Goal: Task Accomplishment & Management: Use online tool/utility

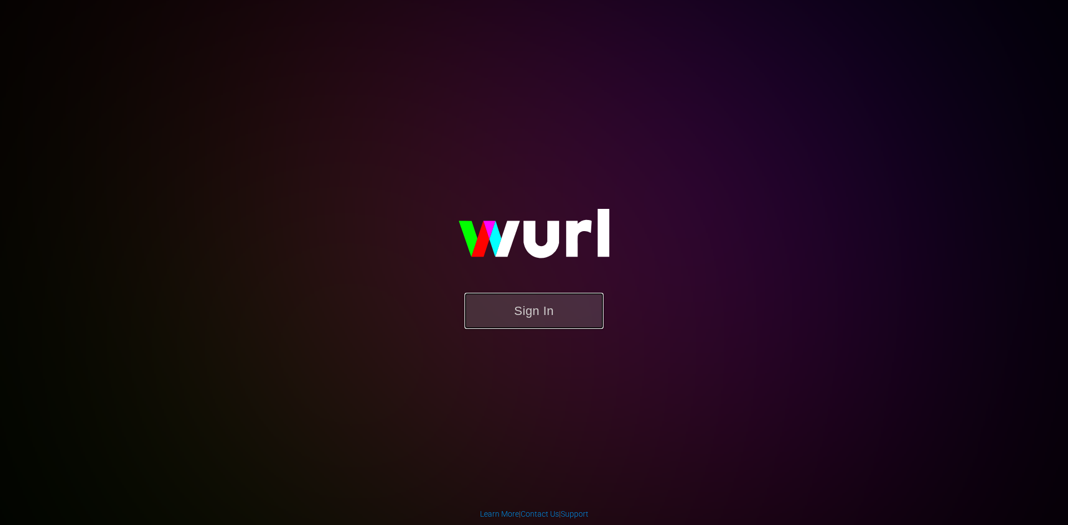
click at [538, 315] on button "Sign In" at bounding box center [533, 311] width 139 height 36
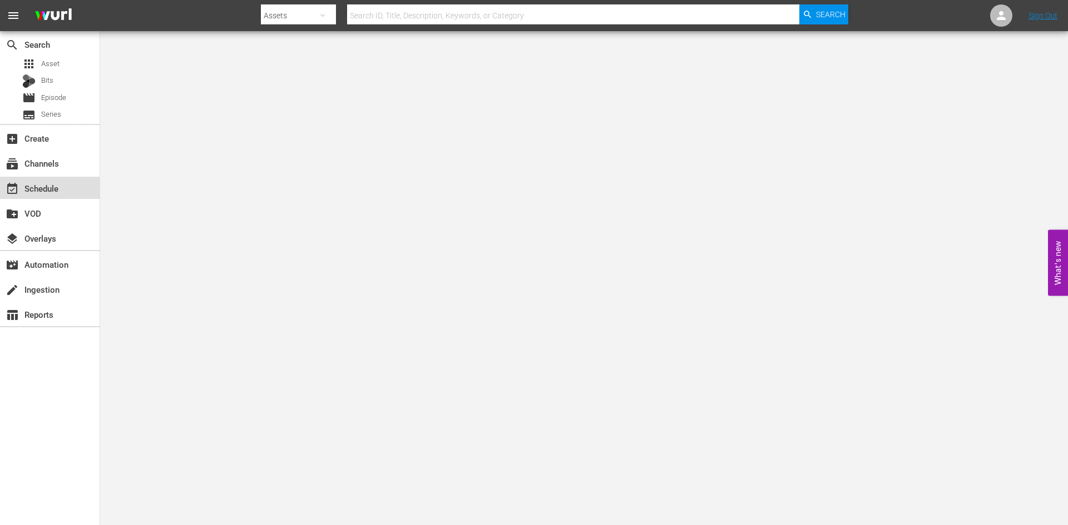
click at [42, 192] on div "event_available Schedule" at bounding box center [31, 187] width 62 height 10
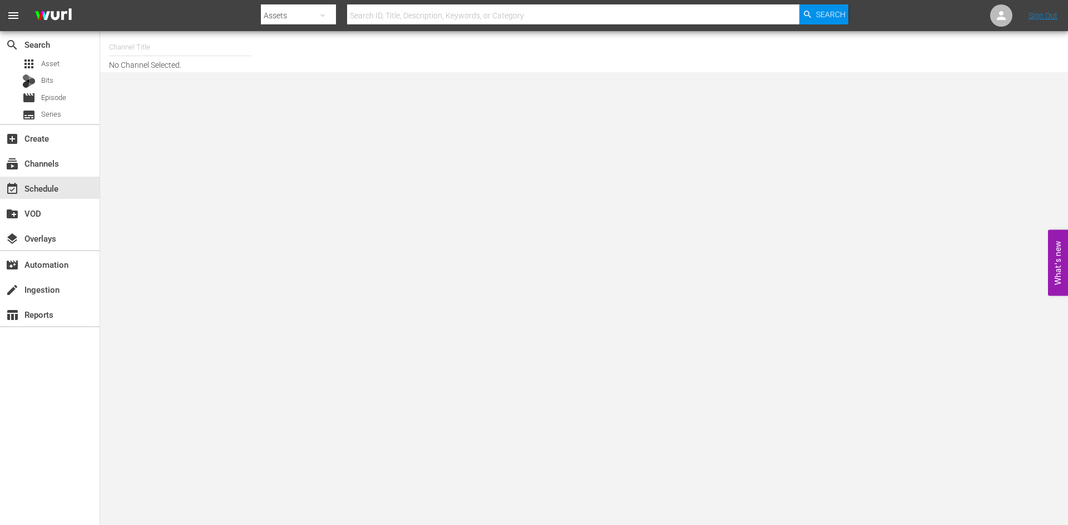
click at [125, 40] on input "text" at bounding box center [180, 47] width 142 height 27
click at [145, 77] on div "First 48 (1853 - ae_networks_first48_1)" at bounding box center [262, 78] width 288 height 27
type input "First 48 (1853 - ae_networks_first48_1)"
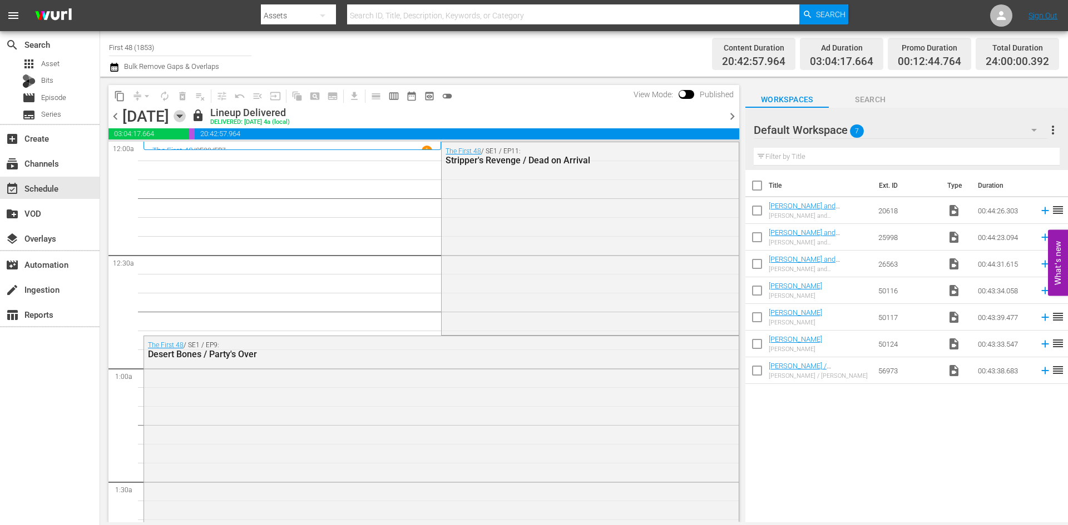
click at [186, 116] on icon "button" at bounding box center [179, 116] width 12 height 12
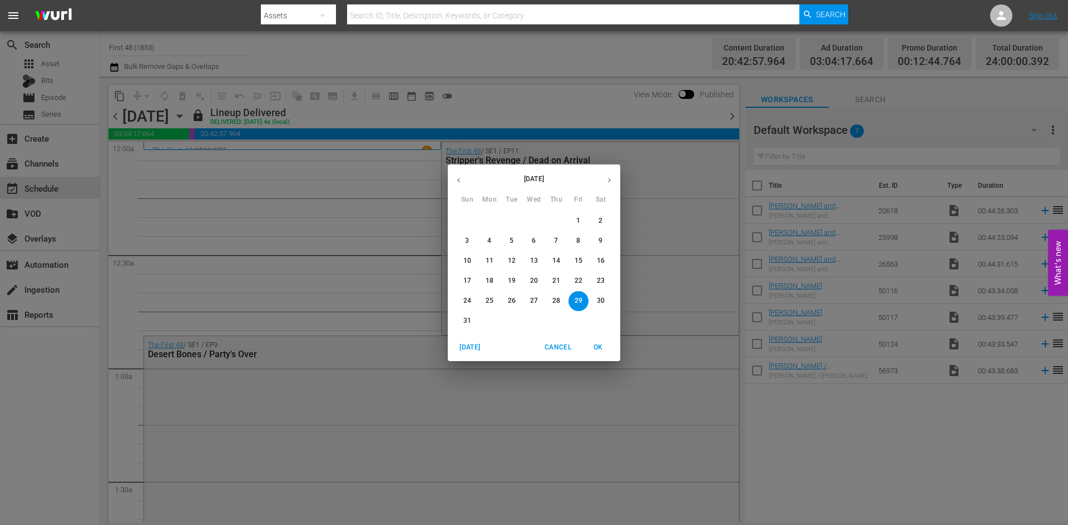
click at [605, 177] on icon "button" at bounding box center [609, 180] width 8 height 8
click at [470, 262] on p "14" at bounding box center [467, 260] width 8 height 9
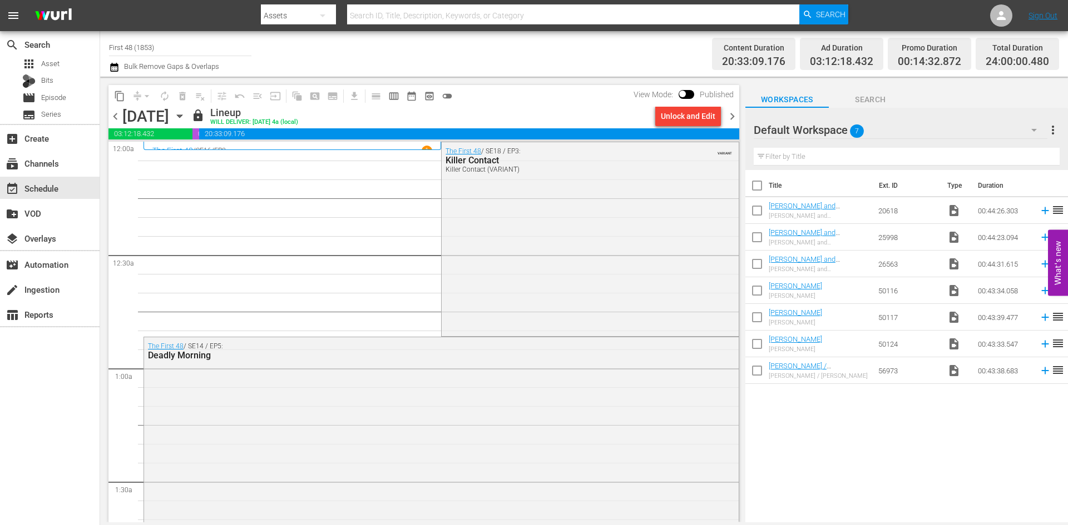
click at [731, 112] on span "chevron_right" at bounding box center [732, 117] width 14 height 14
click at [182, 116] on icon "button" at bounding box center [179, 116] width 5 height 3
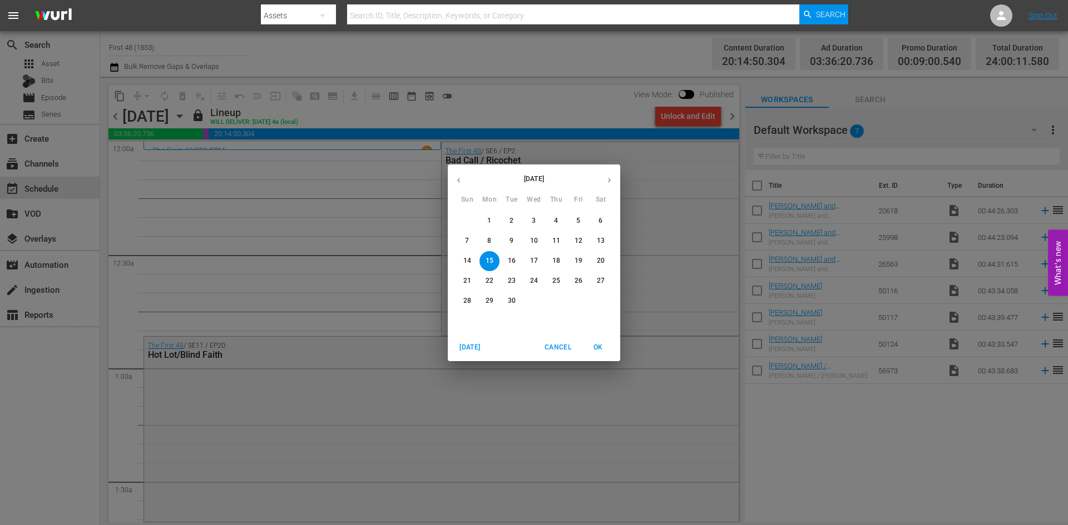
click at [465, 275] on button "21" at bounding box center [467, 281] width 20 height 20
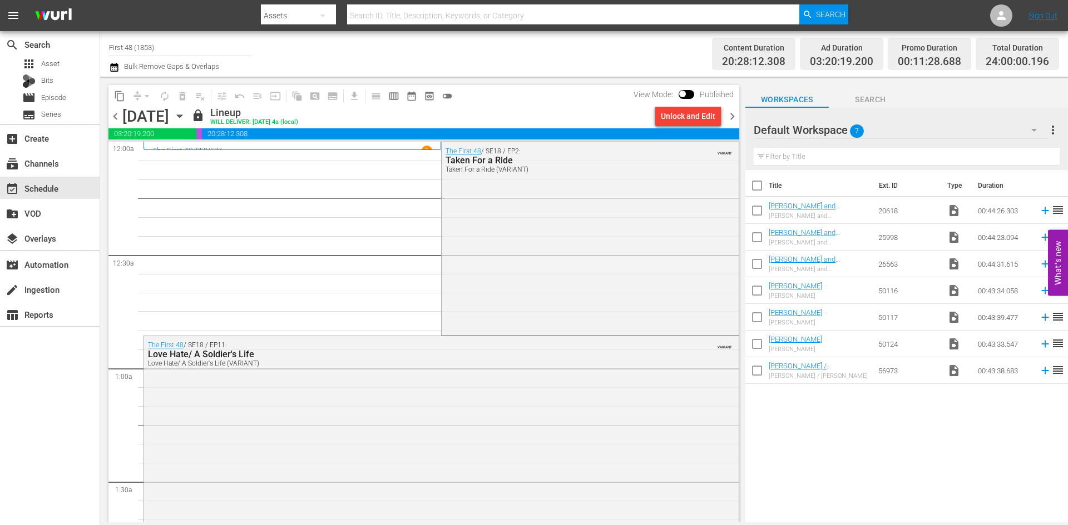
click at [125, 44] on input "First 48 (1853)" at bounding box center [180, 47] width 142 height 27
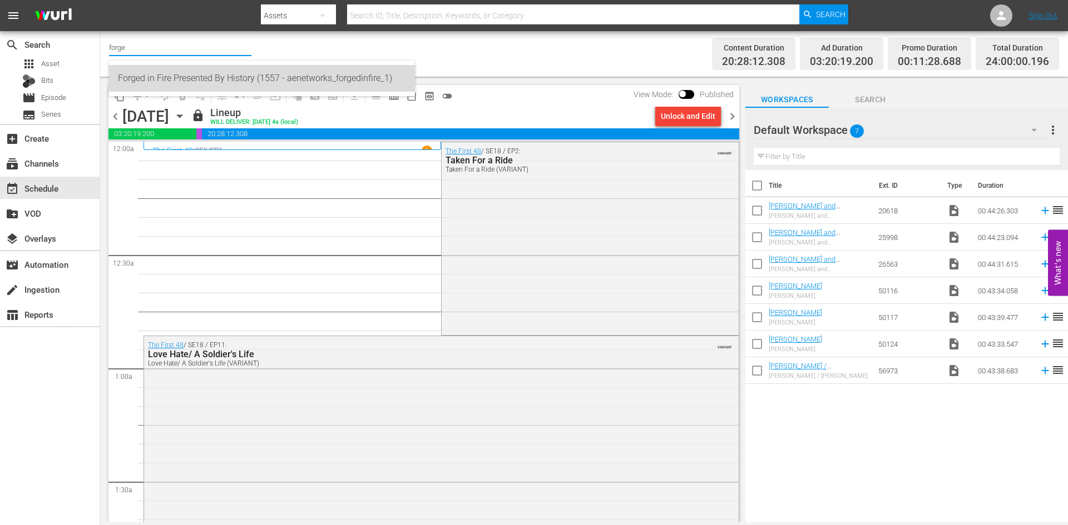
click at [140, 87] on div "Forged in Fire Presented By History (1557 - aenetworks_forgedinfire_1)" at bounding box center [262, 78] width 288 height 27
type input "Forged in Fire Presented By History (1557 - aenetworks_forgedinfire_1)"
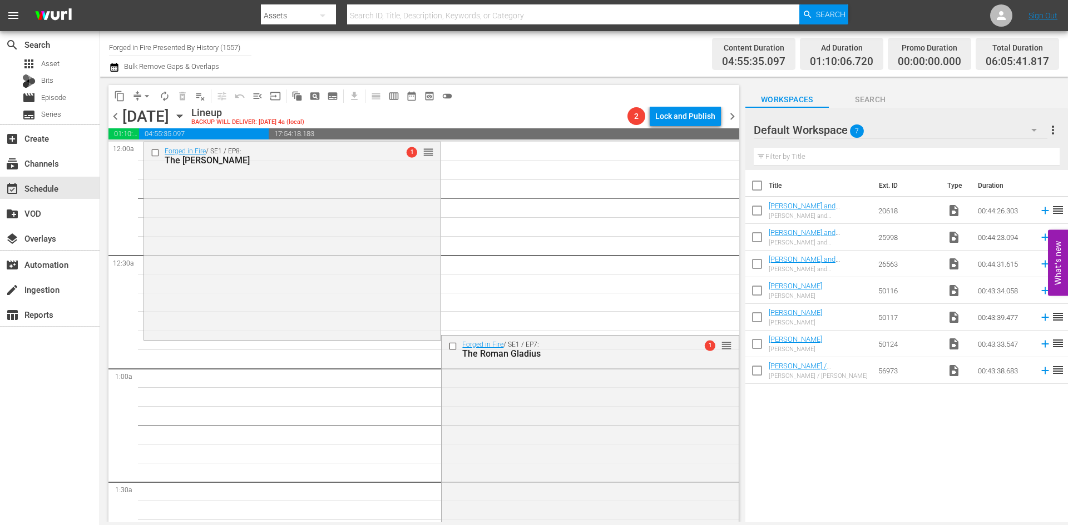
click at [186, 116] on icon "button" at bounding box center [179, 116] width 12 height 12
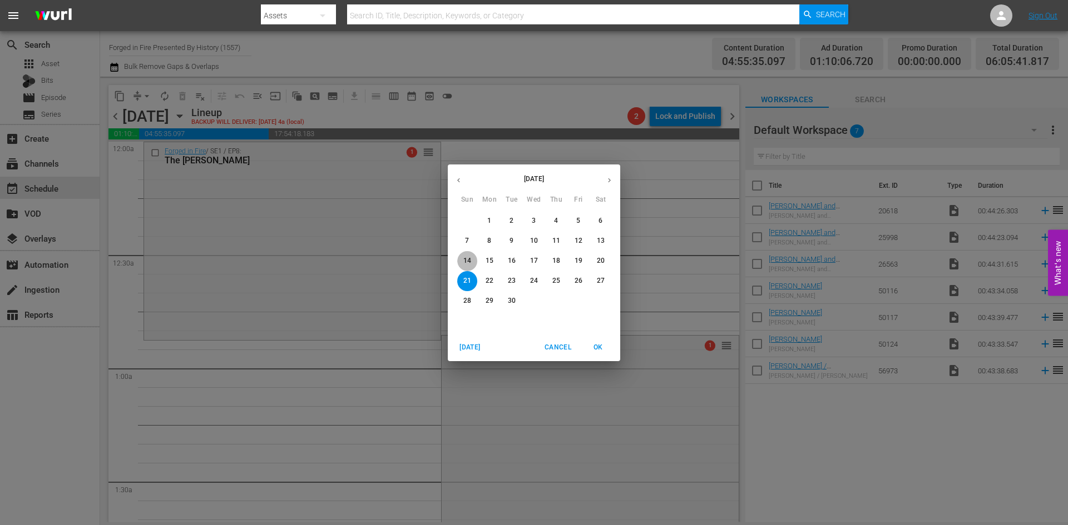
click at [473, 258] on span "14" at bounding box center [467, 260] width 20 height 9
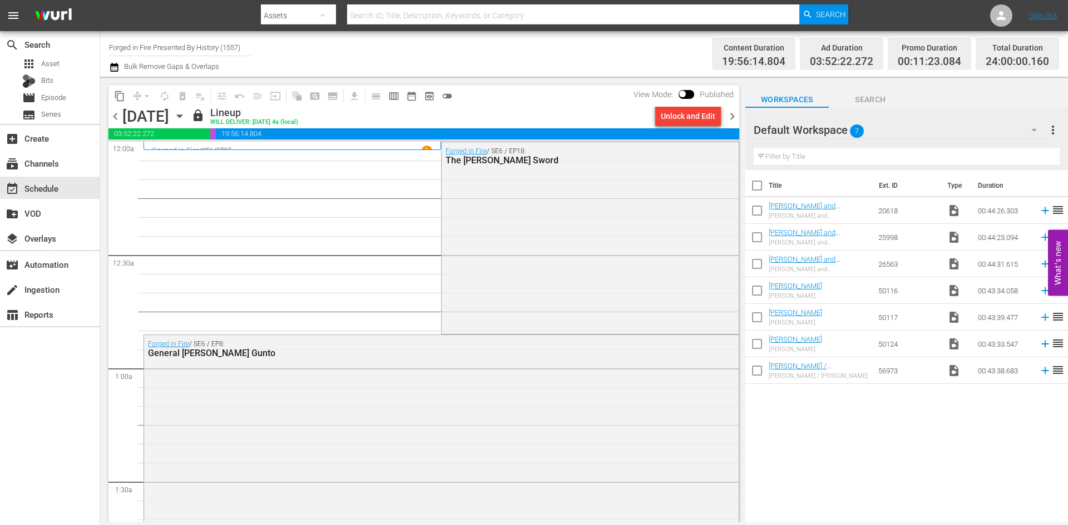
click at [731, 115] on span "chevron_right" at bounding box center [732, 117] width 14 height 14
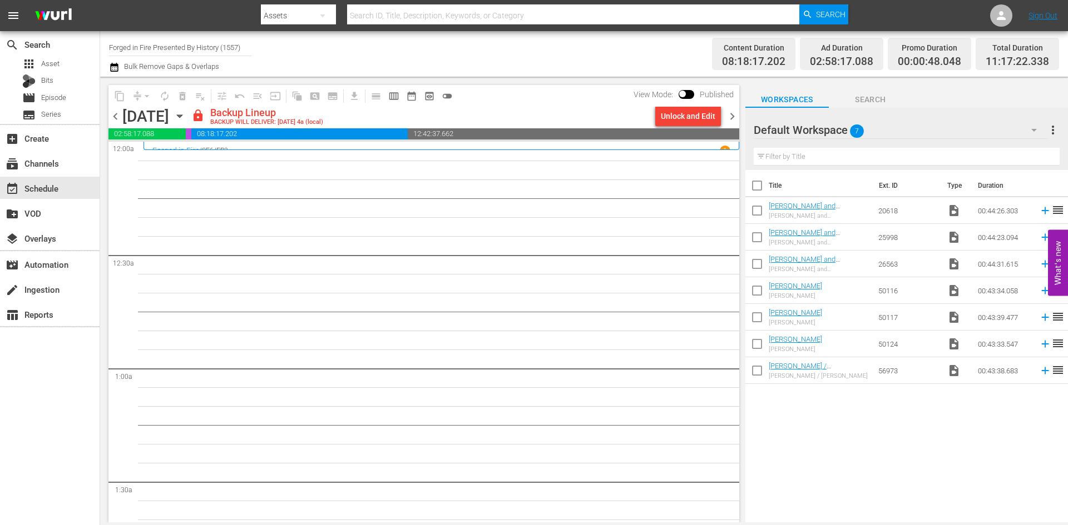
click at [728, 119] on span "chevron_right" at bounding box center [732, 117] width 14 height 14
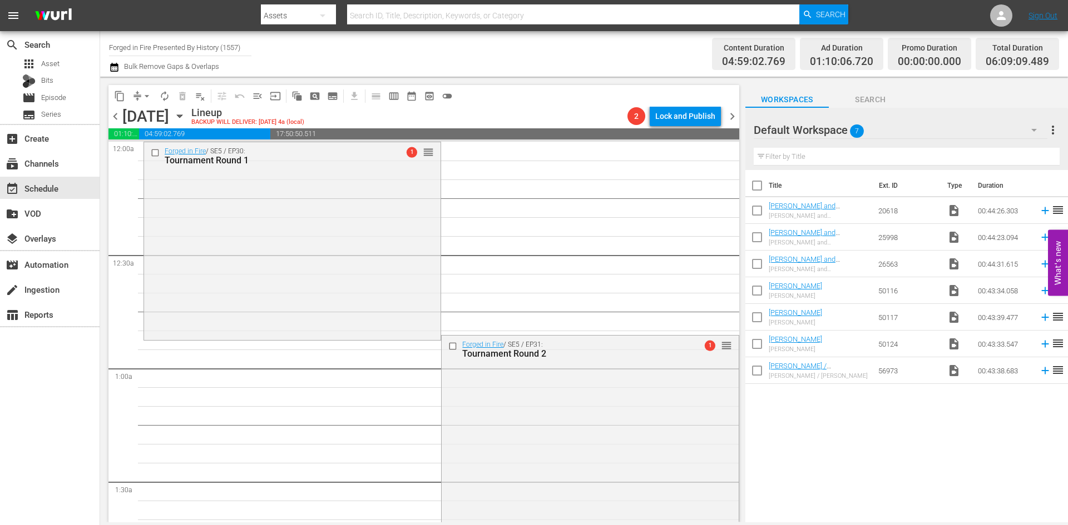
click at [732, 112] on span "chevron_right" at bounding box center [732, 117] width 14 height 14
click at [186, 115] on icon "button" at bounding box center [179, 116] width 12 height 12
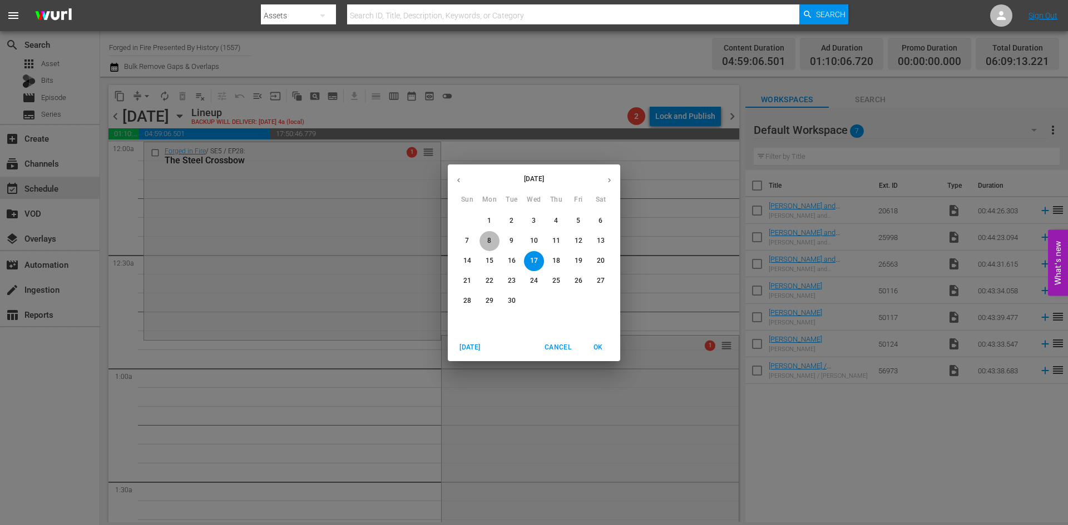
click at [485, 250] on button "8" at bounding box center [489, 241] width 20 height 20
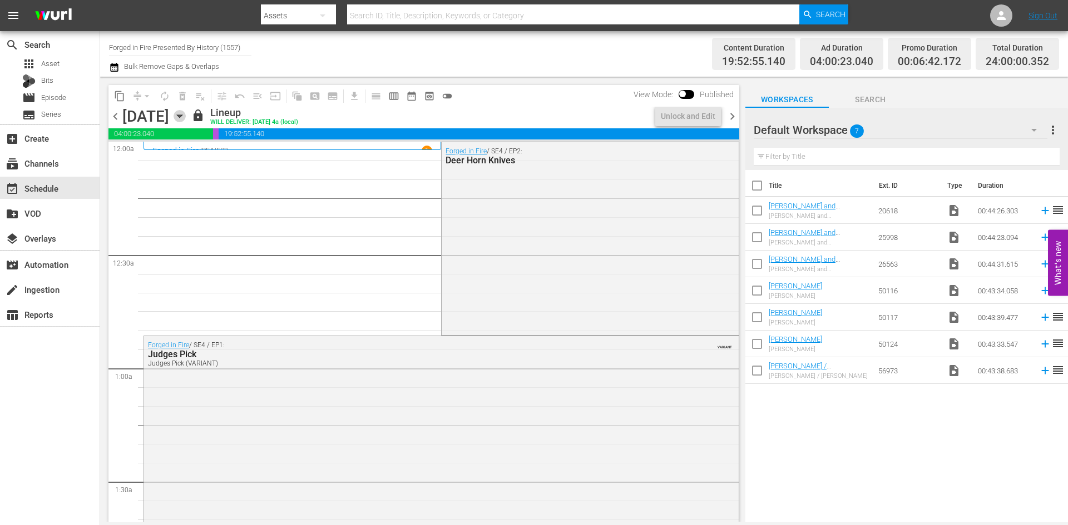
click at [186, 118] on icon "button" at bounding box center [179, 116] width 12 height 12
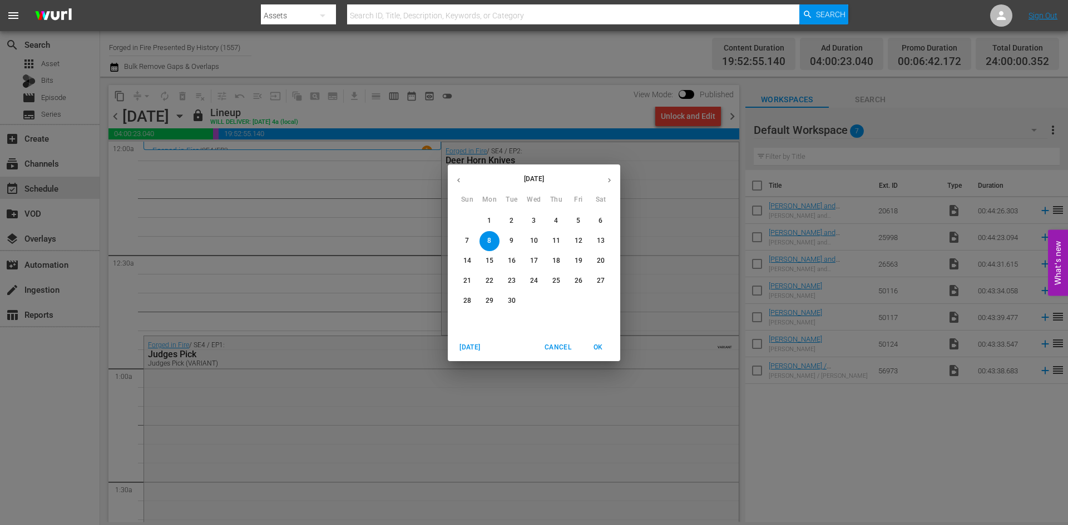
click at [493, 256] on span "15" at bounding box center [489, 260] width 20 height 9
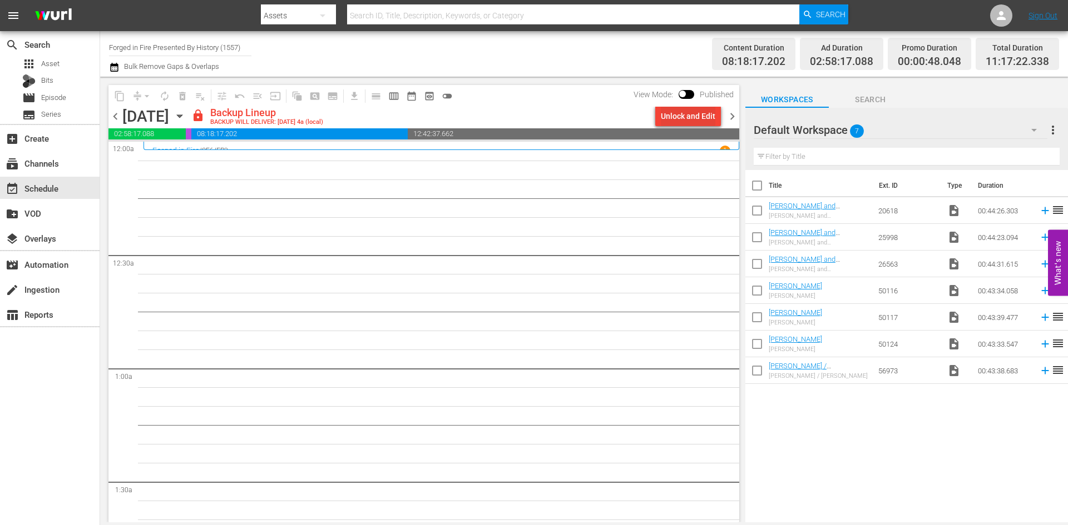
click at [678, 113] on div "Unlock and Edit" at bounding box center [688, 116] width 54 height 20
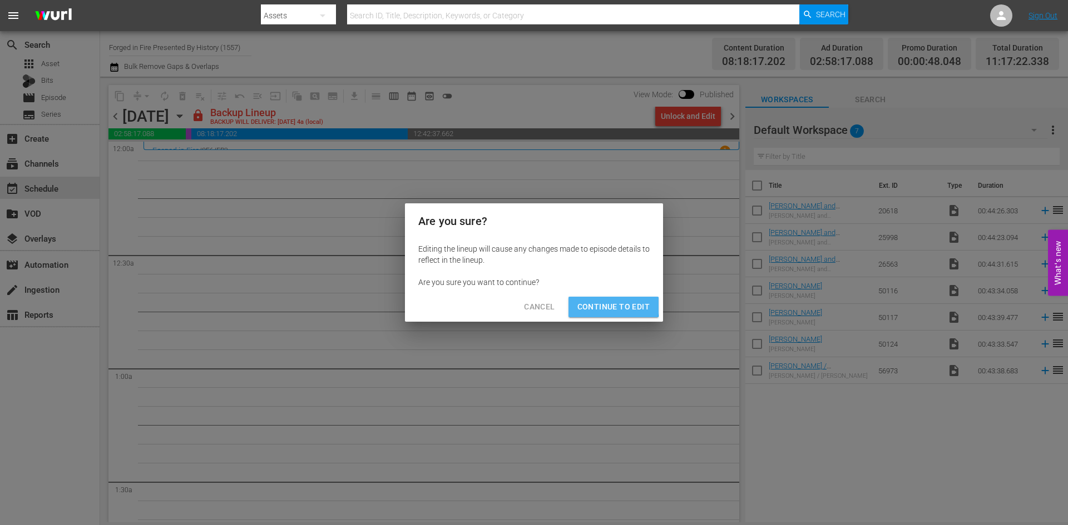
click at [611, 306] on span "Continue to Edit" at bounding box center [613, 307] width 72 height 14
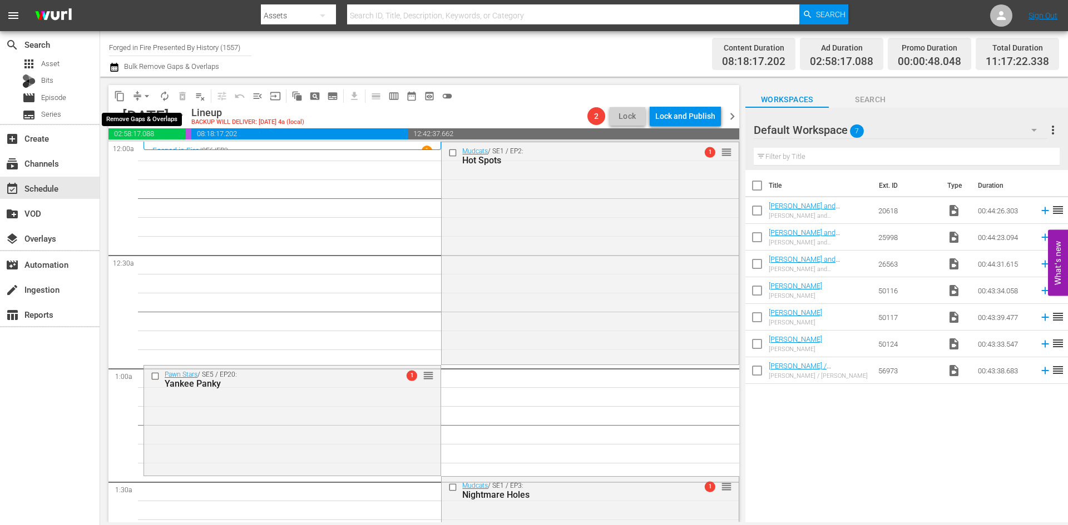
click at [140, 94] on button "arrow_drop_down" at bounding box center [147, 96] width 18 height 18
click at [150, 116] on li "Align to Midnight" at bounding box center [147, 119] width 117 height 18
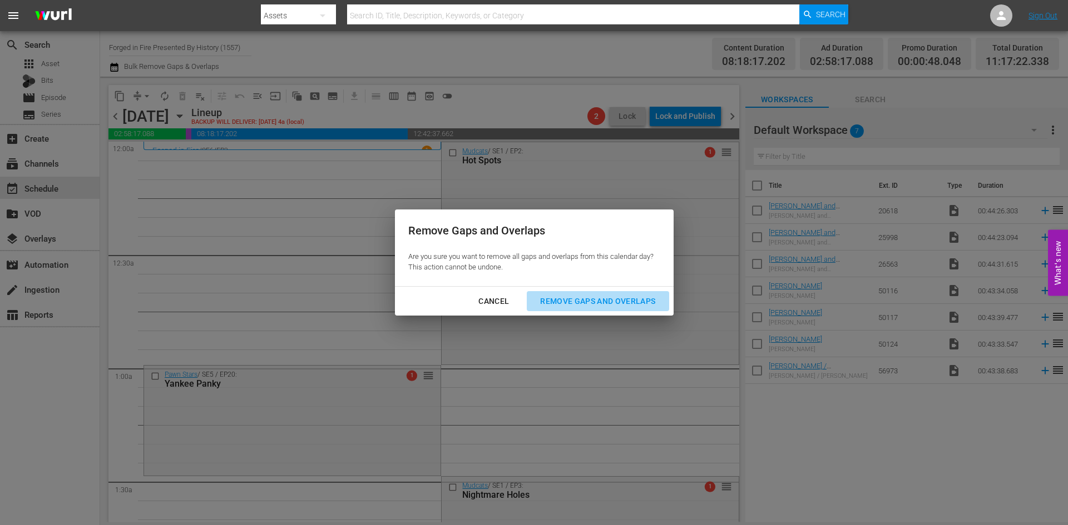
click at [581, 299] on div "Remove Gaps and Overlaps" at bounding box center [597, 302] width 133 height 14
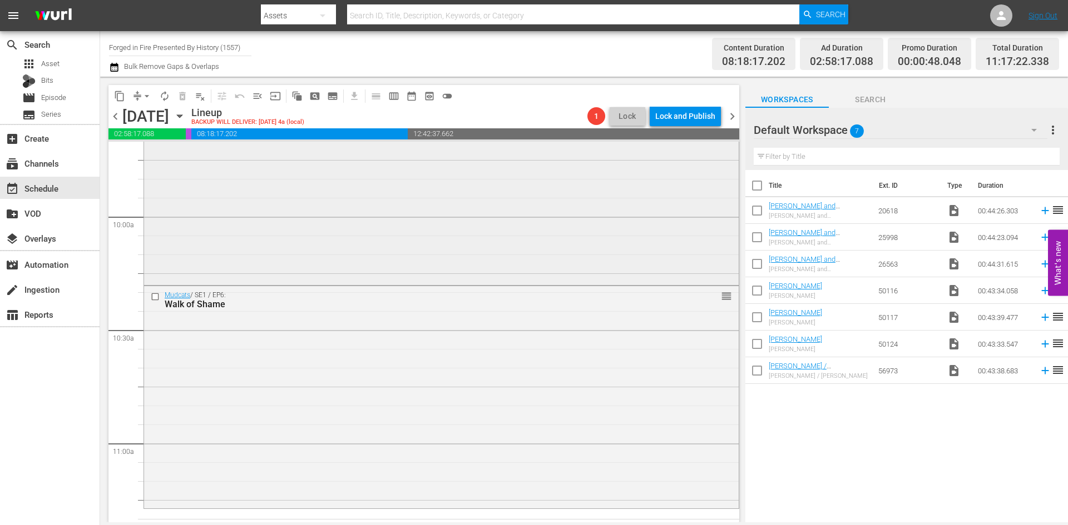
scroll to position [2168, 0]
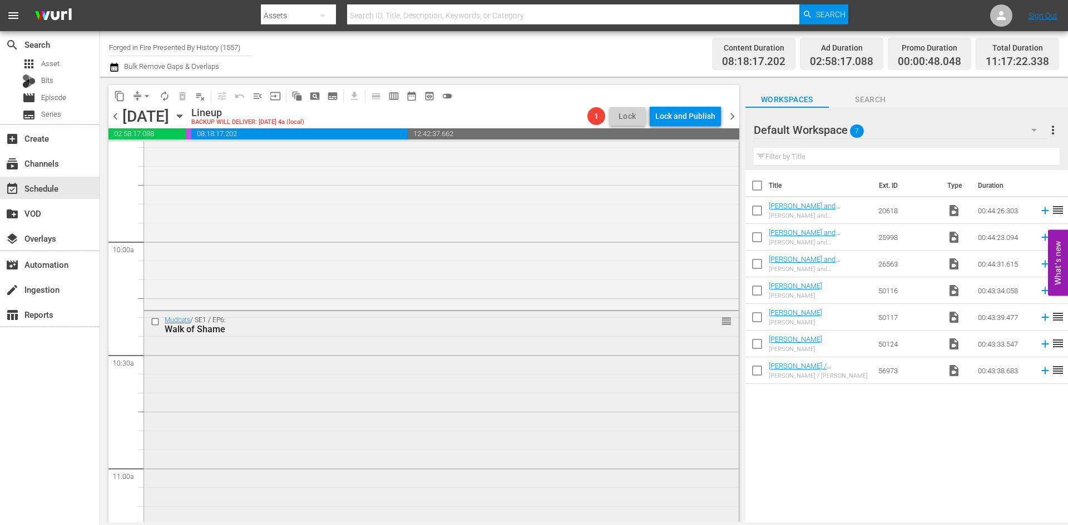
click at [153, 322] on input "checkbox" at bounding box center [157, 321] width 12 height 9
click at [153, 320] on input "checkbox" at bounding box center [157, 320] width 12 height 9
click at [153, 320] on input "checkbox" at bounding box center [157, 318] width 12 height 9
click at [153, 320] on input "checkbox" at bounding box center [157, 320] width 12 height 9
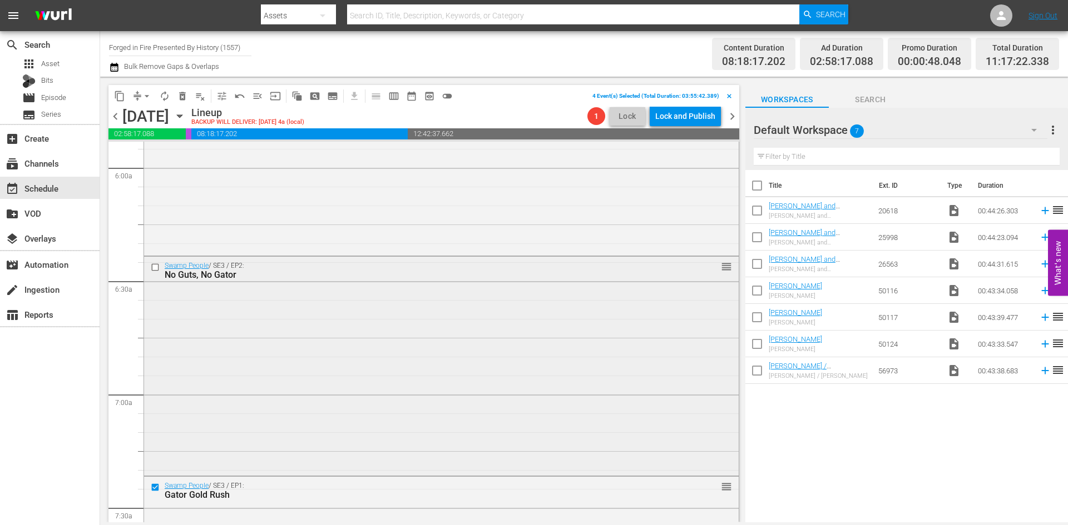
scroll to position [1334, 0]
click at [154, 269] on input "checkbox" at bounding box center [157, 268] width 12 height 9
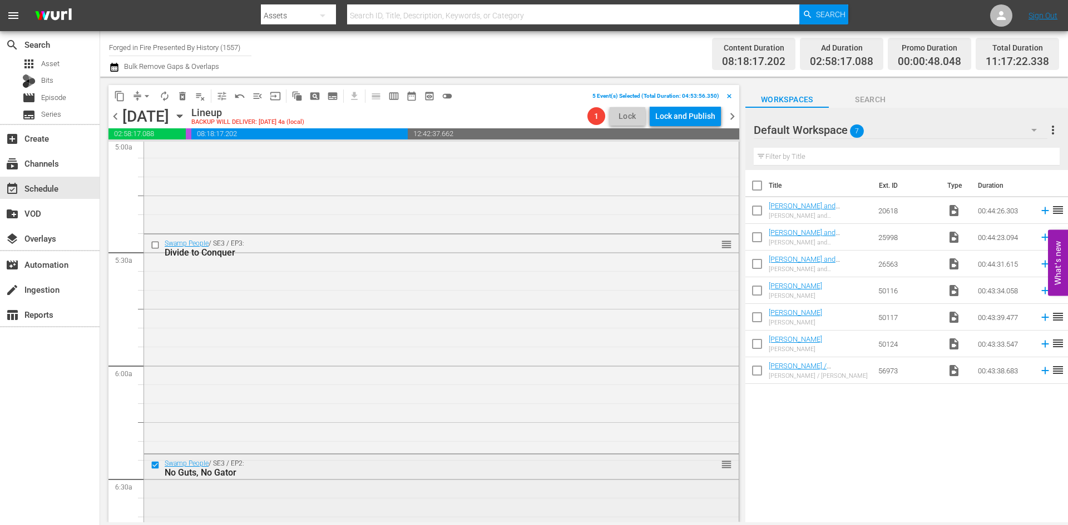
scroll to position [1112, 0]
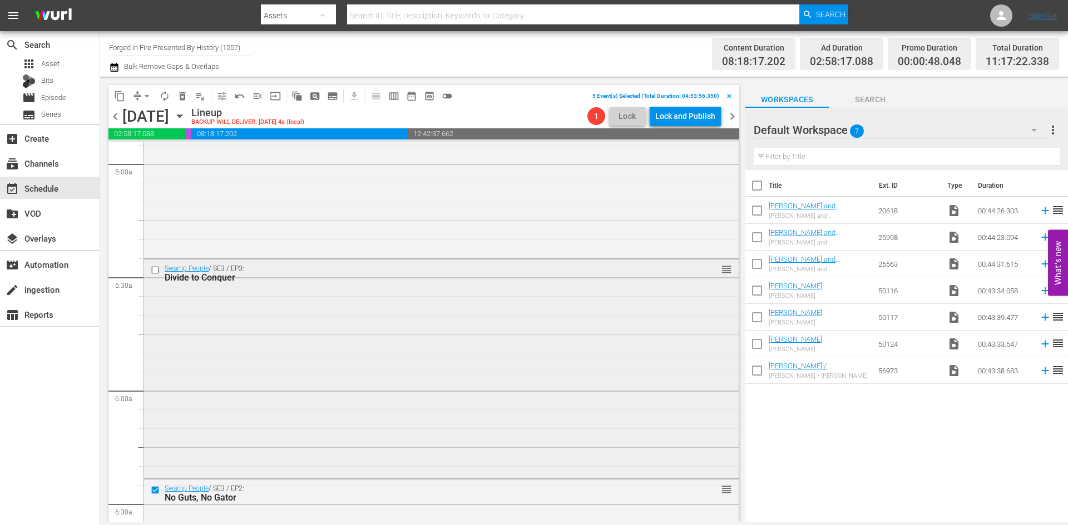
click at [156, 270] on input "checkbox" at bounding box center [157, 269] width 12 height 9
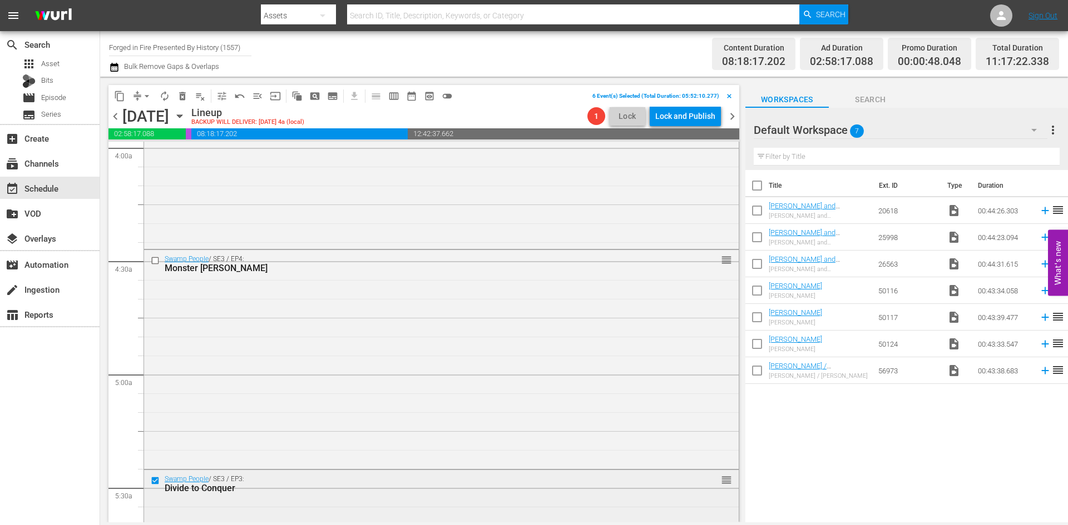
scroll to position [890, 0]
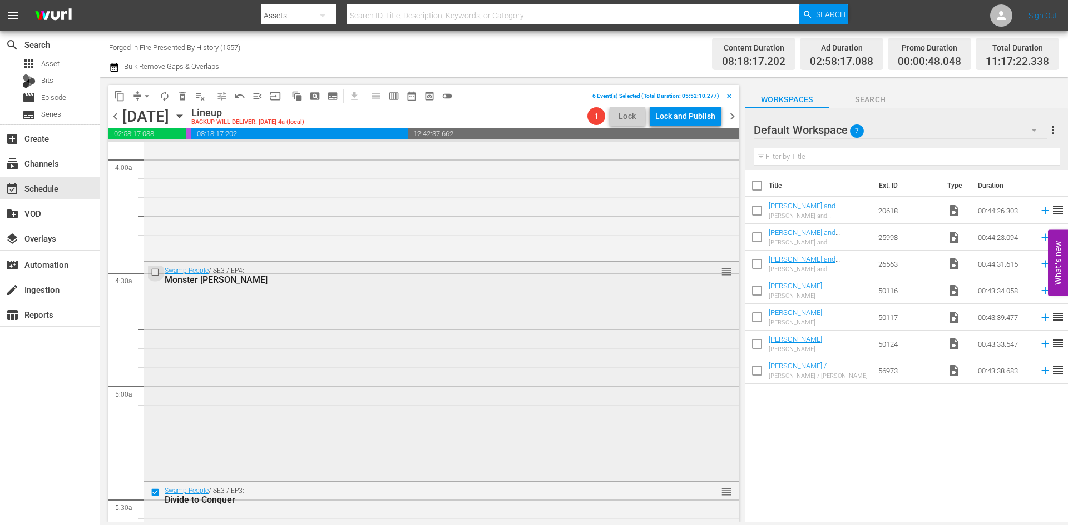
click at [155, 272] on input "checkbox" at bounding box center [157, 272] width 12 height 9
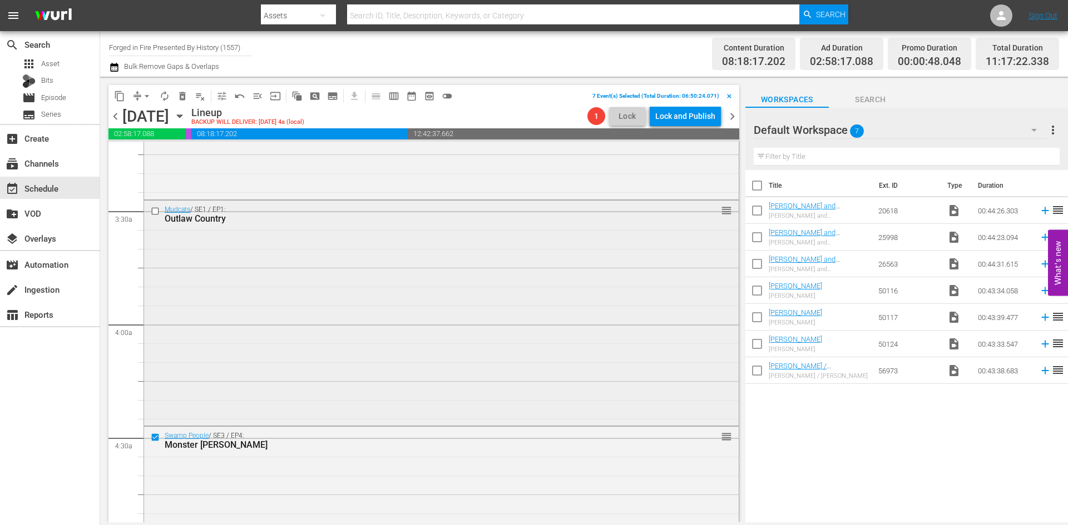
scroll to position [723, 0]
click at [154, 214] on input "checkbox" at bounding box center [157, 212] width 12 height 9
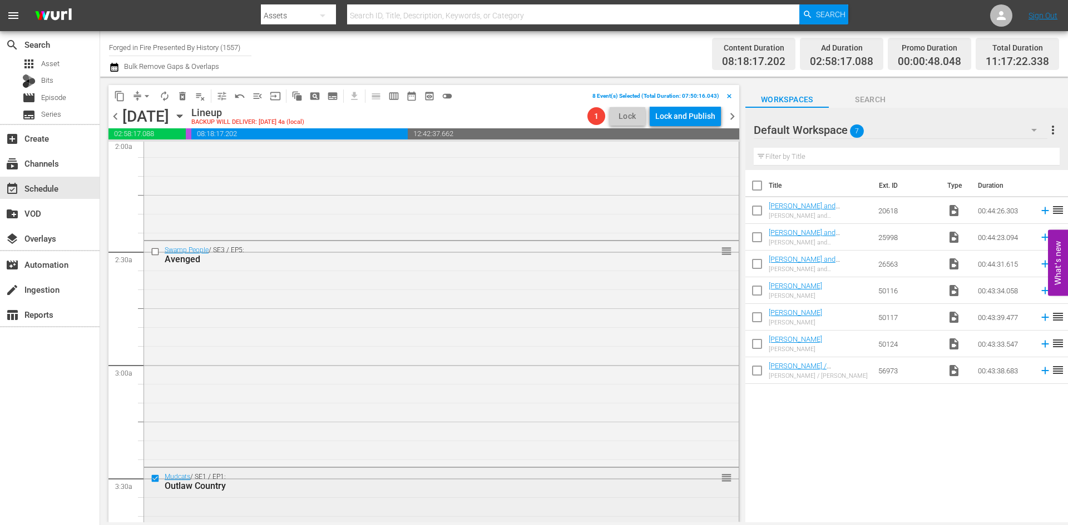
scroll to position [445, 0]
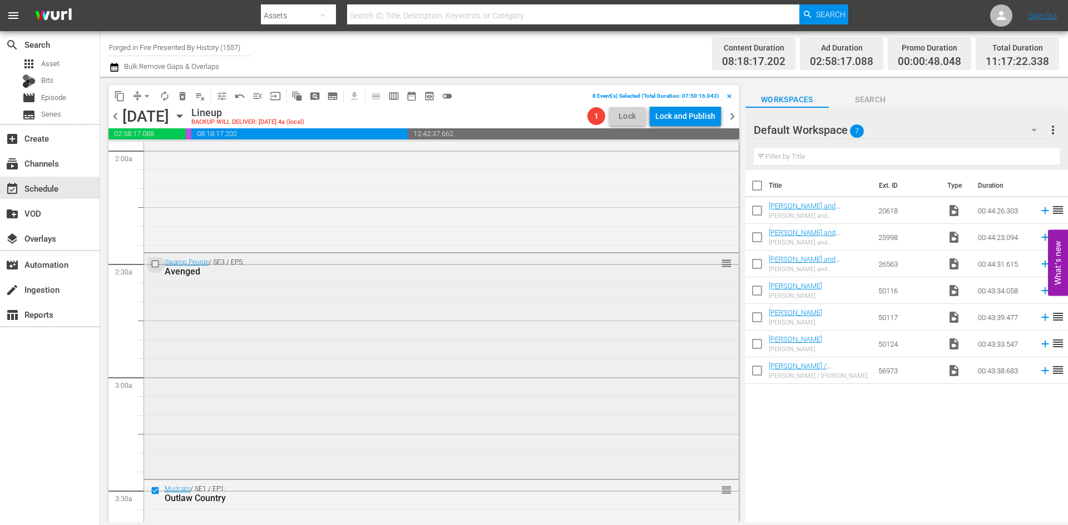
click at [156, 262] on input "checkbox" at bounding box center [157, 264] width 12 height 9
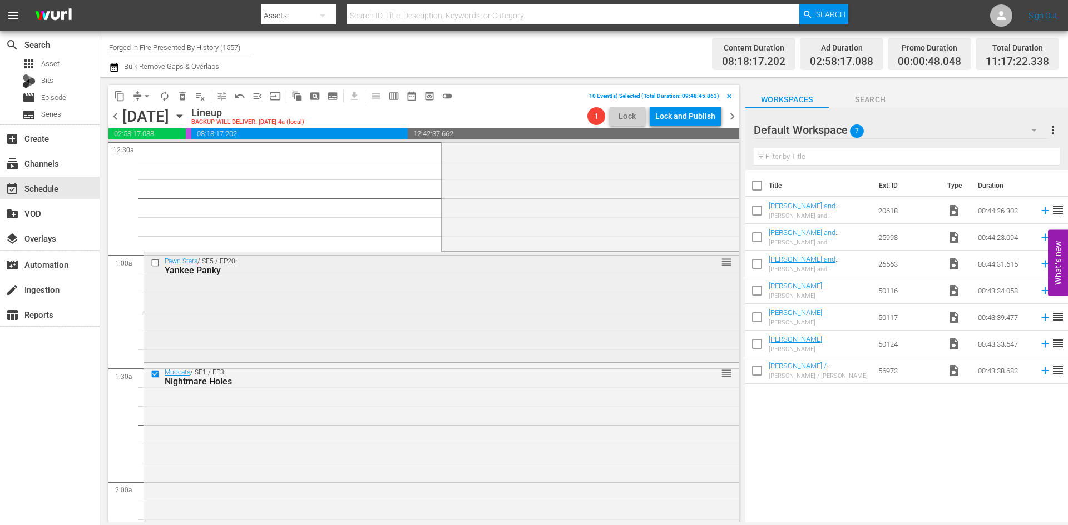
scroll to position [111, 0]
click at [153, 263] on input "checkbox" at bounding box center [157, 265] width 12 height 9
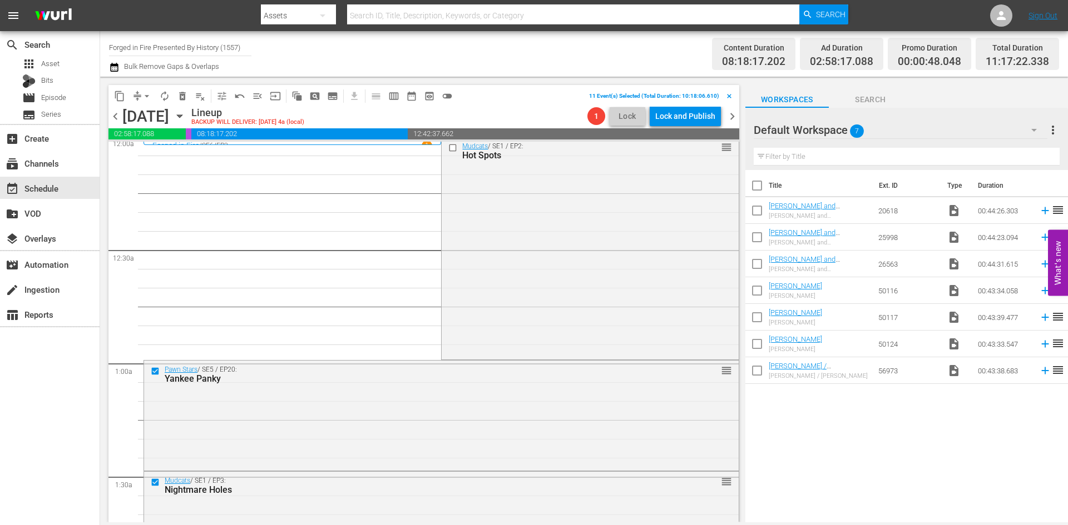
scroll to position [0, 0]
click at [449, 153] on input "checkbox" at bounding box center [454, 152] width 12 height 9
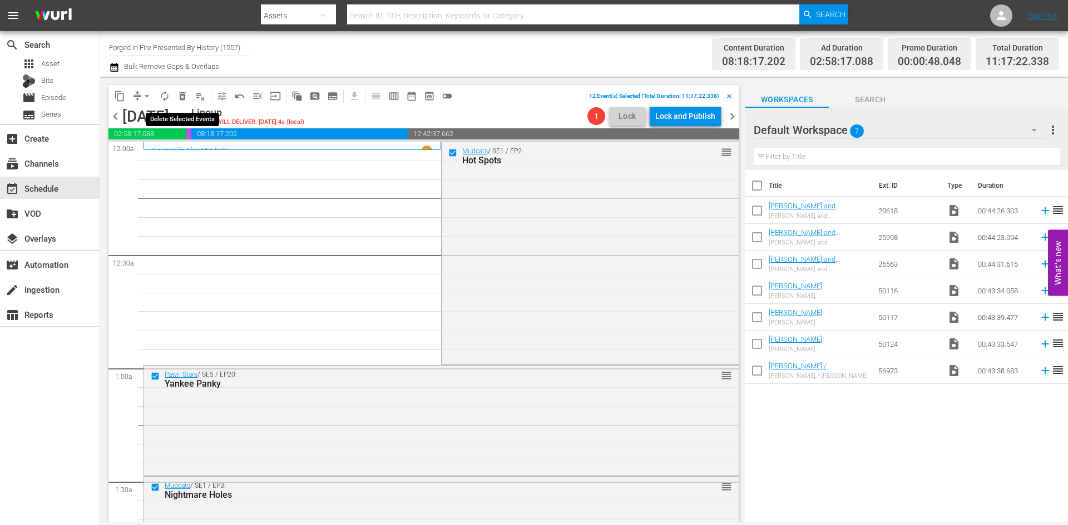
click at [186, 95] on span "delete_forever_outlined" at bounding box center [182, 96] width 11 height 11
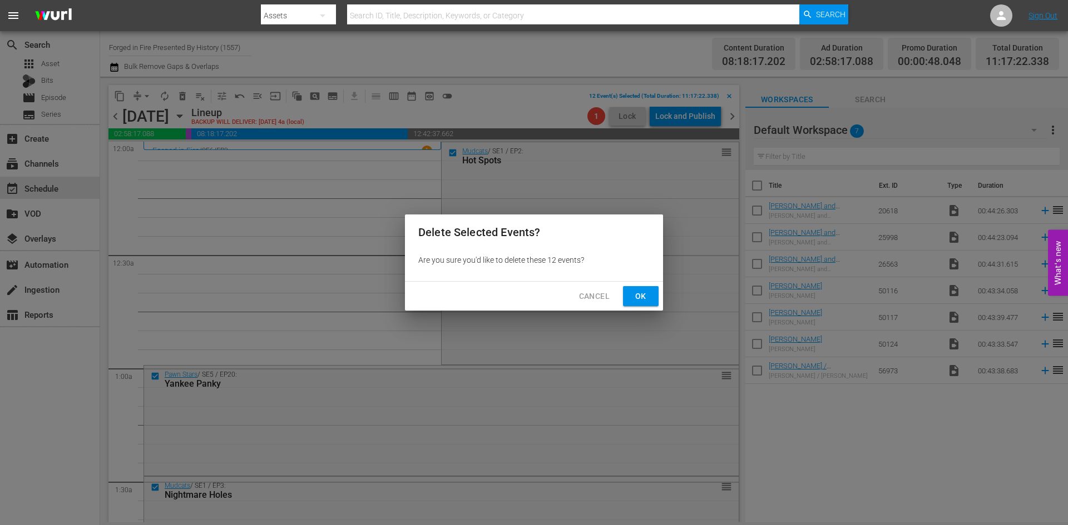
click at [643, 298] on span "Ok" at bounding box center [641, 297] width 18 height 14
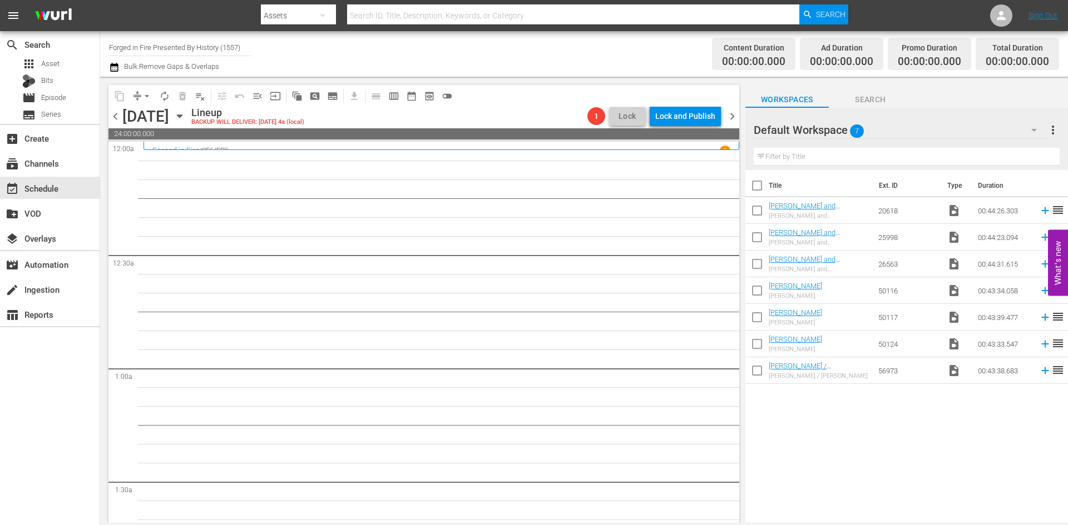
click at [733, 116] on span "chevron_right" at bounding box center [732, 117] width 14 height 14
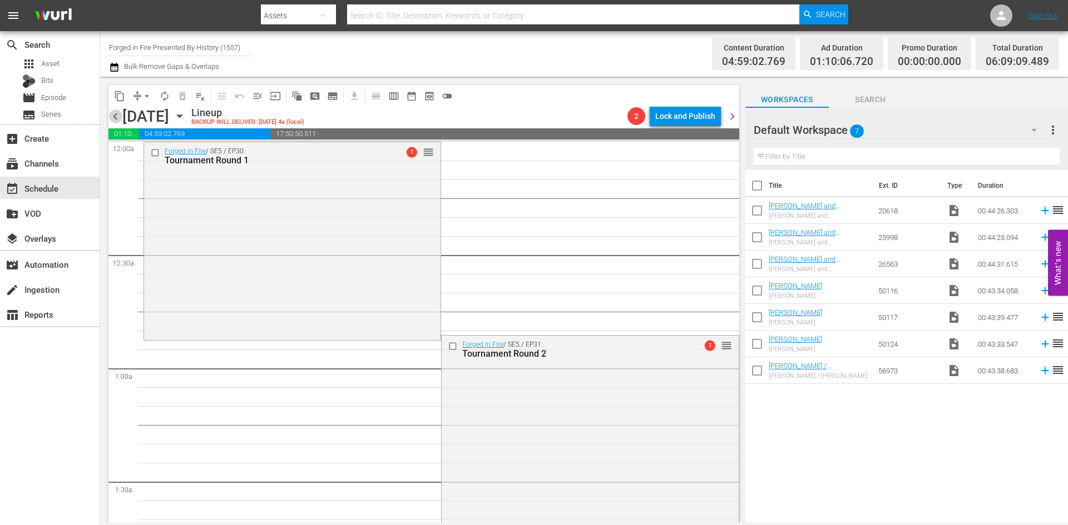
click at [116, 117] on span "chevron_left" at bounding box center [115, 117] width 14 height 14
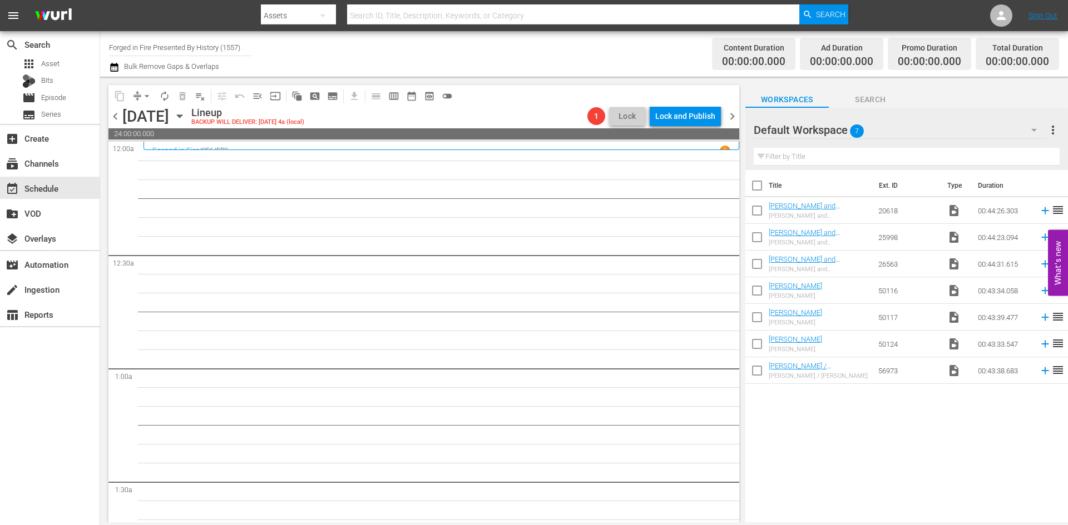
click at [116, 118] on span "chevron_left" at bounding box center [115, 117] width 14 height 14
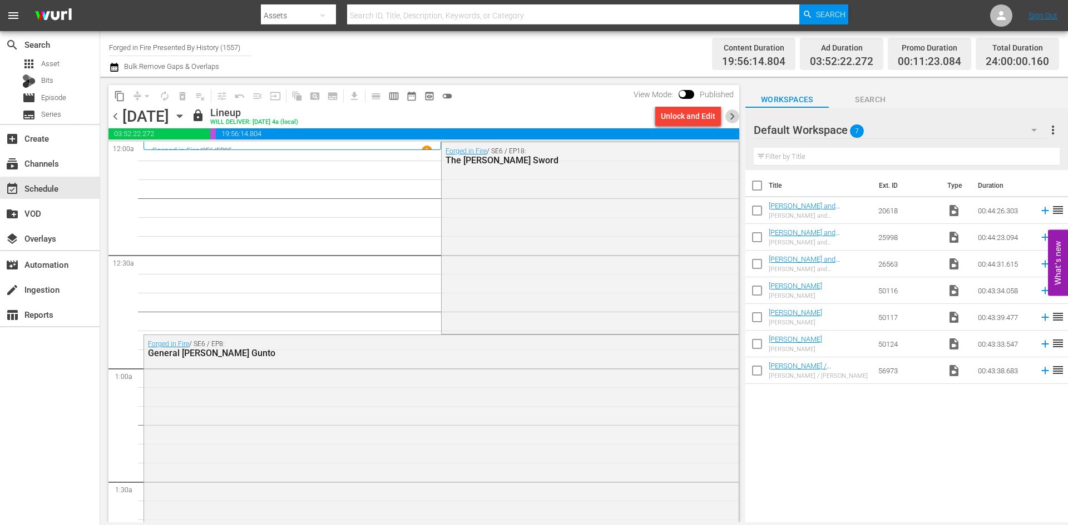
click at [733, 116] on span "chevron_right" at bounding box center [732, 117] width 14 height 14
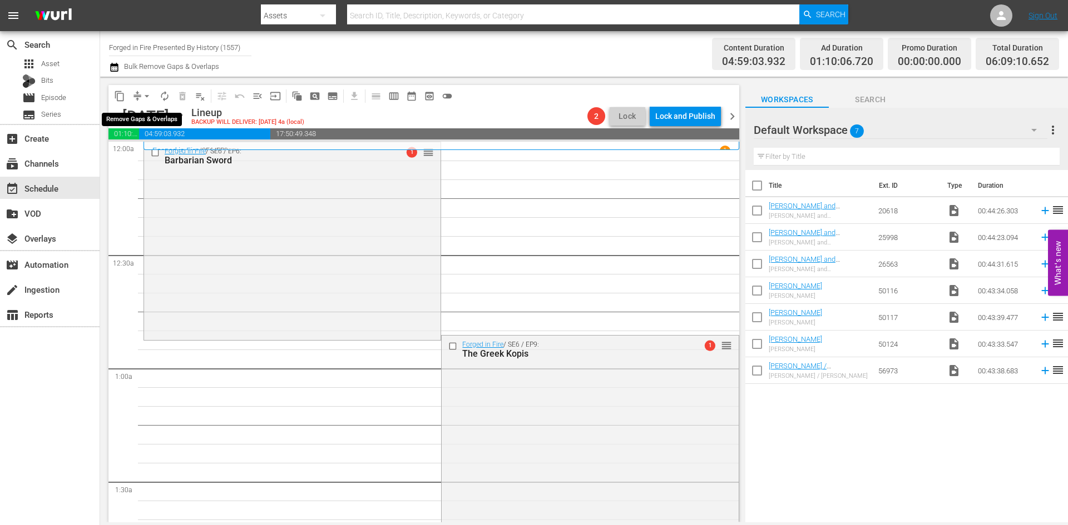
click at [148, 92] on span "arrow_drop_down" at bounding box center [146, 96] width 11 height 11
click at [139, 118] on li "Align to Midnight" at bounding box center [147, 119] width 117 height 18
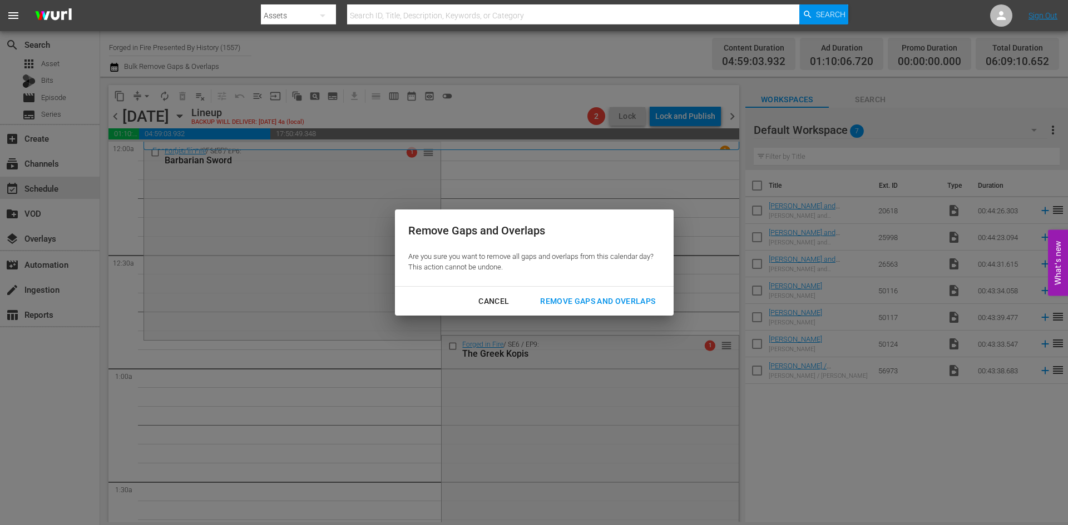
click at [575, 296] on div "Remove Gaps and Overlaps" at bounding box center [597, 302] width 133 height 14
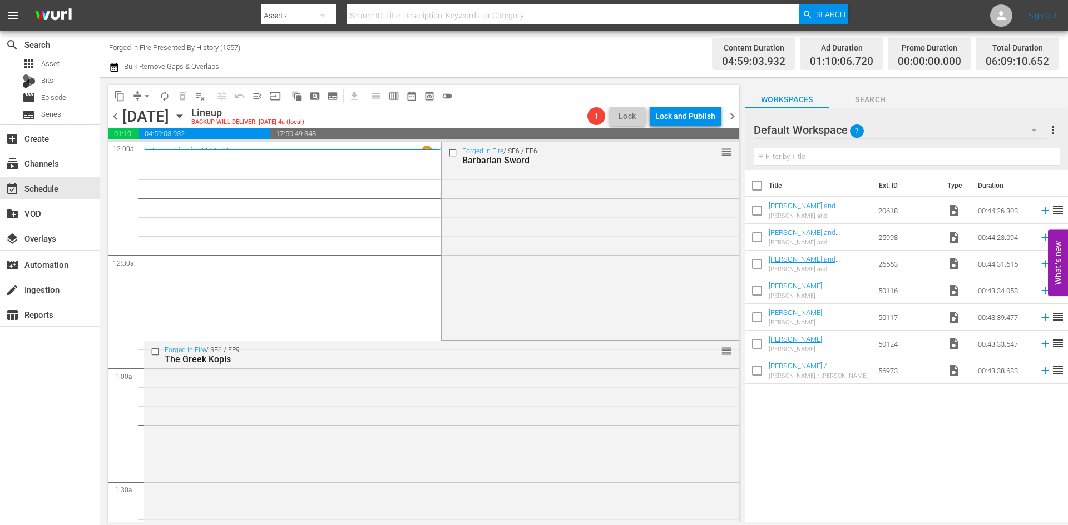
click at [520, 256] on div "Forged in Fire / SE6 / EP6: Barbarian Sword reorder" at bounding box center [589, 240] width 296 height 196
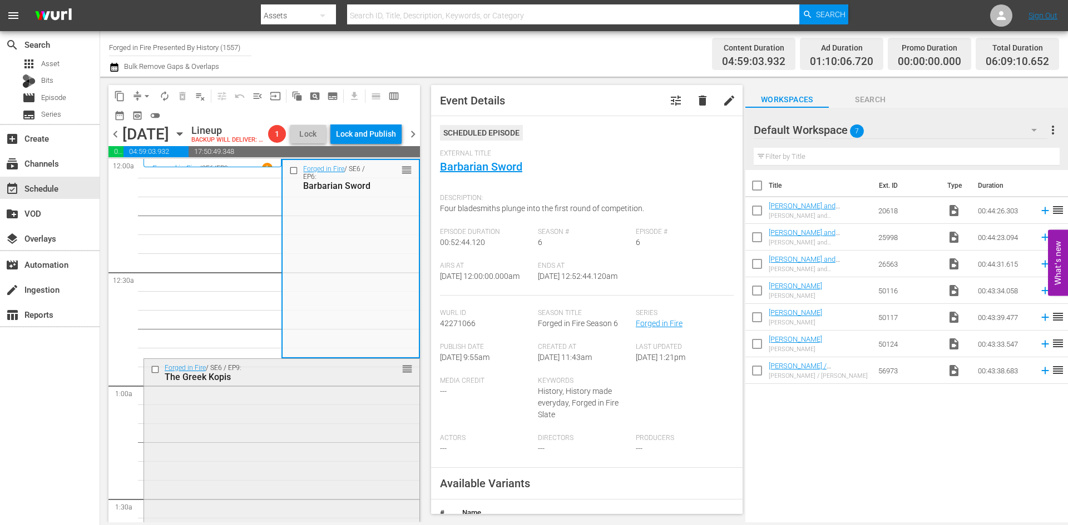
click at [314, 441] on div "Forged in Fire / SE6 / EP9: The Greek Kopis reorder" at bounding box center [281, 457] width 275 height 196
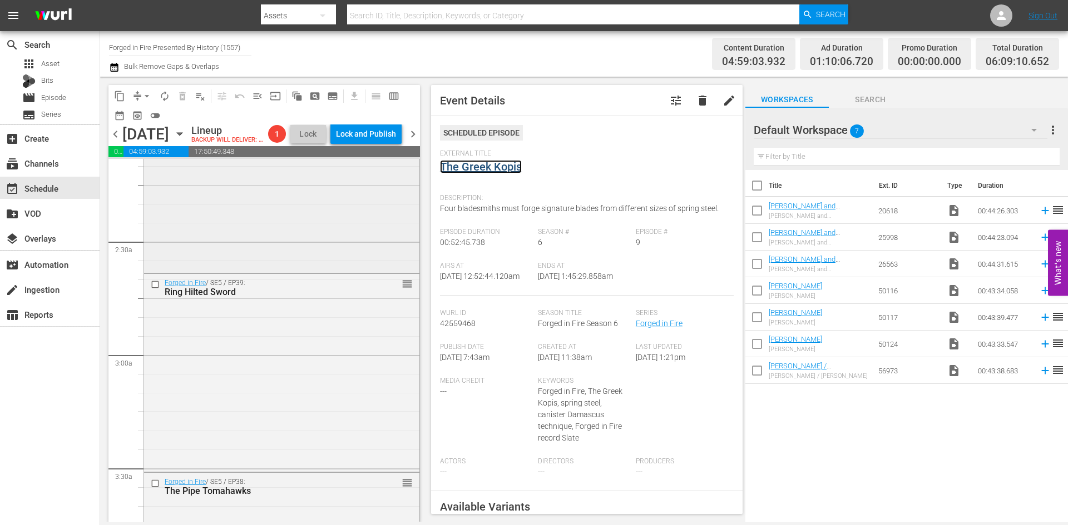
scroll to position [500, 0]
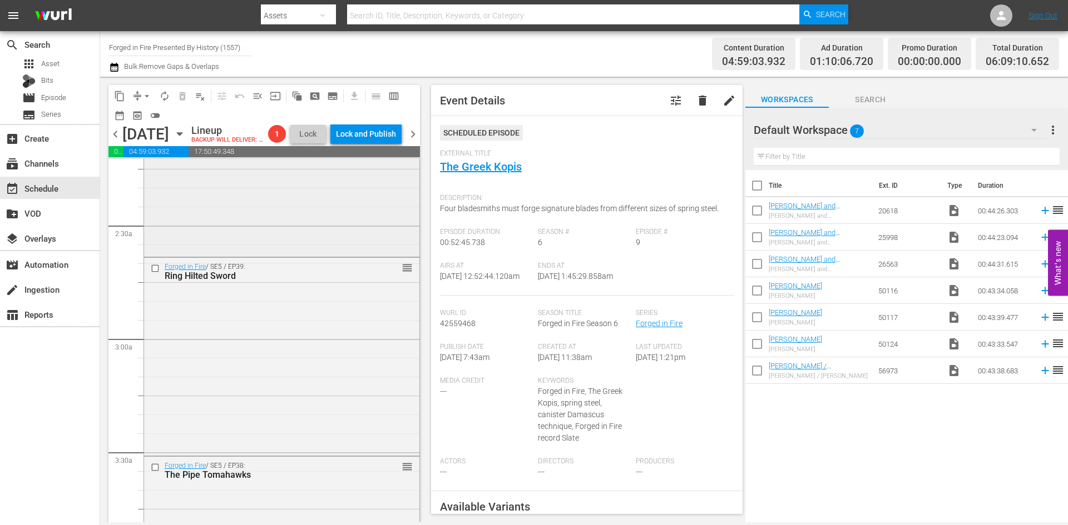
click at [310, 245] on div "Forged in Fire / SE6 / EP4: The O-Katana reorder" at bounding box center [281, 156] width 275 height 196
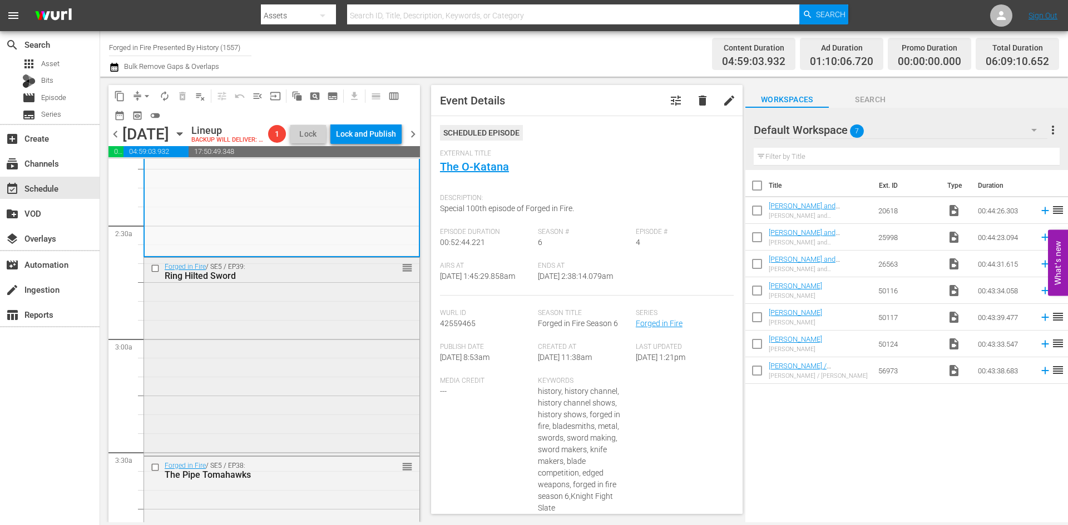
click at [349, 356] on div "Forged in Fire / SE5 / EP39: Ring Hilted Sword reorder" at bounding box center [281, 356] width 275 height 196
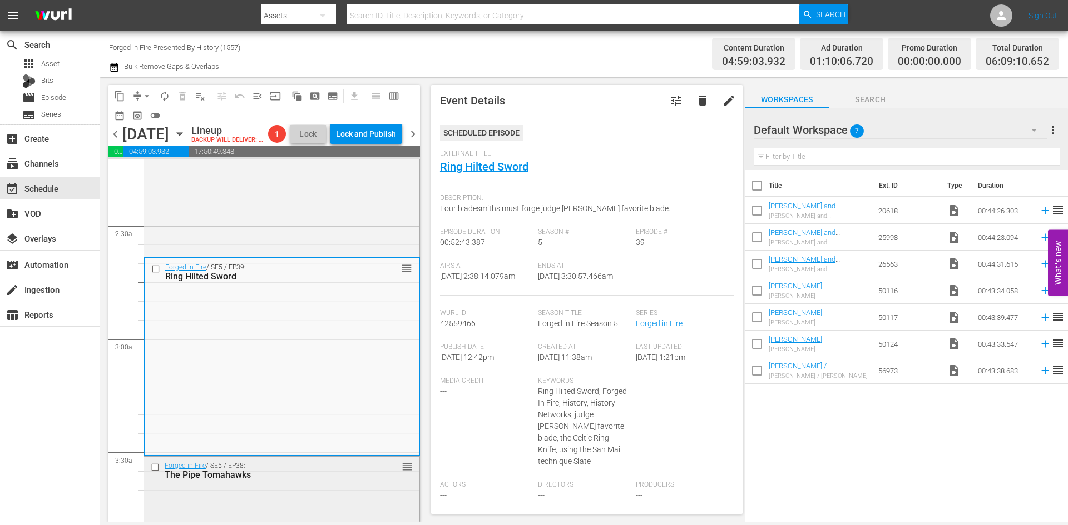
click at [290, 480] on div "The Pipe Tomahawks" at bounding box center [264, 475] width 198 height 11
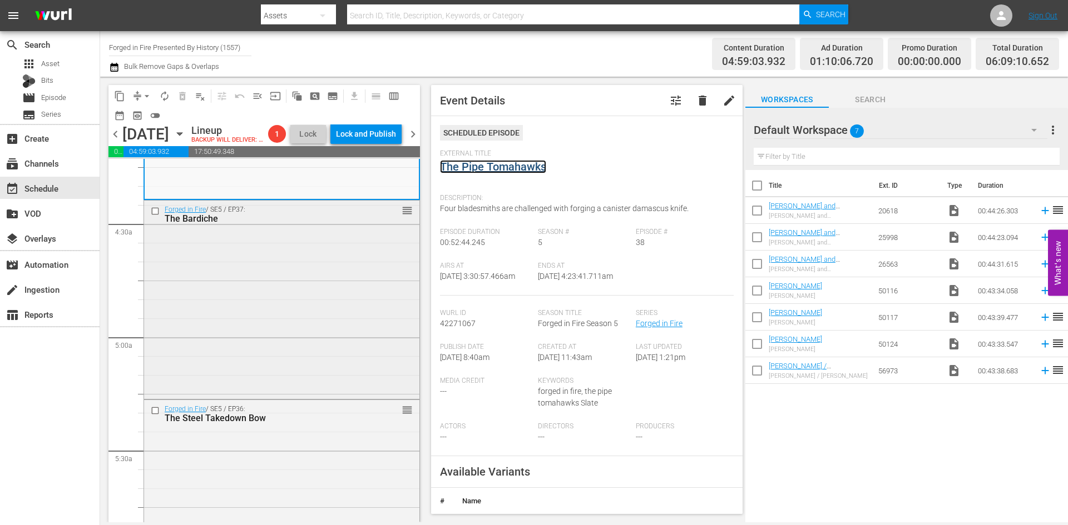
scroll to position [1001, 0]
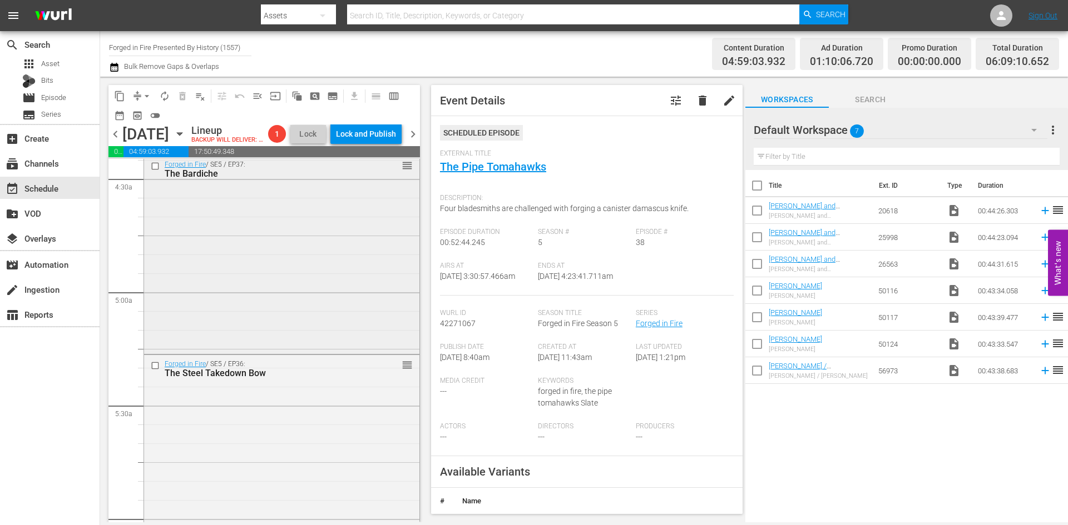
click at [338, 339] on div "Forged in Fire / SE5 / EP37: The Bardiche reorder" at bounding box center [281, 254] width 275 height 196
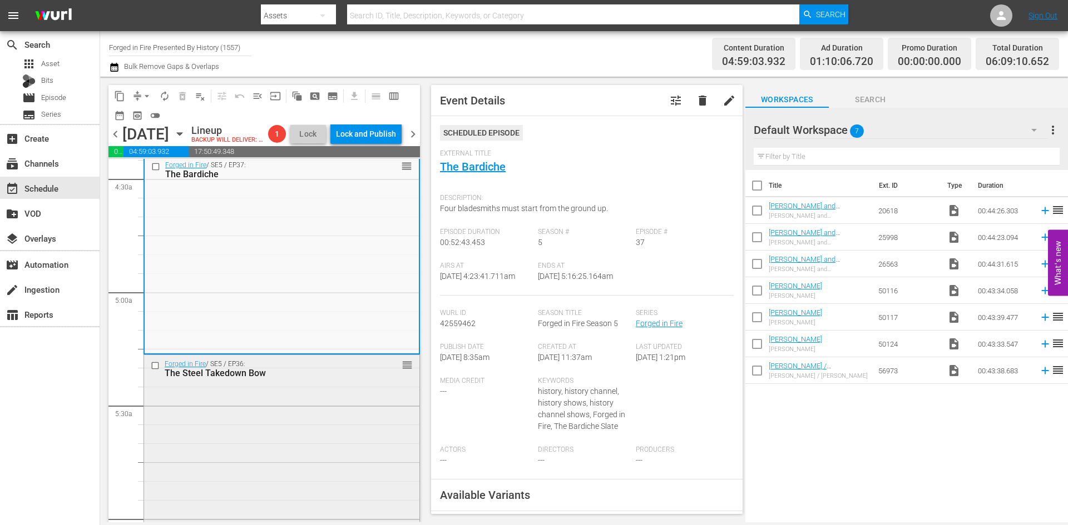
click at [225, 445] on div "Forged in Fire / SE5 / EP36: The Steel Takedown Bow reorder" at bounding box center [281, 453] width 275 height 196
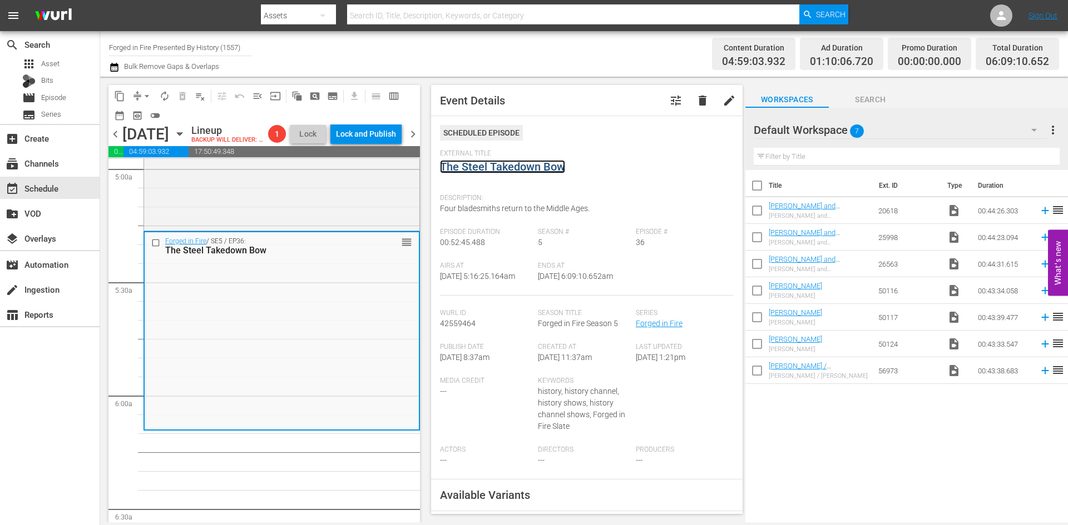
scroll to position [1112, 0]
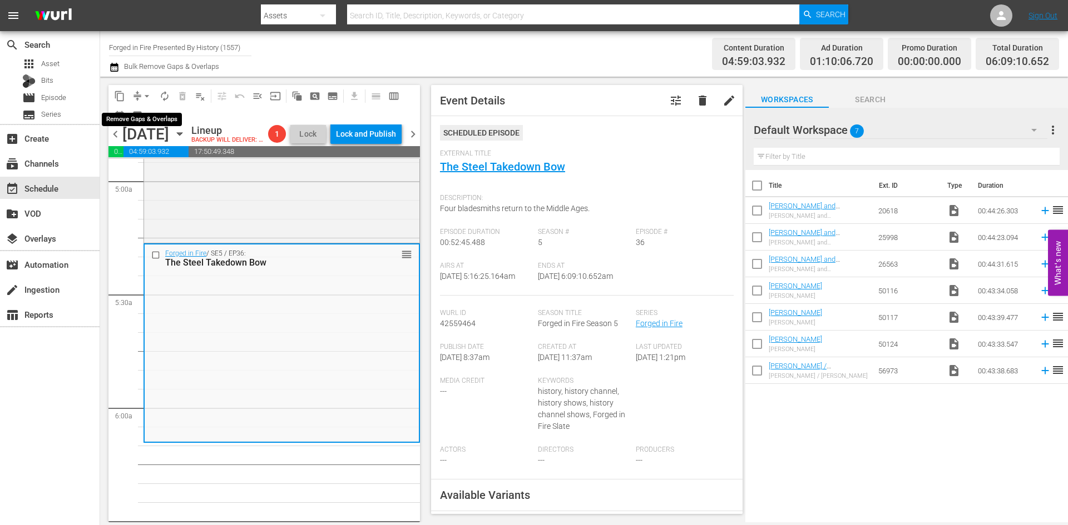
click at [148, 92] on span "arrow_drop_down" at bounding box center [146, 96] width 11 height 11
click at [146, 121] on li "Align to Midnight" at bounding box center [147, 119] width 117 height 18
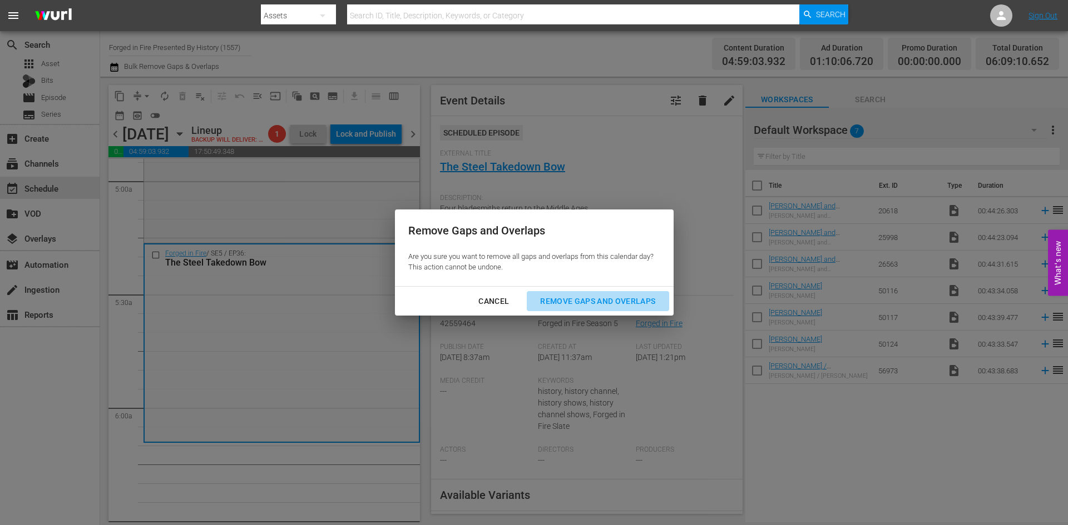
click at [603, 304] on div "Remove Gaps and Overlaps" at bounding box center [597, 302] width 133 height 14
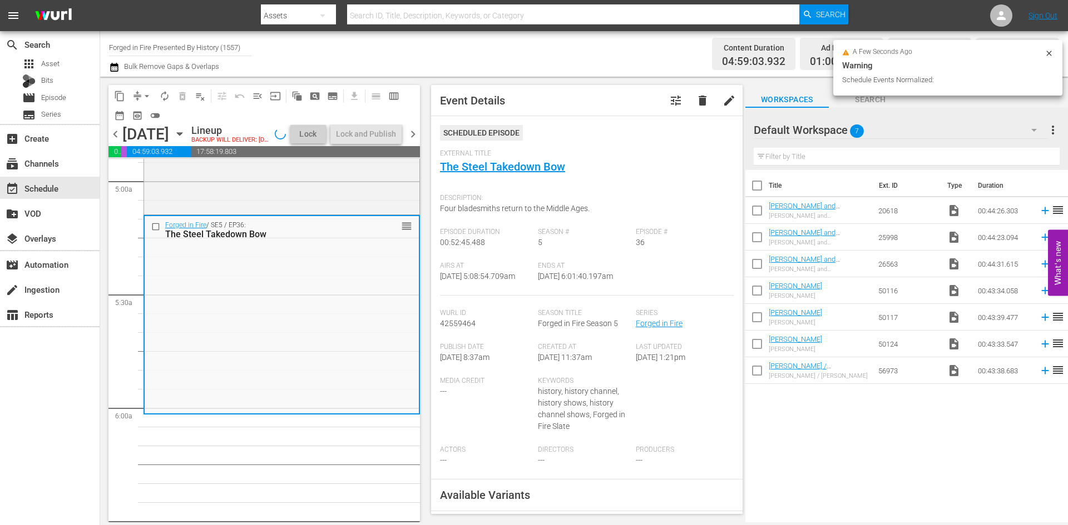
scroll to position [1093, 0]
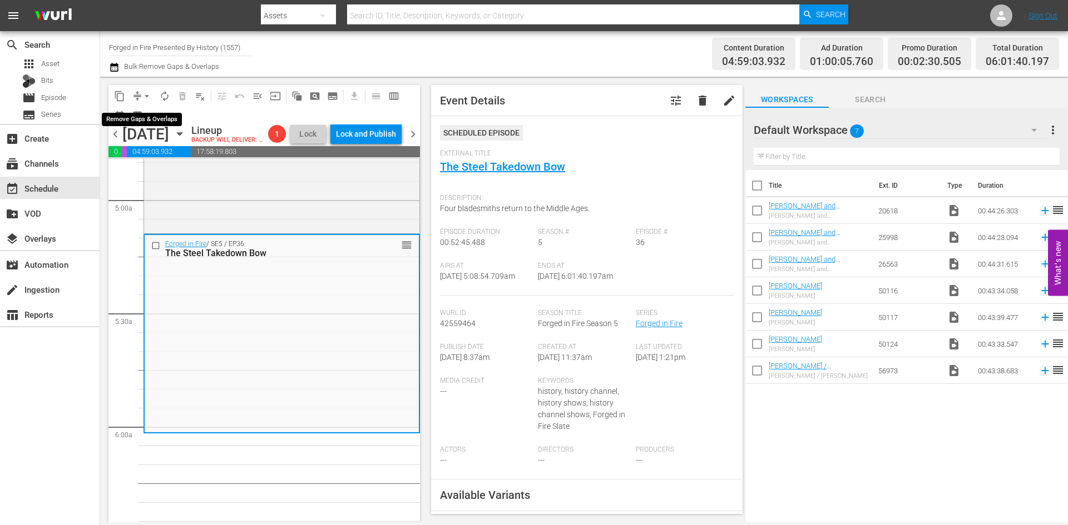
click at [142, 95] on span "arrow_drop_down" at bounding box center [146, 96] width 11 height 11
click at [138, 118] on li "Align to Midnight" at bounding box center [147, 119] width 117 height 18
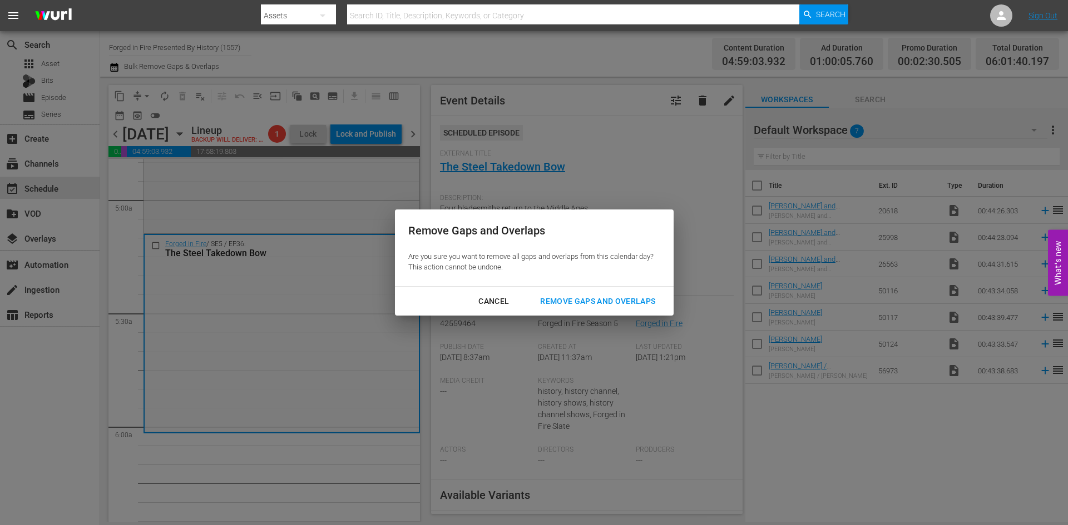
click at [585, 304] on div "Remove Gaps and Overlaps" at bounding box center [597, 302] width 133 height 14
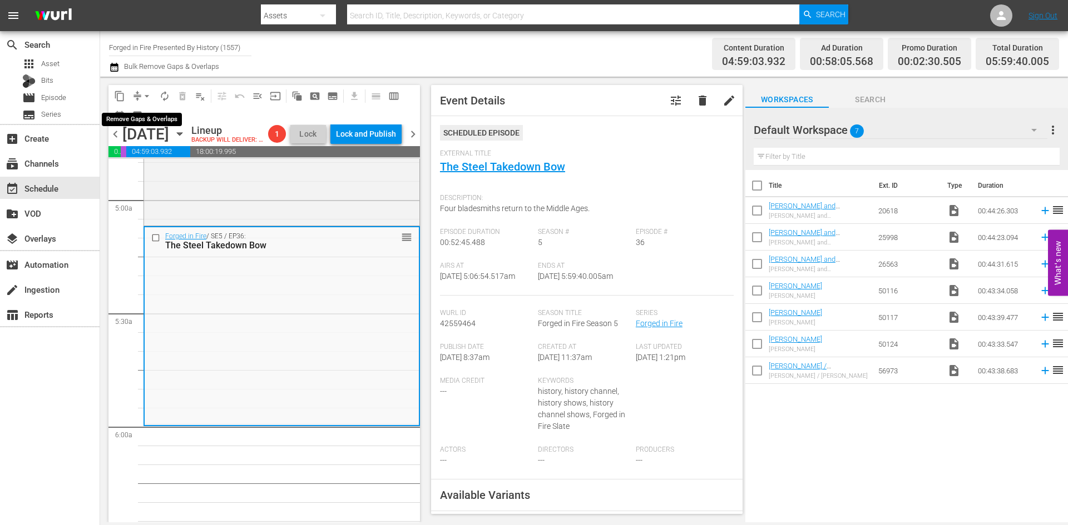
click at [143, 89] on button "arrow_drop_down" at bounding box center [147, 96] width 18 height 18
click at [143, 121] on li "Align to Midnight" at bounding box center [147, 119] width 117 height 18
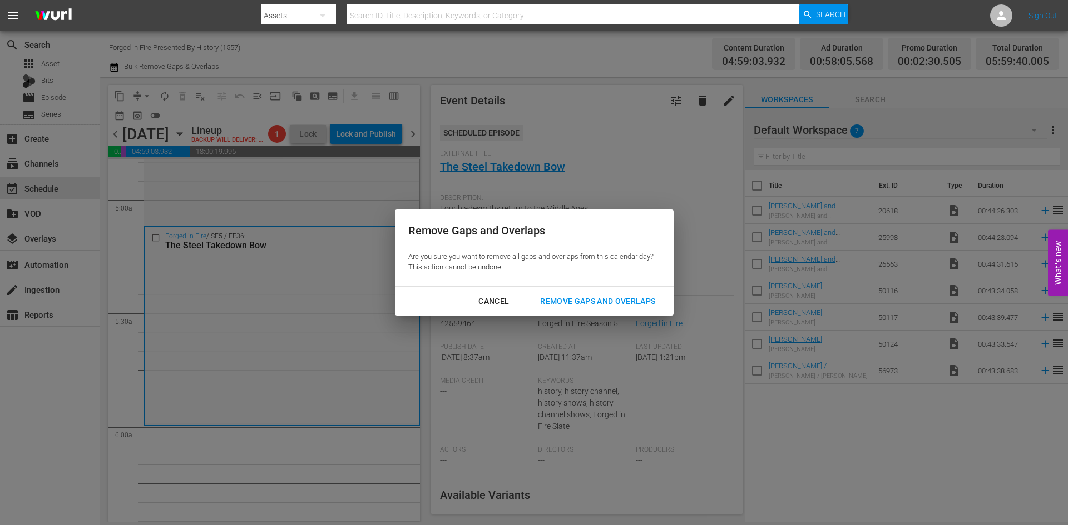
click at [589, 300] on div "Remove Gaps and Overlaps" at bounding box center [597, 302] width 133 height 14
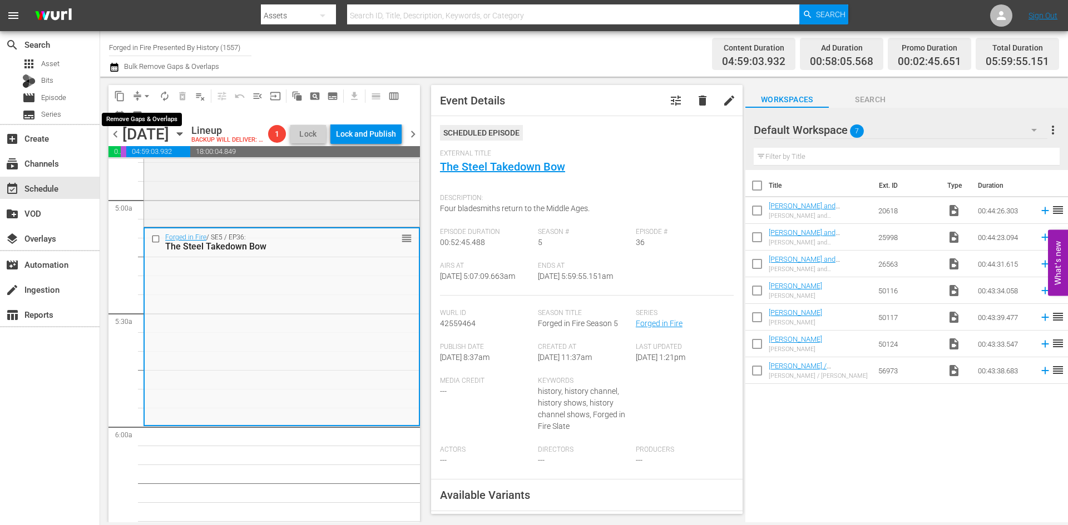
click at [148, 95] on span "arrow_drop_down" at bounding box center [146, 96] width 11 height 11
click at [160, 122] on li "Align to Midnight" at bounding box center [147, 119] width 117 height 18
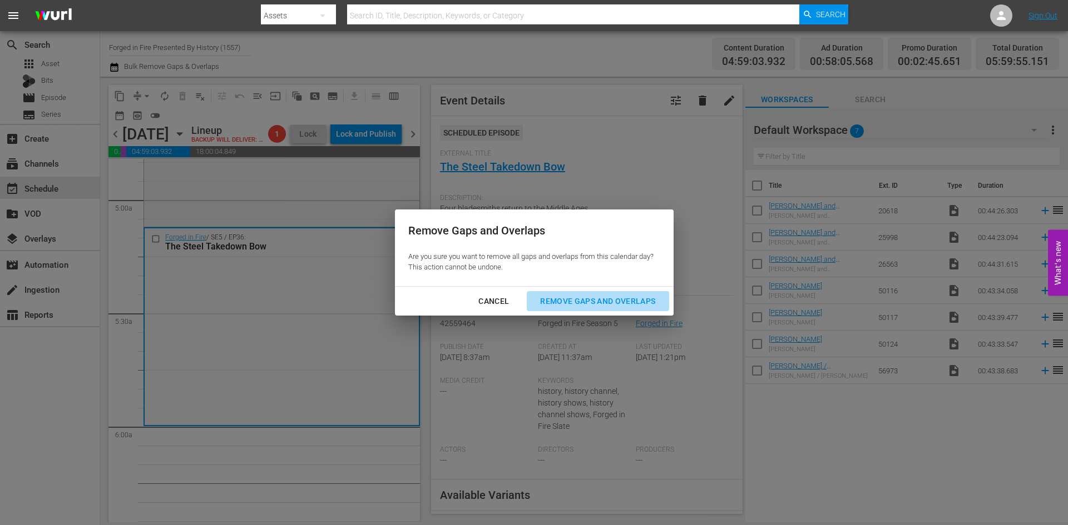
click at [603, 300] on div "Remove Gaps and Overlaps" at bounding box center [597, 302] width 133 height 14
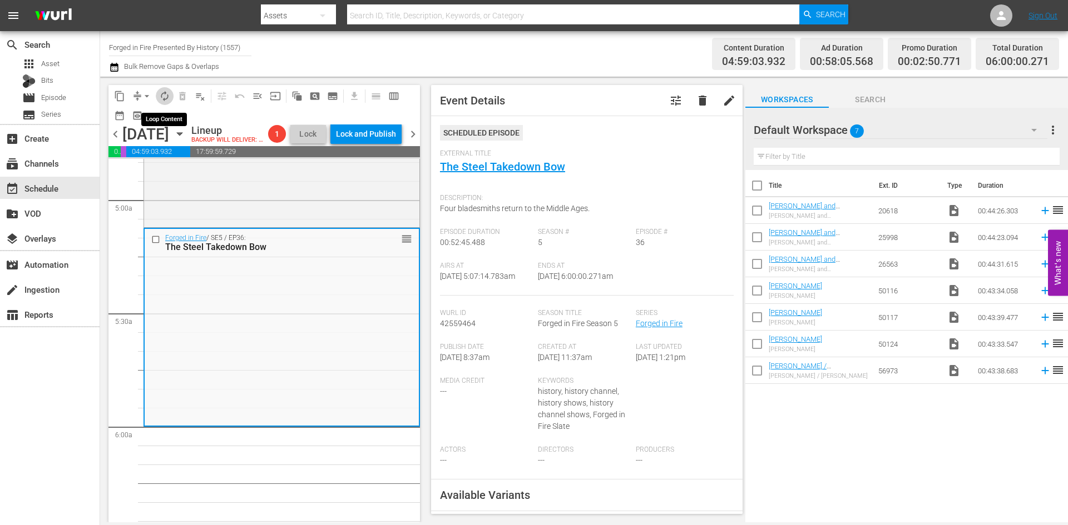
click at [164, 94] on span "autorenew_outlined" at bounding box center [164, 96] width 11 height 11
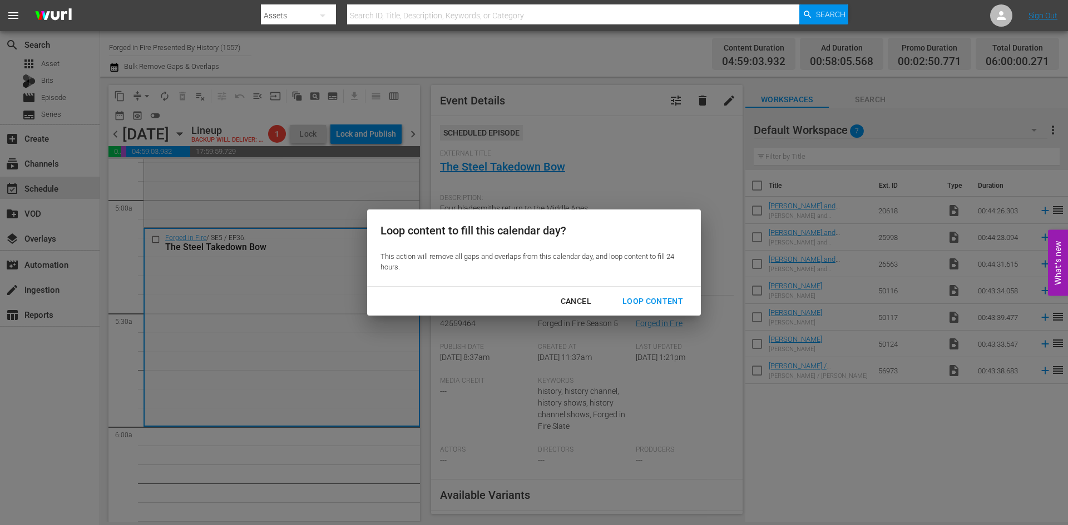
click at [639, 305] on div "Loop Content" at bounding box center [652, 302] width 78 height 14
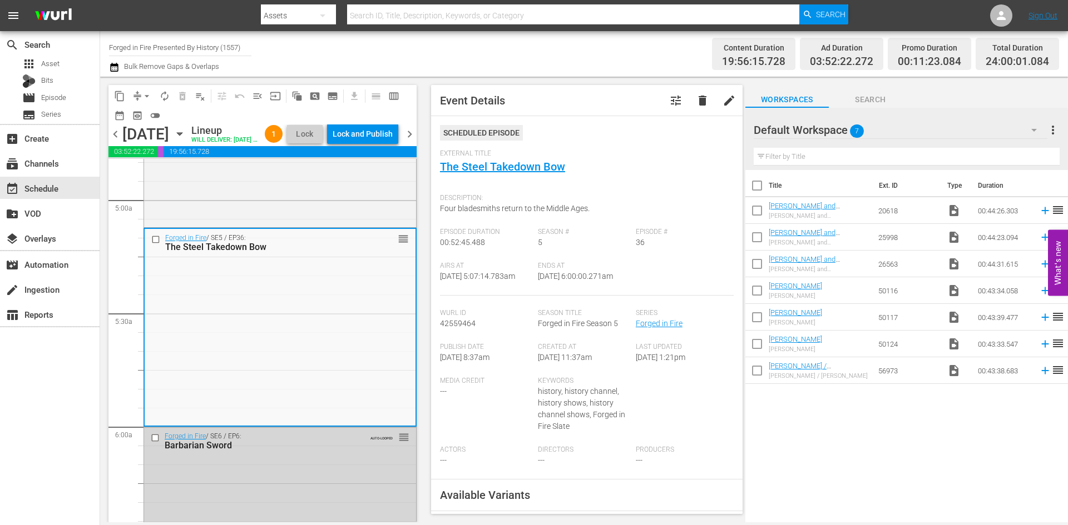
click at [373, 140] on div "Lock and Publish" at bounding box center [362, 134] width 60 height 20
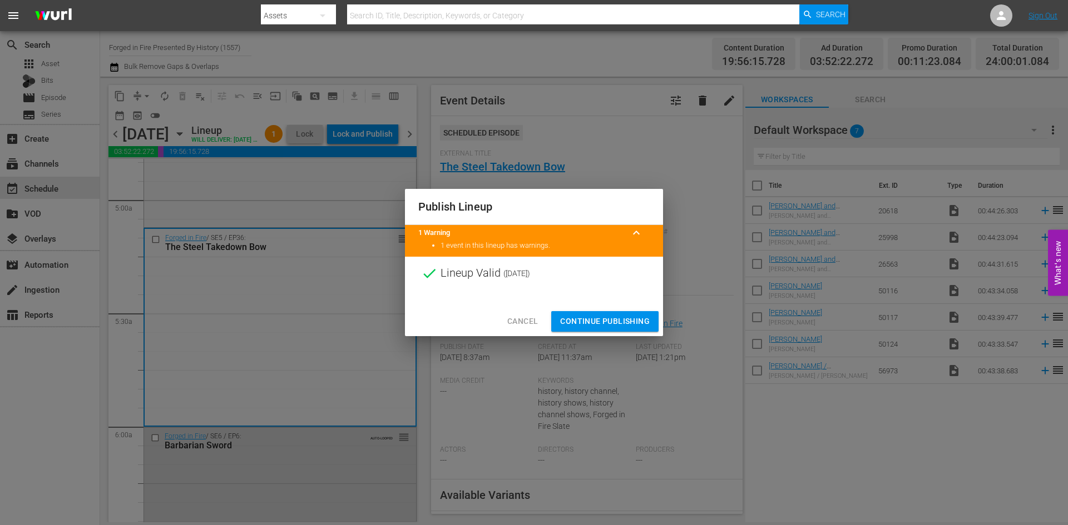
click at [602, 317] on span "Continue Publishing" at bounding box center [605, 322] width 90 height 14
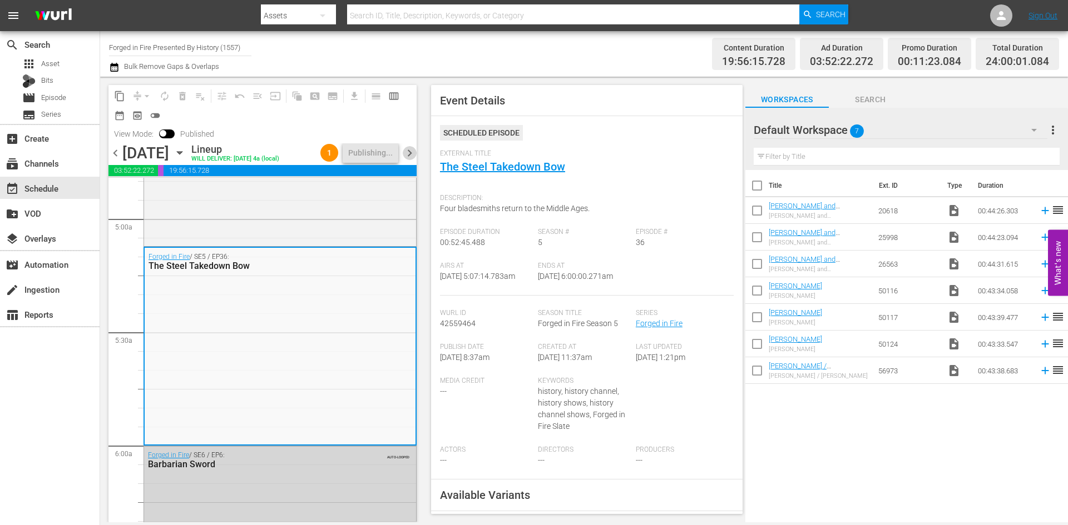
click at [411, 160] on span "chevron_right" at bounding box center [410, 153] width 14 height 14
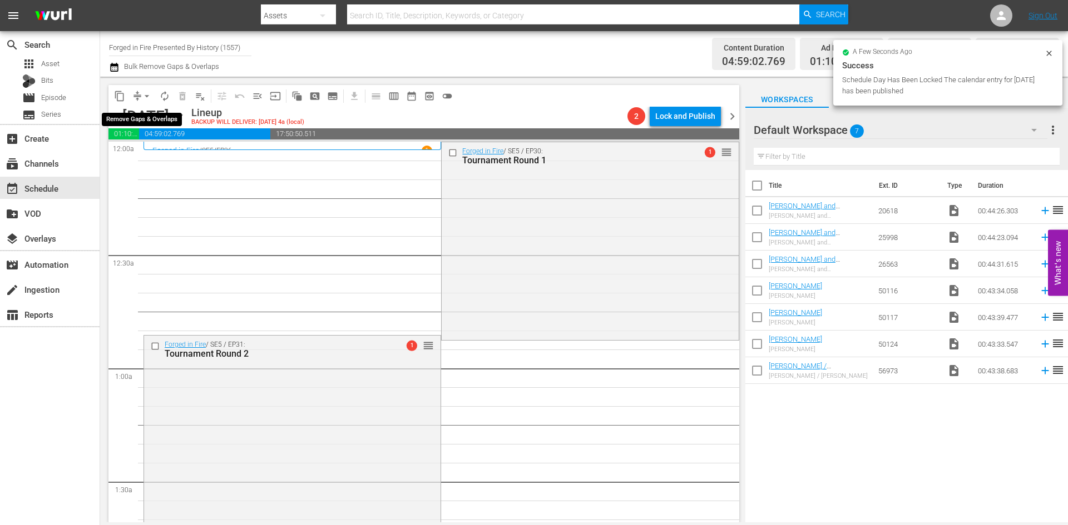
click at [145, 96] on span "arrow_drop_down" at bounding box center [146, 96] width 11 height 11
click at [149, 121] on li "Align to Midnight" at bounding box center [147, 119] width 117 height 18
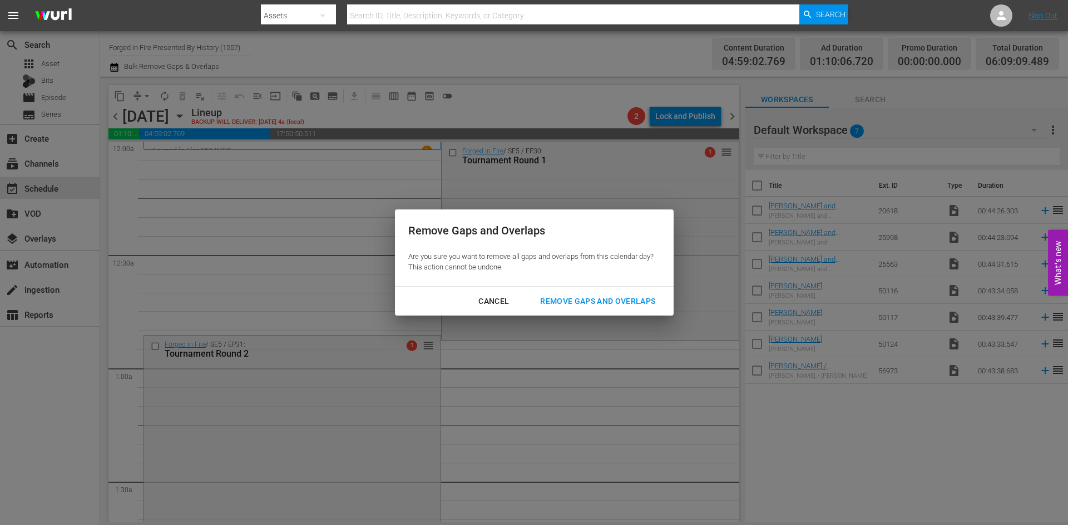
click at [612, 304] on div "Remove Gaps and Overlaps" at bounding box center [597, 302] width 133 height 14
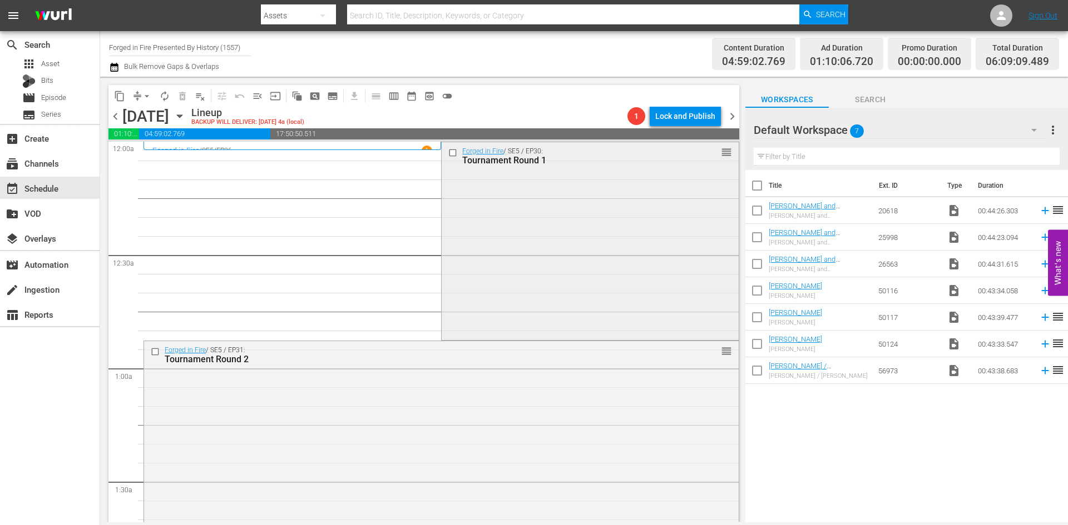
click at [614, 267] on div "Forged in Fire / SE5 / EP30: Tournament Round 1 reorder" at bounding box center [589, 240] width 296 height 196
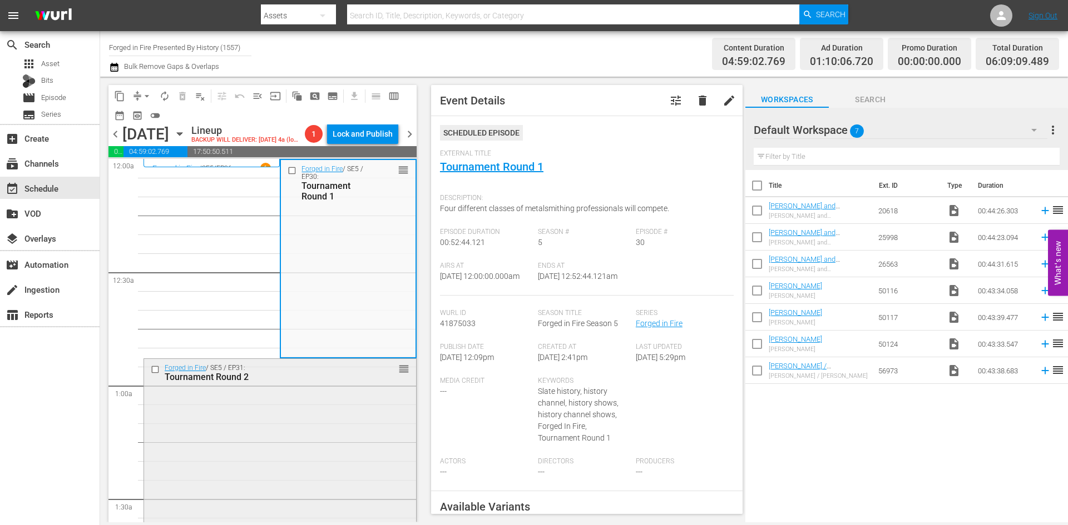
click at [341, 426] on div "Forged in Fire / SE5 / EP31: Tournament Round 2 reorder" at bounding box center [280, 457] width 272 height 196
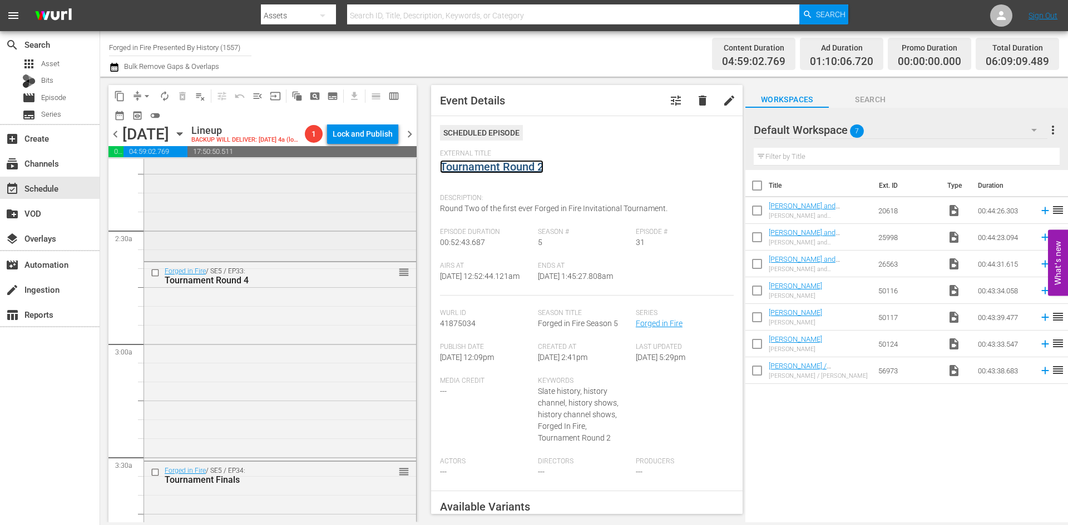
scroll to position [500, 0]
click at [324, 236] on div "Forged in Fire / SE5 / EP32: Tournament Round 3 Tournament Round 3 (VARIANT) VA…" at bounding box center [280, 156] width 272 height 196
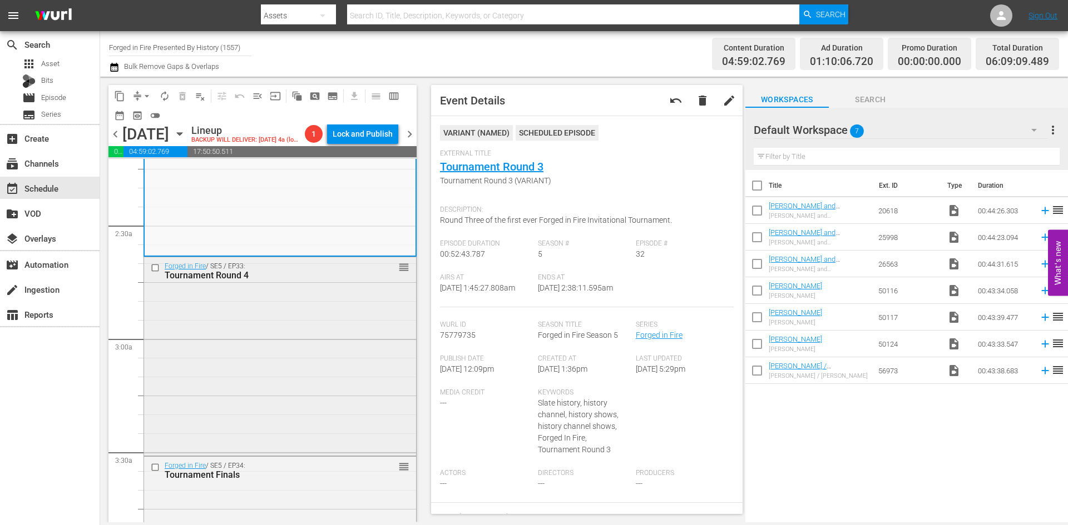
click at [335, 309] on div "Forged in Fire / SE5 / EP33: Tournament Round 4 reorder" at bounding box center [280, 355] width 272 height 196
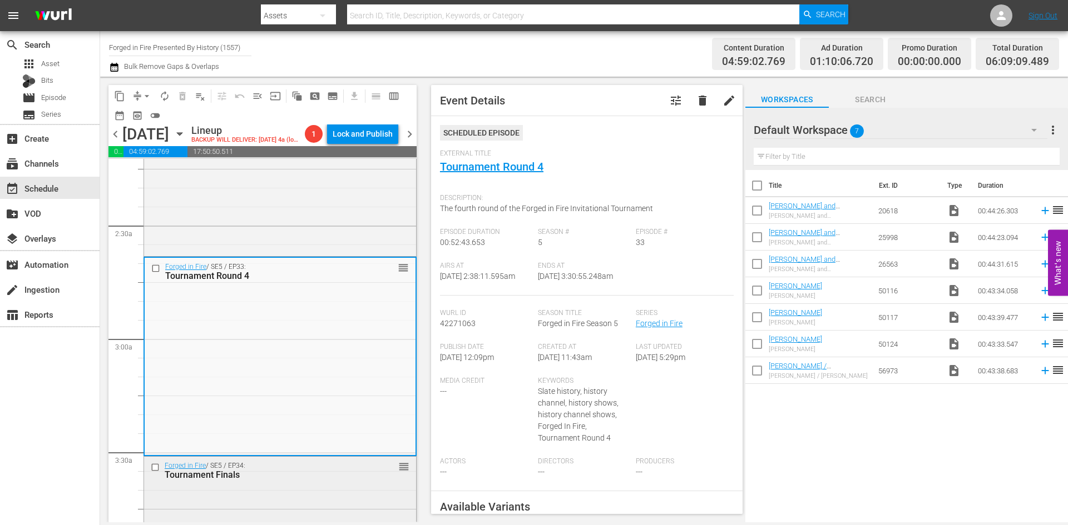
click at [300, 480] on div "Tournament Finals" at bounding box center [263, 475] width 196 height 11
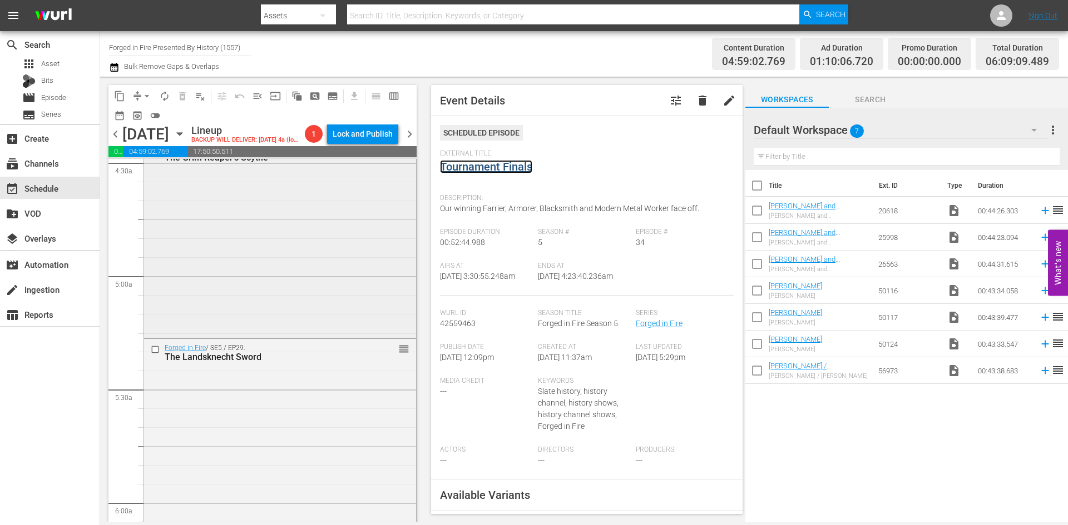
scroll to position [1056, 0]
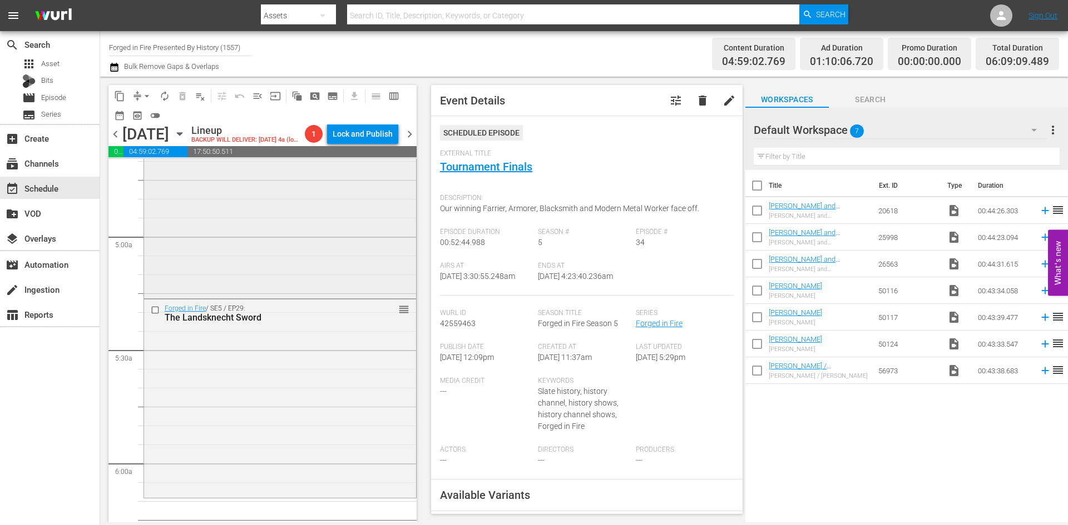
click at [332, 269] on div "Forged in Fire / SE5 / EP35: The Grim Reaper's Scythe reorder" at bounding box center [280, 198] width 272 height 196
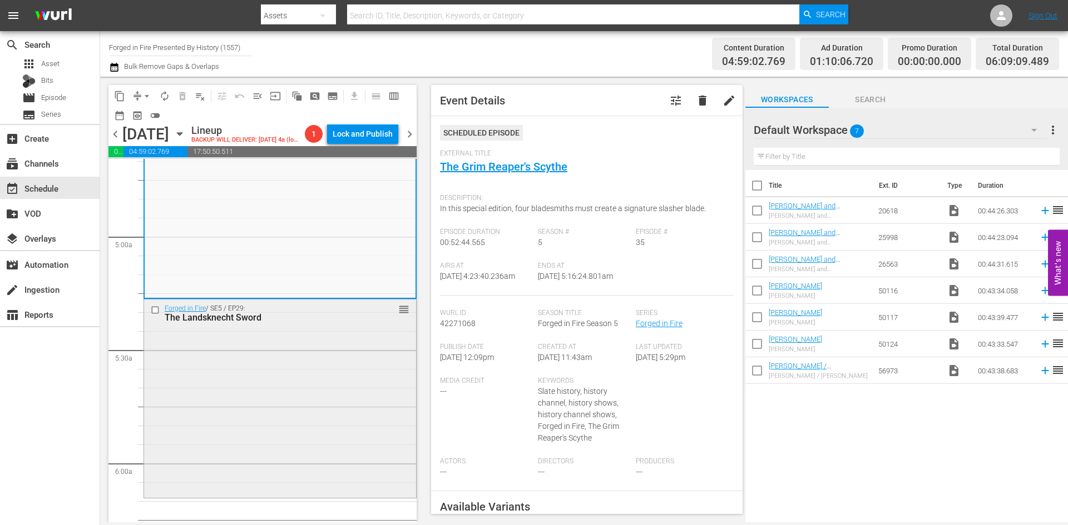
click at [281, 413] on div "Forged in Fire / SE5 / EP29: The Landsknecht Sword reorder" at bounding box center [280, 398] width 272 height 196
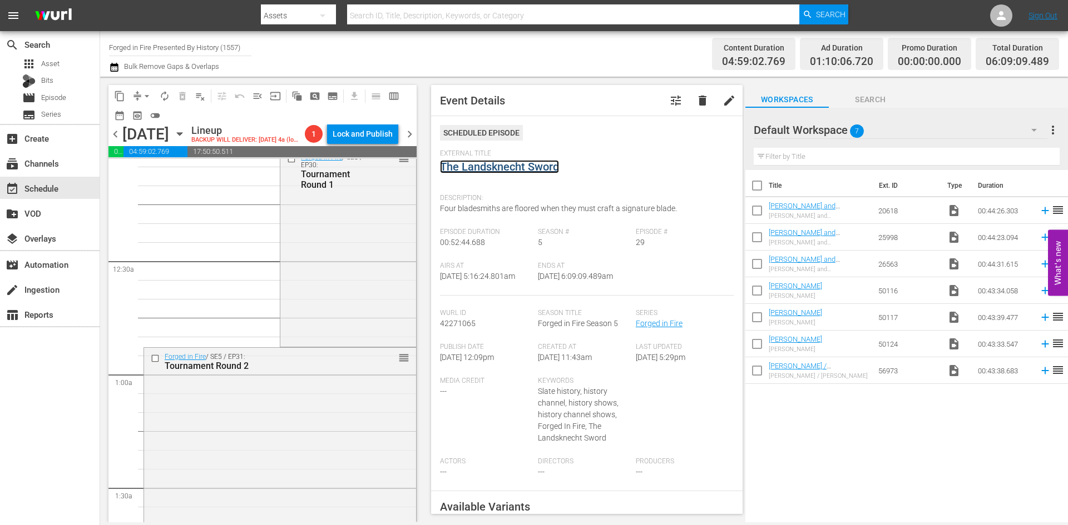
scroll to position [0, 0]
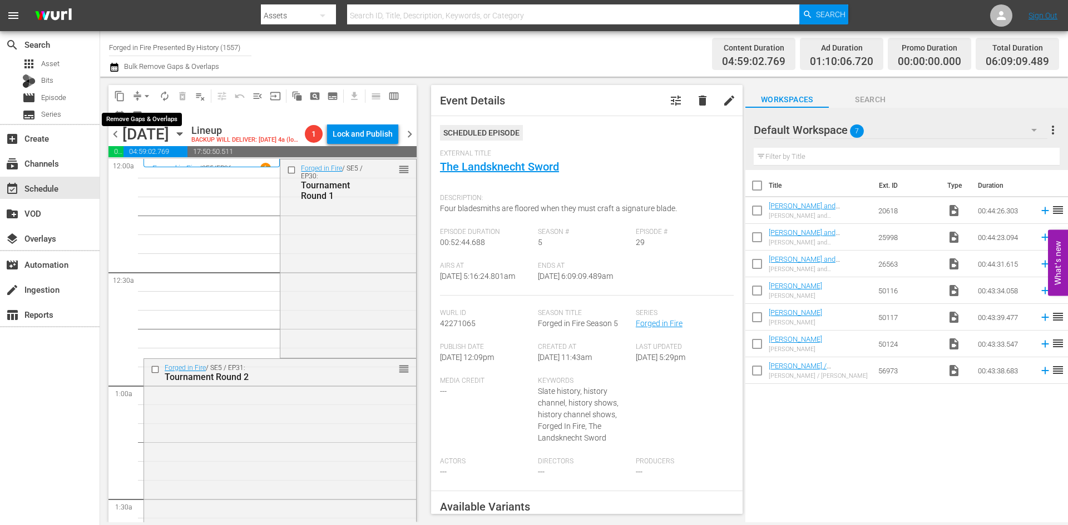
click at [147, 93] on span "arrow_drop_down" at bounding box center [146, 96] width 11 height 11
click at [151, 120] on li "Align to Midnight" at bounding box center [147, 119] width 117 height 18
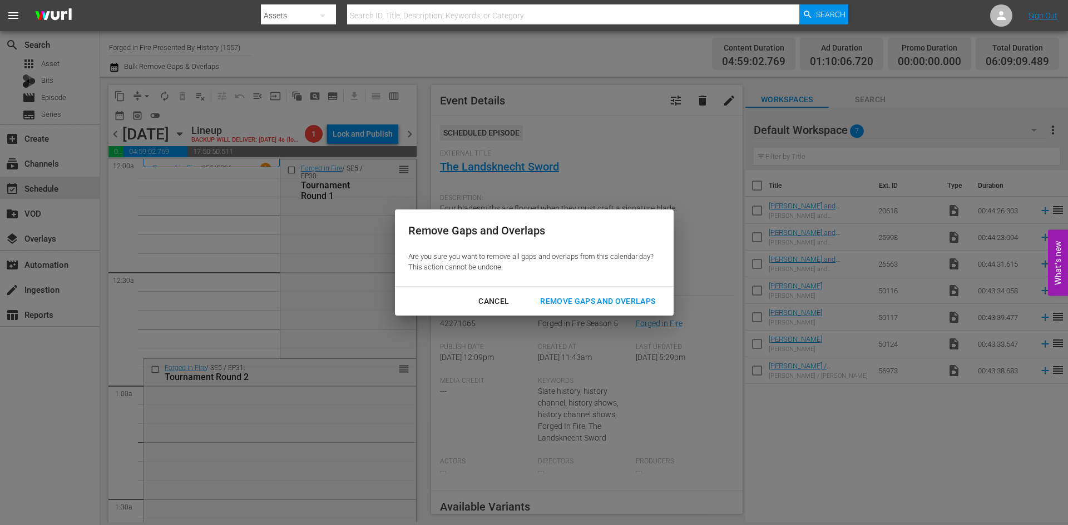
click at [581, 304] on div "Remove Gaps and Overlaps" at bounding box center [597, 302] width 133 height 14
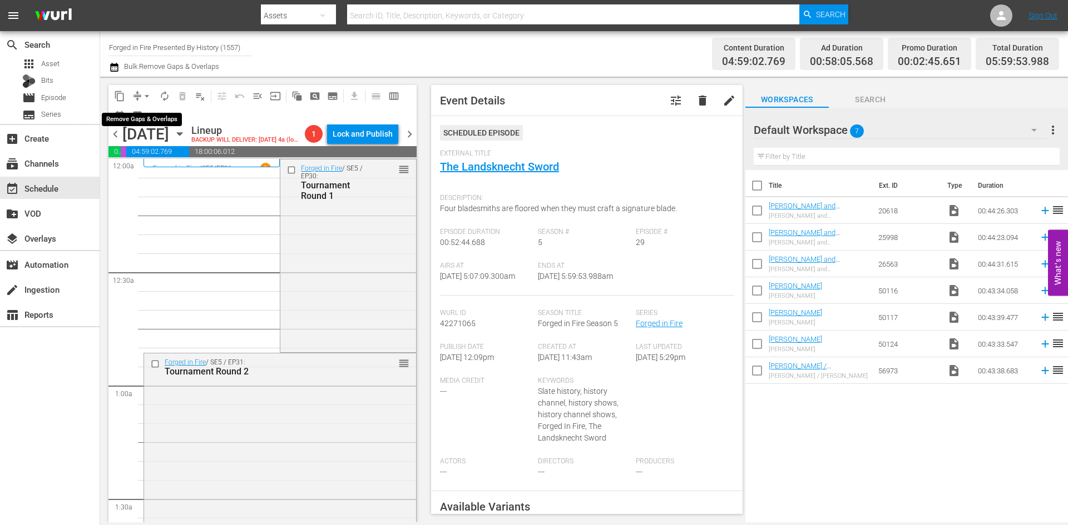
click at [143, 97] on span "arrow_drop_down" at bounding box center [146, 96] width 11 height 11
click at [143, 115] on li "Align to Midnight" at bounding box center [147, 119] width 117 height 18
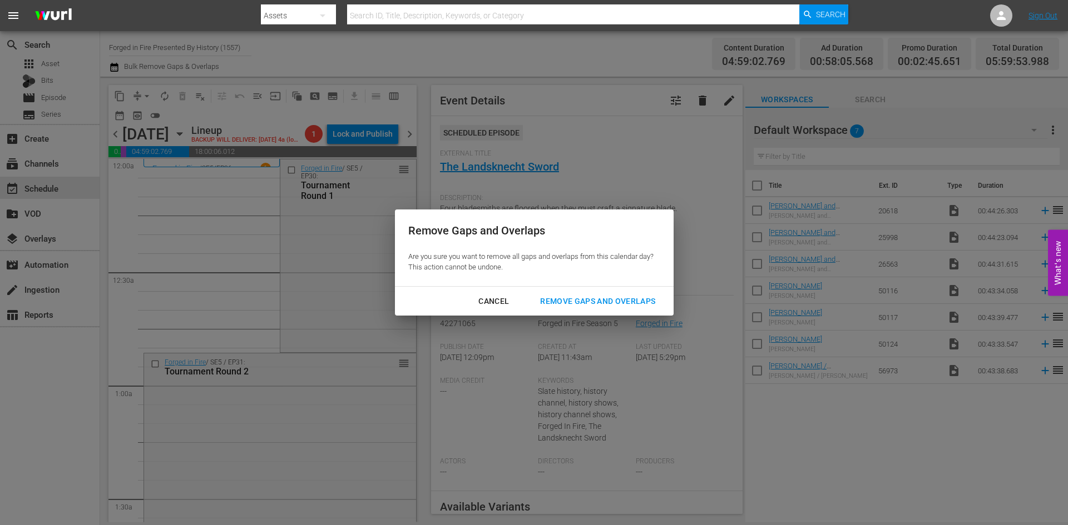
click at [581, 296] on div "Remove Gaps and Overlaps" at bounding box center [597, 302] width 133 height 14
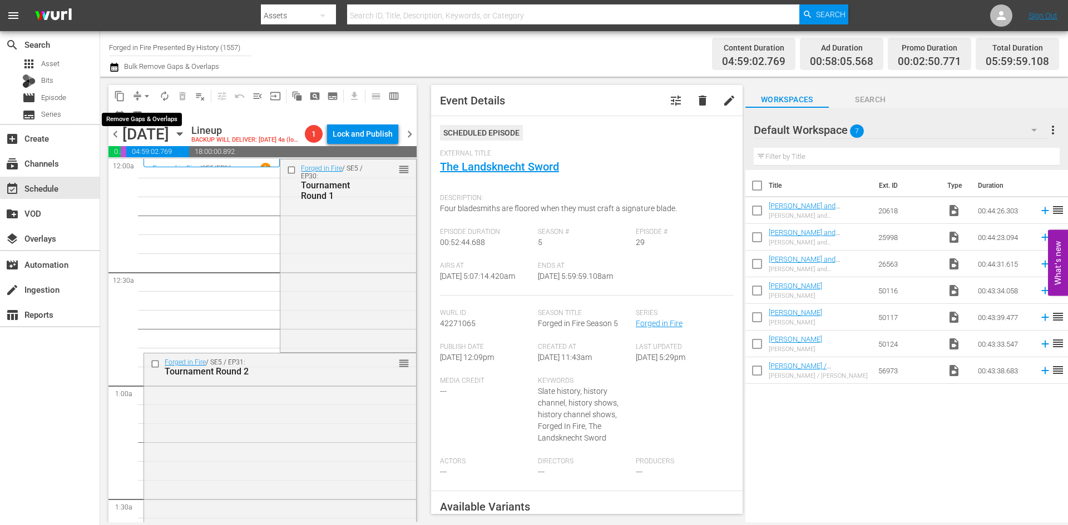
click at [146, 96] on span "arrow_drop_down" at bounding box center [146, 96] width 11 height 11
click at [137, 115] on li "Align to Midnight" at bounding box center [147, 119] width 117 height 18
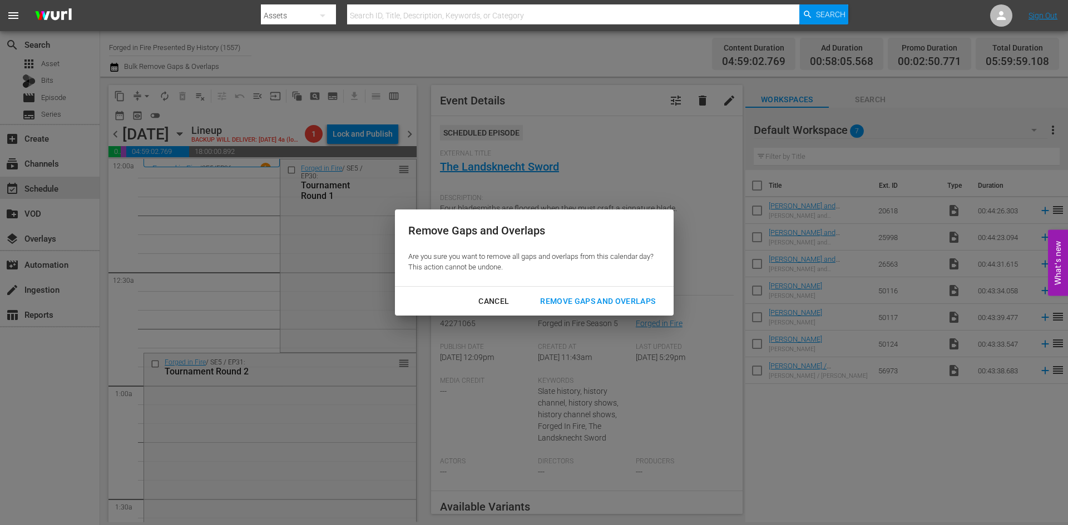
click at [609, 295] on div "Remove Gaps and Overlaps" at bounding box center [597, 302] width 133 height 14
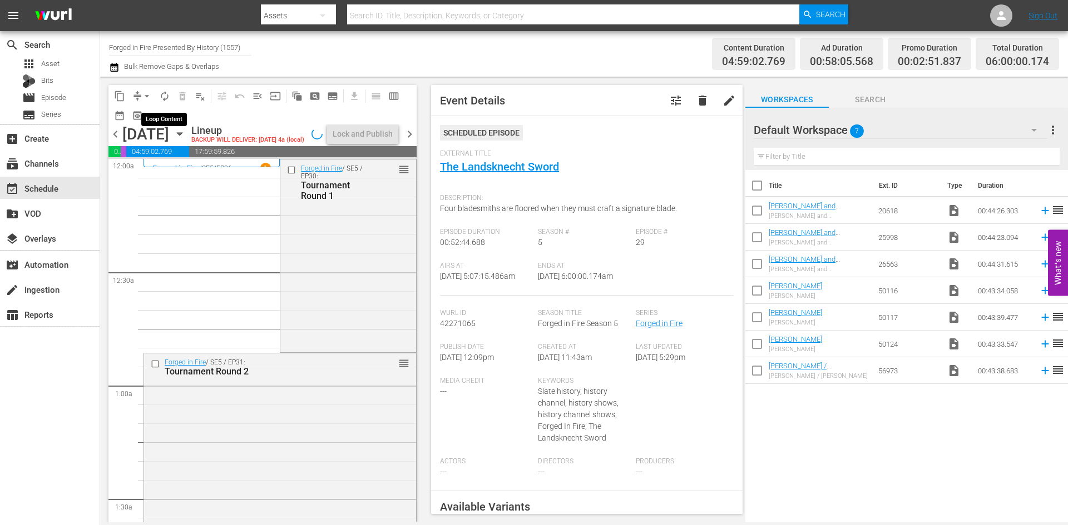
click at [163, 95] on span "autorenew_outlined" at bounding box center [164, 96] width 11 height 11
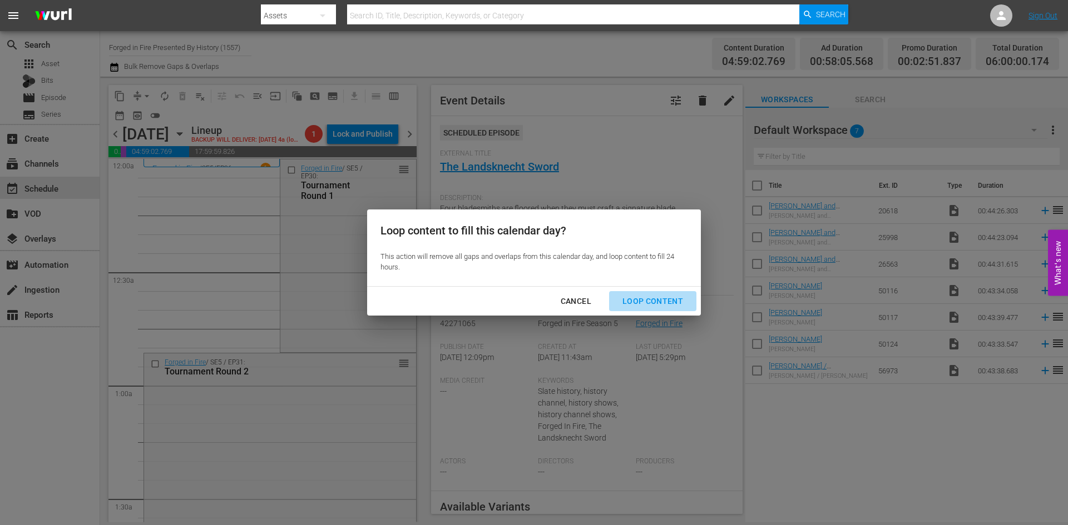
click at [666, 297] on div "Loop Content" at bounding box center [652, 302] width 78 height 14
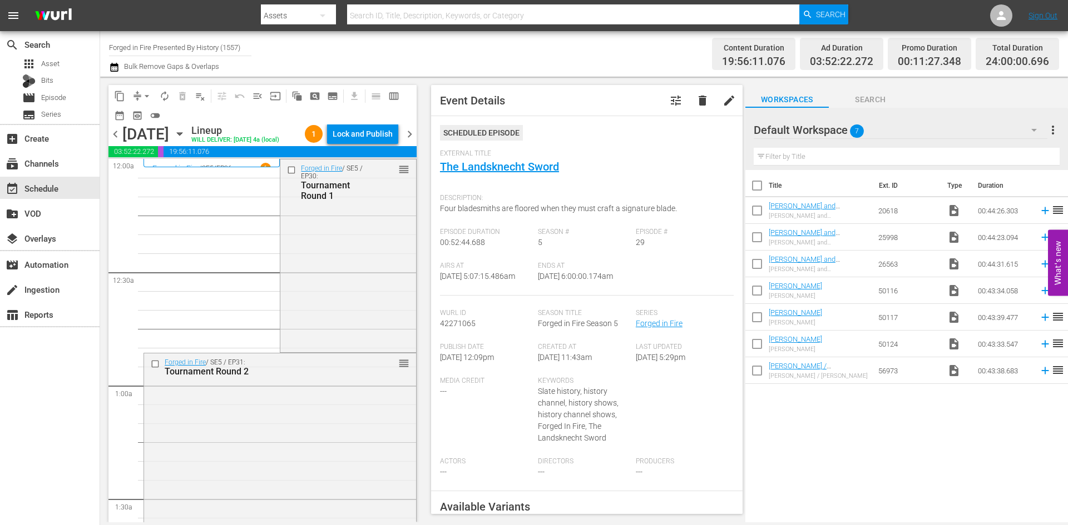
click at [359, 138] on div "Lock and Publish" at bounding box center [362, 134] width 60 height 20
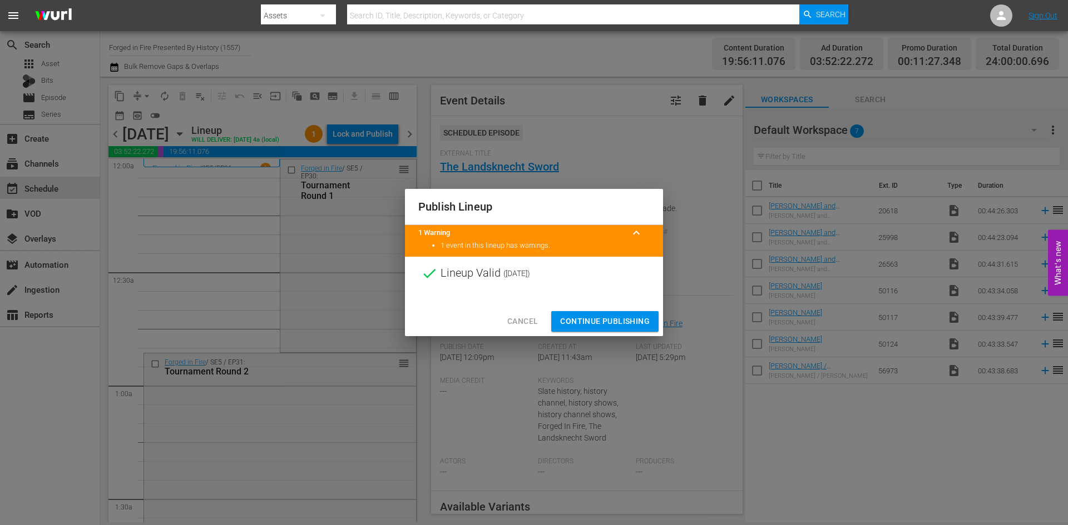
click at [595, 324] on span "Continue Publishing" at bounding box center [605, 322] width 90 height 14
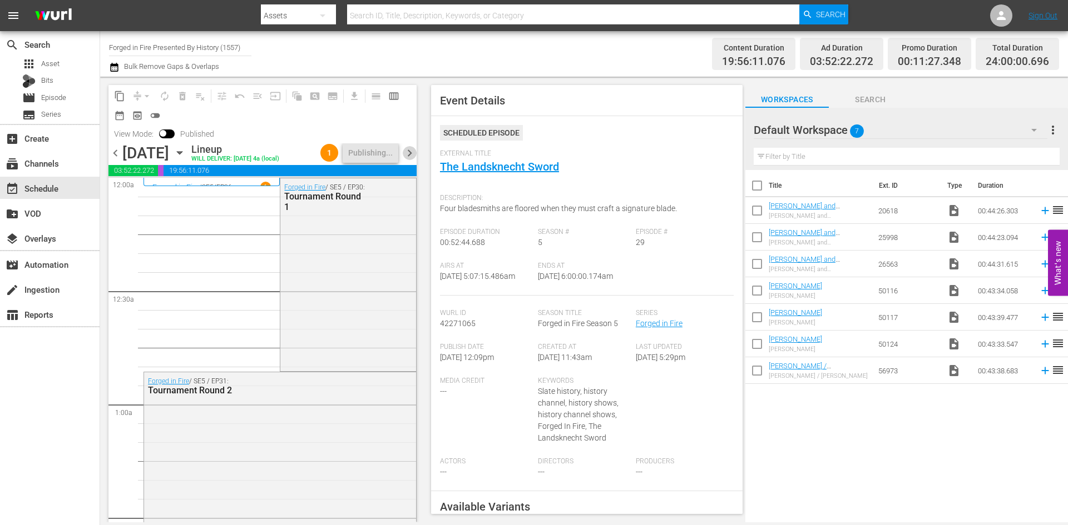
click at [410, 160] on span "chevron_right" at bounding box center [410, 153] width 14 height 14
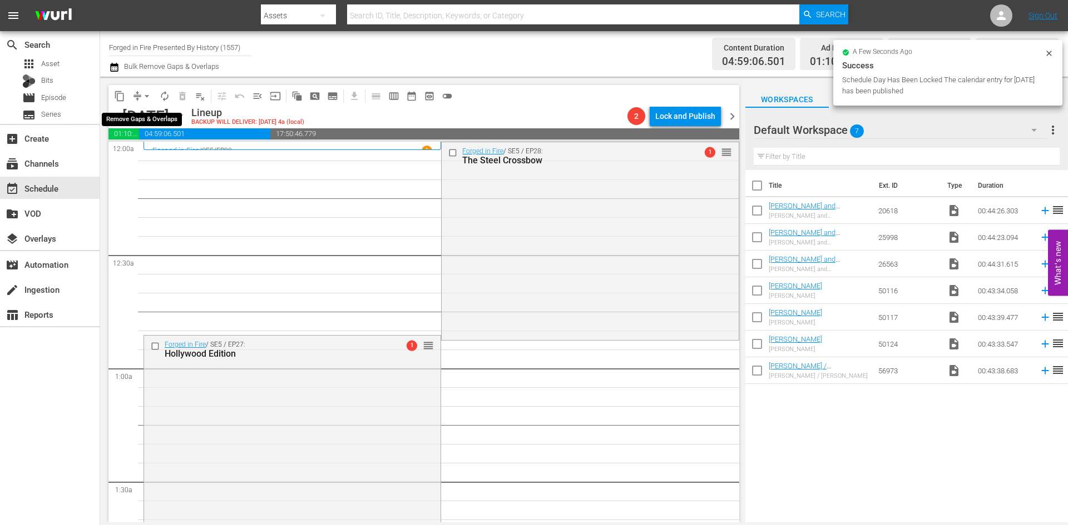
click at [141, 93] on span "arrow_drop_down" at bounding box center [146, 96] width 11 height 11
click at [140, 119] on li "Align to Midnight" at bounding box center [147, 119] width 117 height 18
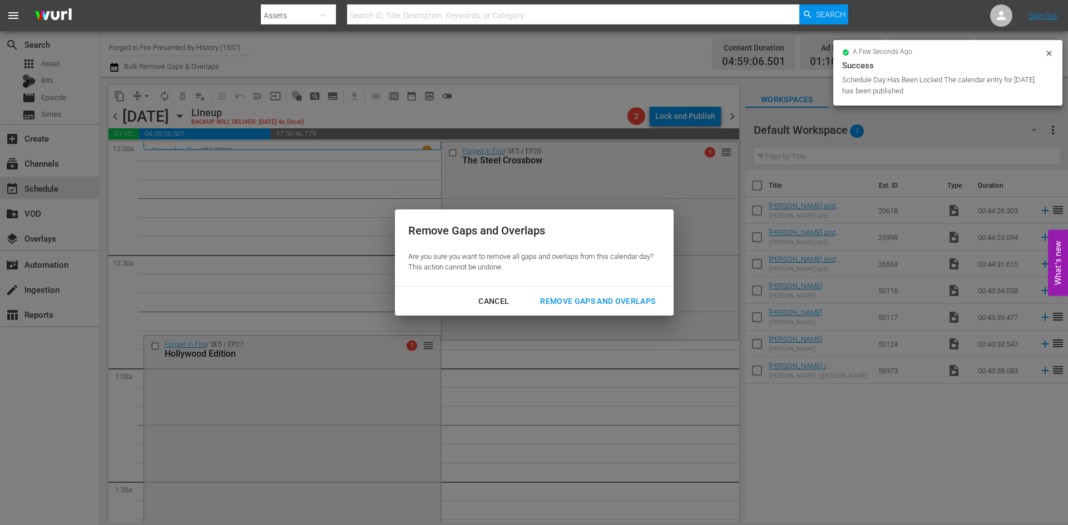
click at [580, 301] on div "Remove Gaps and Overlaps" at bounding box center [597, 302] width 133 height 14
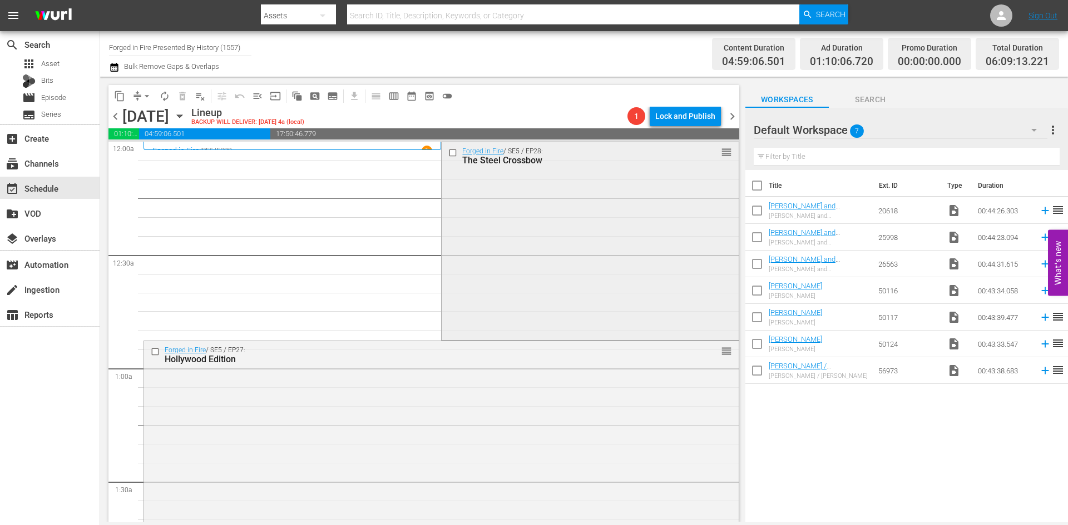
click at [559, 225] on div "Forged in Fire / SE5 / EP28: The Steel Crossbow reorder" at bounding box center [589, 240] width 296 height 196
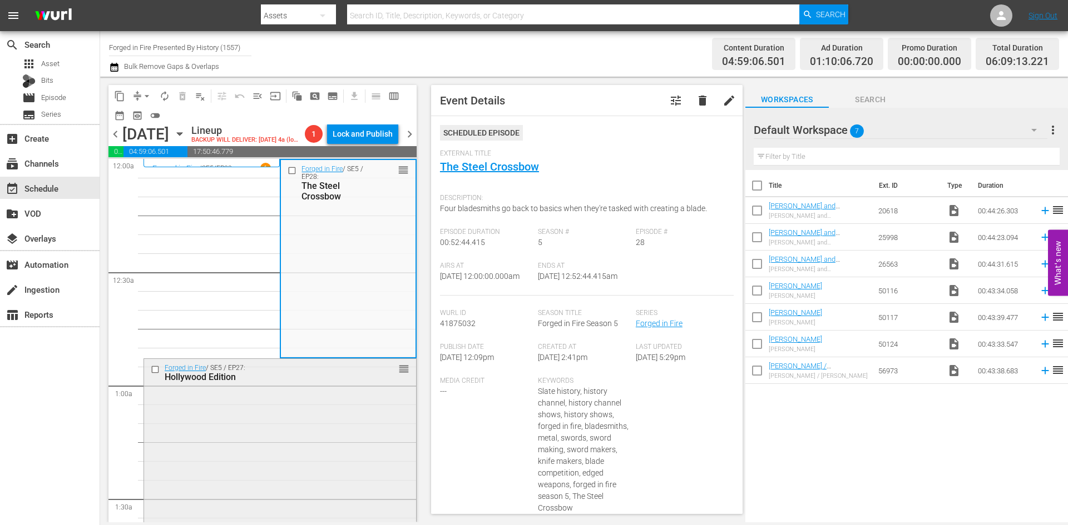
click at [284, 459] on div "Forged in Fire / SE5 / EP27: Hollywood Edition reorder" at bounding box center [280, 457] width 272 height 196
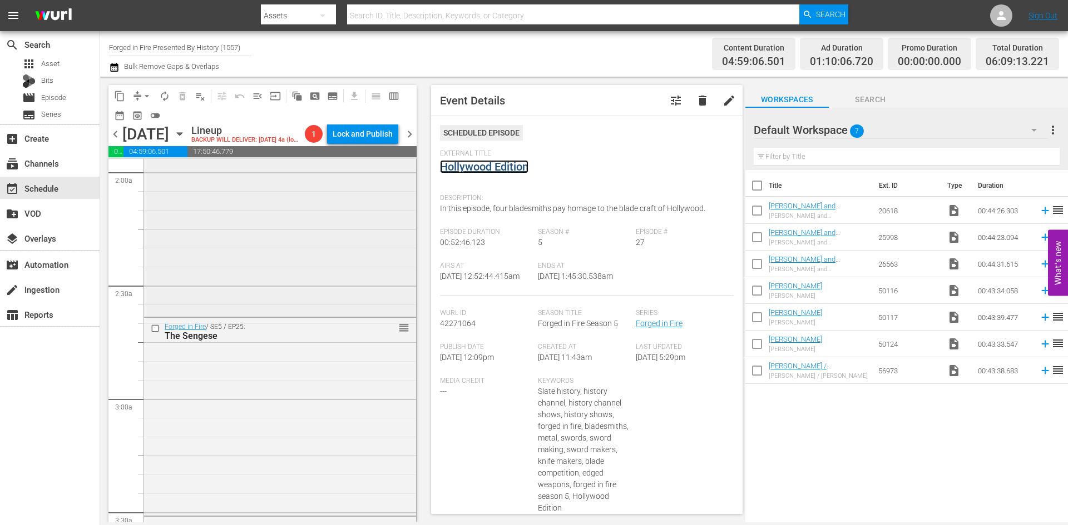
scroll to position [445, 0]
click at [328, 285] on div "Forged in Fire / SE5 / EP24: The Arming Sword reorder" at bounding box center [280, 212] width 272 height 196
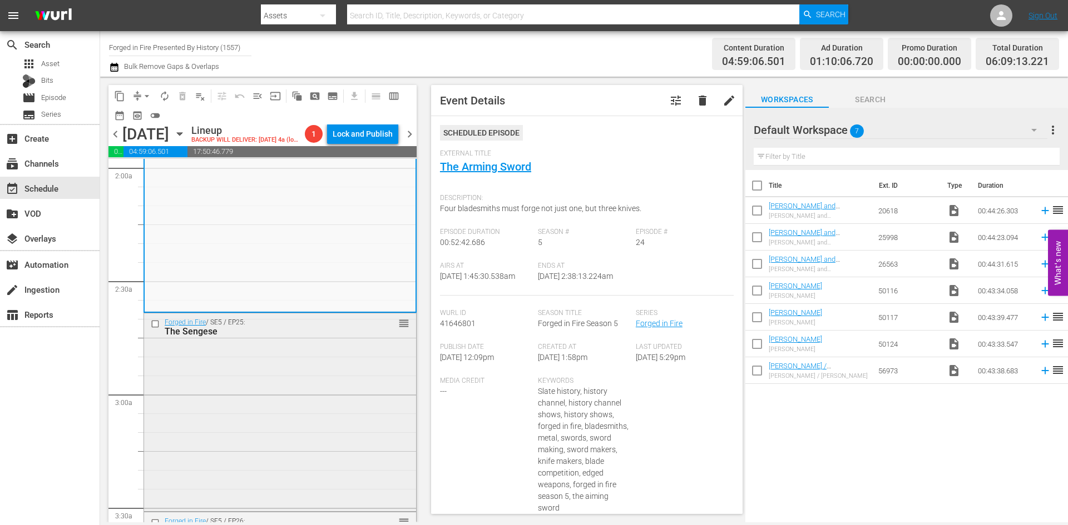
click at [288, 438] on div "Forged in Fire / SE5 / EP25: The Sengese reorder" at bounding box center [280, 412] width 272 height 196
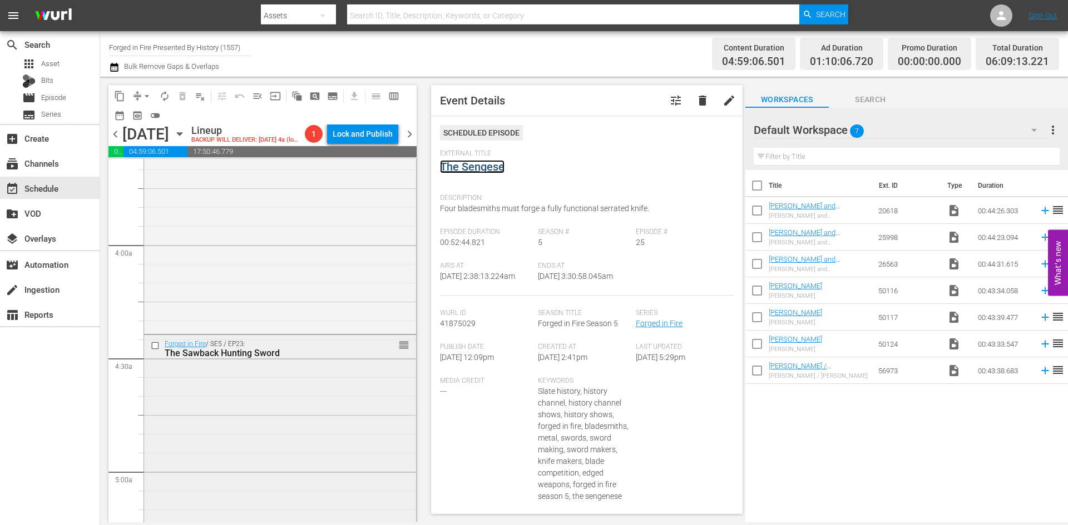
scroll to position [834, 0]
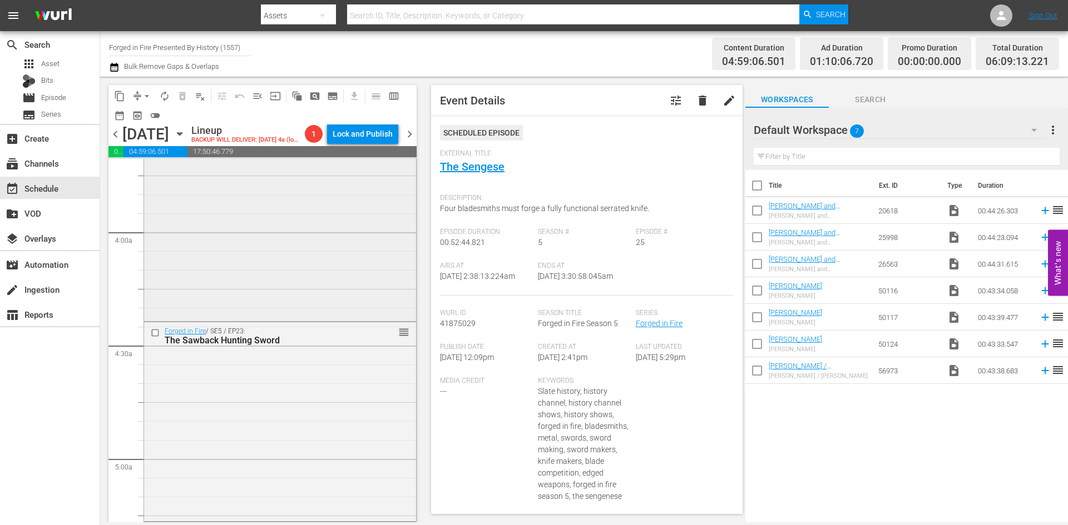
click at [272, 299] on div "Forged in Fire / SE5 / EP26: The Qinglong Ji reorder" at bounding box center [280, 221] width 272 height 196
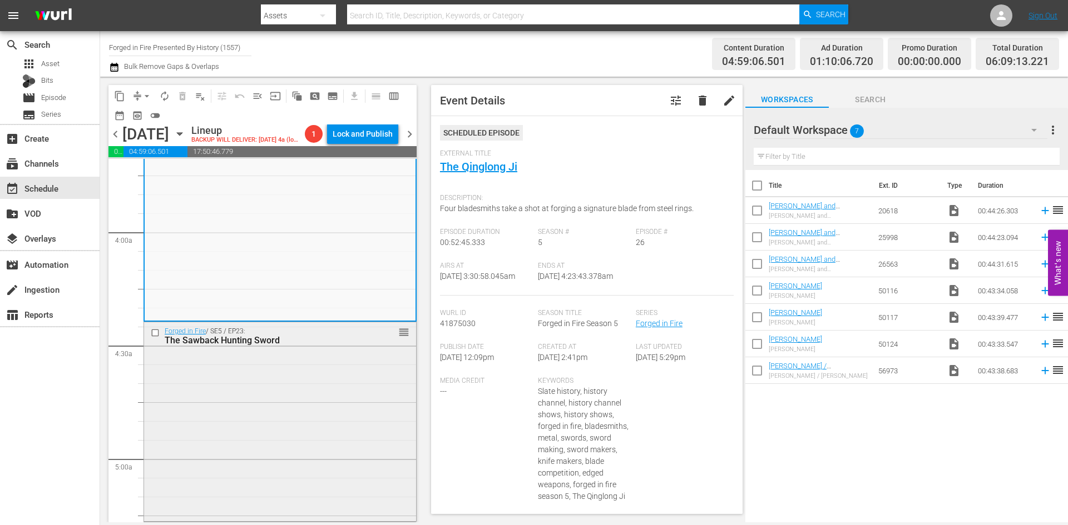
click at [328, 464] on div "Forged in Fire / SE5 / EP23: The Sawback Hunting Sword reorder" at bounding box center [280, 420] width 272 height 196
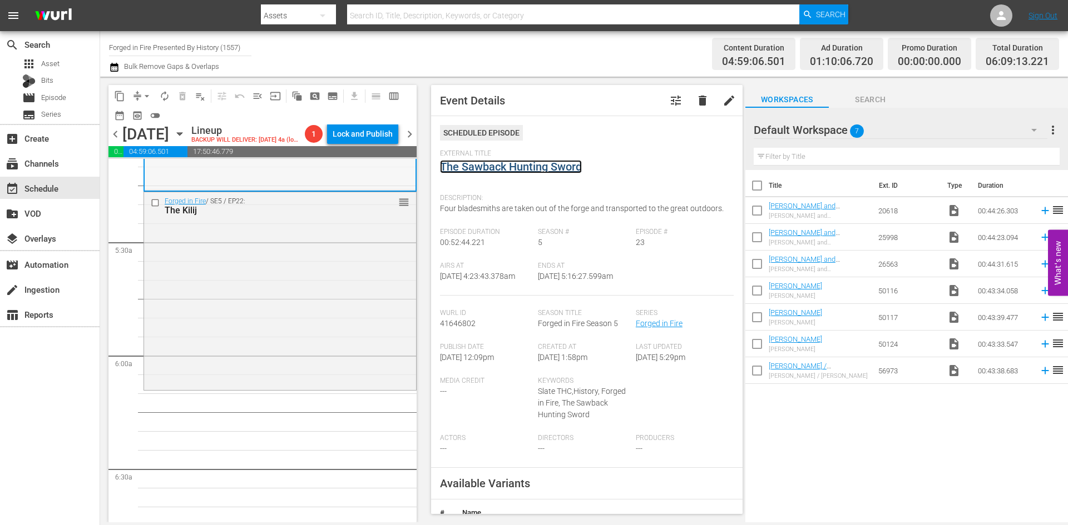
scroll to position [1168, 0]
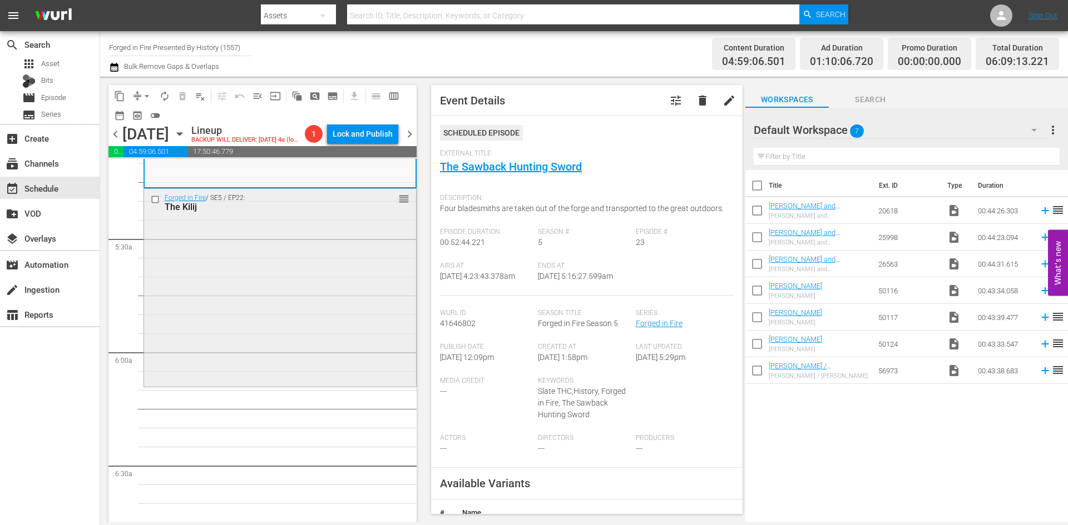
click at [295, 338] on div "Forged in Fire / SE5 / EP22: The Kilij reorder" at bounding box center [280, 287] width 272 height 196
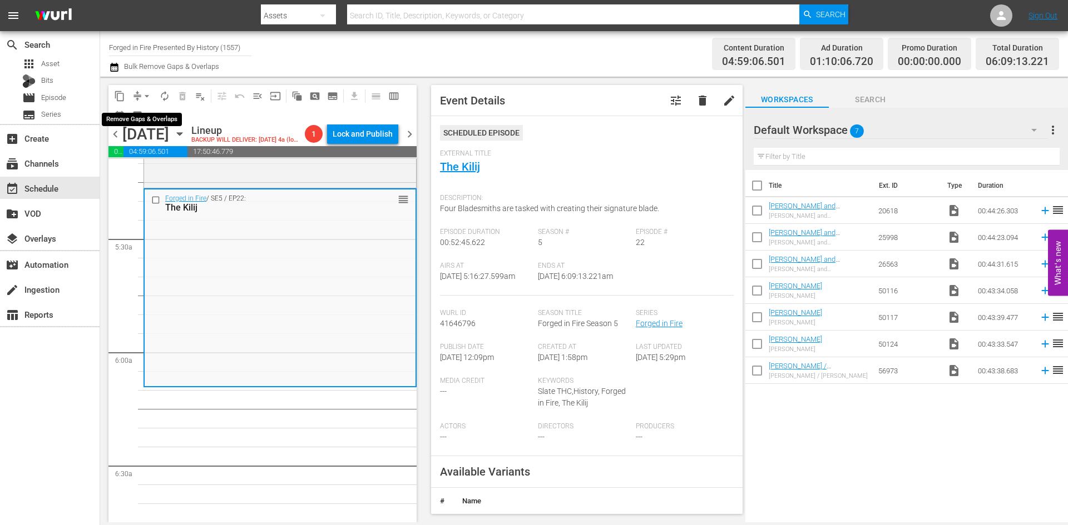
click at [147, 99] on span "arrow_drop_down" at bounding box center [146, 96] width 11 height 11
click at [145, 116] on li "Align to Midnight" at bounding box center [147, 119] width 117 height 18
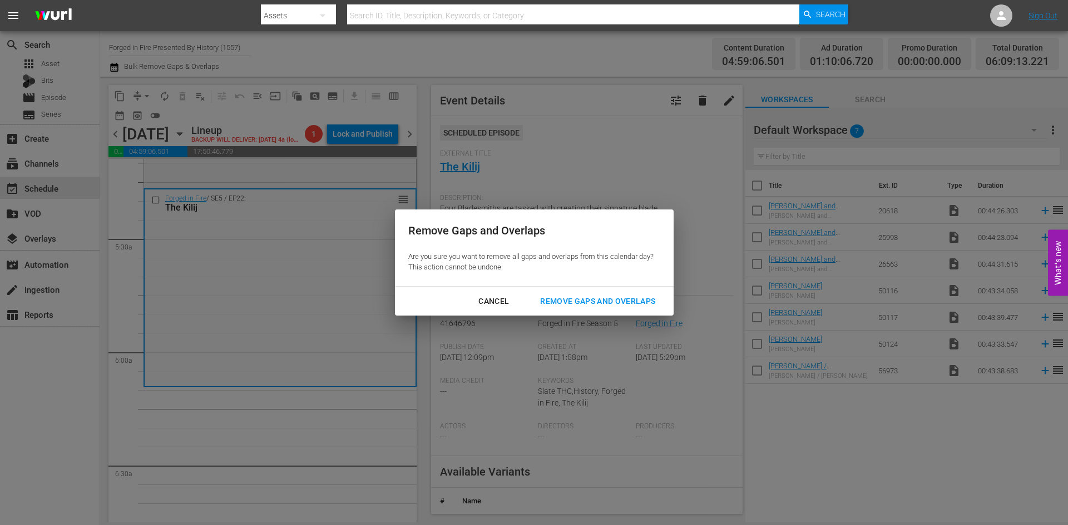
click at [573, 301] on div "Remove Gaps and Overlaps" at bounding box center [597, 302] width 133 height 14
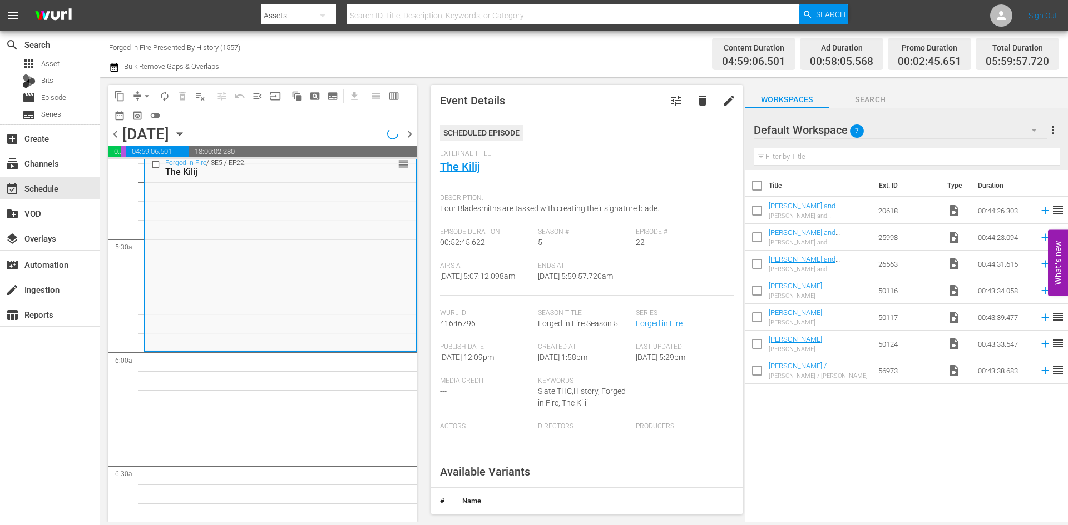
scroll to position [1149, 0]
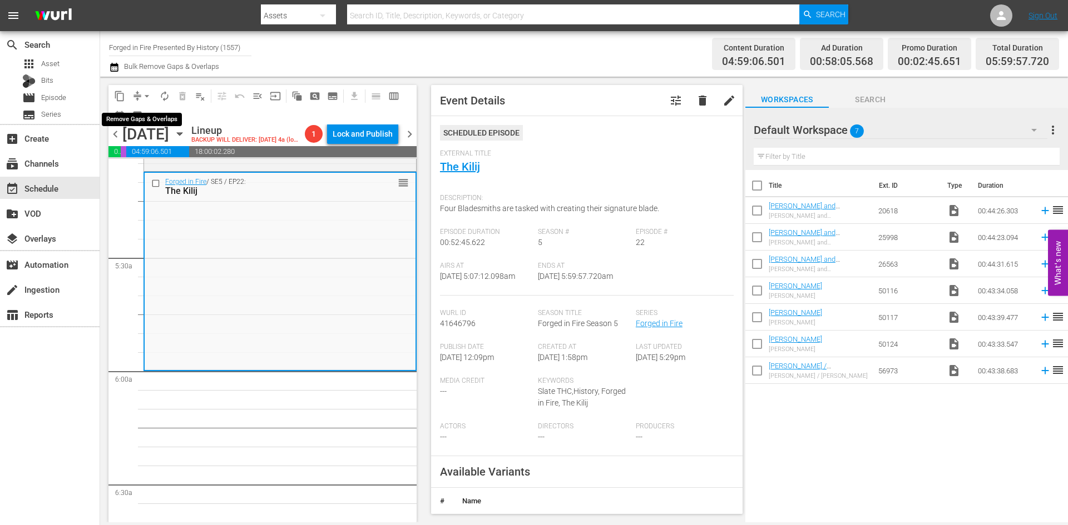
click at [143, 95] on span "arrow_drop_down" at bounding box center [146, 96] width 11 height 11
click at [142, 120] on li "Align to Midnight" at bounding box center [147, 119] width 117 height 18
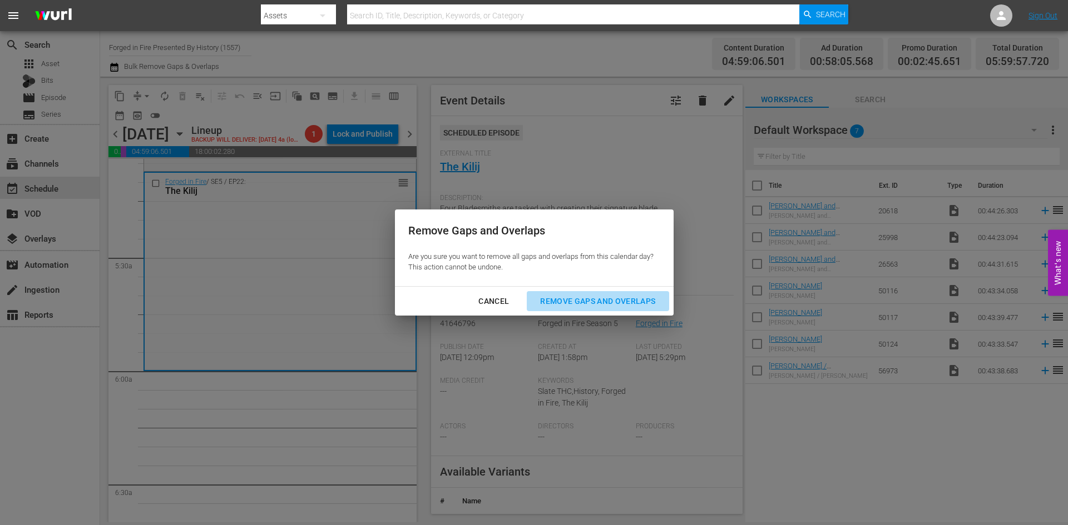
click at [561, 295] on div "Remove Gaps and Overlaps" at bounding box center [597, 302] width 133 height 14
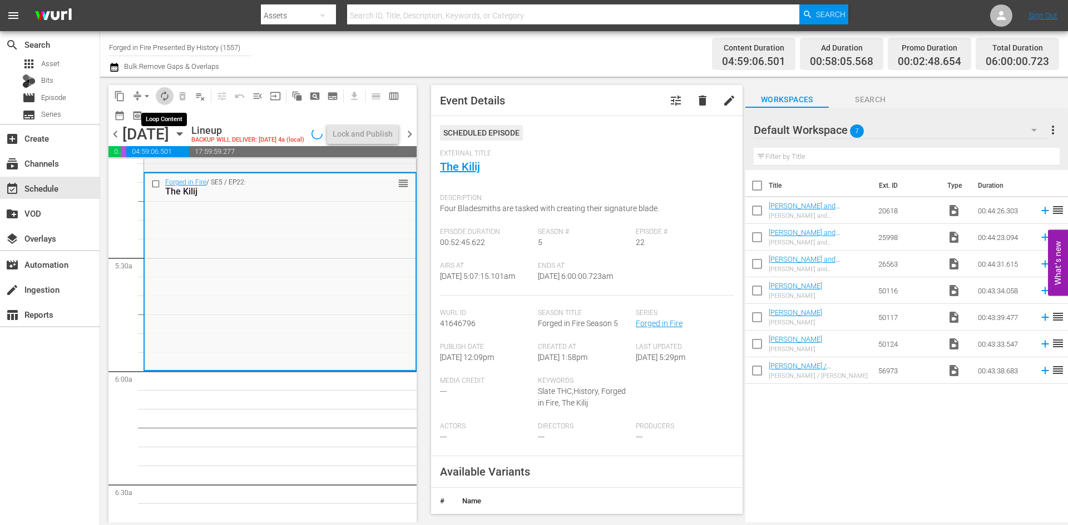
click at [164, 98] on span "autorenew_outlined" at bounding box center [164, 96] width 11 height 11
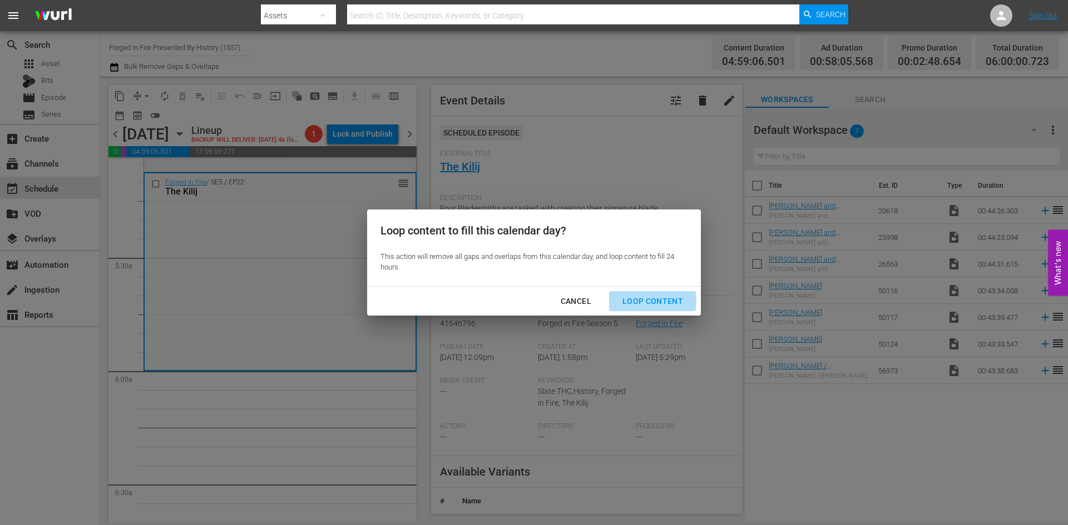
click at [637, 301] on div "Loop Content" at bounding box center [652, 302] width 78 height 14
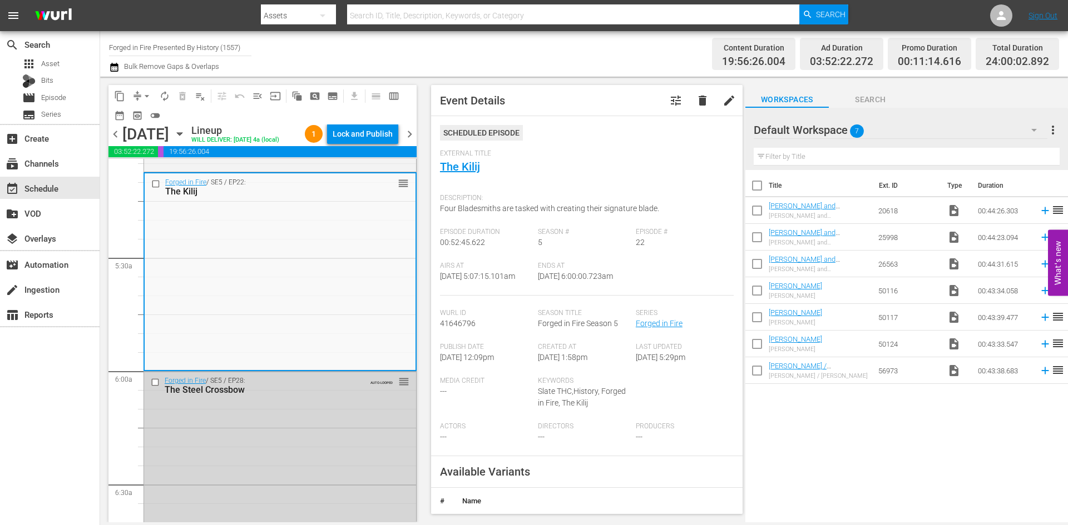
click at [367, 136] on div "Lock and Publish" at bounding box center [362, 134] width 60 height 20
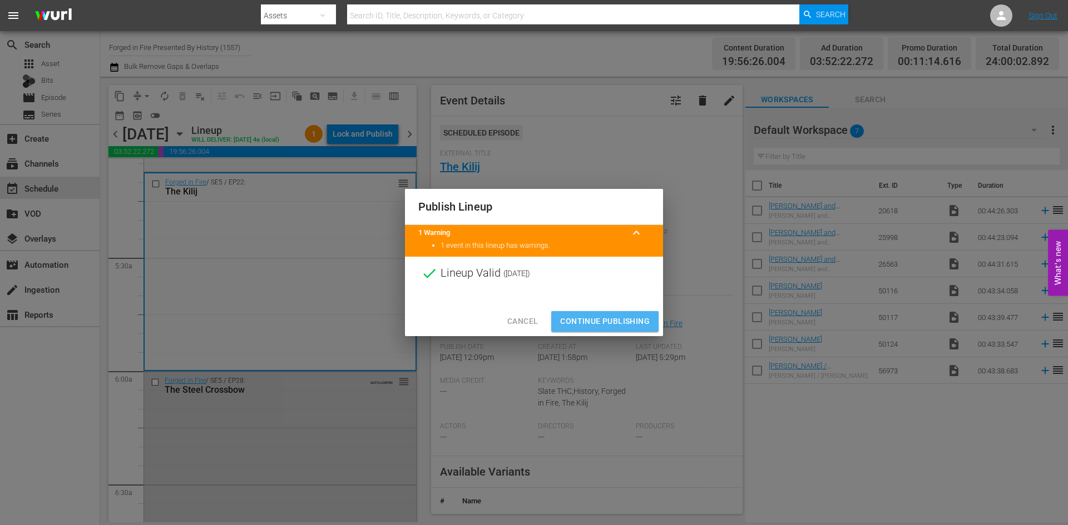
click at [595, 316] on span "Continue Publishing" at bounding box center [605, 322] width 90 height 14
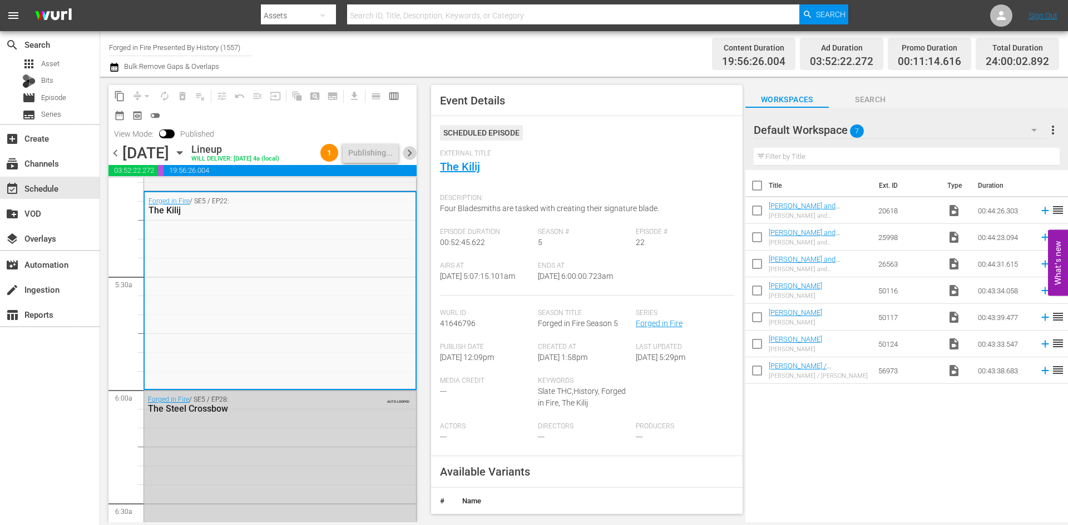
click at [410, 160] on span "chevron_right" at bounding box center [410, 153] width 14 height 14
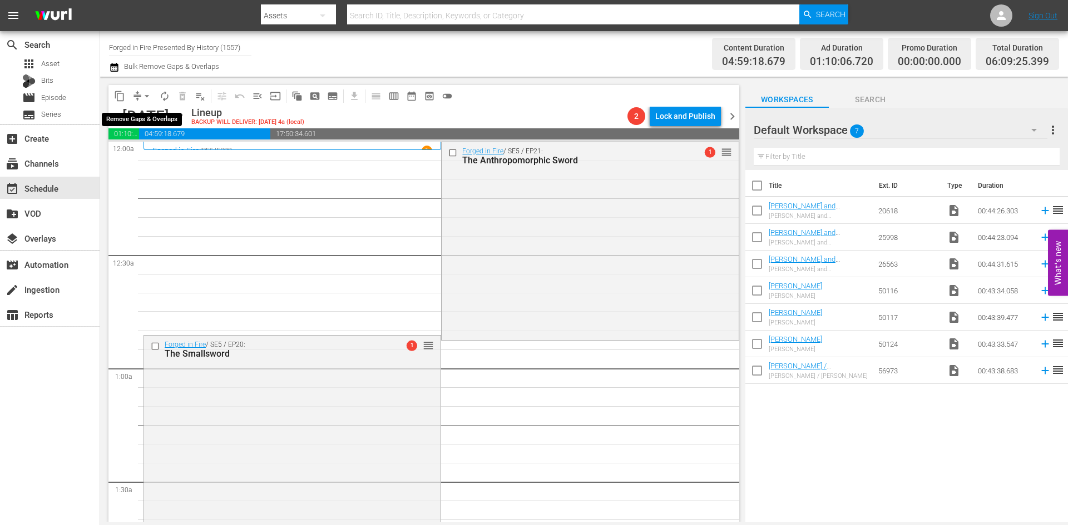
click at [145, 91] on span "arrow_drop_down" at bounding box center [146, 96] width 11 height 11
click at [136, 118] on li "Align to Midnight" at bounding box center [147, 119] width 117 height 18
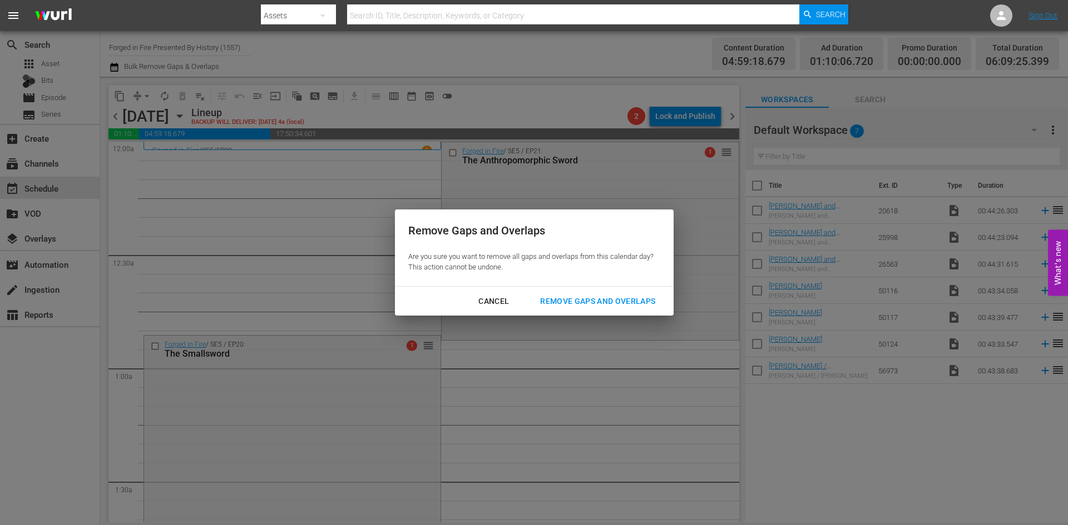
click at [598, 299] on div "Remove Gaps and Overlaps" at bounding box center [597, 302] width 133 height 14
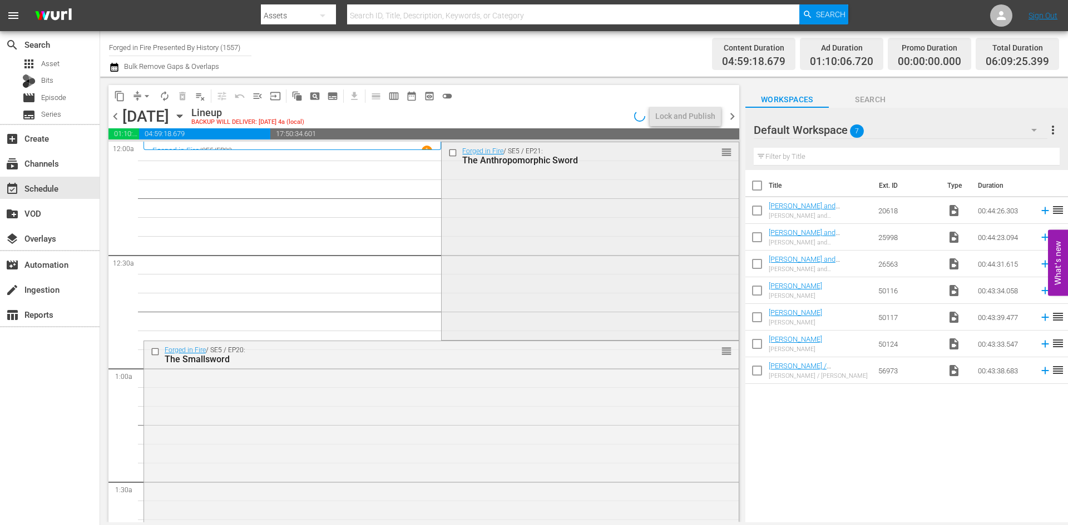
click at [571, 241] on div "Forged in Fire / SE5 / EP21: The Anthropomorphic Sword reorder" at bounding box center [589, 240] width 296 height 196
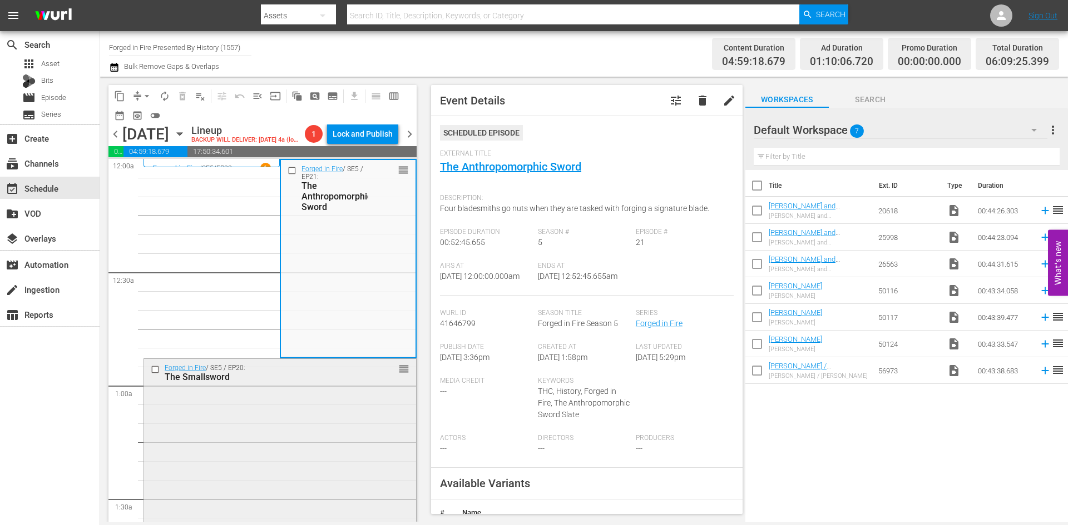
click at [299, 450] on div "Forged in Fire / SE5 / EP20: The Smallsword reorder" at bounding box center [280, 457] width 272 height 196
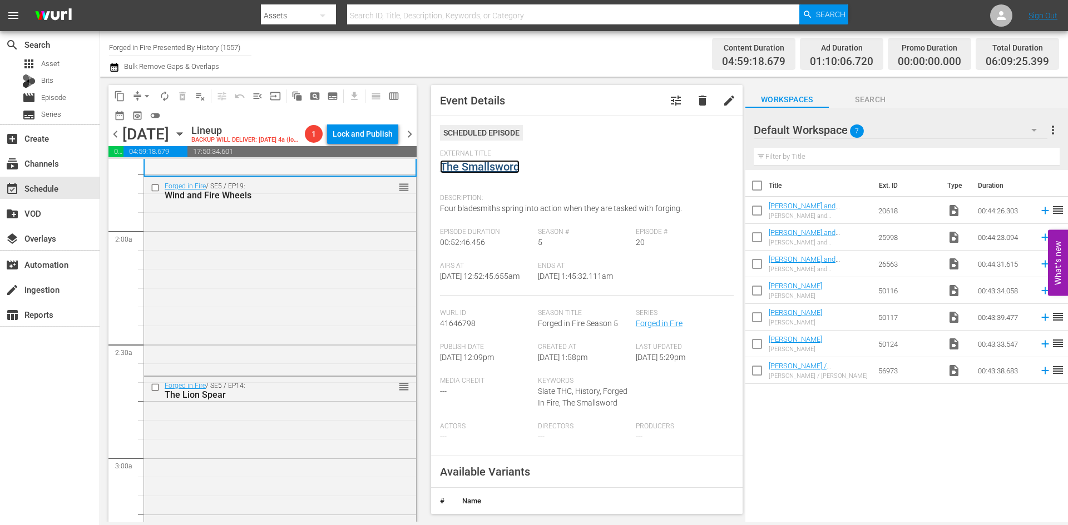
scroll to position [389, 0]
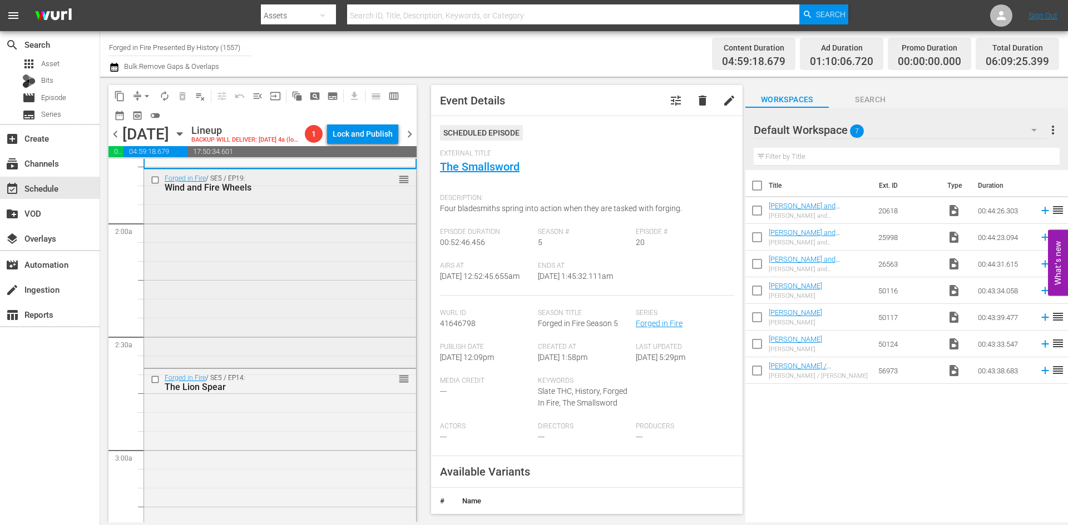
click at [309, 326] on div "Forged in Fire / SE5 / EP19: Wind and Fire Wheels reorder" at bounding box center [280, 268] width 272 height 196
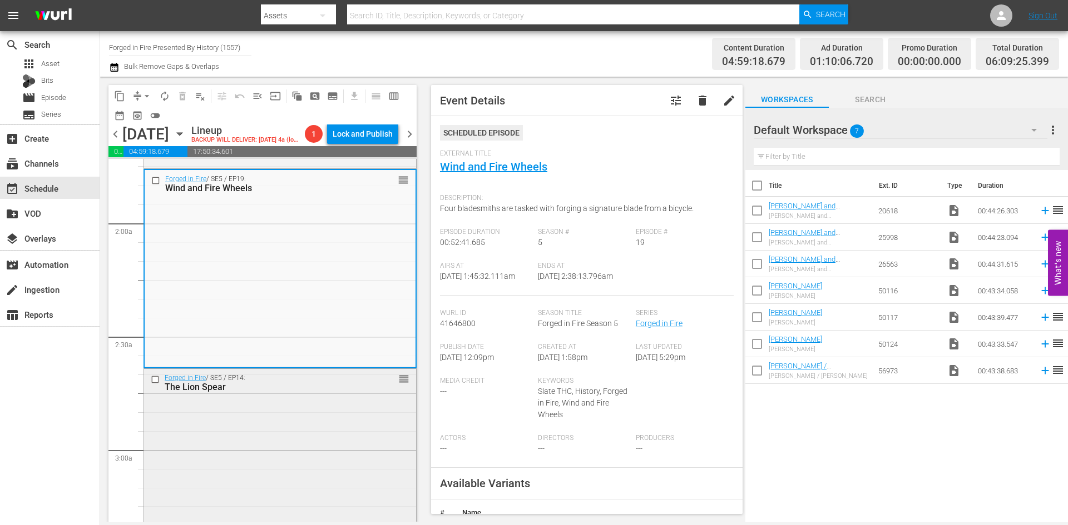
click at [334, 473] on div "Forged in Fire / SE5 / EP14: The Lion Spear reorder" at bounding box center [280, 467] width 272 height 196
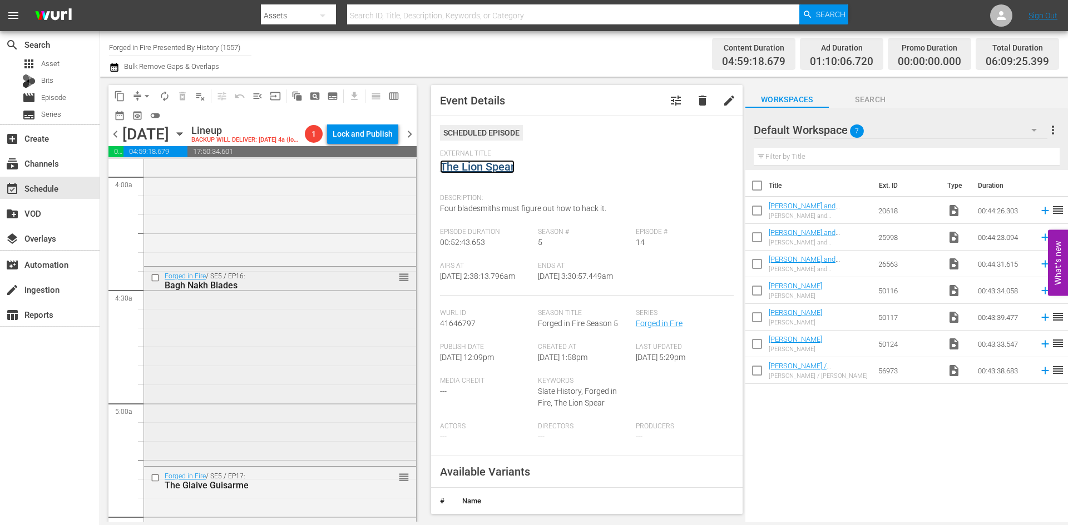
scroll to position [945, 0]
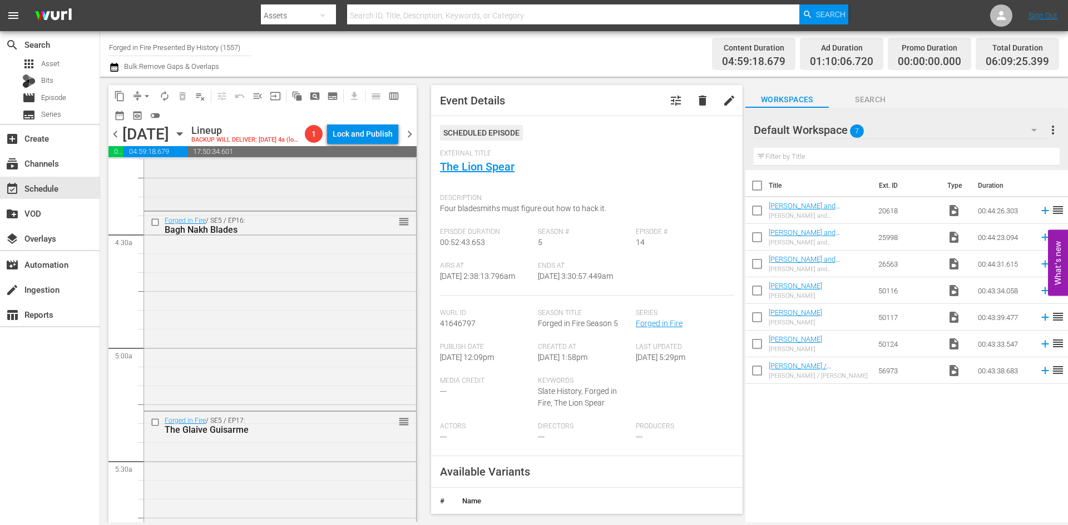
click at [284, 209] on div "Forged in Fire / SE5 / EP15: The Kelewang reorder" at bounding box center [280, 110] width 272 height 196
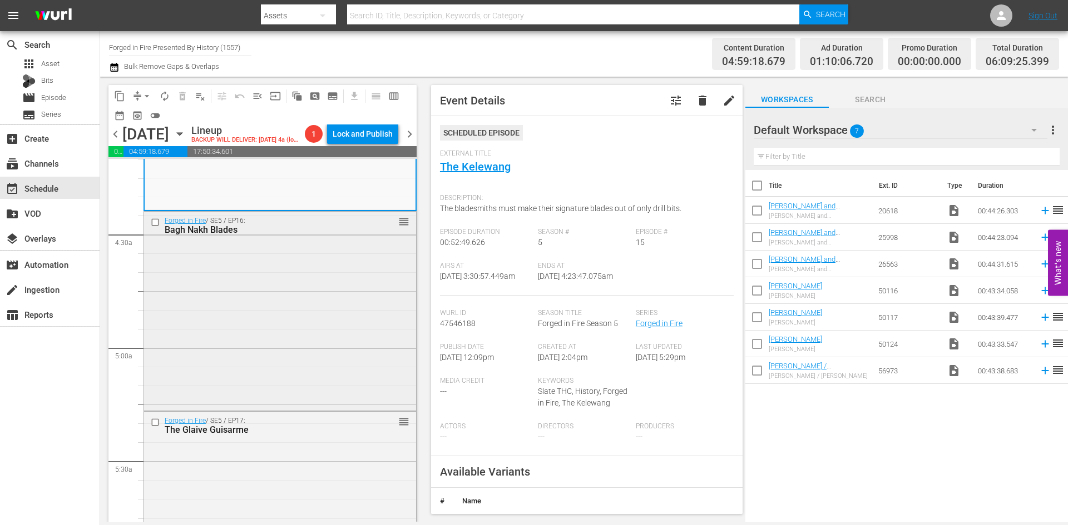
click at [330, 332] on div "Forged in Fire / SE5 / EP16: Bagh Nakh Blades reorder" at bounding box center [280, 310] width 272 height 196
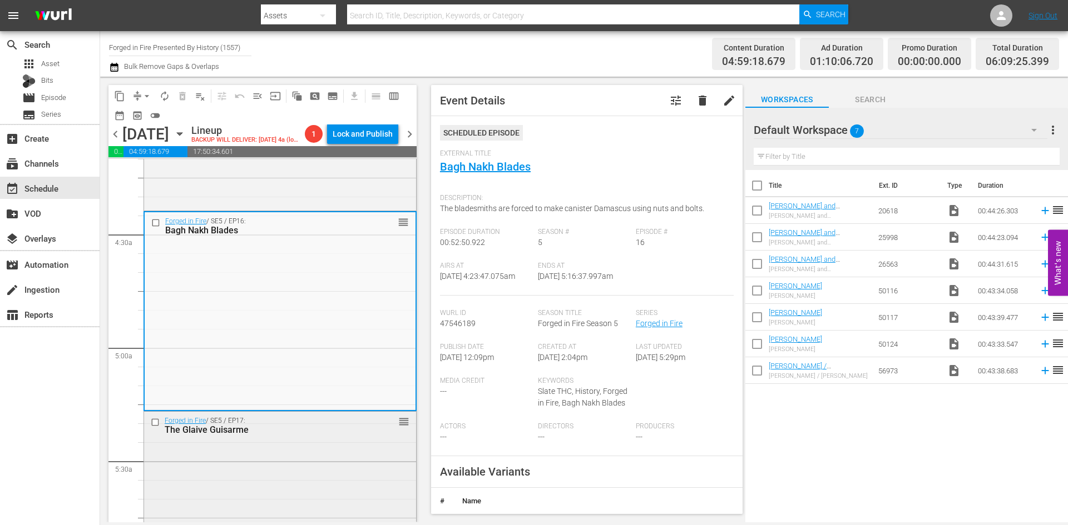
click at [315, 465] on div "Forged in Fire / SE5 / EP17: The Glaive Guisarme reorder" at bounding box center [280, 510] width 272 height 196
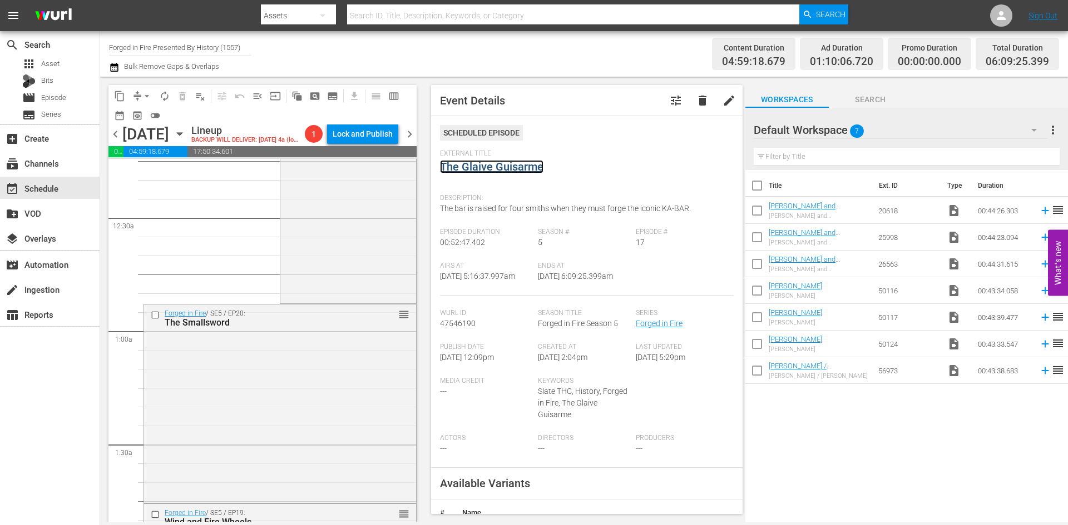
scroll to position [0, 0]
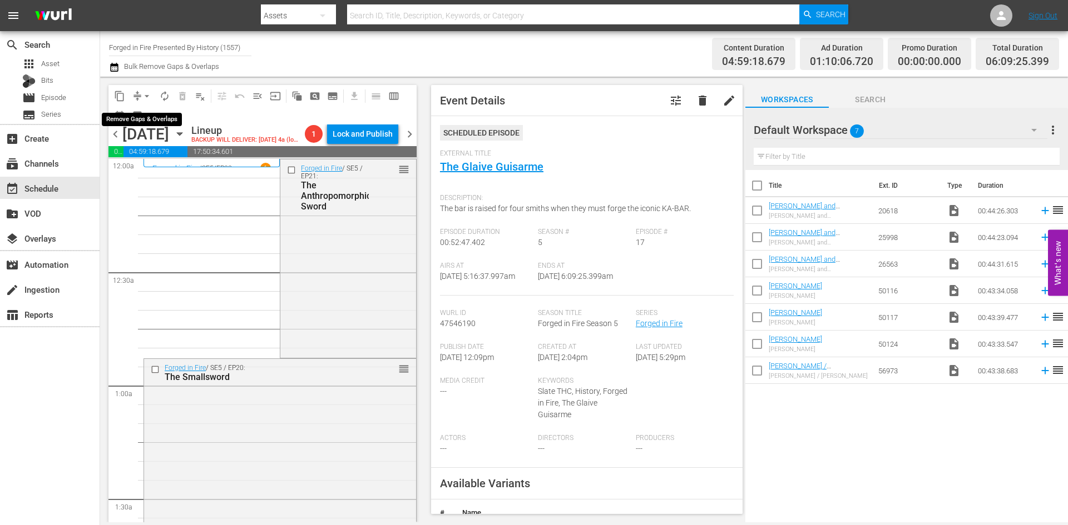
click at [140, 94] on button "arrow_drop_down" at bounding box center [147, 96] width 18 height 18
click at [141, 116] on li "Align to Midnight" at bounding box center [147, 119] width 117 height 18
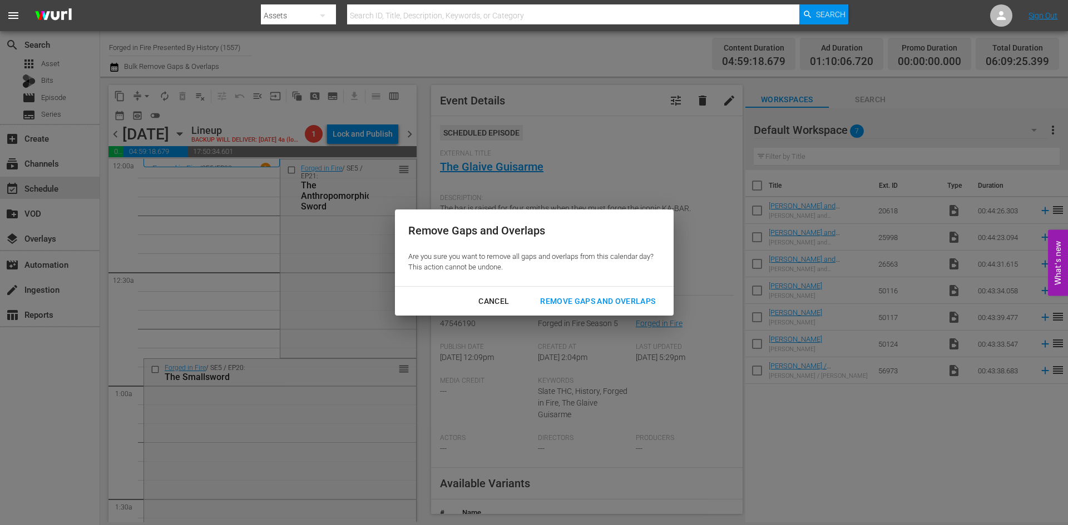
click at [617, 302] on div "Remove Gaps and Overlaps" at bounding box center [597, 302] width 133 height 14
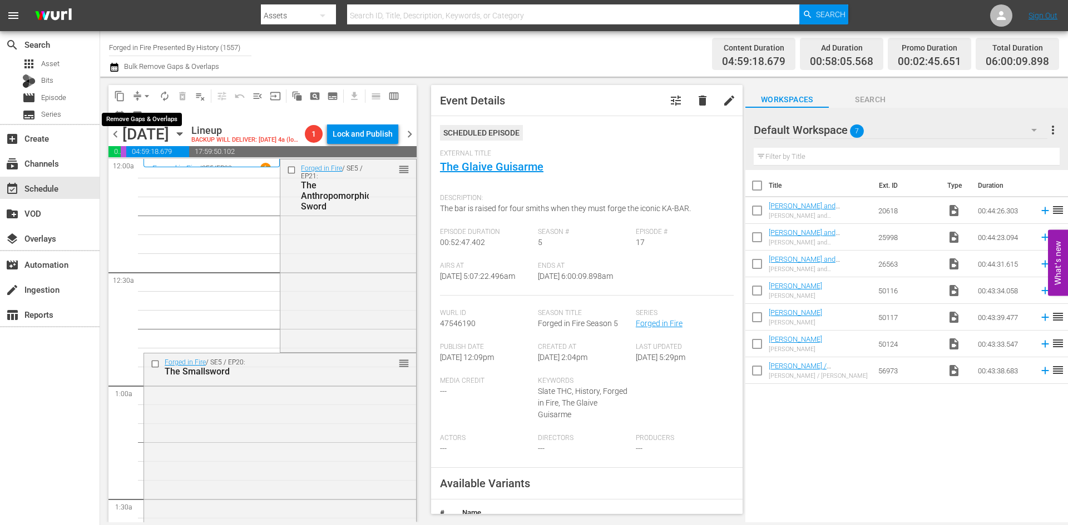
click at [146, 98] on span "arrow_drop_down" at bounding box center [146, 96] width 11 height 11
click at [135, 121] on li "Align to Midnight" at bounding box center [147, 119] width 117 height 18
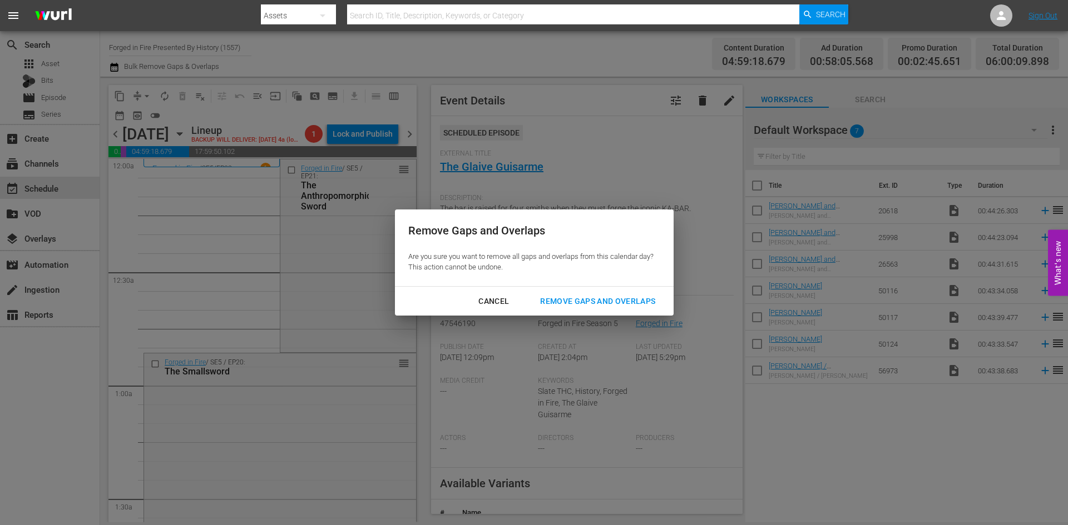
click at [578, 303] on div "Remove Gaps and Overlaps" at bounding box center [597, 302] width 133 height 14
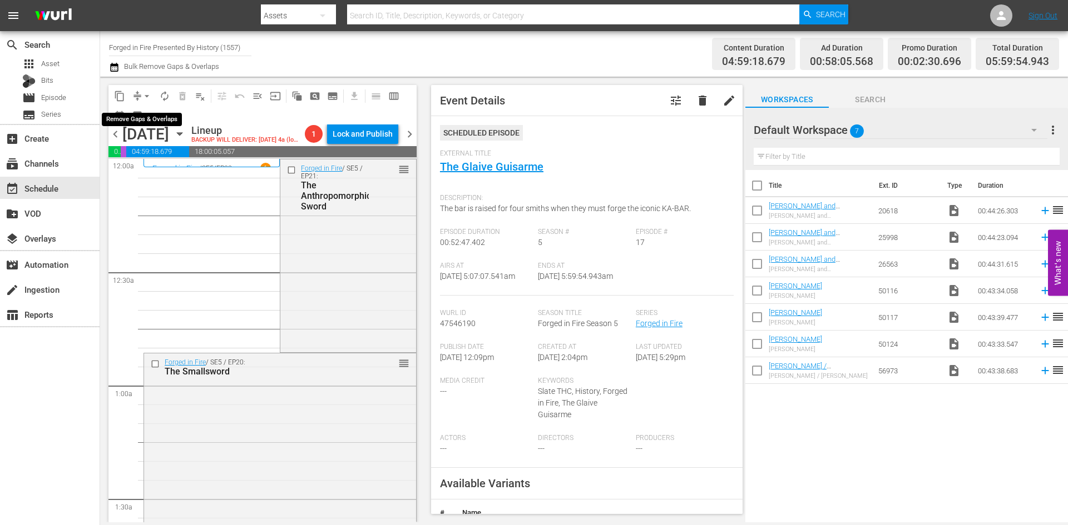
click at [148, 96] on span "arrow_drop_down" at bounding box center [146, 96] width 11 height 11
click at [147, 117] on li "Align to Midnight" at bounding box center [147, 119] width 117 height 18
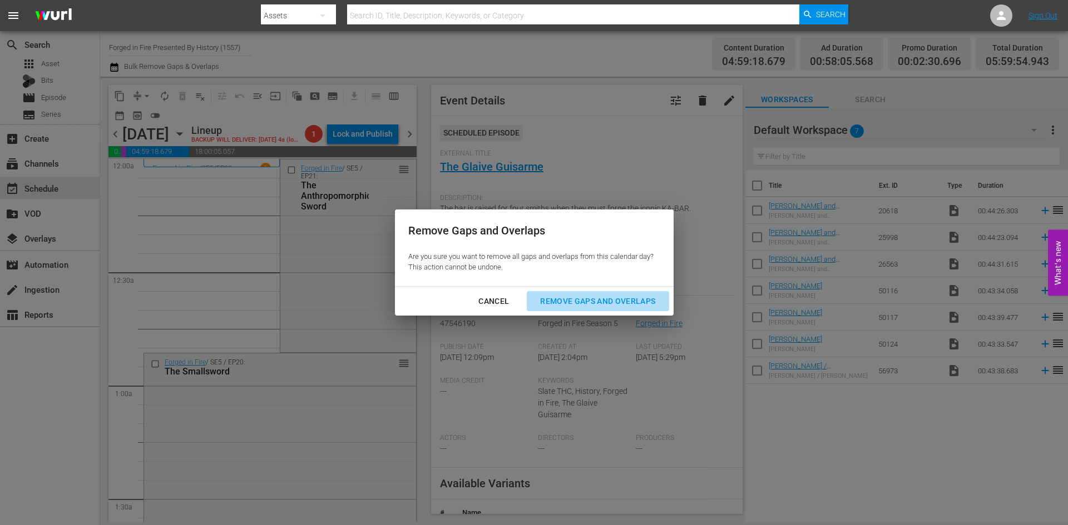
click at [568, 299] on div "Remove Gaps and Overlaps" at bounding box center [597, 302] width 133 height 14
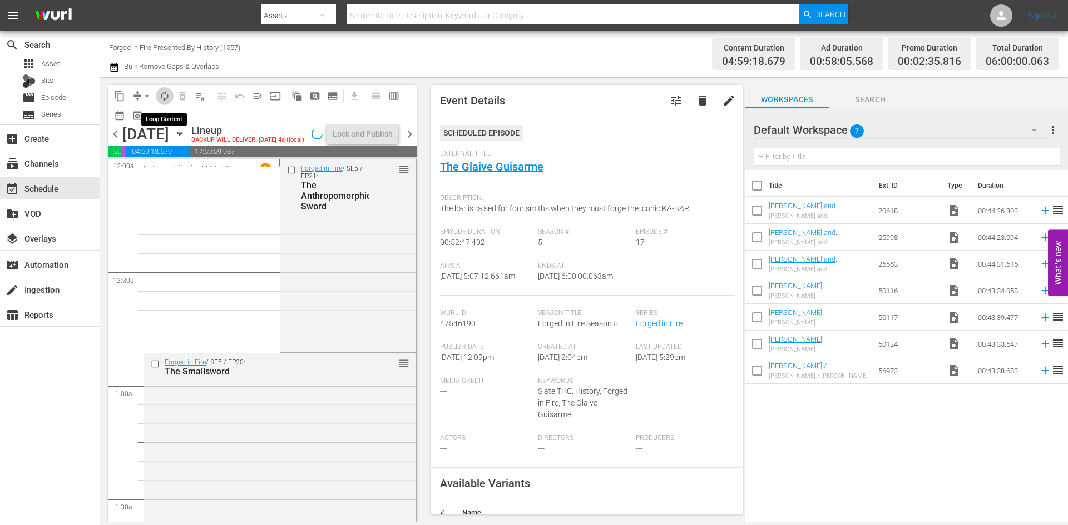
click at [166, 94] on span "autorenew_outlined" at bounding box center [164, 96] width 11 height 11
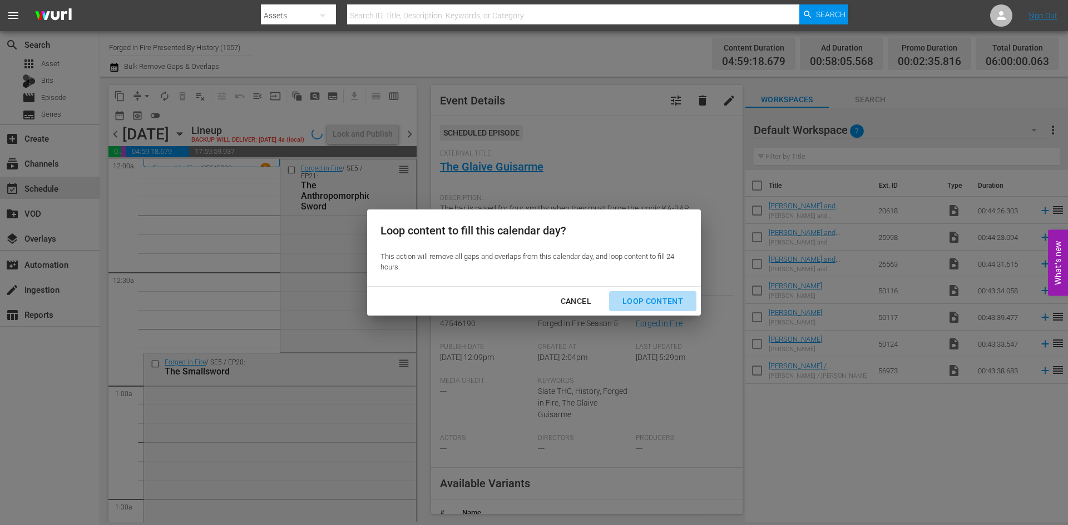
click at [659, 297] on div "Loop Content" at bounding box center [652, 302] width 78 height 14
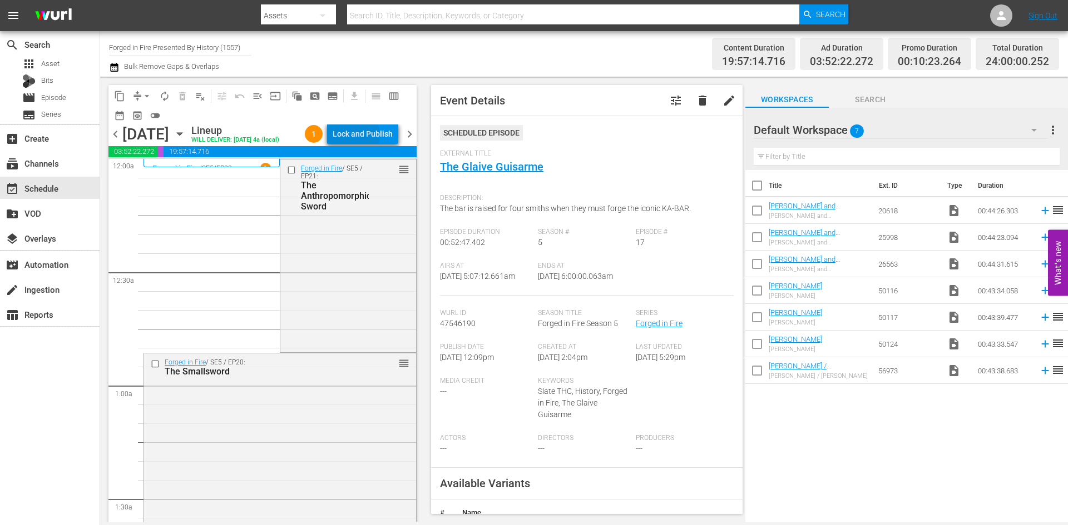
click at [365, 137] on div "Lock and Publish" at bounding box center [362, 134] width 60 height 20
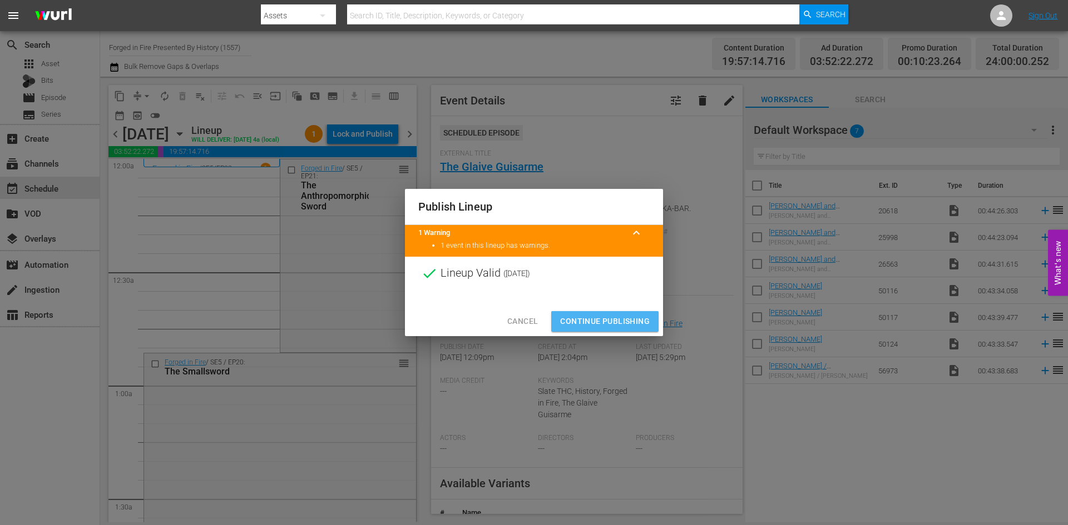
click at [602, 320] on span "Continue Publishing" at bounding box center [605, 322] width 90 height 14
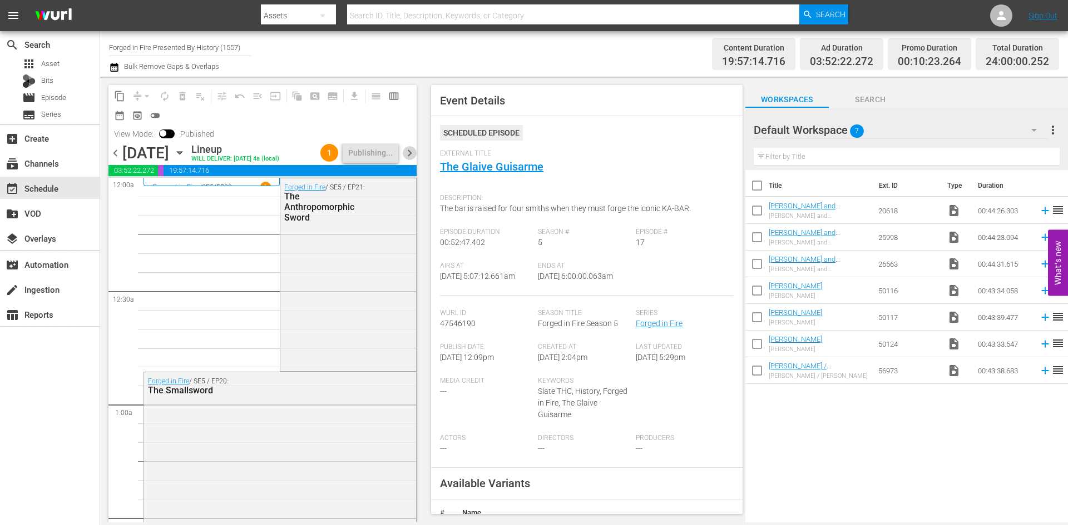
click at [409, 160] on span "chevron_right" at bounding box center [410, 153] width 14 height 14
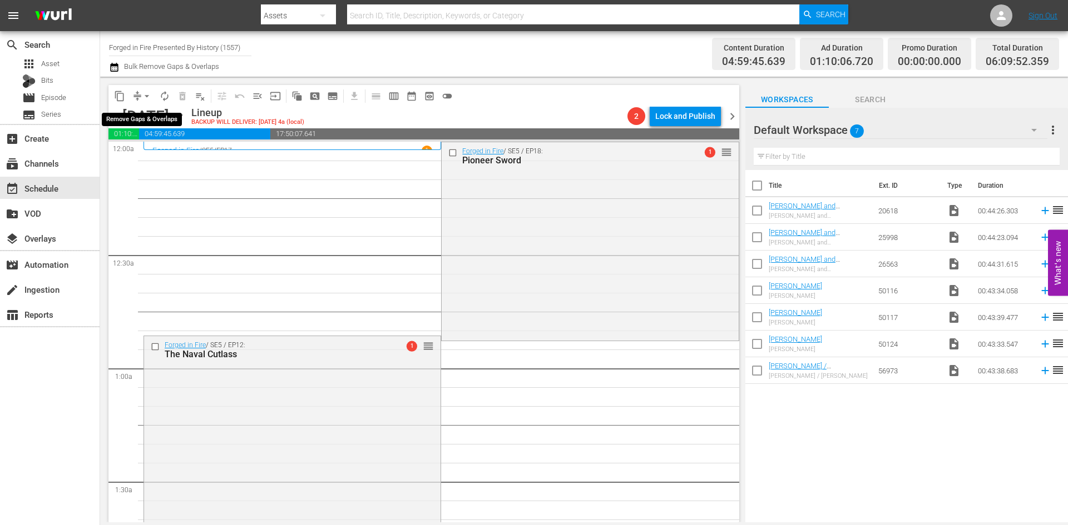
click at [144, 95] on span "arrow_drop_down" at bounding box center [146, 96] width 11 height 11
click at [138, 118] on li "Align to Midnight" at bounding box center [147, 119] width 117 height 18
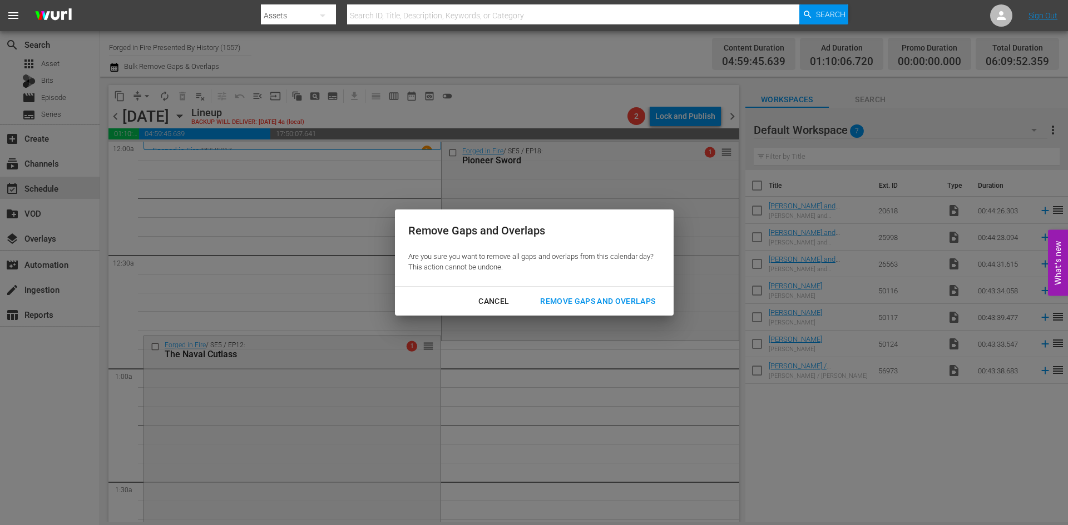
click at [565, 297] on div "Remove Gaps and Overlaps" at bounding box center [597, 302] width 133 height 14
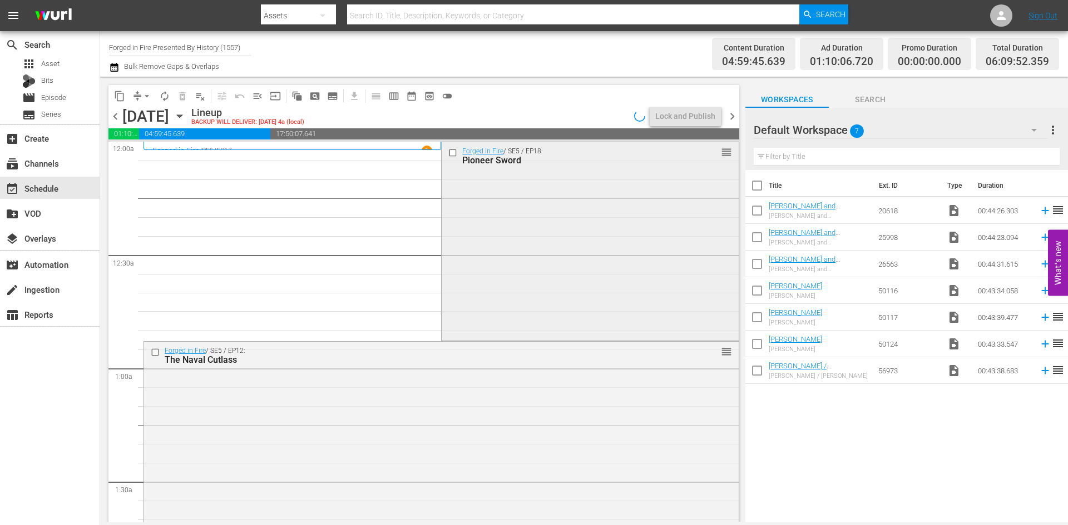
click at [457, 247] on div "Forged in Fire / SE5 / EP18: Pioneer Sword reorder" at bounding box center [589, 240] width 296 height 196
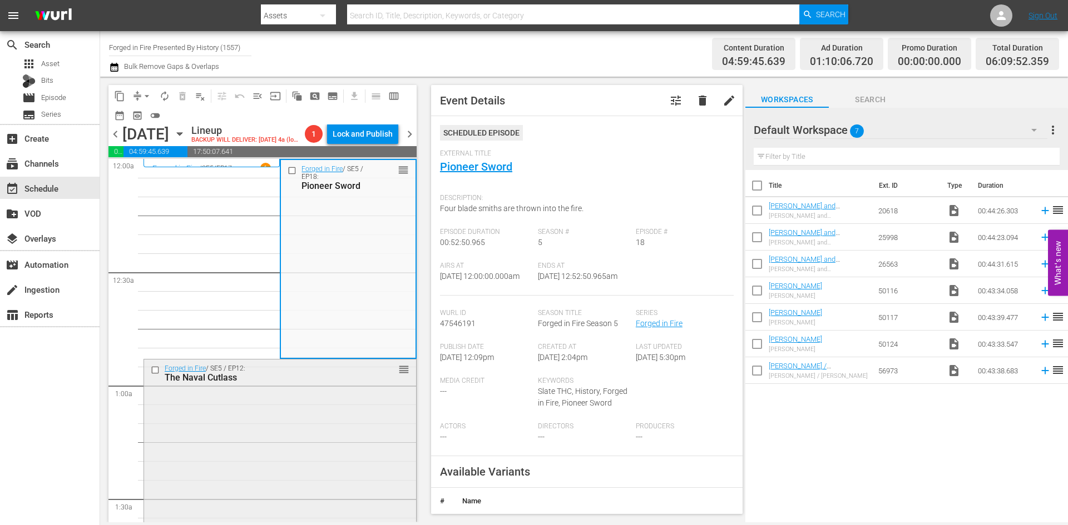
click at [337, 434] on div "Forged in Fire / SE5 / EP12: The Naval Cutlass reorder" at bounding box center [280, 458] width 272 height 196
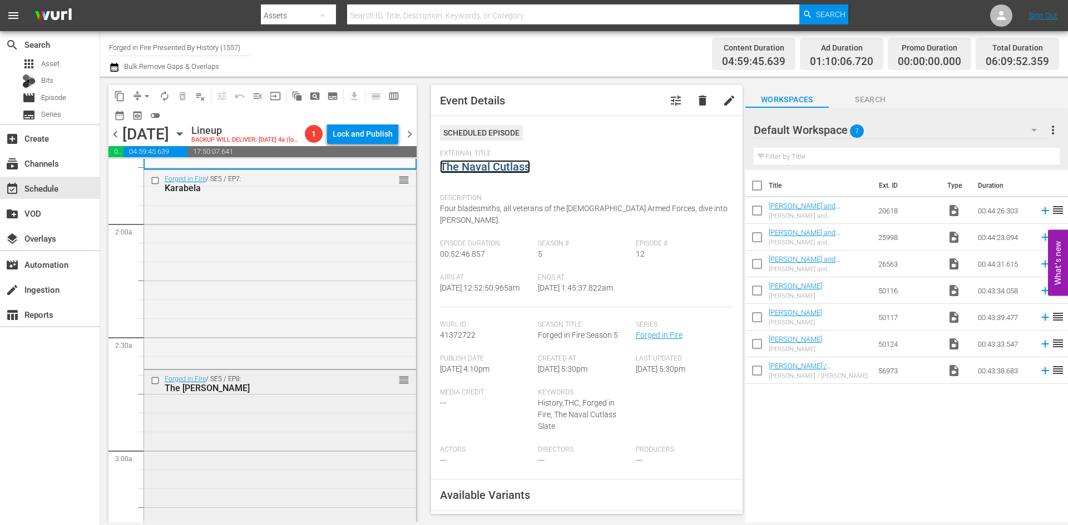
scroll to position [389, 0]
click at [321, 284] on div "Forged in Fire / SE5 / EP7: Karabela reorder" at bounding box center [280, 268] width 272 height 196
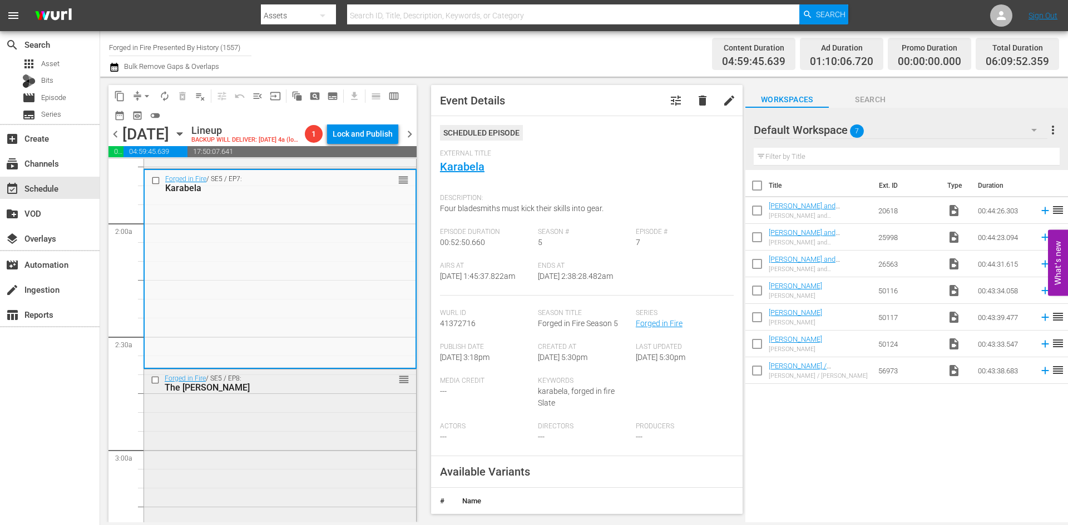
click at [277, 443] on div "Forged in Fire / SE5 / EP8: The Zande Spear reorder" at bounding box center [280, 468] width 272 height 196
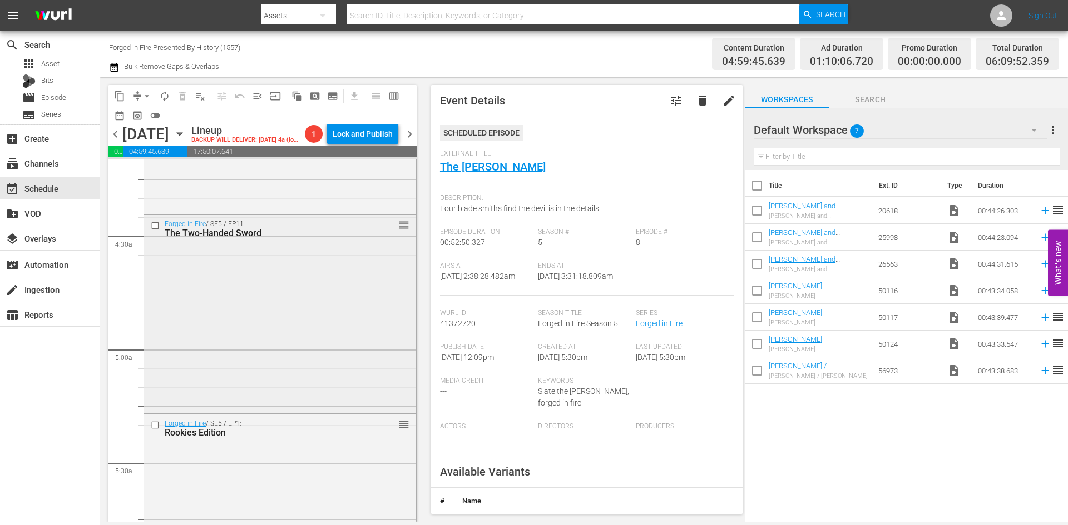
scroll to position [945, 0]
click at [355, 198] on div "Forged in Fire / SE5 / EP10: The German Halberd reorder" at bounding box center [280, 111] width 272 height 197
click at [265, 396] on div "Forged in Fire / SE5 / EP11: The Two-Handed Sword reorder" at bounding box center [280, 312] width 272 height 196
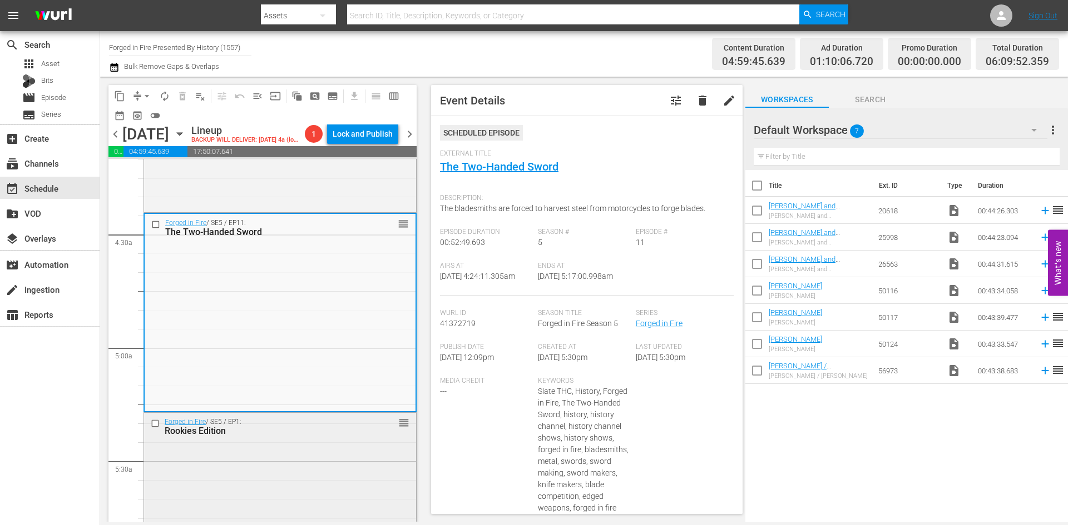
click at [319, 463] on div "Forged in Fire / SE5 / EP1: Rookies Edition reorder" at bounding box center [280, 511] width 272 height 196
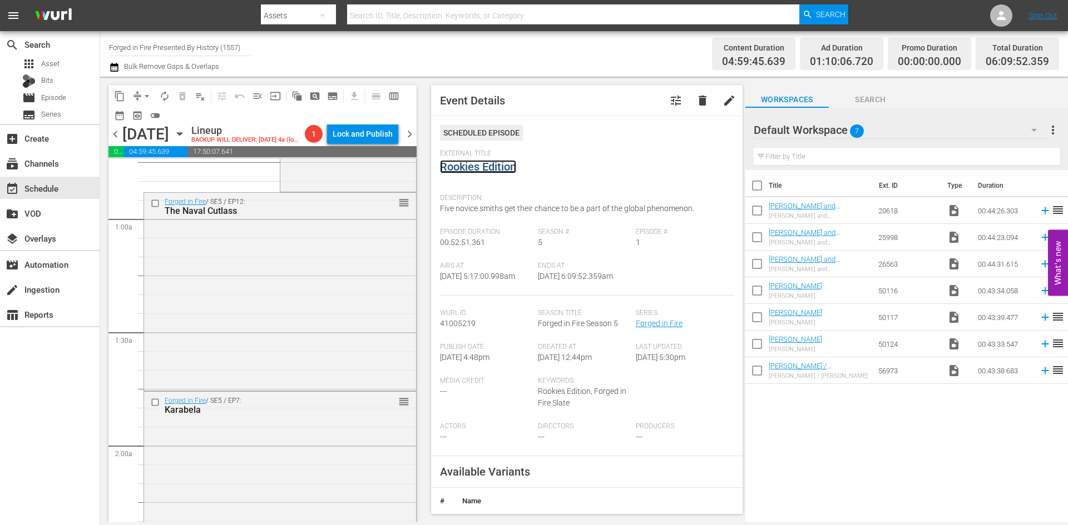
scroll to position [0, 0]
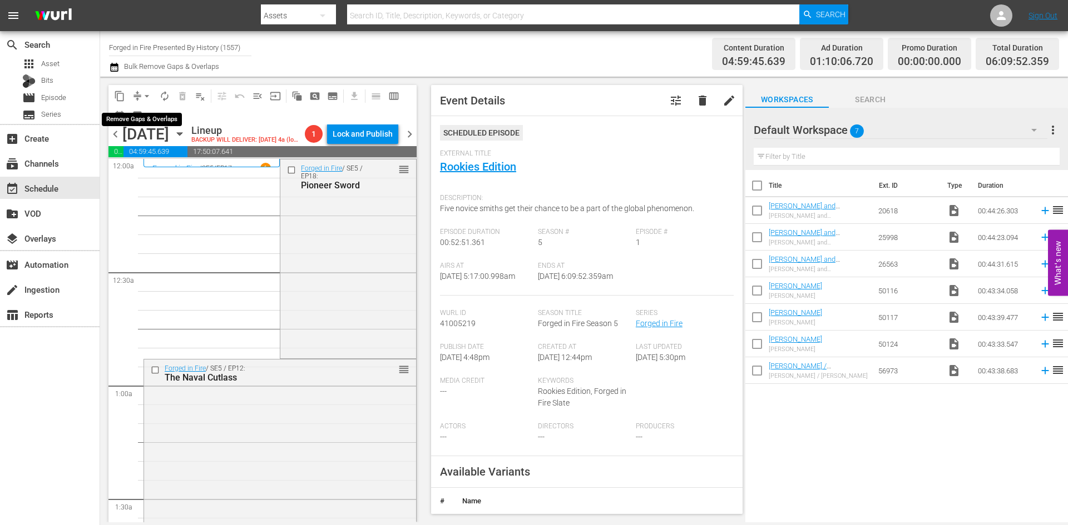
click at [142, 91] on span "arrow_drop_down" at bounding box center [146, 96] width 11 height 11
click at [133, 114] on li "Align to Midnight" at bounding box center [147, 119] width 117 height 18
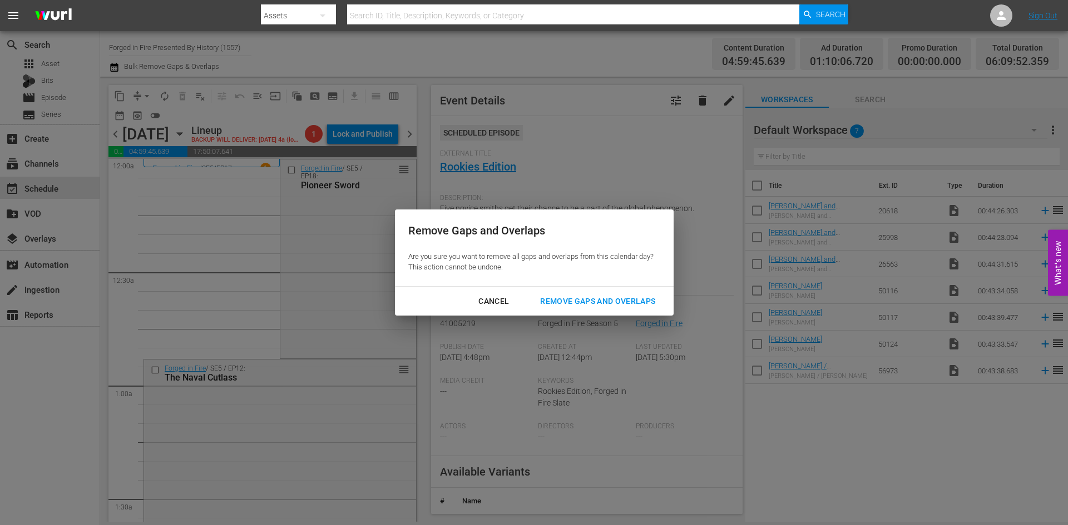
click at [632, 305] on div "Remove Gaps and Overlaps" at bounding box center [597, 302] width 133 height 14
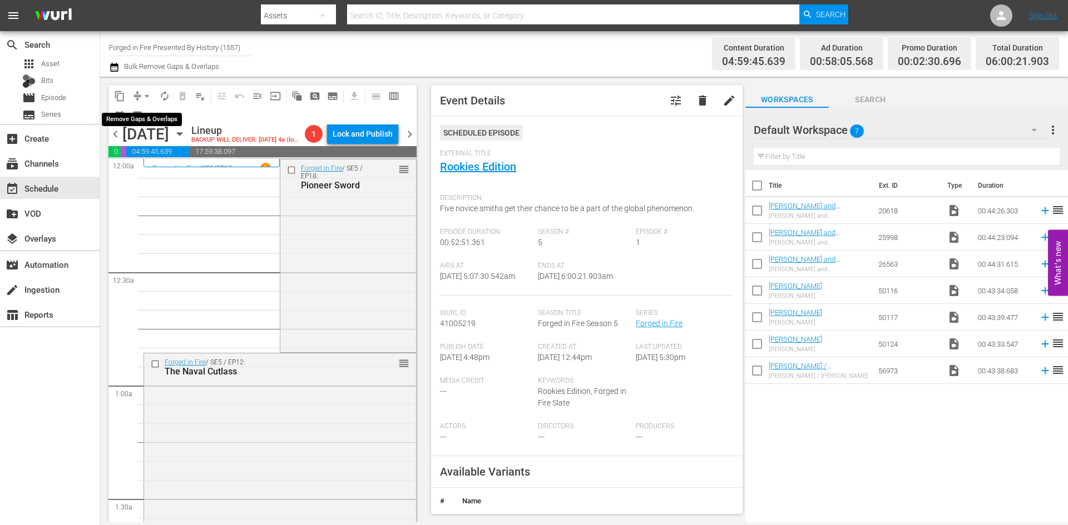
click at [142, 92] on span "arrow_drop_down" at bounding box center [146, 96] width 11 height 11
click at [148, 118] on li "Align to Midnight" at bounding box center [147, 119] width 117 height 18
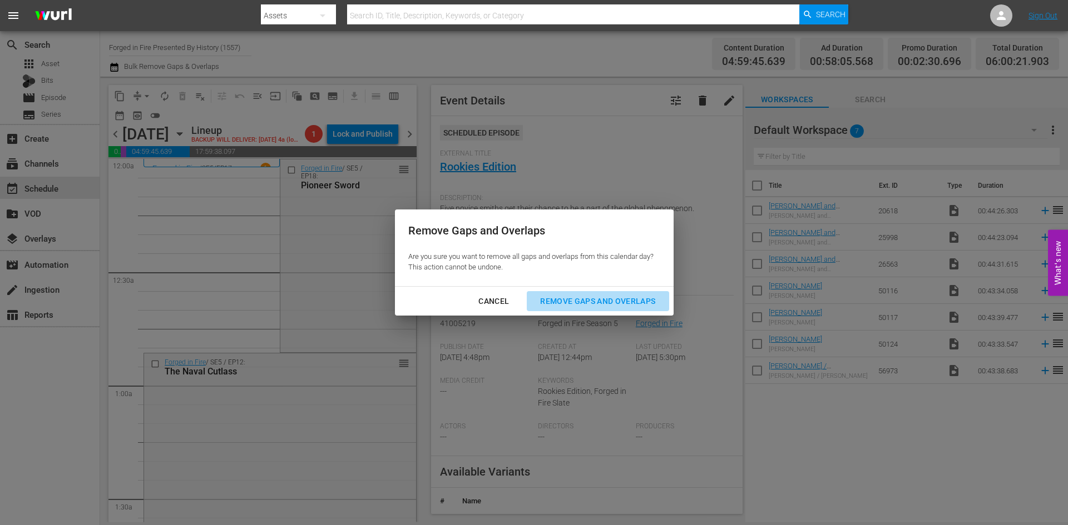
click at [590, 301] on div "Remove Gaps and Overlaps" at bounding box center [597, 302] width 133 height 14
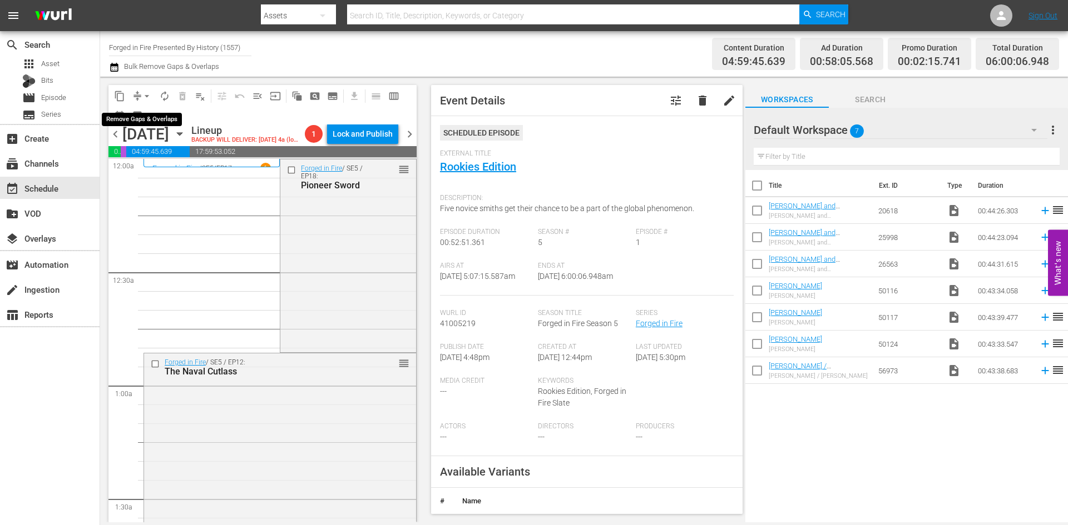
click at [142, 91] on span "arrow_drop_down" at bounding box center [146, 96] width 11 height 11
click at [143, 123] on li "Align to Midnight" at bounding box center [147, 119] width 117 height 18
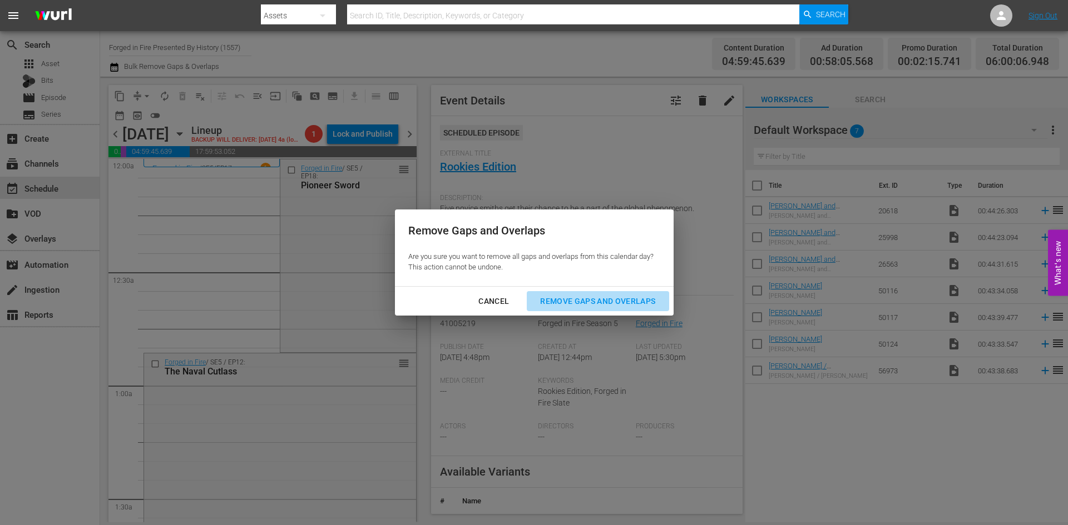
click at [573, 299] on div "Remove Gaps and Overlaps" at bounding box center [597, 302] width 133 height 14
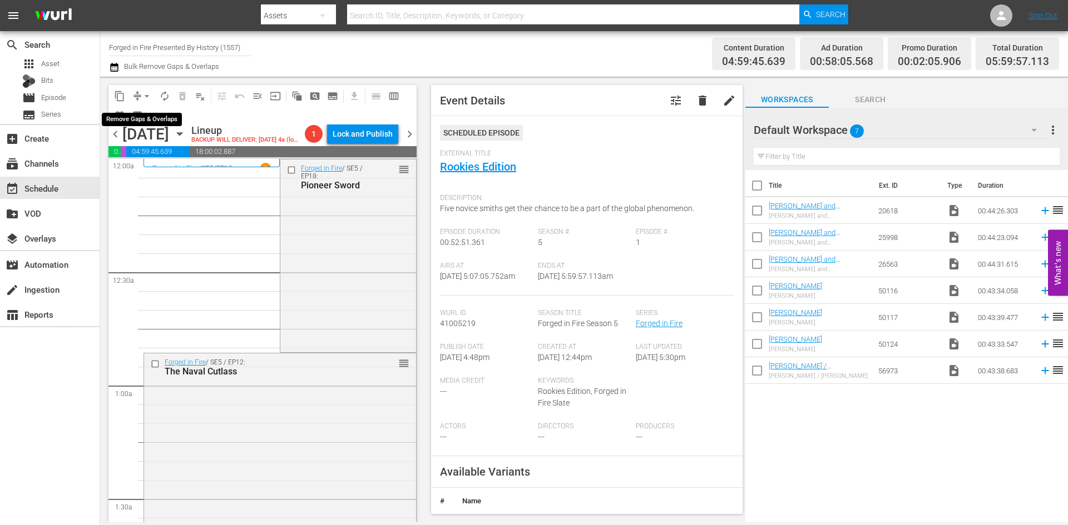
click at [149, 97] on span "arrow_drop_down" at bounding box center [146, 96] width 11 height 11
click at [138, 118] on li "Align to Midnight" at bounding box center [147, 119] width 117 height 18
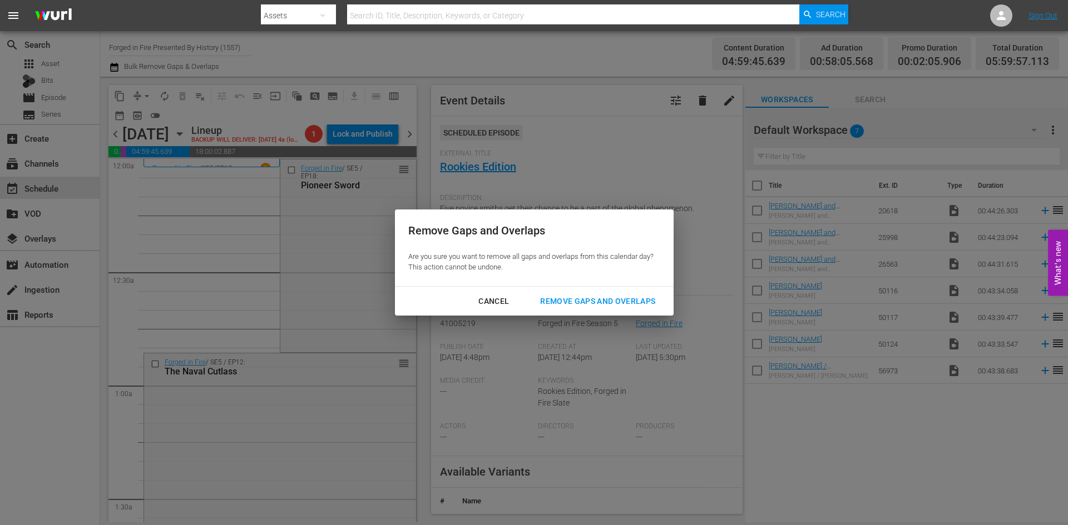
click at [612, 304] on div "Remove Gaps and Overlaps" at bounding box center [597, 302] width 133 height 14
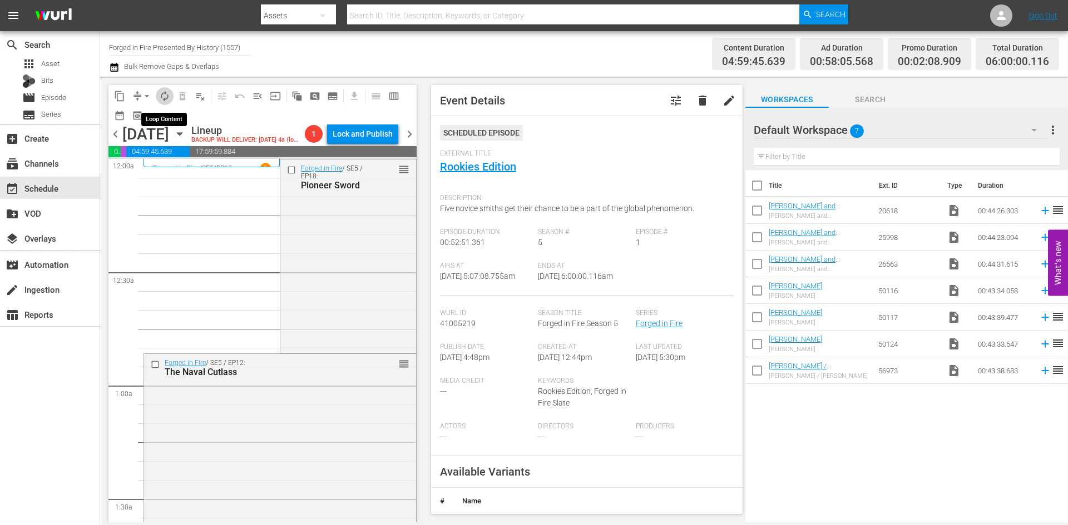
click at [166, 97] on span "autorenew_outlined" at bounding box center [164, 96] width 11 height 11
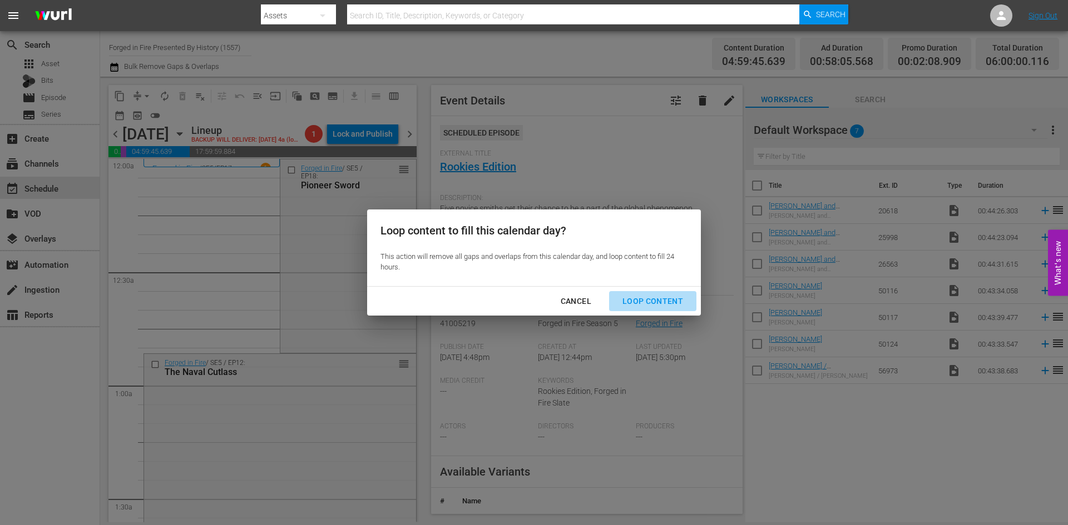
click at [655, 300] on div "Loop Content" at bounding box center [652, 302] width 78 height 14
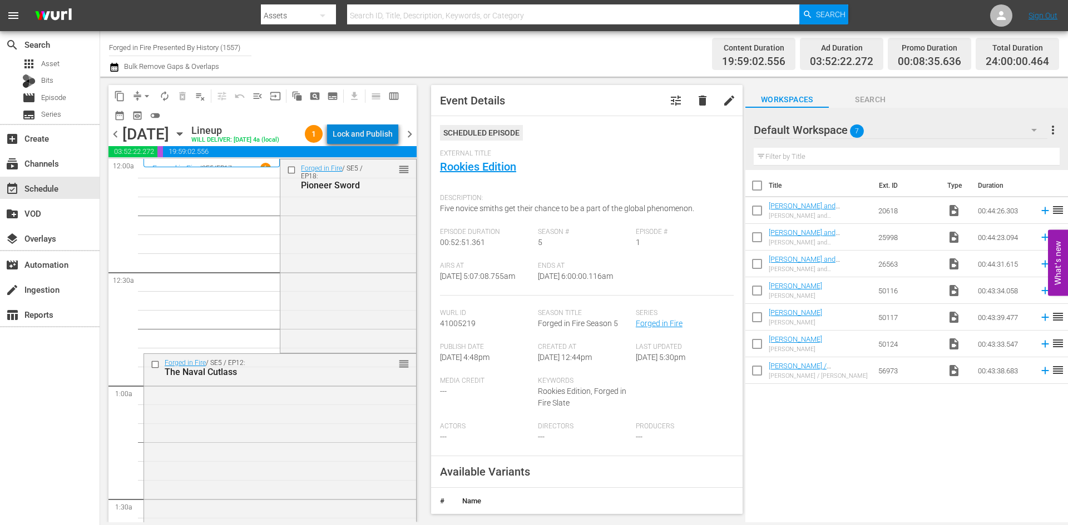
click at [373, 134] on div "Lock and Publish" at bounding box center [362, 134] width 60 height 20
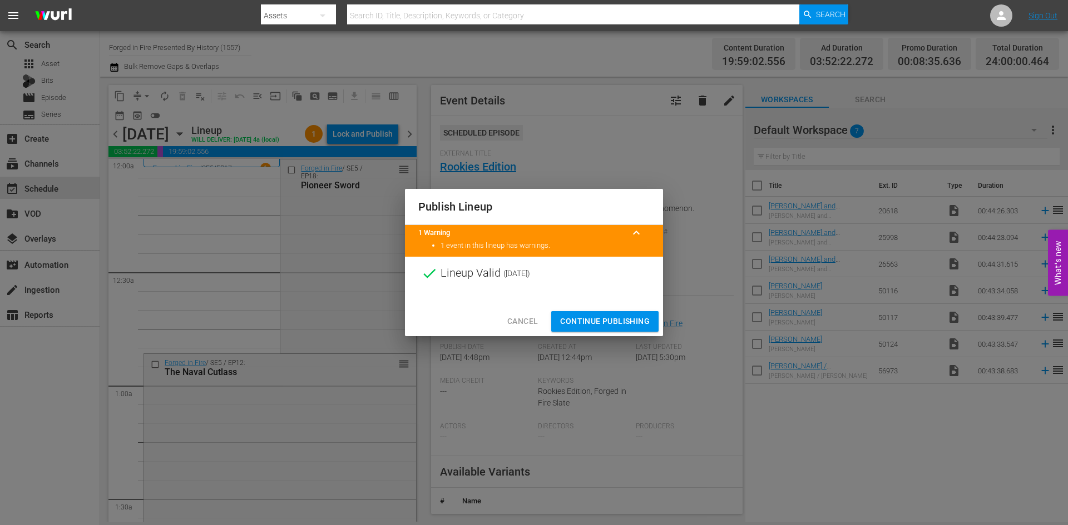
click at [594, 316] on span "Continue Publishing" at bounding box center [605, 322] width 90 height 14
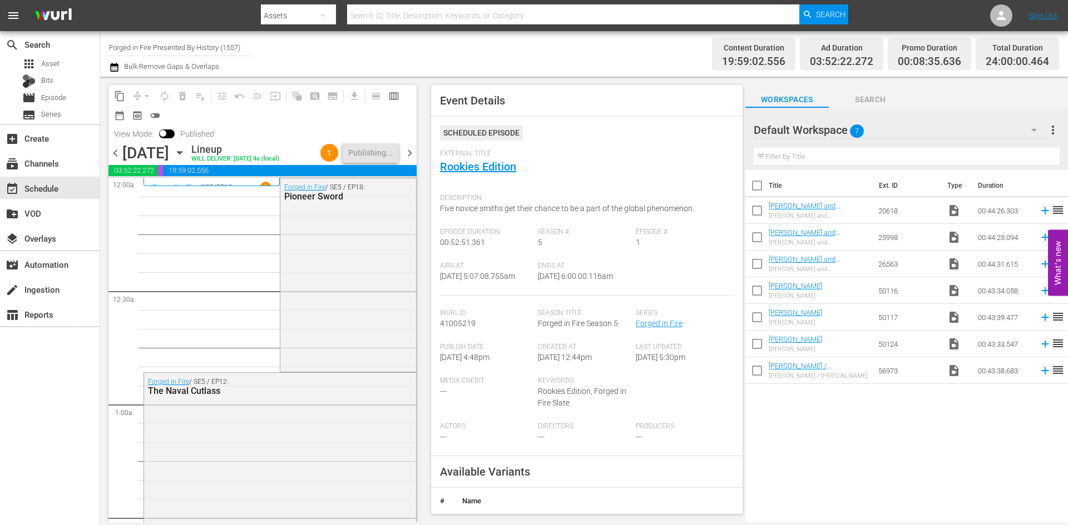
click at [411, 154] on span "chevron_right" at bounding box center [410, 153] width 14 height 14
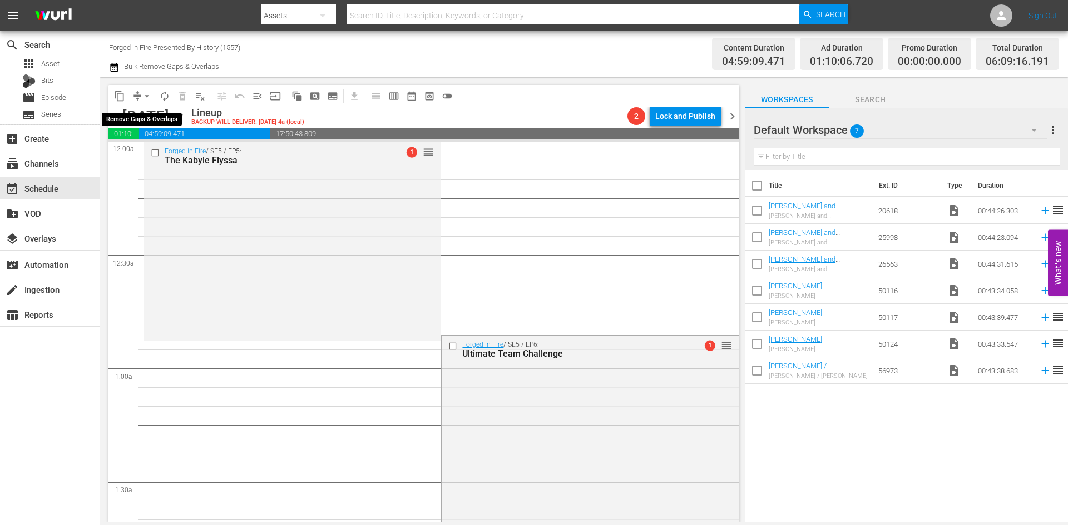
click at [141, 101] on button "arrow_drop_down" at bounding box center [147, 96] width 18 height 18
click at [141, 122] on li "Align to Midnight" at bounding box center [147, 119] width 92 height 18
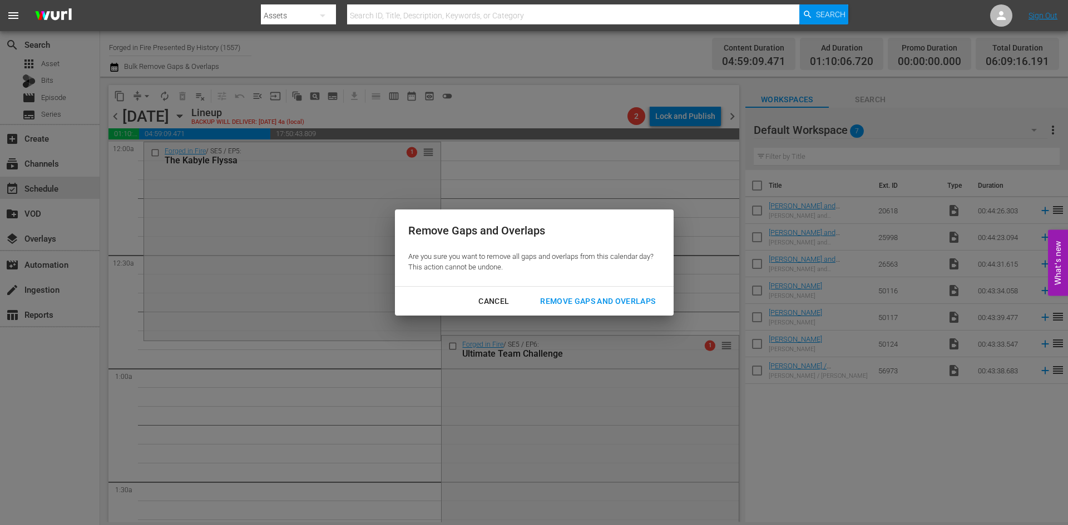
click at [626, 298] on div "Remove Gaps and Overlaps" at bounding box center [597, 302] width 133 height 14
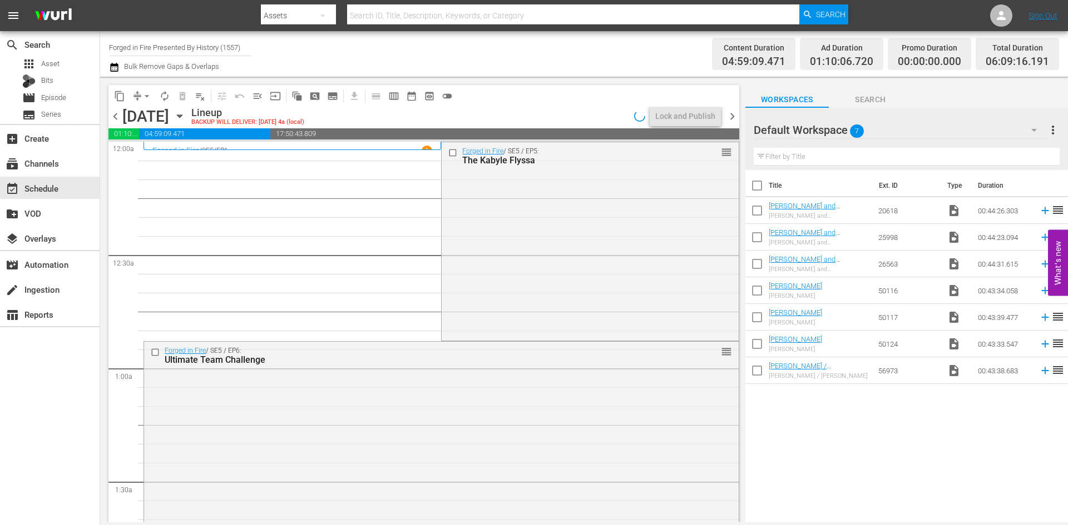
click at [567, 255] on div "Forged in Fire / SE5 / EP5: The Kabyle Flyssa reorder" at bounding box center [589, 240] width 296 height 196
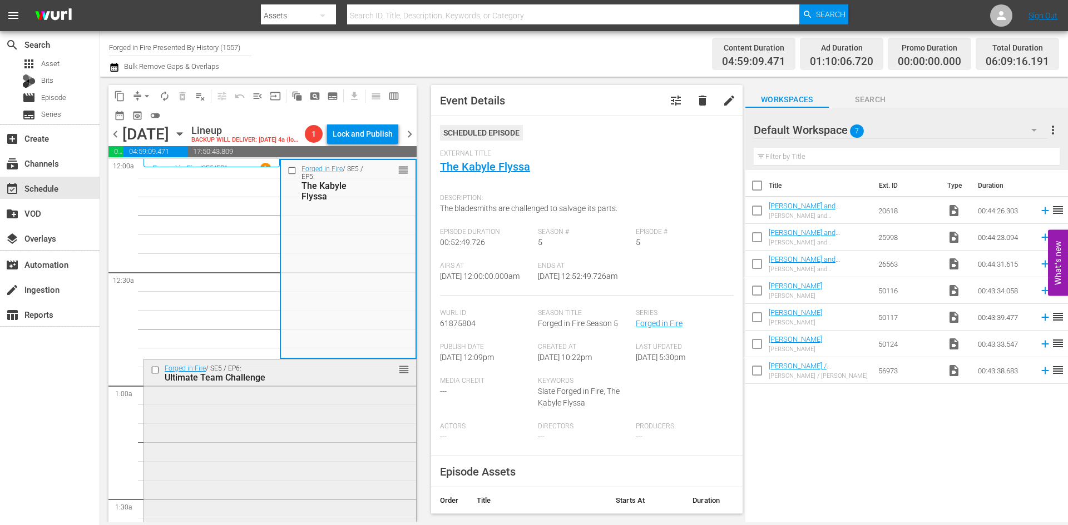
click at [337, 429] on div "Forged in Fire / SE5 / EP6: Ultimate Team Challenge reorder" at bounding box center [280, 458] width 272 height 196
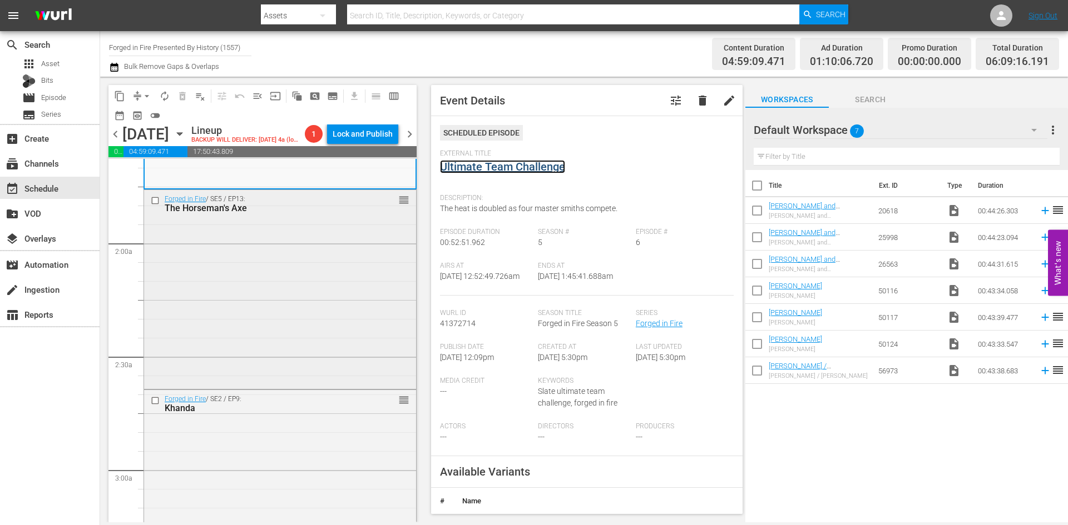
scroll to position [389, 0]
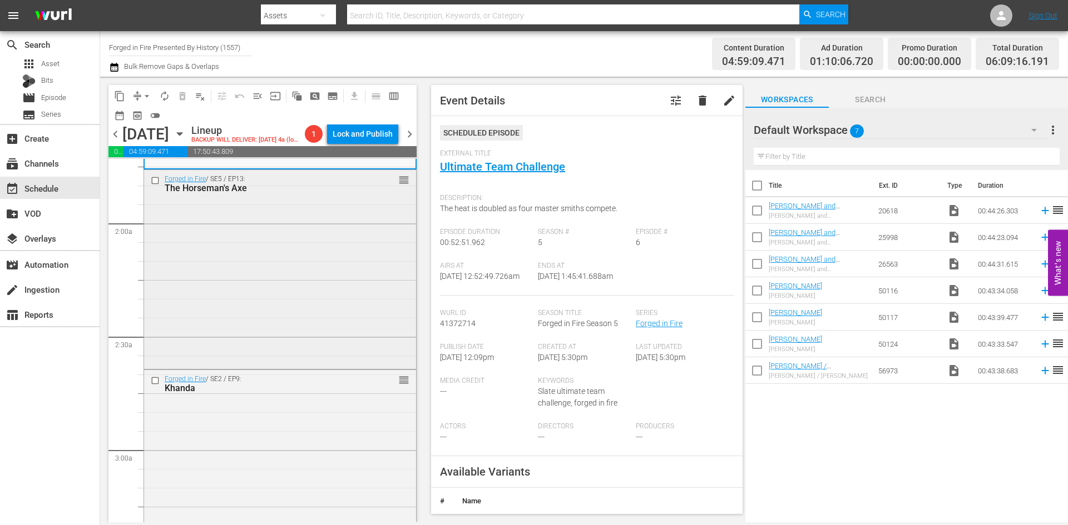
click at [307, 335] on div "Forged in Fire / SE5 / EP13: The Horseman's Axe reorder" at bounding box center [280, 268] width 272 height 196
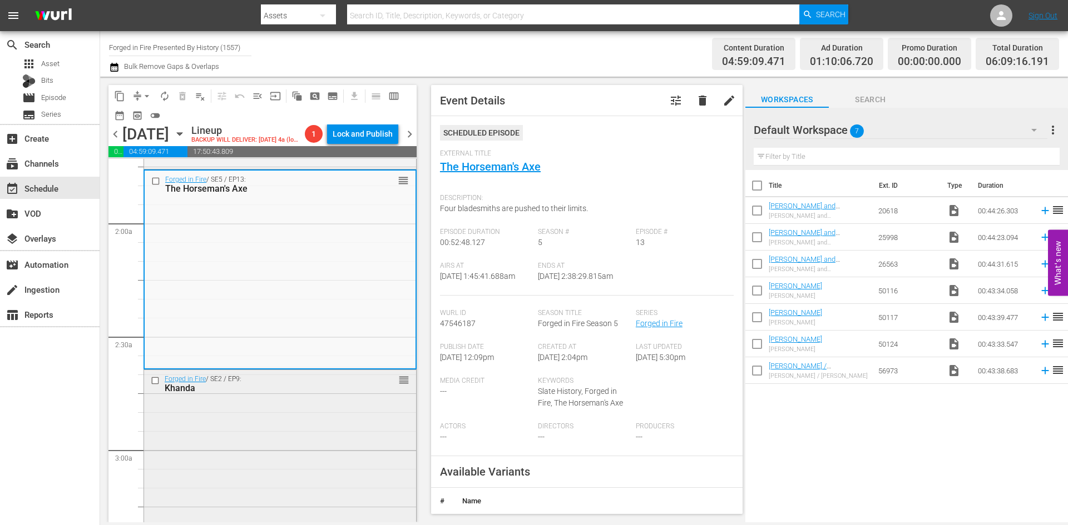
click at [349, 448] on div "Forged in Fire / SE2 / EP9: Khanda reorder" at bounding box center [280, 467] width 272 height 195
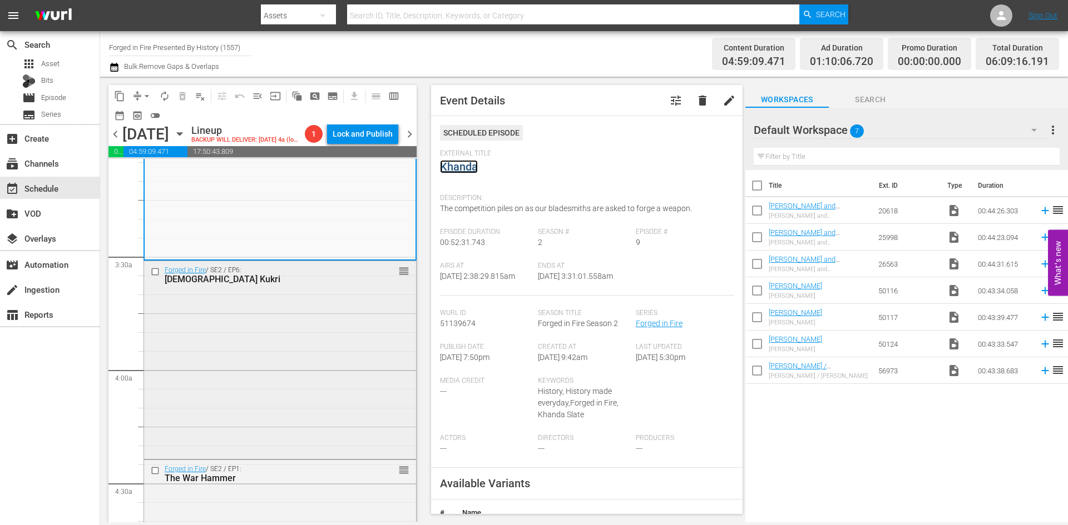
scroll to position [723, 0]
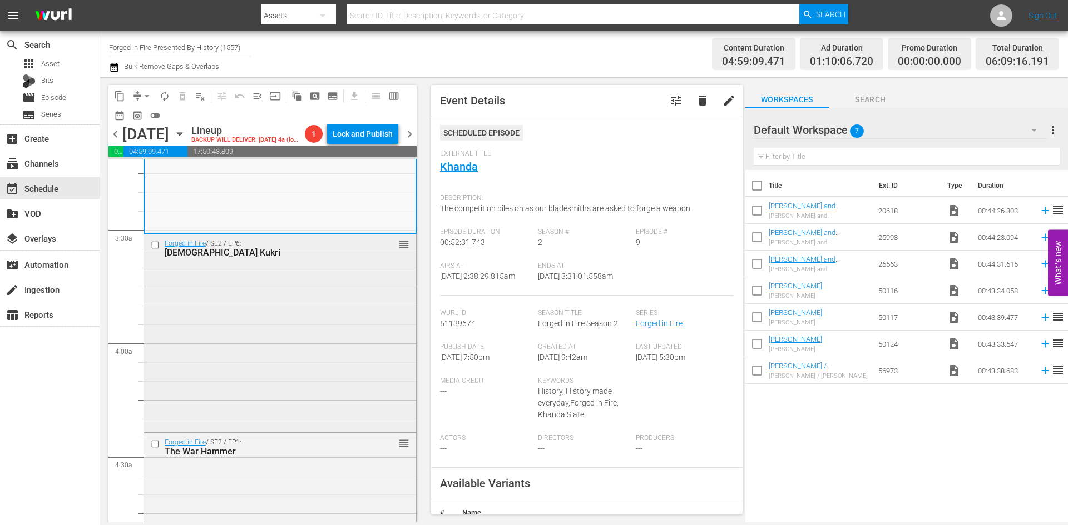
click at [315, 338] on div "Forged in Fire / SE2 / EP6: Nepalese Kukri reorder" at bounding box center [280, 333] width 272 height 196
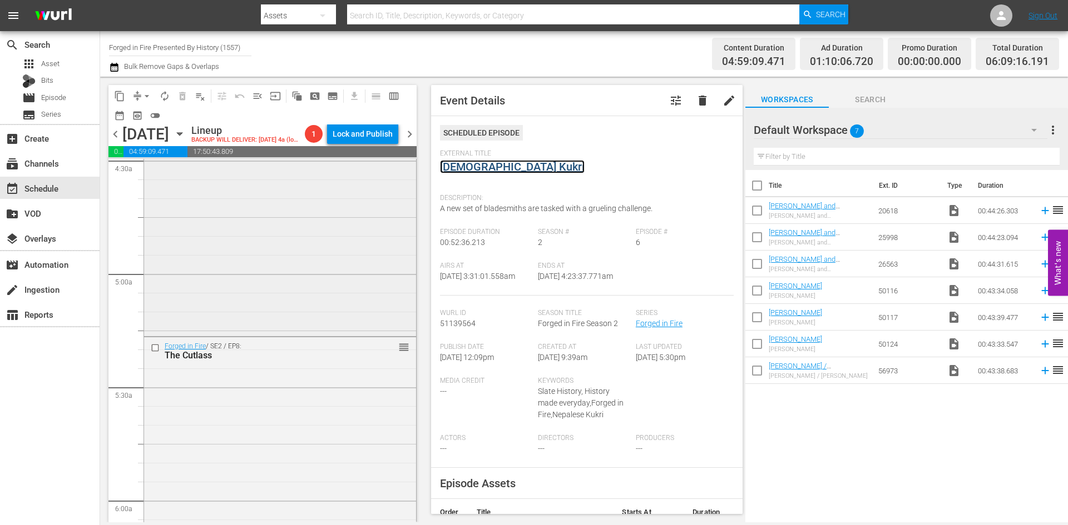
scroll to position [1001, 0]
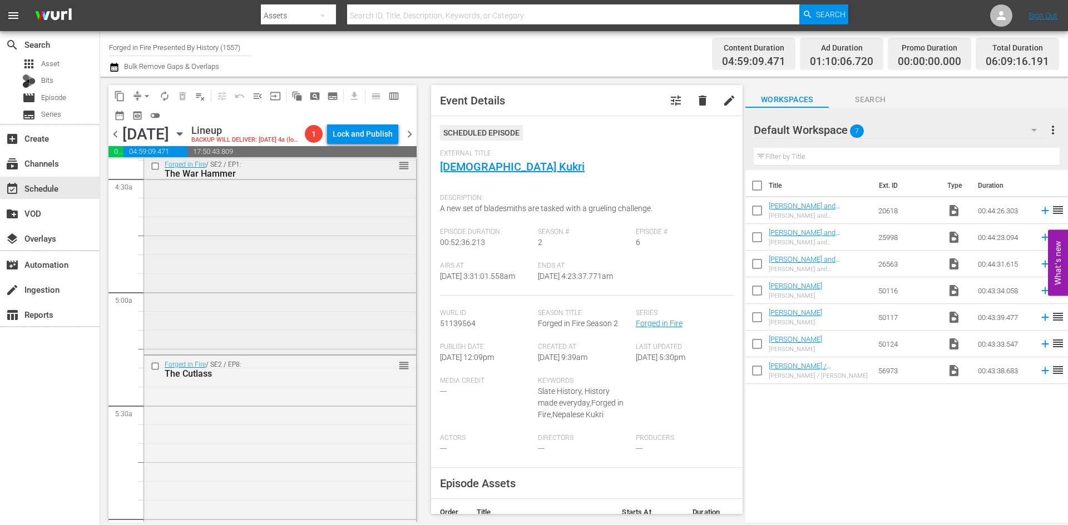
click at [322, 295] on div "Forged in Fire / SE2 / EP1: The War Hammer reorder" at bounding box center [280, 254] width 272 height 196
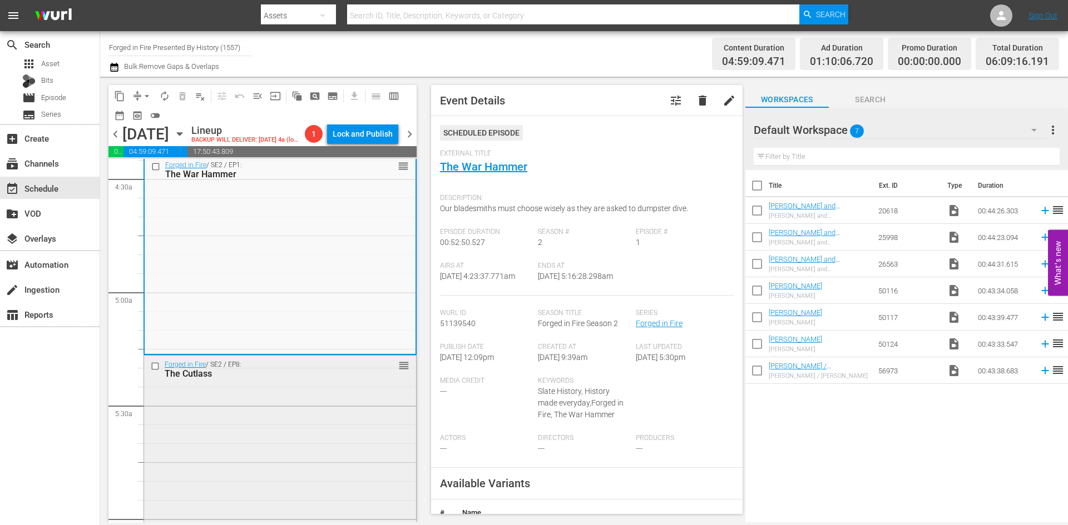
click at [240, 430] on div "Forged in Fire / SE2 / EP8: The Cutlass reorder" at bounding box center [280, 454] width 272 height 196
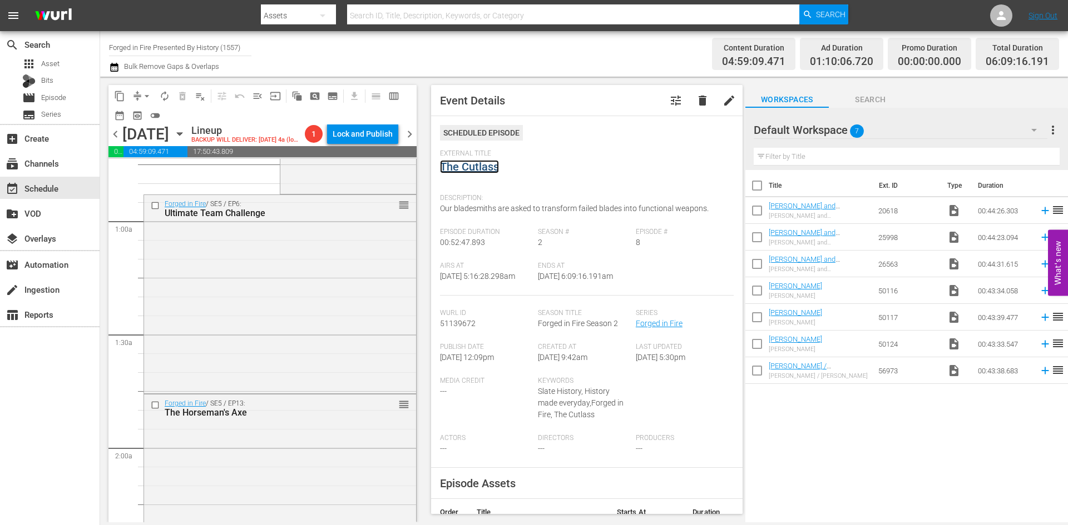
scroll to position [0, 0]
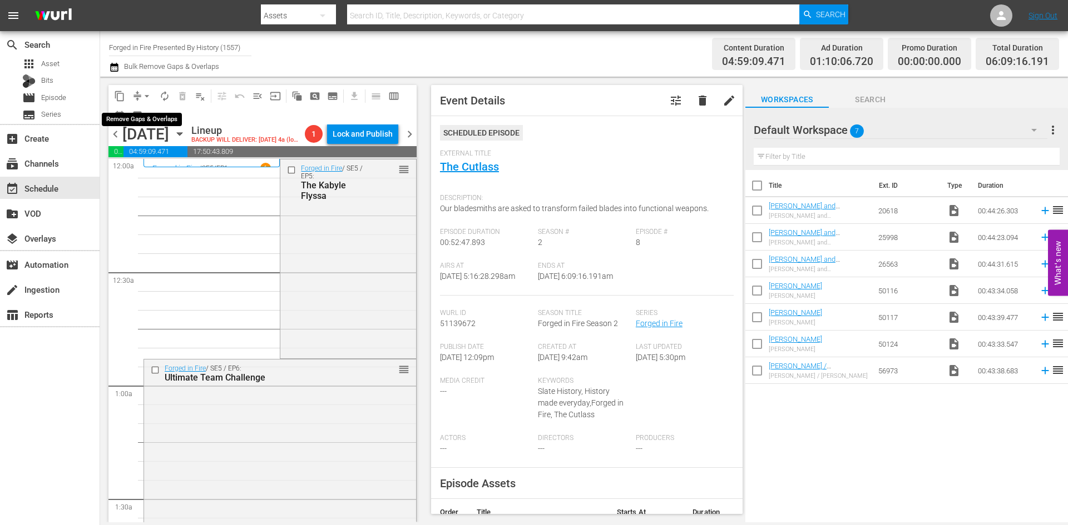
click at [145, 96] on span "arrow_drop_down" at bounding box center [146, 96] width 11 height 11
click at [140, 115] on li "Align to Midnight" at bounding box center [147, 119] width 117 height 18
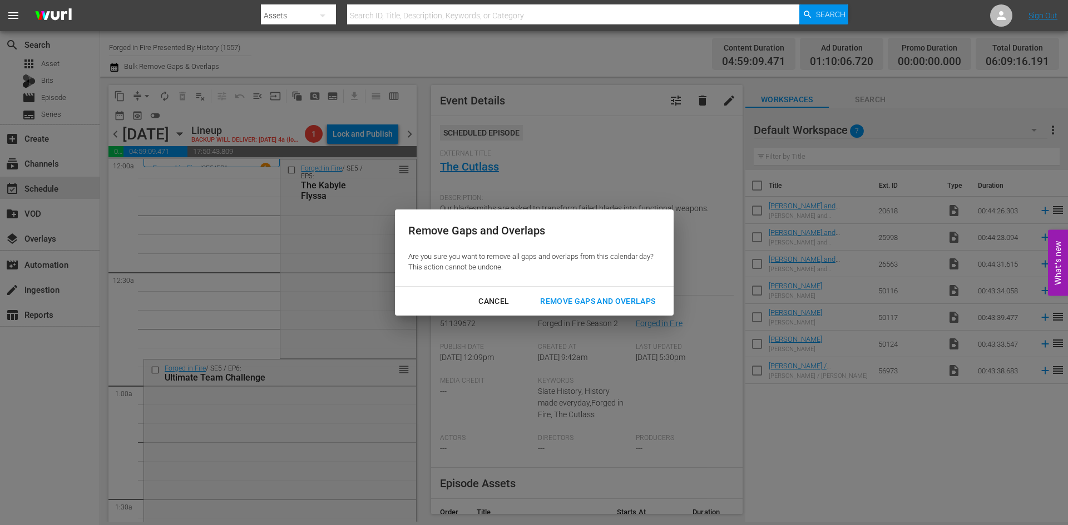
click at [571, 305] on div "Remove Gaps and Overlaps" at bounding box center [597, 302] width 133 height 14
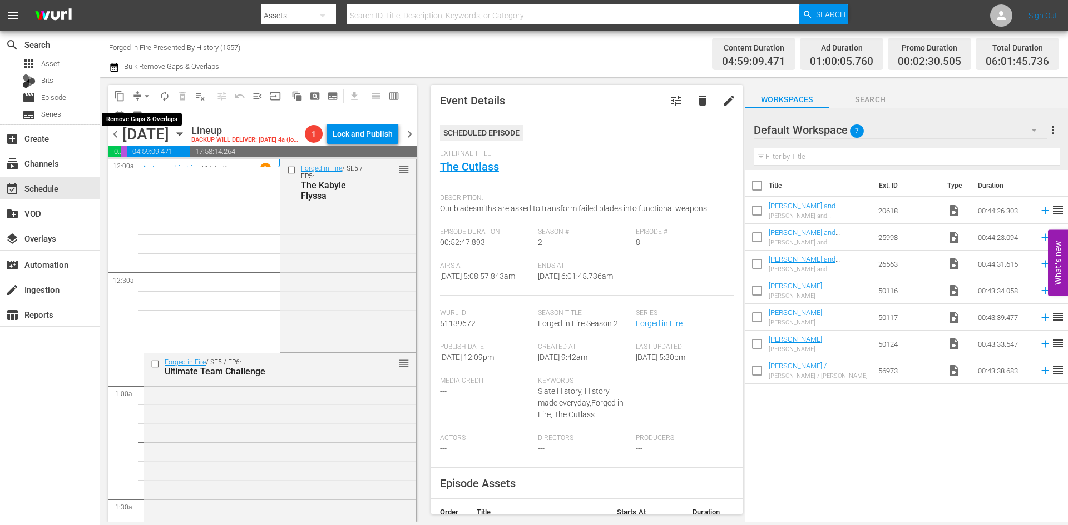
click at [146, 93] on span "arrow_drop_down" at bounding box center [146, 96] width 11 height 11
click at [142, 116] on li "Align to Midnight" at bounding box center [147, 119] width 117 height 18
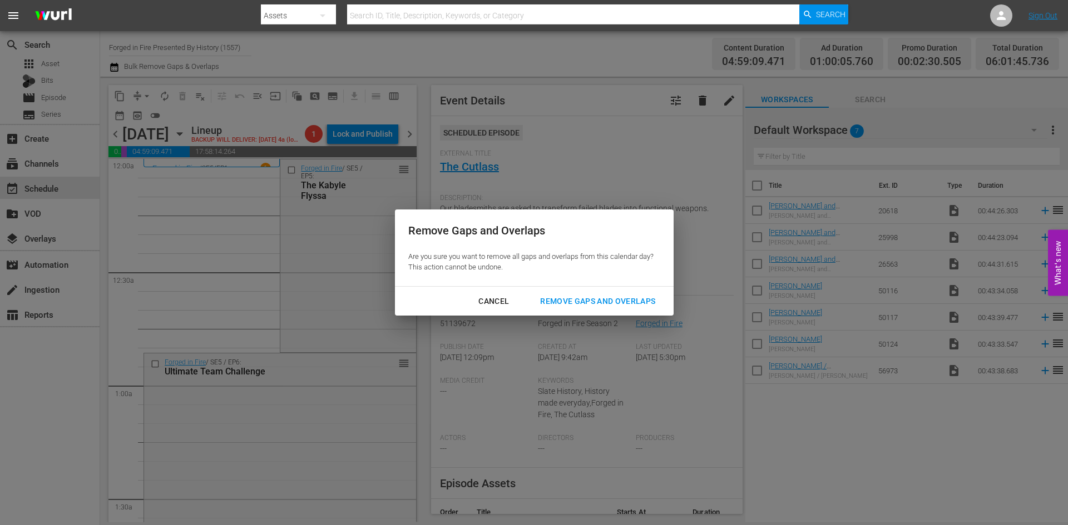
click at [568, 300] on div "Remove Gaps and Overlaps" at bounding box center [597, 302] width 133 height 14
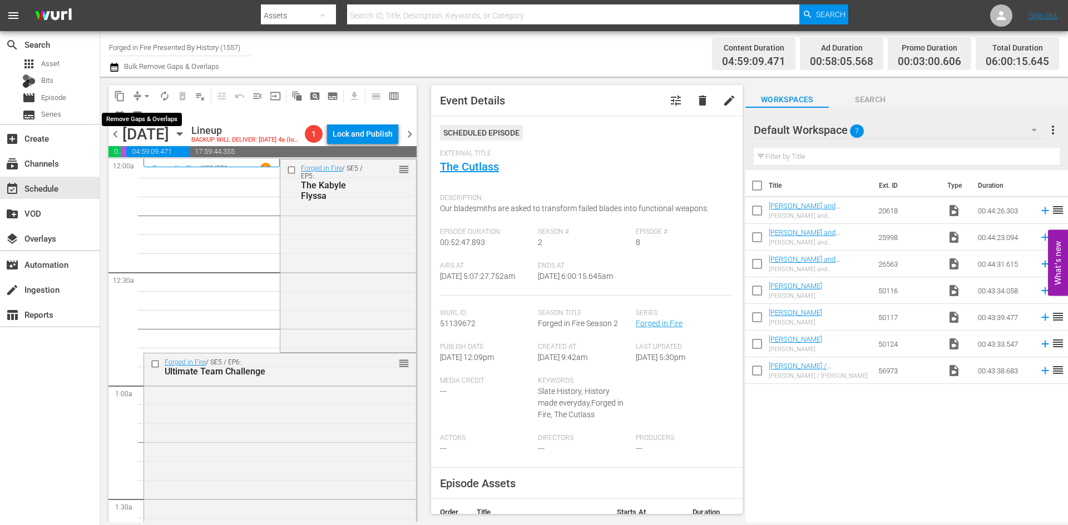
click at [146, 96] on span "arrow_drop_down" at bounding box center [146, 96] width 11 height 11
click at [135, 117] on li "Align to Midnight" at bounding box center [147, 119] width 117 height 18
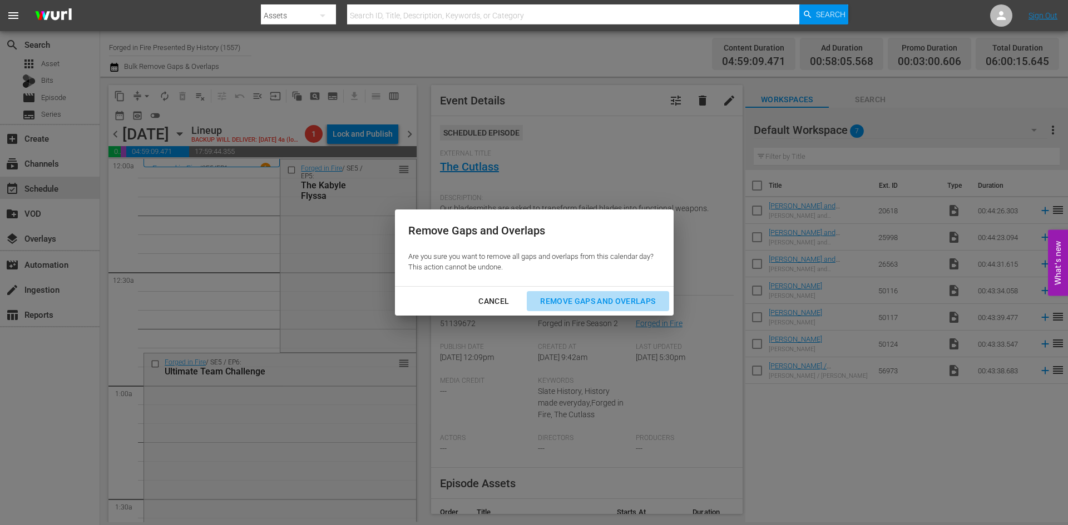
click at [564, 298] on div "Remove Gaps and Overlaps" at bounding box center [597, 302] width 133 height 14
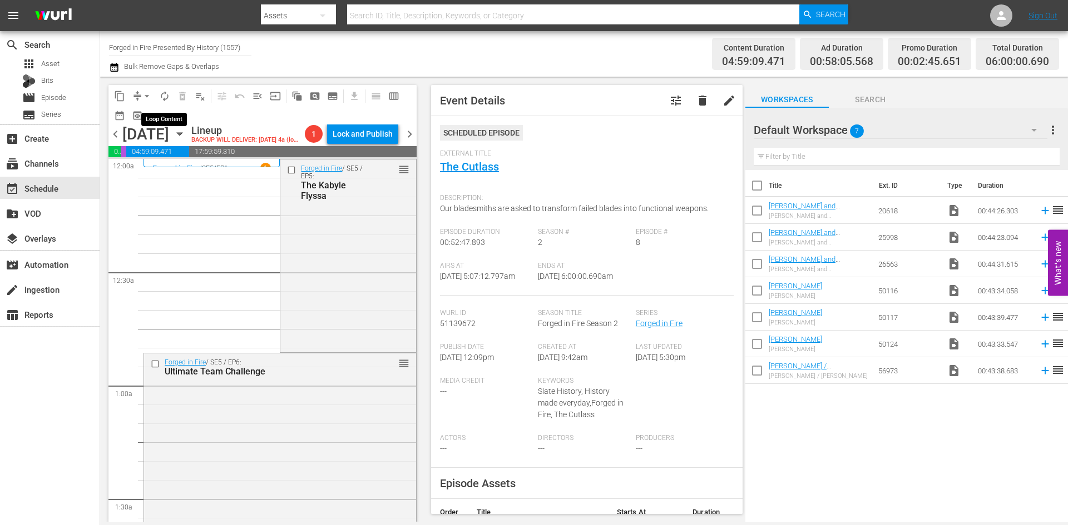
click at [165, 97] on span "autorenew_outlined" at bounding box center [164, 96] width 11 height 11
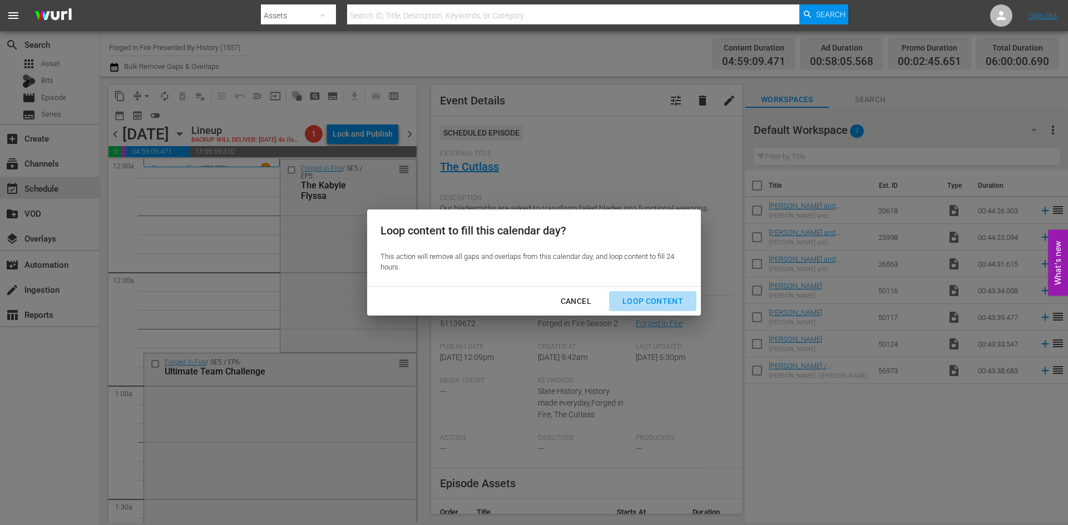
click at [659, 302] on div "Loop Content" at bounding box center [652, 302] width 78 height 14
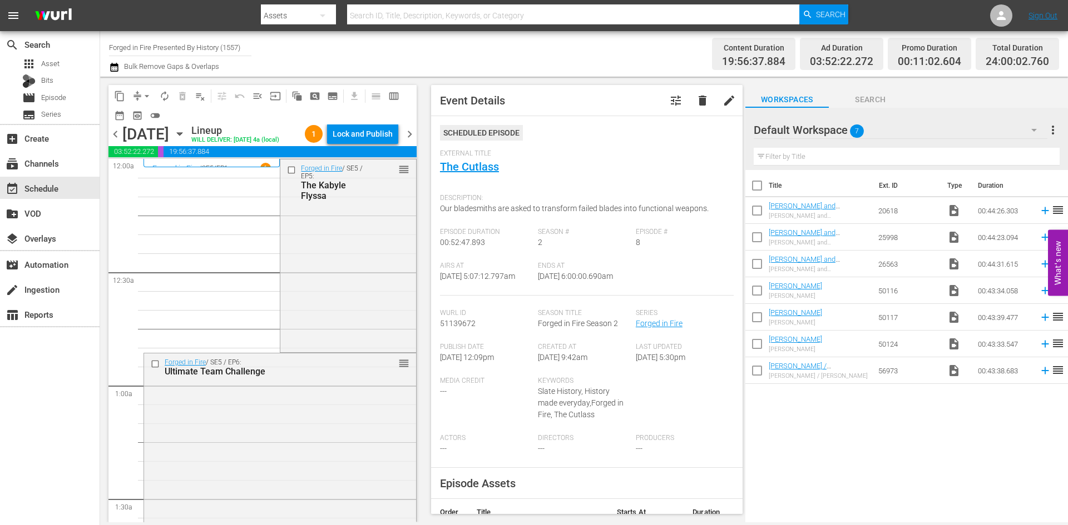
click at [373, 135] on div "Lock and Publish" at bounding box center [362, 134] width 60 height 20
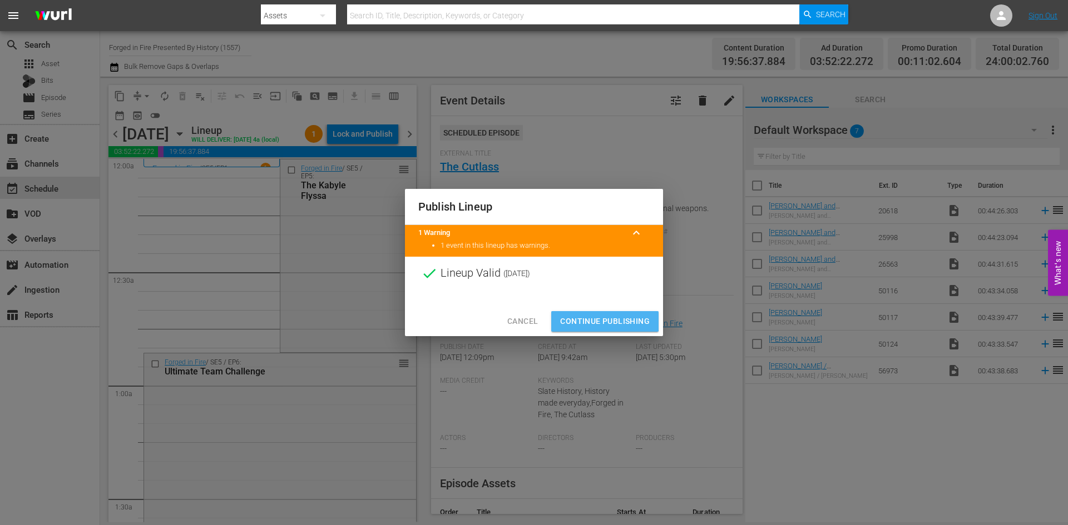
click at [589, 315] on span "Continue Publishing" at bounding box center [605, 322] width 90 height 14
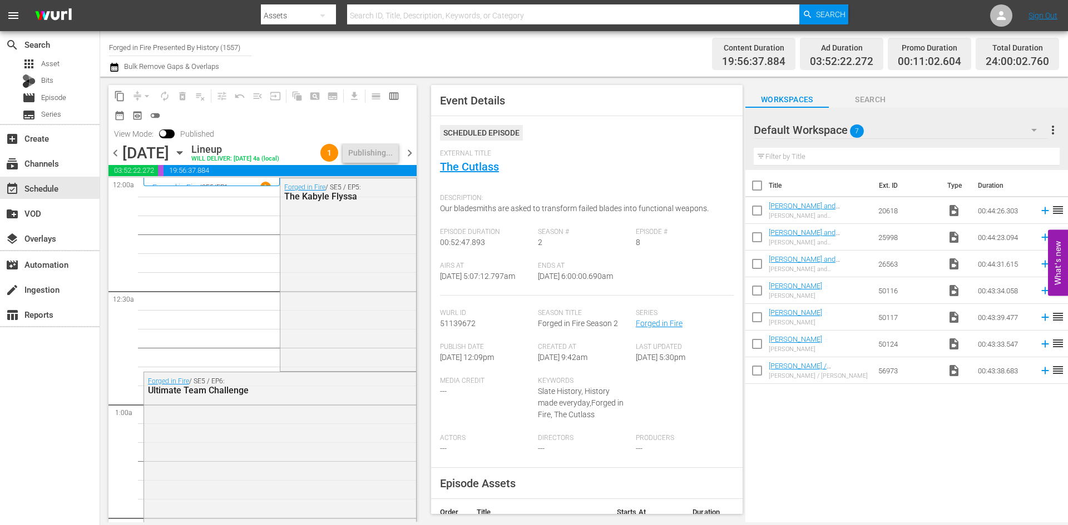
click at [409, 159] on span "chevron_right" at bounding box center [410, 153] width 14 height 14
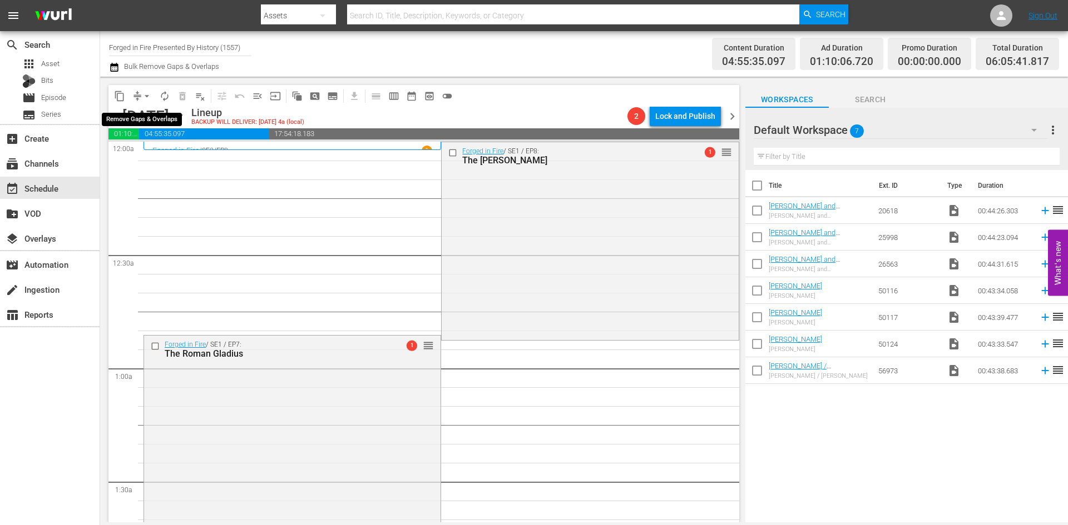
click at [146, 96] on span "arrow_drop_down" at bounding box center [146, 96] width 11 height 11
click at [144, 117] on li "Align to Midnight" at bounding box center [147, 119] width 117 height 18
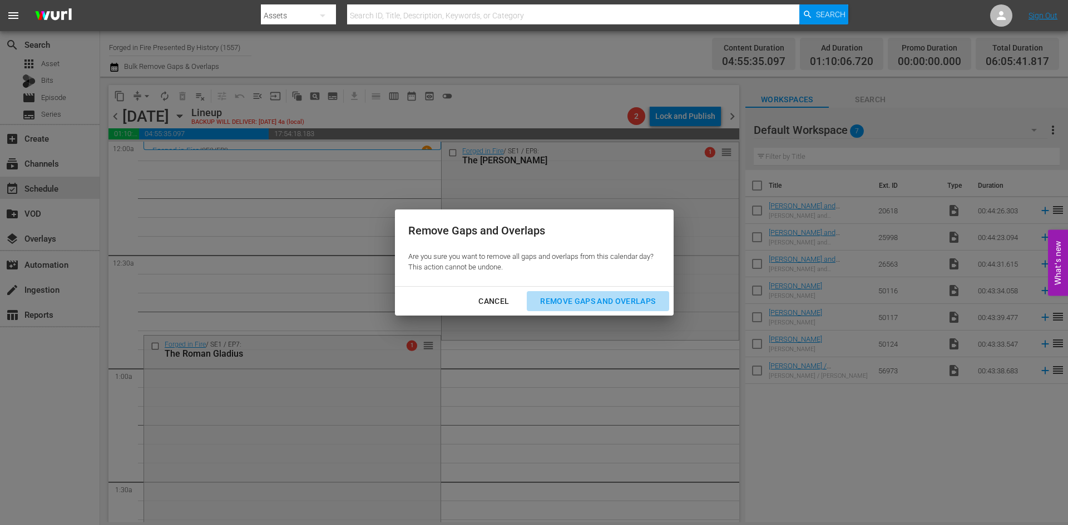
click at [604, 297] on div "Remove Gaps and Overlaps" at bounding box center [597, 302] width 133 height 14
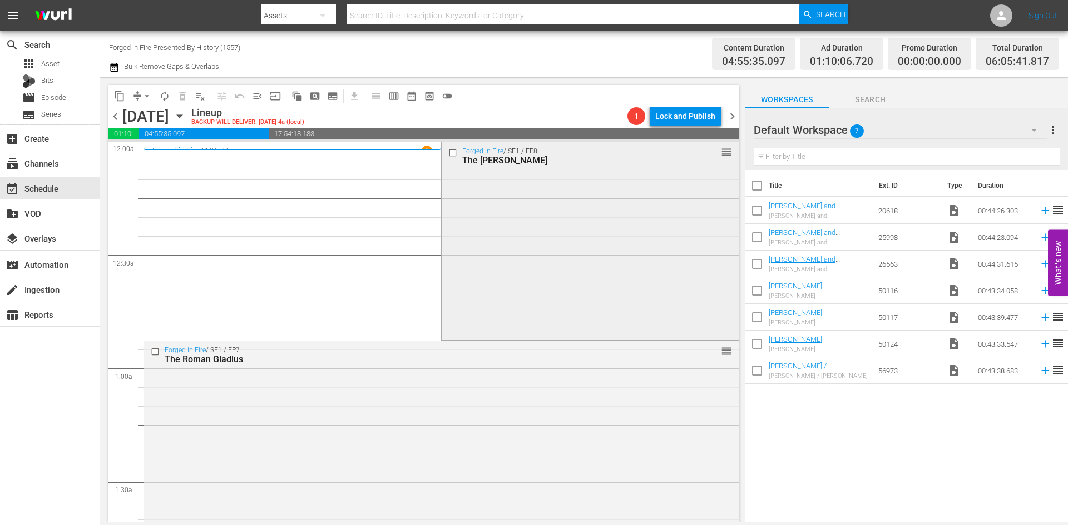
click at [585, 222] on div "Forged in Fire / SE1 / EP8: The Moro Kris reorder" at bounding box center [589, 240] width 296 height 196
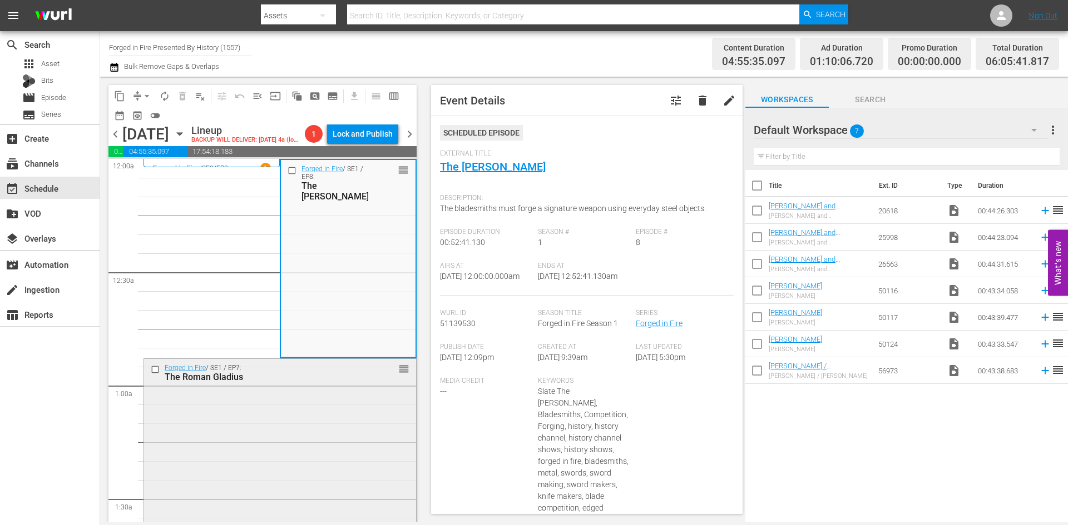
click at [297, 462] on div "Forged in Fire / SE1 / EP7: The Roman Gladius reorder" at bounding box center [280, 457] width 272 height 196
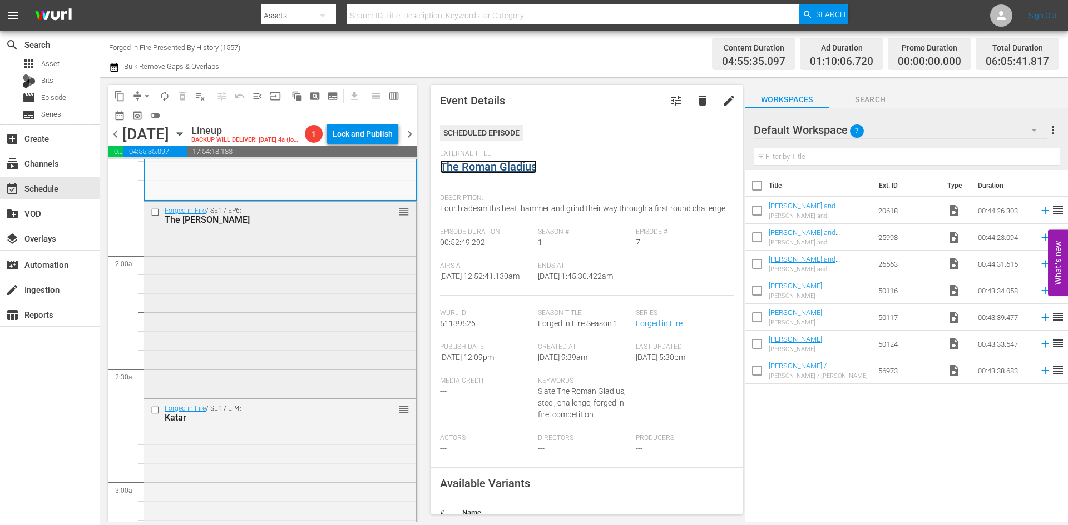
scroll to position [389, 0]
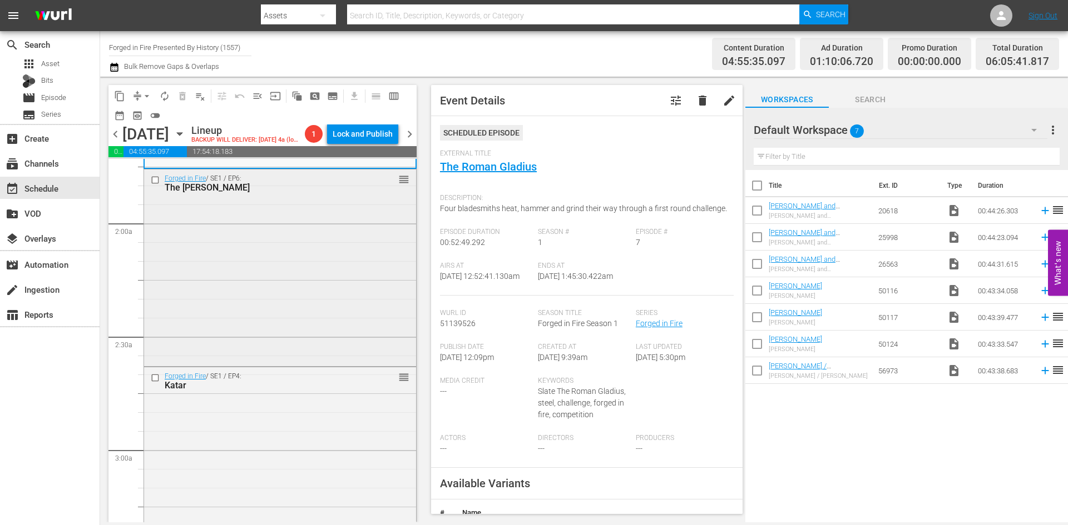
click at [306, 331] on div "Forged in Fire / SE1 / EP6: The Elizabethan Rapier reorder" at bounding box center [280, 267] width 272 height 195
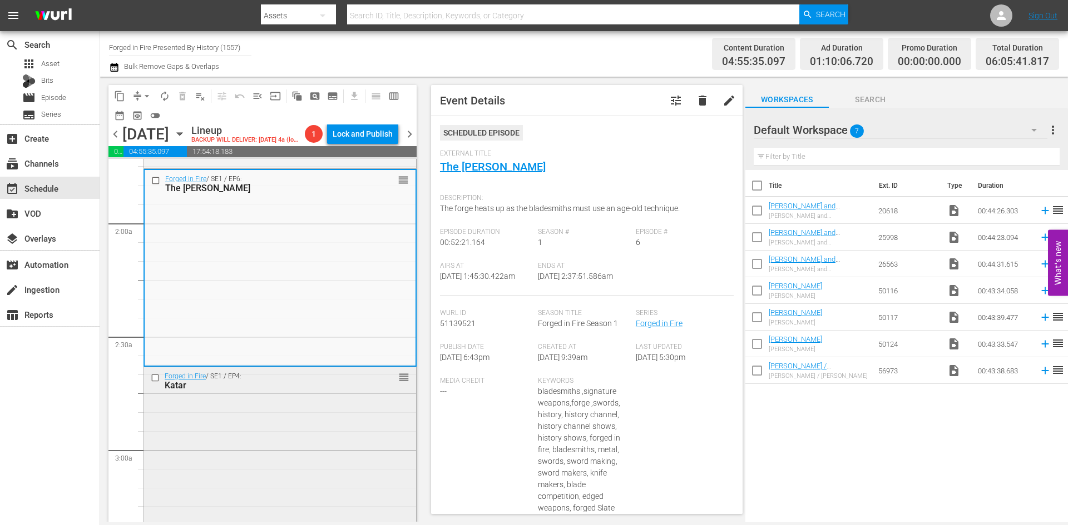
click at [330, 459] on div "Forged in Fire / SE1 / EP4: Katar reorder" at bounding box center [280, 462] width 272 height 189
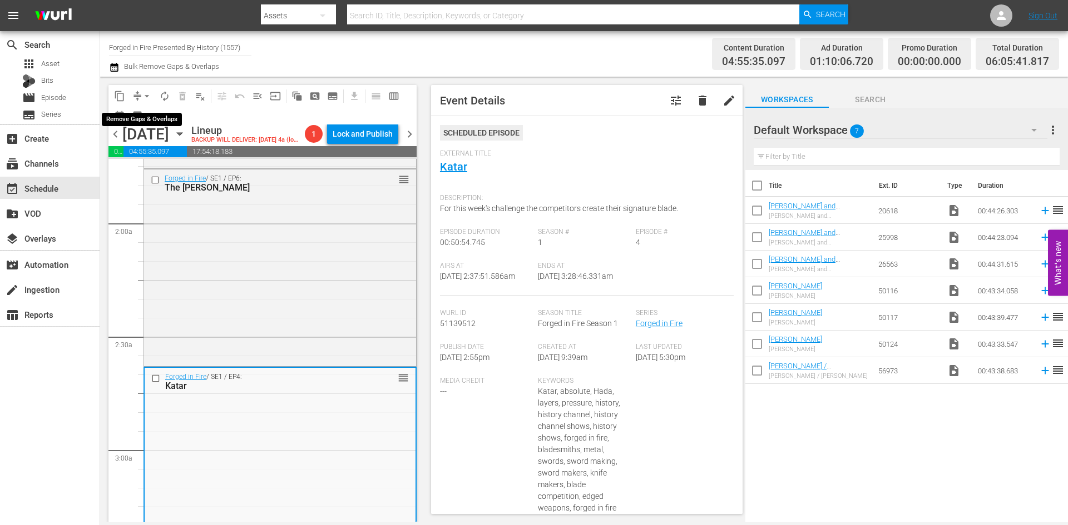
click at [140, 91] on button "arrow_drop_down" at bounding box center [147, 96] width 18 height 18
click at [128, 120] on li "Align to Midnight" at bounding box center [147, 119] width 117 height 18
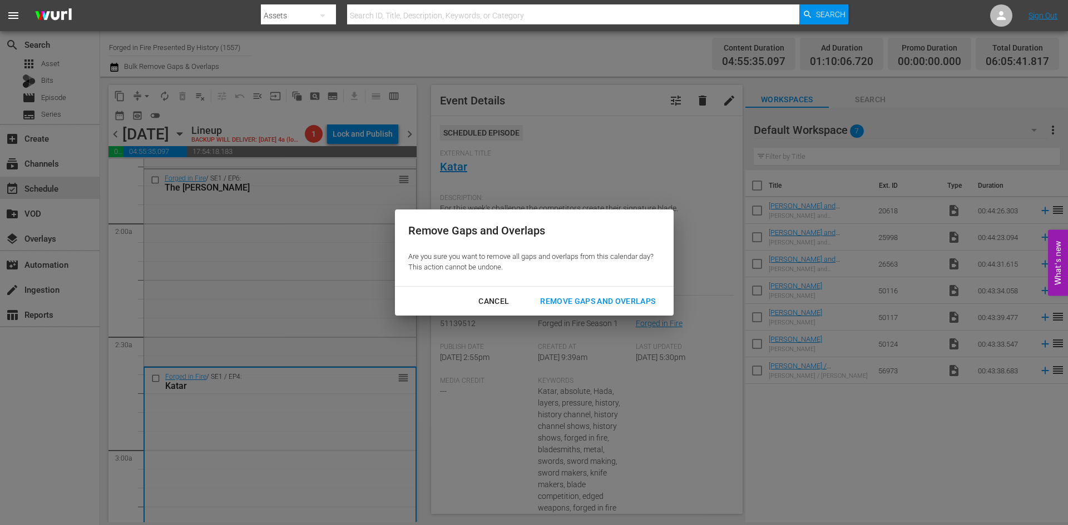
click at [587, 304] on div "Remove Gaps and Overlaps" at bounding box center [597, 302] width 133 height 14
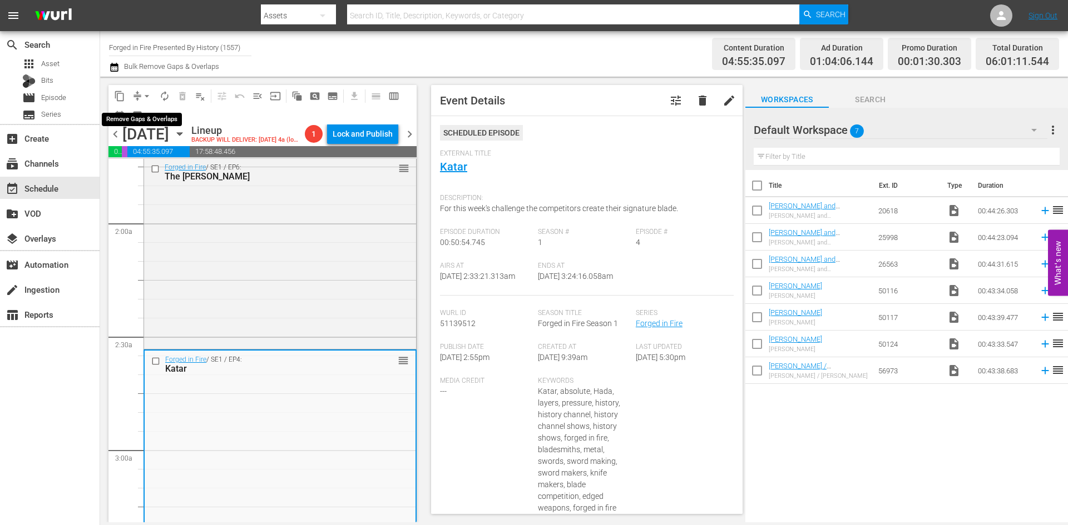
click at [146, 92] on span "arrow_drop_down" at bounding box center [146, 96] width 11 height 11
click at [141, 116] on li "Align to Midnight" at bounding box center [147, 119] width 117 height 18
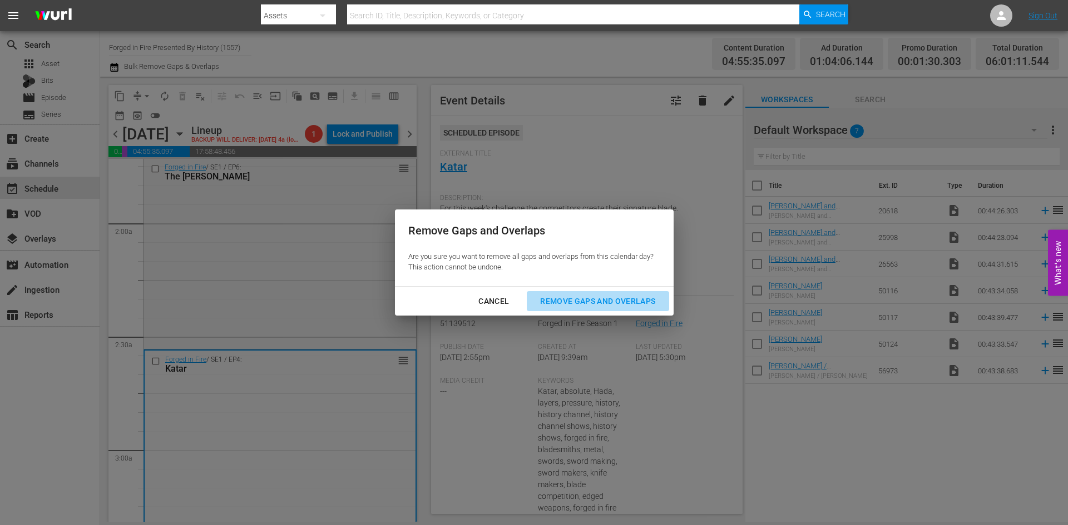
click at [579, 296] on div "Remove Gaps and Overlaps" at bounding box center [597, 302] width 133 height 14
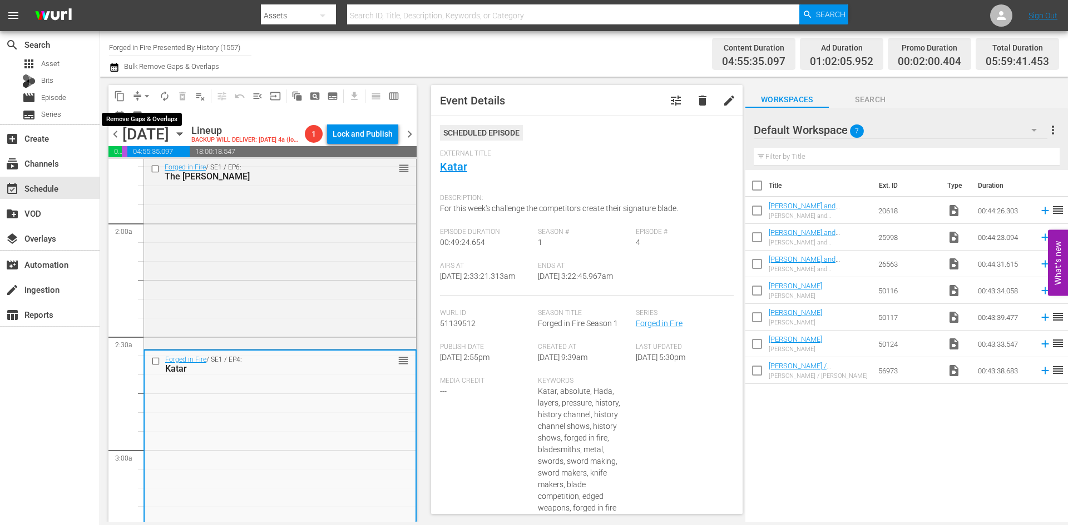
click at [148, 95] on span "arrow_drop_down" at bounding box center [146, 96] width 11 height 11
click at [150, 122] on li "Align to Midnight" at bounding box center [147, 119] width 117 height 18
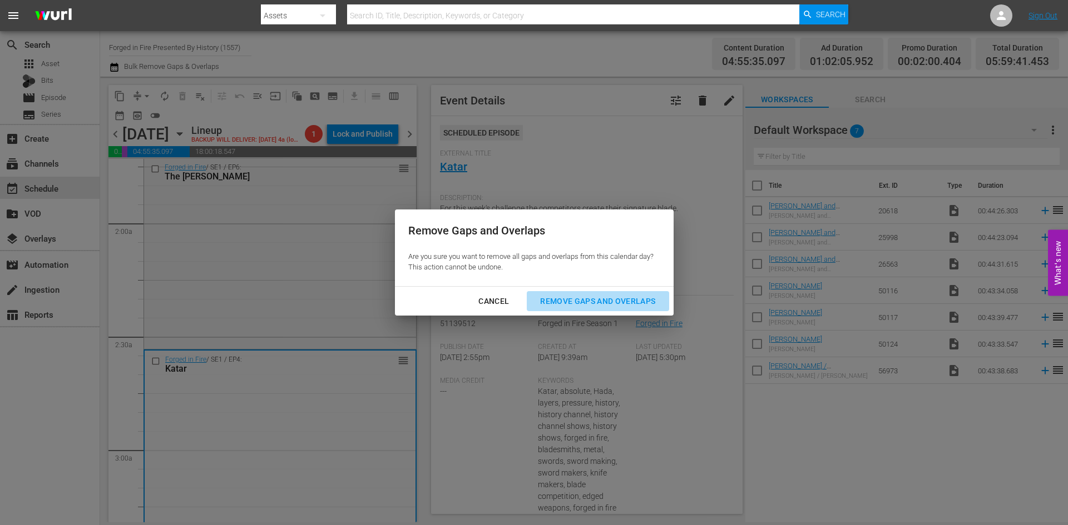
click at [620, 304] on div "Remove Gaps and Overlaps" at bounding box center [597, 302] width 133 height 14
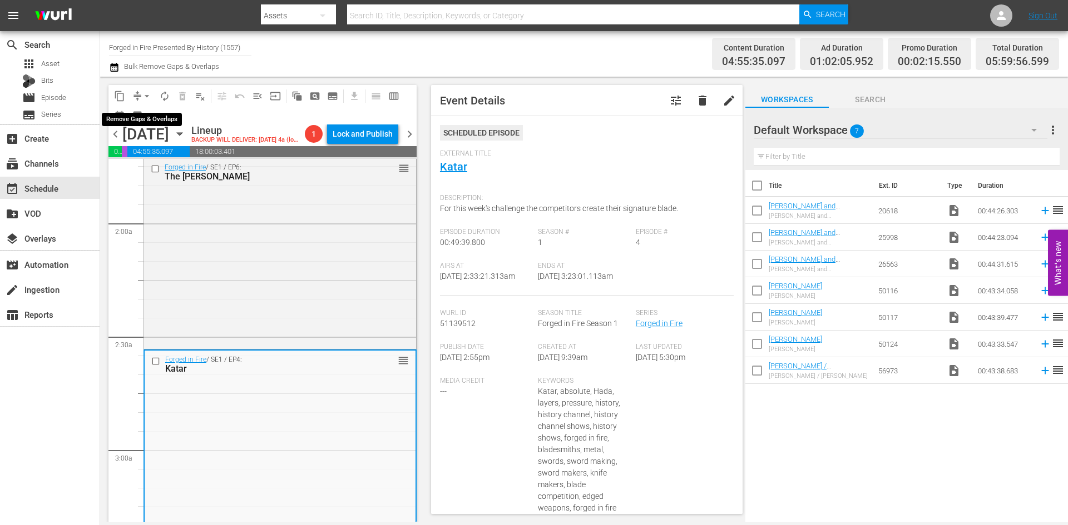
click at [146, 91] on span "arrow_drop_down" at bounding box center [146, 96] width 11 height 11
click at [145, 117] on li "Align to Midnight" at bounding box center [147, 119] width 117 height 18
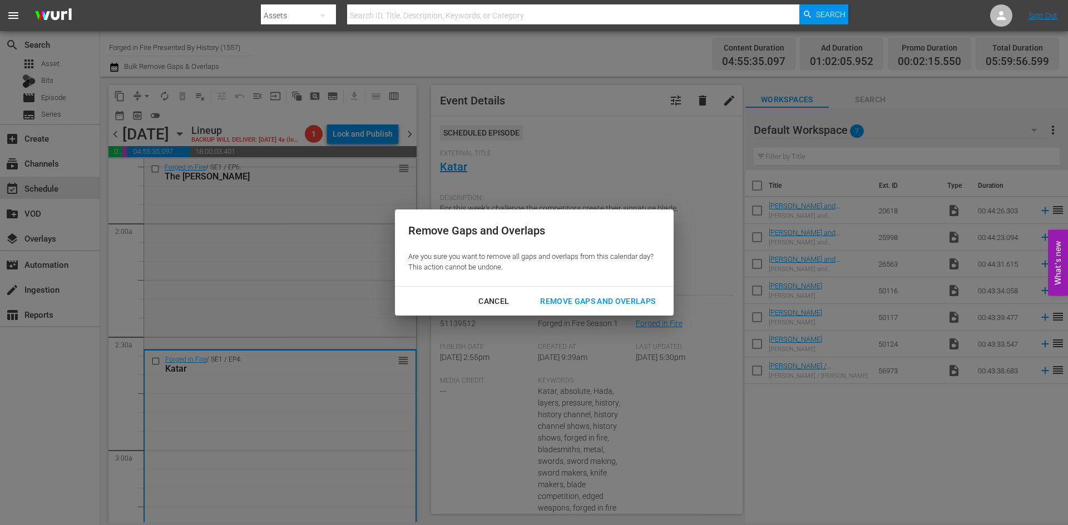
click at [601, 307] on div "Remove Gaps and Overlaps" at bounding box center [597, 302] width 133 height 14
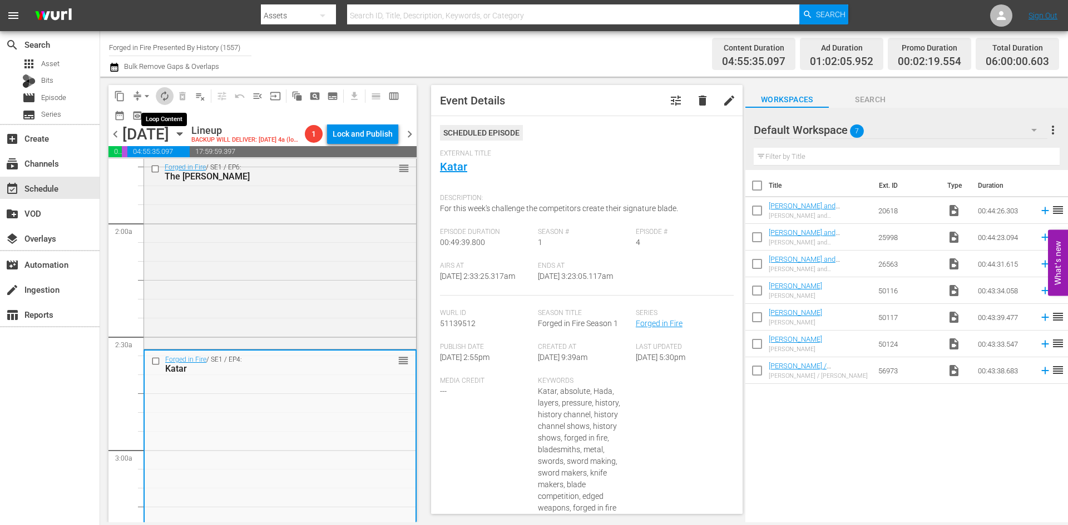
click at [158, 98] on button "autorenew_outlined" at bounding box center [165, 96] width 18 height 18
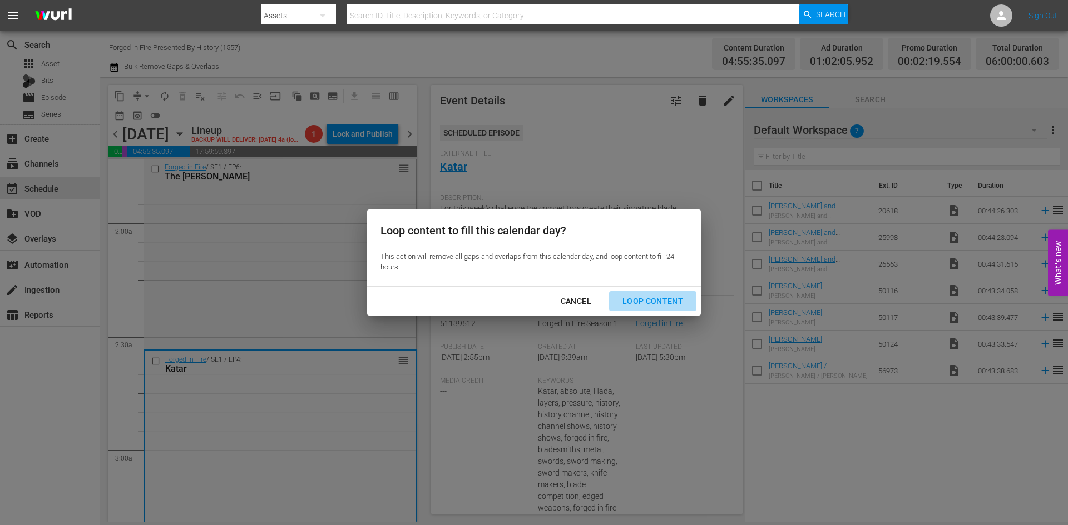
click at [629, 298] on div "Loop Content" at bounding box center [652, 302] width 78 height 14
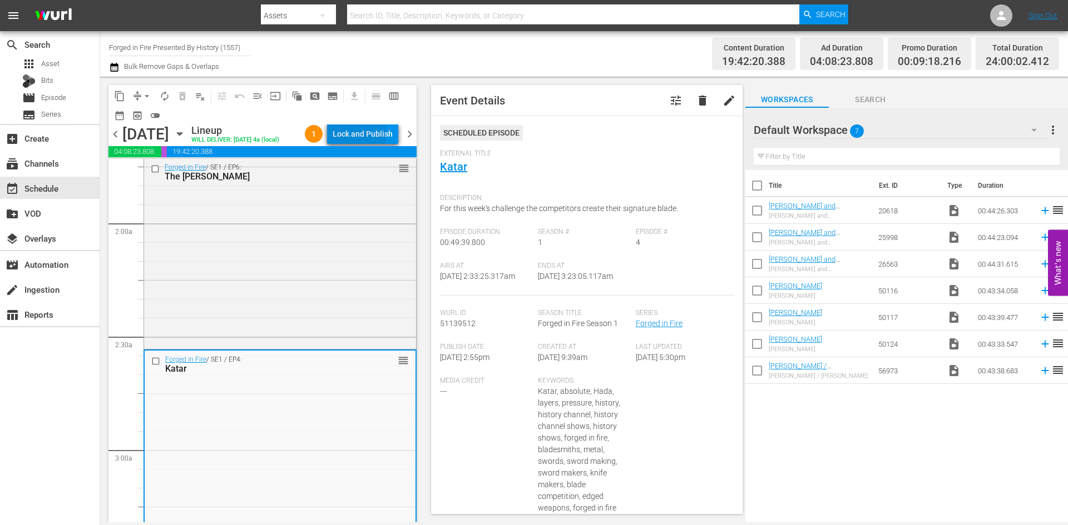
click at [366, 135] on div "Lock and Publish" at bounding box center [362, 134] width 60 height 20
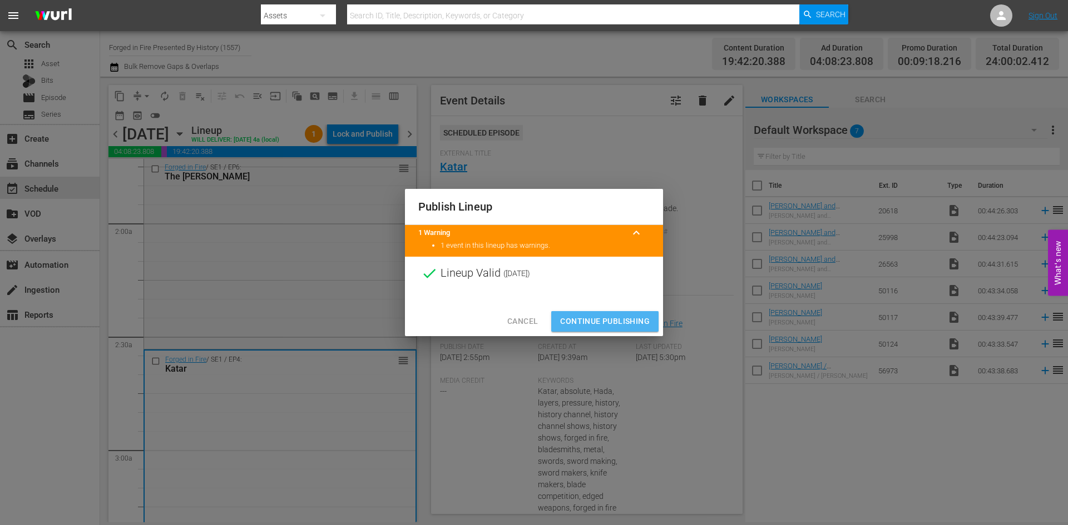
click at [590, 319] on span "Continue Publishing" at bounding box center [605, 322] width 90 height 14
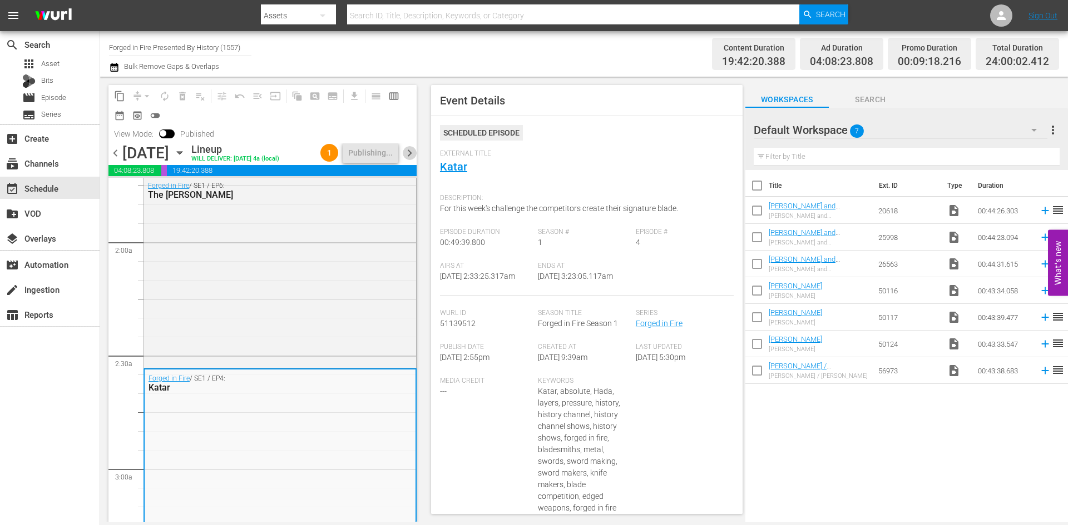
click at [408, 151] on span "chevron_right" at bounding box center [410, 153] width 14 height 14
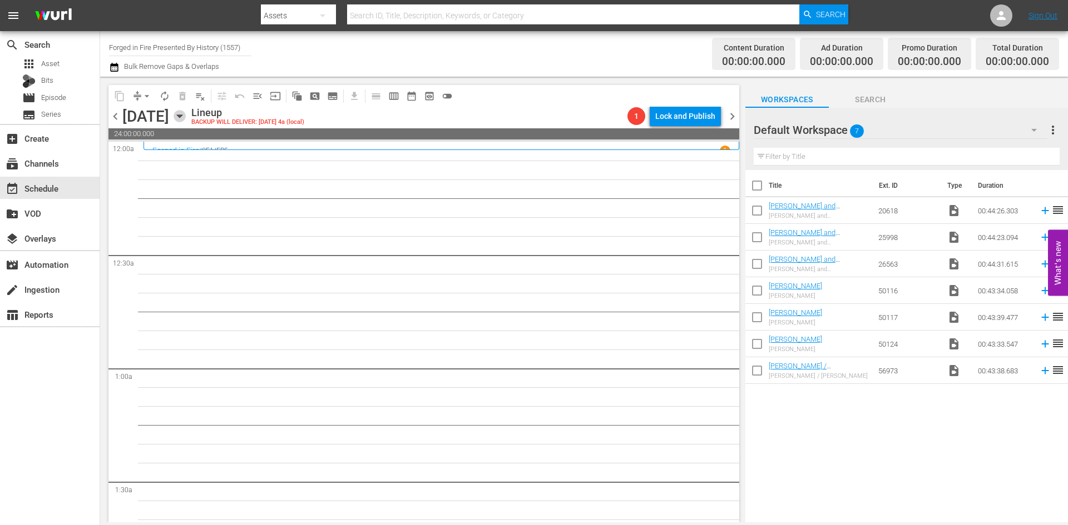
click at [186, 114] on icon "button" at bounding box center [179, 116] width 12 height 12
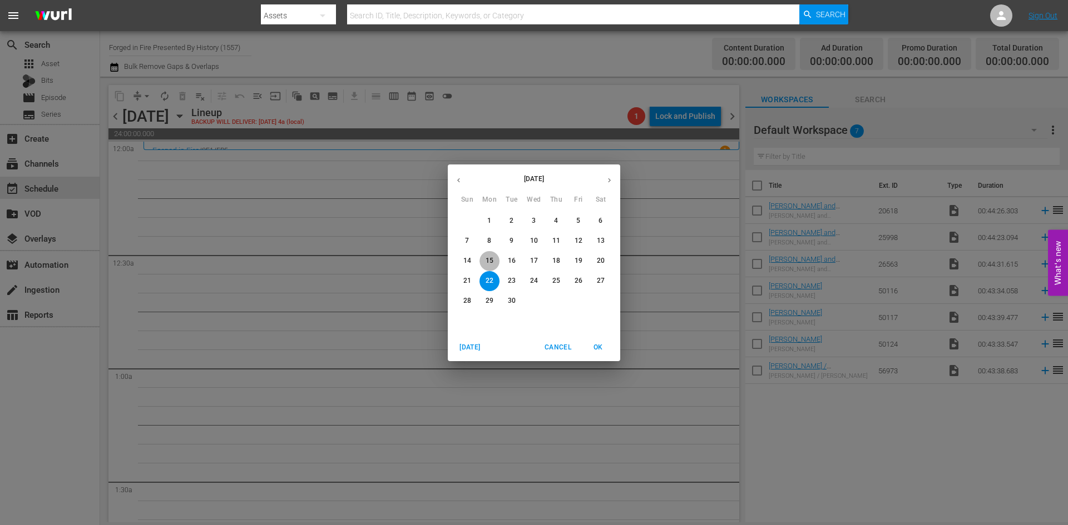
click at [491, 262] on p "15" at bounding box center [489, 260] width 8 height 9
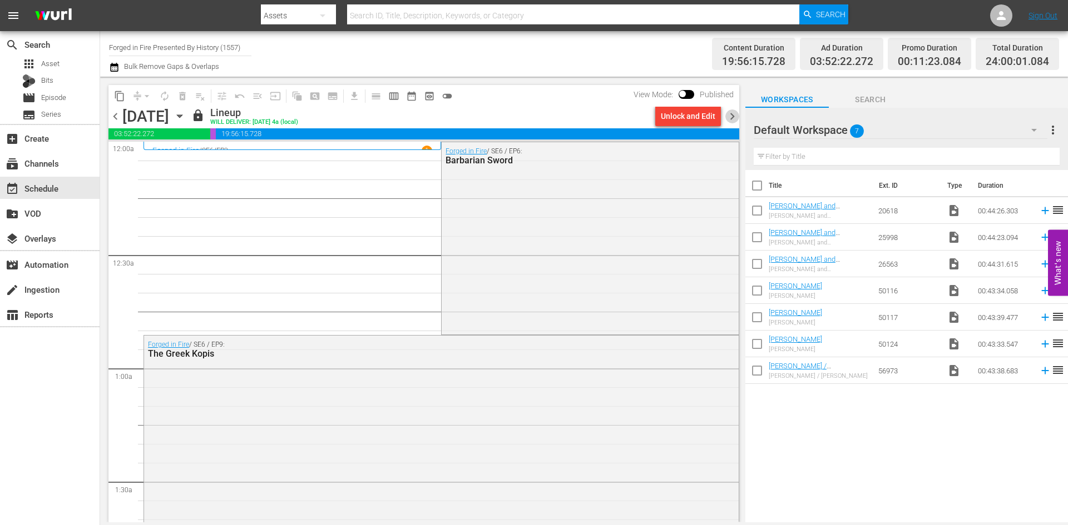
click at [730, 115] on span "chevron_right" at bounding box center [732, 117] width 14 height 14
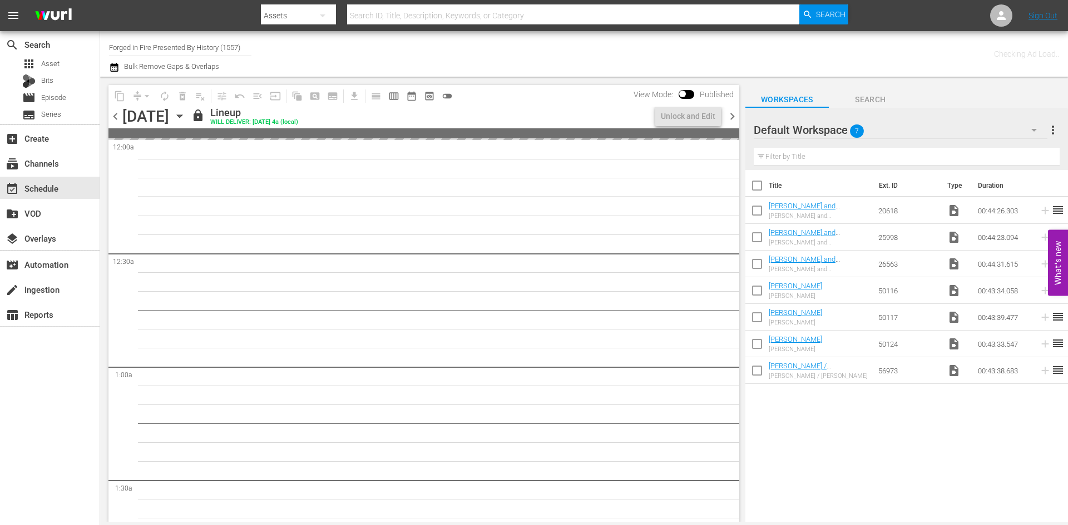
click at [731, 116] on span "chevron_right" at bounding box center [732, 117] width 14 height 14
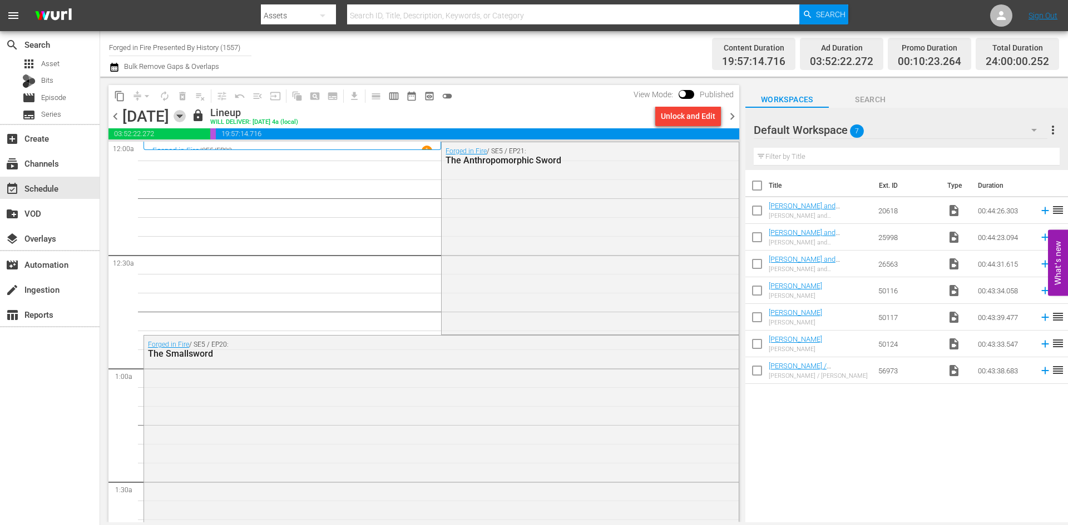
click at [186, 118] on icon "button" at bounding box center [179, 116] width 12 height 12
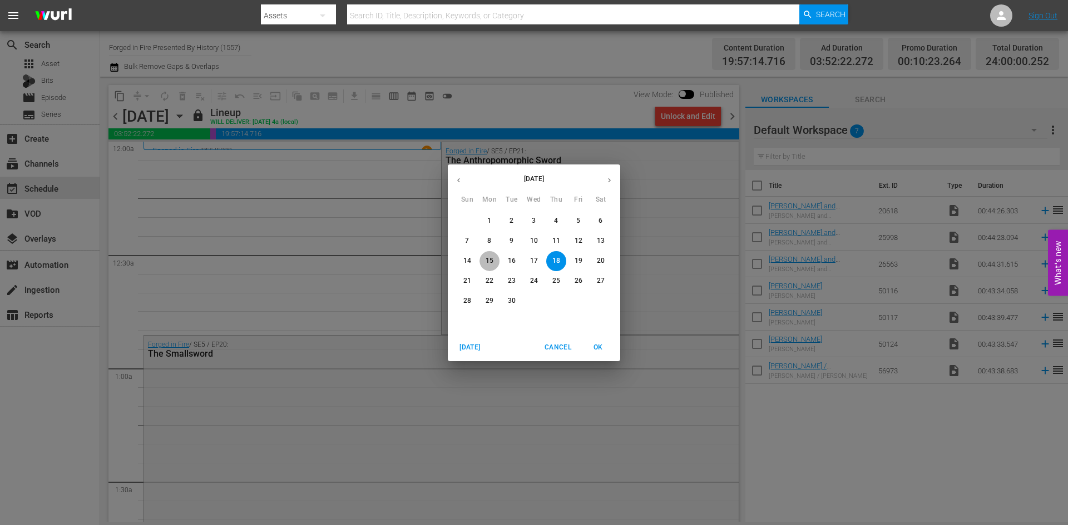
click at [490, 257] on p "15" at bounding box center [489, 260] width 8 height 9
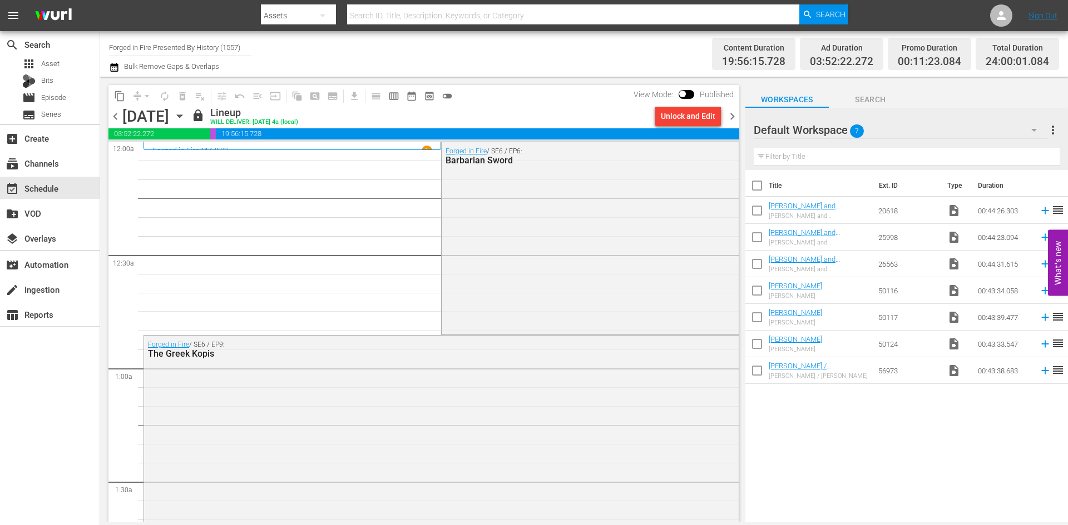
click at [142, 39] on input "Forged in Fire Presented By History (1557)" at bounding box center [180, 47] width 142 height 27
click at [142, 49] on input "Forged in Fire Presented By History (1557)" at bounding box center [180, 47] width 142 height 27
click at [145, 50] on input "Forged in Fire Presented By History (1557)" at bounding box center [180, 47] width 142 height 27
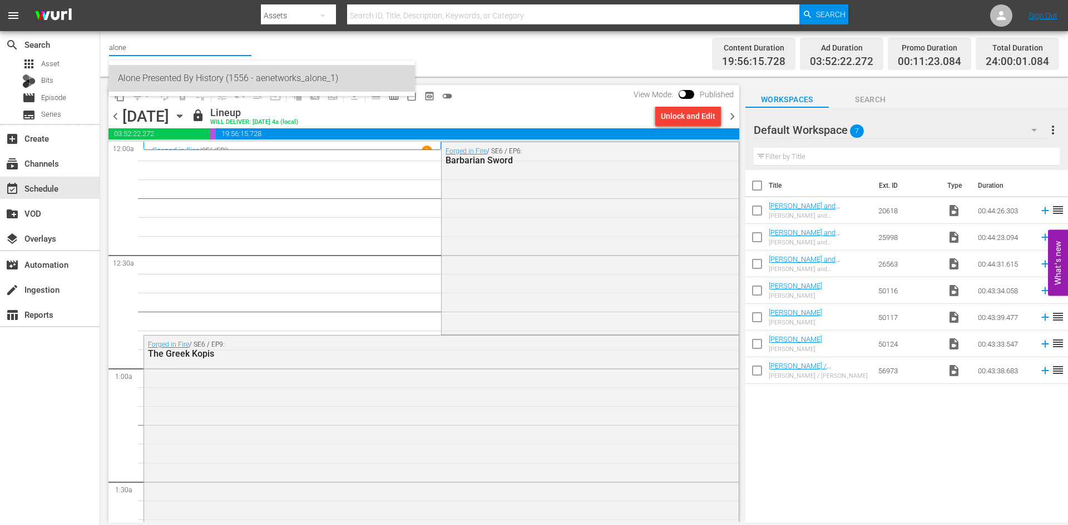
click at [150, 76] on div "Alone Presented By History (1556 - aenetworks_alone_1)" at bounding box center [262, 78] width 288 height 27
type input "Alone Presented By History (1556 - aenetworks_alone_1)"
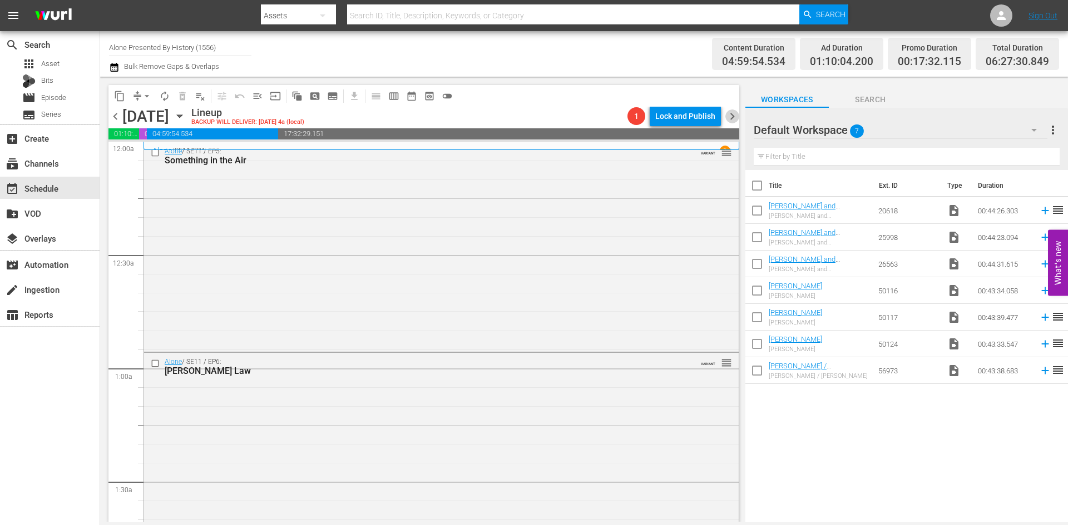
click at [729, 113] on span "chevron_right" at bounding box center [732, 117] width 14 height 14
click at [115, 115] on span "chevron_left" at bounding box center [115, 117] width 14 height 14
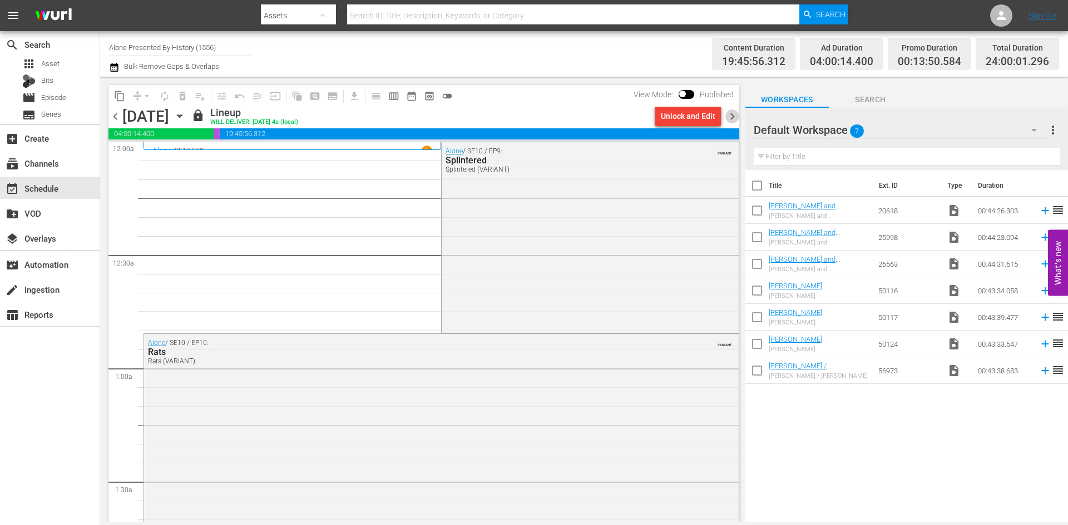
click at [731, 115] on span "chevron_right" at bounding box center [732, 117] width 14 height 14
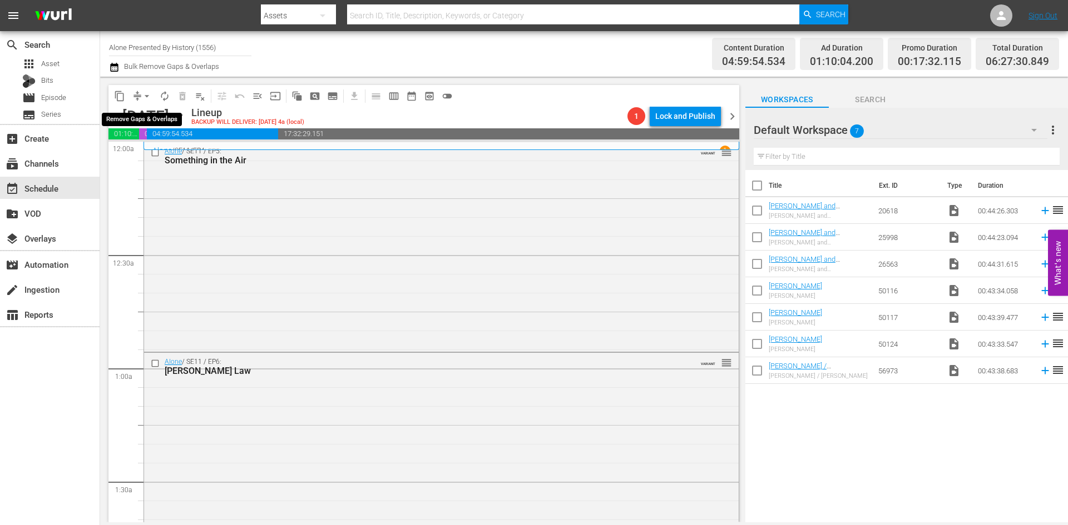
click at [148, 94] on span "arrow_drop_down" at bounding box center [146, 96] width 11 height 11
click at [135, 117] on li "Align to Midnight" at bounding box center [147, 119] width 117 height 18
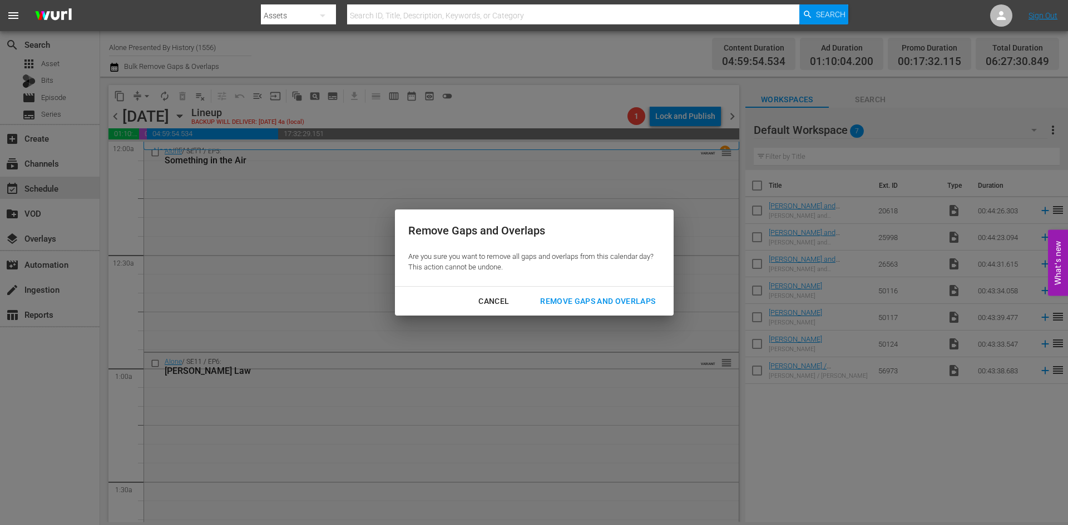
click at [569, 304] on div "Remove Gaps and Overlaps" at bounding box center [597, 302] width 133 height 14
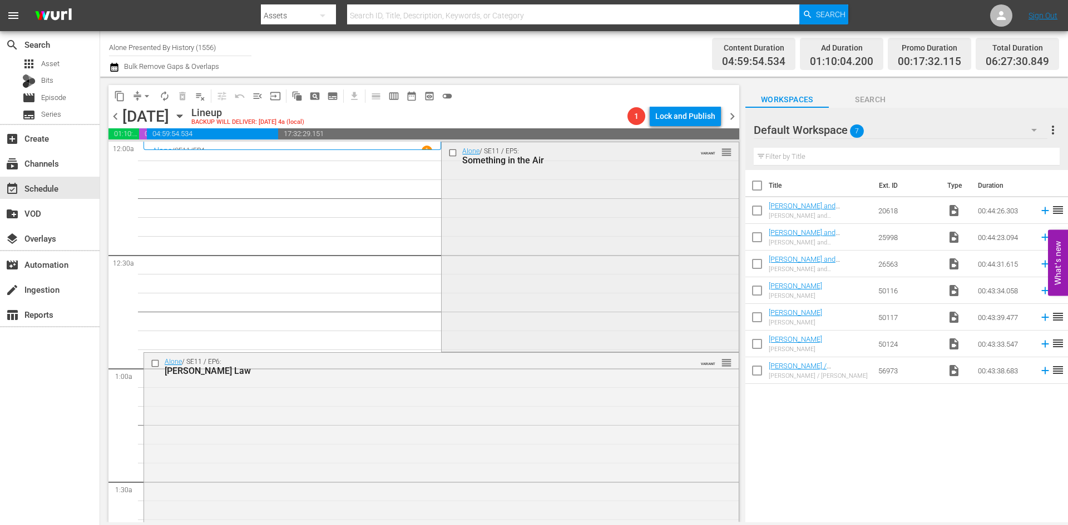
click at [545, 255] on div "Alone / SE11 / EP5: Something in the Air VARIANT reorder" at bounding box center [589, 245] width 296 height 207
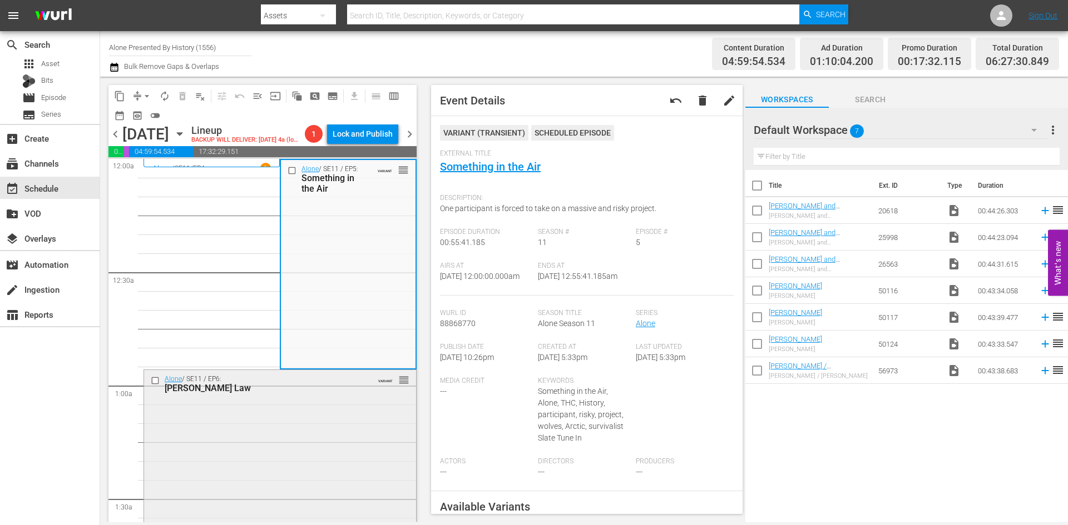
click at [361, 449] on div "Alone / SE11 / EP6: Murphy's Law VARIANT reorder" at bounding box center [280, 473] width 272 height 206
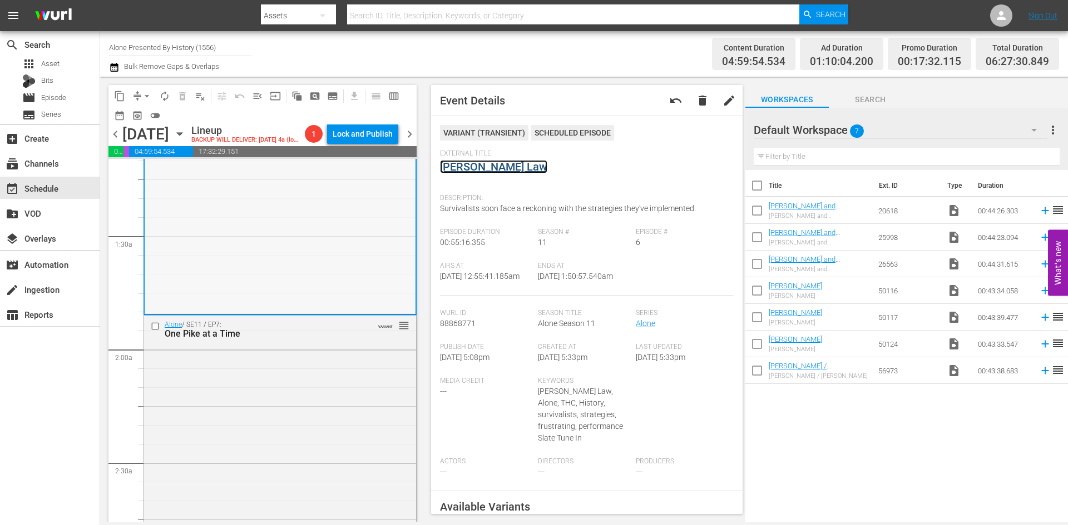
scroll to position [278, 0]
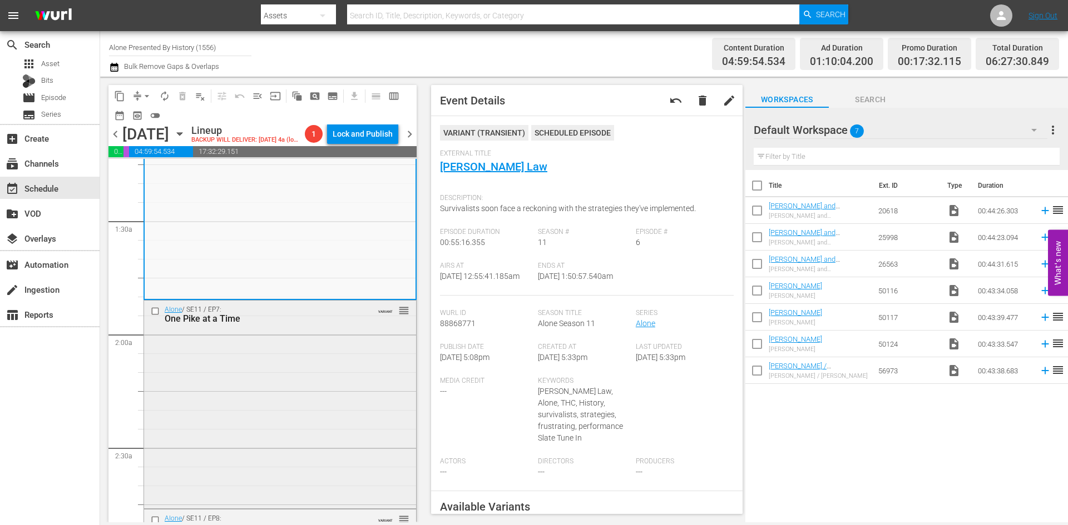
click at [269, 415] on div "Alone / SE11 / EP7: One Pike at a Time VARIANT reorder" at bounding box center [280, 403] width 272 height 205
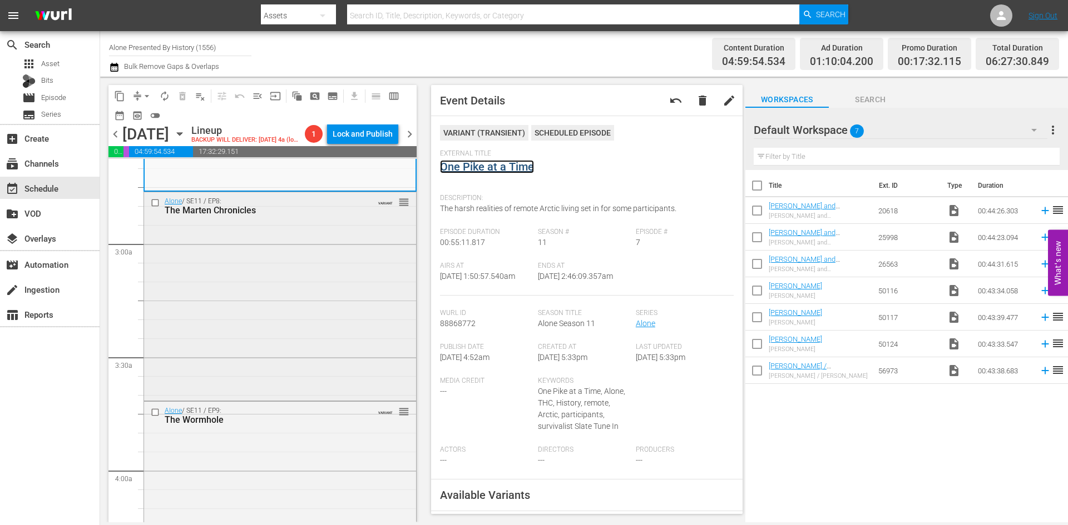
scroll to position [612, 0]
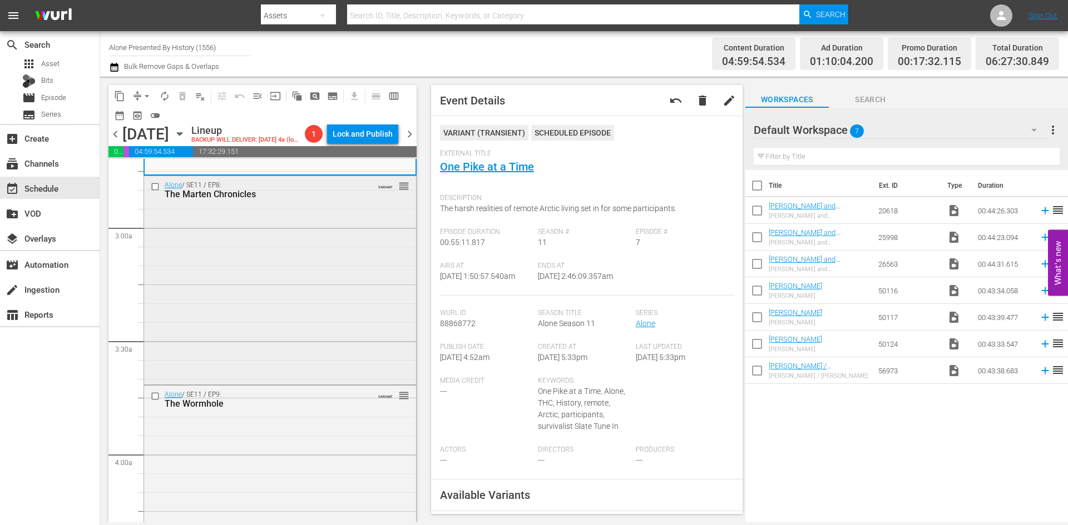
click at [282, 312] on div "Alone / SE11 / EP8: The Marten Chronicles VARIANT reorder" at bounding box center [280, 279] width 272 height 206
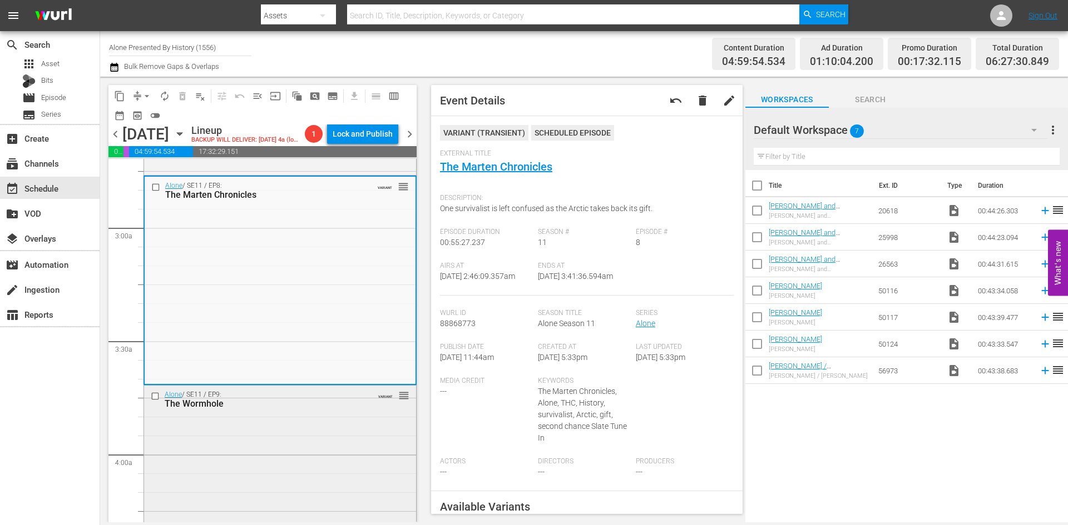
click at [335, 454] on div "Alone / SE11 / EP9: The Wormhole VARIANT reorder" at bounding box center [280, 489] width 272 height 206
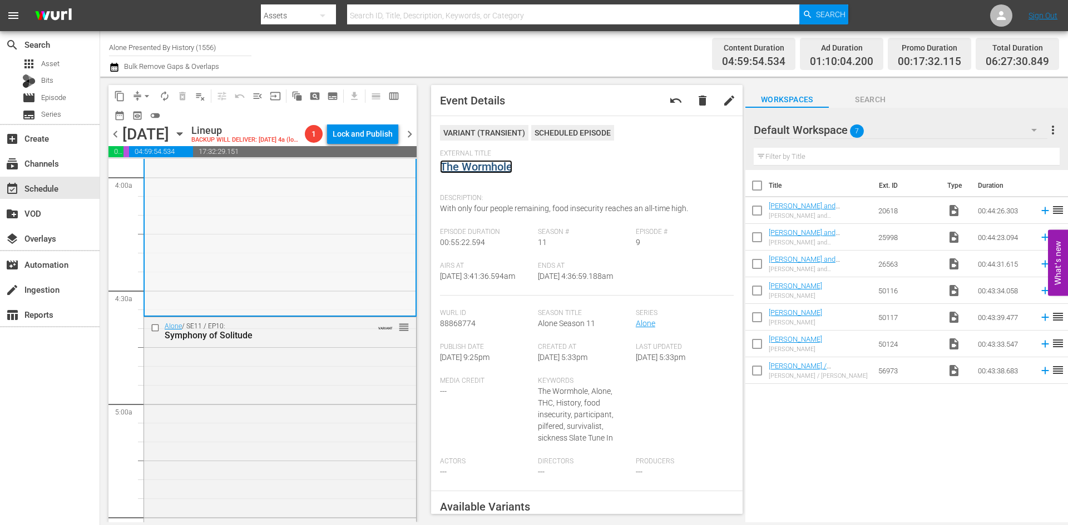
scroll to position [945, 0]
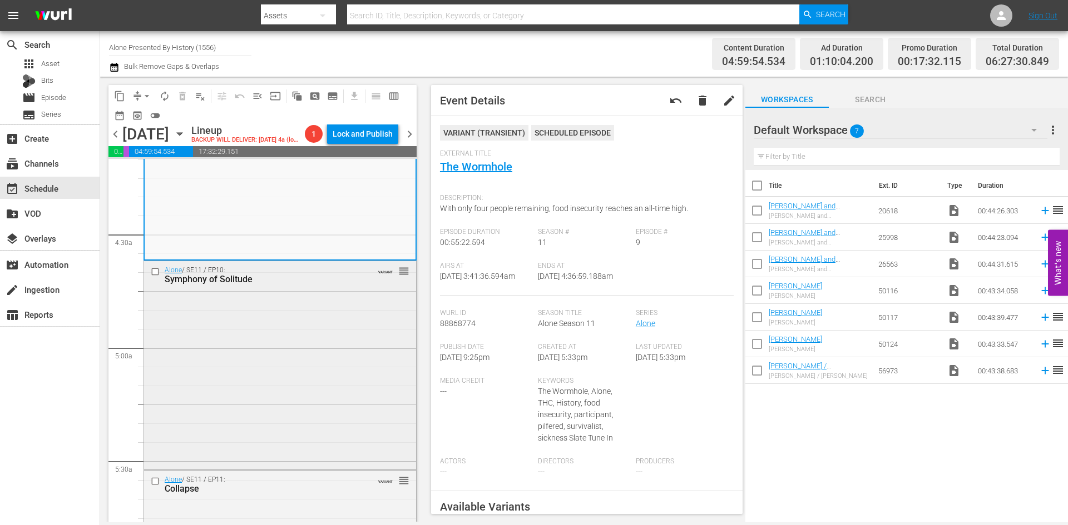
click at [297, 355] on div "Alone / SE11 / EP10: Symphony of Solitude VARIANT reorder" at bounding box center [280, 364] width 272 height 206
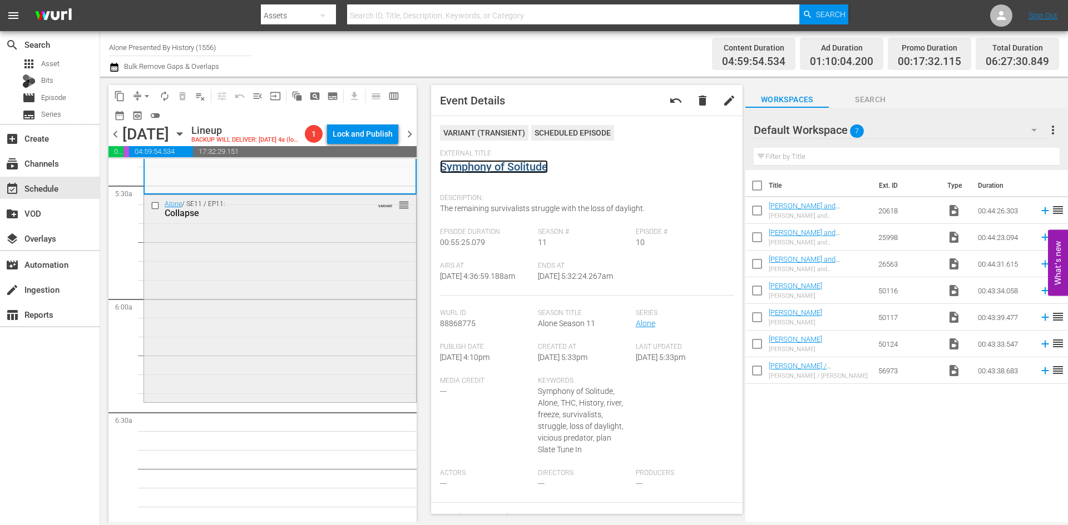
scroll to position [1223, 0]
click at [273, 342] on div "Alone / SE11 / EP11: Collapse VARIANT reorder" at bounding box center [280, 295] width 272 height 205
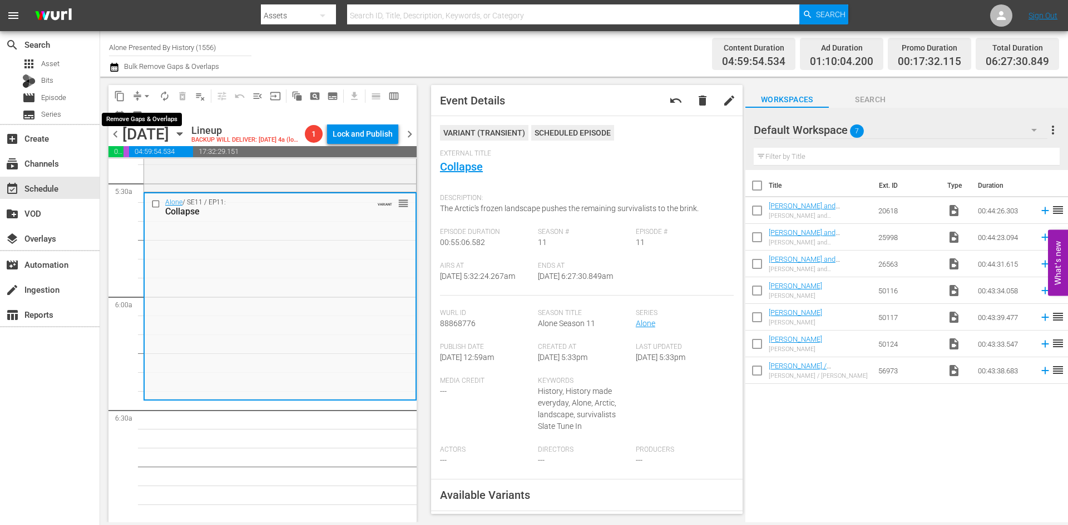
click at [146, 91] on span "arrow_drop_down" at bounding box center [146, 96] width 11 height 11
click at [135, 117] on li "Align to Midnight" at bounding box center [147, 119] width 117 height 18
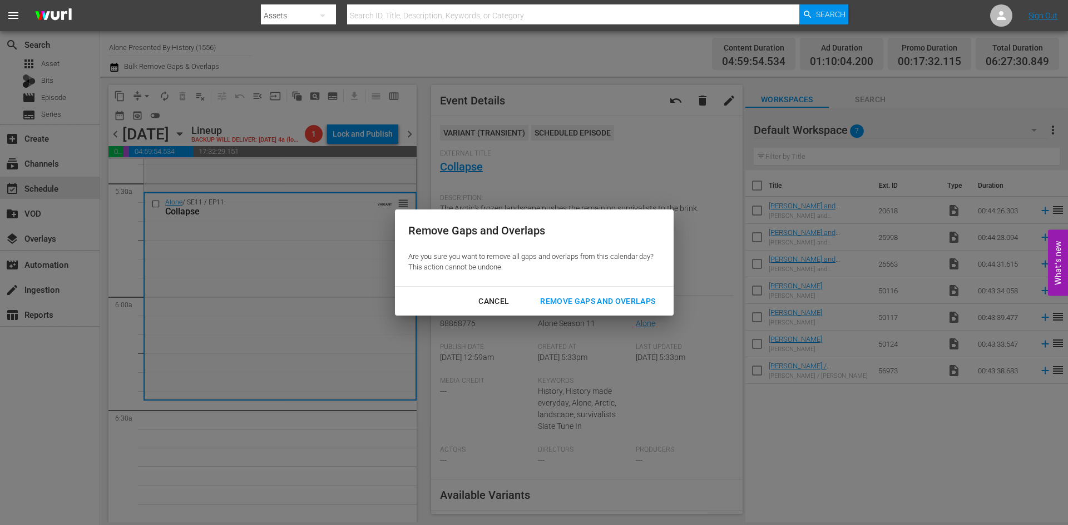
click at [557, 299] on div "Remove Gaps and Overlaps" at bounding box center [597, 302] width 133 height 14
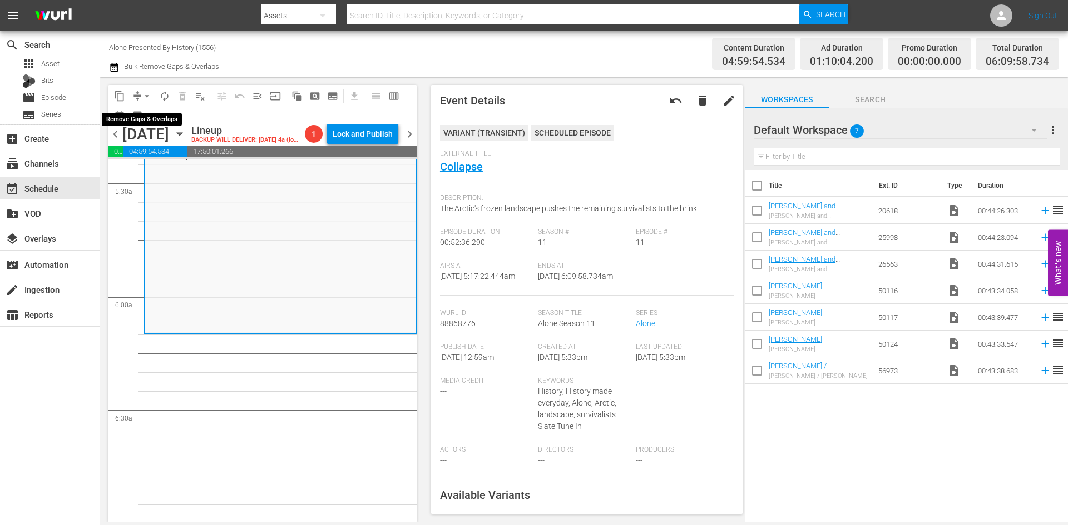
click at [147, 95] on span "arrow_drop_down" at bounding box center [146, 96] width 11 height 11
click at [136, 118] on li "Align to Midnight" at bounding box center [147, 119] width 117 height 18
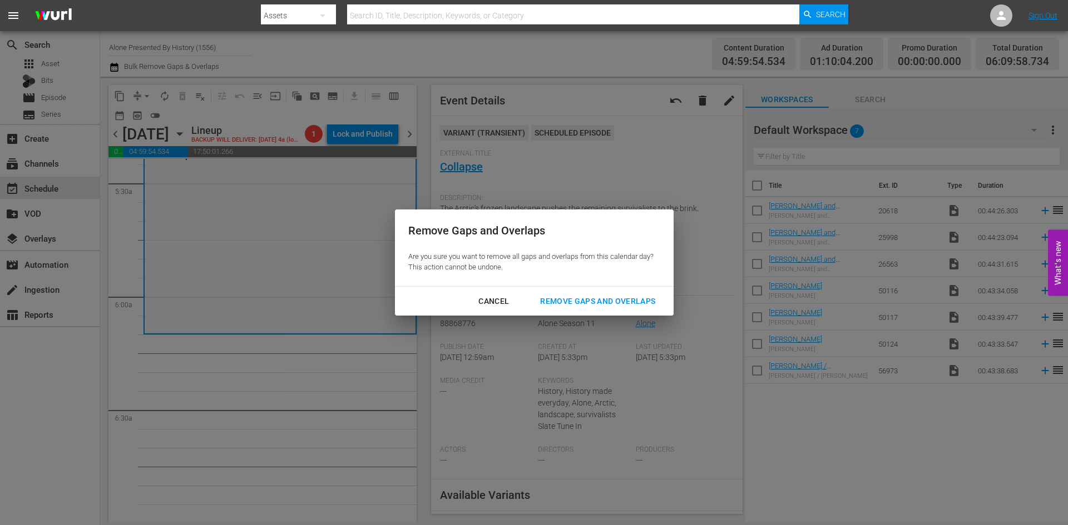
click at [598, 302] on div "Remove Gaps and Overlaps" at bounding box center [597, 302] width 133 height 14
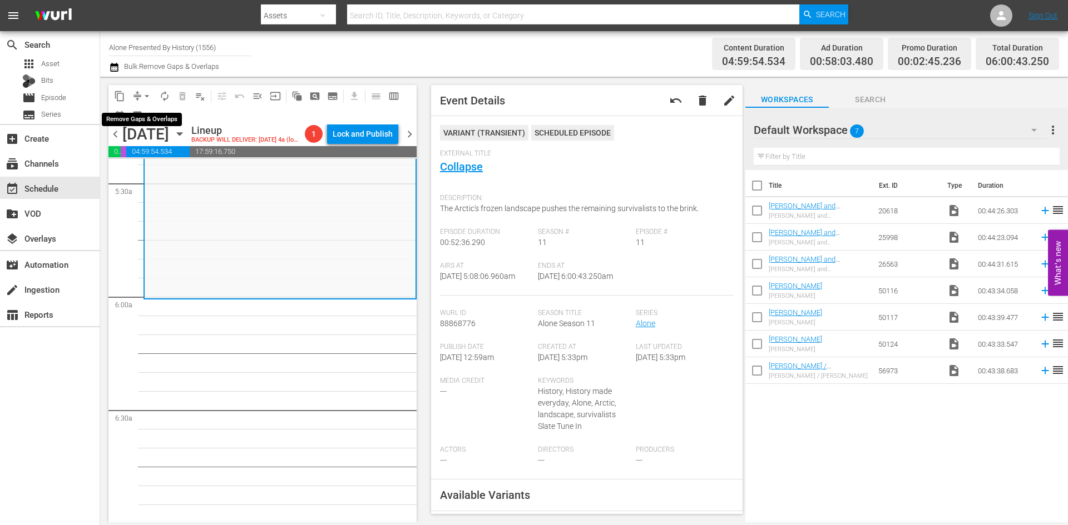
click at [143, 97] on span "arrow_drop_down" at bounding box center [146, 96] width 11 height 11
click at [139, 115] on li "Align to Midnight" at bounding box center [147, 119] width 117 height 18
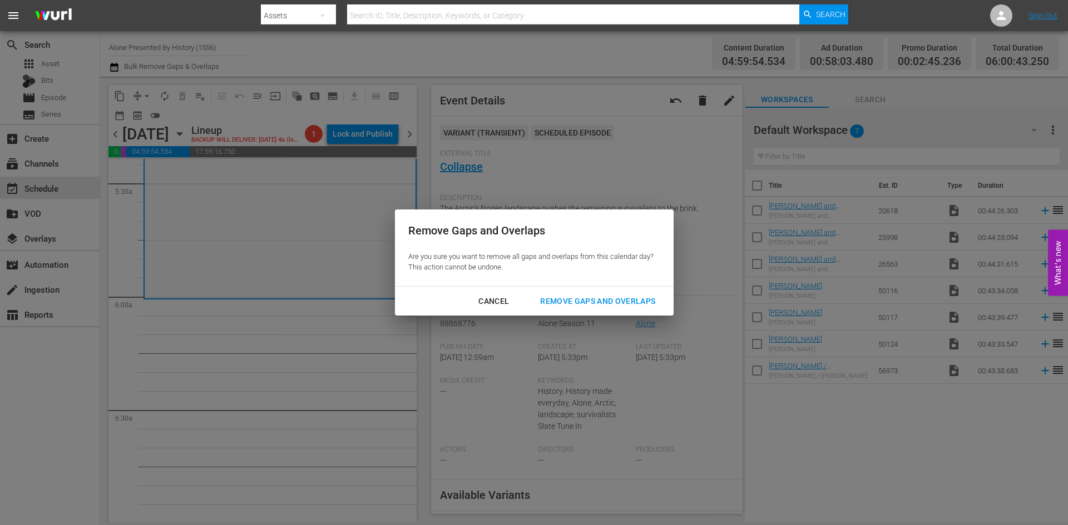
click at [580, 300] on div "Remove Gaps and Overlaps" at bounding box center [597, 302] width 133 height 14
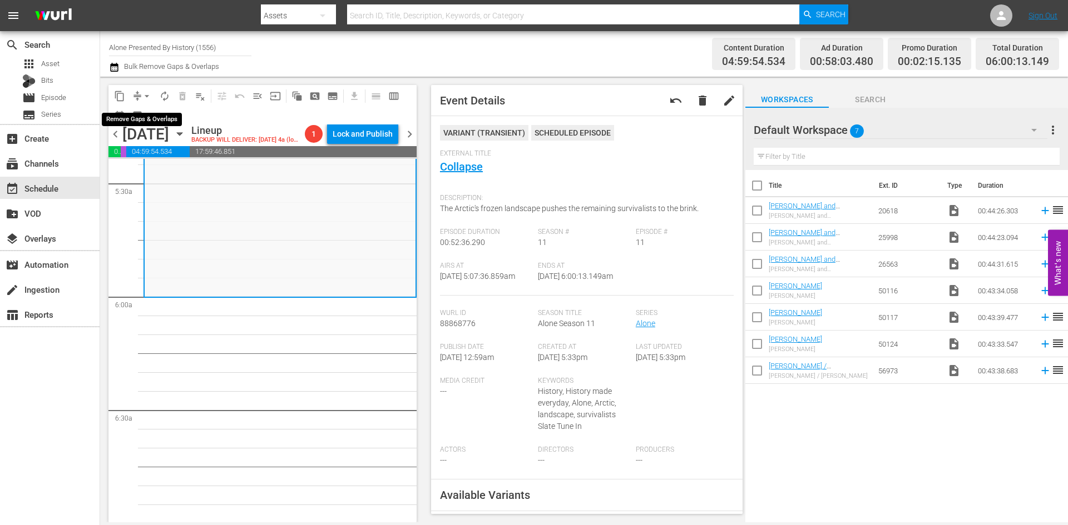
click at [143, 96] on span "arrow_drop_down" at bounding box center [146, 96] width 11 height 11
click at [152, 122] on li "Align to Midnight" at bounding box center [147, 119] width 117 height 18
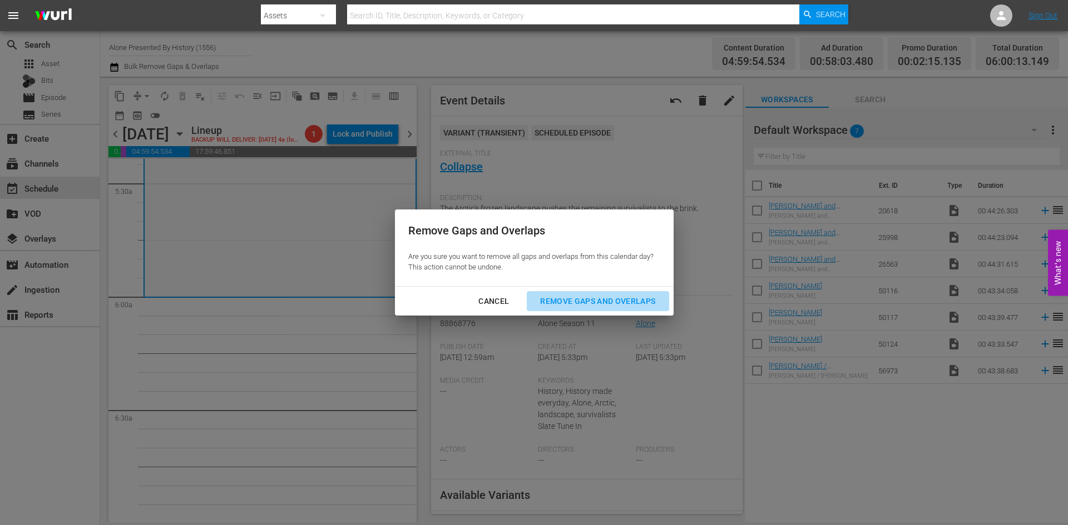
click at [557, 299] on div "Remove Gaps and Overlaps" at bounding box center [597, 302] width 133 height 14
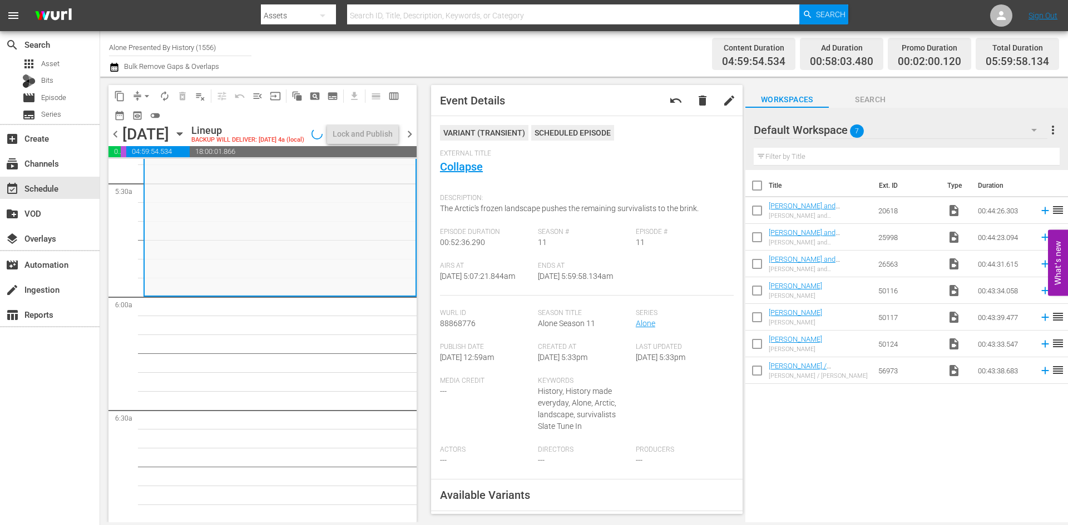
scroll to position [1204, 0]
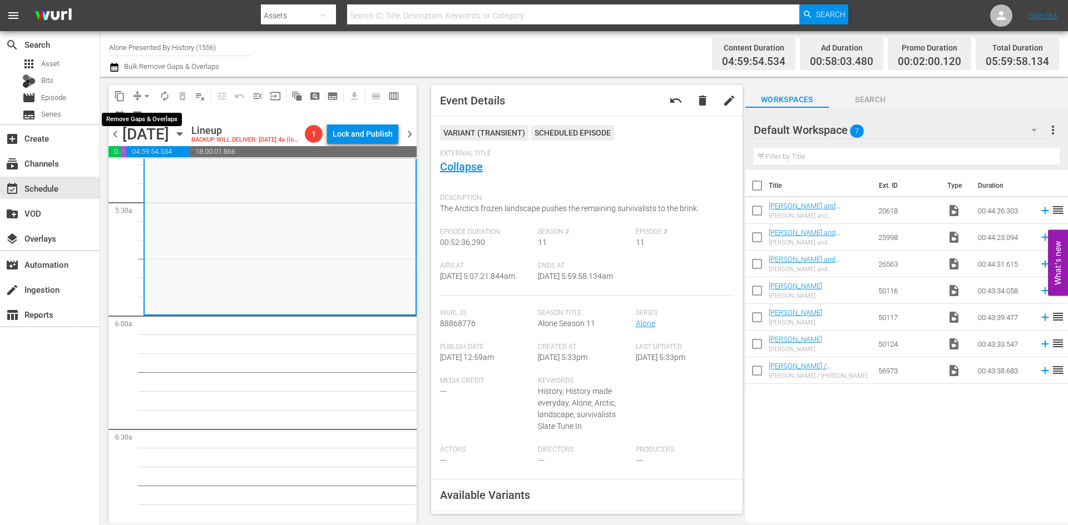
click at [146, 97] on span "arrow_drop_down" at bounding box center [146, 96] width 11 height 11
click at [142, 116] on li "Align to Midnight" at bounding box center [147, 119] width 117 height 18
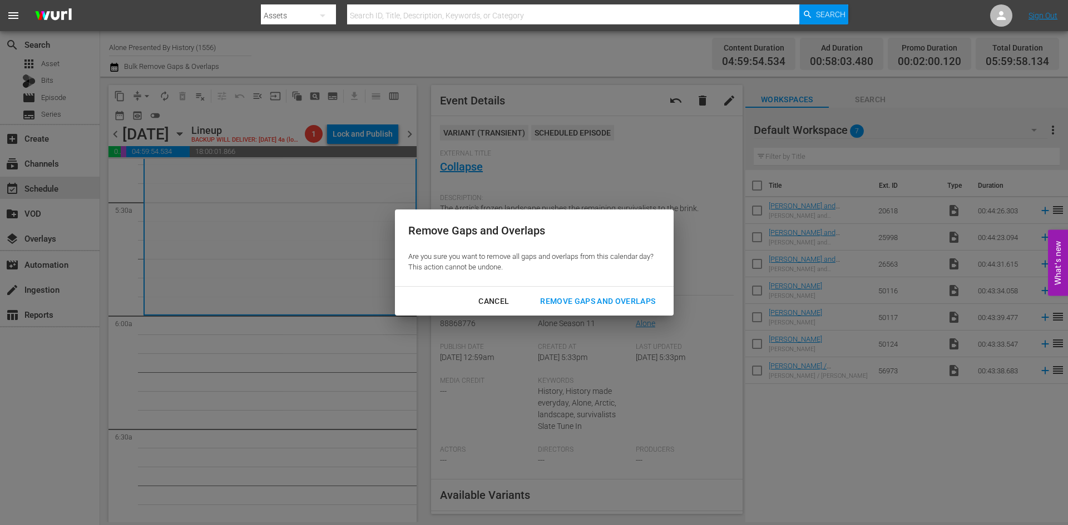
click at [563, 297] on div "Remove Gaps and Overlaps" at bounding box center [597, 302] width 133 height 14
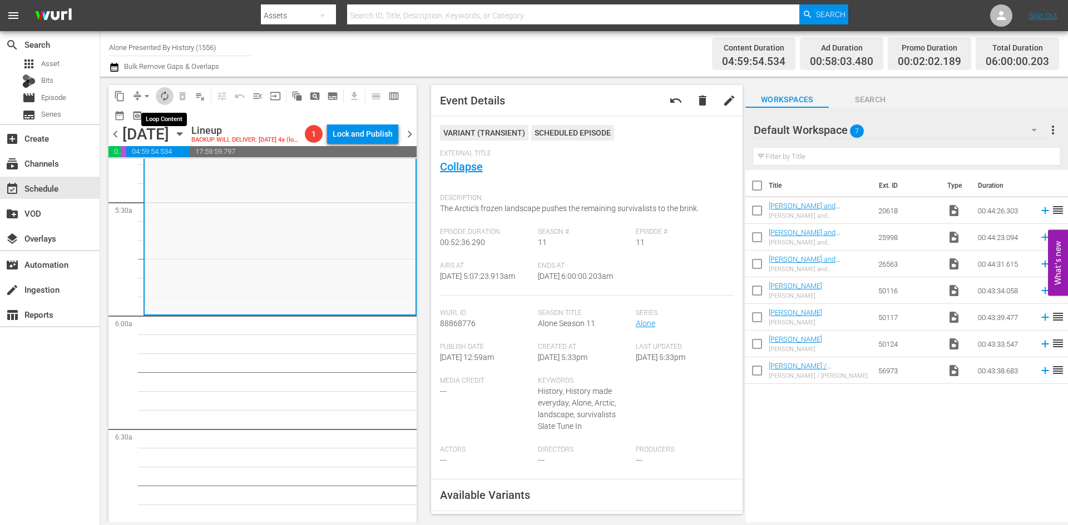
click at [166, 96] on span "autorenew_outlined" at bounding box center [164, 96] width 11 height 11
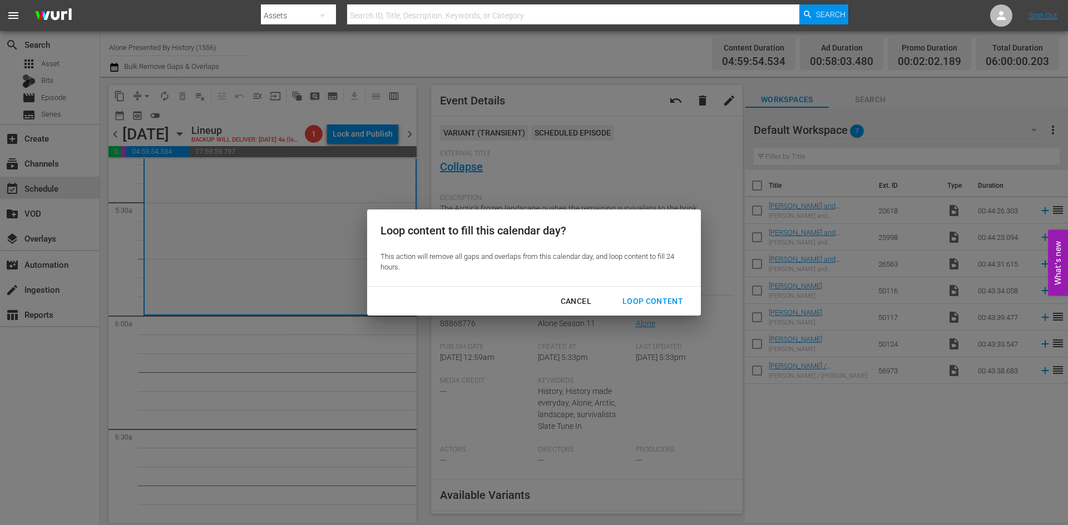
click at [640, 300] on div "Loop Content" at bounding box center [652, 302] width 78 height 14
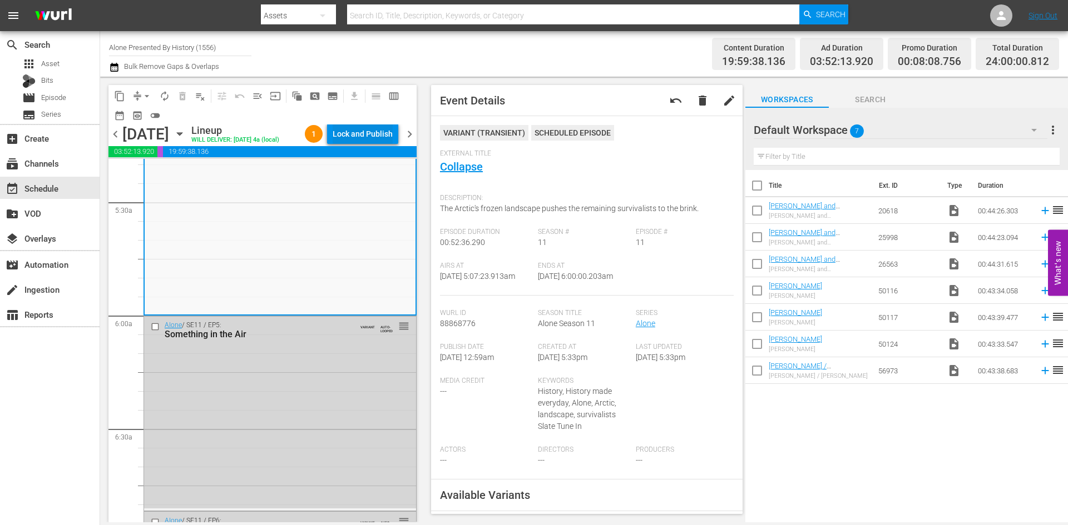
click at [366, 138] on div "Lock and Publish" at bounding box center [362, 134] width 60 height 20
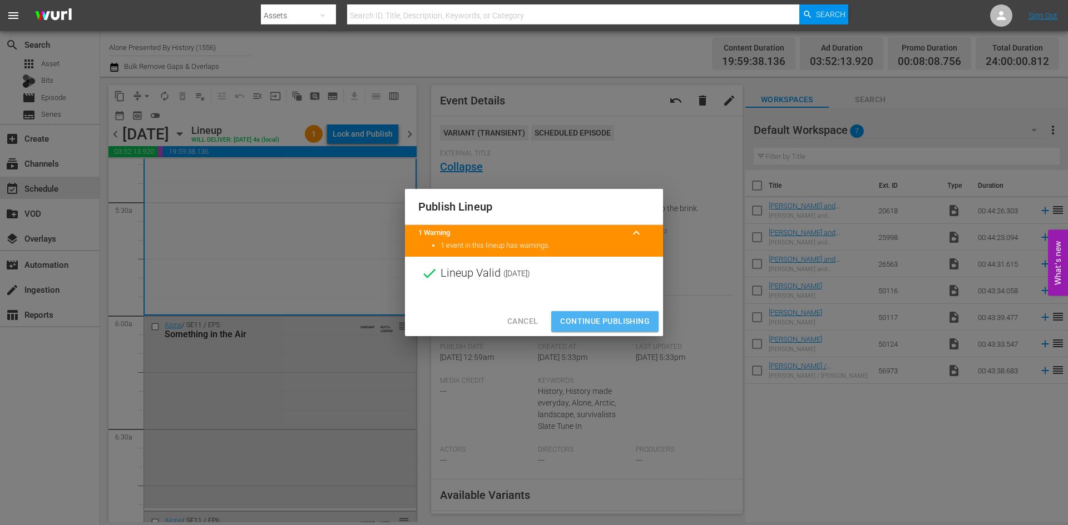
click at [600, 317] on span "Continue Publishing" at bounding box center [605, 322] width 90 height 14
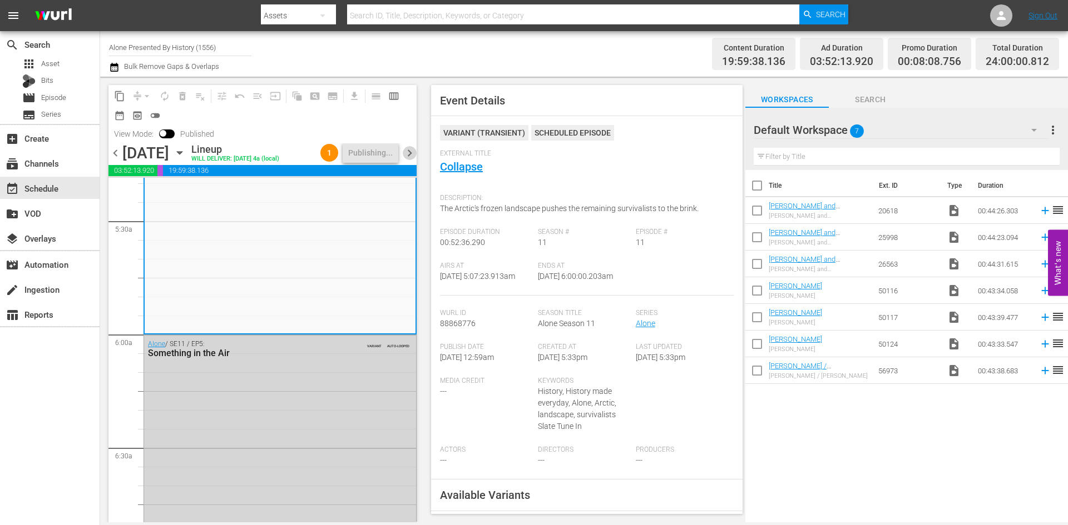
click at [411, 160] on span "chevron_right" at bounding box center [410, 153] width 14 height 14
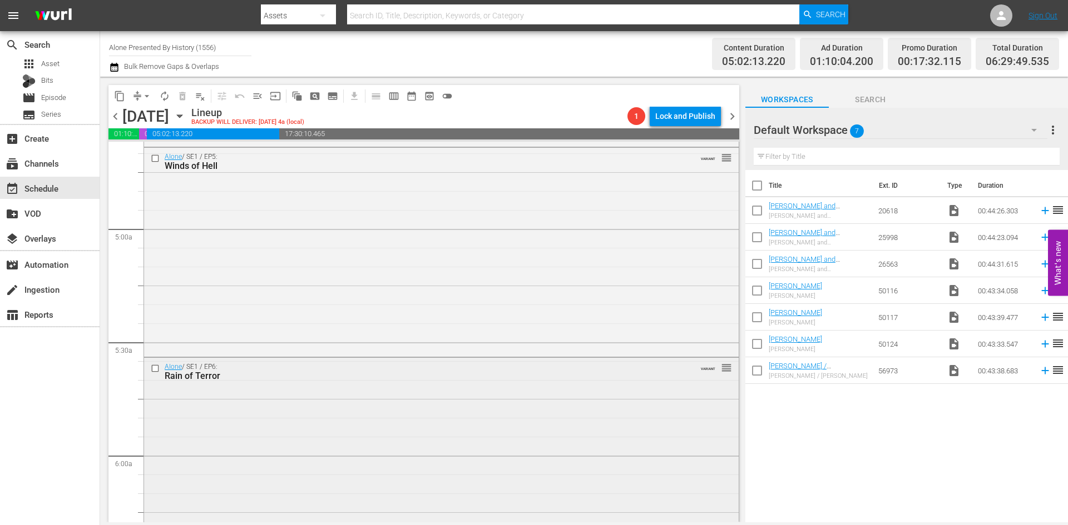
scroll to position [945, 0]
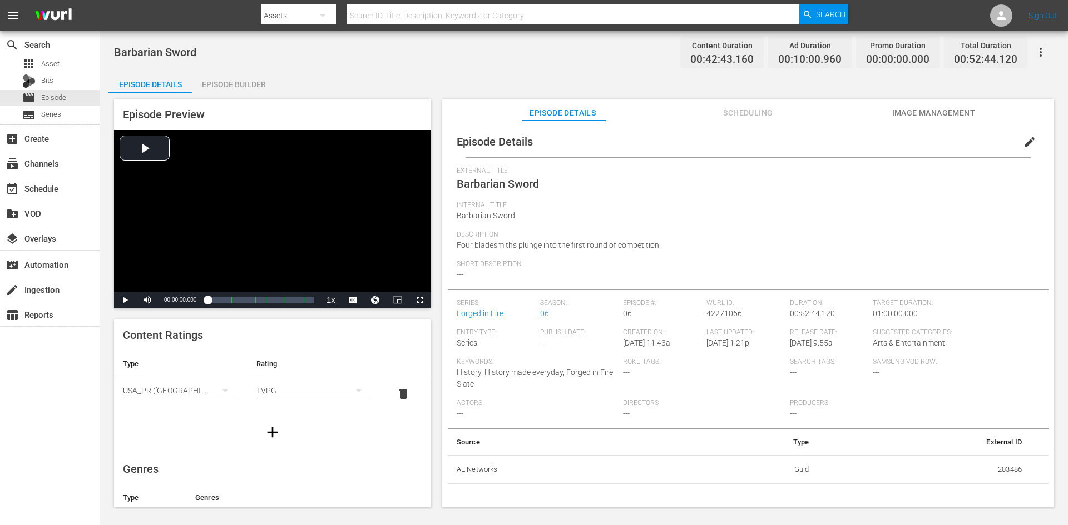
click at [251, 83] on div "Episode Builder" at bounding box center [233, 84] width 83 height 27
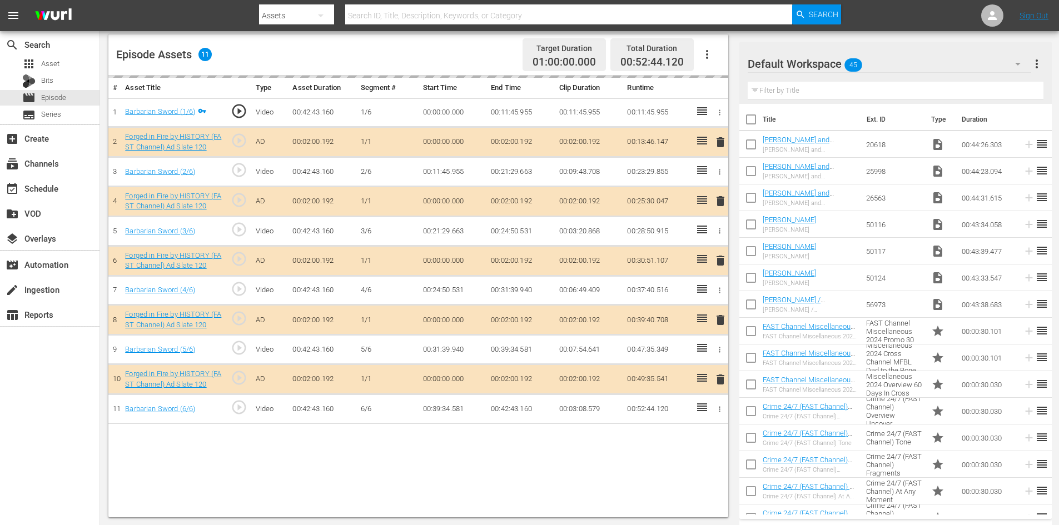
scroll to position [290, 0]
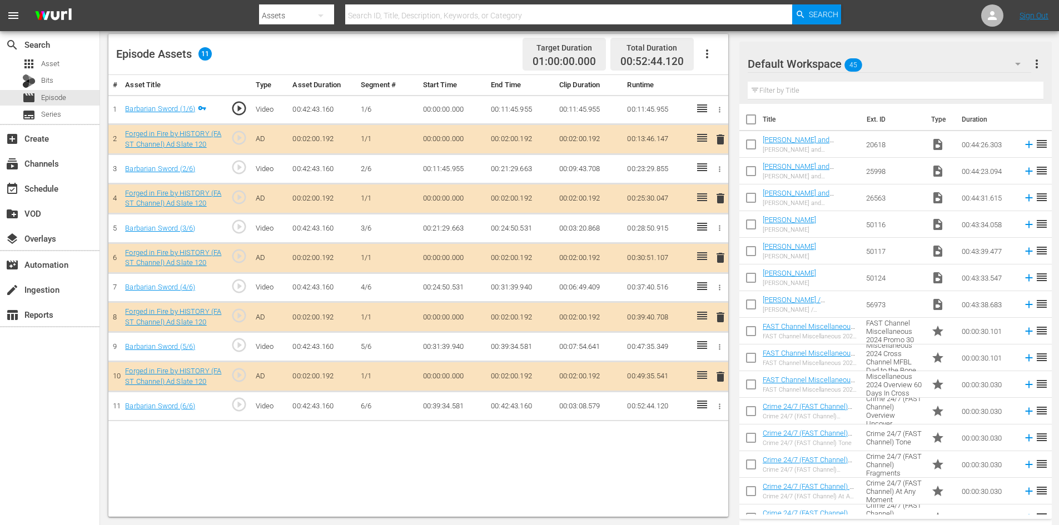
click at [941, 62] on div "Default Workspace 45" at bounding box center [890, 63] width 284 height 31
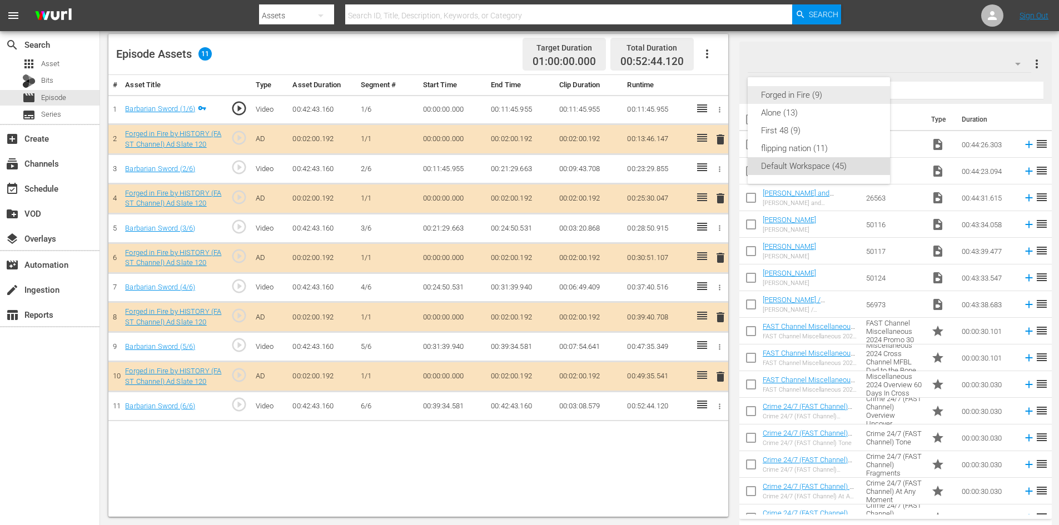
click at [805, 95] on div "Forged in Fire (9)" at bounding box center [819, 95] width 116 height 18
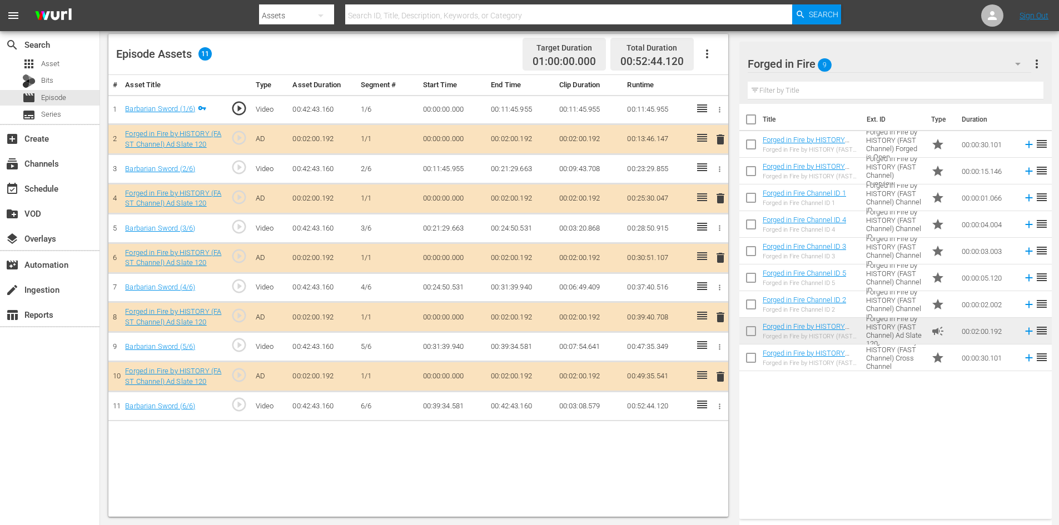
click at [718, 321] on span "delete" at bounding box center [720, 317] width 13 height 13
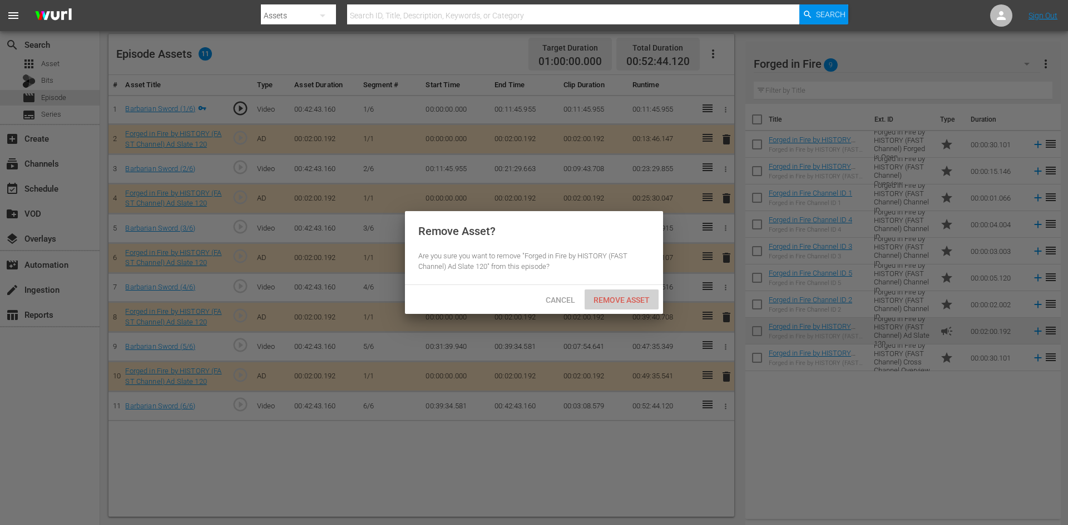
click at [622, 303] on span "Remove Asset" at bounding box center [621, 300] width 74 height 9
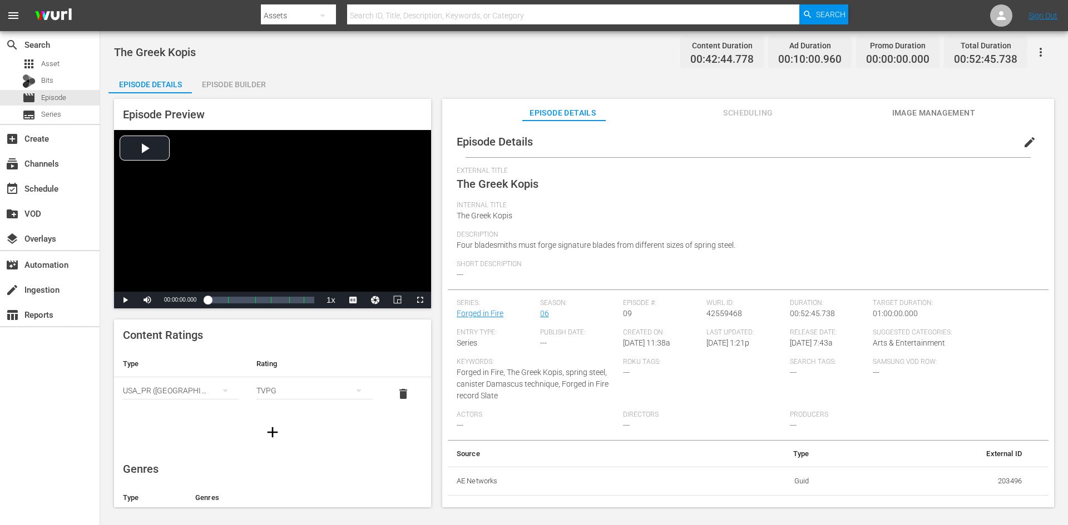
click at [231, 70] on div "The Greek Kopis Content Duration 00:42:44.778 Ad Duration 00:10:00.960 Promo Du…" at bounding box center [583, 270] width 967 height 478
click at [230, 80] on div "Episode Builder" at bounding box center [233, 84] width 83 height 27
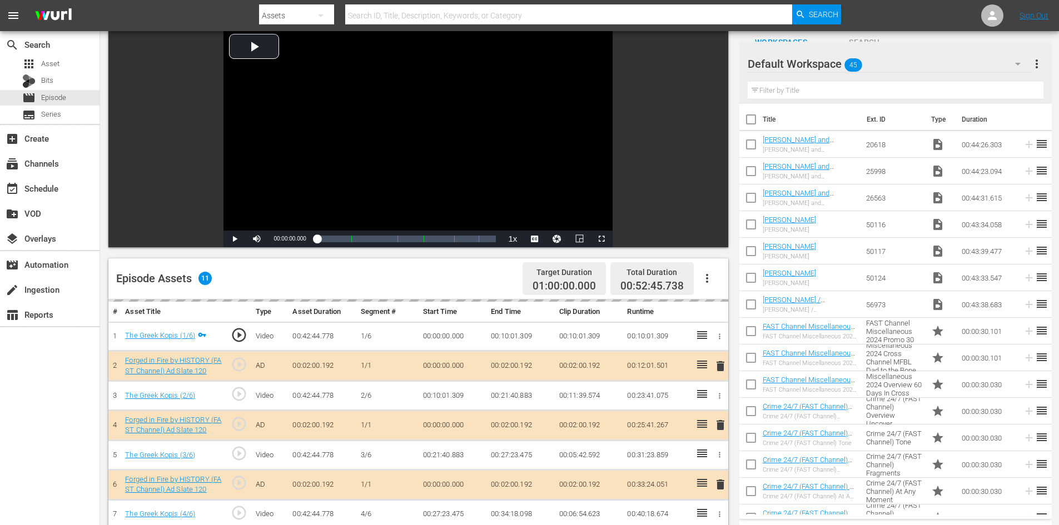
scroll to position [290, 0]
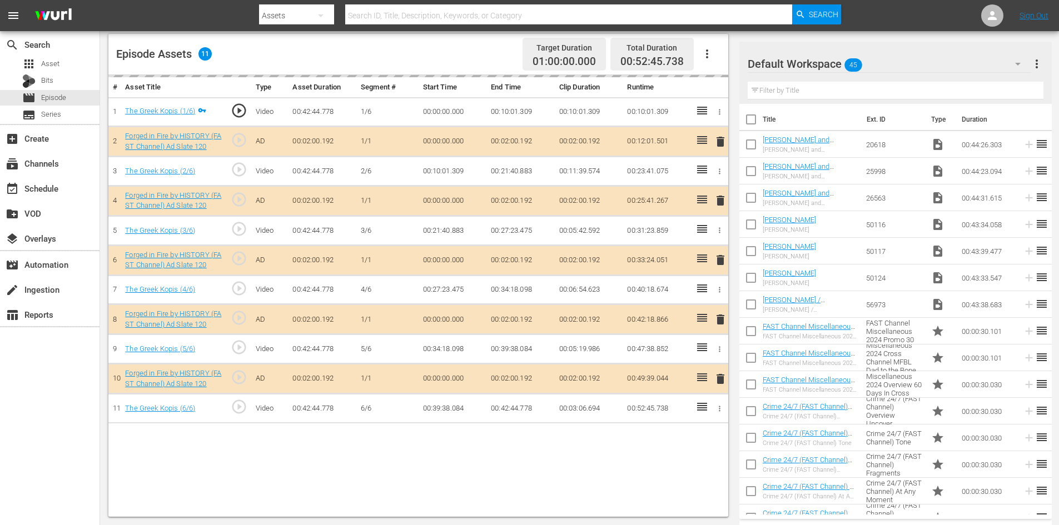
click at [912, 55] on div "Default Workspace 45" at bounding box center [890, 63] width 284 height 31
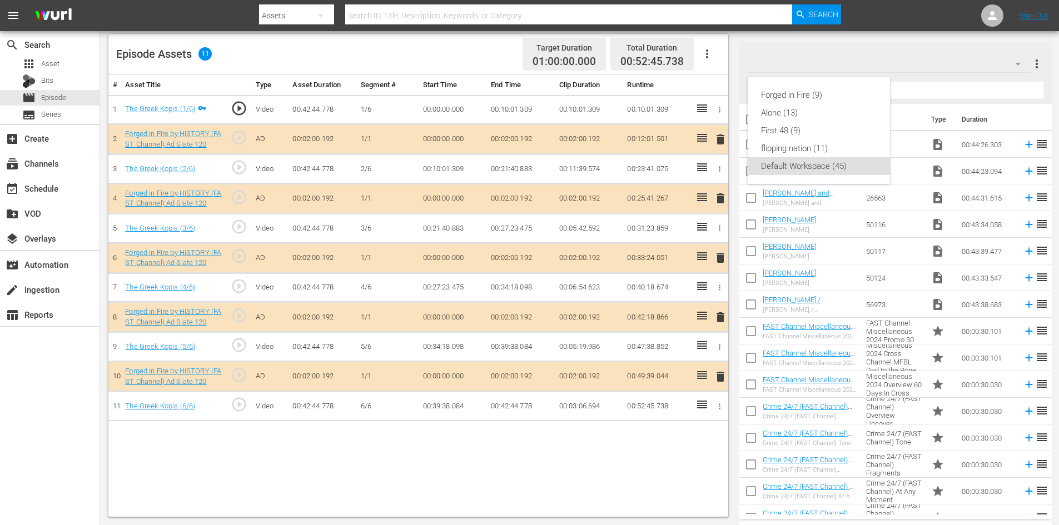
click at [770, 86] on div "Forged in Fire (9) Alone (13) First 48 (9) flipping nation (11) Default Workspa…" at bounding box center [819, 130] width 142 height 107
click at [771, 94] on div "Forged in Fire (9)" at bounding box center [819, 95] width 116 height 18
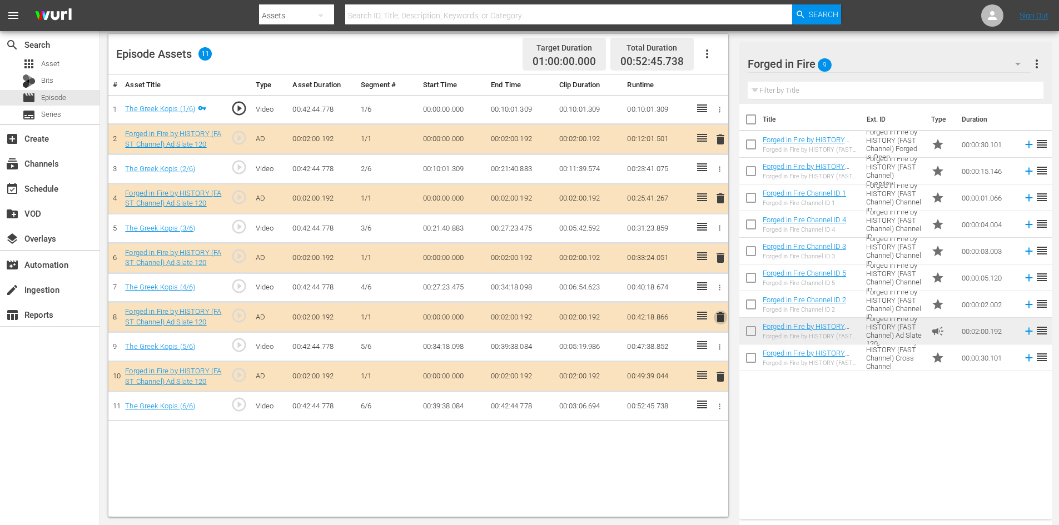
click at [721, 318] on span "delete" at bounding box center [720, 317] width 13 height 13
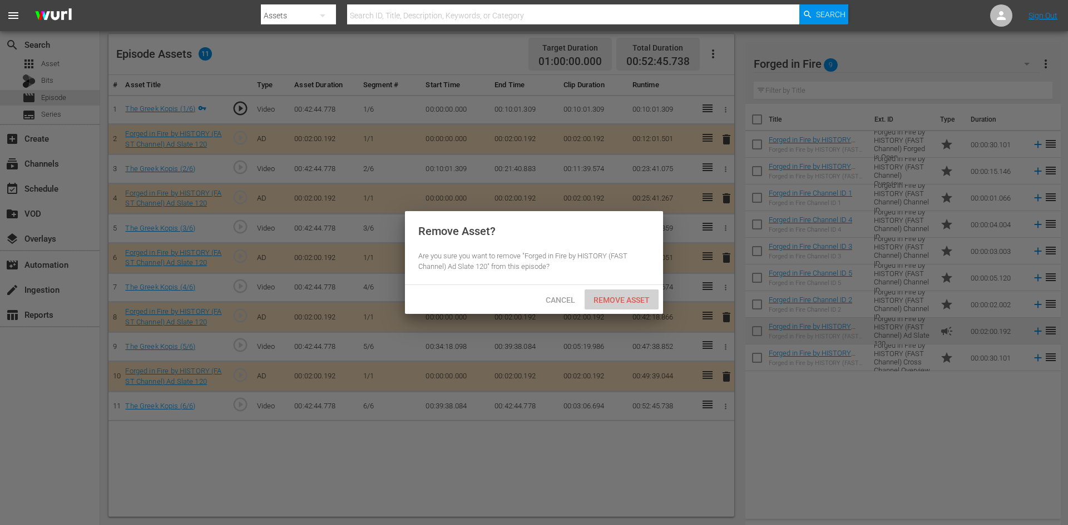
click at [608, 297] on span "Remove Asset" at bounding box center [621, 300] width 74 height 9
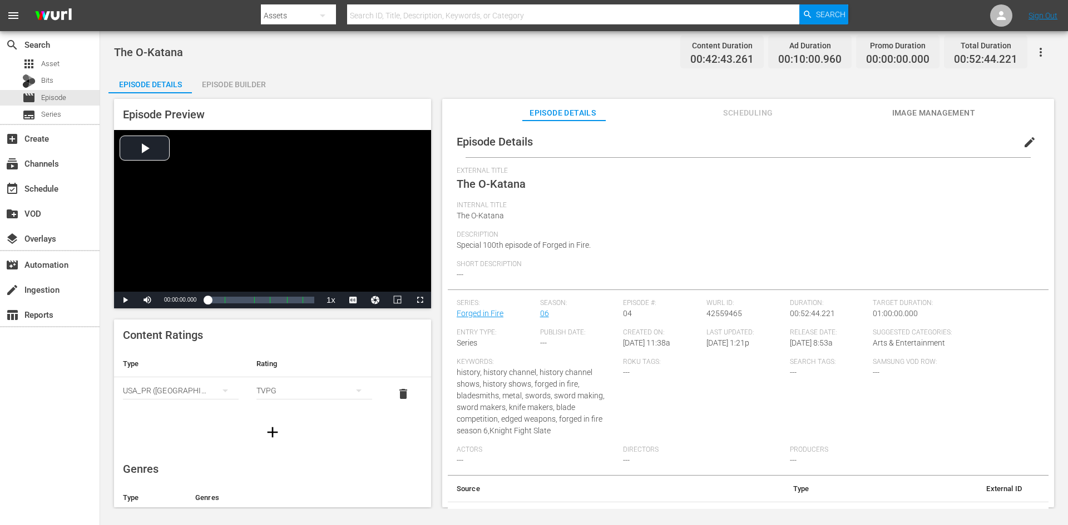
click at [239, 80] on div "Episode Builder" at bounding box center [233, 84] width 83 height 27
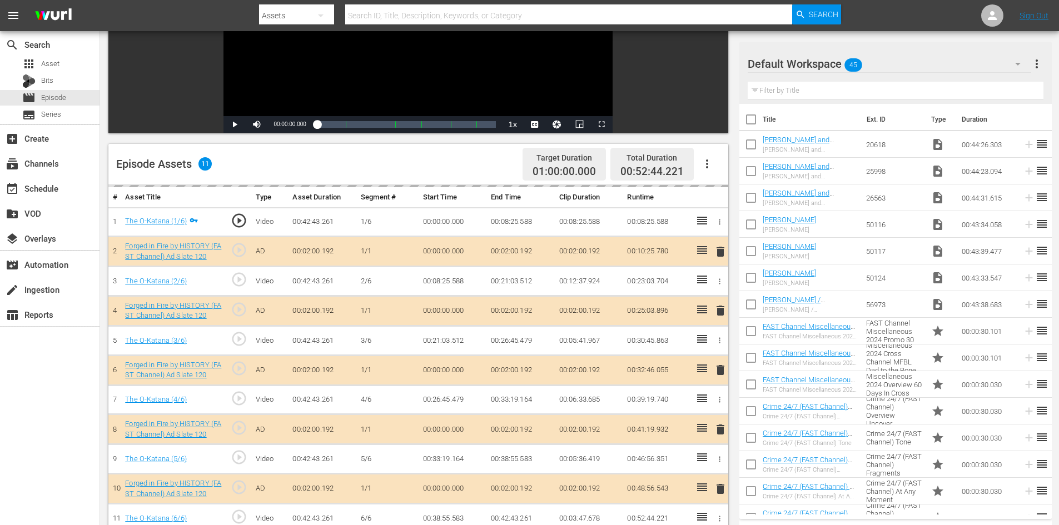
scroll to position [290, 0]
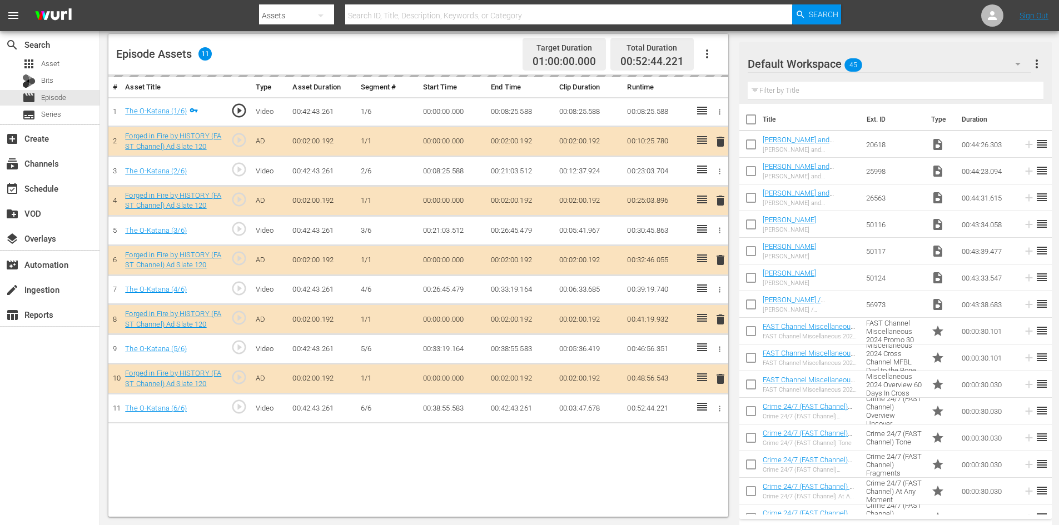
click at [924, 63] on div "Default Workspace 45" at bounding box center [890, 63] width 284 height 31
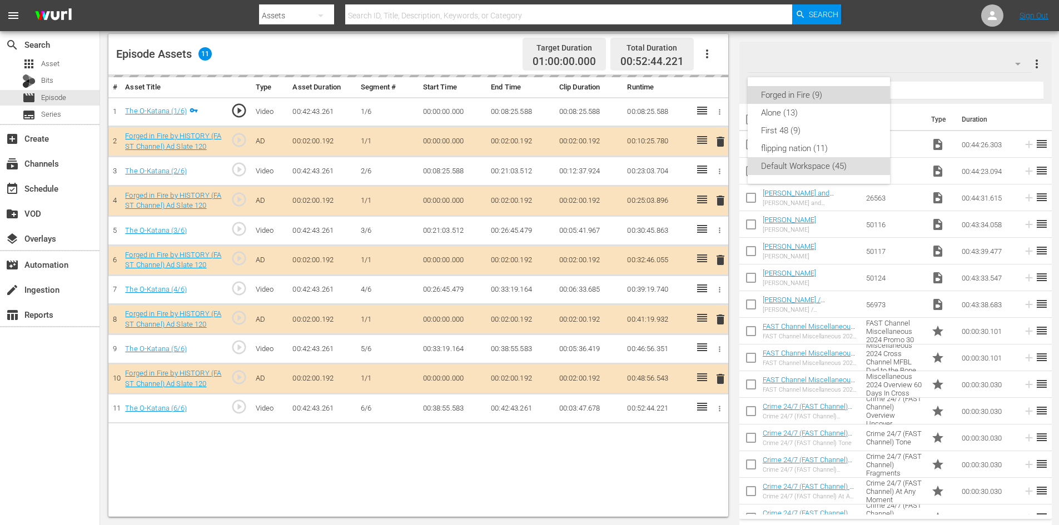
click at [770, 97] on div "Forged in Fire (9)" at bounding box center [819, 95] width 116 height 18
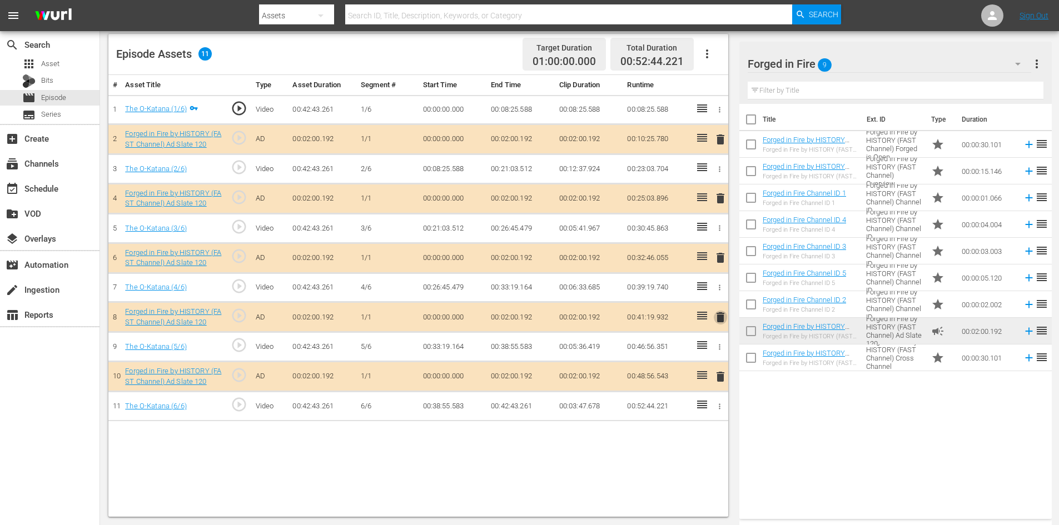
click at [721, 315] on span "delete" at bounding box center [720, 317] width 13 height 13
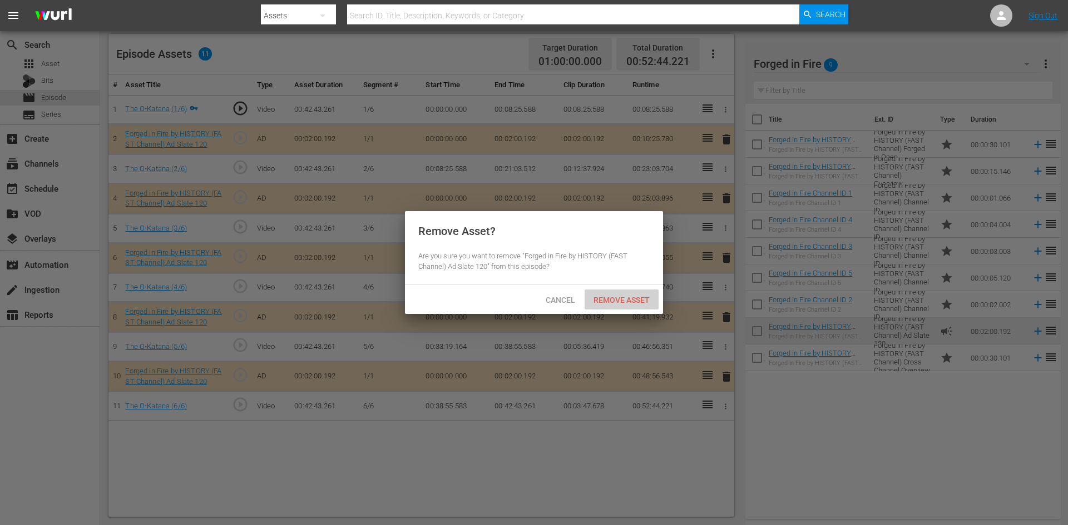
click at [636, 296] on span "Remove Asset" at bounding box center [621, 300] width 74 height 9
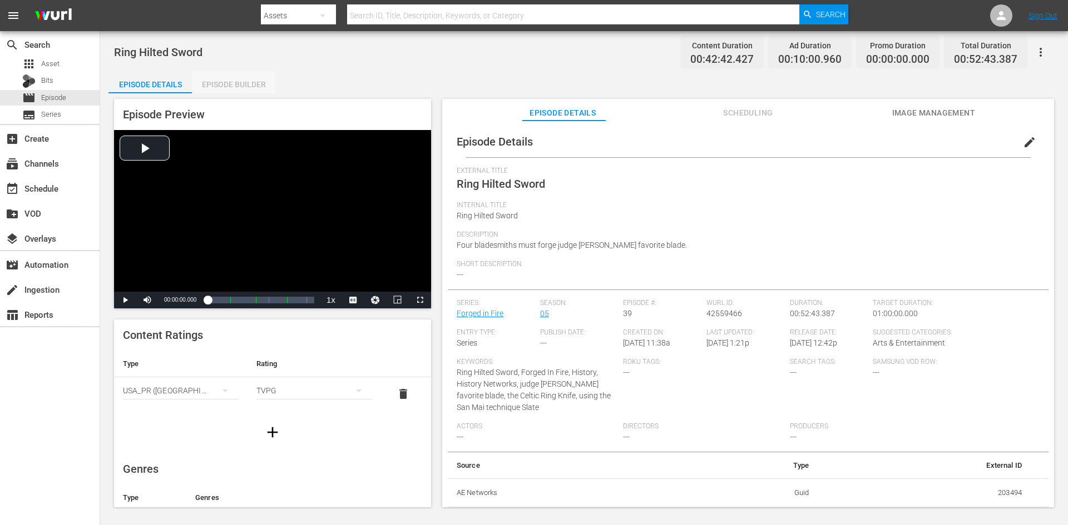
click at [247, 84] on div "Episode Builder" at bounding box center [233, 84] width 83 height 27
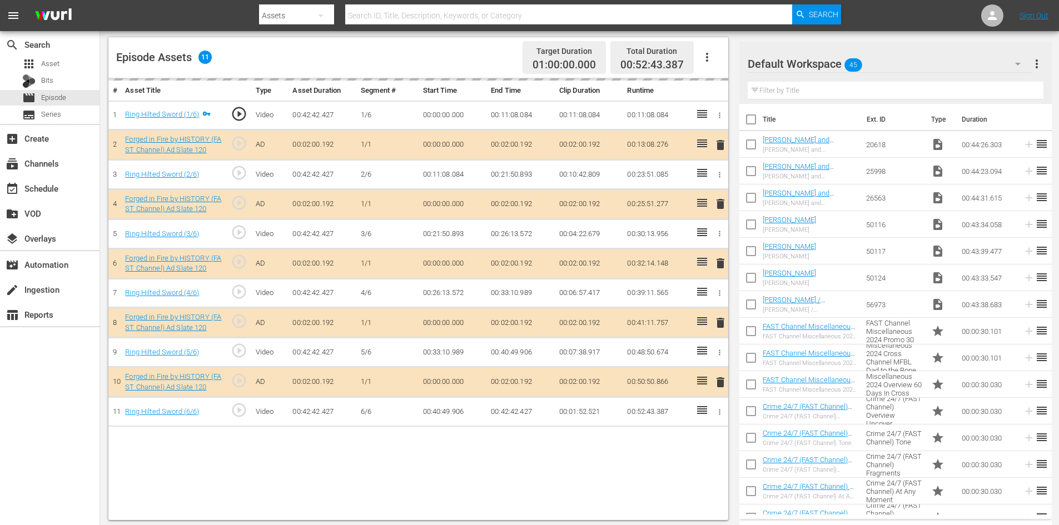
scroll to position [290, 0]
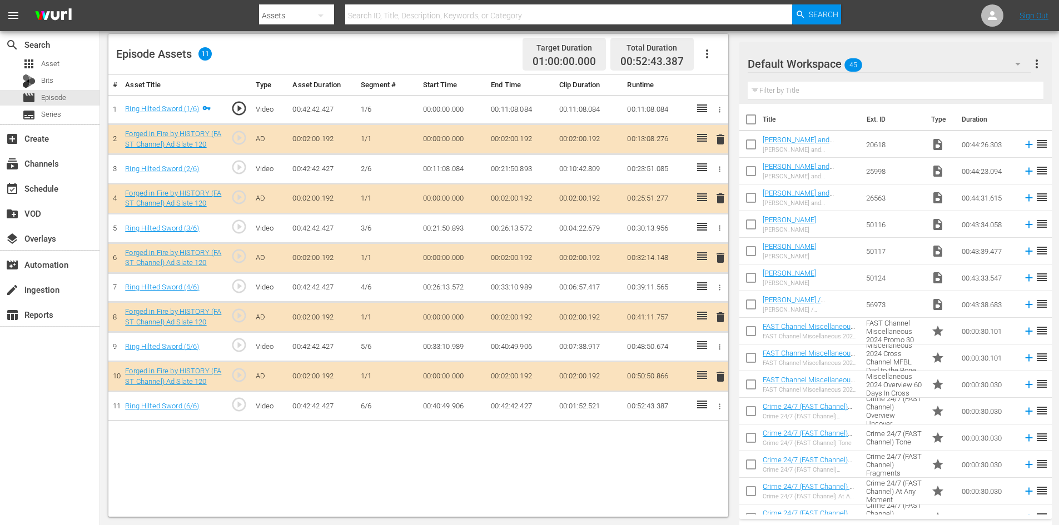
click at [890, 60] on div "Default Workspace 45" at bounding box center [890, 63] width 284 height 31
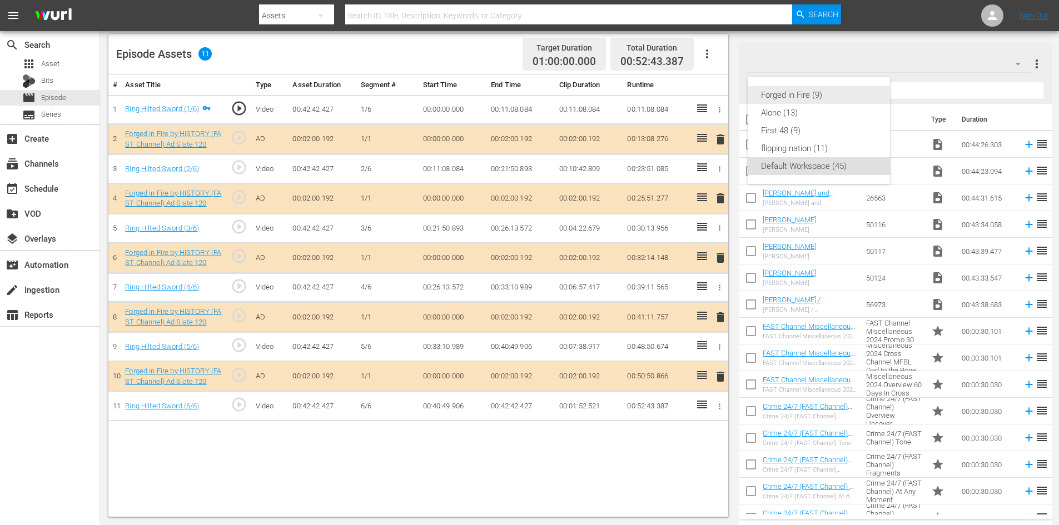
click at [789, 97] on div "Forged in Fire (9)" at bounding box center [819, 95] width 116 height 18
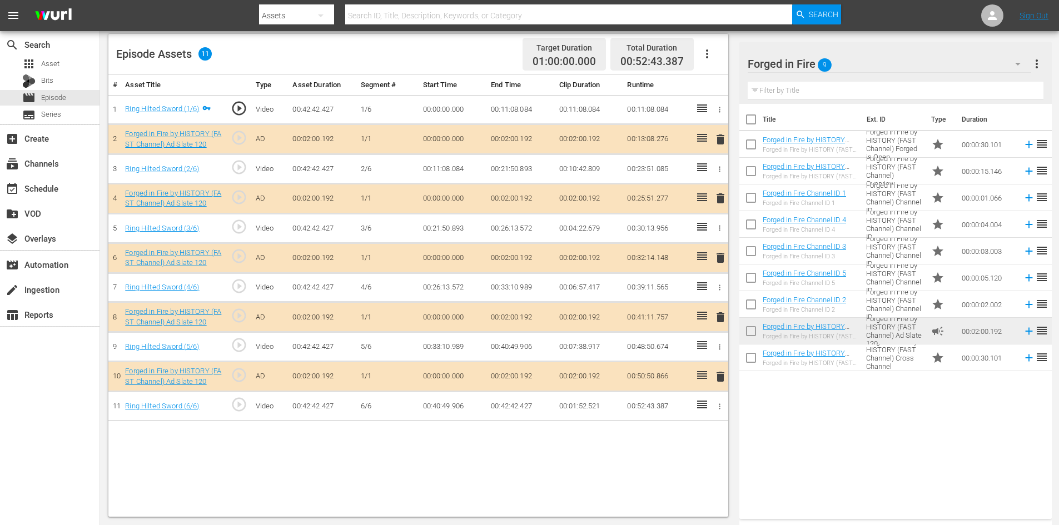
click at [728, 317] on td "delete" at bounding box center [718, 317] width 18 height 30
click at [723, 318] on span "delete" at bounding box center [720, 317] width 13 height 13
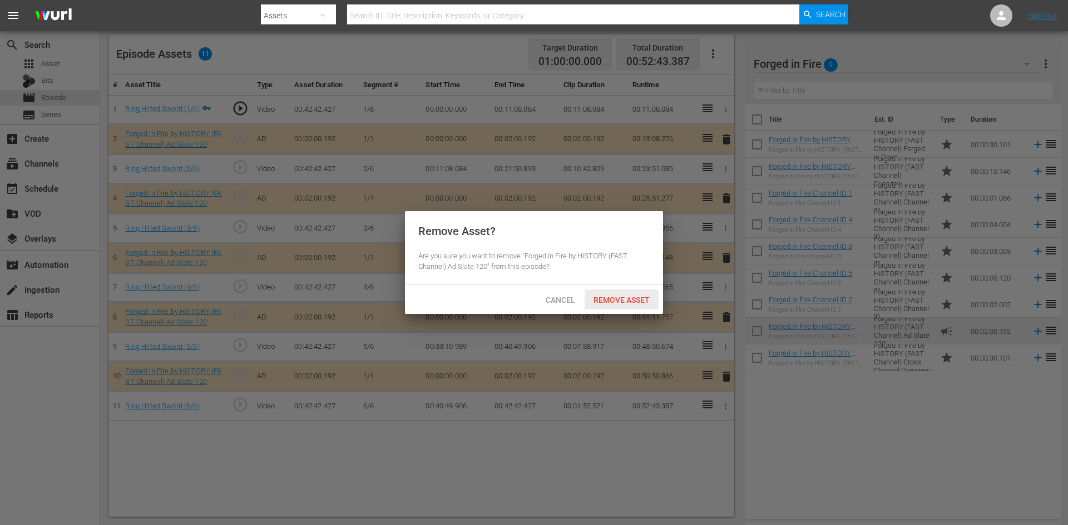
click at [631, 301] on span "Remove Asset" at bounding box center [621, 300] width 74 height 9
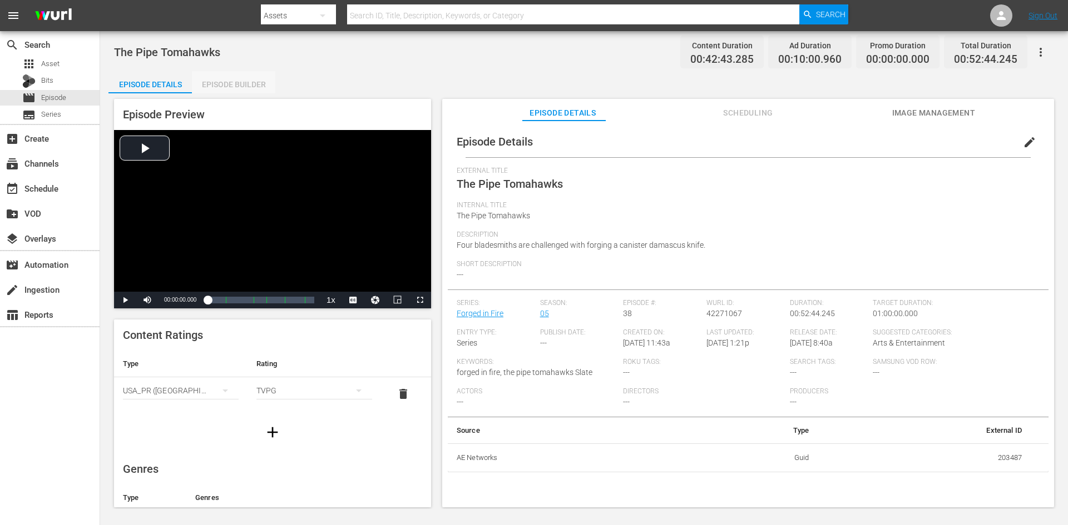
click at [236, 82] on div "Episode Builder" at bounding box center [233, 84] width 83 height 27
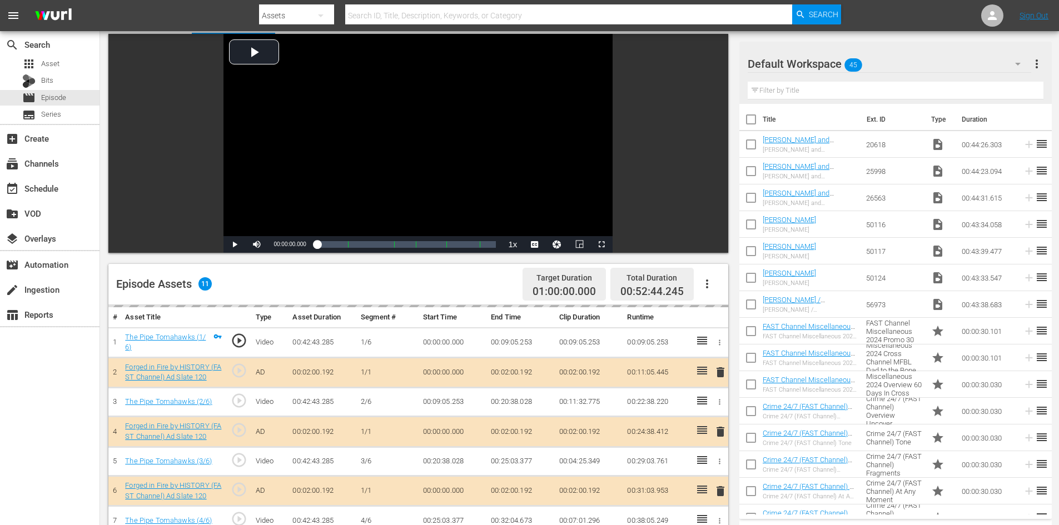
scroll to position [290, 0]
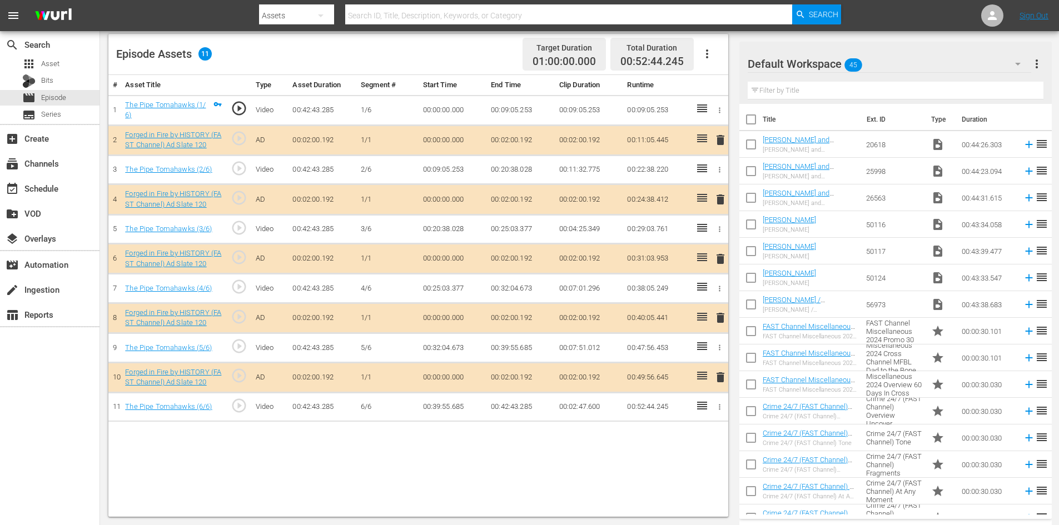
click at [951, 67] on div "Default Workspace 45" at bounding box center [890, 63] width 284 height 31
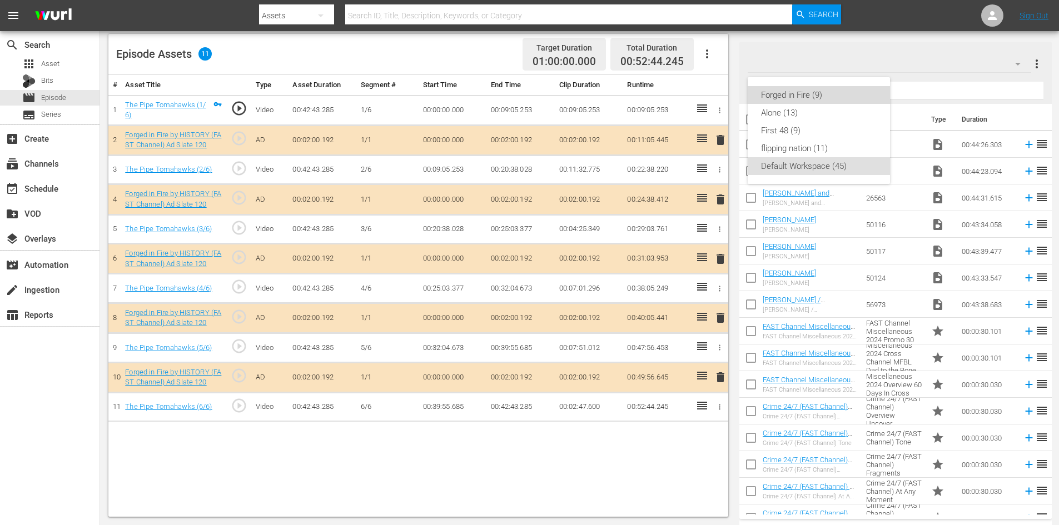
click at [791, 95] on div "Forged in Fire (9)" at bounding box center [819, 95] width 116 height 18
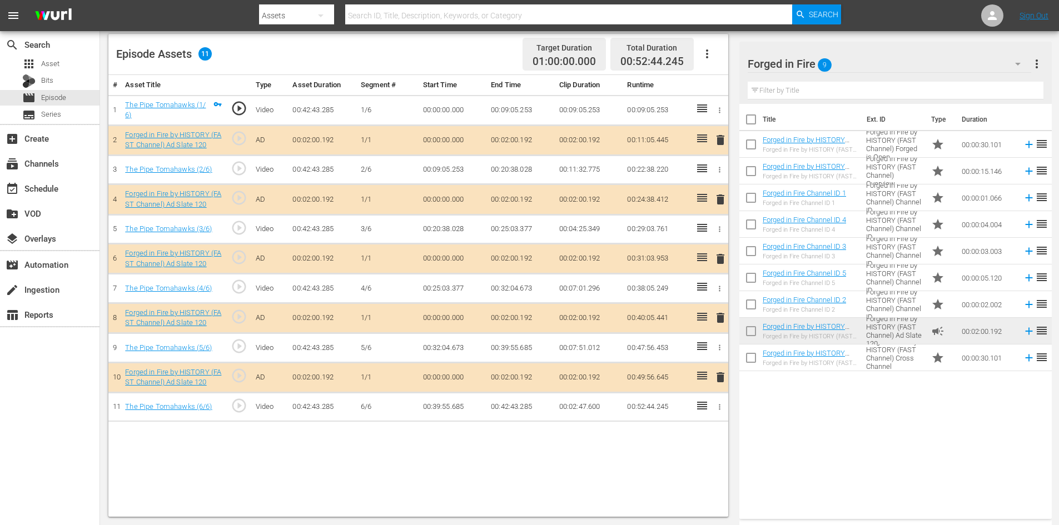
click at [722, 320] on span "delete" at bounding box center [720, 317] width 13 height 13
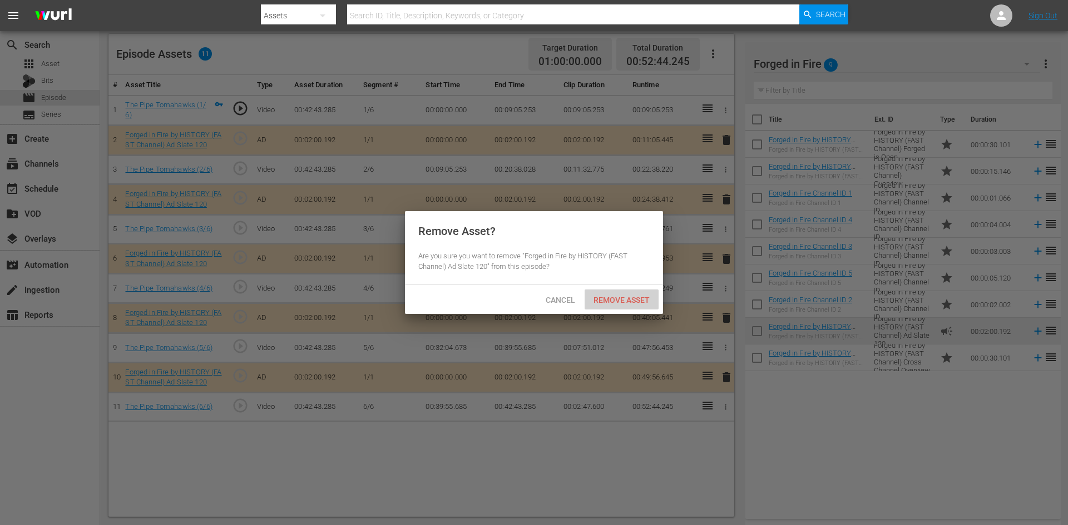
click at [636, 302] on span "Remove Asset" at bounding box center [621, 300] width 74 height 9
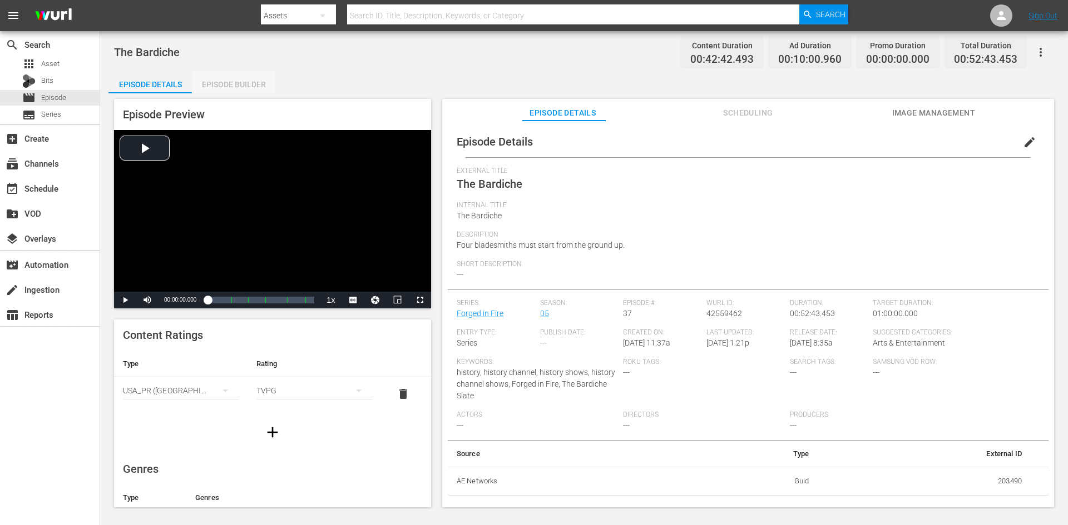
click at [241, 83] on div "Episode Builder" at bounding box center [233, 84] width 83 height 27
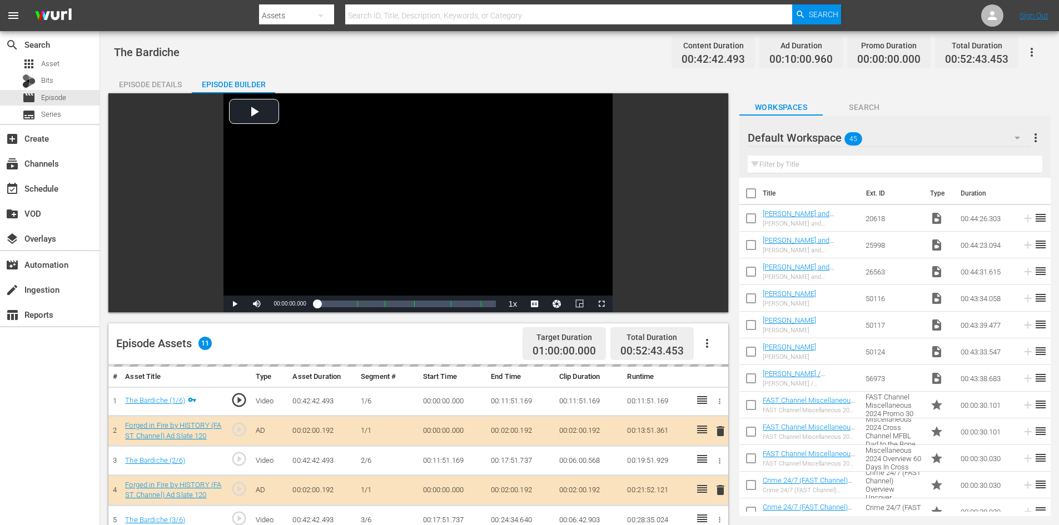
click at [926, 133] on div "Default Workspace 45" at bounding box center [889, 137] width 283 height 31
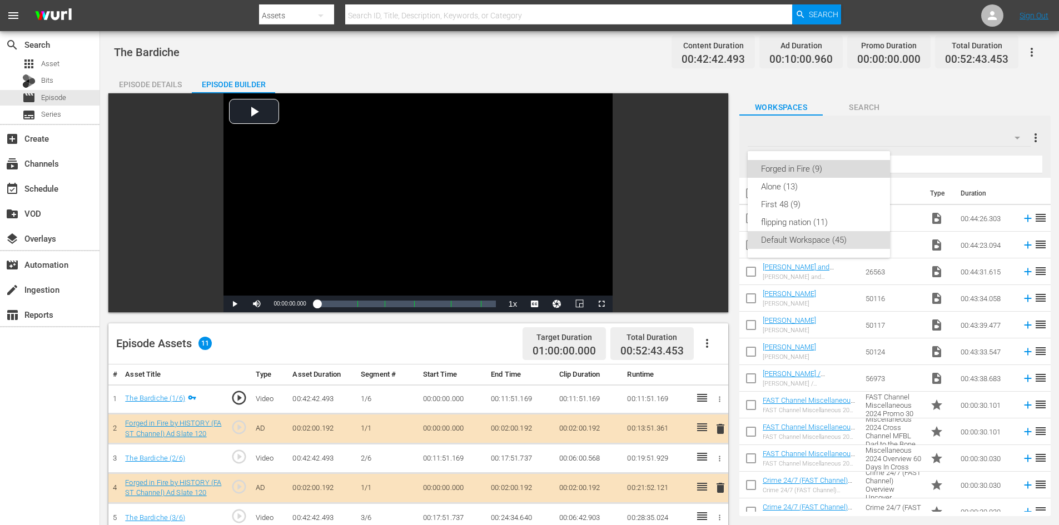
click at [805, 167] on div "Forged in Fire (9)" at bounding box center [819, 169] width 116 height 18
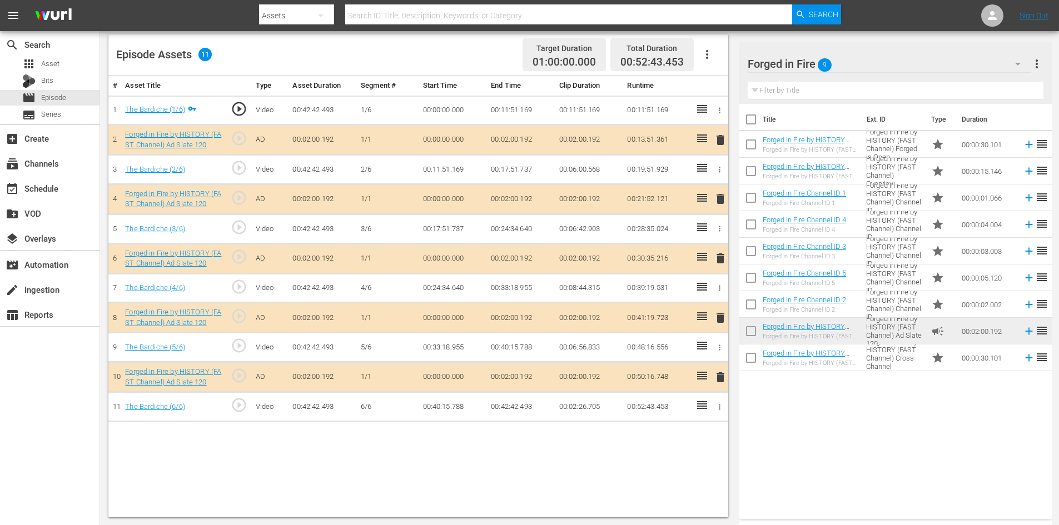
scroll to position [290, 0]
click at [722, 311] on span "delete" at bounding box center [720, 317] width 13 height 13
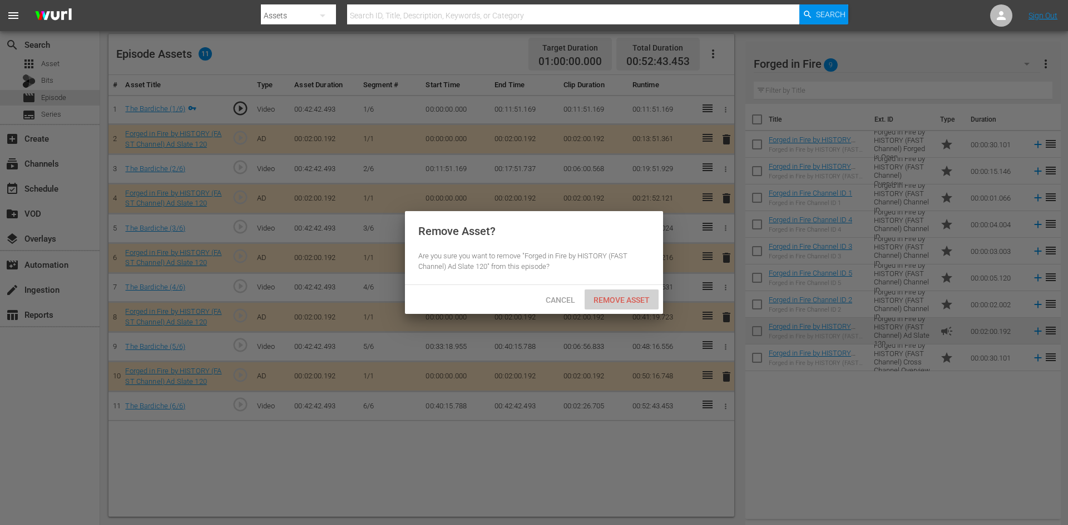
click at [603, 297] on span "Remove Asset" at bounding box center [621, 300] width 74 height 9
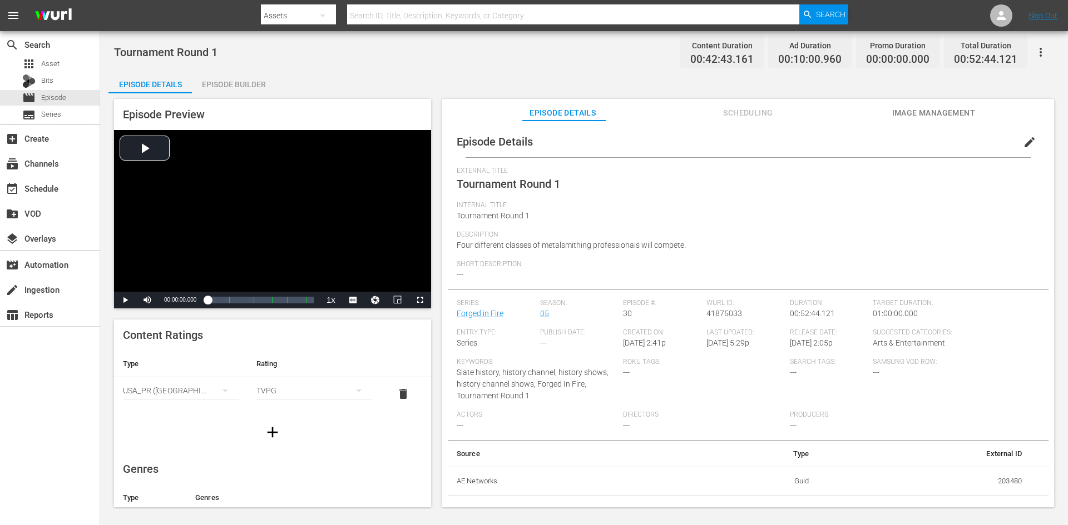
click at [256, 88] on div "Episode Builder" at bounding box center [233, 84] width 83 height 27
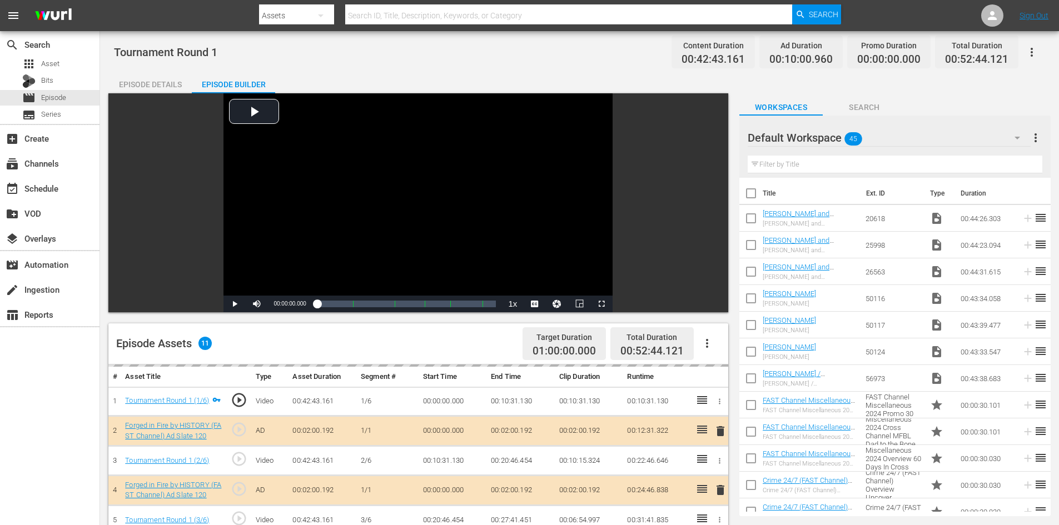
click at [957, 136] on div "Default Workspace 45" at bounding box center [889, 137] width 283 height 31
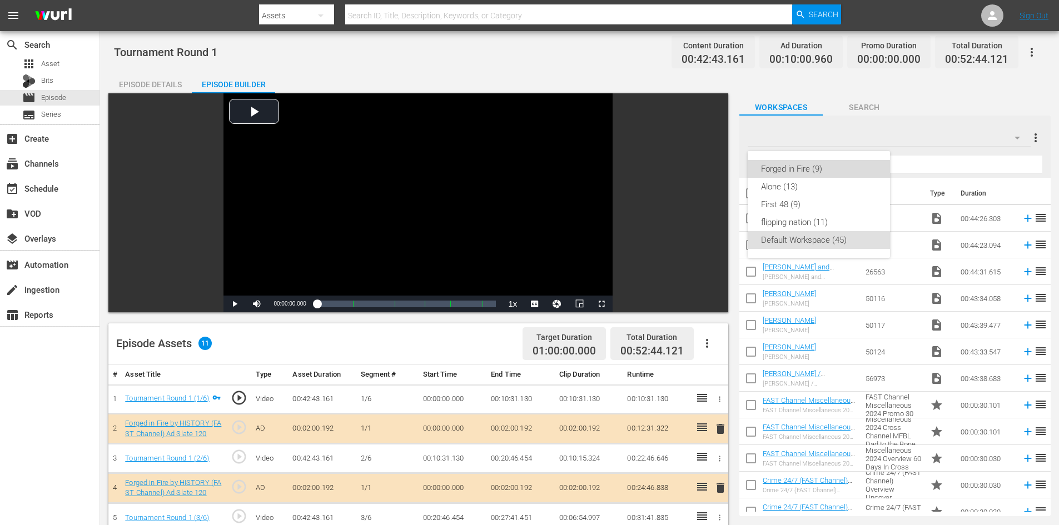
click at [812, 170] on div "Forged in Fire (9)" at bounding box center [819, 169] width 116 height 18
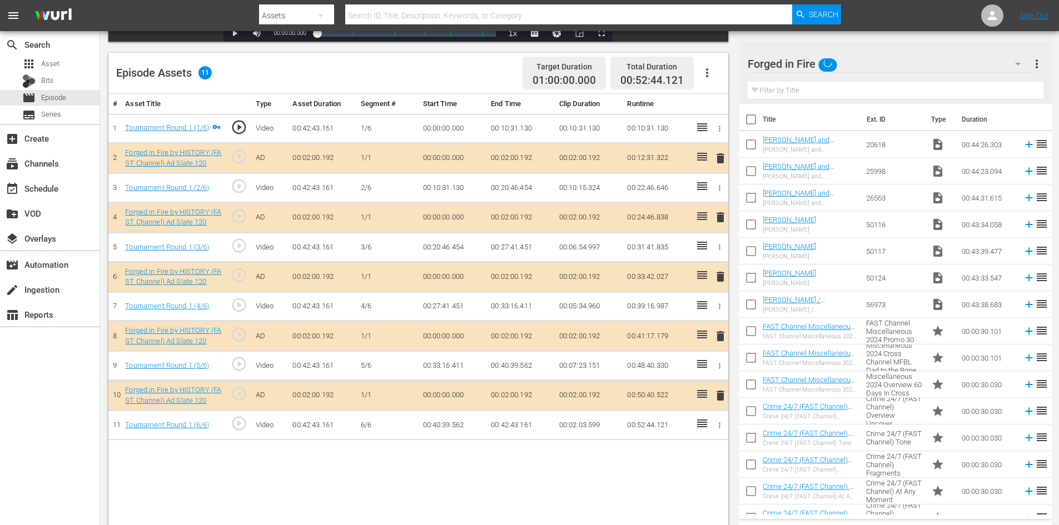
scroll to position [290, 0]
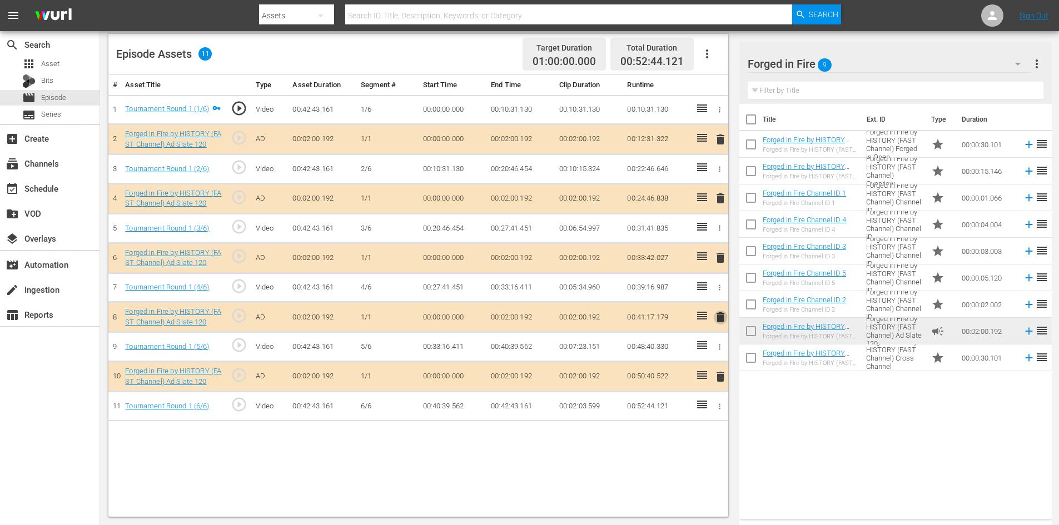
click at [719, 322] on span "delete" at bounding box center [720, 317] width 13 height 13
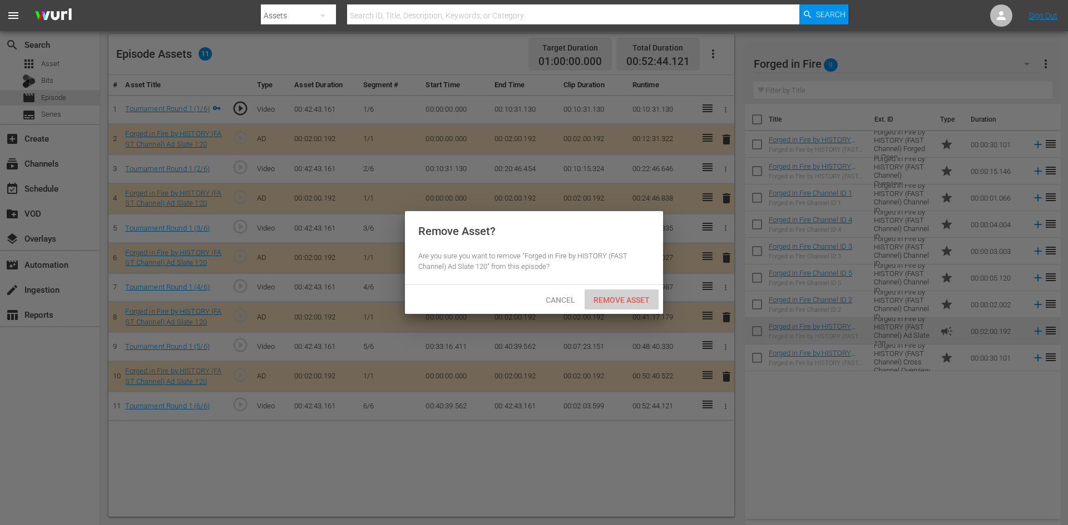
click at [635, 300] on span "Remove Asset" at bounding box center [621, 300] width 74 height 9
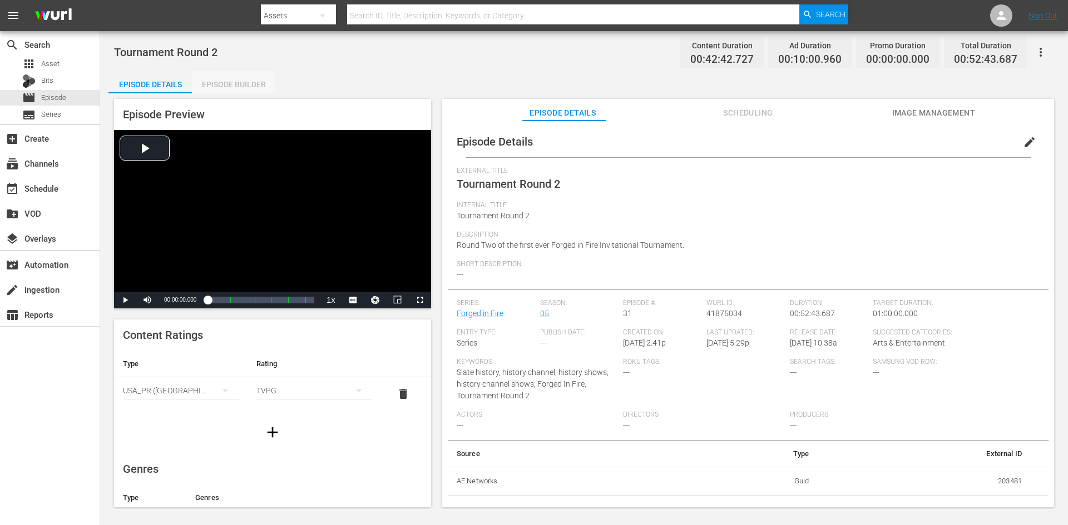
click at [250, 81] on div "Episode Builder" at bounding box center [233, 84] width 83 height 27
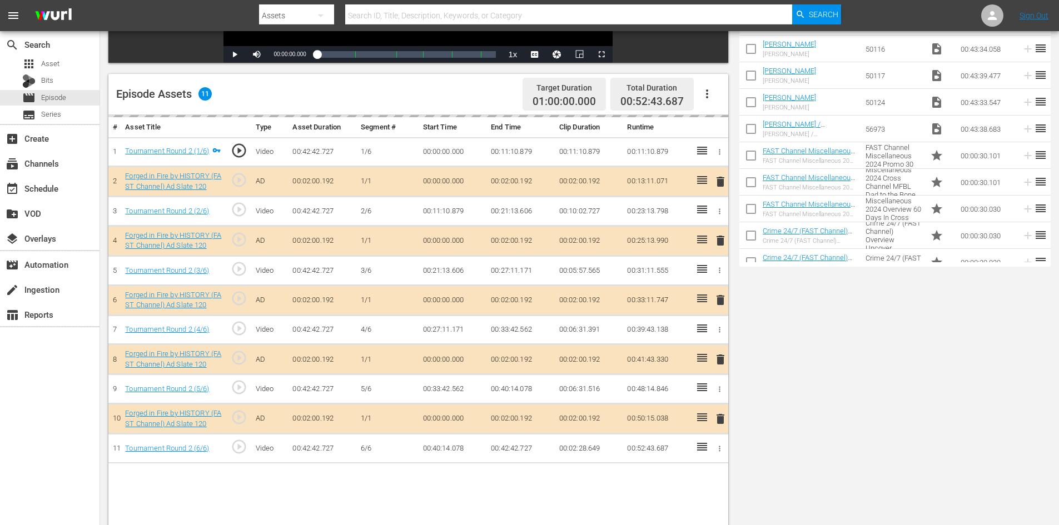
scroll to position [290, 0]
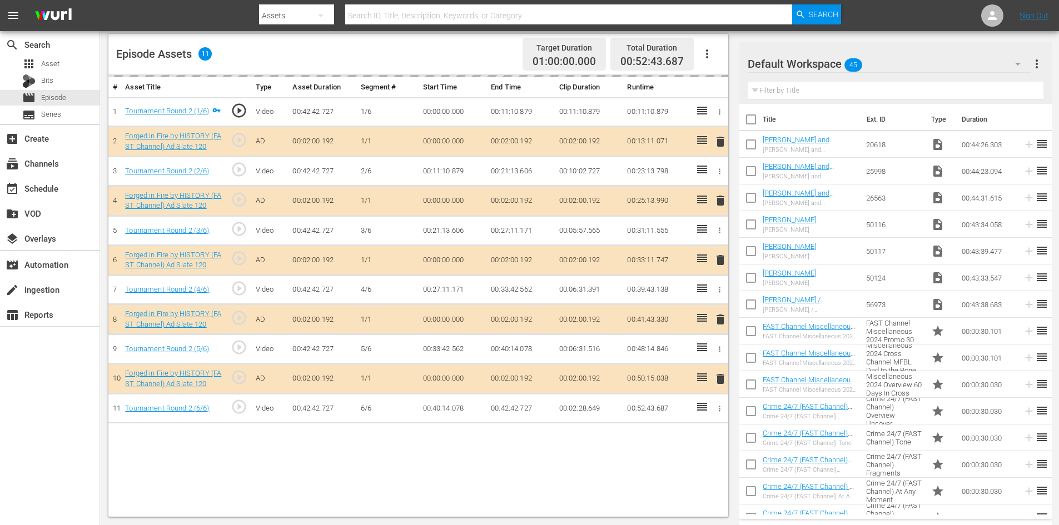
click at [945, 68] on div "Default Workspace 45" at bounding box center [890, 63] width 284 height 31
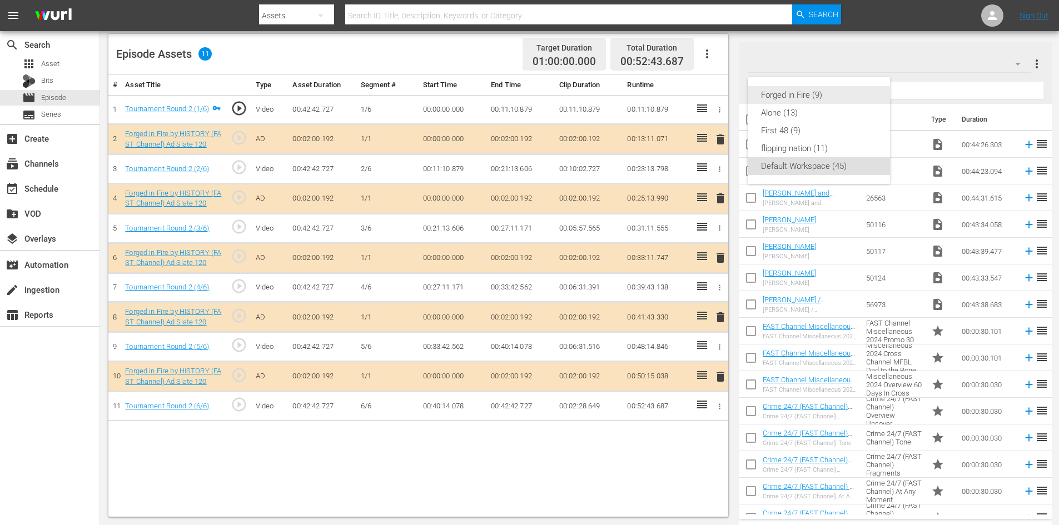
click at [801, 91] on div "Forged in Fire (9)" at bounding box center [819, 95] width 116 height 18
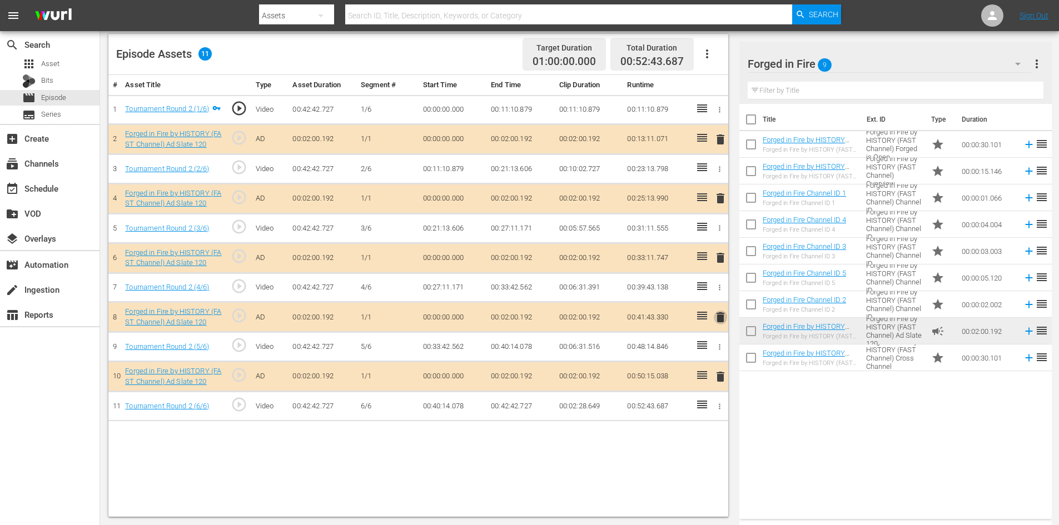
click at [719, 318] on span "delete" at bounding box center [720, 317] width 13 height 13
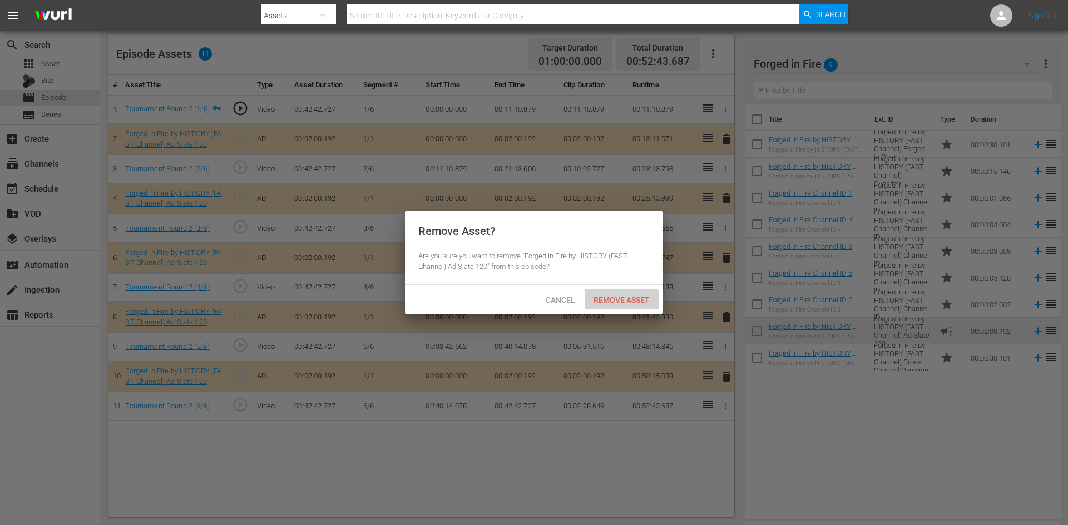
click at [600, 301] on span "Remove Asset" at bounding box center [621, 300] width 74 height 9
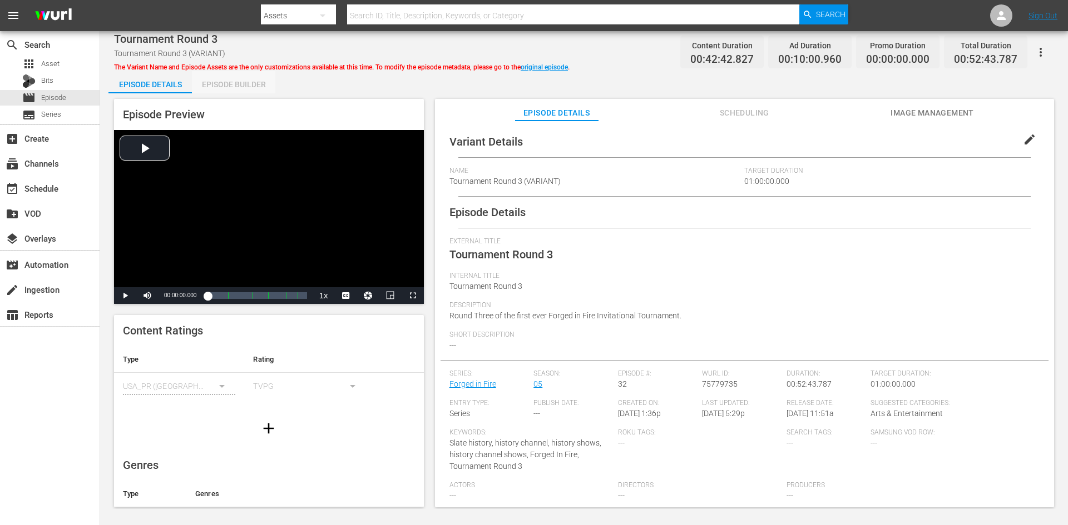
click at [247, 78] on div "Episode Builder" at bounding box center [233, 84] width 83 height 27
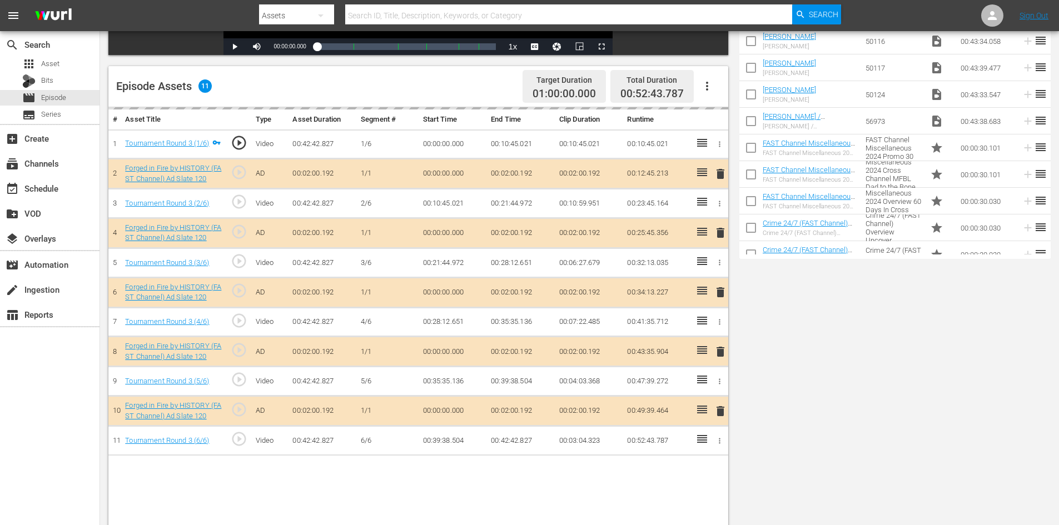
scroll to position [290, 0]
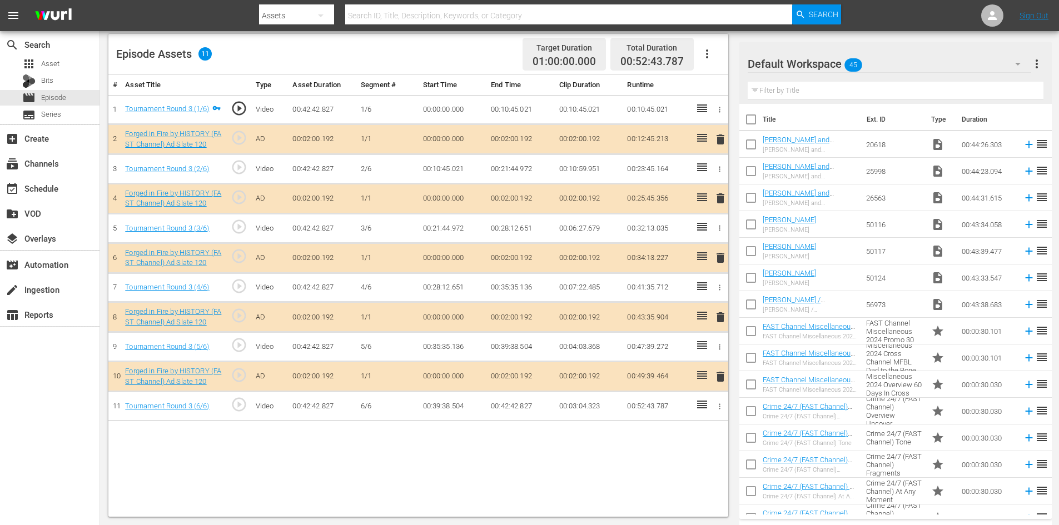
click at [937, 63] on div "Default Workspace 45" at bounding box center [890, 63] width 284 height 31
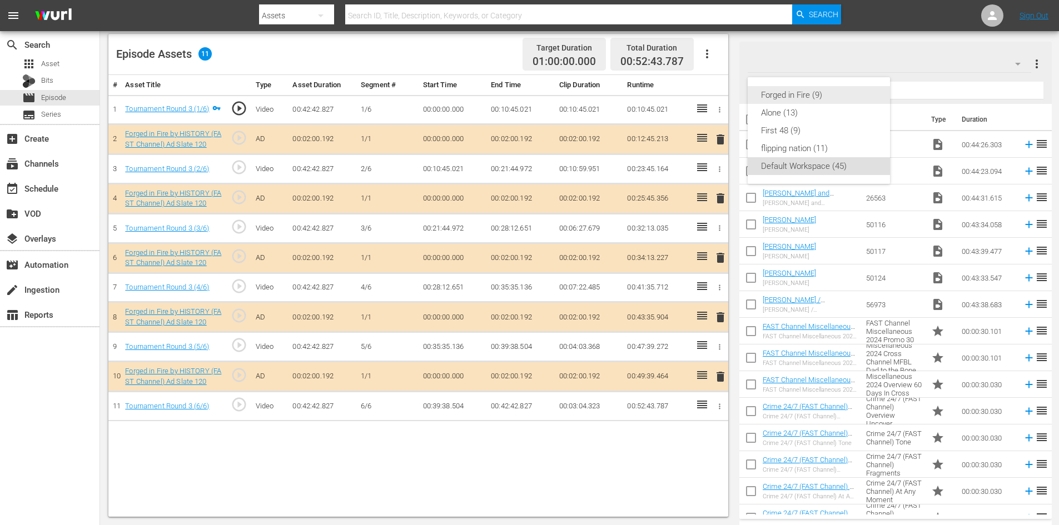
click at [816, 102] on div "Forged in Fire (9)" at bounding box center [819, 95] width 116 height 18
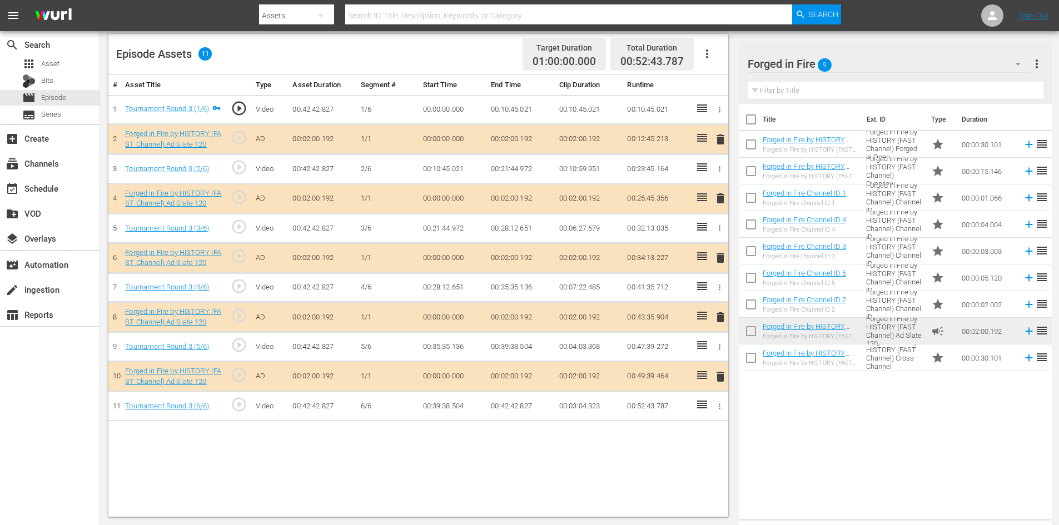
click at [721, 317] on span "delete" at bounding box center [720, 317] width 13 height 13
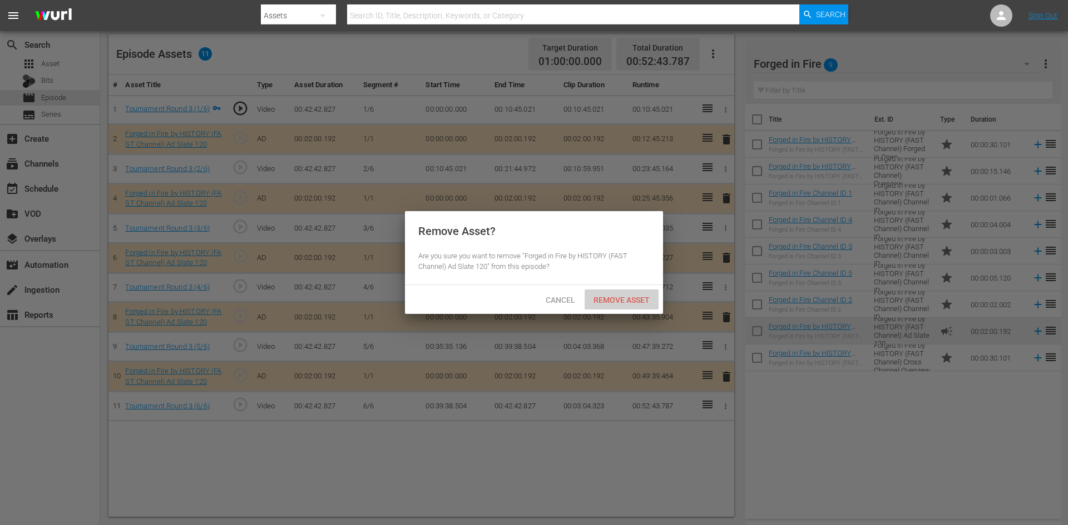
click at [641, 299] on span "Remove Asset" at bounding box center [621, 300] width 74 height 9
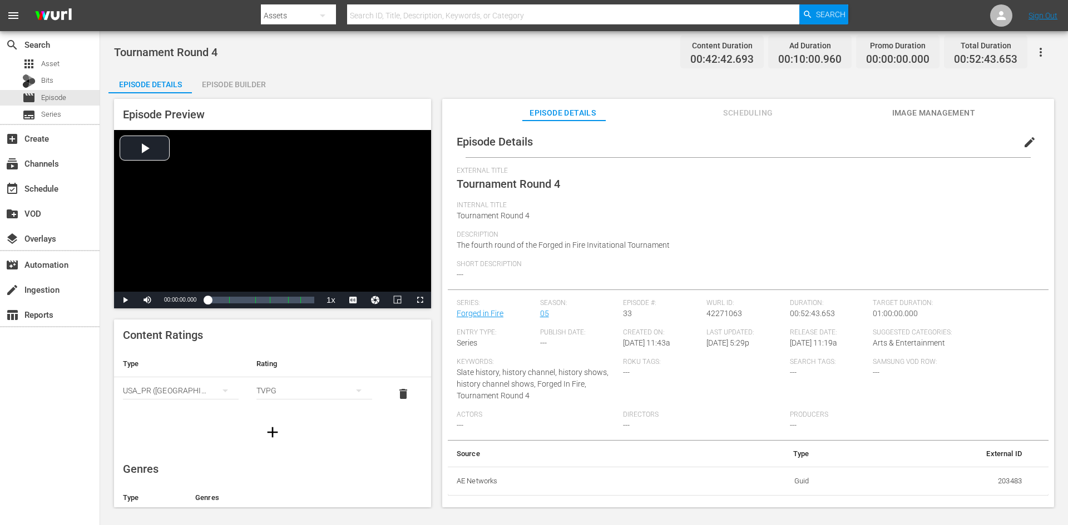
click at [244, 87] on div "Episode Builder" at bounding box center [233, 84] width 83 height 27
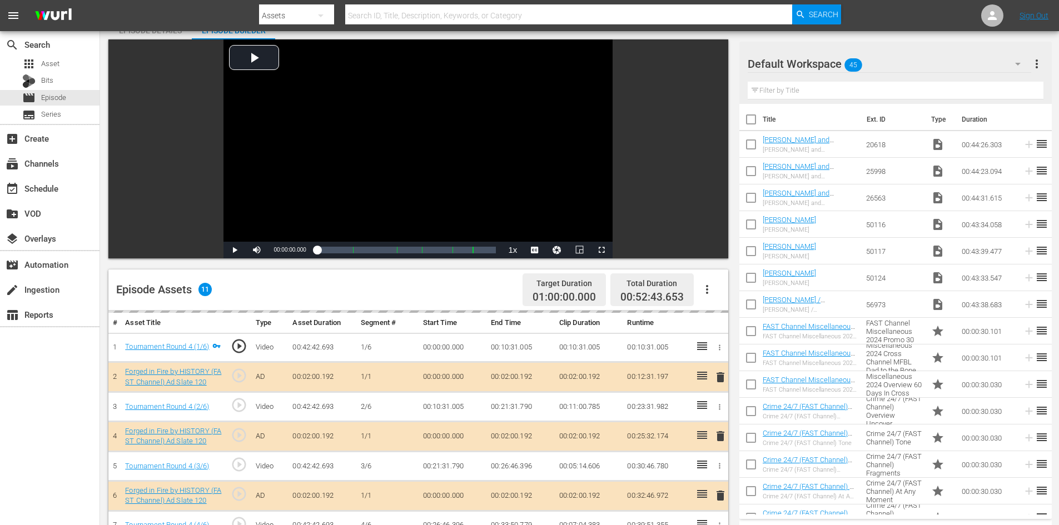
scroll to position [290, 0]
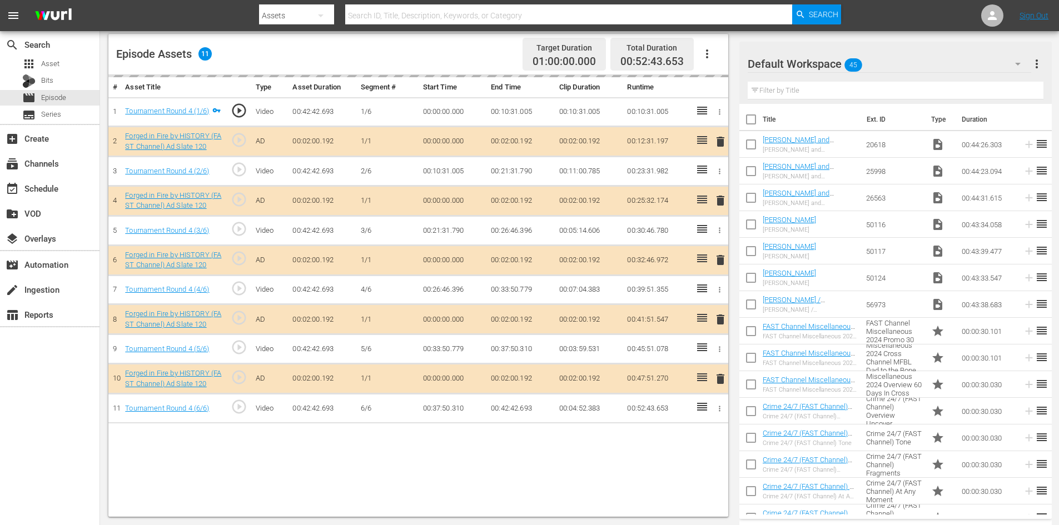
click at [934, 54] on div "Default Workspace 45" at bounding box center [890, 63] width 284 height 31
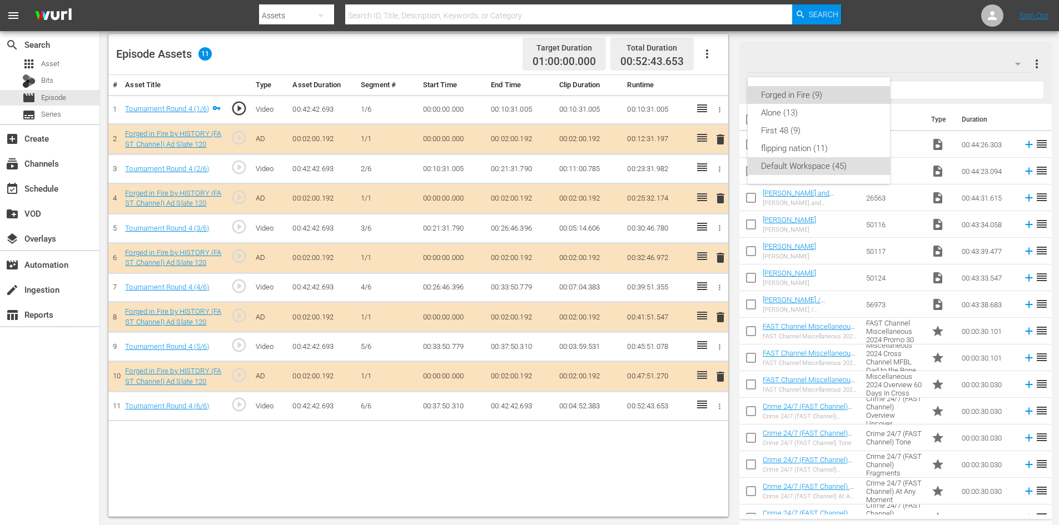
click at [789, 91] on div "Forged in Fire (9)" at bounding box center [819, 95] width 116 height 18
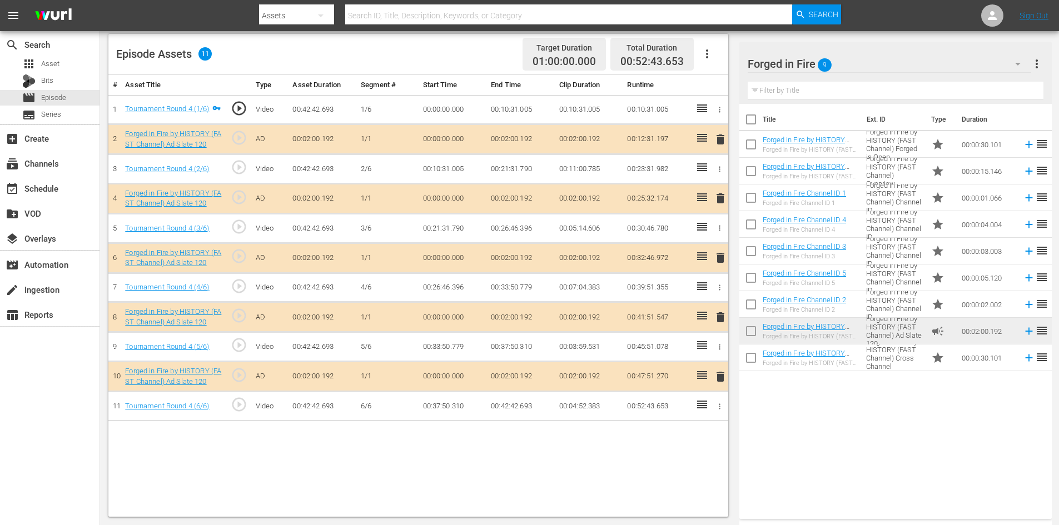
click at [721, 315] on span "delete" at bounding box center [720, 317] width 13 height 13
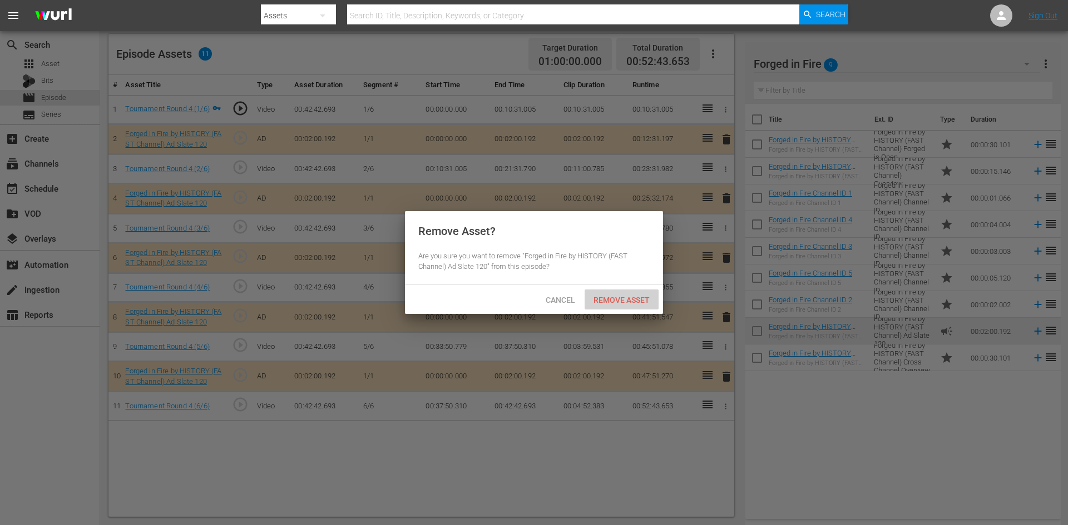
click at [632, 300] on span "Remove Asset" at bounding box center [621, 300] width 74 height 9
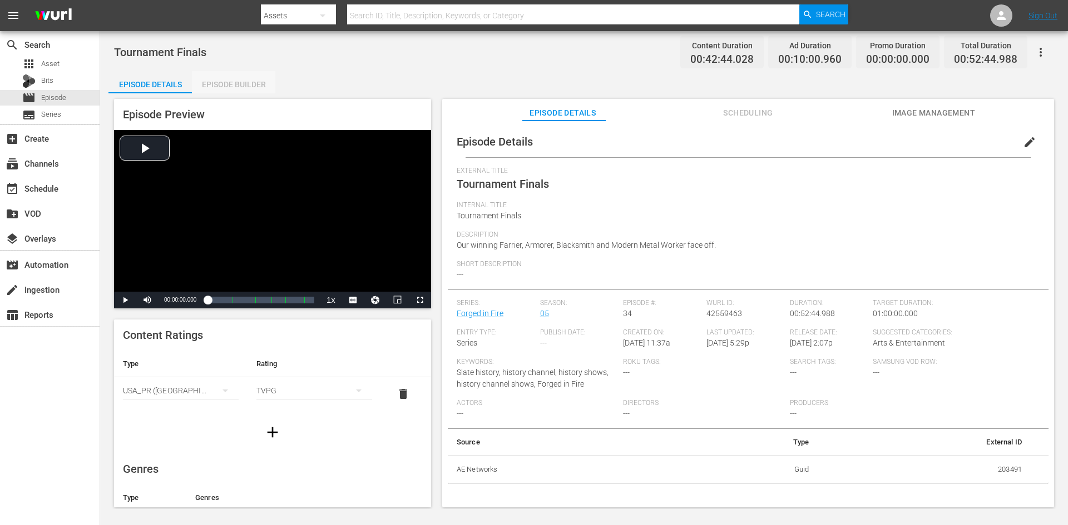
click at [241, 79] on div "Episode Builder" at bounding box center [233, 84] width 83 height 27
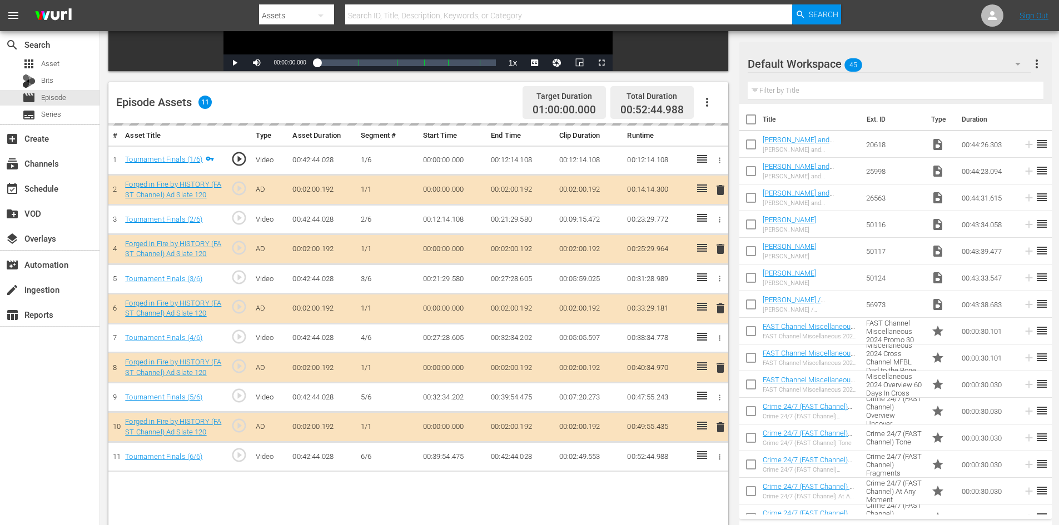
scroll to position [290, 0]
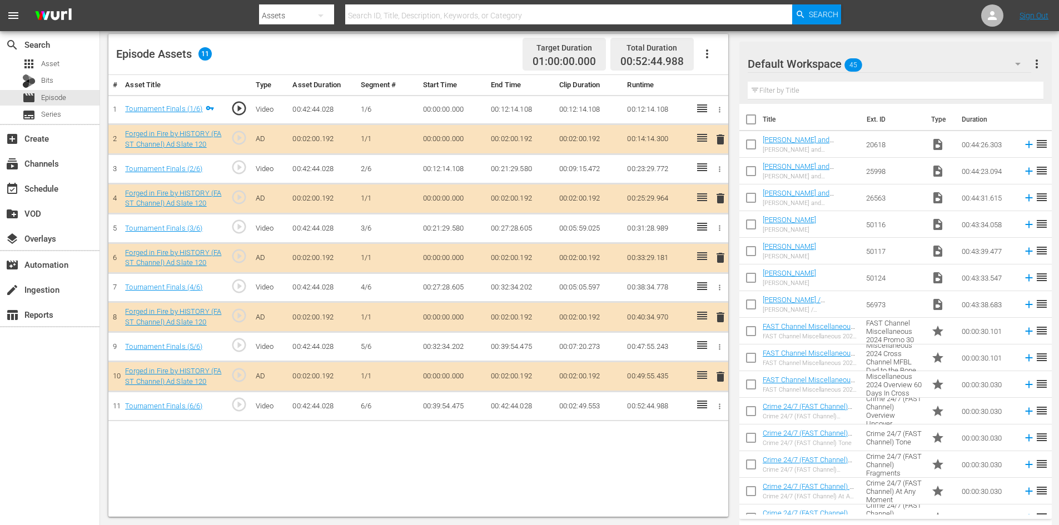
click at [951, 63] on div "Default Workspace 45" at bounding box center [890, 63] width 284 height 31
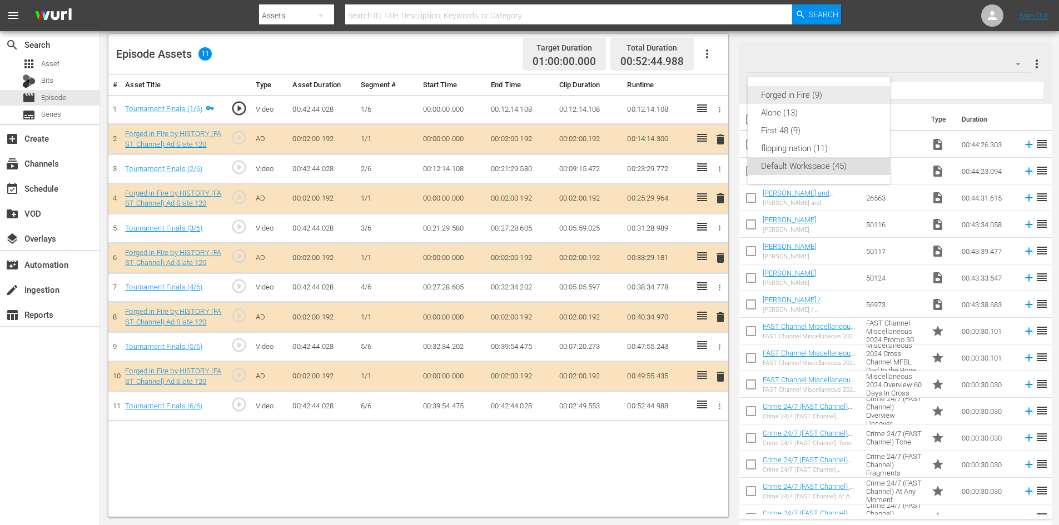
click at [795, 96] on div "Forged in Fire (9)" at bounding box center [819, 95] width 116 height 18
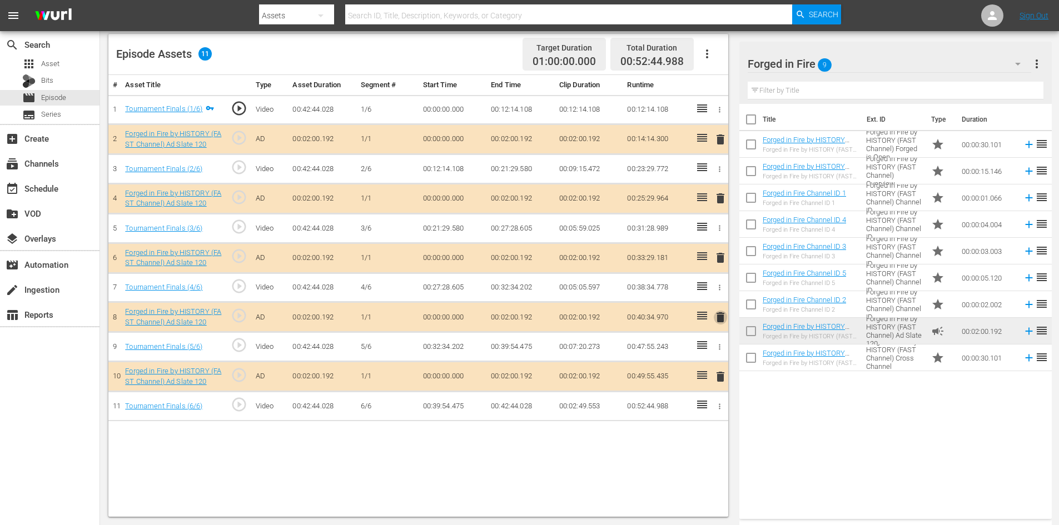
click at [718, 313] on span "delete" at bounding box center [720, 317] width 13 height 13
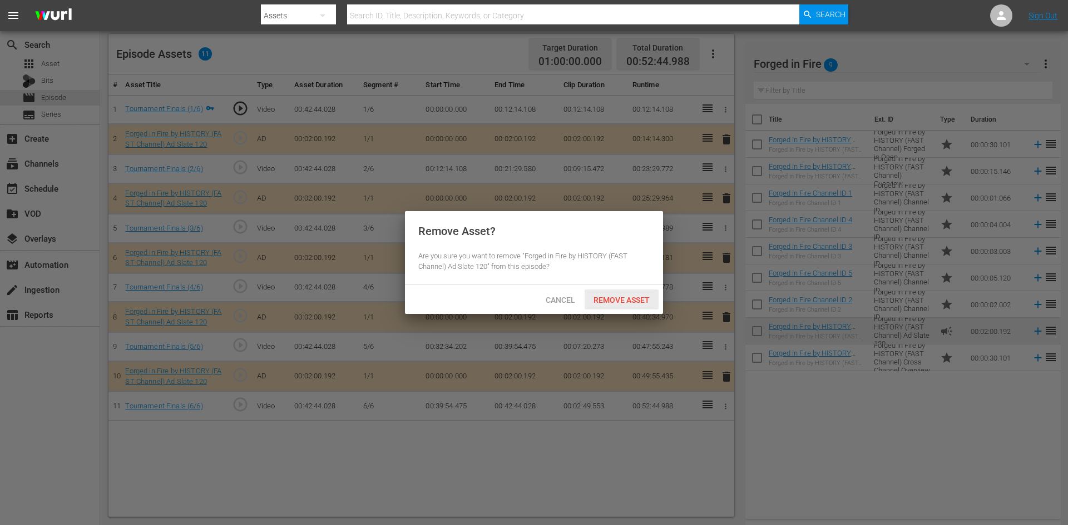
click at [622, 296] on span "Remove Asset" at bounding box center [621, 300] width 74 height 9
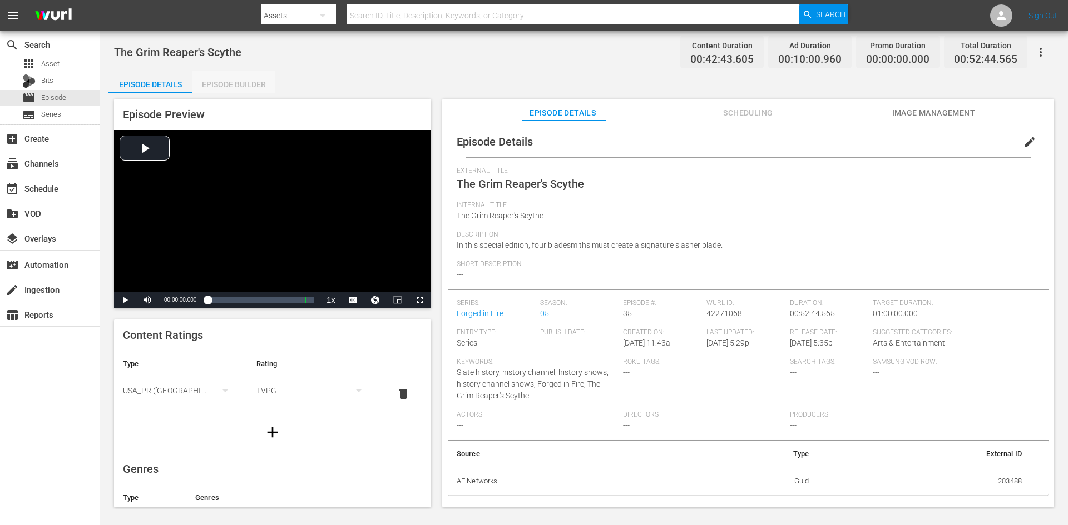
click at [245, 82] on div "Episode Builder" at bounding box center [233, 84] width 83 height 27
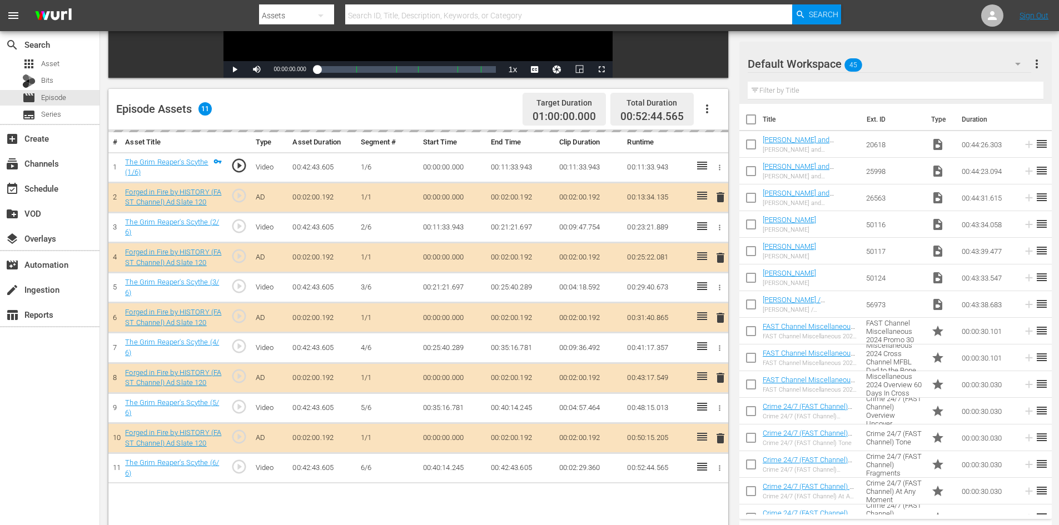
scroll to position [290, 0]
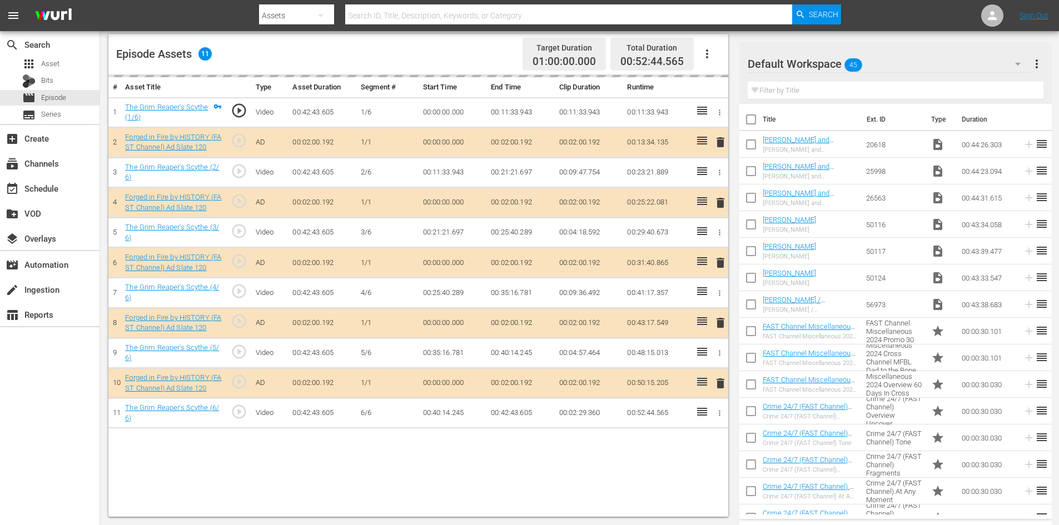
click at [941, 58] on div "Default Workspace 45" at bounding box center [890, 63] width 284 height 31
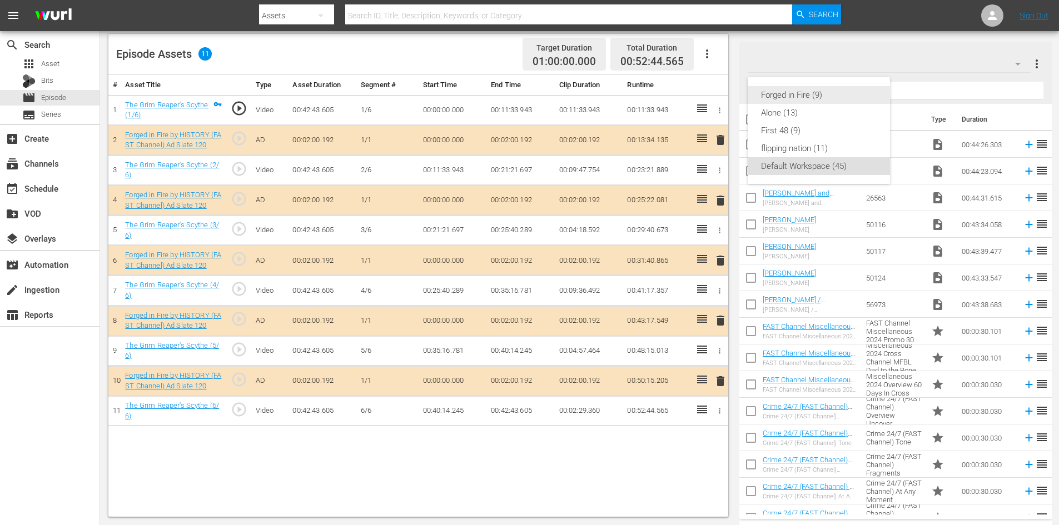
click at [788, 96] on div "Forged in Fire (9)" at bounding box center [819, 95] width 116 height 18
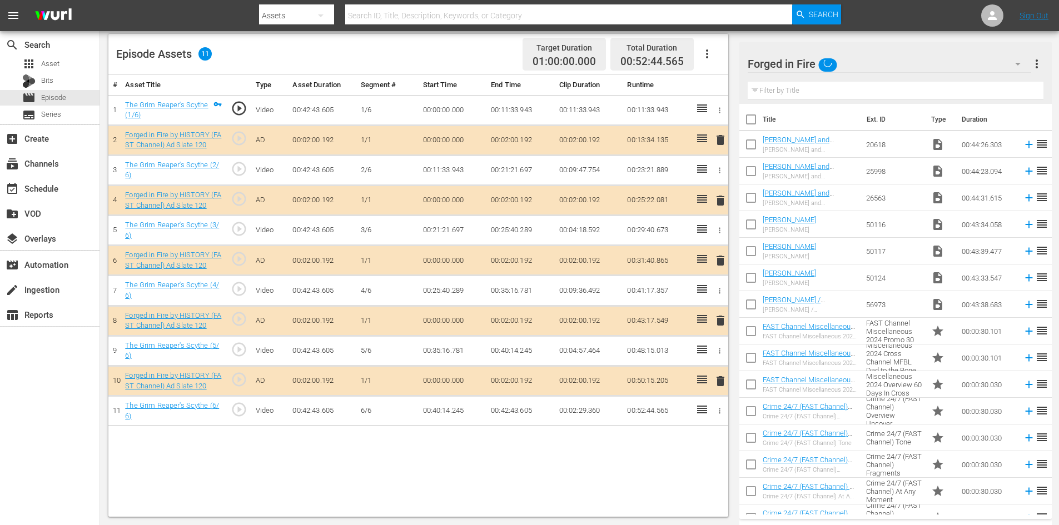
click at [718, 322] on span "delete" at bounding box center [720, 320] width 13 height 13
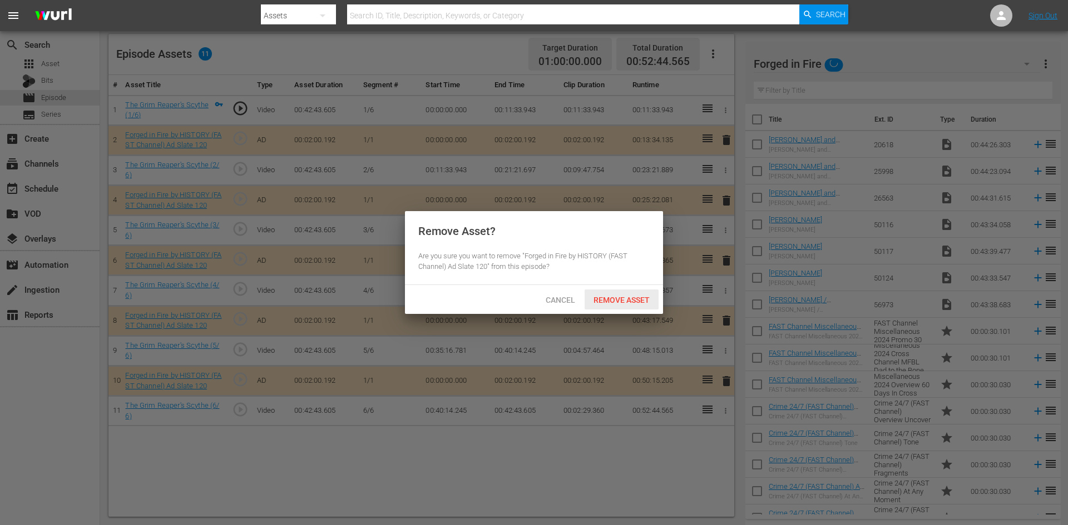
click at [623, 293] on div "Remove Asset" at bounding box center [621, 300] width 74 height 21
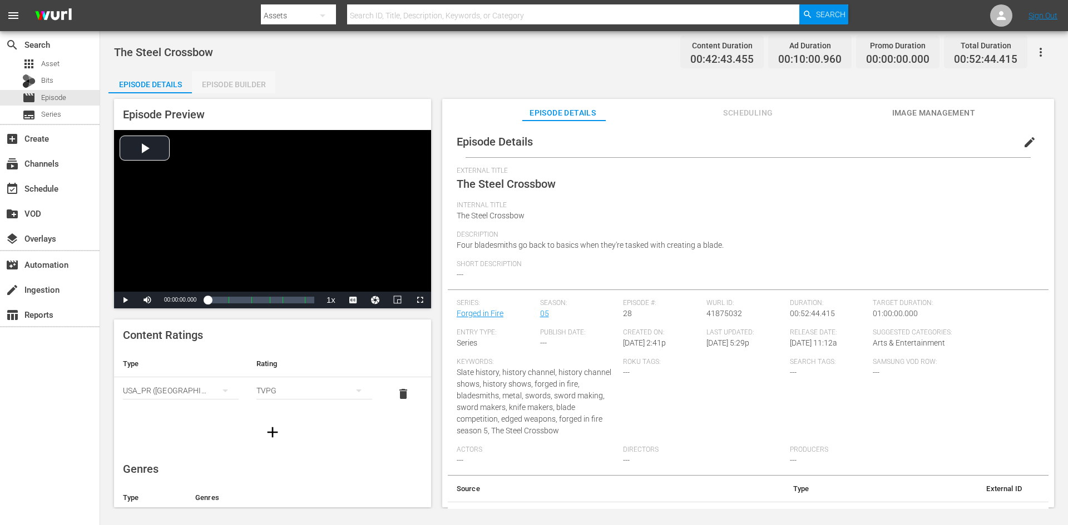
click at [237, 82] on div "Episode Builder" at bounding box center [233, 84] width 83 height 27
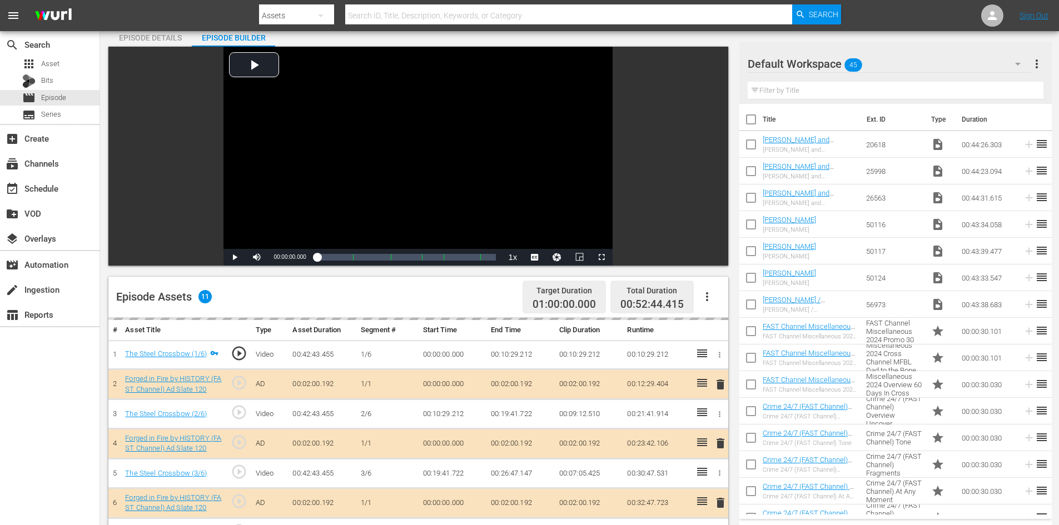
scroll to position [290, 0]
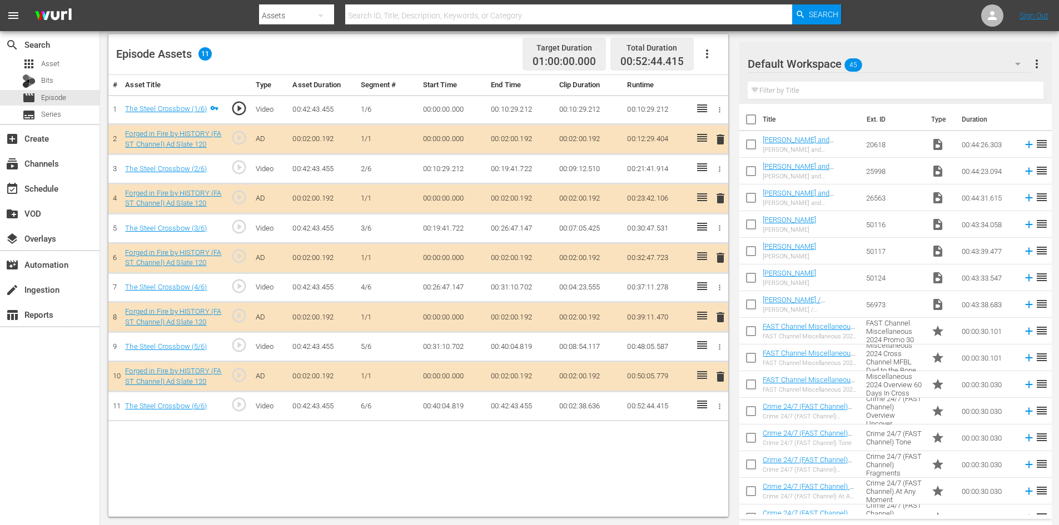
click at [956, 57] on div "Default Workspace 45" at bounding box center [890, 63] width 284 height 31
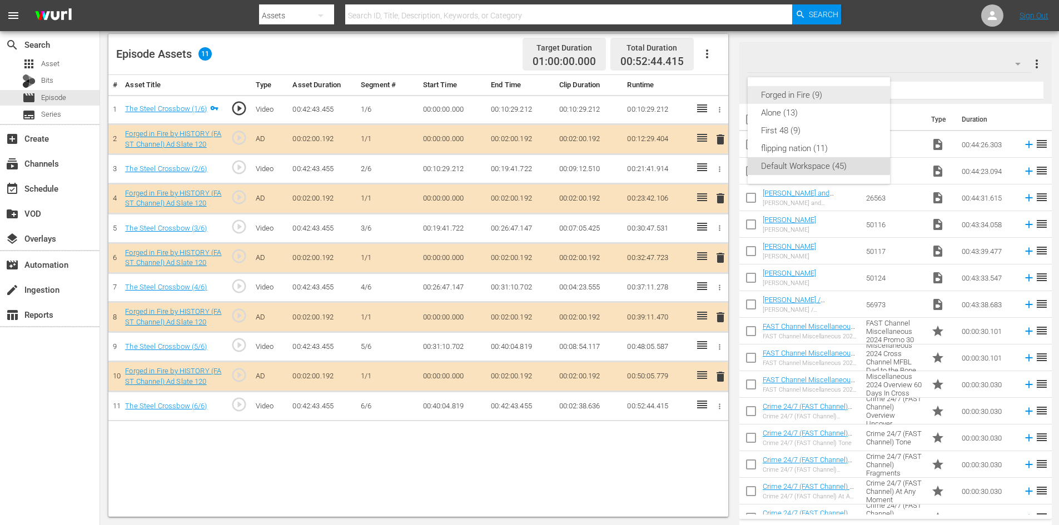
click at [805, 98] on div "Forged in Fire (9)" at bounding box center [819, 95] width 116 height 18
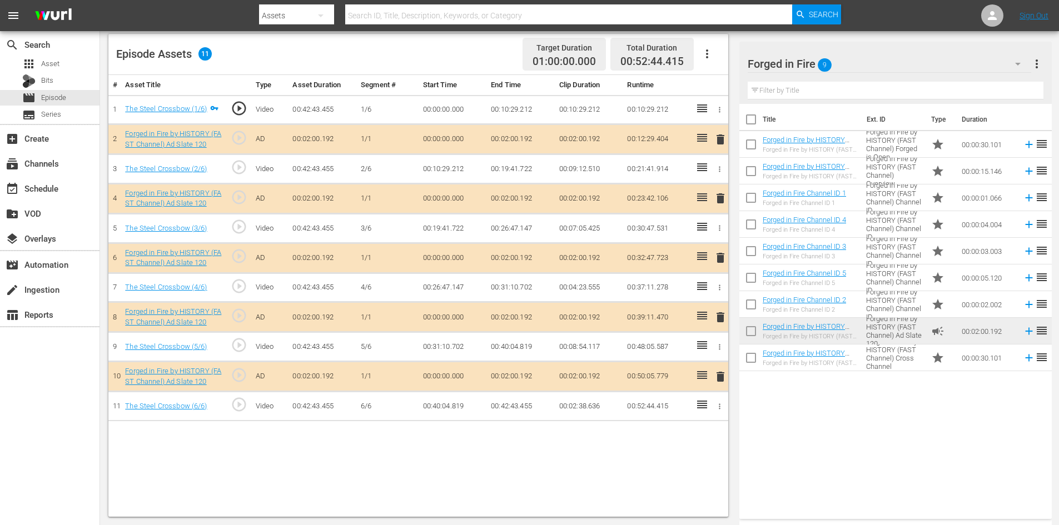
click at [721, 319] on span "delete" at bounding box center [720, 317] width 13 height 13
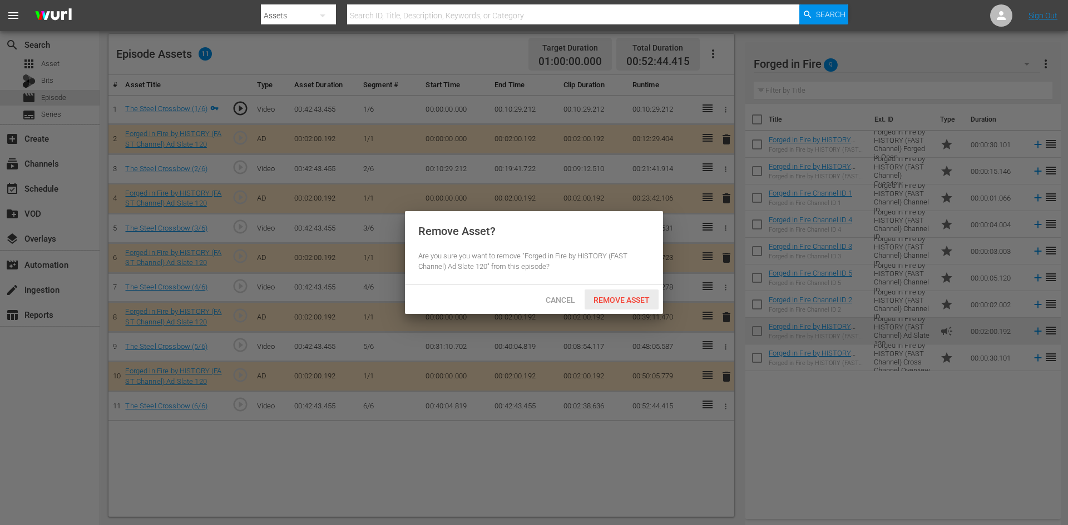
click at [624, 300] on span "Remove Asset" at bounding box center [621, 300] width 74 height 9
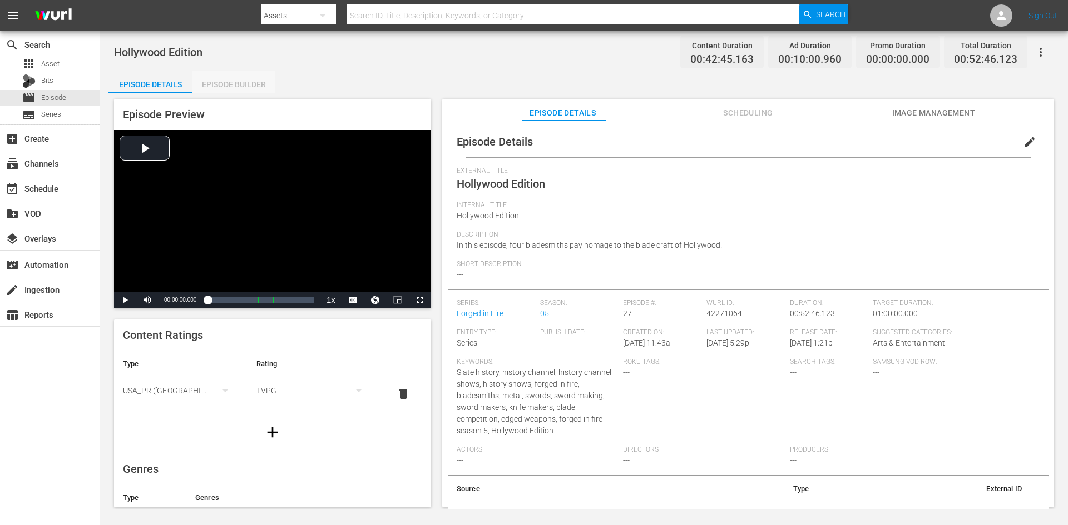
click at [239, 85] on div "Episode Builder" at bounding box center [233, 84] width 83 height 27
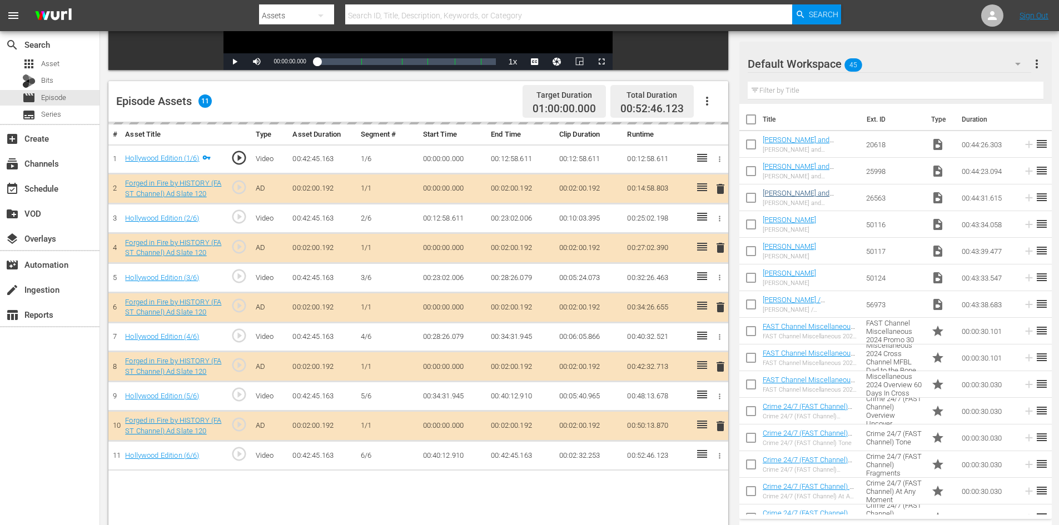
scroll to position [290, 0]
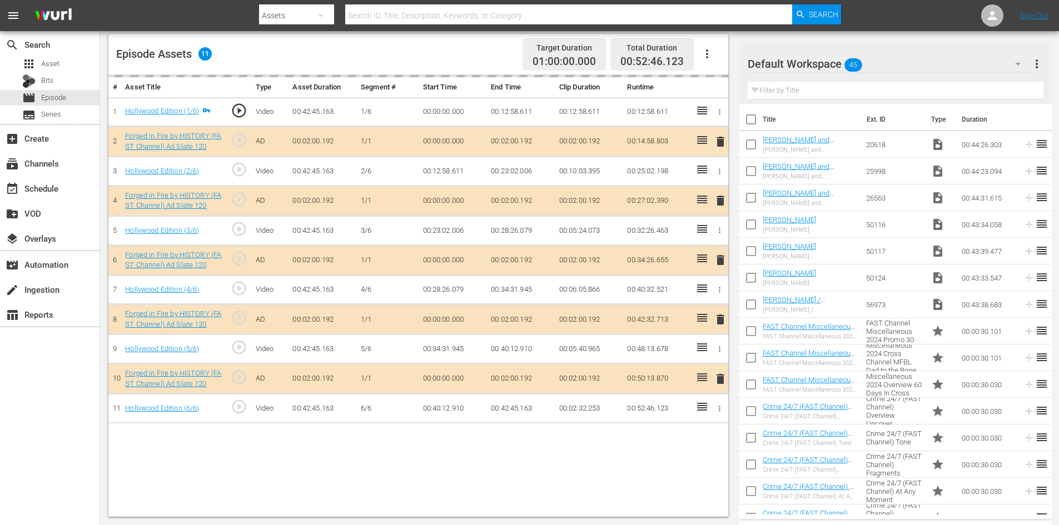
click at [927, 57] on div "Default Workspace 45" at bounding box center [890, 63] width 284 height 31
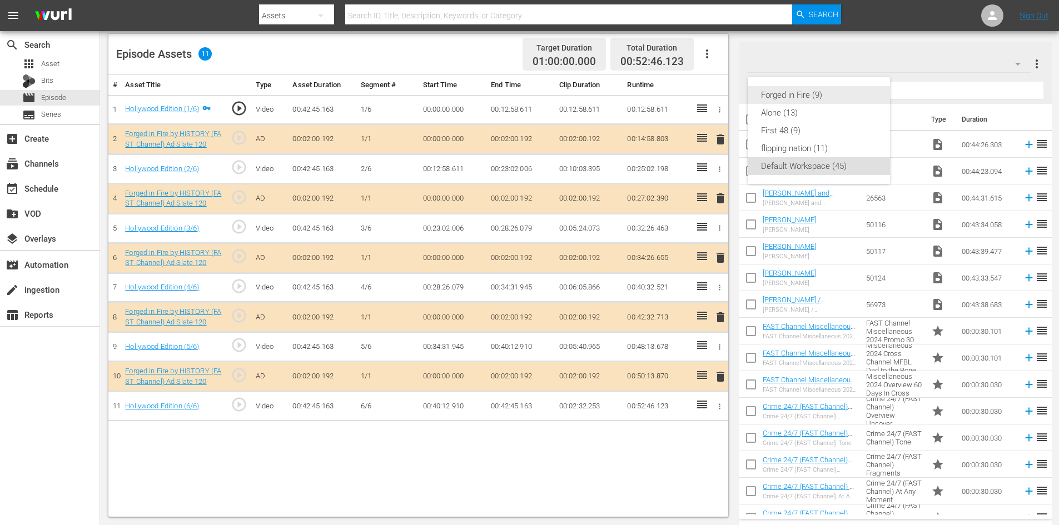
click at [777, 93] on div "Forged in Fire (9)" at bounding box center [819, 95] width 116 height 18
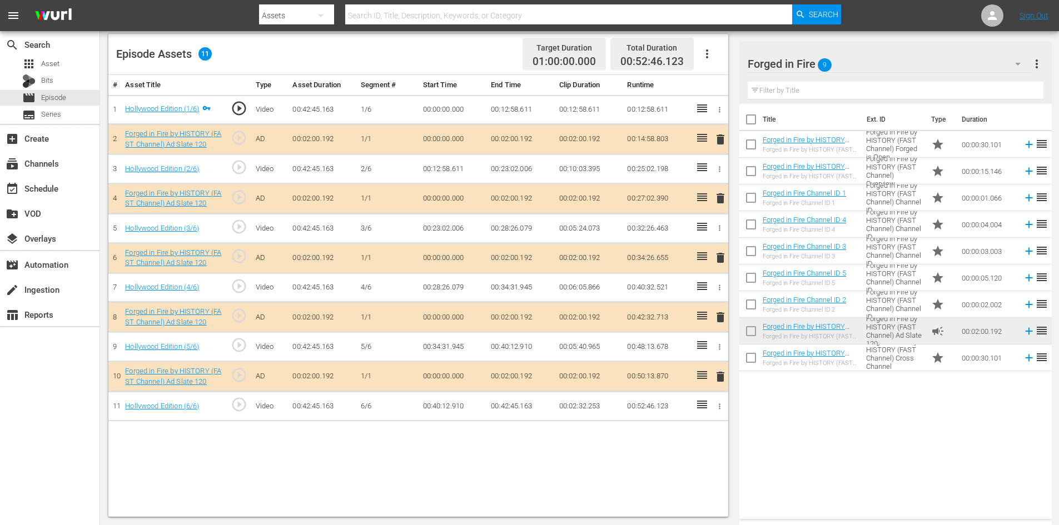
click at [721, 316] on span "delete" at bounding box center [720, 317] width 13 height 13
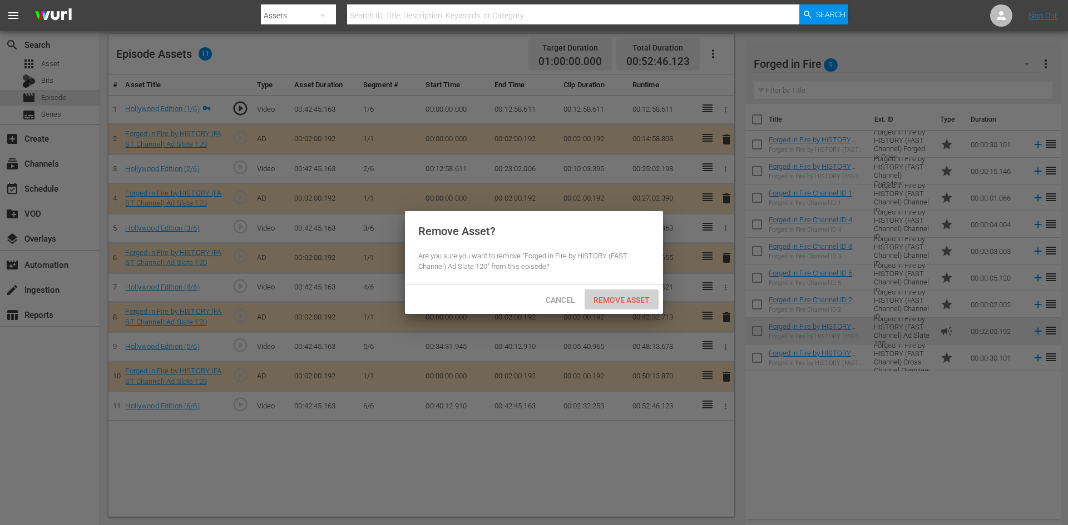
click at [627, 303] on span "Remove Asset" at bounding box center [621, 300] width 74 height 9
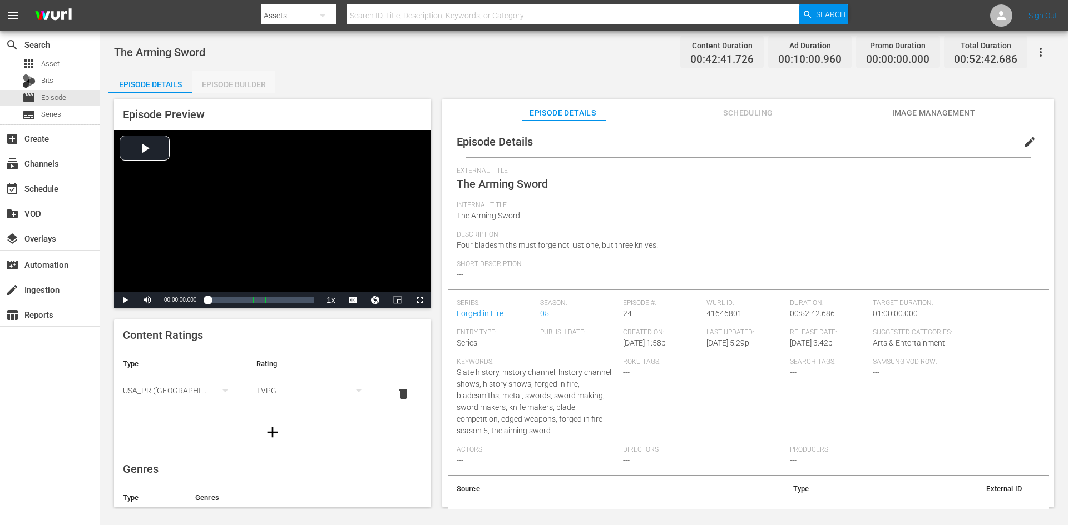
click at [239, 85] on div "Episode Builder" at bounding box center [233, 84] width 83 height 27
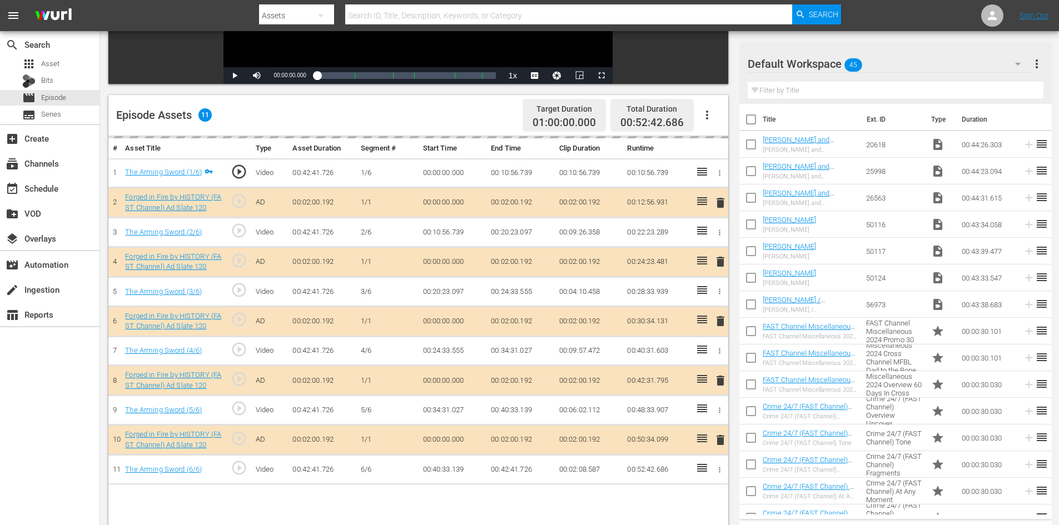
scroll to position [290, 0]
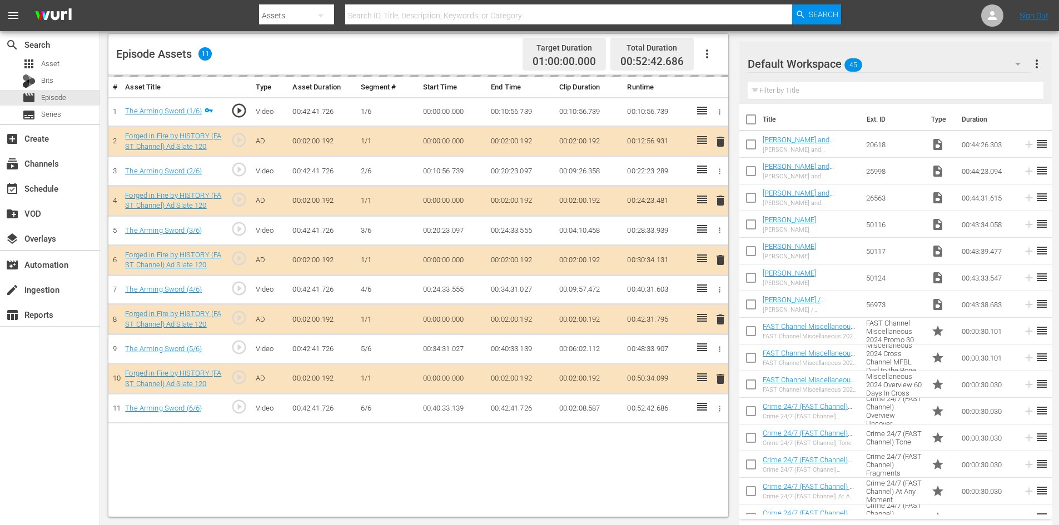
click at [945, 64] on div "Default Workspace 45" at bounding box center [890, 63] width 284 height 31
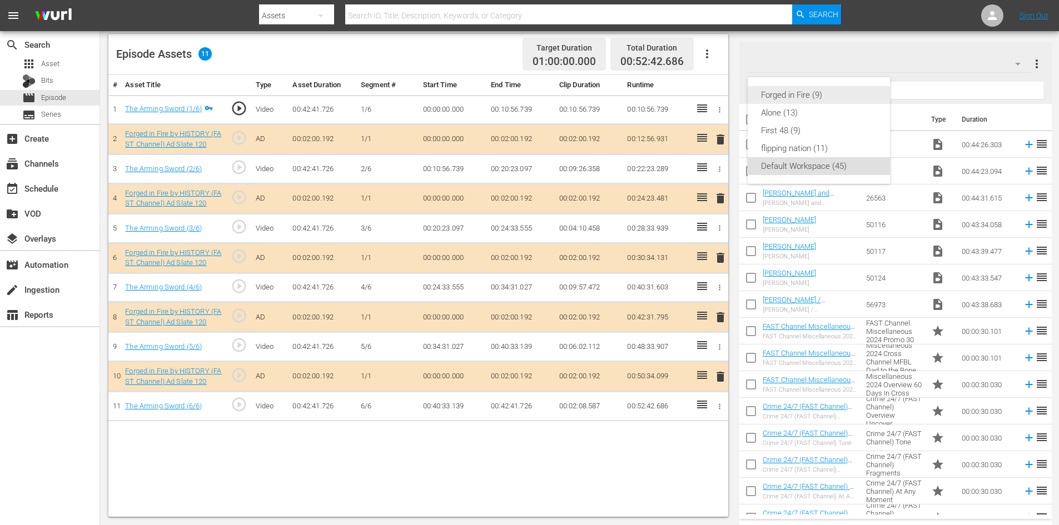
click at [769, 92] on div "Forged in Fire (9)" at bounding box center [819, 95] width 116 height 18
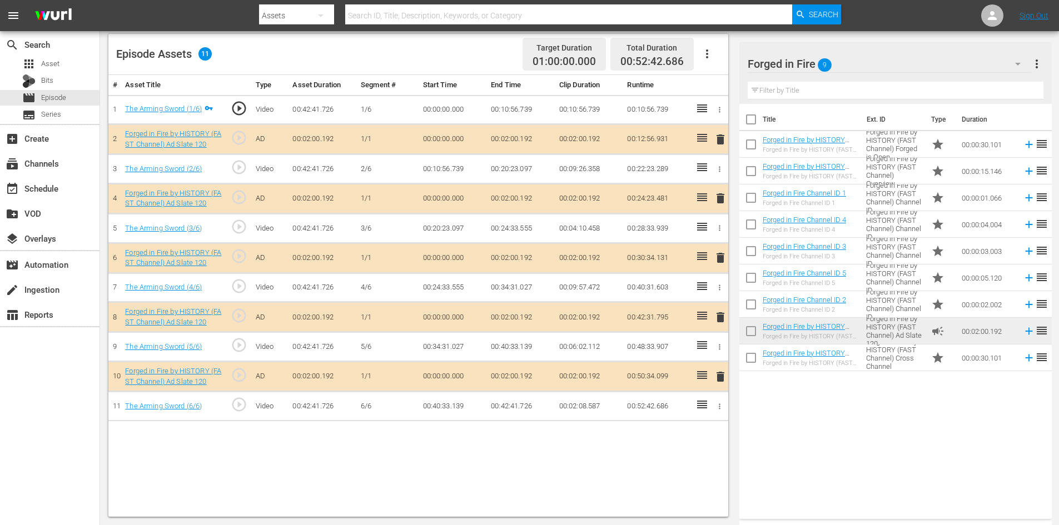
click at [722, 320] on span "delete" at bounding box center [720, 317] width 13 height 13
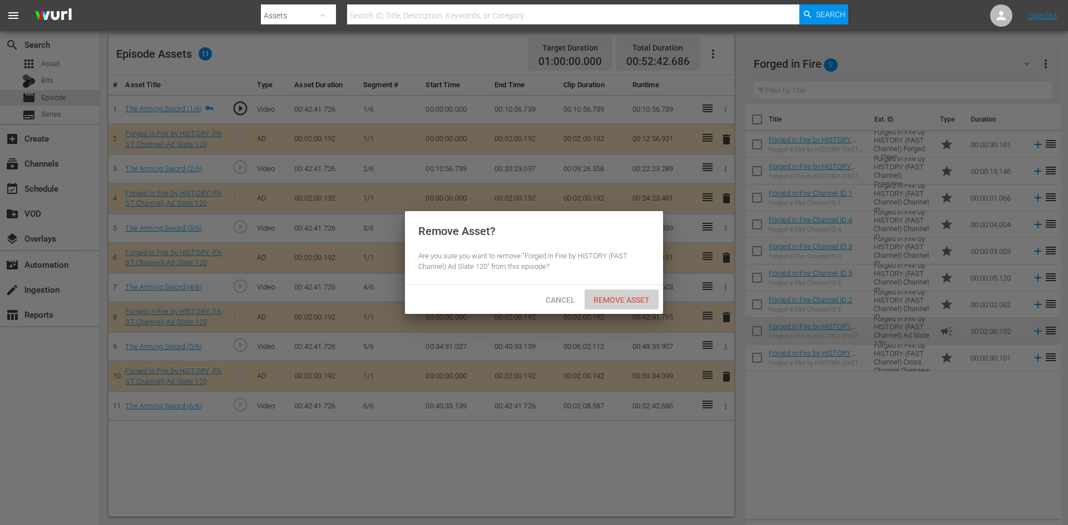
click at [627, 296] on span "Remove Asset" at bounding box center [621, 300] width 74 height 9
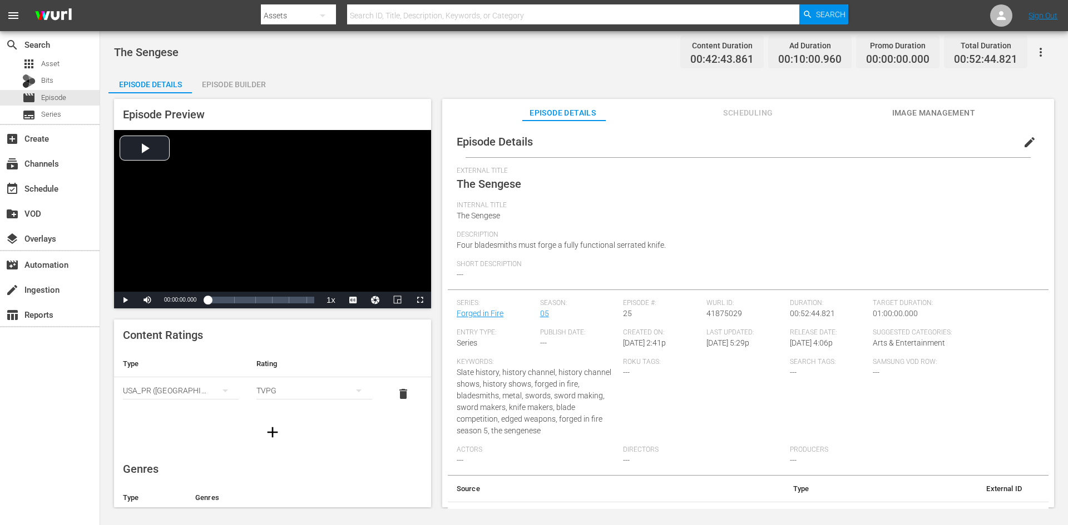
click at [222, 86] on div "Episode Builder" at bounding box center [233, 84] width 83 height 27
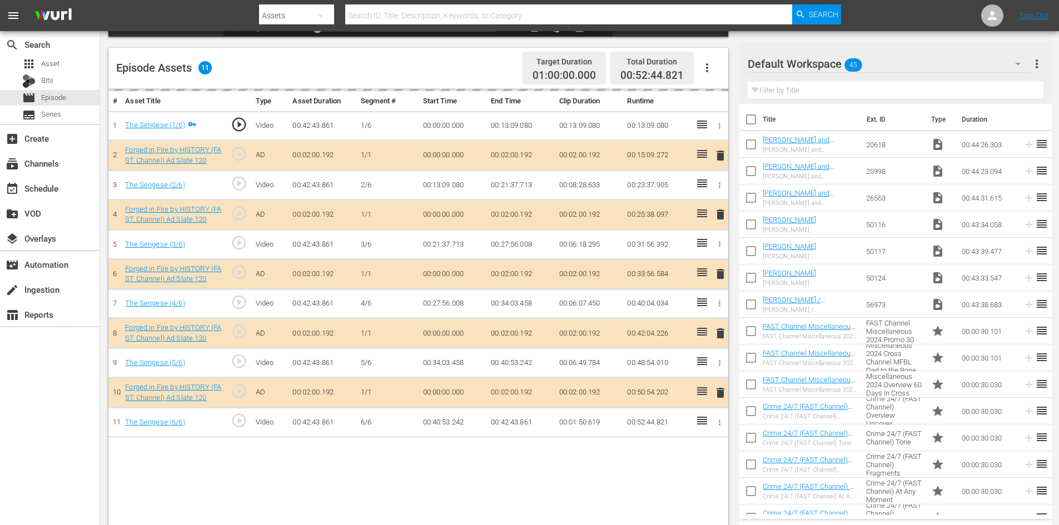
scroll to position [278, 0]
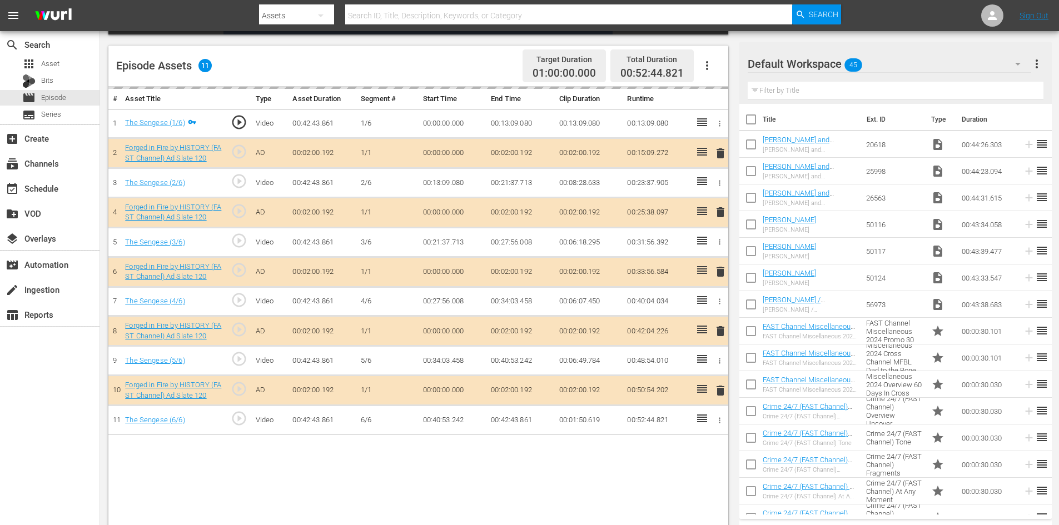
click at [921, 64] on div "Default Workspace 45" at bounding box center [890, 63] width 284 height 31
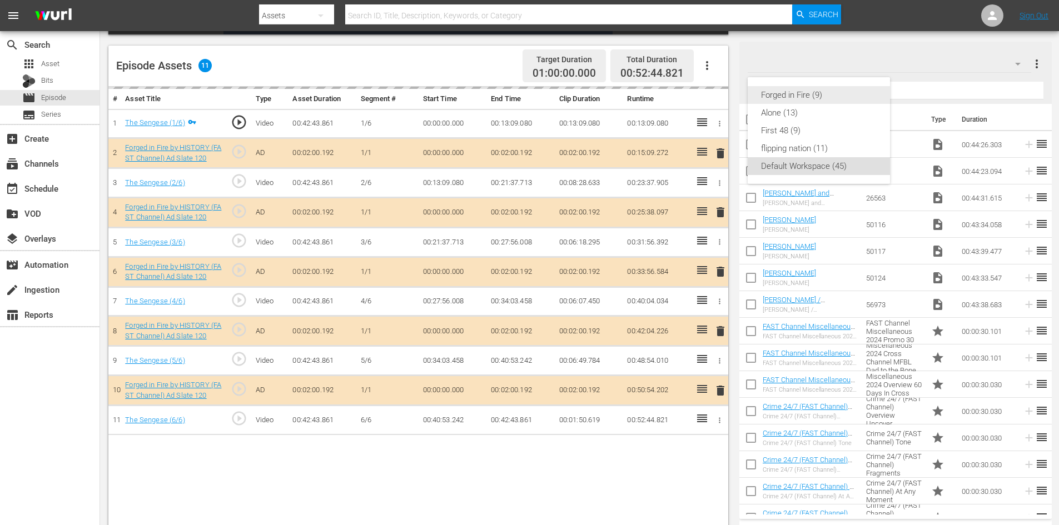
click at [798, 99] on div "Forged in Fire (9)" at bounding box center [819, 95] width 116 height 18
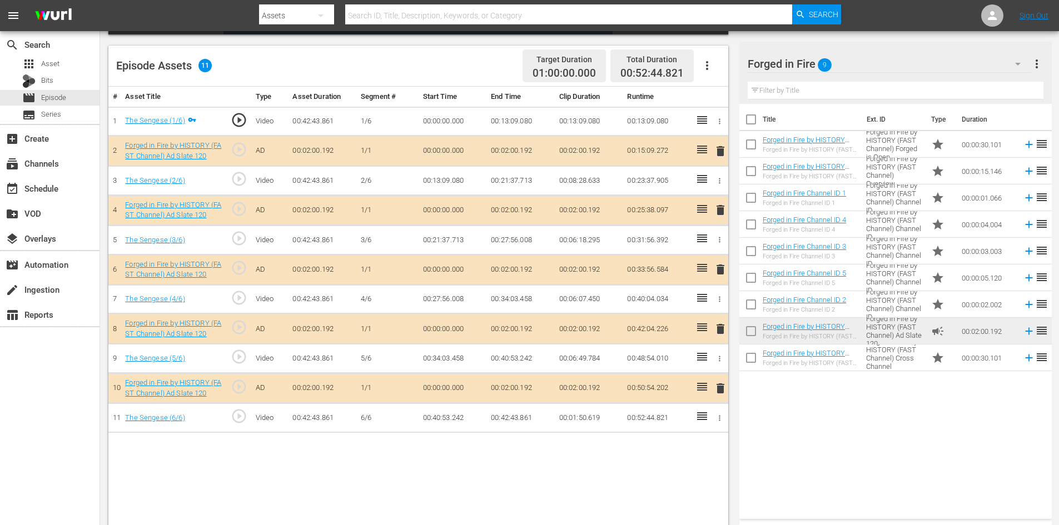
click at [721, 332] on span "delete" at bounding box center [720, 328] width 13 height 13
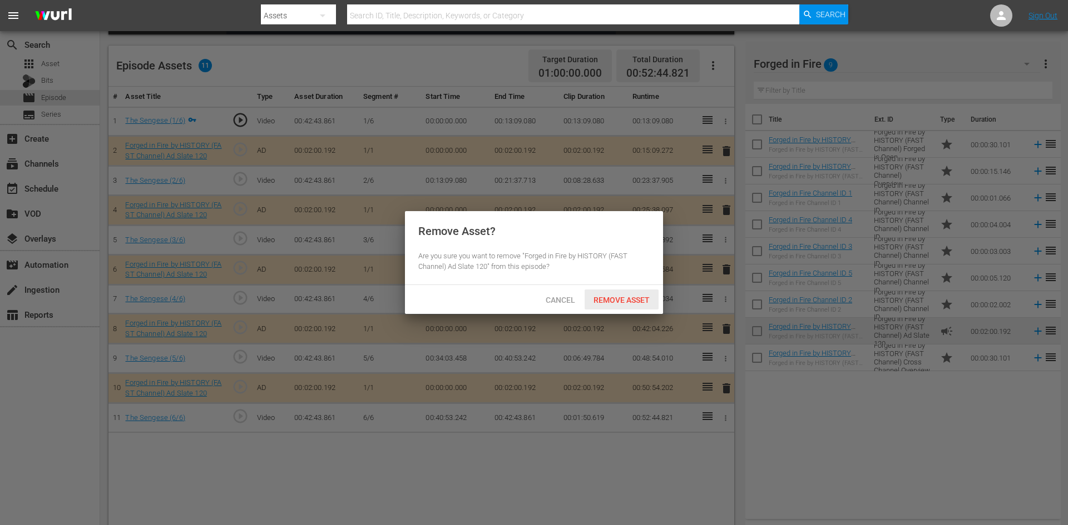
click at [638, 302] on span "Remove Asset" at bounding box center [621, 300] width 74 height 9
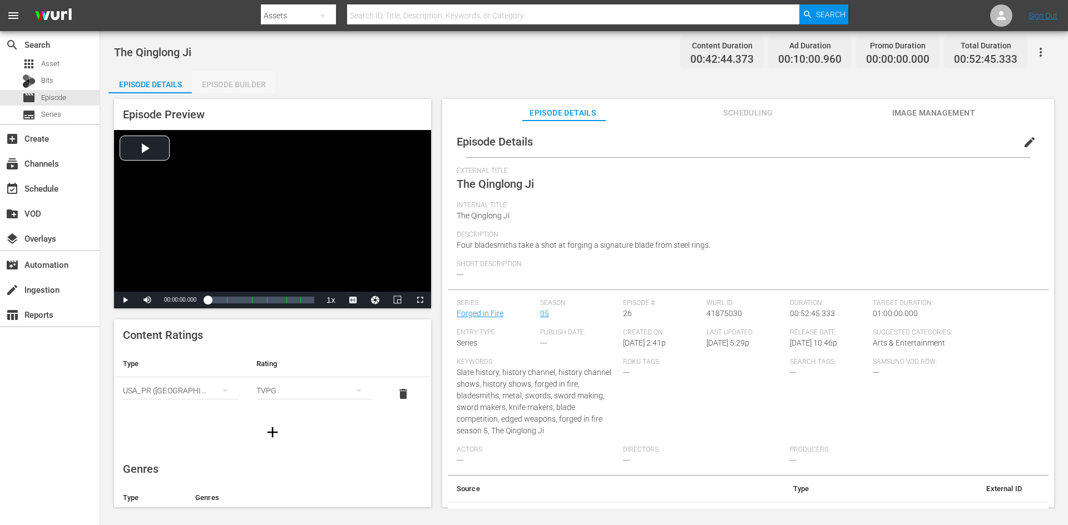
click at [219, 88] on div "Episode Builder" at bounding box center [233, 84] width 83 height 27
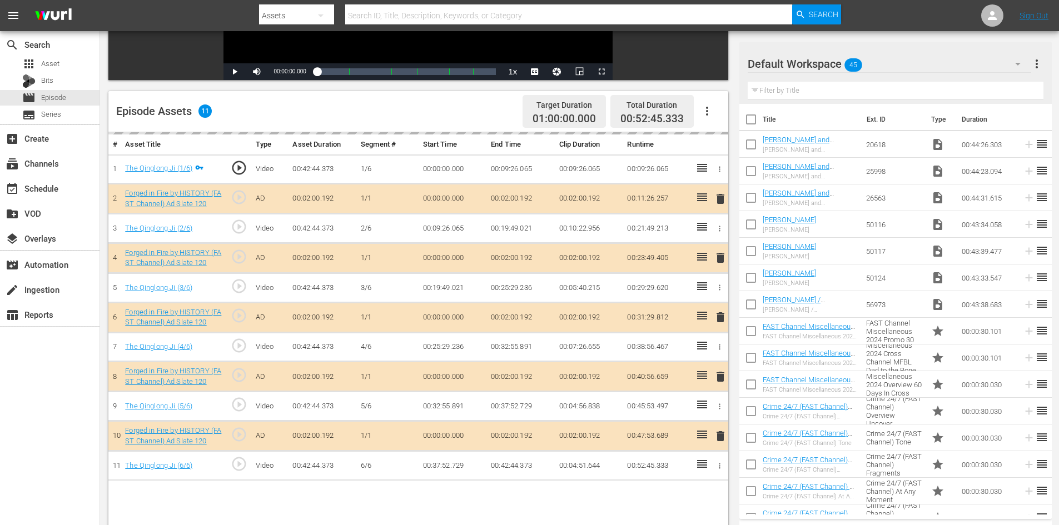
scroll to position [290, 0]
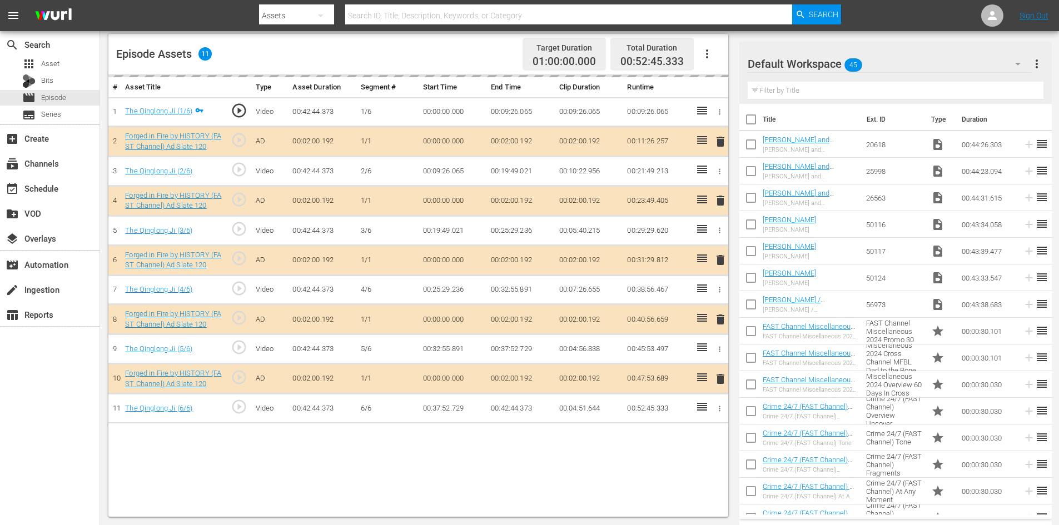
click at [941, 62] on div "Default Workspace 45" at bounding box center [890, 63] width 284 height 31
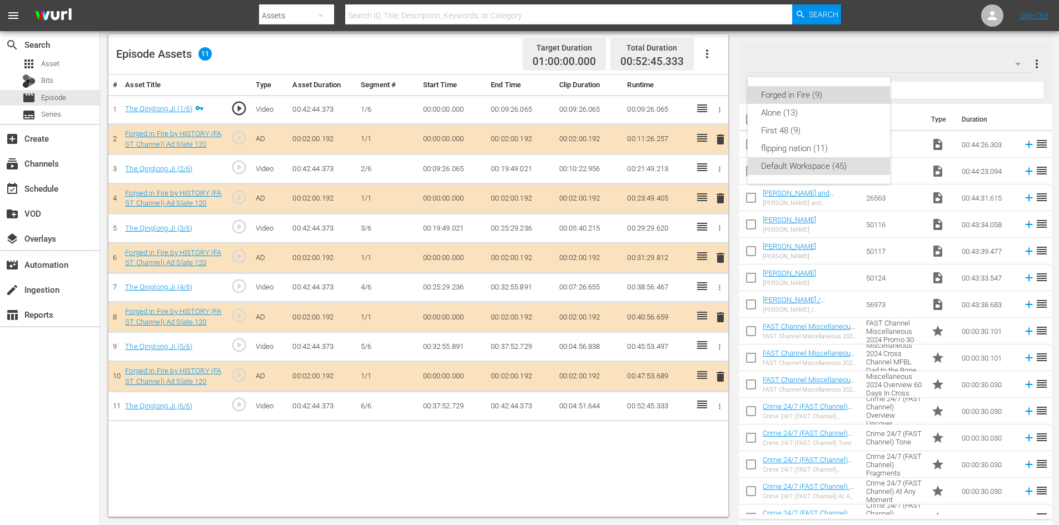
click at [802, 97] on div "Forged in Fire (9)" at bounding box center [819, 95] width 116 height 18
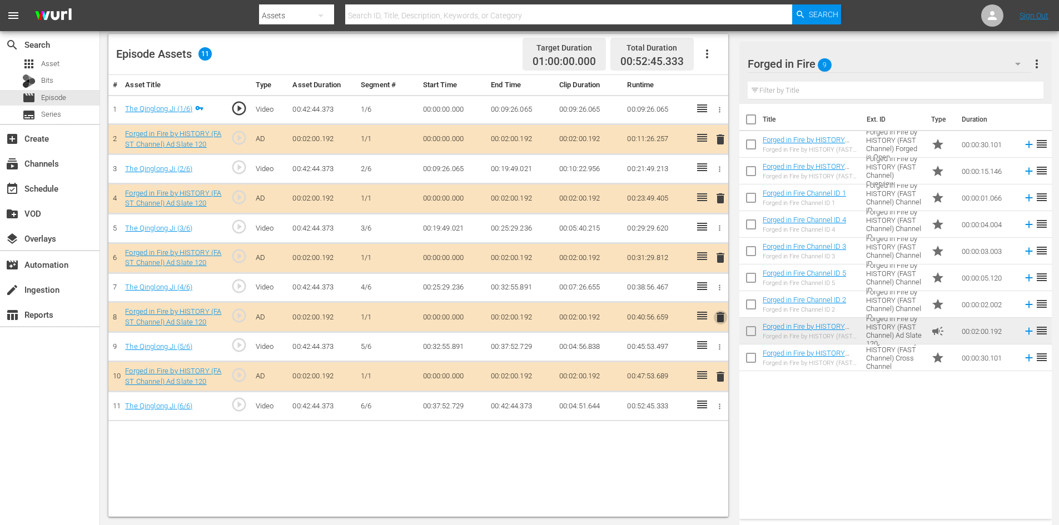
click at [721, 314] on span "delete" at bounding box center [720, 317] width 13 height 13
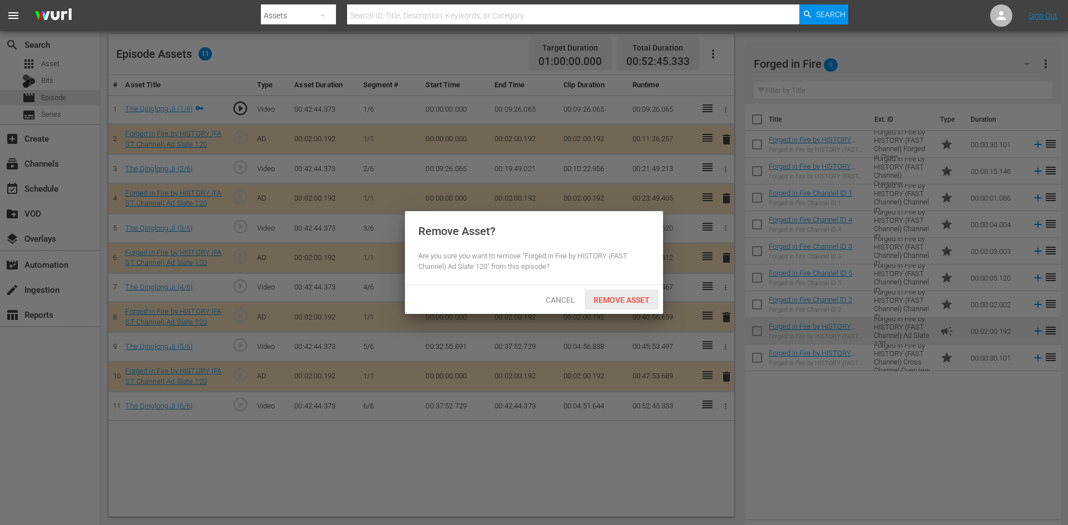
click at [616, 294] on div "Remove Asset" at bounding box center [621, 300] width 74 height 21
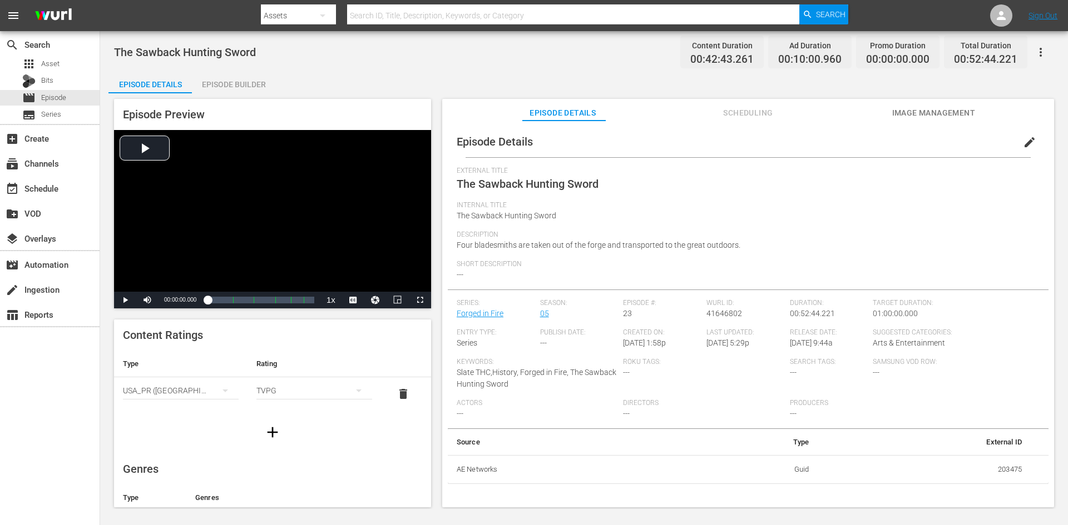
click at [256, 87] on div "Episode Builder" at bounding box center [233, 84] width 83 height 27
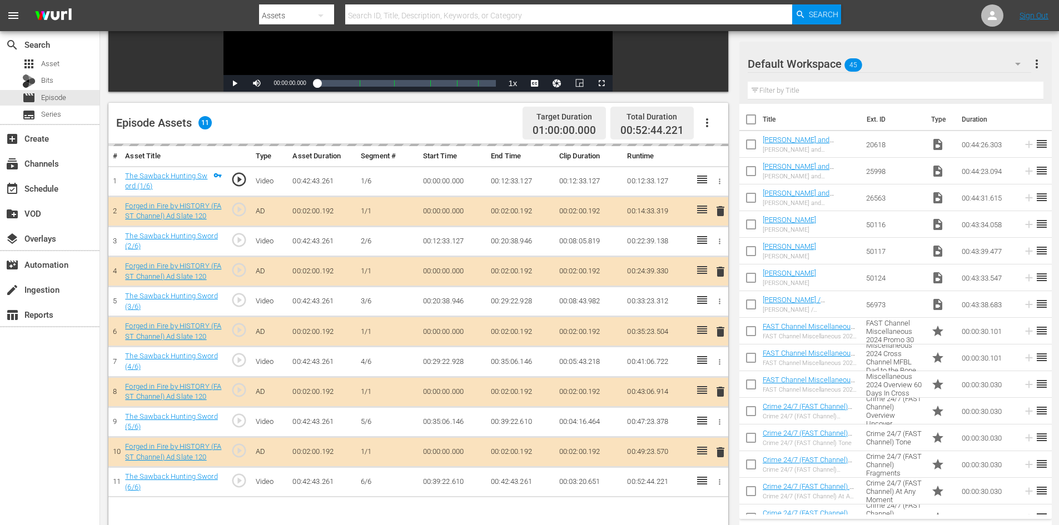
scroll to position [290, 0]
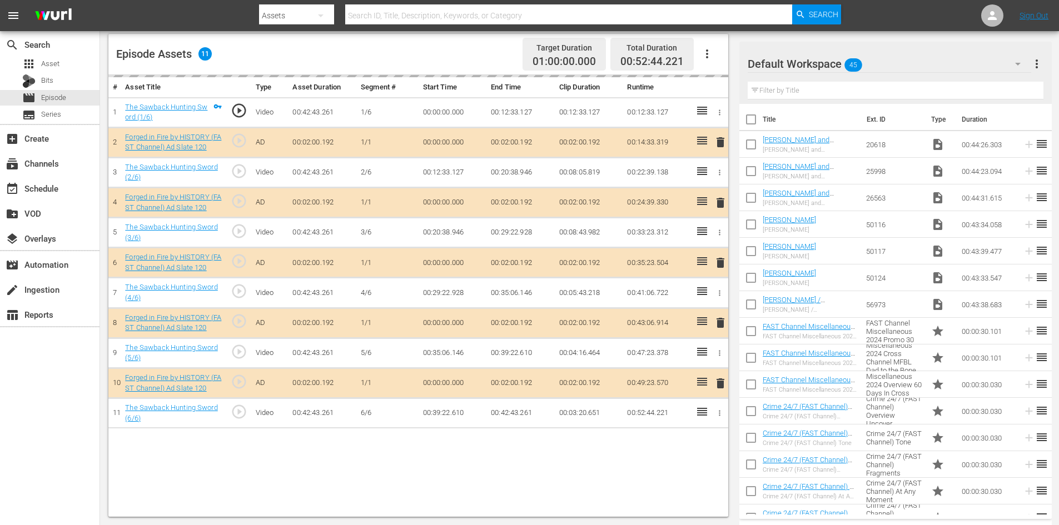
click at [916, 59] on div "Default Workspace 45" at bounding box center [890, 63] width 284 height 31
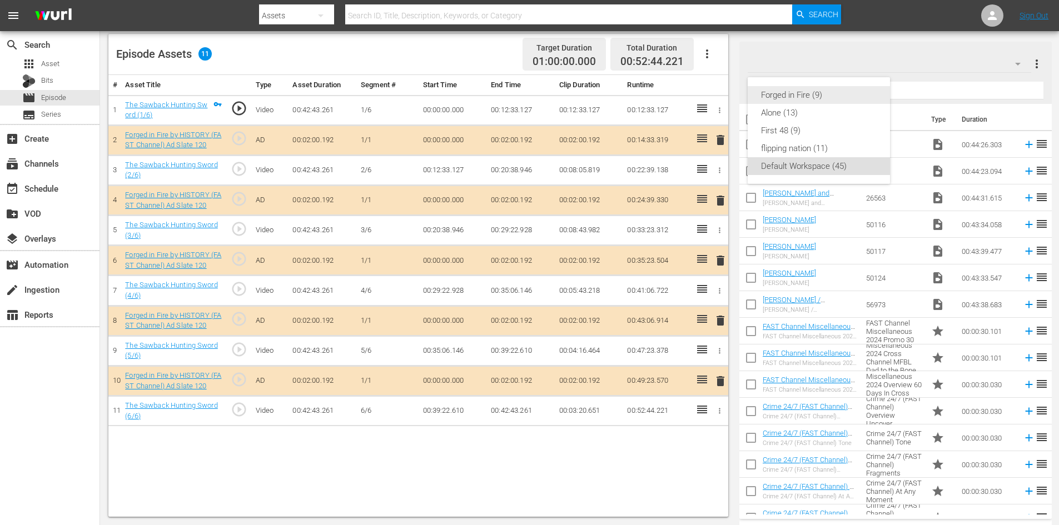
click at [773, 97] on div "Forged in Fire (9)" at bounding box center [819, 95] width 116 height 18
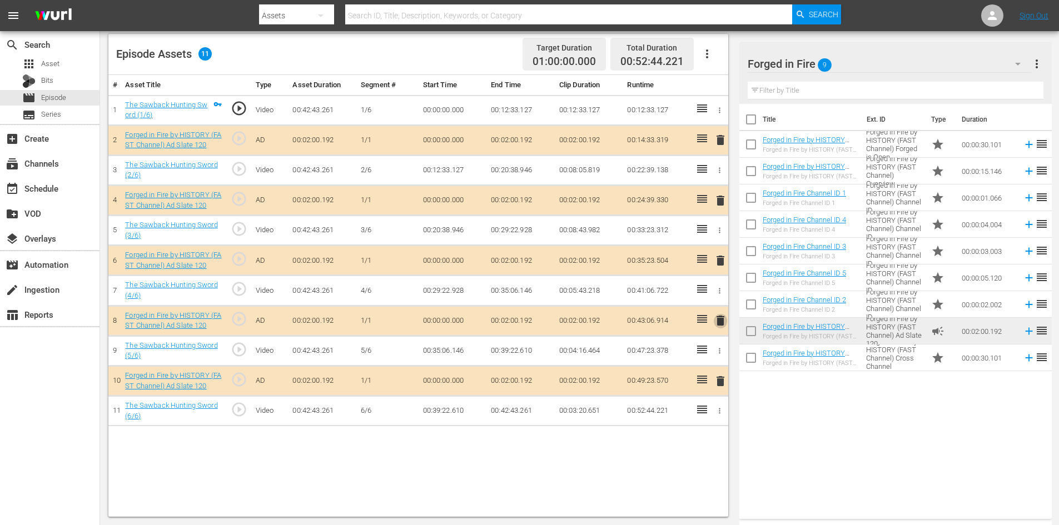
click at [723, 319] on span "delete" at bounding box center [720, 320] width 13 height 13
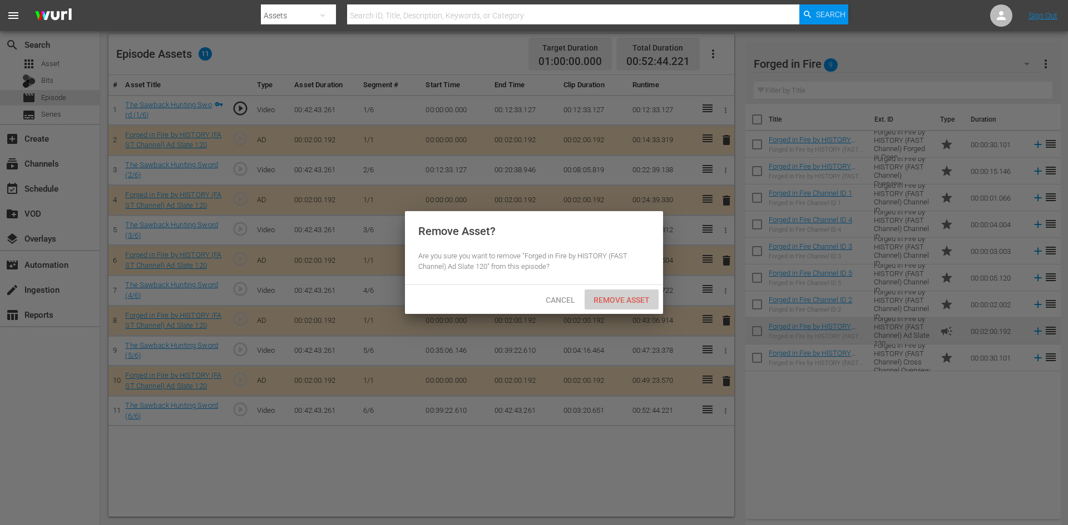
click at [632, 301] on span "Remove Asset" at bounding box center [621, 300] width 74 height 9
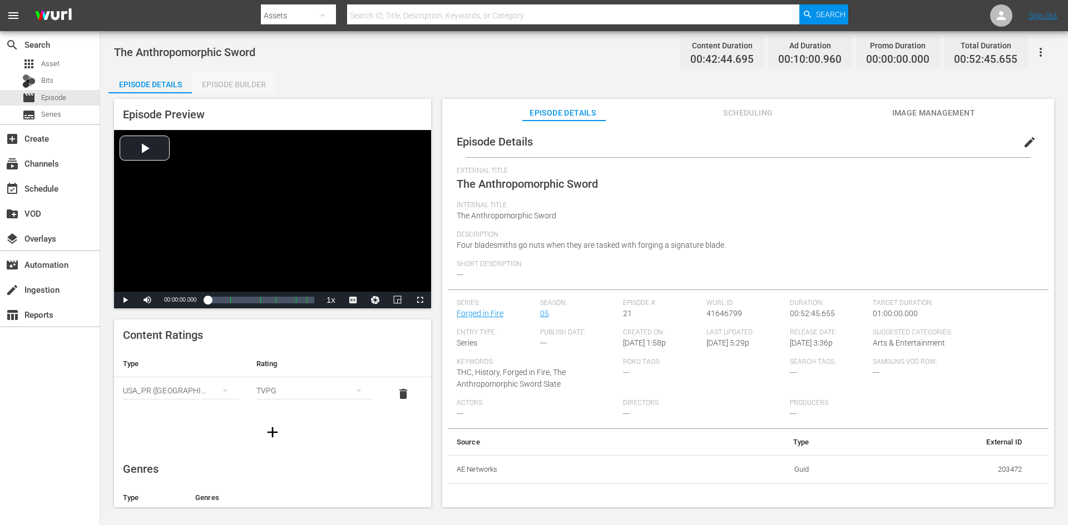
click at [228, 85] on div "Episode Builder" at bounding box center [233, 84] width 83 height 27
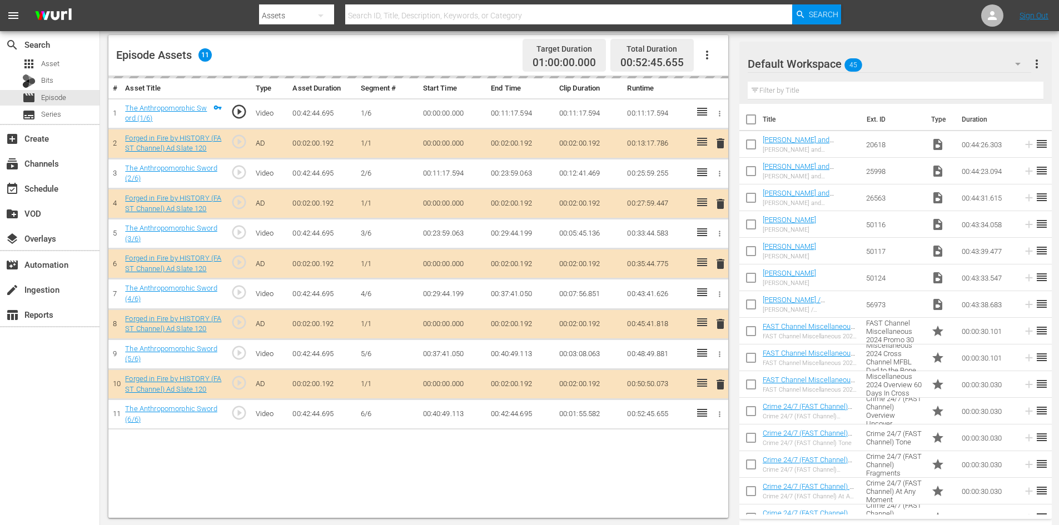
scroll to position [290, 0]
click at [932, 53] on div "Default Workspace 45" at bounding box center [890, 63] width 284 height 31
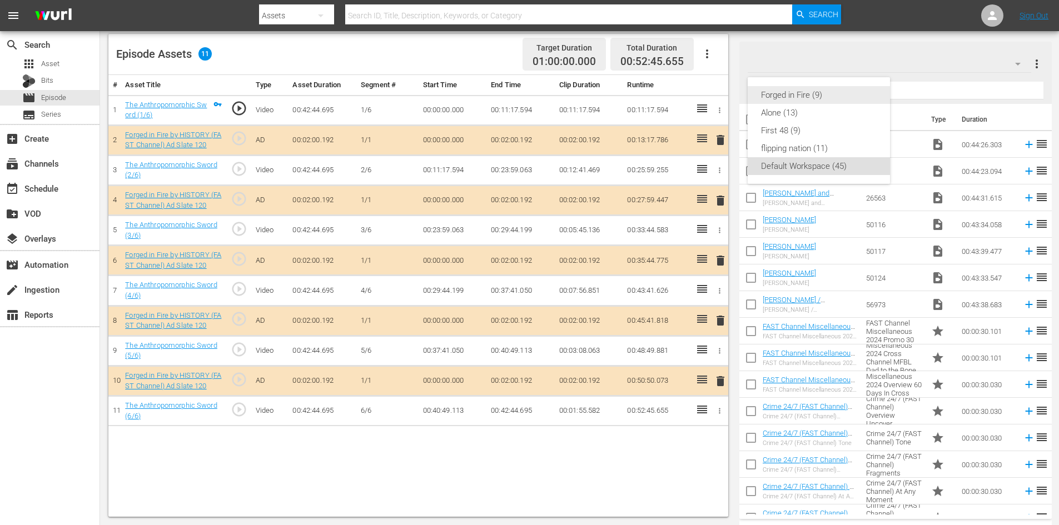
click at [800, 94] on div "Forged in Fire (9)" at bounding box center [819, 95] width 116 height 18
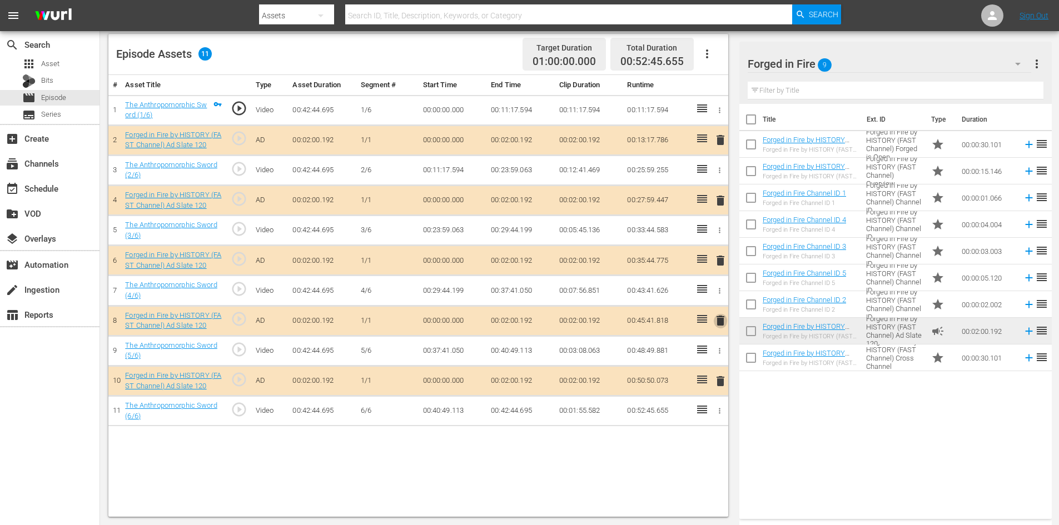
click at [724, 326] on span "delete" at bounding box center [720, 320] width 13 height 13
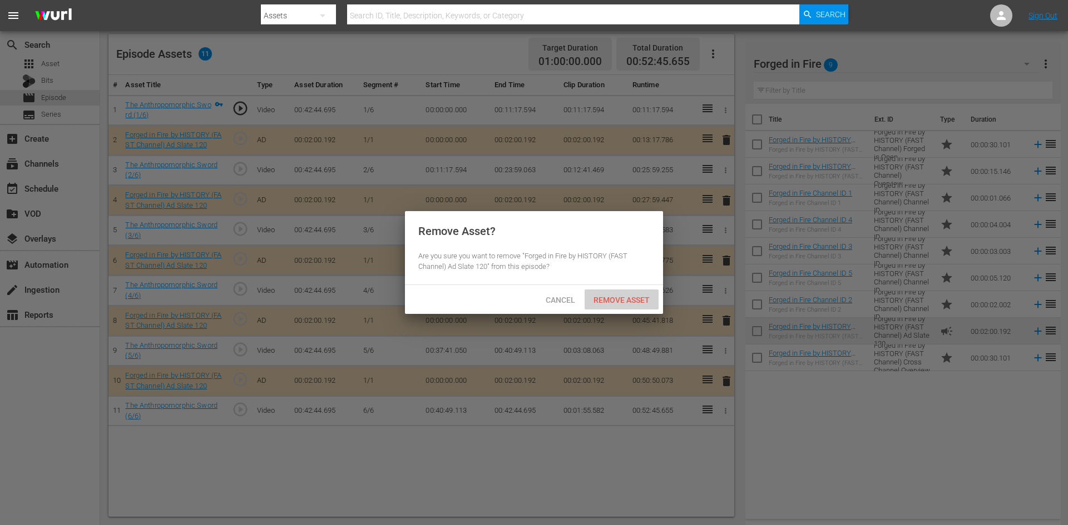
click at [632, 302] on span "Remove Asset" at bounding box center [621, 300] width 74 height 9
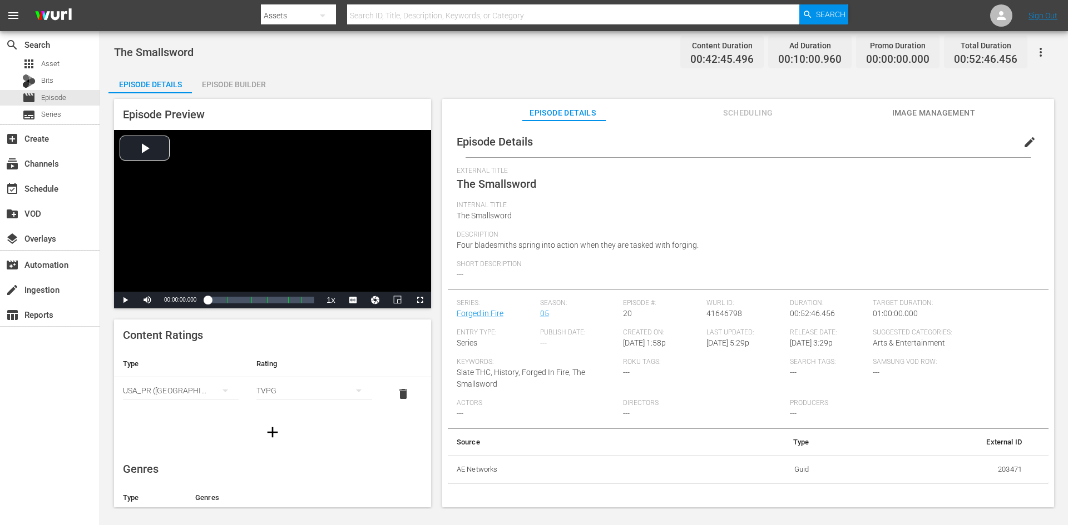
click at [256, 83] on div "Episode Builder" at bounding box center [233, 84] width 83 height 27
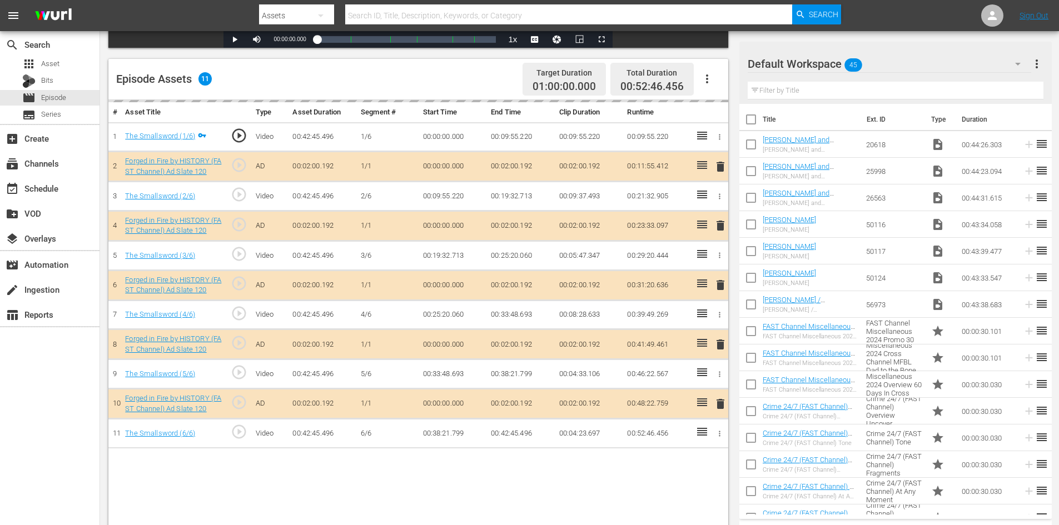
scroll to position [290, 0]
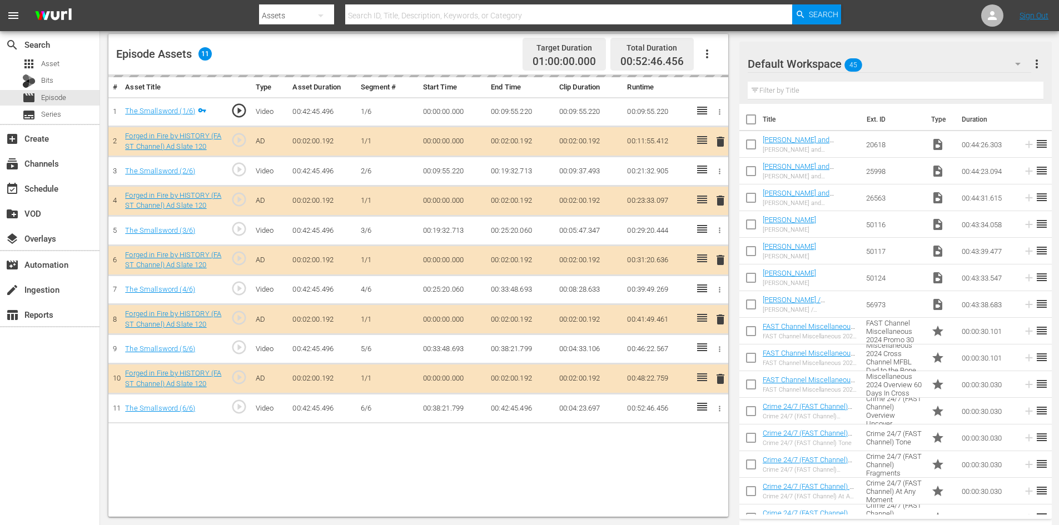
click at [912, 65] on div "Default Workspace 45" at bounding box center [890, 63] width 284 height 31
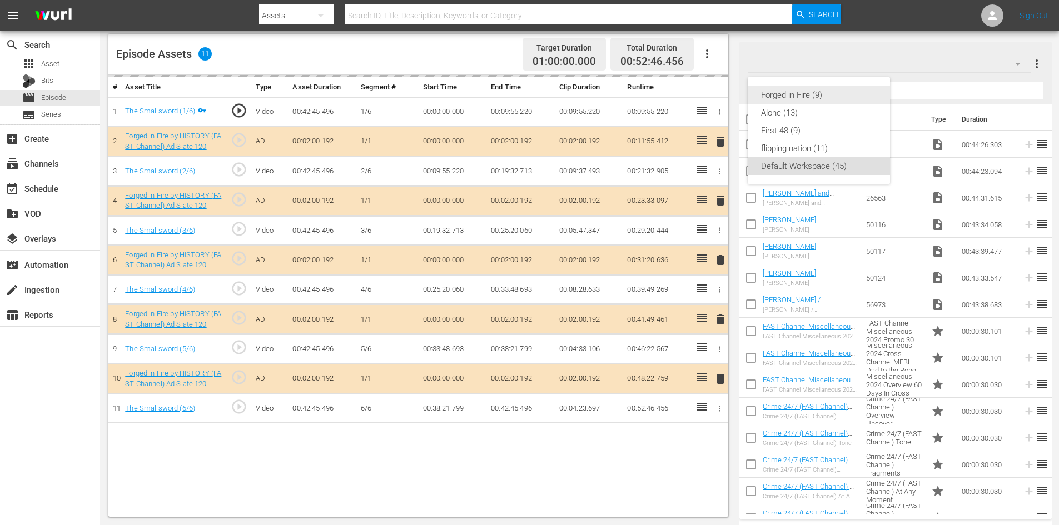
click at [786, 93] on div "Forged in Fire (9)" at bounding box center [819, 95] width 116 height 18
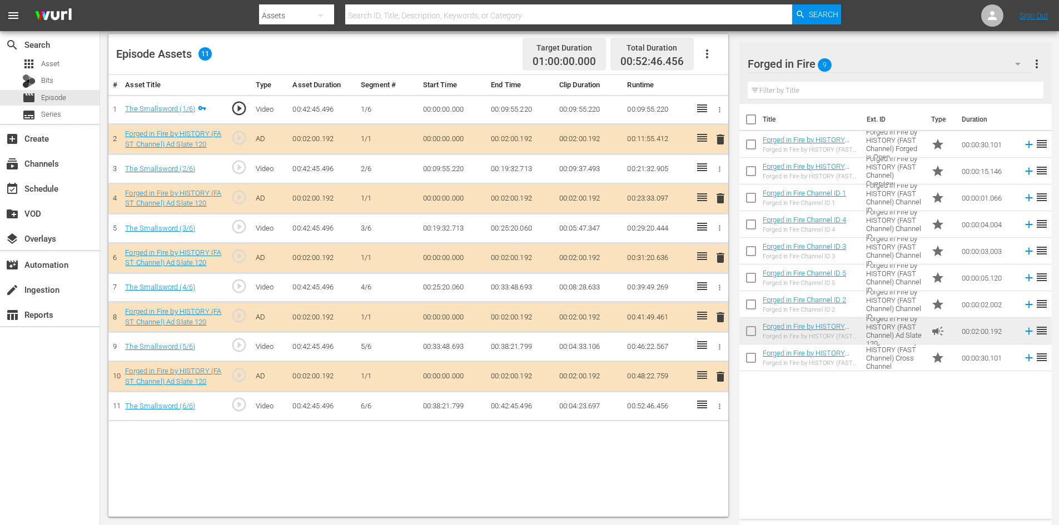
click at [721, 319] on span "delete" at bounding box center [720, 317] width 13 height 13
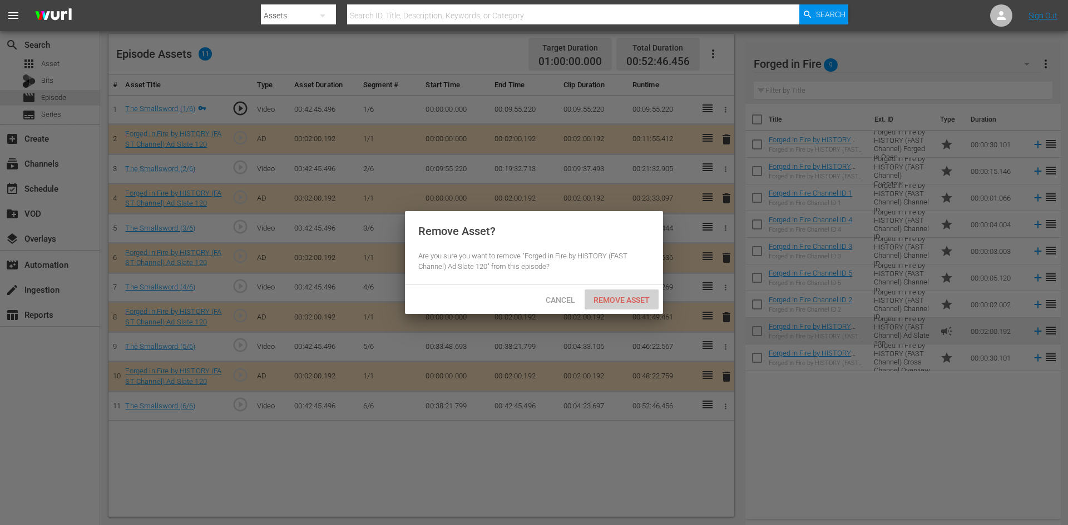
click at [602, 296] on span "Remove Asset" at bounding box center [621, 300] width 74 height 9
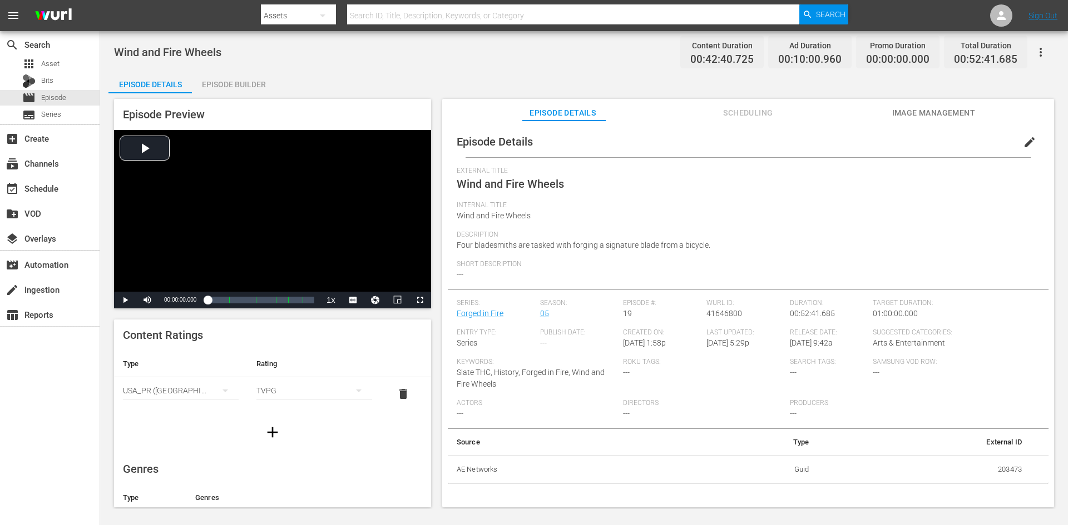
click at [251, 80] on div "Episode Builder" at bounding box center [233, 84] width 83 height 27
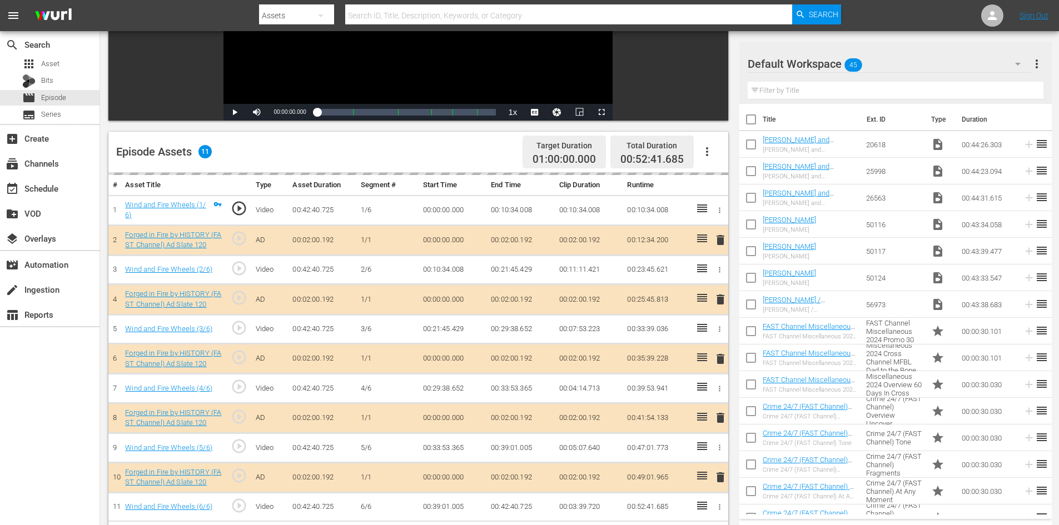
scroll to position [290, 0]
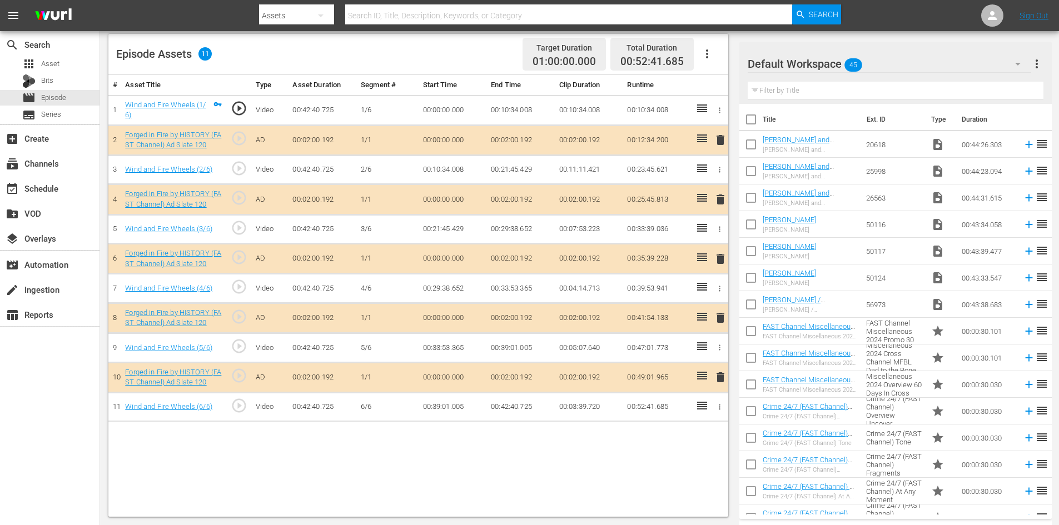
click at [921, 61] on div "Default Workspace 45" at bounding box center [890, 63] width 284 height 31
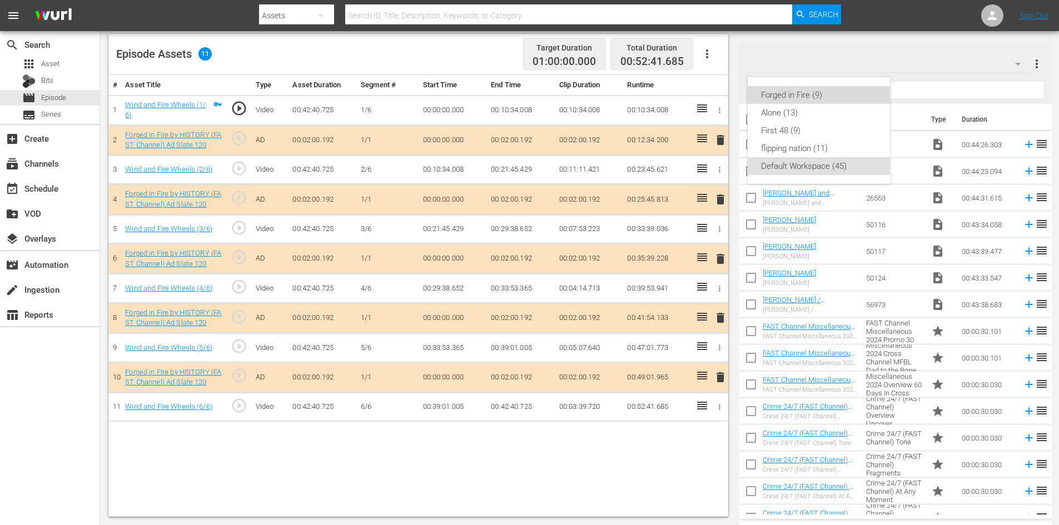
click at [811, 95] on div "Forged in Fire (9)" at bounding box center [819, 95] width 116 height 18
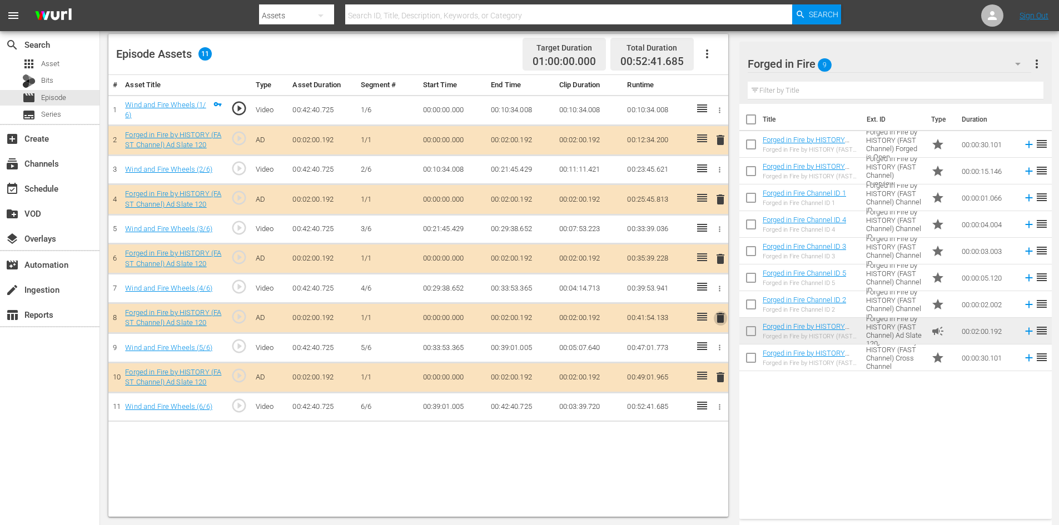
click at [719, 321] on span "delete" at bounding box center [720, 317] width 13 height 13
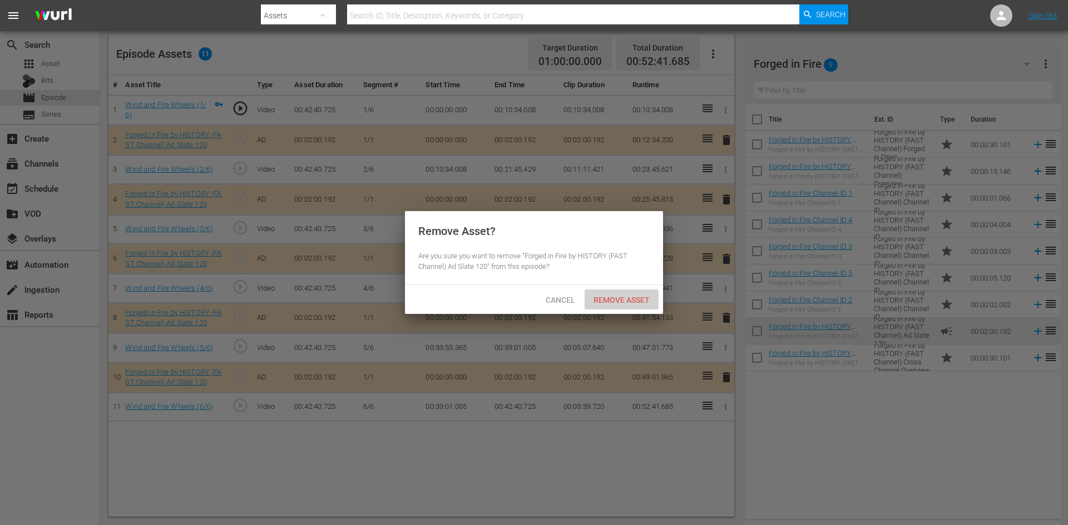
click at [637, 298] on span "Remove Asset" at bounding box center [621, 300] width 74 height 9
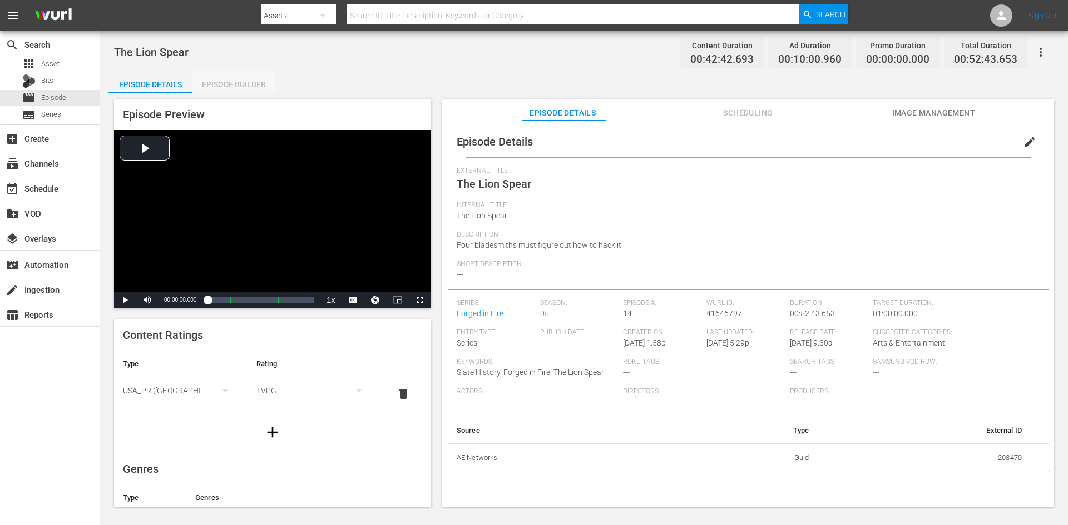
click at [243, 90] on div "Episode Builder" at bounding box center [233, 84] width 83 height 27
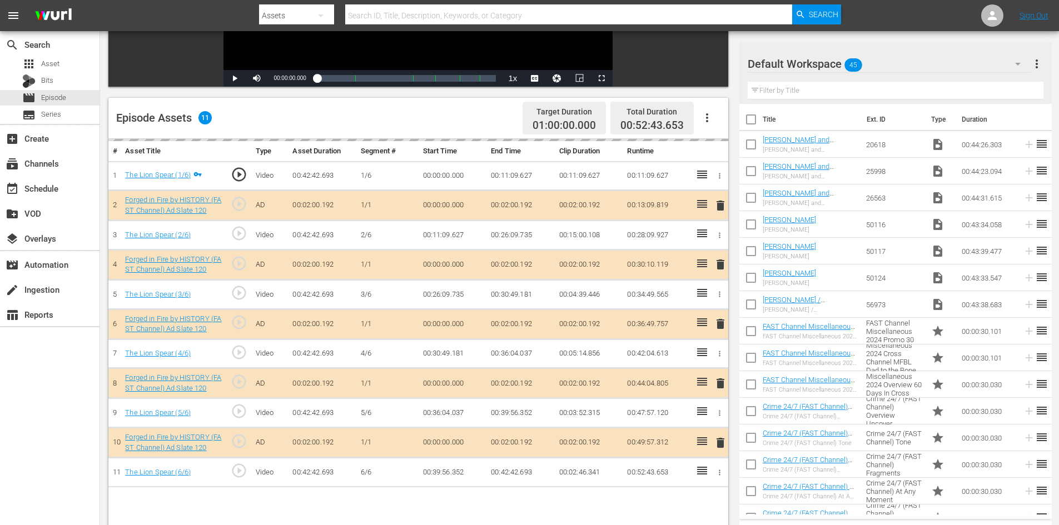
scroll to position [290, 0]
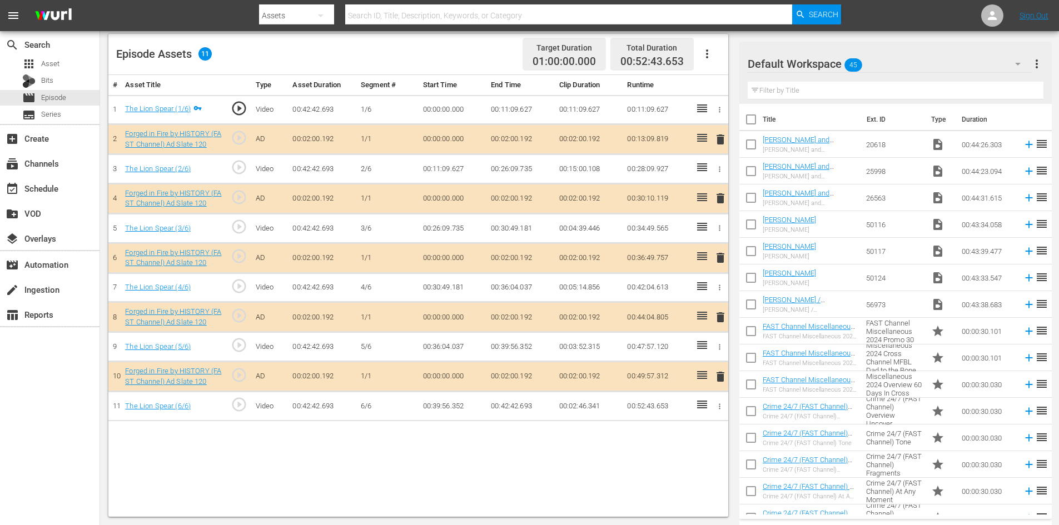
click at [916, 64] on div "Default Workspace 45" at bounding box center [890, 63] width 284 height 31
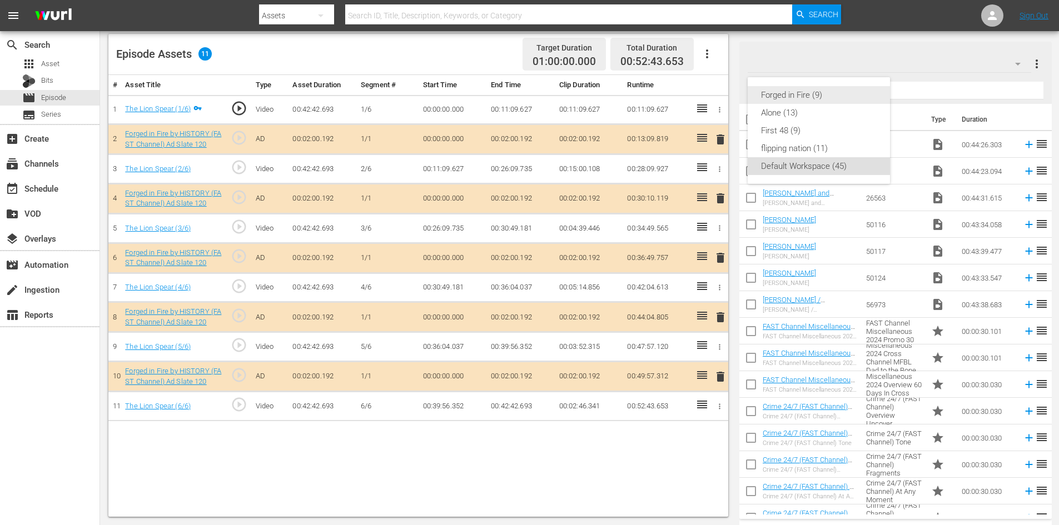
click at [799, 103] on div "Forged in Fire (9)" at bounding box center [819, 95] width 116 height 18
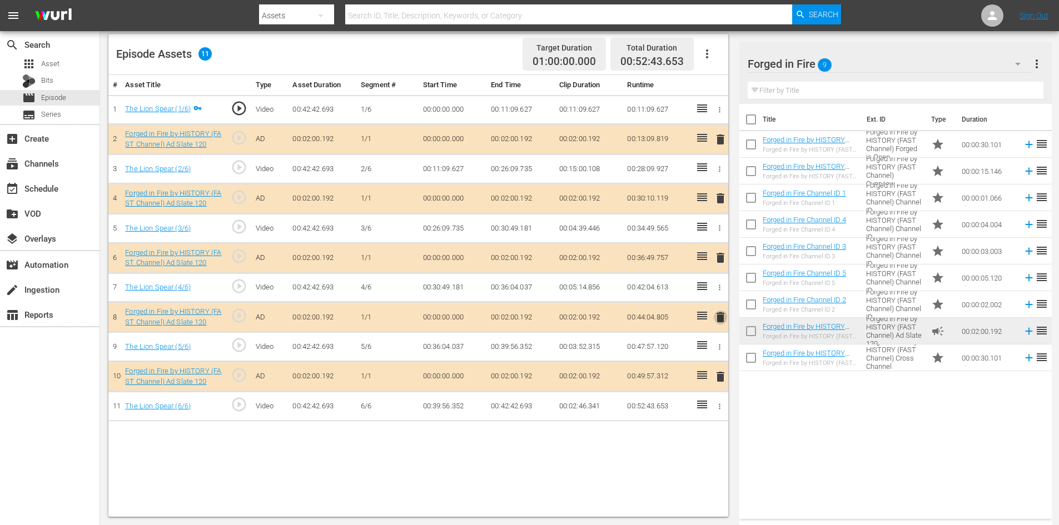
click at [720, 321] on span "delete" at bounding box center [720, 317] width 13 height 13
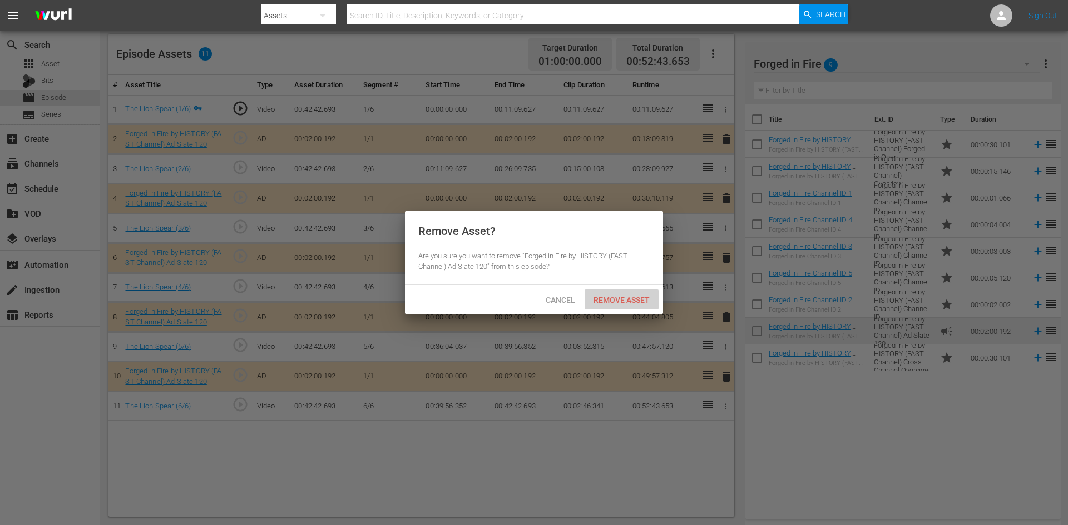
click at [626, 297] on span "Remove Asset" at bounding box center [621, 300] width 74 height 9
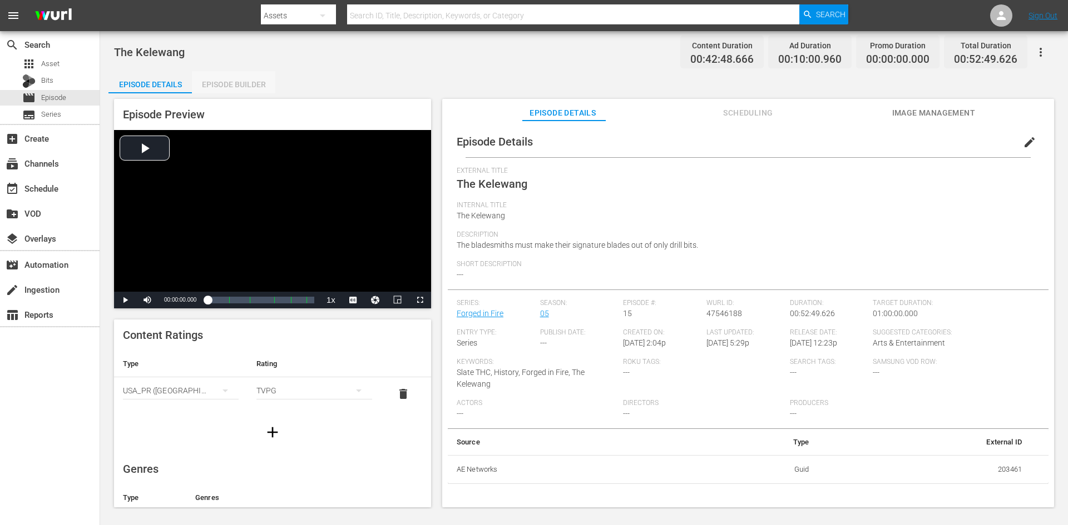
click at [254, 82] on div "Episode Builder" at bounding box center [233, 84] width 83 height 27
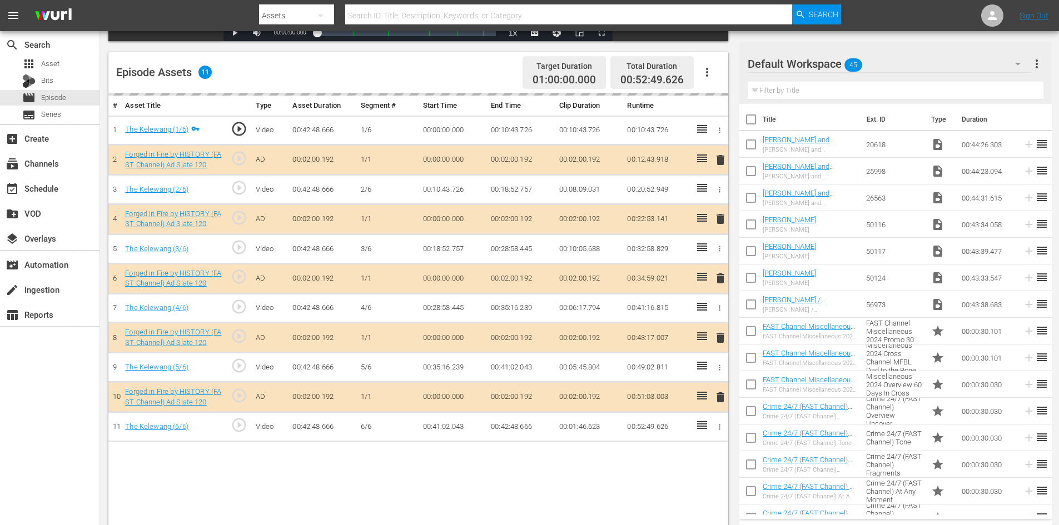
scroll to position [290, 0]
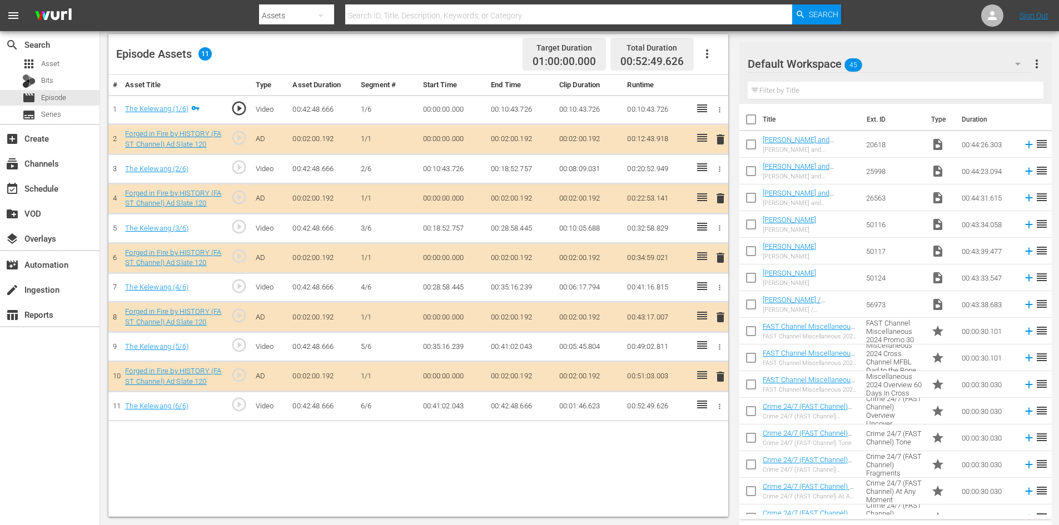
click at [903, 68] on div "Default Workspace 45" at bounding box center [890, 63] width 284 height 31
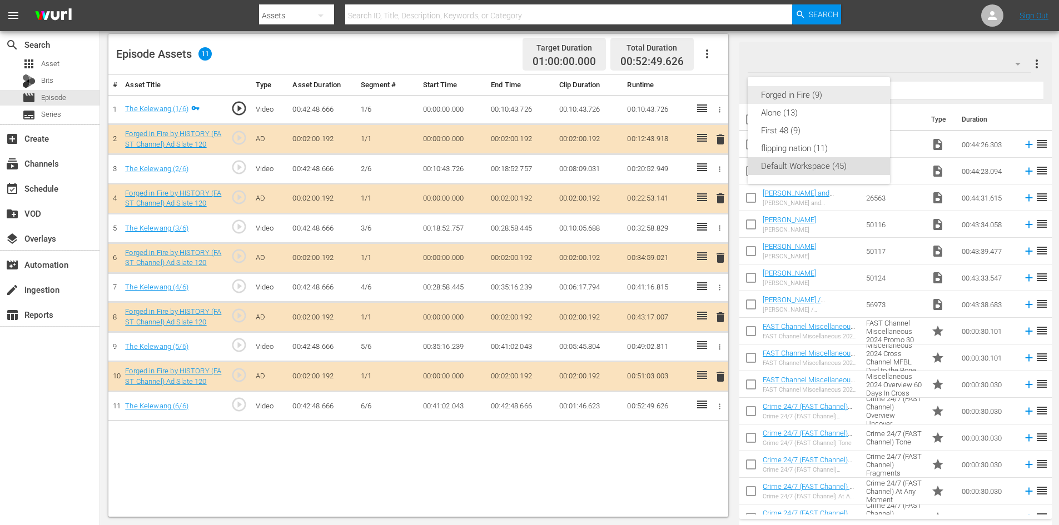
click at [819, 102] on div "Forged in Fire (9)" at bounding box center [819, 95] width 116 height 18
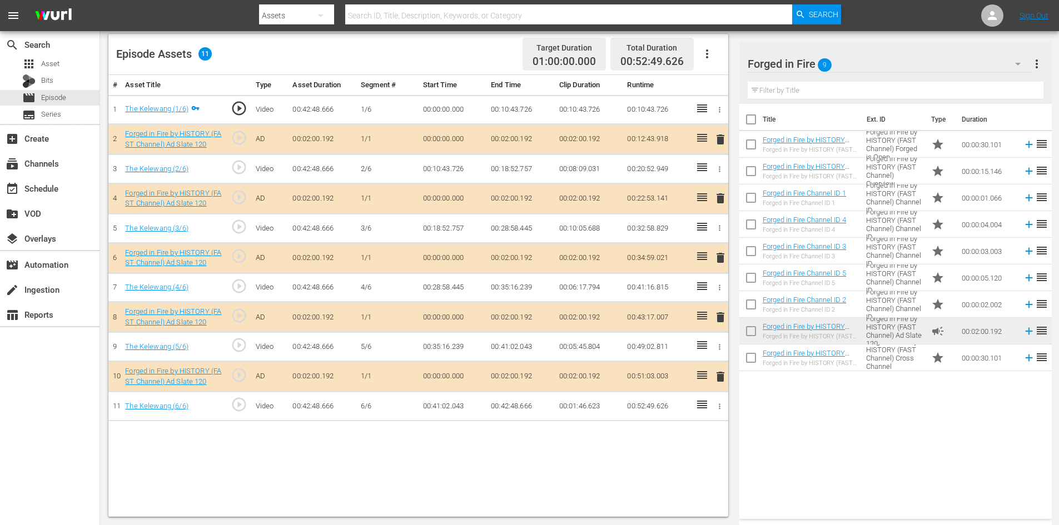
click at [717, 319] on span "delete" at bounding box center [720, 317] width 13 height 13
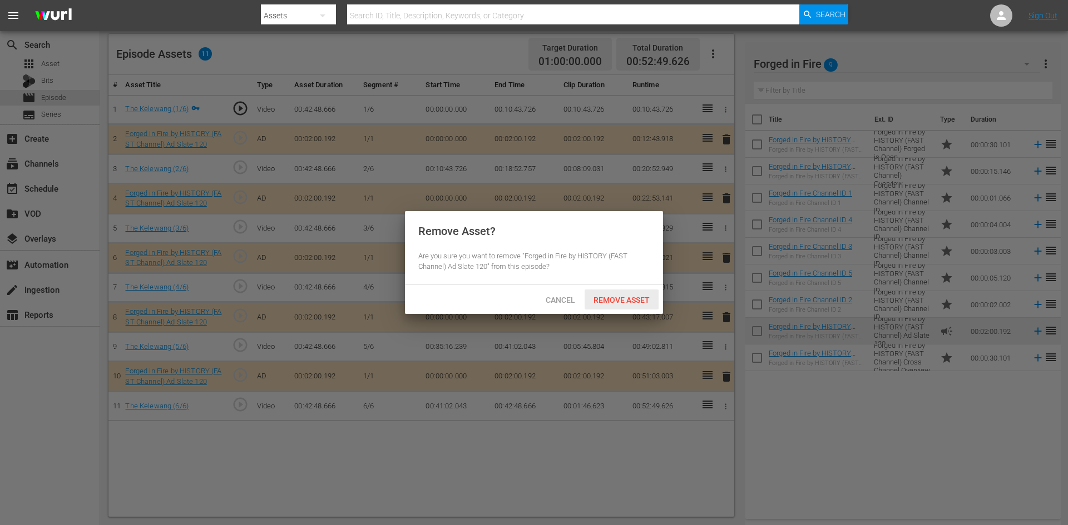
click at [641, 307] on div "Remove Asset" at bounding box center [621, 300] width 74 height 21
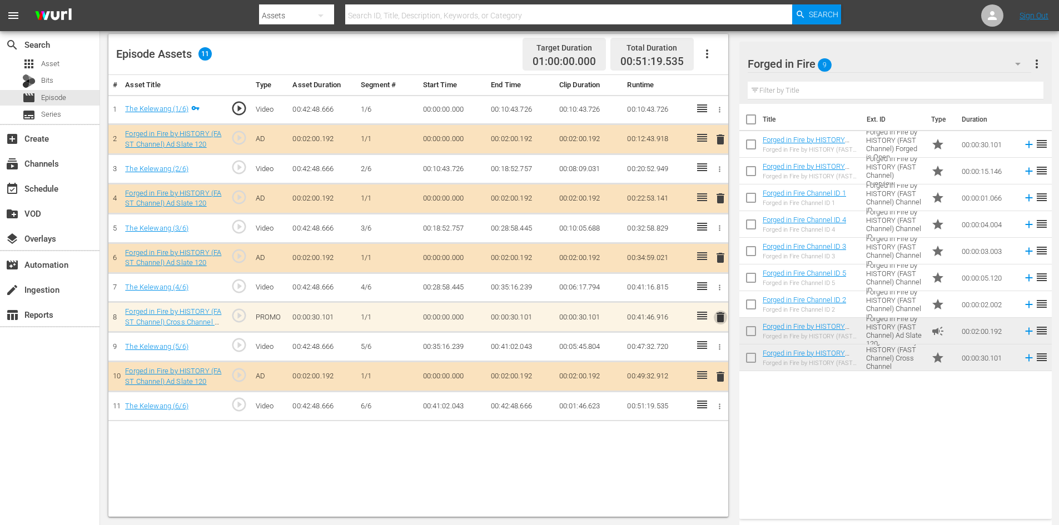
click at [721, 317] on span "delete" at bounding box center [720, 317] width 13 height 13
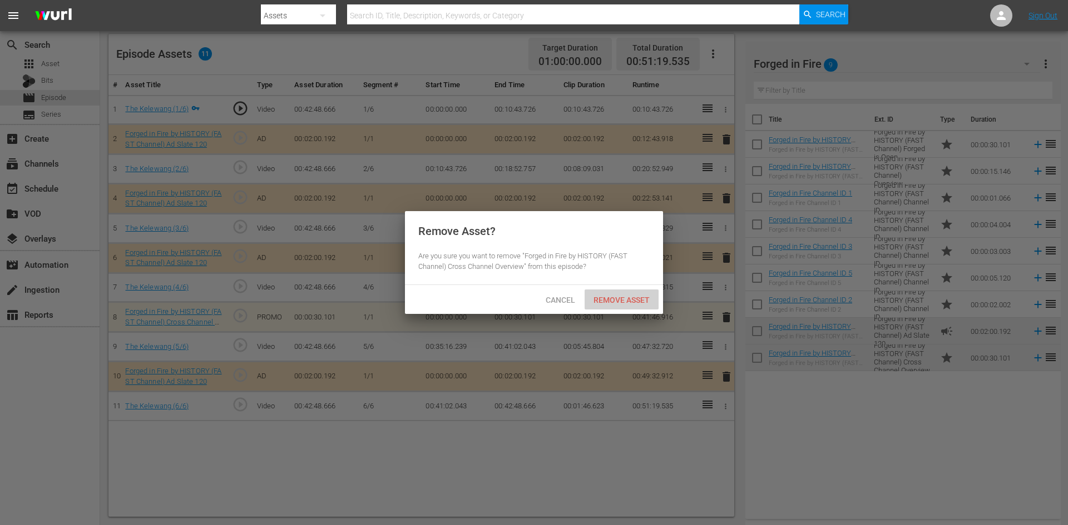
click at [633, 301] on span "Remove Asset" at bounding box center [621, 300] width 74 height 9
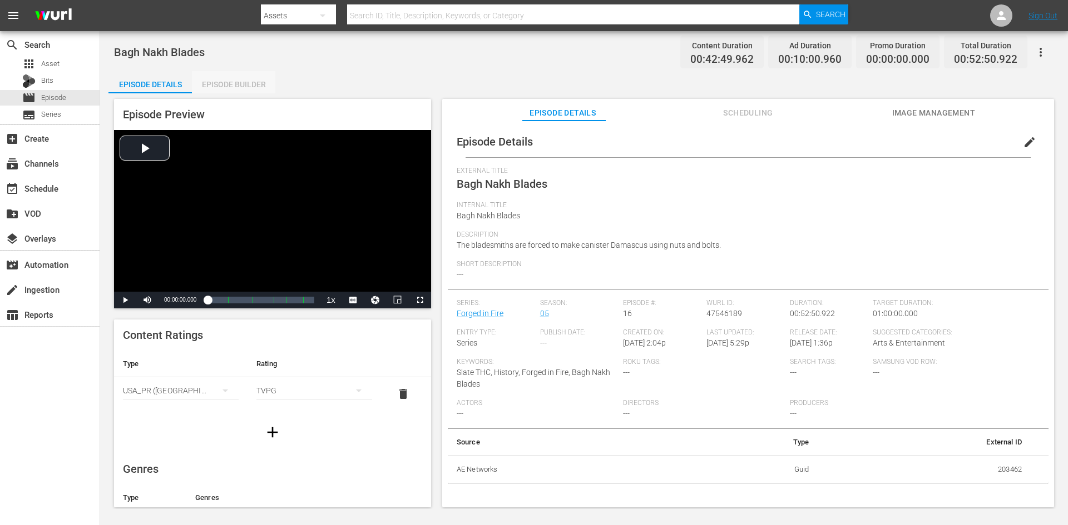
click at [241, 85] on div "Episode Builder" at bounding box center [233, 84] width 83 height 27
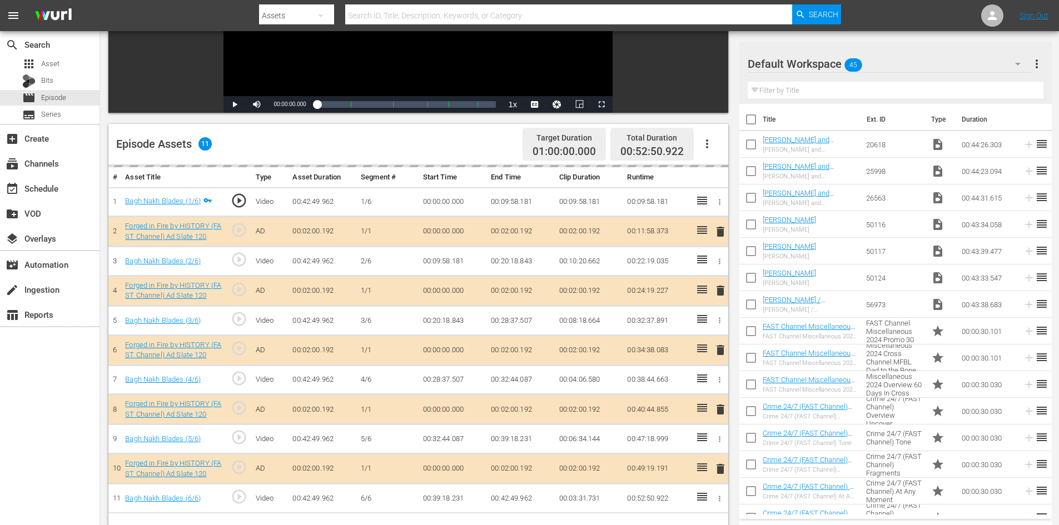
scroll to position [290, 0]
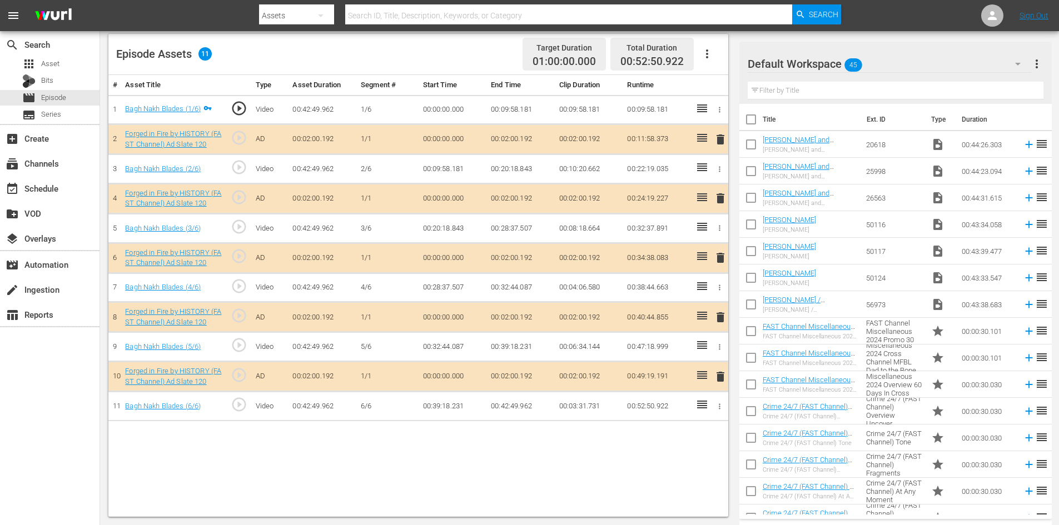
click at [906, 64] on div "Default Workspace 45" at bounding box center [890, 63] width 284 height 31
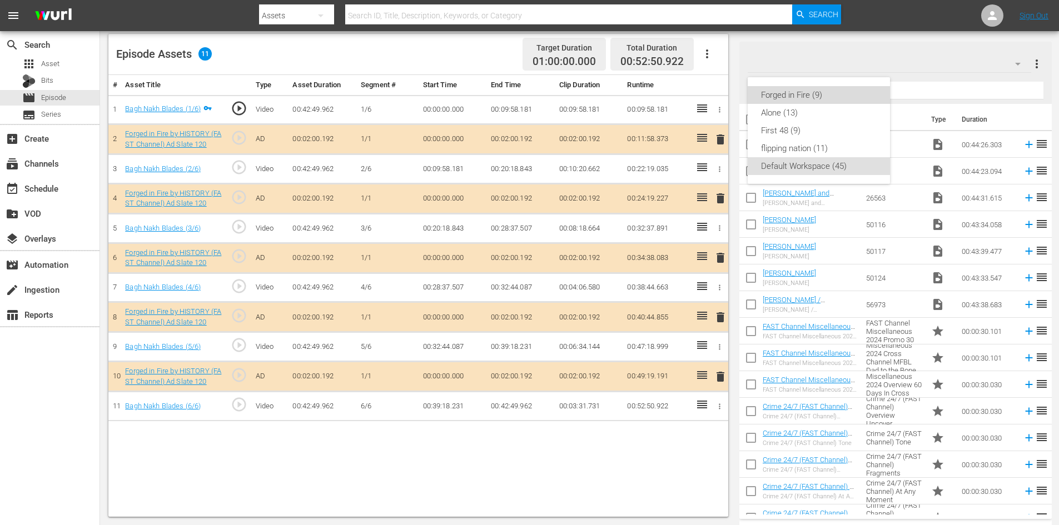
click at [802, 94] on div "Forged in Fire (9)" at bounding box center [819, 95] width 116 height 18
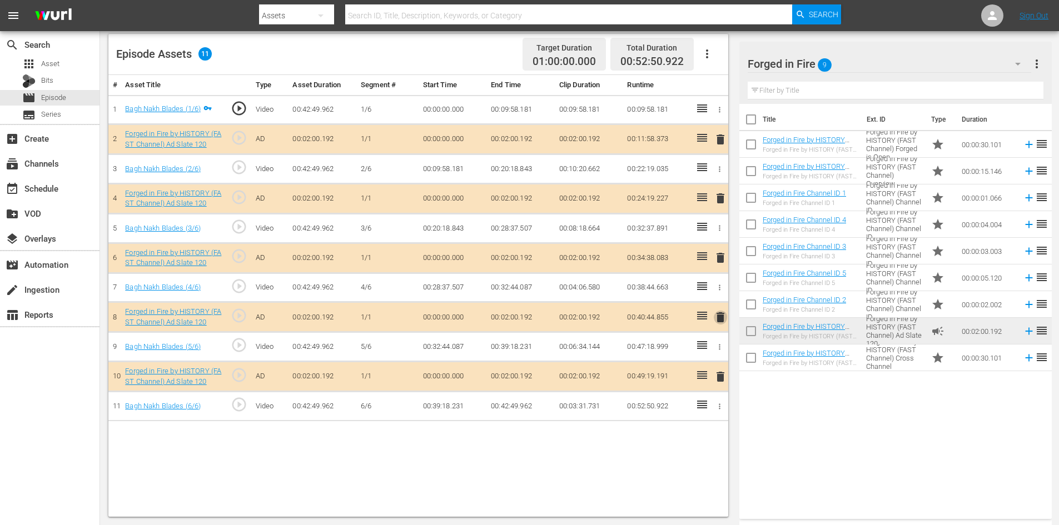
click at [717, 316] on span "delete" at bounding box center [720, 317] width 13 height 13
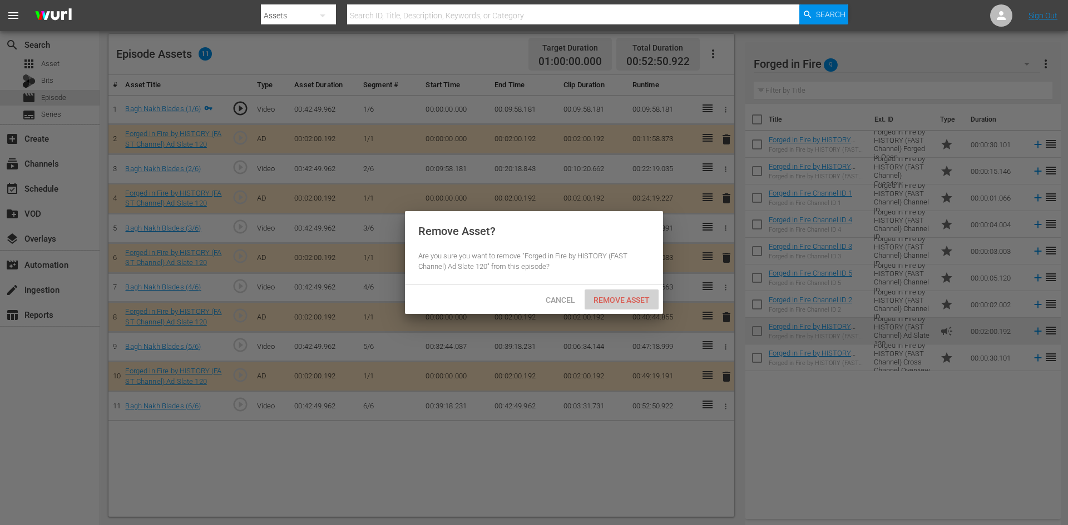
click at [641, 308] on div "Remove Asset" at bounding box center [621, 300] width 74 height 21
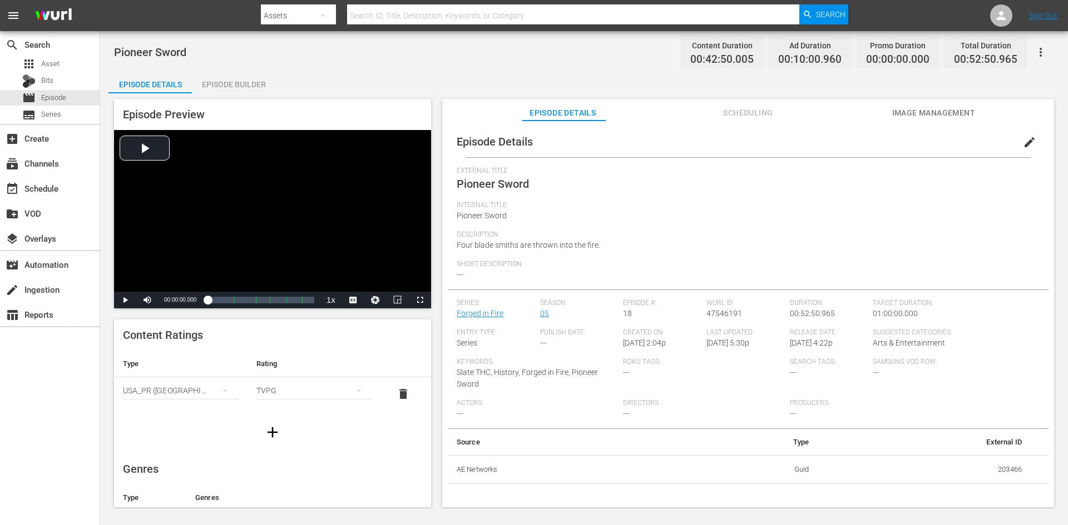
click at [224, 83] on div "Episode Builder" at bounding box center [233, 84] width 83 height 27
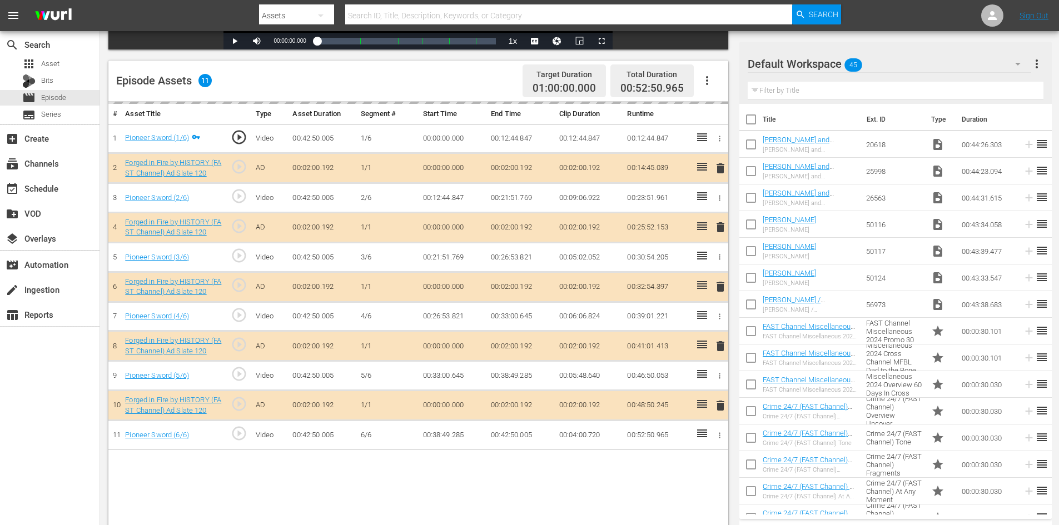
scroll to position [290, 0]
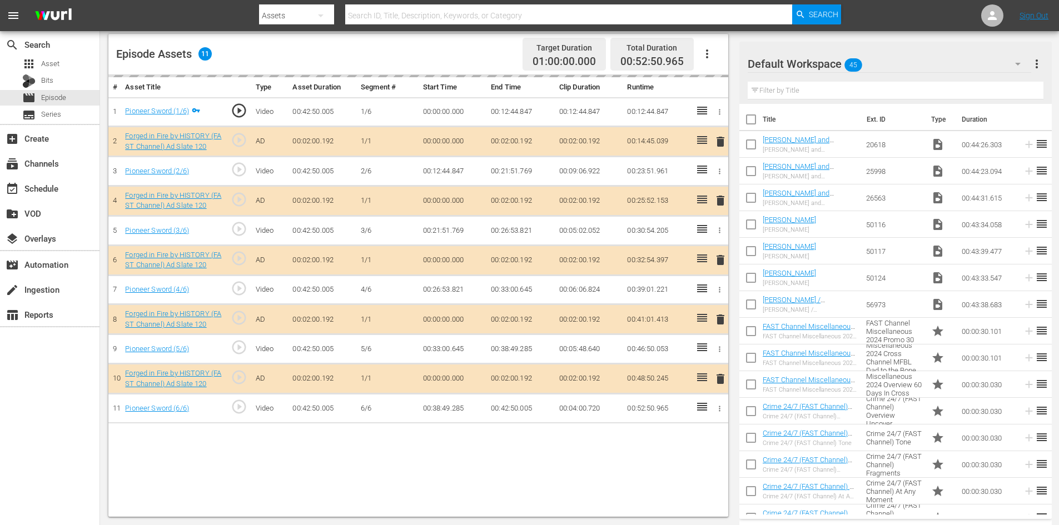
click at [951, 55] on div "Default Workspace 45" at bounding box center [890, 63] width 284 height 31
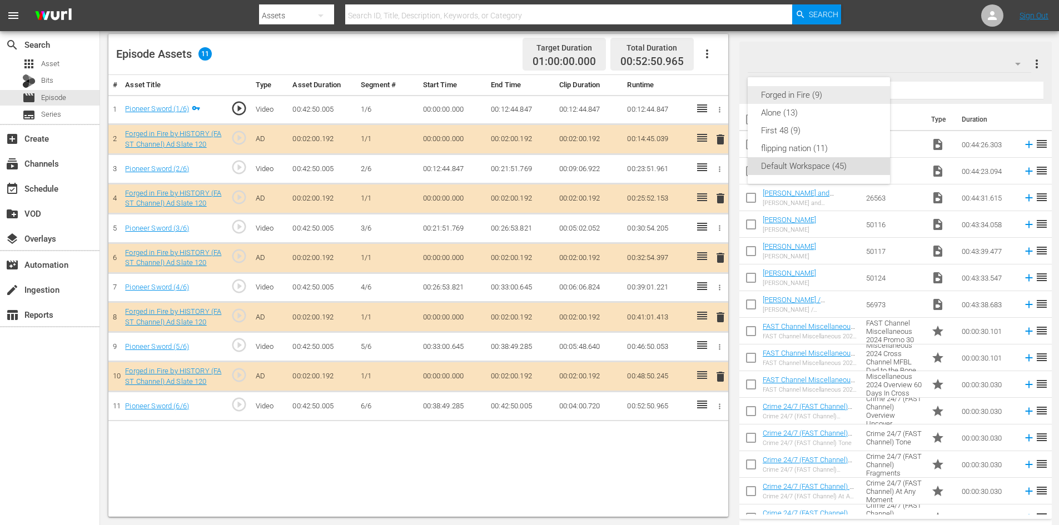
click at [798, 96] on div "Forged in Fire (9)" at bounding box center [819, 95] width 116 height 18
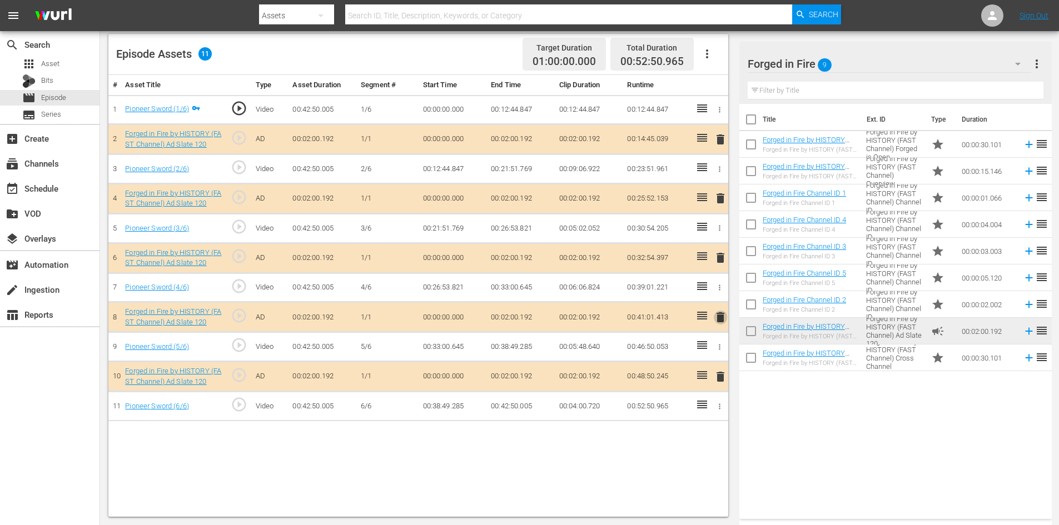
click at [720, 314] on span "delete" at bounding box center [720, 317] width 13 height 13
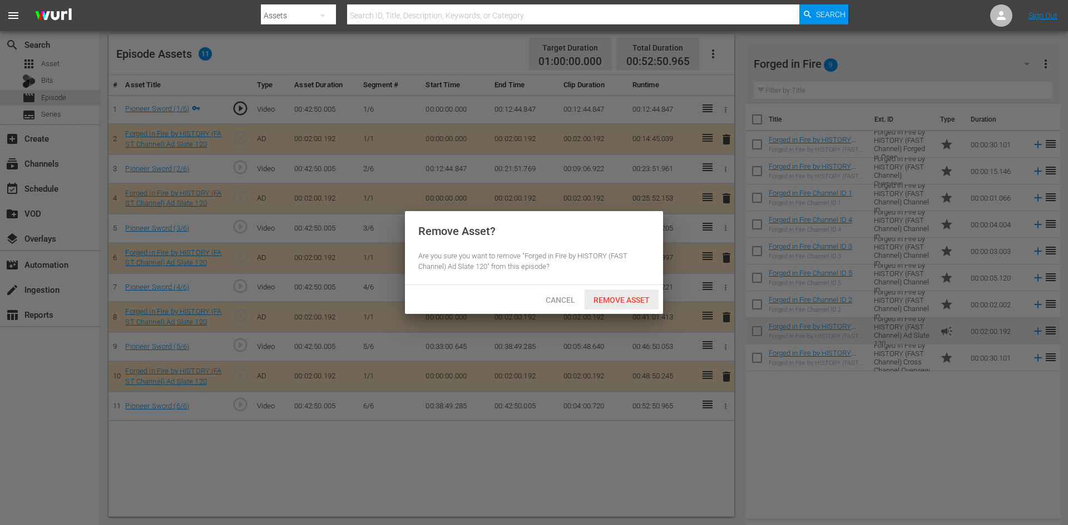
click at [607, 296] on span "Remove Asset" at bounding box center [621, 300] width 74 height 9
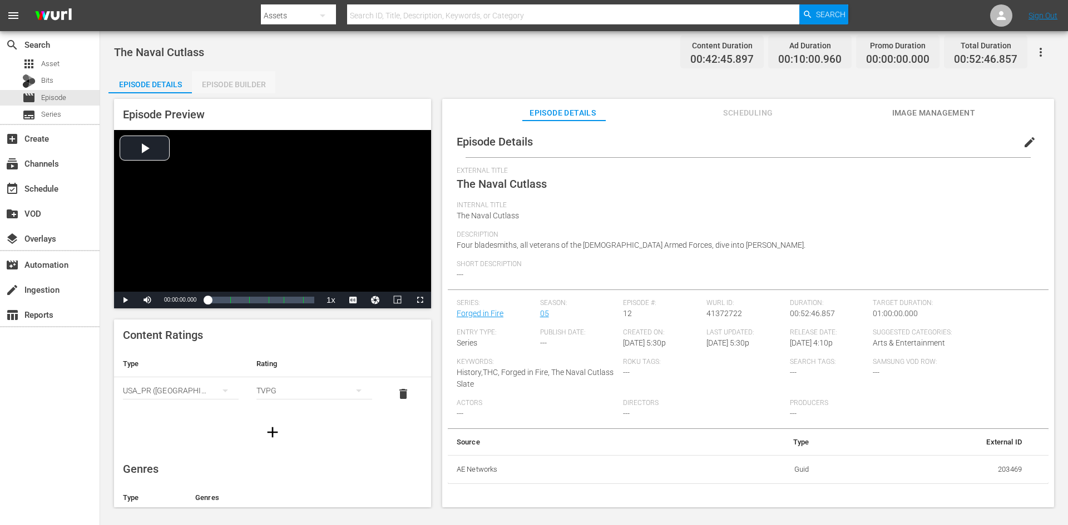
click at [230, 81] on div "Episode Builder" at bounding box center [233, 84] width 83 height 27
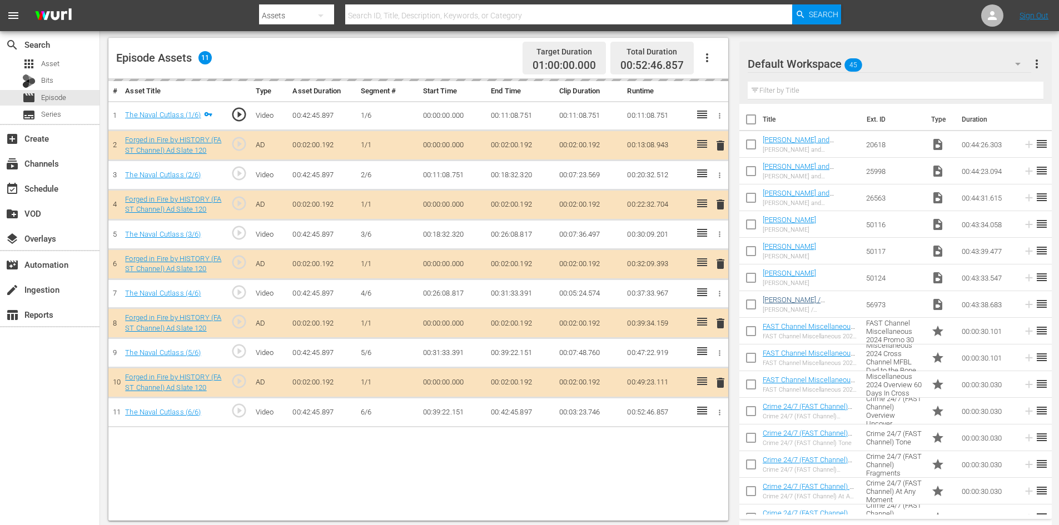
scroll to position [290, 0]
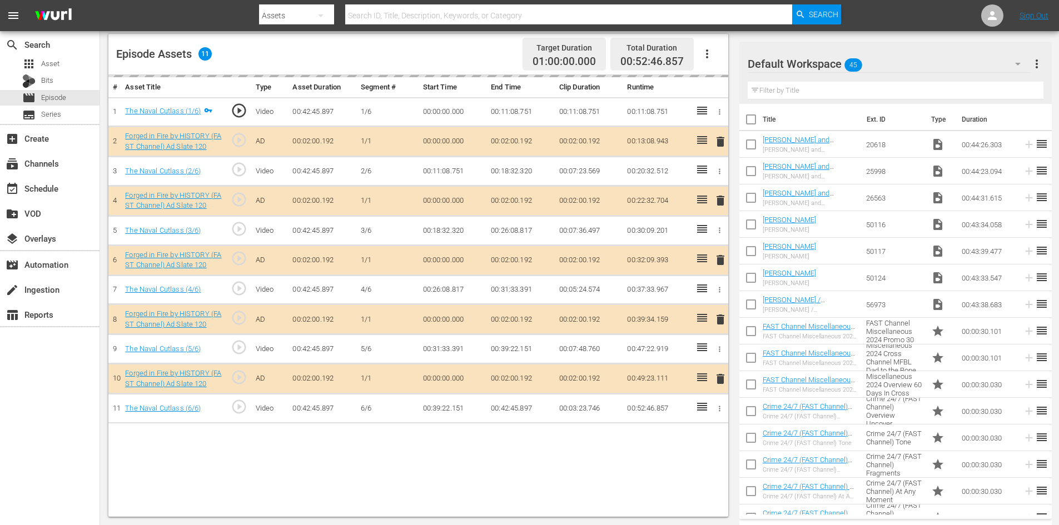
click at [908, 54] on div "Default Workspace 45" at bounding box center [890, 63] width 284 height 31
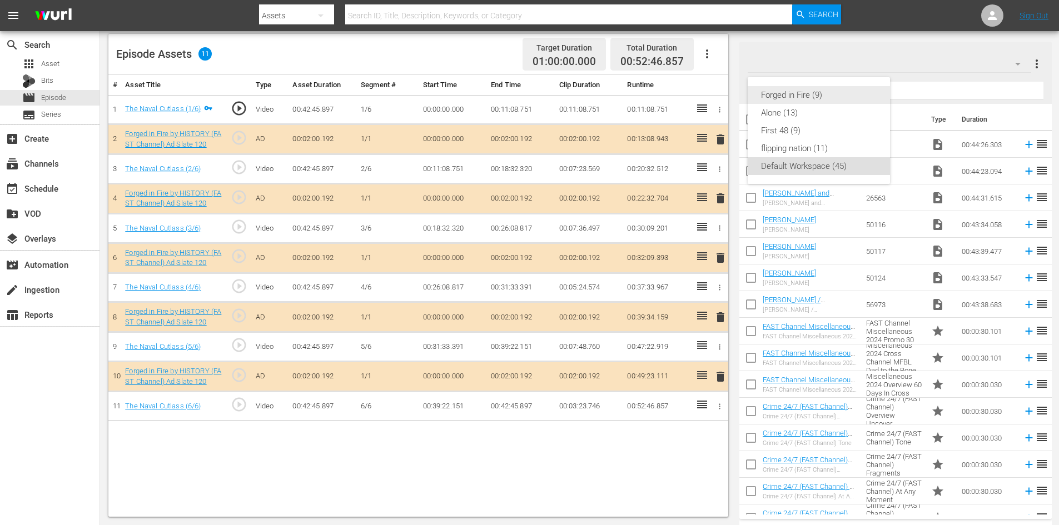
click at [787, 97] on div "Forged in Fire (9)" at bounding box center [819, 95] width 116 height 18
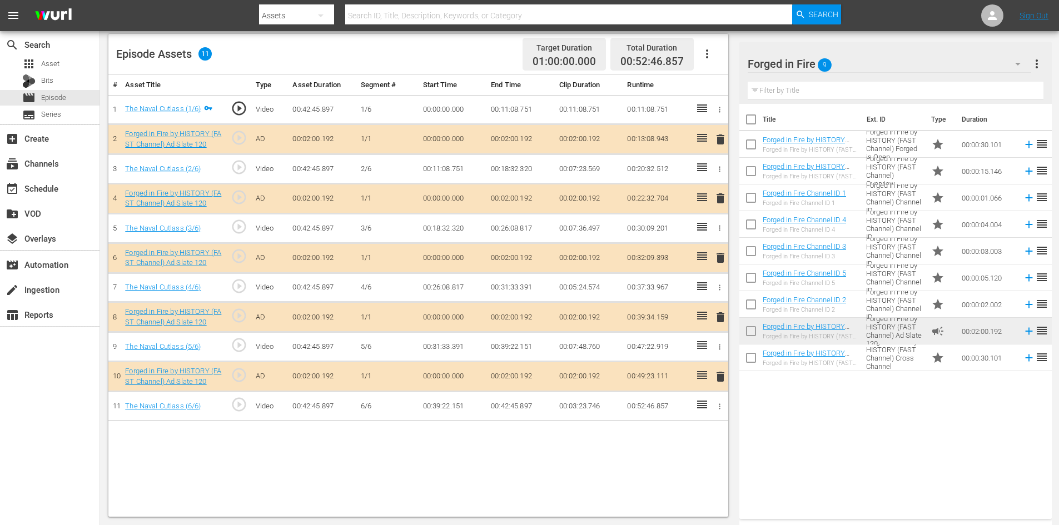
click at [718, 316] on span "delete" at bounding box center [720, 317] width 13 height 13
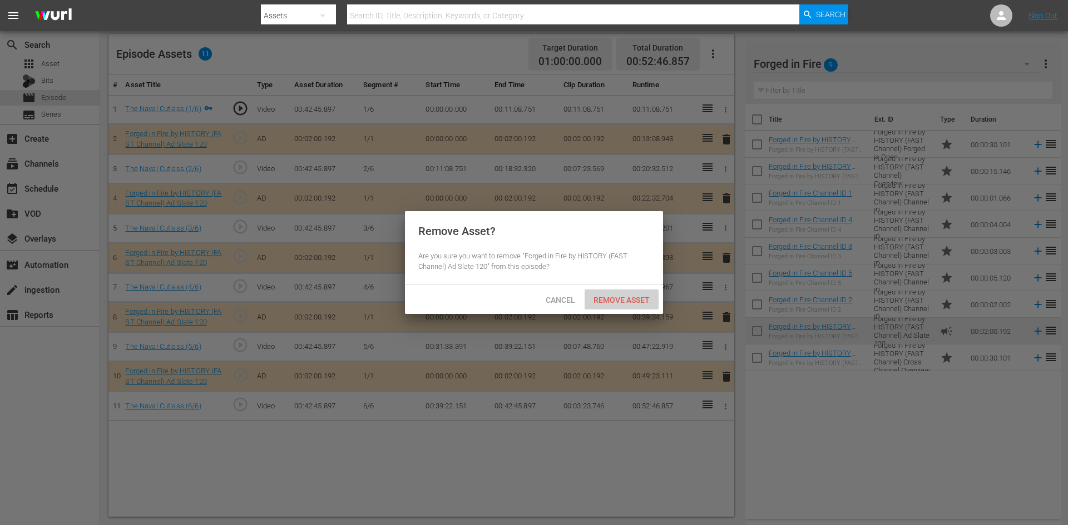
click at [619, 298] on span "Remove Asset" at bounding box center [621, 300] width 74 height 9
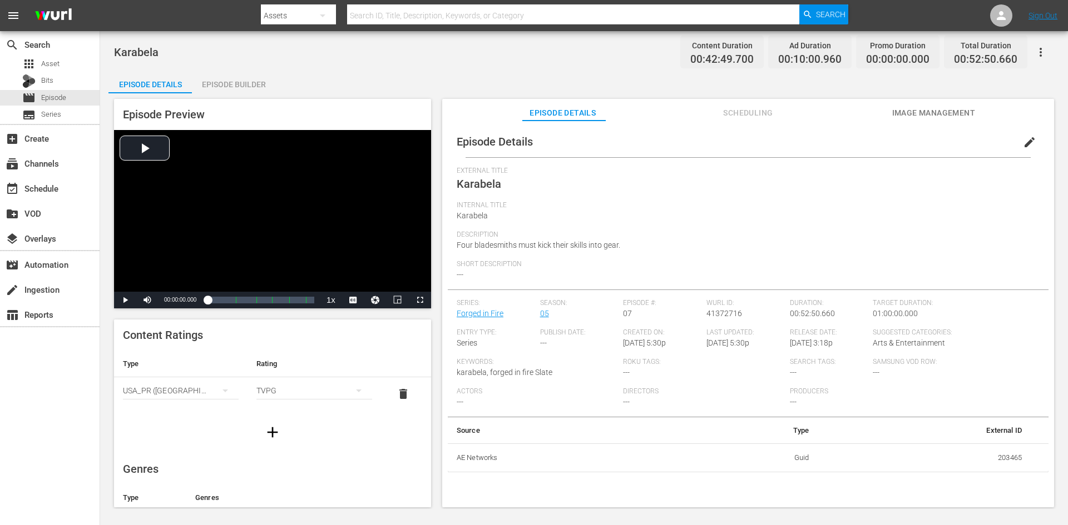
click at [243, 83] on div "Episode Builder" at bounding box center [233, 84] width 83 height 27
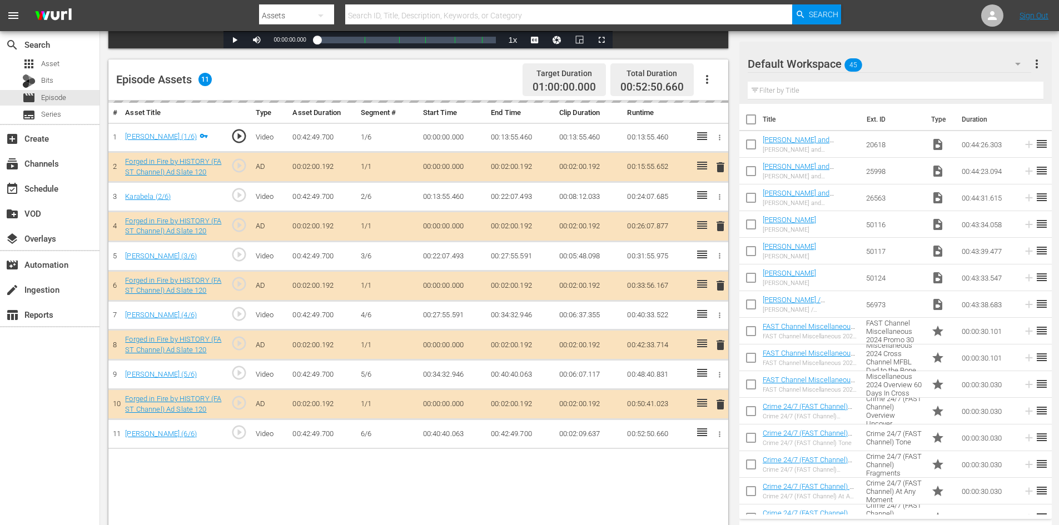
scroll to position [290, 0]
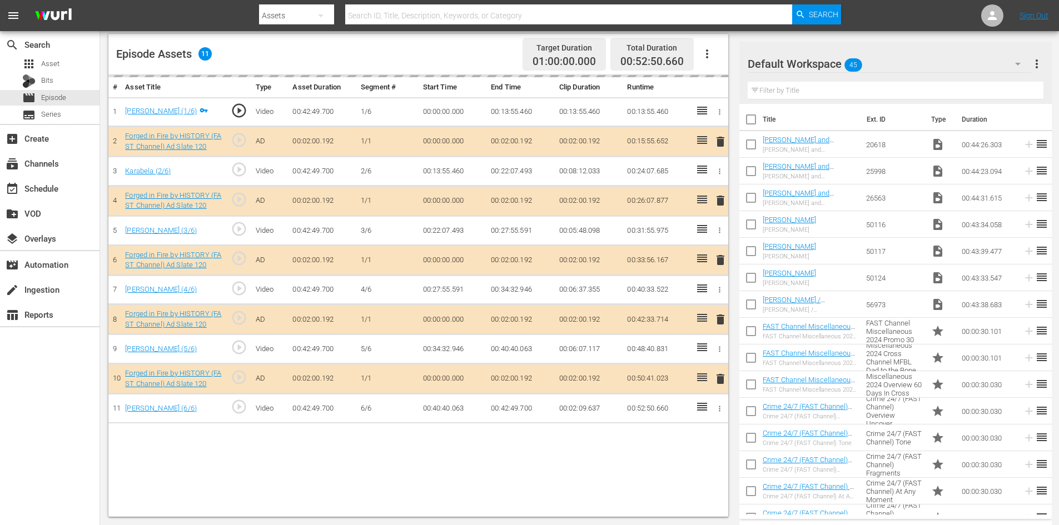
click at [911, 61] on div "Default Workspace 45" at bounding box center [890, 63] width 284 height 31
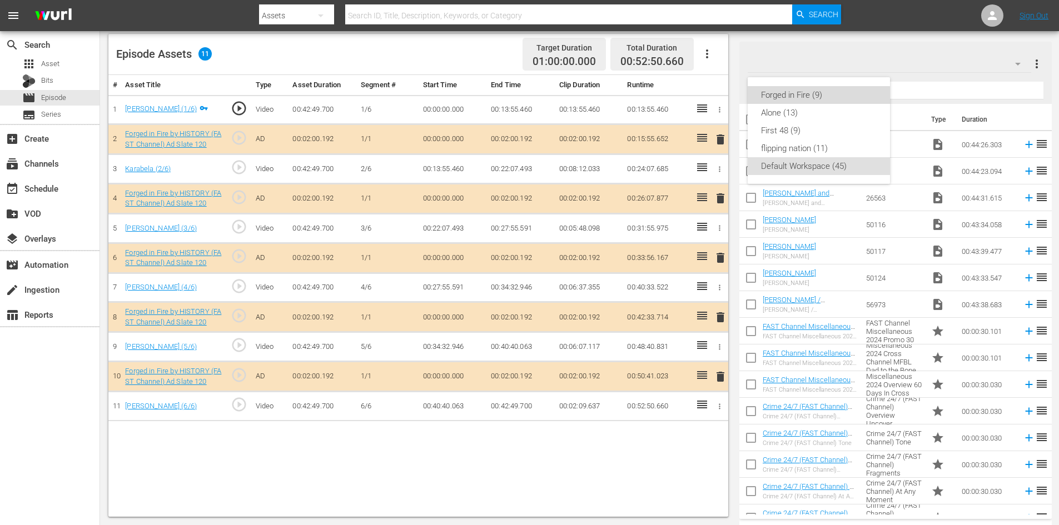
click at [817, 95] on div "Forged in Fire (9)" at bounding box center [819, 95] width 116 height 18
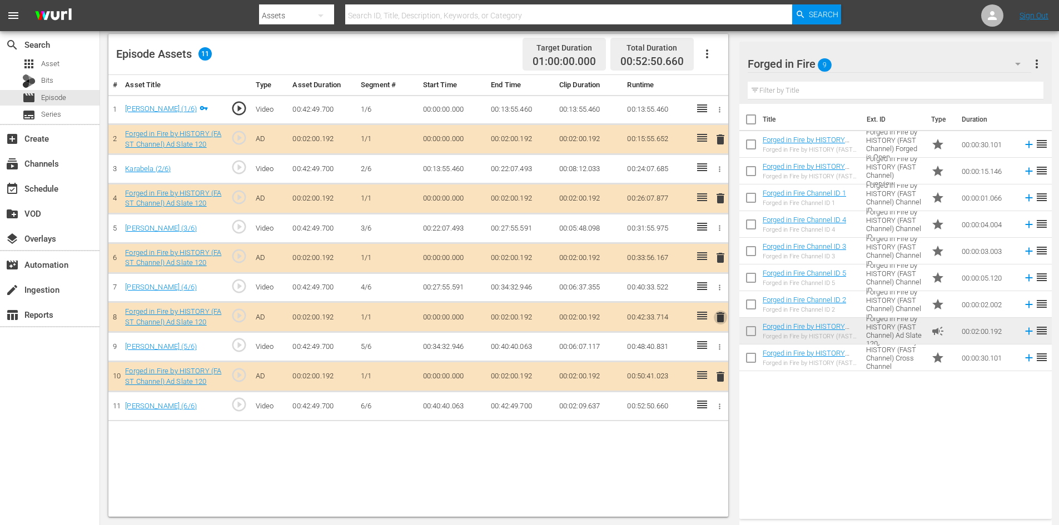
click at [716, 319] on span "delete" at bounding box center [720, 317] width 13 height 13
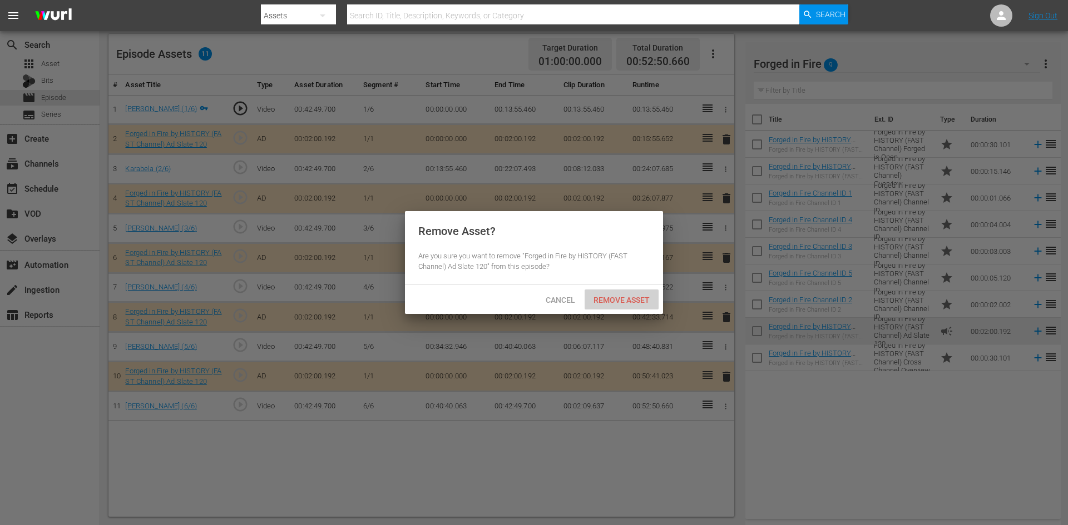
click at [626, 296] on span "Remove Asset" at bounding box center [621, 300] width 74 height 9
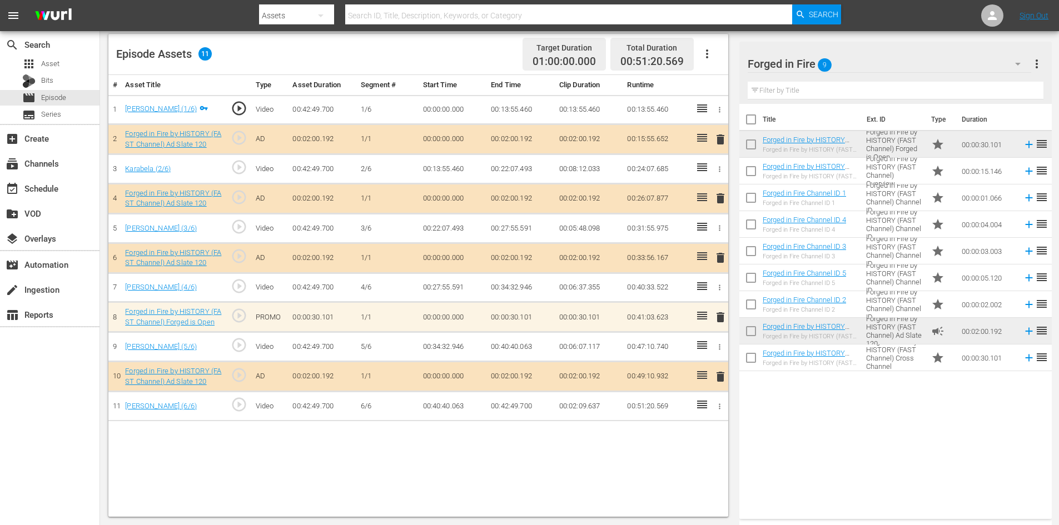
click at [722, 321] on span "delete" at bounding box center [720, 317] width 13 height 13
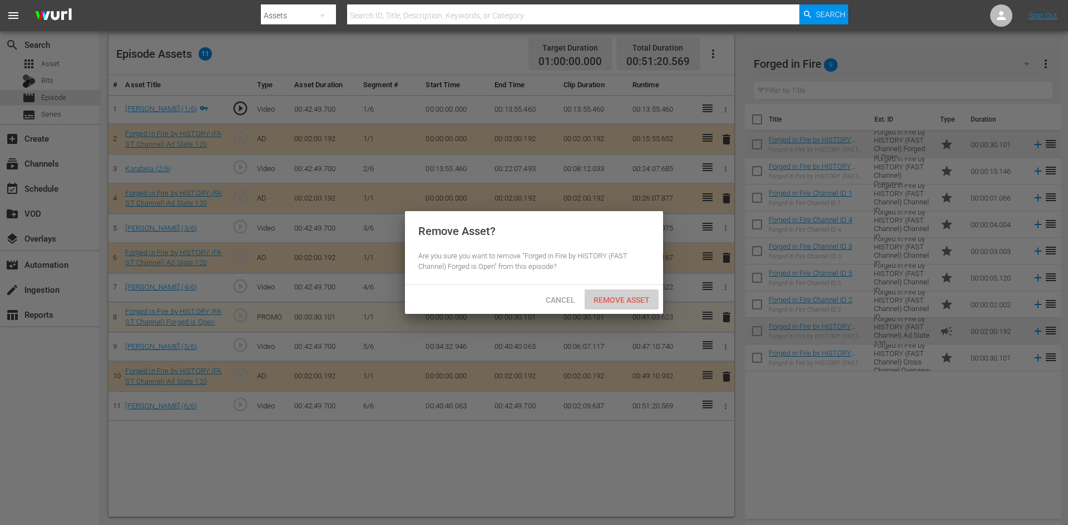
click at [638, 301] on span "Remove Asset" at bounding box center [621, 300] width 74 height 9
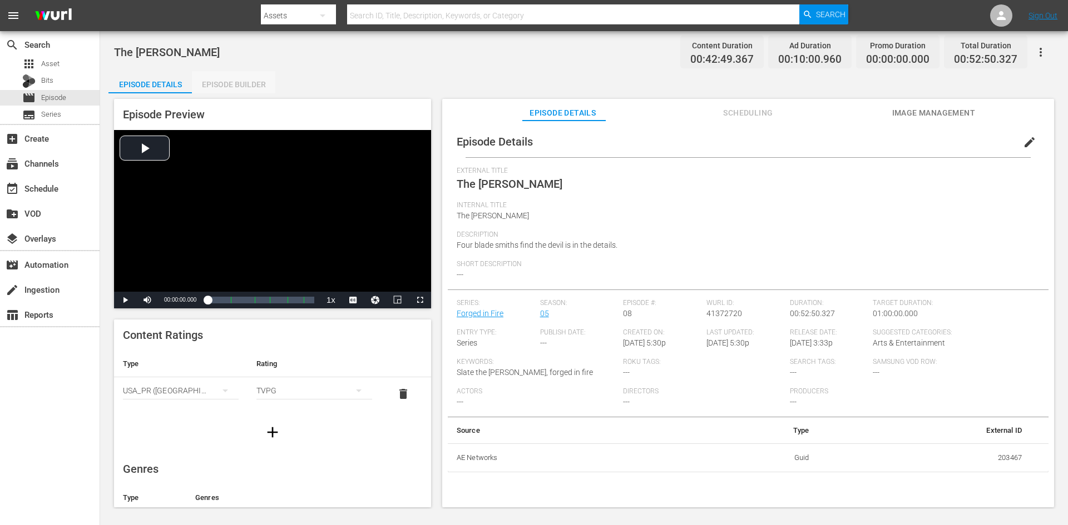
click at [245, 84] on div "Episode Builder" at bounding box center [233, 84] width 83 height 27
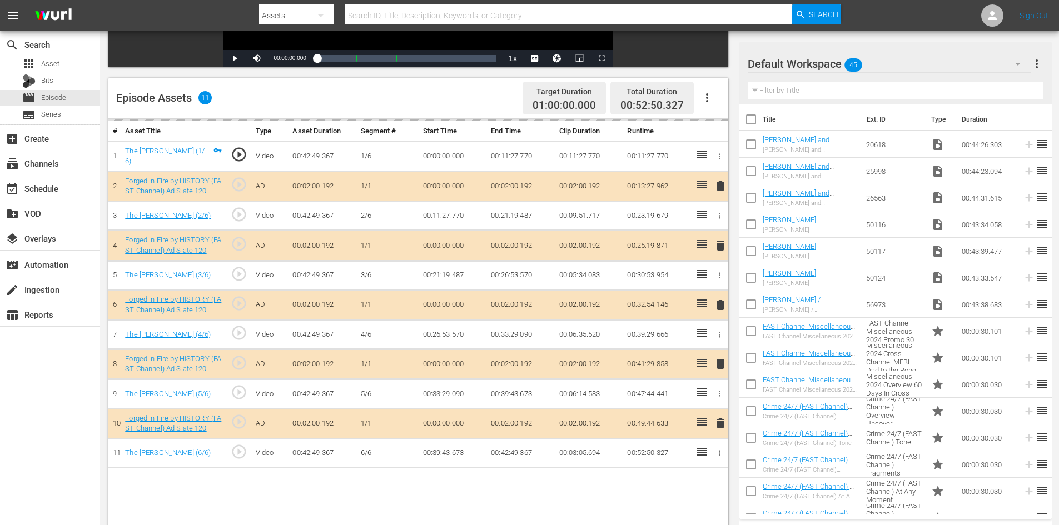
scroll to position [290, 0]
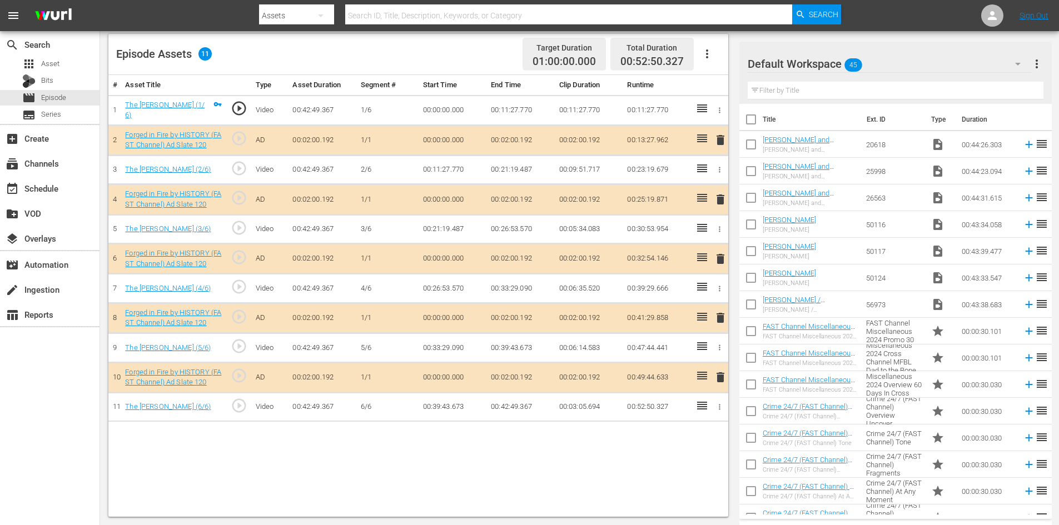
click at [894, 63] on div "Default Workspace 45" at bounding box center [890, 63] width 284 height 31
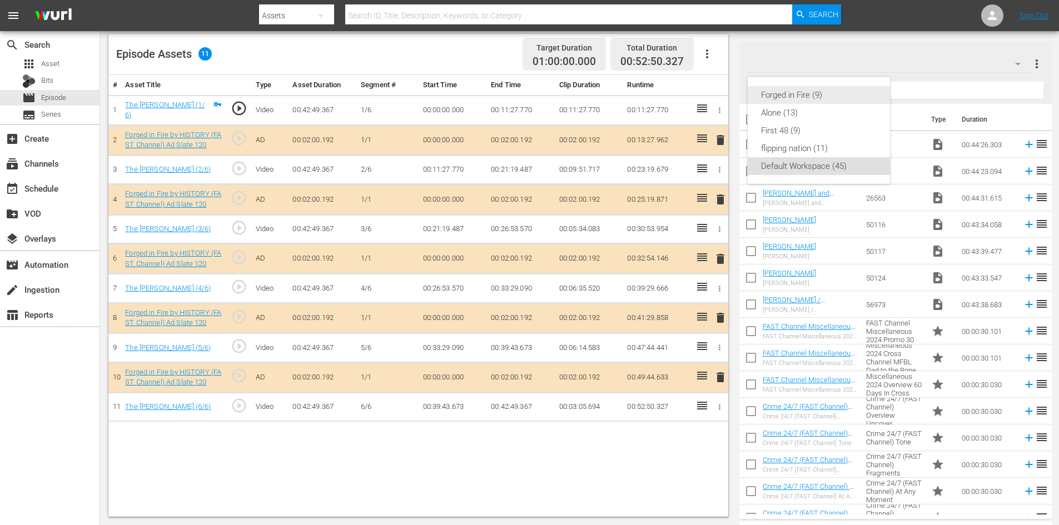
click at [813, 95] on div "Forged in Fire (9)" at bounding box center [819, 95] width 116 height 18
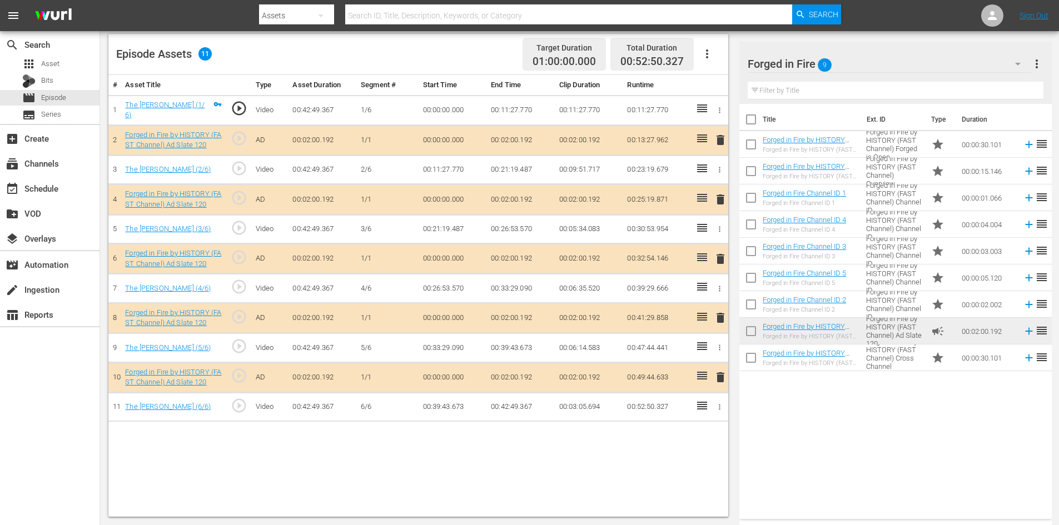
click at [720, 317] on span "delete" at bounding box center [720, 317] width 13 height 13
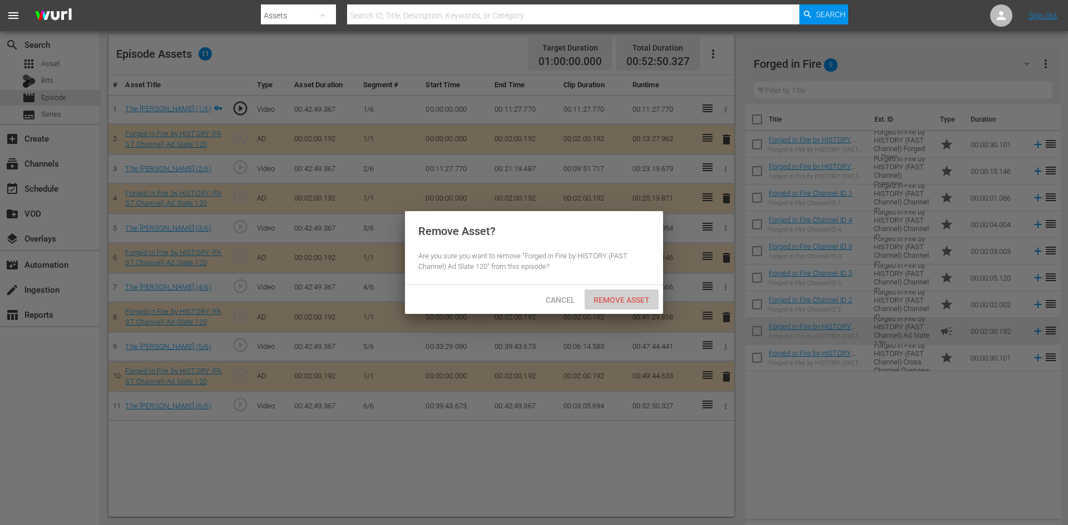
click at [609, 292] on div "Remove Asset" at bounding box center [621, 300] width 74 height 21
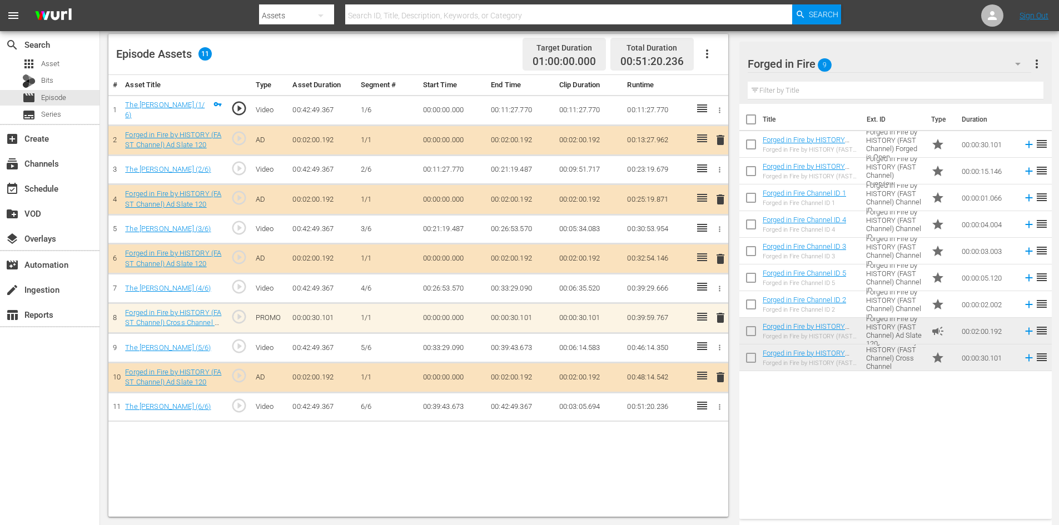
click at [721, 315] on span "delete" at bounding box center [720, 317] width 13 height 13
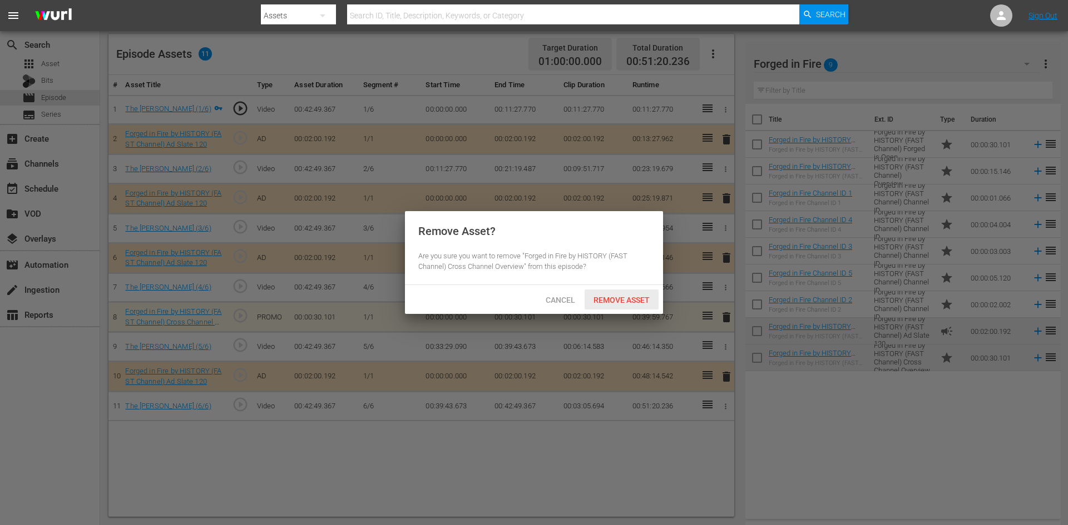
click at [635, 298] on span "Remove Asset" at bounding box center [621, 300] width 74 height 9
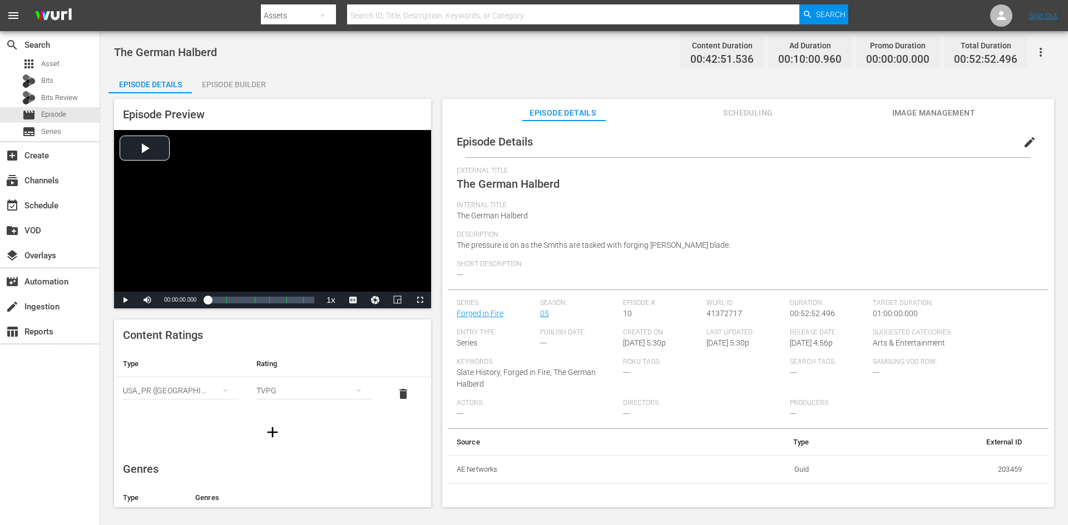
click at [230, 93] on div "Episode Preview Video Player is loading. Play Video Play Mute Current Time 00:0…" at bounding box center [583, 304] width 951 height 423
click at [237, 86] on div "Episode Builder" at bounding box center [233, 84] width 83 height 27
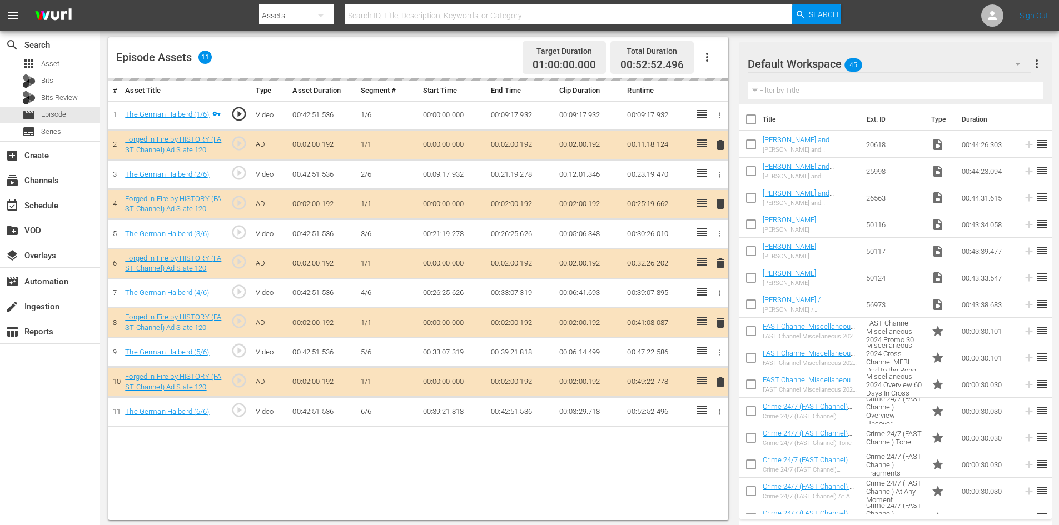
scroll to position [290, 0]
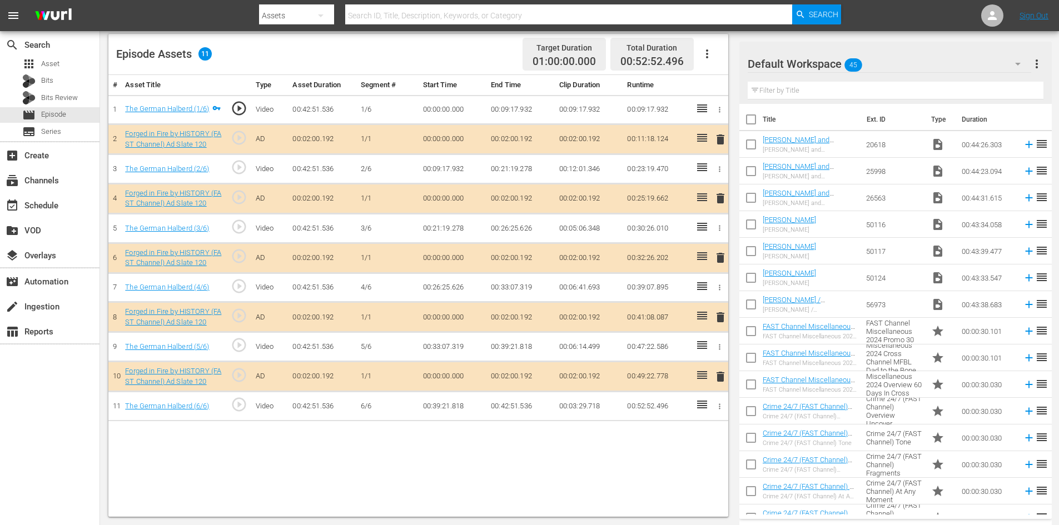
click at [891, 64] on div "Default Workspace 45" at bounding box center [890, 63] width 284 height 31
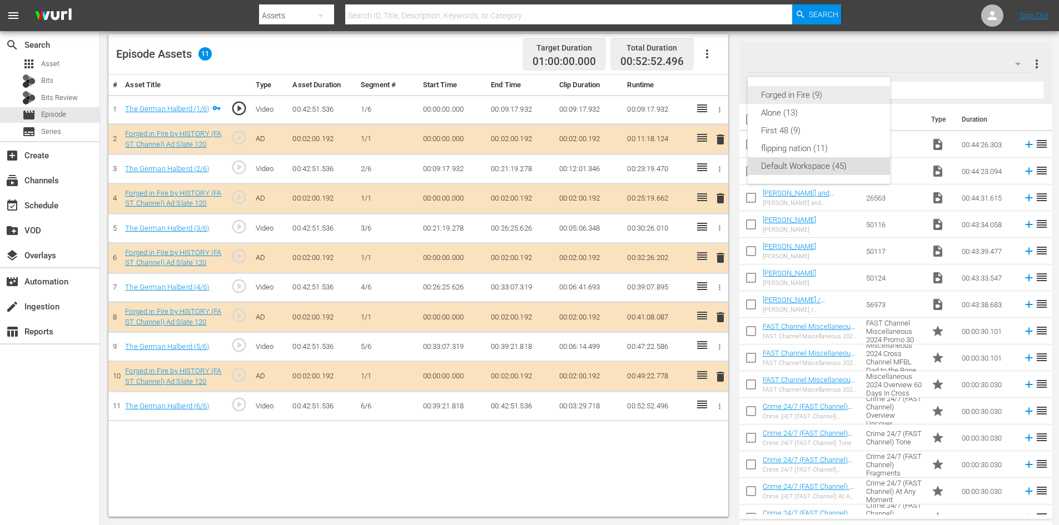
click at [792, 98] on div "Forged in Fire (9)" at bounding box center [819, 95] width 116 height 18
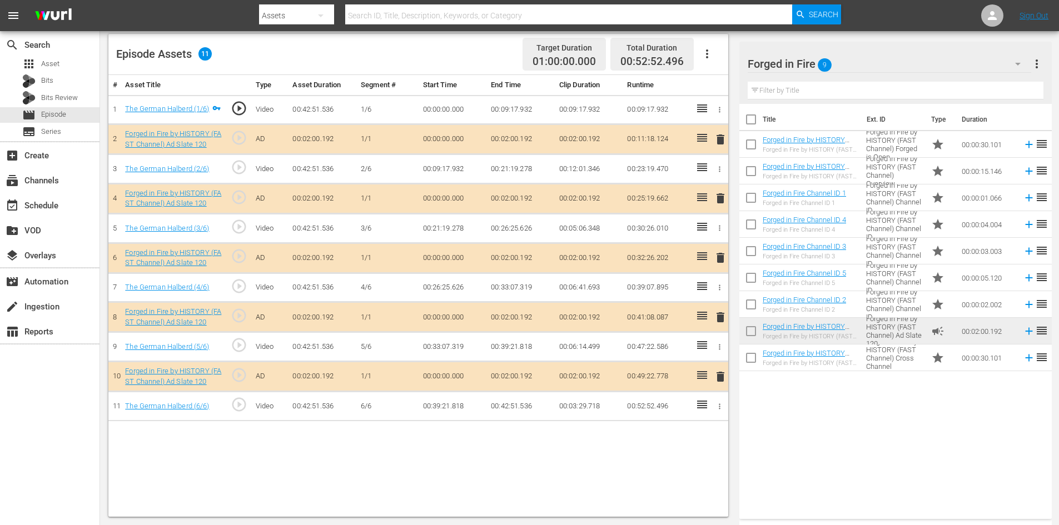
click at [720, 316] on span "delete" at bounding box center [720, 317] width 13 height 13
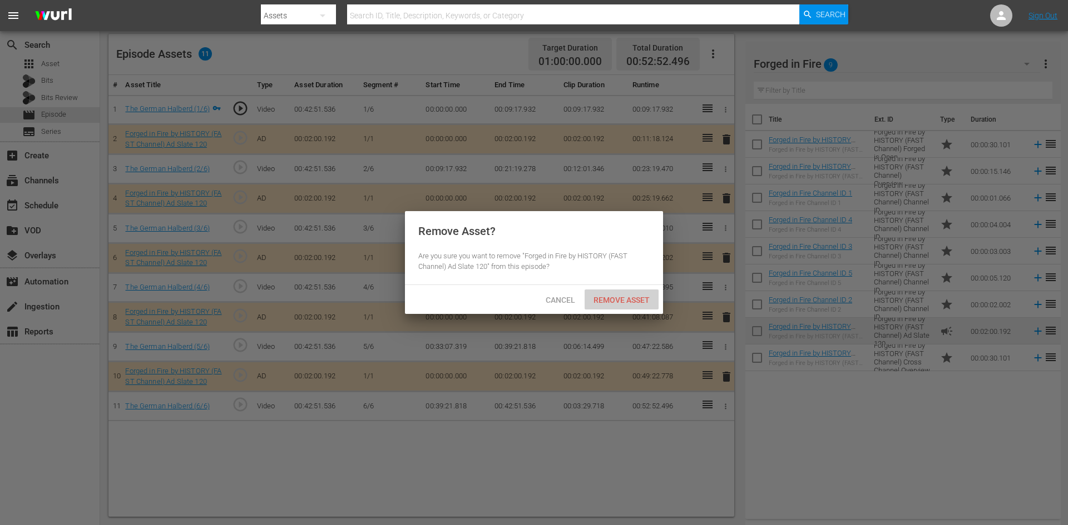
click at [622, 294] on div "Remove Asset" at bounding box center [621, 300] width 74 height 21
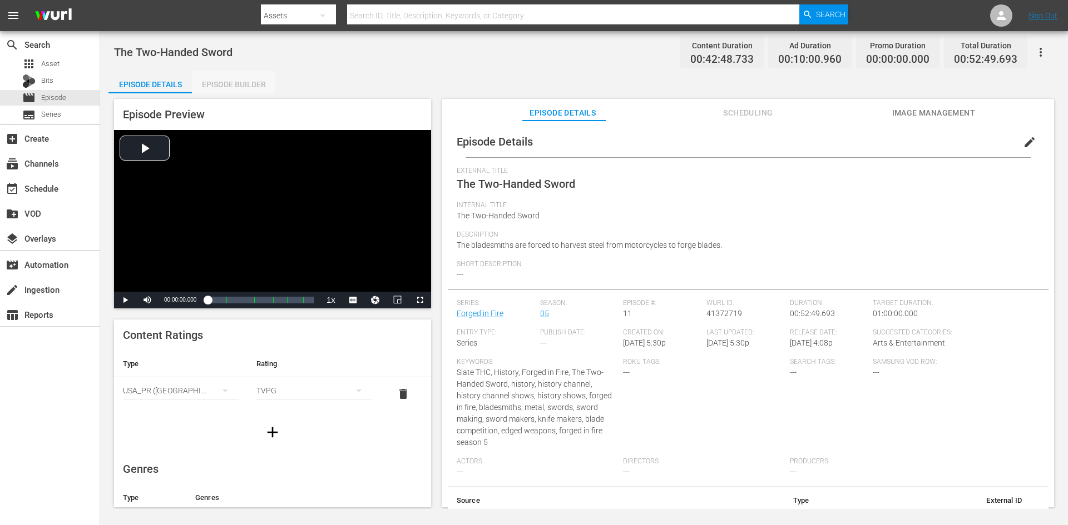
click at [230, 81] on div "Episode Builder" at bounding box center [233, 84] width 83 height 27
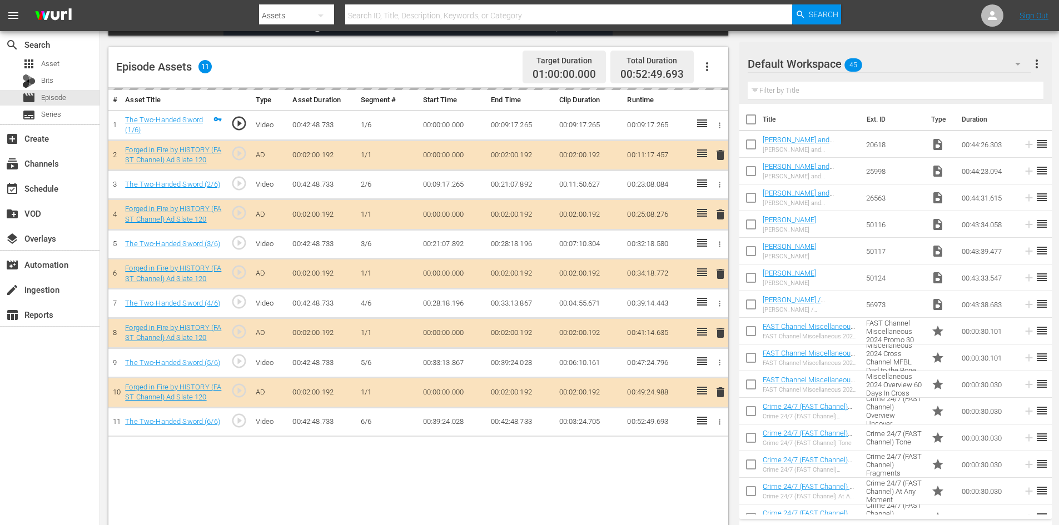
scroll to position [278, 0]
click at [951, 59] on div "Default Workspace 45" at bounding box center [890, 63] width 284 height 31
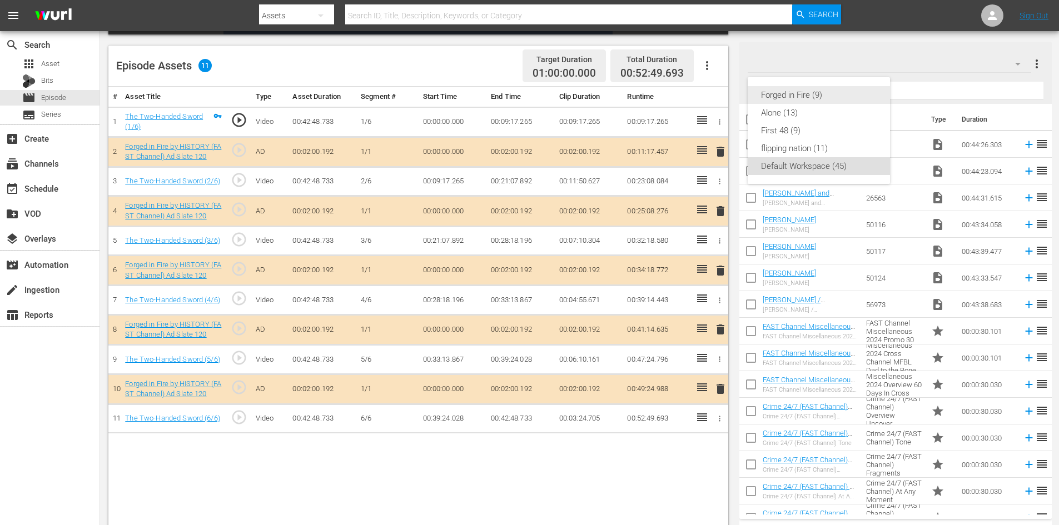
click at [798, 98] on div "Forged in Fire (9)" at bounding box center [819, 95] width 116 height 18
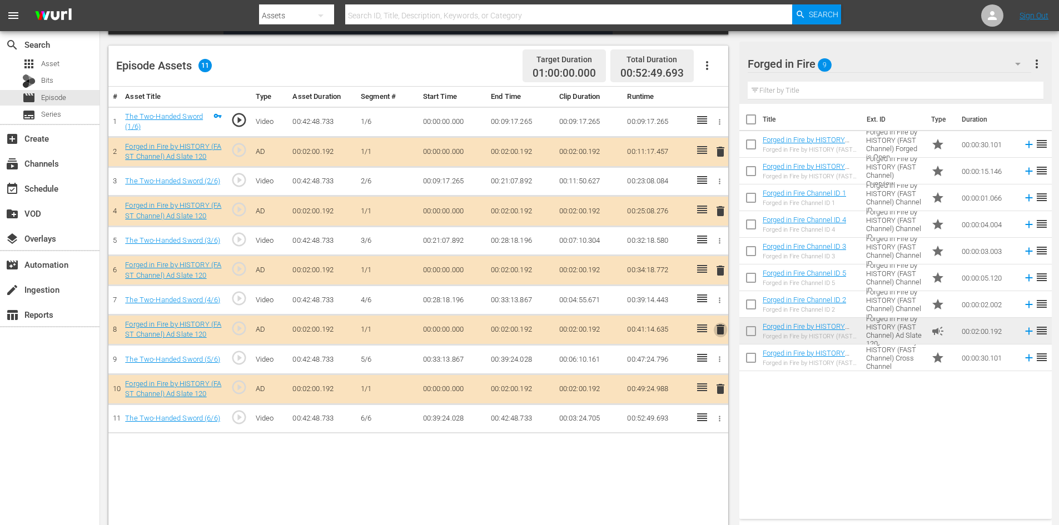
click at [721, 331] on span "delete" at bounding box center [720, 329] width 13 height 13
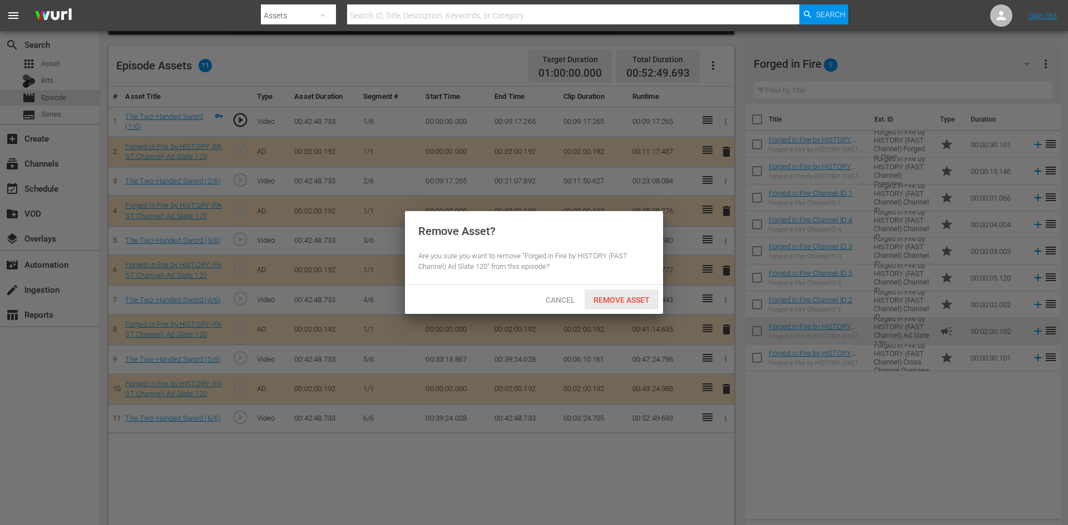
click at [636, 300] on span "Remove Asset" at bounding box center [621, 300] width 74 height 9
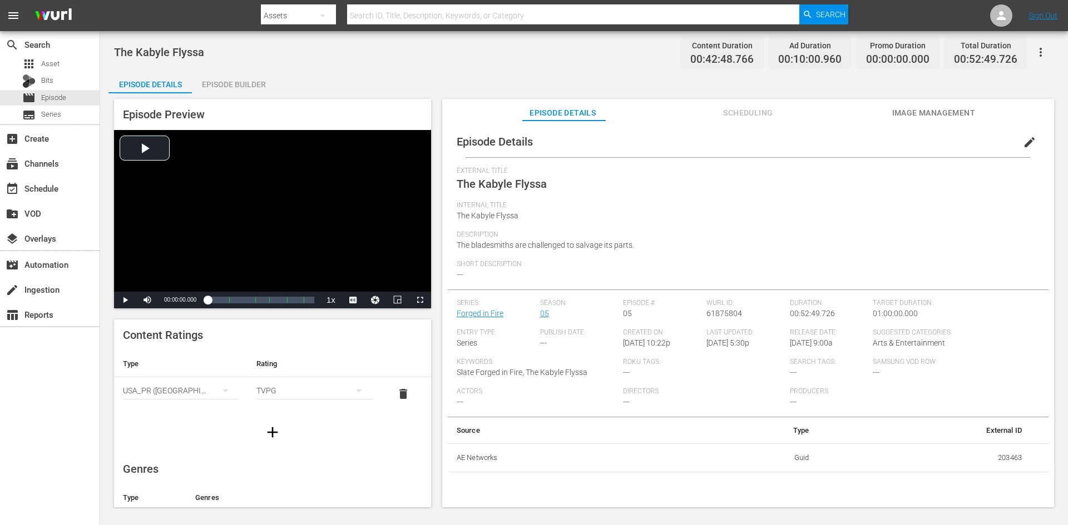
click at [245, 81] on div "Episode Builder" at bounding box center [233, 84] width 83 height 27
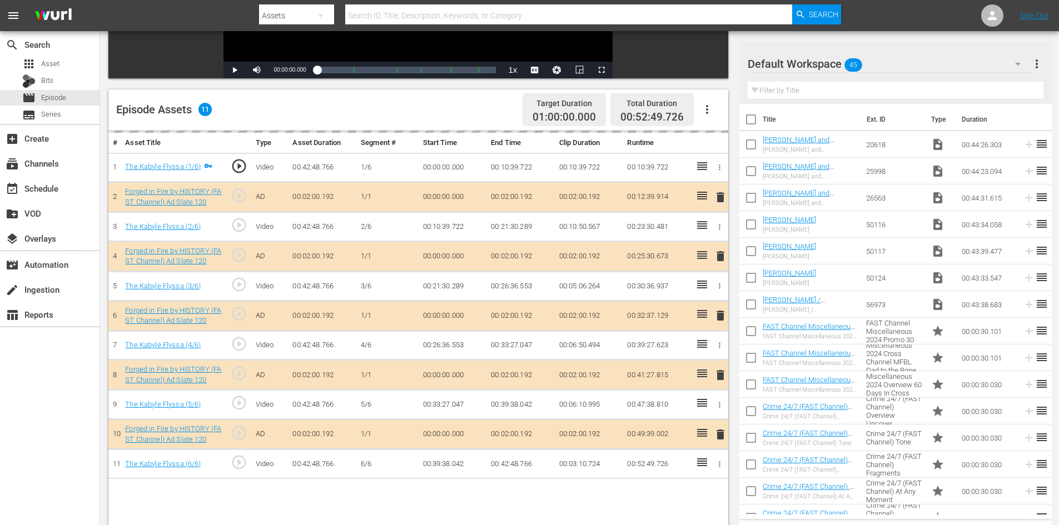
scroll to position [290, 0]
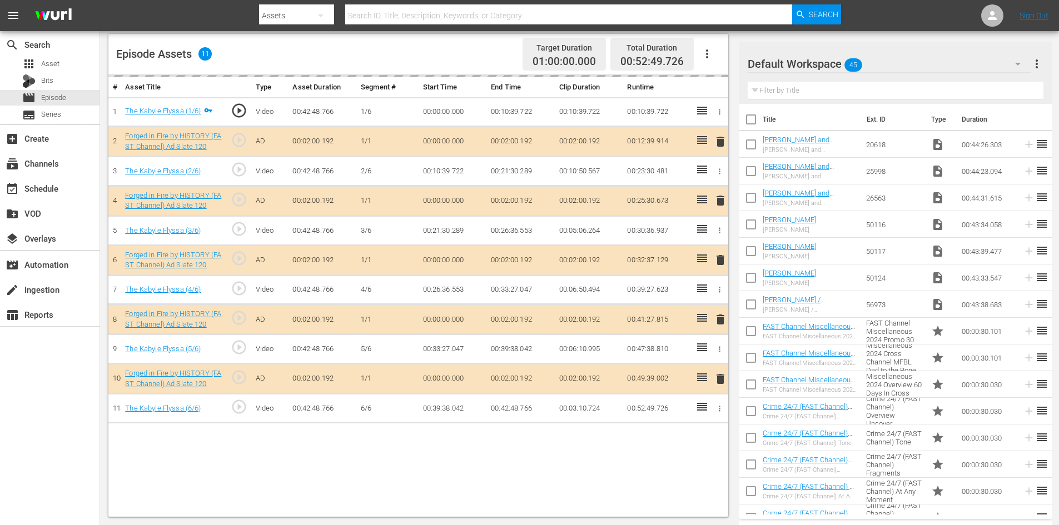
click at [965, 62] on div "Default Workspace 45" at bounding box center [890, 63] width 284 height 31
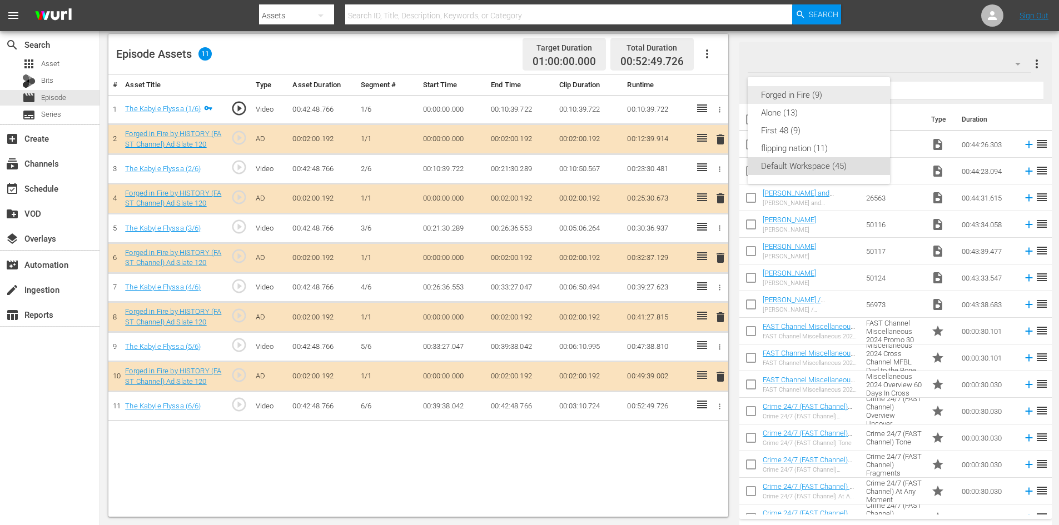
click at [811, 99] on div "Forged in Fire (9)" at bounding box center [819, 95] width 116 height 18
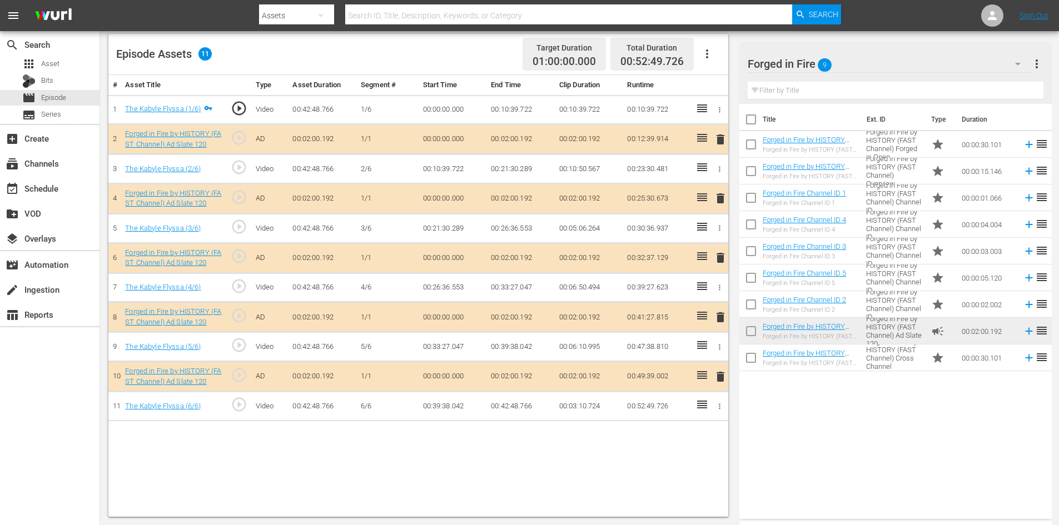
click at [725, 320] on span "delete" at bounding box center [720, 317] width 13 height 13
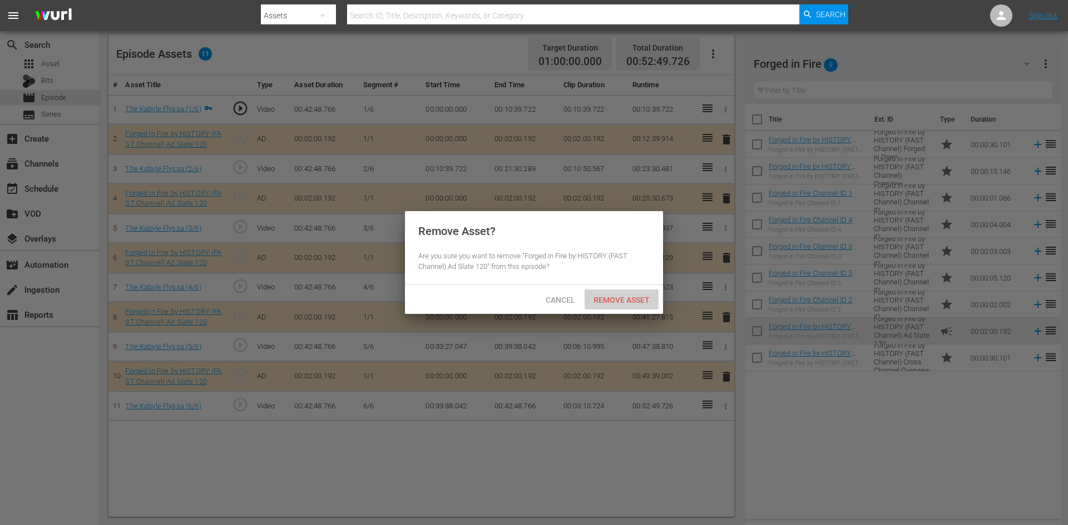
click at [642, 303] on span "Remove Asset" at bounding box center [621, 300] width 74 height 9
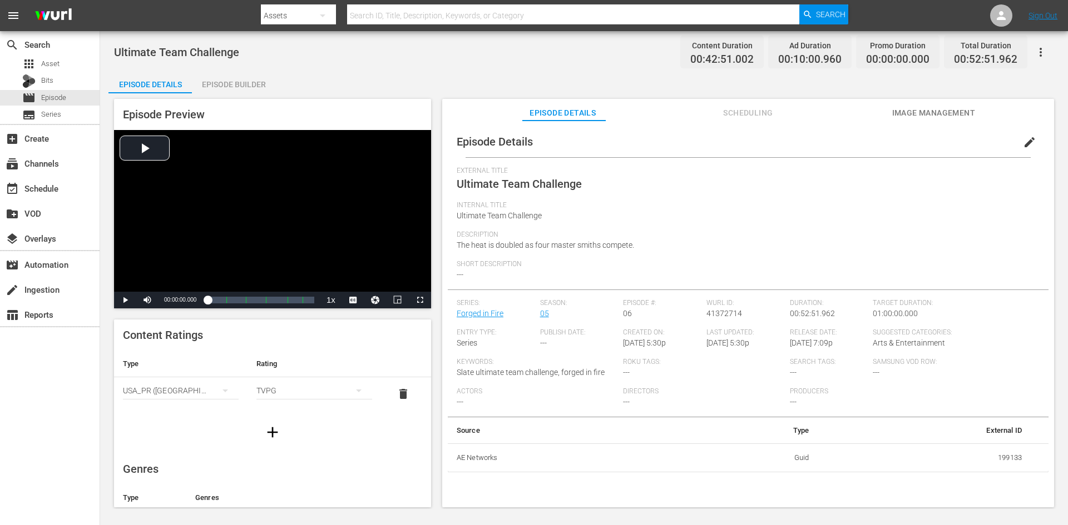
click at [226, 87] on div "Episode Builder" at bounding box center [233, 84] width 83 height 27
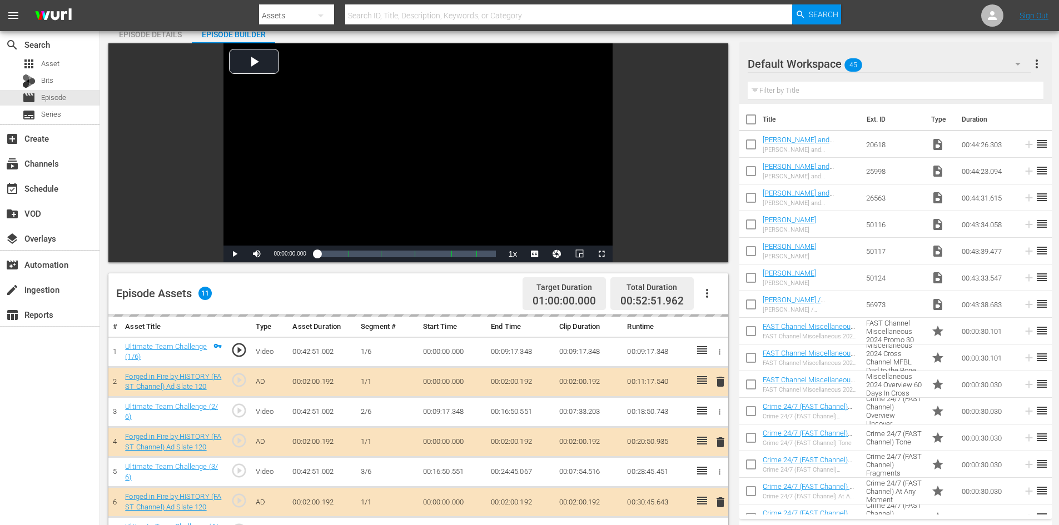
scroll to position [290, 0]
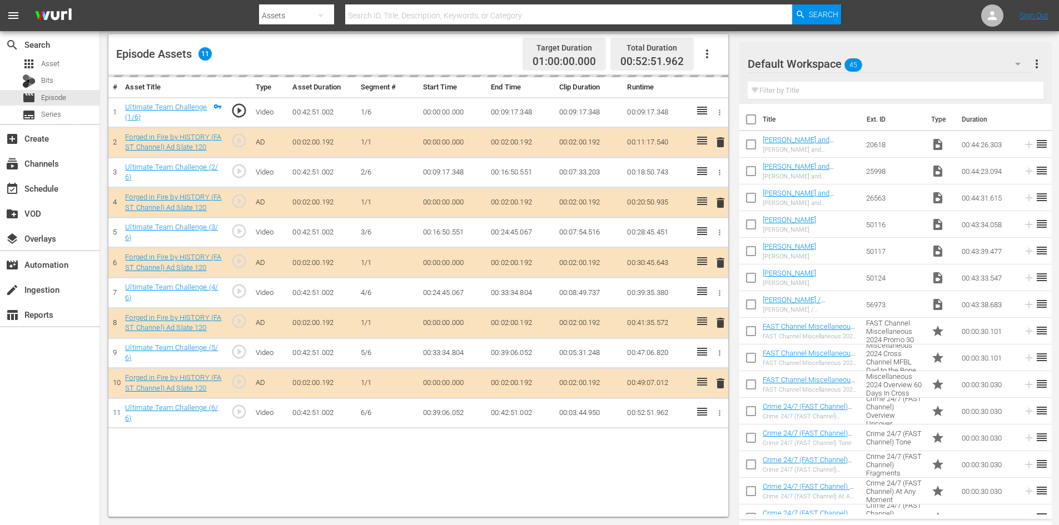
click at [928, 66] on div "Default Workspace 45" at bounding box center [890, 63] width 284 height 31
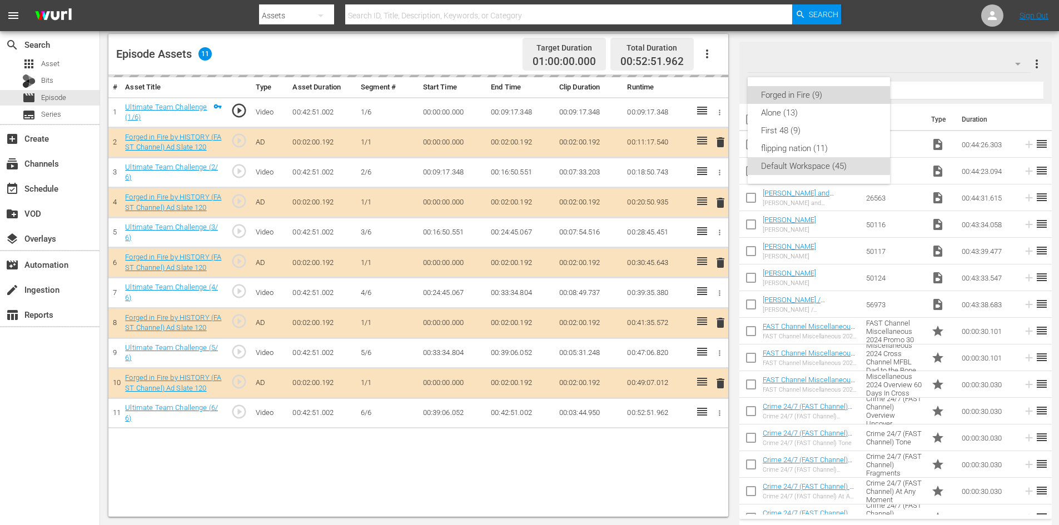
click at [780, 98] on div "Forged in Fire (9)" at bounding box center [819, 95] width 116 height 18
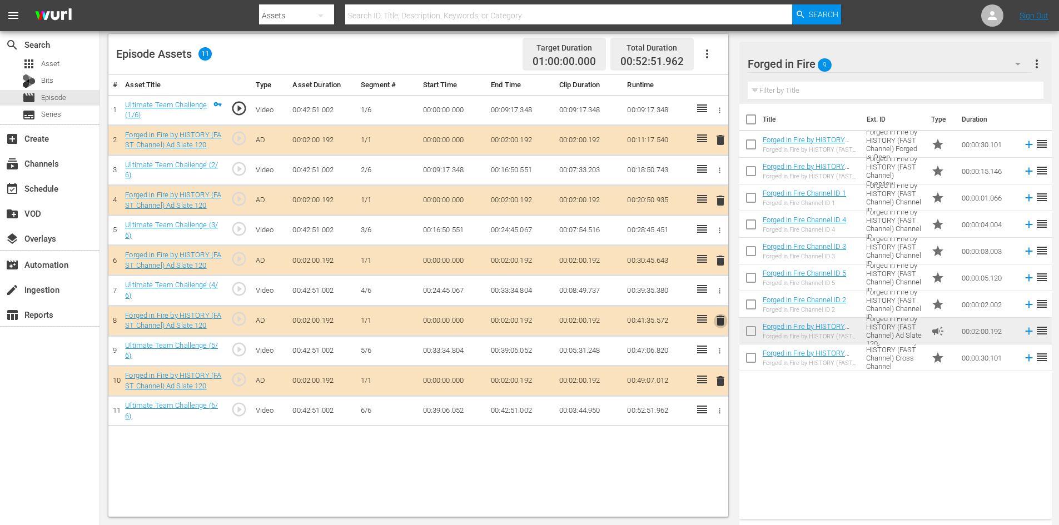
click at [719, 324] on span "delete" at bounding box center [720, 320] width 13 height 13
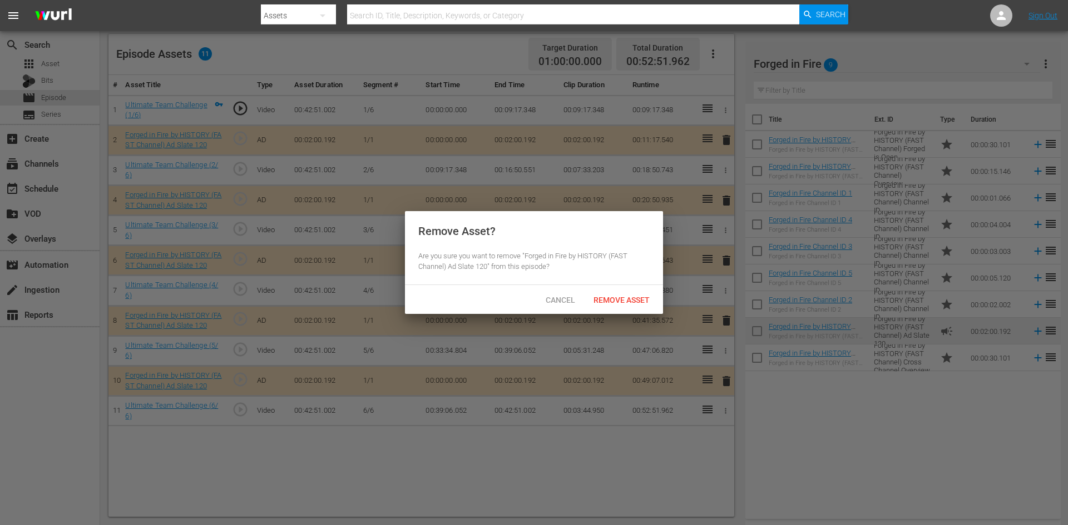
click at [611, 287] on div "Cancel Remove Asset" at bounding box center [534, 299] width 258 height 29
click at [612, 294] on div "Remove Asset" at bounding box center [621, 300] width 74 height 21
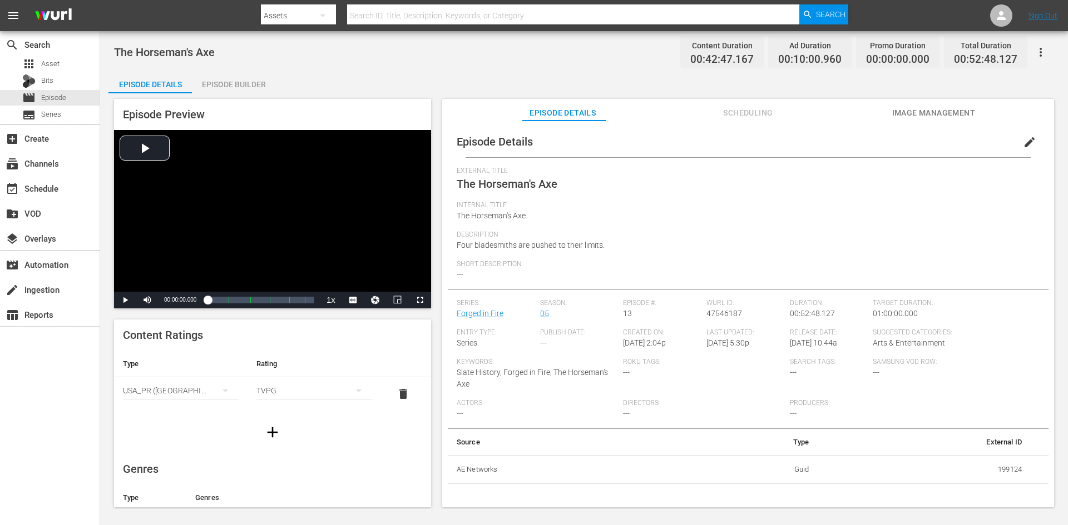
click at [236, 84] on div "Episode Builder" at bounding box center [233, 84] width 83 height 27
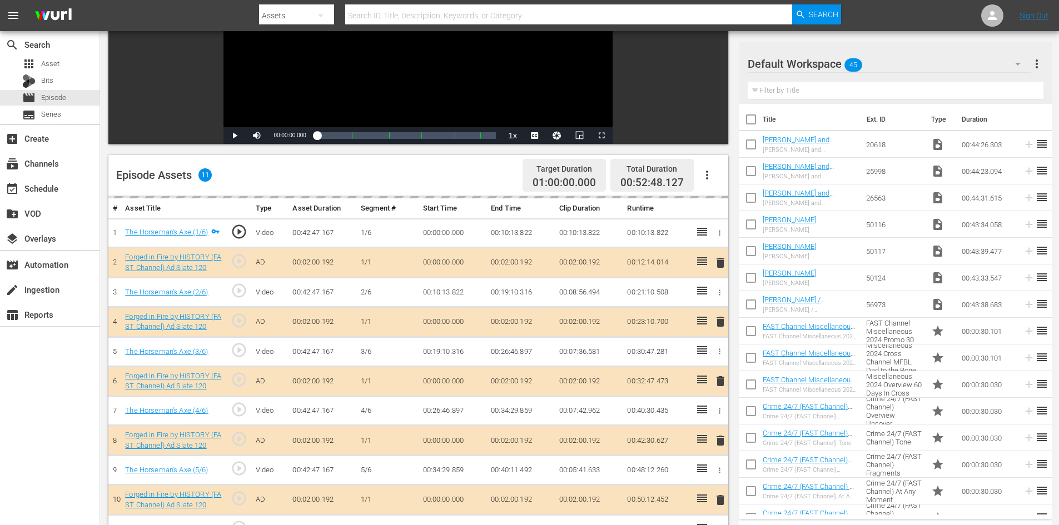
scroll to position [290, 0]
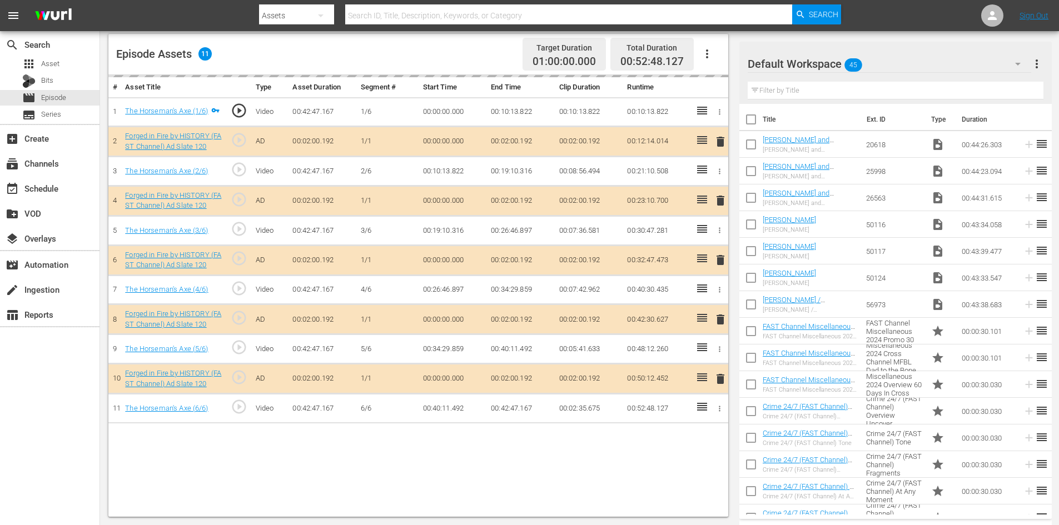
click at [984, 60] on div "Default Workspace 45" at bounding box center [890, 63] width 284 height 31
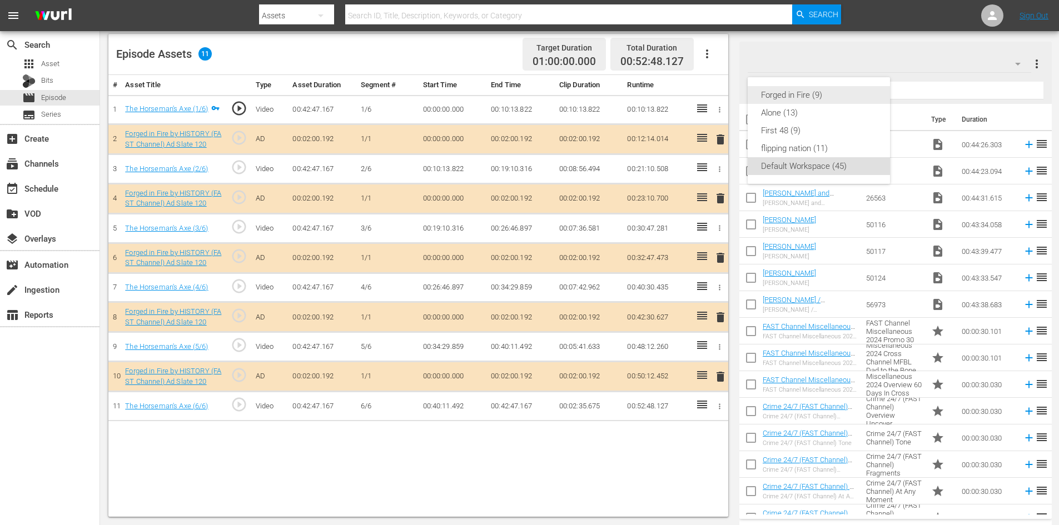
click at [784, 93] on div "Forged in Fire (9)" at bounding box center [819, 95] width 116 height 18
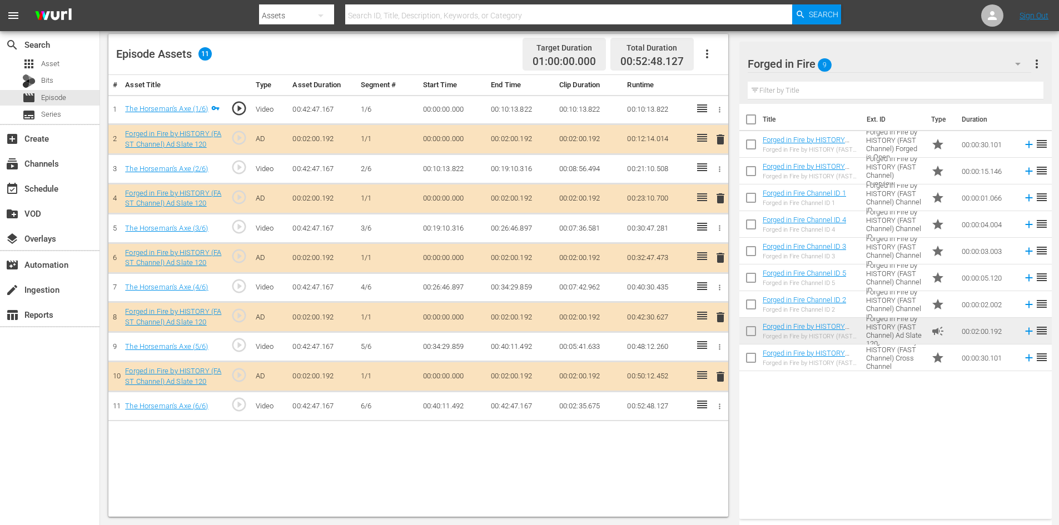
click at [720, 319] on span "delete" at bounding box center [720, 317] width 13 height 13
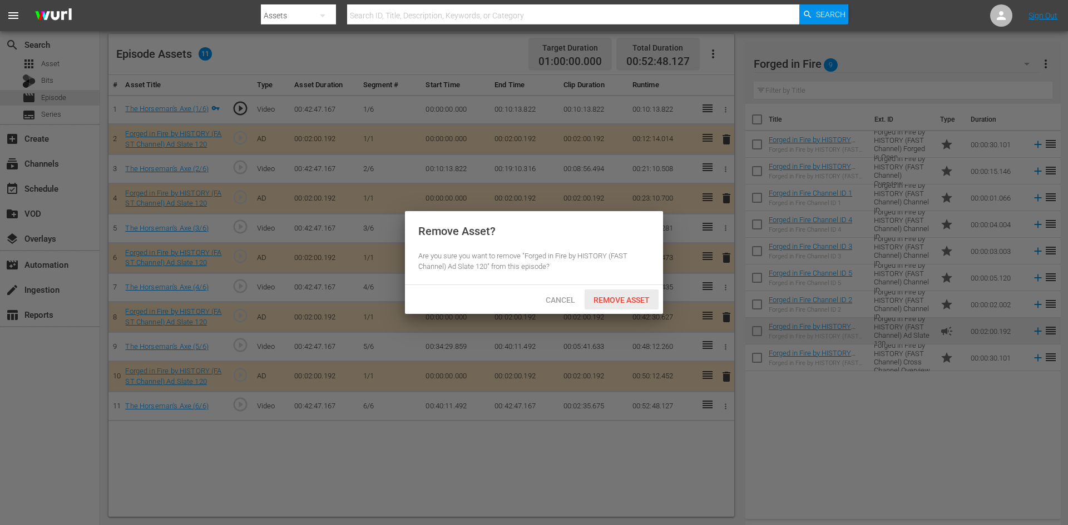
click at [632, 299] on span "Remove Asset" at bounding box center [621, 300] width 74 height 9
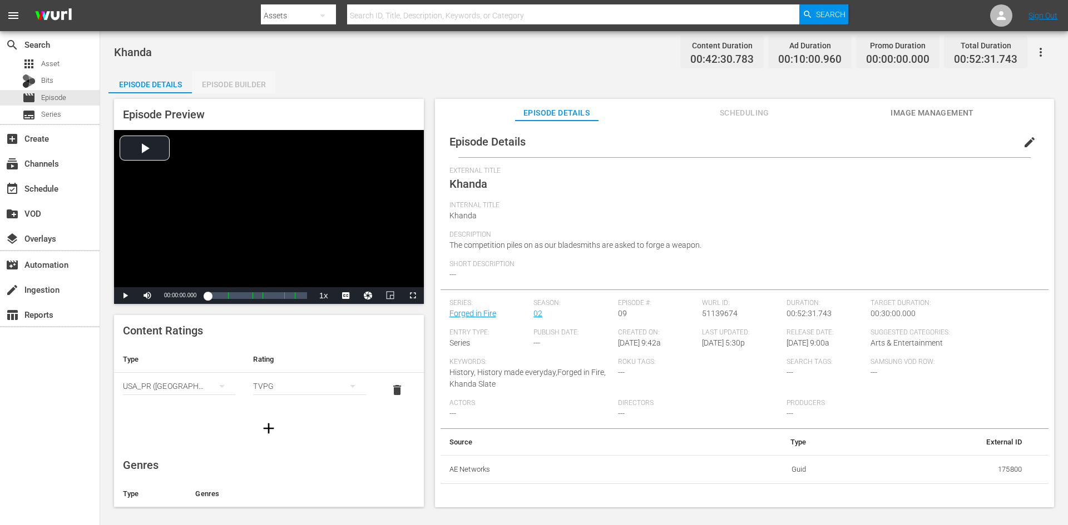
click at [245, 83] on div "Episode Builder" at bounding box center [233, 84] width 83 height 27
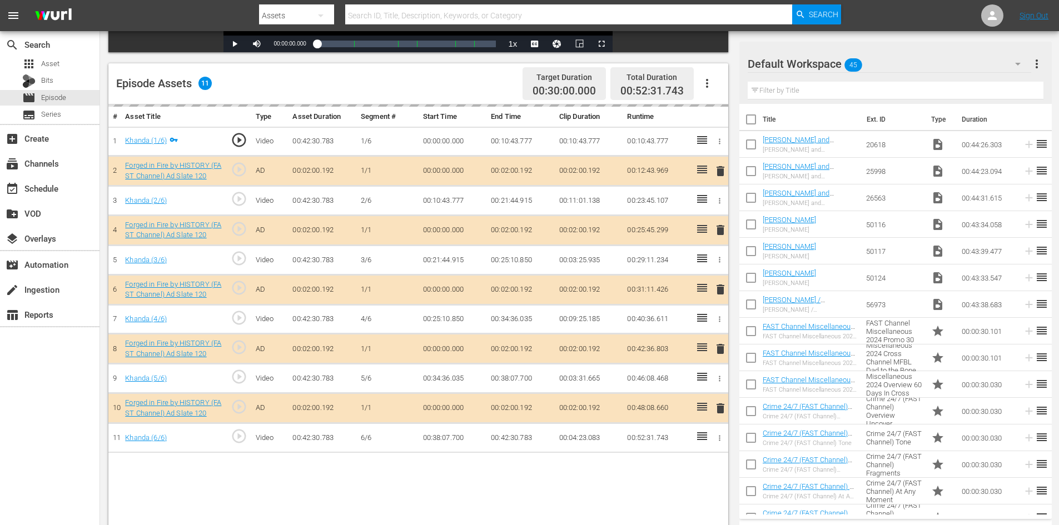
scroll to position [290, 0]
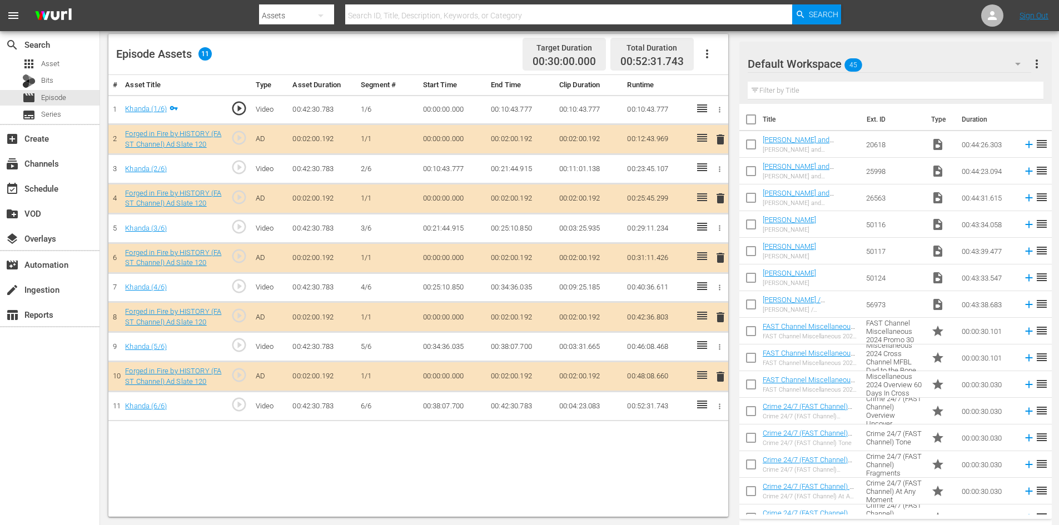
click at [934, 60] on div "Default Workspace 45" at bounding box center [890, 63] width 284 height 31
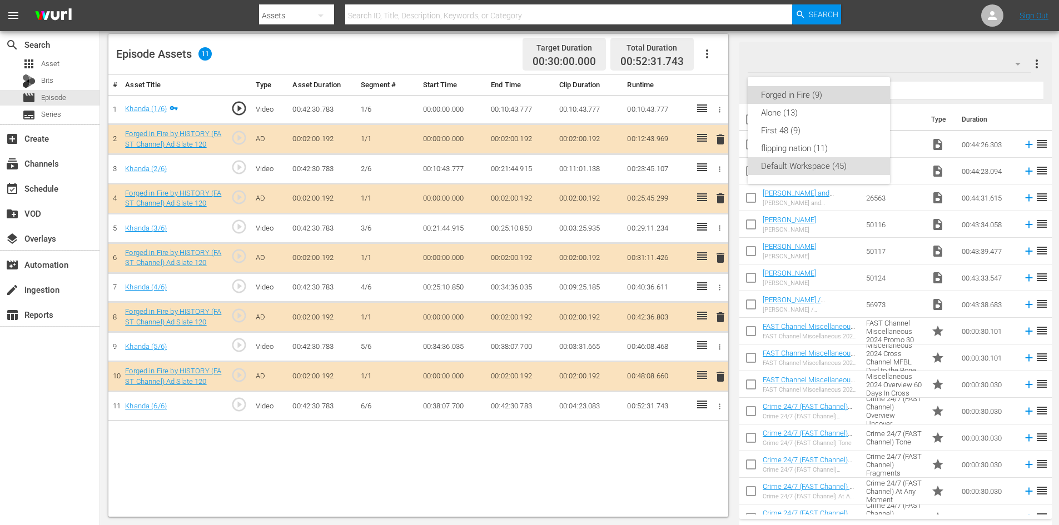
click at [783, 95] on div "Forged in Fire (9)" at bounding box center [819, 95] width 116 height 18
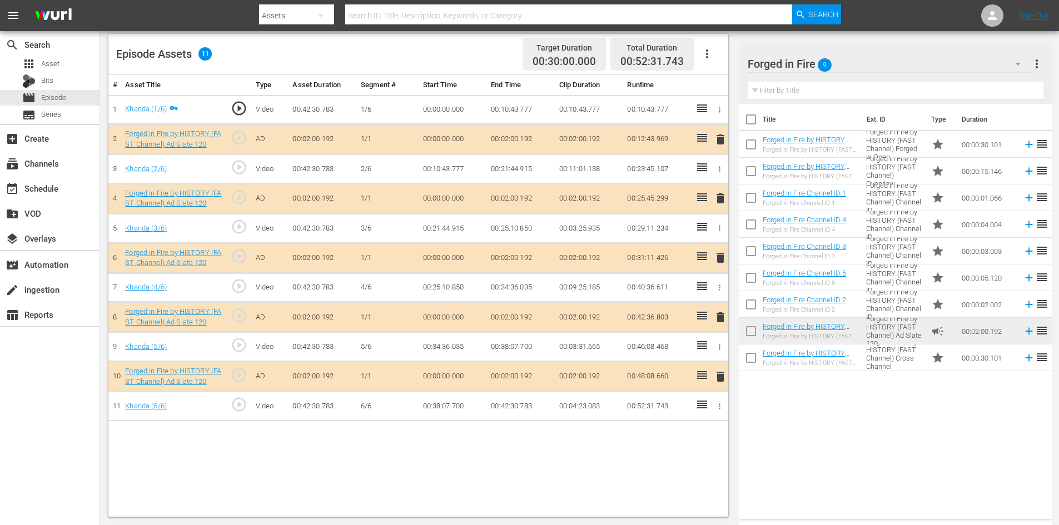
click at [719, 312] on span "delete" at bounding box center [720, 317] width 13 height 13
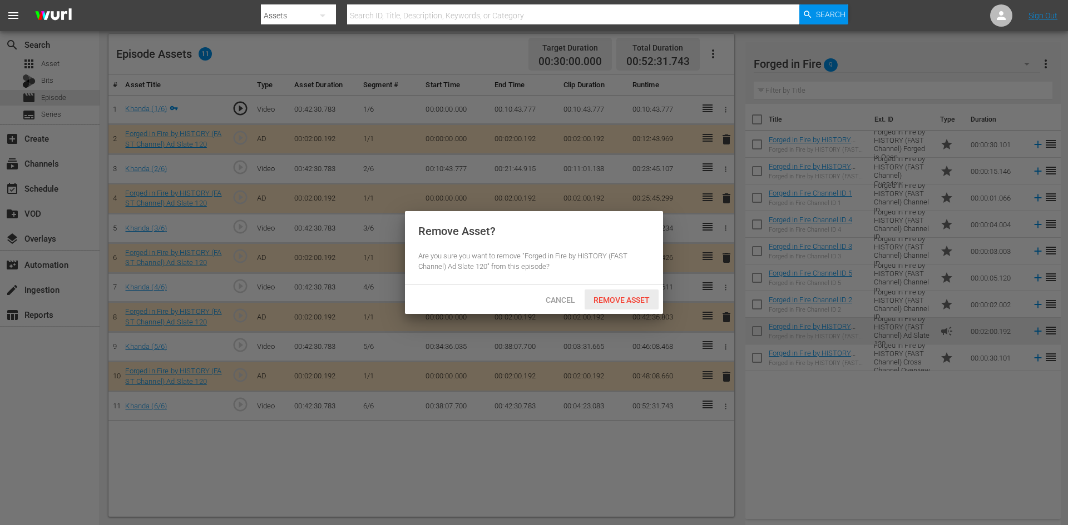
click at [625, 297] on span "Remove Asset" at bounding box center [621, 300] width 74 height 9
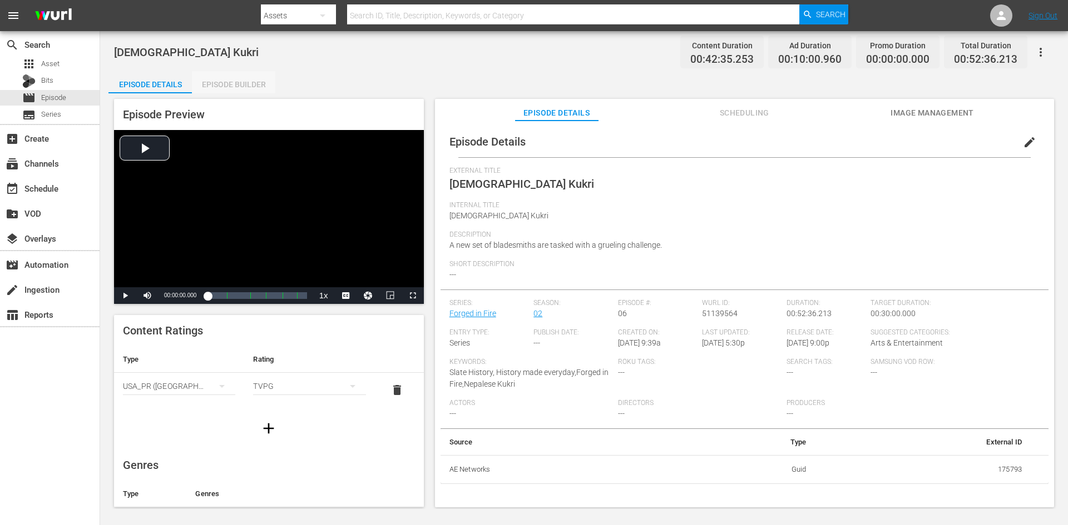
click at [235, 84] on div "Episode Builder" at bounding box center [233, 84] width 83 height 27
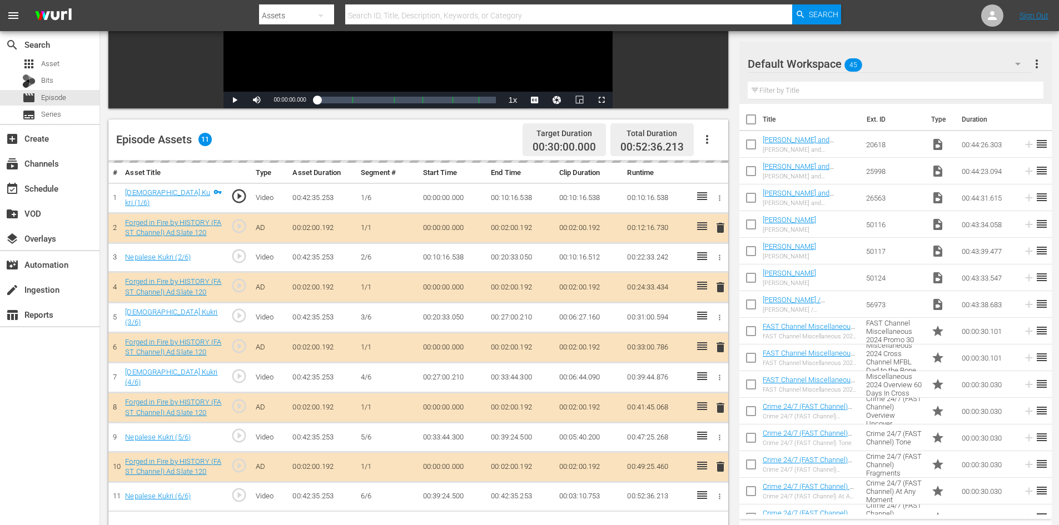
scroll to position [278, 0]
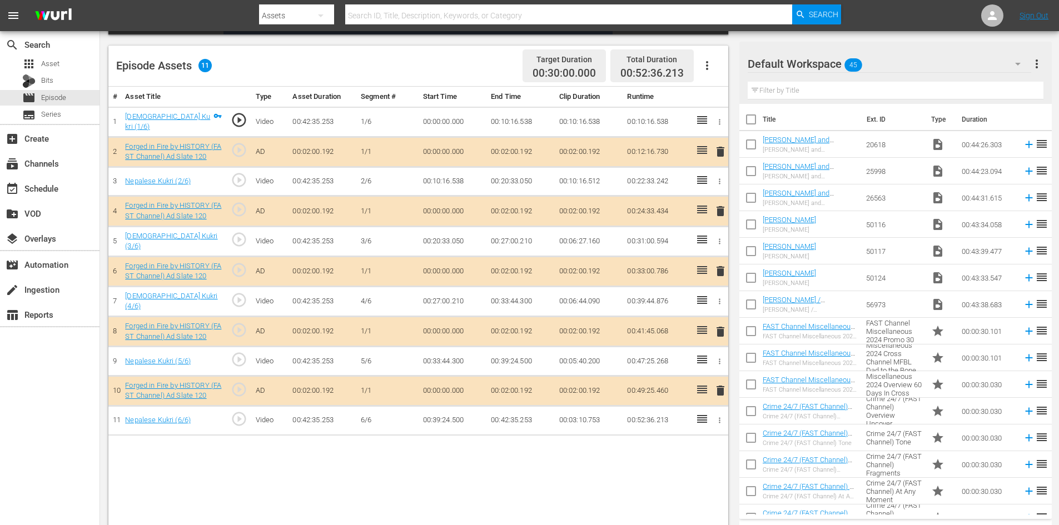
click at [934, 63] on div "Default Workspace 45" at bounding box center [890, 63] width 284 height 31
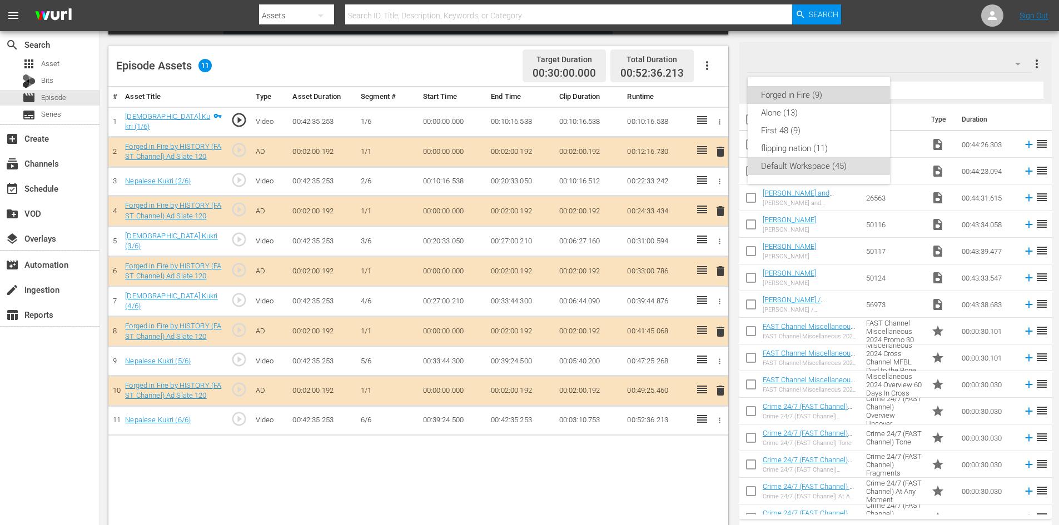
click at [805, 98] on div "Forged in Fire (9)" at bounding box center [819, 95] width 116 height 18
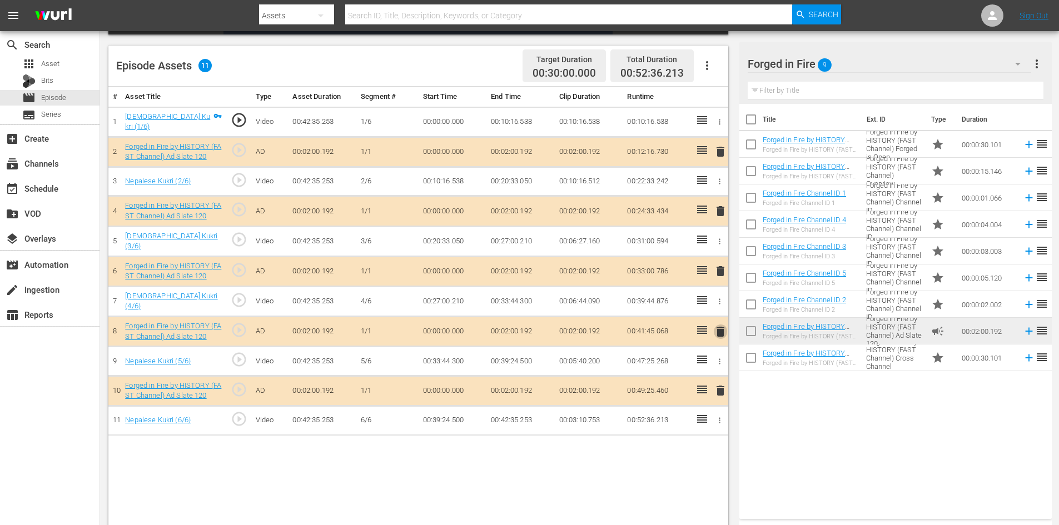
click at [722, 329] on span "delete" at bounding box center [720, 331] width 13 height 13
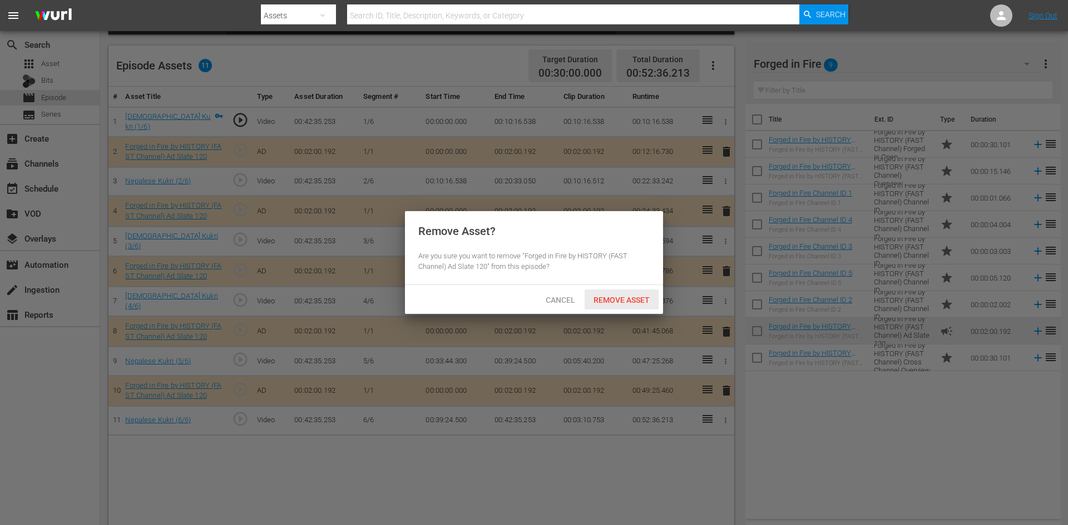
click at [618, 299] on span "Remove Asset" at bounding box center [621, 300] width 74 height 9
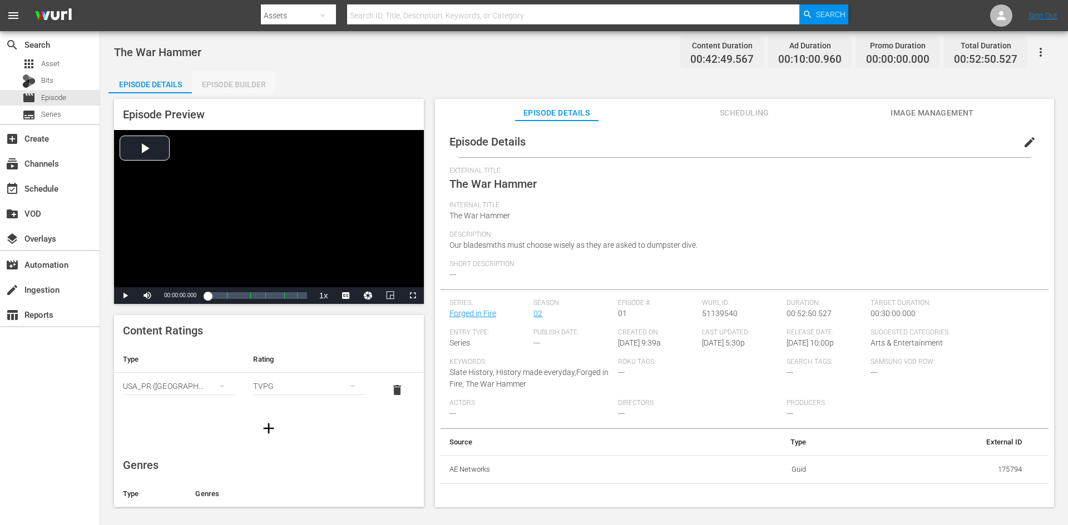
click at [235, 86] on div "Episode Builder" at bounding box center [233, 84] width 83 height 27
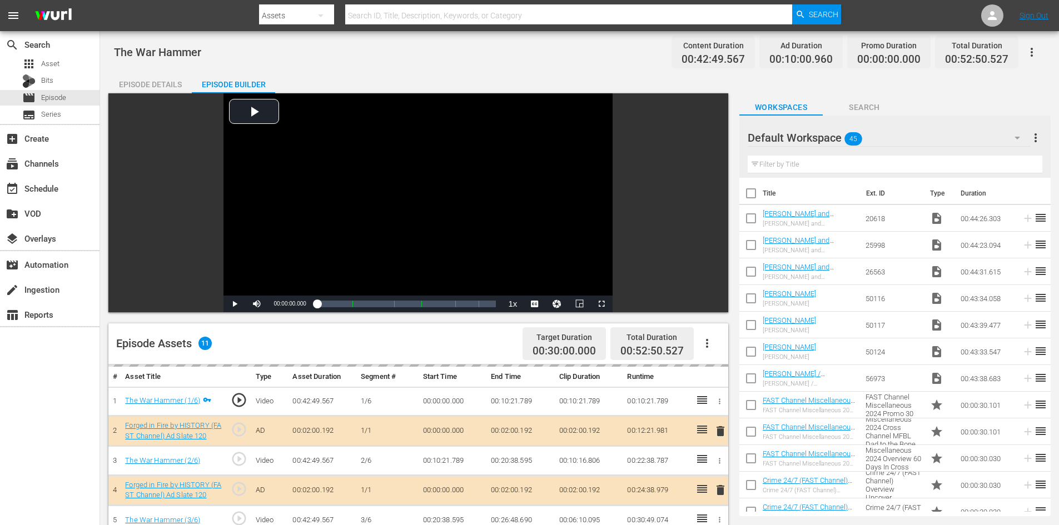
click at [909, 135] on div "Default Workspace 45" at bounding box center [889, 137] width 283 height 31
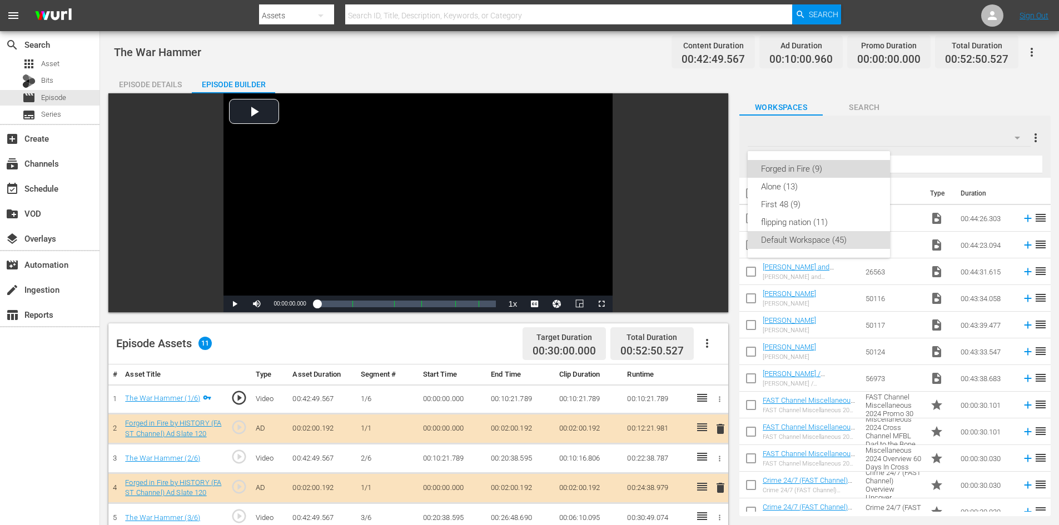
click at [790, 172] on div "Forged in Fire (9)" at bounding box center [819, 169] width 116 height 18
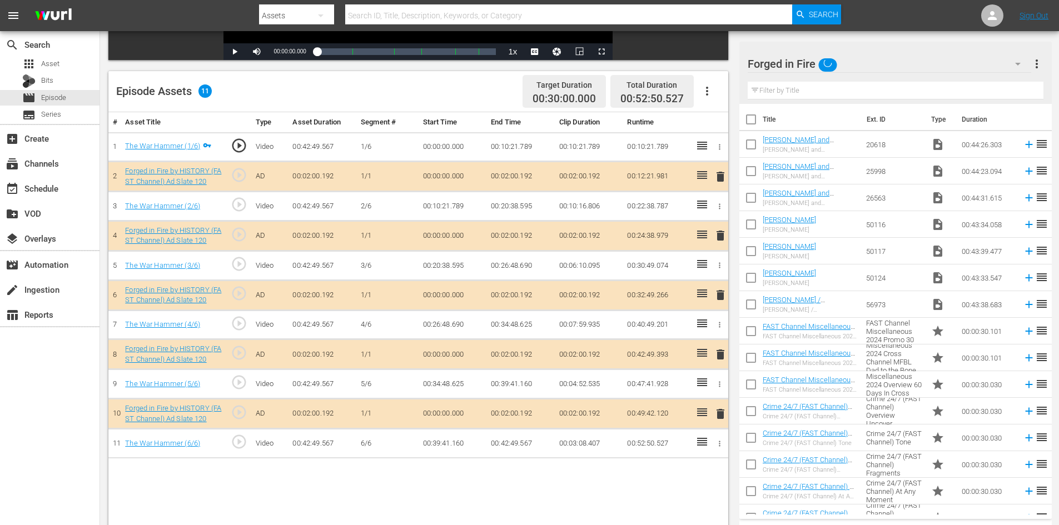
scroll to position [290, 0]
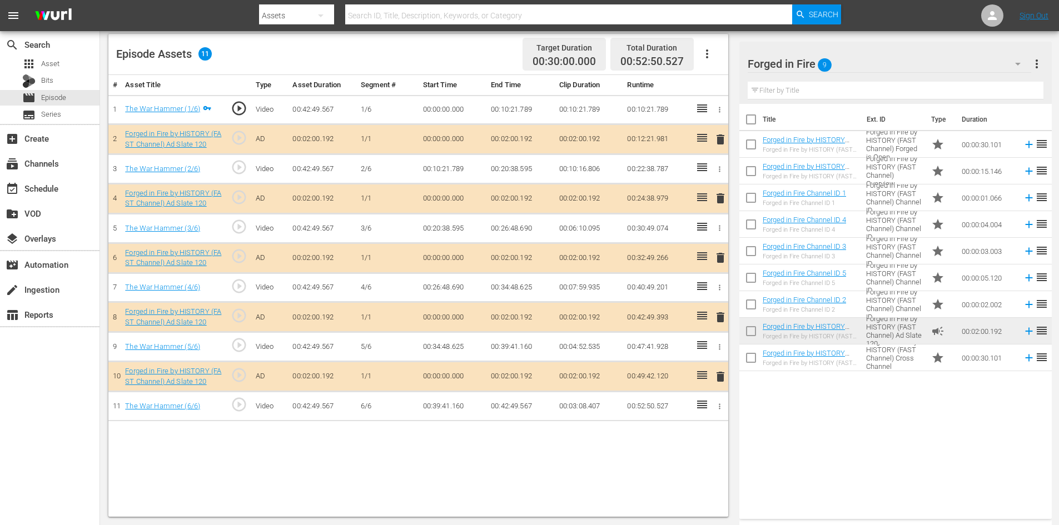
click at [721, 322] on span "delete" at bounding box center [720, 317] width 13 height 13
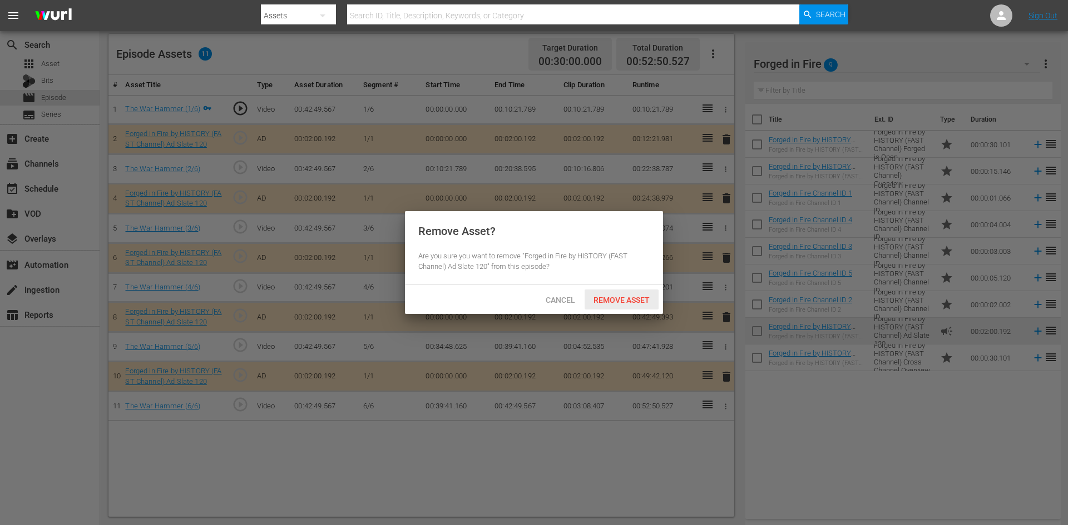
click at [645, 304] on div "Remove Asset" at bounding box center [621, 300] width 74 height 21
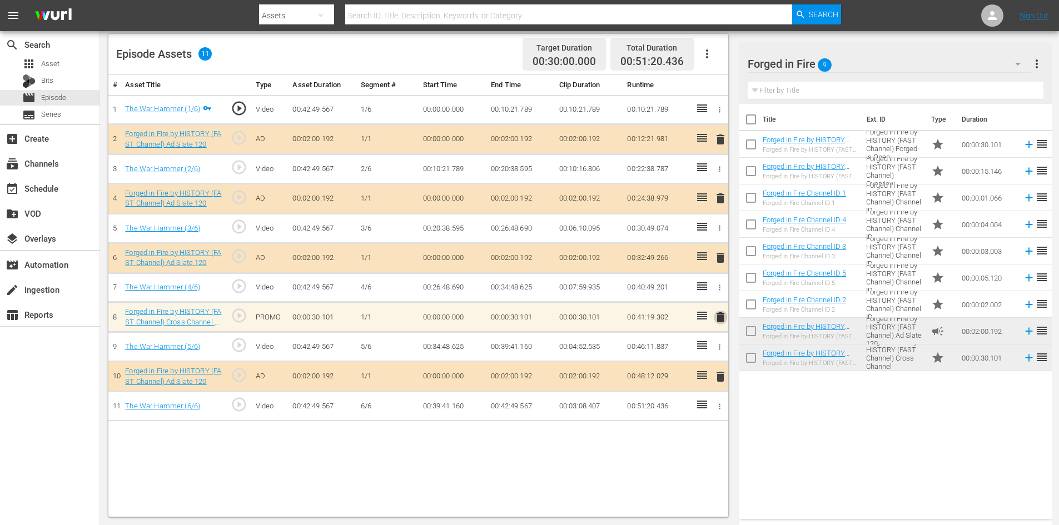
click at [719, 319] on span "delete" at bounding box center [720, 317] width 13 height 13
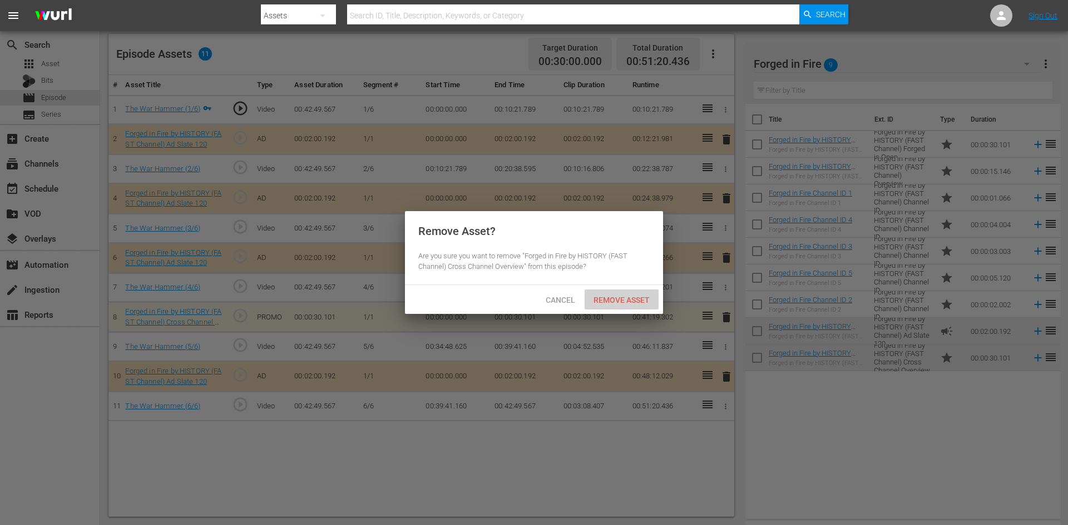
click at [624, 300] on span "Remove Asset" at bounding box center [621, 300] width 74 height 9
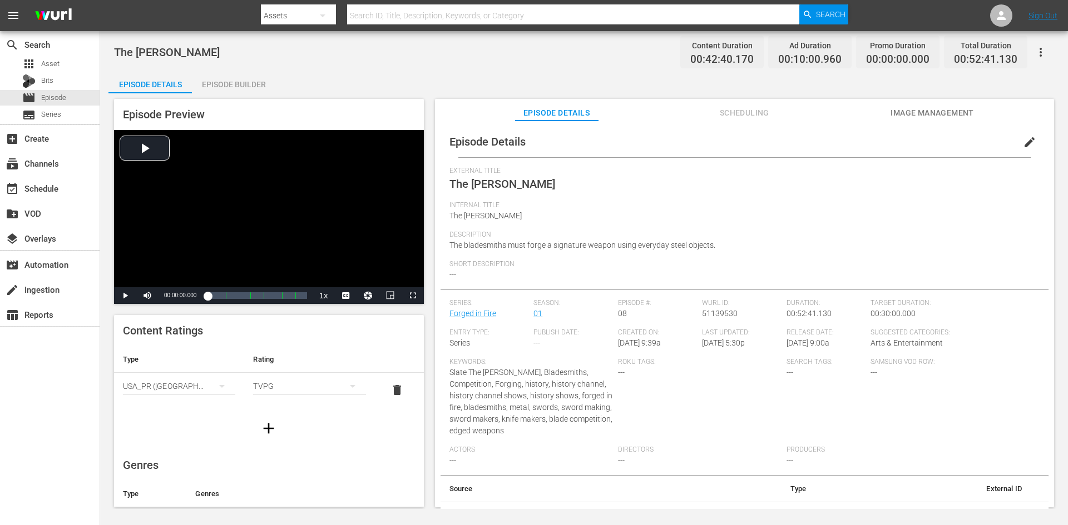
click at [243, 82] on div "Episode Builder" at bounding box center [233, 84] width 83 height 27
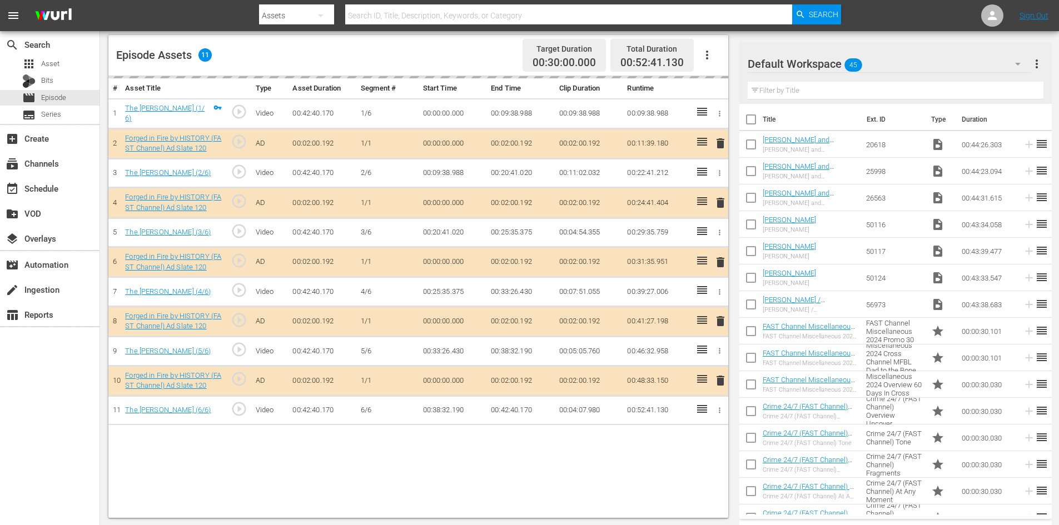
scroll to position [290, 0]
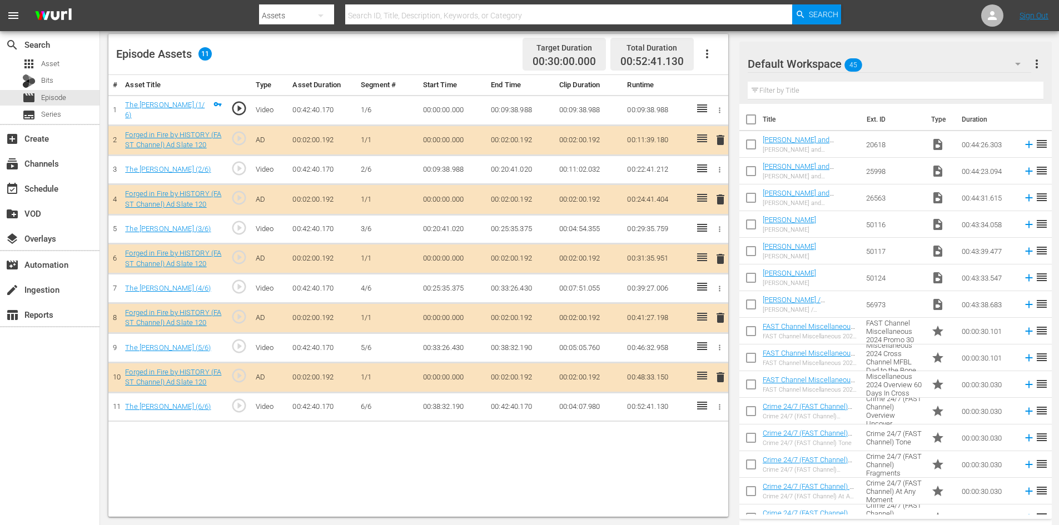
click at [951, 65] on div "Default Workspace 45" at bounding box center [890, 63] width 284 height 31
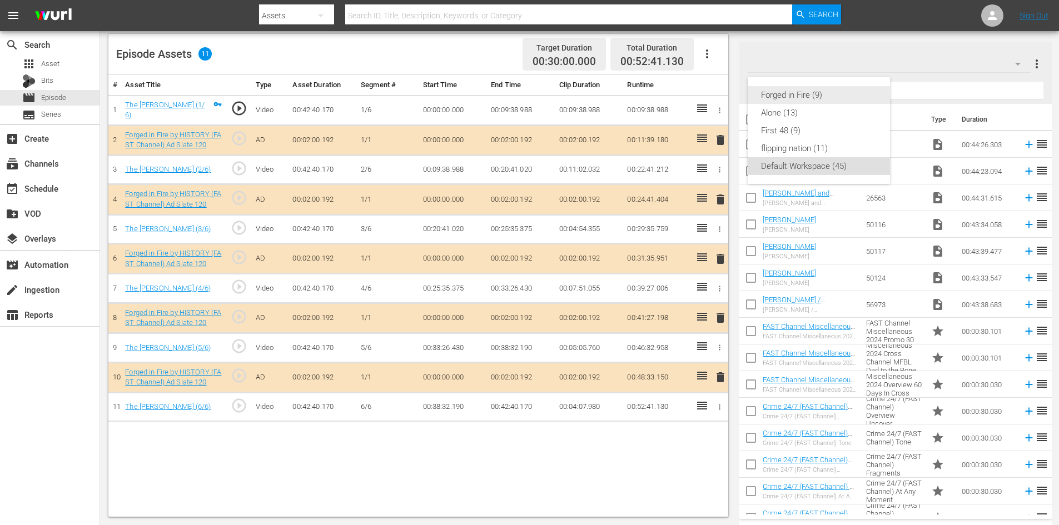
click at [781, 100] on div "Forged in Fire (9)" at bounding box center [819, 95] width 116 height 18
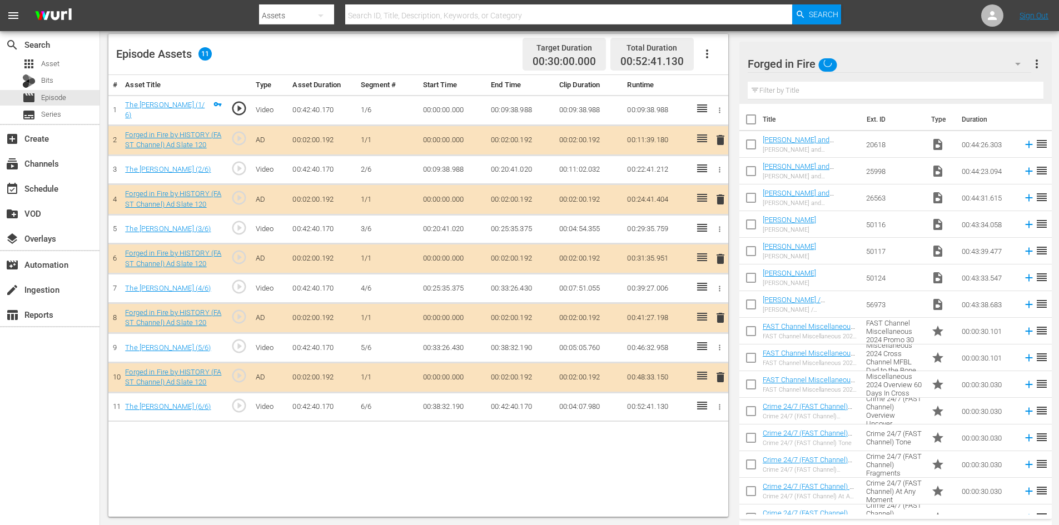
click at [719, 319] on span "delete" at bounding box center [720, 317] width 13 height 13
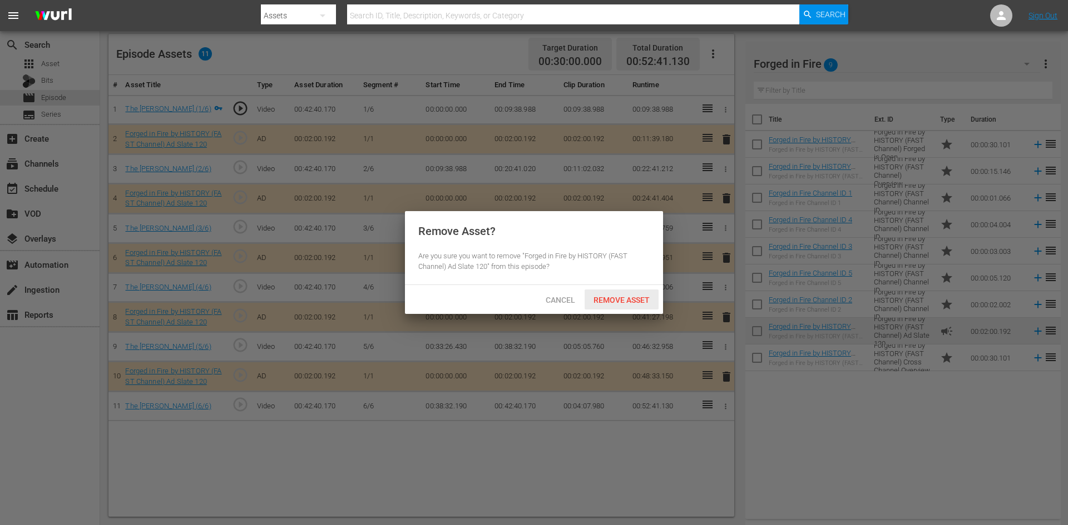
click at [633, 302] on span "Remove Asset" at bounding box center [621, 300] width 74 height 9
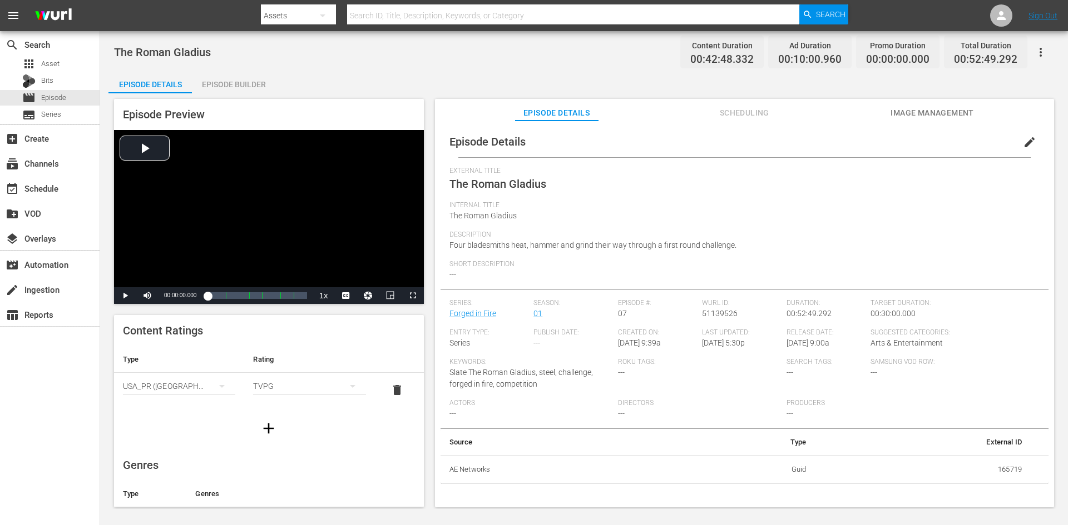
click at [260, 77] on div "Episode Builder" at bounding box center [233, 84] width 83 height 27
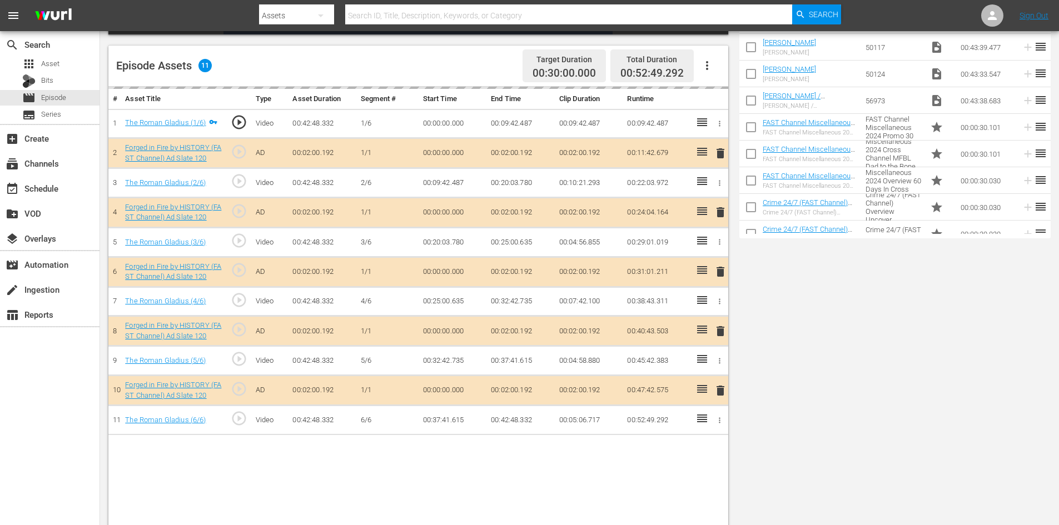
scroll to position [290, 0]
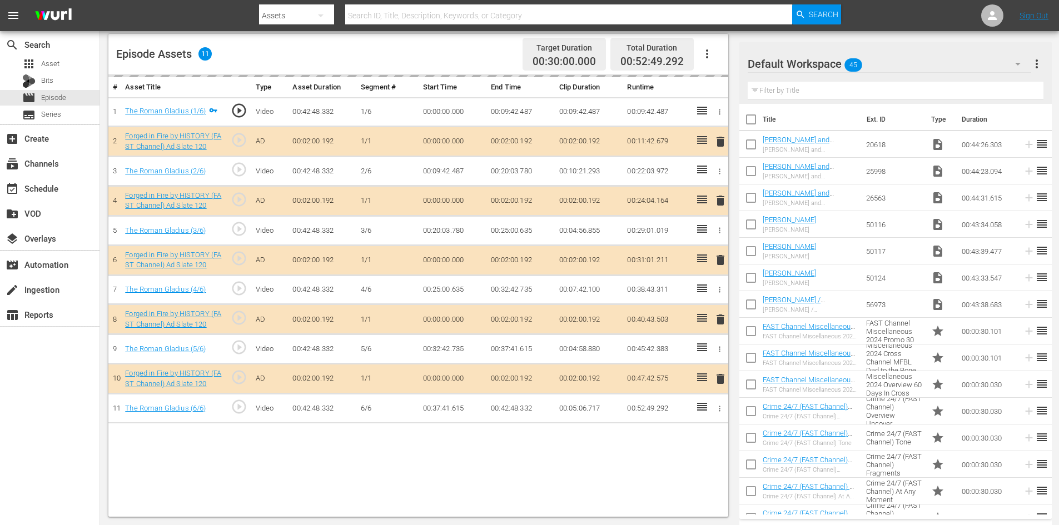
click at [721, 318] on div "delete" at bounding box center [718, 319] width 9 height 16
click at [927, 61] on div "Default Workspace 45" at bounding box center [890, 63] width 284 height 31
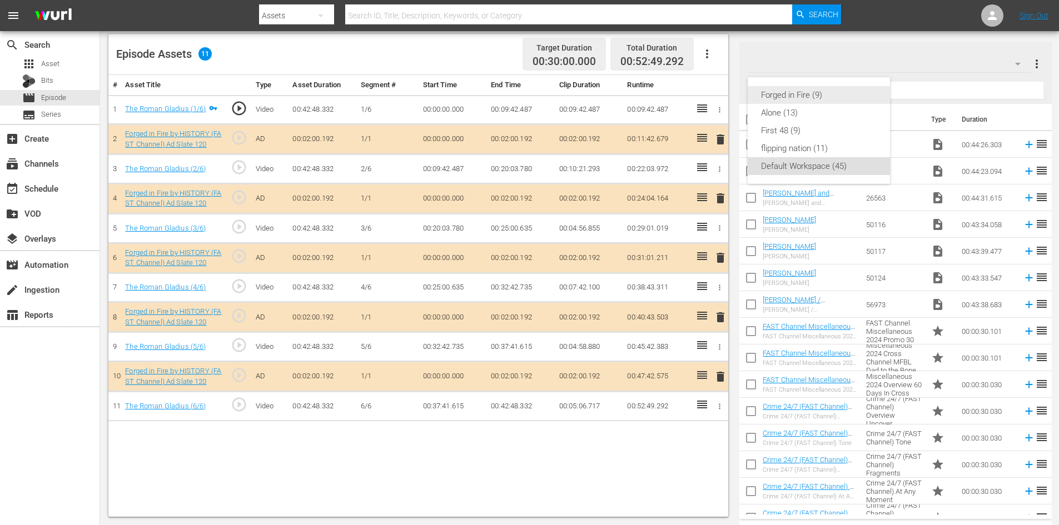
click at [823, 94] on div "Forged in Fire (9)" at bounding box center [819, 95] width 116 height 18
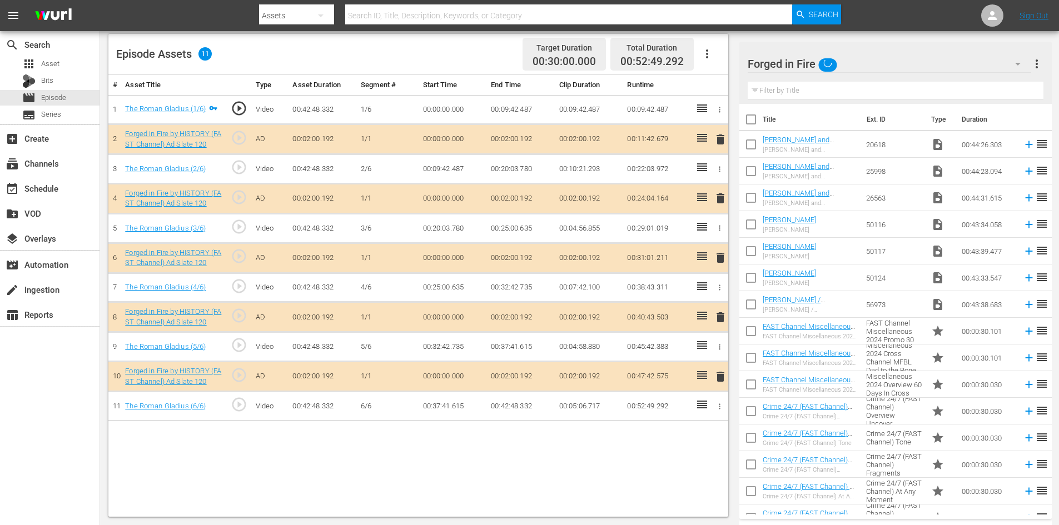
click at [723, 313] on span "delete" at bounding box center [720, 317] width 13 height 13
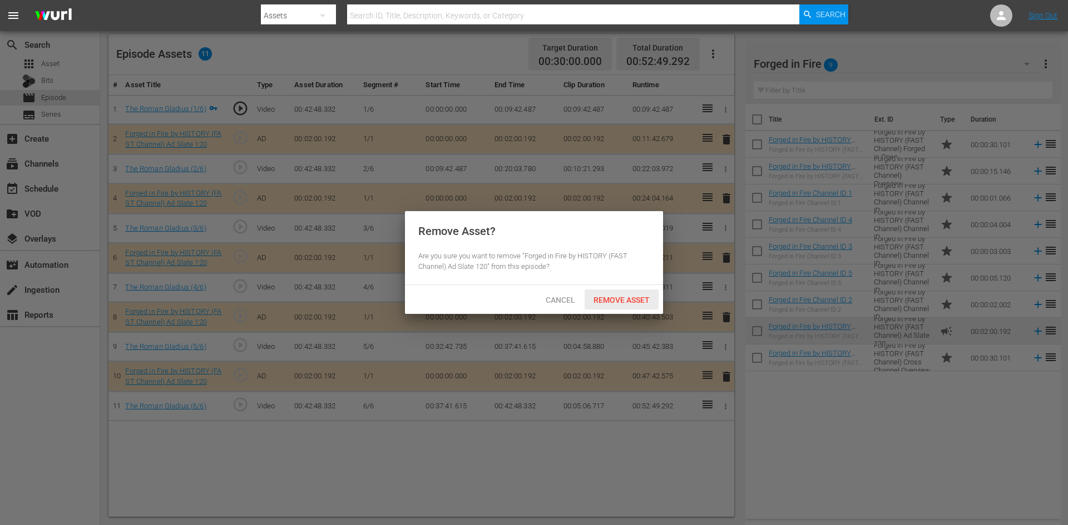
click at [626, 299] on span "Remove Asset" at bounding box center [621, 300] width 74 height 9
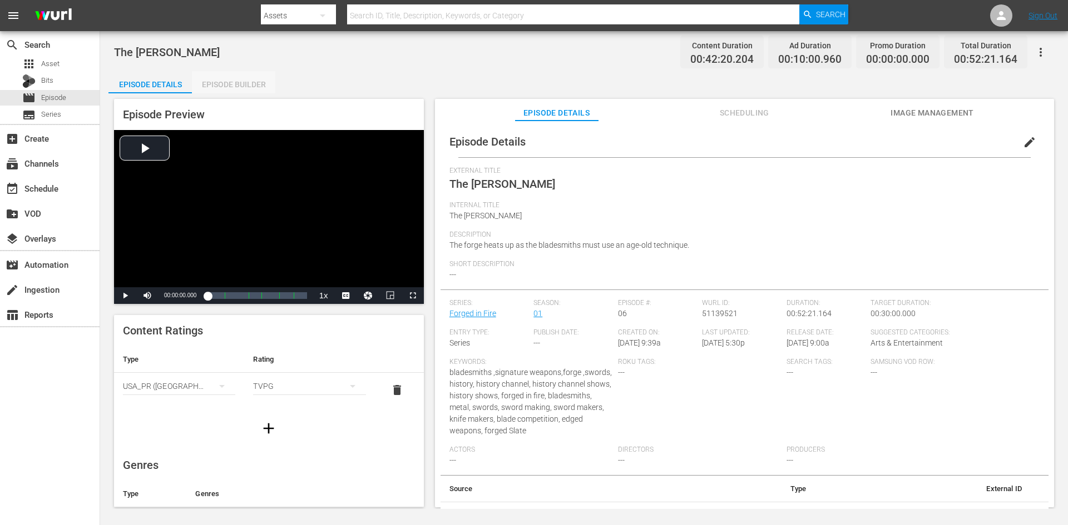
click at [212, 86] on div "Episode Builder" at bounding box center [233, 84] width 83 height 27
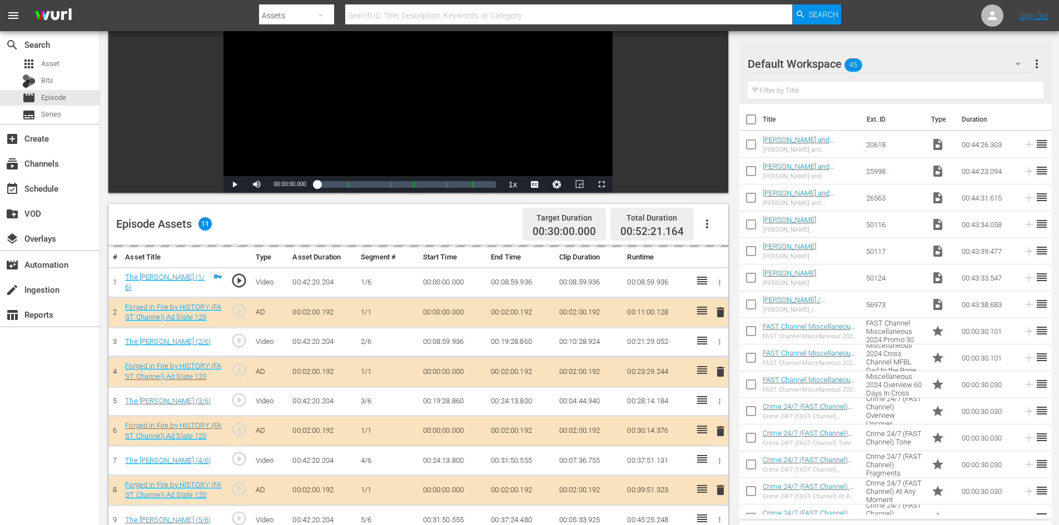
scroll to position [290, 0]
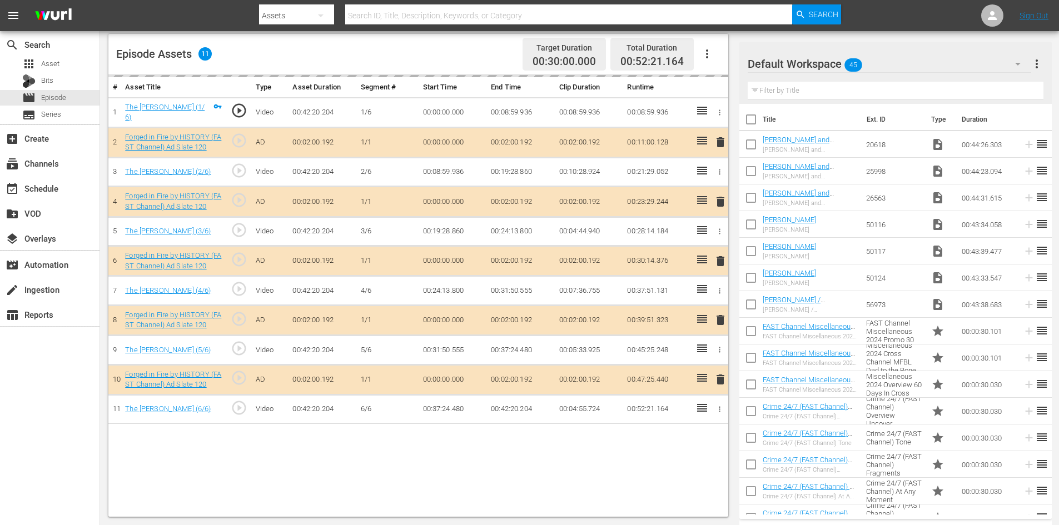
click at [971, 62] on div "Default Workspace 45" at bounding box center [890, 63] width 284 height 31
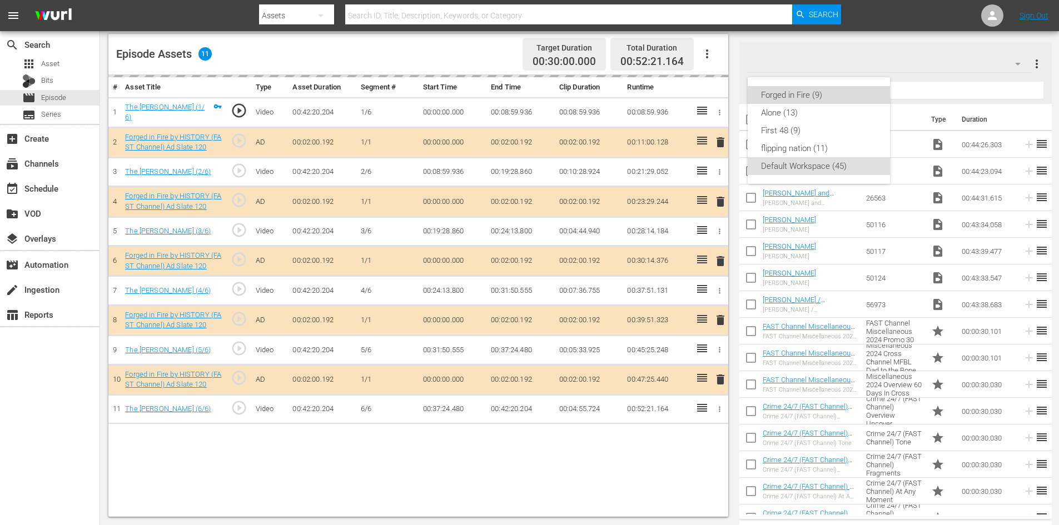
click at [831, 98] on div "Forged in Fire (9)" at bounding box center [819, 95] width 116 height 18
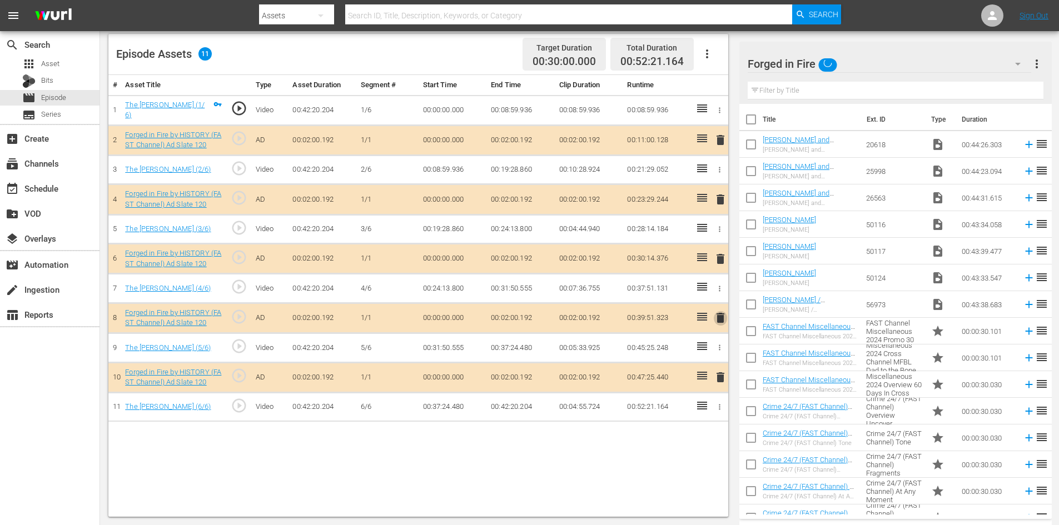
click at [719, 321] on span "delete" at bounding box center [720, 317] width 13 height 13
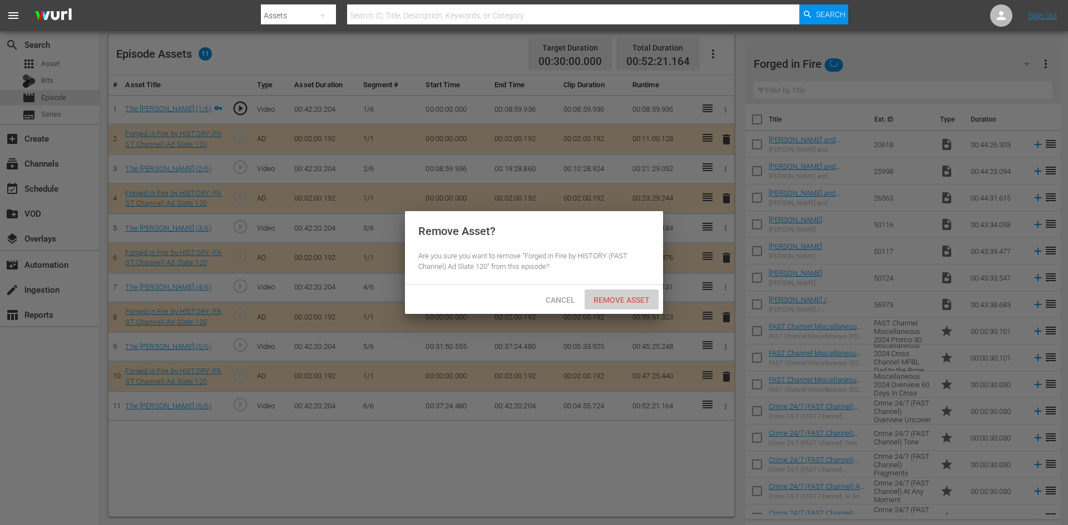
click at [631, 294] on div "Remove Asset" at bounding box center [621, 300] width 74 height 21
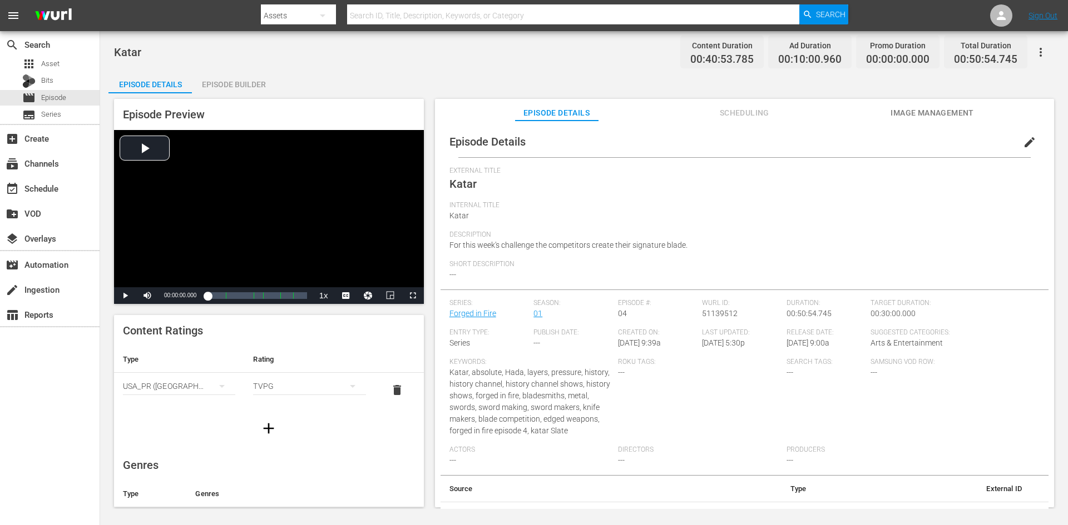
click at [233, 76] on div "Episode Builder" at bounding box center [233, 84] width 83 height 27
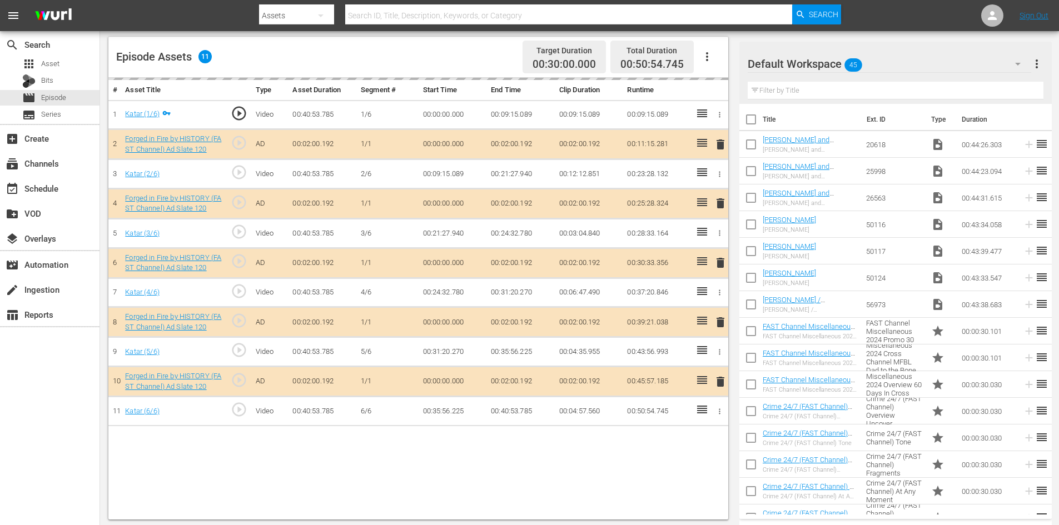
scroll to position [290, 0]
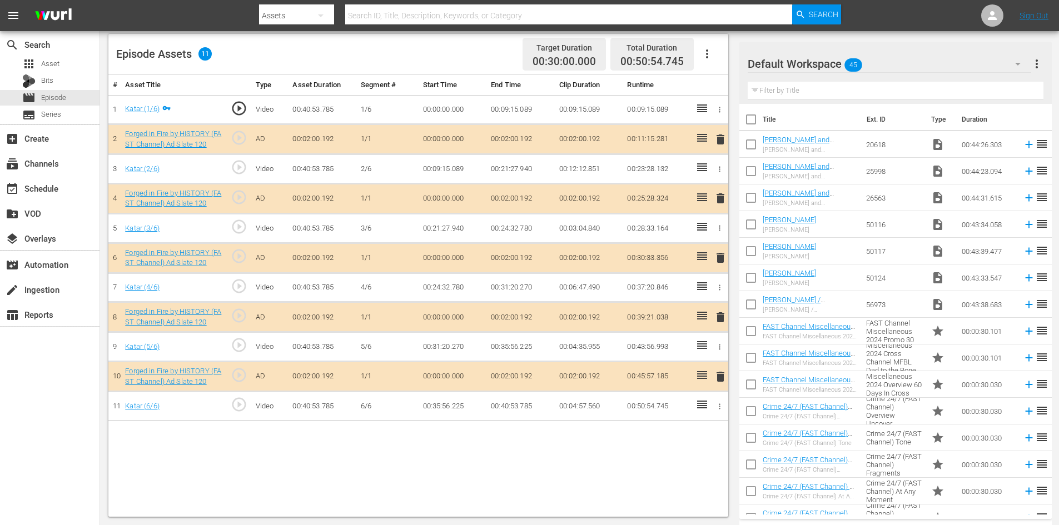
click at [928, 58] on div "Default Workspace 45" at bounding box center [890, 63] width 284 height 31
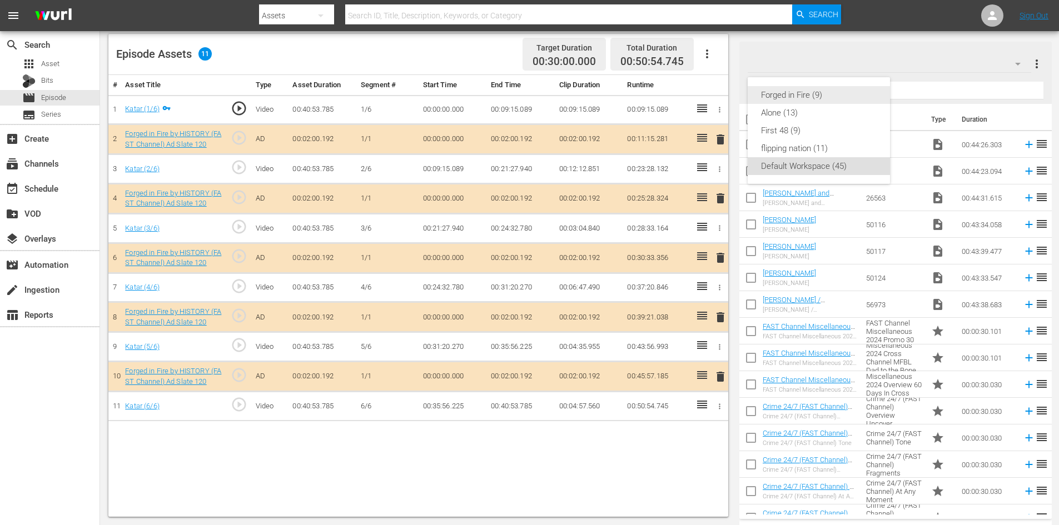
click at [795, 91] on div "Forged in Fire (9)" at bounding box center [819, 95] width 116 height 18
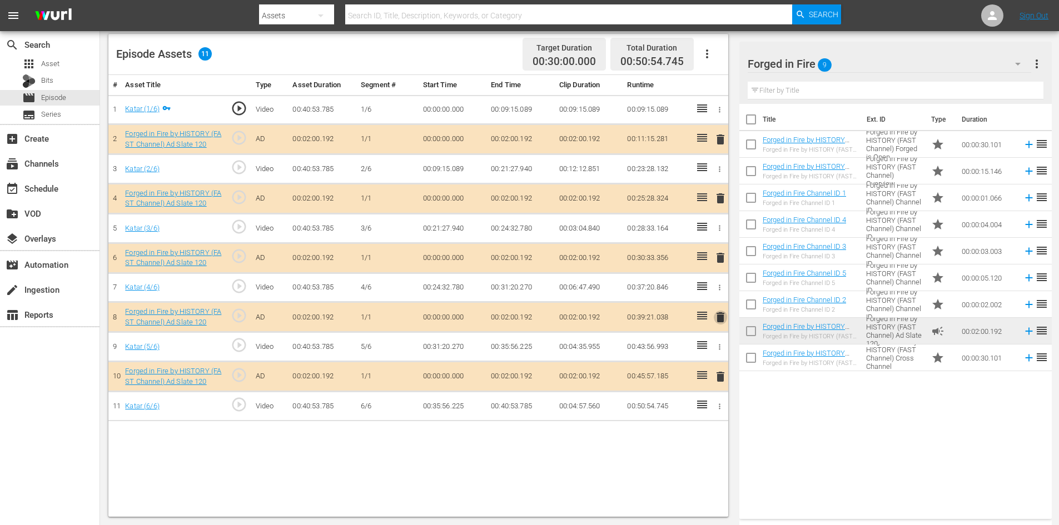
click at [723, 317] on span "delete" at bounding box center [720, 317] width 13 height 13
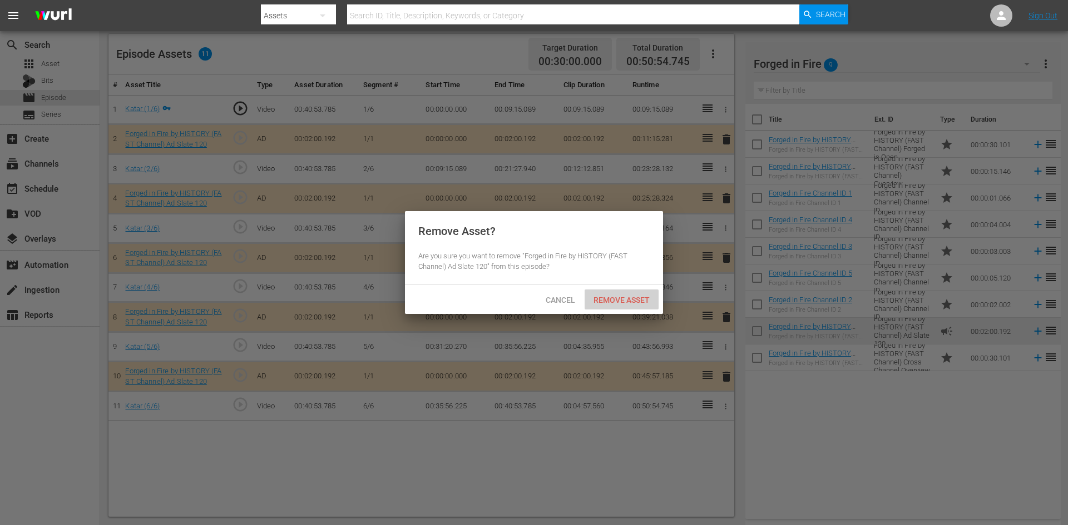
click at [624, 292] on div "Remove Asset" at bounding box center [621, 300] width 74 height 21
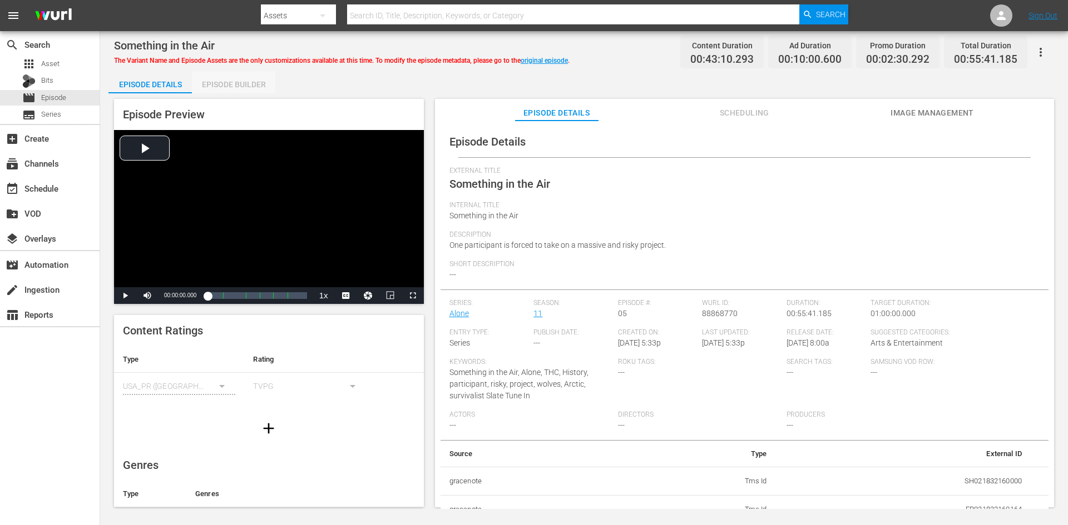
click at [230, 81] on div "Episode Builder" at bounding box center [233, 84] width 83 height 27
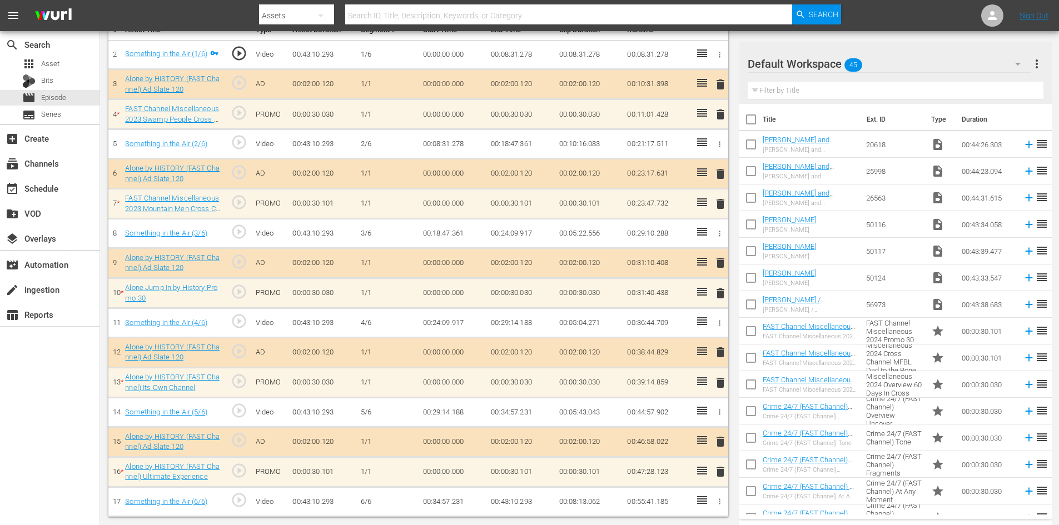
scroll to position [345, 0]
click at [721, 475] on span "delete" at bounding box center [720, 471] width 13 height 13
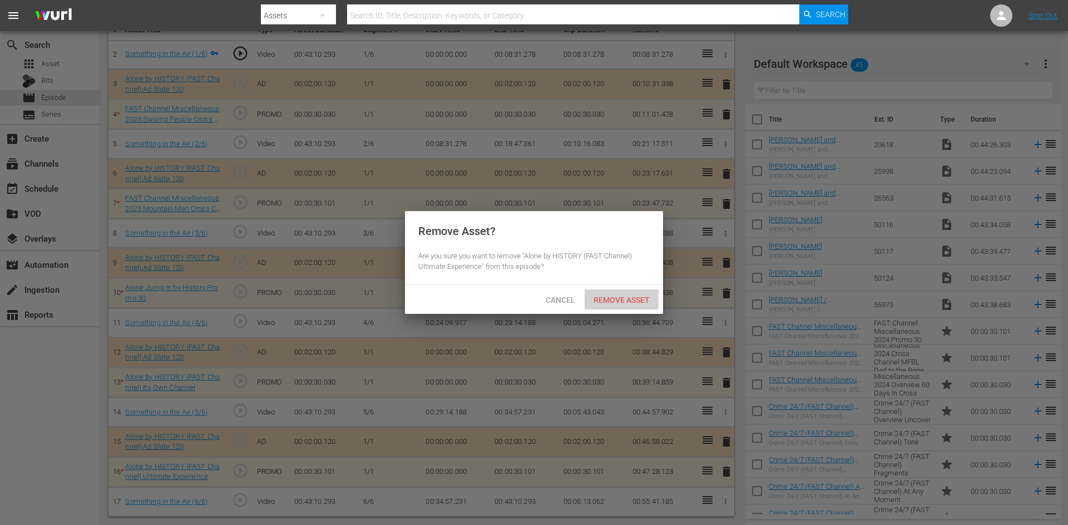
click at [624, 292] on div "Remove Asset" at bounding box center [621, 300] width 74 height 21
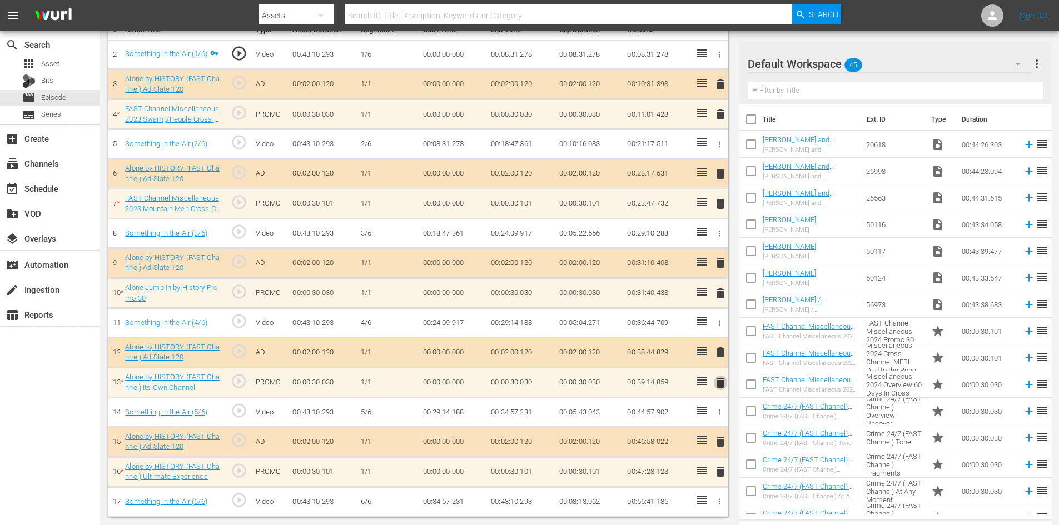
click at [722, 381] on span "delete" at bounding box center [720, 382] width 13 height 13
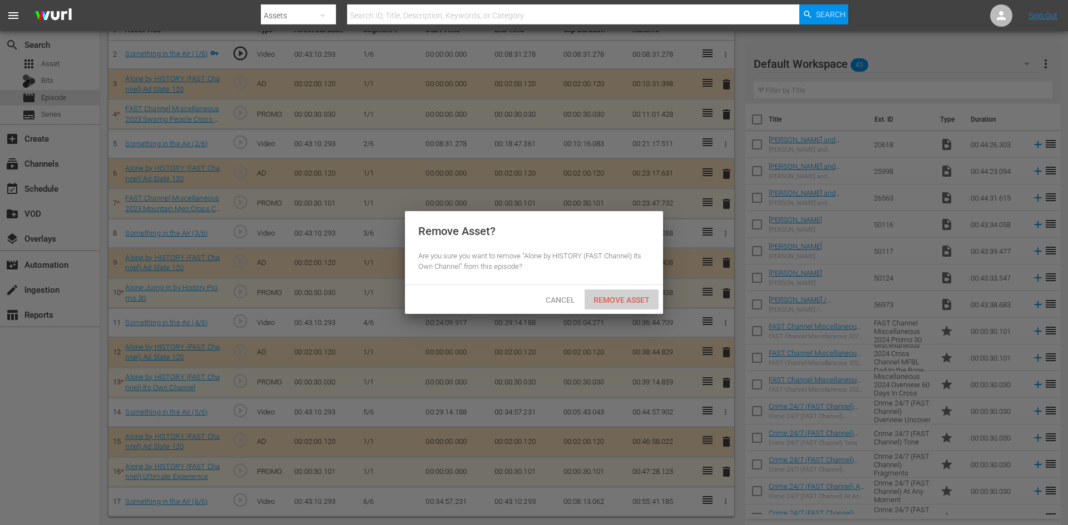
click at [613, 297] on span "Remove Asset" at bounding box center [621, 300] width 74 height 9
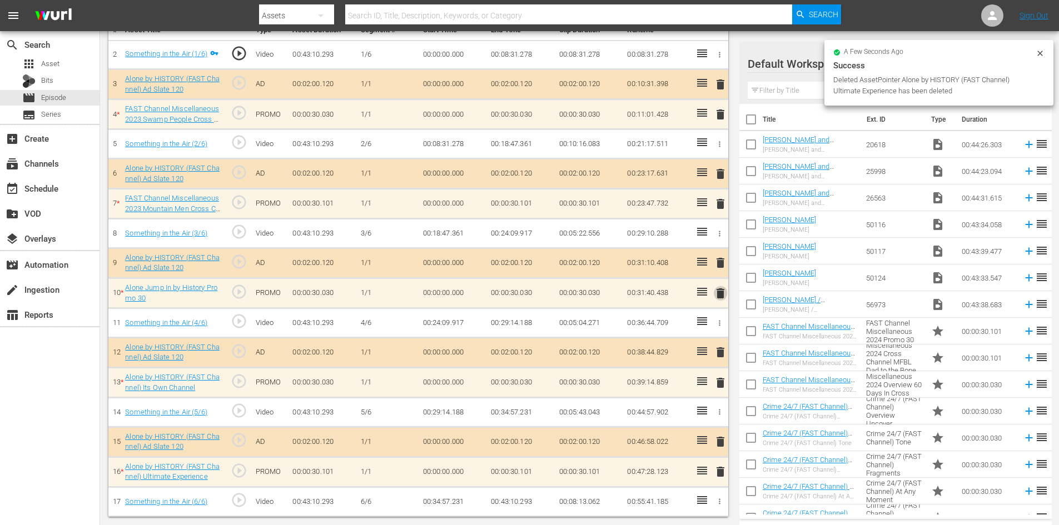
click at [721, 292] on span "delete" at bounding box center [720, 293] width 13 height 13
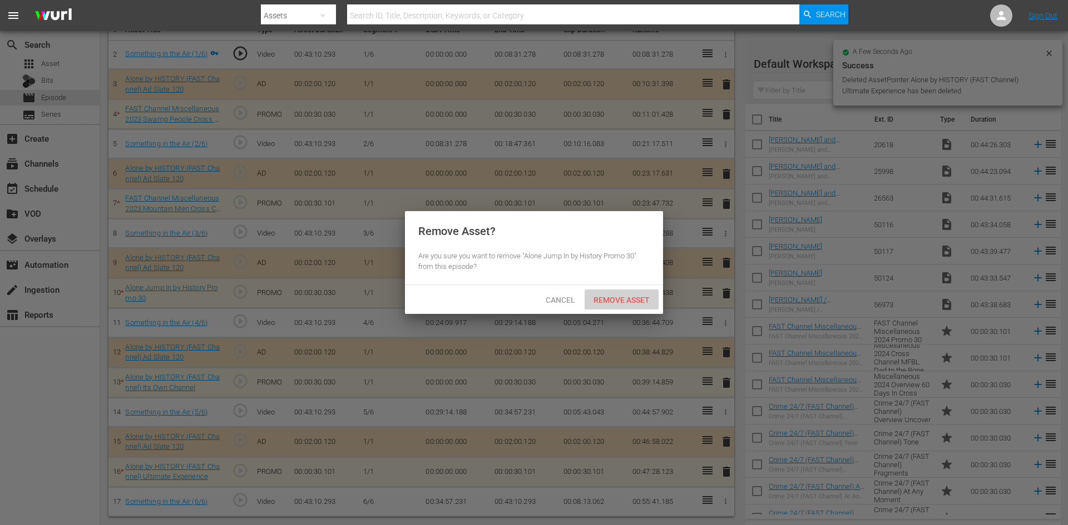
click at [614, 301] on span "Remove Asset" at bounding box center [621, 300] width 74 height 9
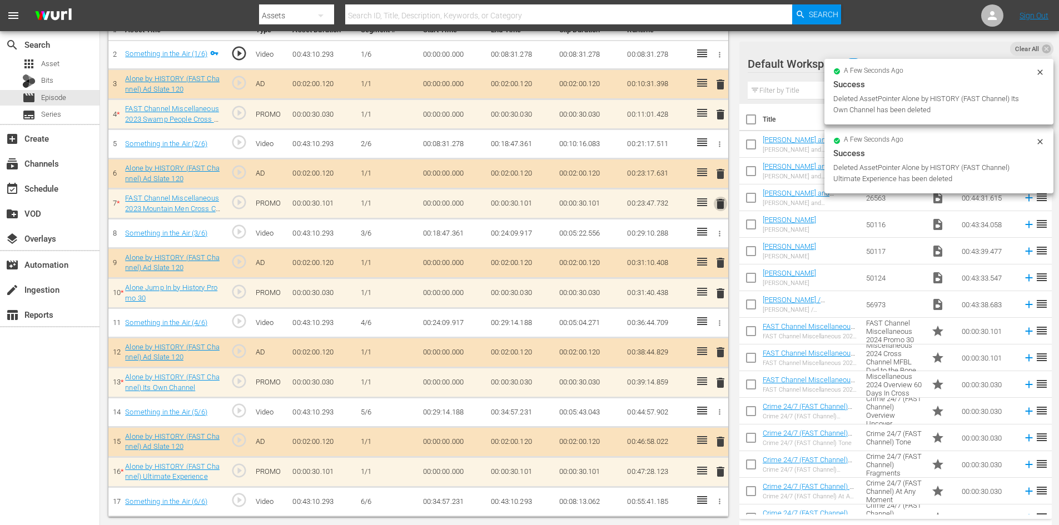
click at [722, 198] on span "delete" at bounding box center [720, 203] width 13 height 13
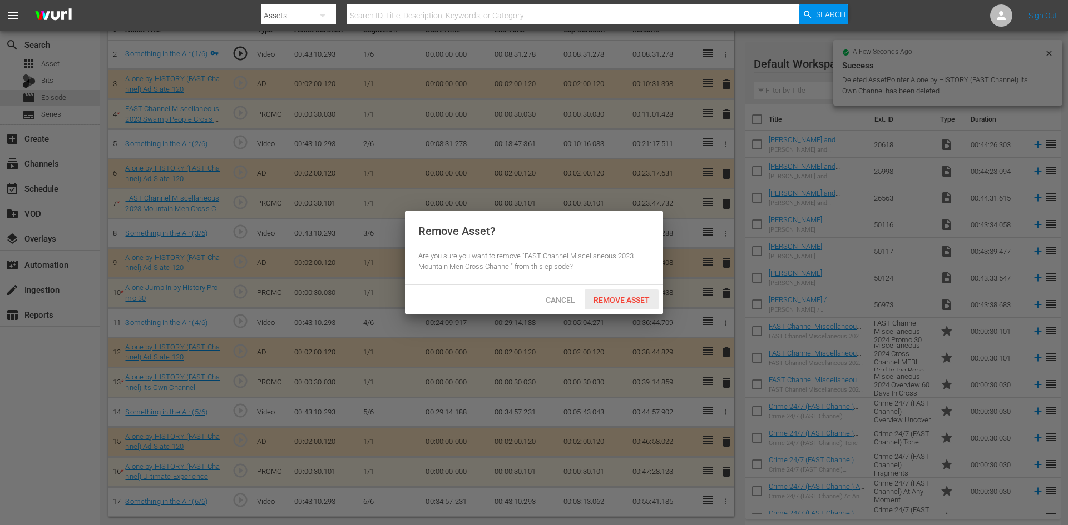
click at [598, 301] on span "Remove Asset" at bounding box center [621, 300] width 74 height 9
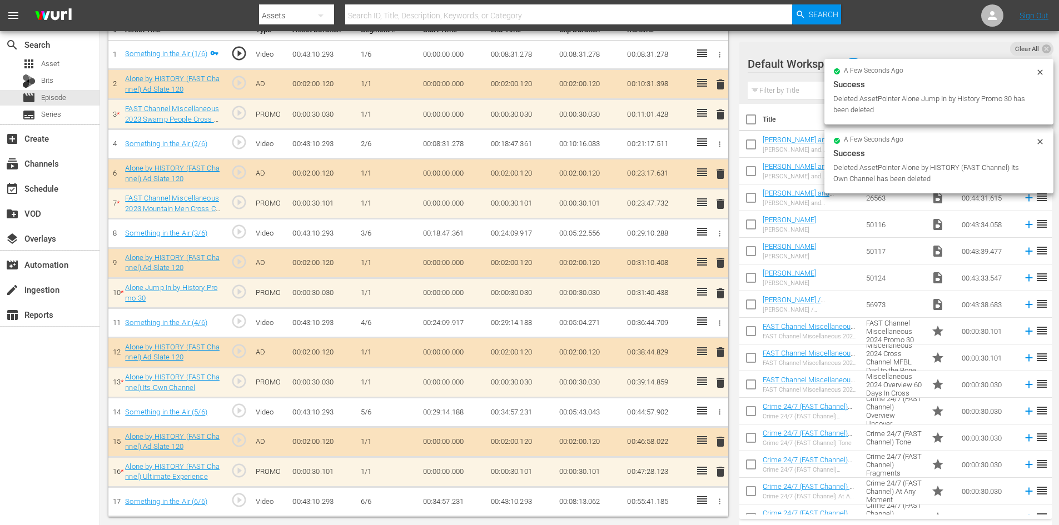
scroll to position [290, 0]
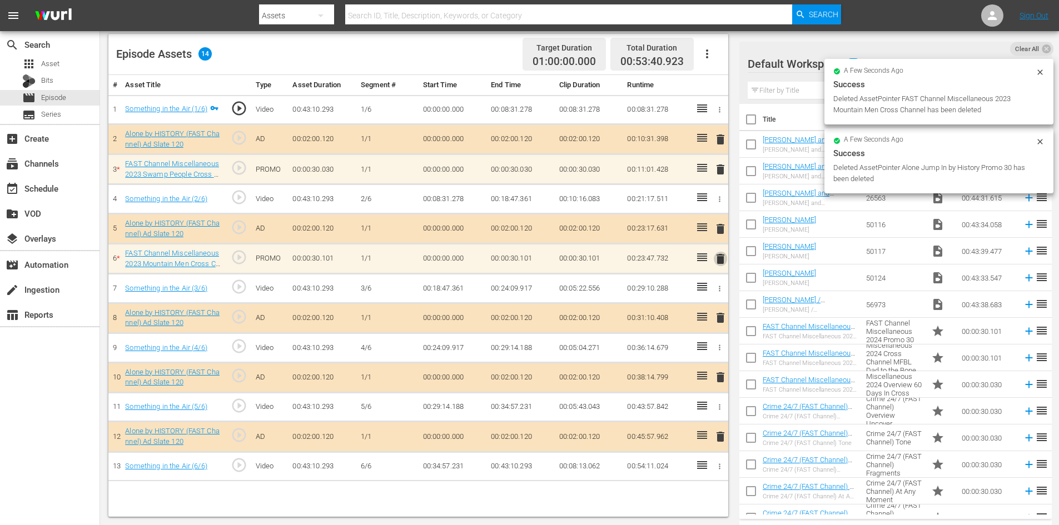
click at [722, 257] on span "delete" at bounding box center [720, 258] width 13 height 13
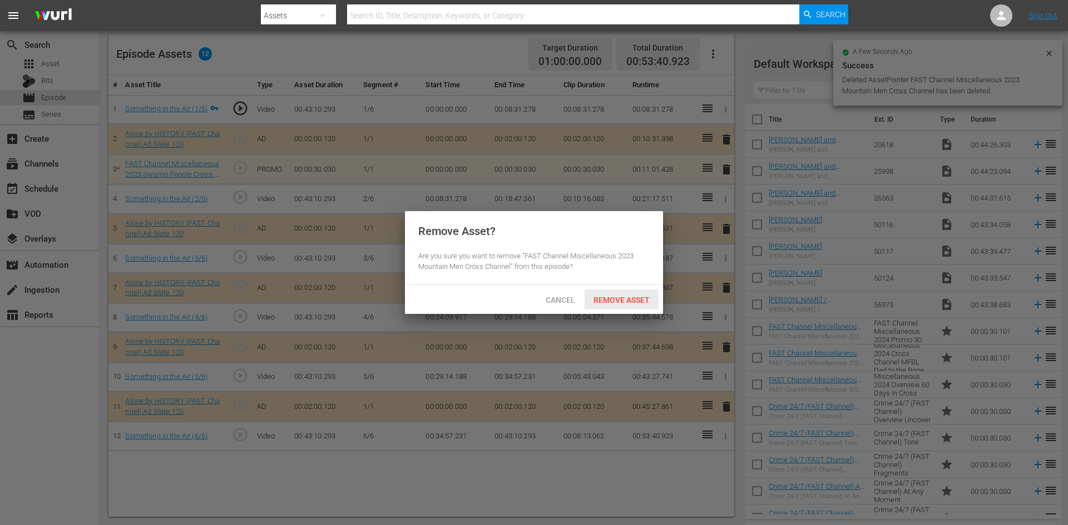
click at [624, 297] on span "Remove Asset" at bounding box center [621, 300] width 74 height 9
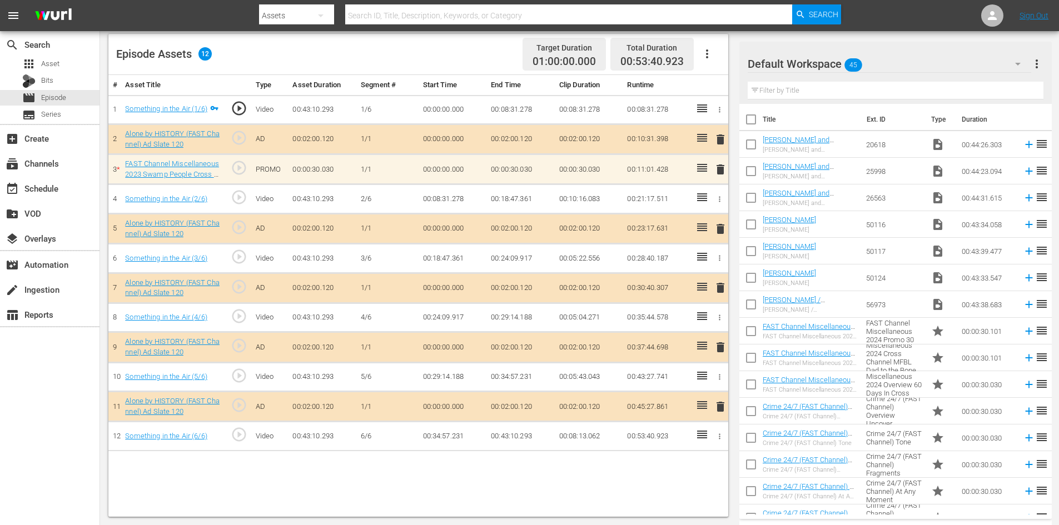
click at [721, 171] on span "delete" at bounding box center [720, 169] width 13 height 13
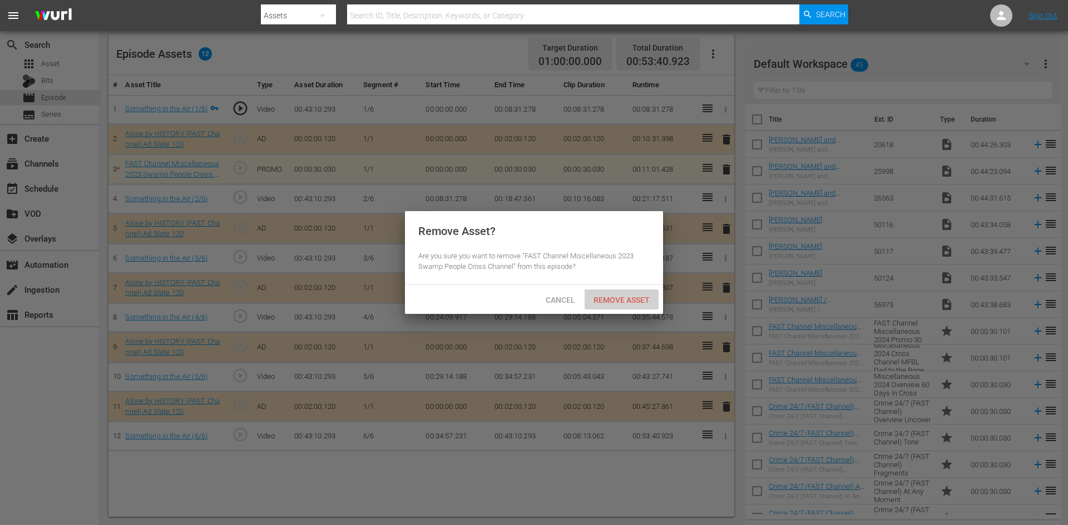
click at [630, 295] on div "Remove Asset" at bounding box center [621, 300] width 74 height 21
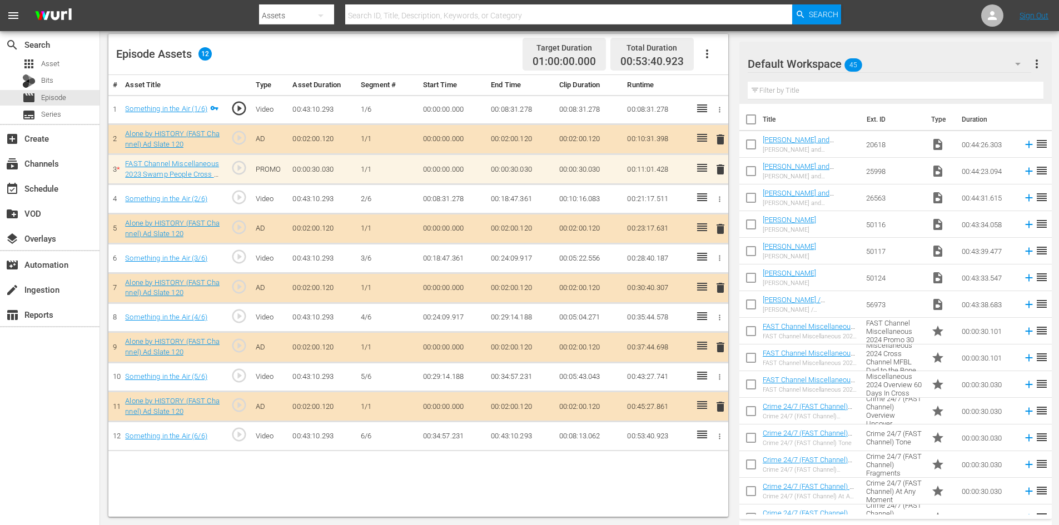
click at [969, 59] on div "Default Workspace 45" at bounding box center [890, 63] width 284 height 31
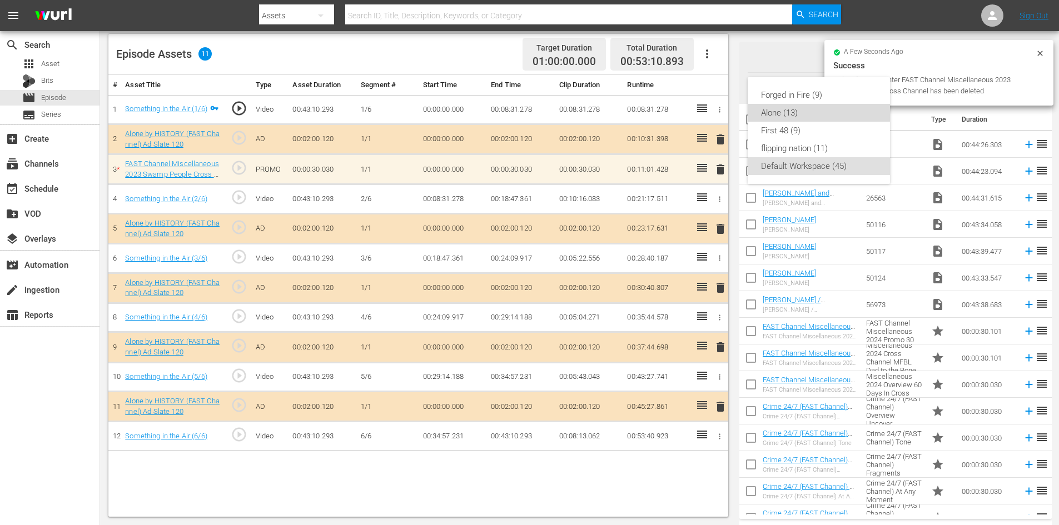
click at [774, 108] on div "Alone (13)" at bounding box center [819, 113] width 116 height 18
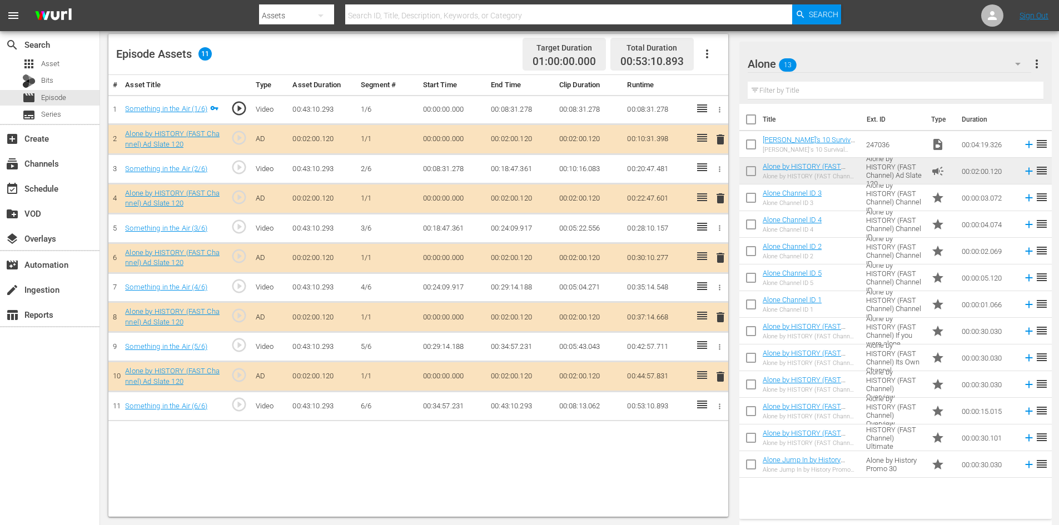
click at [721, 316] on span "delete" at bounding box center [720, 317] width 13 height 13
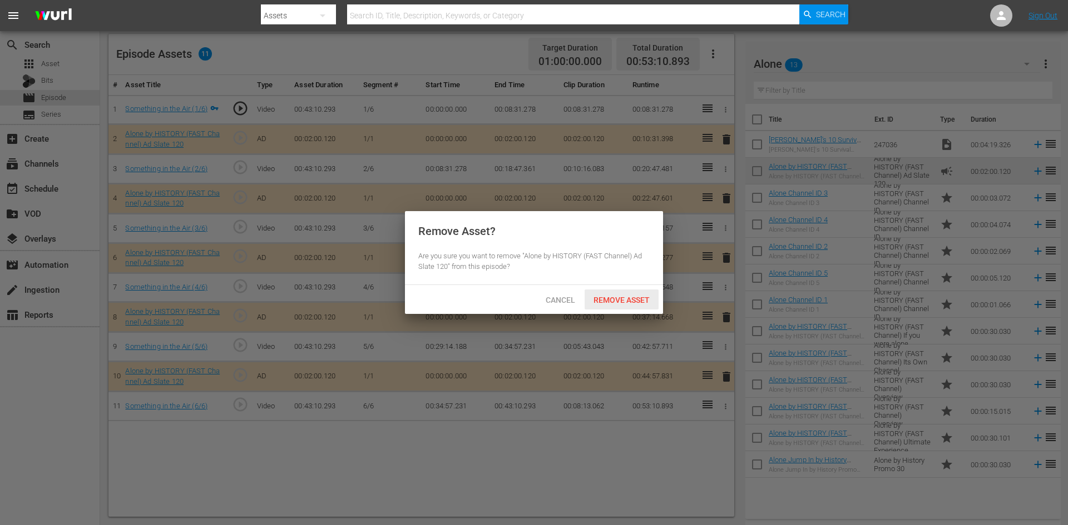
click at [621, 299] on span "Remove Asset" at bounding box center [621, 300] width 74 height 9
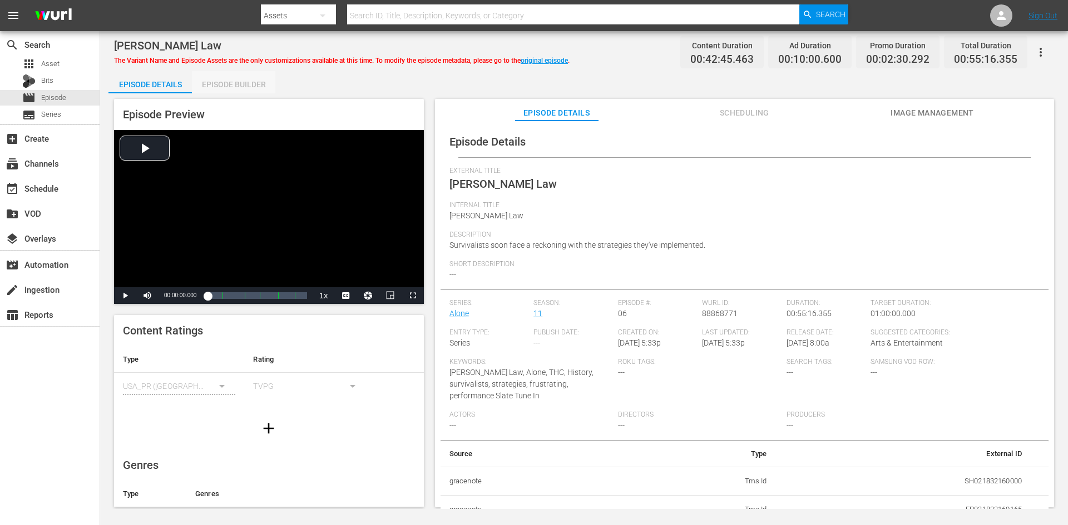
click at [254, 90] on div "Episode Builder" at bounding box center [233, 84] width 83 height 27
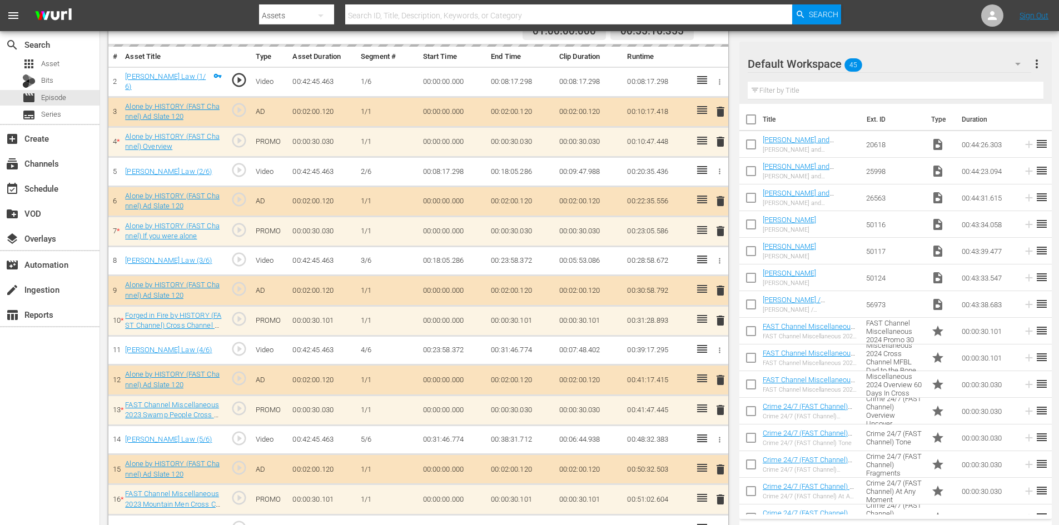
scroll to position [347, 0]
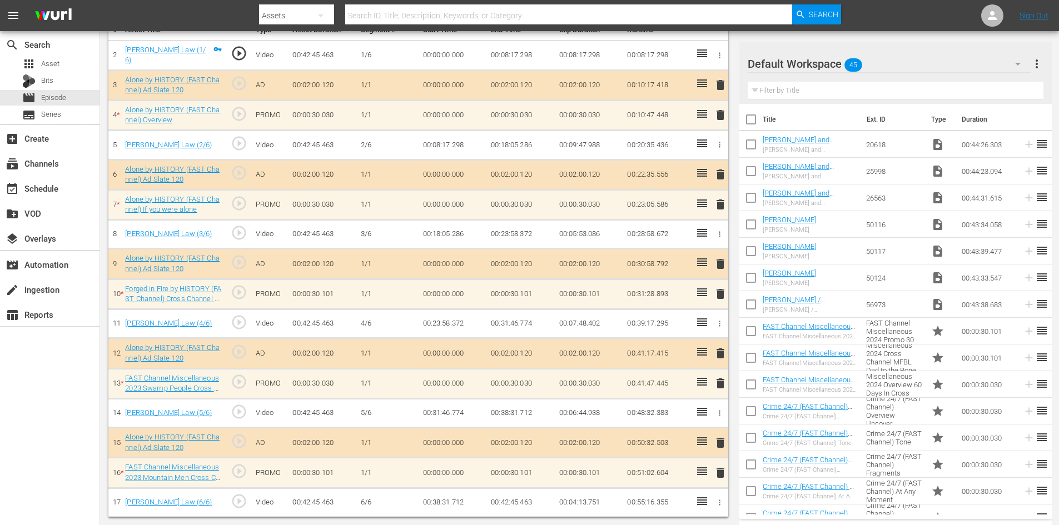
click at [722, 116] on div "delete" at bounding box center [718, 115] width 9 height 16
click at [722, 115] on span "delete" at bounding box center [720, 114] width 13 height 13
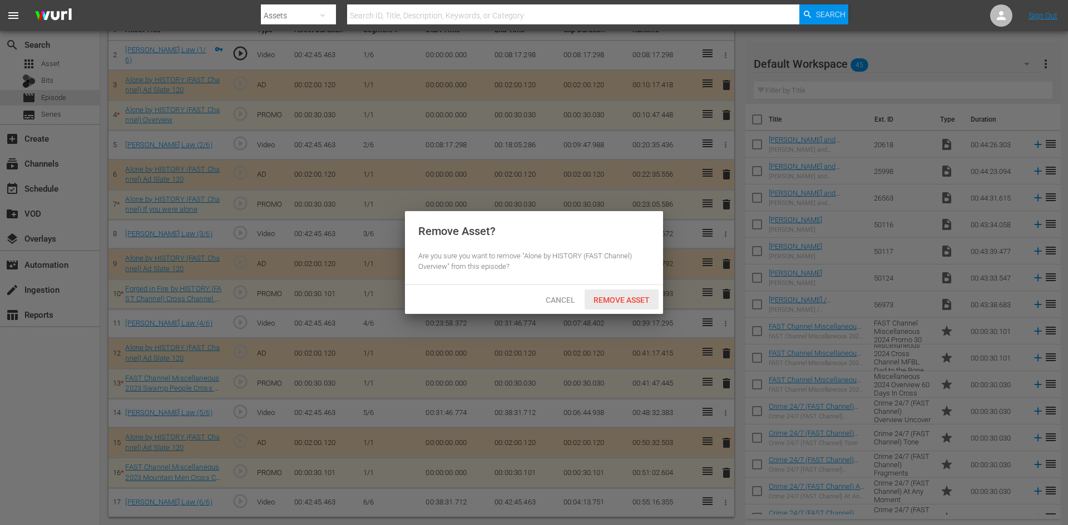
click at [621, 301] on span "Remove Asset" at bounding box center [621, 300] width 74 height 9
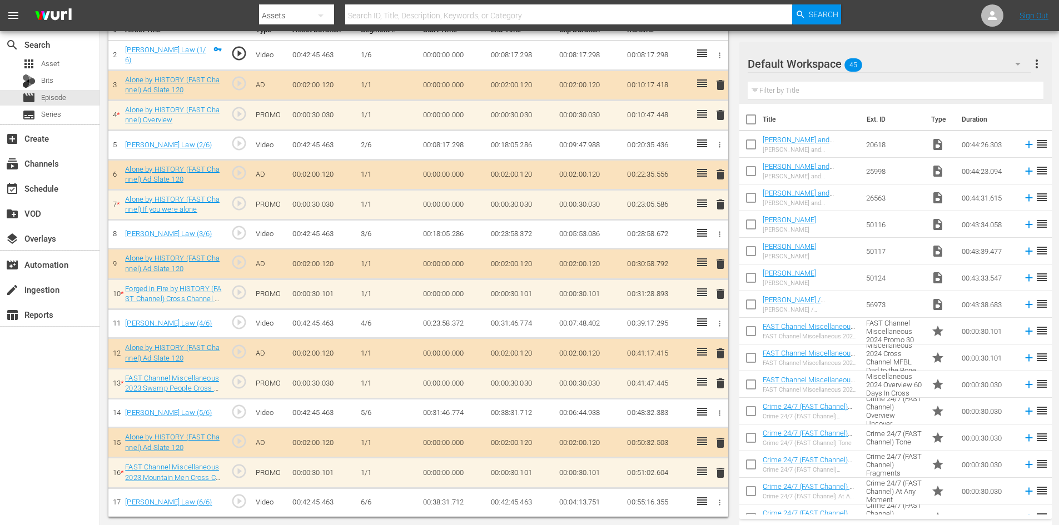
click at [724, 204] on span "delete" at bounding box center [720, 204] width 13 height 13
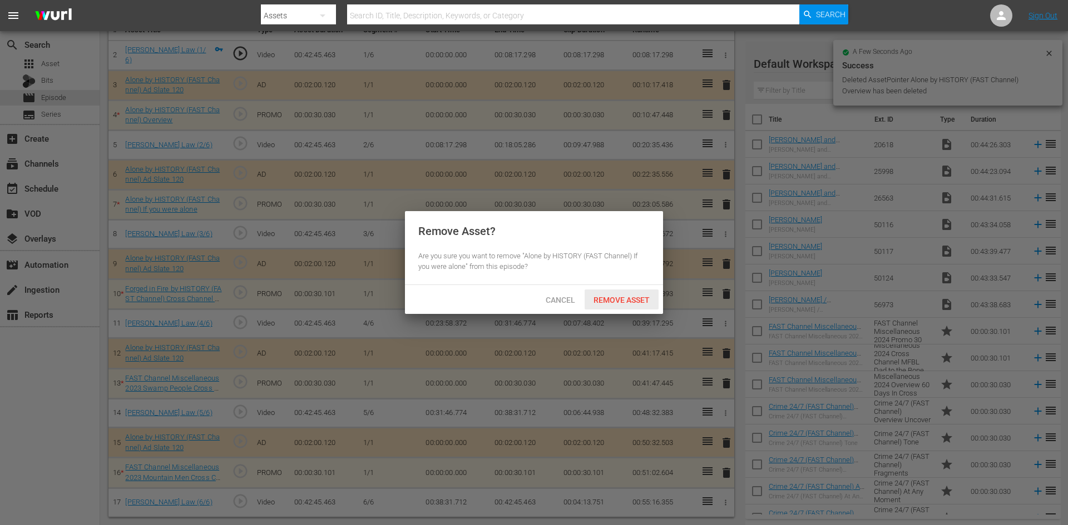
click at [614, 296] on span "Remove Asset" at bounding box center [621, 300] width 74 height 9
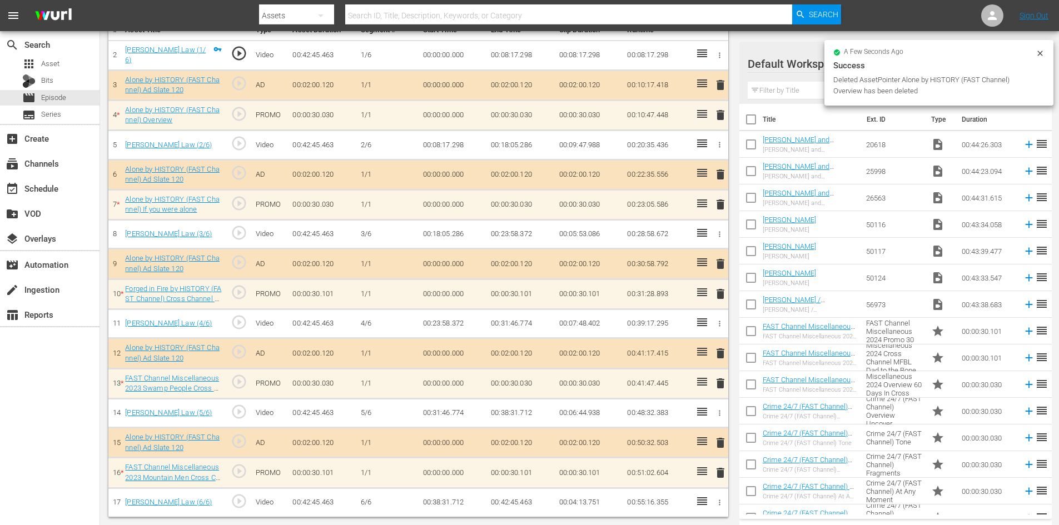
click at [727, 293] on span "delete" at bounding box center [720, 293] width 13 height 13
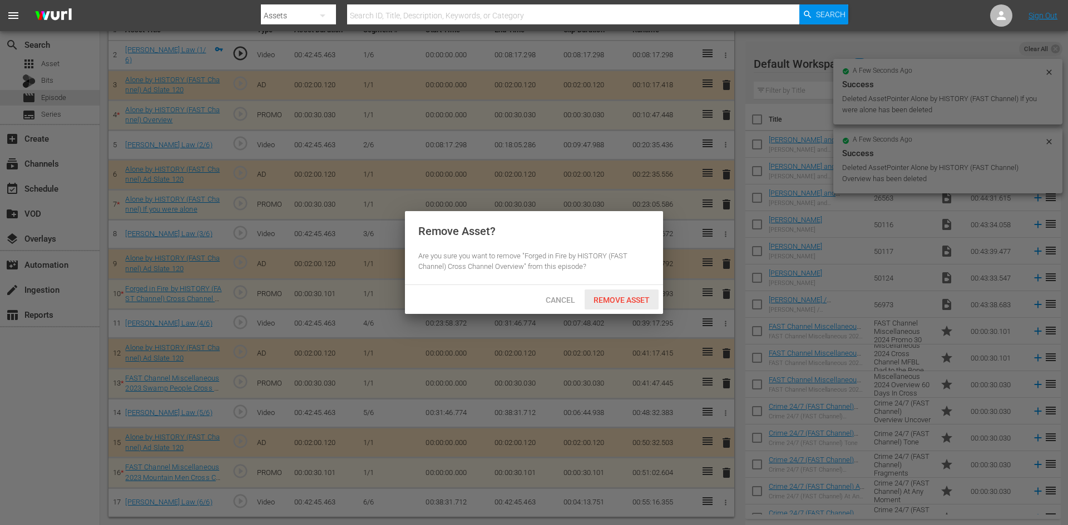
click at [621, 296] on span "Remove Asset" at bounding box center [621, 300] width 74 height 9
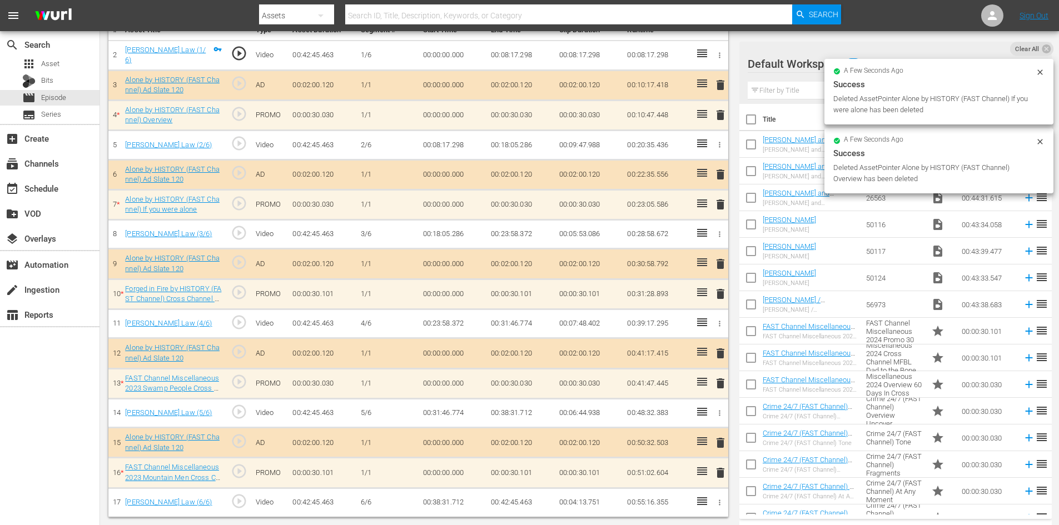
scroll to position [290, 0]
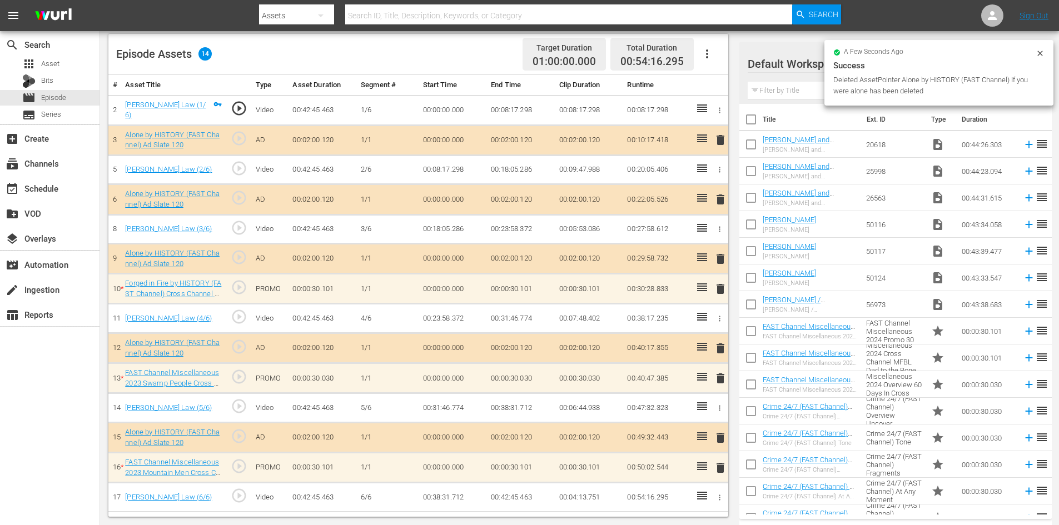
click at [721, 376] on span "delete" at bounding box center [720, 378] width 13 height 13
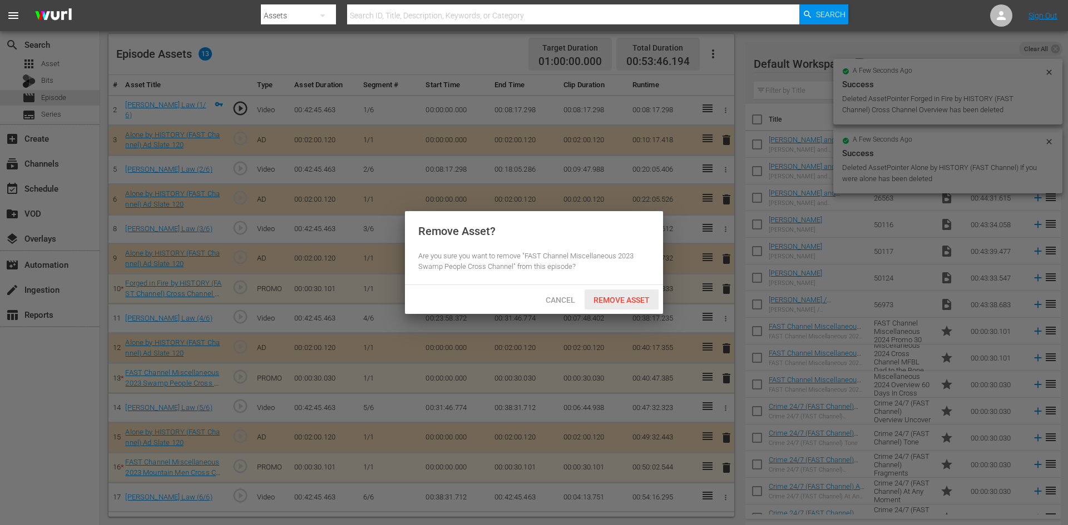
click at [607, 302] on span "Remove Asset" at bounding box center [621, 300] width 74 height 9
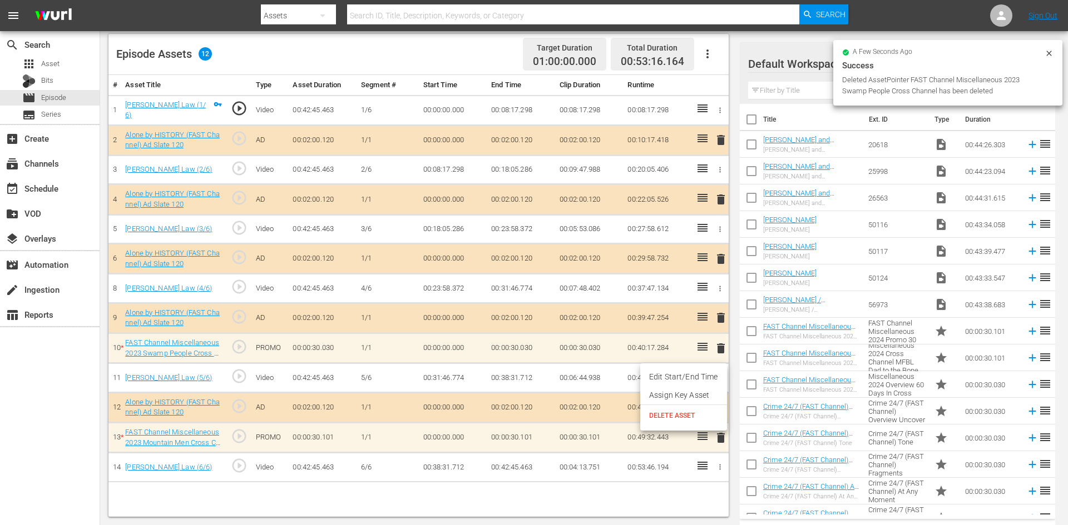
click at [739, 340] on div at bounding box center [534, 262] width 1068 height 525
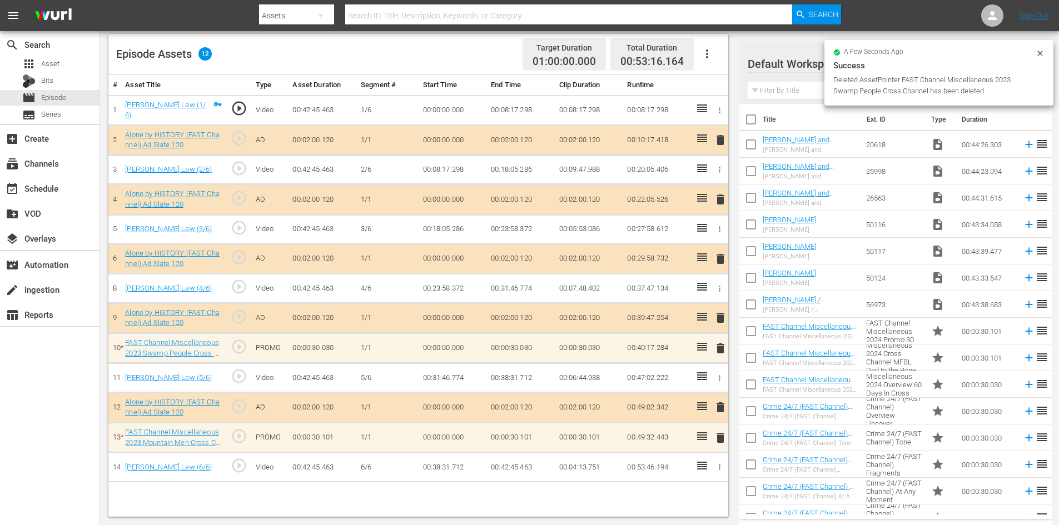
click at [722, 347] on span "delete" at bounding box center [720, 348] width 13 height 13
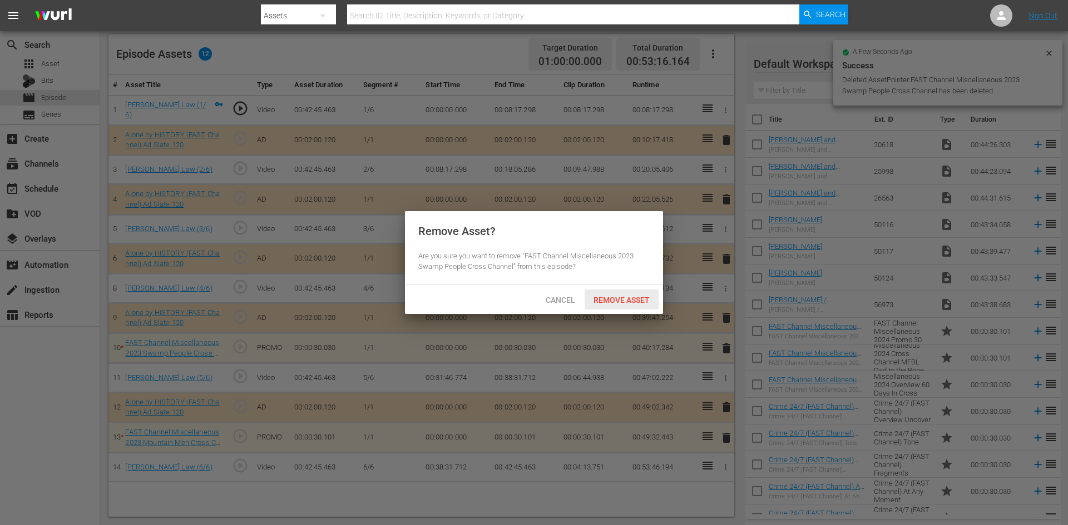
click at [642, 300] on span "Remove Asset" at bounding box center [621, 300] width 74 height 9
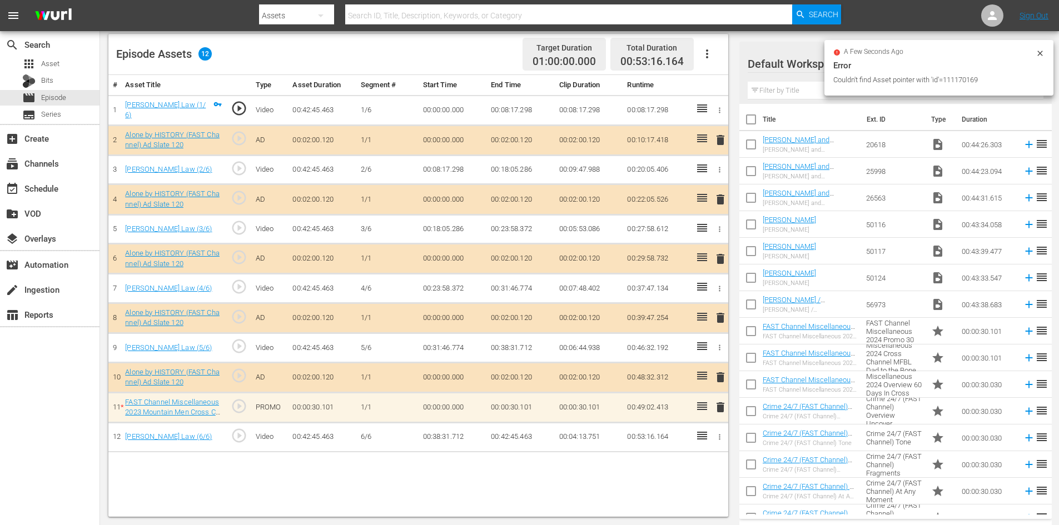
click at [720, 405] on span "delete" at bounding box center [720, 407] width 13 height 13
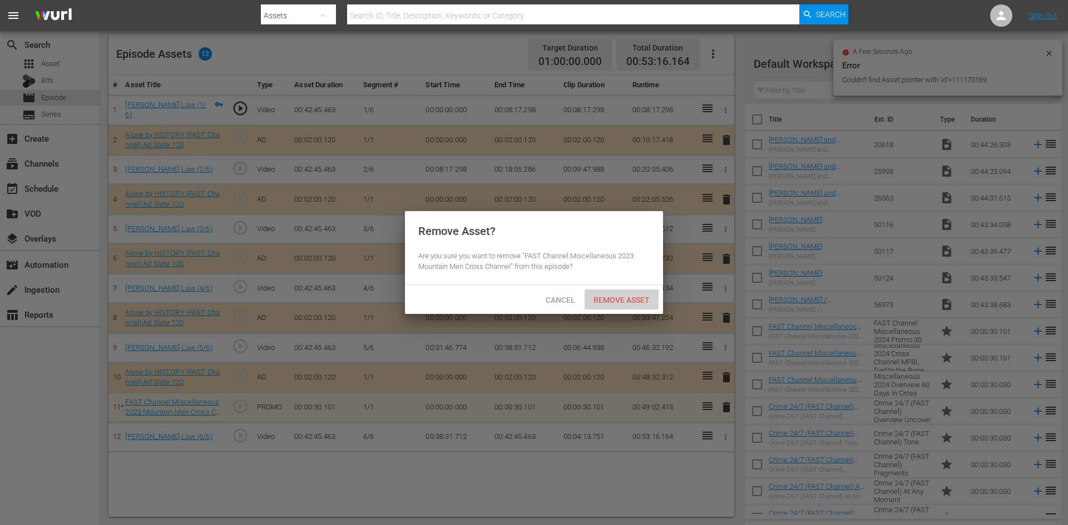
click at [636, 304] on div "Remove Asset" at bounding box center [621, 300] width 74 height 21
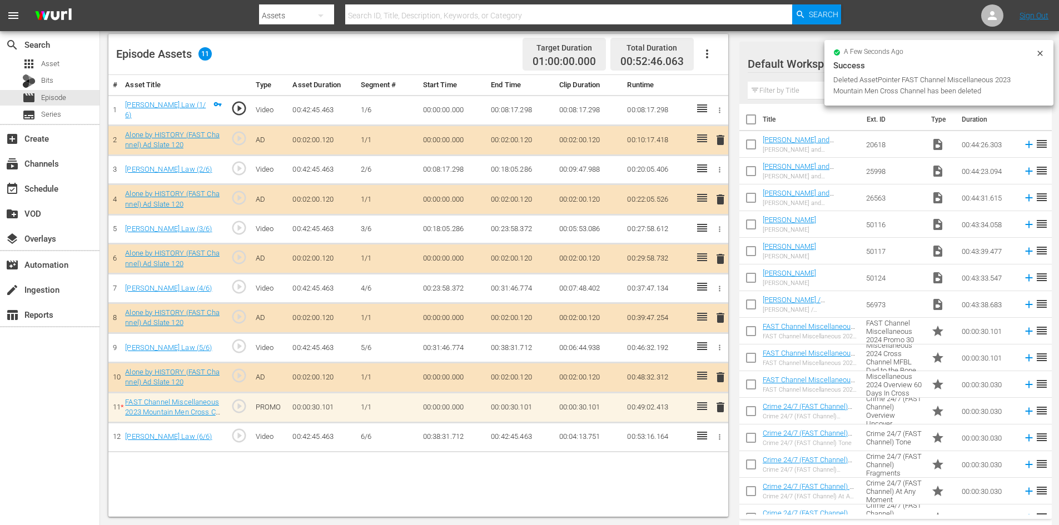
click at [1005, 67] on div "Success" at bounding box center [938, 65] width 211 height 13
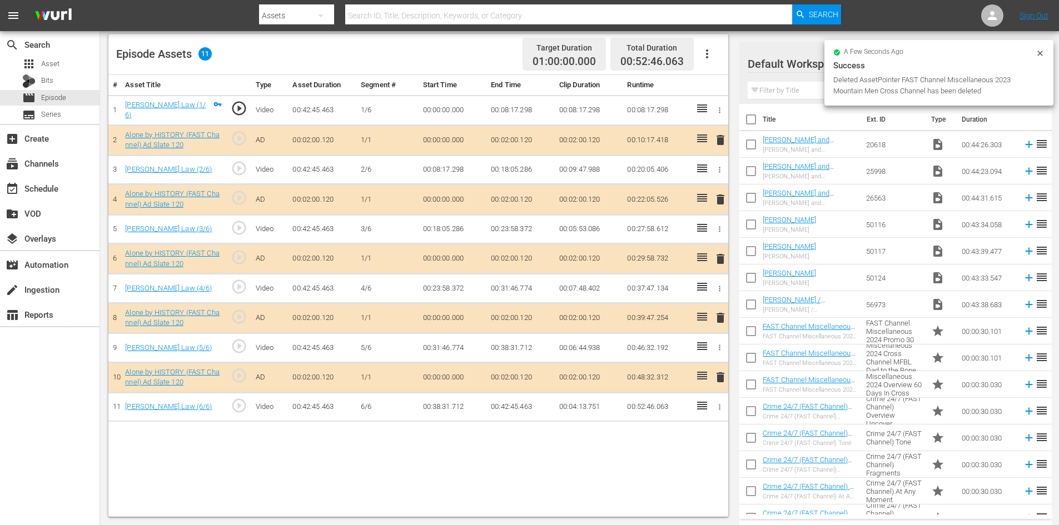
click at [1040, 53] on icon at bounding box center [1040, 53] width 9 height 9
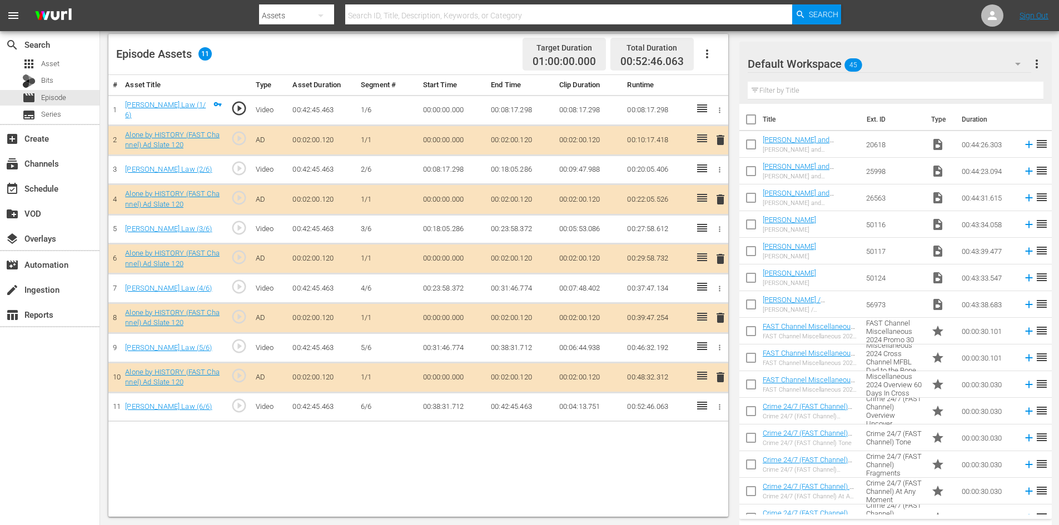
click at [992, 62] on div "Default Workspace 45" at bounding box center [890, 63] width 284 height 31
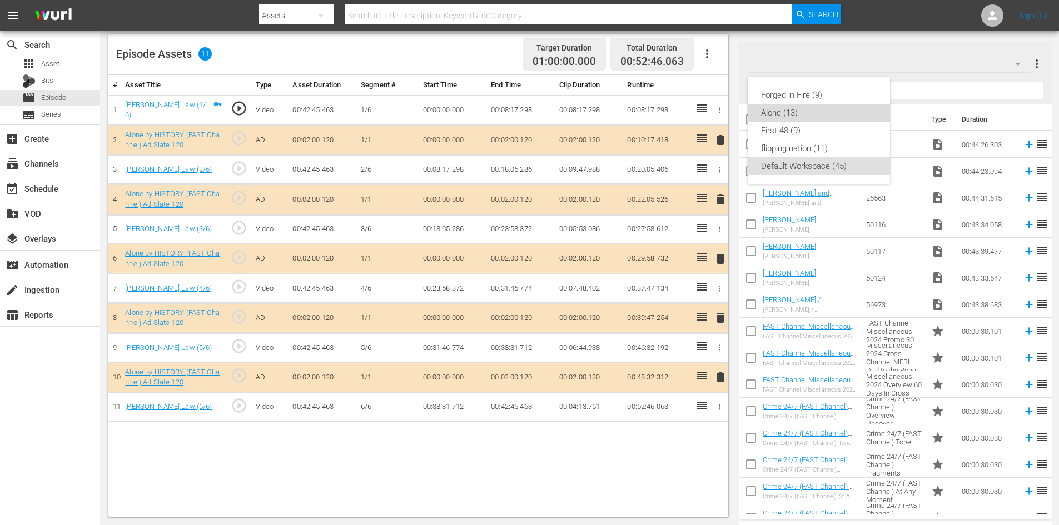
click at [795, 108] on div "Alone (13)" at bounding box center [819, 113] width 116 height 18
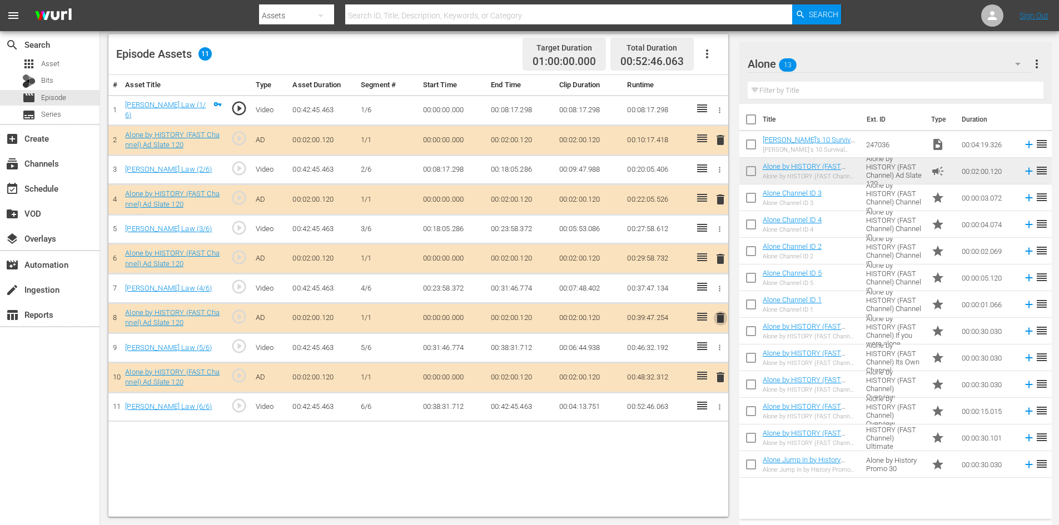
click at [723, 315] on span "delete" at bounding box center [720, 317] width 13 height 13
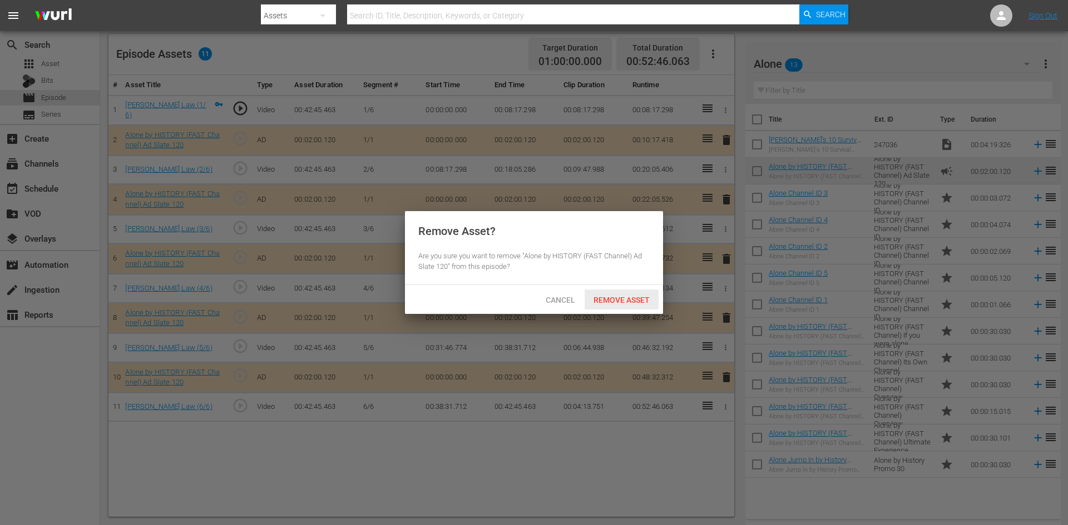
click at [620, 300] on span "Remove Asset" at bounding box center [621, 300] width 74 height 9
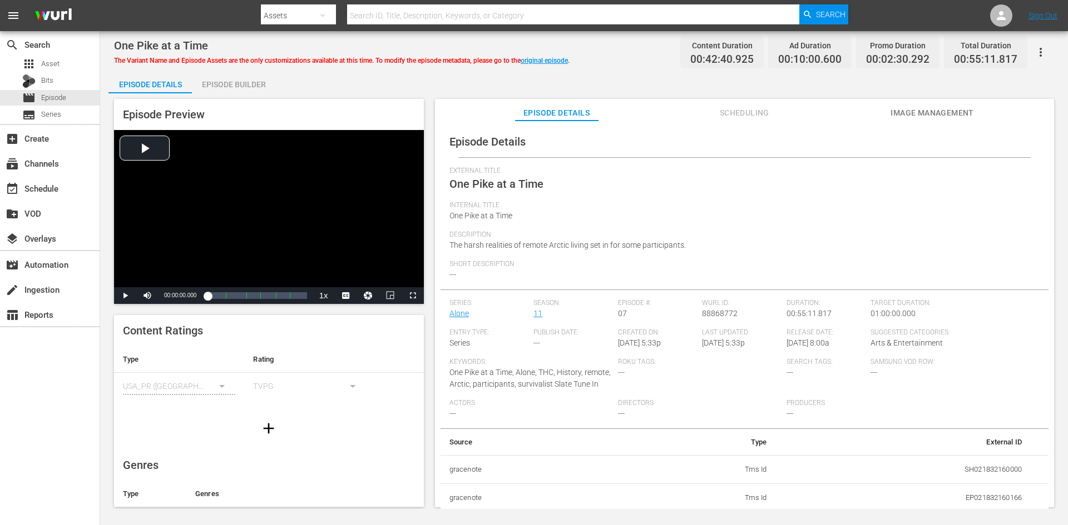
click at [250, 84] on div "Episode Builder" at bounding box center [233, 84] width 83 height 27
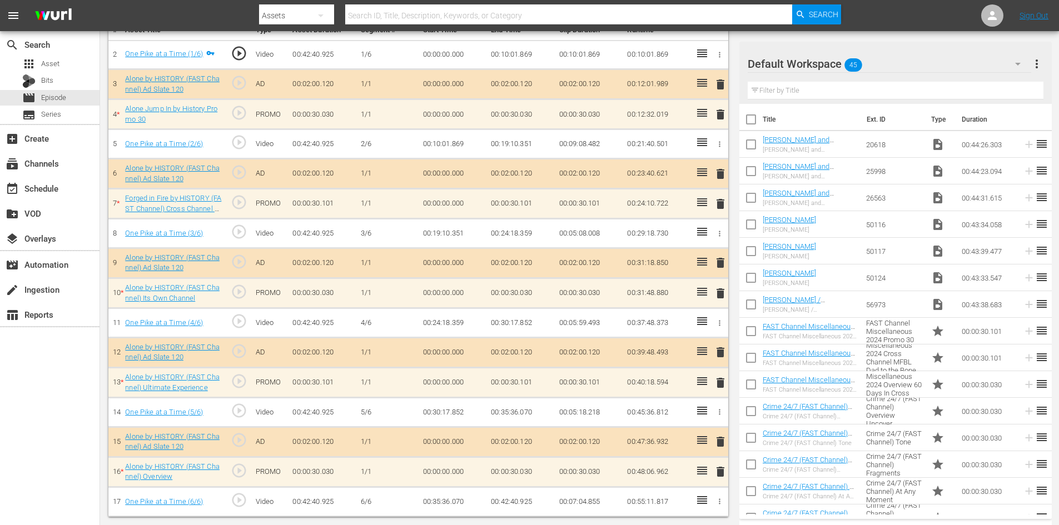
scroll to position [345, 0]
click at [1004, 64] on div "Default Workspace 45" at bounding box center [890, 63] width 284 height 31
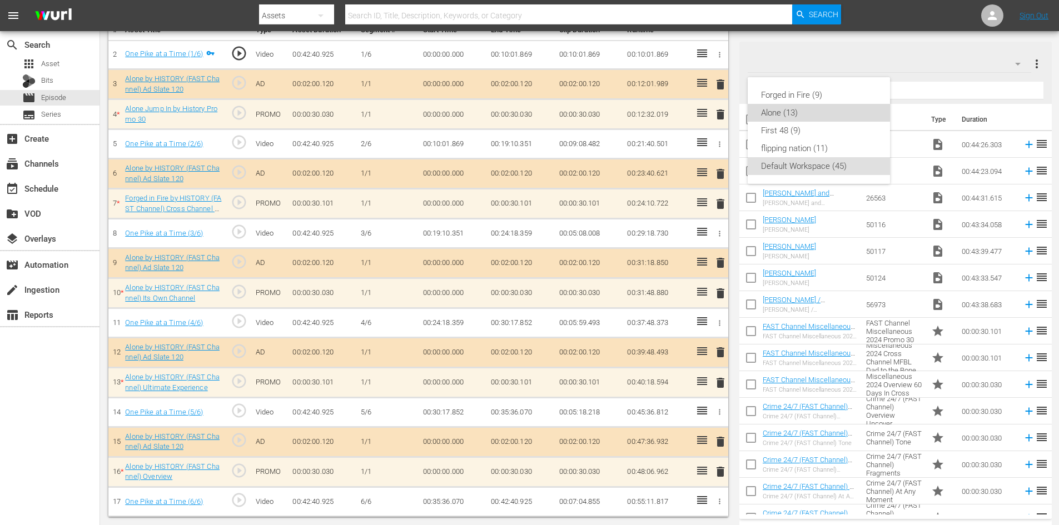
click at [793, 115] on div "Alone (13)" at bounding box center [819, 113] width 116 height 18
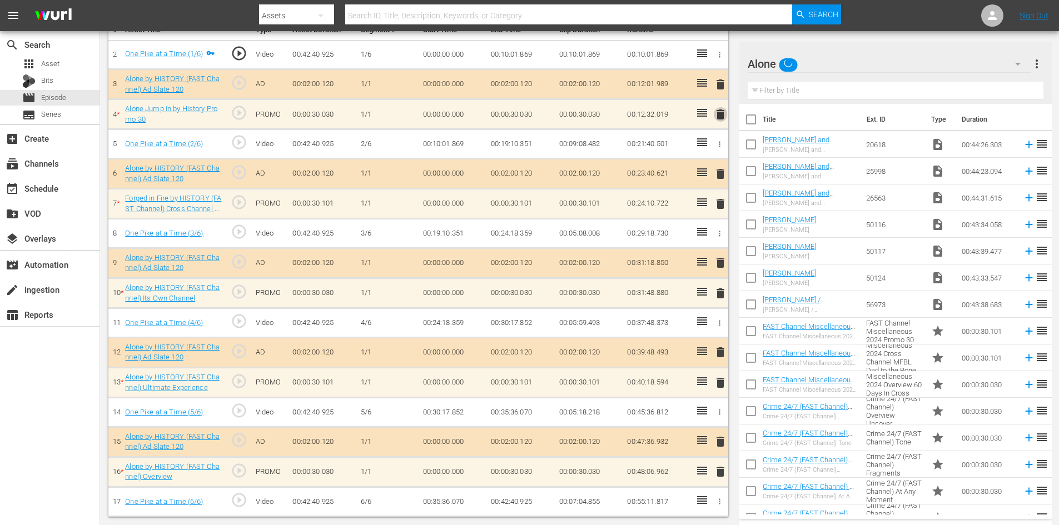
click at [717, 113] on span "delete" at bounding box center [720, 114] width 13 height 13
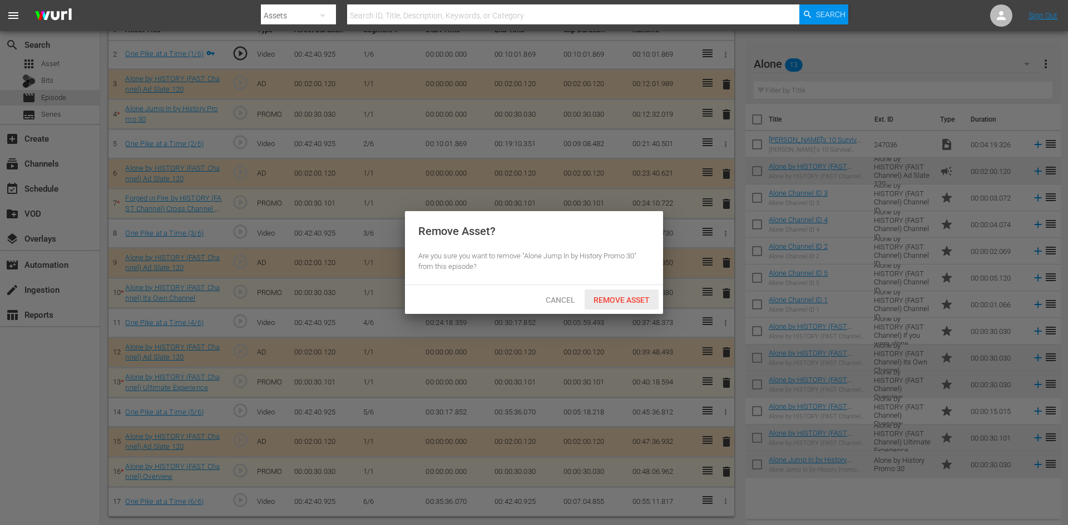
click at [626, 298] on span "Remove Asset" at bounding box center [621, 300] width 74 height 9
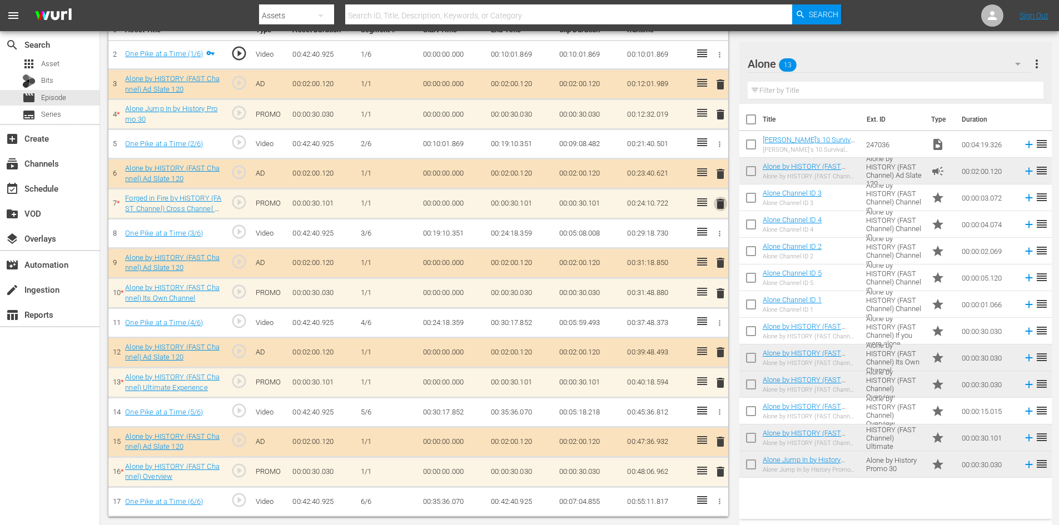
click at [722, 205] on span "delete" at bounding box center [720, 203] width 13 height 13
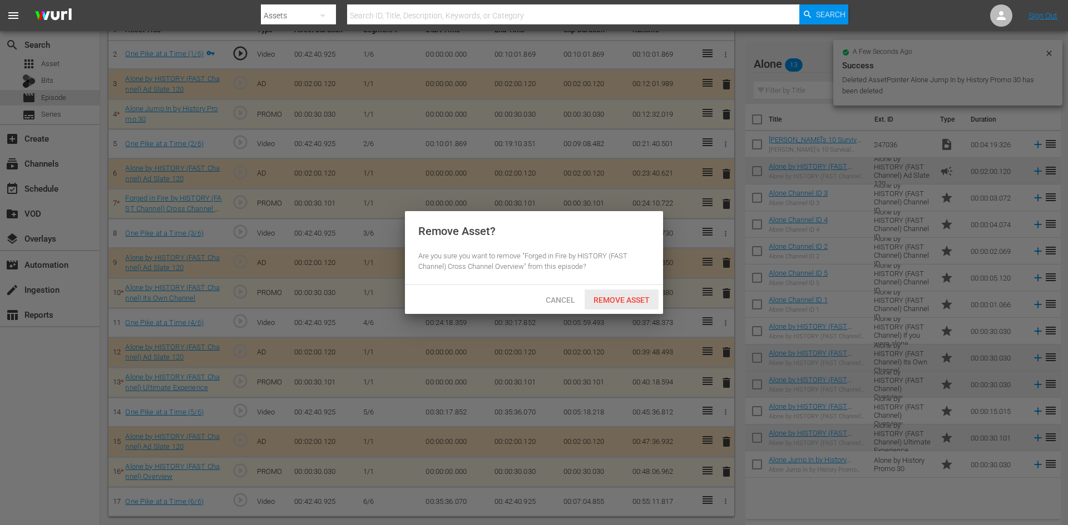
click at [617, 298] on span "Remove Asset" at bounding box center [621, 300] width 74 height 9
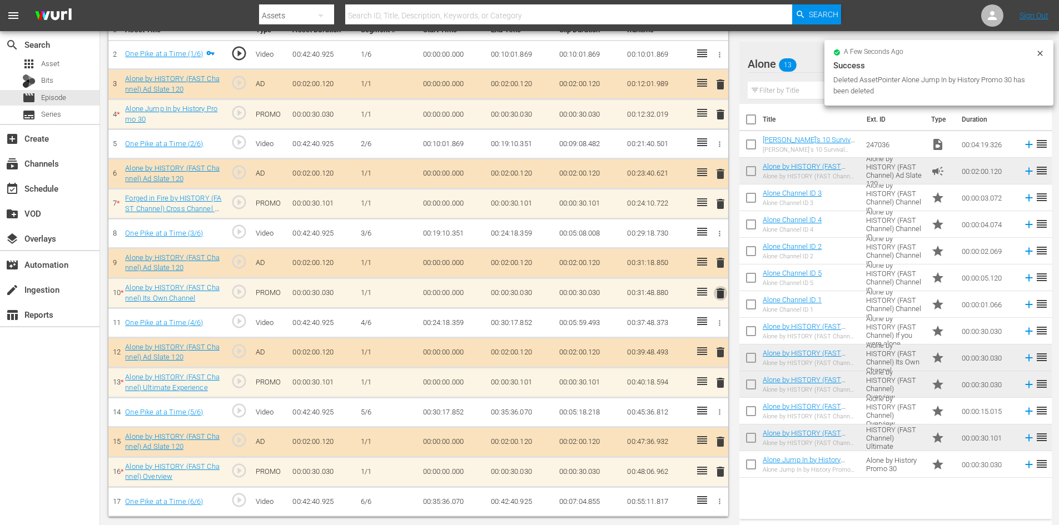
click at [720, 294] on span "delete" at bounding box center [720, 293] width 13 height 13
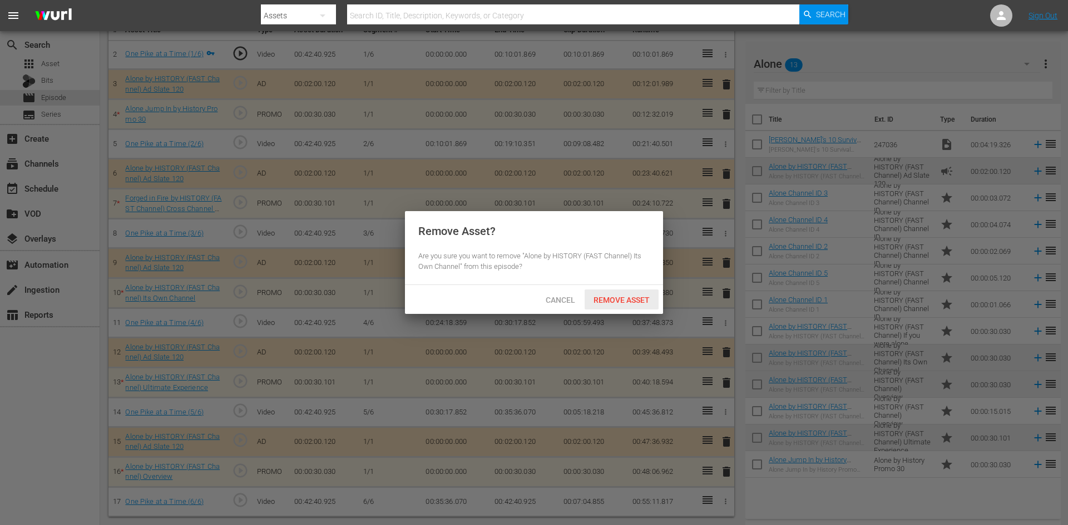
click at [636, 302] on span "Remove Asset" at bounding box center [621, 300] width 74 height 9
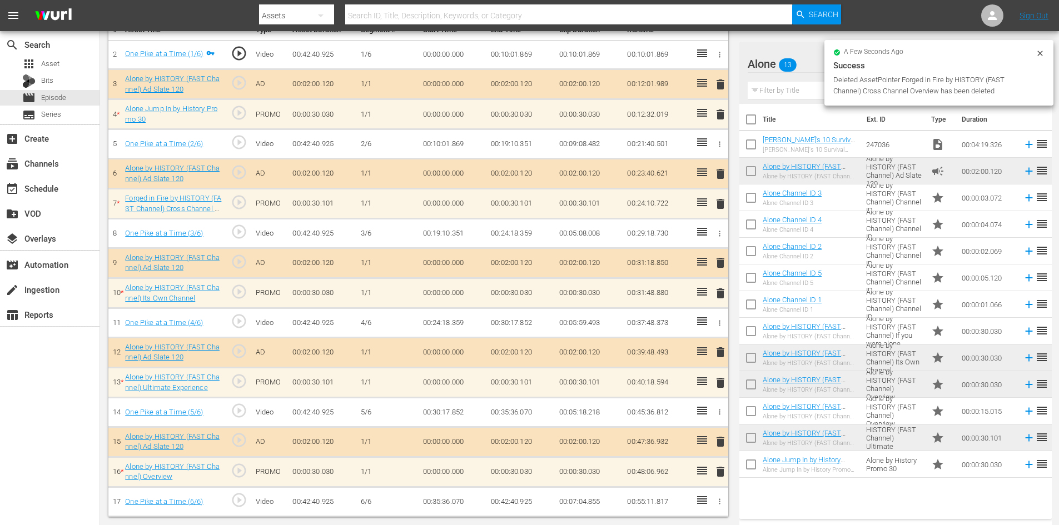
scroll to position [290, 0]
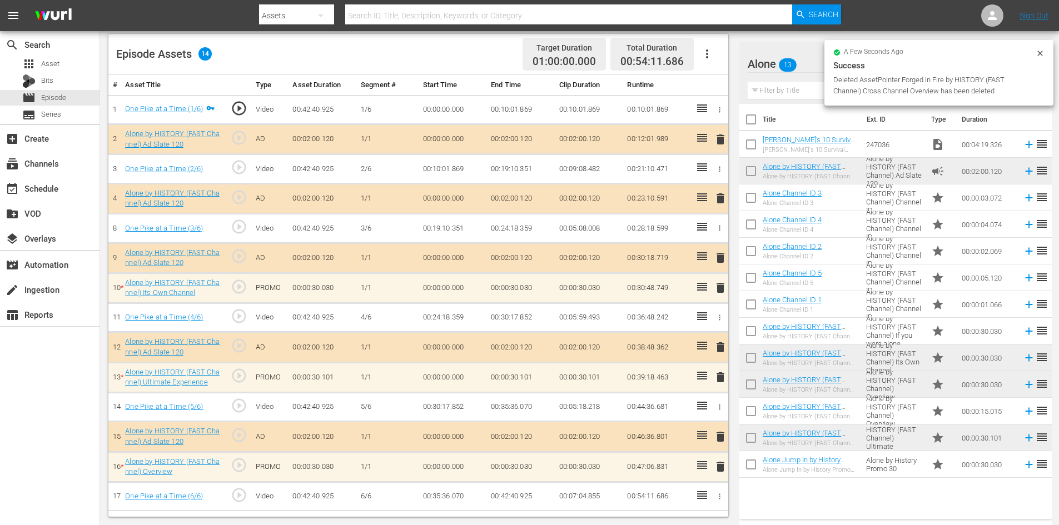
click at [718, 381] on span "delete" at bounding box center [720, 377] width 13 height 13
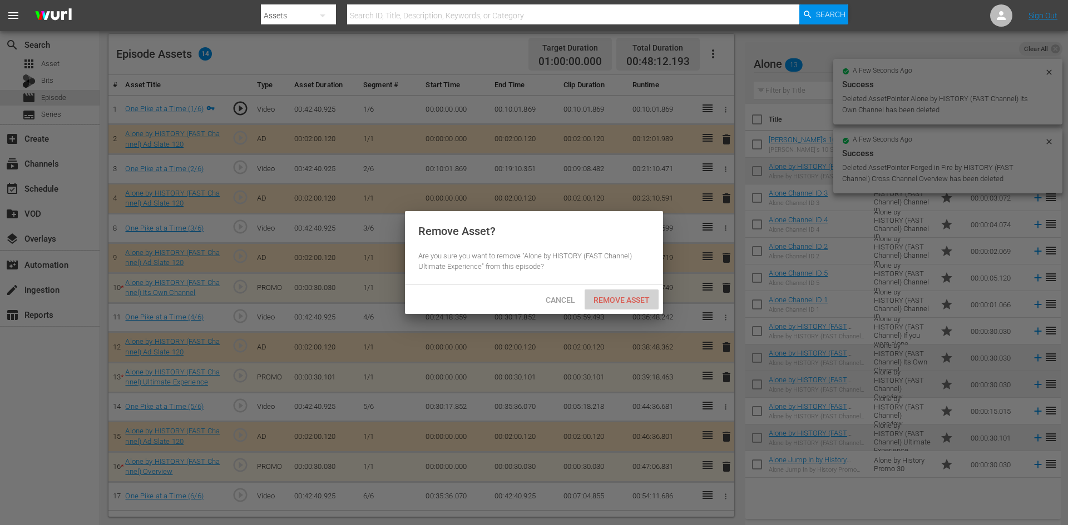
click at [611, 299] on span "Remove Asset" at bounding box center [621, 300] width 74 height 9
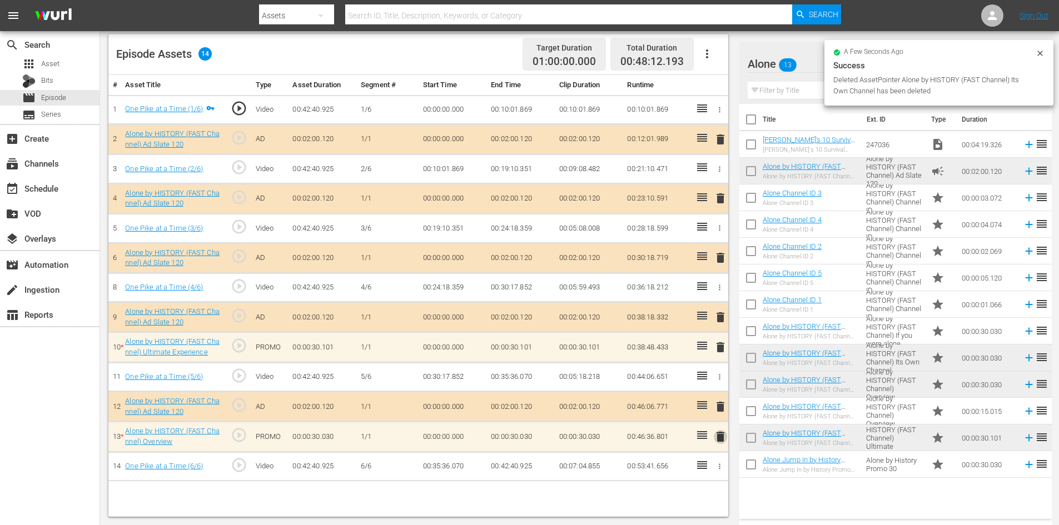
click at [722, 439] on span "delete" at bounding box center [720, 436] width 13 height 13
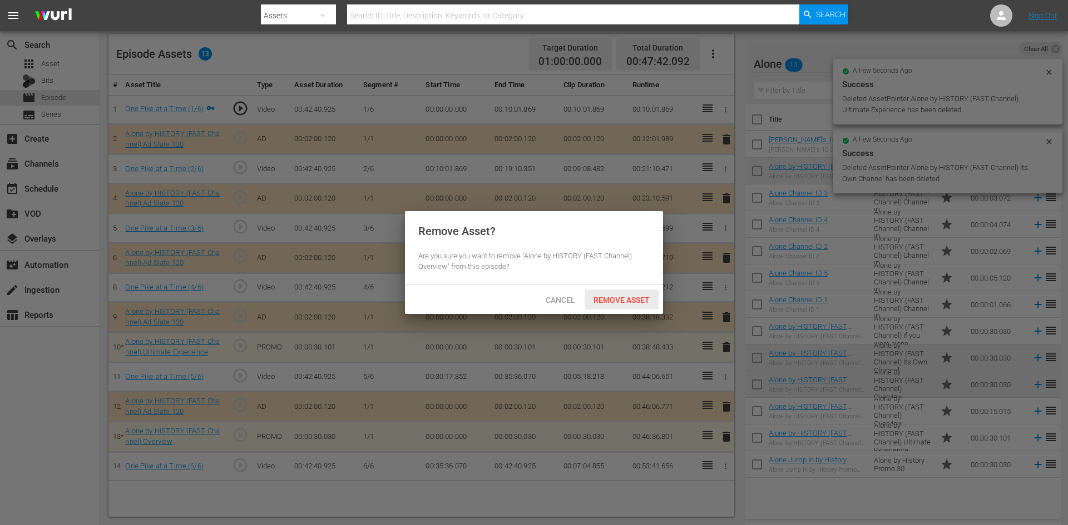
click at [619, 297] on span "Remove Asset" at bounding box center [621, 300] width 74 height 9
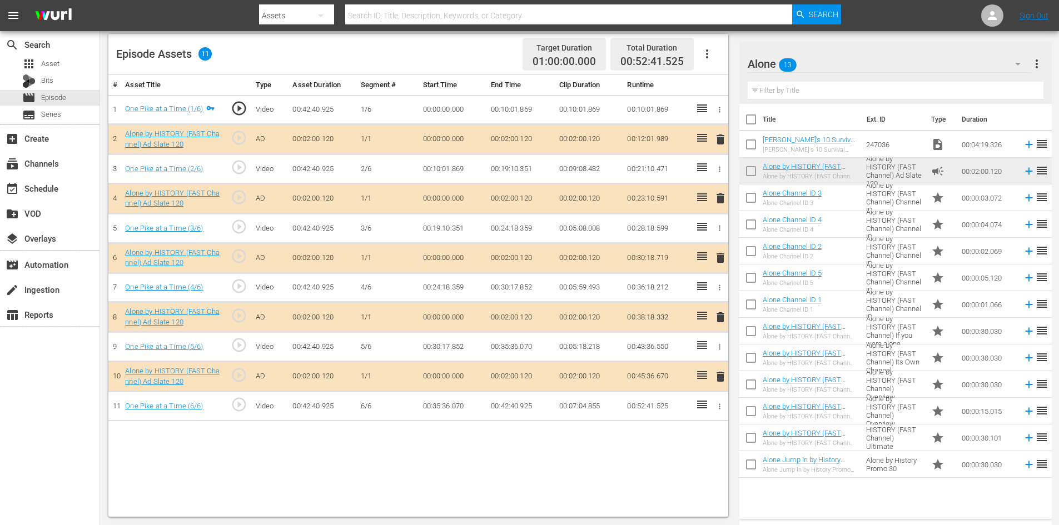
click at [723, 316] on span "delete" at bounding box center [720, 317] width 13 height 13
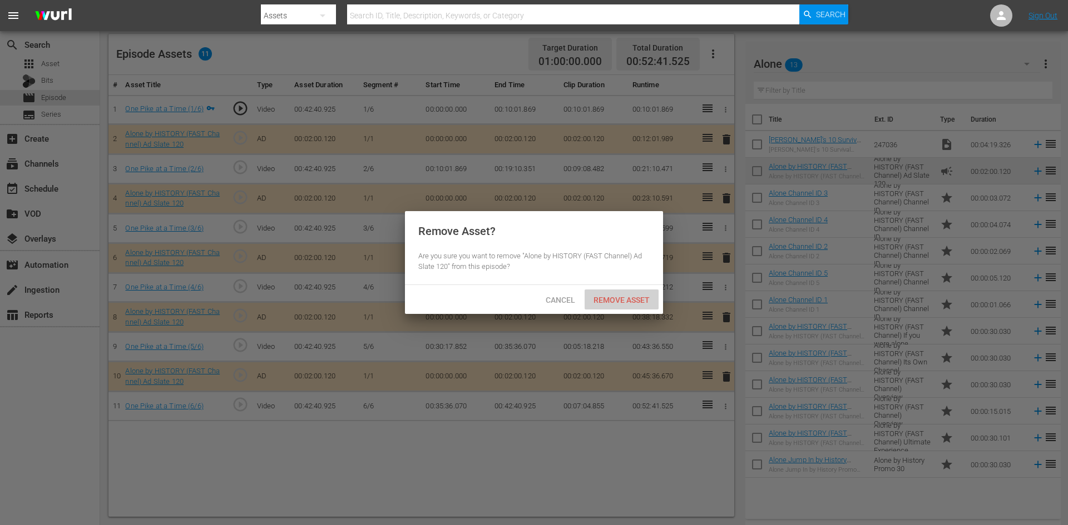
click at [630, 299] on span "Remove Asset" at bounding box center [621, 300] width 74 height 9
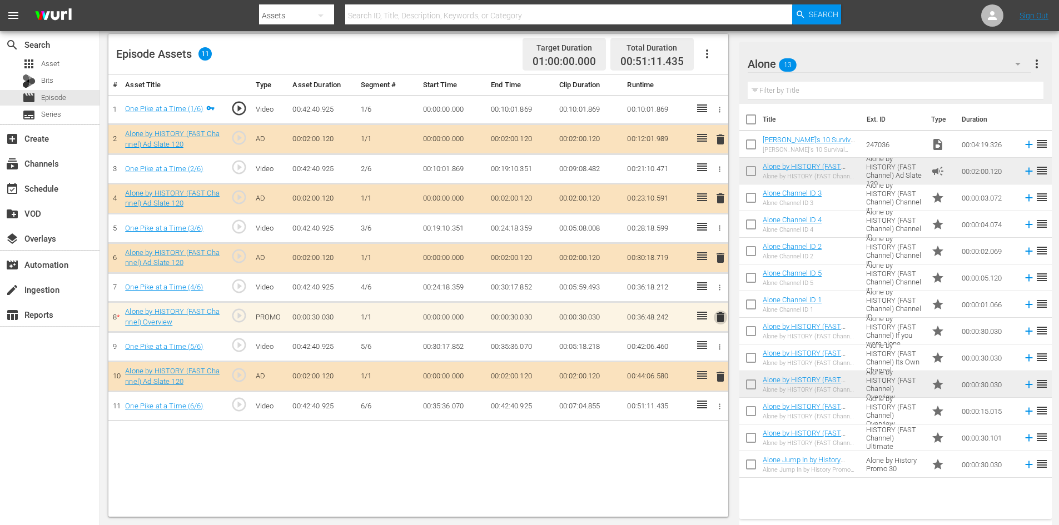
click at [724, 319] on span "delete" at bounding box center [720, 317] width 13 height 13
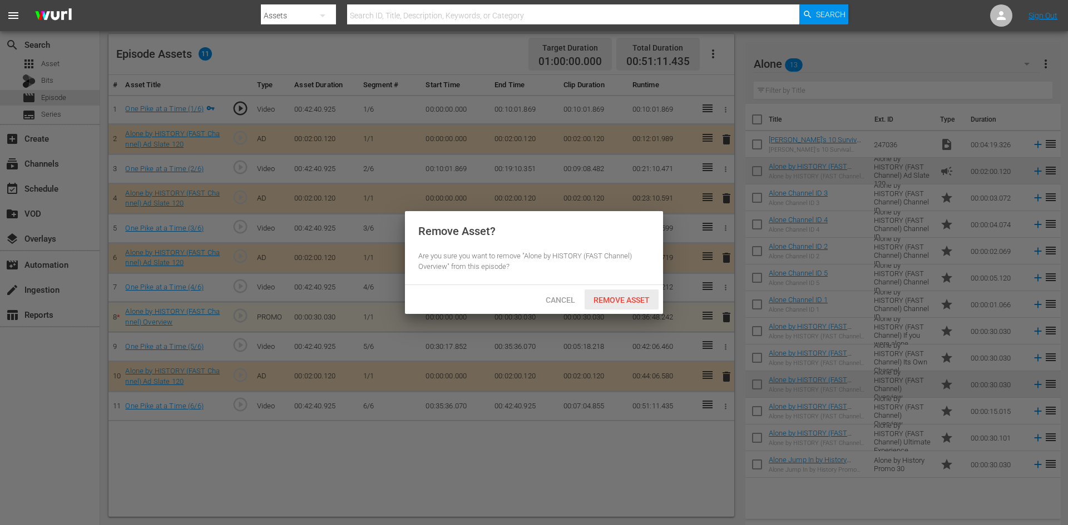
click at [632, 301] on span "Remove Asset" at bounding box center [621, 300] width 74 height 9
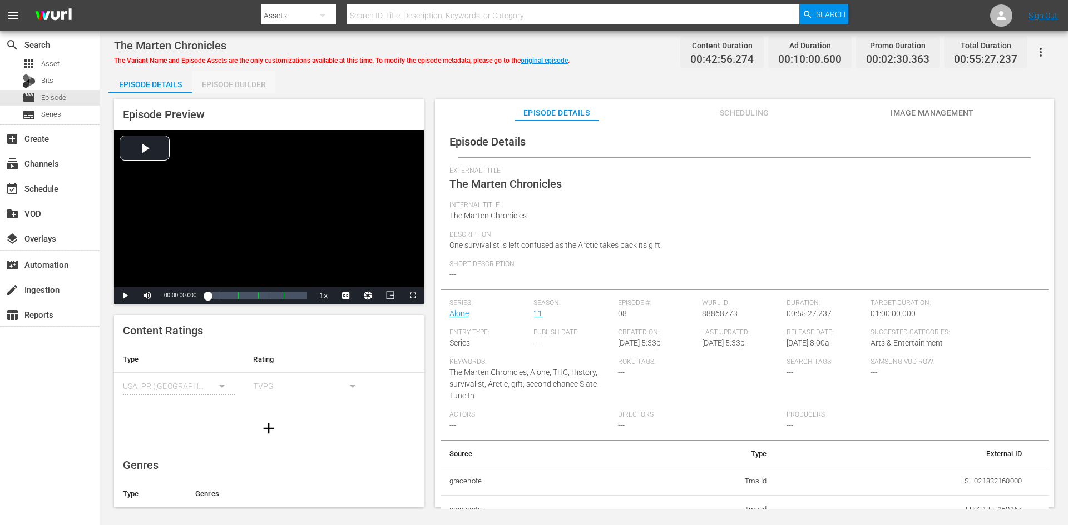
click at [234, 83] on div "Episode Builder" at bounding box center [233, 84] width 83 height 27
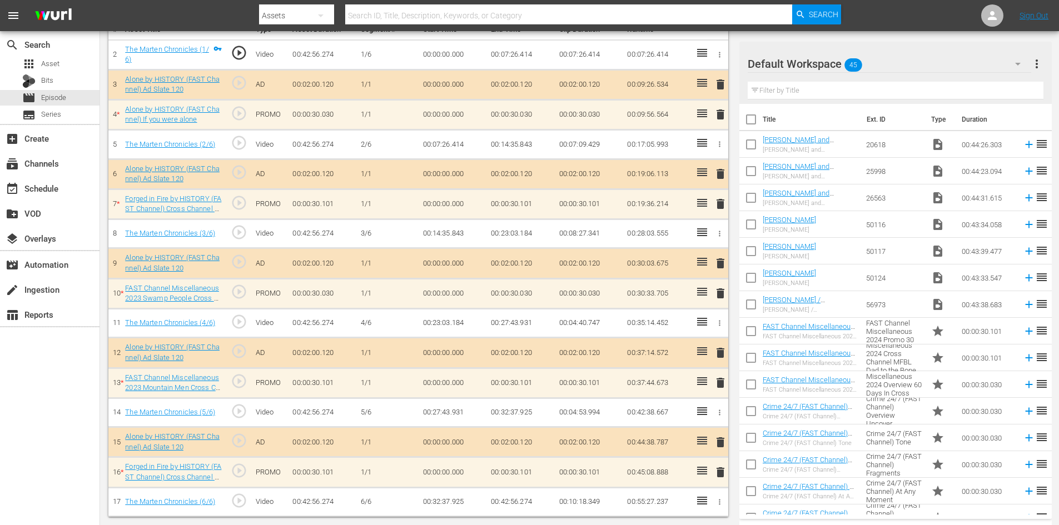
scroll to position [345, 0]
click at [910, 54] on div "Default Workspace 45" at bounding box center [890, 63] width 284 height 31
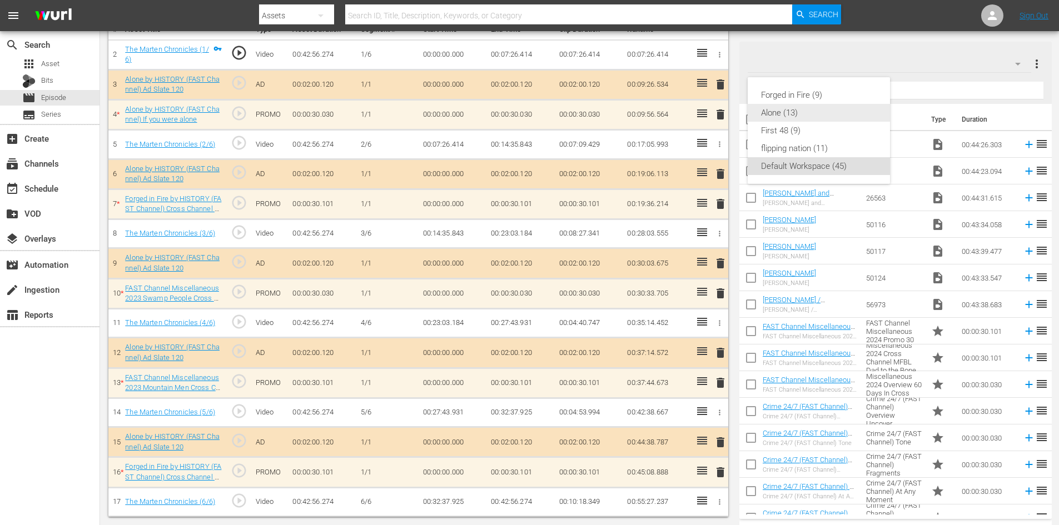
click at [782, 112] on div "Alone (13)" at bounding box center [819, 113] width 116 height 18
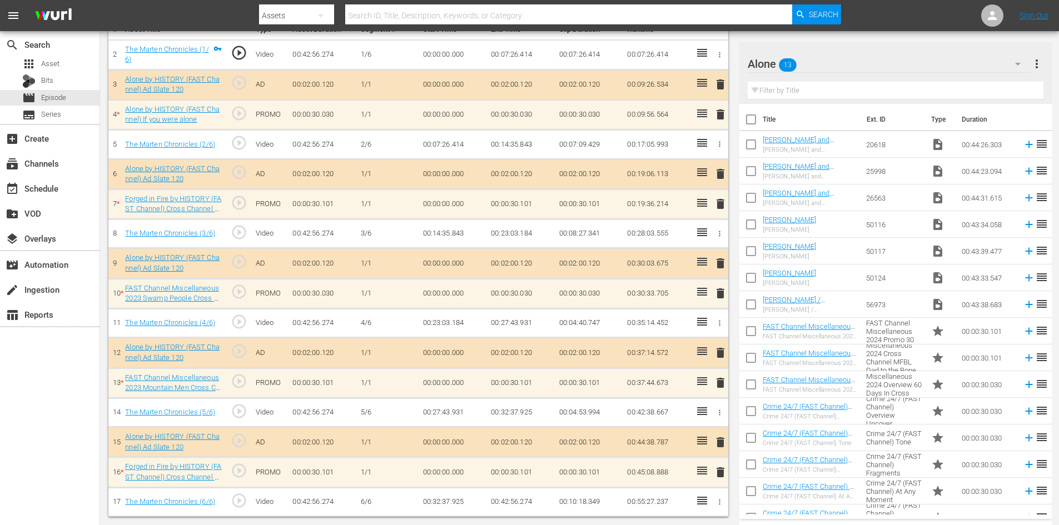
click at [720, 470] on span "delete" at bounding box center [720, 472] width 13 height 13
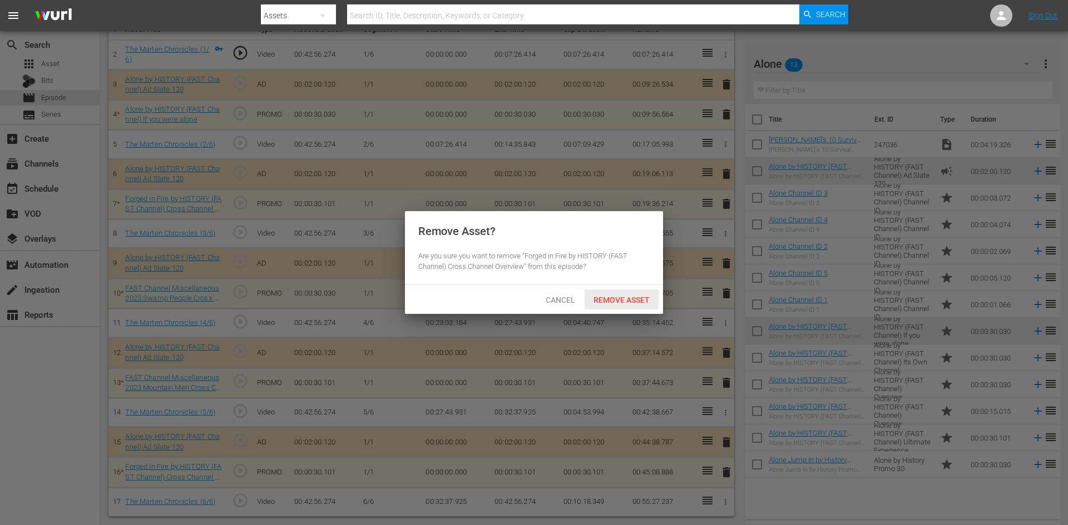
click at [643, 301] on span "Remove Asset" at bounding box center [621, 300] width 74 height 9
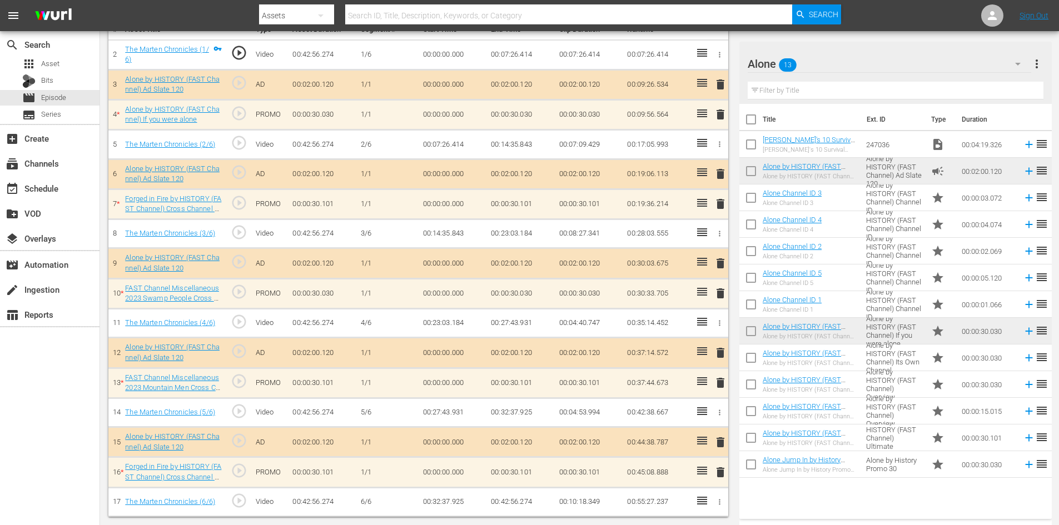
click at [719, 380] on span "delete" at bounding box center [720, 382] width 13 height 13
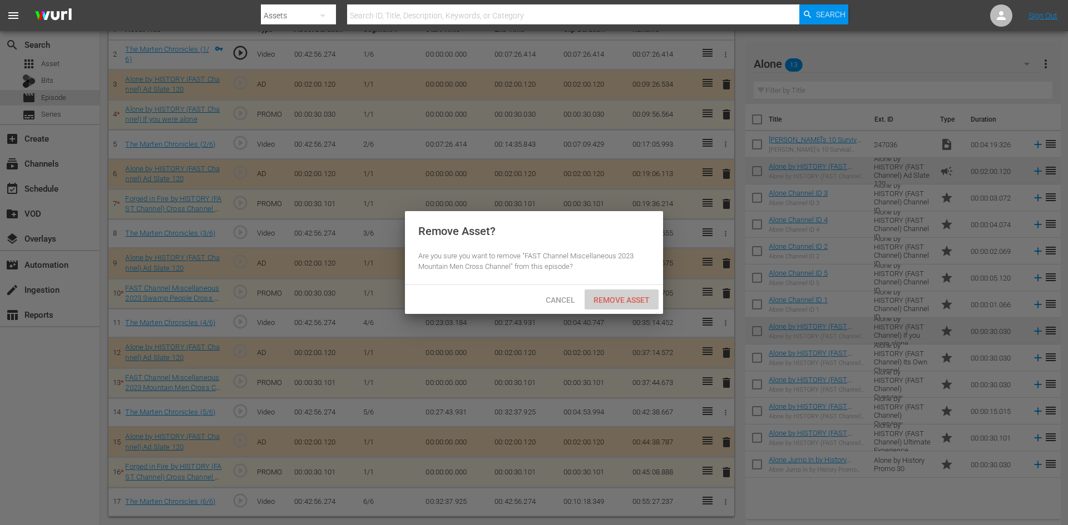
click at [639, 297] on span "Remove Asset" at bounding box center [621, 300] width 74 height 9
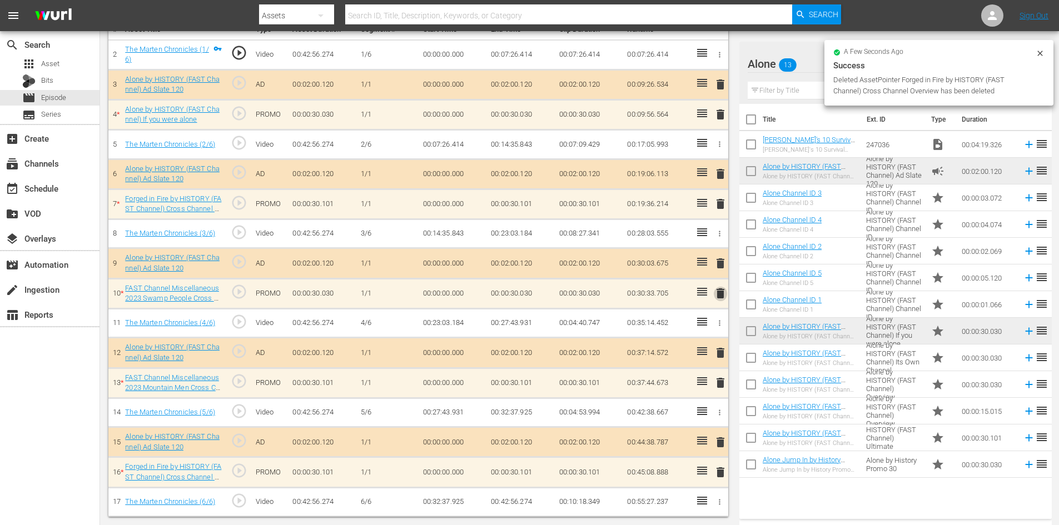
click at [719, 294] on span "delete" at bounding box center [720, 293] width 13 height 13
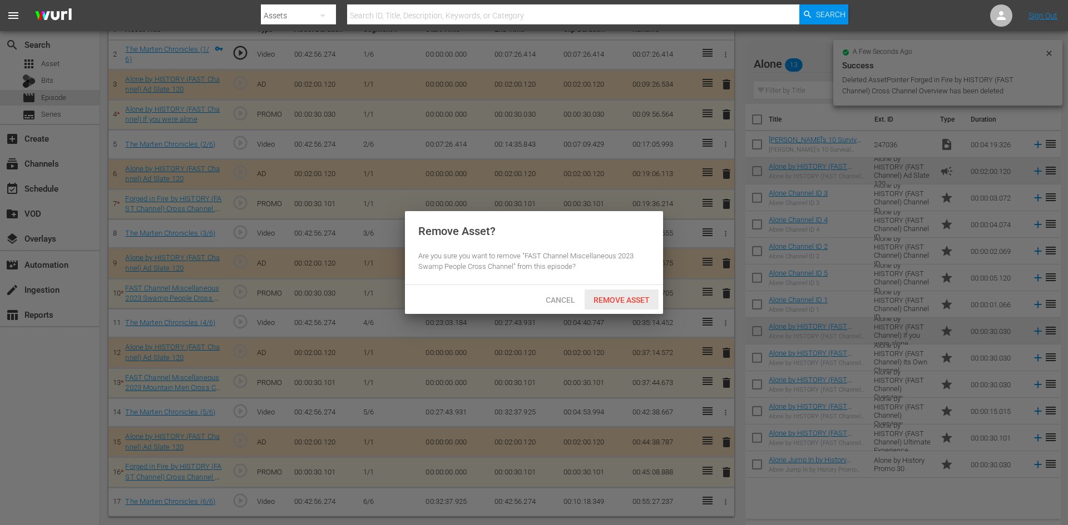
click at [643, 306] on div "Remove Asset" at bounding box center [621, 300] width 74 height 21
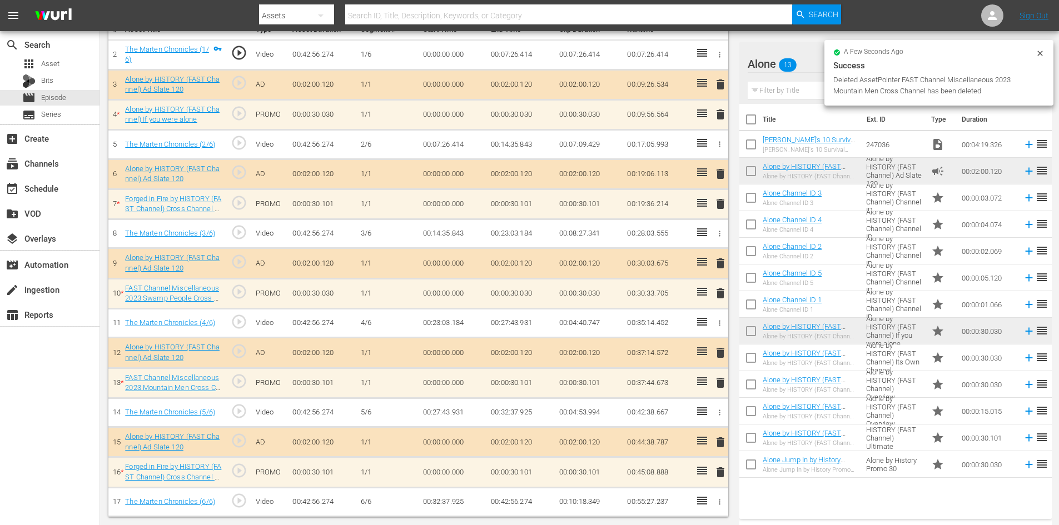
scroll to position [290, 0]
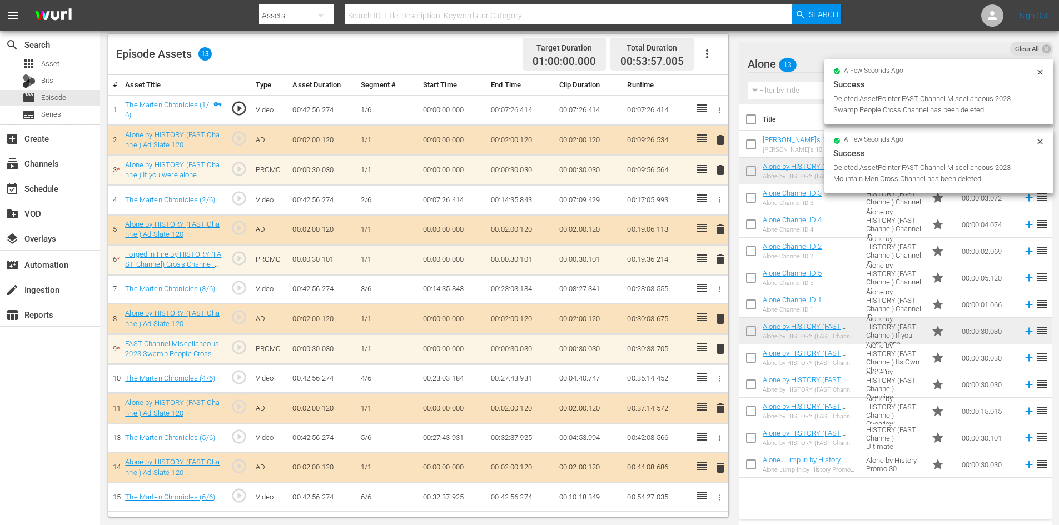
click at [721, 259] on span "delete" at bounding box center [720, 259] width 13 height 13
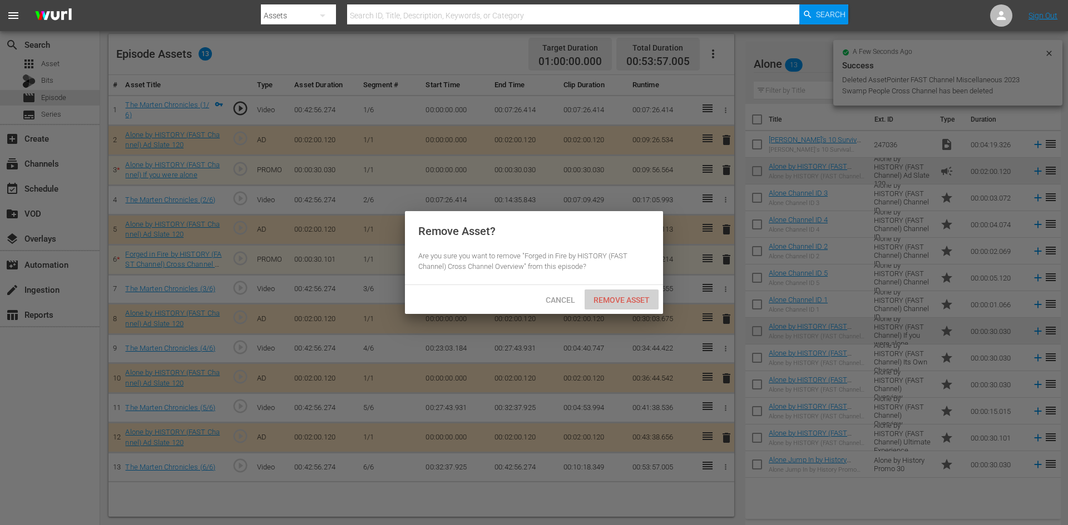
click at [619, 301] on span "Remove Asset" at bounding box center [621, 300] width 74 height 9
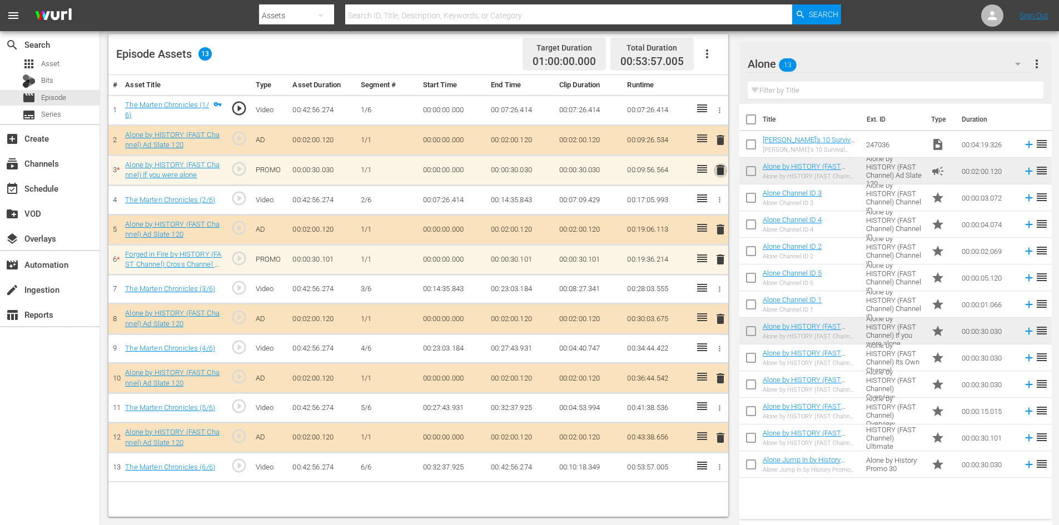
click at [719, 172] on span "delete" at bounding box center [720, 169] width 13 height 13
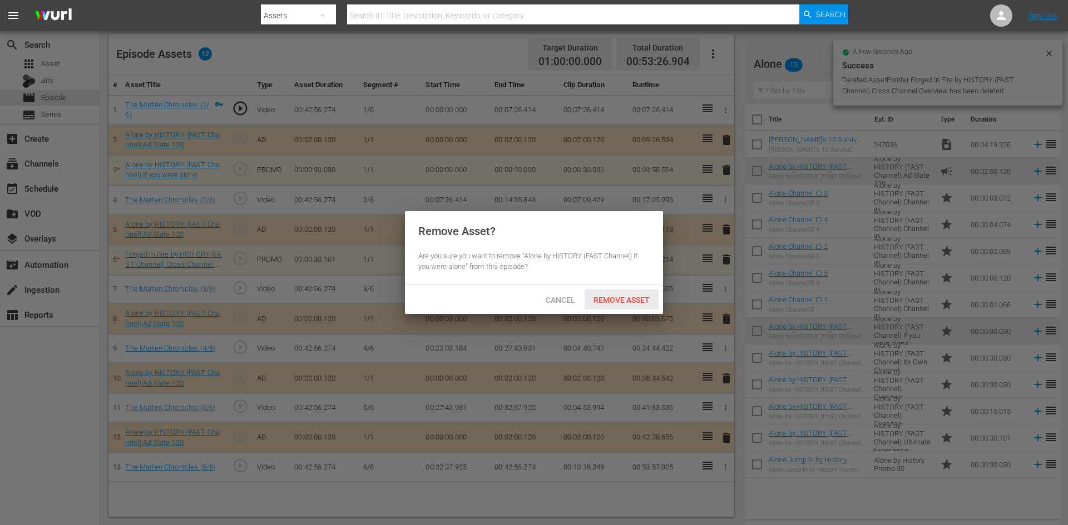
click at [608, 296] on span "Remove Asset" at bounding box center [621, 300] width 74 height 9
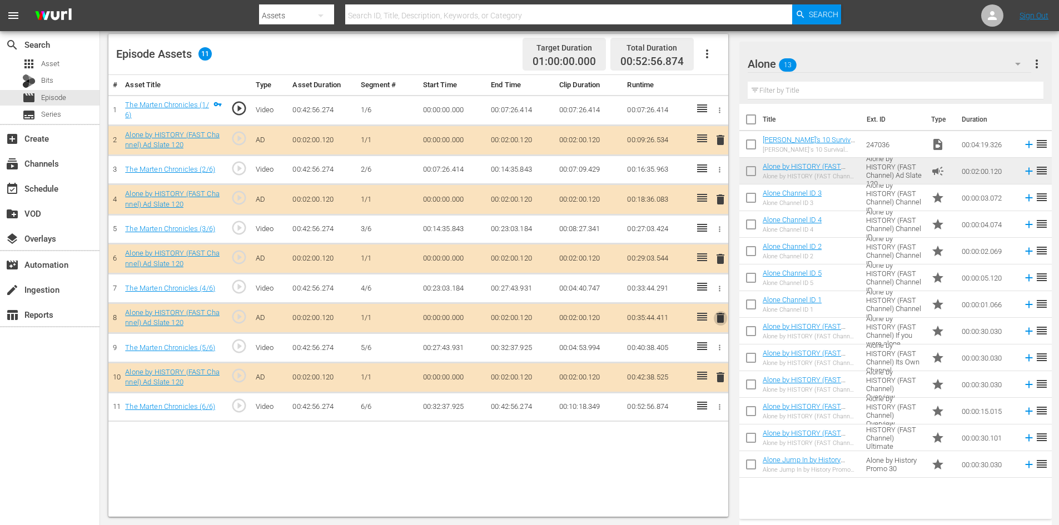
click at [721, 315] on span "delete" at bounding box center [720, 317] width 13 height 13
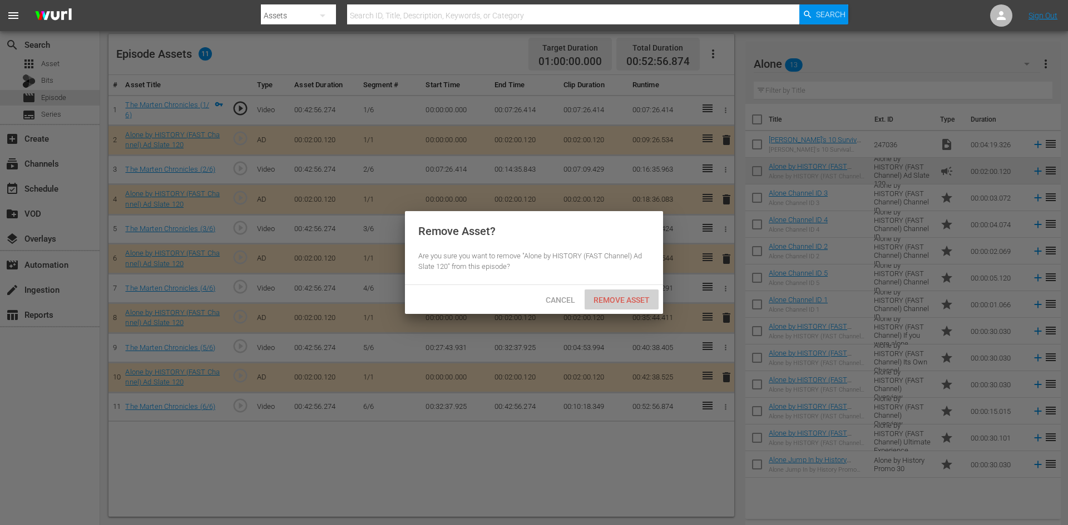
click at [612, 296] on span "Remove Asset" at bounding box center [621, 300] width 74 height 9
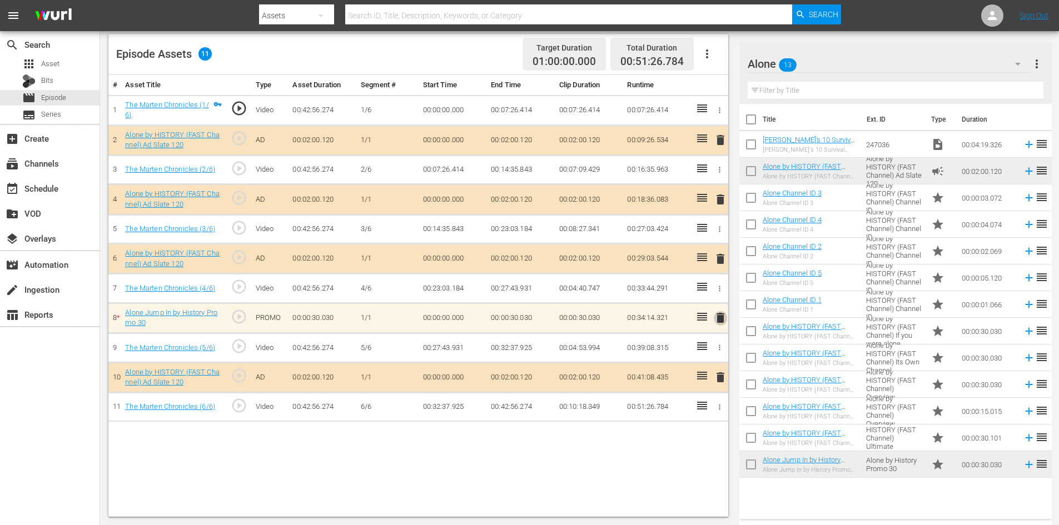
click at [722, 317] on span "delete" at bounding box center [720, 317] width 13 height 13
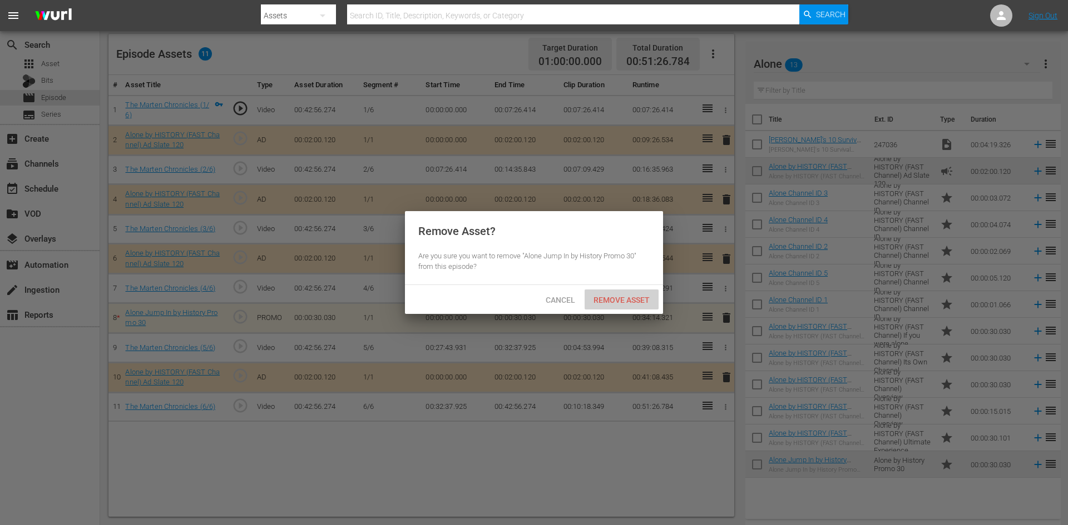
click at [636, 304] on span "Remove Asset" at bounding box center [621, 300] width 74 height 9
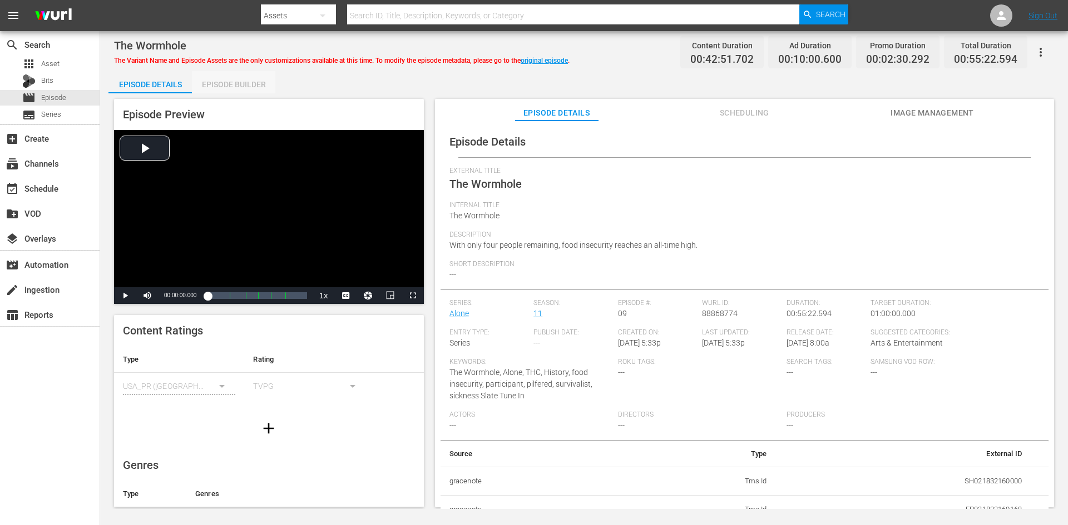
click at [240, 85] on div "Episode Builder" at bounding box center [233, 84] width 83 height 27
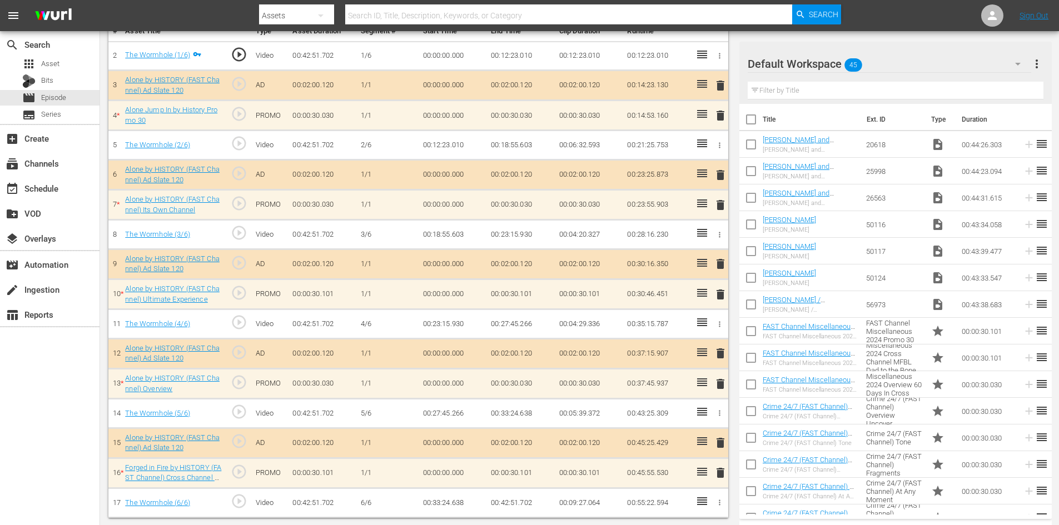
scroll to position [347, 0]
click at [942, 59] on div "Default Workspace 45" at bounding box center [890, 63] width 284 height 31
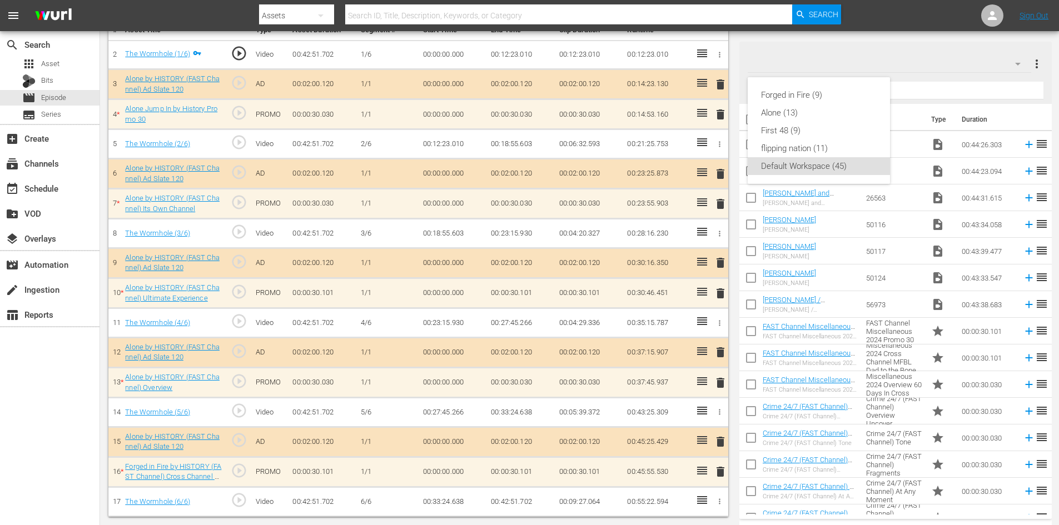
scroll to position [345, 0]
click at [785, 117] on div "Alone (13)" at bounding box center [819, 113] width 116 height 18
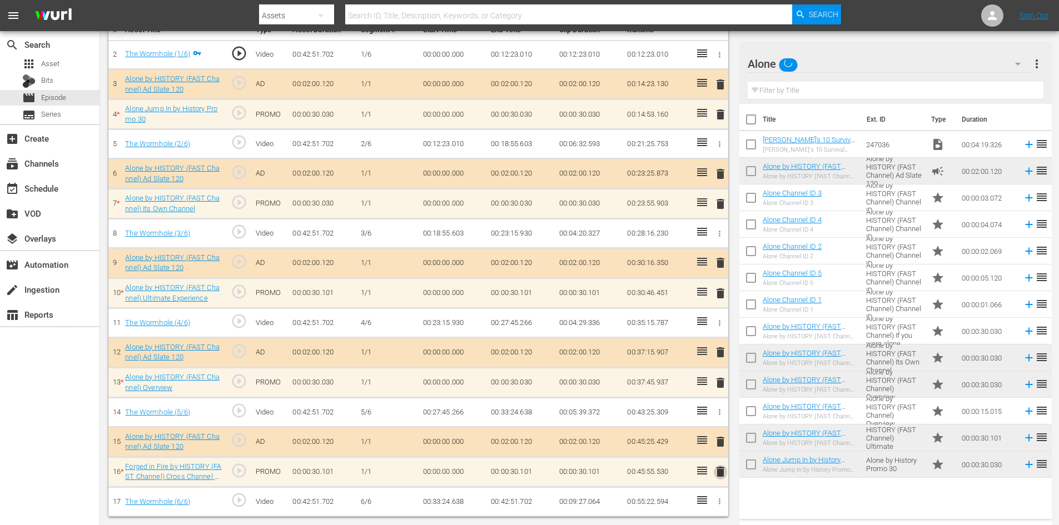
click at [720, 477] on span "delete" at bounding box center [720, 471] width 13 height 13
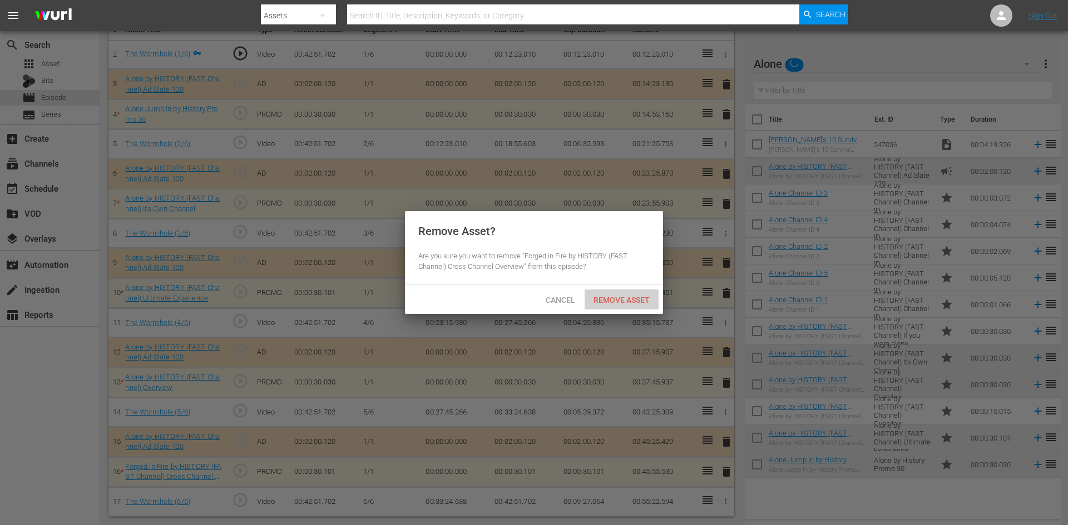
click at [638, 298] on span "Remove Asset" at bounding box center [621, 300] width 74 height 9
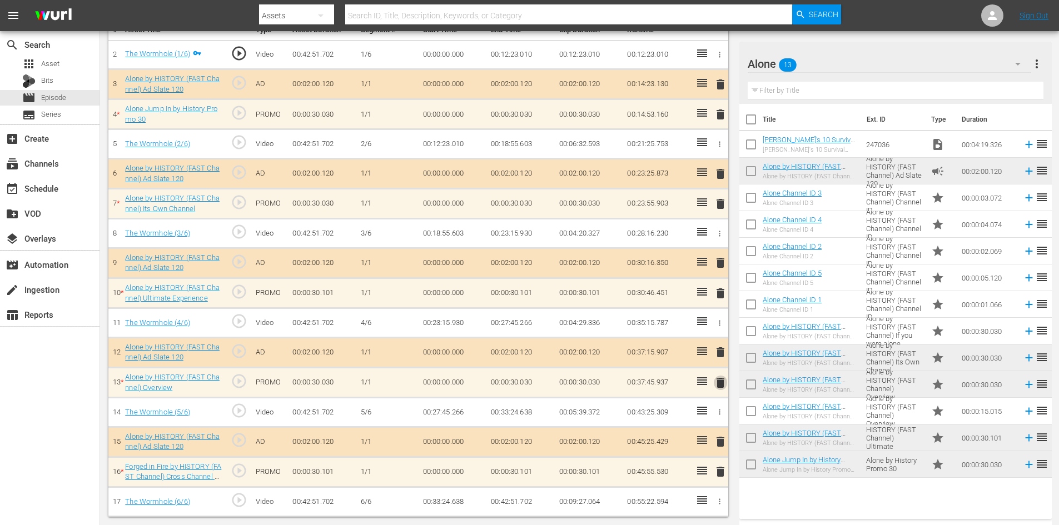
click at [716, 380] on span "delete" at bounding box center [720, 382] width 13 height 13
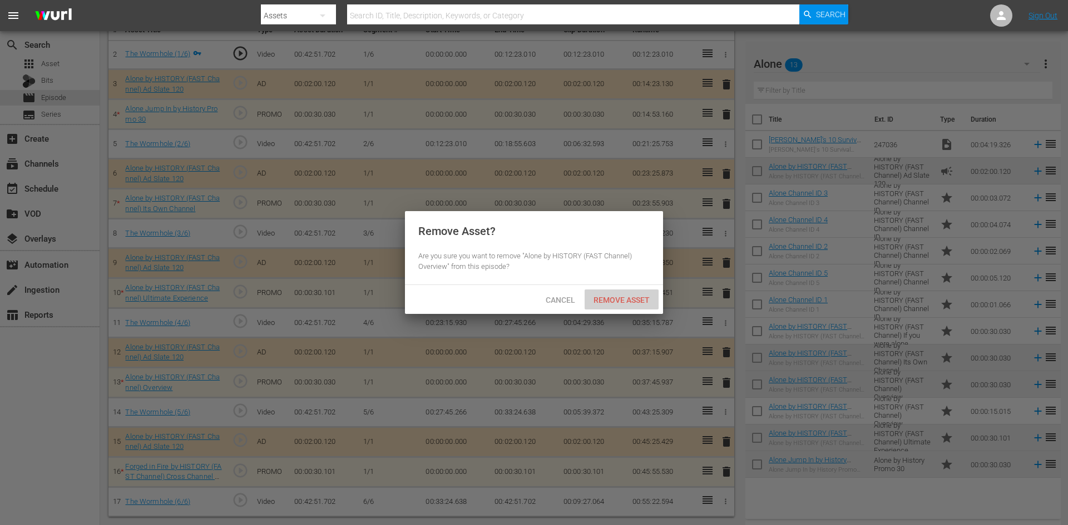
click at [624, 296] on span "Remove Asset" at bounding box center [621, 300] width 74 height 9
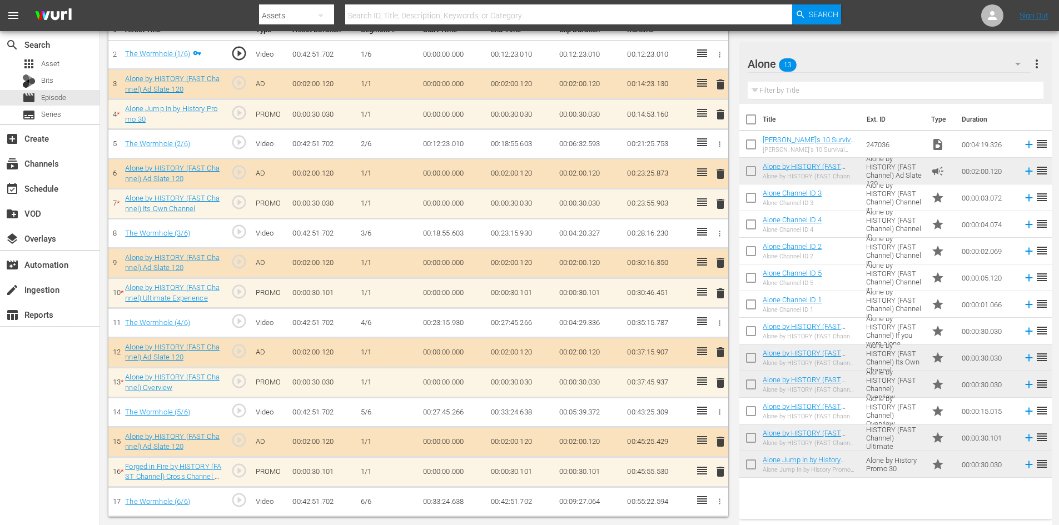
click at [721, 294] on span "delete" at bounding box center [720, 293] width 13 height 13
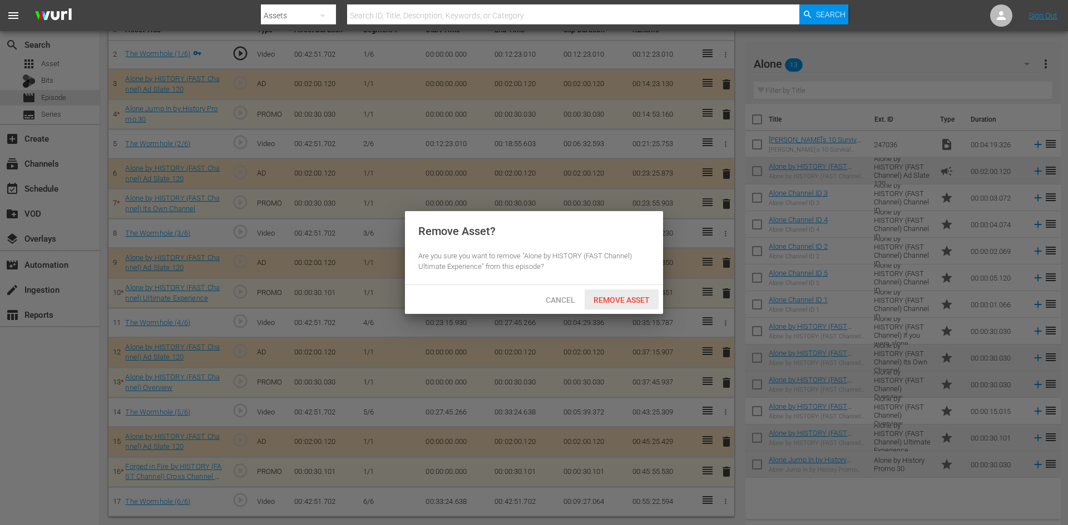
click at [636, 305] on div "Remove Asset" at bounding box center [621, 300] width 74 height 21
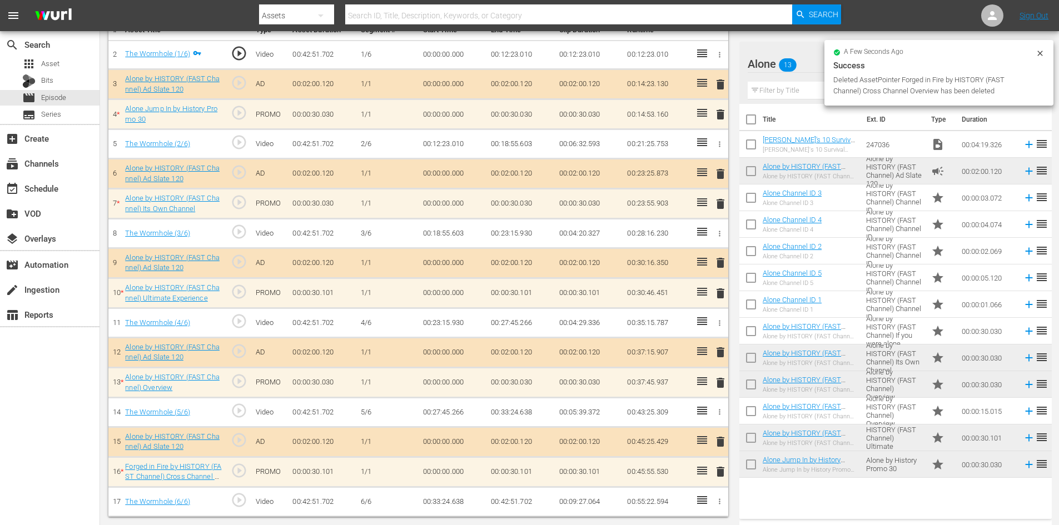
click at [720, 202] on span "delete" at bounding box center [720, 203] width 13 height 13
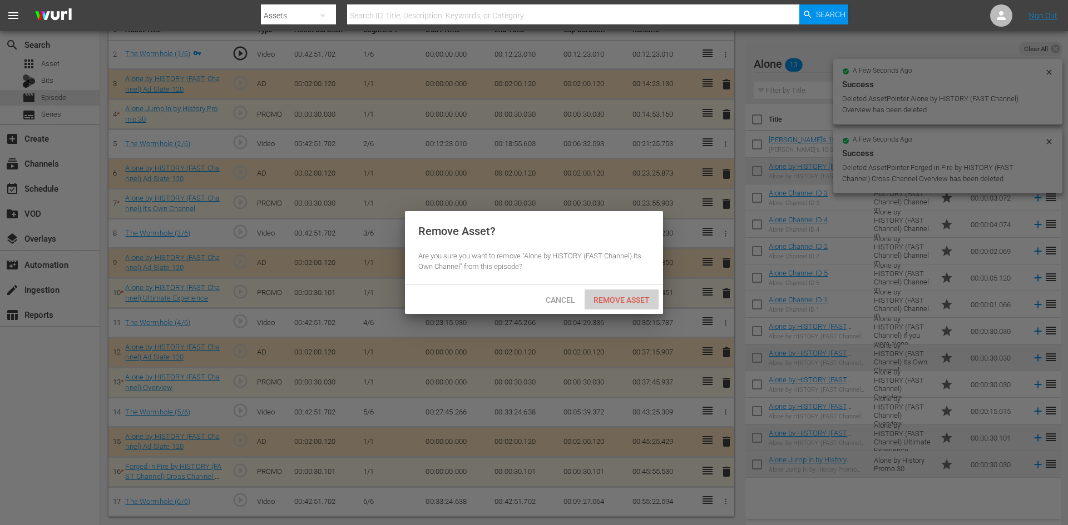
click at [626, 298] on span "Remove Asset" at bounding box center [621, 300] width 74 height 9
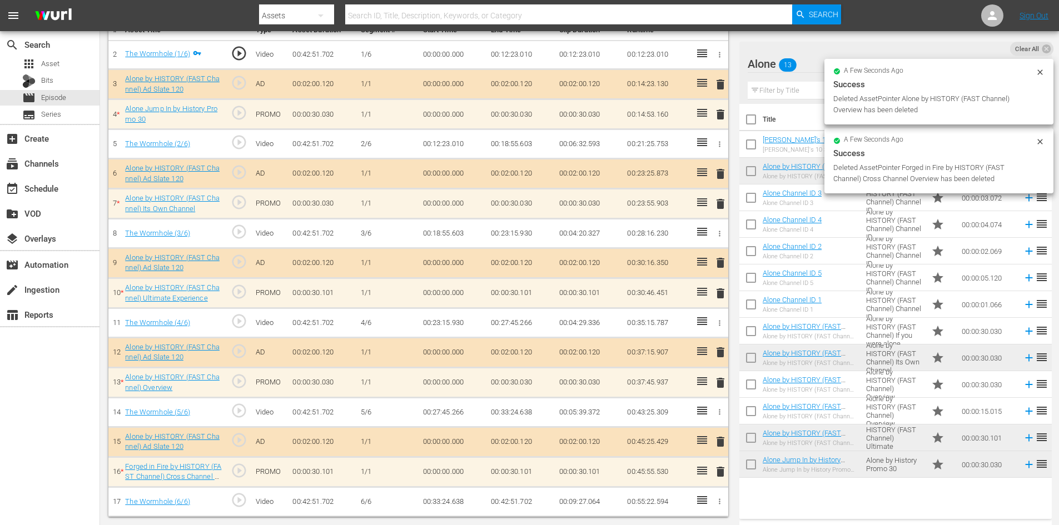
scroll to position [290, 0]
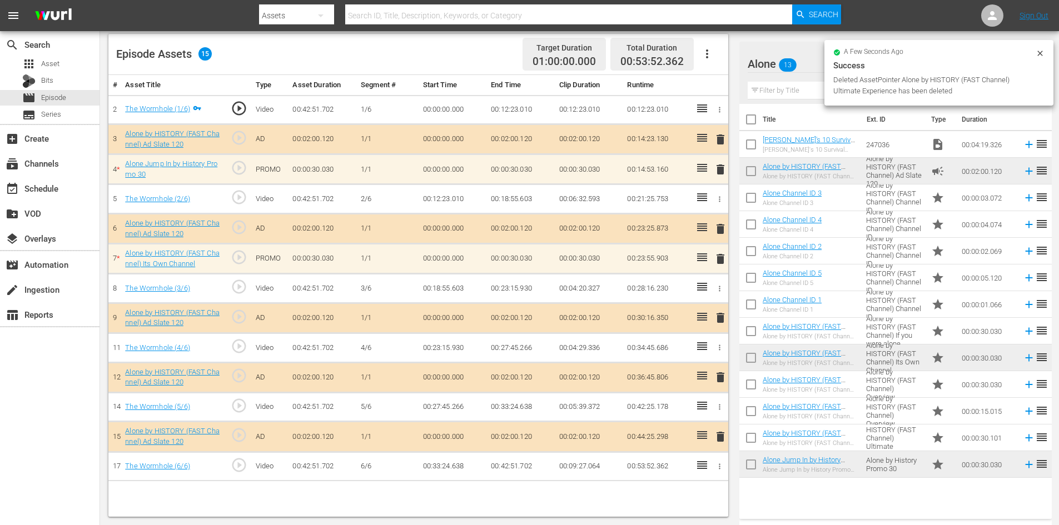
click at [721, 170] on span "delete" at bounding box center [720, 169] width 13 height 13
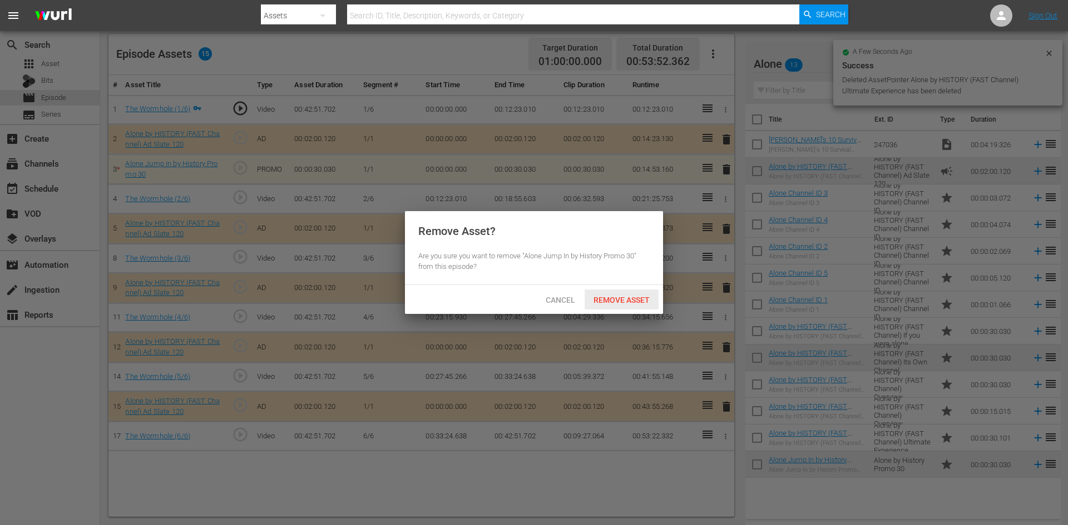
click at [621, 302] on span "Remove Asset" at bounding box center [621, 300] width 74 height 9
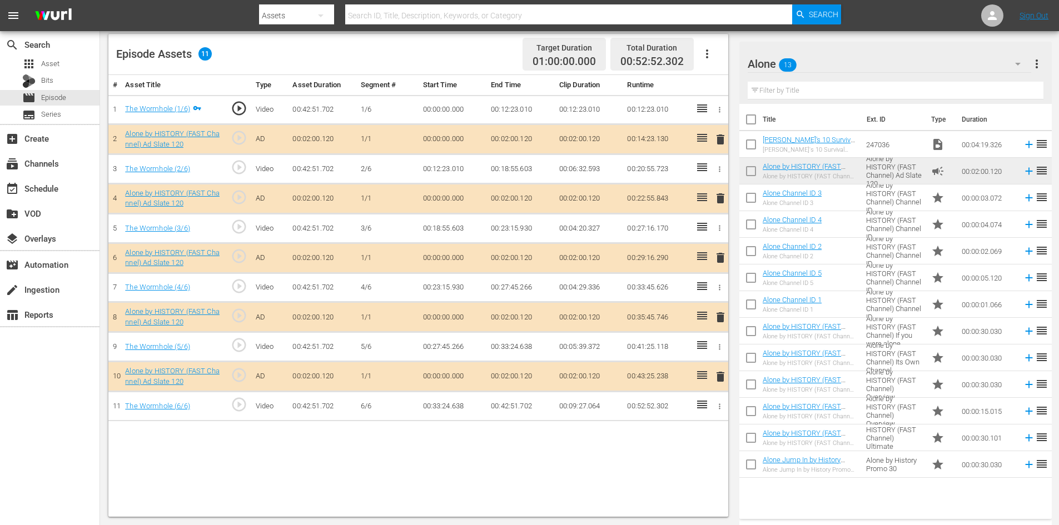
click at [723, 321] on span "delete" at bounding box center [720, 317] width 13 height 13
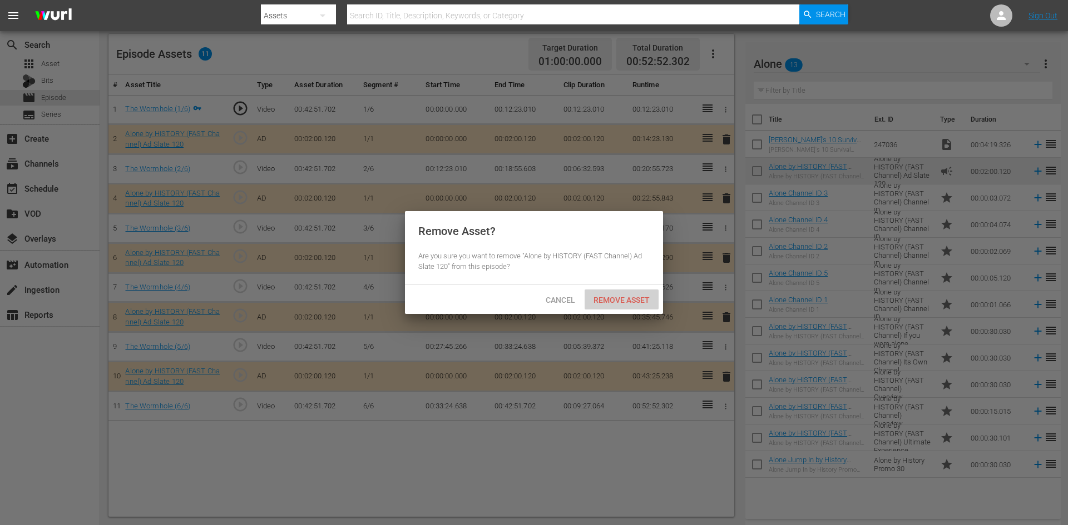
click at [624, 298] on span "Remove Asset" at bounding box center [621, 300] width 74 height 9
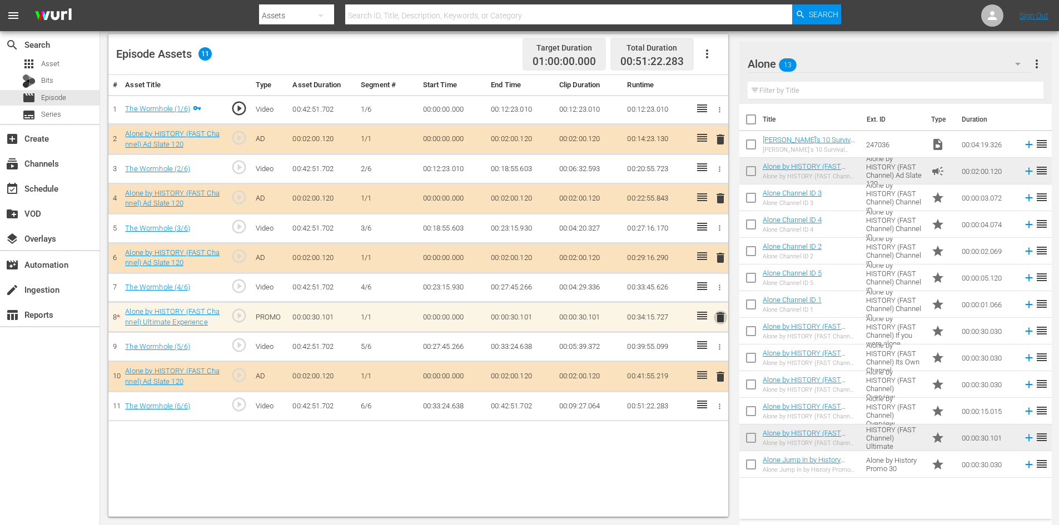
click at [721, 316] on span "delete" at bounding box center [720, 317] width 13 height 13
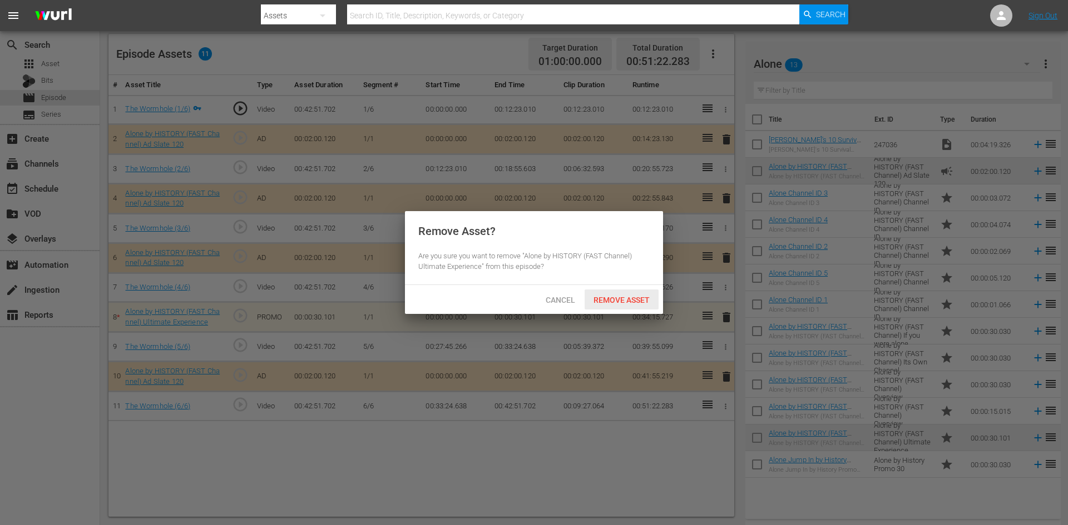
click at [636, 301] on span "Remove Asset" at bounding box center [621, 300] width 74 height 9
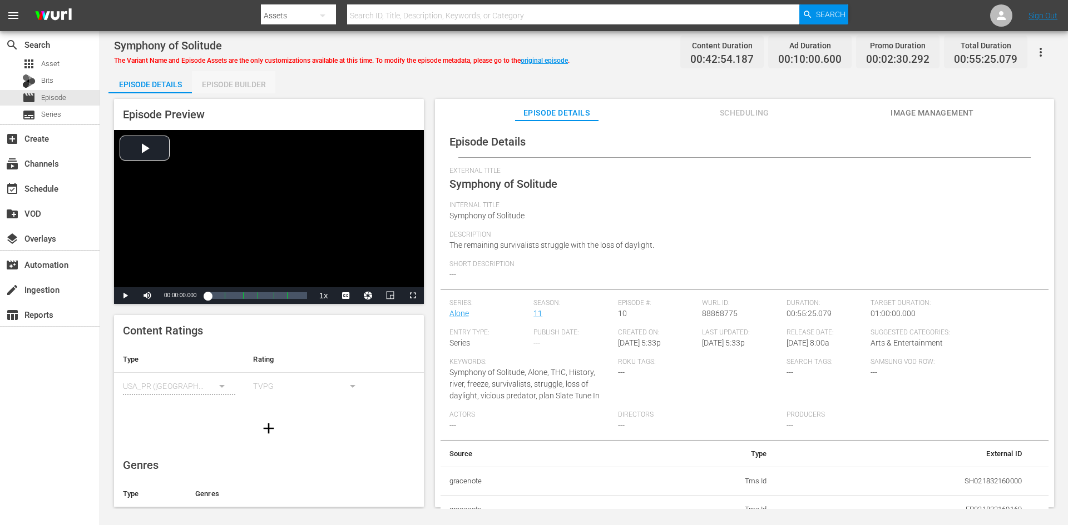
click at [257, 81] on div "Episode Builder" at bounding box center [233, 84] width 83 height 27
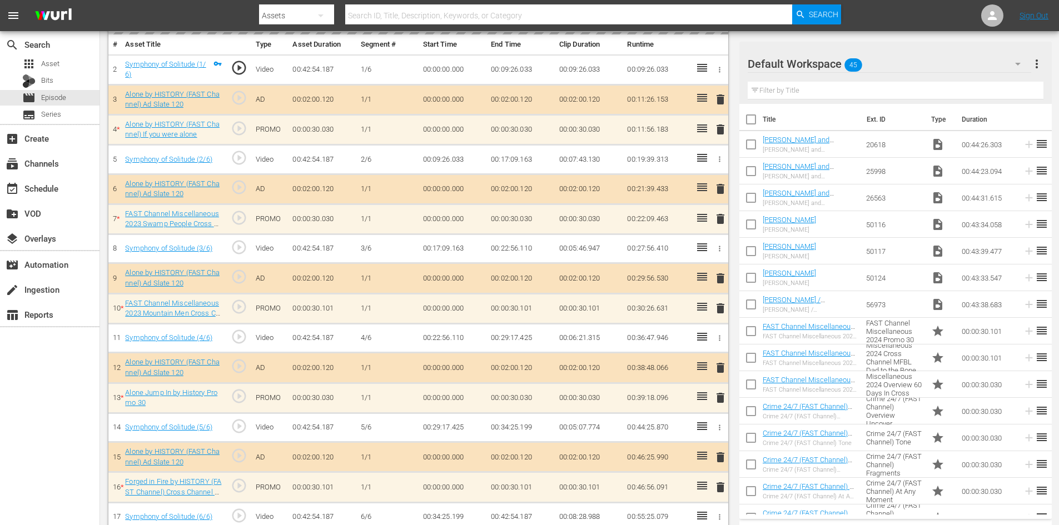
scroll to position [348, 0]
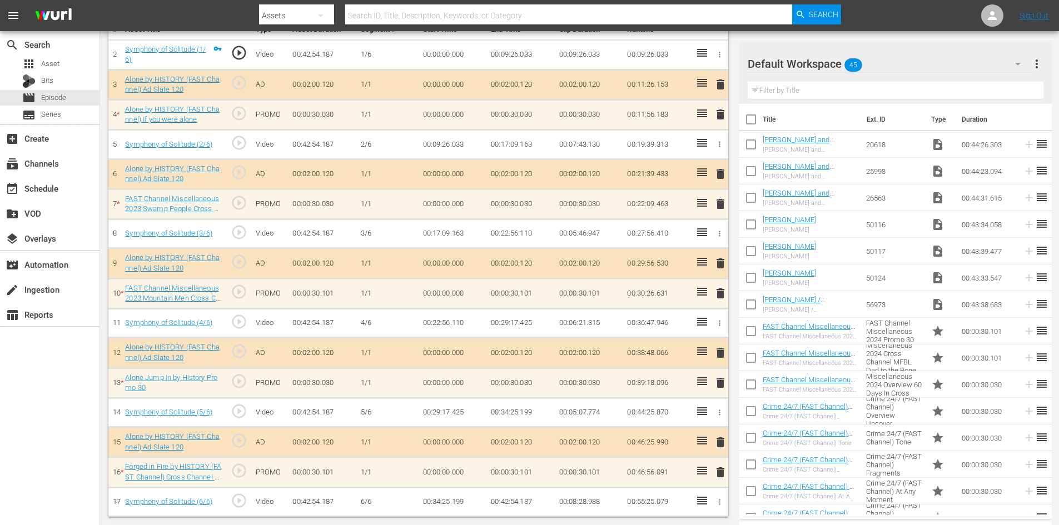
click at [995, 62] on div "Default Workspace 45" at bounding box center [890, 63] width 284 height 31
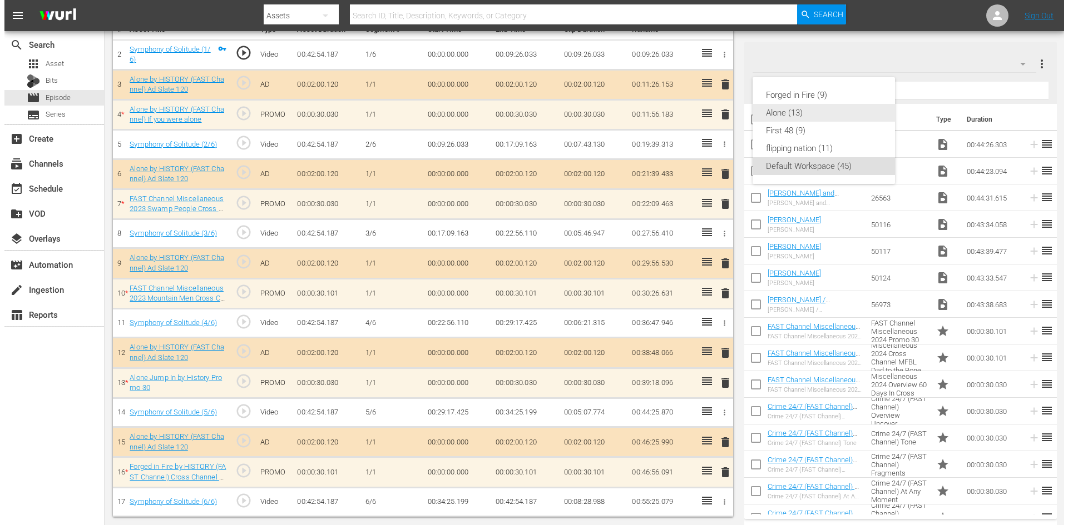
scroll to position [345, 0]
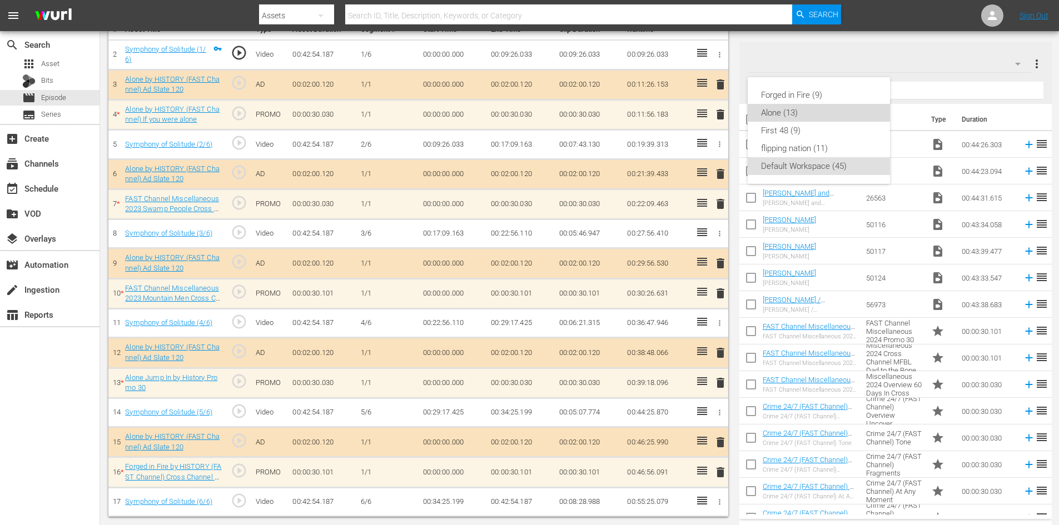
click at [805, 114] on div "Alone (13)" at bounding box center [819, 113] width 116 height 18
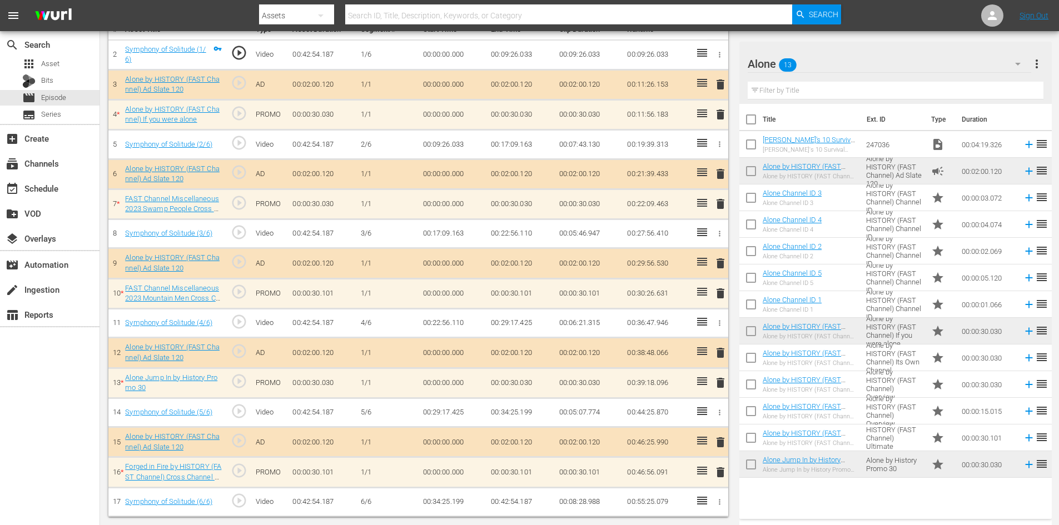
click at [723, 473] on span "delete" at bounding box center [720, 472] width 13 height 13
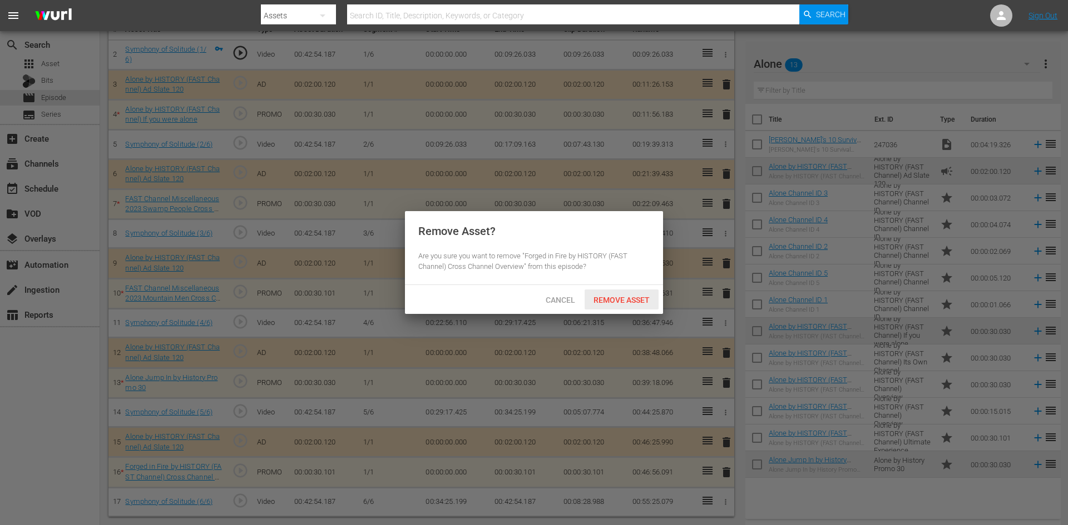
click at [634, 302] on span "Remove Asset" at bounding box center [621, 300] width 74 height 9
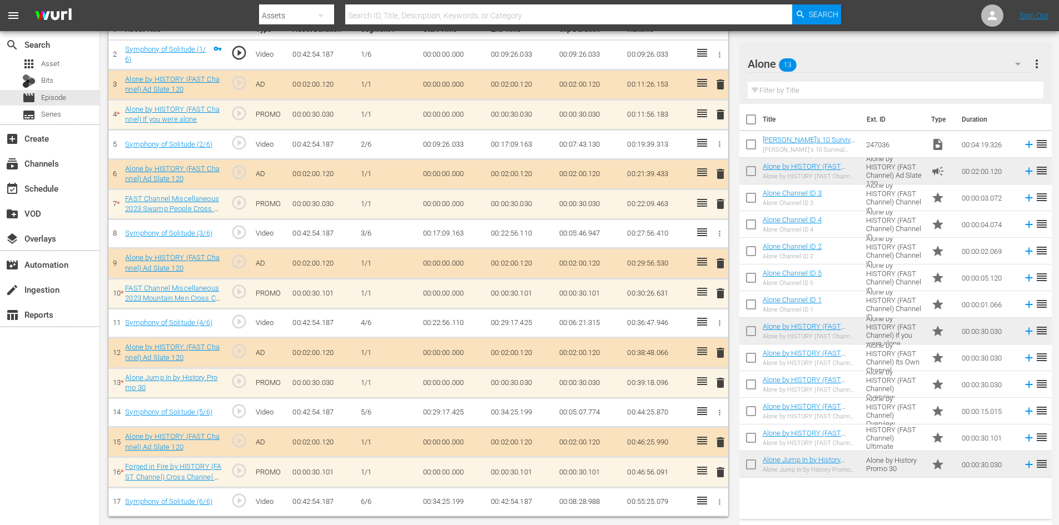
click at [725, 384] on span "delete" at bounding box center [720, 382] width 13 height 13
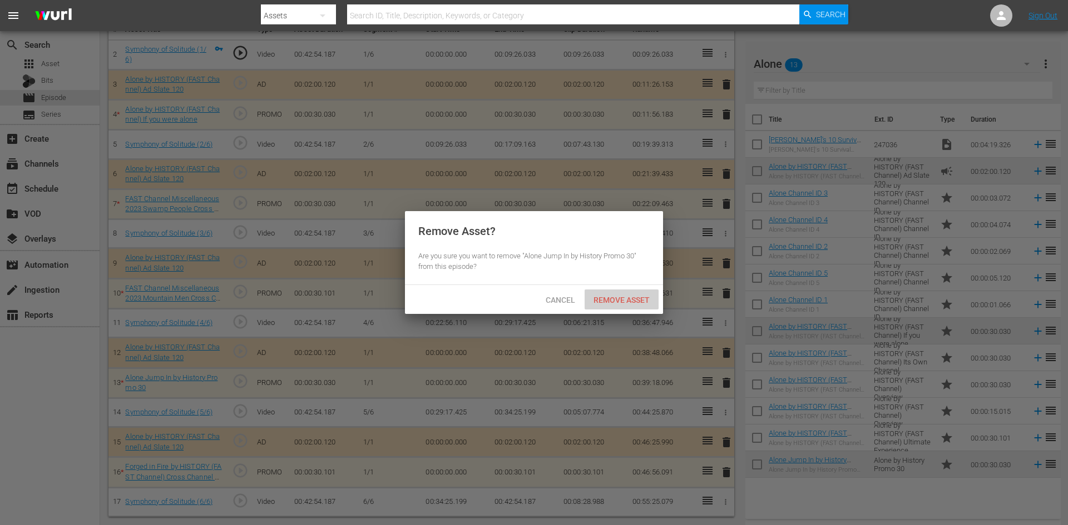
click at [632, 296] on span "Remove Asset" at bounding box center [621, 300] width 74 height 9
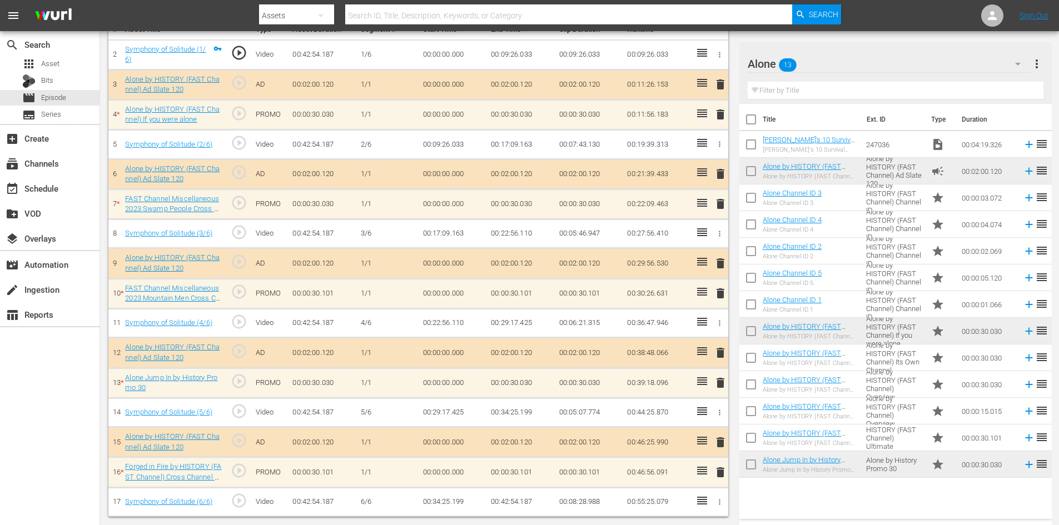
click at [719, 295] on span "delete" at bounding box center [720, 293] width 13 height 13
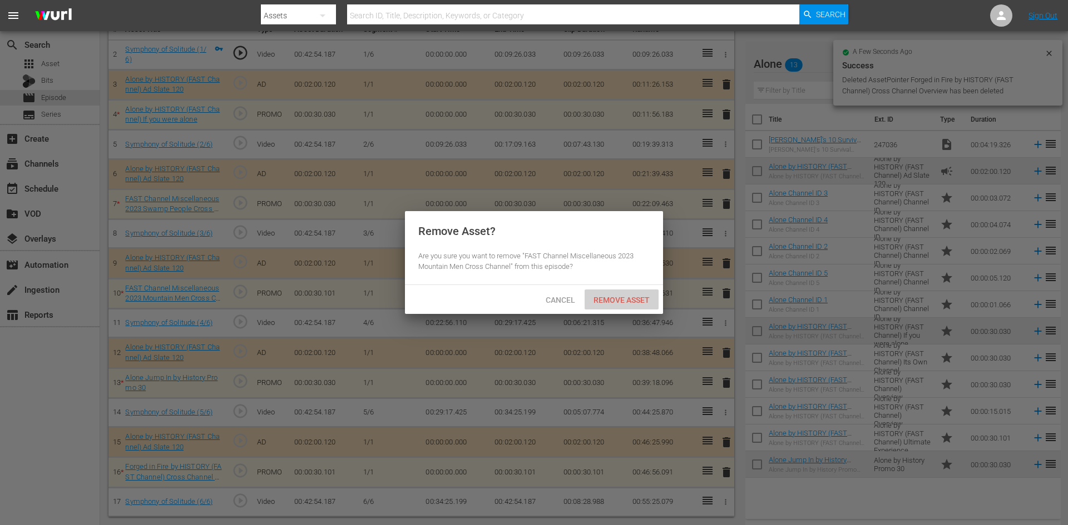
click at [631, 298] on span "Remove Asset" at bounding box center [621, 300] width 74 height 9
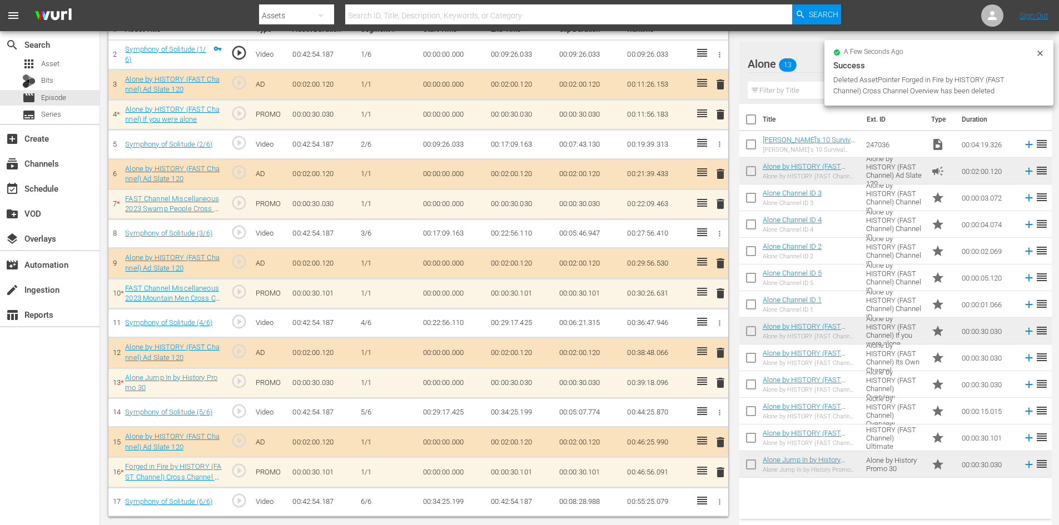
click at [718, 205] on span "delete" at bounding box center [720, 203] width 13 height 13
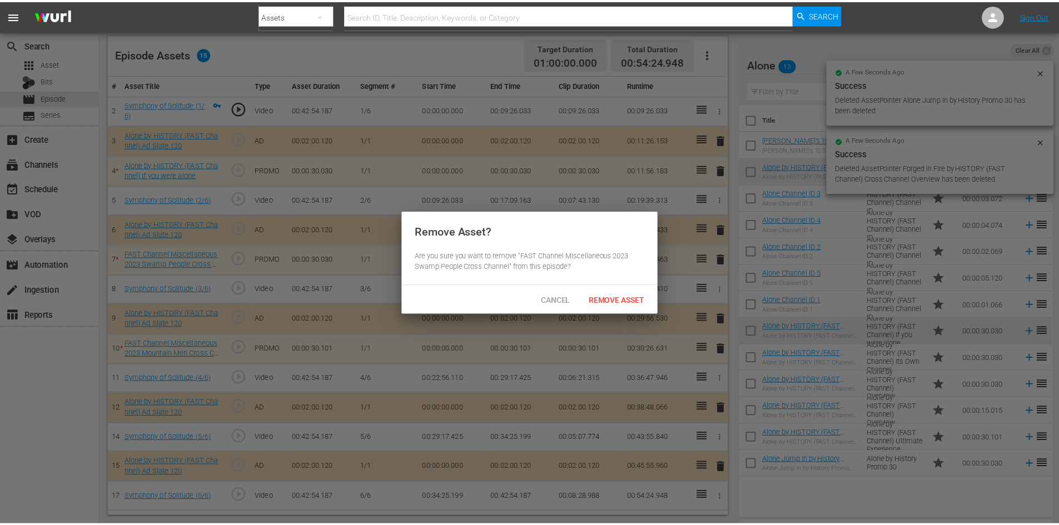
scroll to position [290, 0]
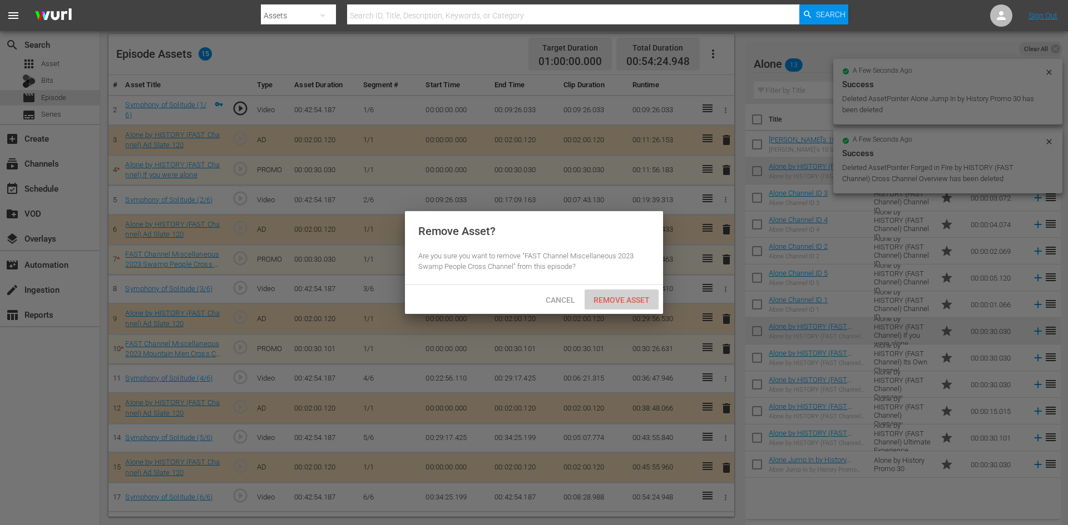
click at [631, 300] on span "Remove Asset" at bounding box center [621, 300] width 74 height 9
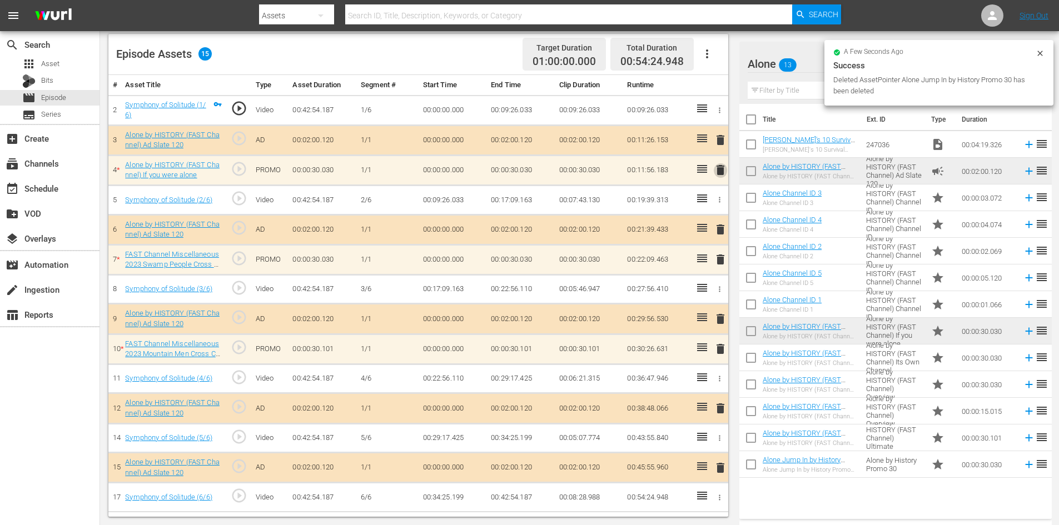
click at [722, 170] on span "delete" at bounding box center [720, 169] width 13 height 13
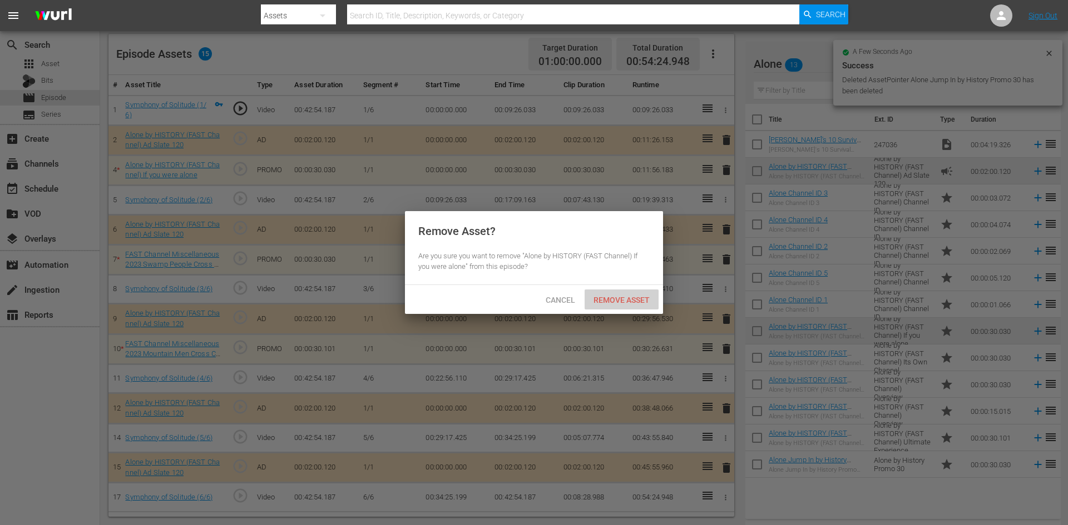
click at [623, 297] on span "Remove Asset" at bounding box center [621, 300] width 74 height 9
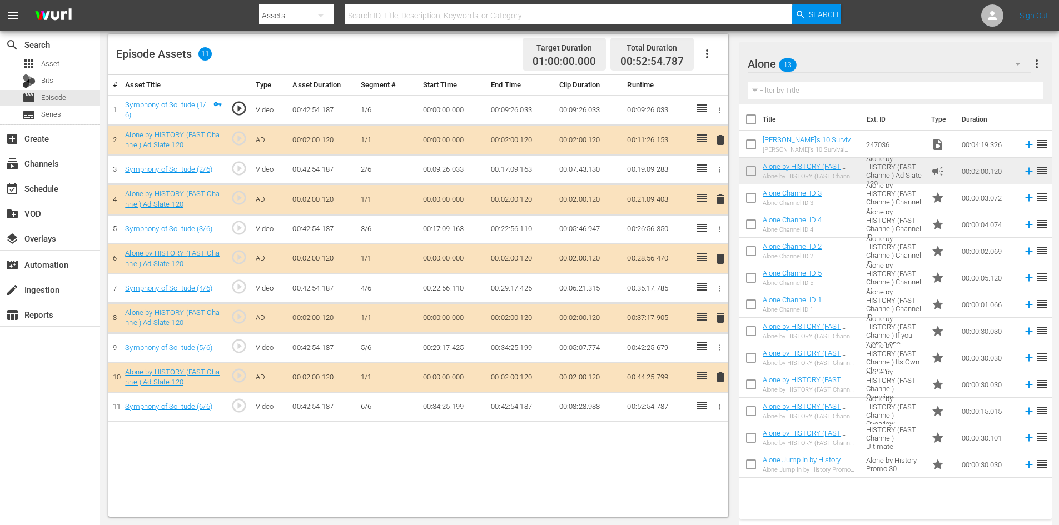
click at [718, 315] on span "delete" at bounding box center [720, 317] width 13 height 13
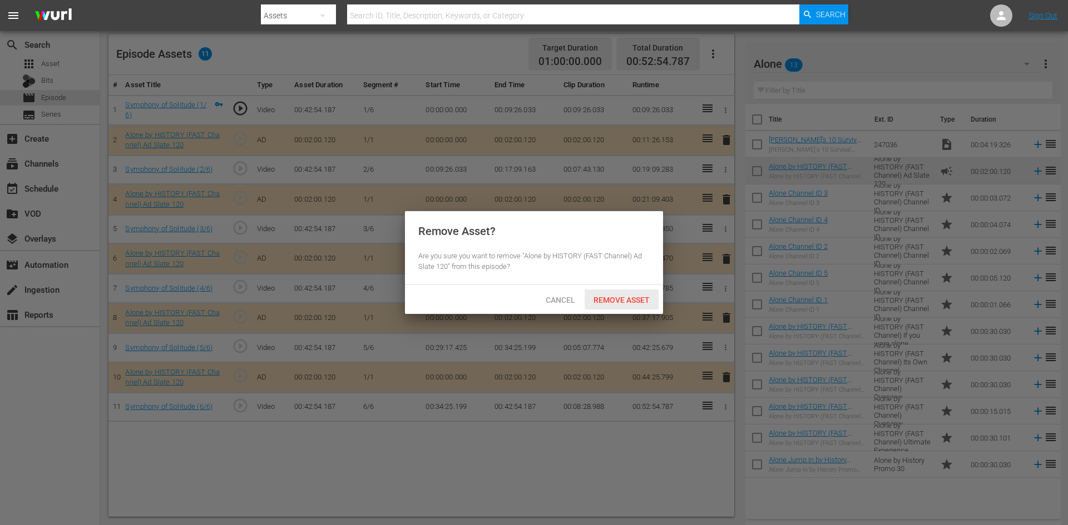
click at [638, 302] on span "Remove Asset" at bounding box center [621, 300] width 74 height 9
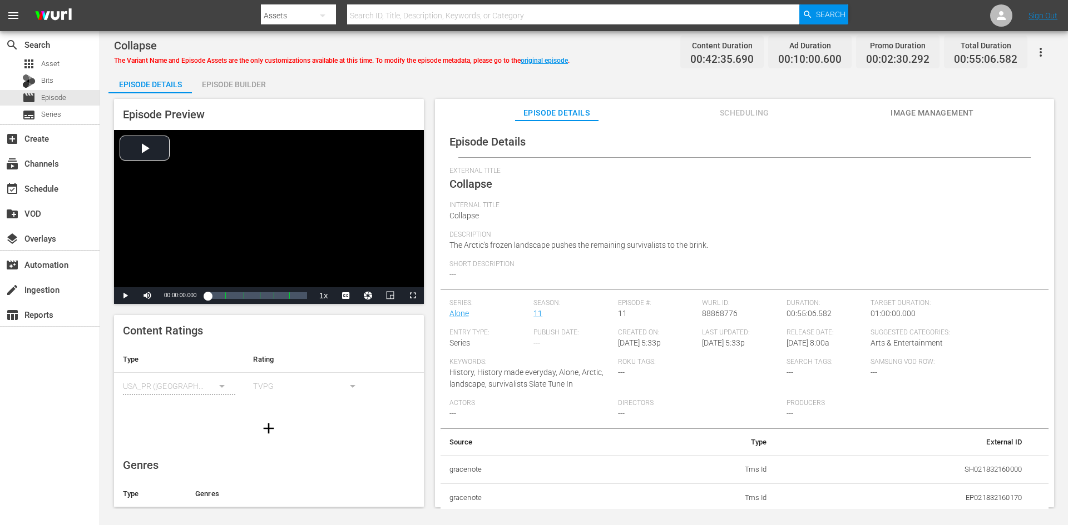
click at [226, 82] on div "Episode Builder" at bounding box center [233, 84] width 83 height 27
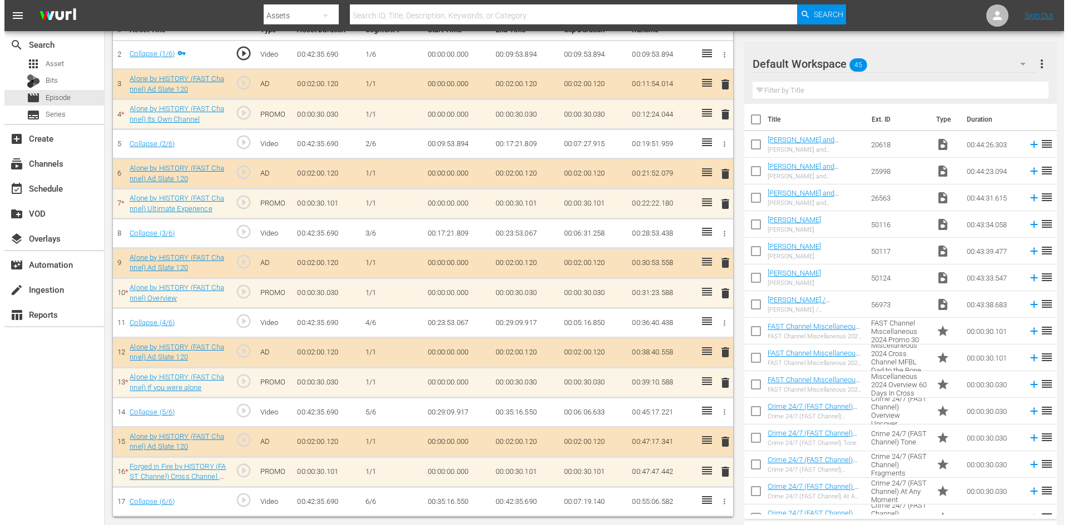
scroll to position [345, 0]
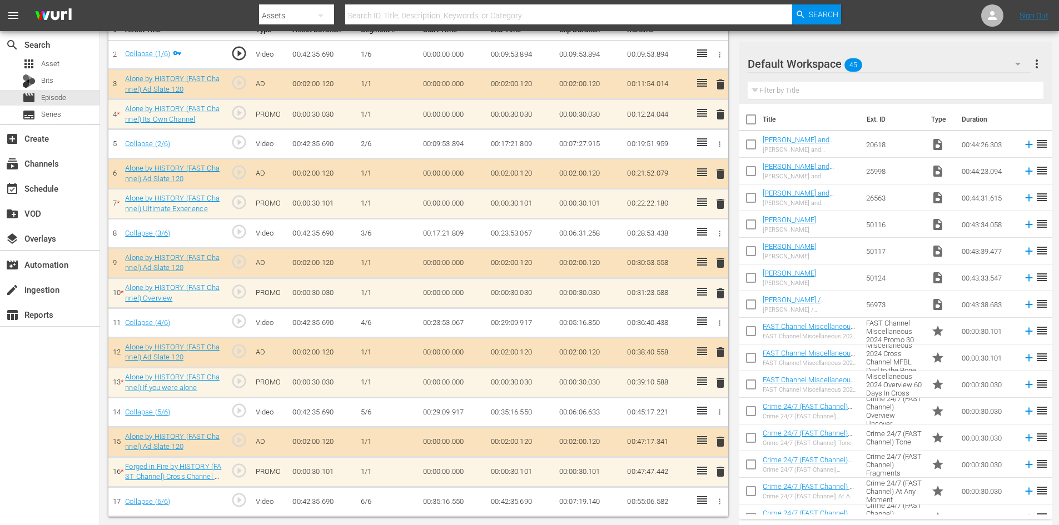
click at [960, 57] on div "Default Workspace 45" at bounding box center [890, 63] width 284 height 31
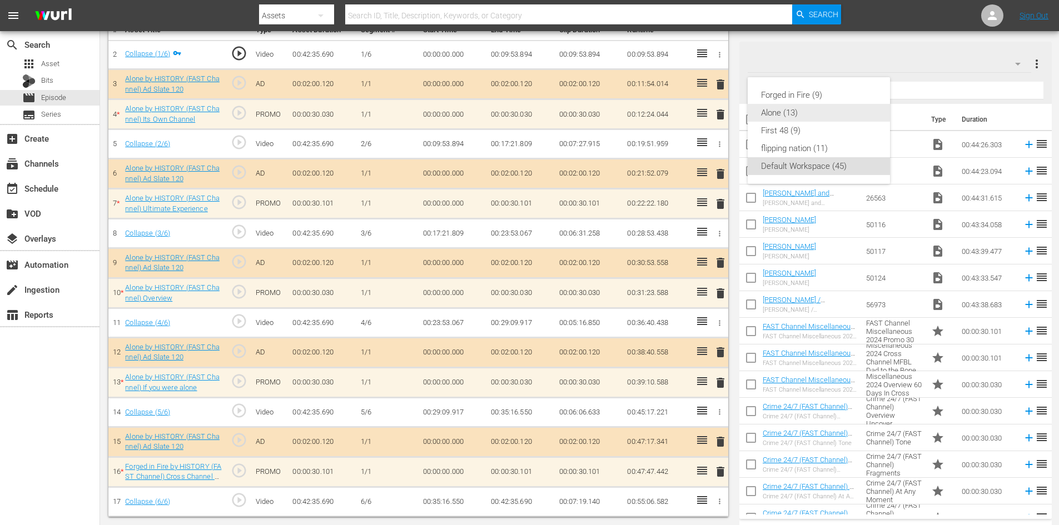
click at [785, 113] on div "Alone (13)" at bounding box center [819, 113] width 116 height 18
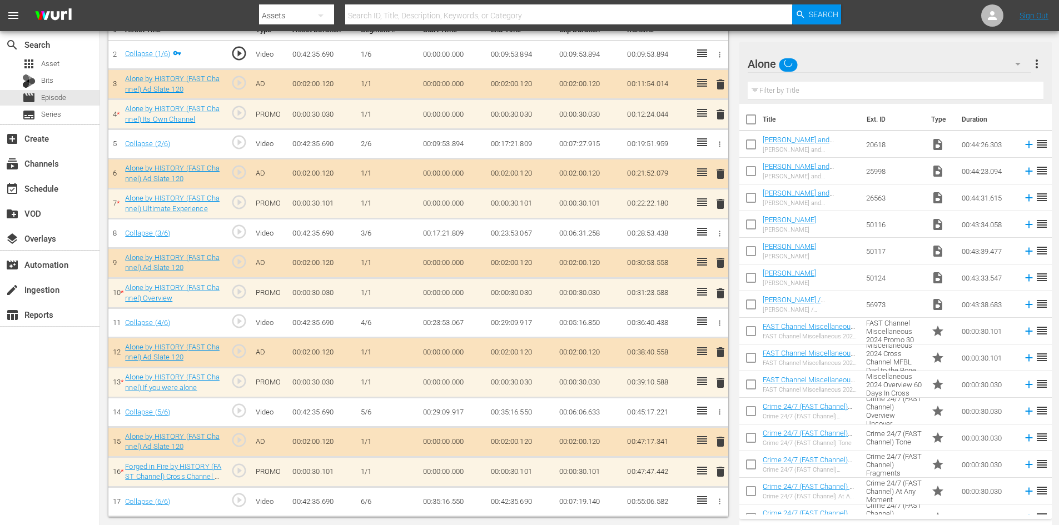
click at [721, 474] on span "delete" at bounding box center [720, 471] width 13 height 13
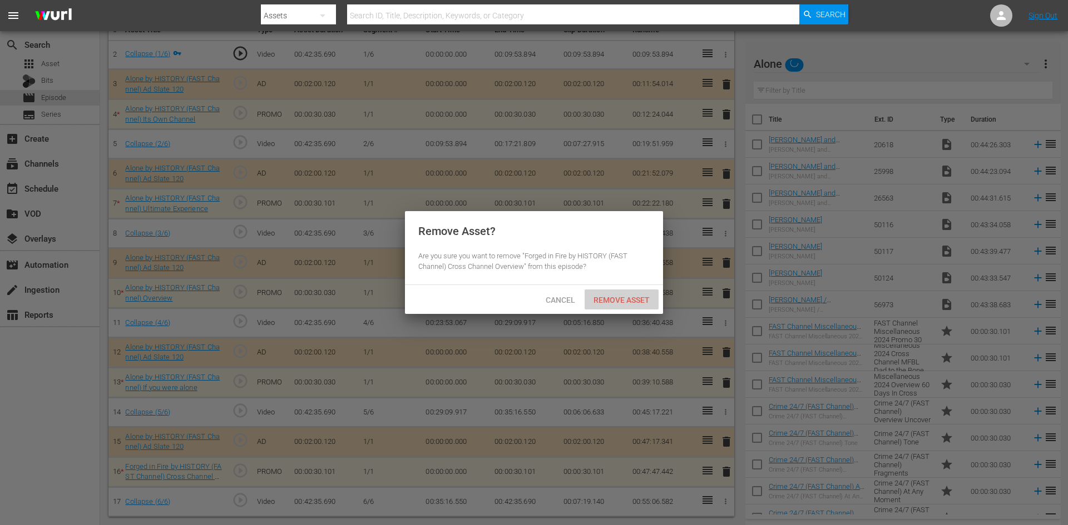
click at [629, 301] on span "Remove Asset" at bounding box center [621, 300] width 74 height 9
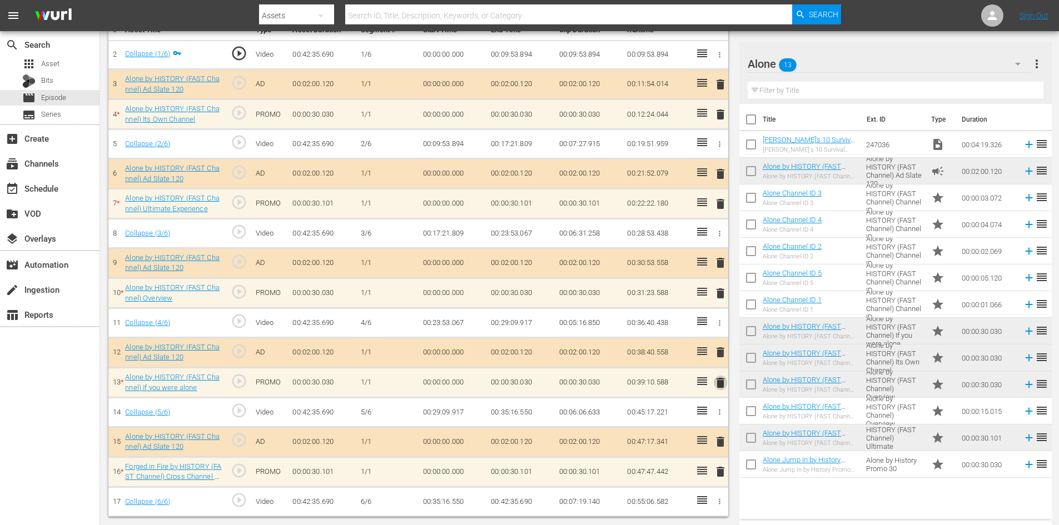
click at [719, 382] on span "delete" at bounding box center [720, 382] width 13 height 13
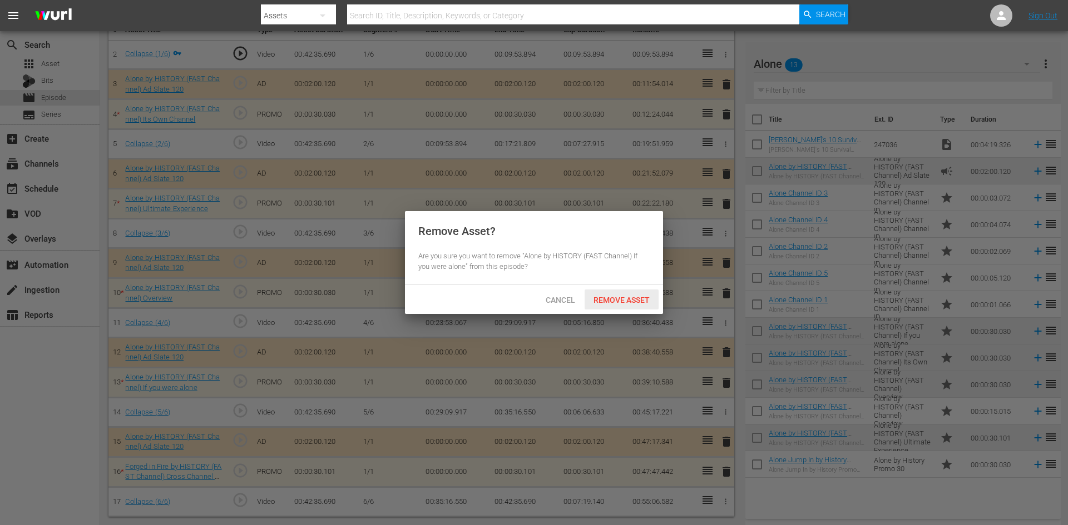
click at [642, 301] on span "Remove Asset" at bounding box center [621, 300] width 74 height 9
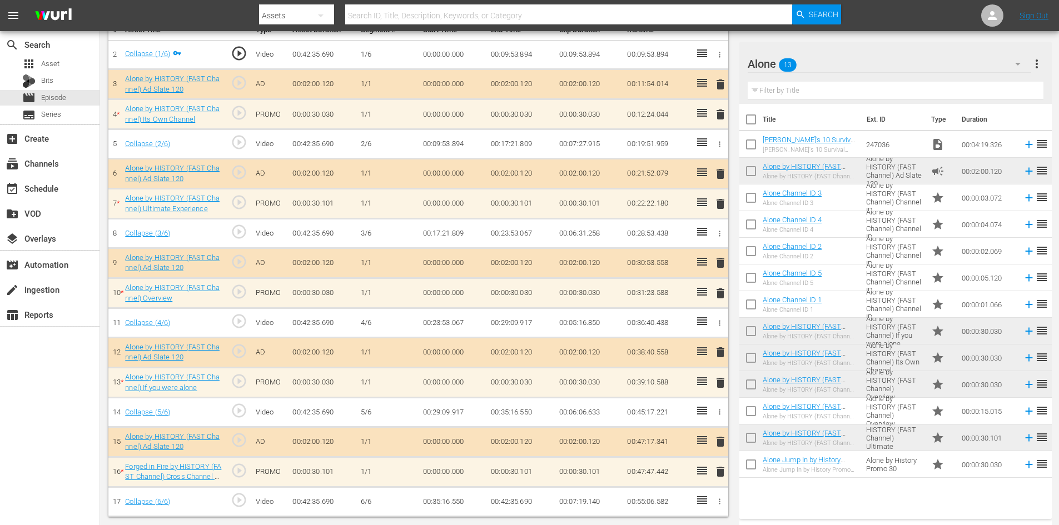
click at [722, 290] on span "delete" at bounding box center [720, 293] width 13 height 13
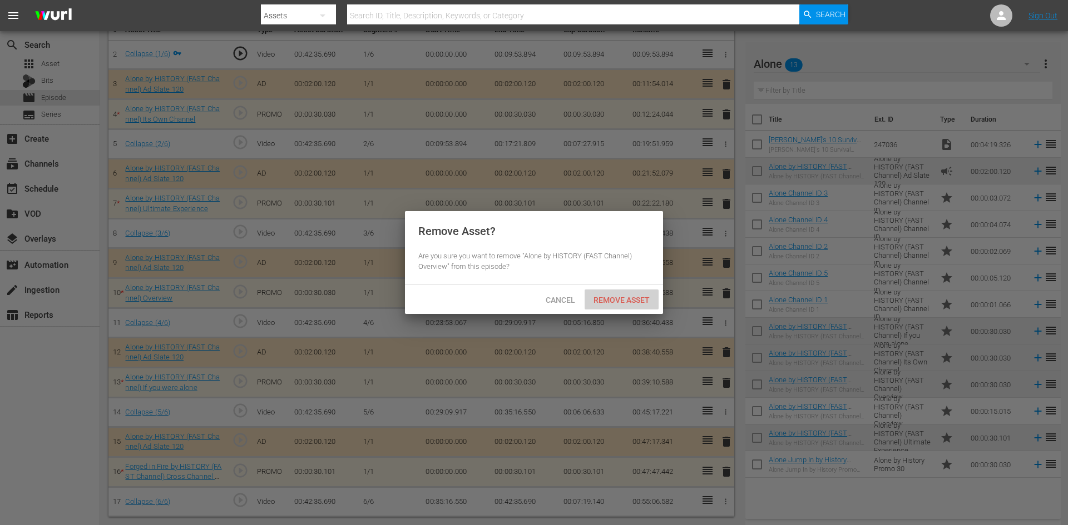
click at [616, 297] on span "Remove Asset" at bounding box center [621, 300] width 74 height 9
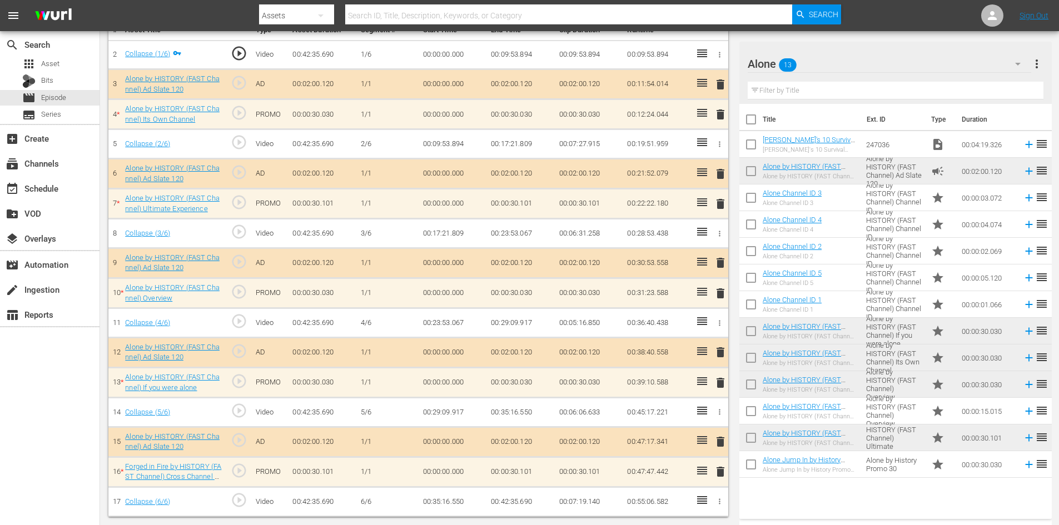
click at [717, 202] on span "delete" at bounding box center [720, 203] width 13 height 13
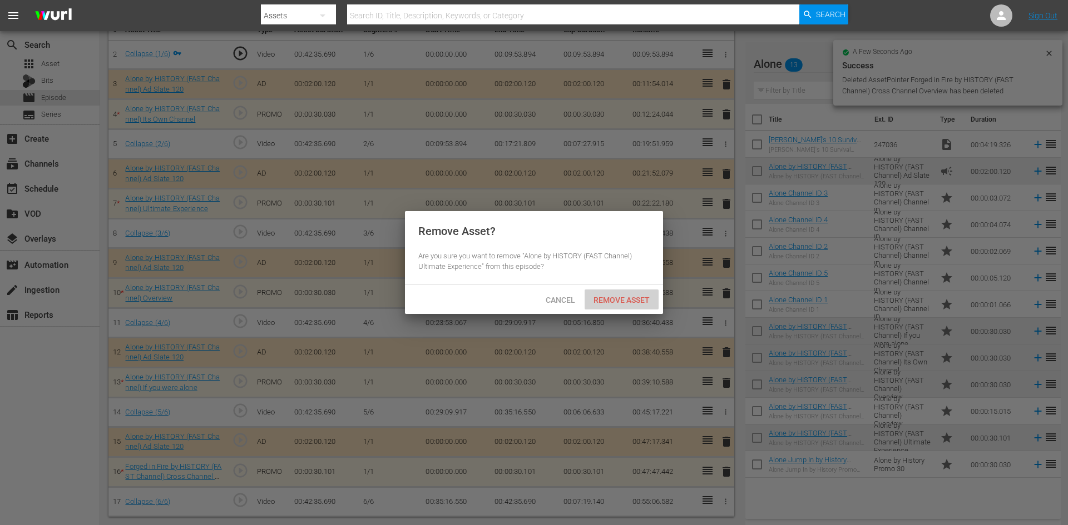
click at [619, 296] on span "Remove Asset" at bounding box center [621, 300] width 74 height 9
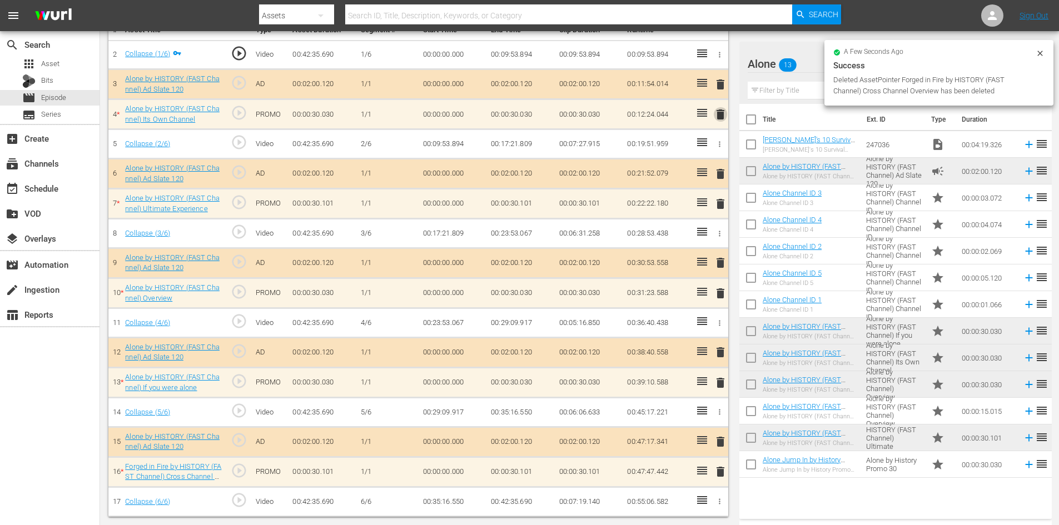
click at [721, 110] on span "delete" at bounding box center [720, 114] width 13 height 13
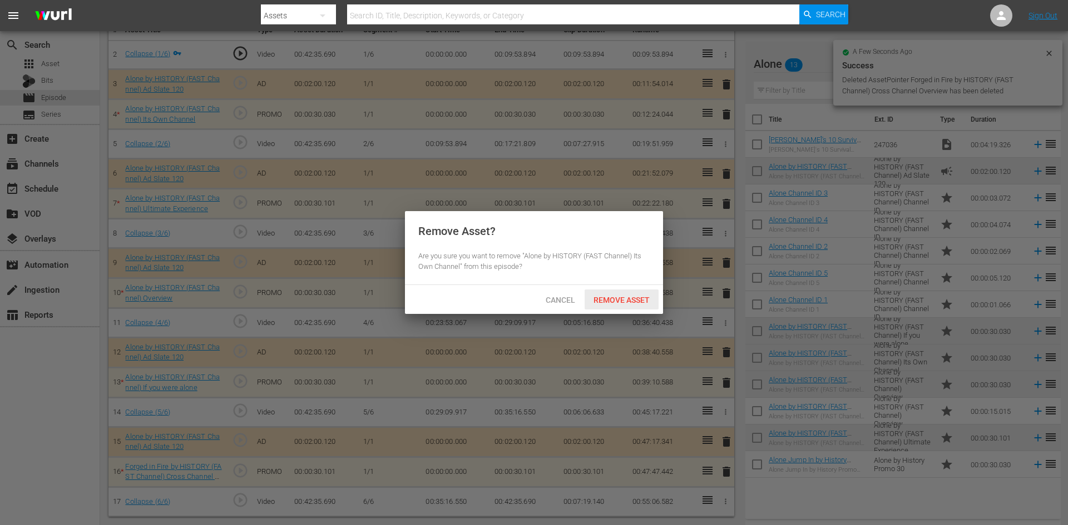
click at [619, 297] on span "Remove Asset" at bounding box center [621, 300] width 74 height 9
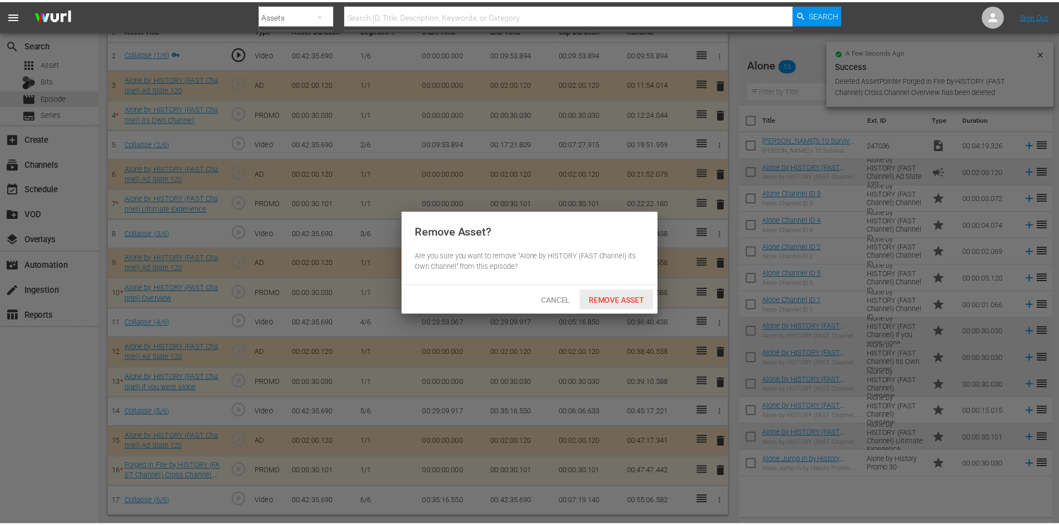
scroll to position [290, 0]
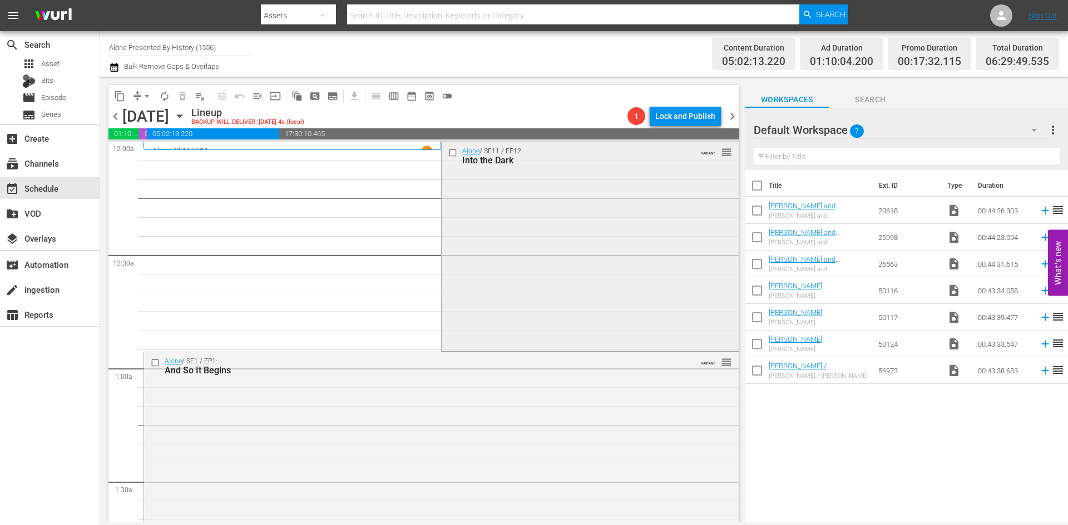
click at [486, 260] on div "Alone / SE11 / EP12: Into the Dark VARIANT reorder" at bounding box center [589, 245] width 296 height 207
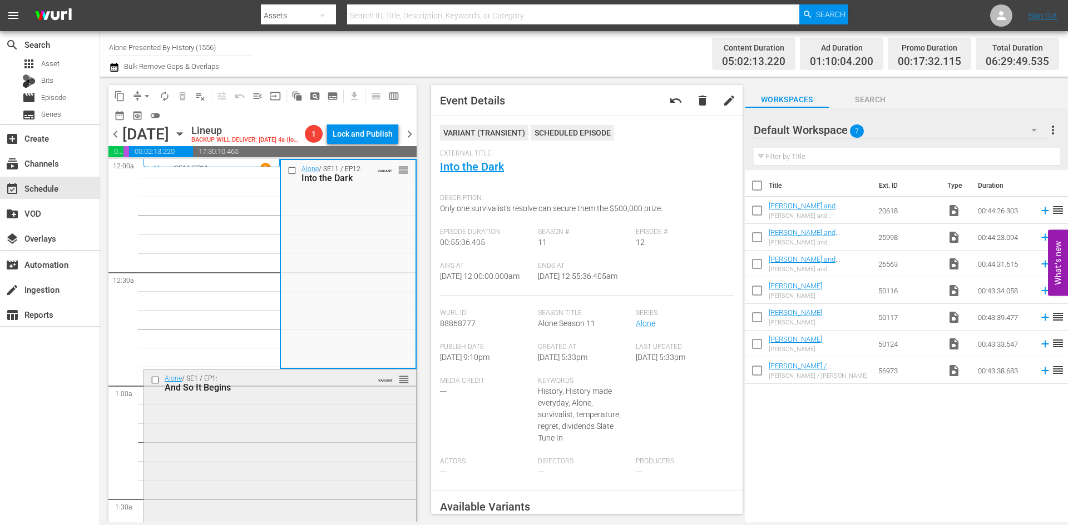
click at [335, 429] on div "Alone / SE1 / EP1: And So It Begins VARIANT reorder" at bounding box center [280, 473] width 272 height 207
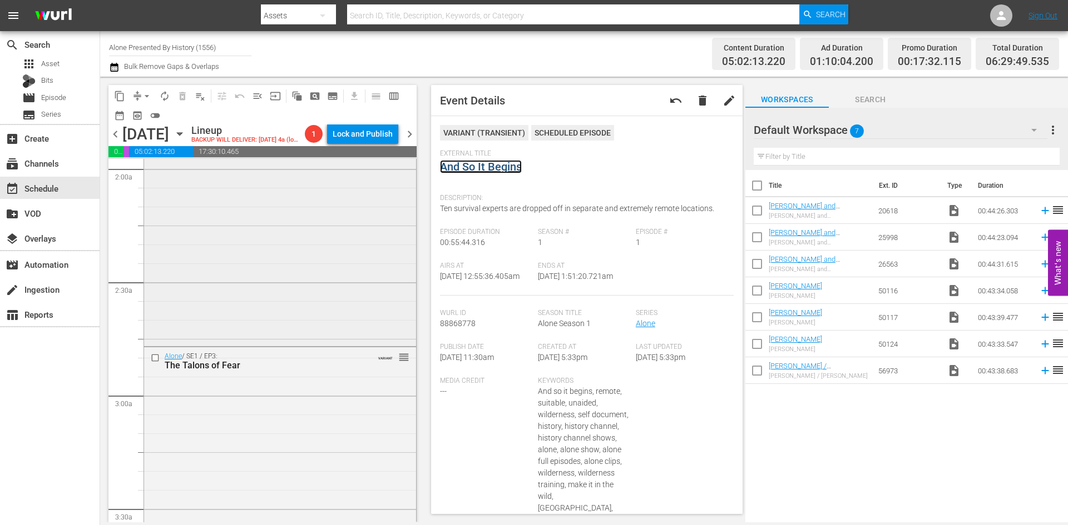
scroll to position [500, 0]
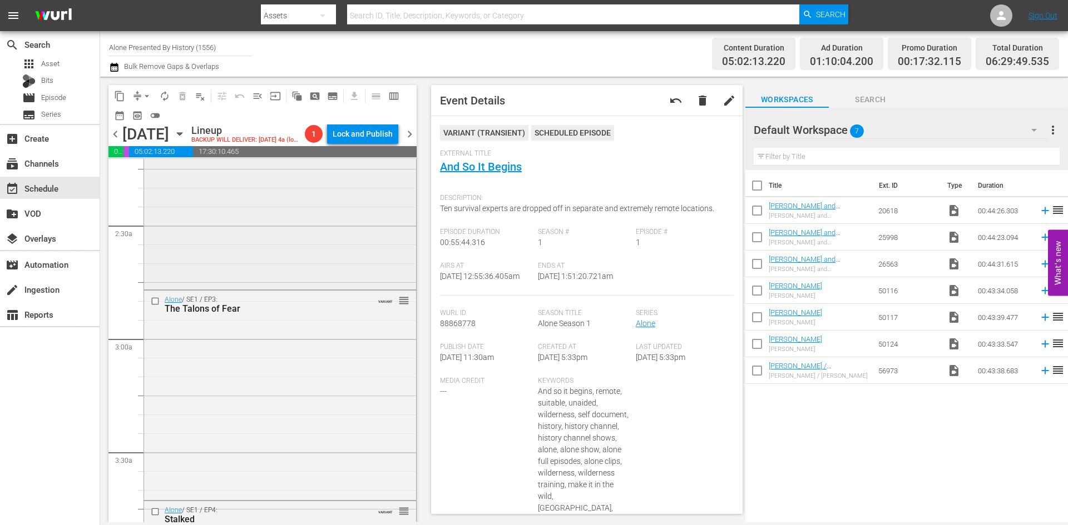
click at [330, 259] on div "Alone / SE1 / EP2: Of Wolf and Man VARIANT reorder" at bounding box center [280, 183] width 272 height 207
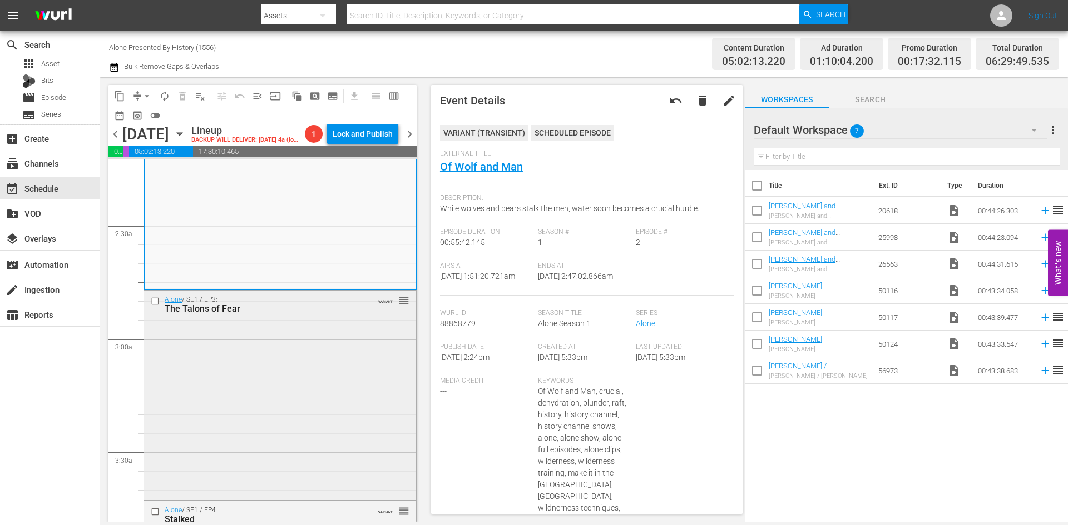
click at [331, 431] on div "Alone / SE1 / EP3: The Talons of Fear VARIANT reorder" at bounding box center [280, 394] width 272 height 207
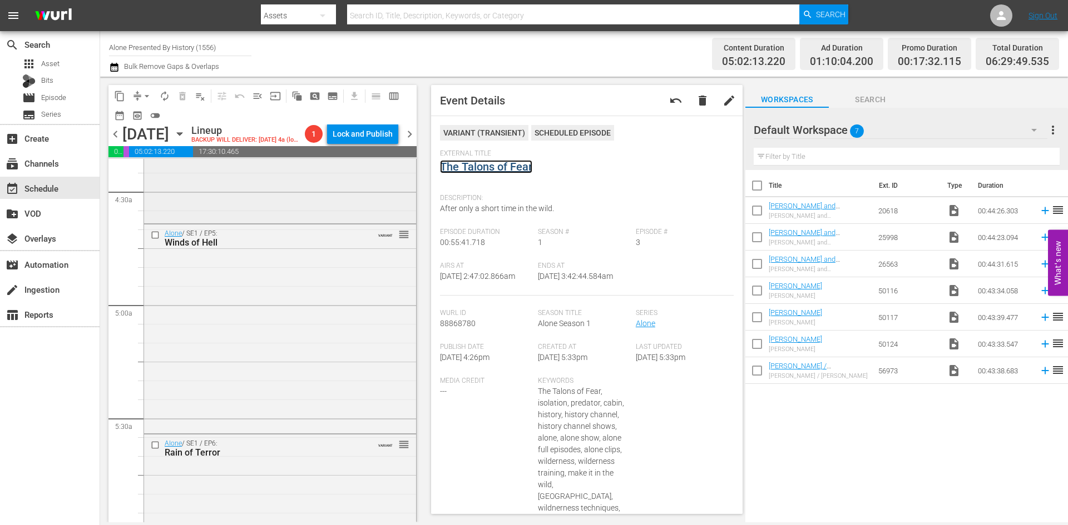
scroll to position [1001, 0]
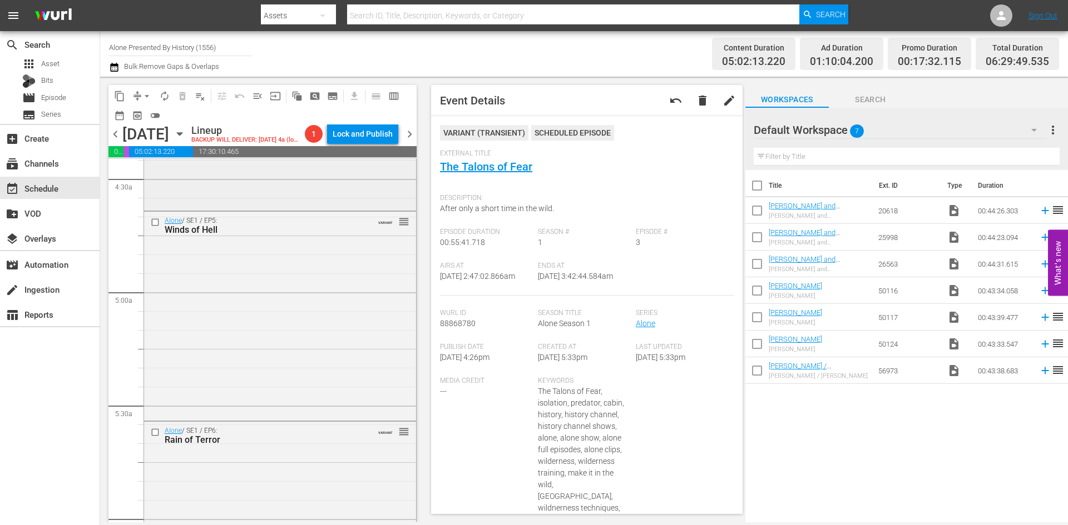
click at [326, 196] on div "Alone / SE1 / EP4: Stalked VARIANT reorder" at bounding box center [280, 104] width 272 height 207
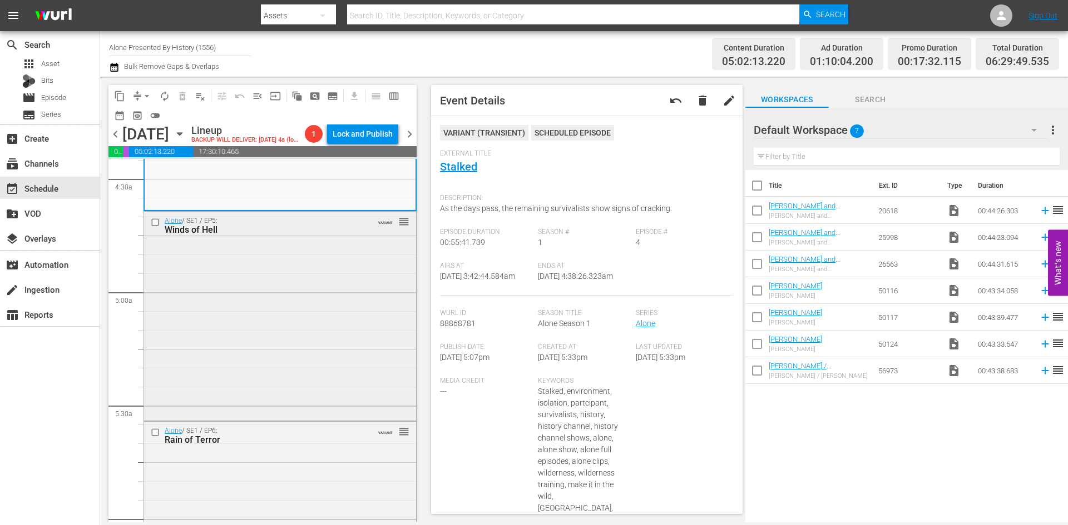
click at [292, 356] on div "Alone / SE1 / EP5: Winds of Hell VARIANT reorder" at bounding box center [280, 315] width 272 height 207
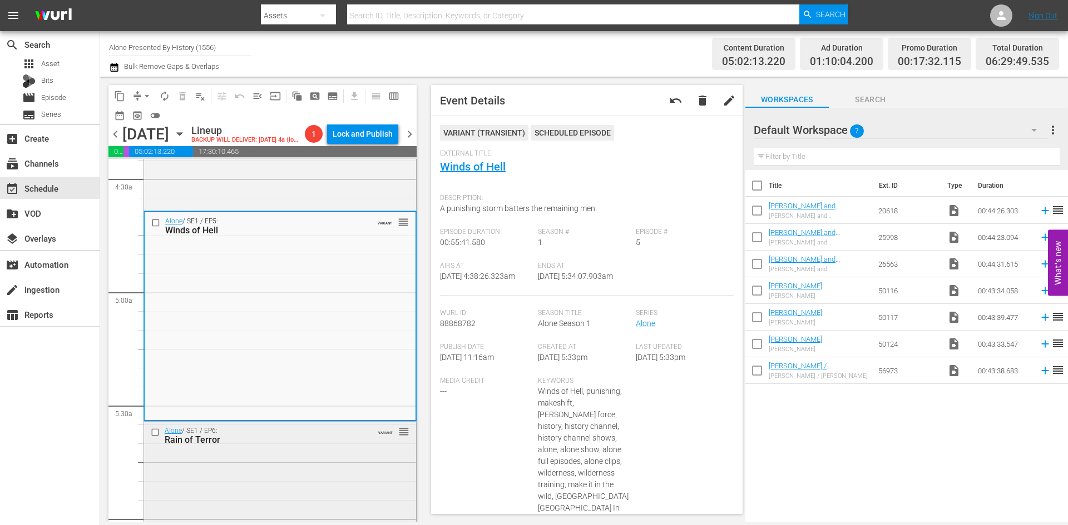
click at [344, 493] on div "Alone / SE1 / EP6: Rain of Terror VARIANT reorder" at bounding box center [280, 525] width 272 height 207
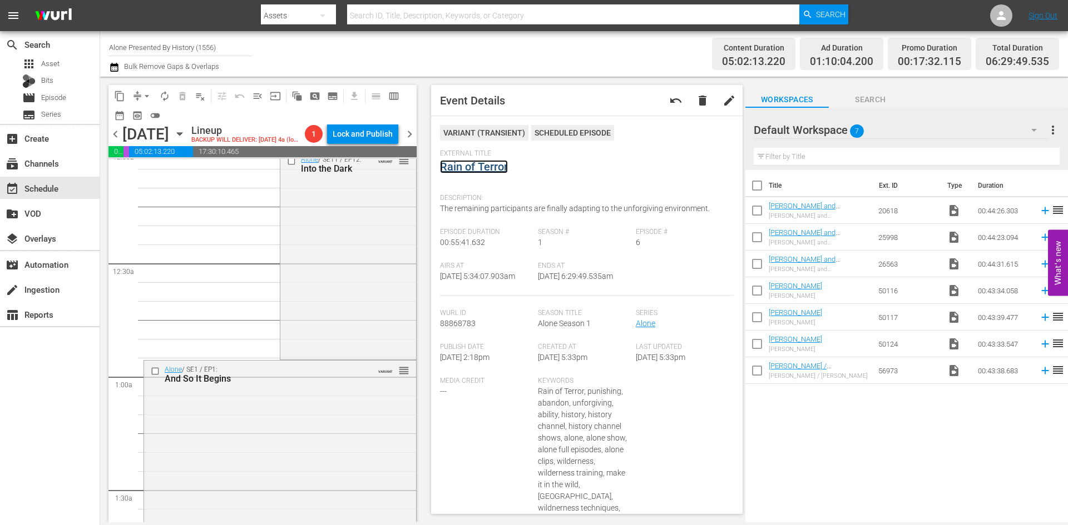
scroll to position [0, 0]
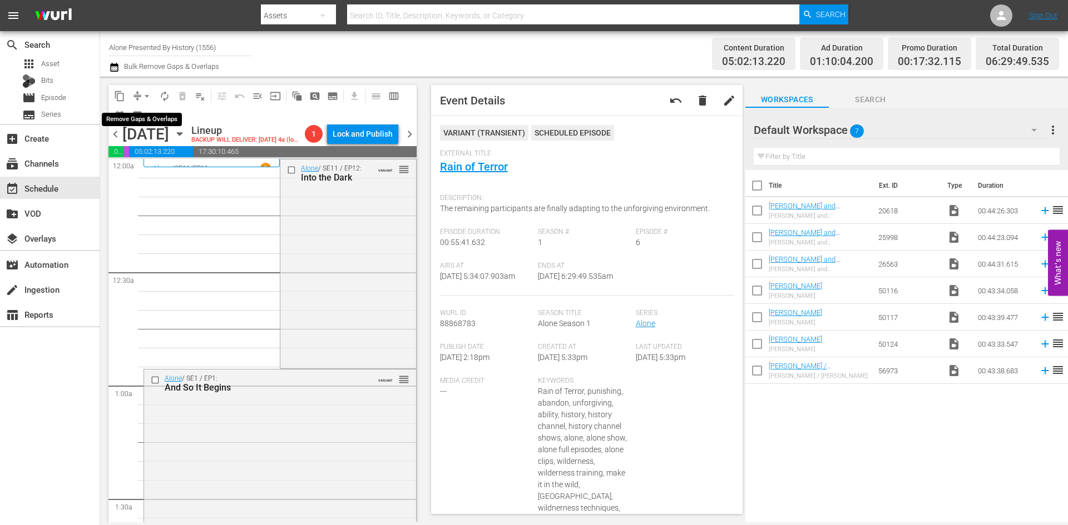
click at [142, 95] on button "arrow_drop_down" at bounding box center [147, 96] width 18 height 18
click at [141, 118] on li "Align to Midnight" at bounding box center [147, 119] width 117 height 18
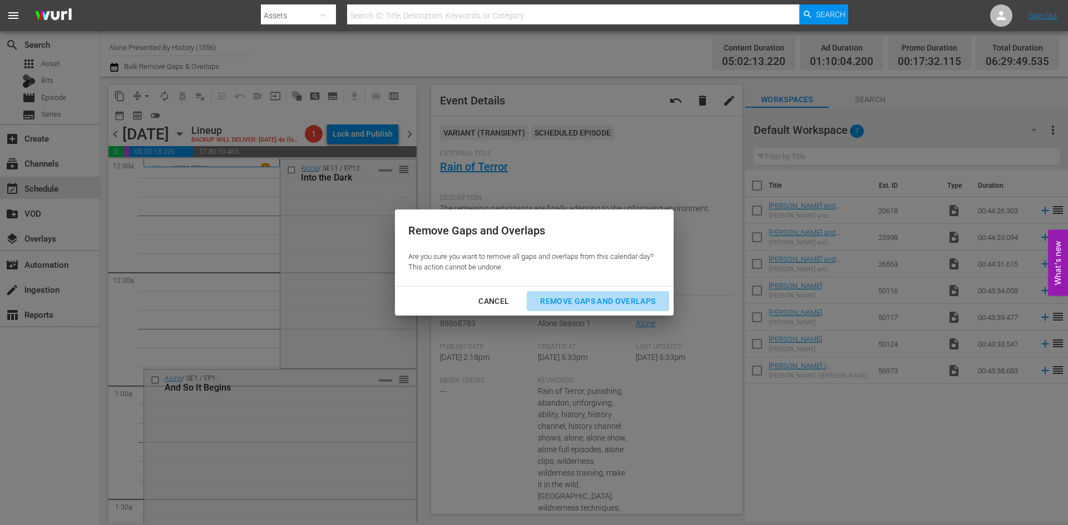
click at [548, 298] on div "Remove Gaps and Overlaps" at bounding box center [597, 302] width 133 height 14
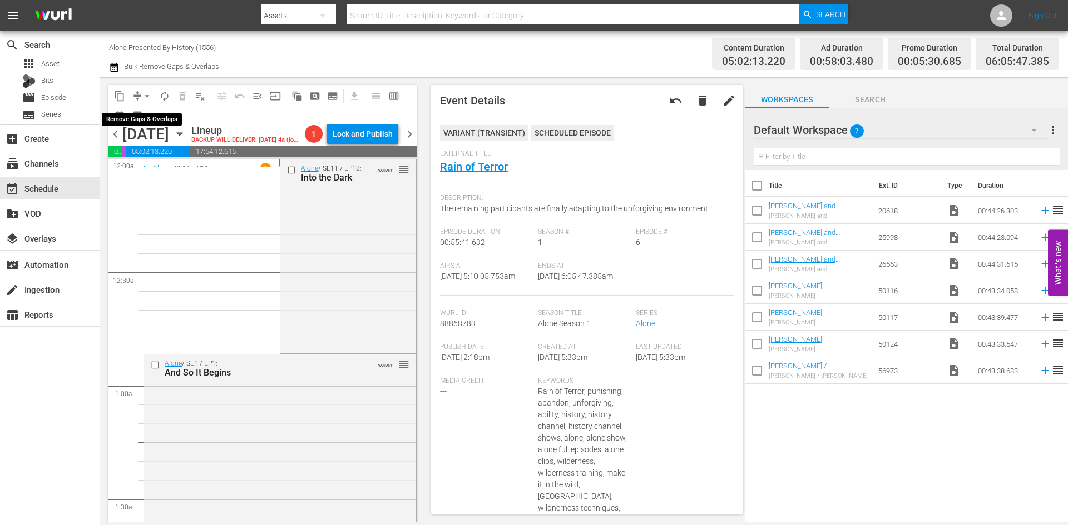
click at [145, 97] on span "arrow_drop_down" at bounding box center [146, 96] width 11 height 11
click at [143, 117] on li "Align to Midnight" at bounding box center [147, 119] width 117 height 18
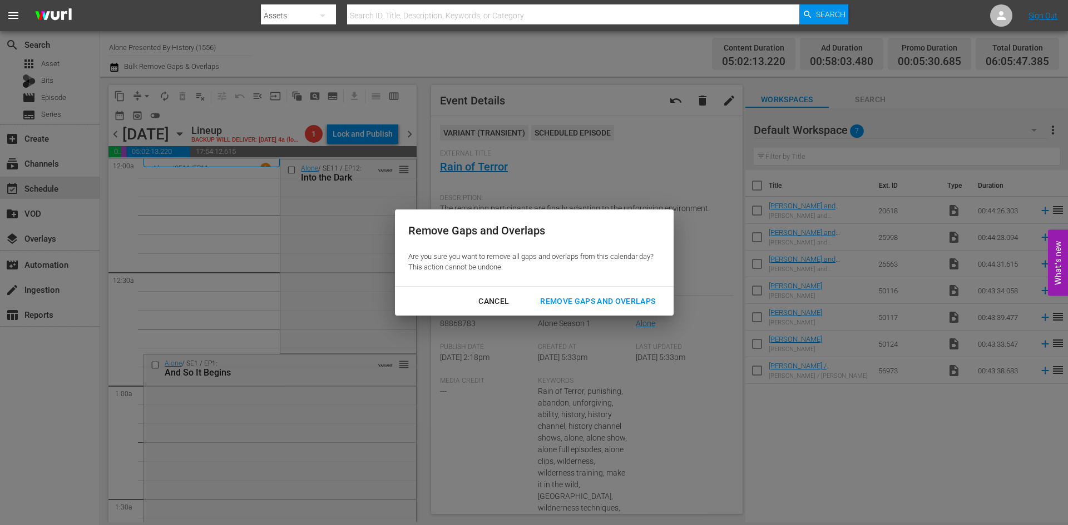
click at [612, 302] on div "Remove Gaps and Overlaps" at bounding box center [597, 302] width 133 height 14
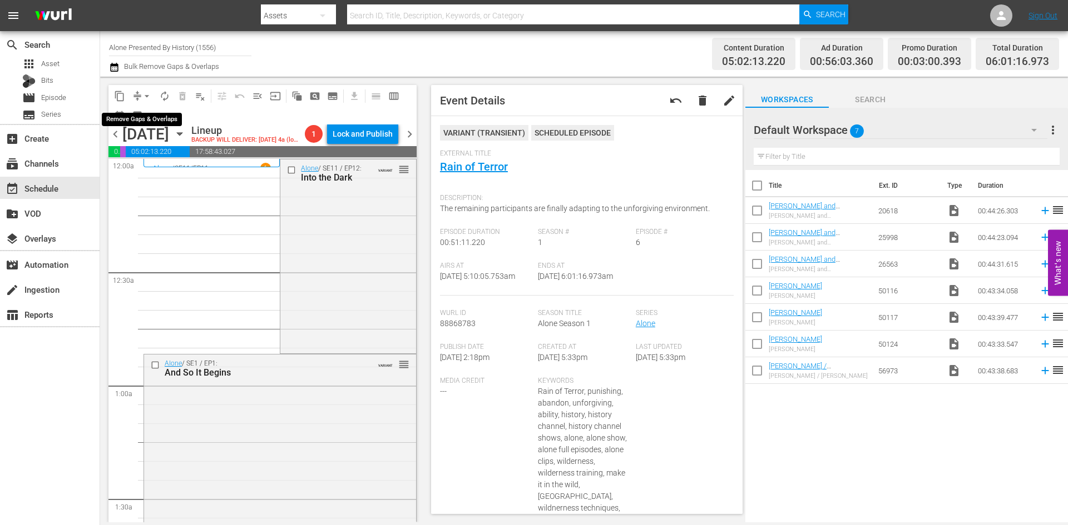
click at [145, 97] on span "arrow_drop_down" at bounding box center [146, 96] width 11 height 11
click at [145, 116] on li "Align to Midnight" at bounding box center [147, 119] width 117 height 18
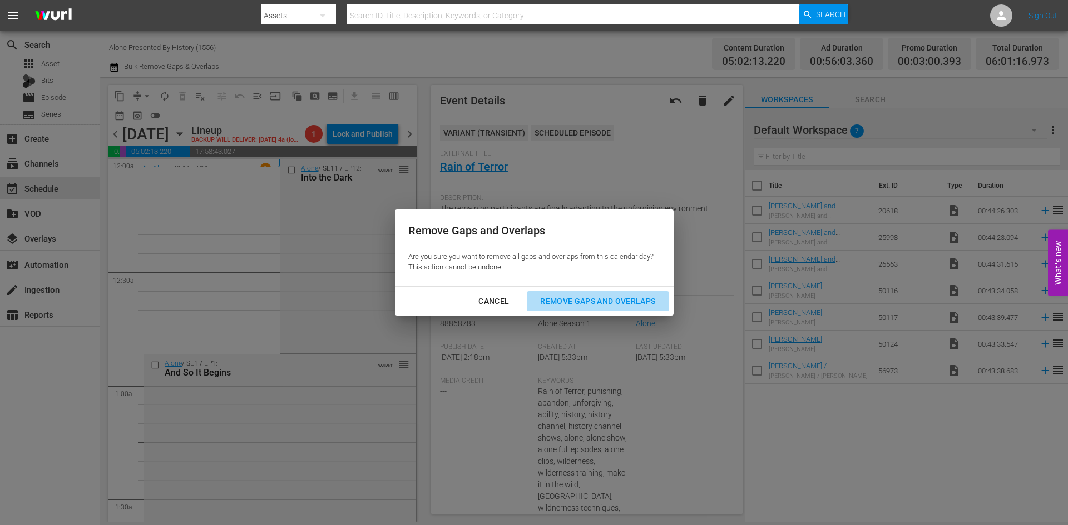
click at [576, 299] on div "Remove Gaps and Overlaps" at bounding box center [597, 302] width 133 height 14
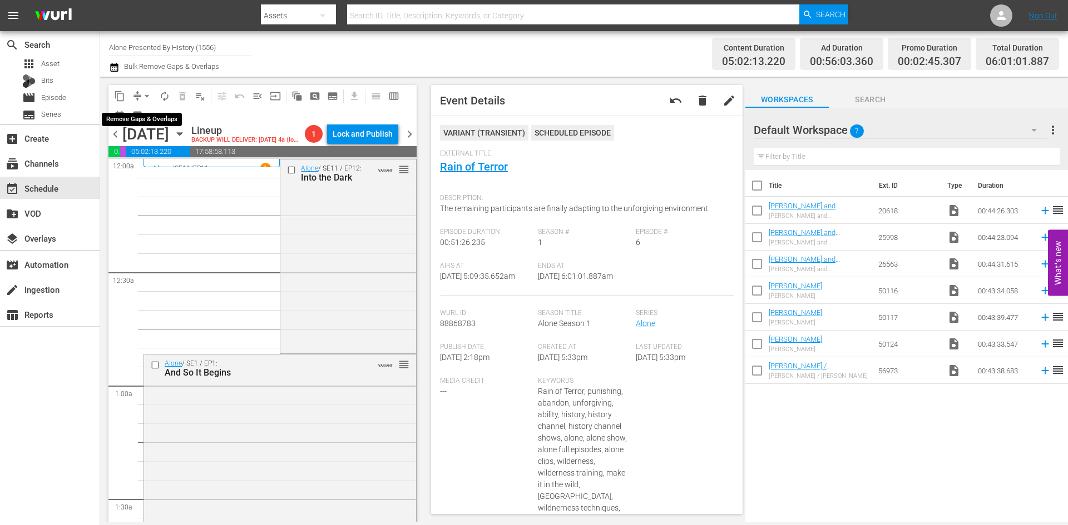
click at [141, 90] on button "arrow_drop_down" at bounding box center [147, 96] width 18 height 18
click at [144, 117] on li "Align to Midnight" at bounding box center [147, 119] width 117 height 18
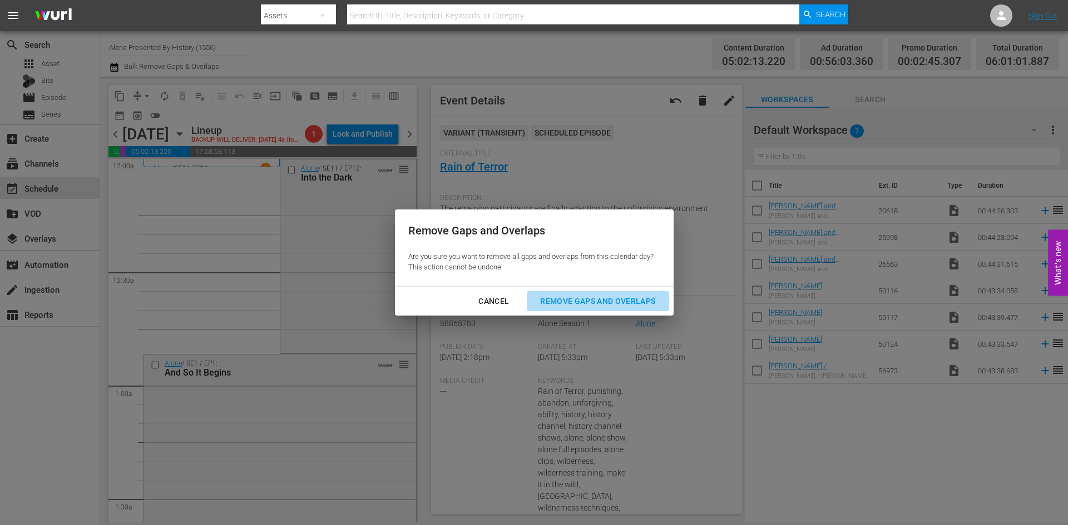
click at [565, 302] on div "Remove Gaps and Overlaps" at bounding box center [597, 302] width 133 height 14
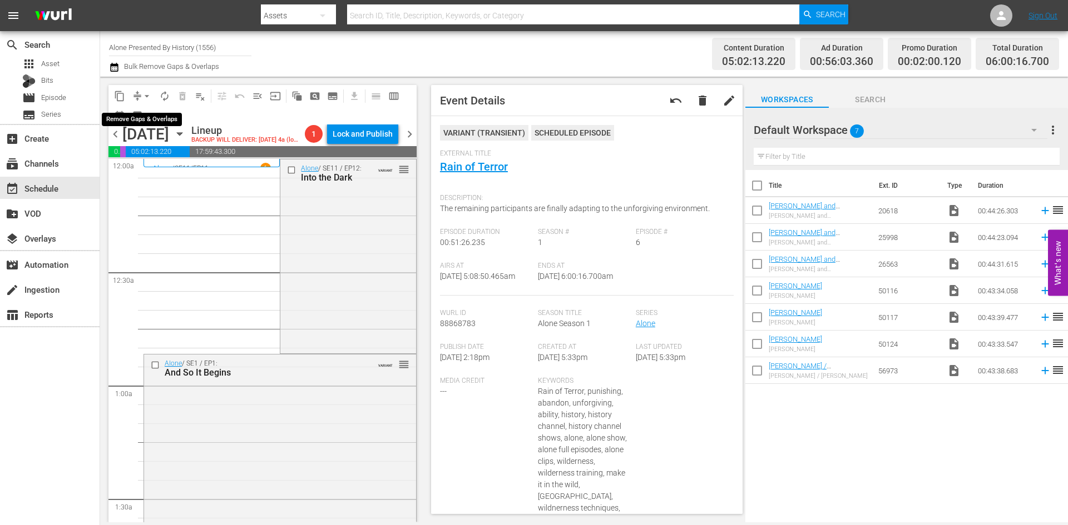
click at [147, 96] on span "arrow_drop_down" at bounding box center [146, 96] width 11 height 11
click at [150, 121] on li "Align to Midnight" at bounding box center [147, 119] width 117 height 18
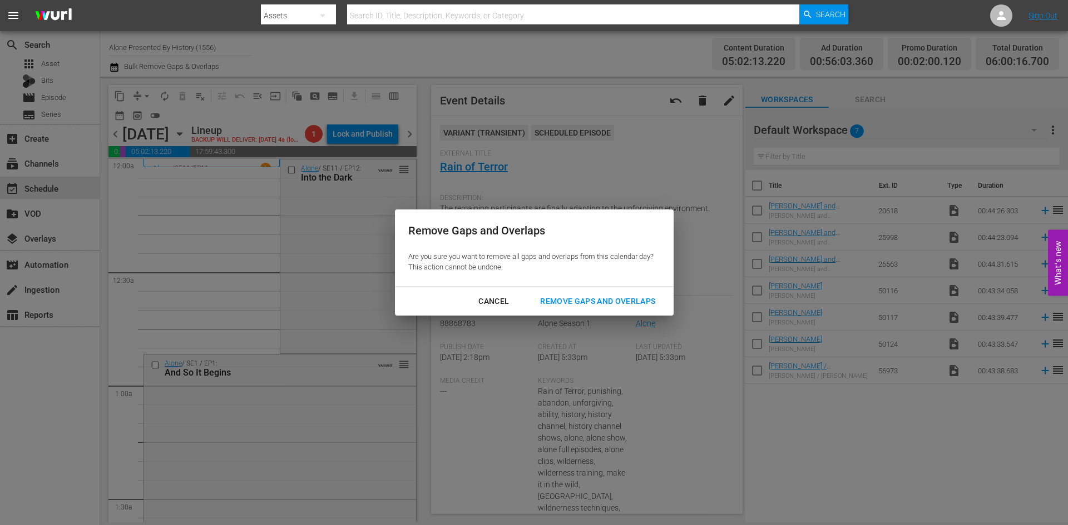
click at [559, 300] on div "Remove Gaps and Overlaps" at bounding box center [597, 302] width 133 height 14
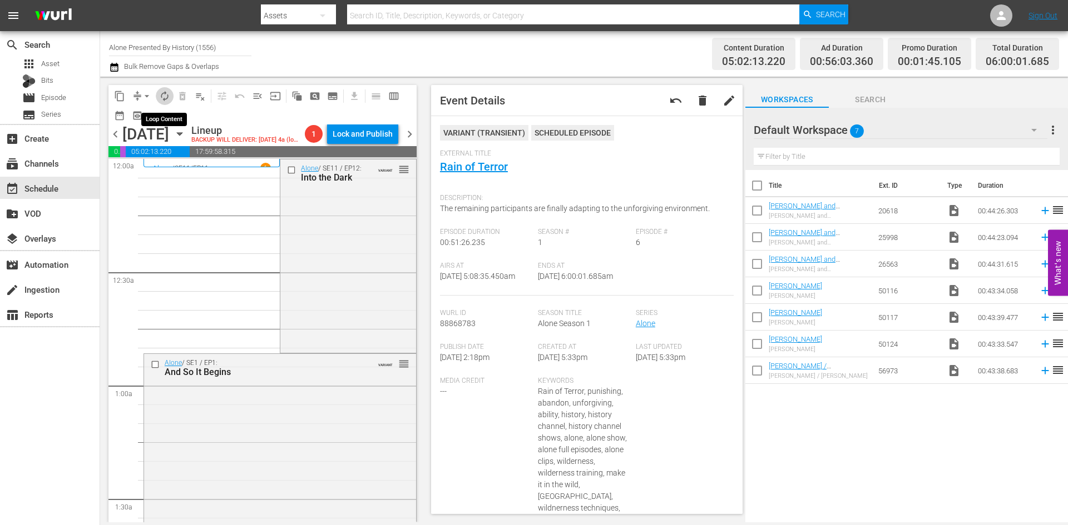
click at [167, 92] on span "autorenew_outlined" at bounding box center [164, 96] width 11 height 11
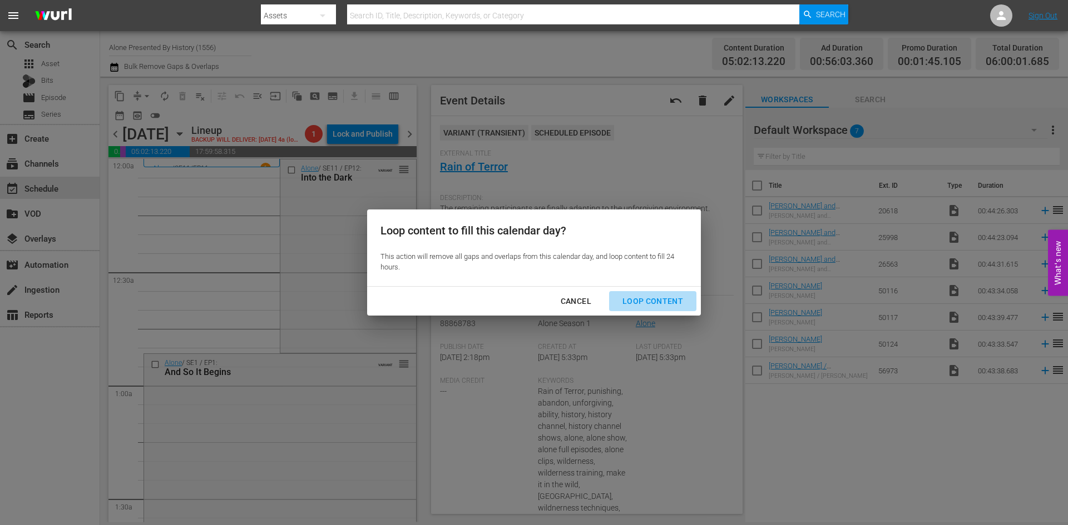
click at [670, 302] on div "Loop Content" at bounding box center [652, 302] width 78 height 14
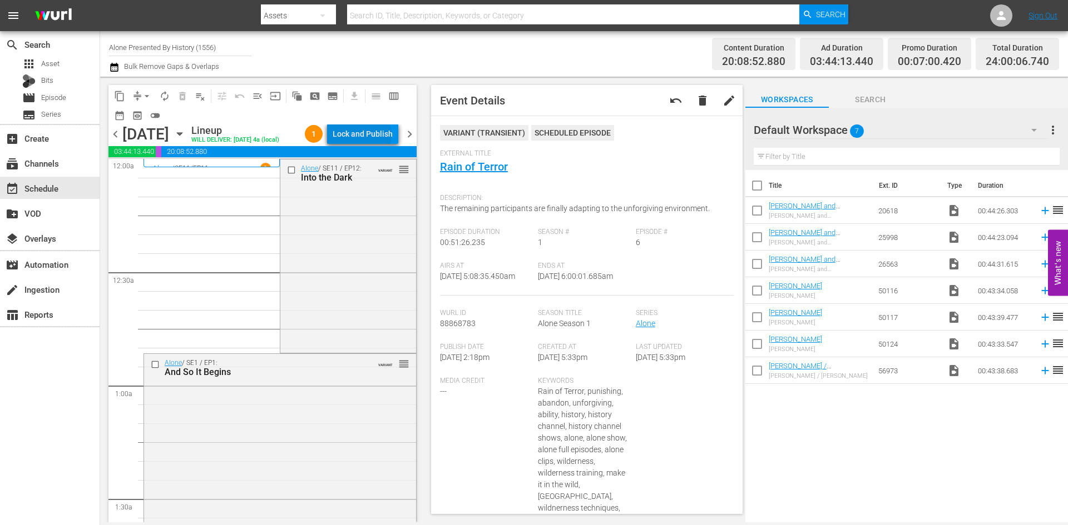
click at [371, 136] on div "Lock and Publish" at bounding box center [362, 134] width 60 height 20
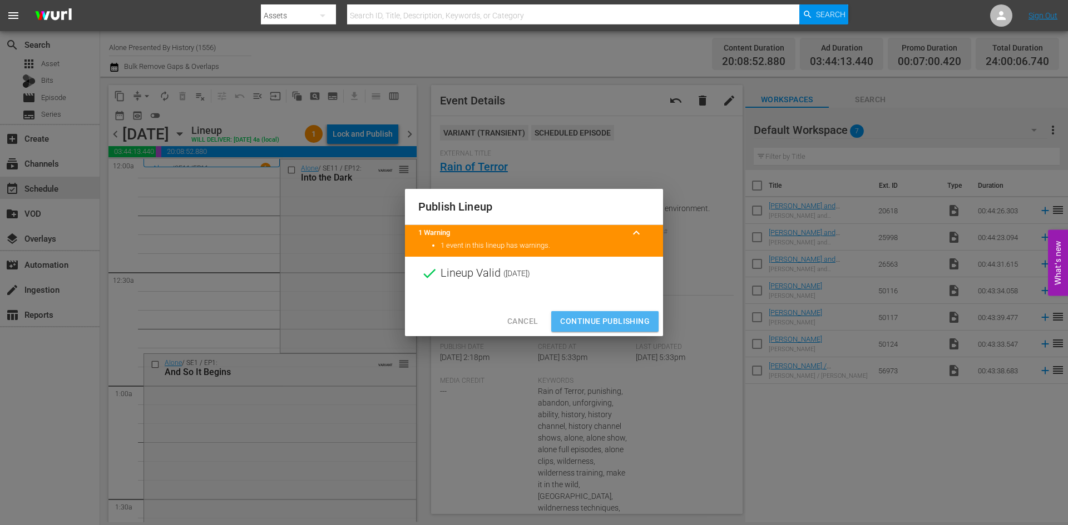
click at [592, 321] on span "Continue Publishing" at bounding box center [605, 322] width 90 height 14
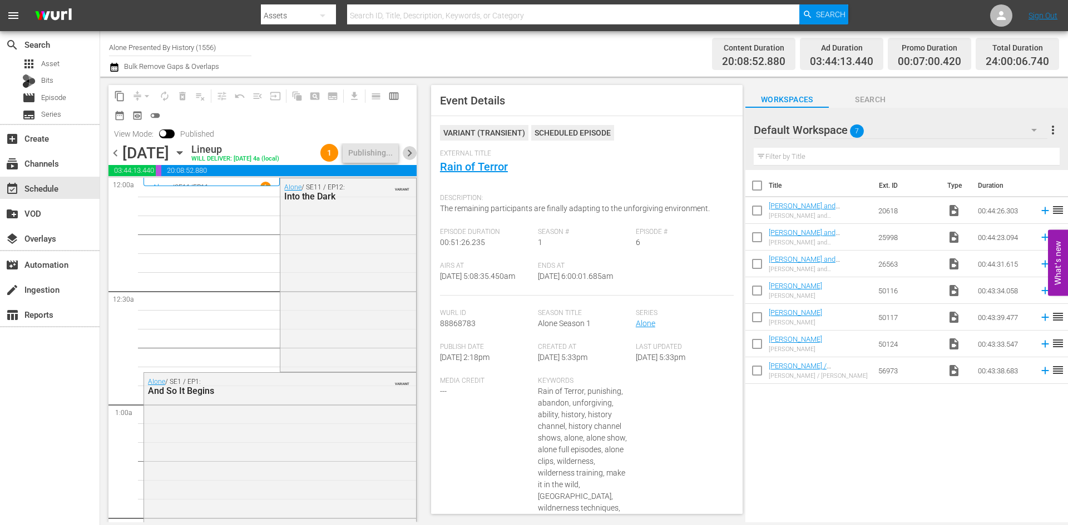
click at [410, 160] on span "chevron_right" at bounding box center [410, 153] width 14 height 14
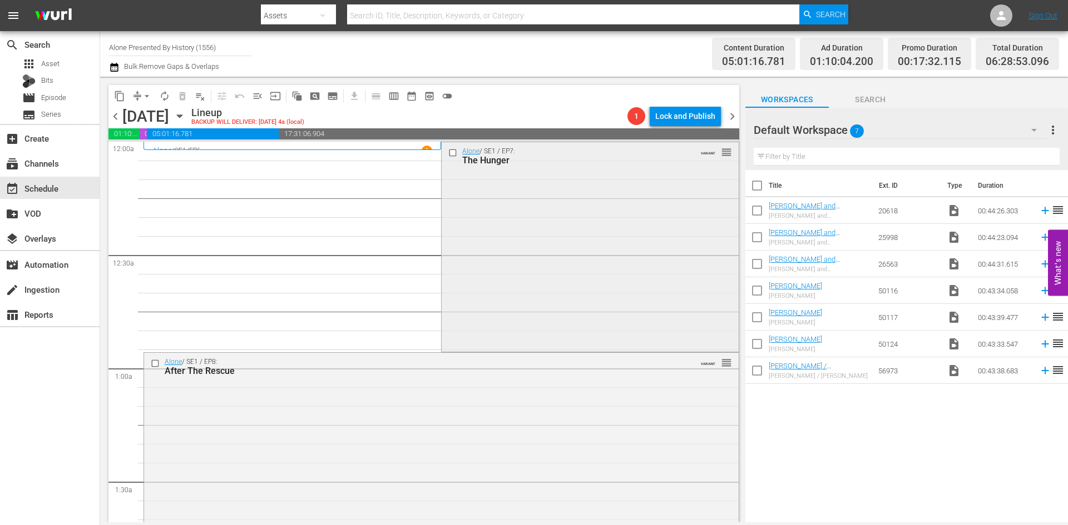
click at [496, 239] on div "Alone / SE1 / EP7: The Hunger VARIANT reorder" at bounding box center [589, 245] width 296 height 207
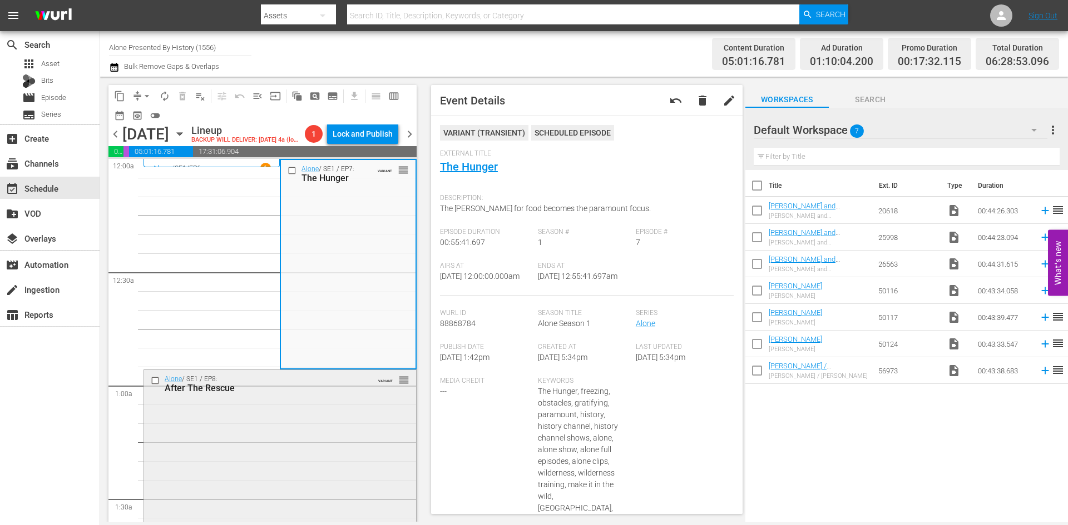
click at [322, 463] on div "Alone / SE1 / EP8: After The Rescue VARIANT reorder" at bounding box center [280, 472] width 272 height 204
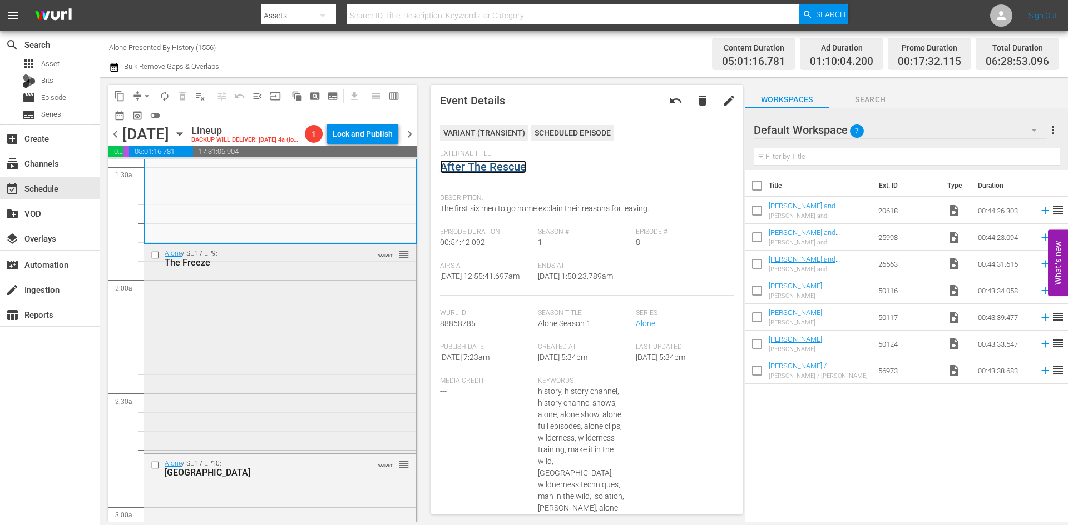
scroll to position [334, 0]
click at [305, 349] on div "Alone / SE1 / EP9: The Freeze VARIANT reorder" at bounding box center [280, 347] width 272 height 207
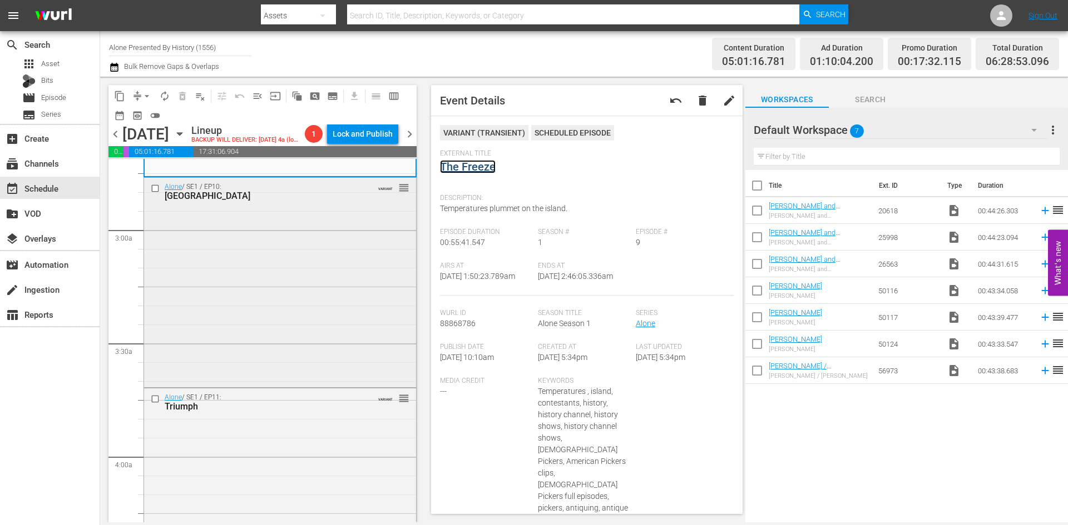
scroll to position [612, 0]
click at [325, 357] on div "Alone / SE1 / EP10: Brokedown Palace VARIANT reorder" at bounding box center [280, 279] width 272 height 207
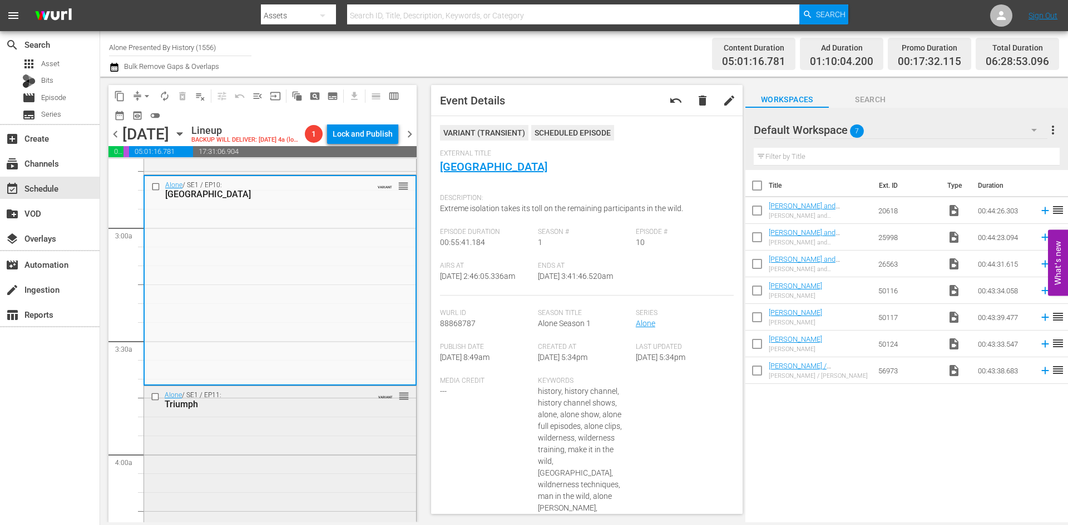
click at [354, 414] on div "Alone / SE1 / EP11: Triumph VARIANT reorder" at bounding box center [280, 399] width 272 height 27
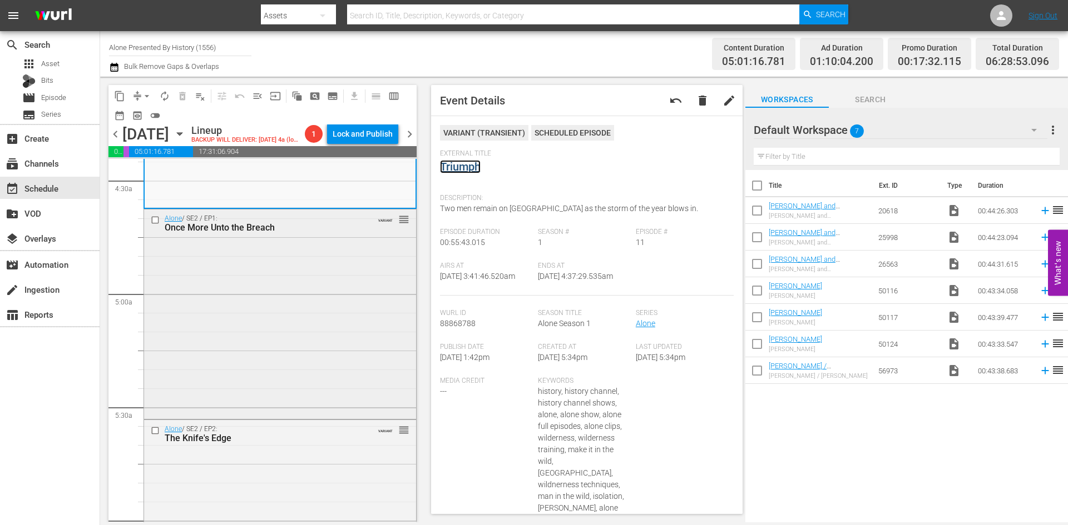
scroll to position [1001, 0]
click at [329, 366] on div "Alone / SE2 / EP1: Once More Unto the Breach VARIANT reorder" at bounding box center [280, 311] width 272 height 207
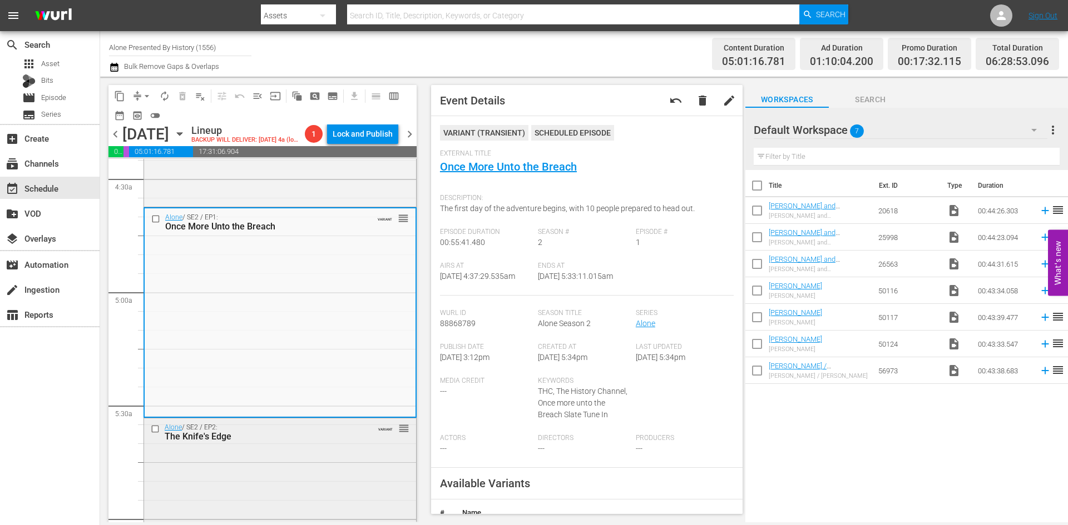
click at [311, 487] on div "Alone / SE2 / EP2: The Knife's Edge VARIANT reorder" at bounding box center [280, 522] width 272 height 207
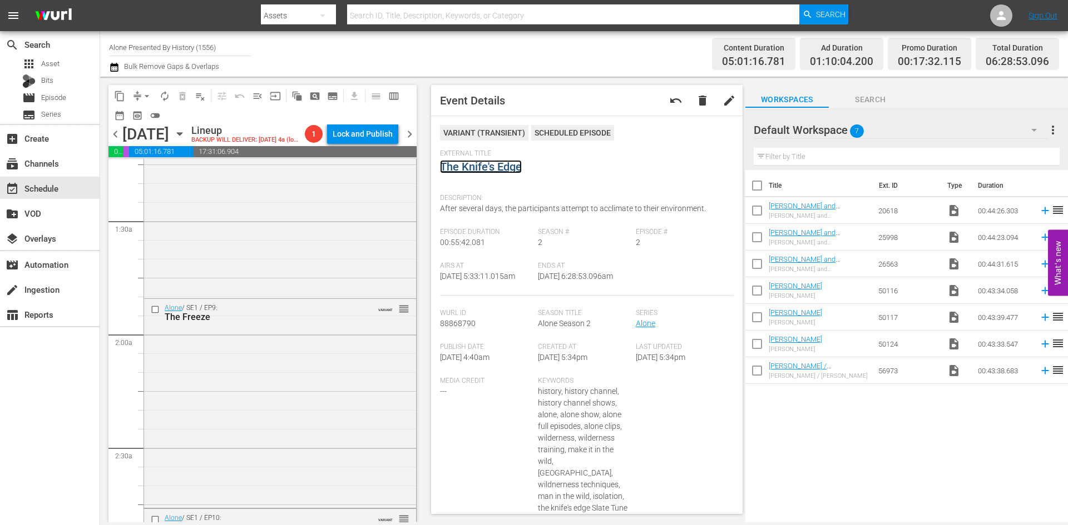
scroll to position [0, 0]
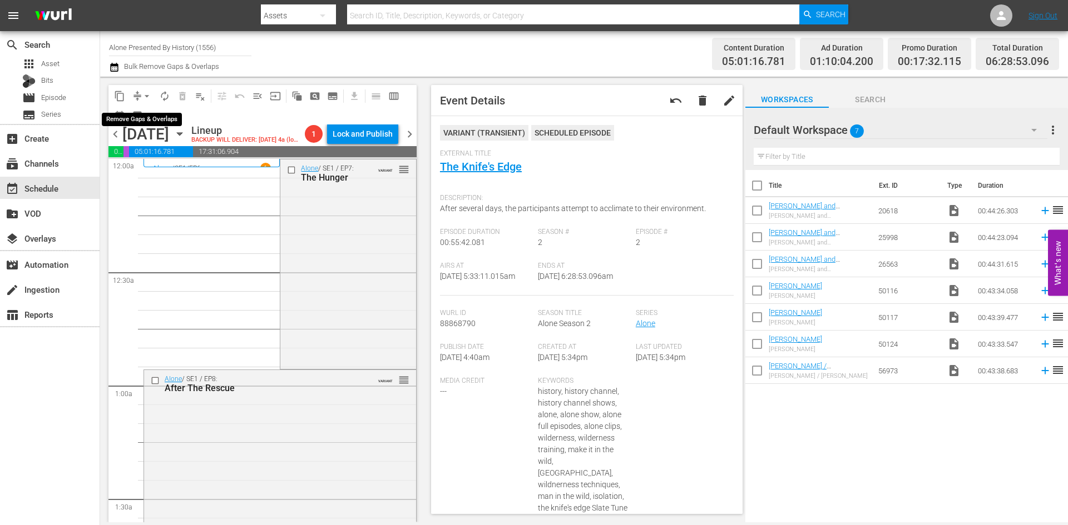
click at [143, 93] on span "arrow_drop_down" at bounding box center [146, 96] width 11 height 11
click at [133, 113] on li "Align to Midnight" at bounding box center [147, 119] width 117 height 18
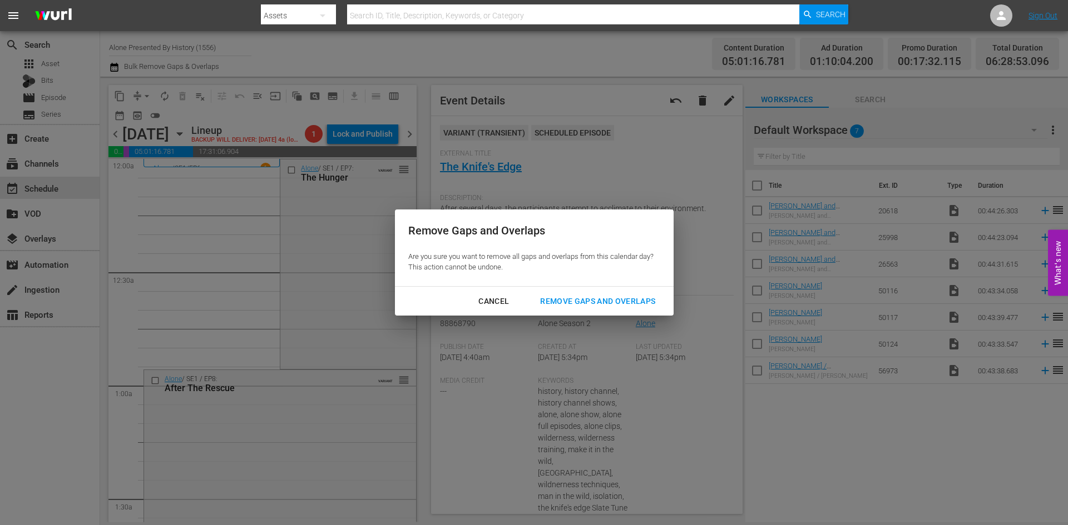
click at [616, 301] on div "Remove Gaps and Overlaps" at bounding box center [597, 302] width 133 height 14
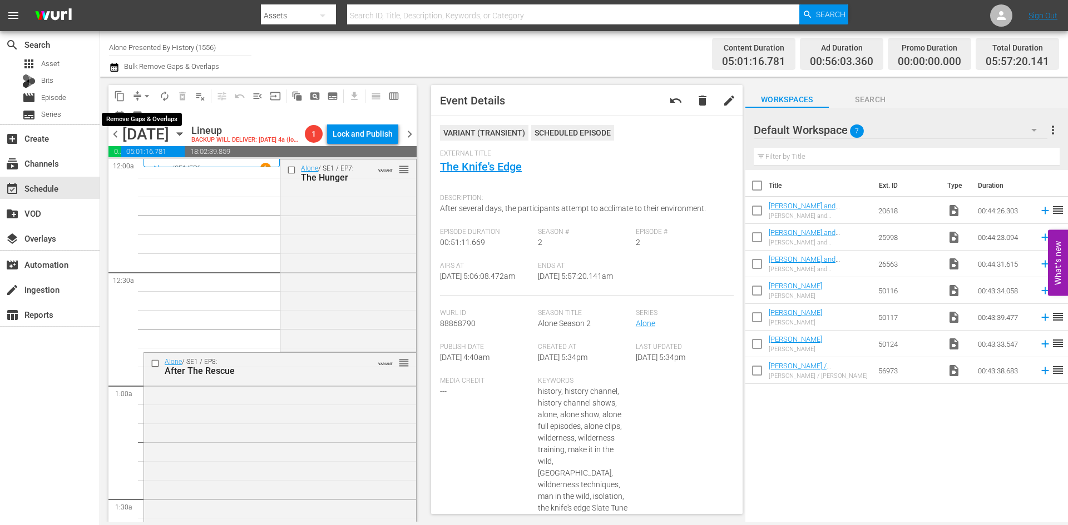
click at [147, 92] on span "arrow_drop_down" at bounding box center [146, 96] width 11 height 11
click at [148, 120] on li "Align to Midnight" at bounding box center [147, 119] width 117 height 18
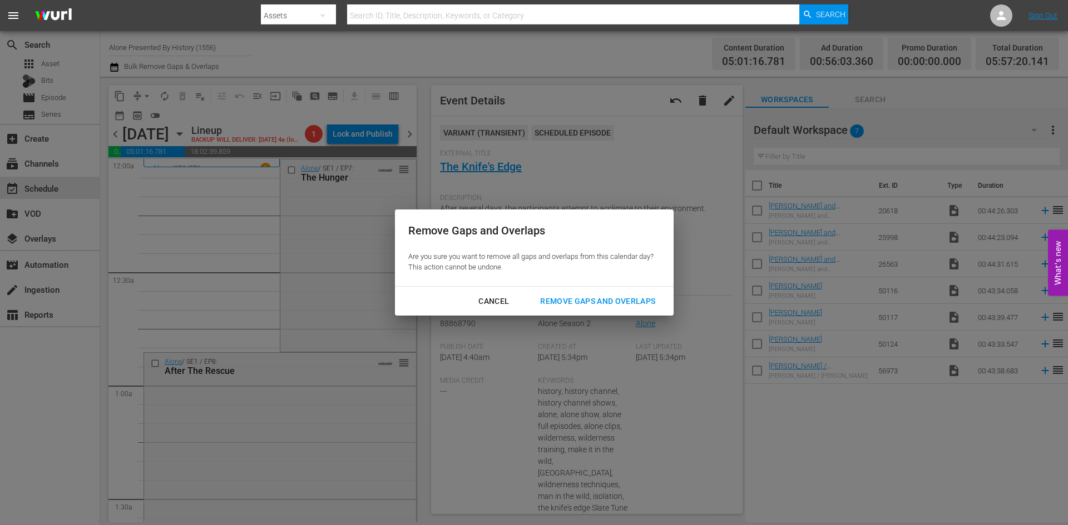
click at [608, 300] on div "Remove Gaps and Overlaps" at bounding box center [597, 302] width 133 height 14
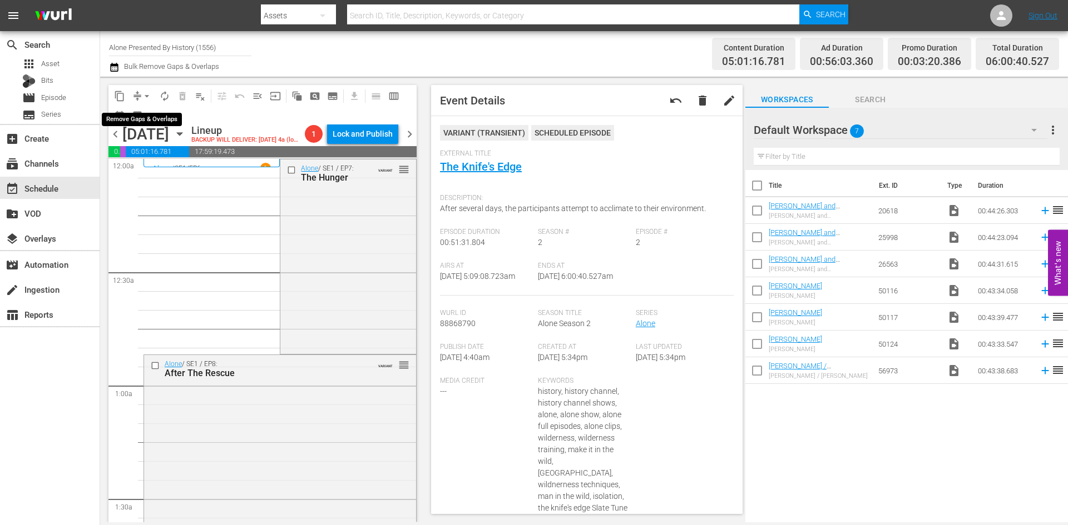
click at [147, 101] on span "arrow_drop_down" at bounding box center [146, 96] width 11 height 11
click at [141, 115] on li "Align to Midnight" at bounding box center [147, 119] width 117 height 18
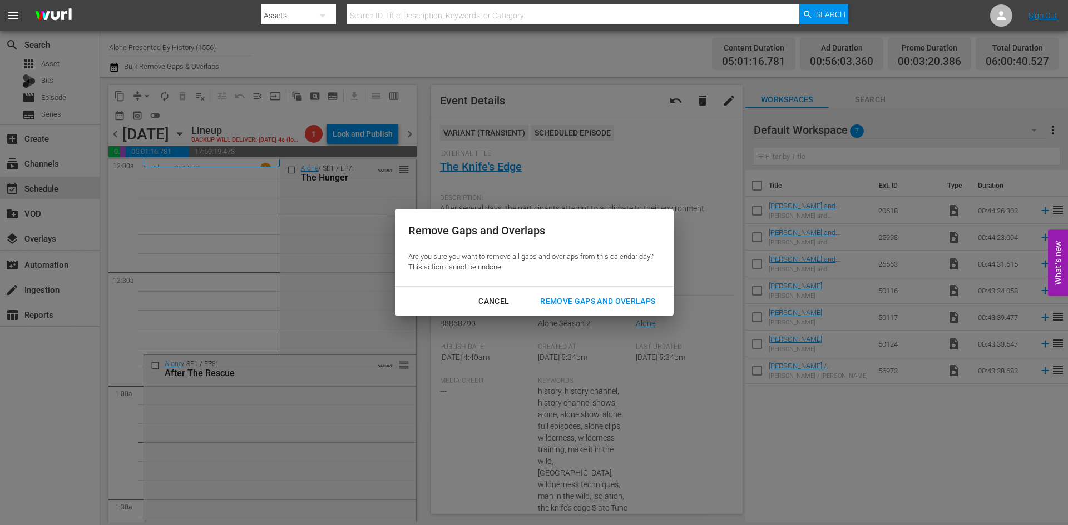
click at [605, 301] on div "Remove Gaps and Overlaps" at bounding box center [597, 302] width 133 height 14
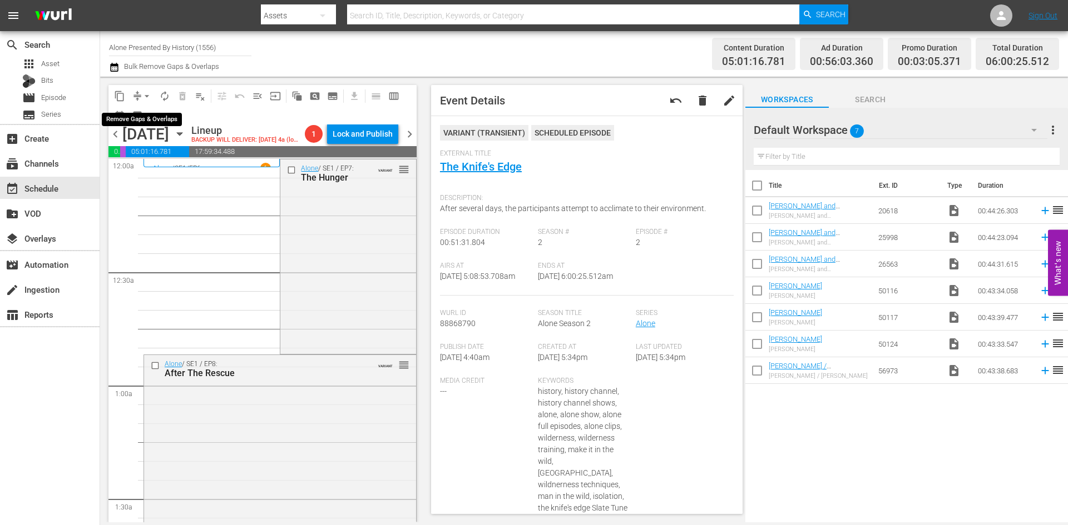
click at [146, 97] on span "arrow_drop_down" at bounding box center [146, 96] width 11 height 11
click at [143, 114] on li "Align to Midnight" at bounding box center [147, 119] width 117 height 18
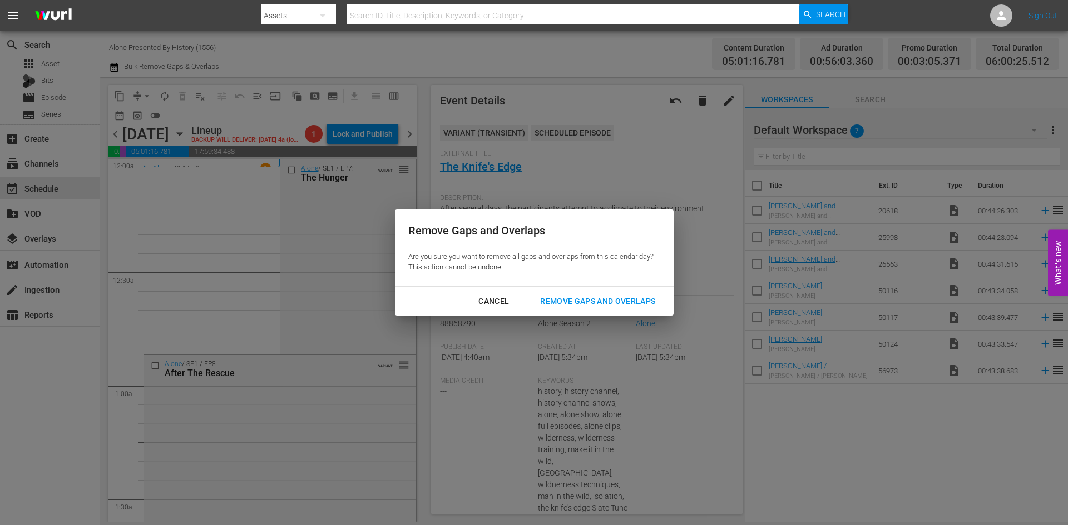
click at [585, 300] on div "Remove Gaps and Overlaps" at bounding box center [597, 302] width 133 height 14
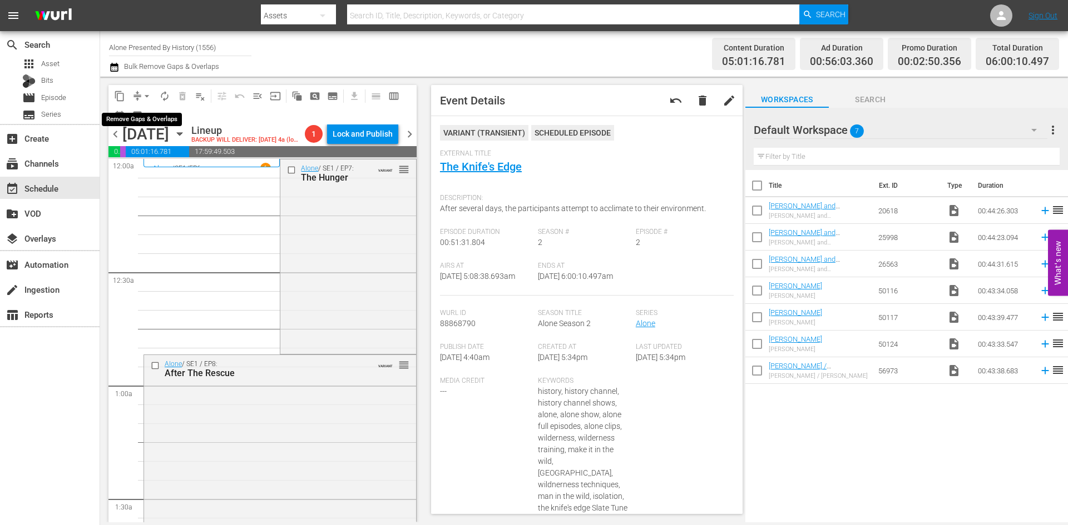
click at [148, 97] on span "arrow_drop_down" at bounding box center [146, 96] width 11 height 11
click at [153, 120] on li "Align to Midnight" at bounding box center [147, 119] width 117 height 18
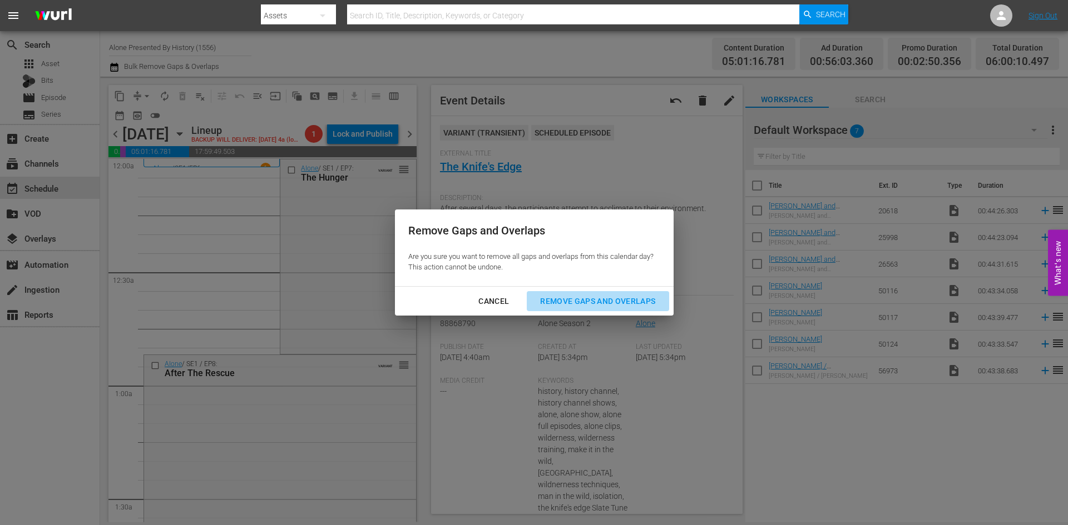
click at [621, 301] on div "Remove Gaps and Overlaps" at bounding box center [597, 302] width 133 height 14
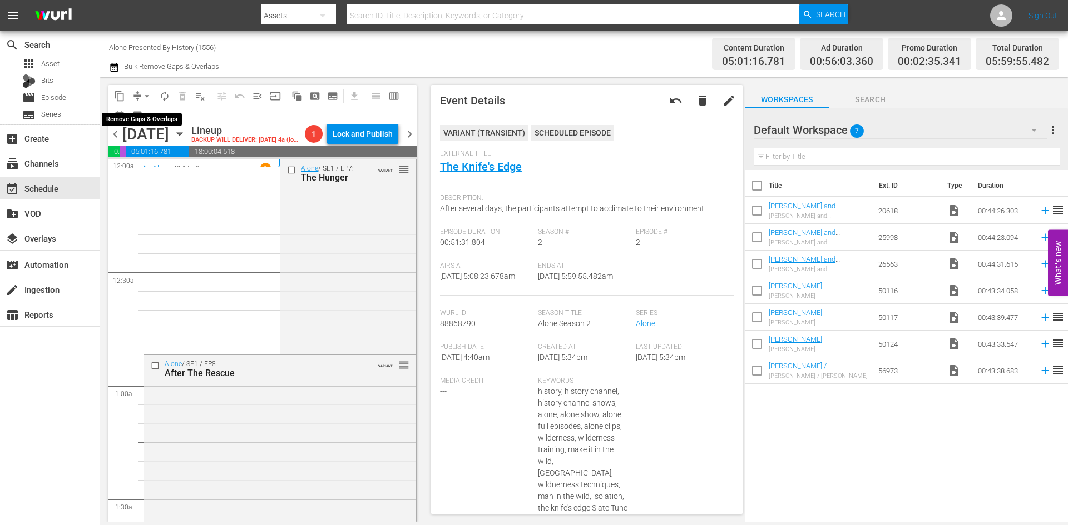
click at [144, 96] on span "arrow_drop_down" at bounding box center [146, 96] width 11 height 11
click at [139, 117] on li "Align to Midnight" at bounding box center [147, 119] width 117 height 18
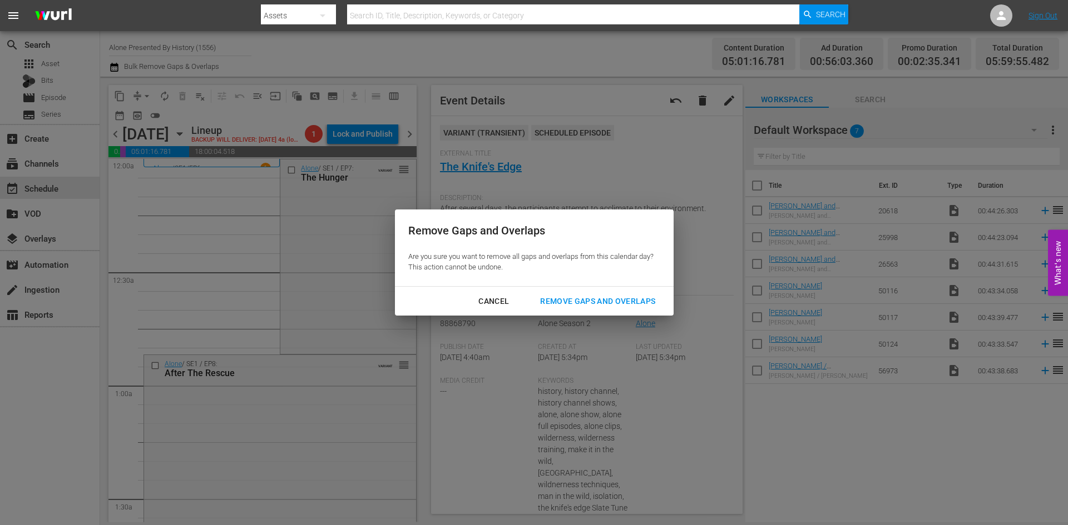
click at [606, 299] on div "Remove Gaps and Overlaps" at bounding box center [597, 302] width 133 height 14
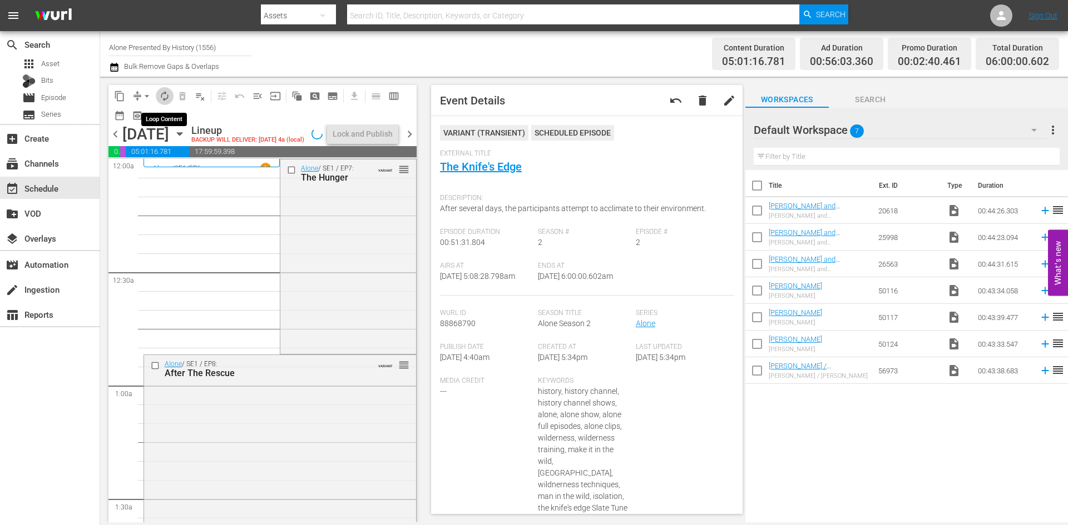
click at [163, 95] on span "autorenew_outlined" at bounding box center [164, 96] width 11 height 11
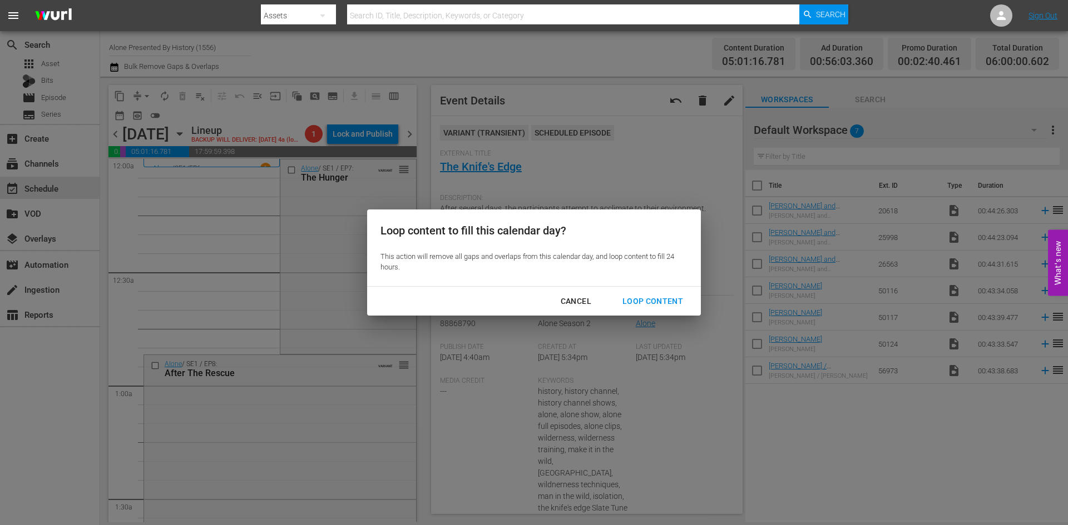
click at [639, 299] on div "Loop Content" at bounding box center [652, 302] width 78 height 14
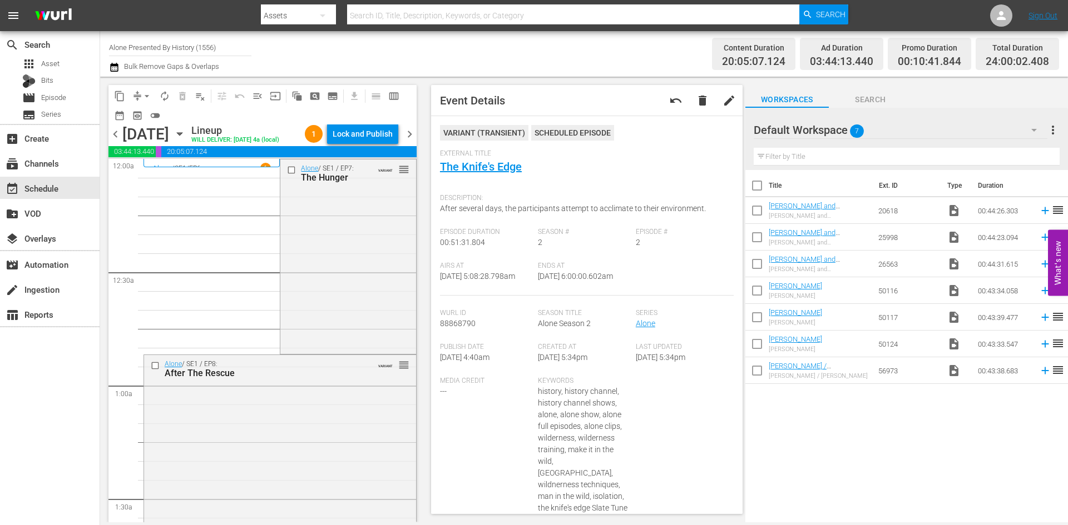
click at [369, 140] on div "Lock and Publish" at bounding box center [362, 134] width 60 height 20
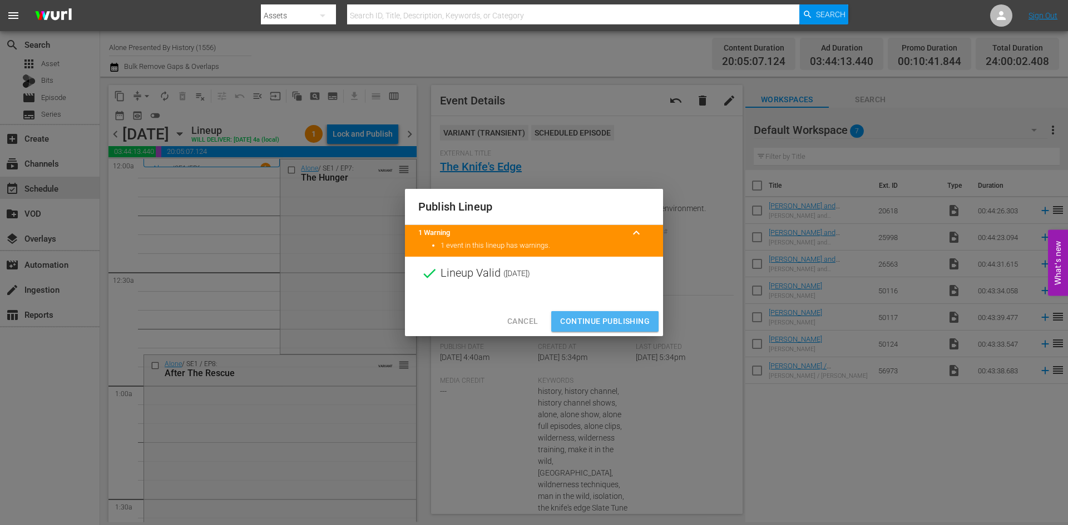
click at [594, 322] on span "Continue Publishing" at bounding box center [605, 322] width 90 height 14
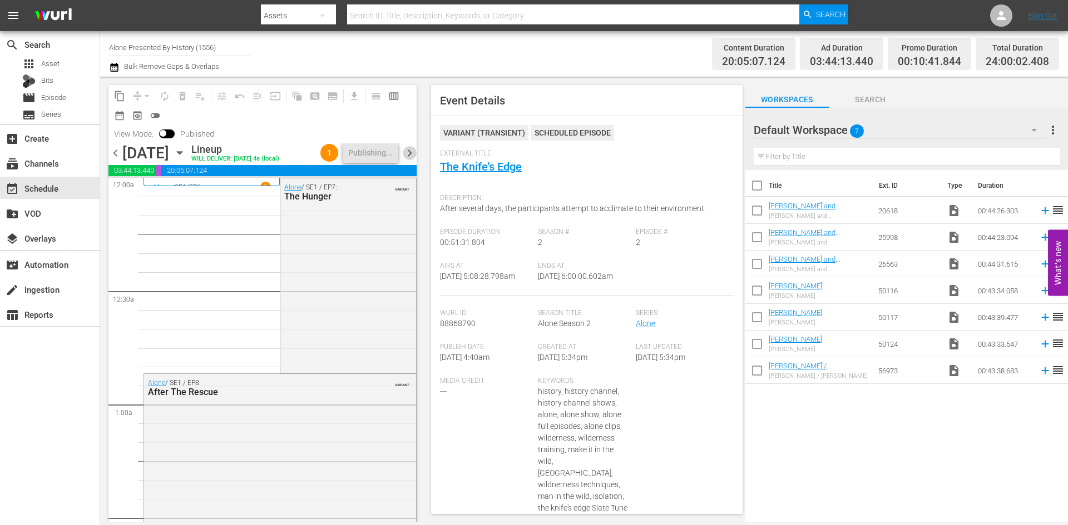
click at [410, 160] on span "chevron_right" at bounding box center [410, 153] width 14 height 14
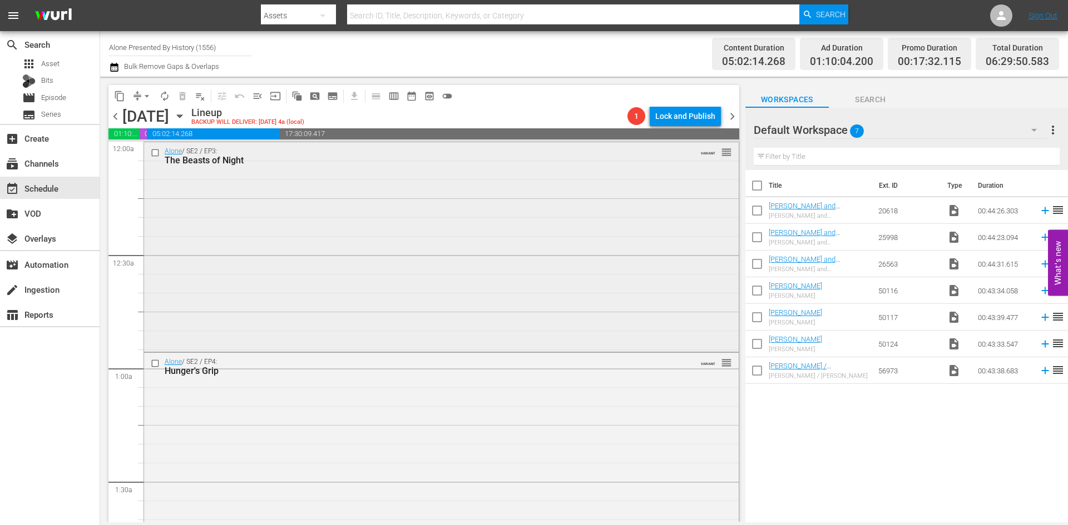
click at [498, 270] on div "Alone / SE2 / EP3: The Beasts of Night VARIANT reorder" at bounding box center [441, 245] width 594 height 207
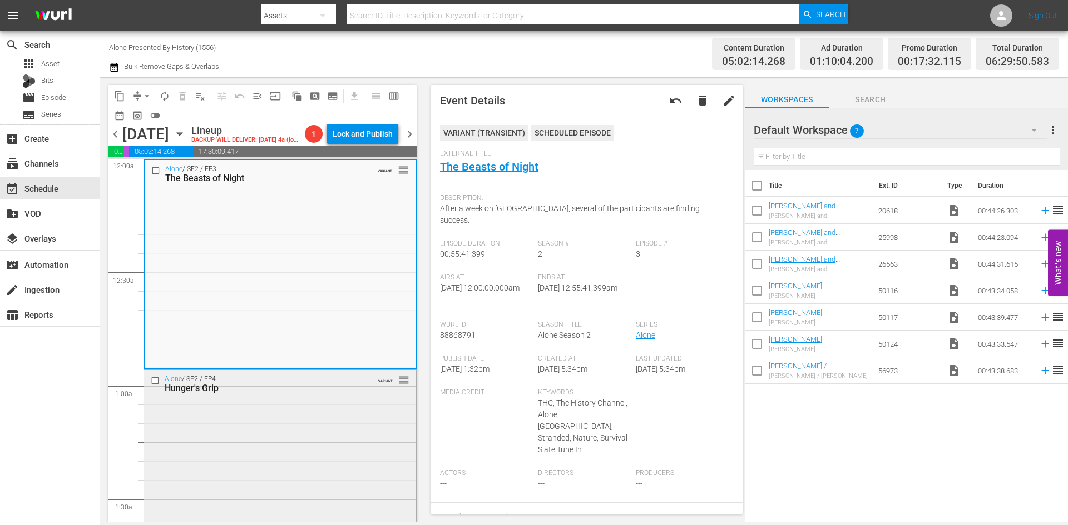
click at [360, 439] on div "Alone / SE2 / EP4: Hunger's Grip VARIANT reorder" at bounding box center [280, 473] width 272 height 207
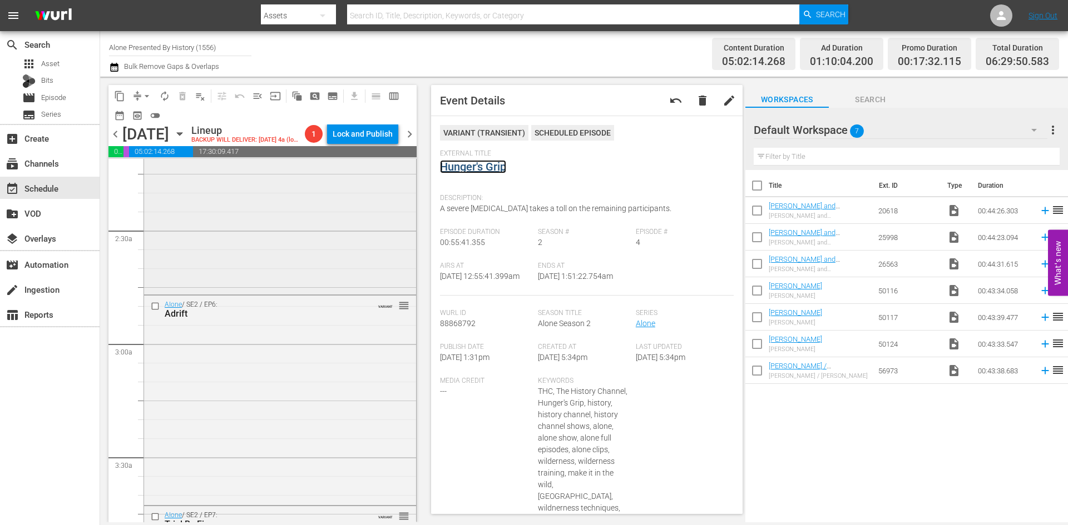
scroll to position [500, 0]
click at [329, 246] on div "Alone / SE2 / EP5: Storm Rising VARIANT reorder" at bounding box center [280, 183] width 272 height 207
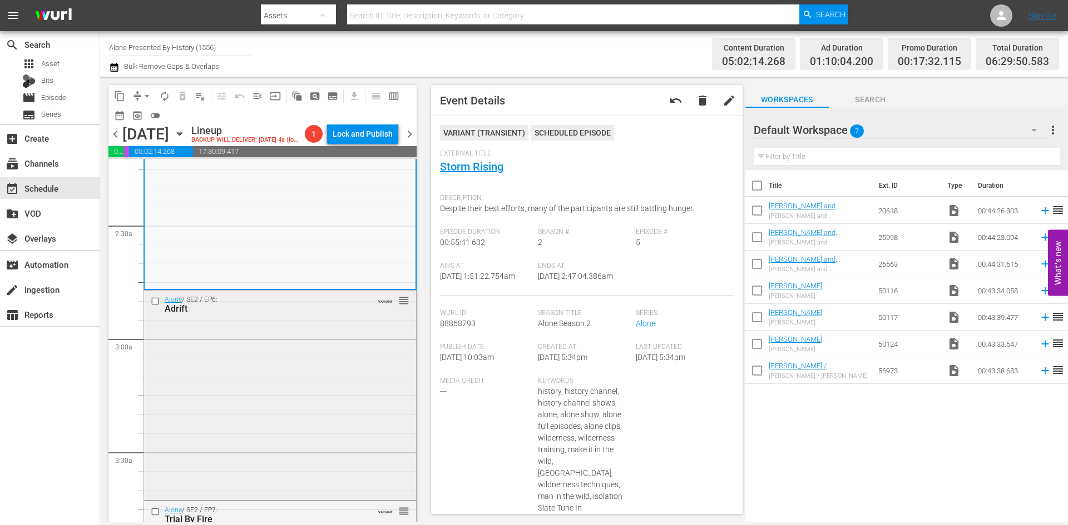
click at [346, 368] on div "Alone / SE2 / EP6: Adrift VARIANT reorder" at bounding box center [280, 394] width 272 height 207
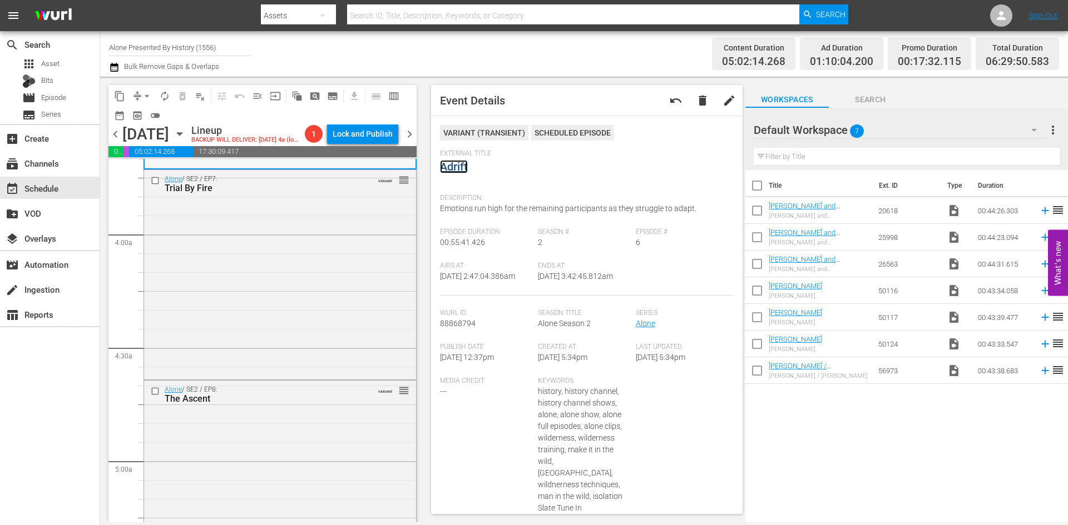
scroll to position [834, 0]
click at [279, 332] on div "Alone / SE2 / EP7: Trial By Fire VARIANT reorder" at bounding box center [280, 271] width 272 height 207
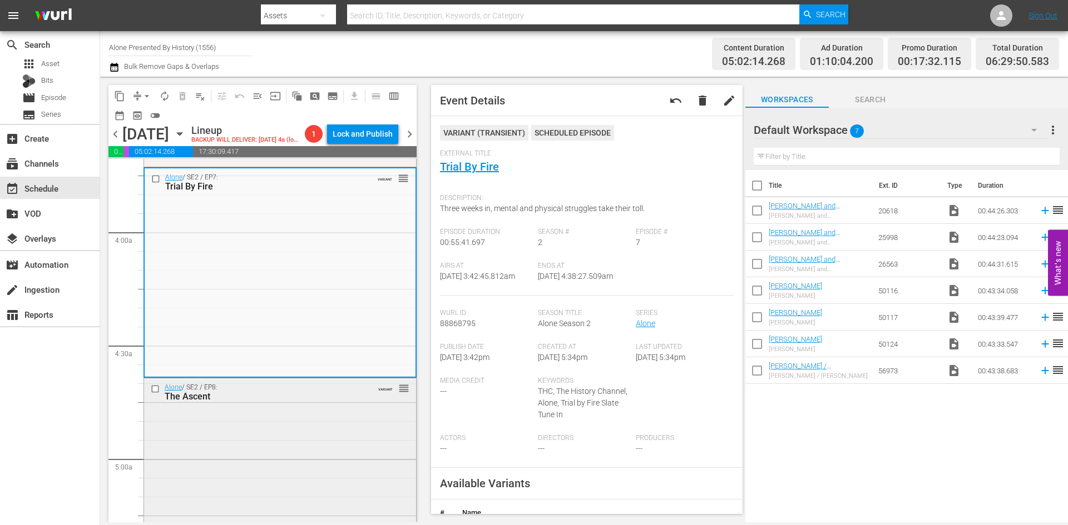
click at [302, 444] on div "Alone / SE2 / EP8: The Ascent VARIANT reorder" at bounding box center [280, 482] width 272 height 207
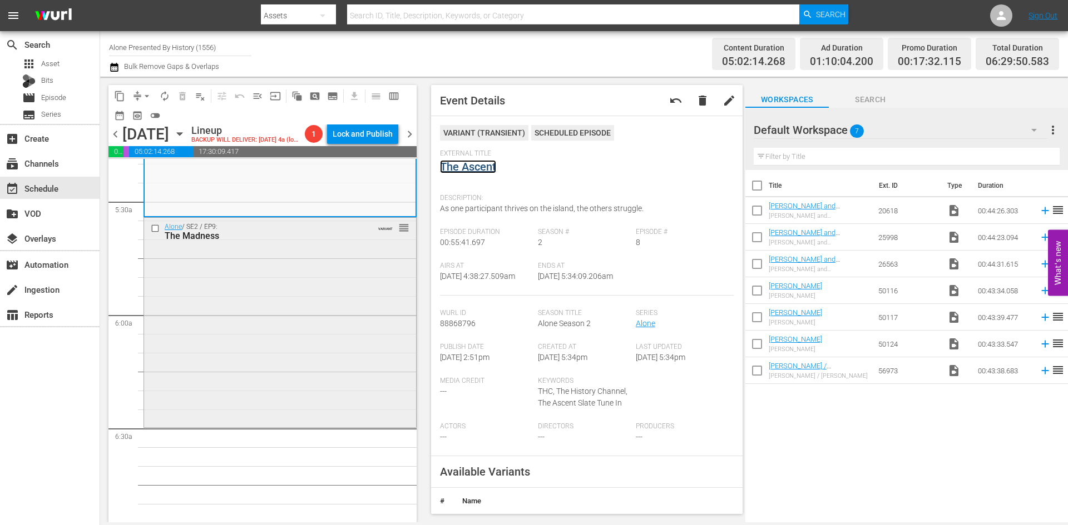
scroll to position [1223, 0]
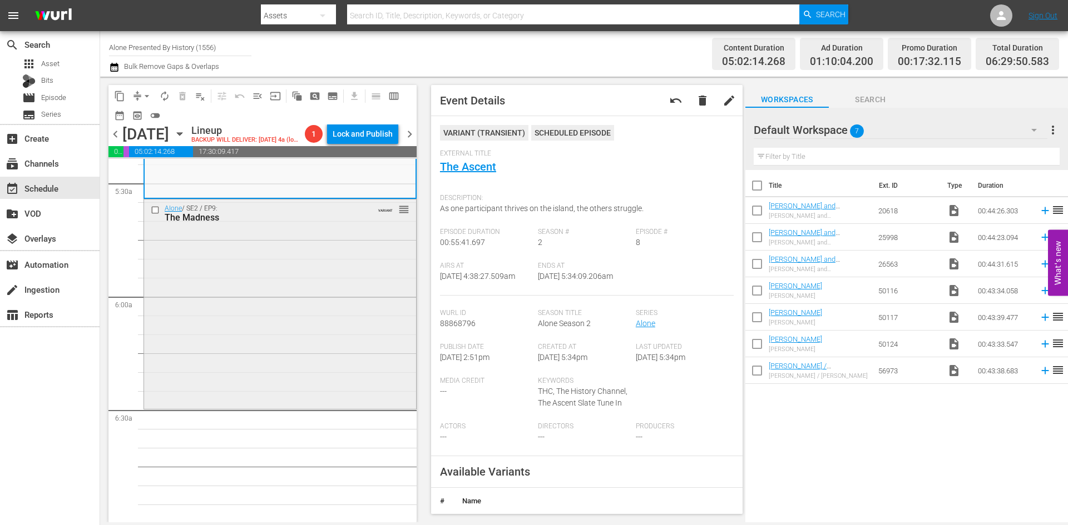
click at [319, 336] on div "Alone / SE2 / EP9: The Madness VARIANT reorder" at bounding box center [280, 303] width 272 height 207
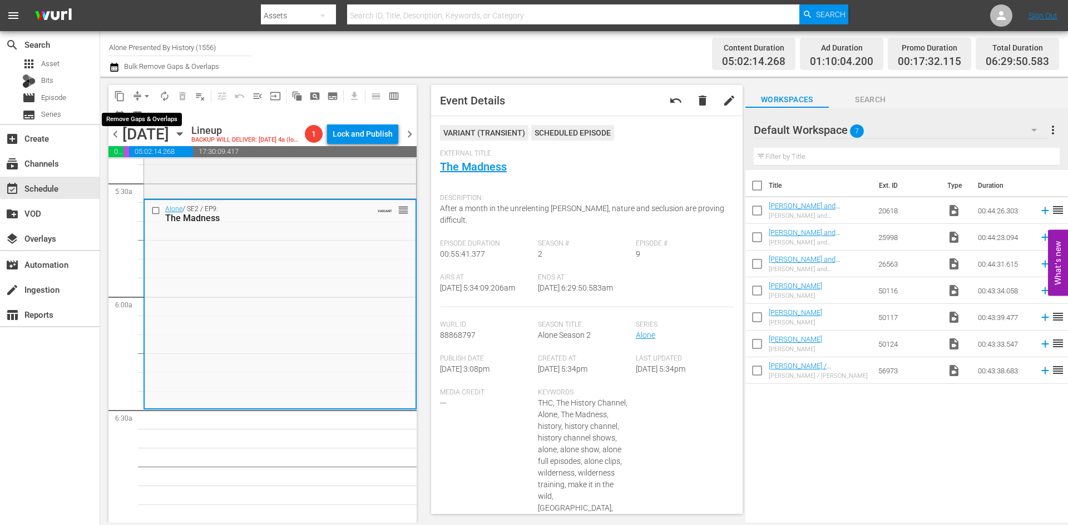
click at [143, 93] on span "arrow_drop_down" at bounding box center [146, 96] width 11 height 11
click at [140, 120] on li "Align to Midnight" at bounding box center [147, 119] width 92 height 18
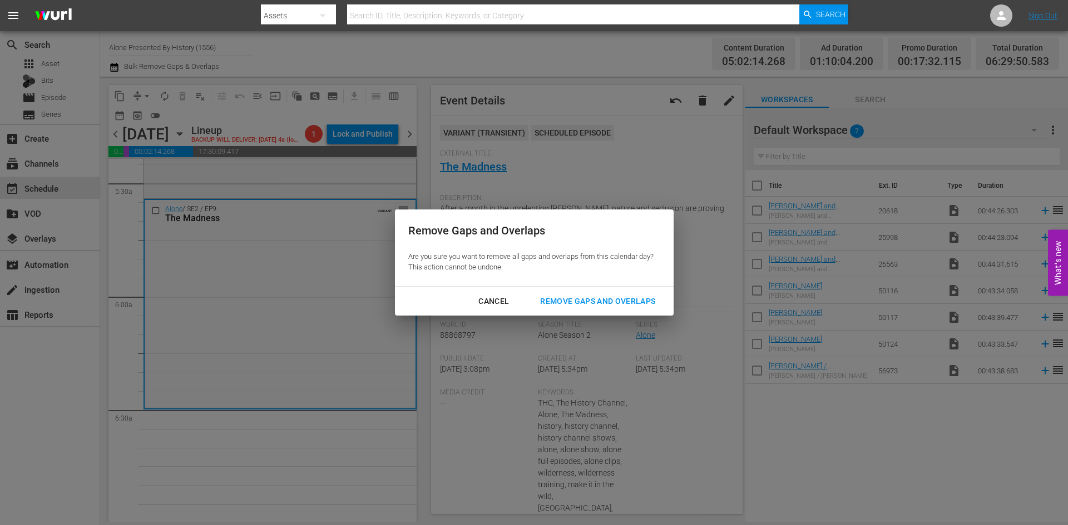
click at [580, 307] on div "Remove Gaps and Overlaps" at bounding box center [597, 302] width 133 height 14
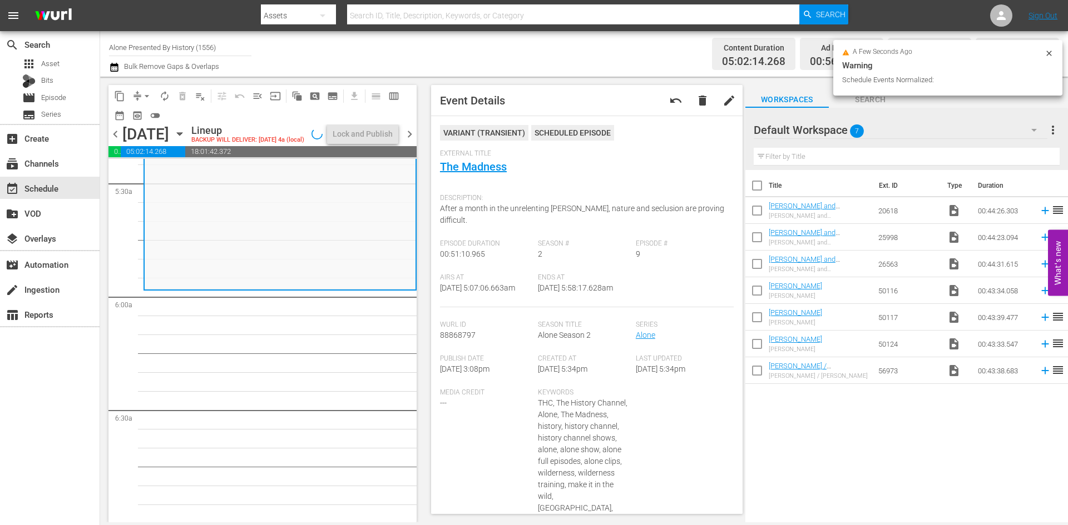
scroll to position [1204, 0]
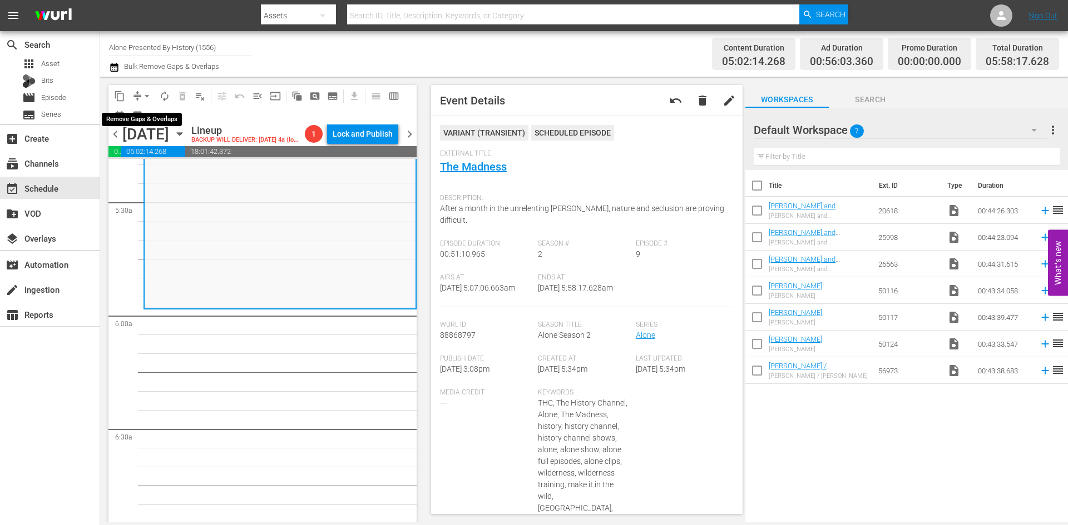
click at [141, 94] on span "arrow_drop_down" at bounding box center [146, 96] width 11 height 11
click at [141, 125] on li "Align to Midnight" at bounding box center [147, 119] width 117 height 18
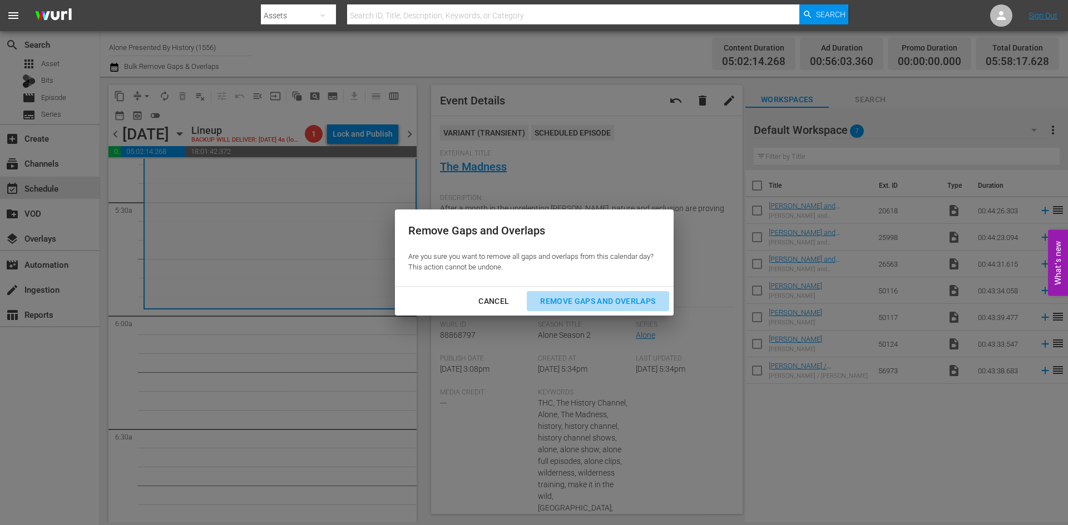
click at [616, 302] on div "Remove Gaps and Overlaps" at bounding box center [597, 302] width 133 height 14
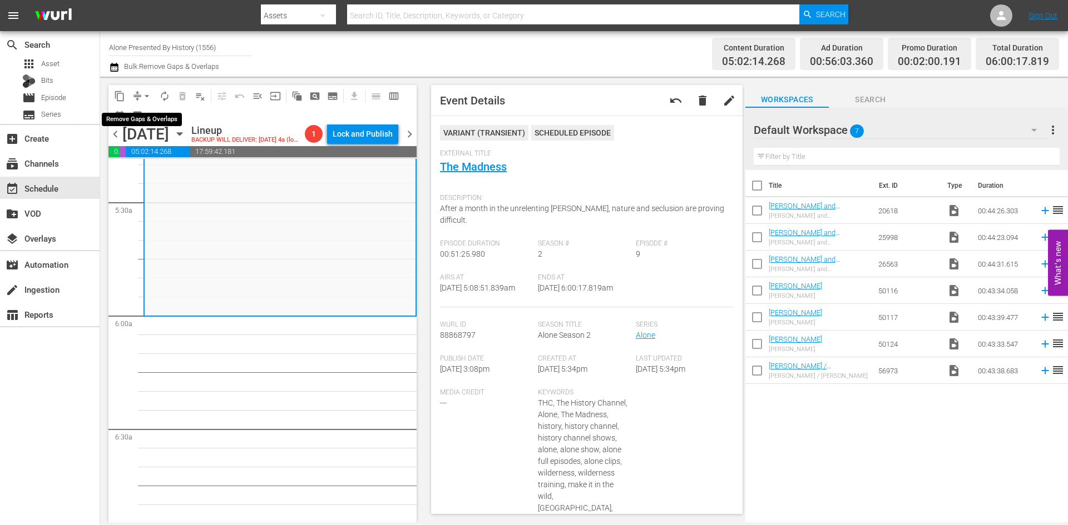
click at [145, 91] on span "arrow_drop_down" at bounding box center [146, 96] width 11 height 11
click at [147, 114] on li "Align to Midnight" at bounding box center [147, 119] width 117 height 18
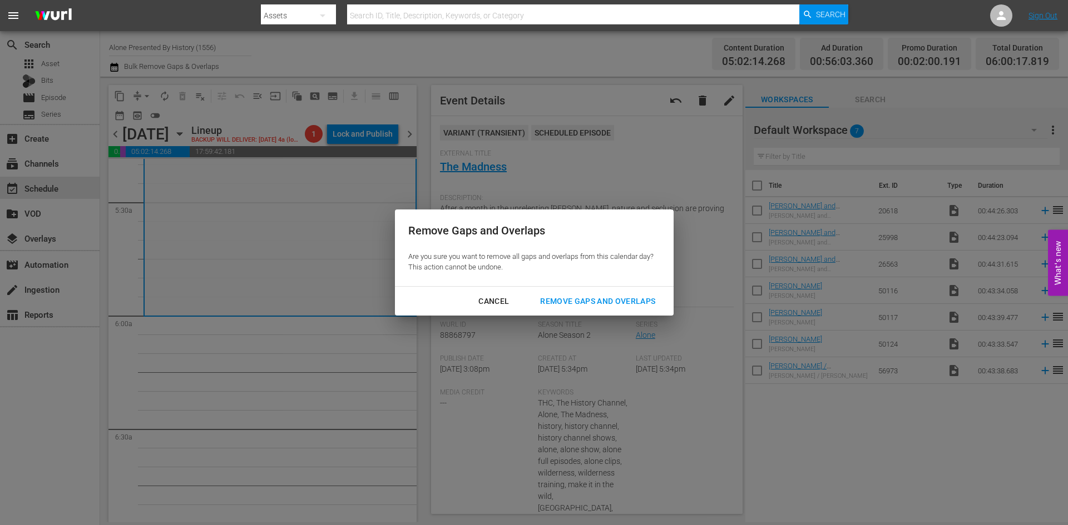
click at [577, 297] on div "Remove Gaps and Overlaps" at bounding box center [597, 302] width 133 height 14
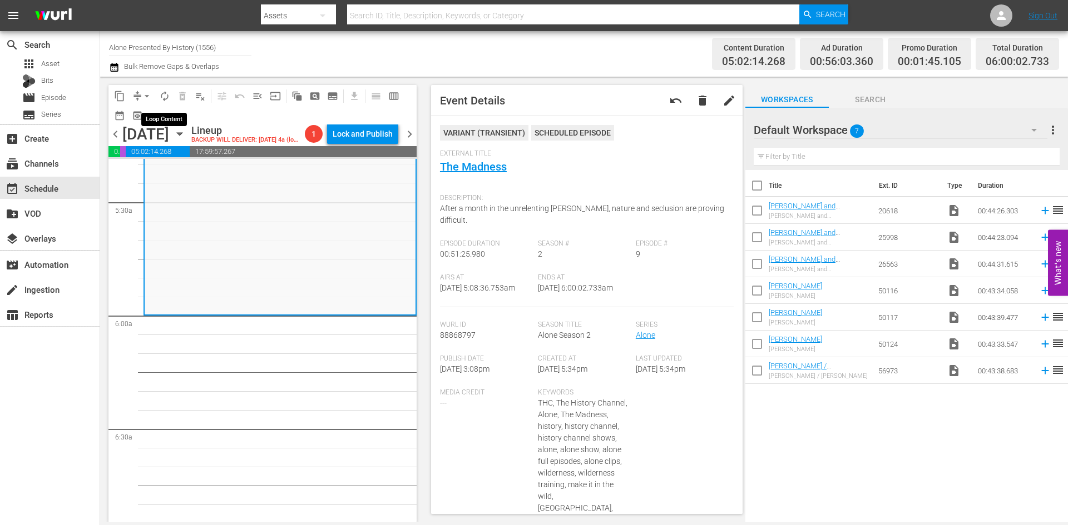
click at [166, 96] on span "autorenew_outlined" at bounding box center [164, 96] width 11 height 11
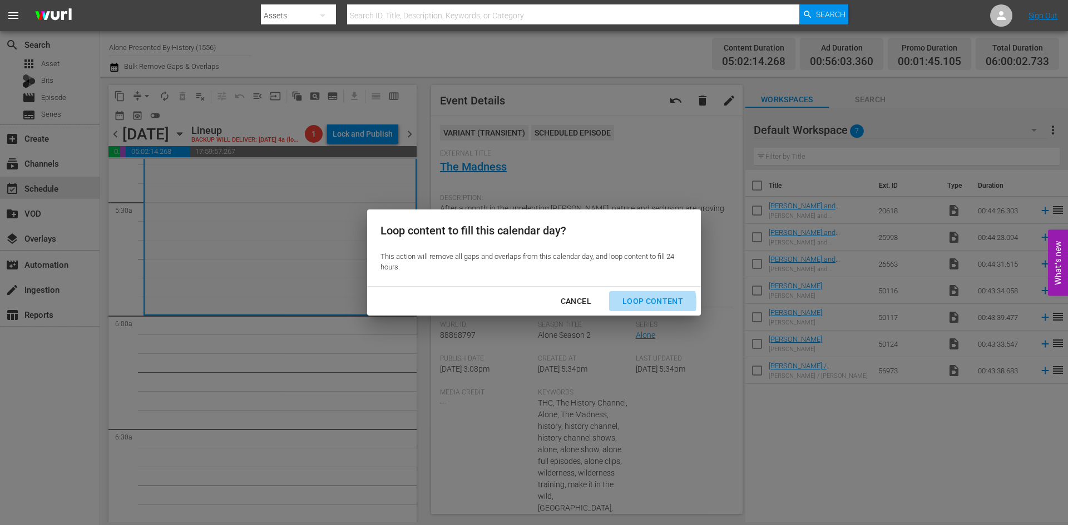
click at [643, 303] on div "Loop Content" at bounding box center [652, 302] width 78 height 14
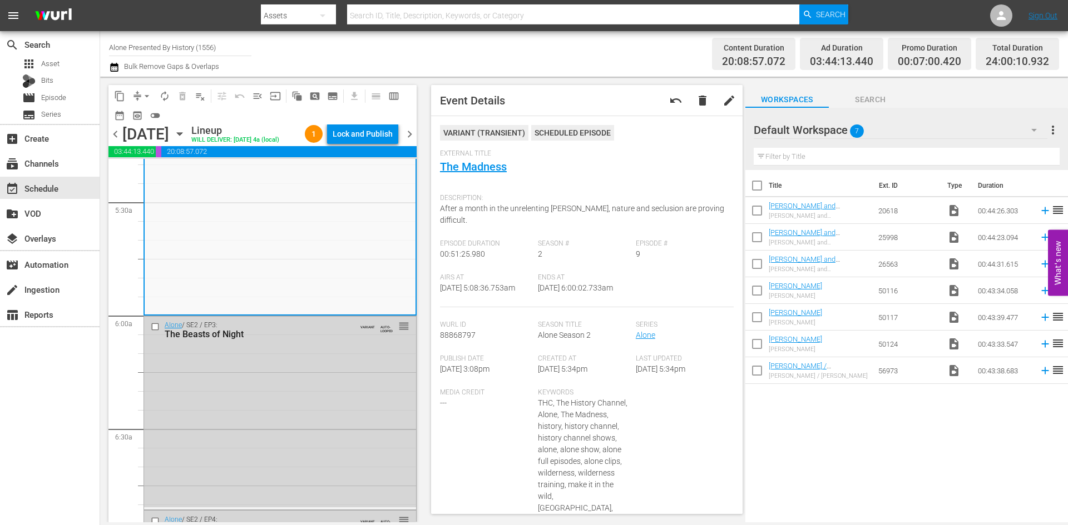
drag, startPoint x: 381, startPoint y: 139, endPoint x: 386, endPoint y: 149, distance: 11.4
click at [386, 144] on div "Lock and Publish" at bounding box center [362, 134] width 71 height 20
click at [378, 140] on div "Lock and Publish" at bounding box center [362, 134] width 60 height 20
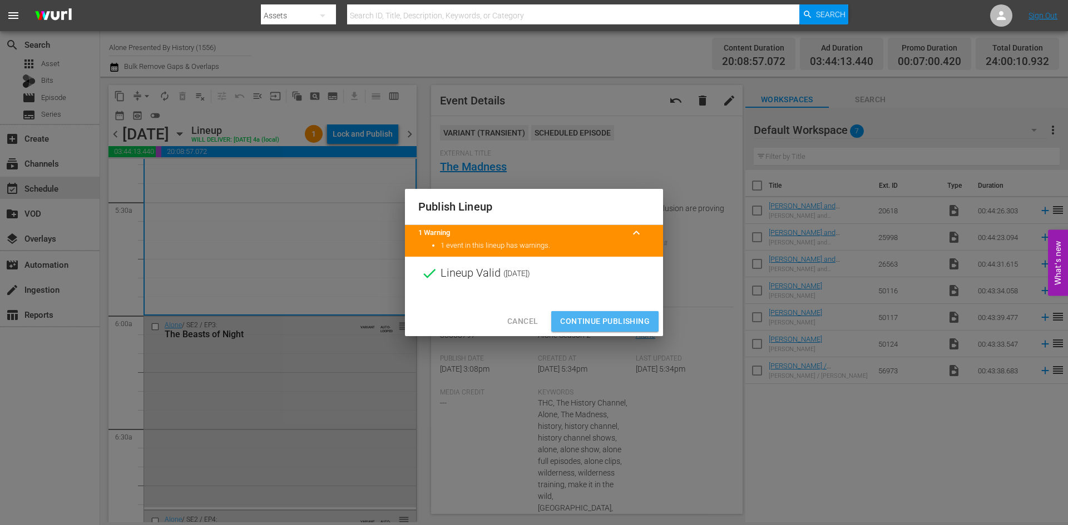
click at [587, 317] on span "Continue Publishing" at bounding box center [605, 322] width 90 height 14
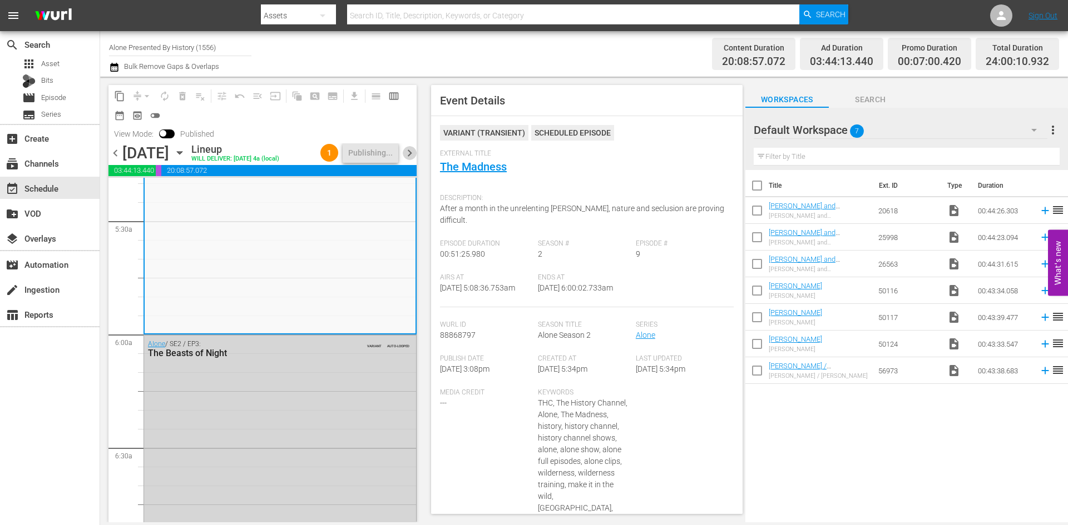
click at [412, 159] on span "chevron_right" at bounding box center [410, 153] width 14 height 14
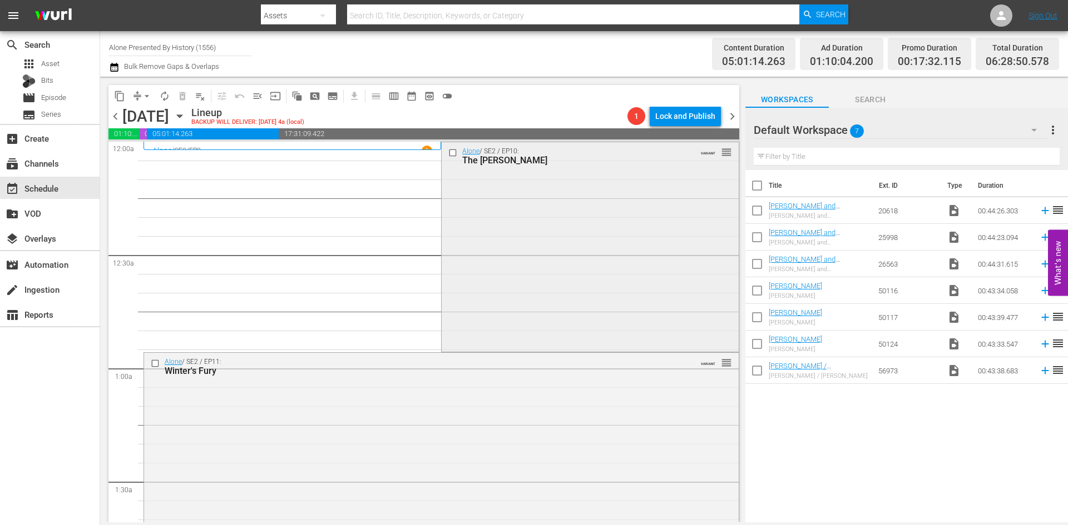
click at [512, 200] on div "Alone / SE2 / EP10: The Gamble VARIANT reorder" at bounding box center [589, 245] width 296 height 207
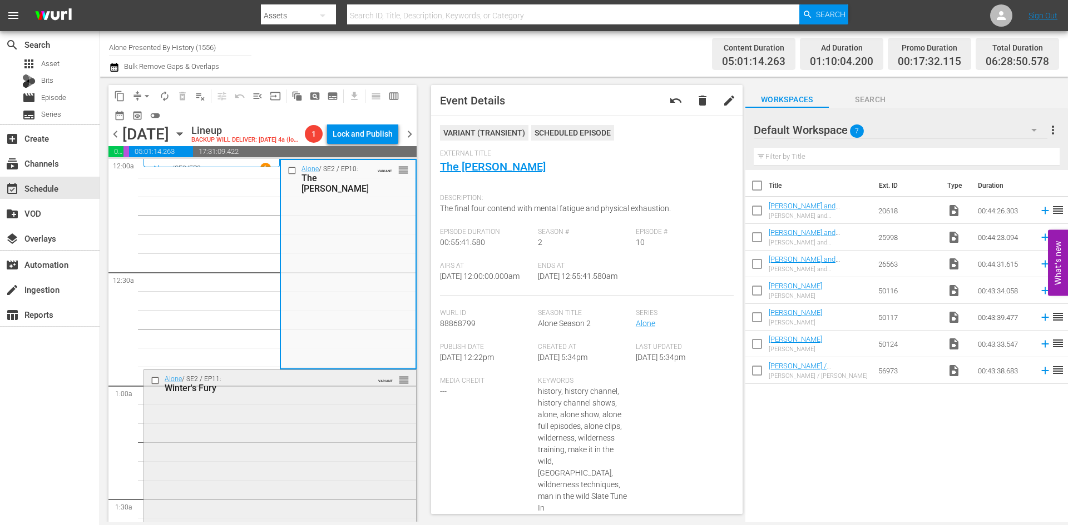
click at [300, 478] on div "Alone / SE2 / EP11: Winter's Fury VARIANT reorder" at bounding box center [280, 473] width 272 height 207
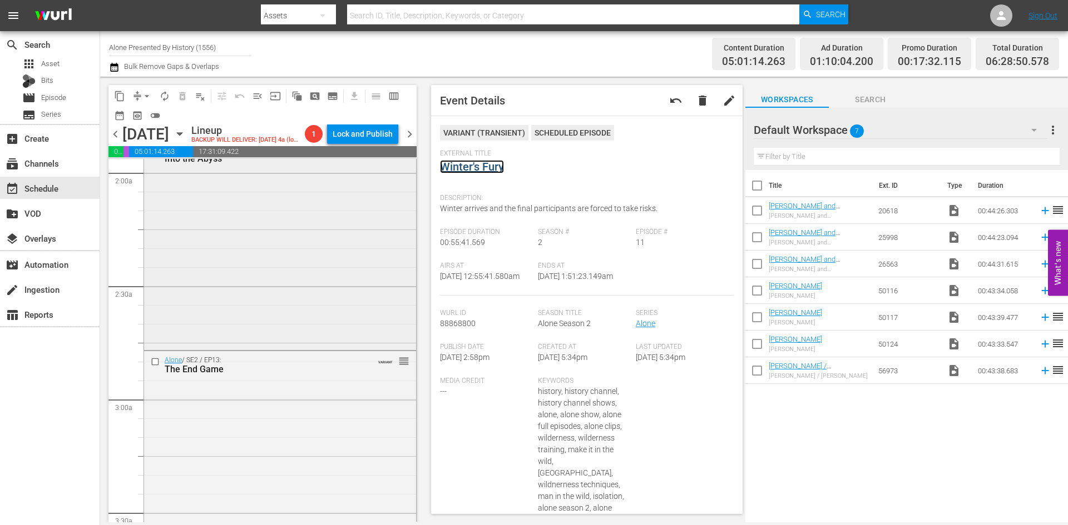
scroll to position [445, 0]
click at [321, 294] on div "Alone / SE2 / EP12: Into the Abyss VARIANT reorder" at bounding box center [280, 239] width 272 height 207
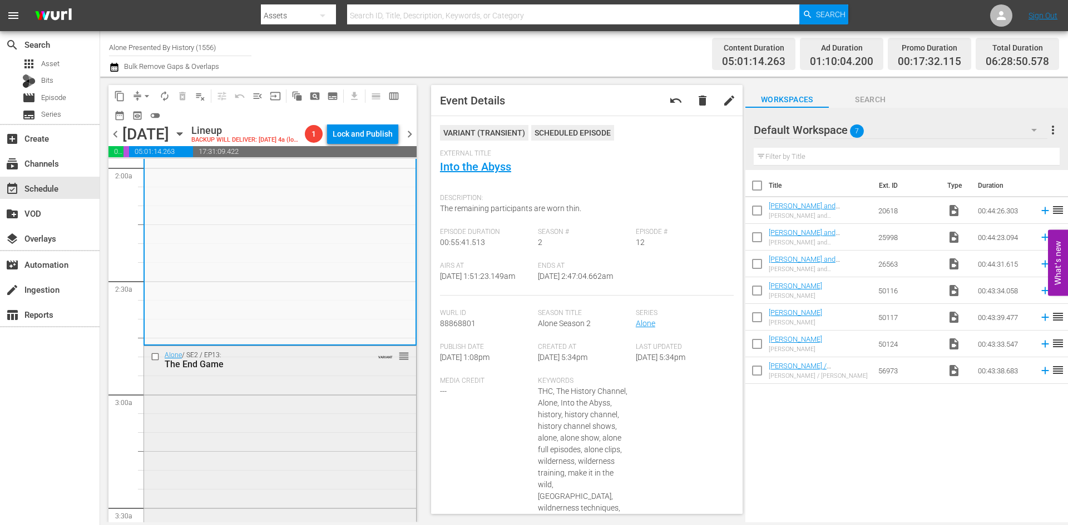
click at [300, 415] on div "Alone / SE2 / EP13: The End Game VARIANT reorder" at bounding box center [280, 449] width 272 height 207
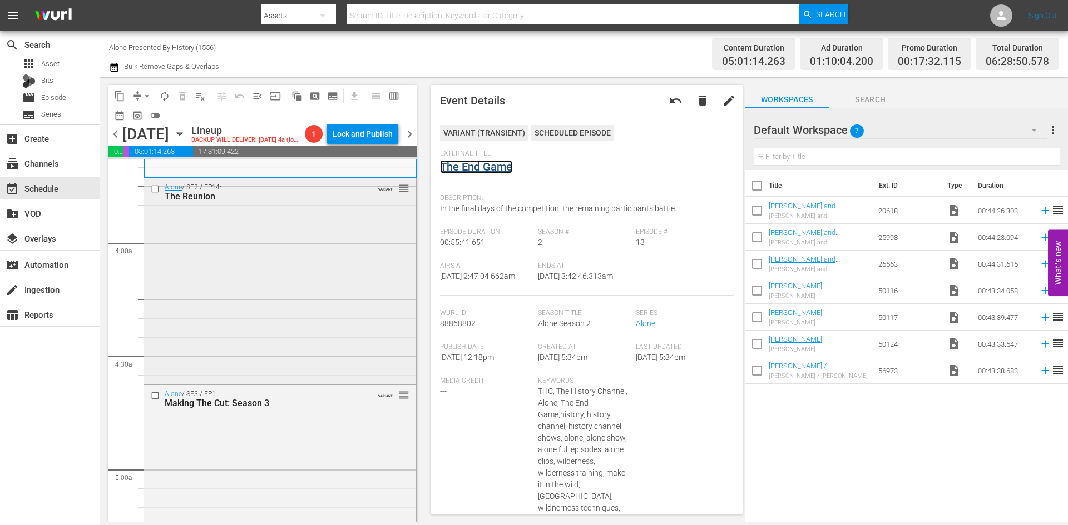
scroll to position [834, 0]
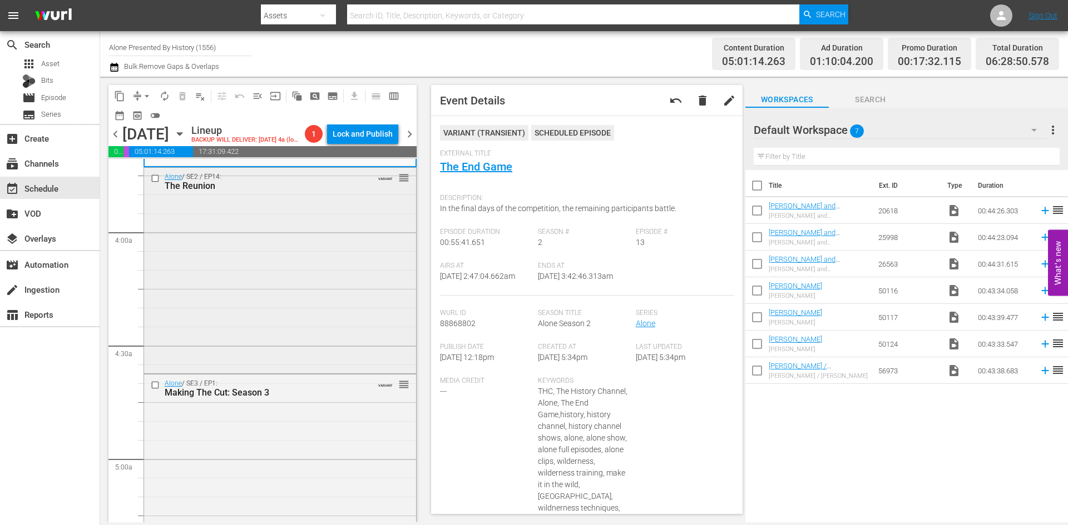
click at [233, 344] on div "Alone / SE2 / EP14: The Reunion VARIANT reorder" at bounding box center [280, 270] width 272 height 204
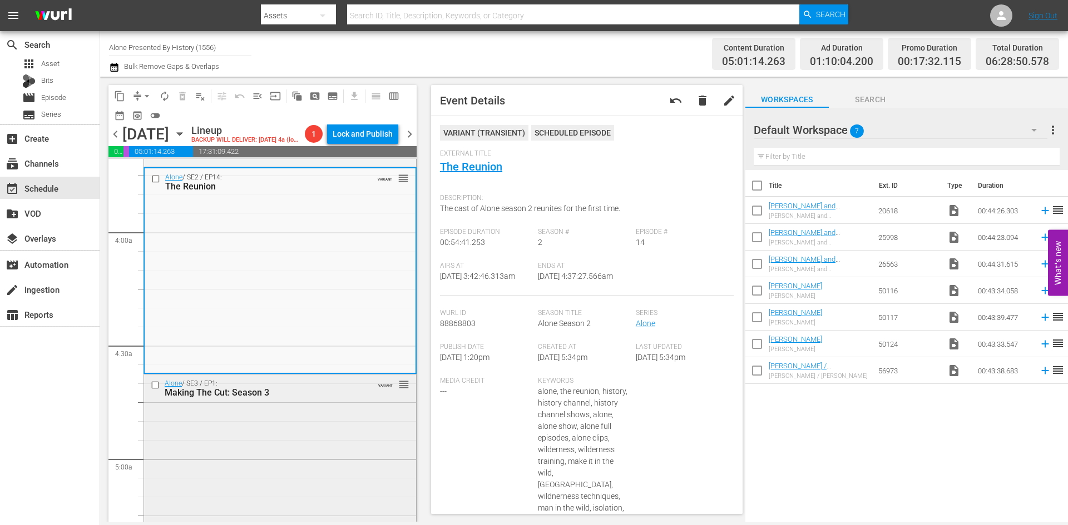
click at [302, 429] on div "Alone / SE3 / EP1: Making The Cut: Season 3 VARIANT reorder" at bounding box center [280, 478] width 272 height 207
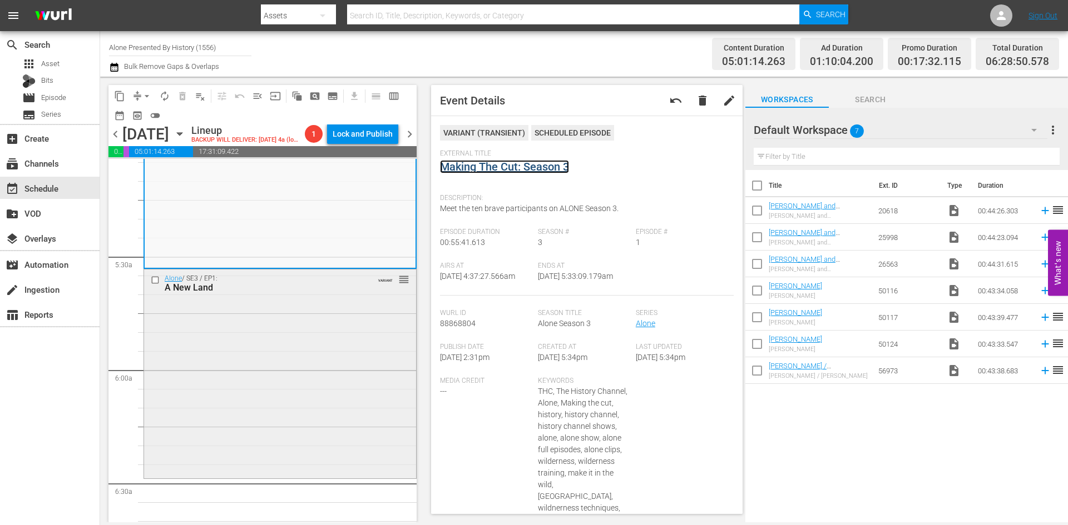
scroll to position [1168, 0]
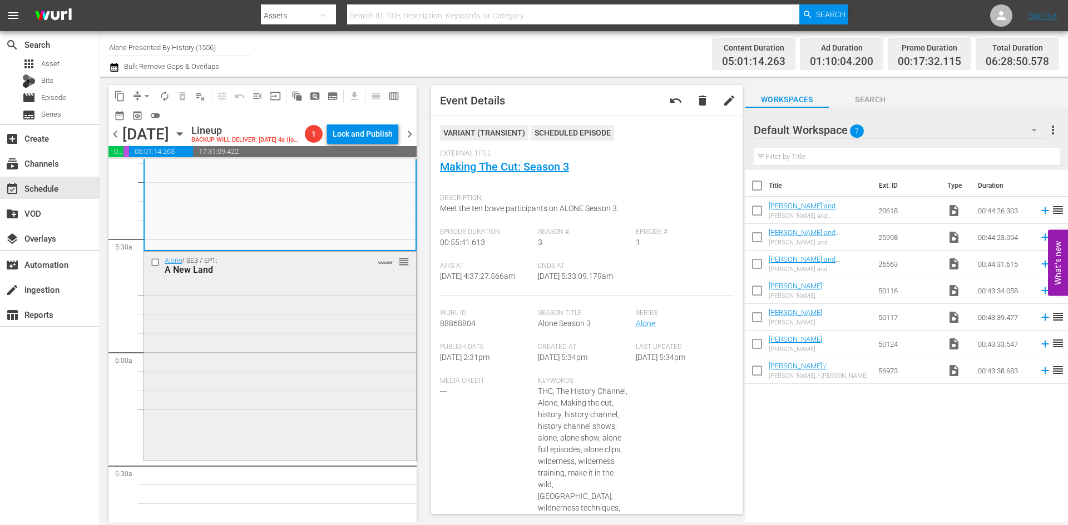
click at [340, 359] on div "Alone / SE3 / EP1: A New Land VARIANT reorder" at bounding box center [280, 355] width 272 height 207
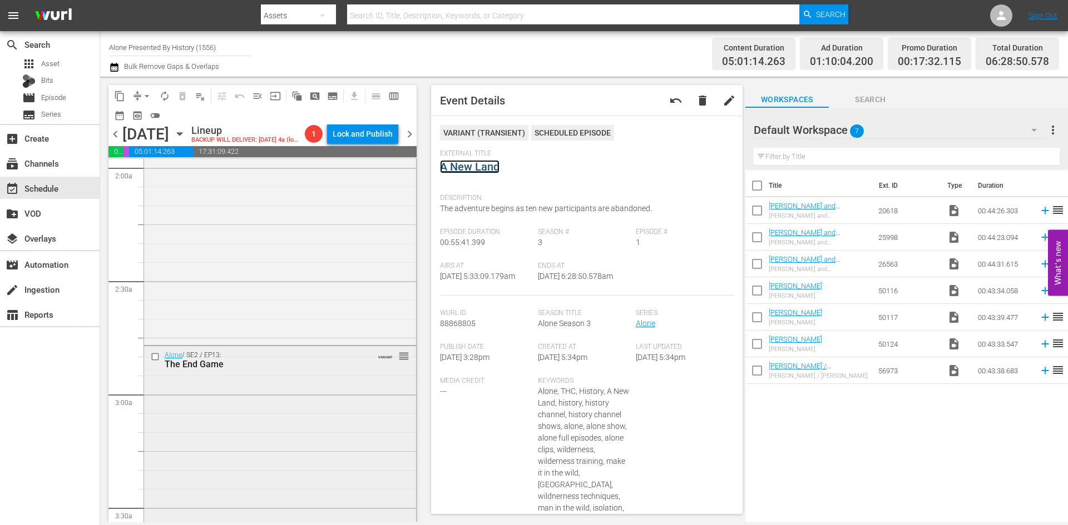
scroll to position [111, 0]
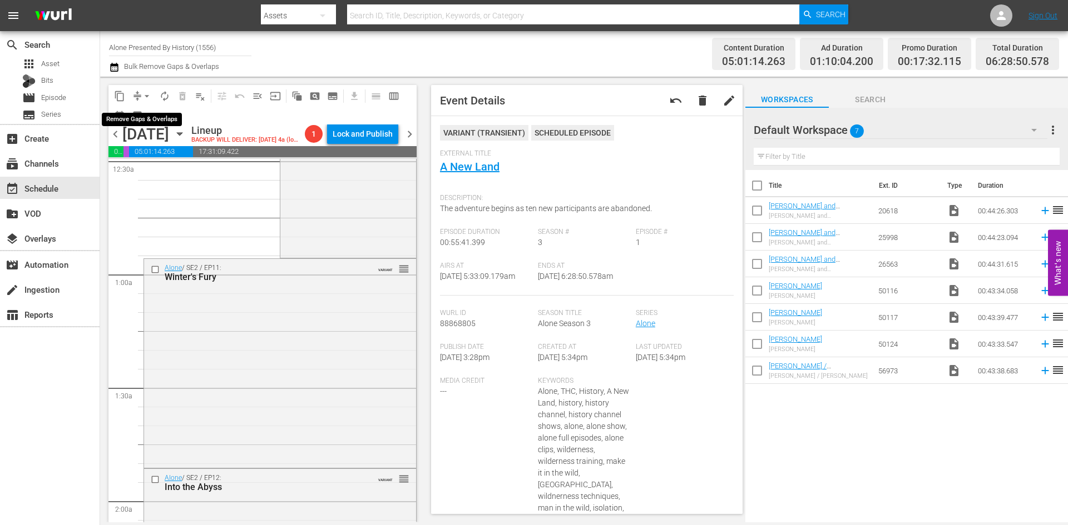
click at [148, 93] on span "arrow_drop_down" at bounding box center [146, 96] width 11 height 11
click at [151, 117] on li "Align to Midnight" at bounding box center [147, 119] width 117 height 18
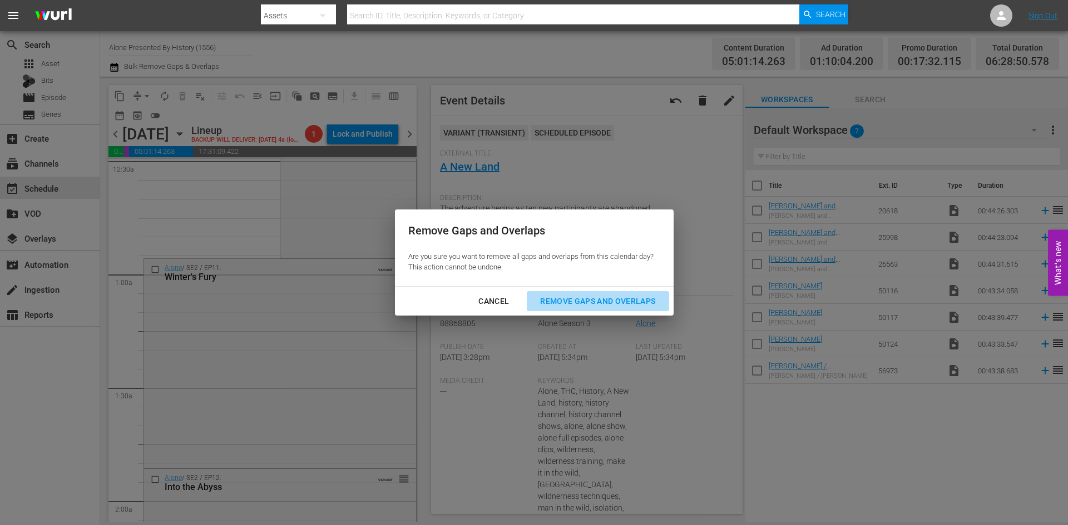
click at [616, 304] on div "Remove Gaps and Overlaps" at bounding box center [597, 302] width 133 height 14
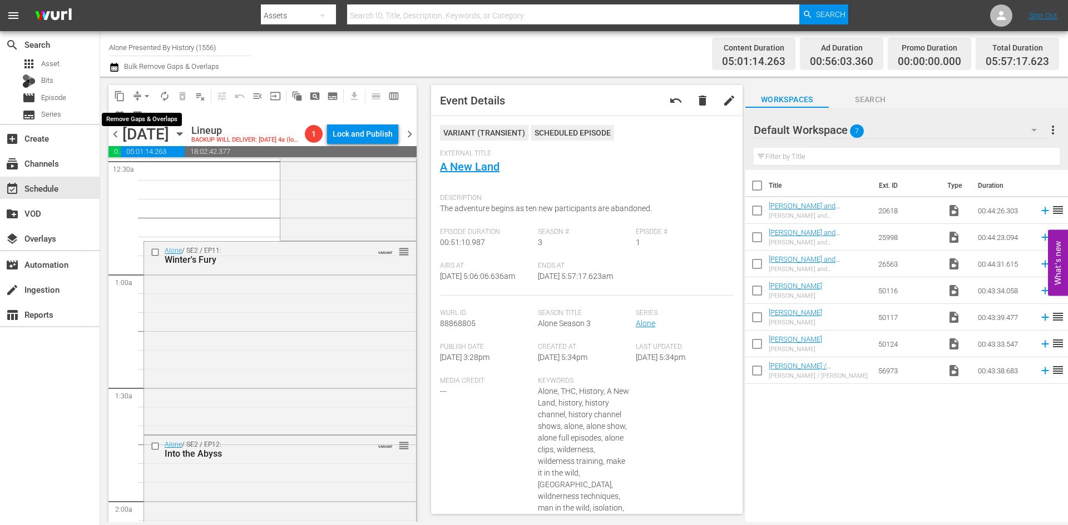
click at [148, 97] on span "arrow_drop_down" at bounding box center [146, 96] width 11 height 11
click at [143, 115] on li "Align to Midnight" at bounding box center [147, 119] width 117 height 18
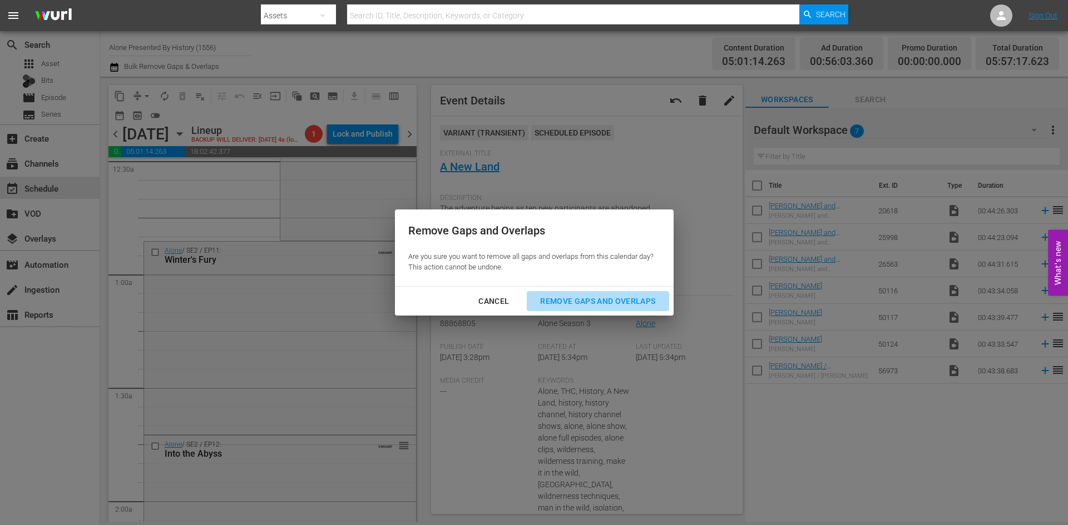
click at [598, 300] on div "Remove Gaps and Overlaps" at bounding box center [597, 302] width 133 height 14
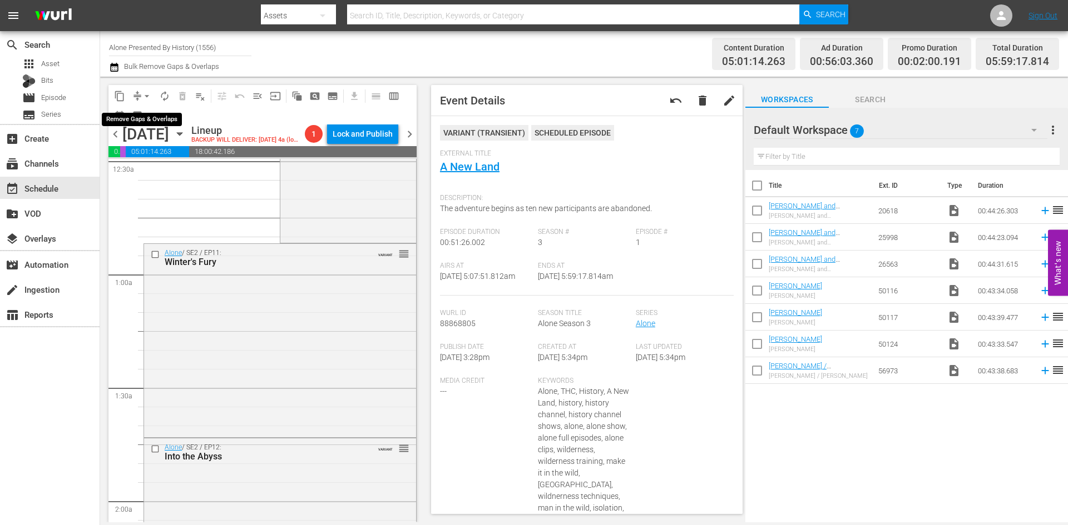
click at [150, 96] on span "arrow_drop_down" at bounding box center [146, 96] width 11 height 11
click at [149, 120] on li "Align to Midnight" at bounding box center [147, 119] width 117 height 18
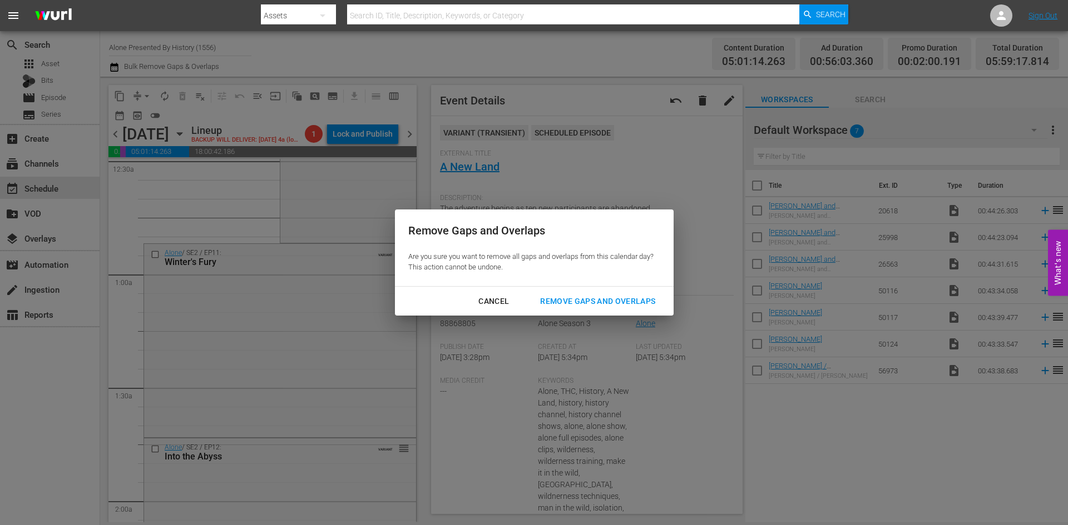
click at [604, 300] on div "Remove Gaps and Overlaps" at bounding box center [597, 302] width 133 height 14
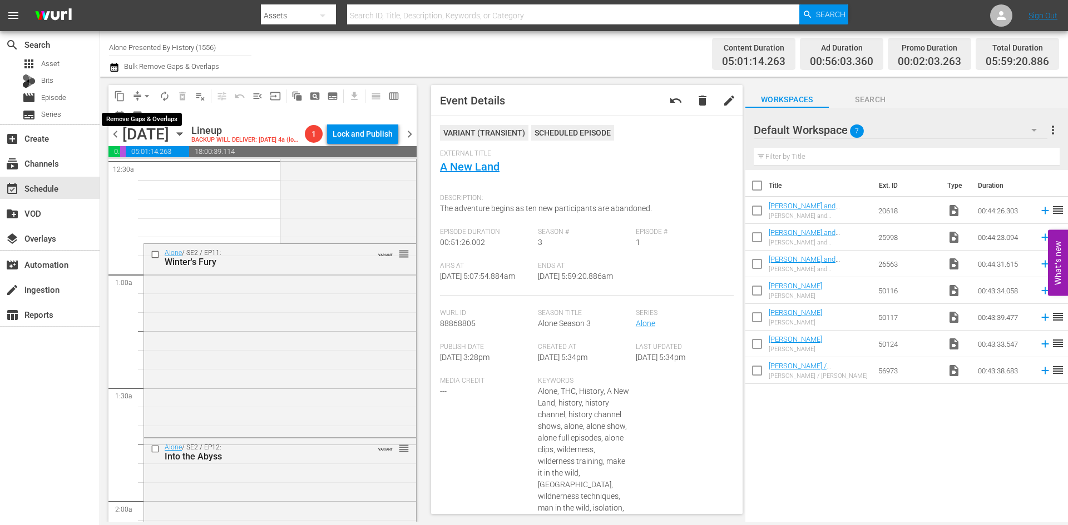
click at [145, 93] on span "arrow_drop_down" at bounding box center [146, 96] width 11 height 11
click at [146, 120] on li "Align to Midnight" at bounding box center [147, 119] width 117 height 18
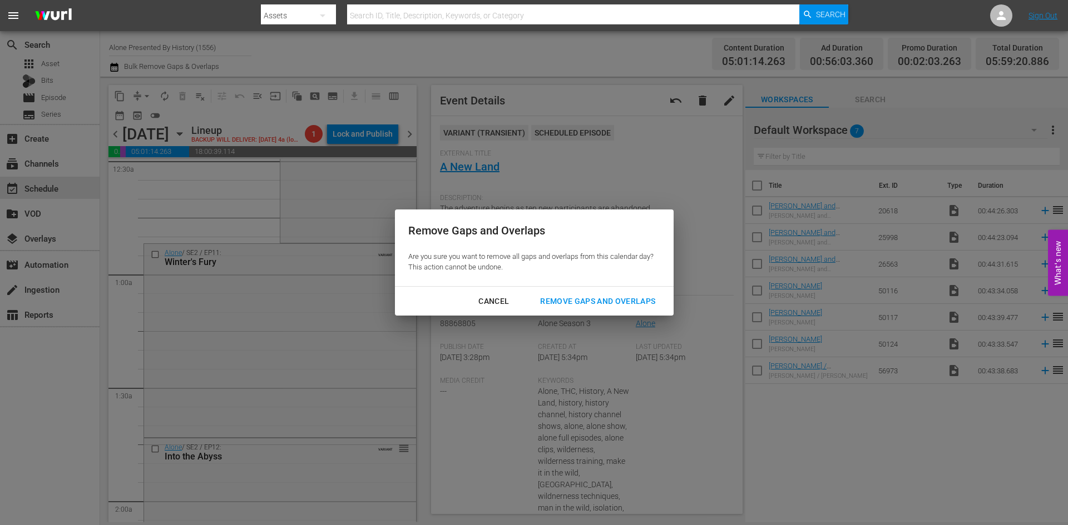
click at [570, 305] on div "Remove Gaps and Overlaps" at bounding box center [597, 302] width 133 height 14
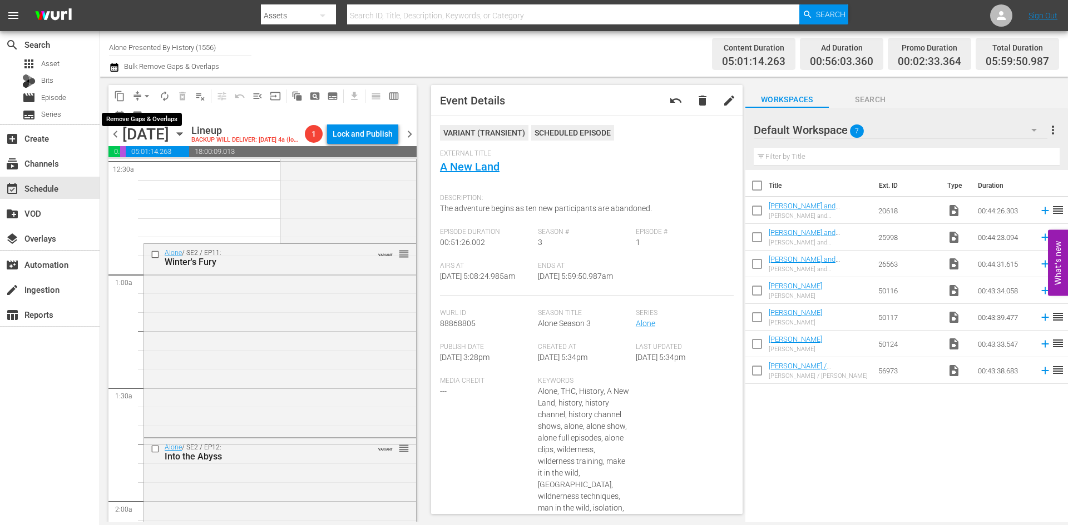
click at [147, 96] on span "arrow_drop_down" at bounding box center [146, 96] width 11 height 11
click at [138, 115] on li "Align to Midnight" at bounding box center [147, 119] width 117 height 18
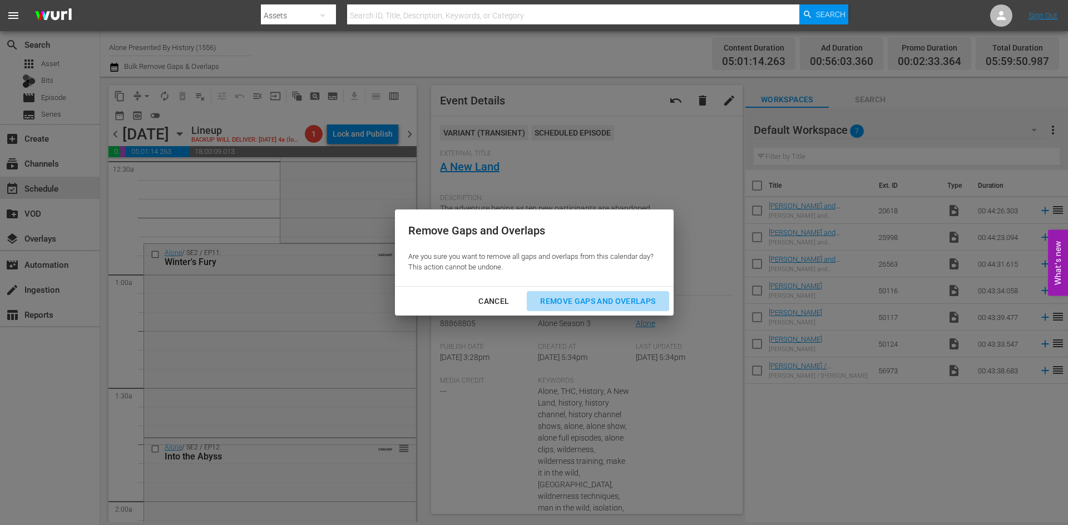
click at [587, 304] on div "Remove Gaps and Overlaps" at bounding box center [597, 302] width 133 height 14
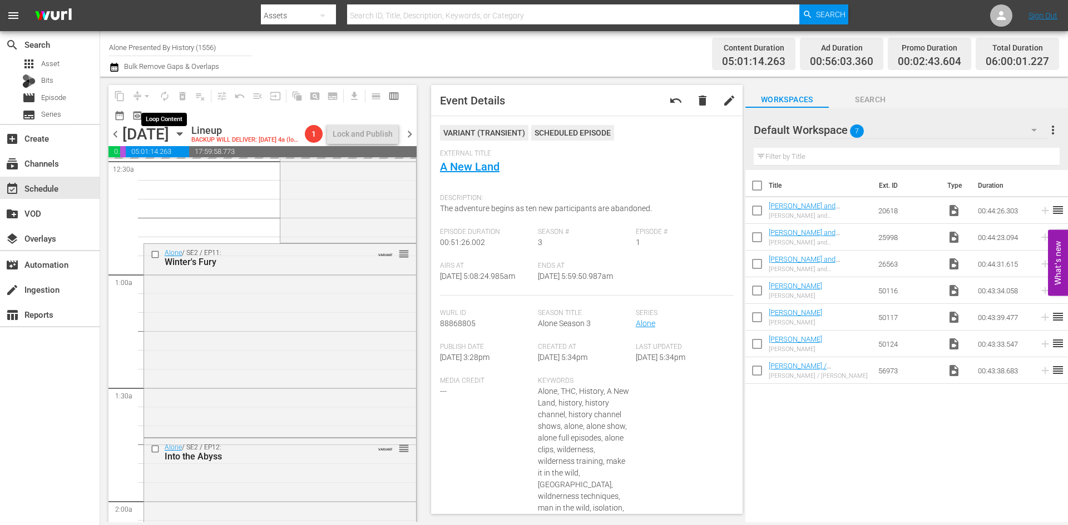
click at [162, 97] on span "autorenew_outlined" at bounding box center [165, 96] width 18 height 18
click at [164, 95] on span "autorenew_outlined" at bounding box center [164, 96] width 11 height 11
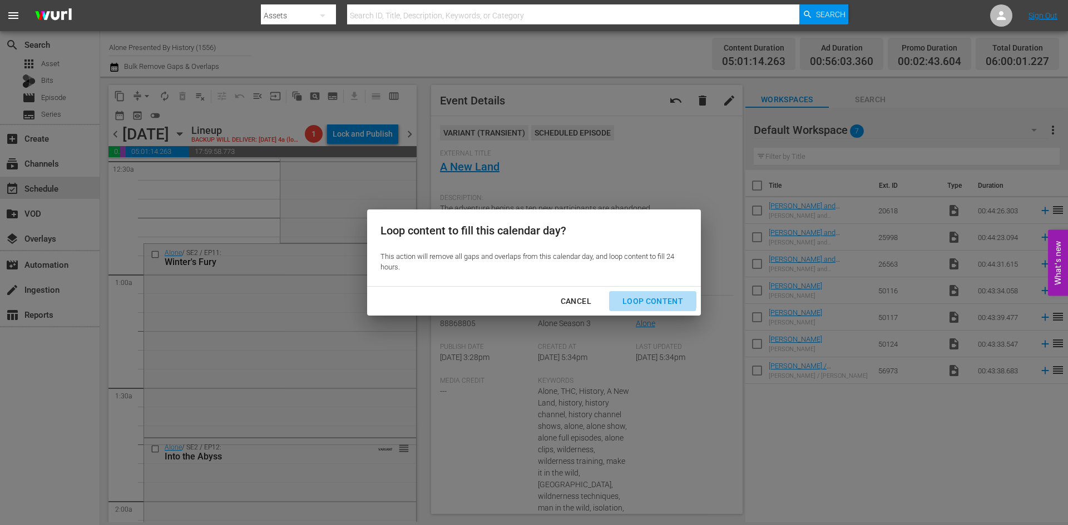
click at [649, 300] on div "Loop Content" at bounding box center [652, 302] width 78 height 14
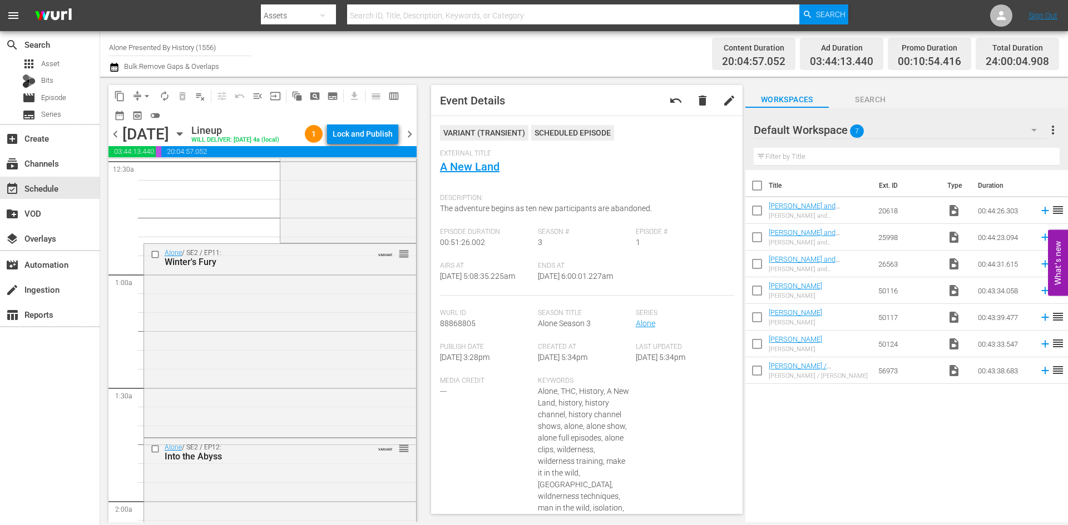
click at [376, 136] on div "Lock and Publish" at bounding box center [362, 134] width 60 height 20
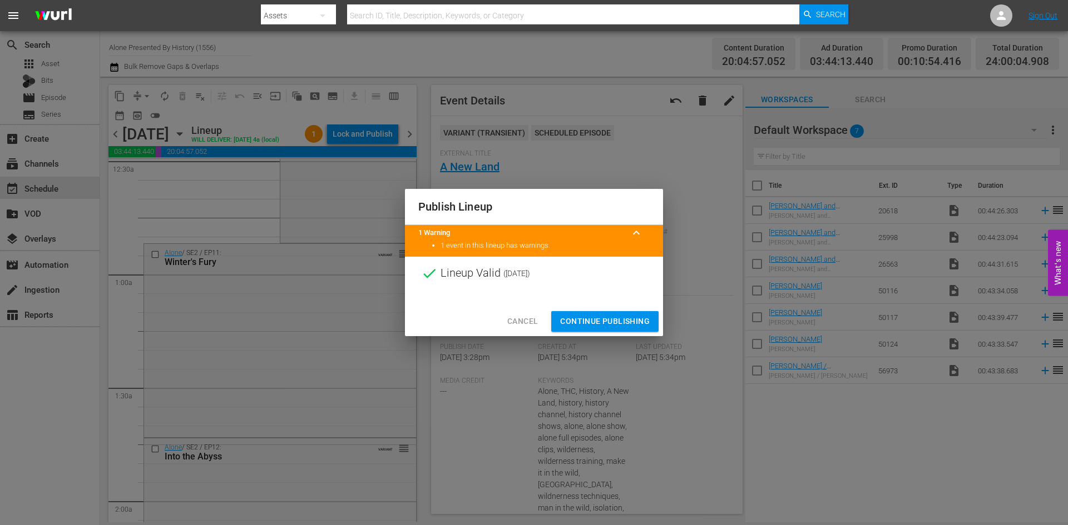
click at [598, 317] on span "Continue Publishing" at bounding box center [605, 322] width 90 height 14
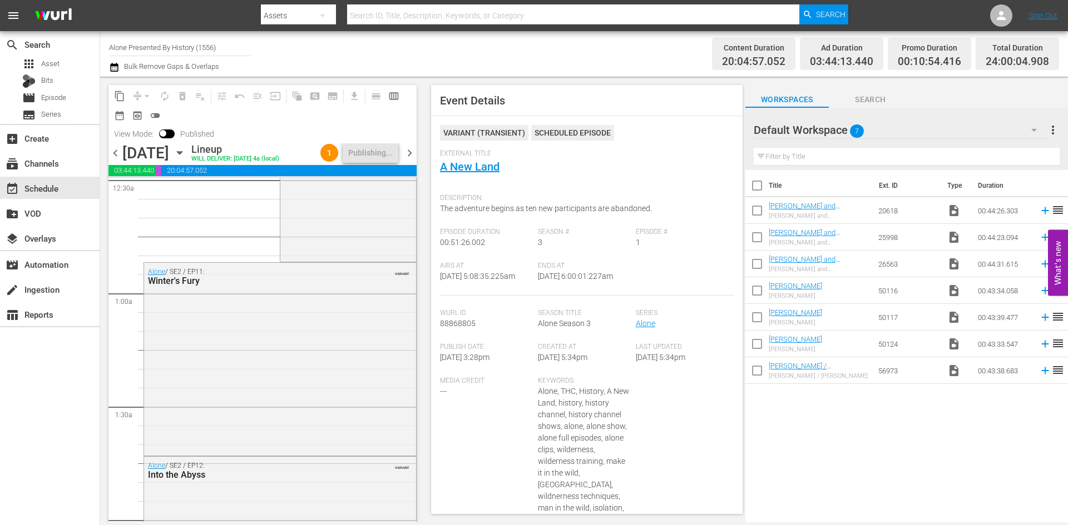
click at [410, 150] on span "chevron_right" at bounding box center [410, 153] width 14 height 14
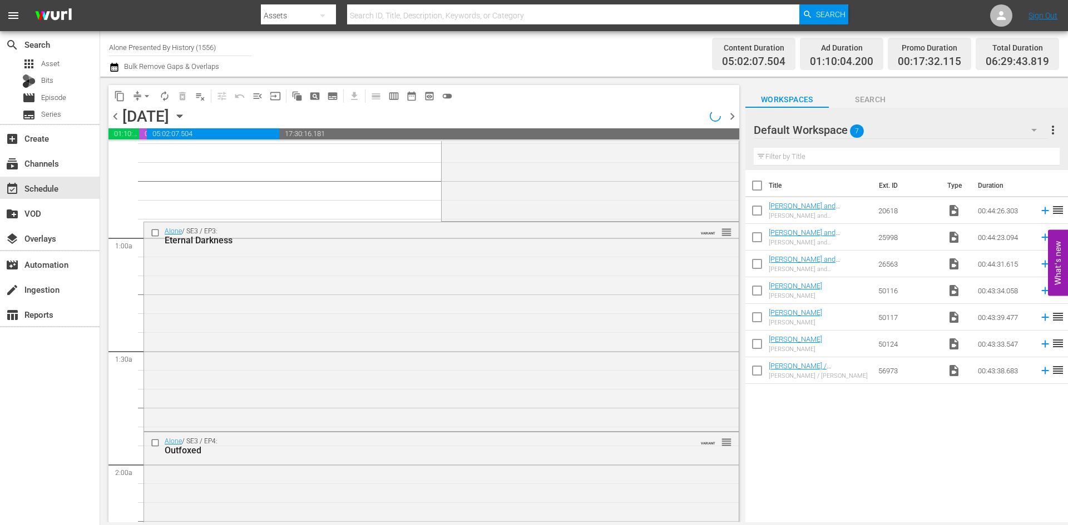
scroll to position [111, 0]
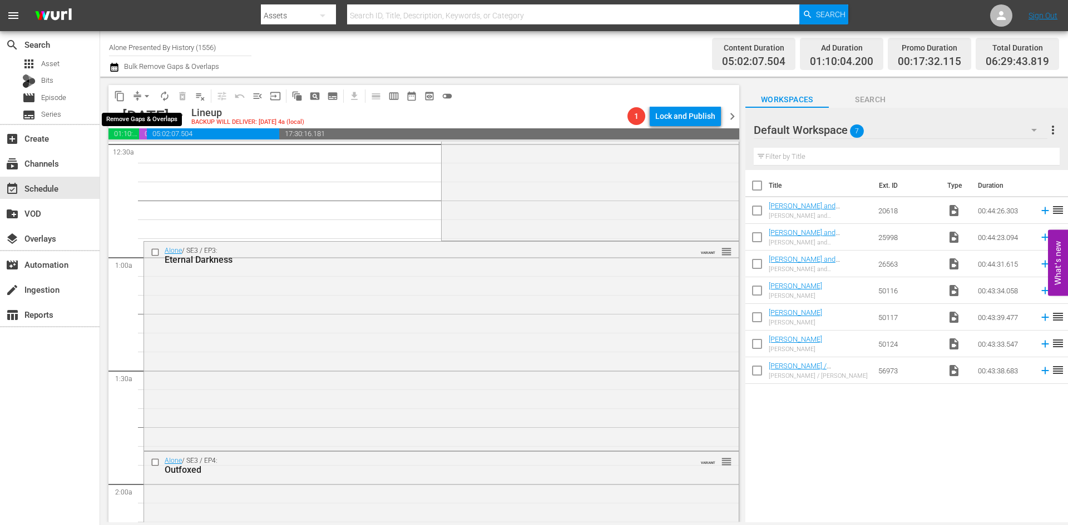
click at [142, 95] on span "arrow_drop_down" at bounding box center [146, 96] width 11 height 11
click at [129, 121] on li "Align to Midnight" at bounding box center [147, 119] width 117 height 18
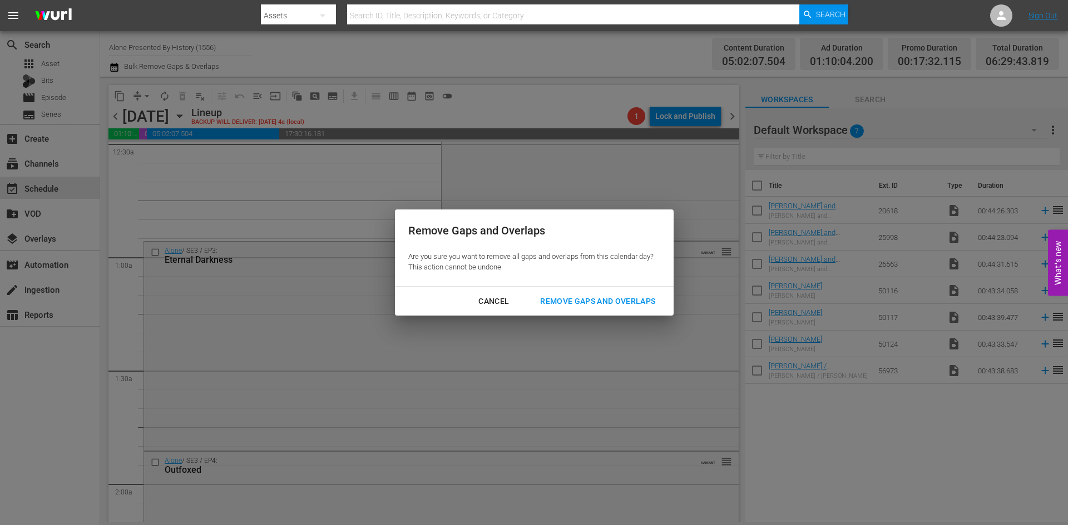
click at [578, 304] on div "Remove Gaps and Overlaps" at bounding box center [597, 302] width 133 height 14
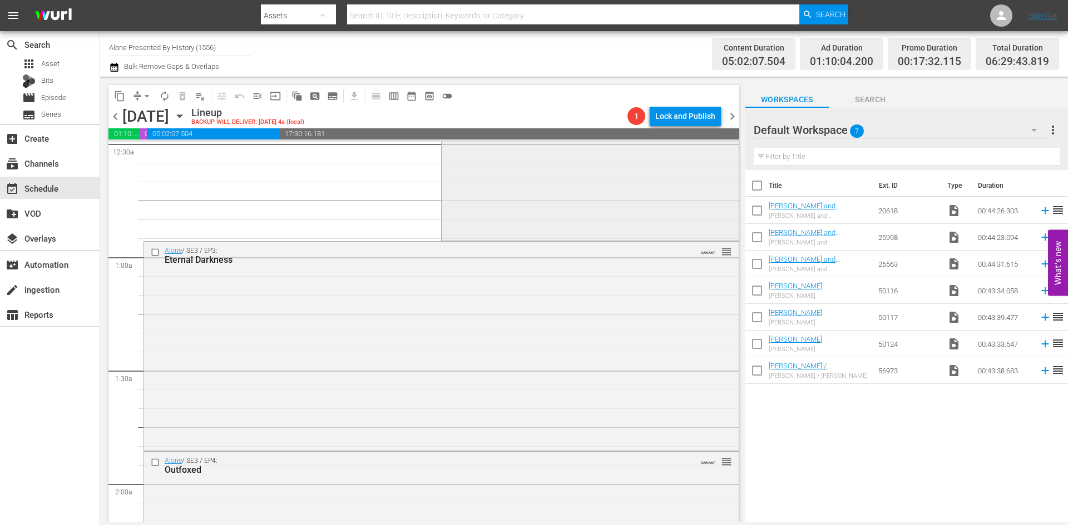
click at [587, 209] on div "Alone / SE3 / EP2: First Blood VARIANT reorder" at bounding box center [589, 134] width 296 height 207
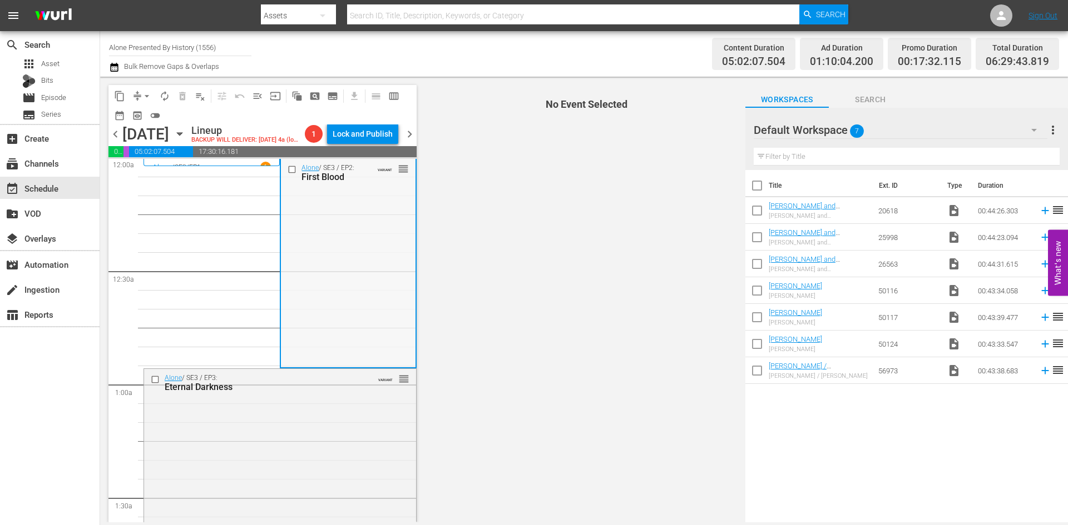
scroll to position [0, 0]
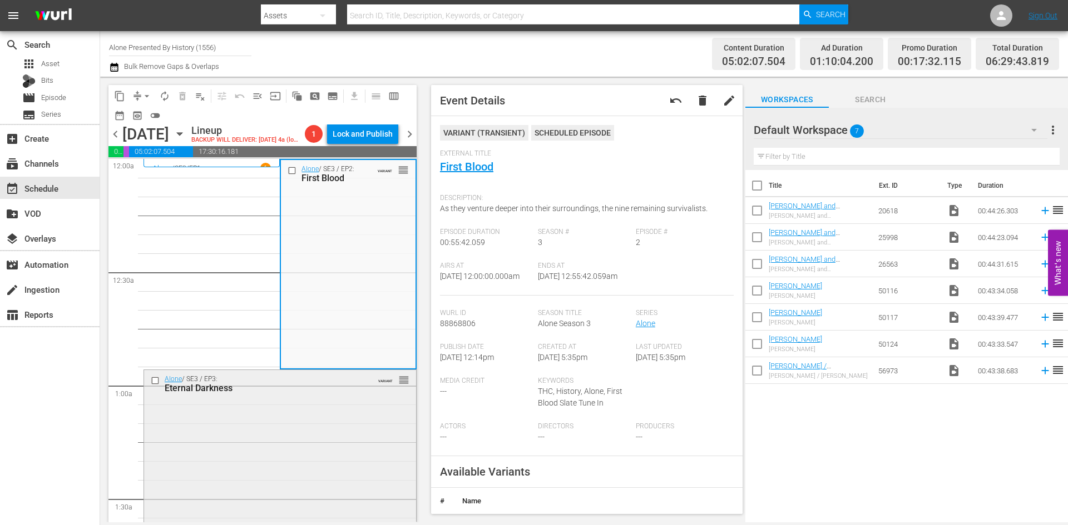
click at [357, 423] on div "Alone / SE3 / EP3: Eternal Darkness VARIANT reorder" at bounding box center [280, 473] width 272 height 207
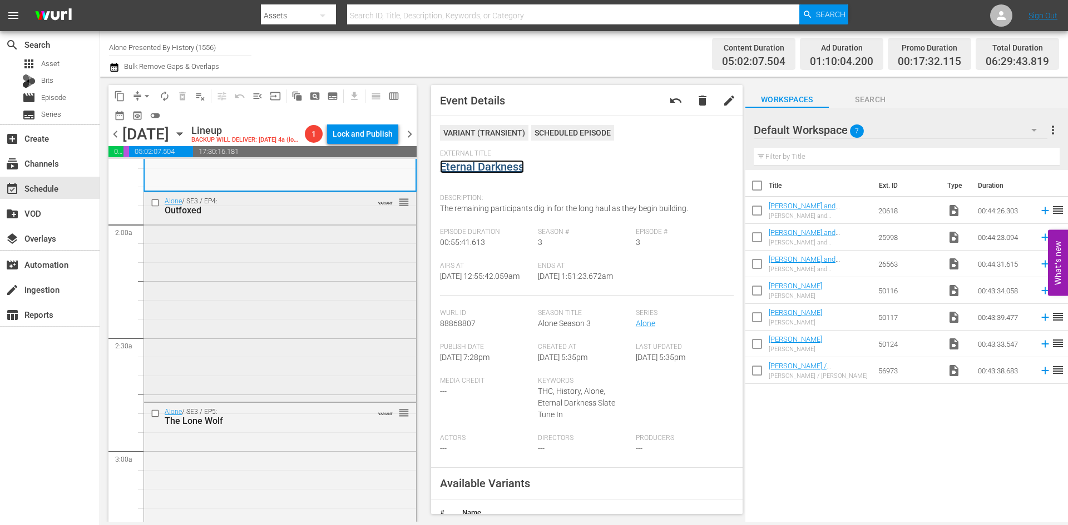
scroll to position [389, 0]
click at [345, 314] on div "Alone / SE3 / EP4: Outfoxed VARIANT reorder" at bounding box center [280, 294] width 272 height 207
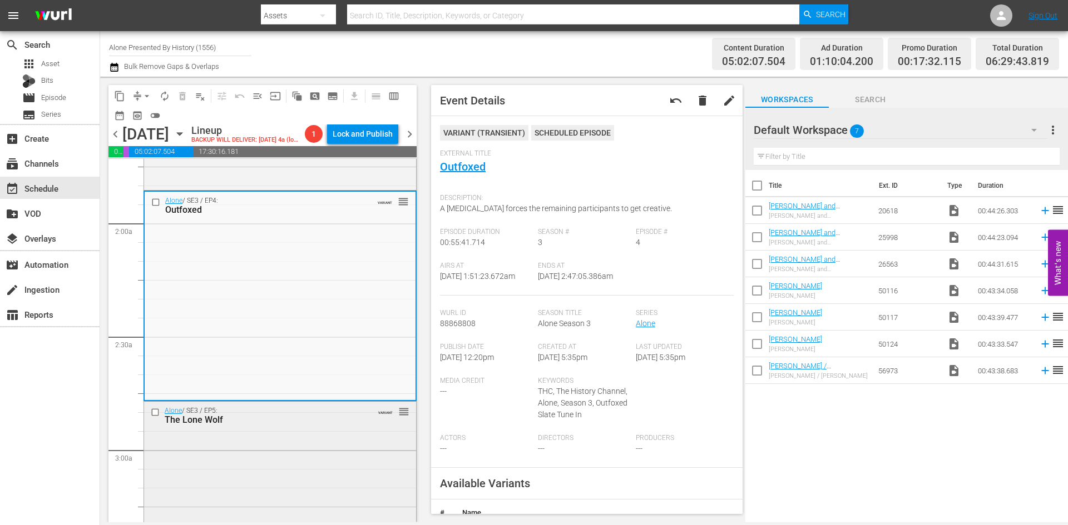
click at [294, 468] on div "Alone / SE3 / EP5: The Lone Wolf VARIANT reorder" at bounding box center [280, 505] width 272 height 207
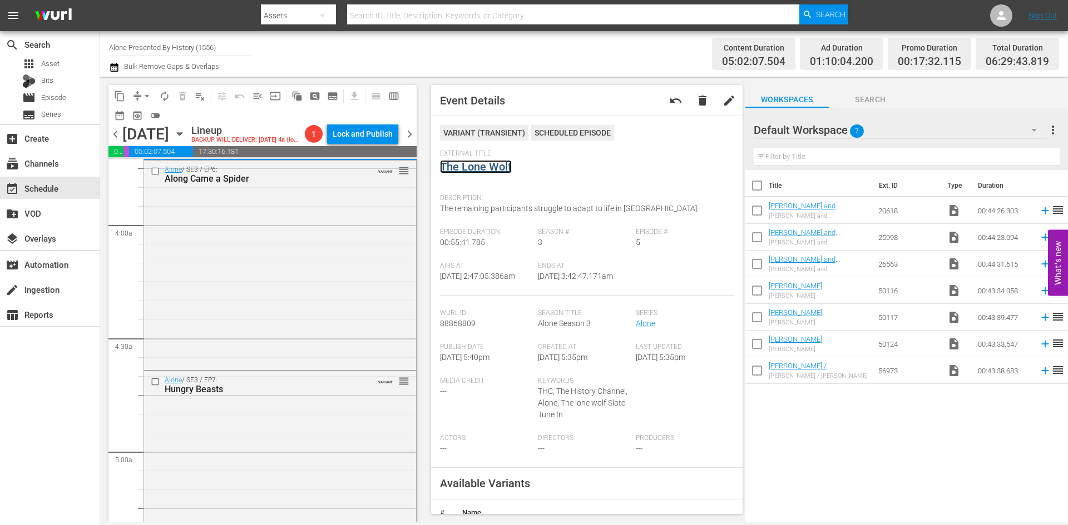
scroll to position [890, 0]
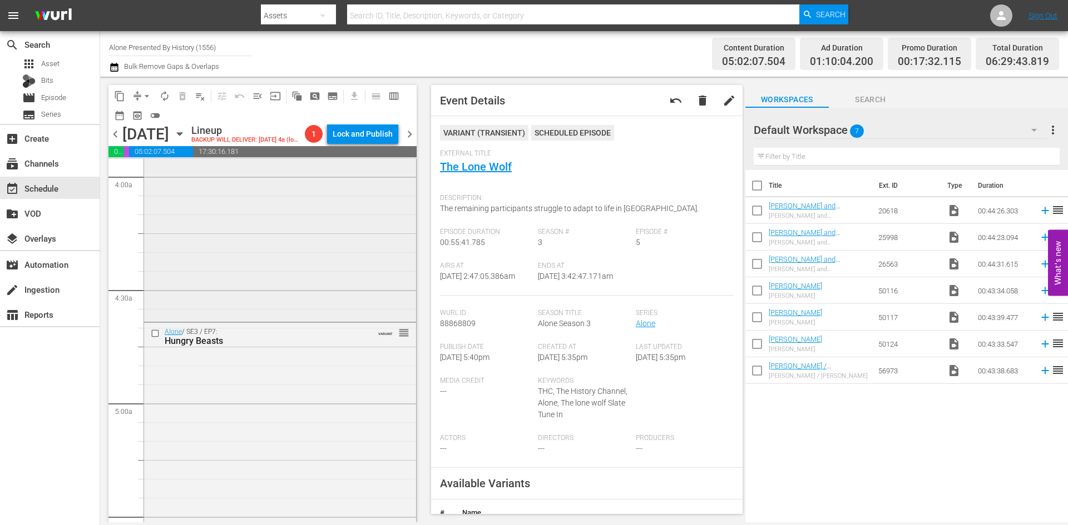
click at [314, 278] on div "Alone / SE3 / EP6: Along Came a Spider VARIANT reorder" at bounding box center [280, 215] width 272 height 207
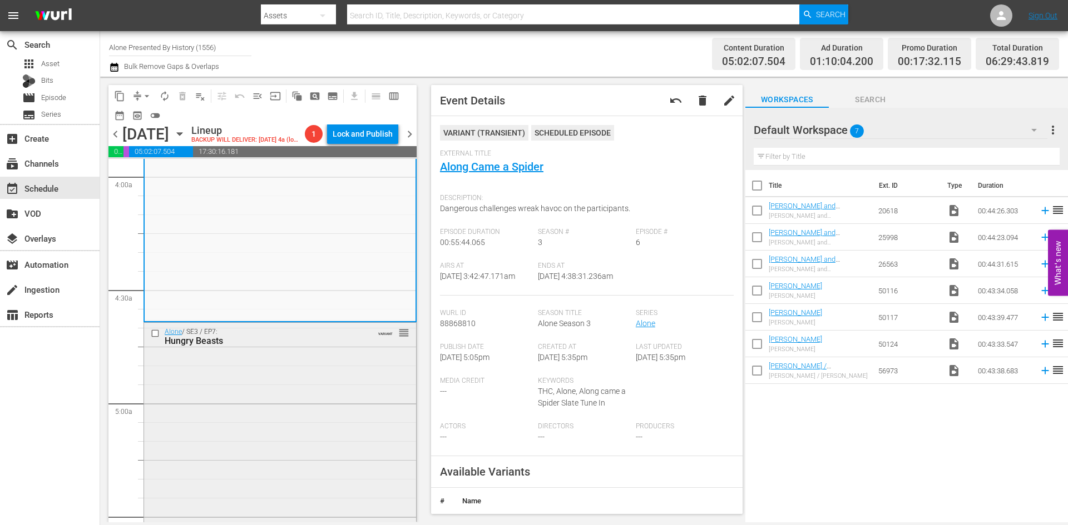
click at [364, 436] on div "Alone / SE3 / EP7: Hungry Beasts VARIANT reorder" at bounding box center [280, 426] width 272 height 207
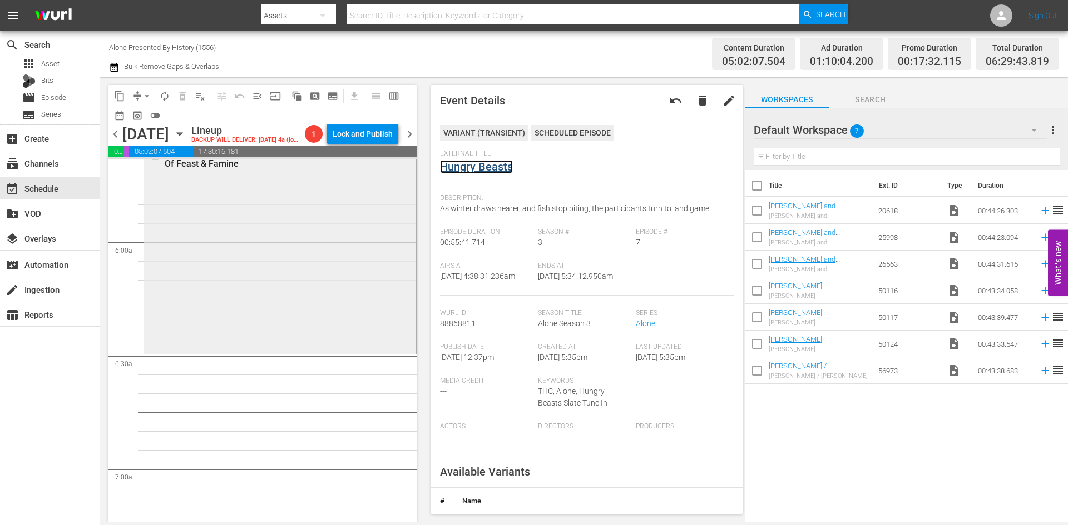
scroll to position [1279, 0]
click at [315, 307] on div "Alone / SE3 / EP8: Of Feast & Famine VARIANT reorder" at bounding box center [280, 248] width 272 height 206
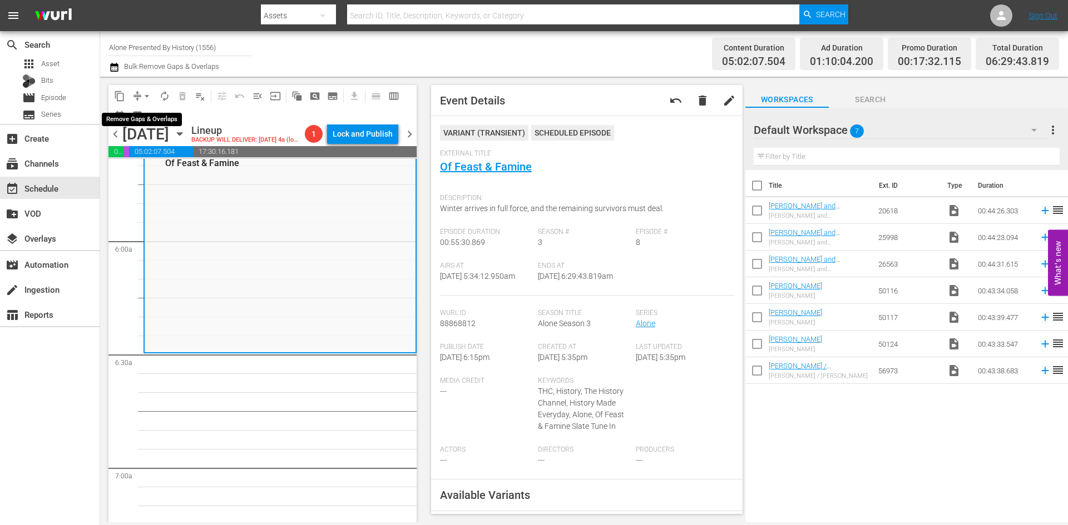
click at [145, 96] on span "arrow_drop_down" at bounding box center [146, 96] width 11 height 11
click at [136, 122] on li "Align to Midnight" at bounding box center [147, 119] width 117 height 18
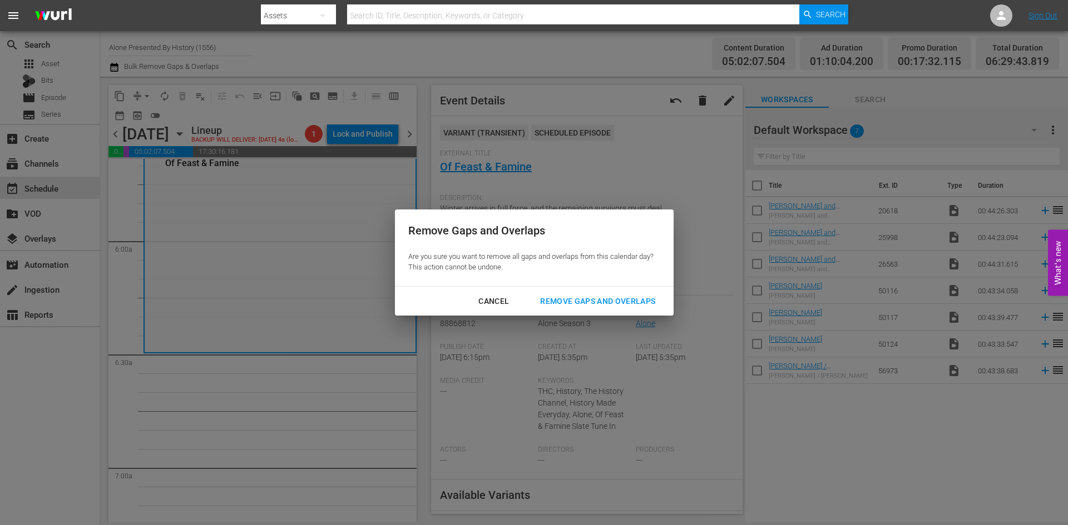
click at [566, 300] on div "Remove Gaps and Overlaps" at bounding box center [597, 302] width 133 height 14
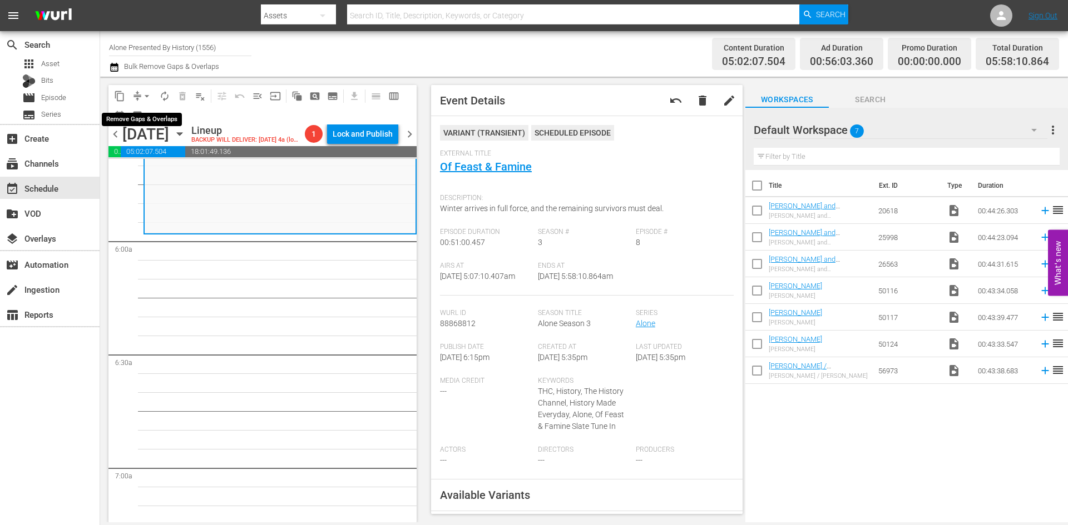
click at [144, 97] on span "arrow_drop_down" at bounding box center [146, 96] width 11 height 11
click at [135, 122] on li "Align to Midnight" at bounding box center [147, 119] width 117 height 18
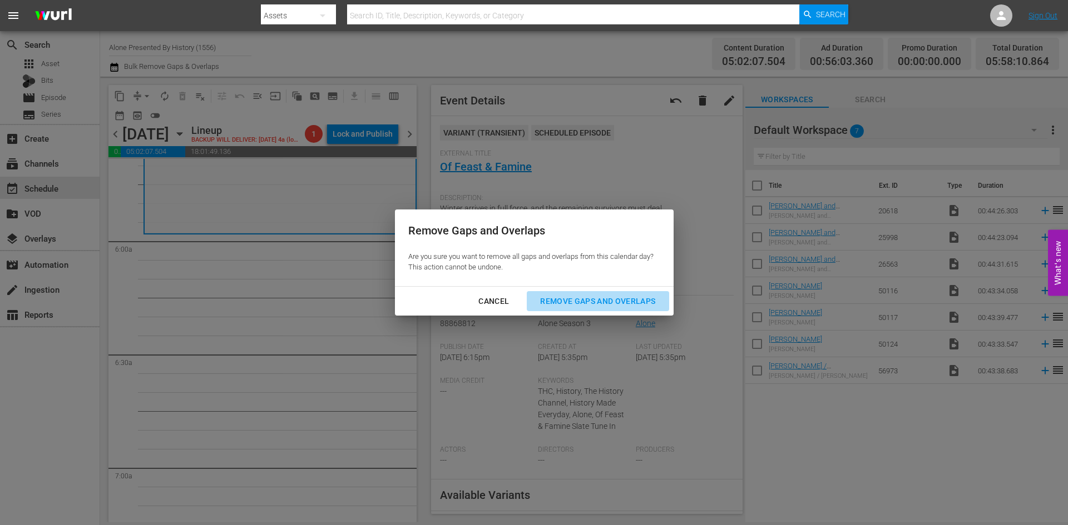
click at [584, 302] on div "Remove Gaps and Overlaps" at bounding box center [597, 302] width 133 height 14
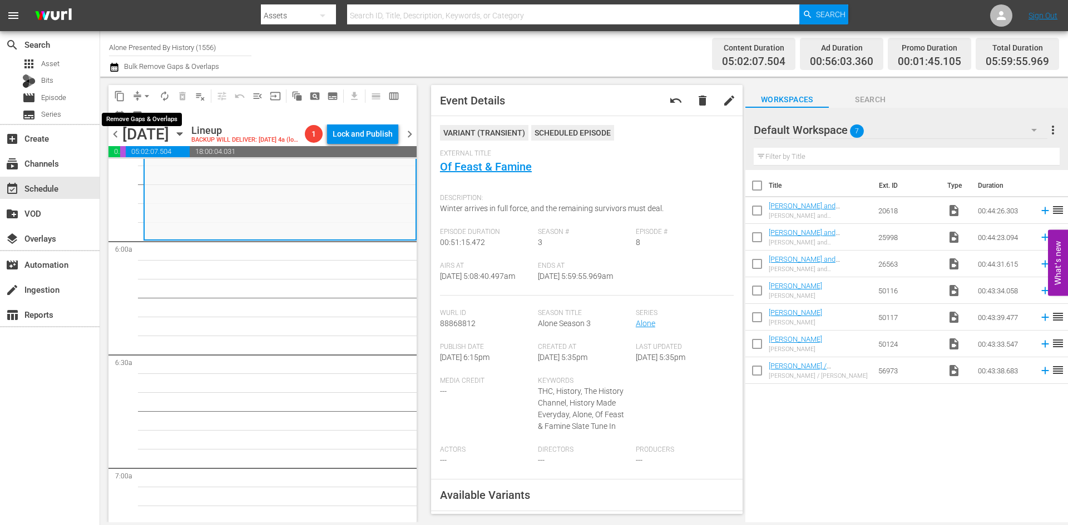
click at [149, 96] on span "arrow_drop_down" at bounding box center [146, 96] width 11 height 11
click at [143, 120] on li "Align to Midnight" at bounding box center [147, 119] width 117 height 18
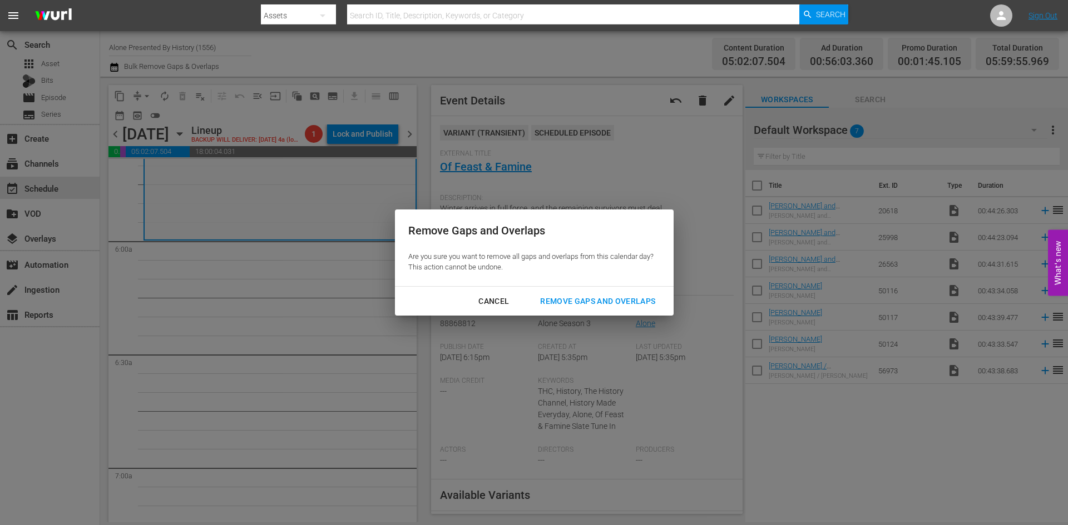
click at [624, 297] on div "Remove Gaps and Overlaps" at bounding box center [597, 302] width 133 height 14
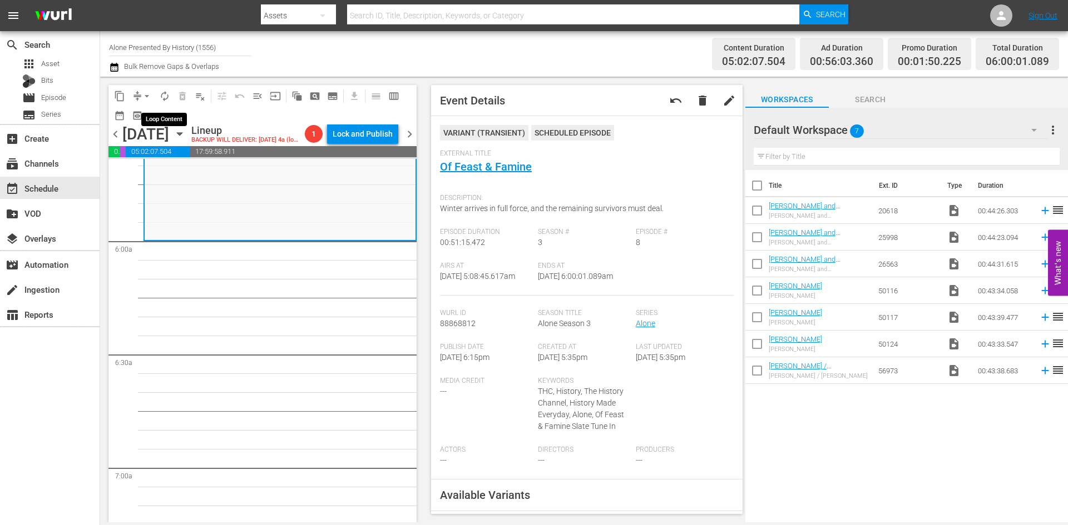
click at [166, 98] on span "autorenew_outlined" at bounding box center [164, 96] width 11 height 11
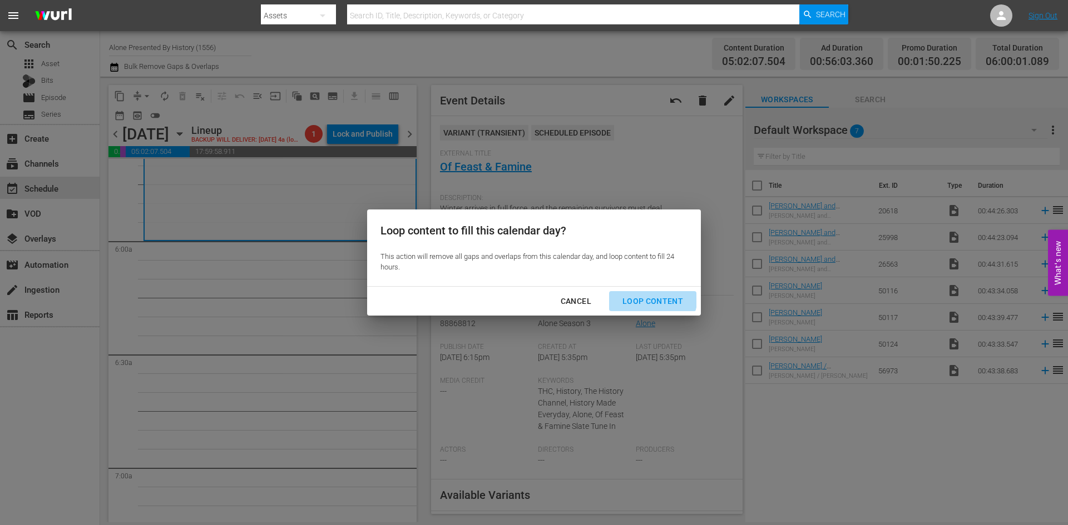
click at [652, 297] on div "Loop Content" at bounding box center [652, 302] width 78 height 14
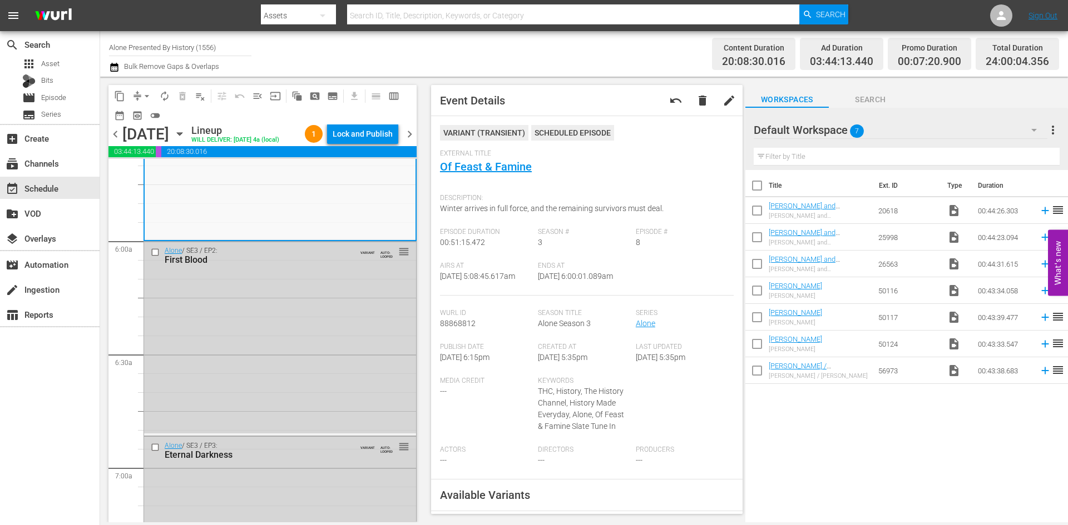
click at [364, 140] on div "Lock and Publish" at bounding box center [362, 134] width 60 height 20
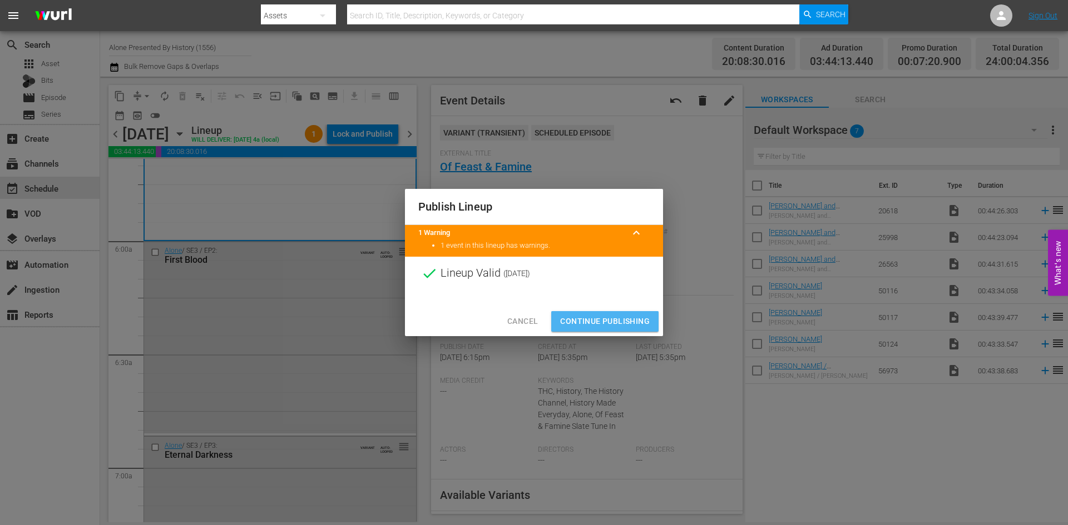
click at [589, 322] on span "Continue Publishing" at bounding box center [605, 322] width 90 height 14
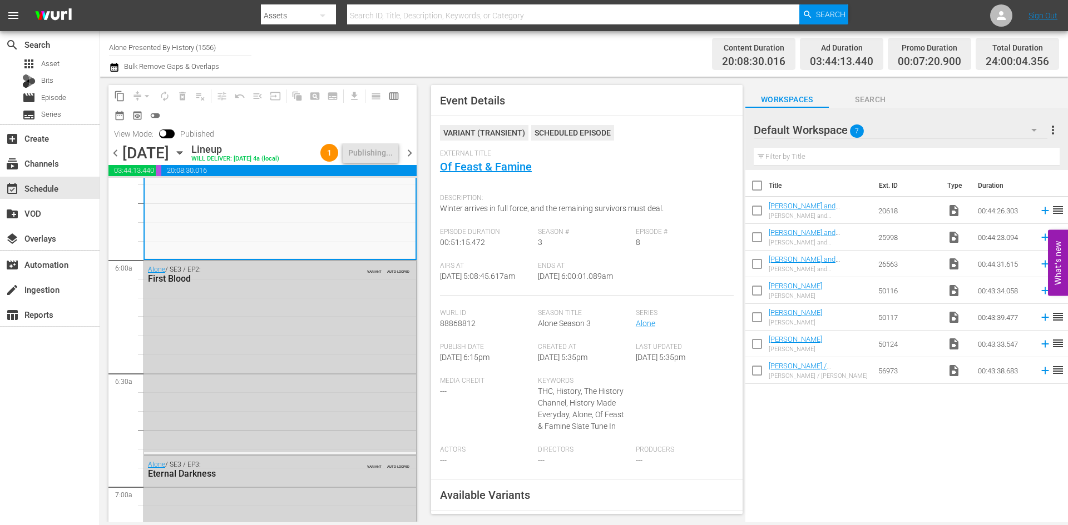
click at [410, 160] on span "chevron_right" at bounding box center [410, 153] width 14 height 14
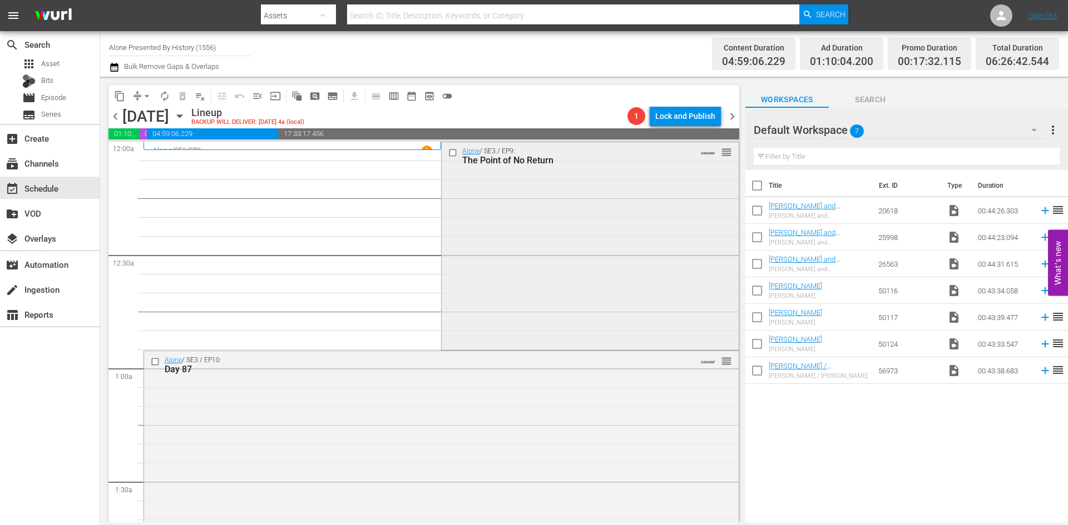
click at [512, 236] on div "Alone / SE3 / EP9: The Point of No Return VARIANT reorder" at bounding box center [589, 245] width 296 height 206
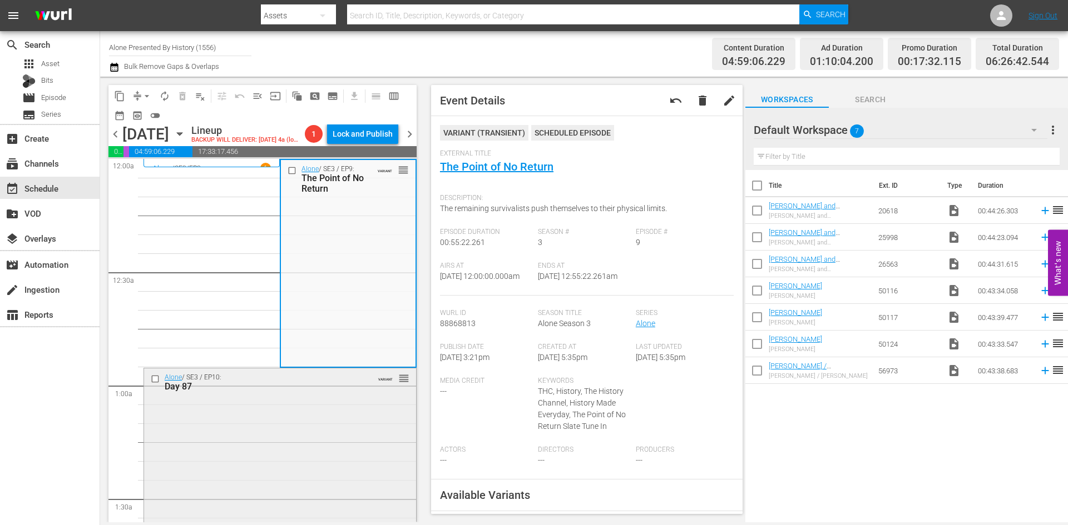
click at [300, 421] on div "Alone / SE3 / EP10: Day 87 VARIANT reorder" at bounding box center [280, 472] width 272 height 207
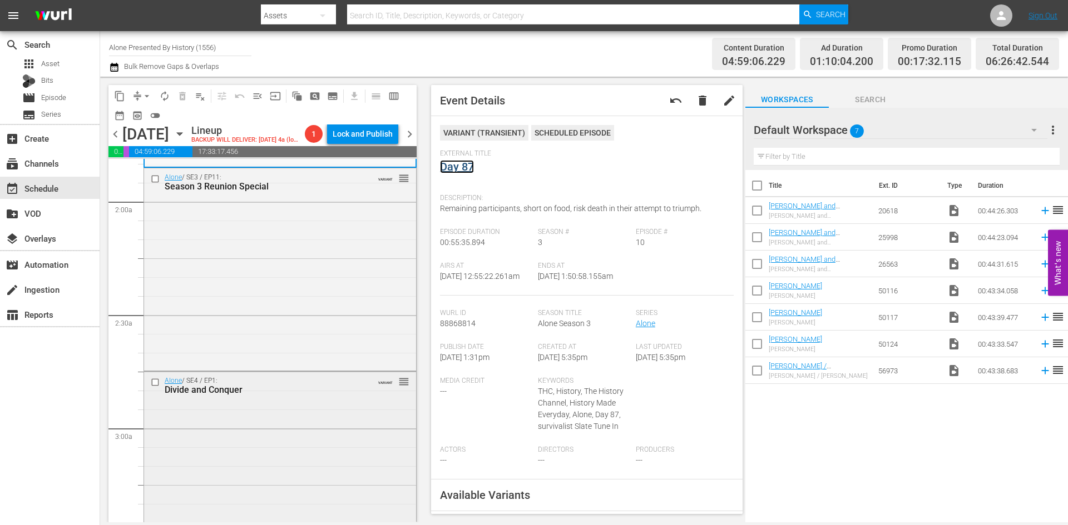
scroll to position [445, 0]
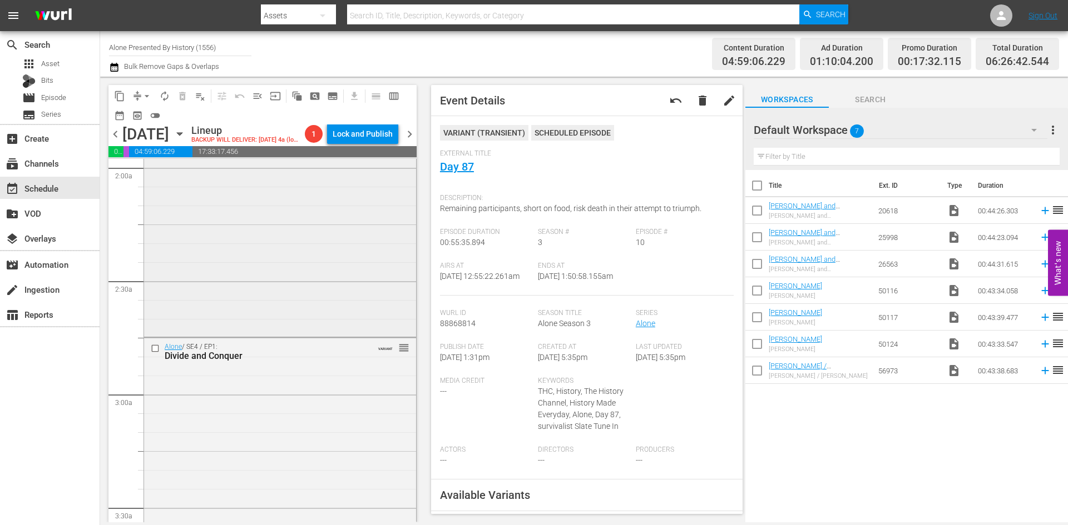
click at [318, 291] on div "Alone / SE3 / EP11: Season 3 Reunion Special VARIANT reorder" at bounding box center [280, 235] width 272 height 200
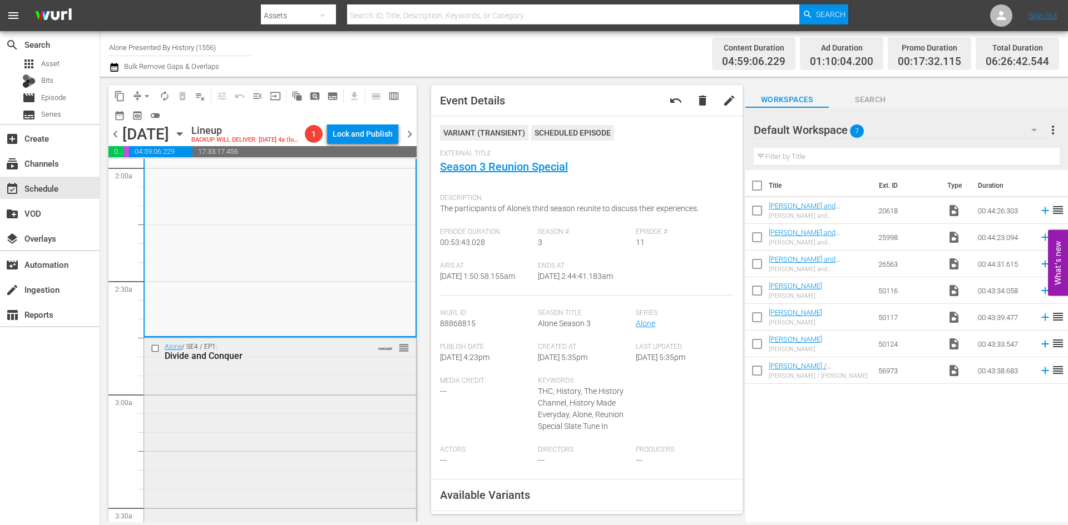
click at [358, 415] on div "Alone / SE4 / EP1: Divide and Conquer VARIANT reorder" at bounding box center [280, 441] width 272 height 206
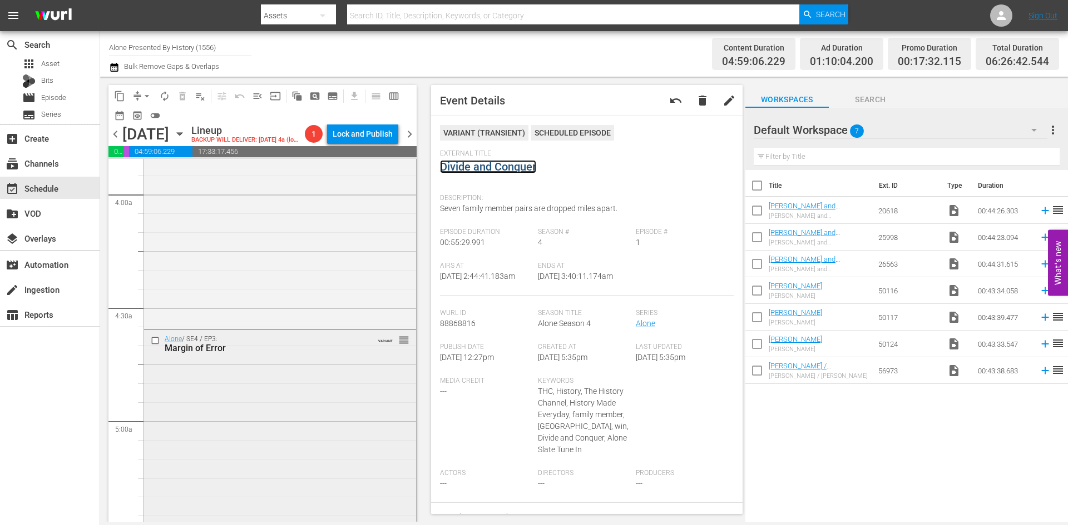
scroll to position [890, 0]
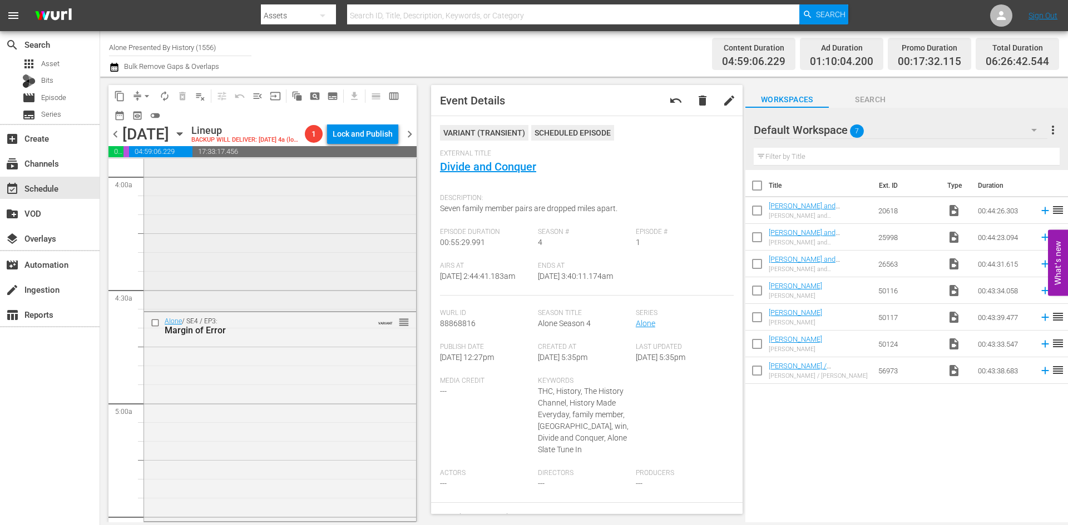
click at [324, 275] on div "Alone / SE4 / EP2: Hell on Earth VARIANT reorder" at bounding box center [280, 206] width 272 height 206
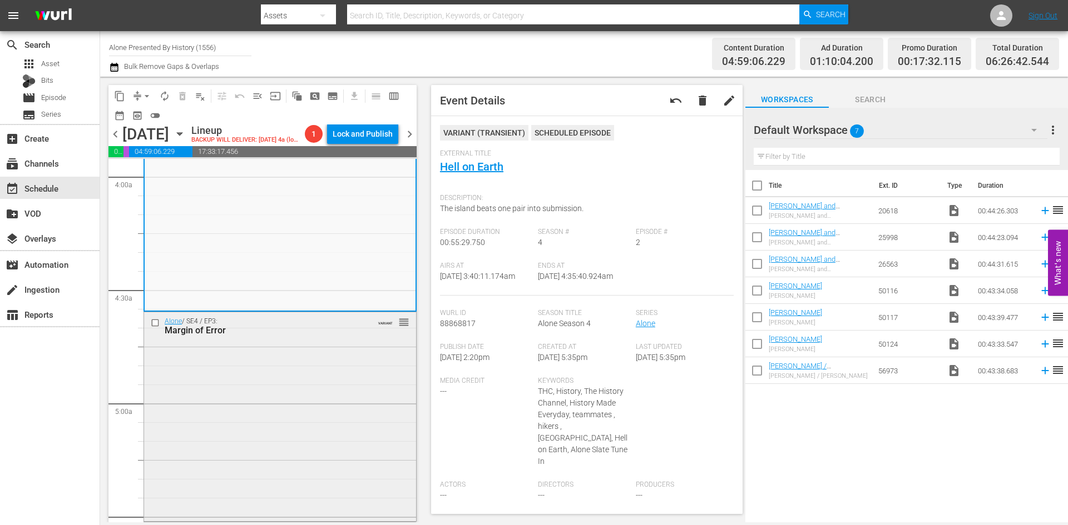
click at [351, 414] on div "Alone / SE4 / EP3: Margin of Error VARIANT reorder" at bounding box center [280, 415] width 272 height 206
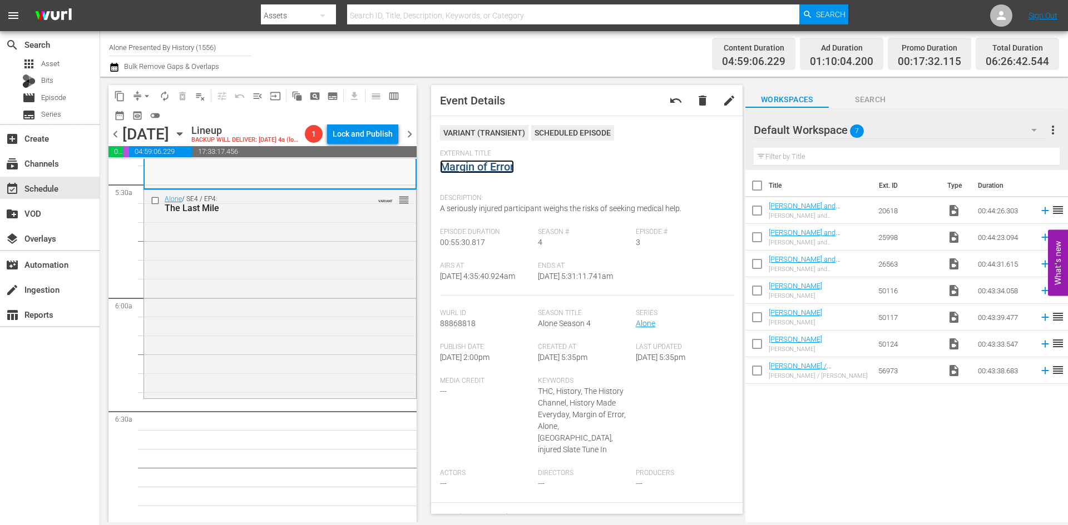
scroll to position [1223, 0]
click at [294, 356] on div "Alone / SE4 / EP4: The Last Mile VARIANT reorder" at bounding box center [280, 292] width 272 height 206
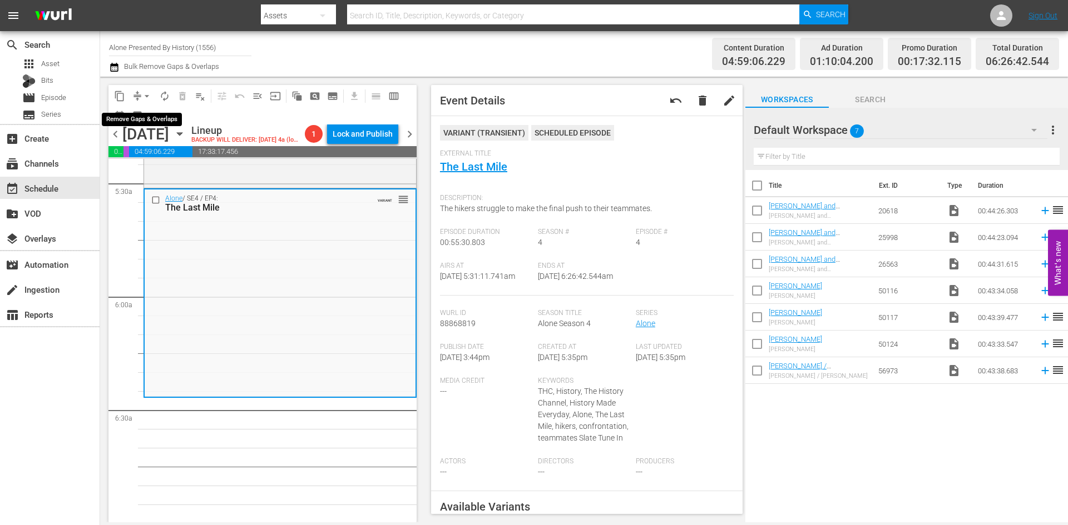
click at [143, 101] on span "arrow_drop_down" at bounding box center [146, 96] width 11 height 11
click at [153, 117] on li "Align to Midnight" at bounding box center [147, 119] width 117 height 18
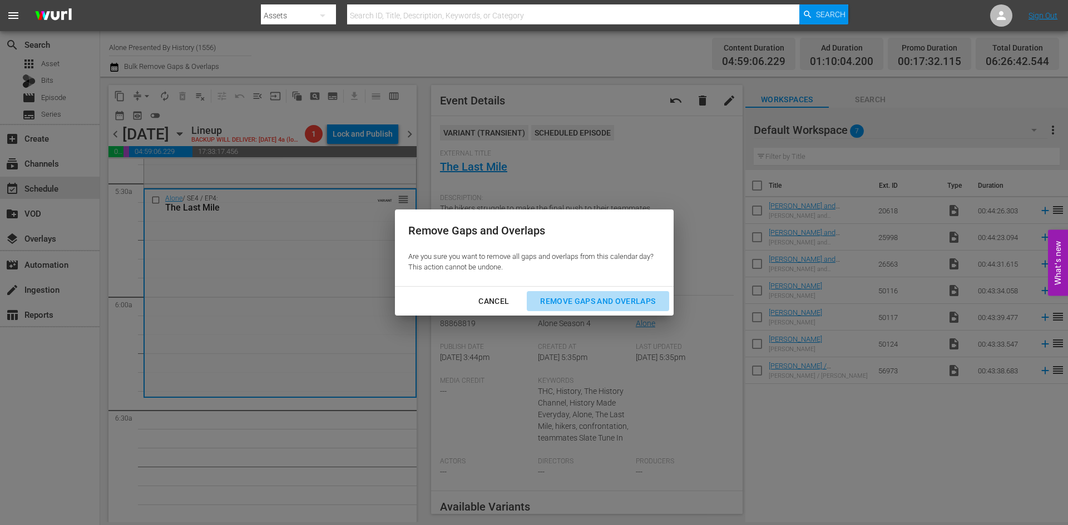
click at [562, 298] on div "Remove Gaps and Overlaps" at bounding box center [597, 302] width 133 height 14
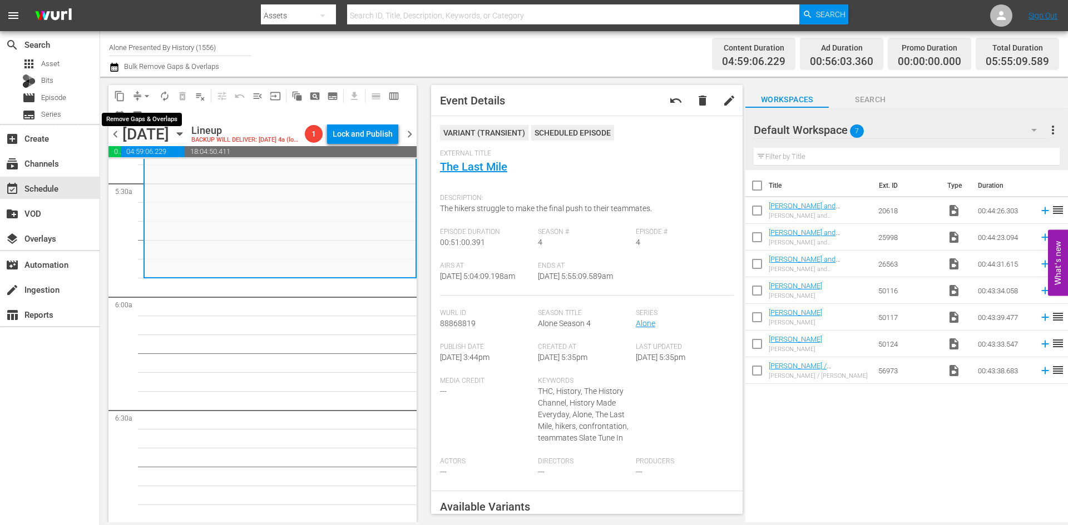
click at [144, 101] on span "arrow_drop_down" at bounding box center [146, 96] width 11 height 11
click at [141, 115] on li "Align to Midnight" at bounding box center [147, 119] width 117 height 18
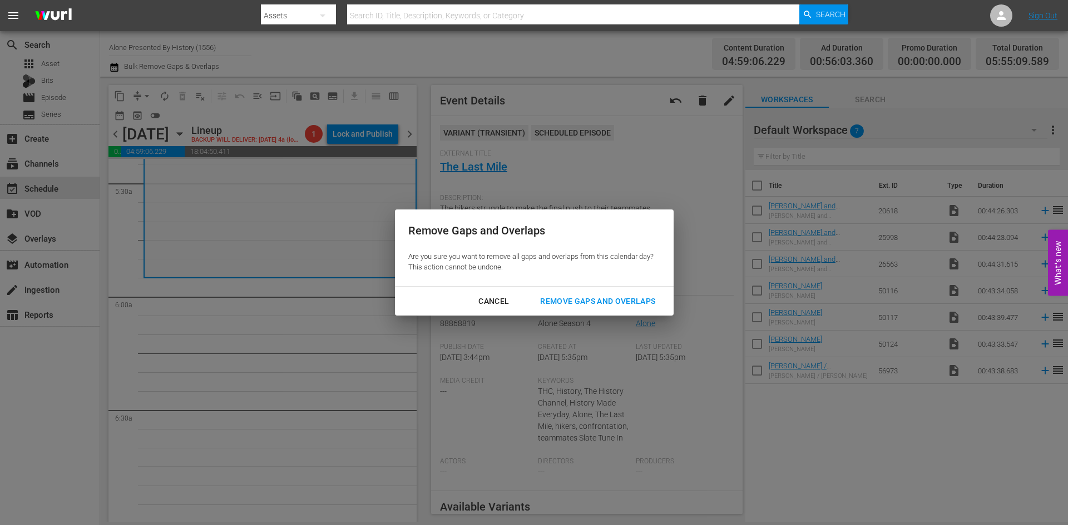
click at [595, 297] on div "Remove Gaps and Overlaps" at bounding box center [597, 302] width 133 height 14
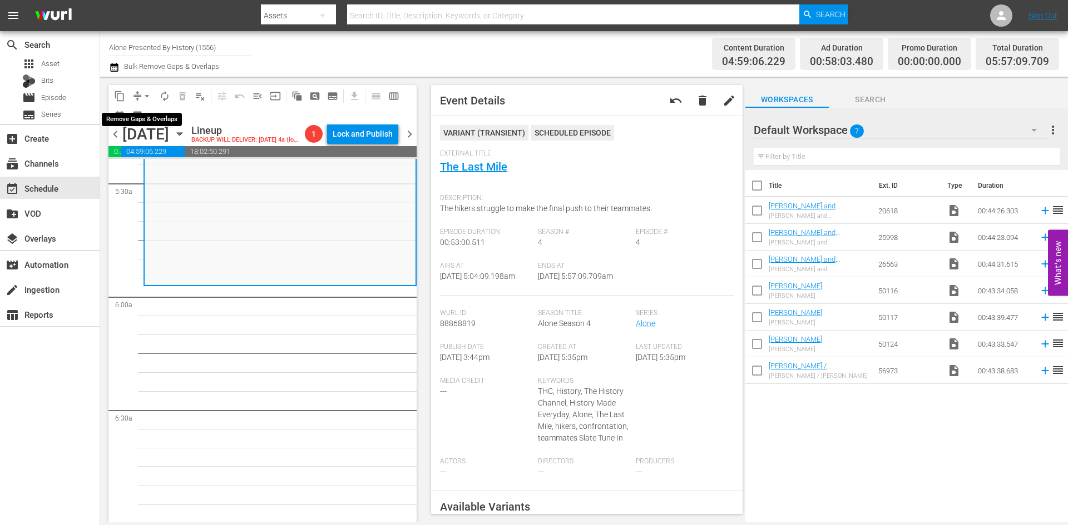
click at [142, 94] on span "arrow_drop_down" at bounding box center [146, 96] width 11 height 11
click at [141, 119] on li "Align to Midnight" at bounding box center [147, 119] width 117 height 18
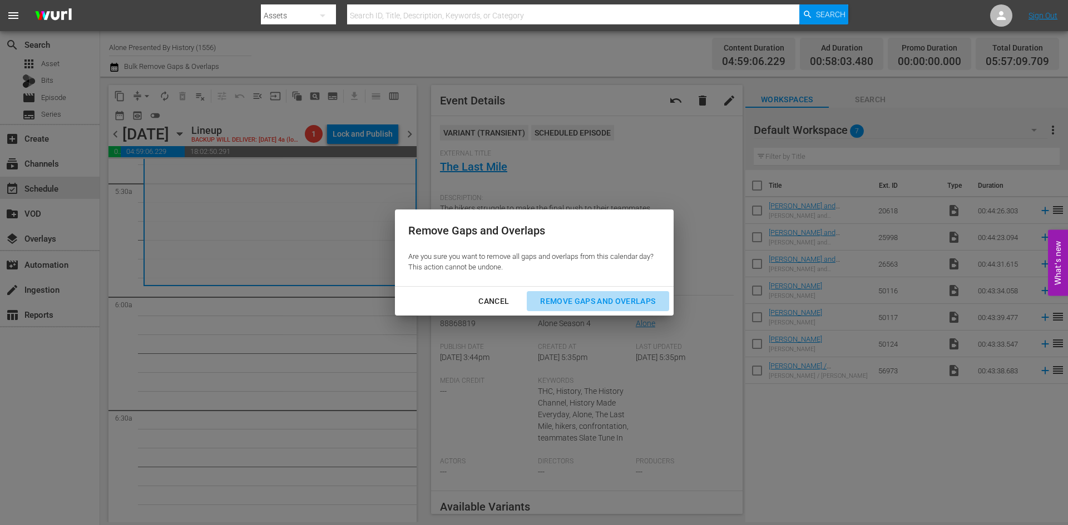
click at [616, 304] on div "Remove Gaps and Overlaps" at bounding box center [597, 302] width 133 height 14
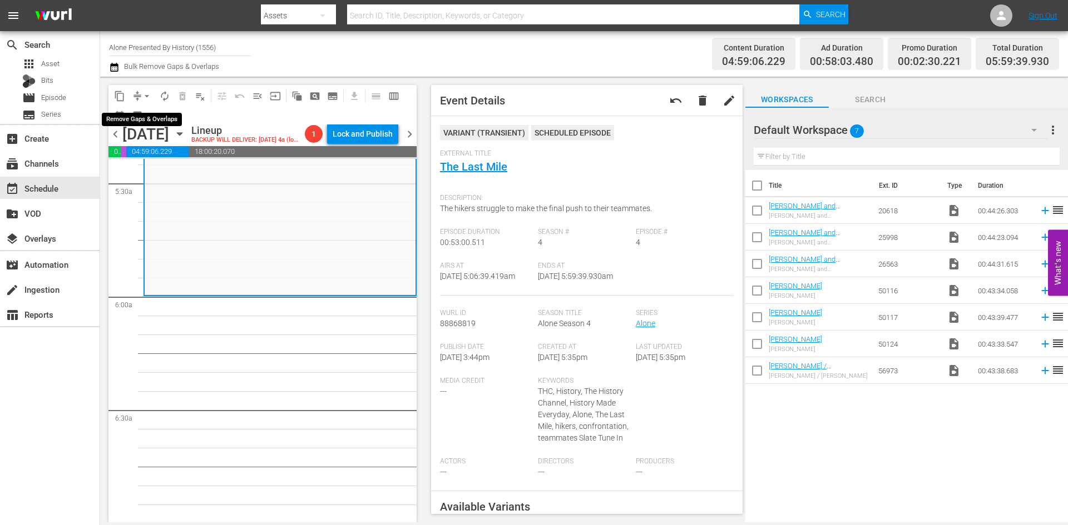
click at [146, 101] on span "arrow_drop_down" at bounding box center [146, 96] width 11 height 11
click at [145, 117] on li "Align to Midnight" at bounding box center [147, 119] width 117 height 18
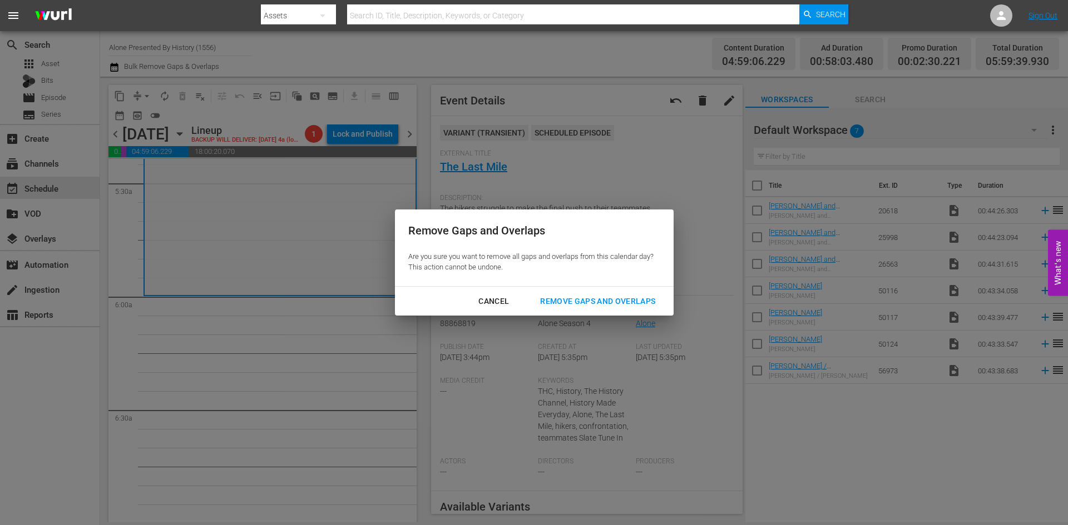
click at [607, 296] on div "Remove Gaps and Overlaps" at bounding box center [597, 302] width 133 height 14
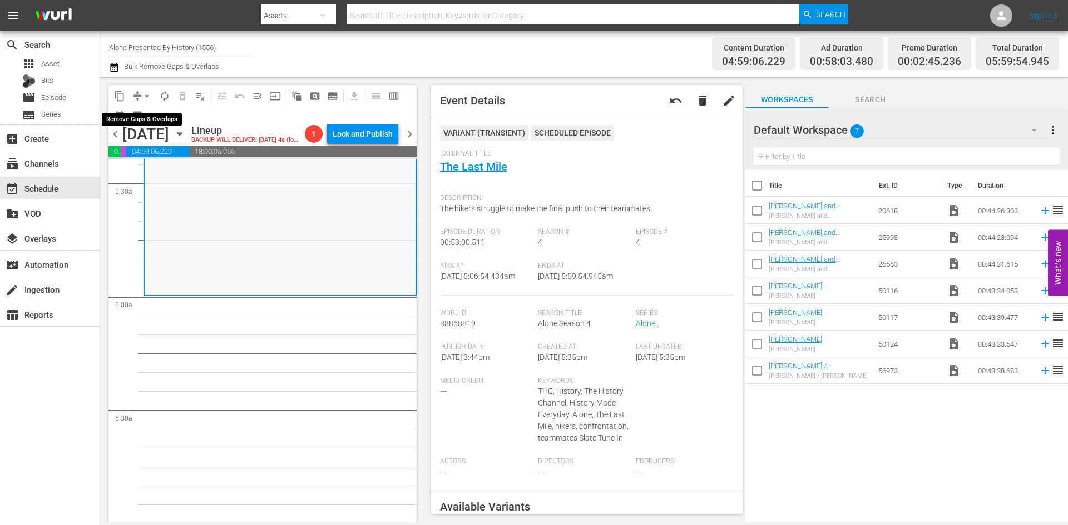
click at [143, 95] on span "arrow_drop_down" at bounding box center [146, 96] width 11 height 11
click at [142, 118] on li "Align to Midnight" at bounding box center [147, 119] width 117 height 18
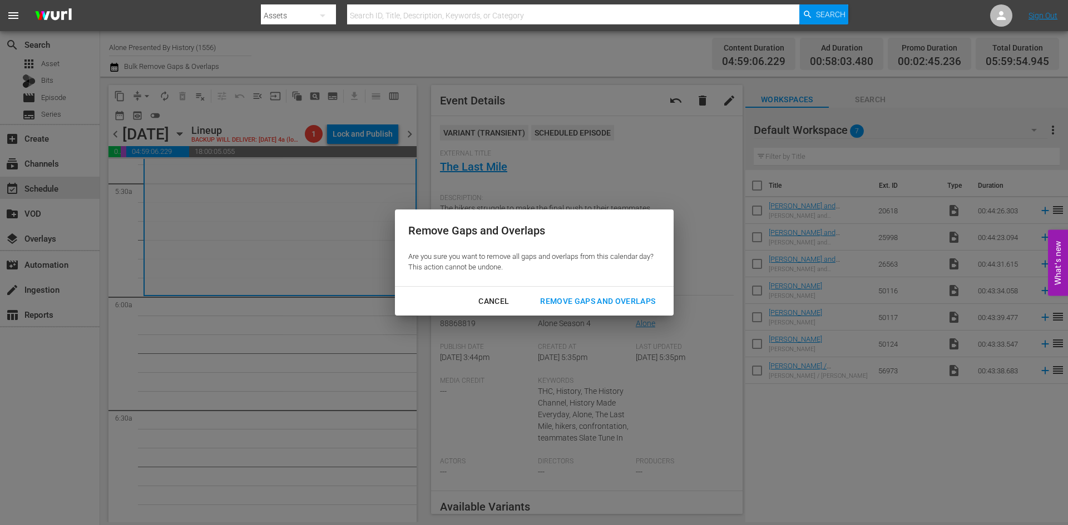
click at [562, 299] on div "Remove Gaps and Overlaps" at bounding box center [597, 302] width 133 height 14
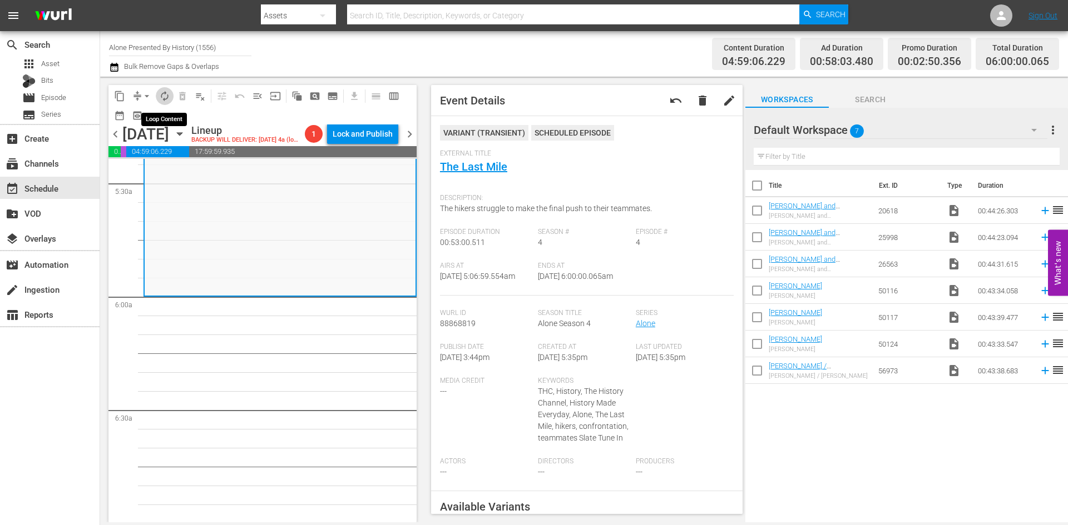
click at [163, 98] on span "autorenew_outlined" at bounding box center [164, 96] width 11 height 11
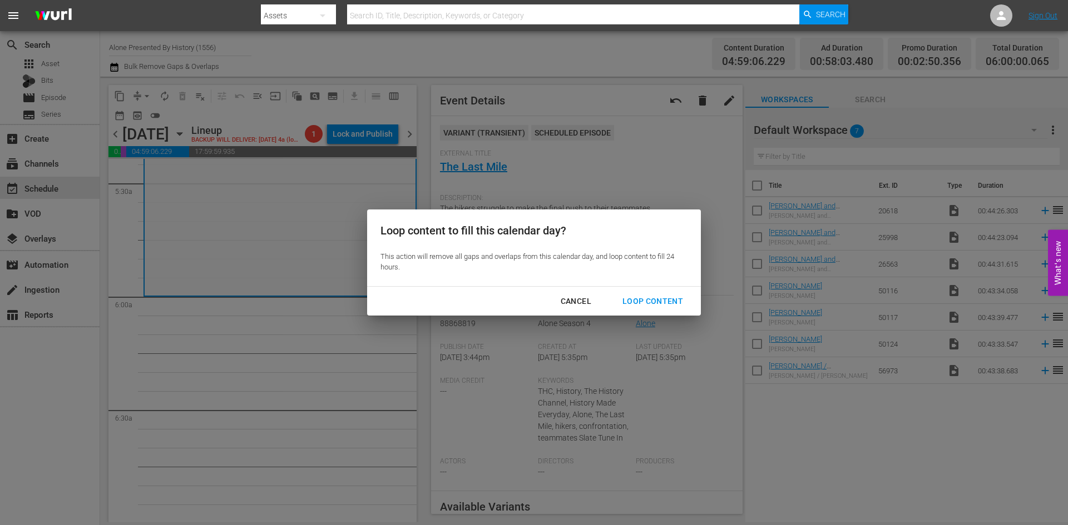
click at [633, 297] on div "Loop Content" at bounding box center [652, 302] width 78 height 14
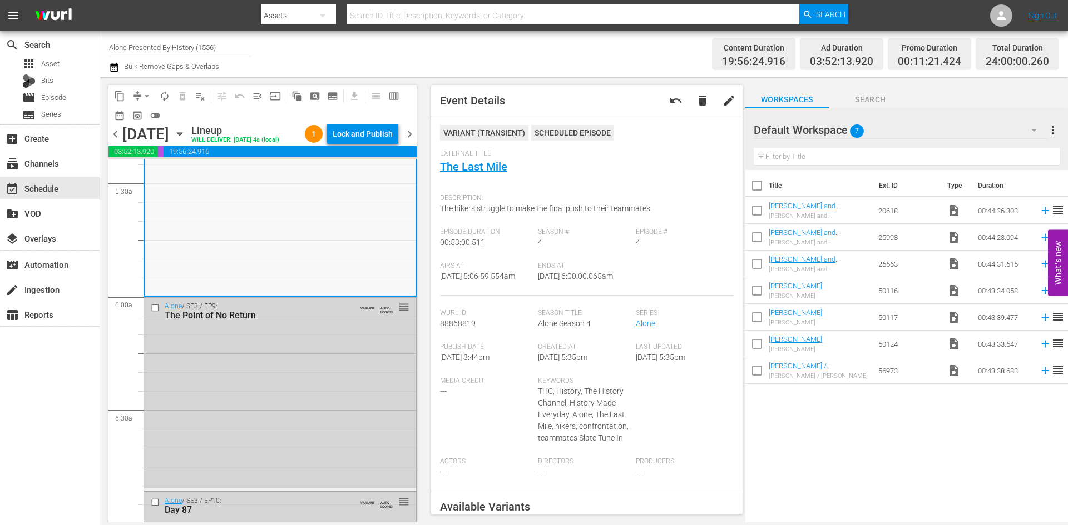
click at [360, 137] on div "Lock and Publish" at bounding box center [362, 134] width 60 height 20
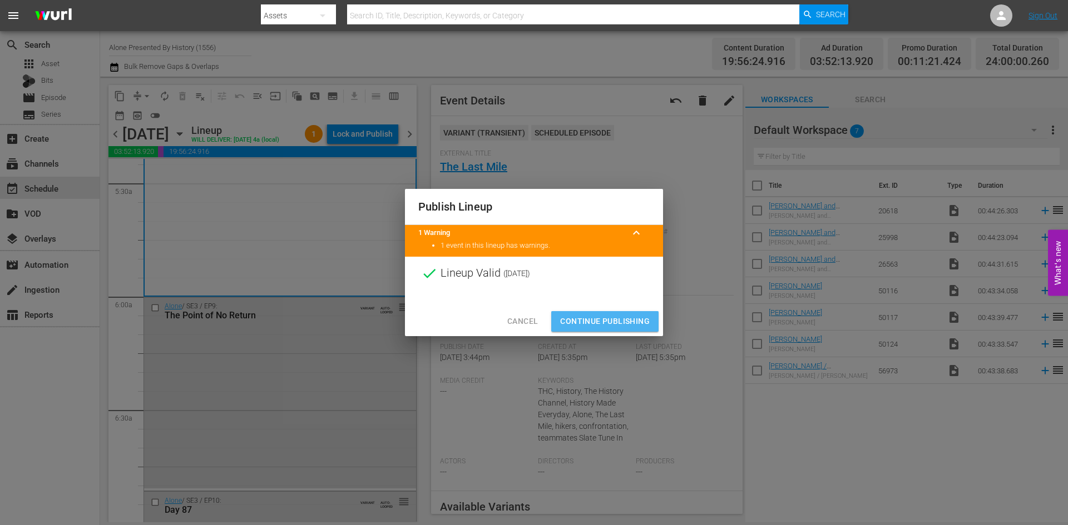
click at [612, 316] on span "Continue Publishing" at bounding box center [605, 322] width 90 height 14
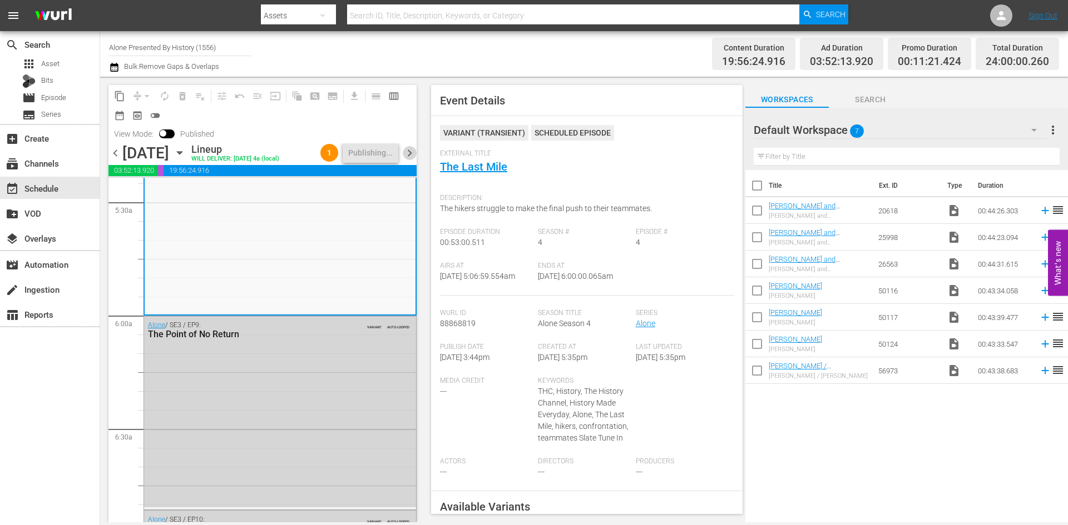
click at [410, 153] on span "chevron_right" at bounding box center [410, 153] width 14 height 14
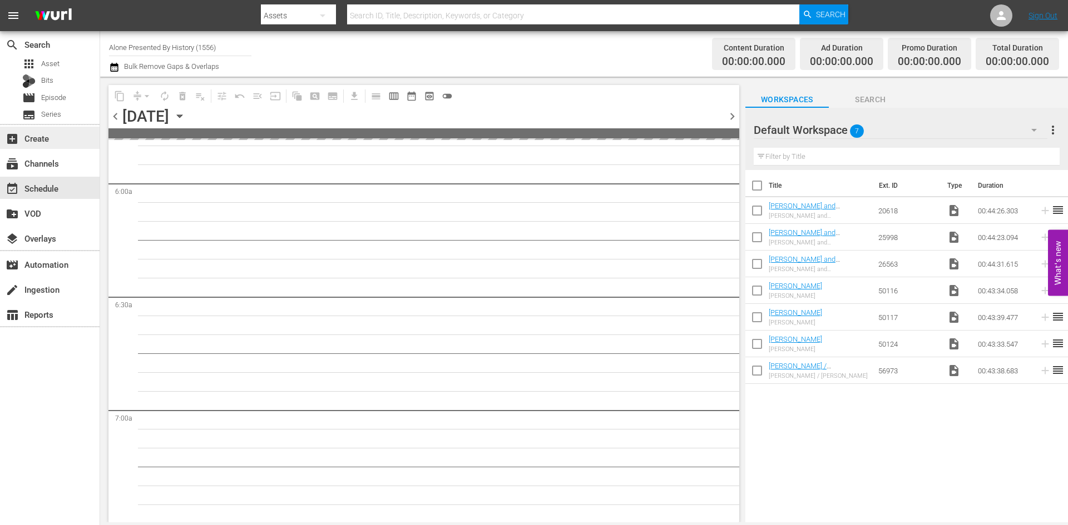
scroll to position [1299, 0]
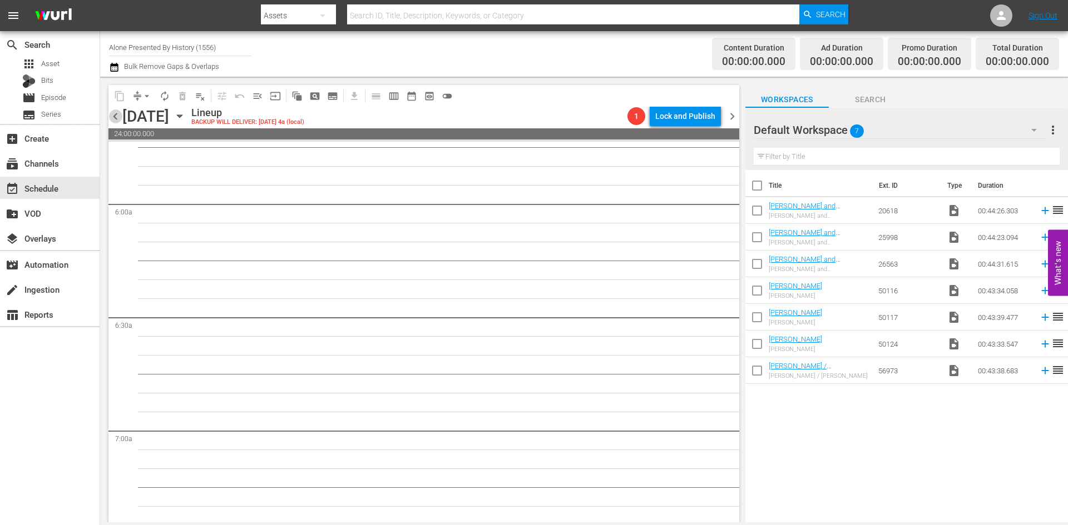
click at [115, 115] on span "chevron_left" at bounding box center [115, 117] width 14 height 14
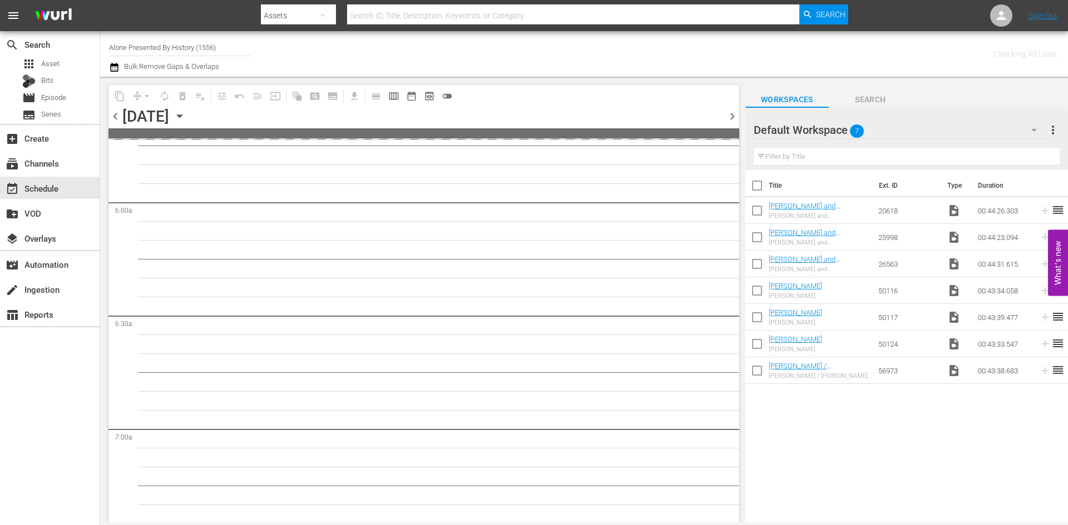
scroll to position [1318, 0]
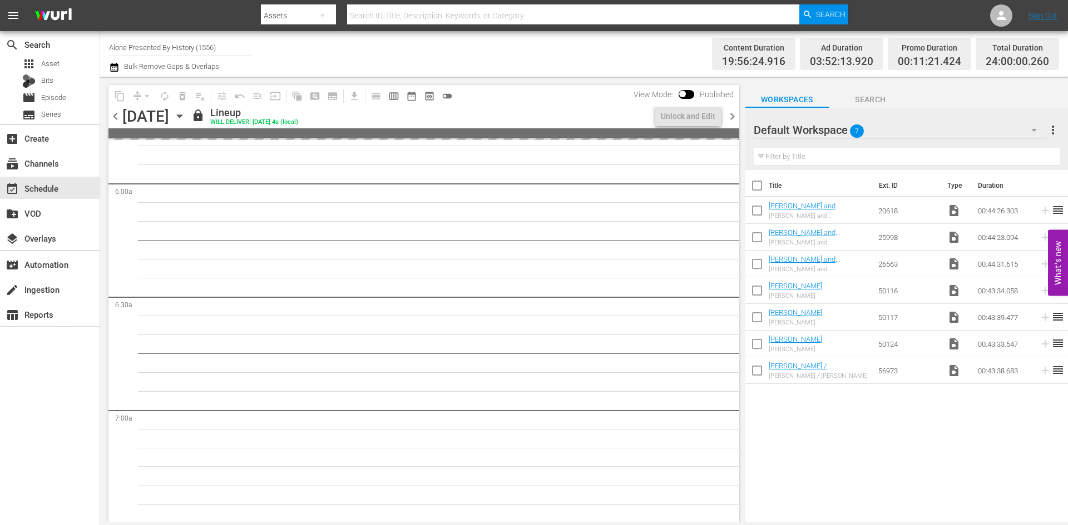
click at [115, 115] on span "chevron_left" at bounding box center [115, 117] width 14 height 14
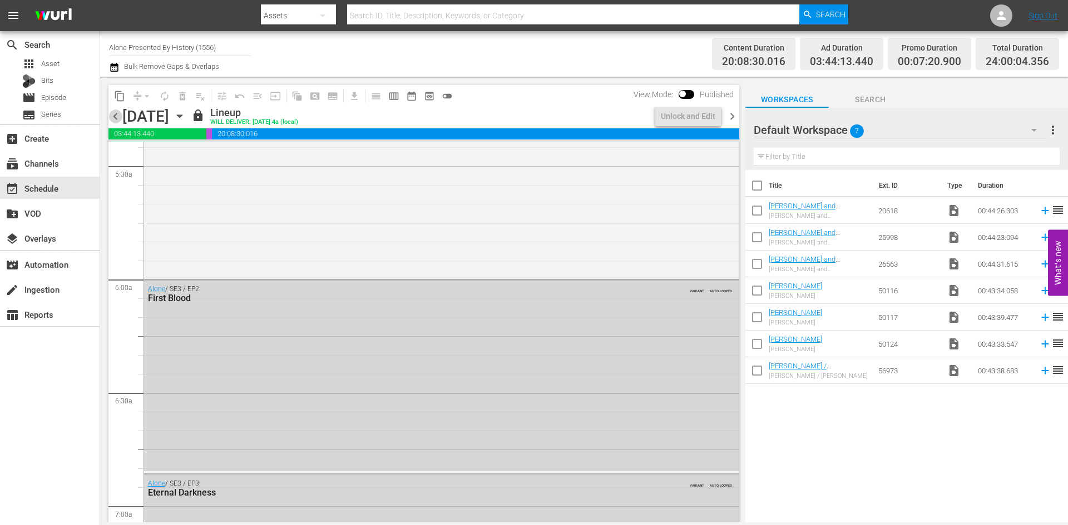
click at [115, 115] on span "chevron_left" at bounding box center [115, 117] width 14 height 14
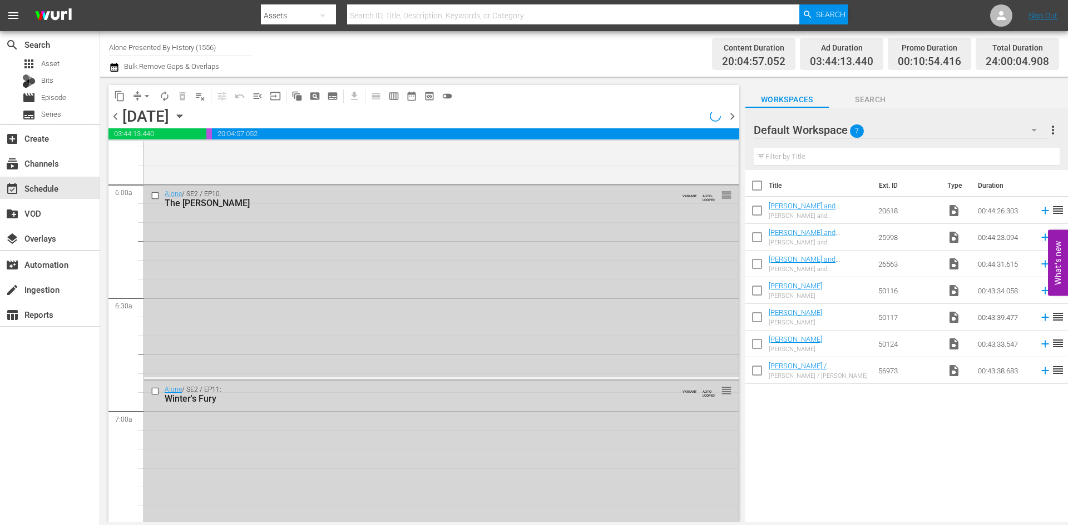
scroll to position [1204, 0]
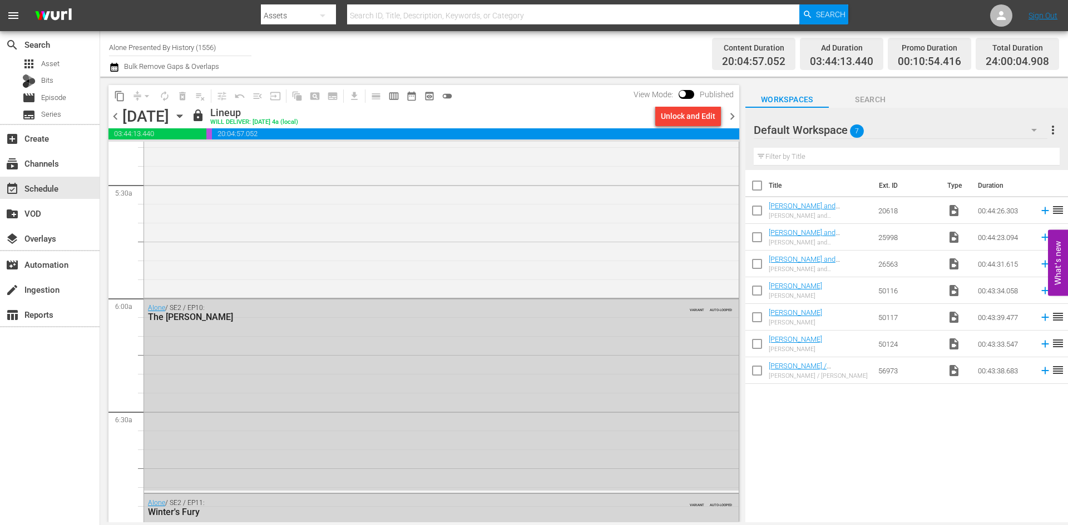
click at [115, 115] on span "chevron_left" at bounding box center [115, 117] width 14 height 14
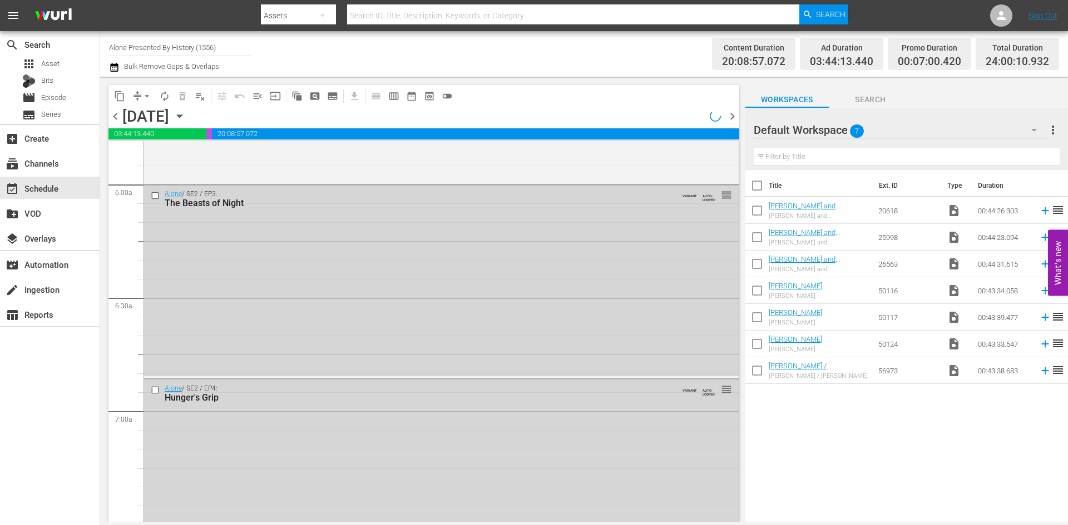
scroll to position [1223, 0]
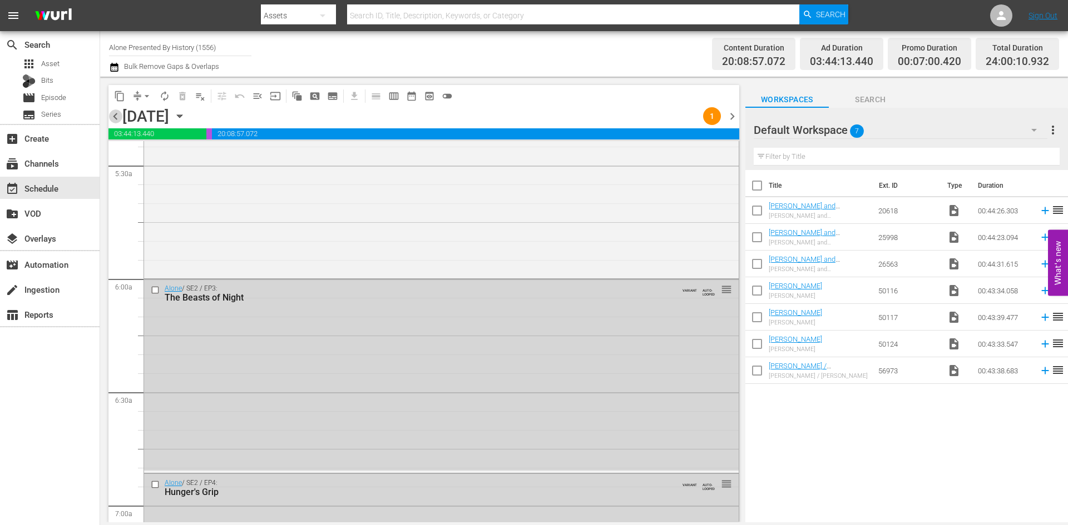
click at [115, 115] on span "chevron_left" at bounding box center [115, 117] width 14 height 14
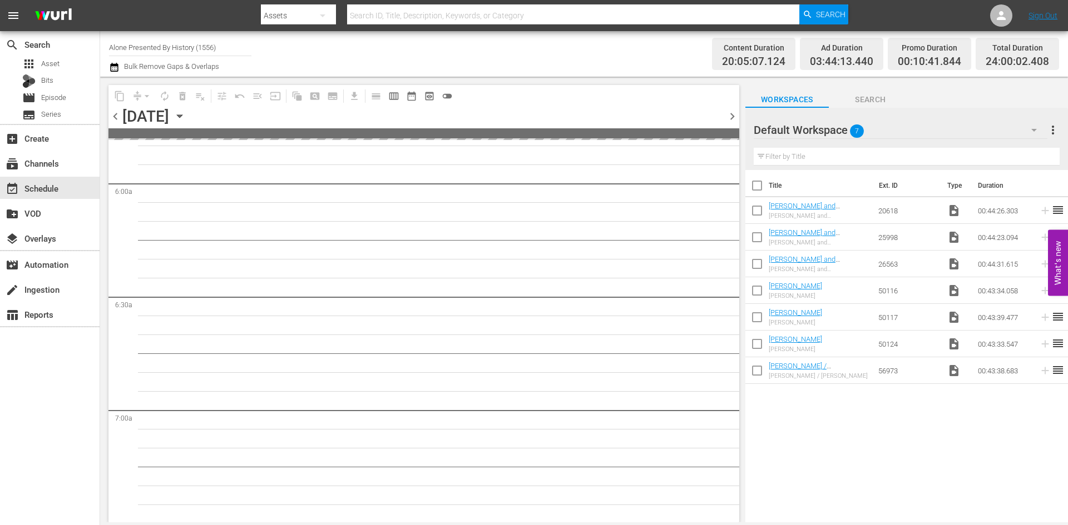
scroll to position [1223, 0]
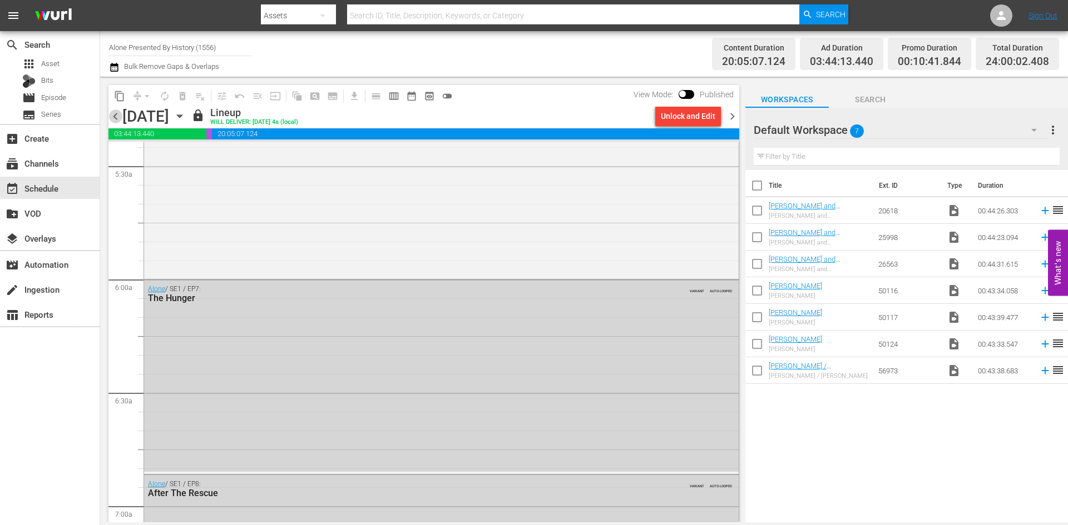
click at [115, 115] on span "chevron_left" at bounding box center [115, 117] width 14 height 14
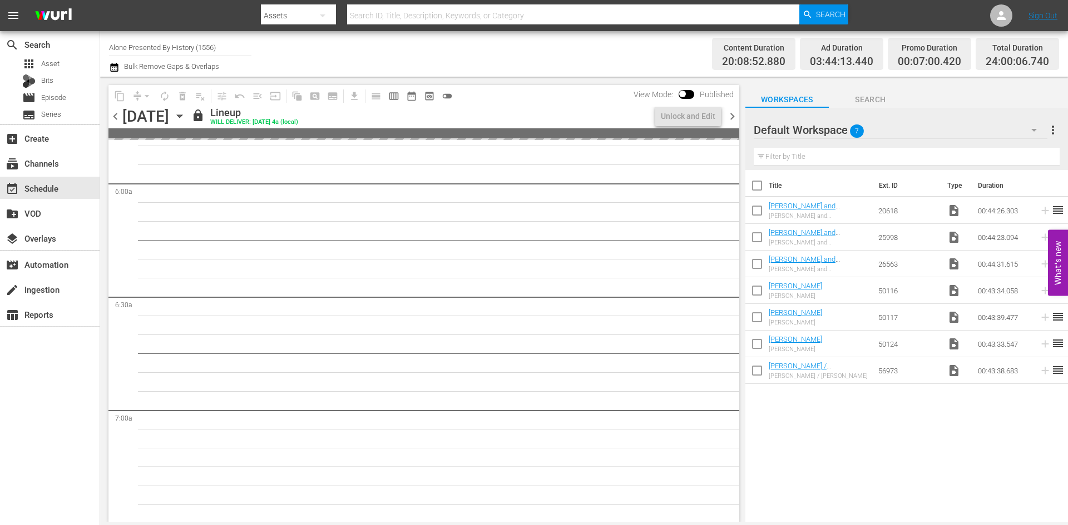
scroll to position [1223, 0]
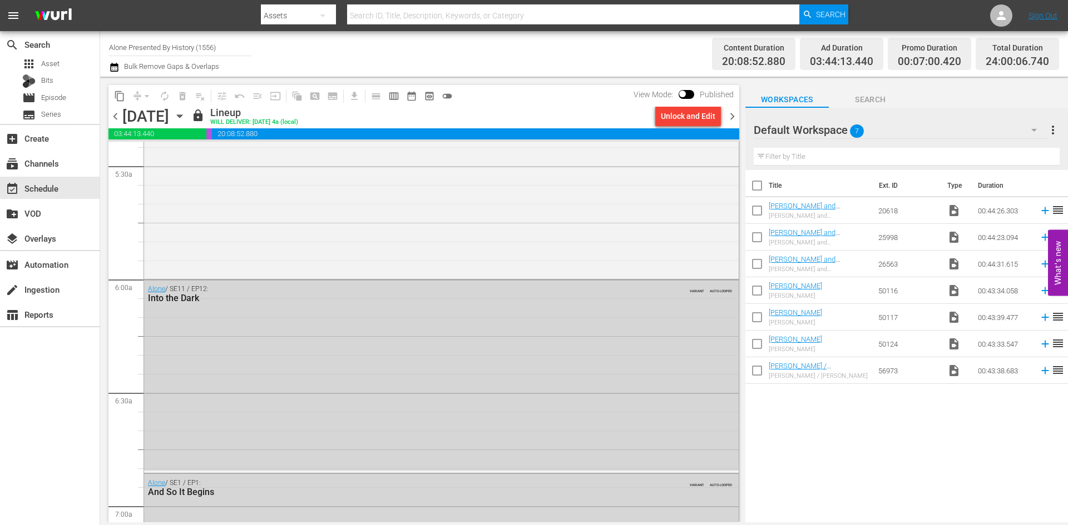
click at [115, 115] on span "chevron_left" at bounding box center [115, 117] width 14 height 14
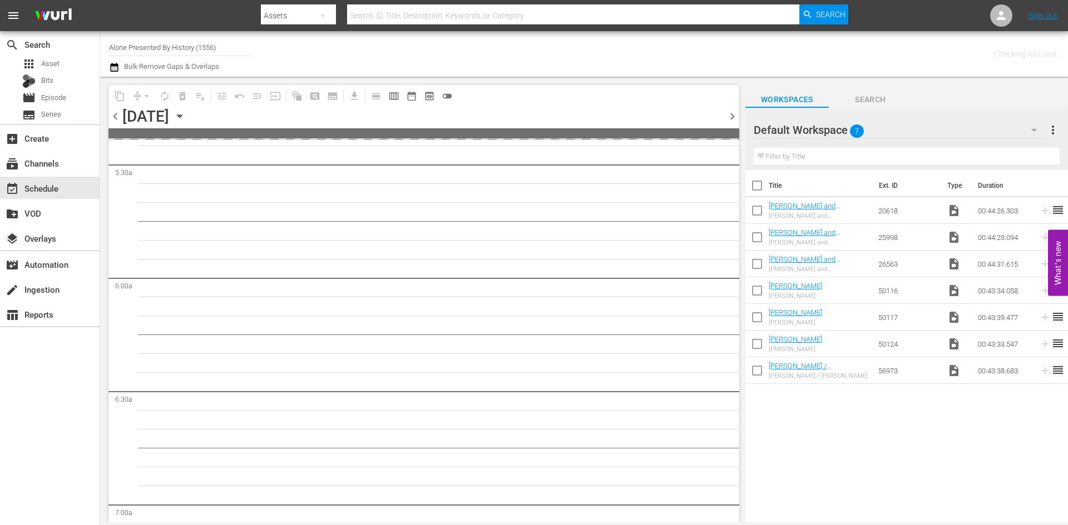
scroll to position [1318, 0]
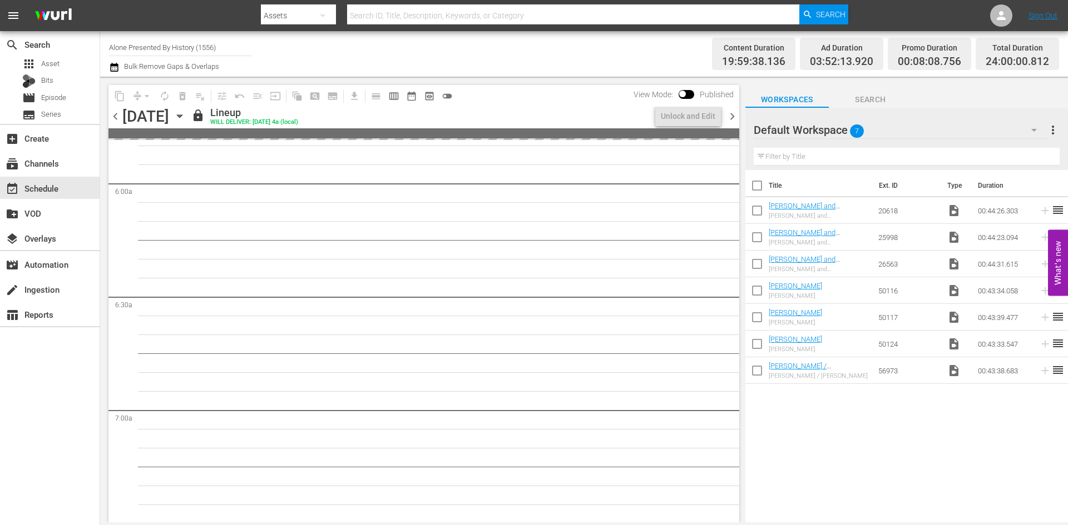
click at [142, 46] on input "Alone Presented By History (1556)" at bounding box center [180, 47] width 142 height 27
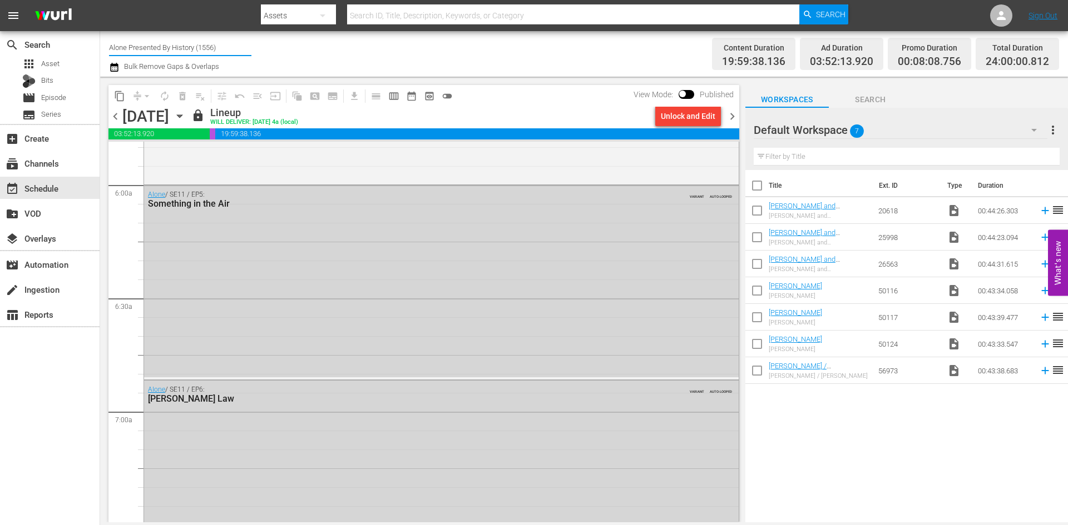
scroll to position [1204, 0]
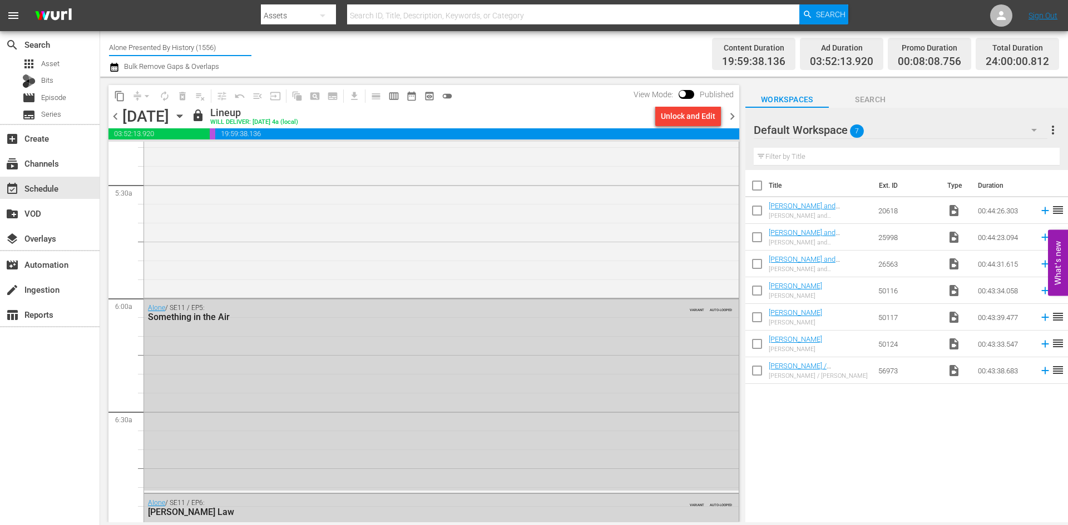
click at [142, 46] on input "Alone Presented By History (1556)" at bounding box center [180, 47] width 142 height 27
click at [150, 80] on div "Flipping Nation by A&E (1610 - aenetworks_flippingnation_1)" at bounding box center [262, 78] width 288 height 27
type input "Flipping Nation by A&E (1610 - aenetworks_flippingnation_1)"
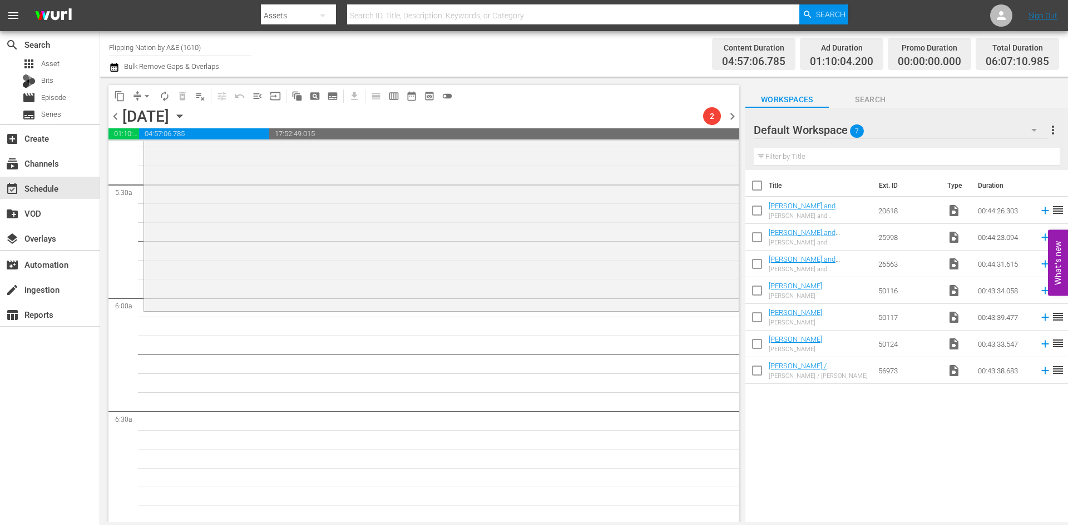
scroll to position [1223, 0]
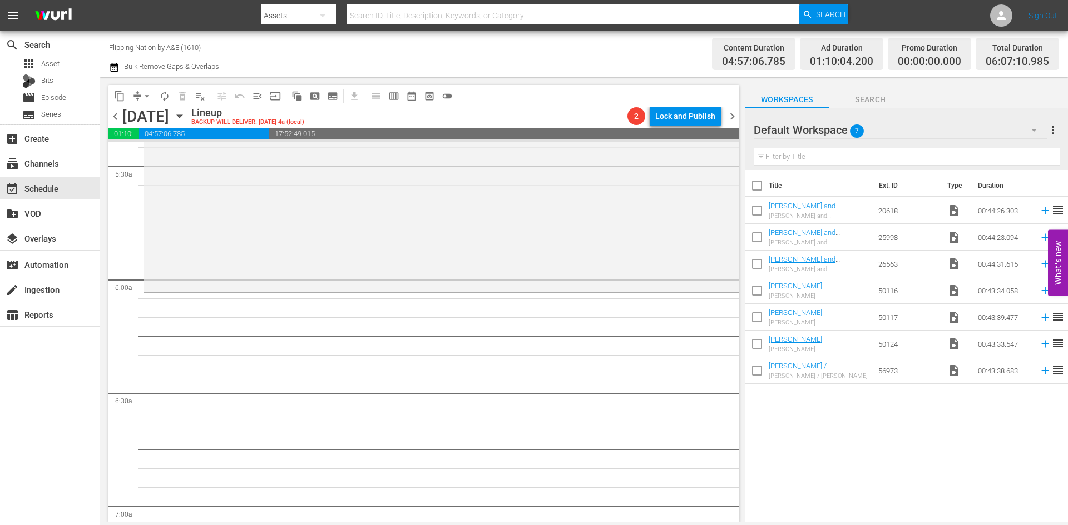
click at [186, 118] on icon "button" at bounding box center [179, 116] width 12 height 12
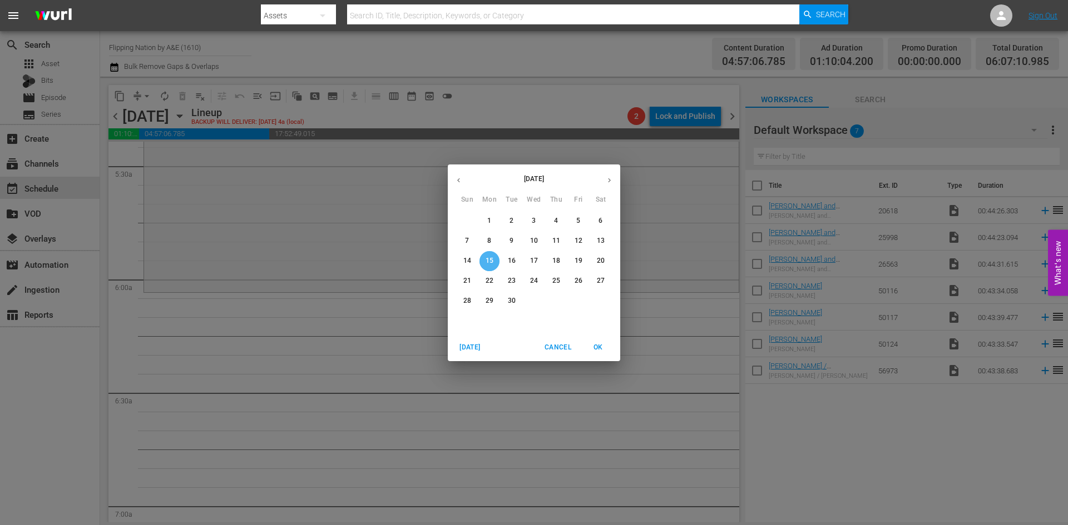
click at [494, 260] on span "15" at bounding box center [489, 260] width 20 height 9
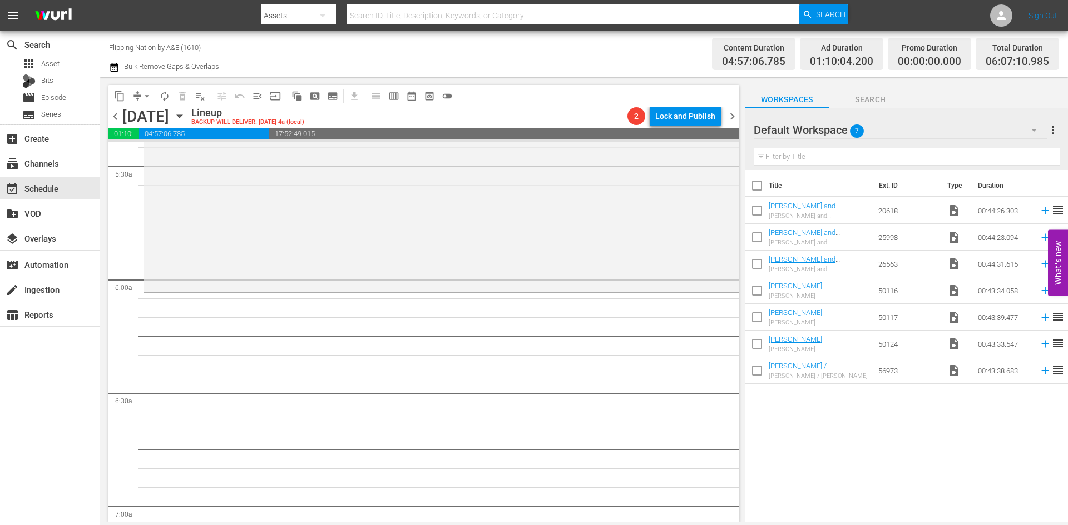
click at [113, 112] on span "chevron_left" at bounding box center [115, 117] width 14 height 14
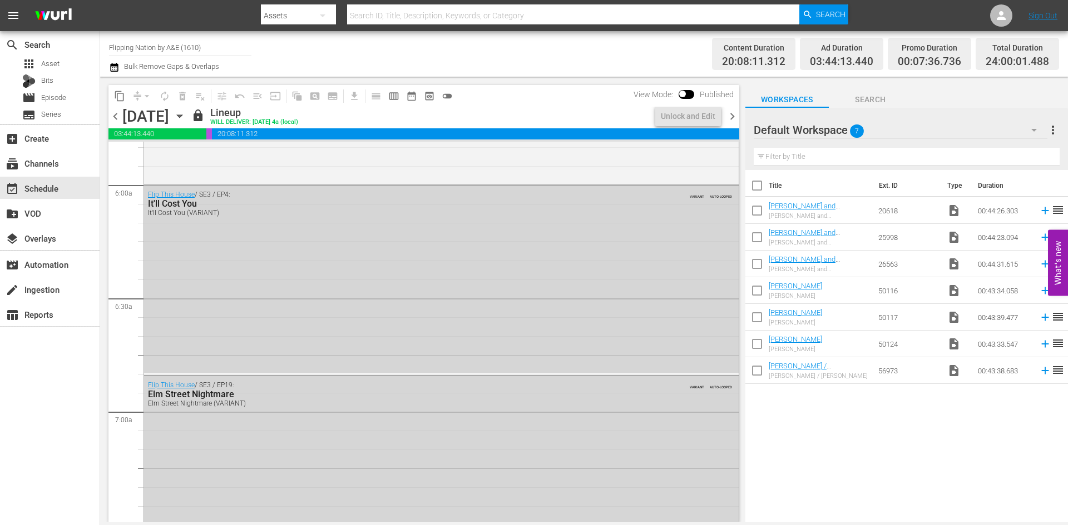
scroll to position [1242, 0]
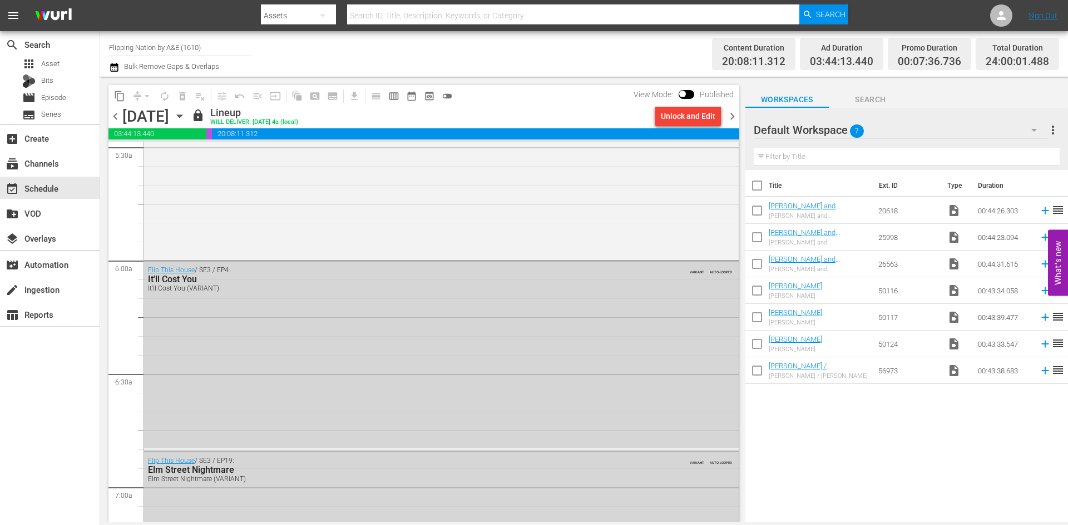
click at [734, 115] on span "chevron_right" at bounding box center [732, 117] width 14 height 14
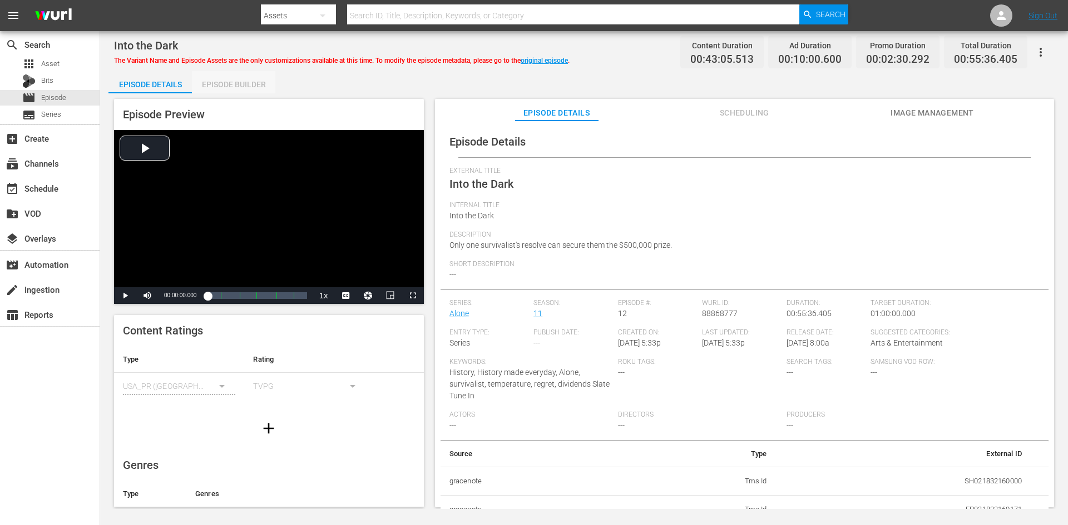
click at [229, 83] on div "Episode Builder" at bounding box center [233, 84] width 83 height 27
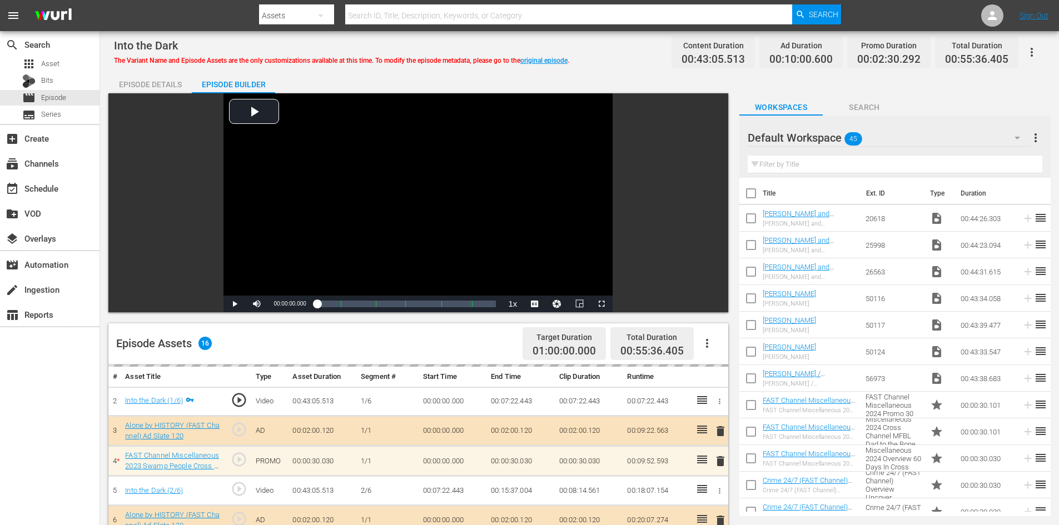
click at [950, 135] on div "Default Workspace 45" at bounding box center [889, 137] width 283 height 31
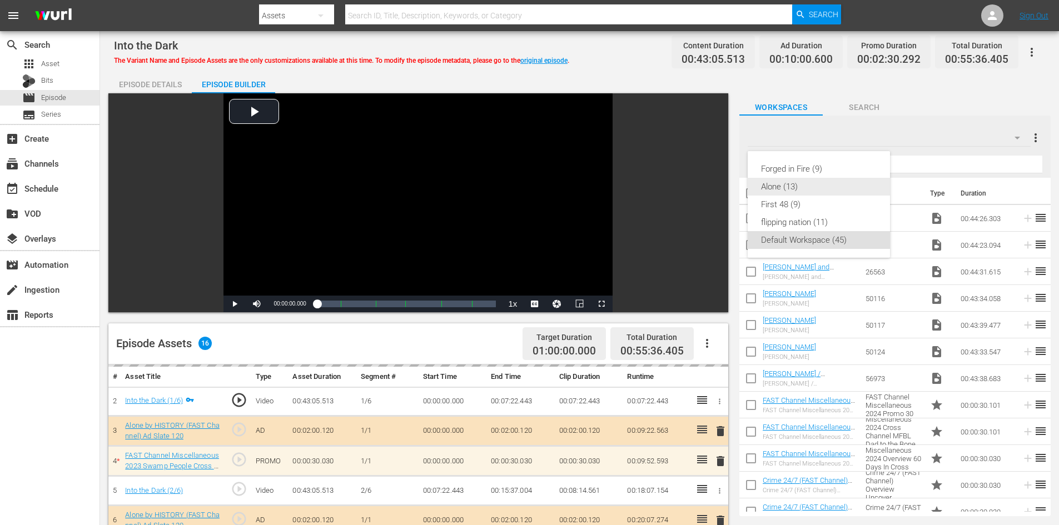
click at [815, 181] on div "Alone (13)" at bounding box center [819, 187] width 116 height 18
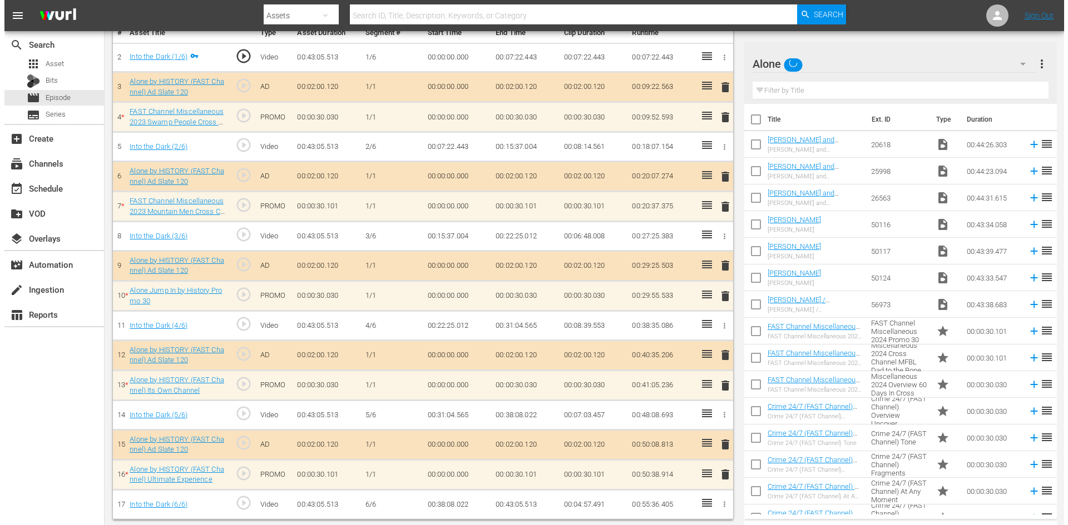
scroll to position [345, 0]
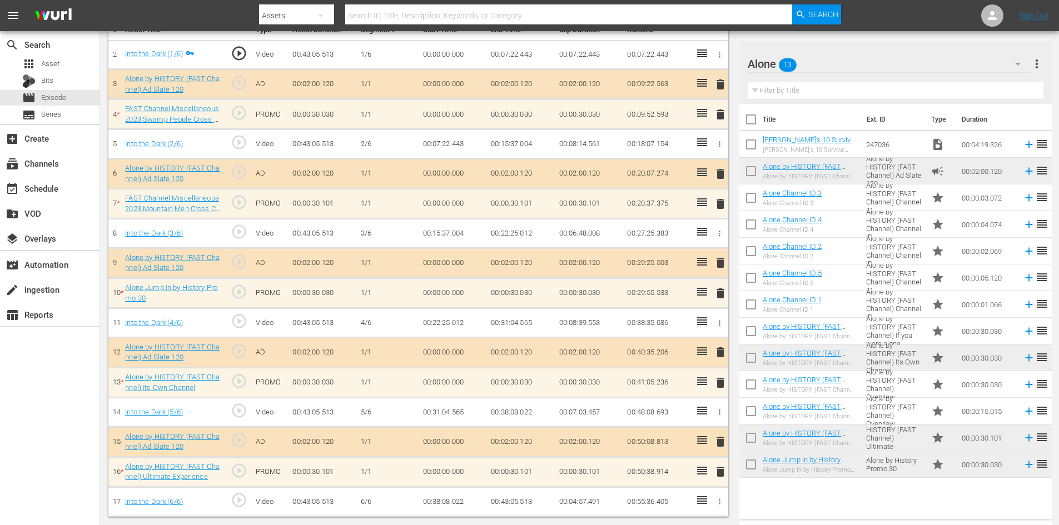
click at [720, 470] on span "delete" at bounding box center [720, 471] width 13 height 13
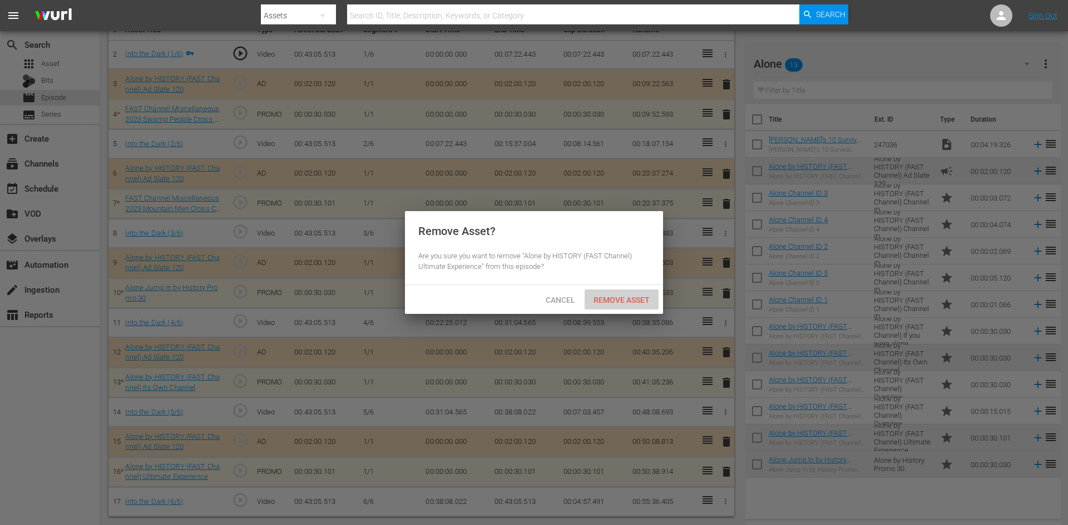
click at [629, 299] on span "Remove Asset" at bounding box center [621, 300] width 74 height 9
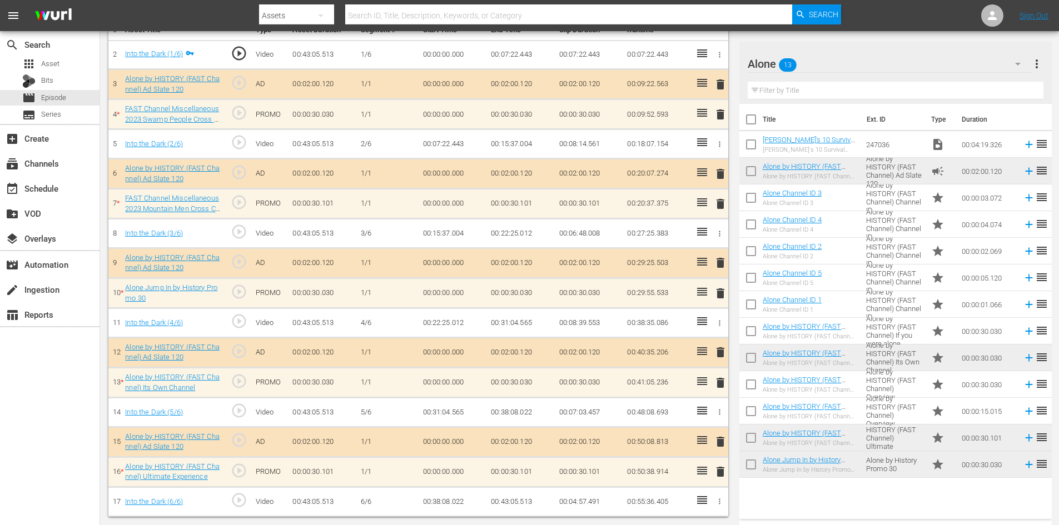
click at [722, 353] on span "delete" at bounding box center [720, 352] width 13 height 13
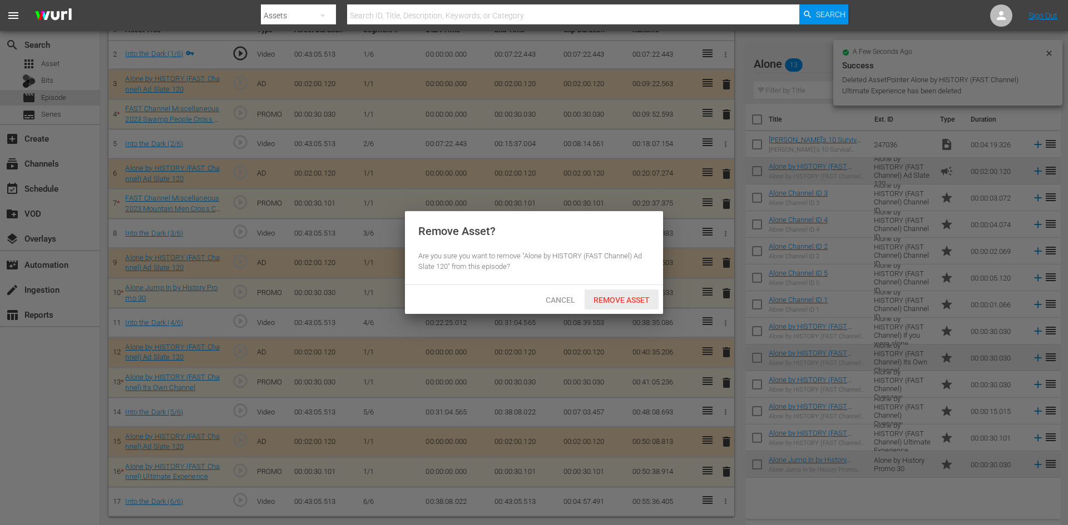
click at [620, 299] on span "Remove Asset" at bounding box center [621, 300] width 74 height 9
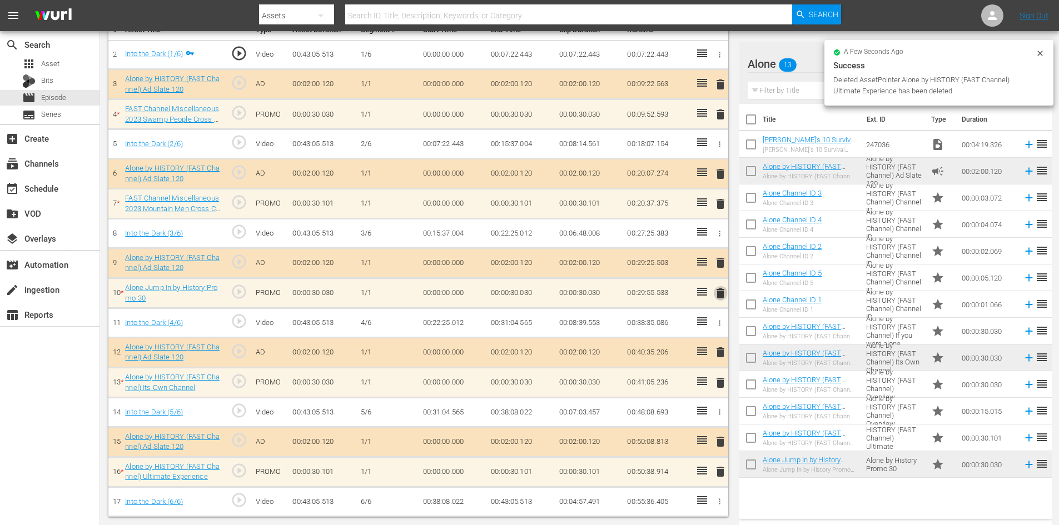
click at [721, 294] on span "delete" at bounding box center [720, 293] width 13 height 13
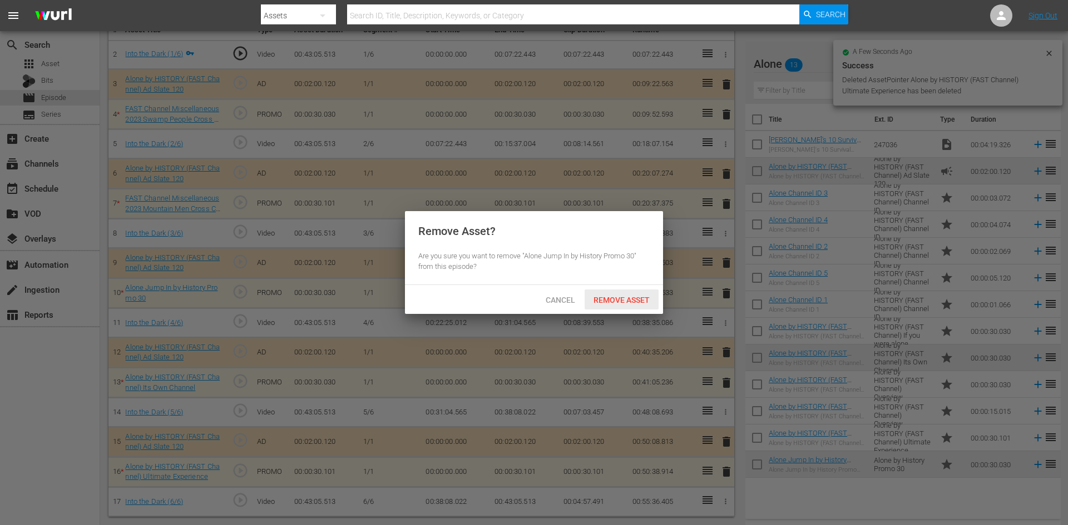
scroll to position [314, 0]
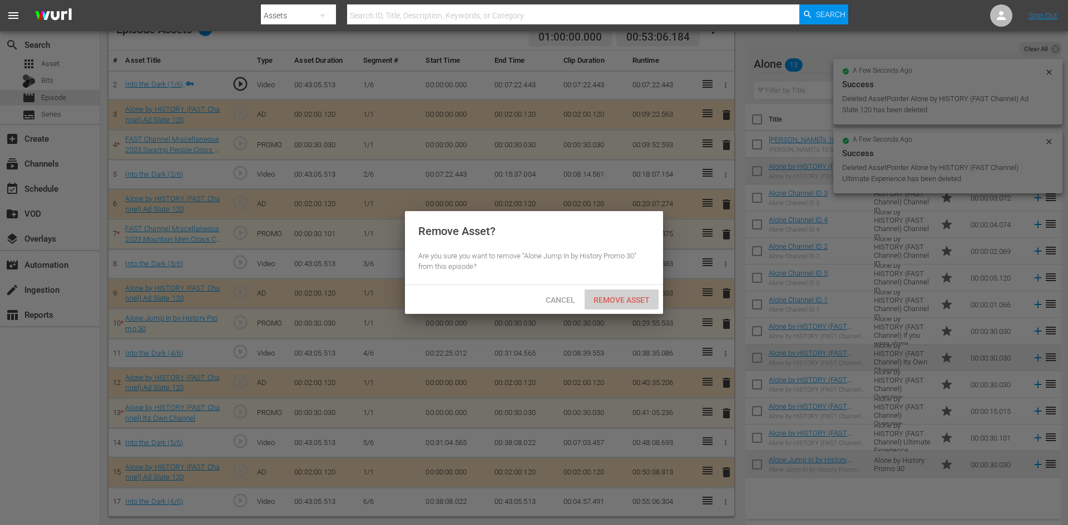
click at [629, 304] on div "Remove Asset" at bounding box center [621, 300] width 74 height 21
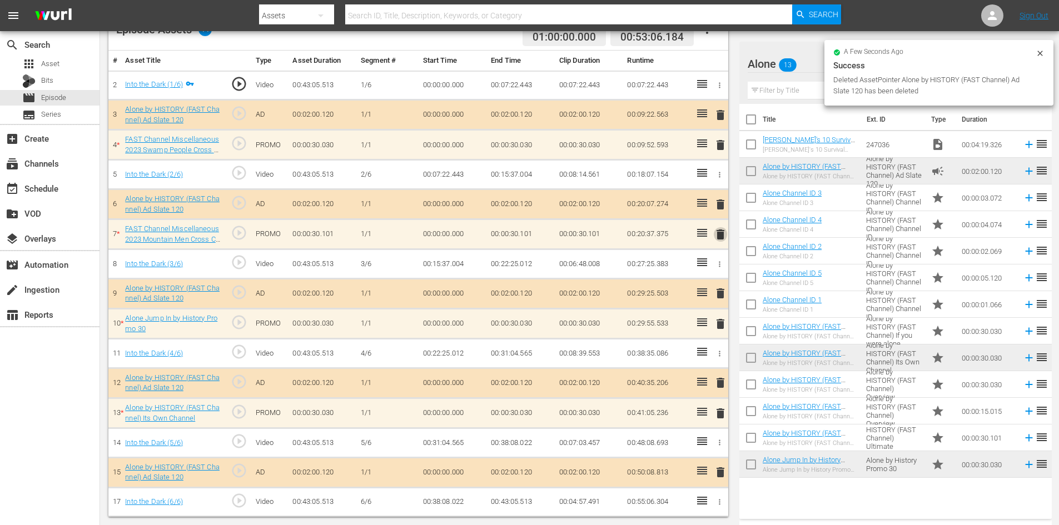
click at [720, 236] on span "delete" at bounding box center [720, 234] width 13 height 13
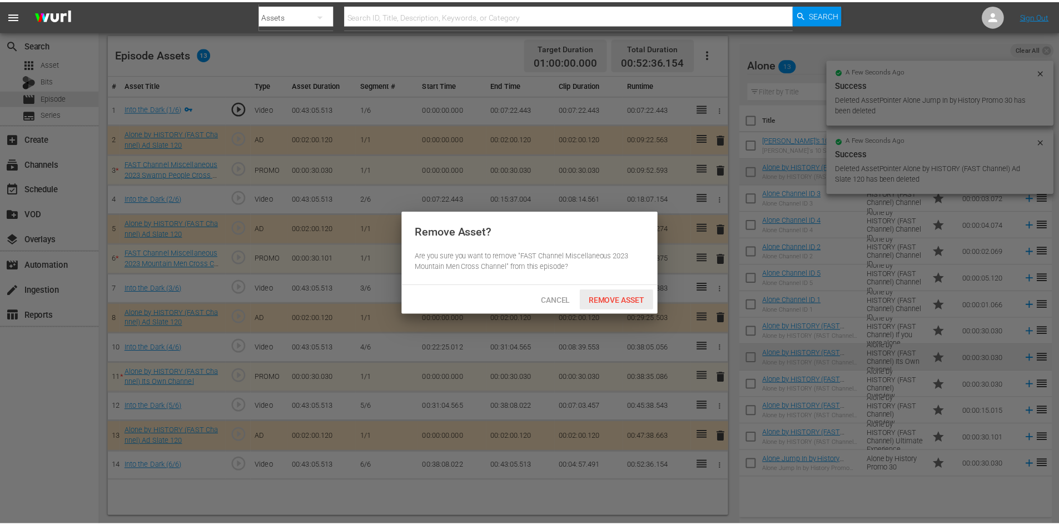
scroll to position [290, 0]
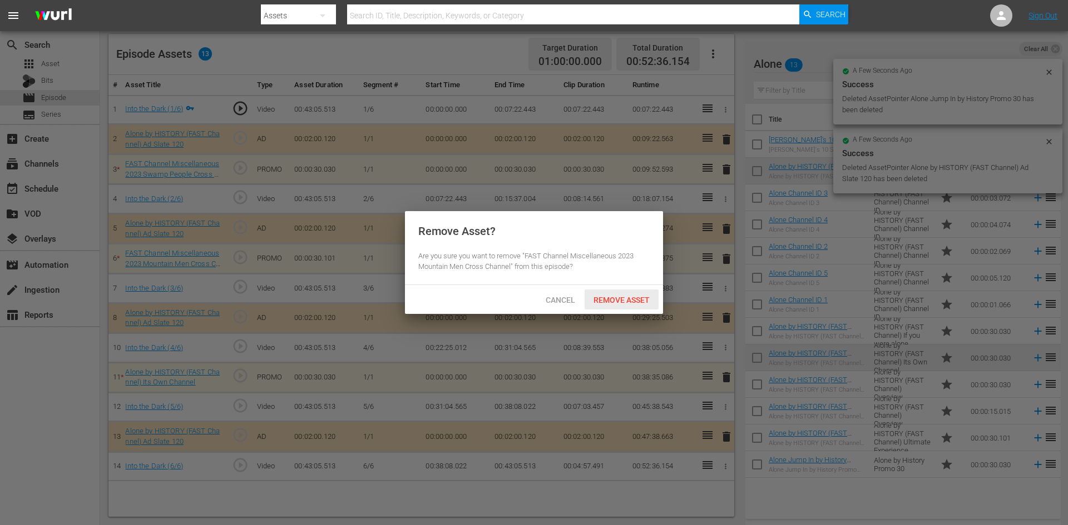
click at [626, 300] on span "Remove Asset" at bounding box center [621, 300] width 74 height 9
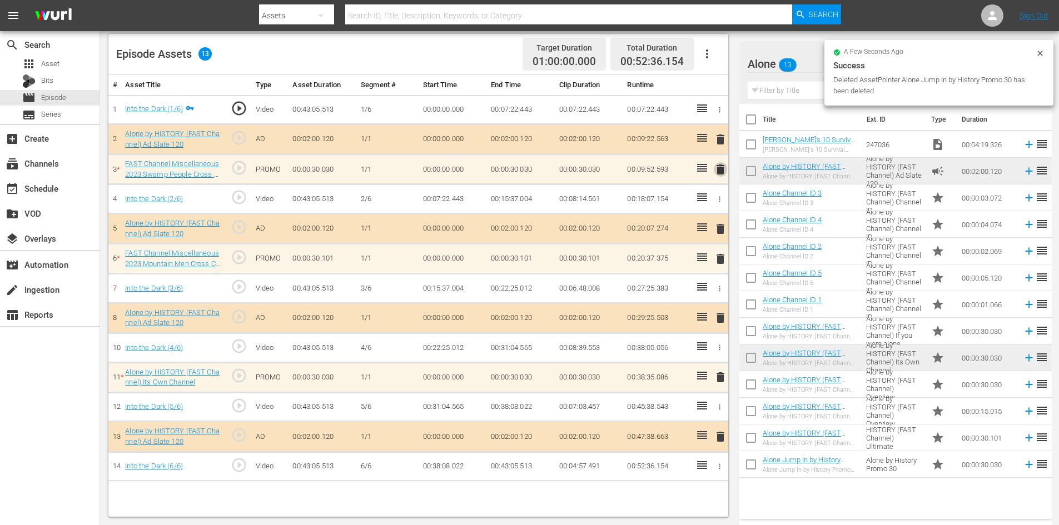
click at [724, 169] on span "delete" at bounding box center [720, 169] width 13 height 13
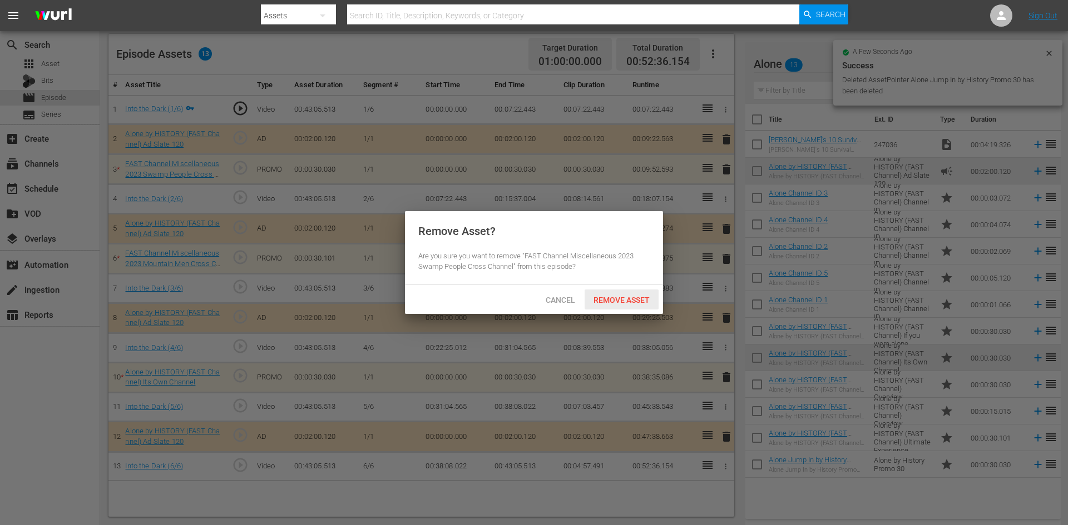
click at [619, 306] on div "Remove Asset" at bounding box center [621, 300] width 74 height 21
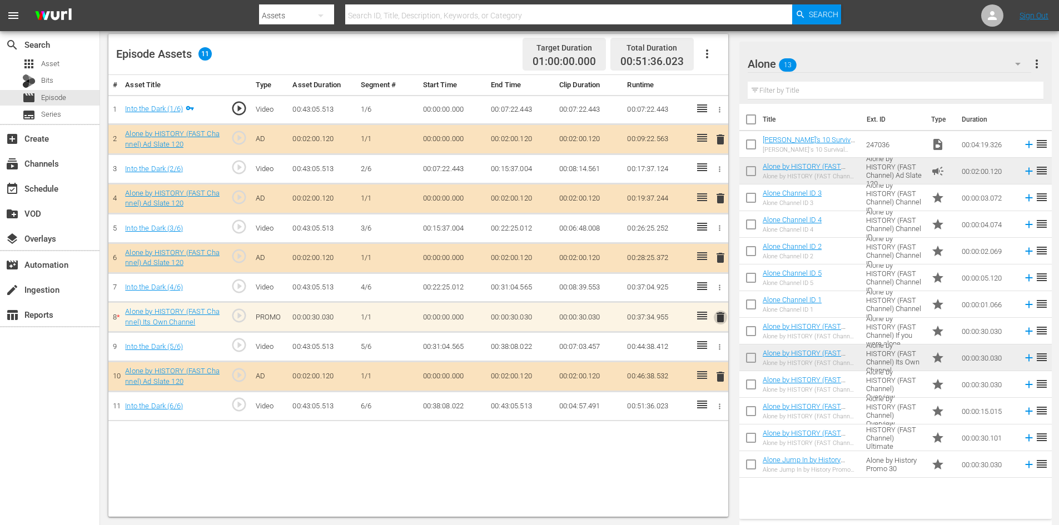
click at [719, 316] on span "delete" at bounding box center [720, 317] width 13 height 13
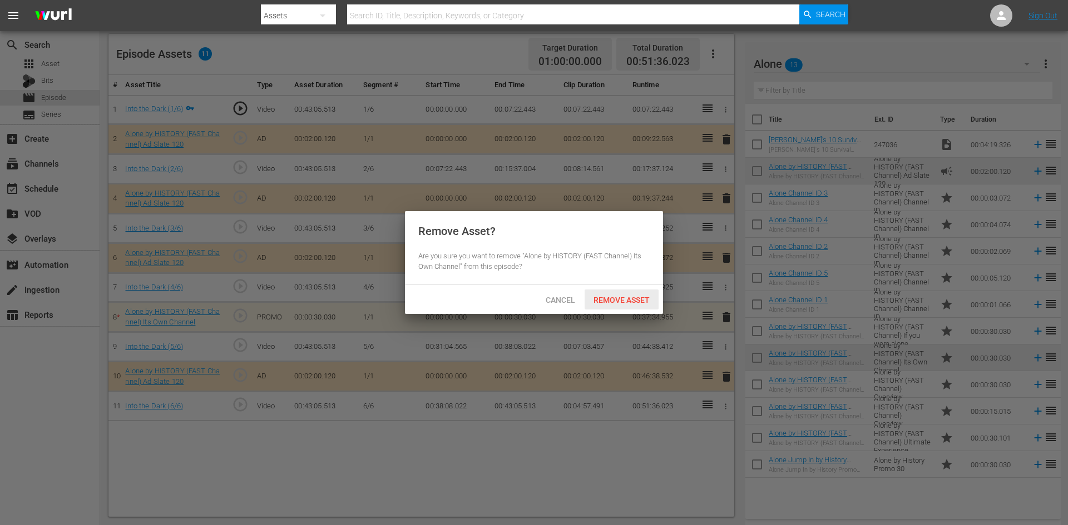
click at [631, 292] on div "Remove Asset" at bounding box center [621, 300] width 74 height 21
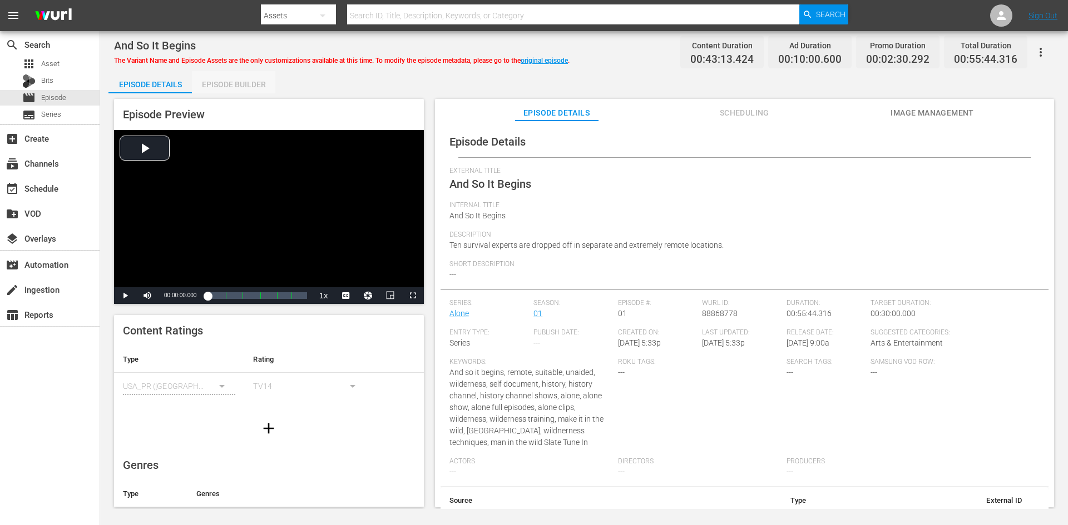
click at [247, 86] on div "Episode Builder" at bounding box center [233, 84] width 83 height 27
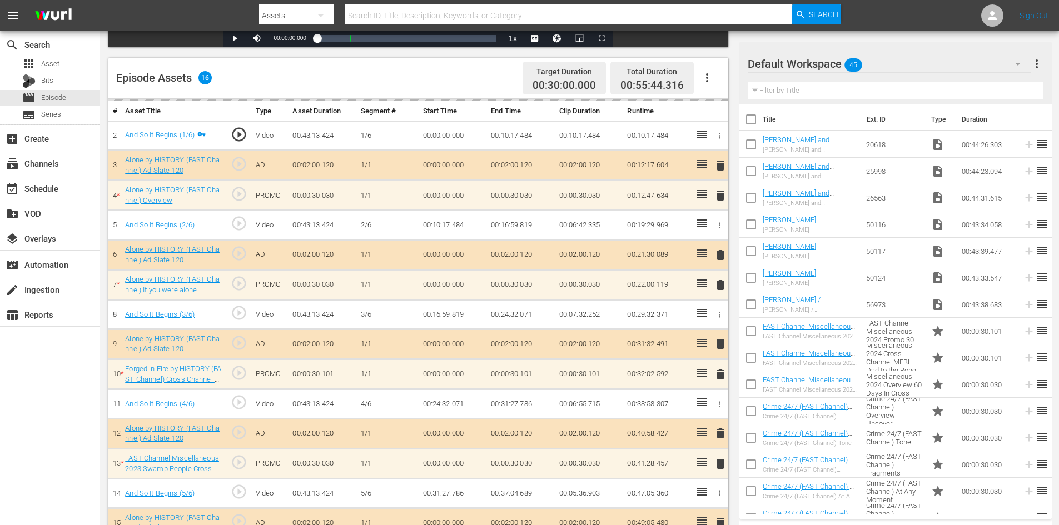
scroll to position [347, 0]
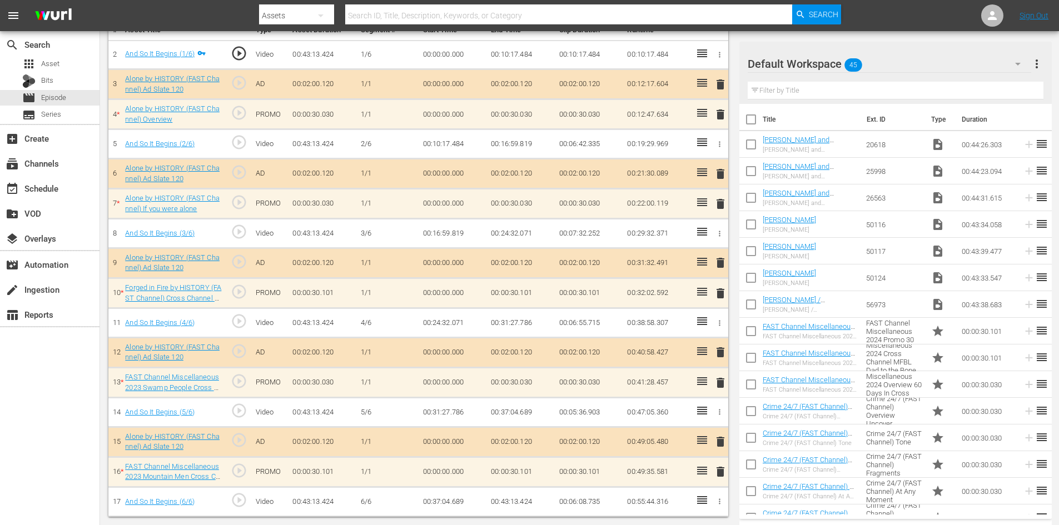
click at [931, 65] on div "Default Workspace 45" at bounding box center [890, 63] width 284 height 31
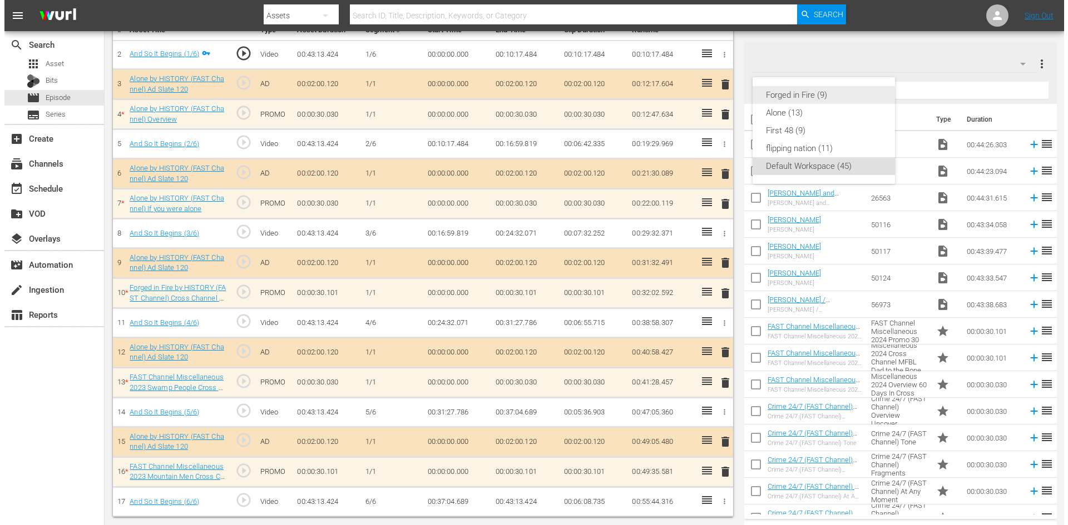
scroll to position [345, 0]
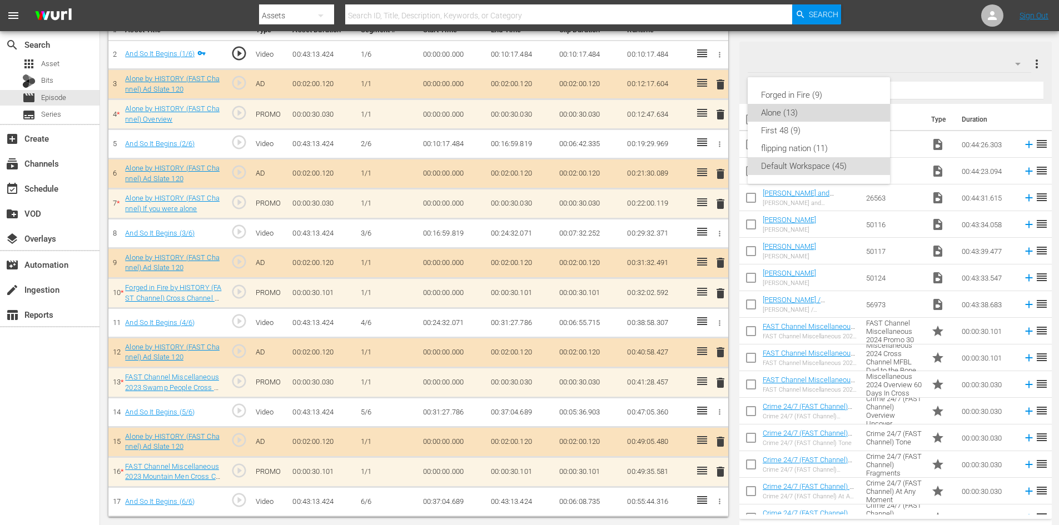
click at [816, 108] on div "Alone (13)" at bounding box center [819, 113] width 116 height 18
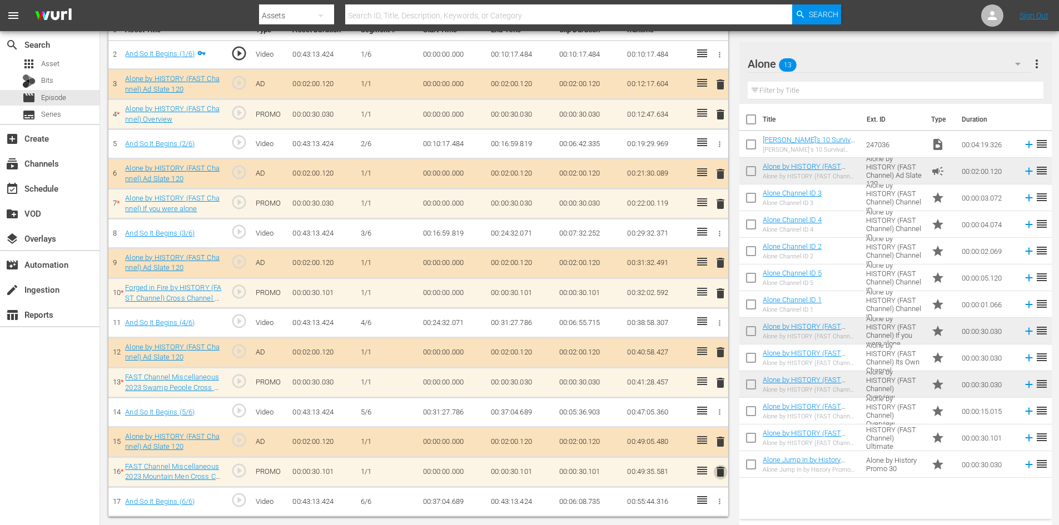
click at [723, 474] on span "delete" at bounding box center [720, 471] width 13 height 13
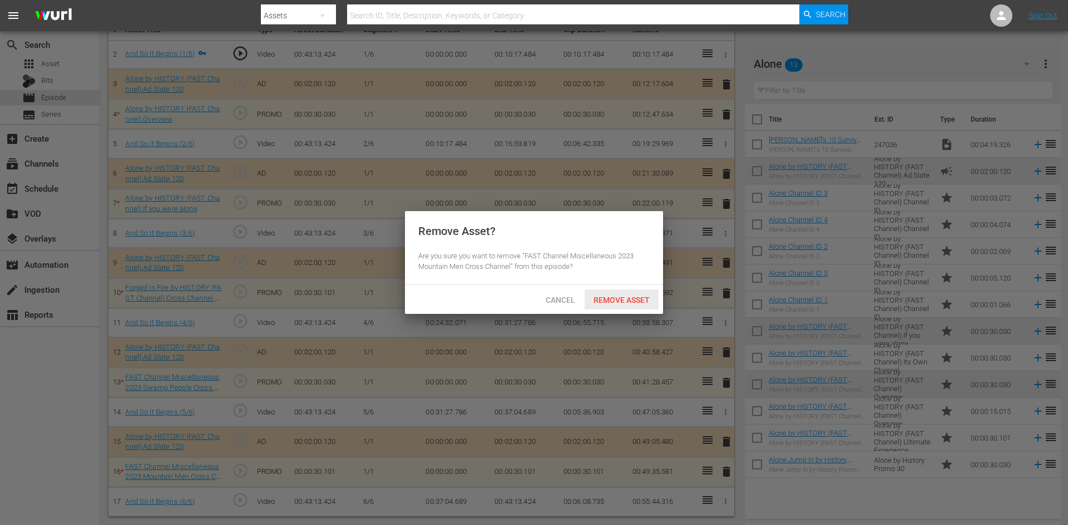
click at [633, 300] on span "Remove Asset" at bounding box center [621, 300] width 74 height 9
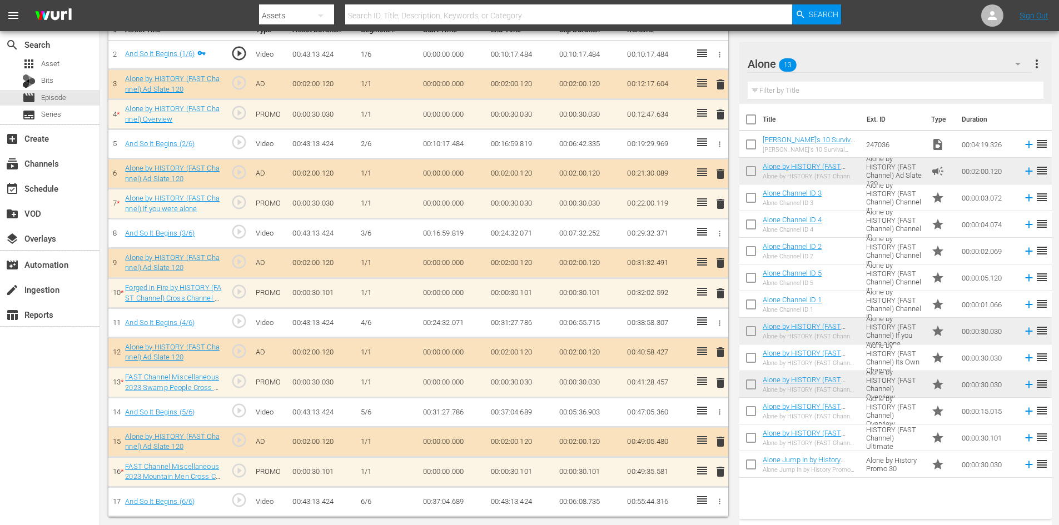
click at [720, 350] on span "delete" at bounding box center [720, 352] width 13 height 13
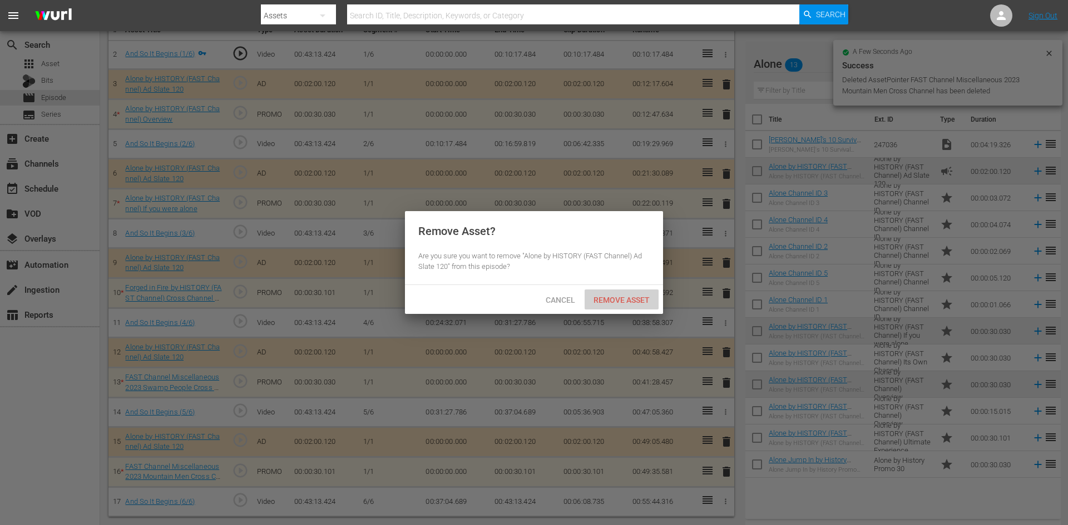
click at [630, 299] on span "Remove Asset" at bounding box center [621, 300] width 74 height 9
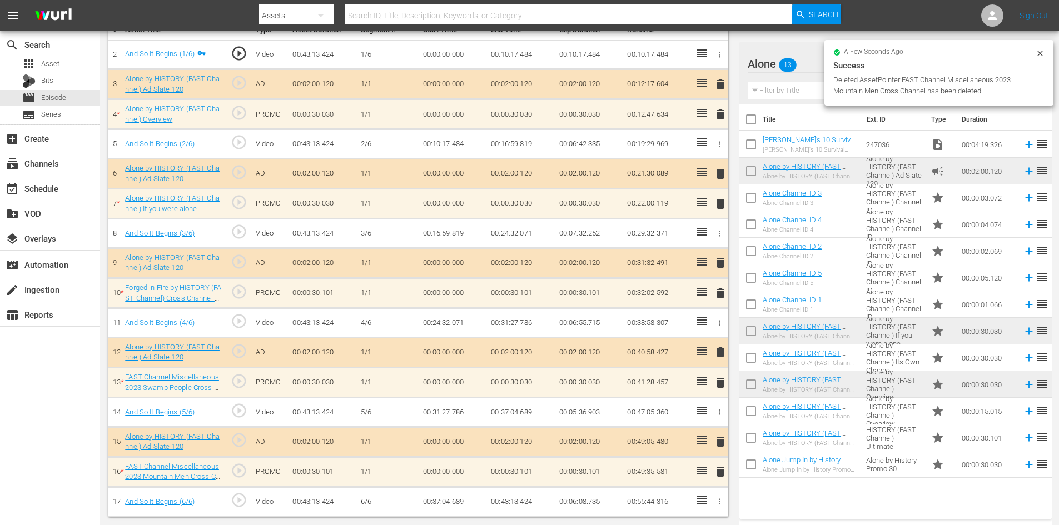
click at [717, 291] on span "delete" at bounding box center [720, 293] width 13 height 13
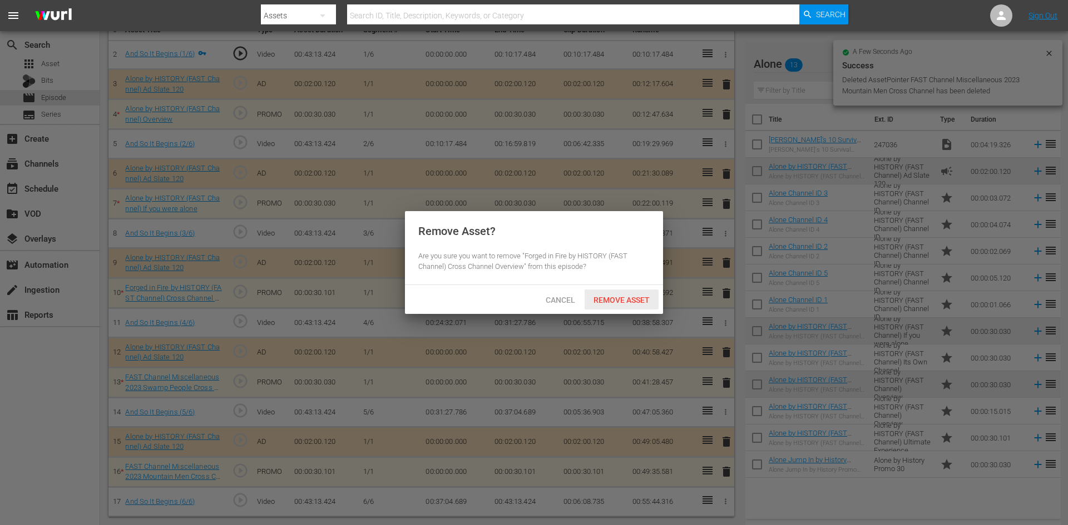
click at [617, 304] on div "Remove Asset" at bounding box center [621, 300] width 74 height 21
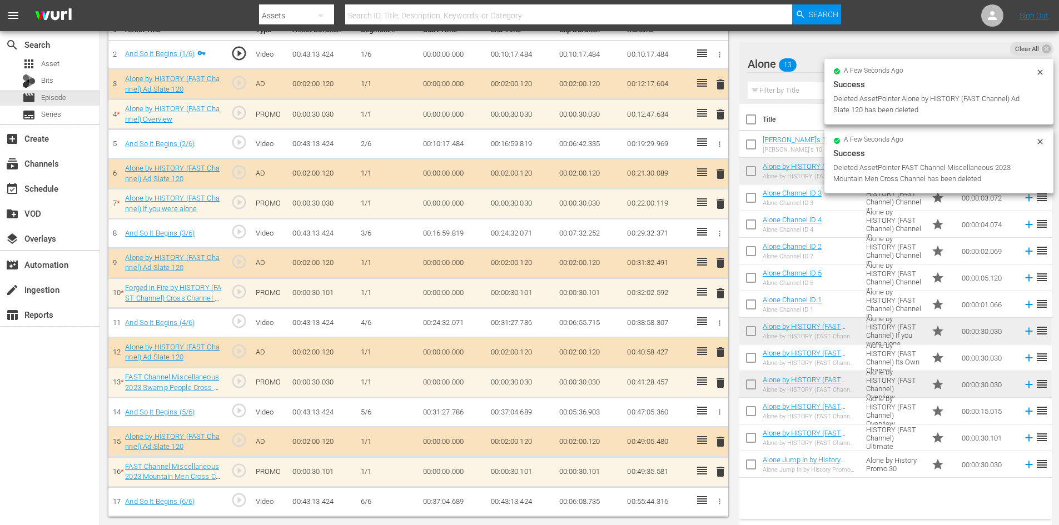
click at [720, 200] on span "delete" at bounding box center [720, 203] width 13 height 13
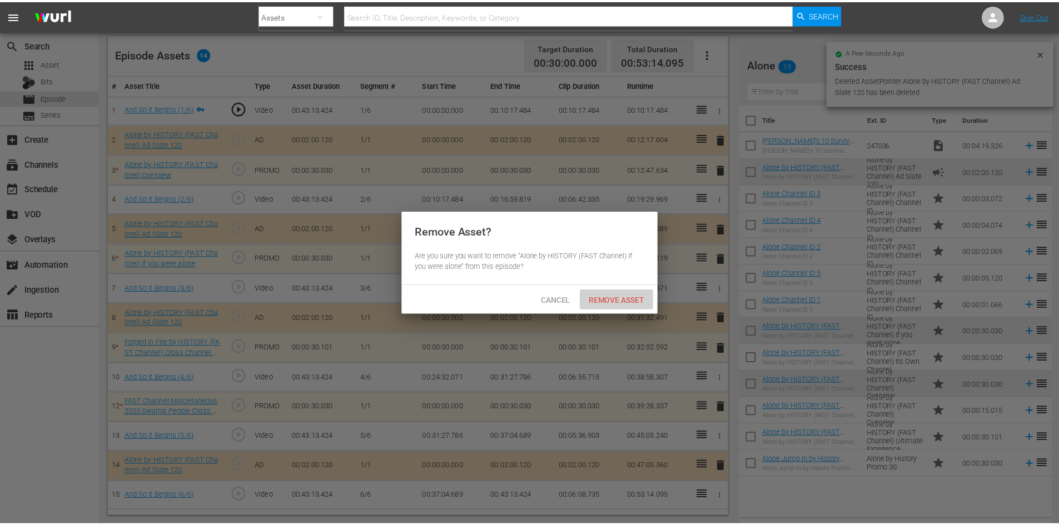
scroll to position [290, 0]
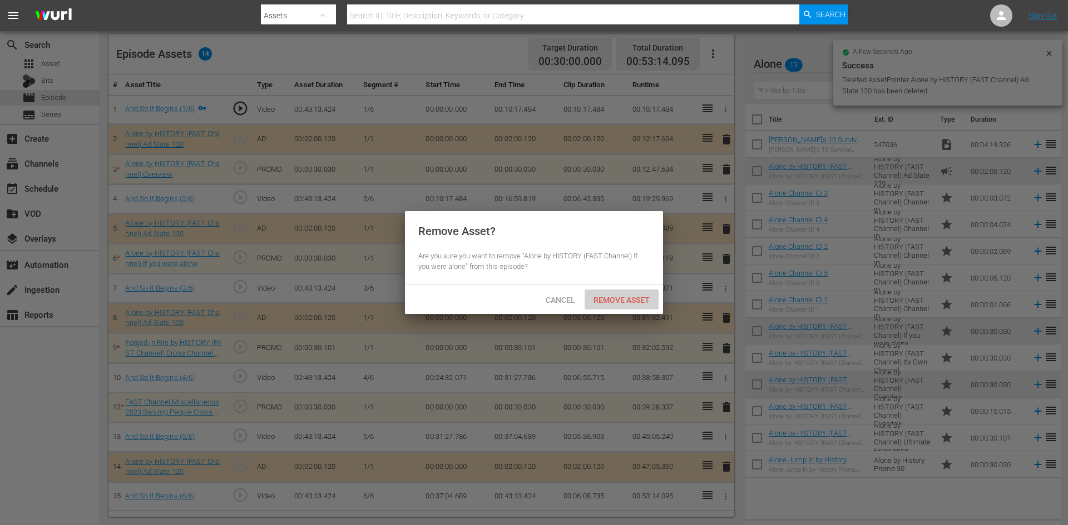
click at [622, 303] on span "Remove Asset" at bounding box center [621, 300] width 74 height 9
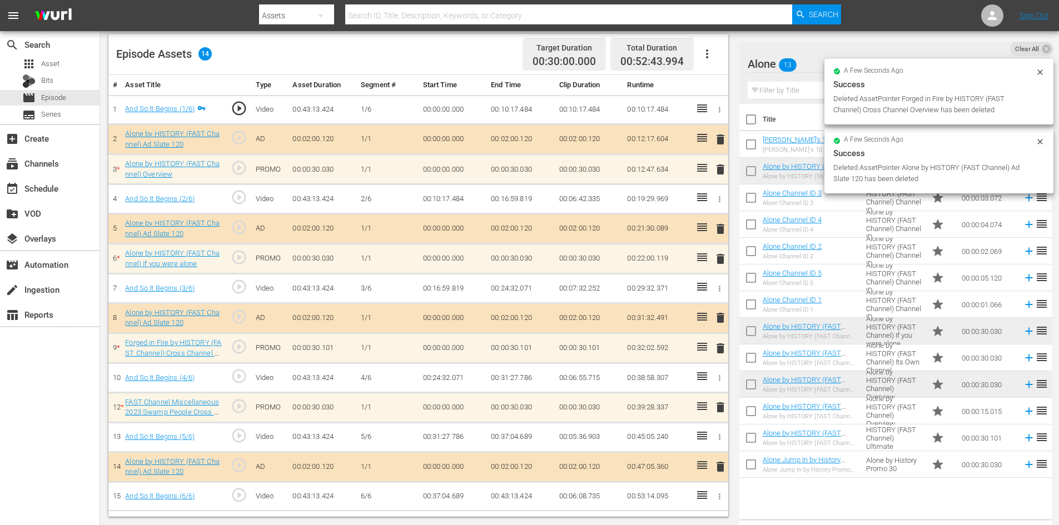
click at [722, 171] on span "delete" at bounding box center [720, 169] width 13 height 13
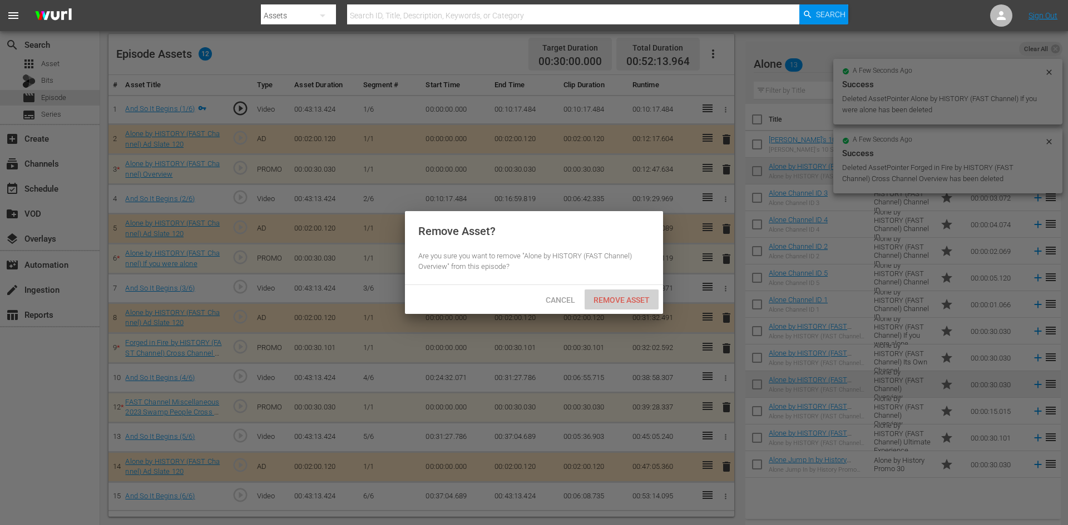
click at [600, 304] on div "Remove Asset" at bounding box center [621, 300] width 74 height 21
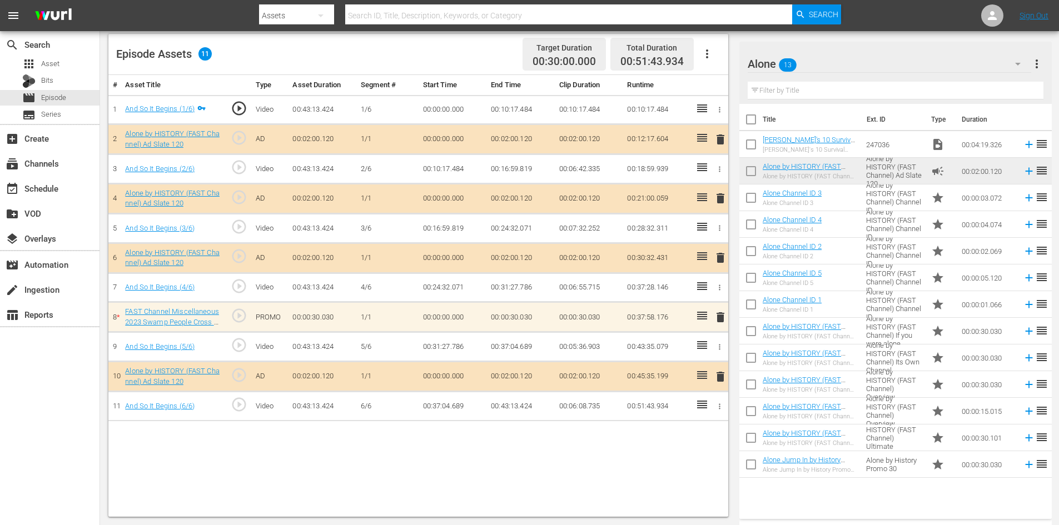
click at [722, 316] on span "delete" at bounding box center [720, 317] width 13 height 13
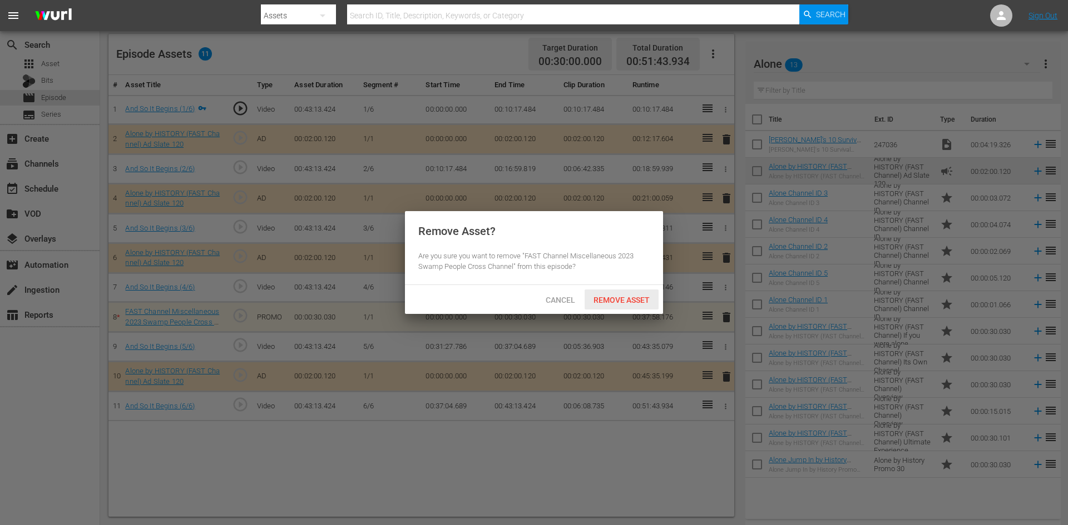
click at [623, 292] on div "Remove Asset" at bounding box center [621, 300] width 74 height 21
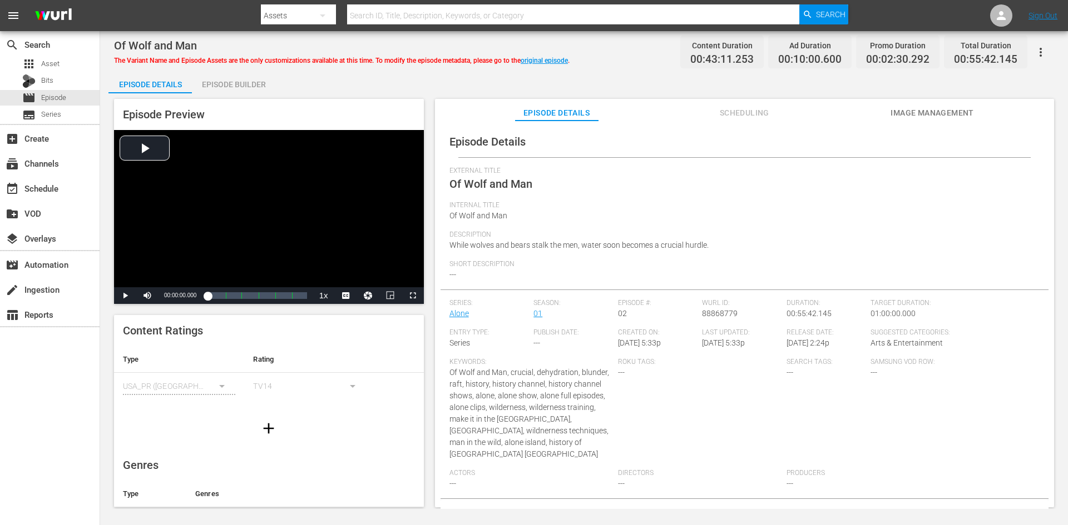
click at [235, 83] on div "Episode Builder" at bounding box center [233, 84] width 83 height 27
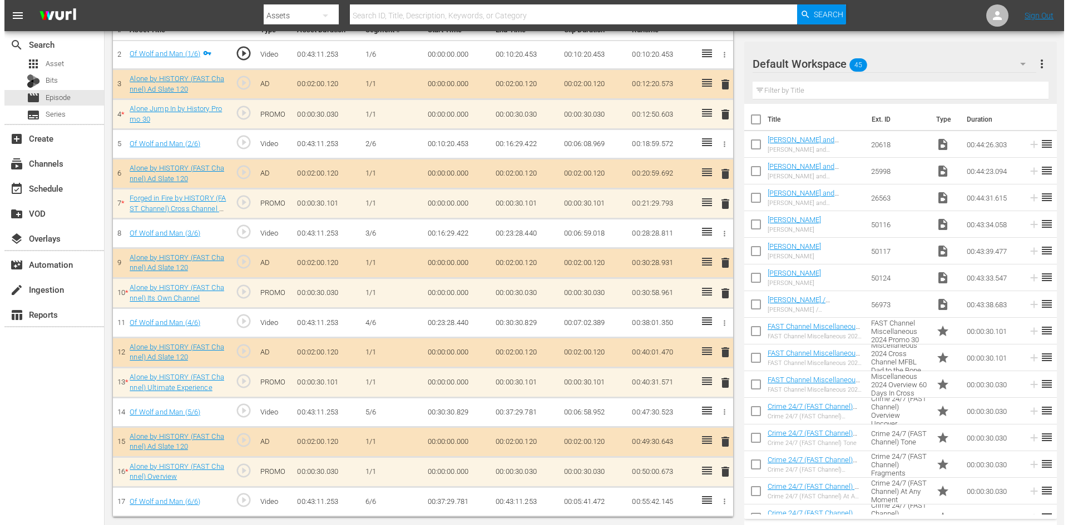
scroll to position [345, 0]
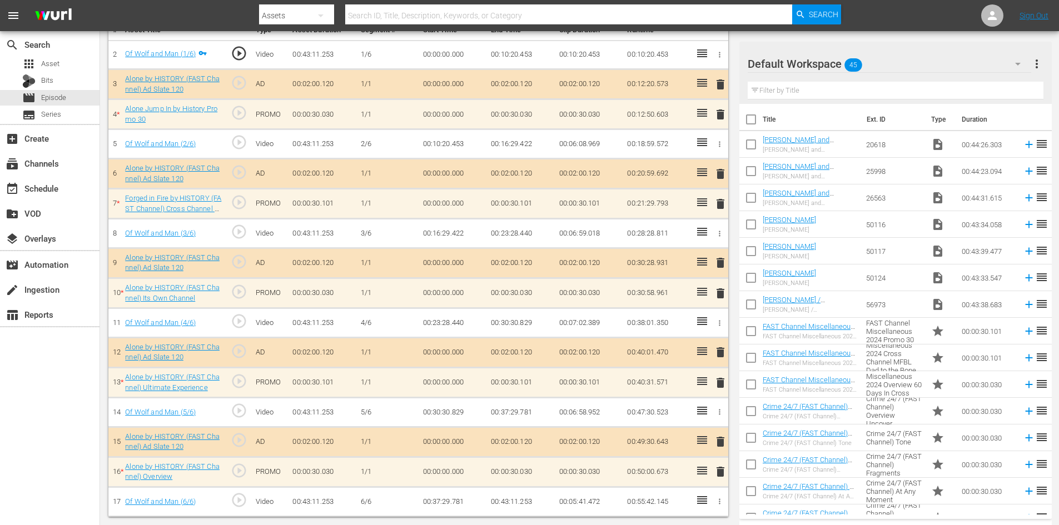
click at [956, 59] on div "Default Workspace 45" at bounding box center [890, 63] width 284 height 31
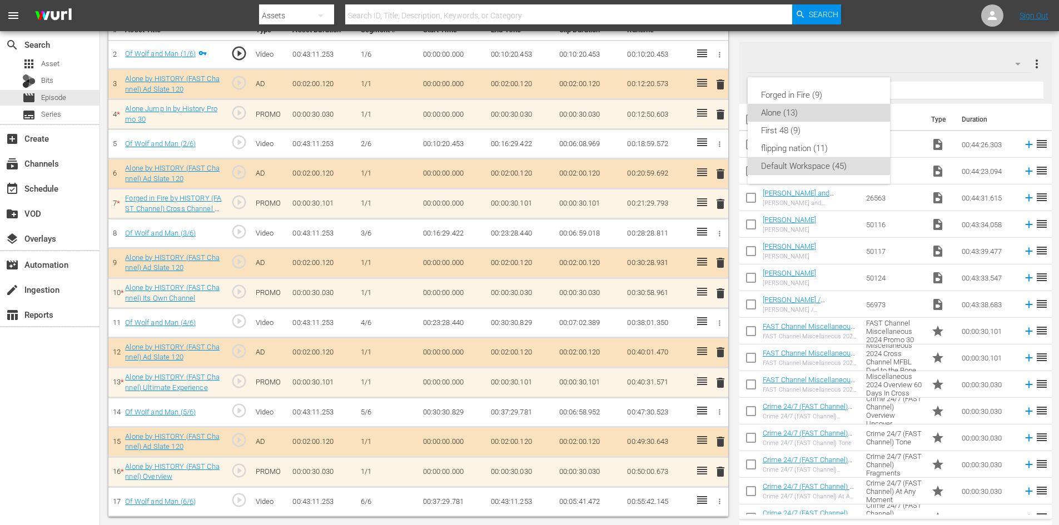
click at [799, 113] on div "Alone (13)" at bounding box center [819, 113] width 116 height 18
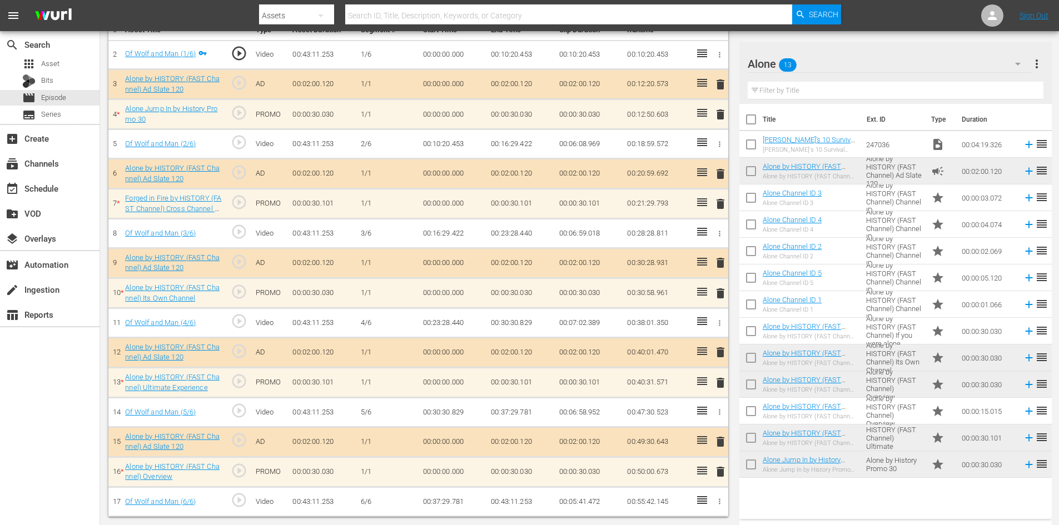
click at [721, 473] on span "delete" at bounding box center [720, 471] width 13 height 13
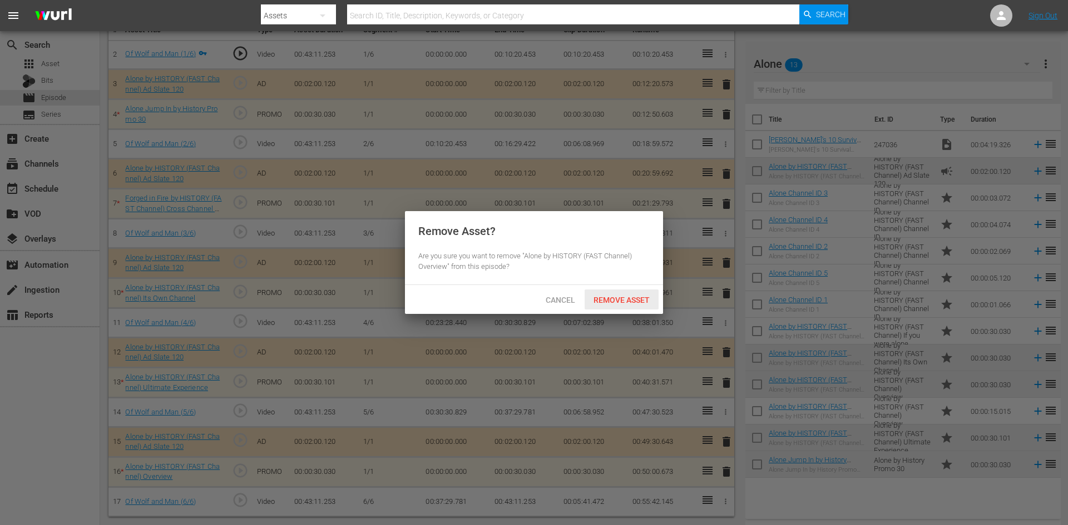
click at [636, 299] on span "Remove Asset" at bounding box center [621, 300] width 74 height 9
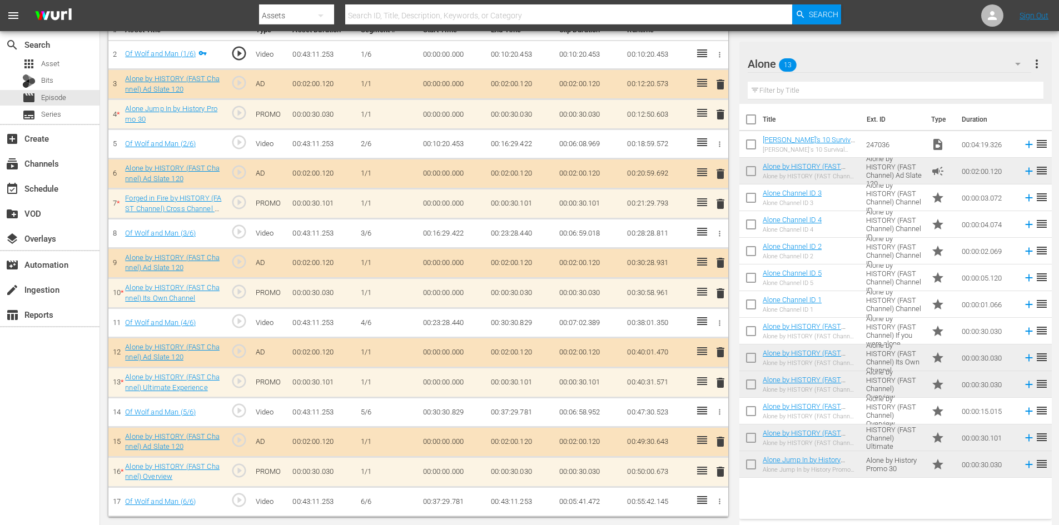
click at [722, 349] on span "delete" at bounding box center [720, 352] width 13 height 13
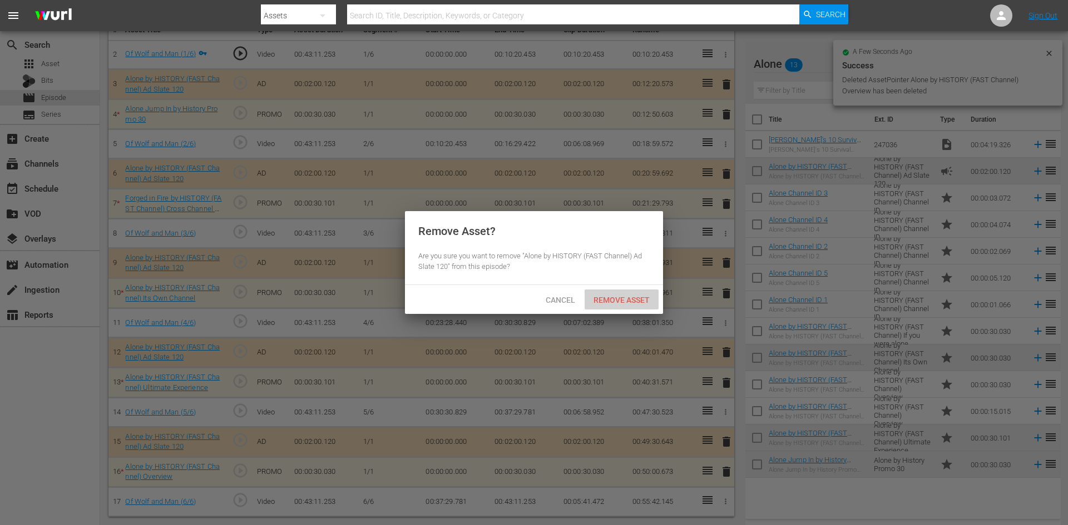
click at [637, 300] on span "Remove Asset" at bounding box center [621, 300] width 74 height 9
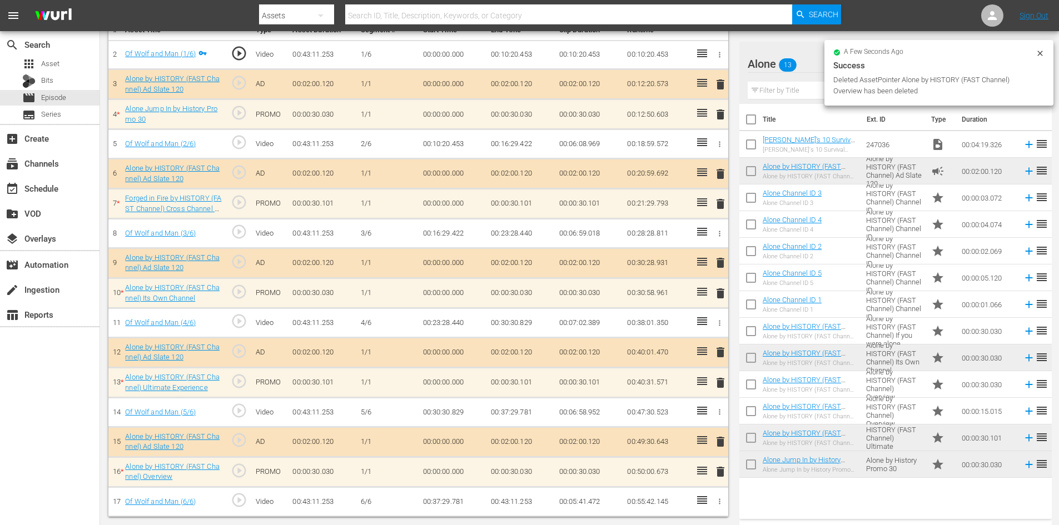
click at [722, 292] on span "delete" at bounding box center [720, 293] width 13 height 13
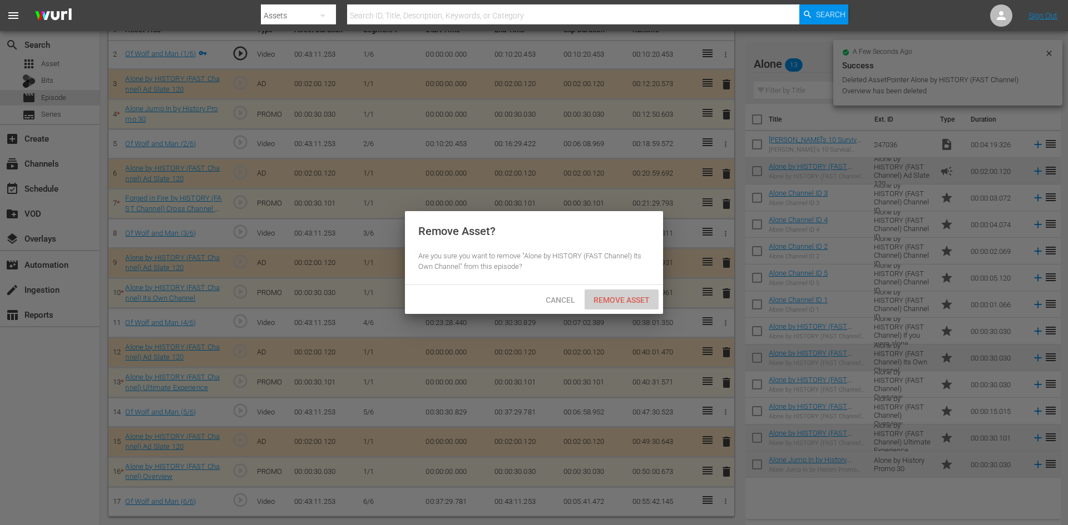
click at [613, 299] on span "Remove Asset" at bounding box center [621, 300] width 74 height 9
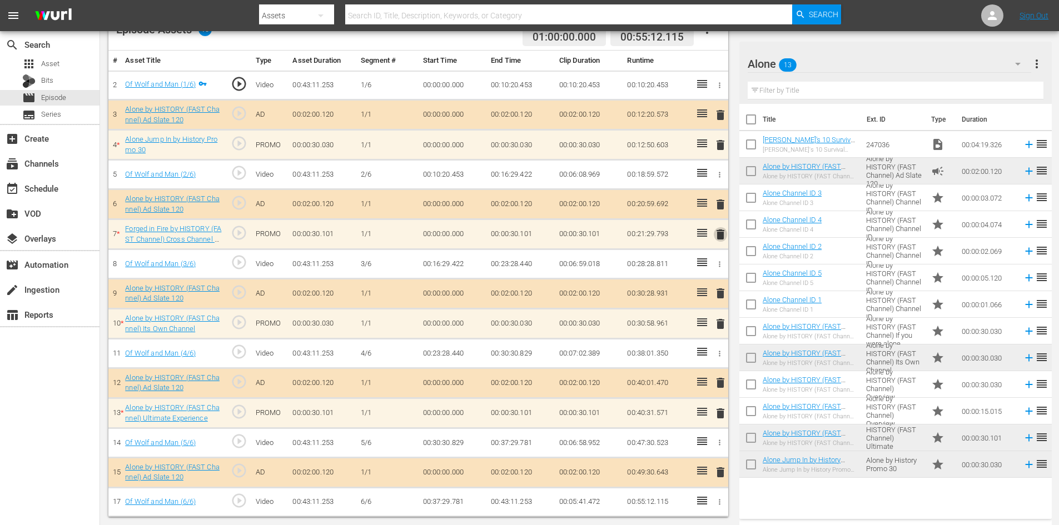
click at [719, 234] on span "delete" at bounding box center [720, 234] width 13 height 13
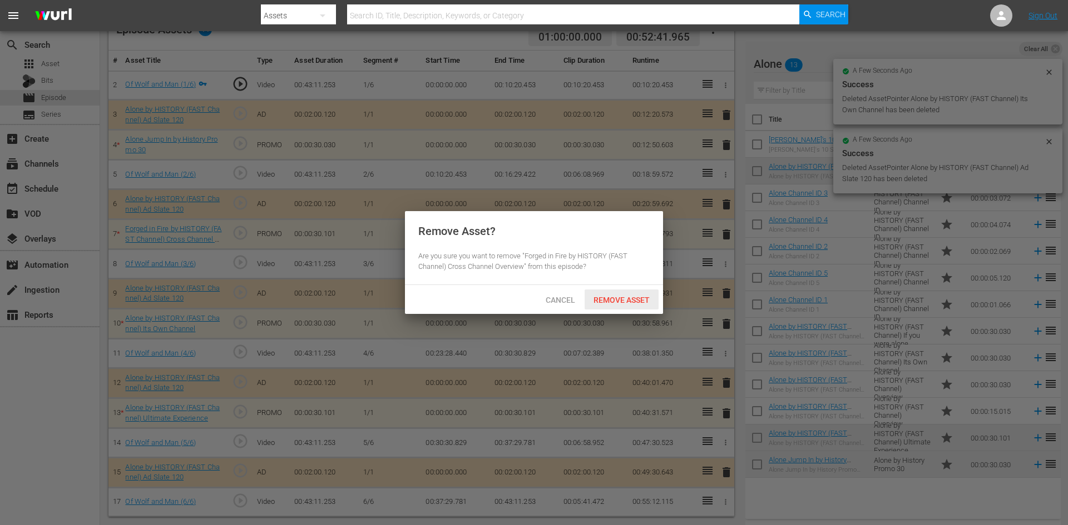
click at [622, 297] on span "Remove Asset" at bounding box center [621, 300] width 74 height 9
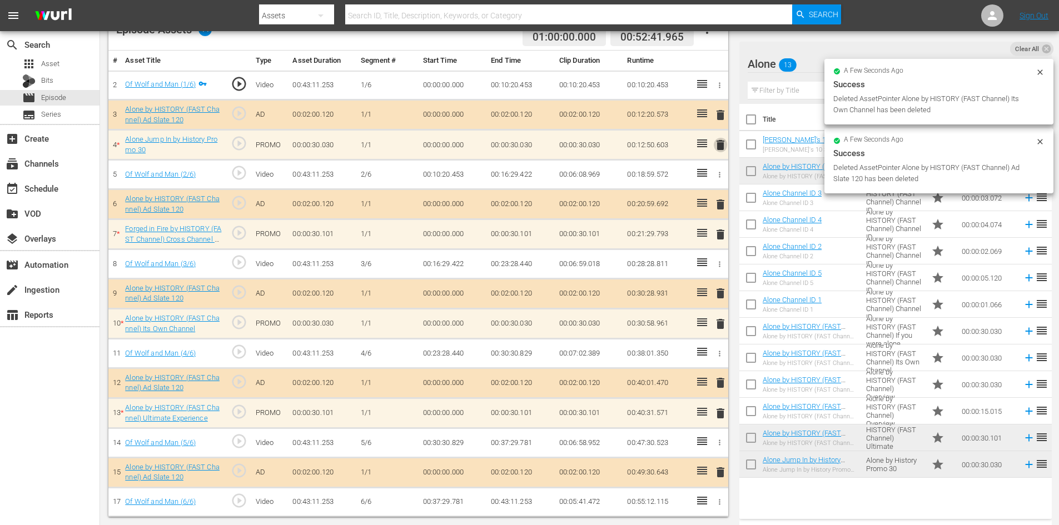
click at [722, 148] on span "delete" at bounding box center [720, 144] width 13 height 13
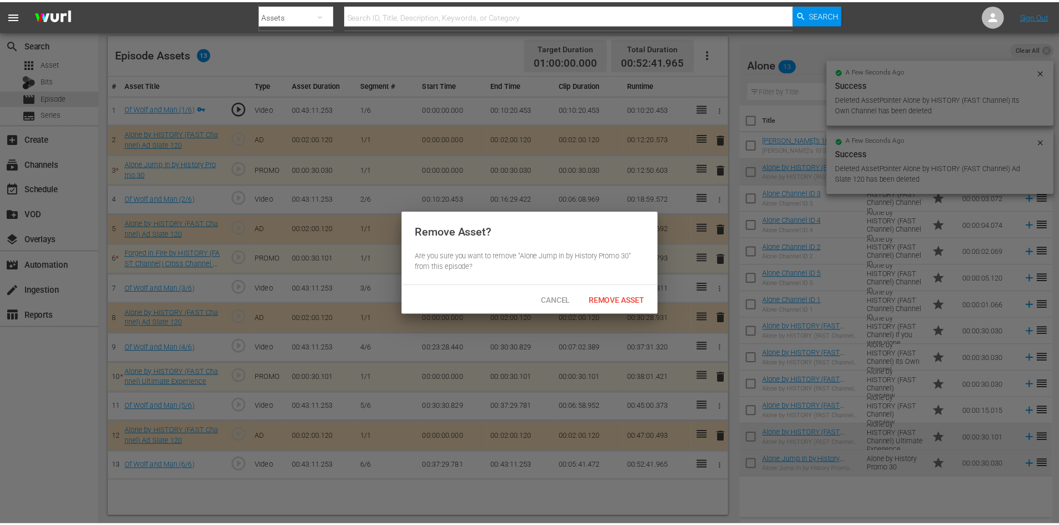
scroll to position [290, 0]
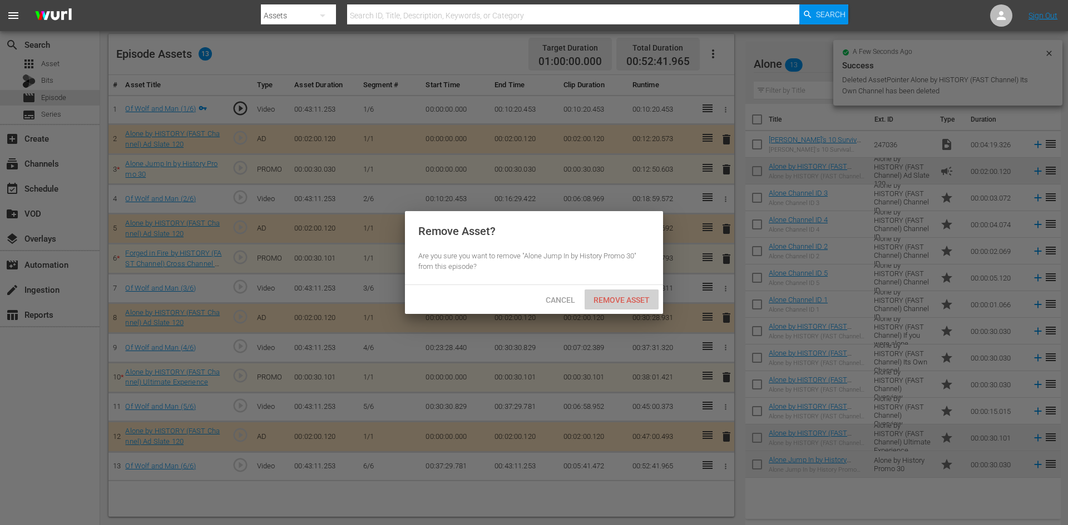
click at [628, 297] on span "Remove Asset" at bounding box center [621, 300] width 74 height 9
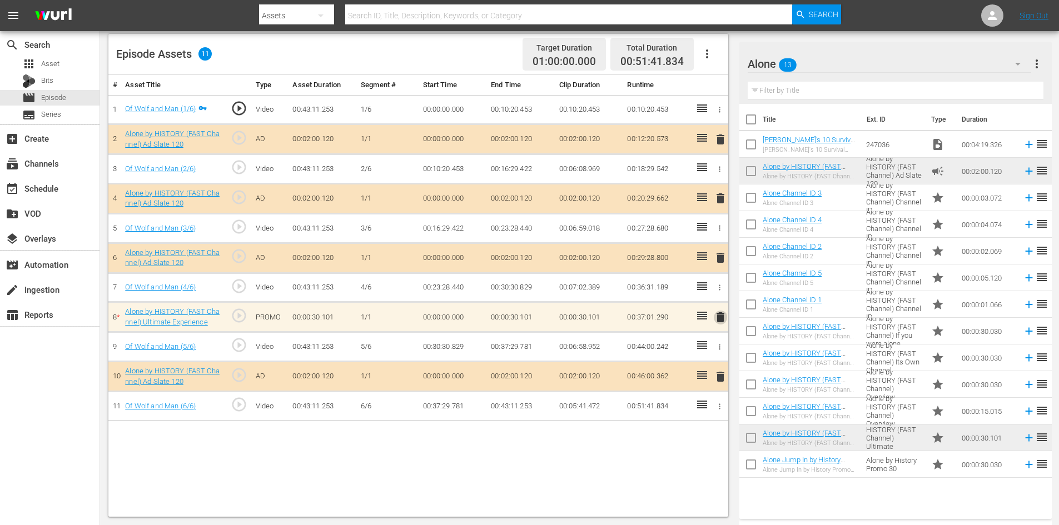
click at [722, 312] on span "delete" at bounding box center [720, 317] width 13 height 13
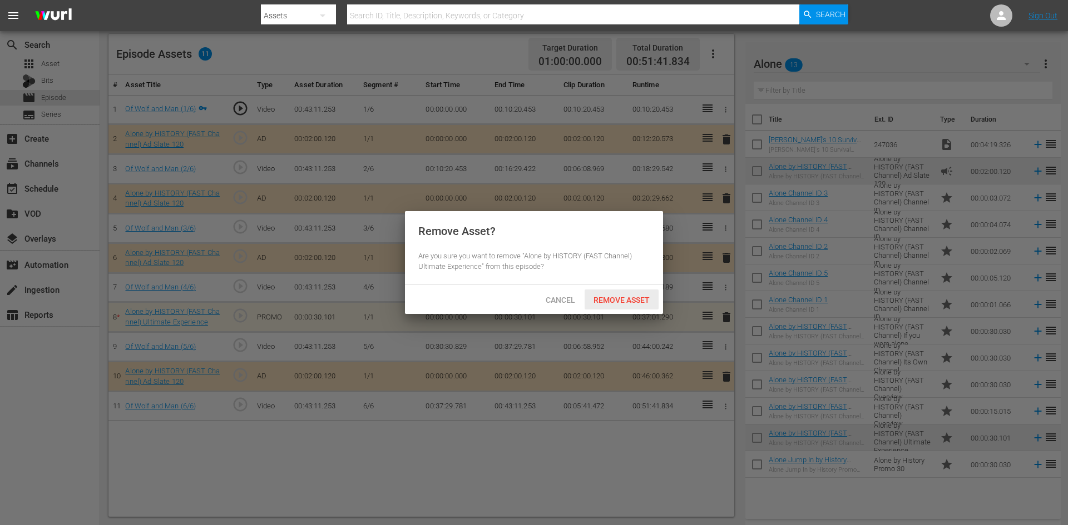
click at [636, 296] on span "Remove Asset" at bounding box center [621, 300] width 74 height 9
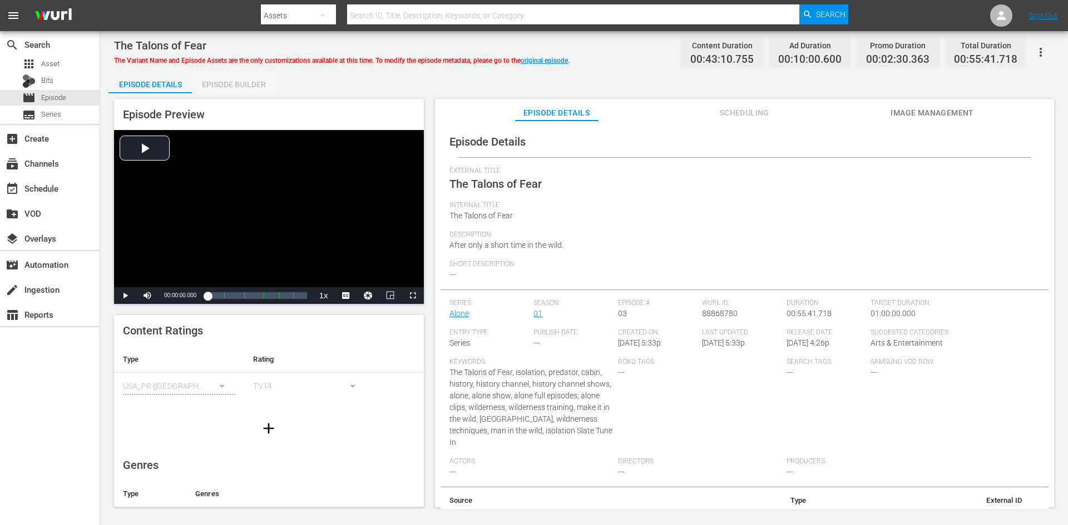
click at [221, 72] on div "Episode Builder" at bounding box center [233, 84] width 83 height 27
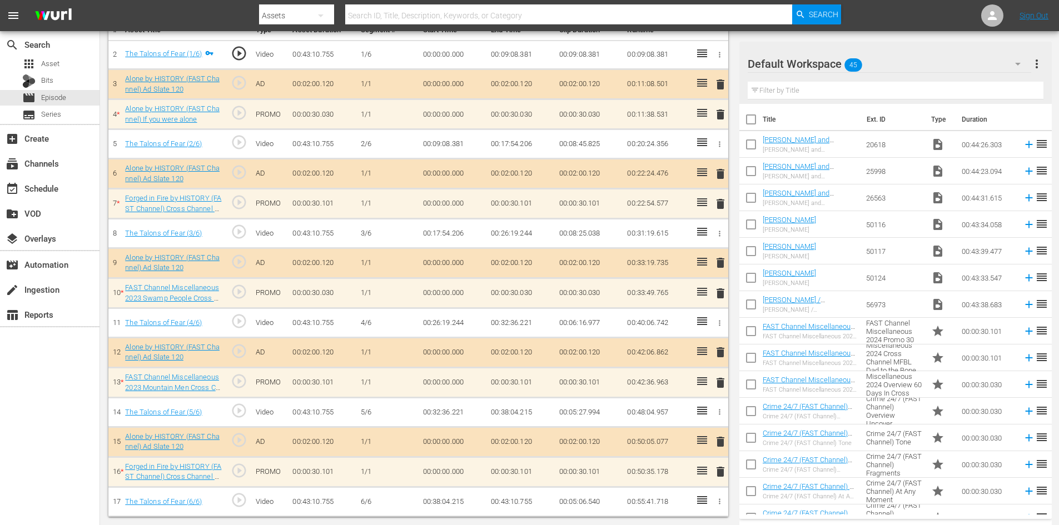
scroll to position [345, 0]
click at [965, 68] on div "Default Workspace 45" at bounding box center [890, 63] width 284 height 31
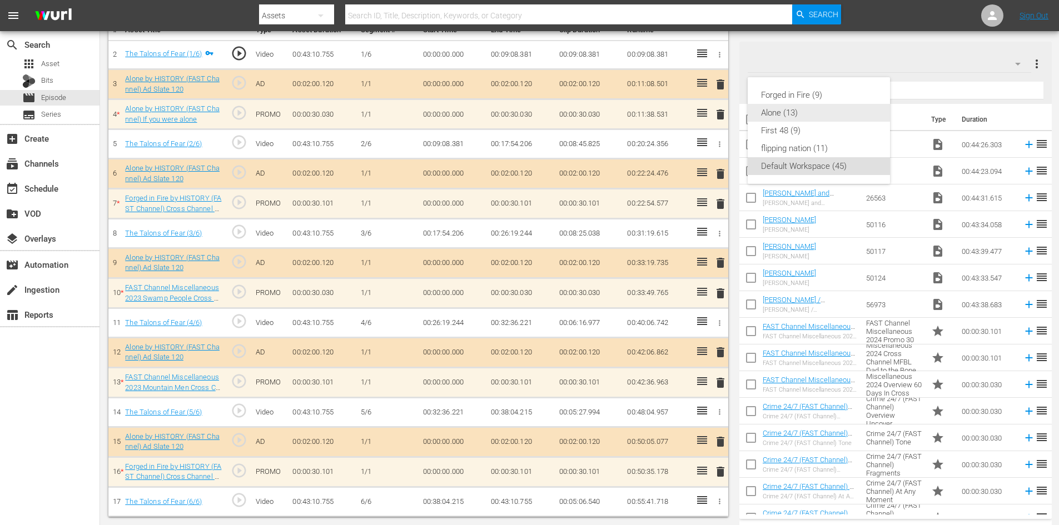
click at [811, 118] on div "Alone (13)" at bounding box center [819, 113] width 116 height 18
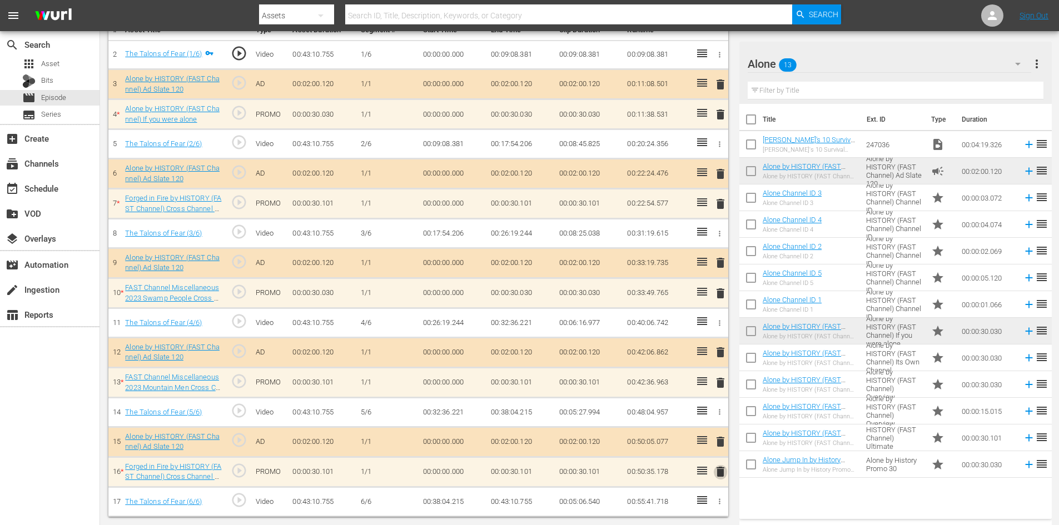
click at [721, 474] on span "delete" at bounding box center [720, 471] width 13 height 13
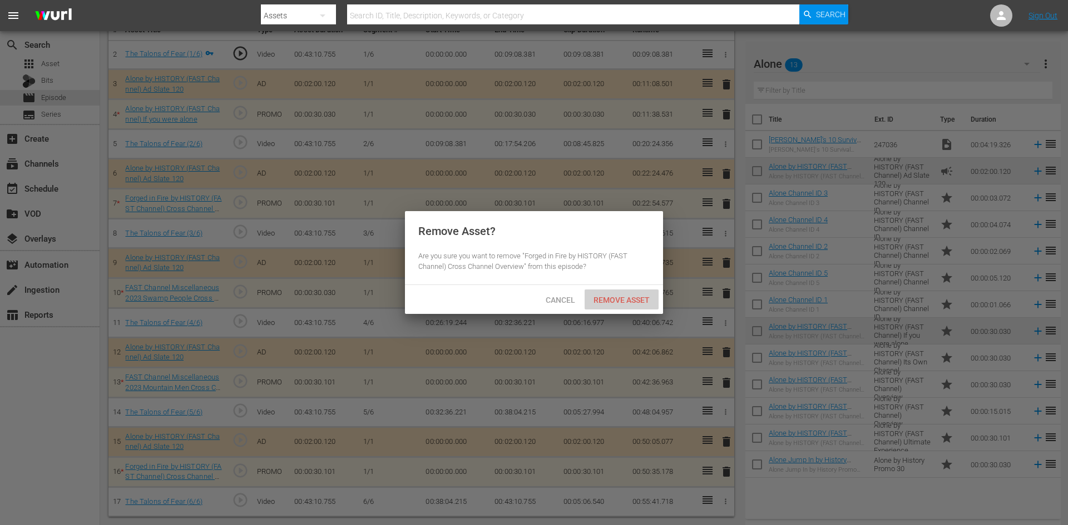
click at [623, 296] on span "Remove Asset" at bounding box center [621, 300] width 74 height 9
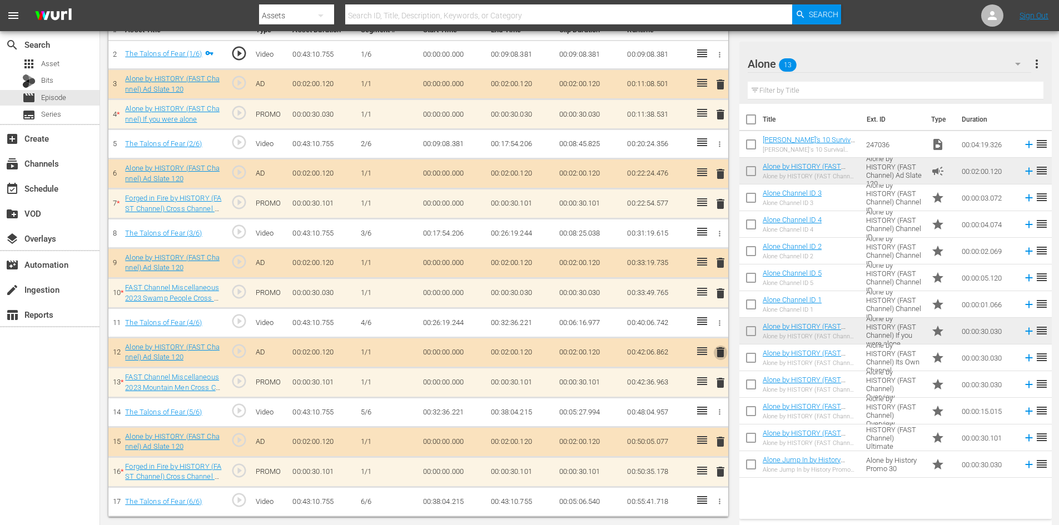
click at [719, 350] on span "delete" at bounding box center [720, 352] width 13 height 13
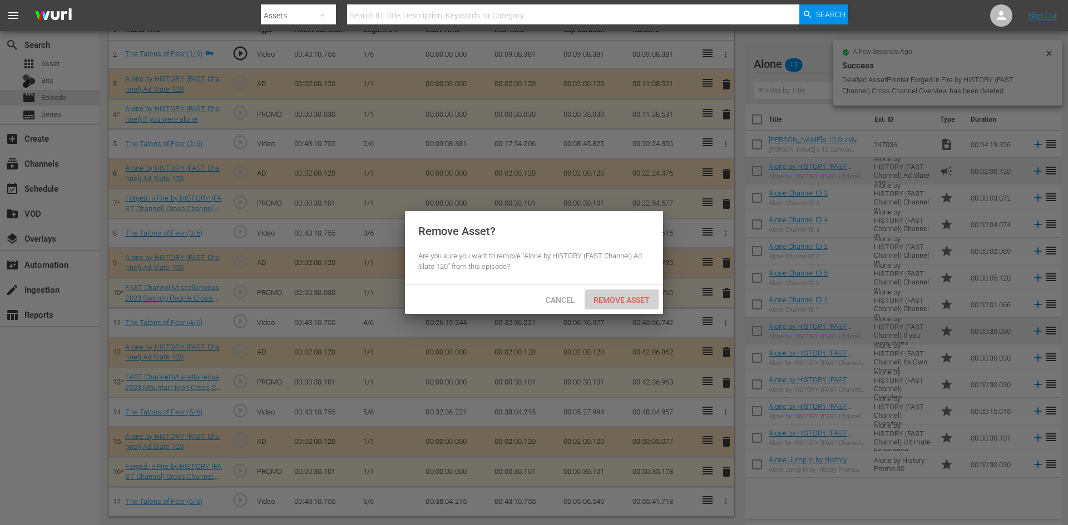
click at [639, 299] on span "Remove Asset" at bounding box center [621, 300] width 74 height 9
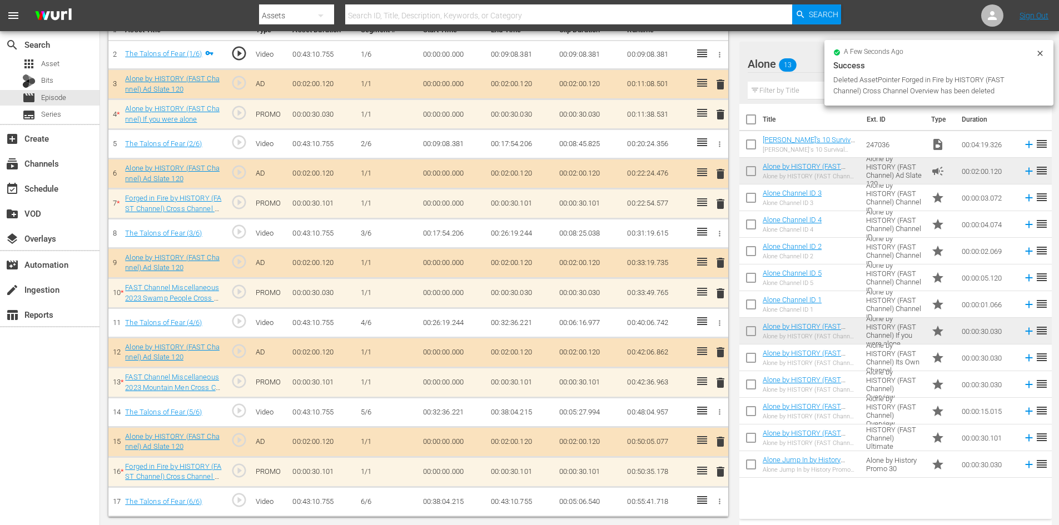
click at [719, 297] on span "delete" at bounding box center [720, 293] width 13 height 13
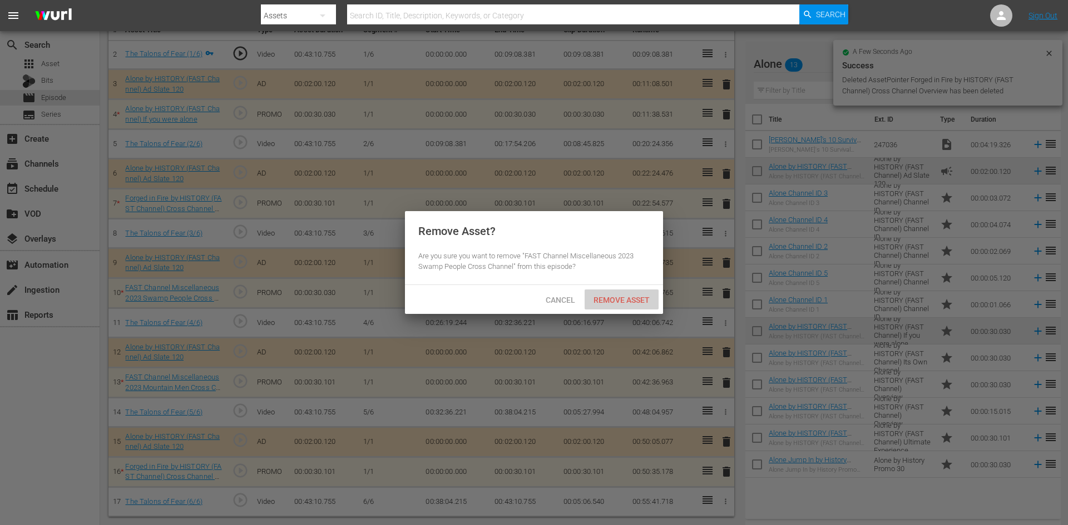
click at [637, 304] on span "Remove Asset" at bounding box center [621, 300] width 74 height 9
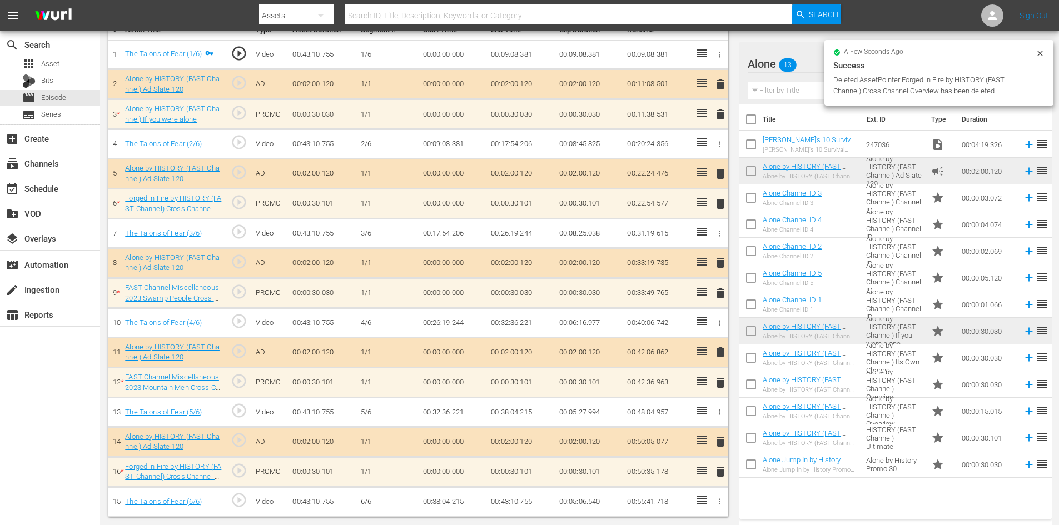
scroll to position [314, 0]
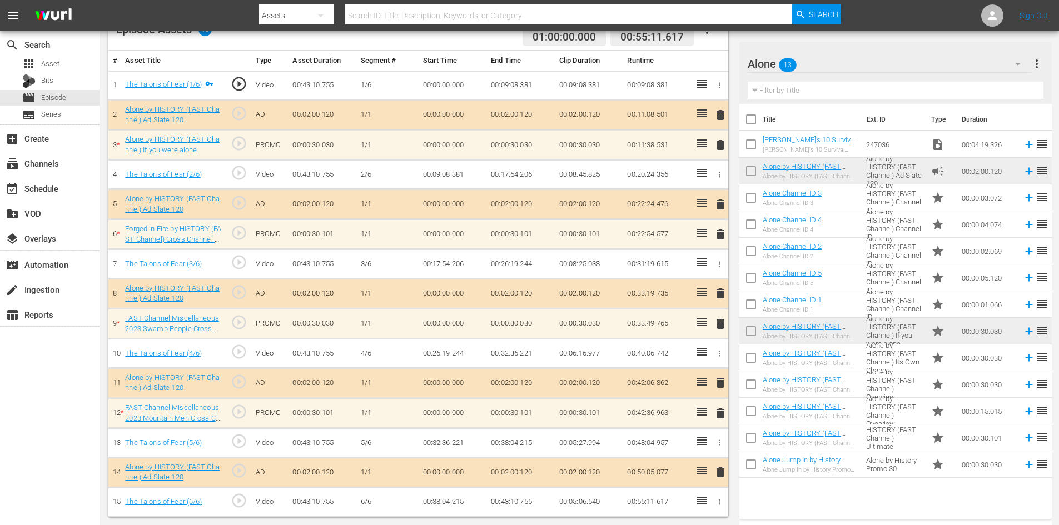
click at [726, 198] on span "delete" at bounding box center [720, 204] width 13 height 13
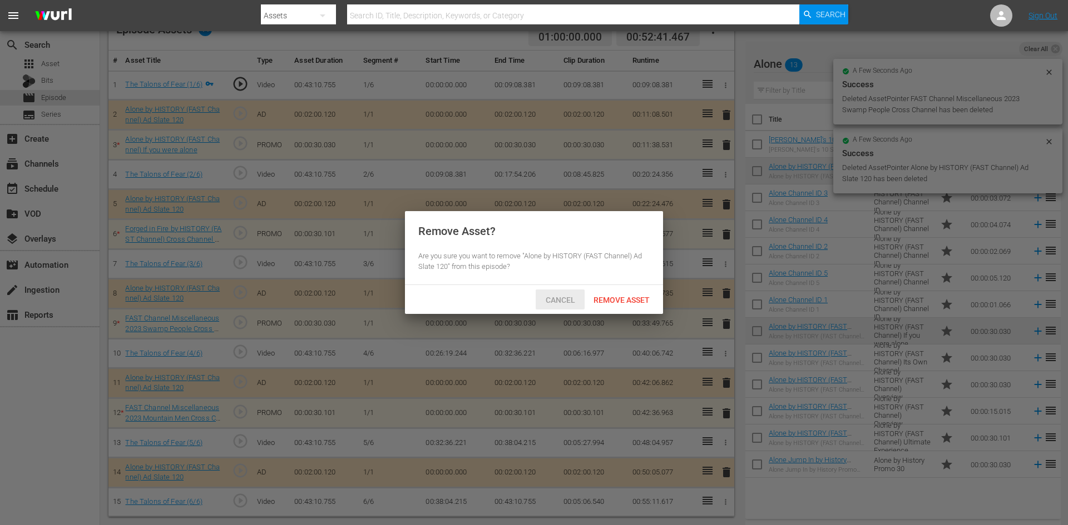
click at [557, 301] on span "Cancel" at bounding box center [560, 300] width 47 height 9
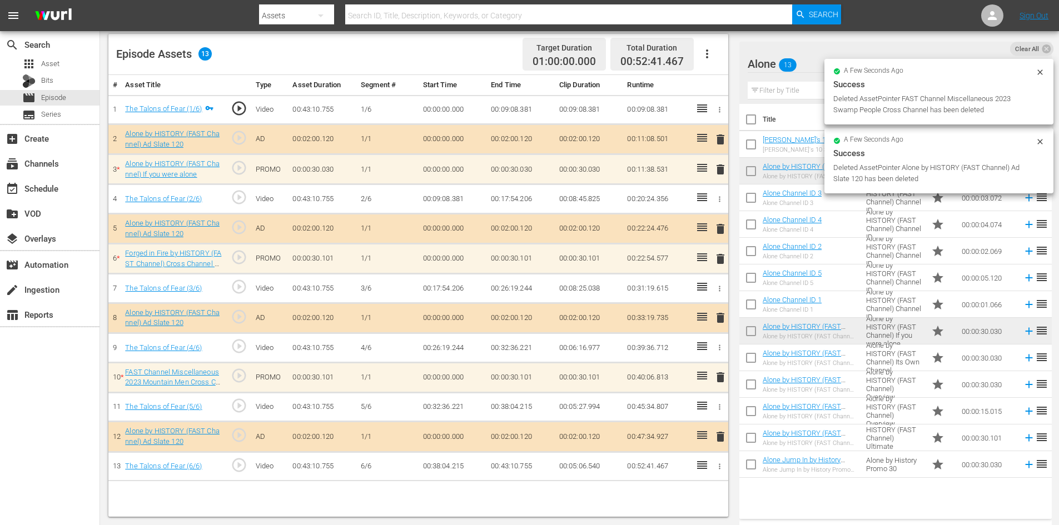
scroll to position [290, 0]
click at [722, 231] on span "delete" at bounding box center [720, 228] width 13 height 13
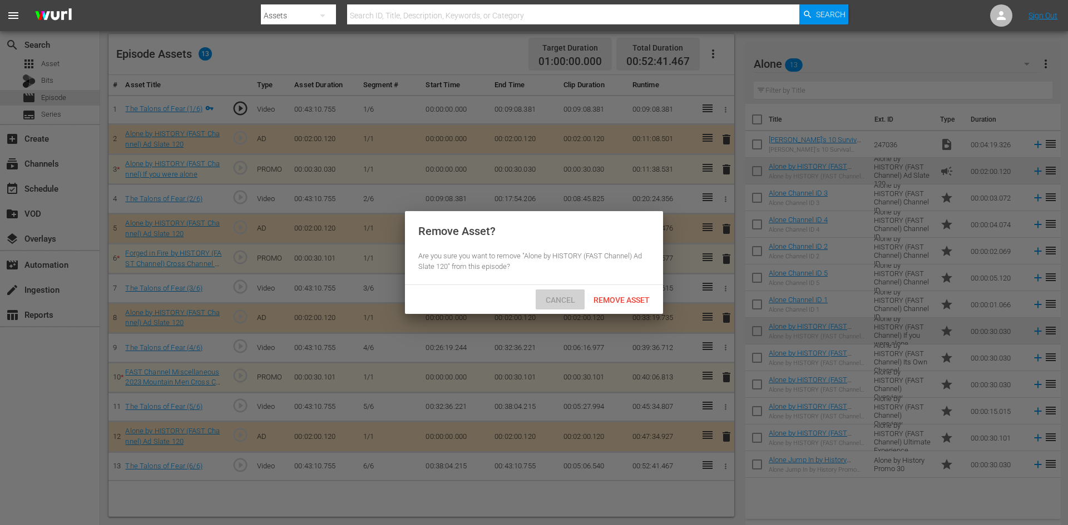
click at [557, 301] on span "Cancel" at bounding box center [560, 300] width 47 height 9
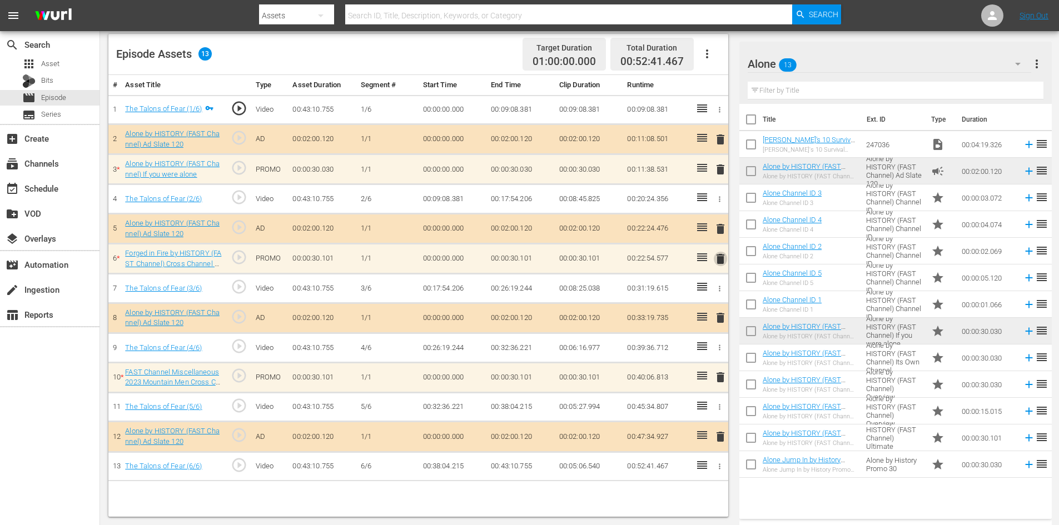
click at [718, 259] on span "delete" at bounding box center [720, 258] width 13 height 13
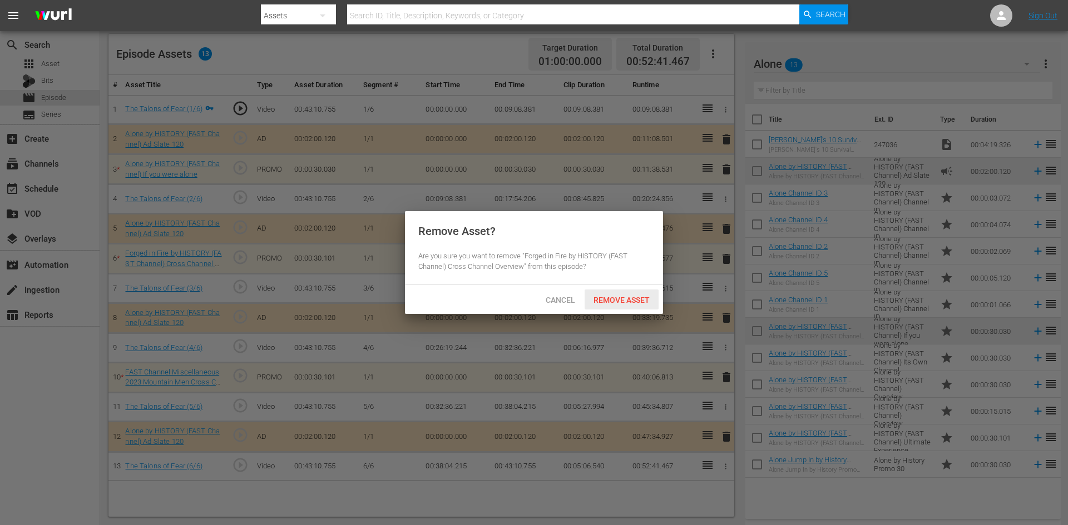
click at [624, 302] on span "Remove Asset" at bounding box center [621, 300] width 74 height 9
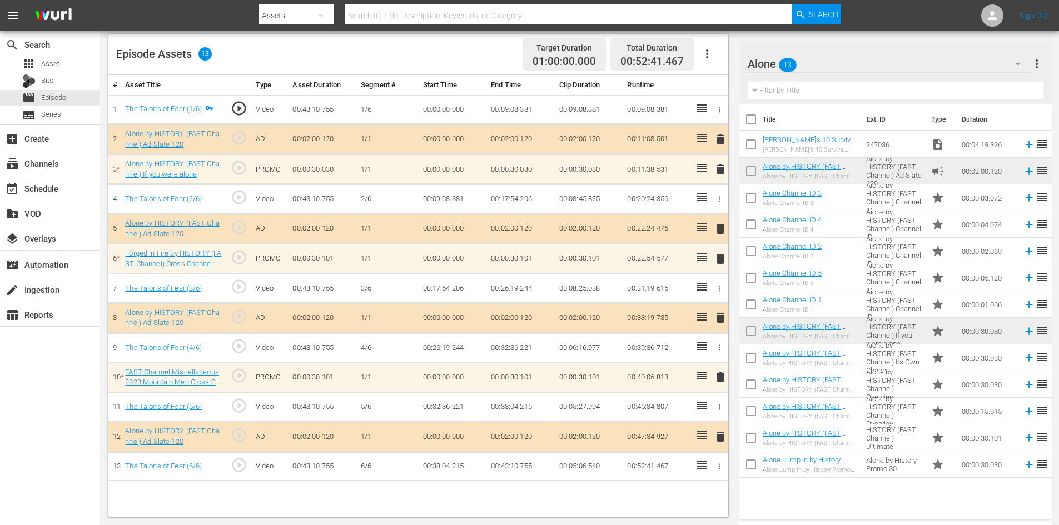
click at [718, 166] on span "delete" at bounding box center [720, 169] width 13 height 13
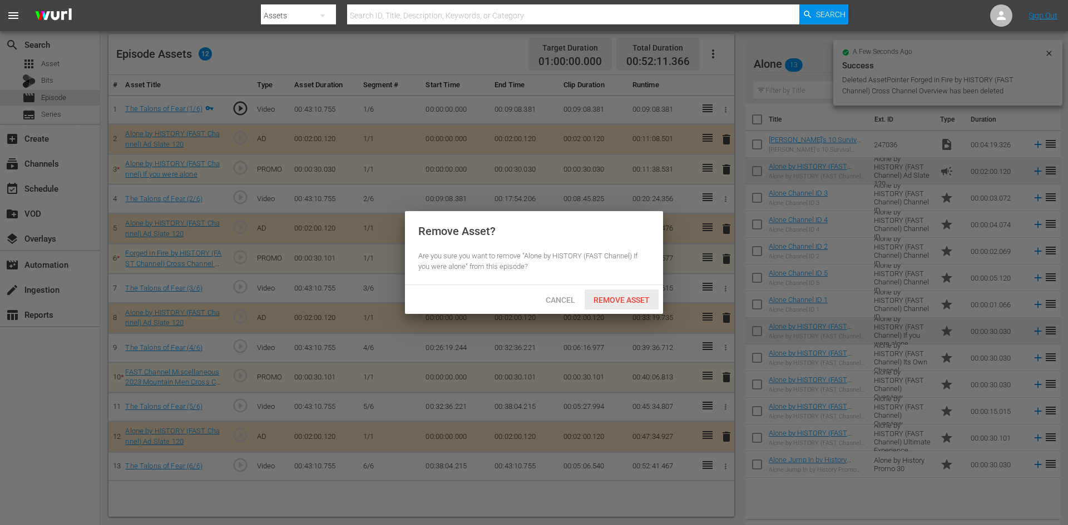
click at [609, 296] on span "Remove Asset" at bounding box center [621, 300] width 74 height 9
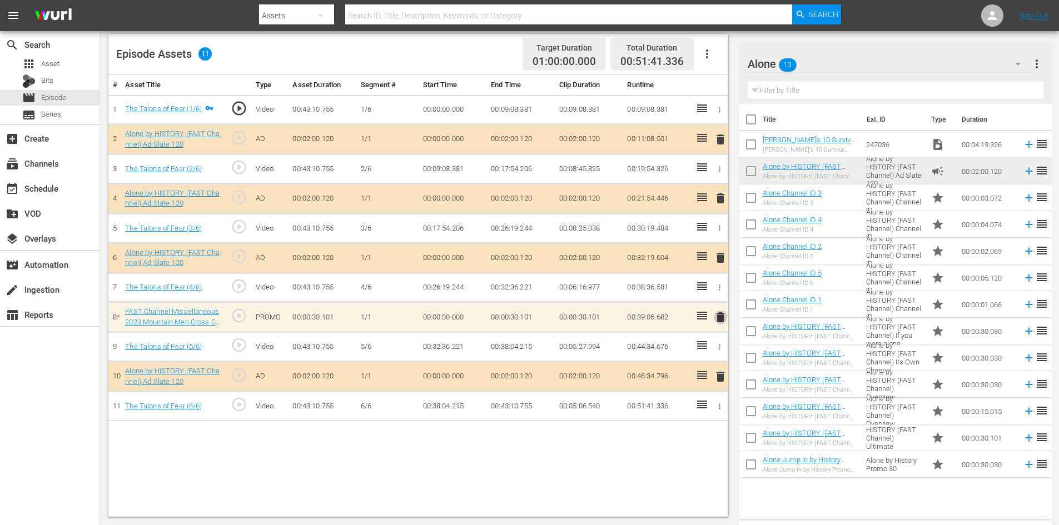
click at [718, 313] on span "delete" at bounding box center [720, 317] width 13 height 13
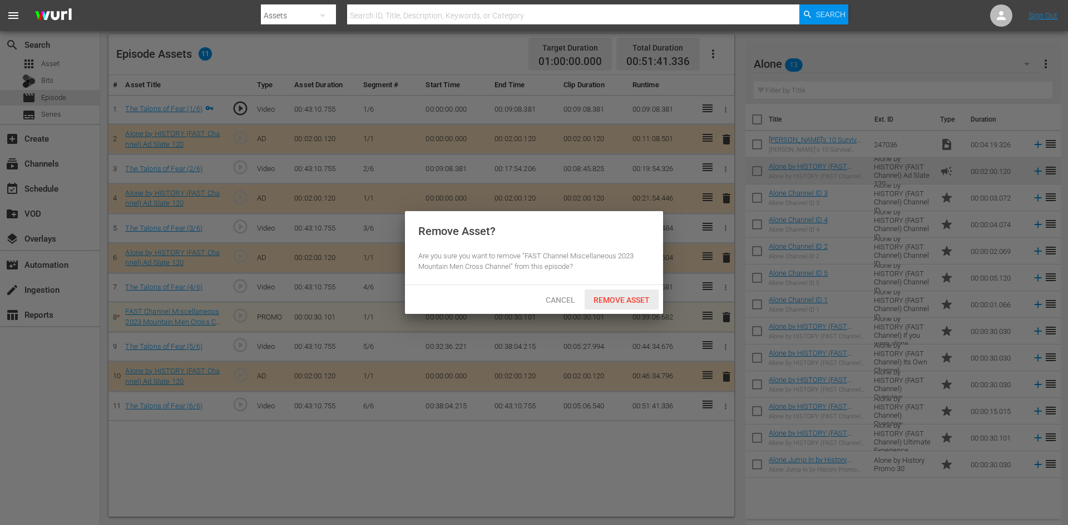
click at [633, 299] on span "Remove Asset" at bounding box center [621, 300] width 74 height 9
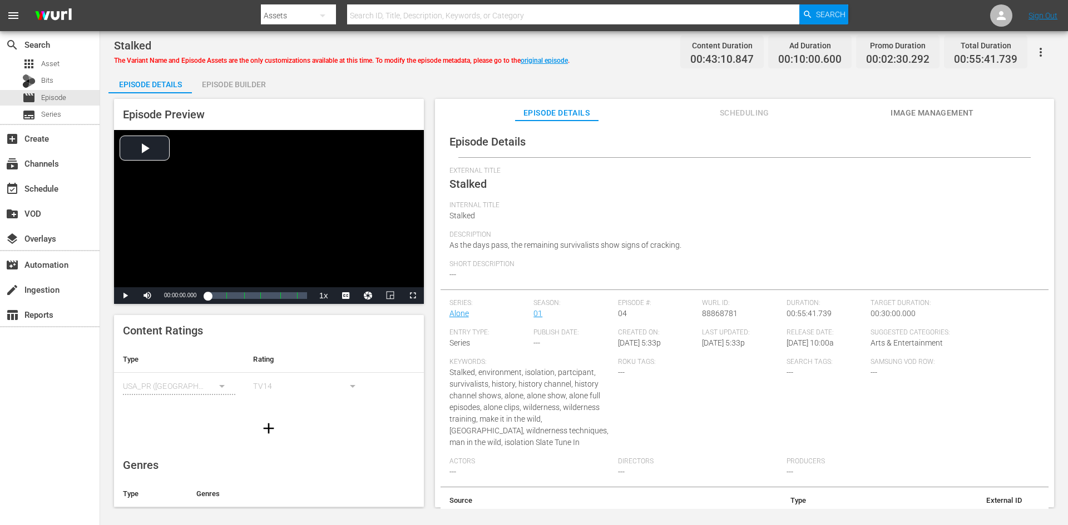
click at [254, 82] on div "Episode Builder" at bounding box center [233, 84] width 83 height 27
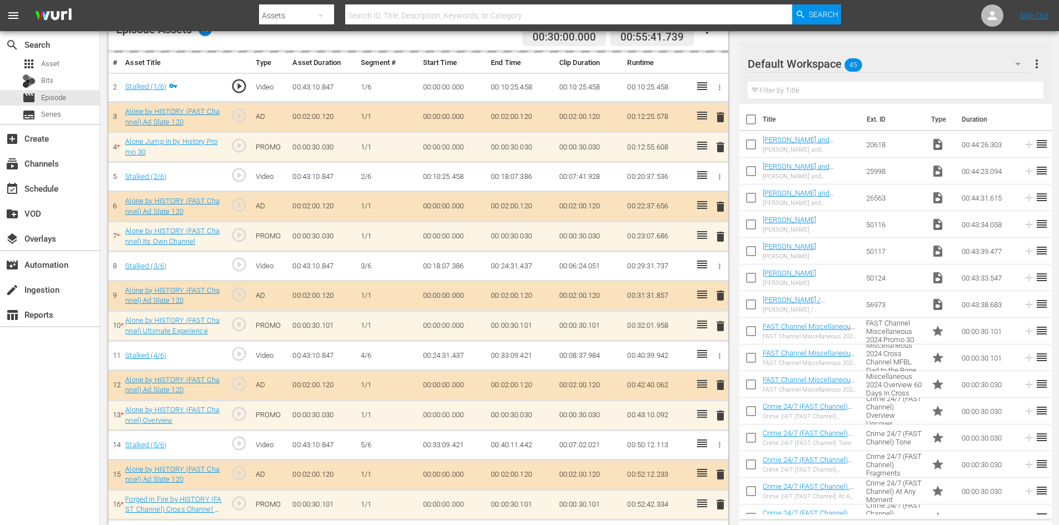
scroll to position [334, 0]
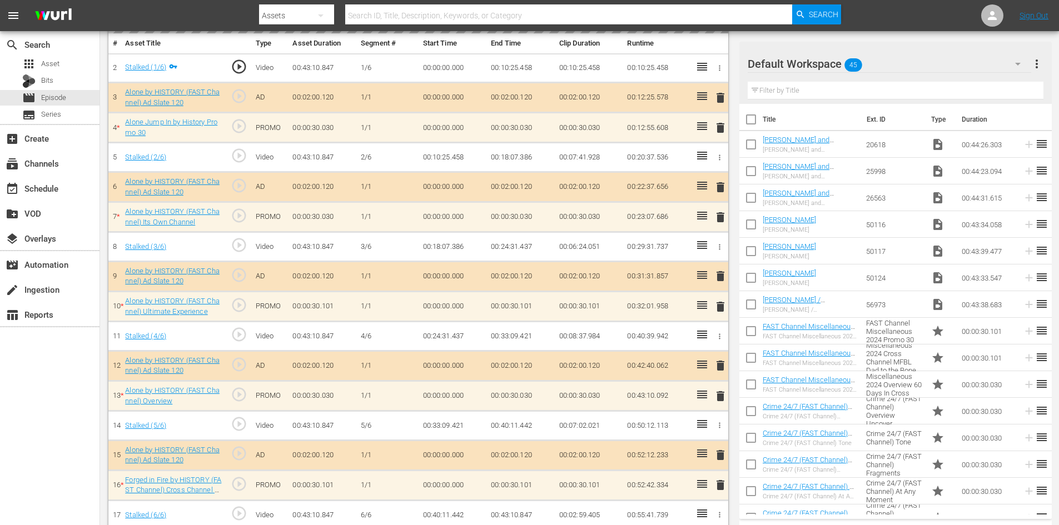
click at [946, 63] on div "Default Workspace 45" at bounding box center [890, 63] width 284 height 31
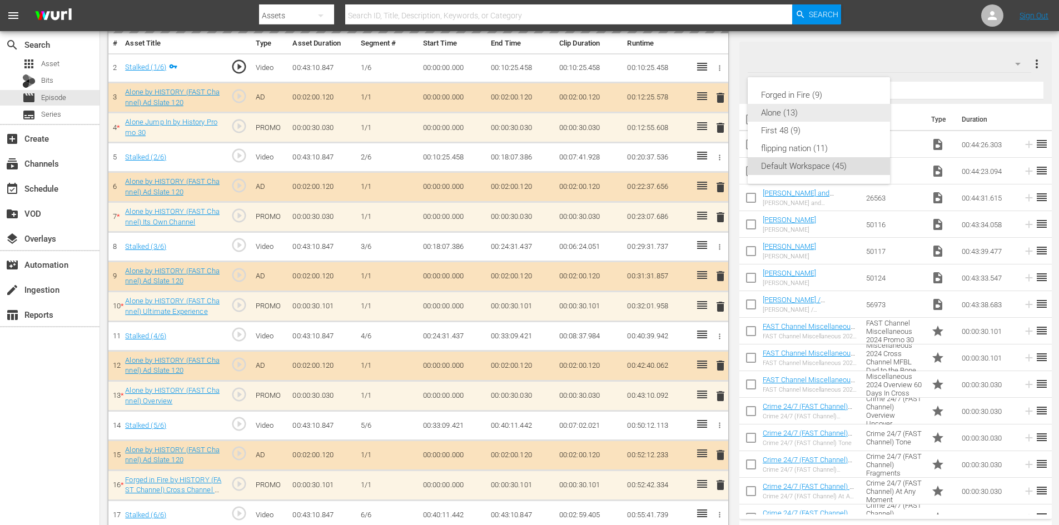
click at [785, 108] on div "Alone (13)" at bounding box center [819, 113] width 116 height 18
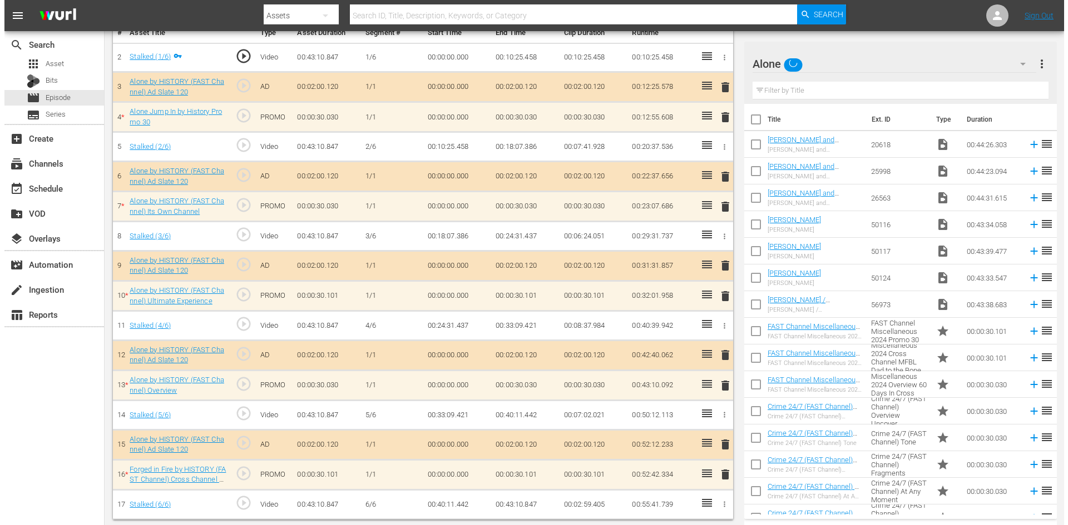
scroll to position [345, 0]
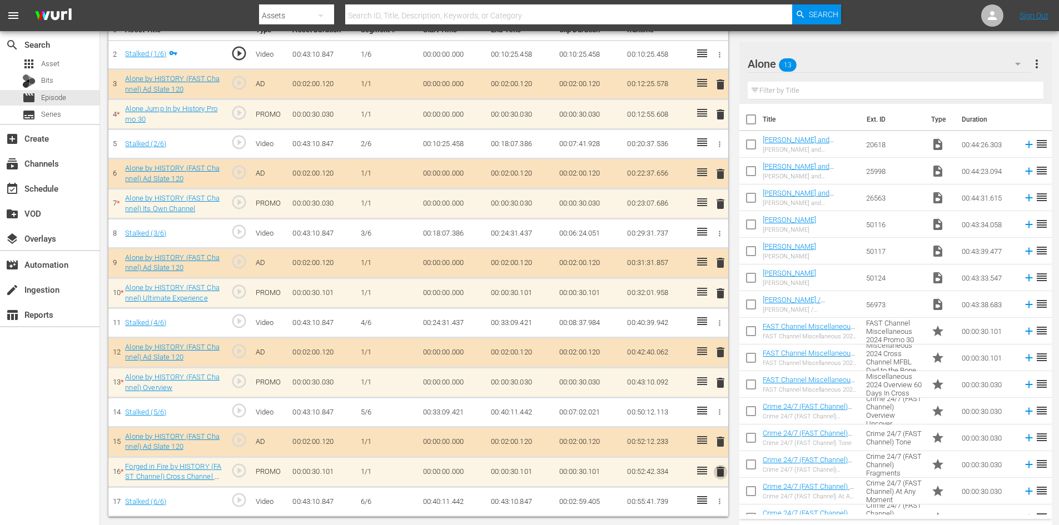
click at [719, 471] on span "delete" at bounding box center [720, 471] width 13 height 13
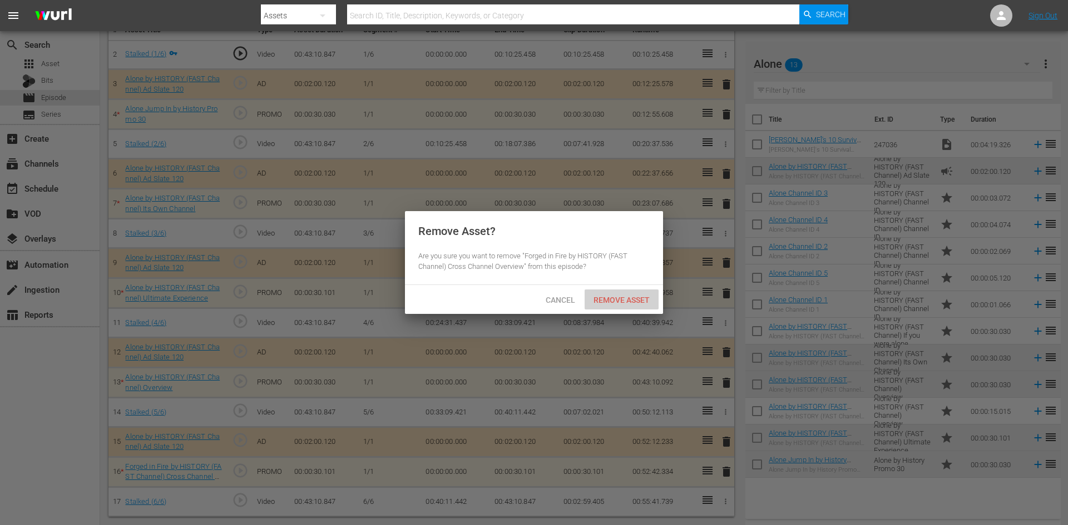
click at [632, 292] on div "Remove Asset" at bounding box center [621, 300] width 74 height 21
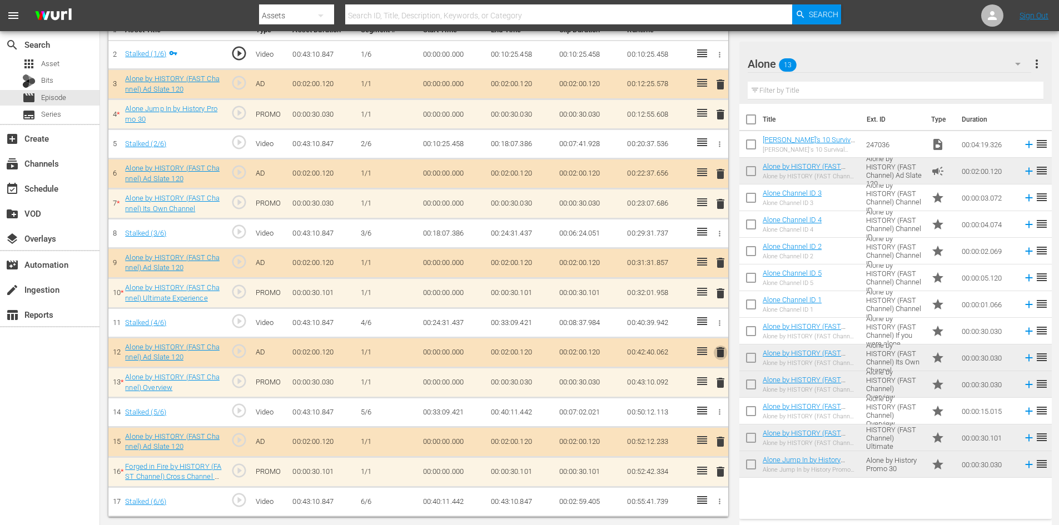
click at [724, 356] on span "delete" at bounding box center [720, 352] width 13 height 13
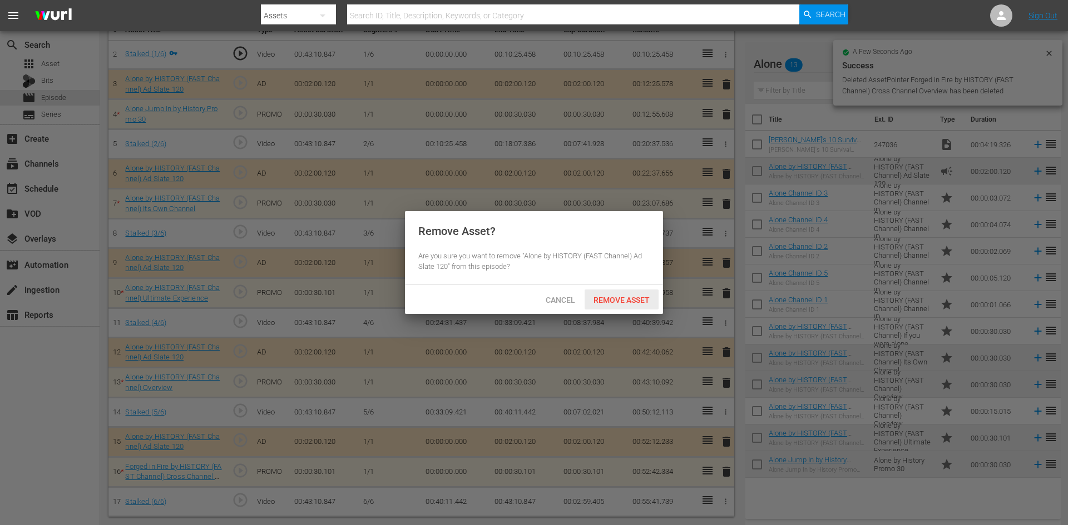
click at [634, 298] on span "Remove Asset" at bounding box center [621, 300] width 74 height 9
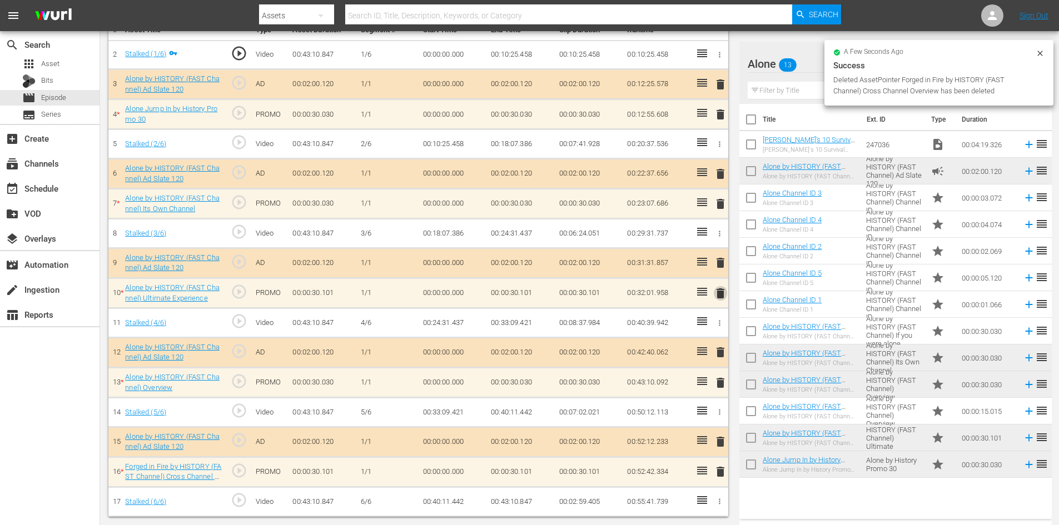
click at [721, 290] on span "delete" at bounding box center [720, 293] width 13 height 13
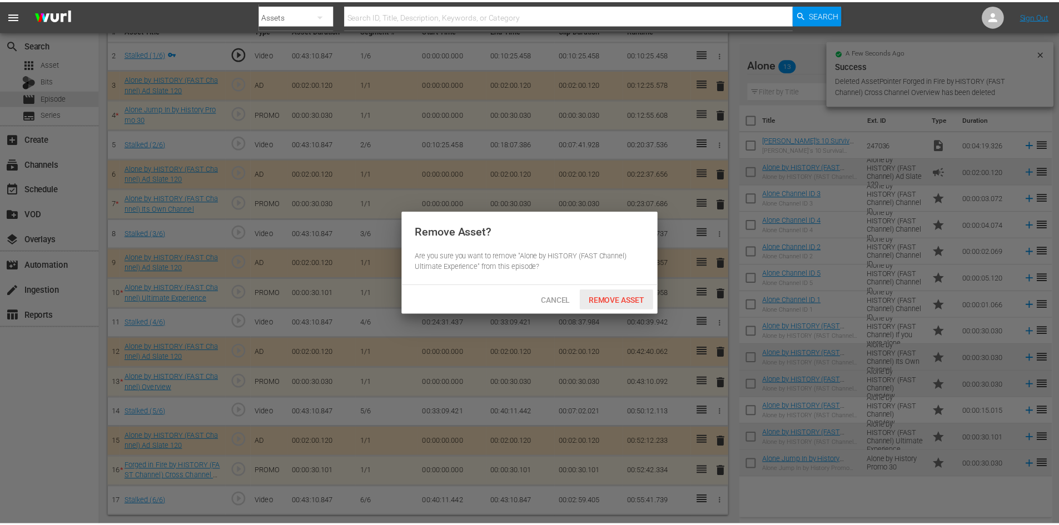
scroll to position [314, 0]
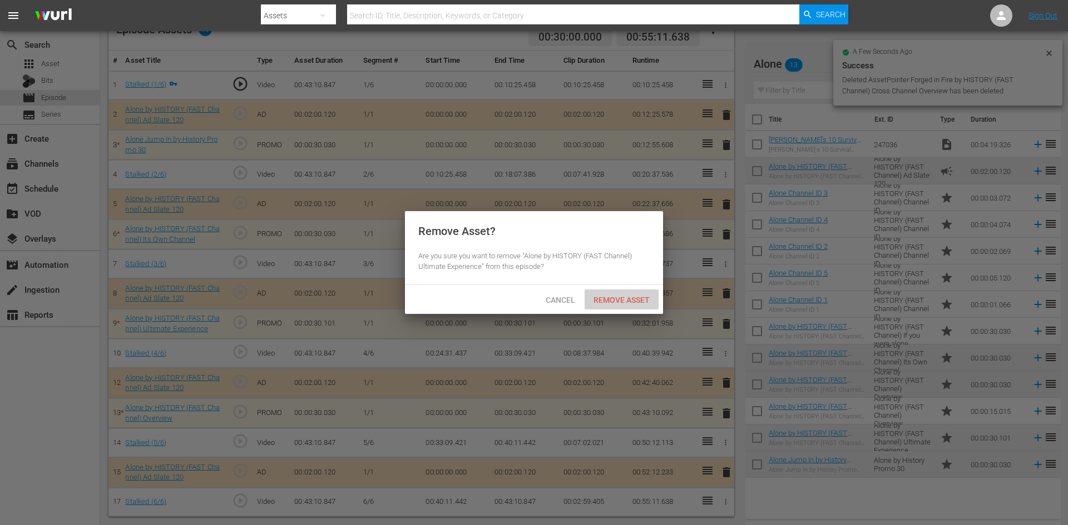
click at [617, 301] on span "Remove Asset" at bounding box center [621, 300] width 74 height 9
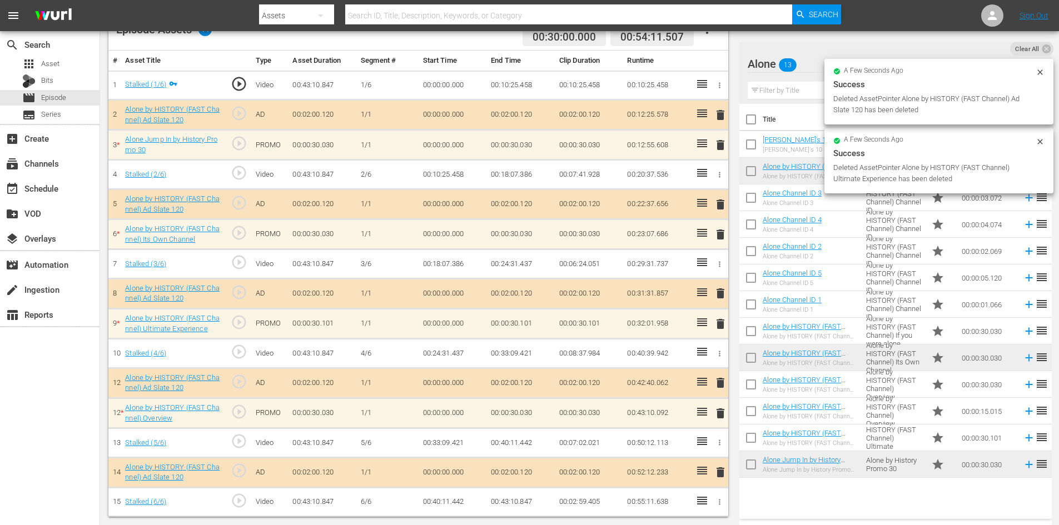
scroll to position [290, 0]
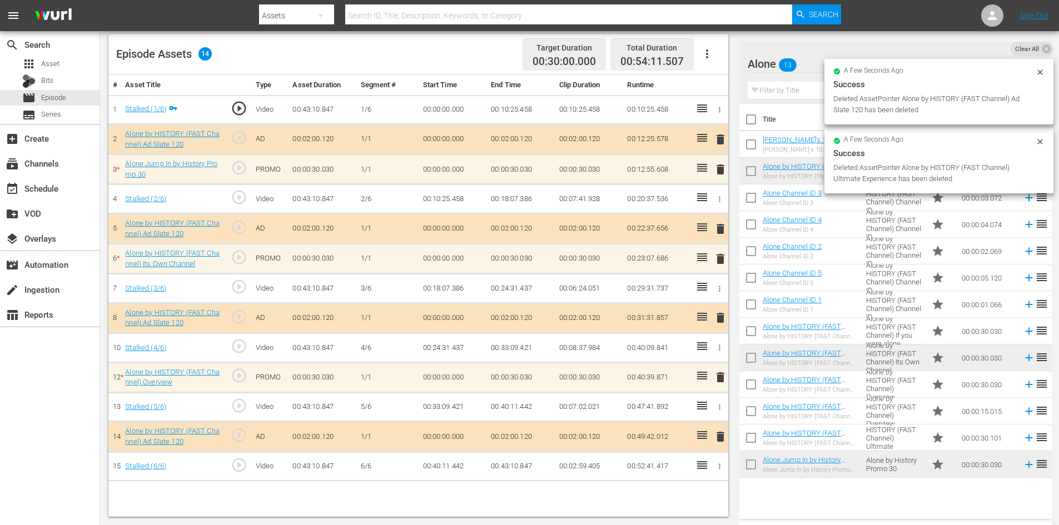
drag, startPoint x: 719, startPoint y: 234, endPoint x: 701, endPoint y: 240, distance: 19.3
click at [701, 240] on tr "5 Alone by HISTORY (FAST Channel) Ad Slate 120 play_circle_outline AD 00:02:00.…" at bounding box center [418, 229] width 620 height 30
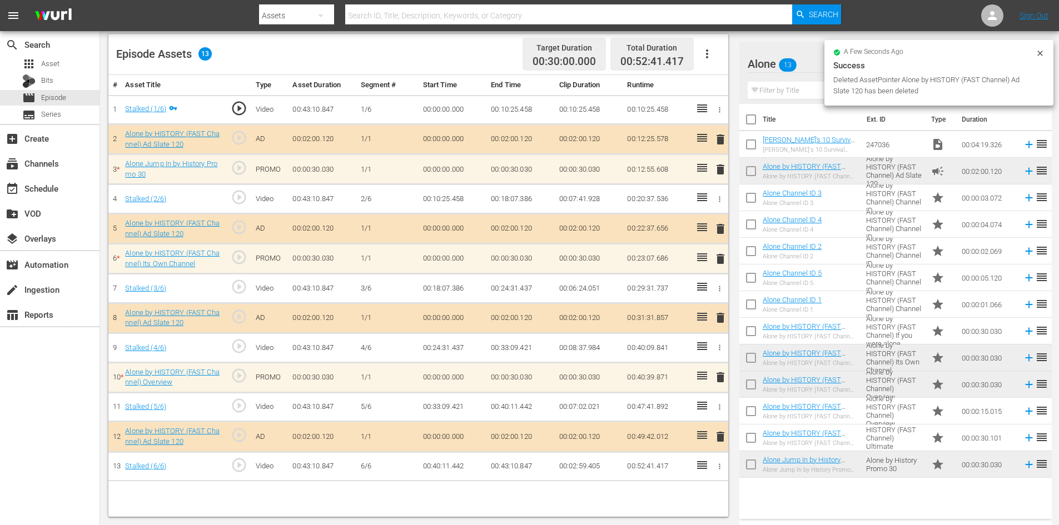
click at [721, 259] on span "delete" at bounding box center [720, 258] width 13 height 13
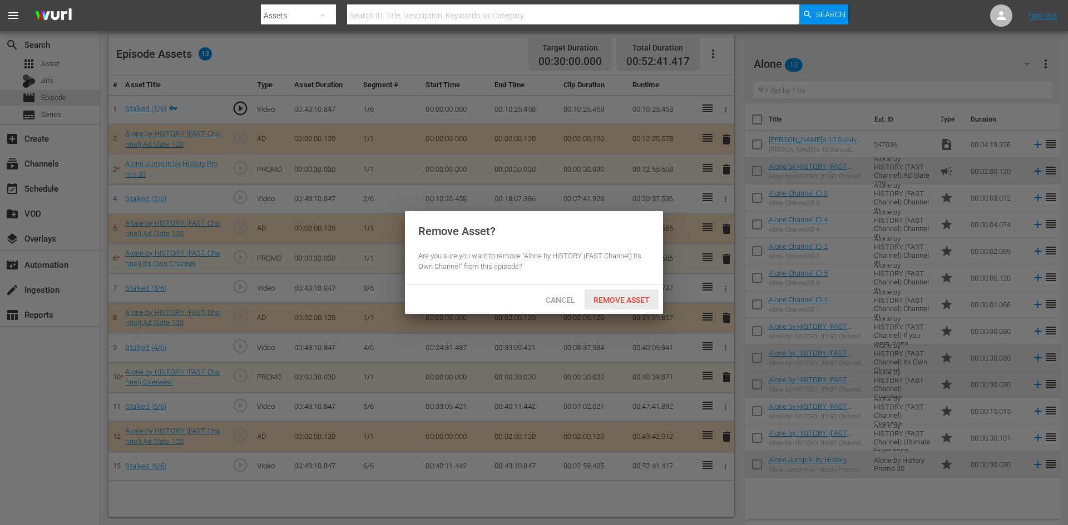
click at [626, 298] on span "Remove Asset" at bounding box center [621, 300] width 74 height 9
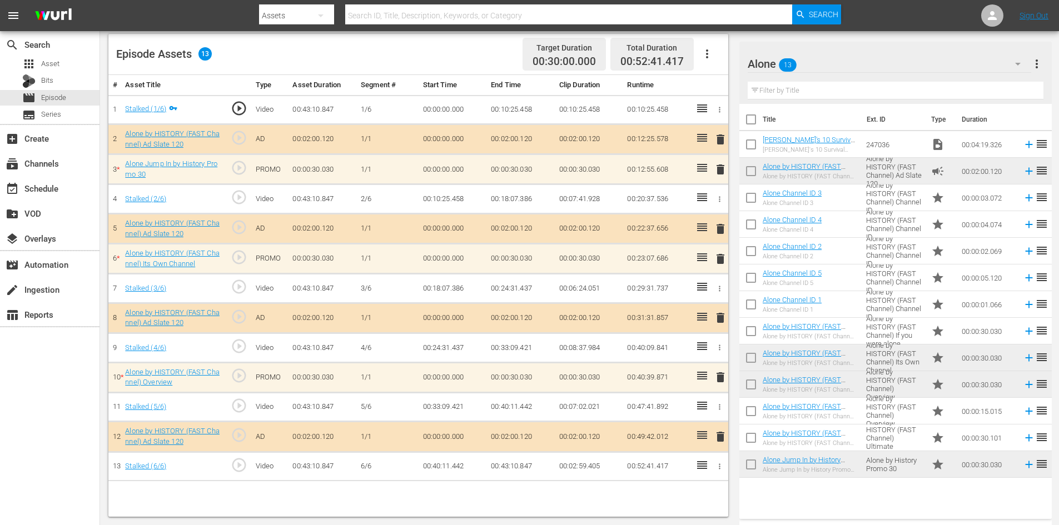
click at [724, 166] on span "delete" at bounding box center [720, 169] width 13 height 13
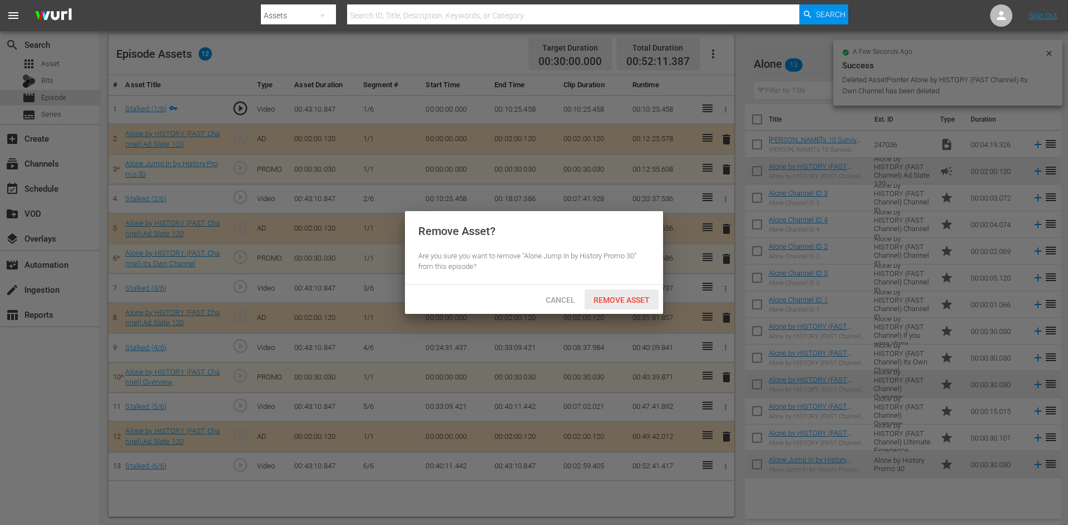
click at [610, 302] on span "Remove Asset" at bounding box center [621, 300] width 74 height 9
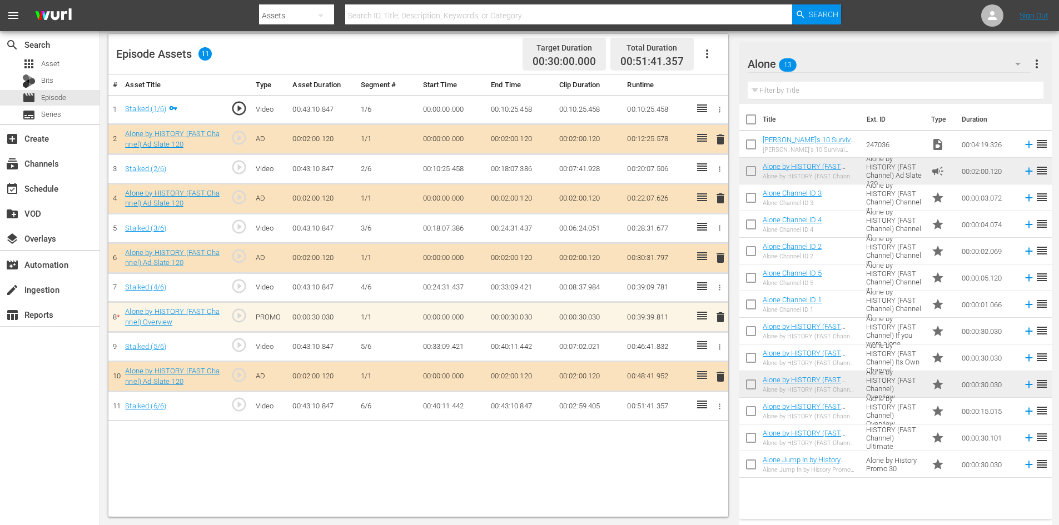
click at [719, 317] on span "delete" at bounding box center [720, 317] width 13 height 13
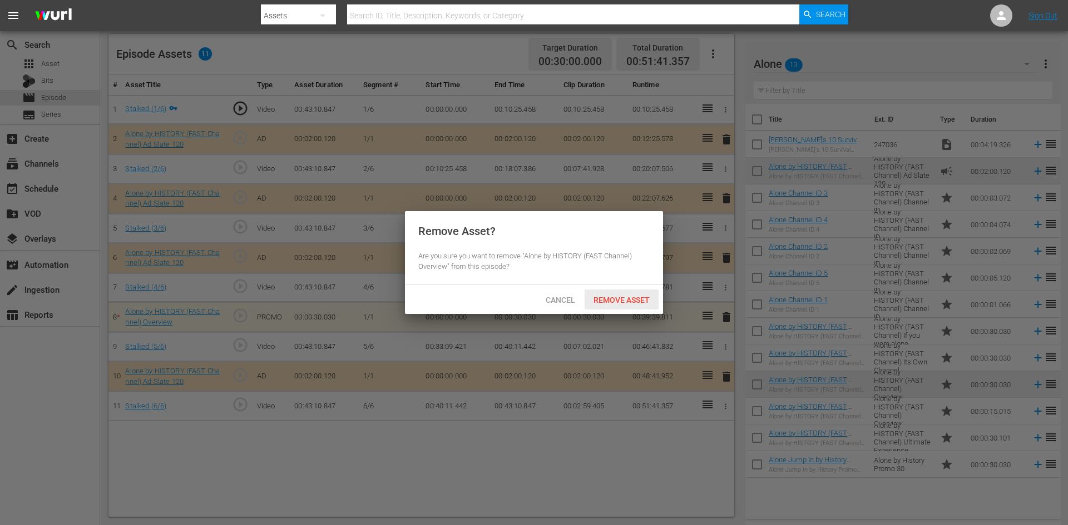
click at [638, 296] on span "Remove Asset" at bounding box center [621, 300] width 74 height 9
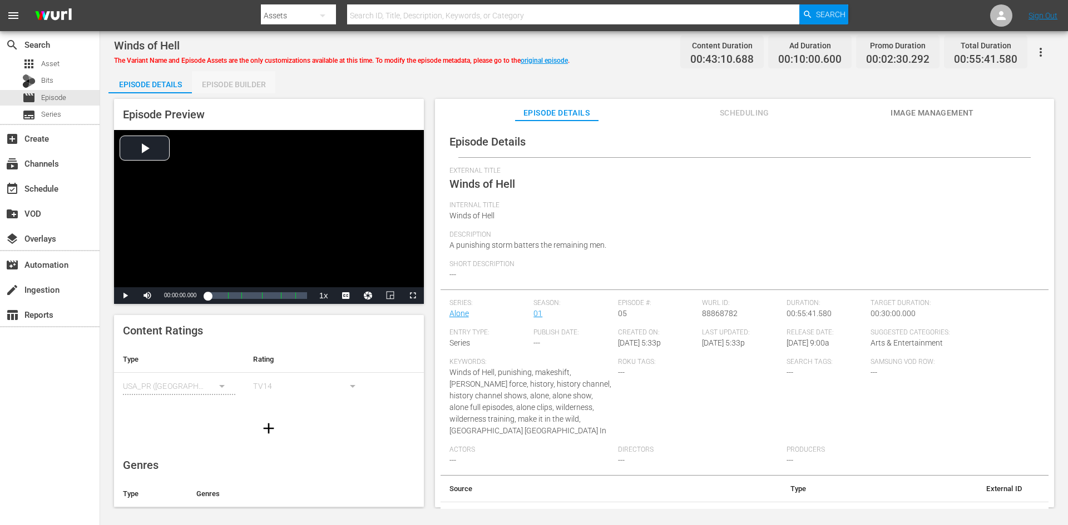
click at [223, 83] on div "Episode Builder" at bounding box center [233, 84] width 83 height 27
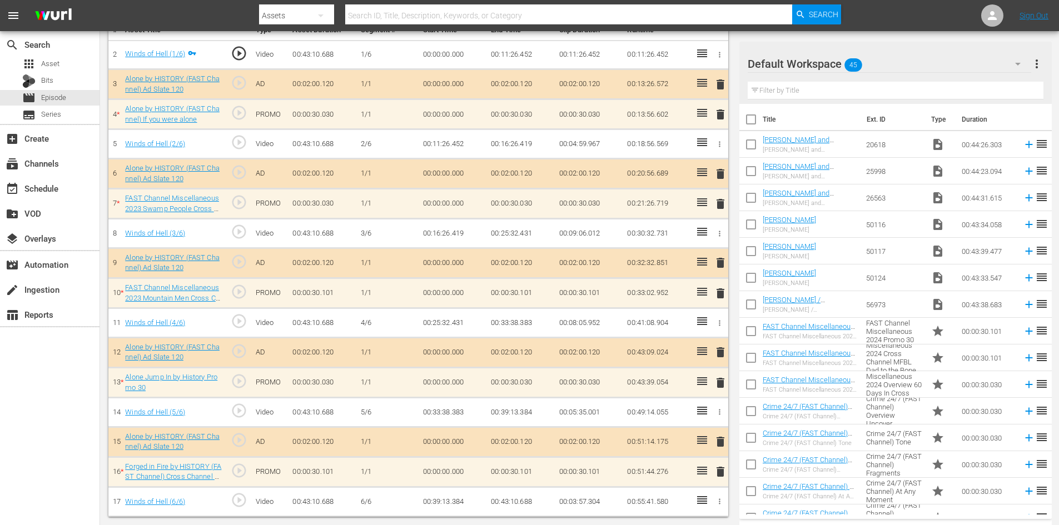
scroll to position [345, 0]
click at [919, 61] on div "Default Workspace 45" at bounding box center [890, 63] width 284 height 31
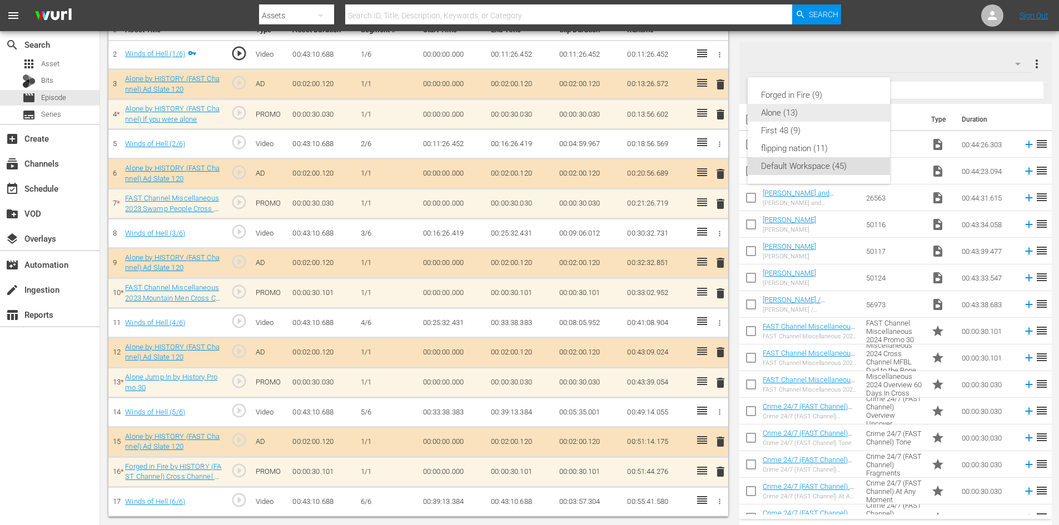
click at [785, 115] on div "Alone (13)" at bounding box center [819, 113] width 116 height 18
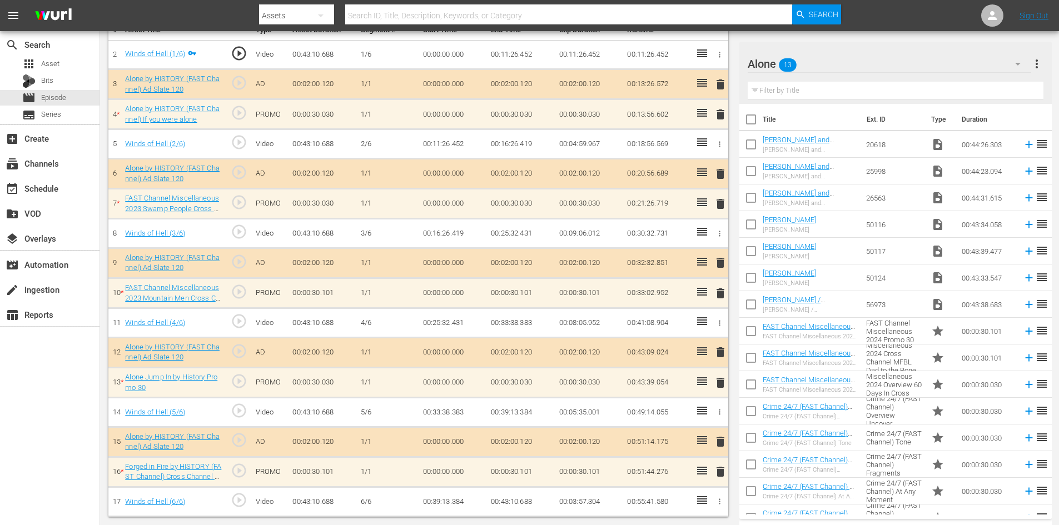
click at [717, 470] on span "delete" at bounding box center [720, 471] width 13 height 13
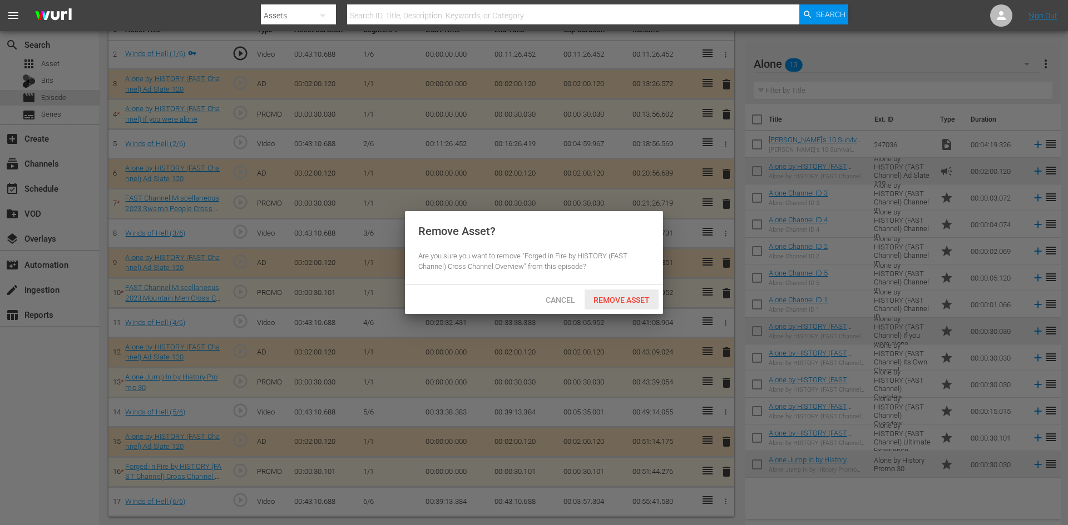
click at [635, 294] on div "Remove Asset" at bounding box center [621, 300] width 74 height 21
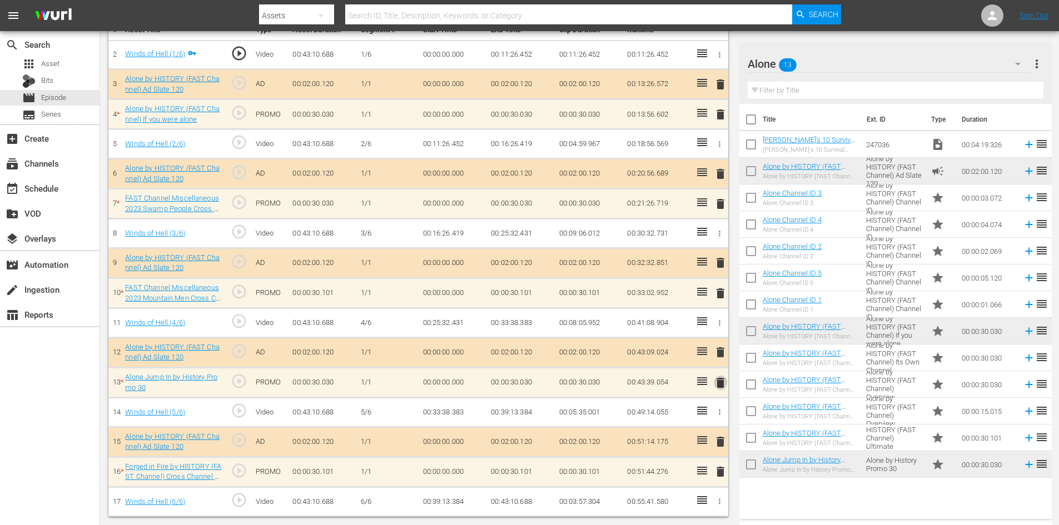
click at [717, 380] on span "delete" at bounding box center [720, 382] width 13 height 13
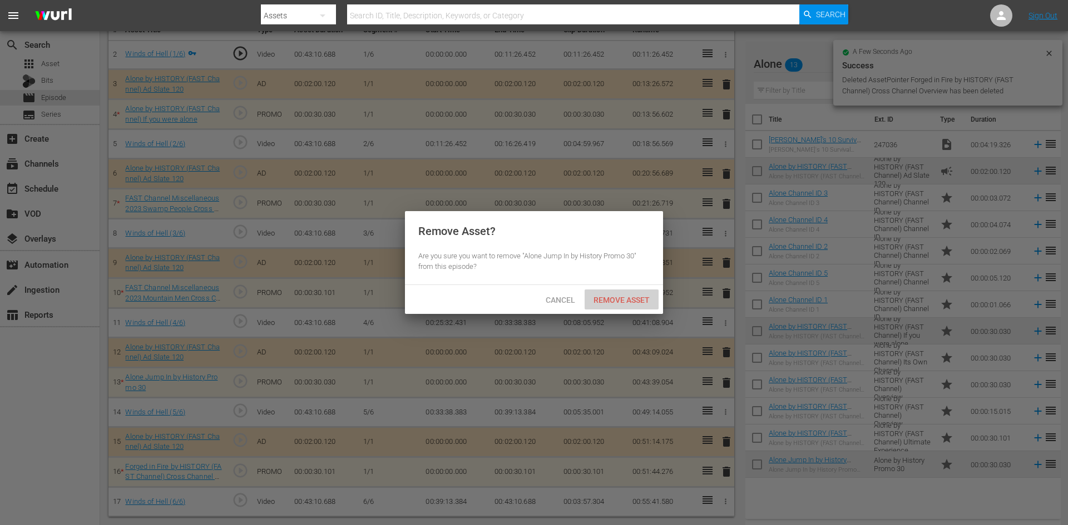
click at [633, 300] on span "Remove Asset" at bounding box center [621, 300] width 74 height 9
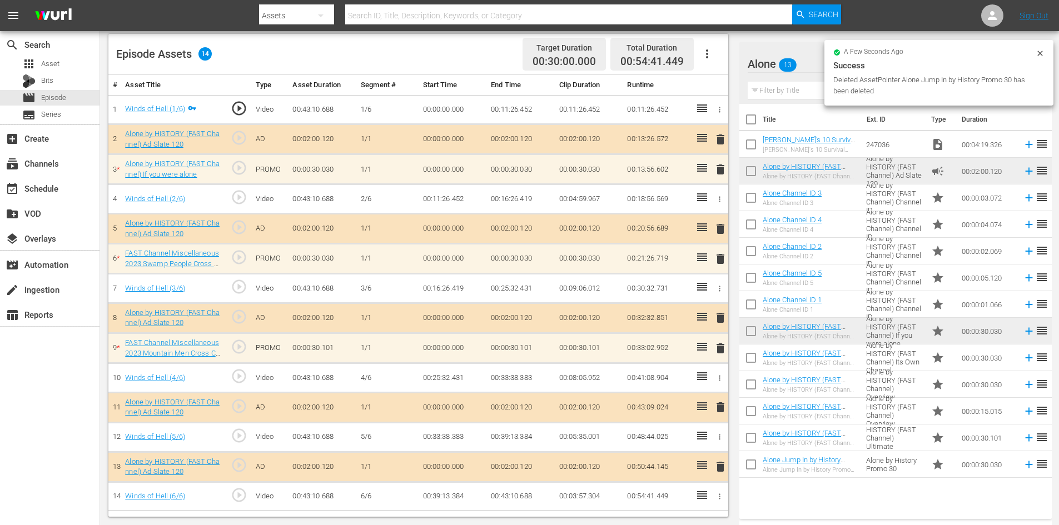
scroll to position [290, 0]
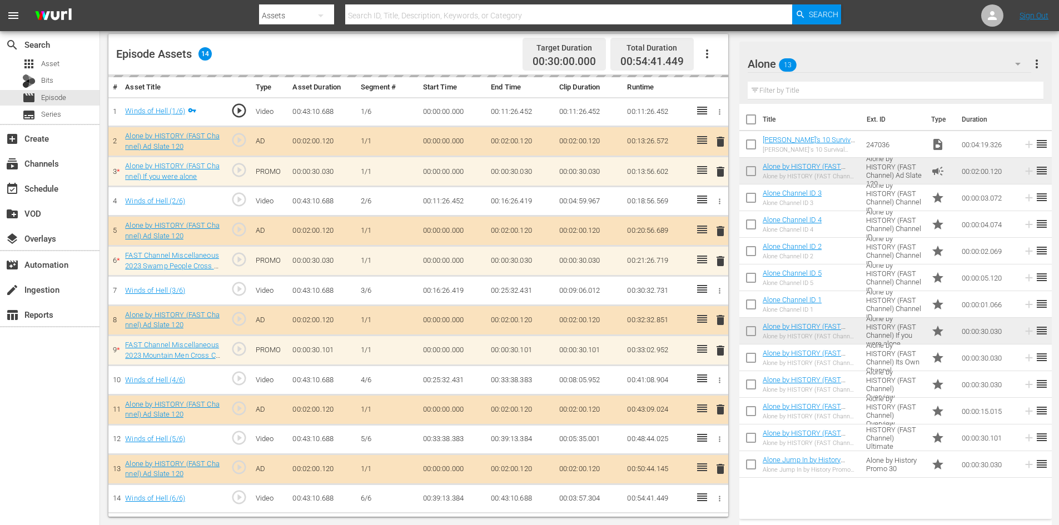
click at [717, 260] on div "delete" at bounding box center [718, 261] width 9 height 16
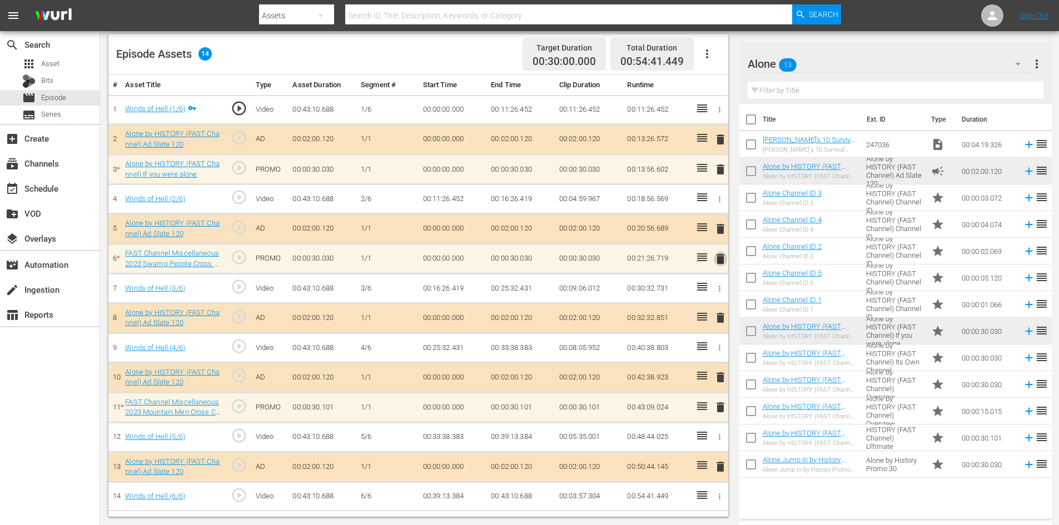
click at [722, 261] on span "delete" at bounding box center [720, 258] width 13 height 13
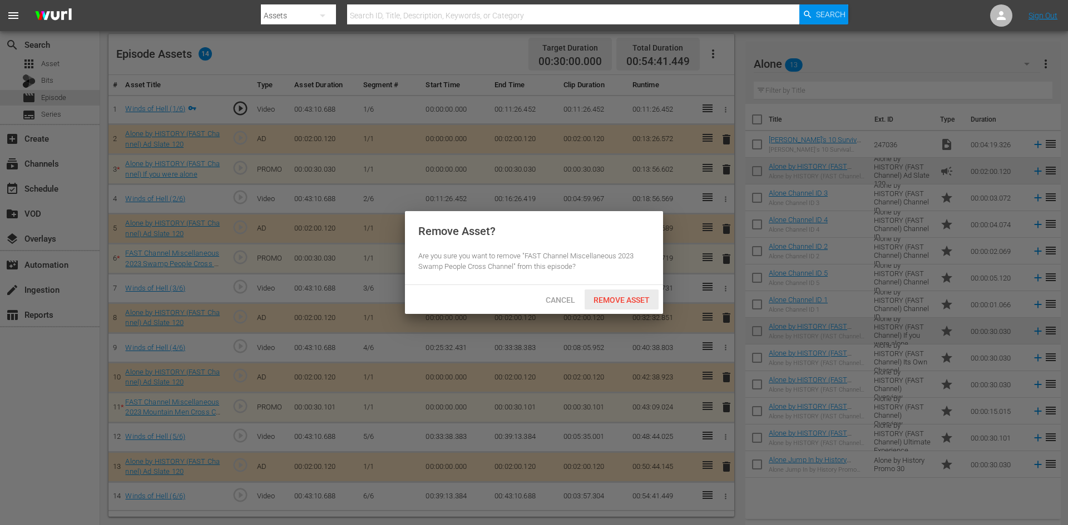
click at [632, 294] on div "Remove Asset" at bounding box center [621, 300] width 74 height 21
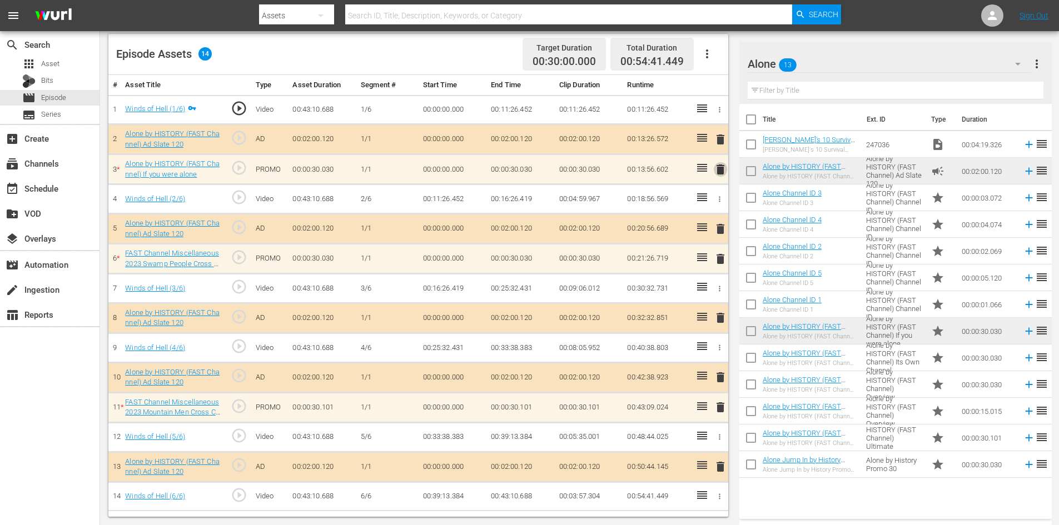
click at [720, 169] on span "delete" at bounding box center [720, 169] width 13 height 13
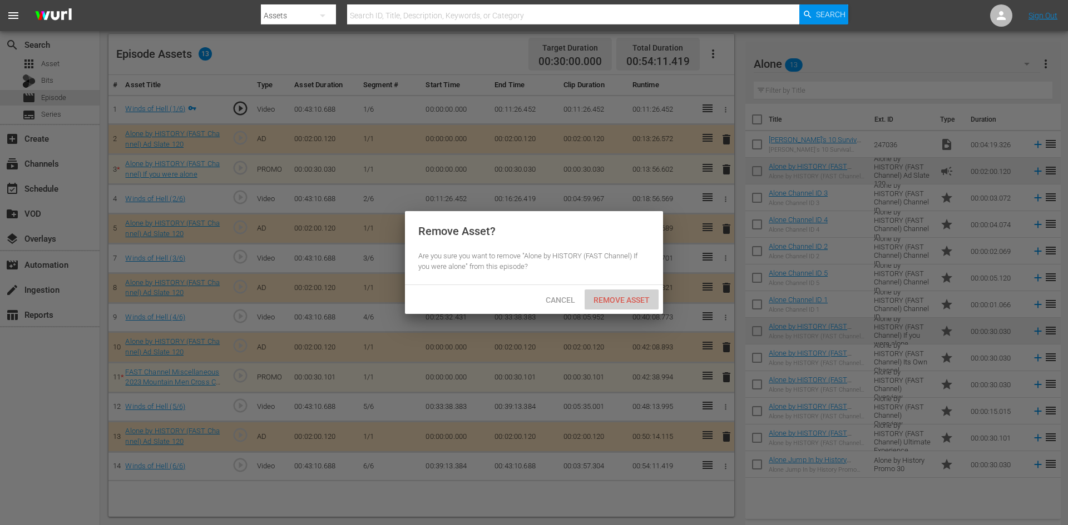
click at [627, 296] on span "Remove Asset" at bounding box center [621, 300] width 74 height 9
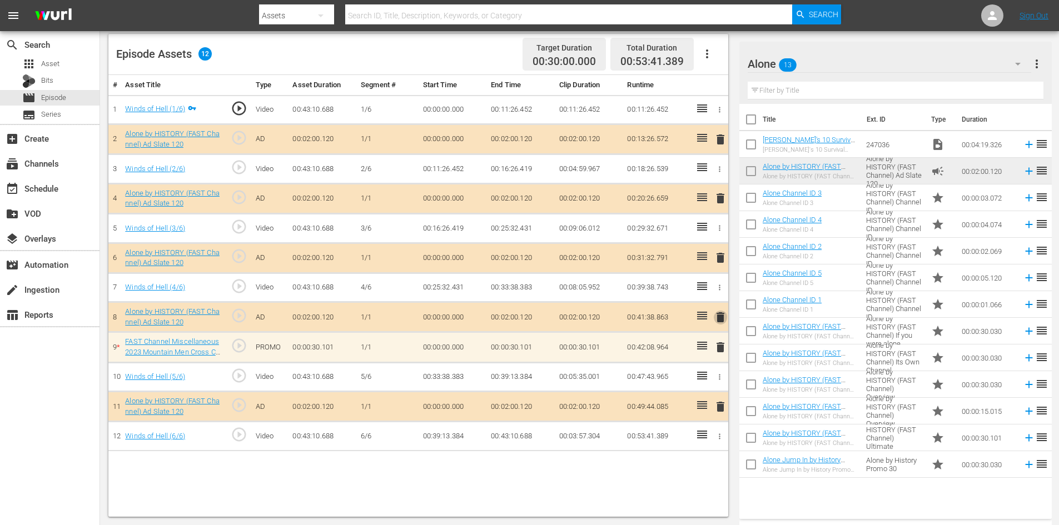
click at [721, 317] on span "delete" at bounding box center [720, 317] width 13 height 13
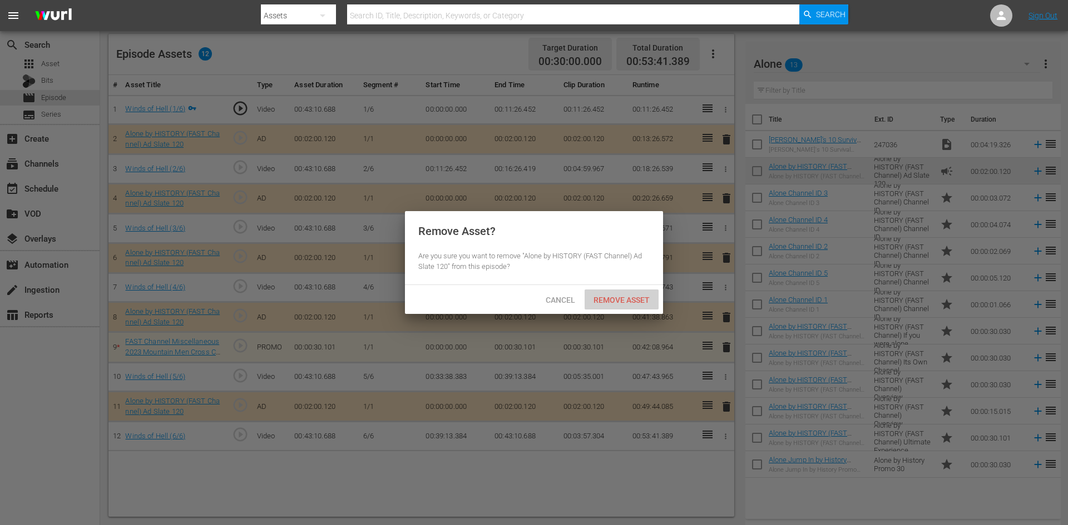
click at [617, 298] on span "Remove Asset" at bounding box center [621, 300] width 74 height 9
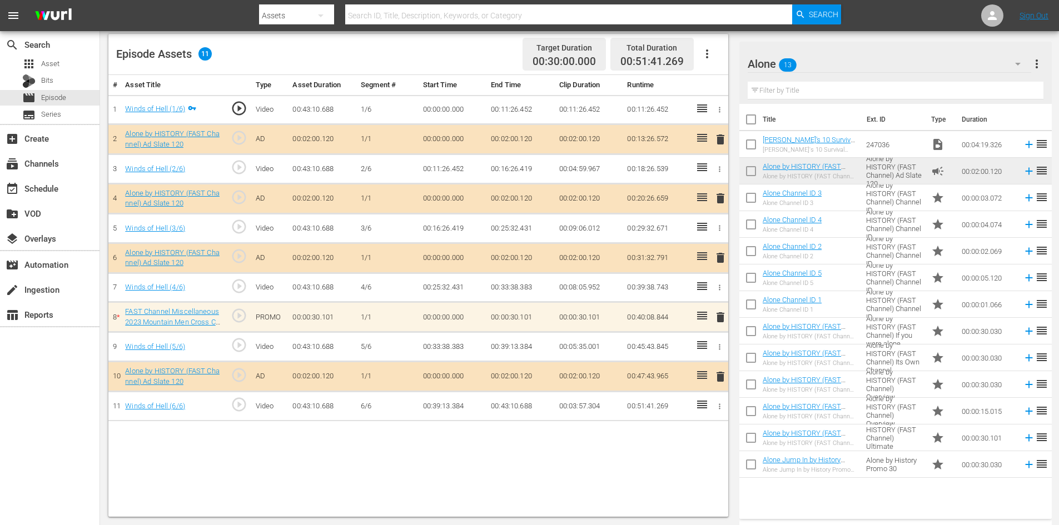
click at [719, 315] on span "delete" at bounding box center [720, 317] width 13 height 13
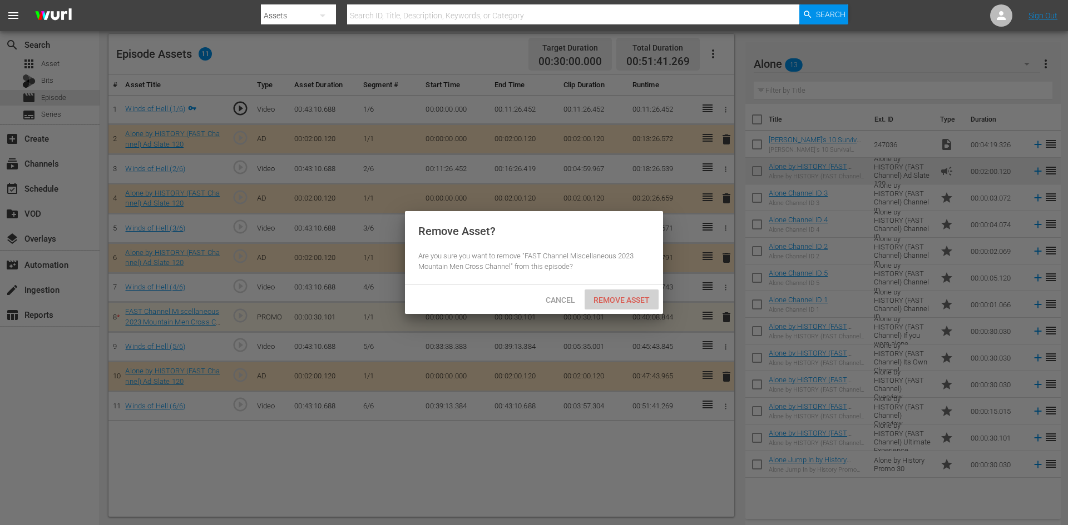
click at [626, 294] on div "Remove Asset" at bounding box center [621, 300] width 74 height 21
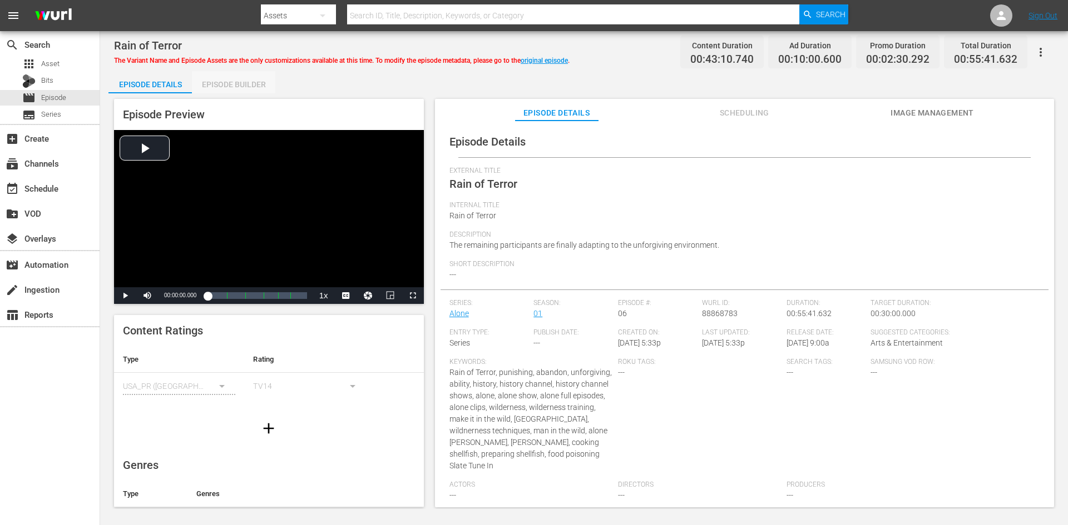
click at [230, 81] on div "Episode Builder" at bounding box center [233, 84] width 83 height 27
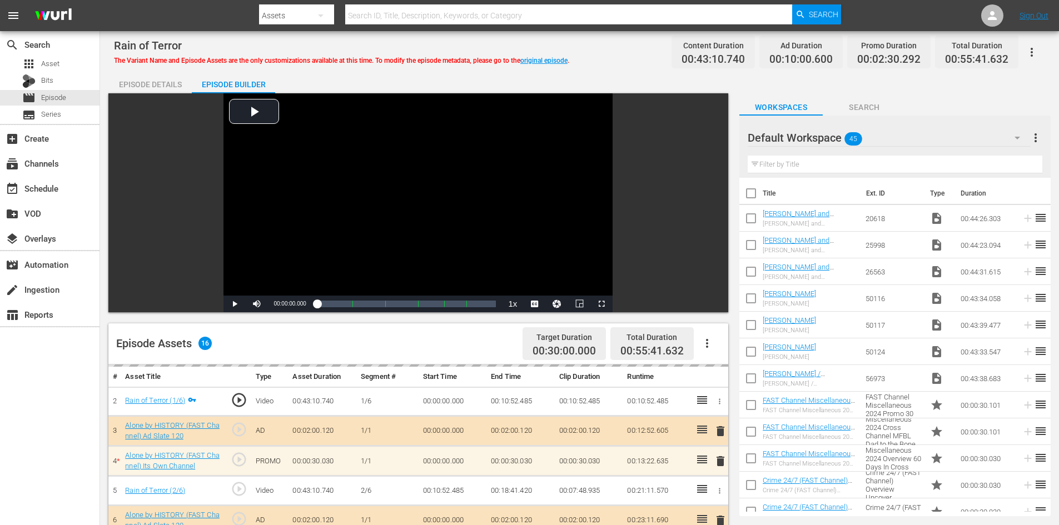
click at [942, 142] on div "Default Workspace 45" at bounding box center [889, 137] width 283 height 31
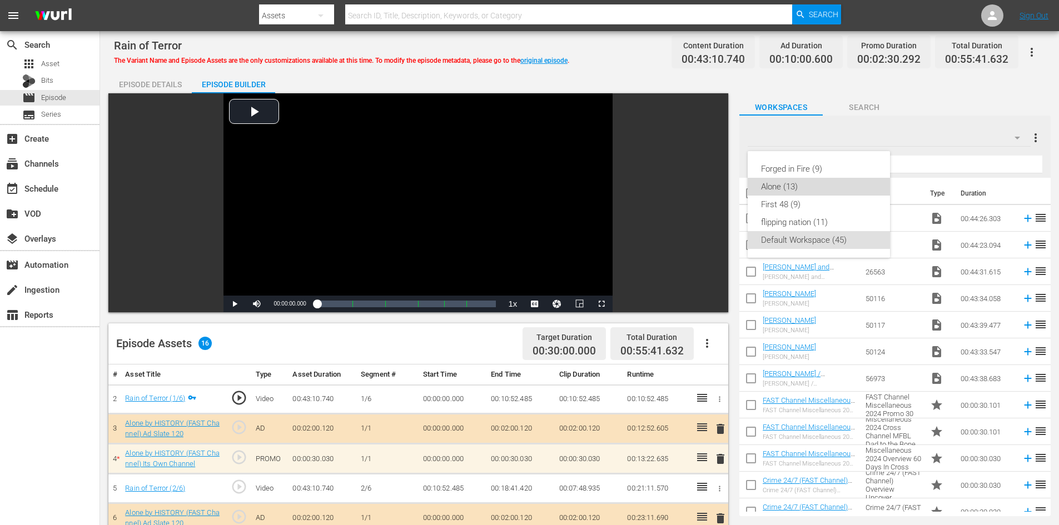
click at [800, 188] on div "Alone (13)" at bounding box center [819, 187] width 116 height 18
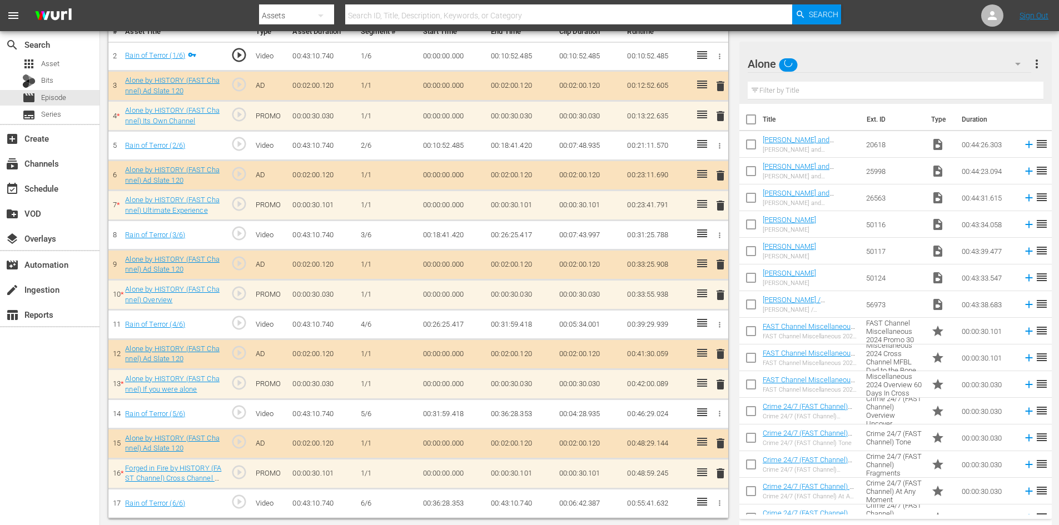
scroll to position [345, 0]
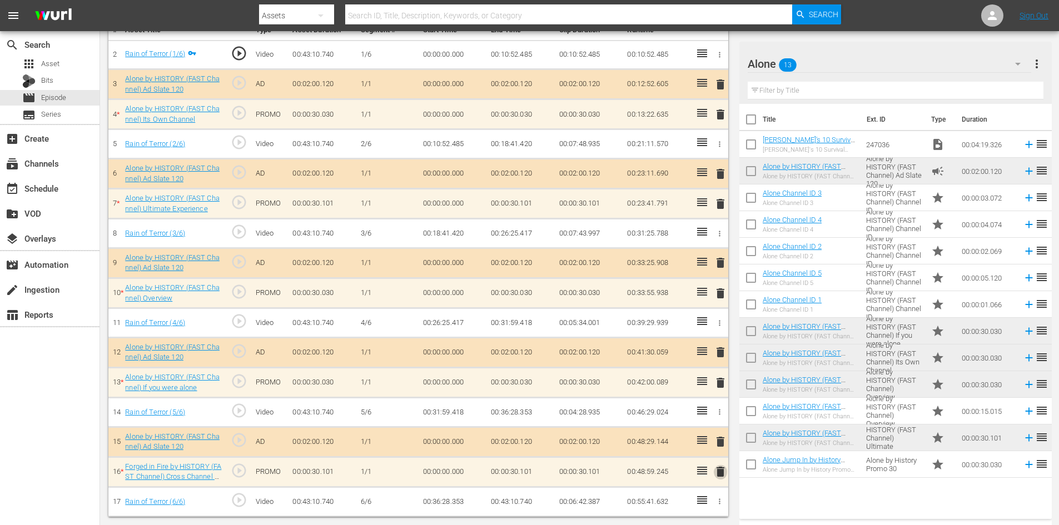
click at [720, 469] on span "delete" at bounding box center [720, 471] width 13 height 13
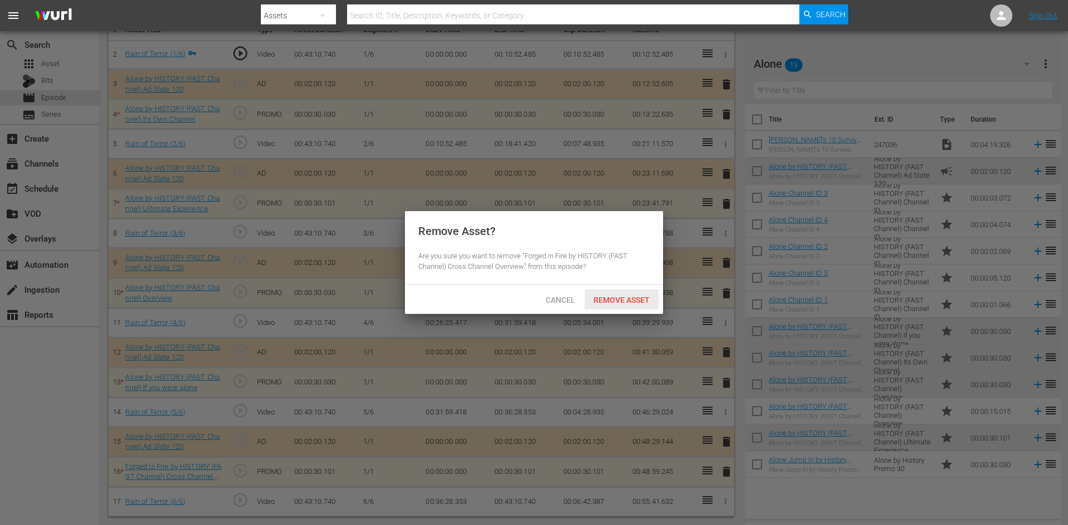
click at [638, 299] on span "Remove Asset" at bounding box center [621, 300] width 74 height 9
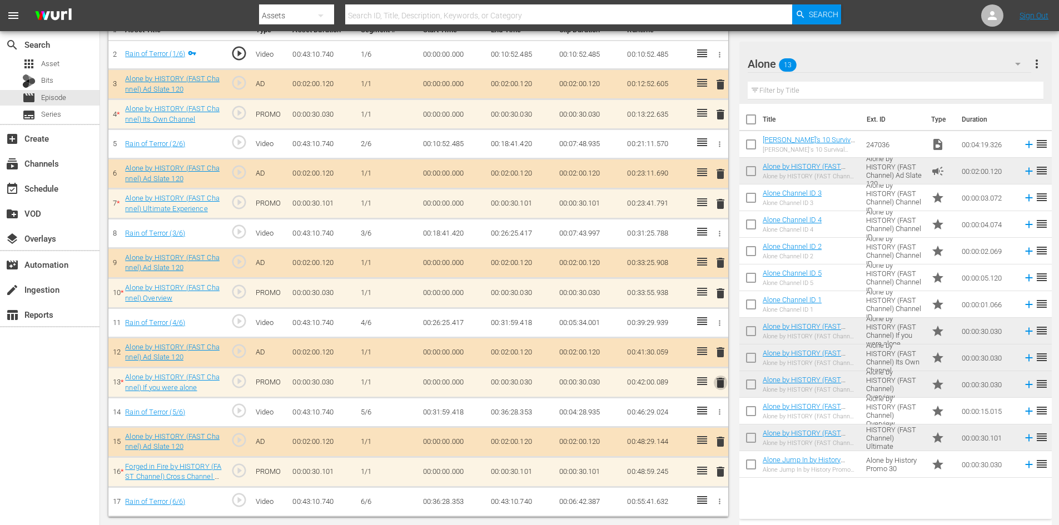
click at [721, 381] on span "delete" at bounding box center [720, 382] width 13 height 13
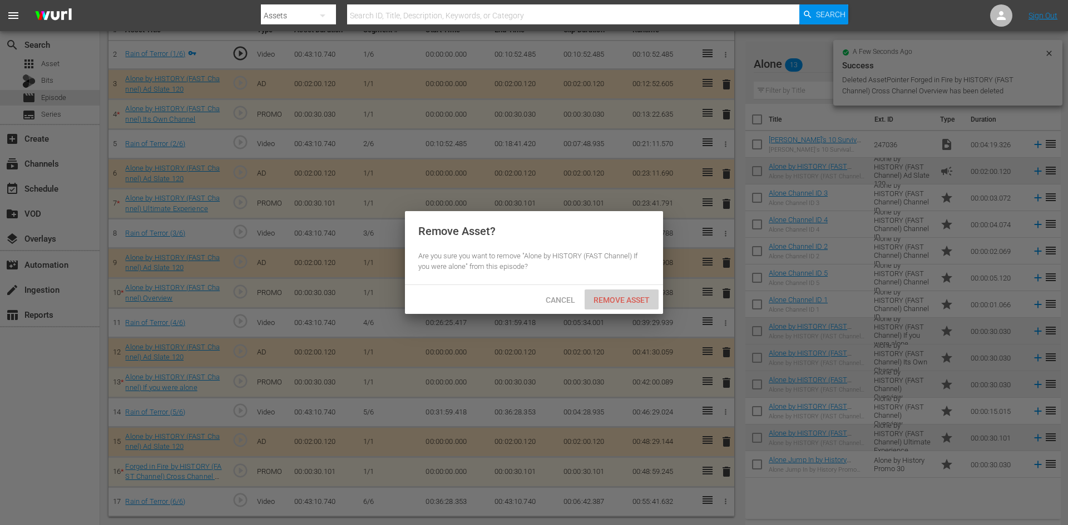
click at [639, 298] on span "Remove Asset" at bounding box center [621, 300] width 74 height 9
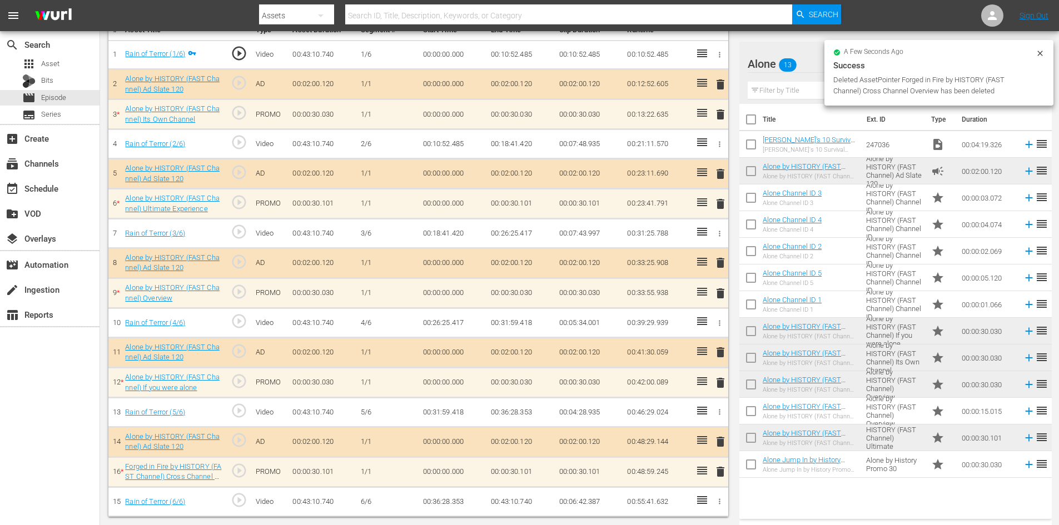
scroll to position [314, 0]
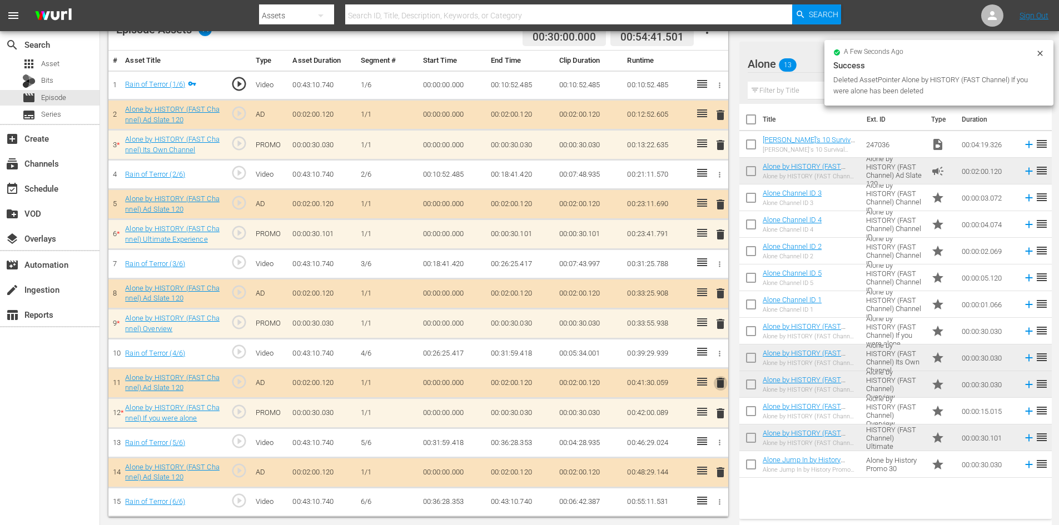
click at [721, 379] on span "delete" at bounding box center [720, 382] width 13 height 13
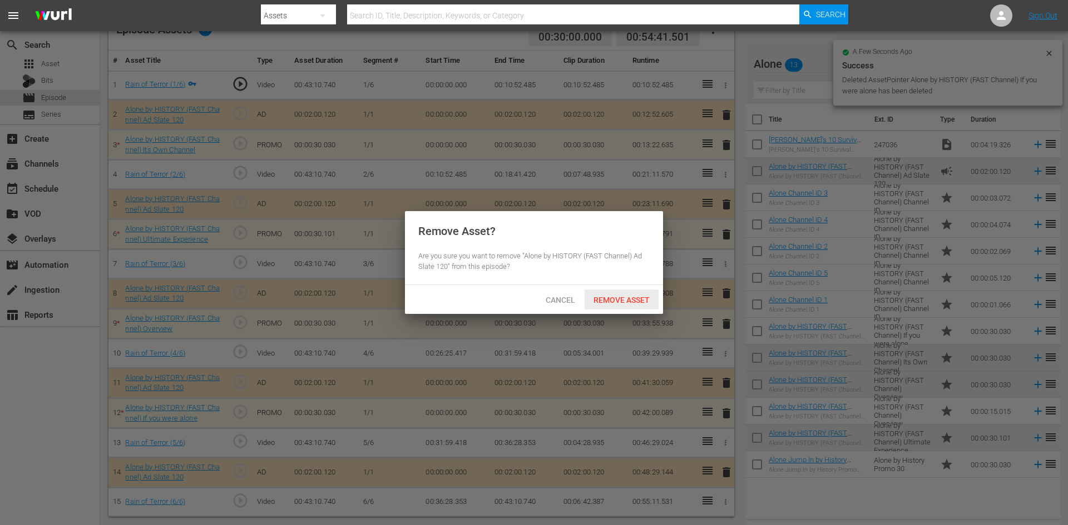
click at [626, 296] on span "Remove Asset" at bounding box center [621, 300] width 74 height 9
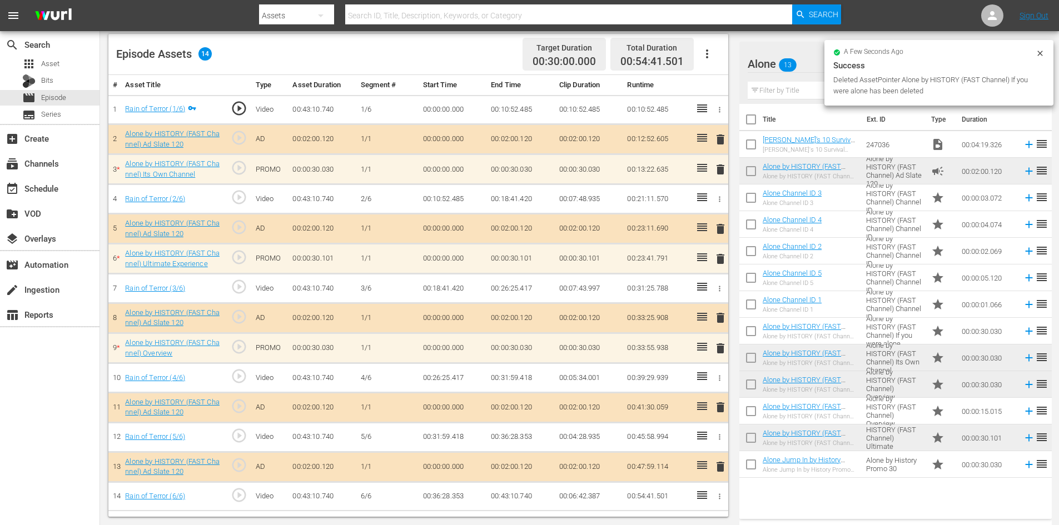
scroll to position [290, 0]
click at [721, 350] on span "delete" at bounding box center [720, 348] width 13 height 13
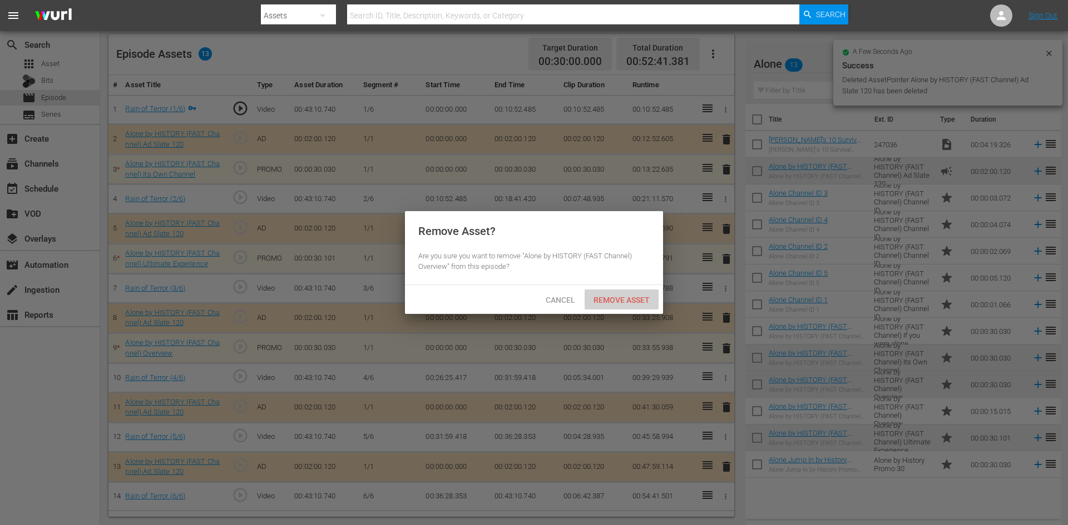
click at [632, 294] on div "Remove Asset" at bounding box center [621, 300] width 74 height 21
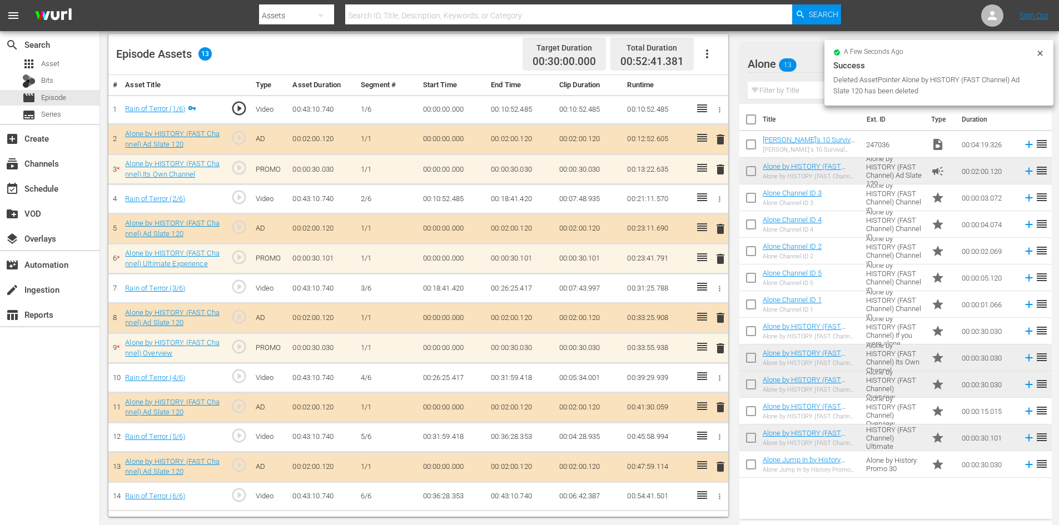
click at [728, 262] on div "Video Player is loading. Play Video Play Mute Current Time 00:00:00.000 / Durat…" at bounding box center [421, 160] width 626 height 713
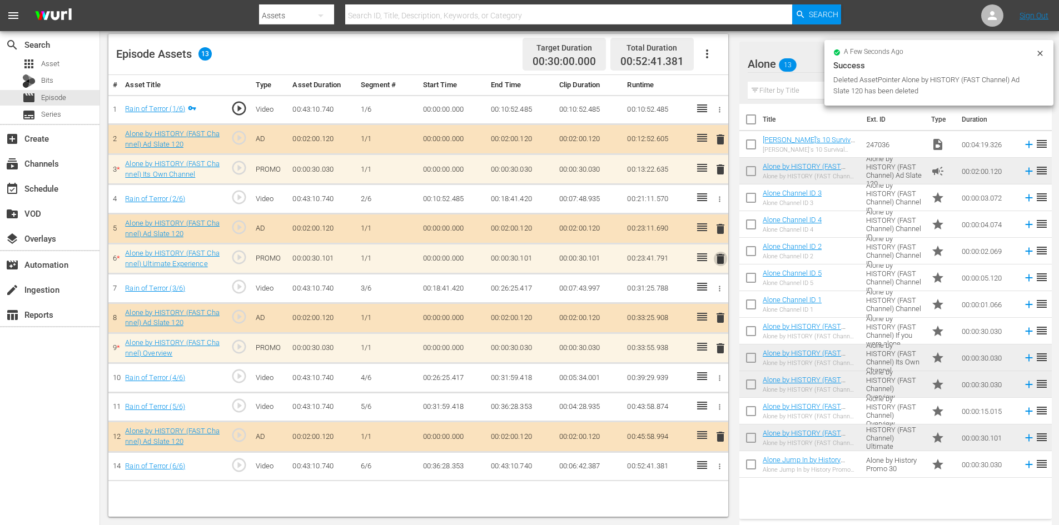
click at [722, 262] on span "delete" at bounding box center [720, 258] width 13 height 13
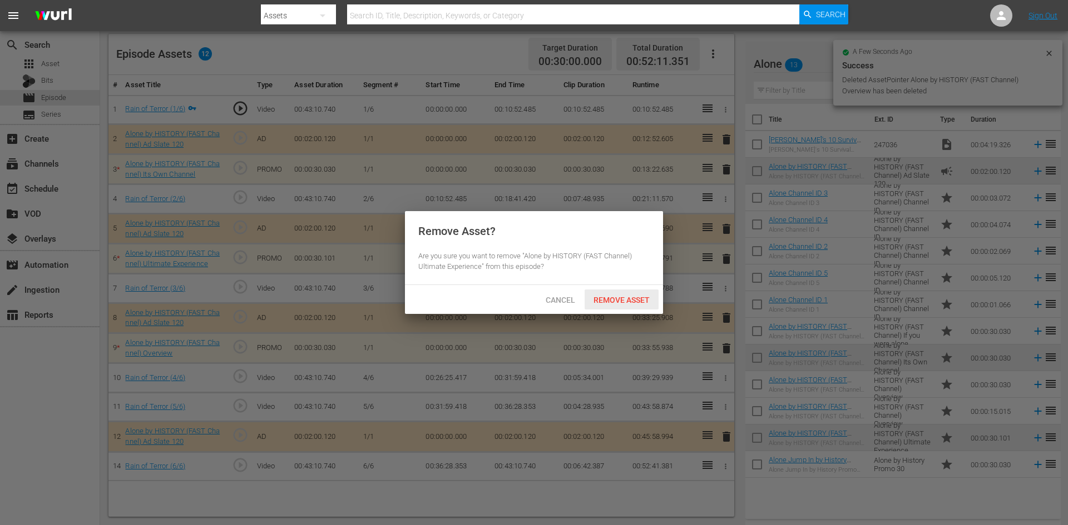
click at [612, 299] on span "Remove Asset" at bounding box center [621, 300] width 74 height 9
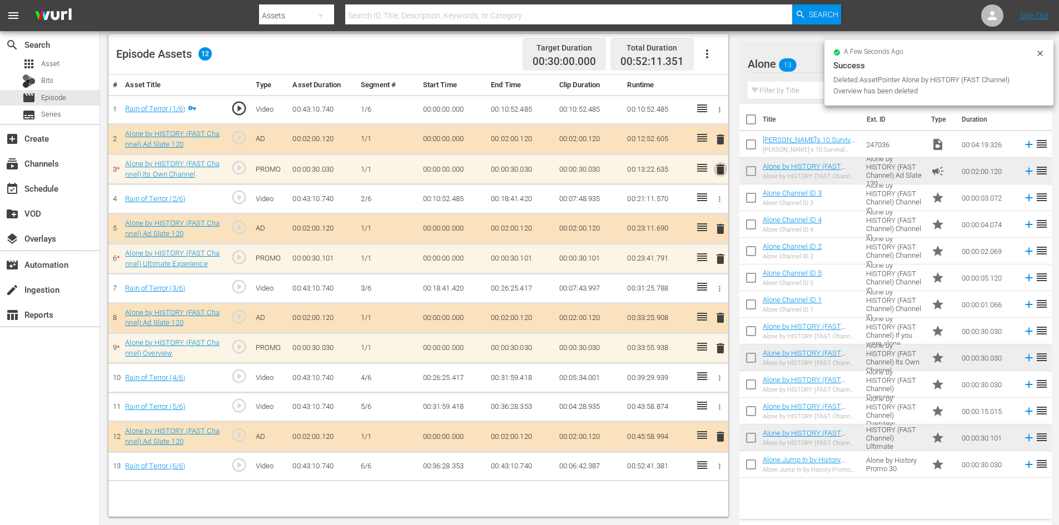
click at [726, 165] on span "delete" at bounding box center [720, 169] width 13 height 13
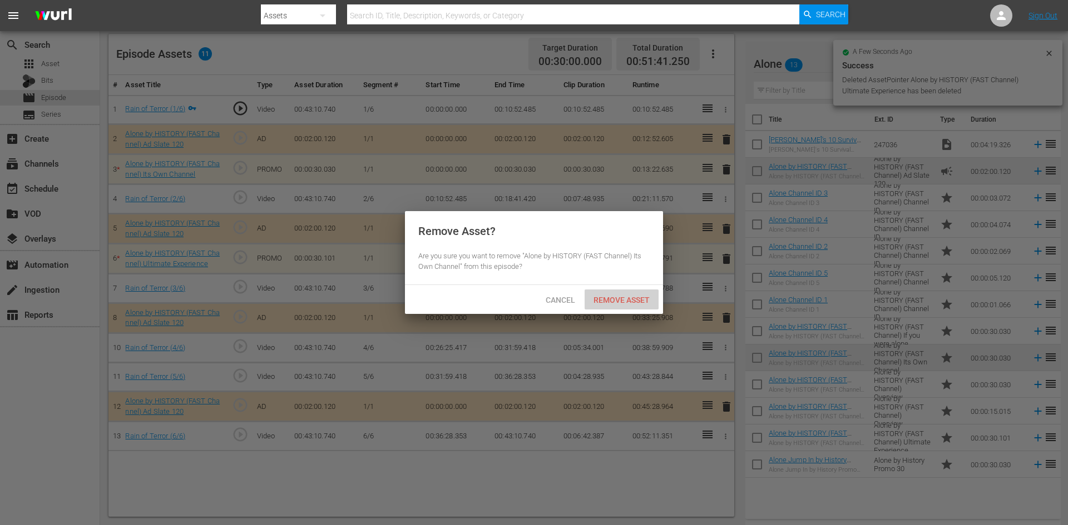
click at [602, 300] on span "Remove Asset" at bounding box center [621, 300] width 74 height 9
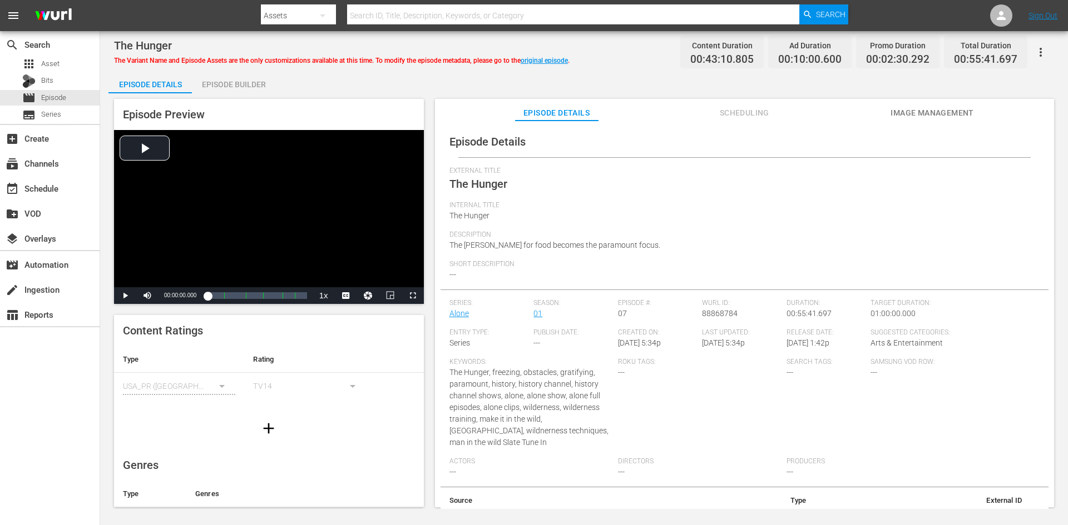
click at [249, 72] on div "Episode Builder" at bounding box center [233, 84] width 83 height 27
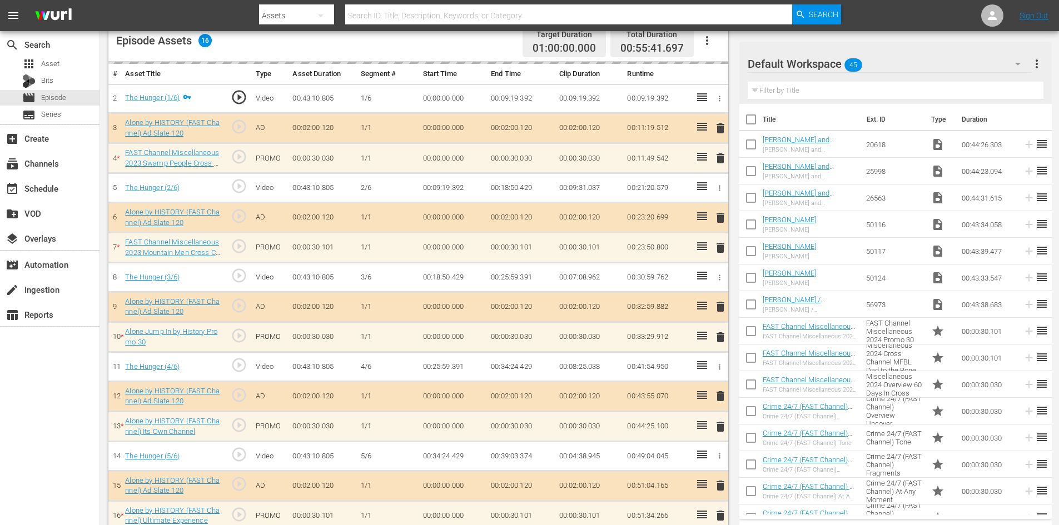
scroll to position [334, 0]
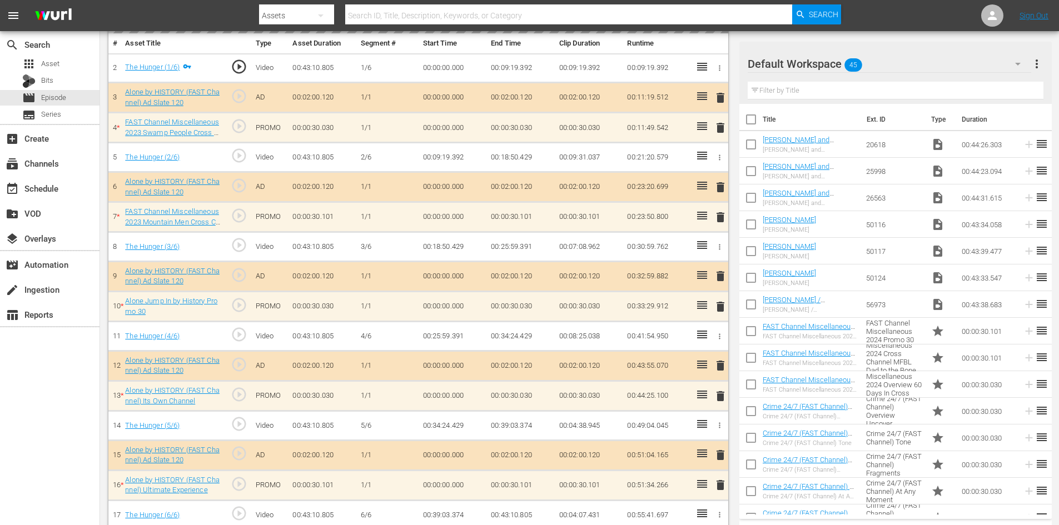
click at [965, 61] on div "Default Workspace 45" at bounding box center [890, 63] width 284 height 31
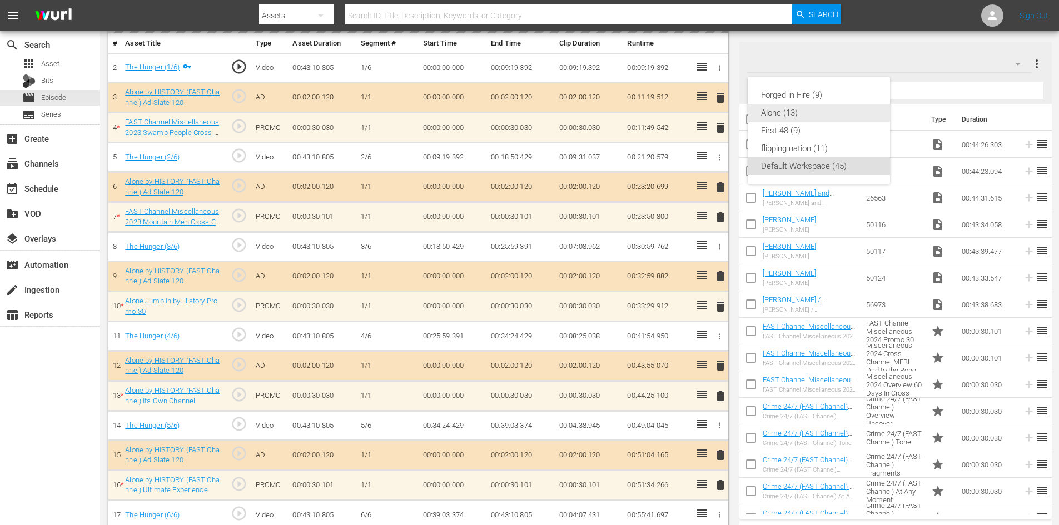
click at [768, 111] on div "Alone (13)" at bounding box center [819, 113] width 116 height 18
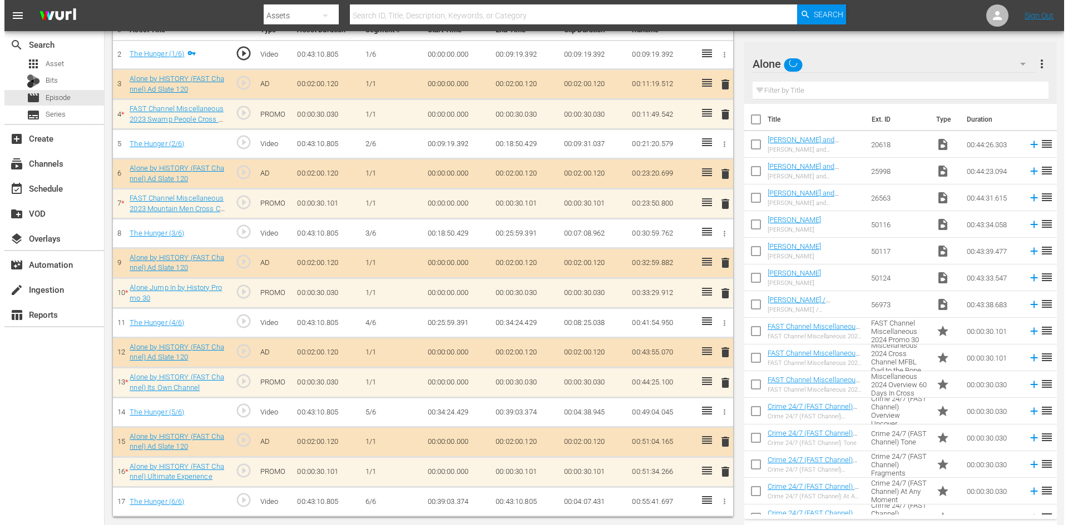
scroll to position [345, 0]
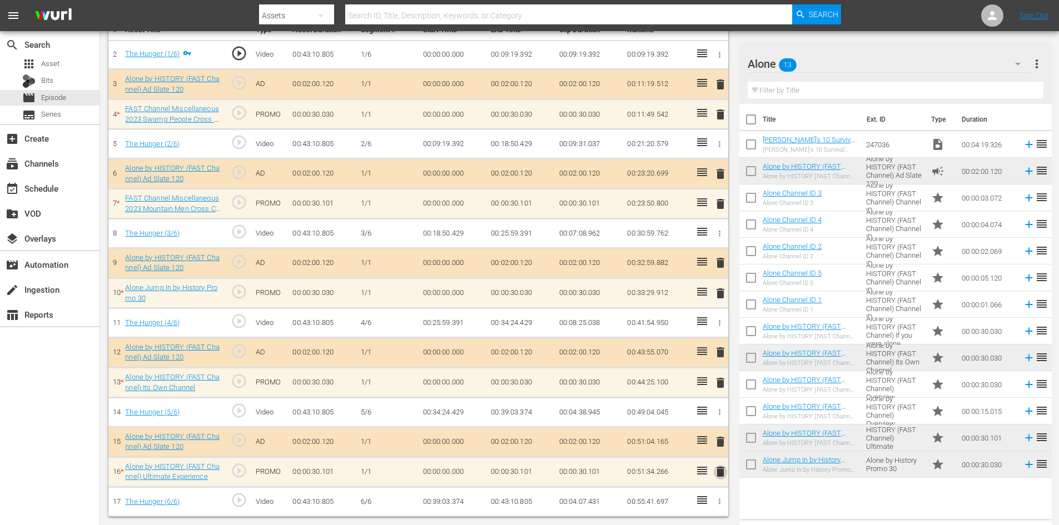
click at [719, 472] on span "delete" at bounding box center [720, 471] width 13 height 13
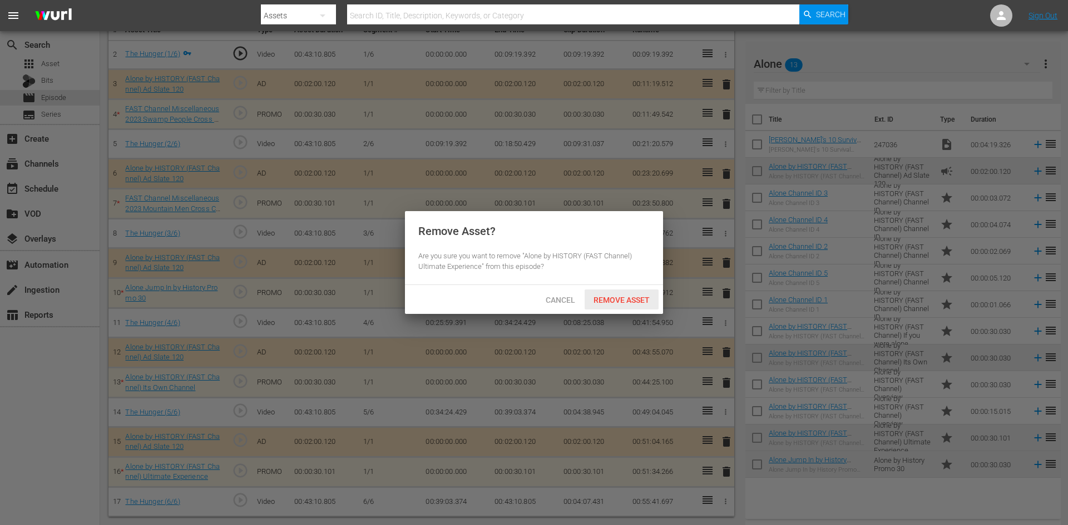
click at [631, 299] on span "Remove Asset" at bounding box center [621, 300] width 74 height 9
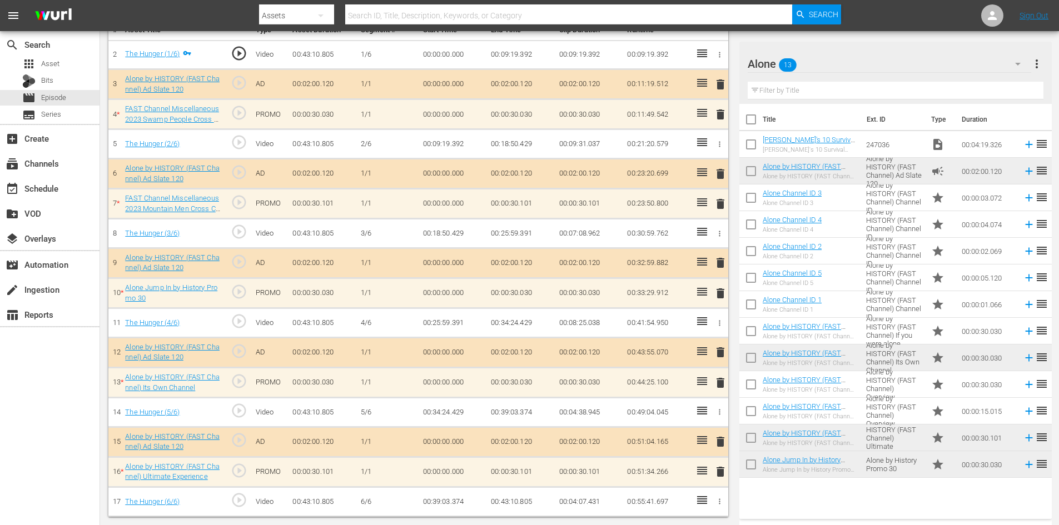
click at [723, 384] on span "delete" at bounding box center [720, 382] width 13 height 13
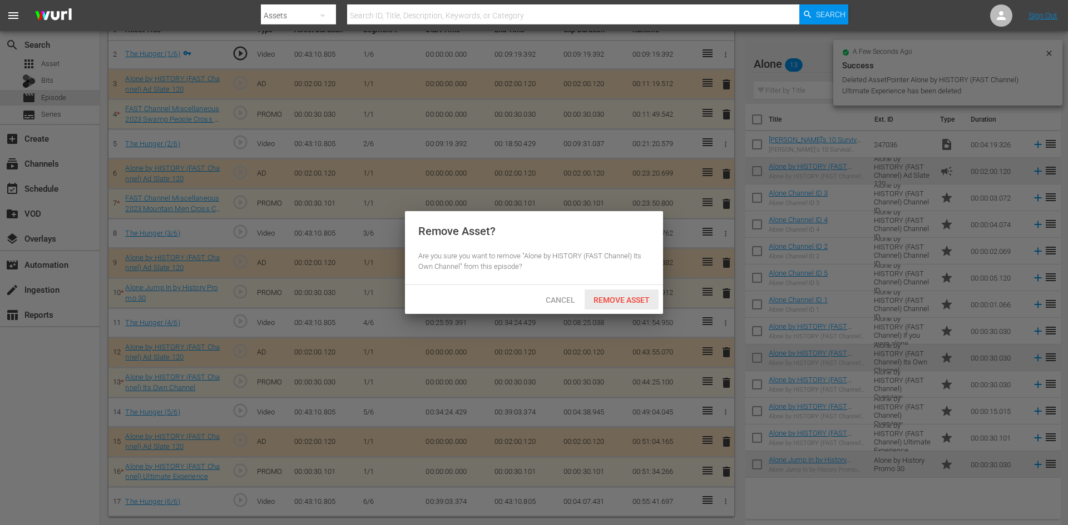
click at [633, 296] on span "Remove Asset" at bounding box center [621, 300] width 74 height 9
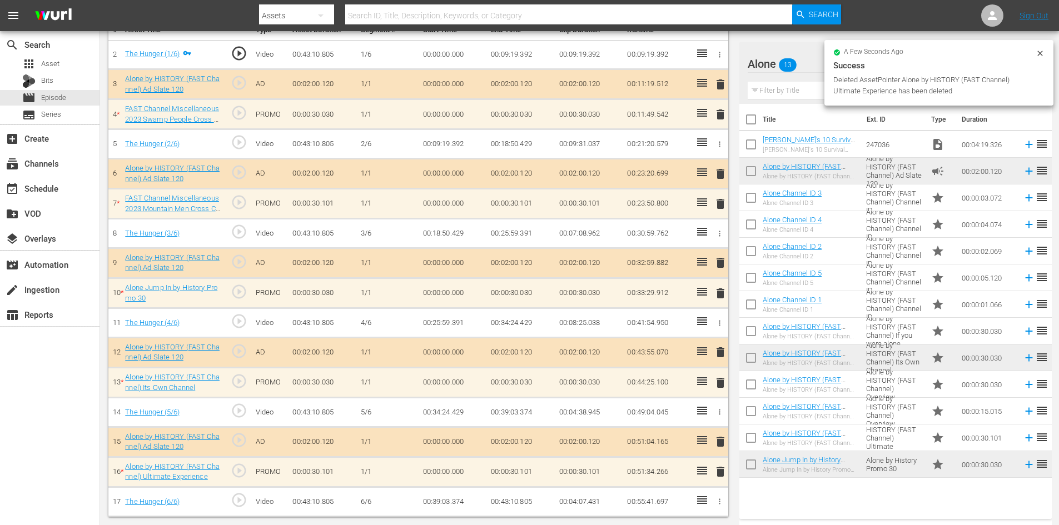
click at [719, 353] on span "delete" at bounding box center [720, 352] width 13 height 13
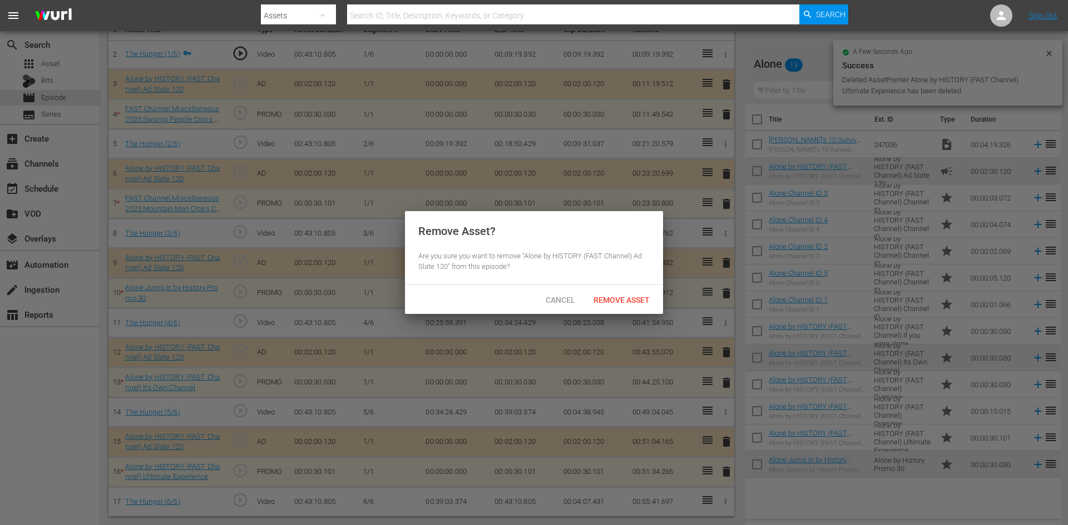
scroll to position [314, 0]
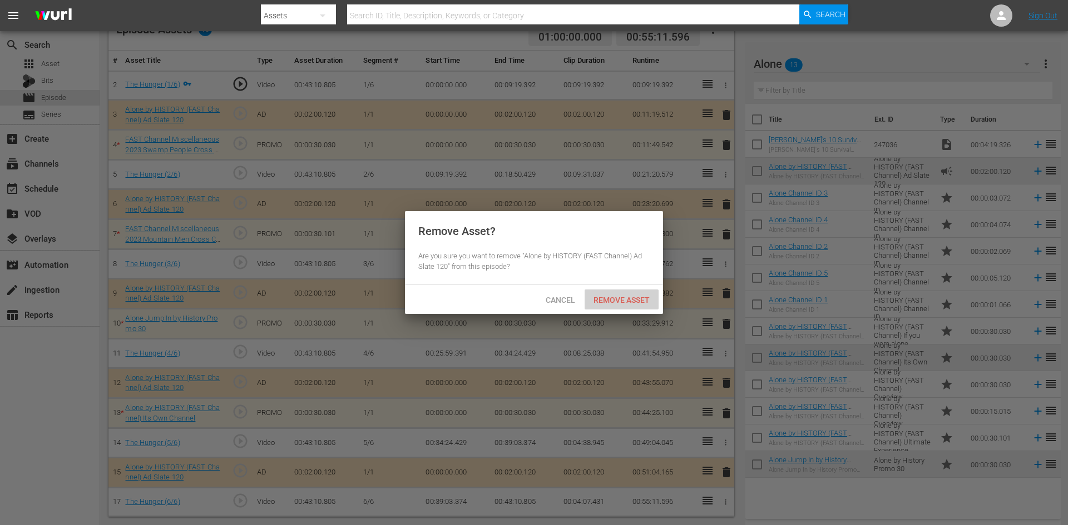
click at [603, 300] on span "Remove Asset" at bounding box center [621, 300] width 74 height 9
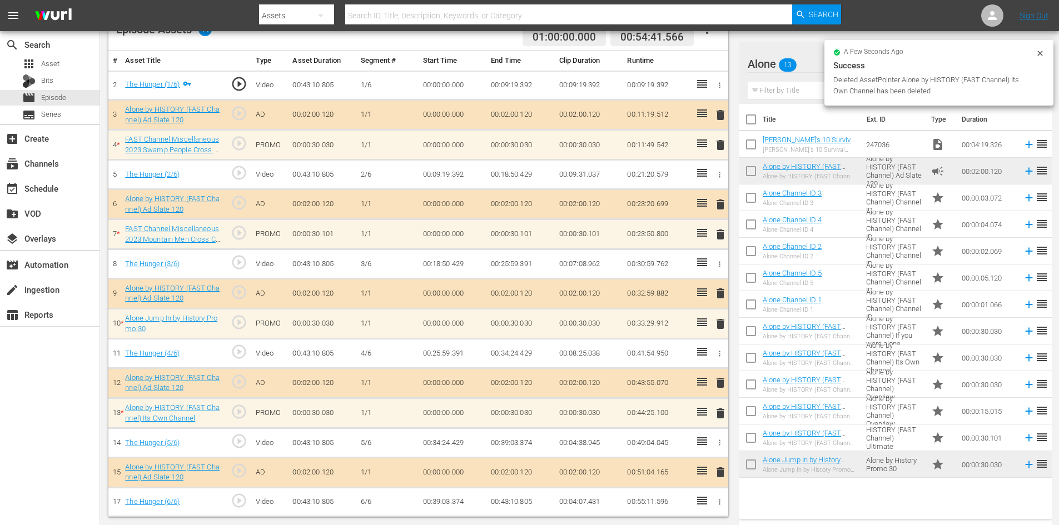
click at [718, 322] on span "delete" at bounding box center [720, 323] width 13 height 13
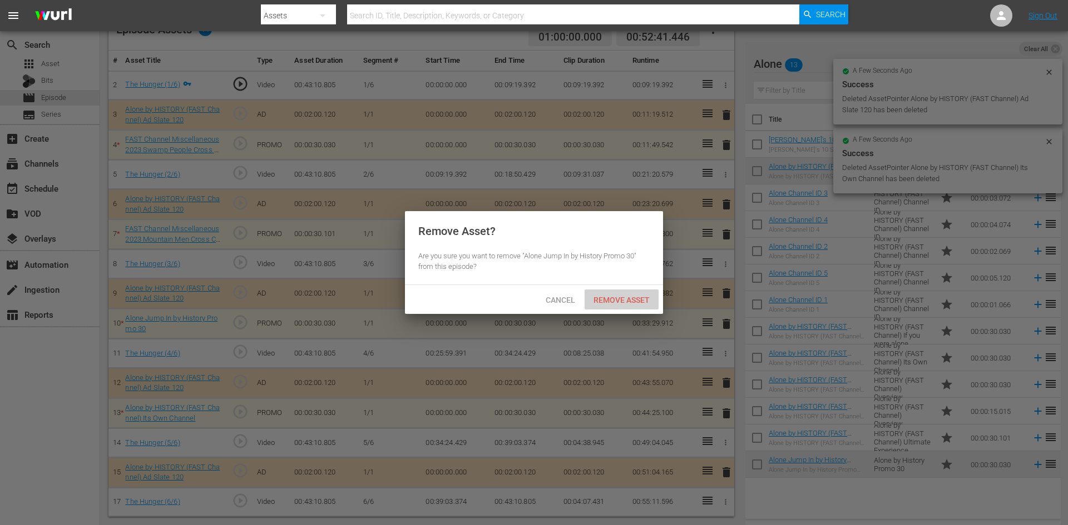
click at [625, 297] on span "Remove Asset" at bounding box center [621, 300] width 74 height 9
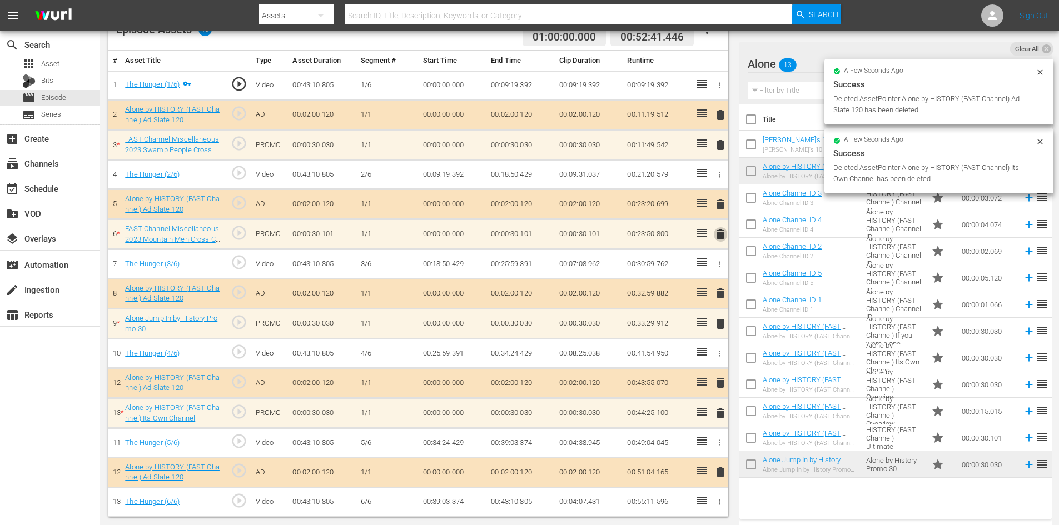
click at [722, 231] on span "delete" at bounding box center [720, 234] width 13 height 13
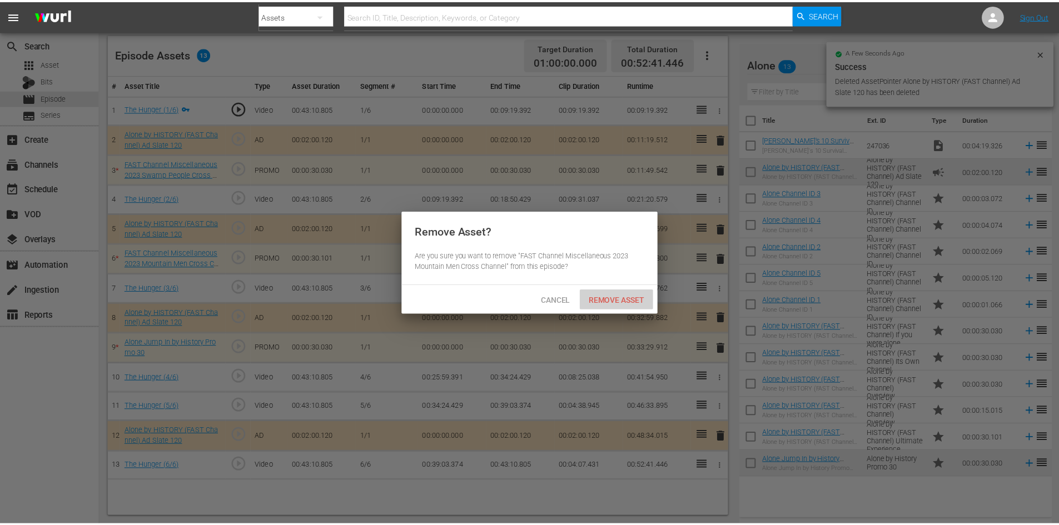
scroll to position [290, 0]
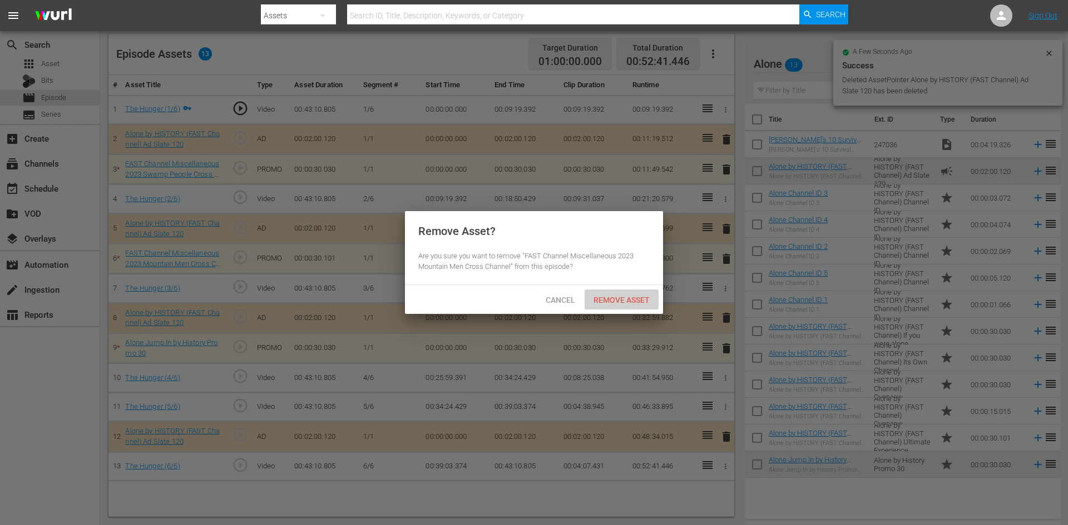
click at [633, 297] on span "Remove Asset" at bounding box center [621, 300] width 74 height 9
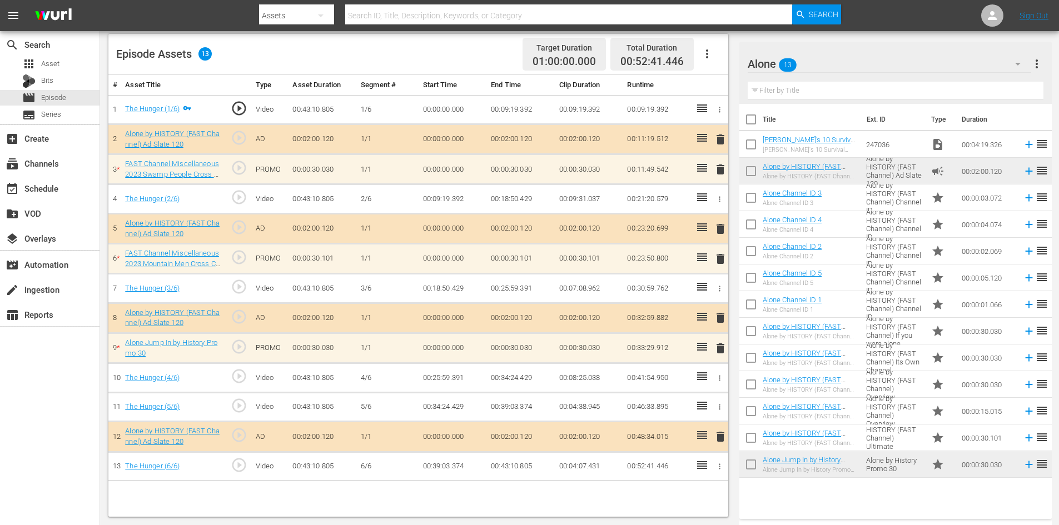
click at [723, 170] on span "delete" at bounding box center [720, 169] width 13 height 13
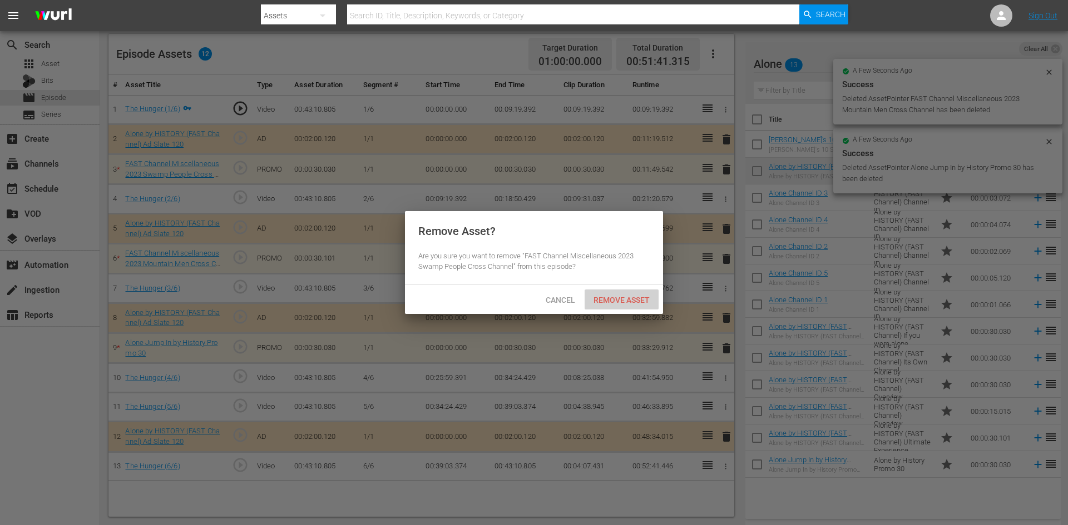
click at [627, 298] on span "Remove Asset" at bounding box center [621, 300] width 74 height 9
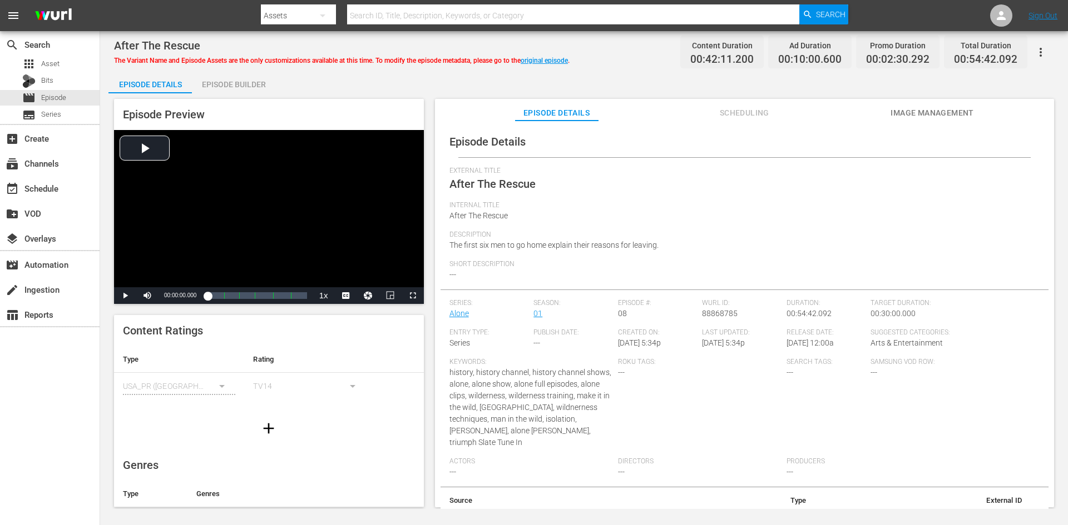
click at [230, 87] on div "Episode Builder" at bounding box center [233, 84] width 83 height 27
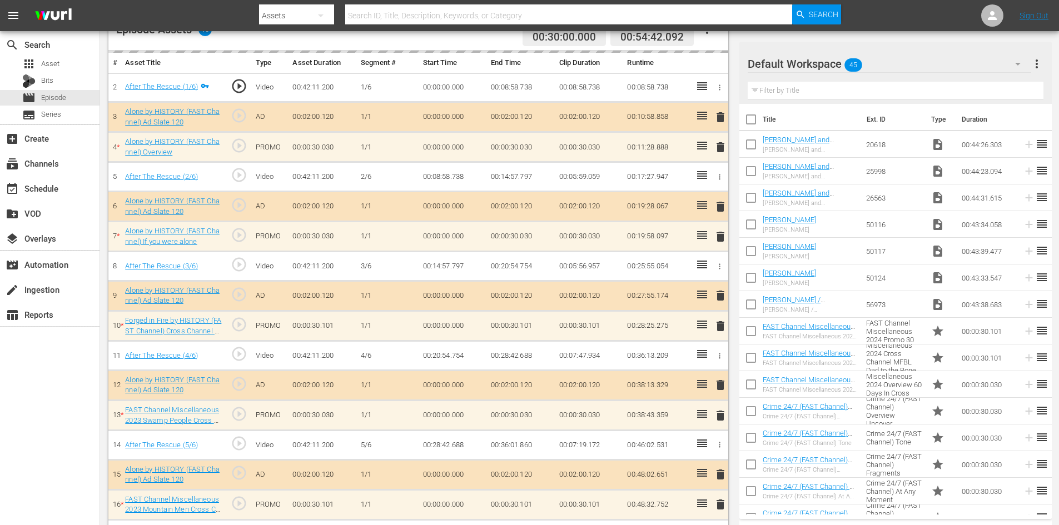
scroll to position [334, 0]
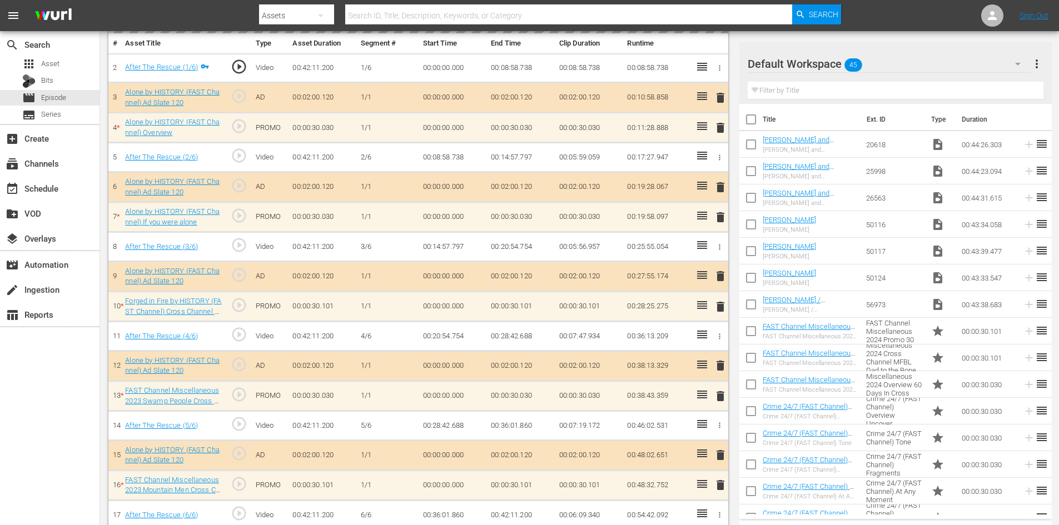
click at [941, 65] on div "Default Workspace 45" at bounding box center [890, 63] width 284 height 31
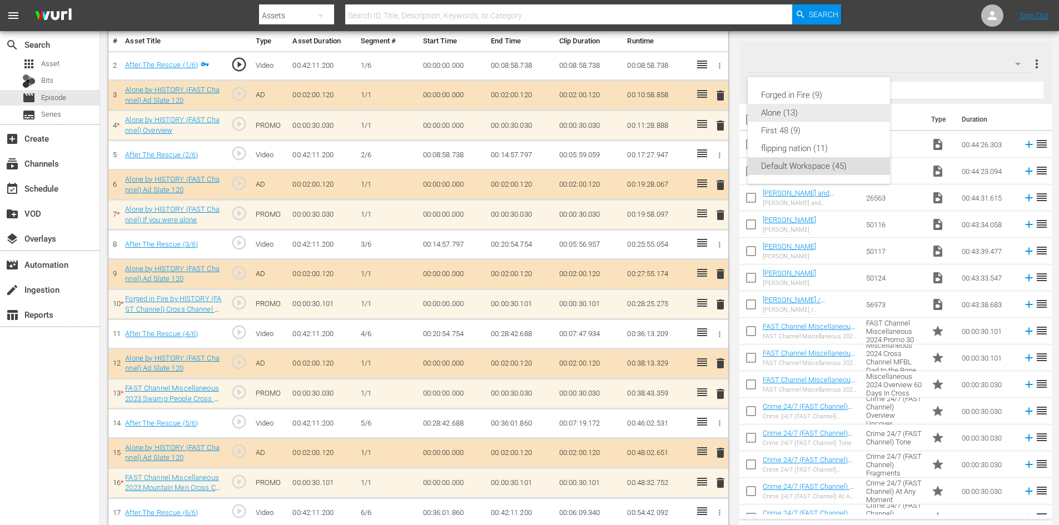
click at [770, 113] on div "Alone (13)" at bounding box center [819, 113] width 116 height 18
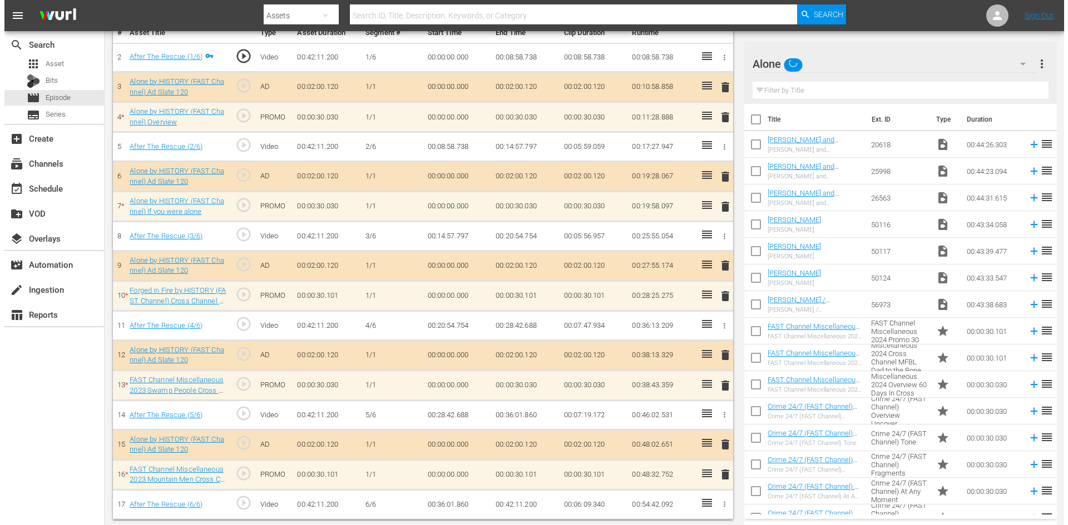
scroll to position [345, 0]
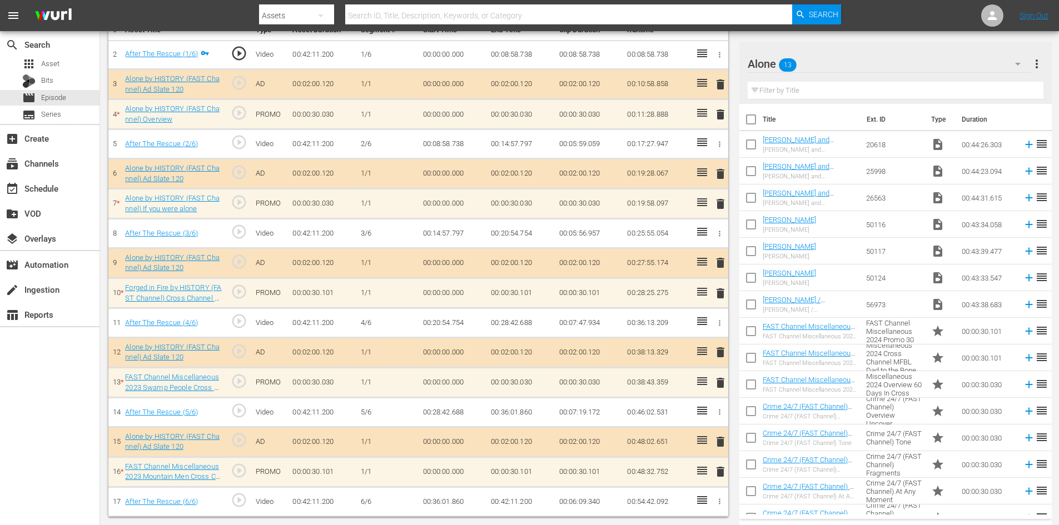
click at [722, 471] on span "delete" at bounding box center [720, 471] width 13 height 13
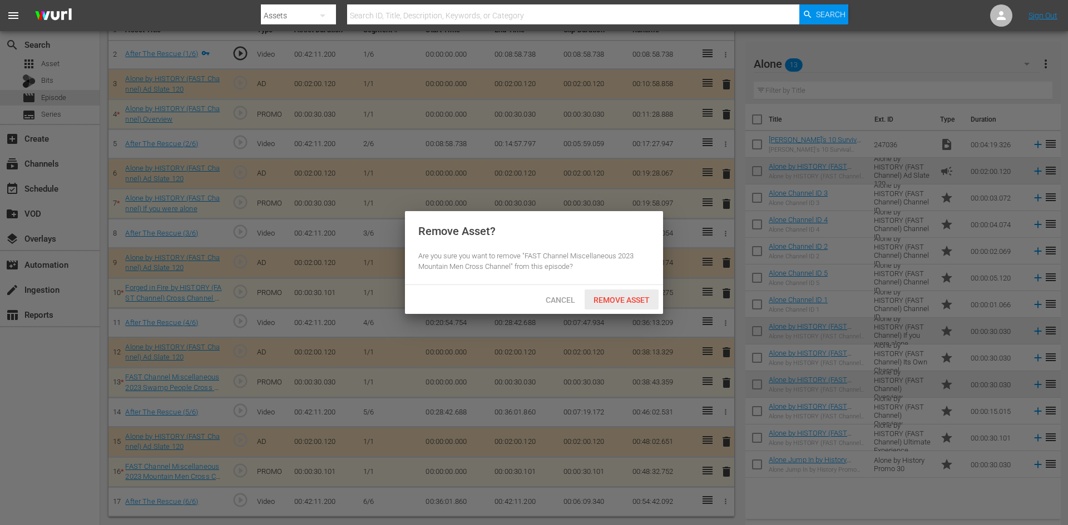
click at [634, 296] on span "Remove Asset" at bounding box center [621, 300] width 74 height 9
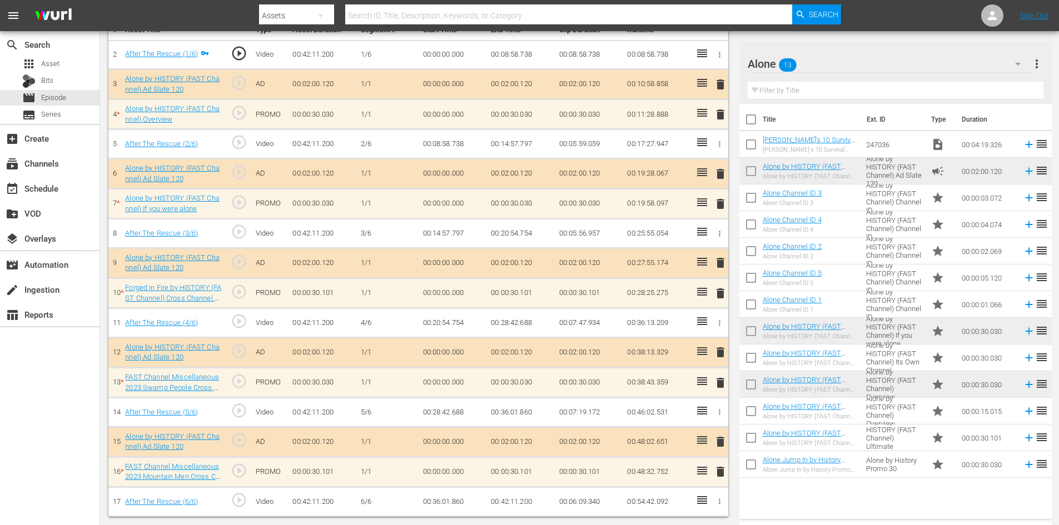
click at [719, 384] on span "delete" at bounding box center [720, 382] width 13 height 13
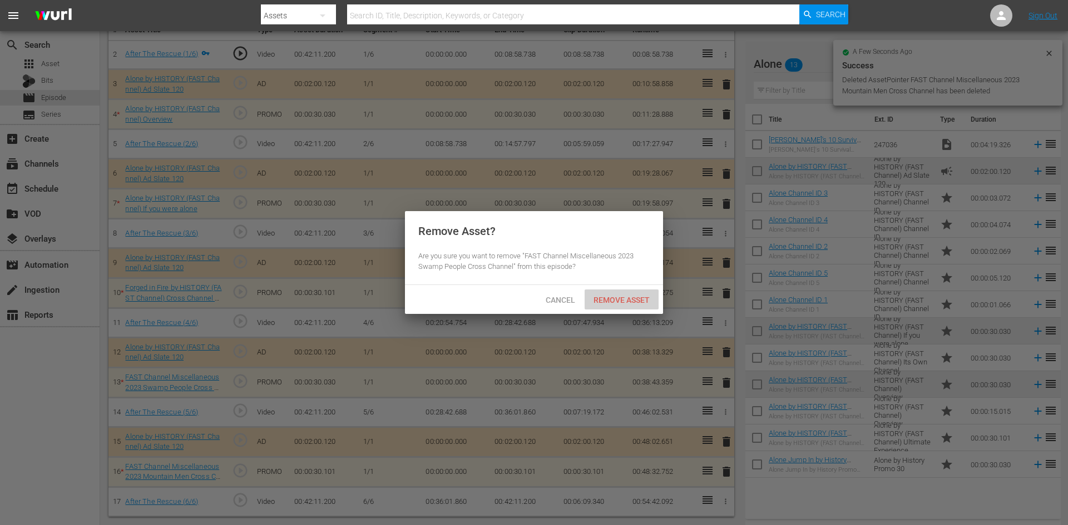
click at [634, 296] on span "Remove Asset" at bounding box center [621, 300] width 74 height 9
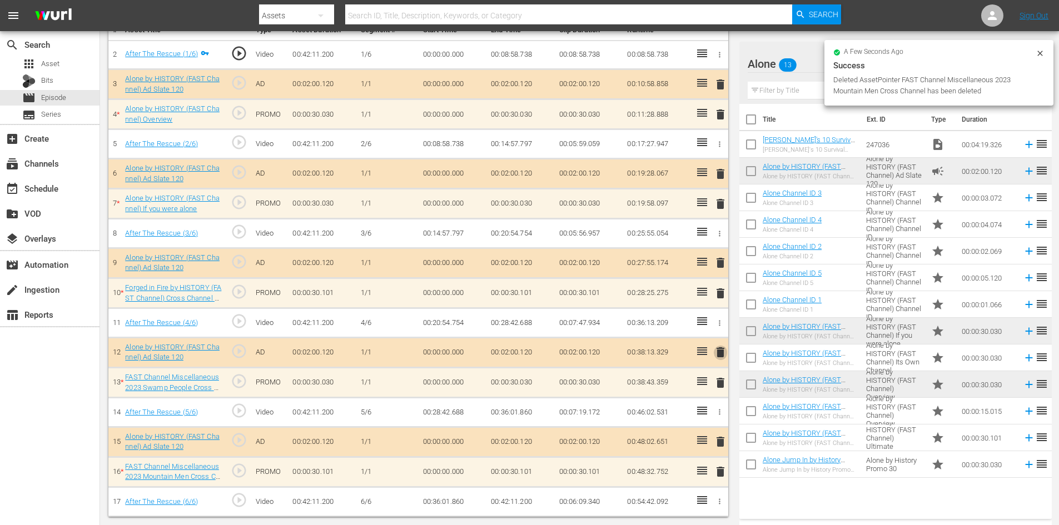
click at [720, 350] on span "delete" at bounding box center [720, 352] width 13 height 13
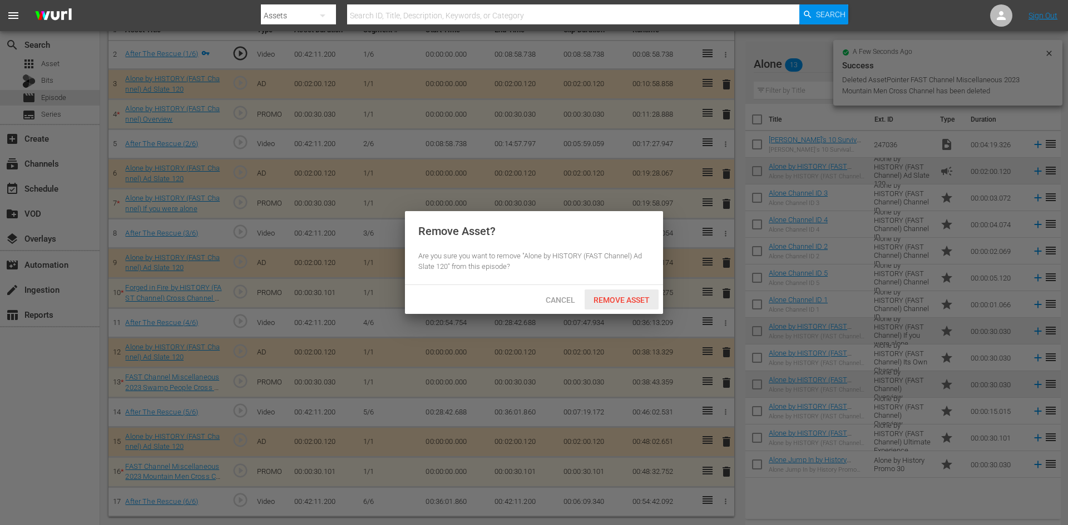
scroll to position [314, 0]
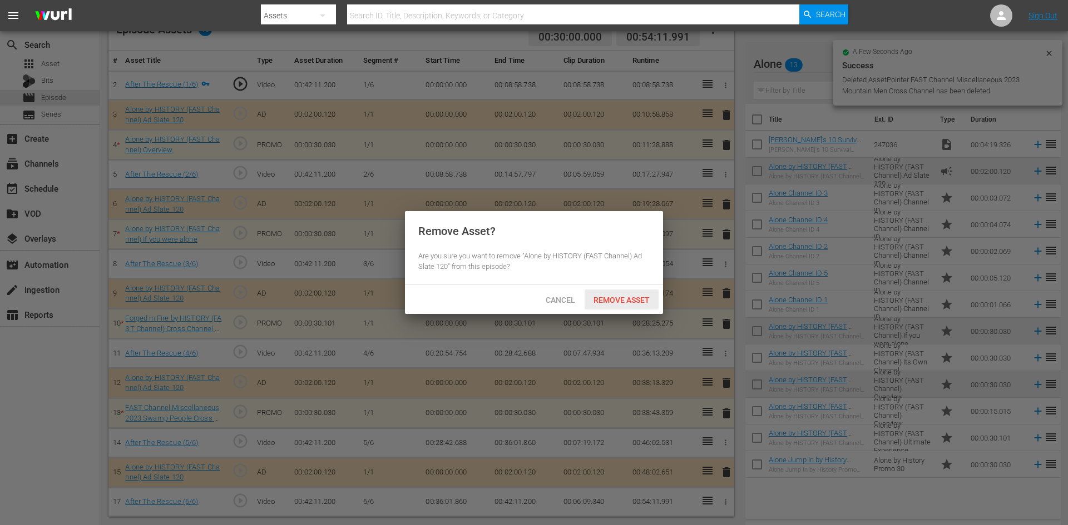
click at [636, 297] on span "Remove Asset" at bounding box center [621, 300] width 74 height 9
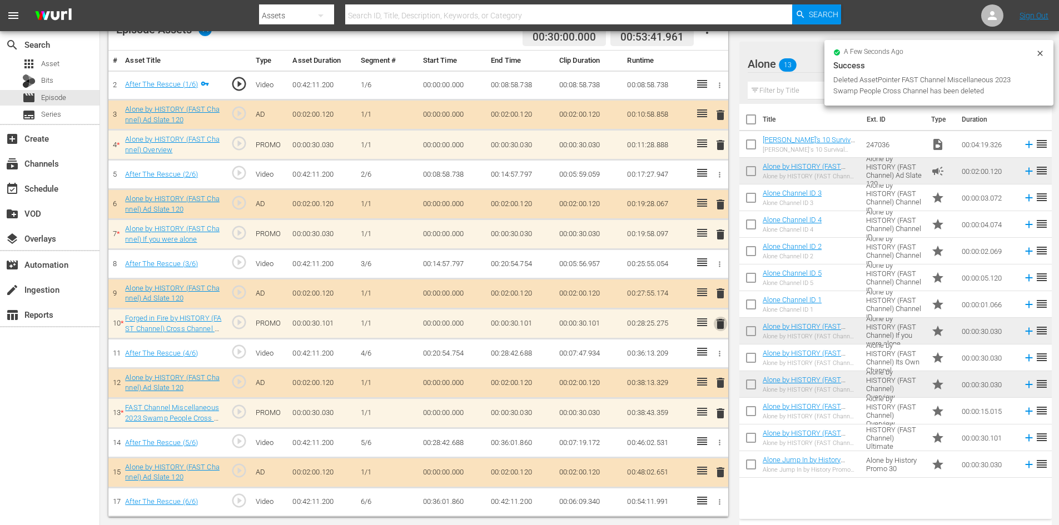
click at [718, 323] on span "delete" at bounding box center [720, 323] width 13 height 13
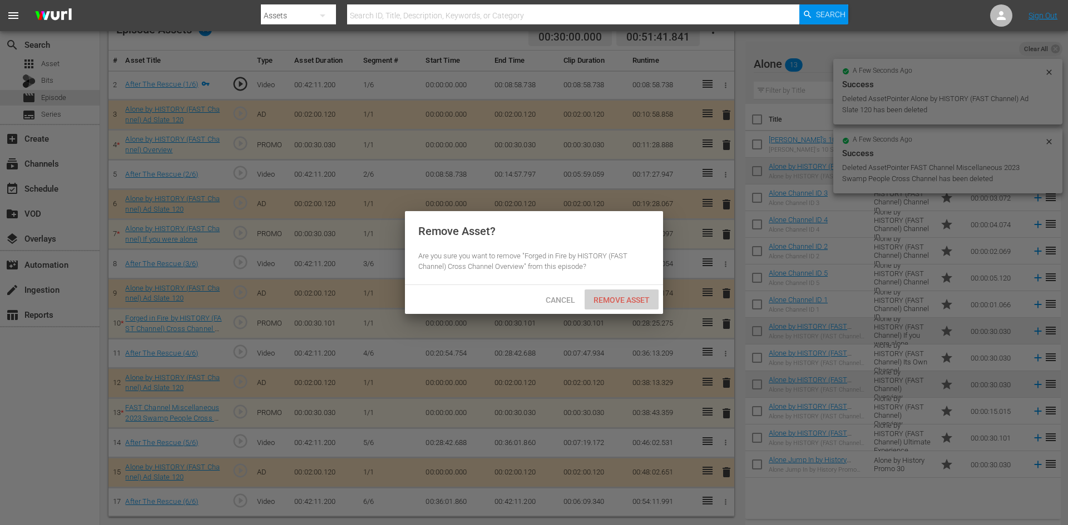
click at [629, 302] on span "Remove Asset" at bounding box center [621, 300] width 74 height 9
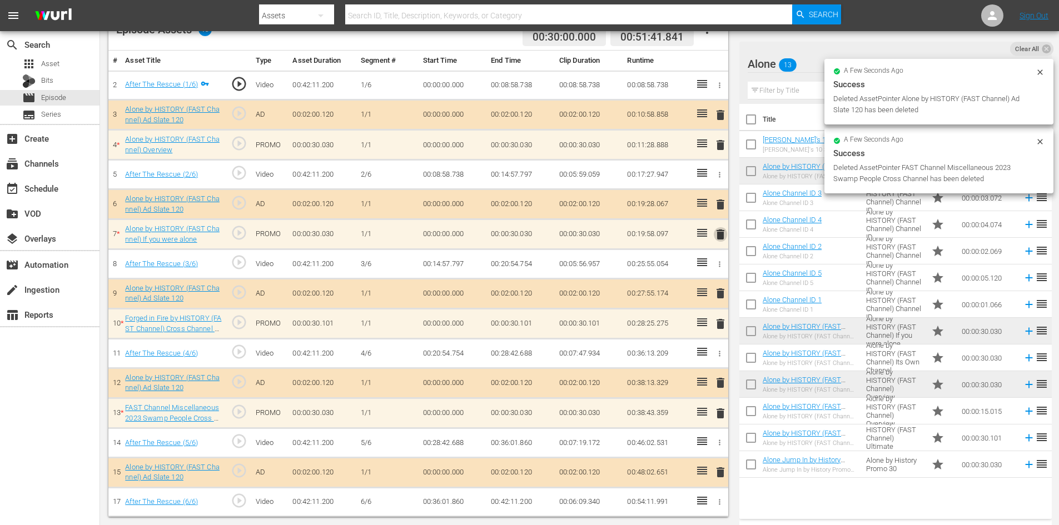
click at [716, 236] on span "delete" at bounding box center [720, 234] width 13 height 13
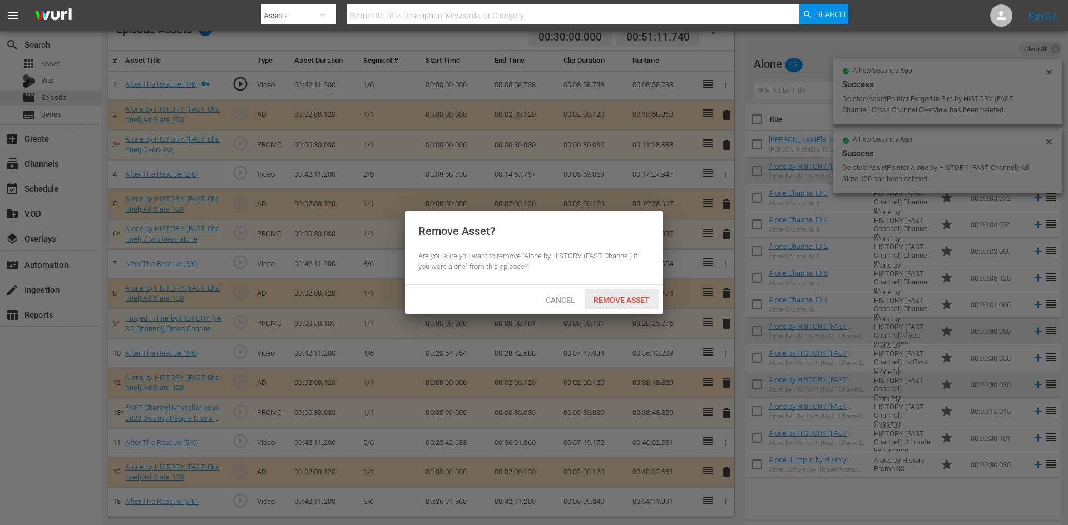
click at [640, 300] on span "Remove Asset" at bounding box center [621, 300] width 74 height 9
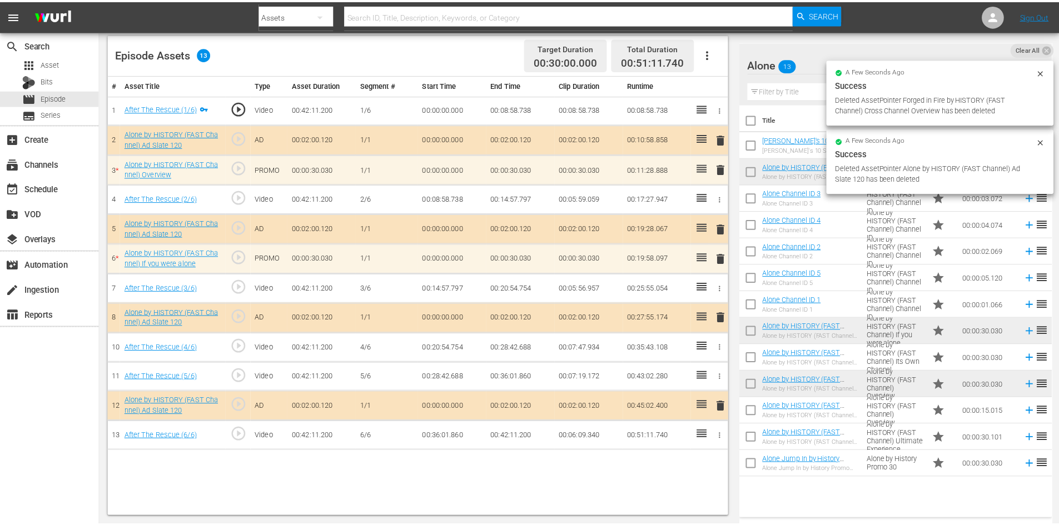
scroll to position [290, 0]
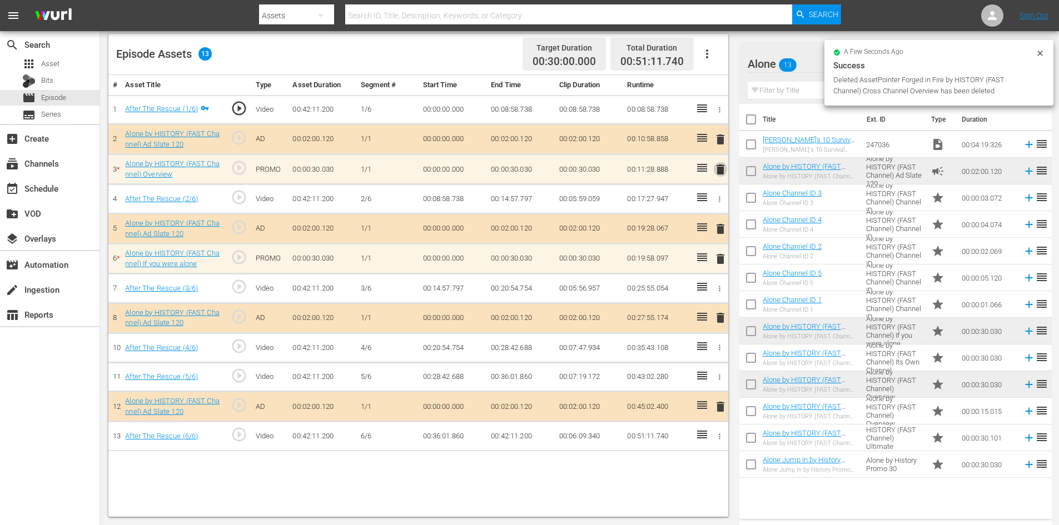
click at [723, 169] on span "delete" at bounding box center [720, 169] width 13 height 13
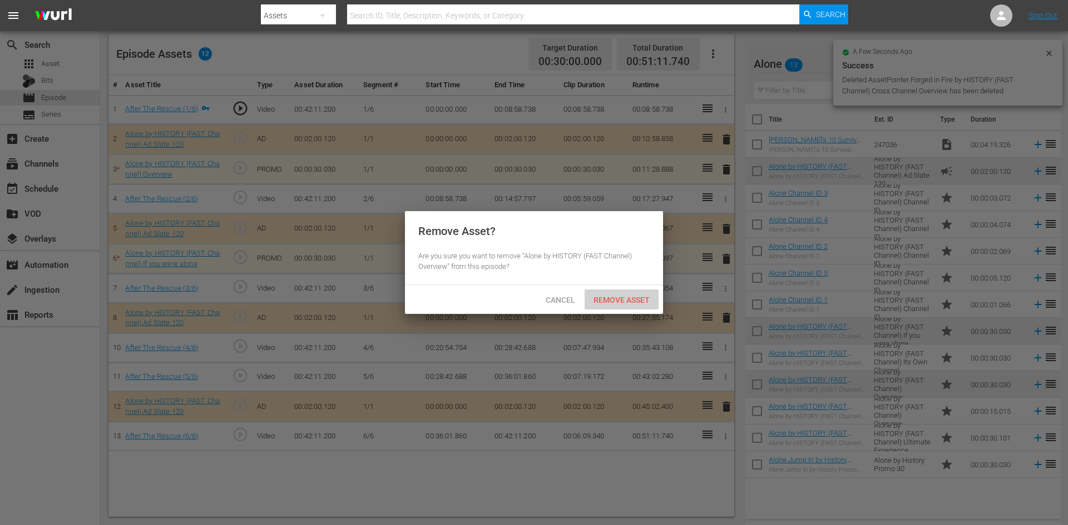
click at [612, 301] on span "Remove Asset" at bounding box center [621, 300] width 74 height 9
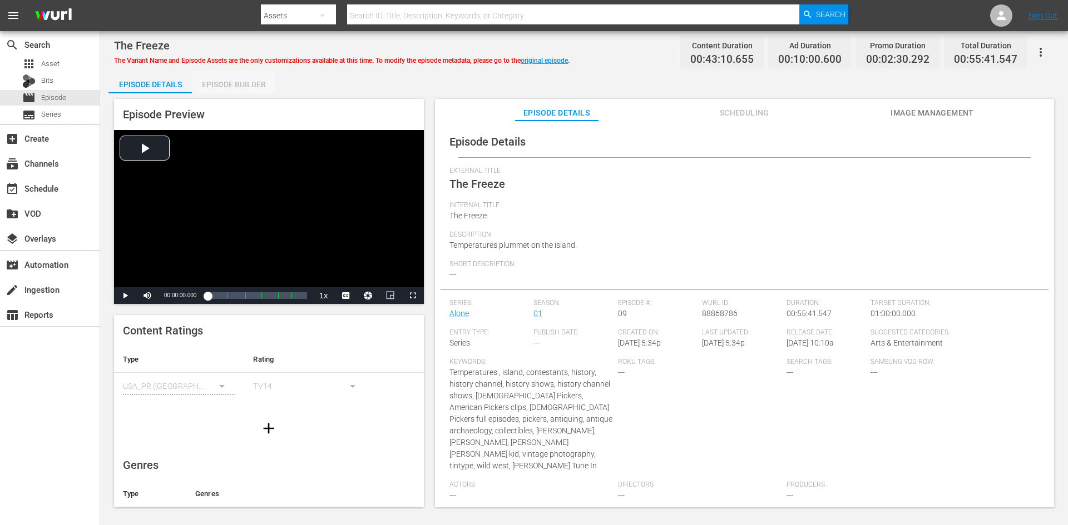
click at [246, 84] on div "Episode Builder" at bounding box center [233, 84] width 83 height 27
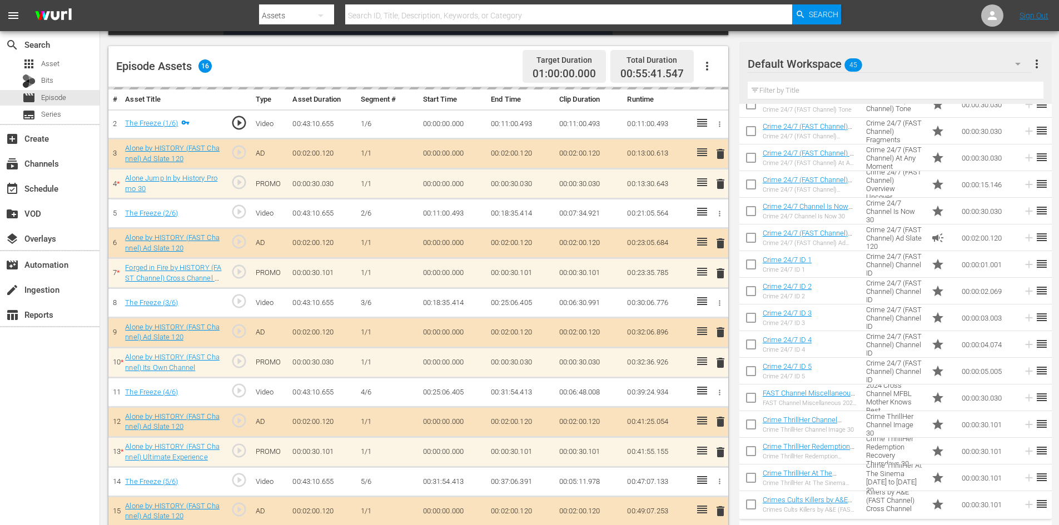
scroll to position [278, 0]
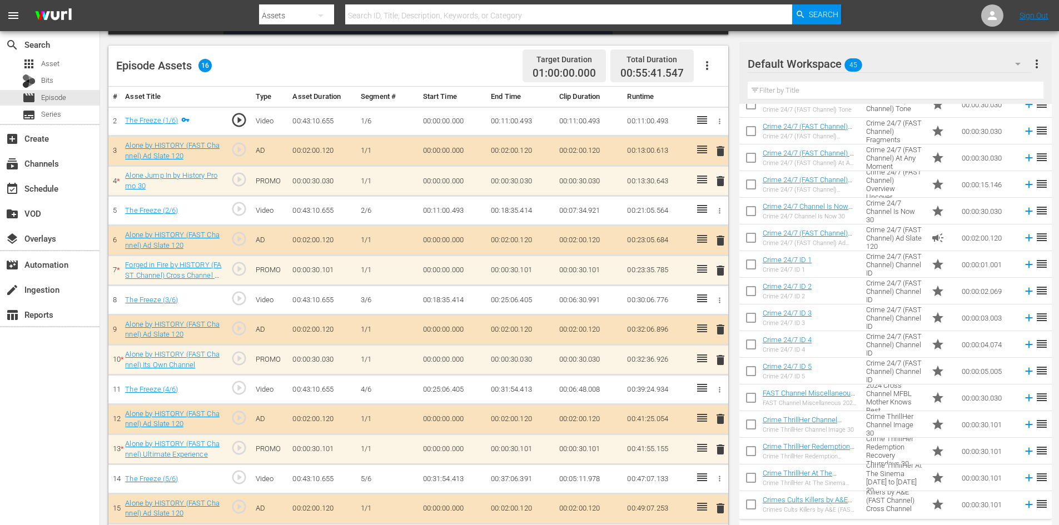
click at [976, 61] on div "Default Workspace 45" at bounding box center [890, 63] width 284 height 31
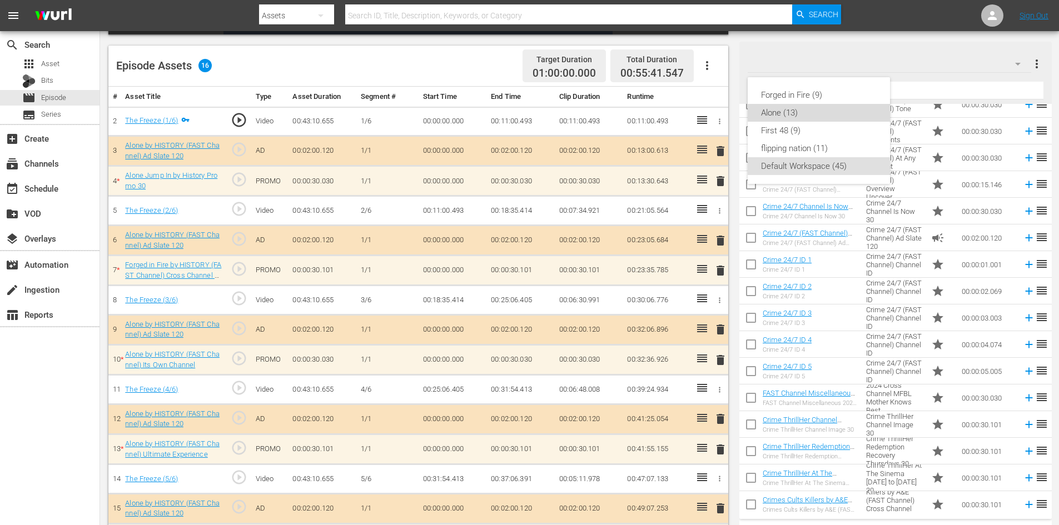
click at [791, 112] on div "Alone (13)" at bounding box center [819, 113] width 116 height 18
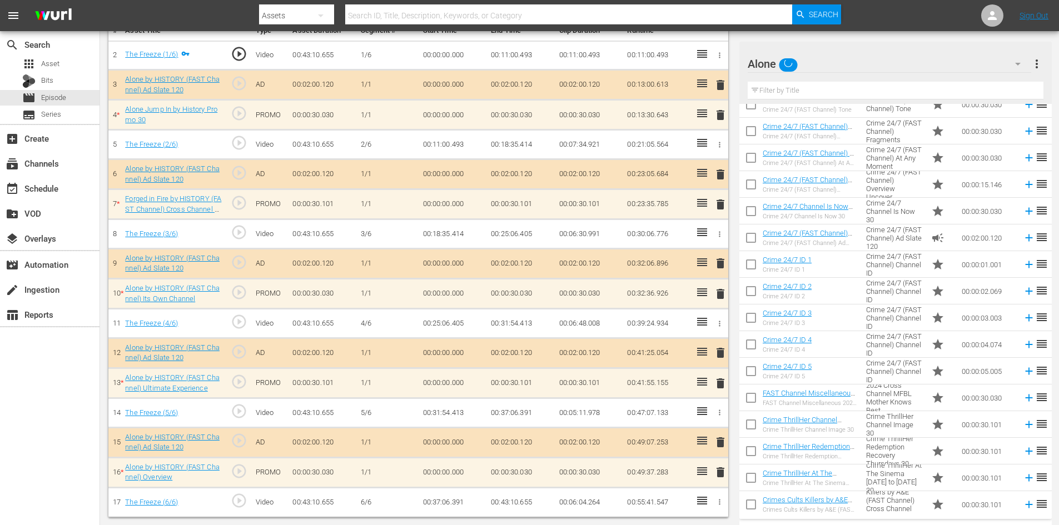
scroll to position [345, 0]
click at [721, 477] on span "delete" at bounding box center [720, 471] width 13 height 13
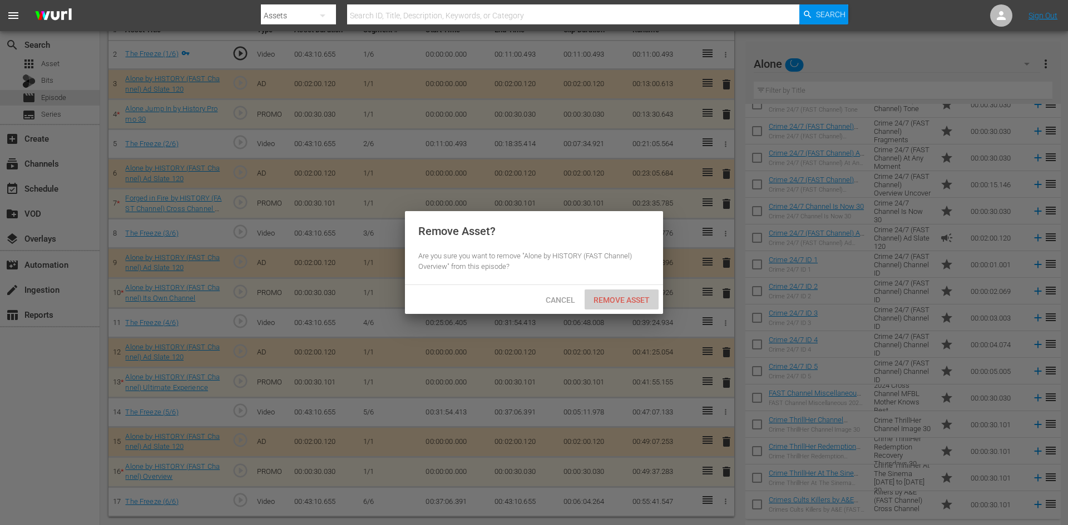
click at [618, 302] on span "Remove Asset" at bounding box center [621, 300] width 74 height 9
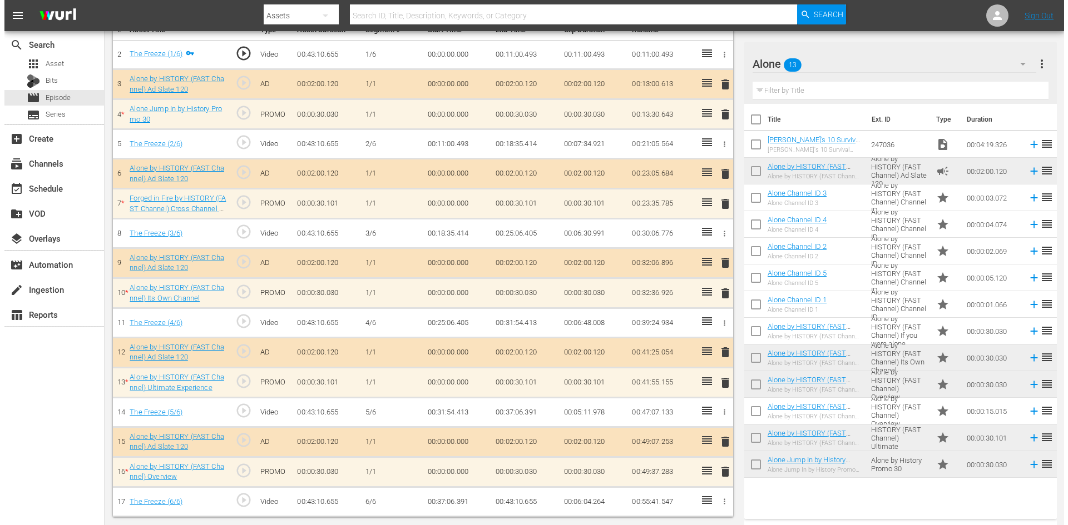
scroll to position [0, 0]
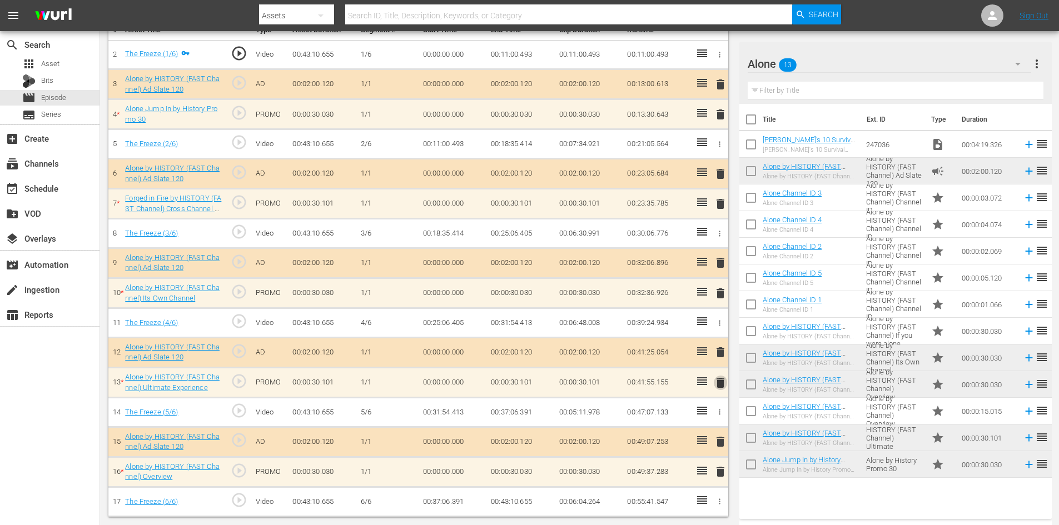
click at [719, 380] on span "delete" at bounding box center [720, 382] width 13 height 13
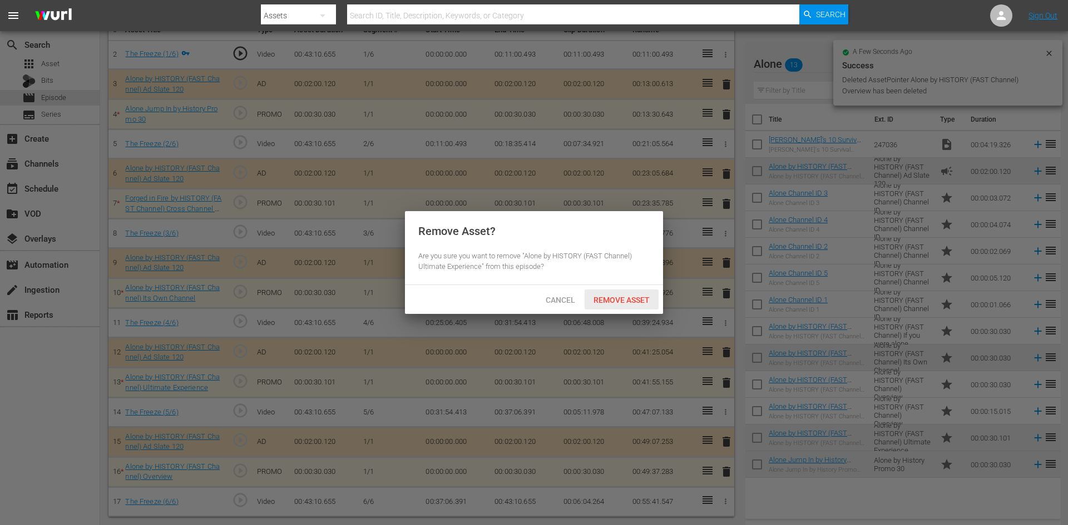
click at [631, 297] on span "Remove Asset" at bounding box center [621, 300] width 74 height 9
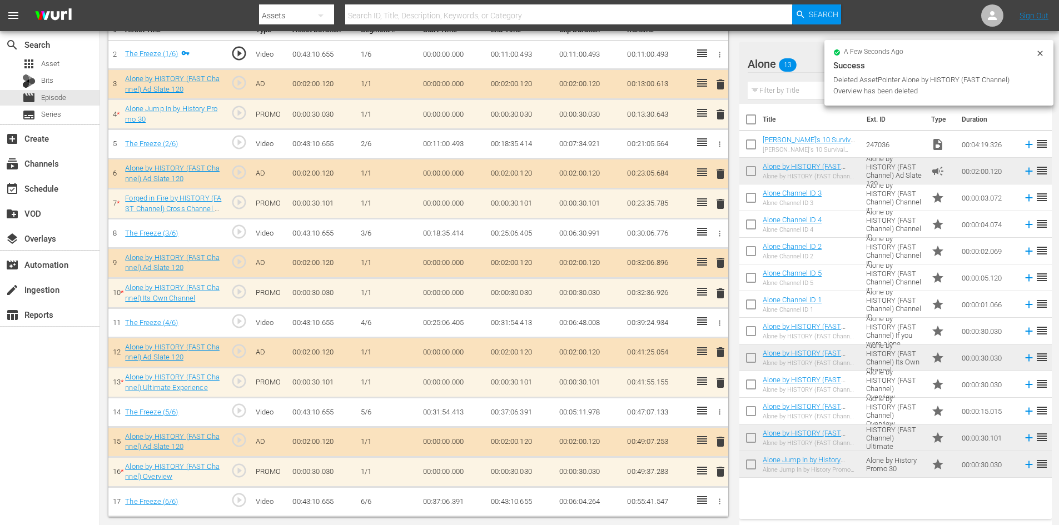
click at [722, 351] on span "delete" at bounding box center [720, 352] width 13 height 13
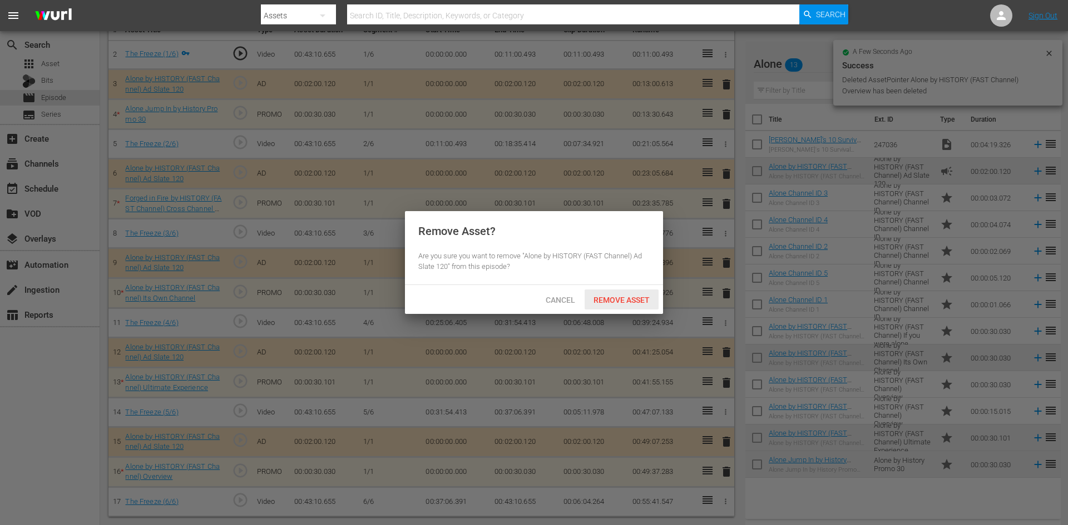
click at [632, 292] on div "Remove Asset" at bounding box center [621, 300] width 74 height 21
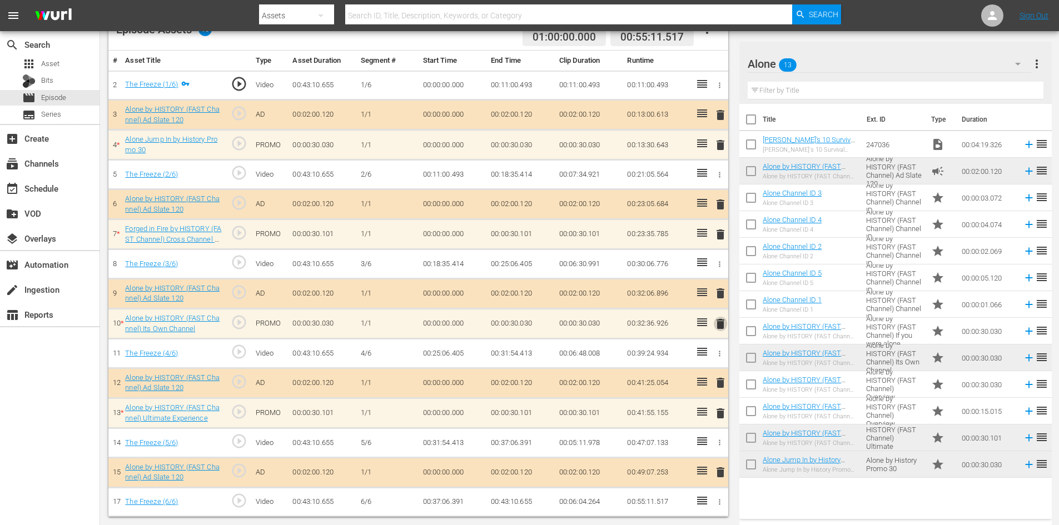
click at [723, 323] on span "delete" at bounding box center [720, 323] width 13 height 13
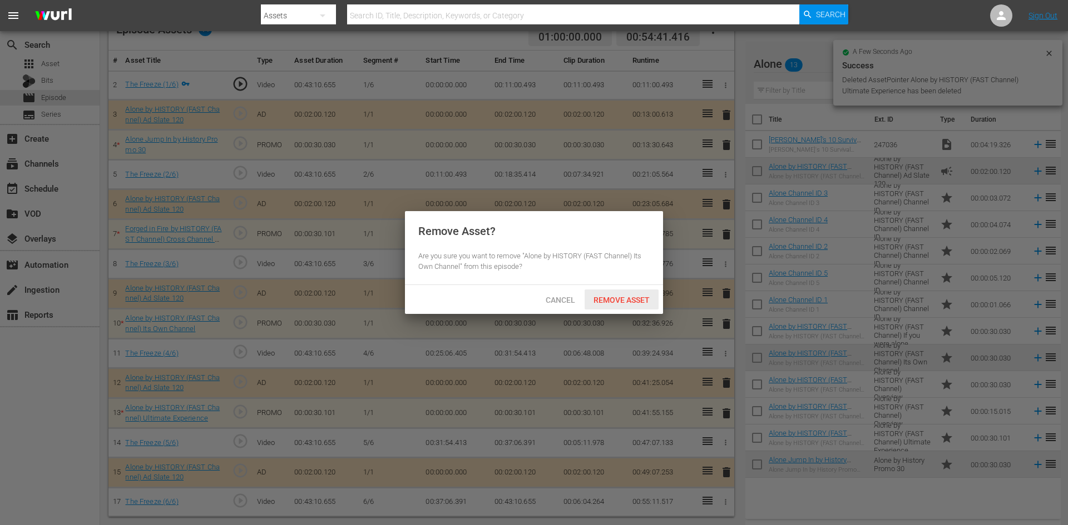
click at [636, 301] on span "Remove Asset" at bounding box center [621, 300] width 74 height 9
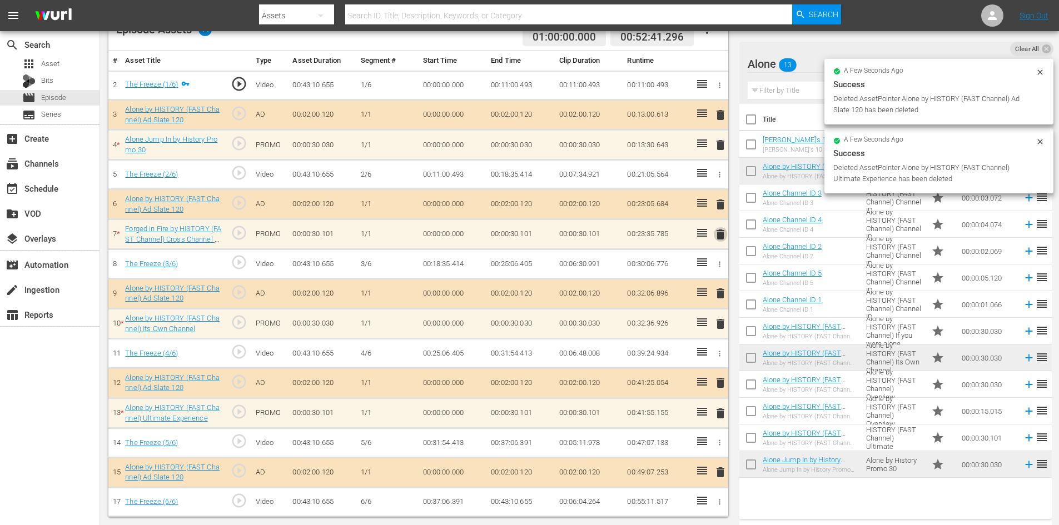
click at [720, 236] on span "delete" at bounding box center [720, 234] width 13 height 13
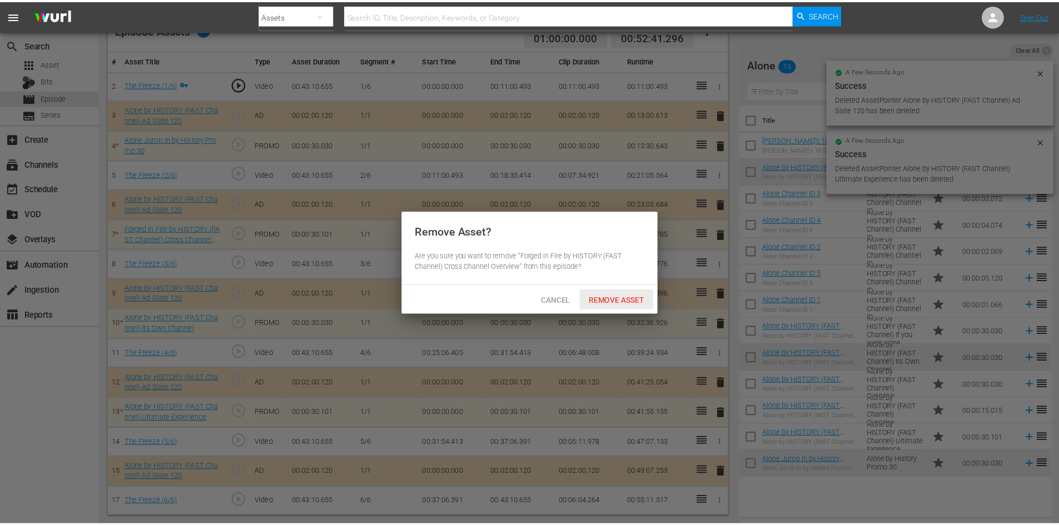
scroll to position [290, 0]
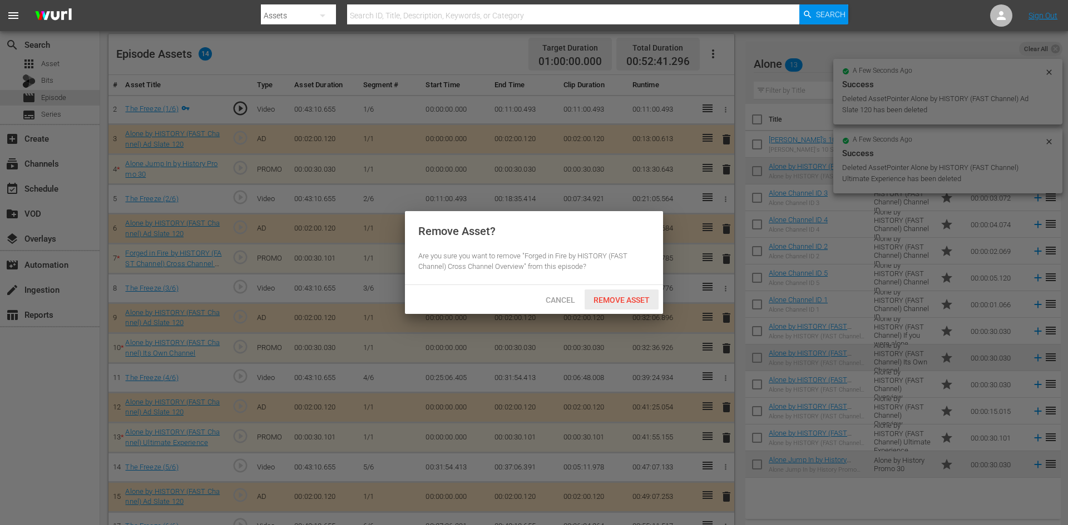
click at [607, 304] on div "Remove Asset" at bounding box center [621, 300] width 74 height 21
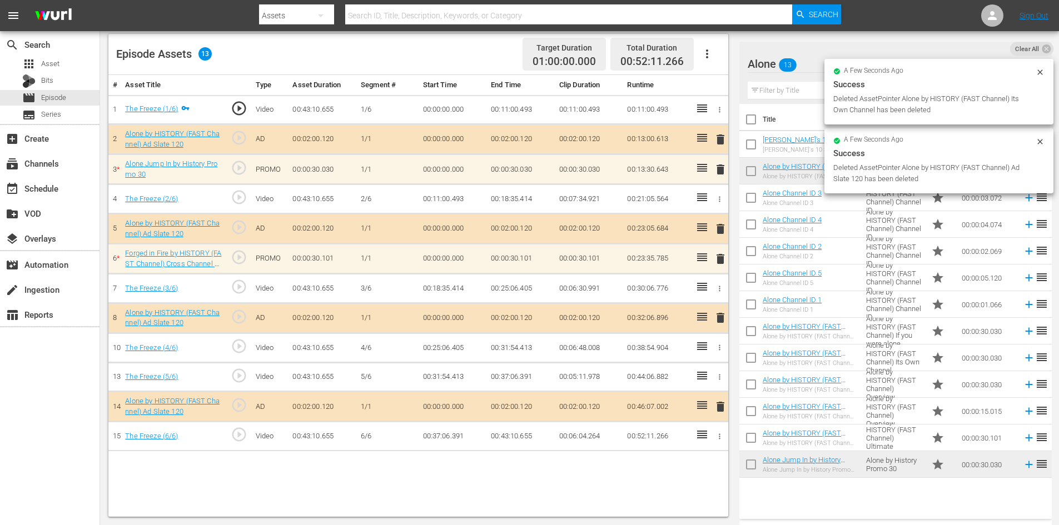
click at [722, 171] on span "delete" at bounding box center [720, 169] width 13 height 13
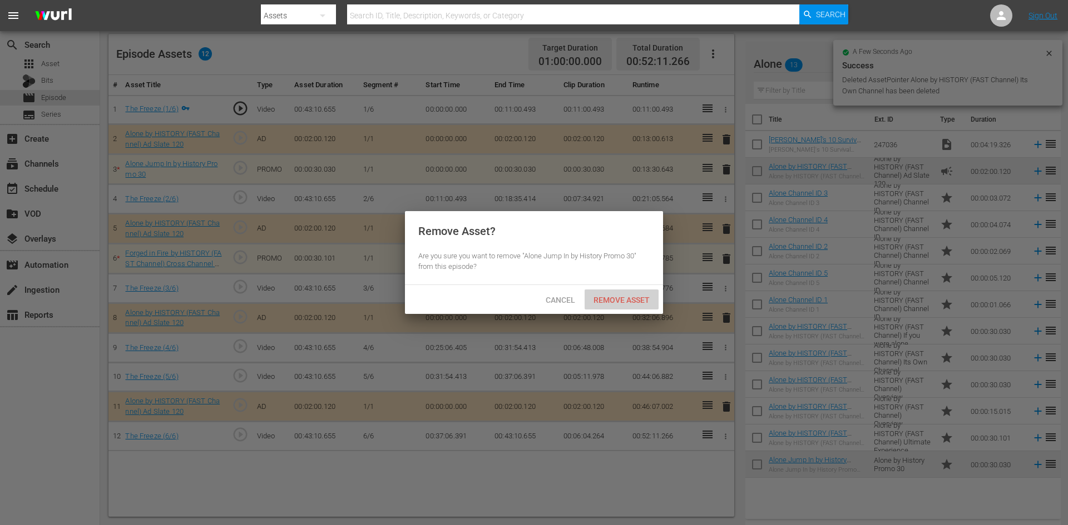
click at [619, 300] on span "Remove Asset" at bounding box center [621, 300] width 74 height 9
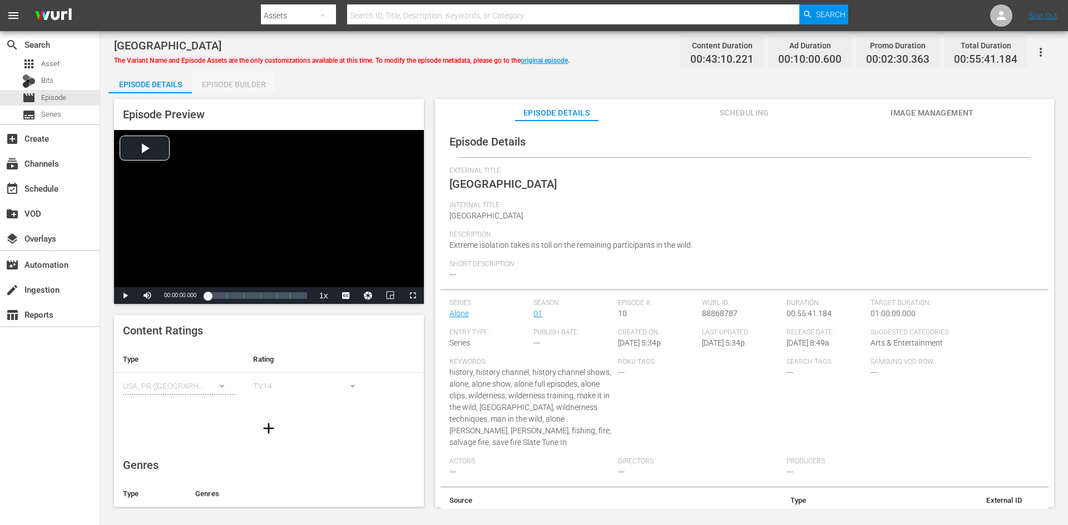
click at [250, 86] on div "Episode Builder" at bounding box center [233, 84] width 83 height 27
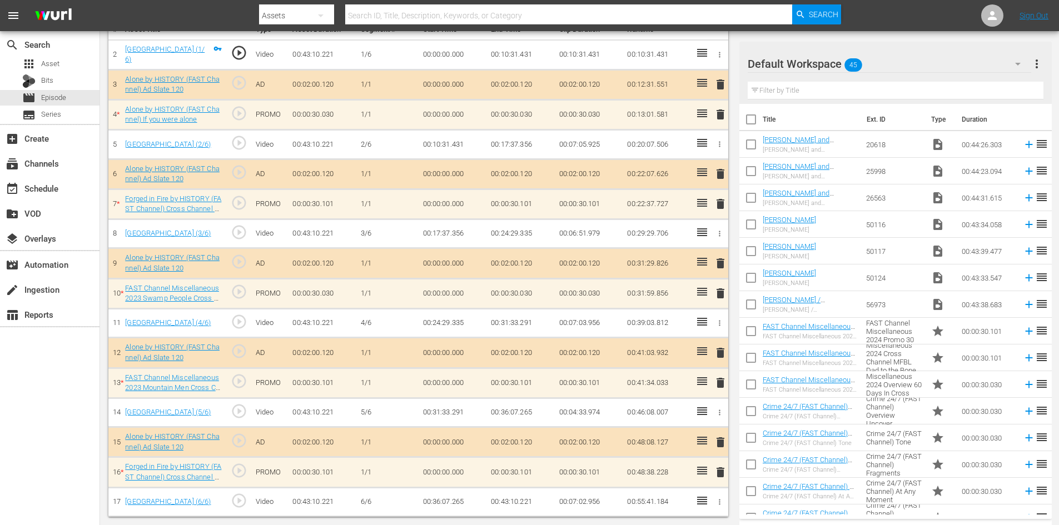
scroll to position [345, 0]
click at [951, 59] on div "Default Workspace 45" at bounding box center [890, 63] width 284 height 31
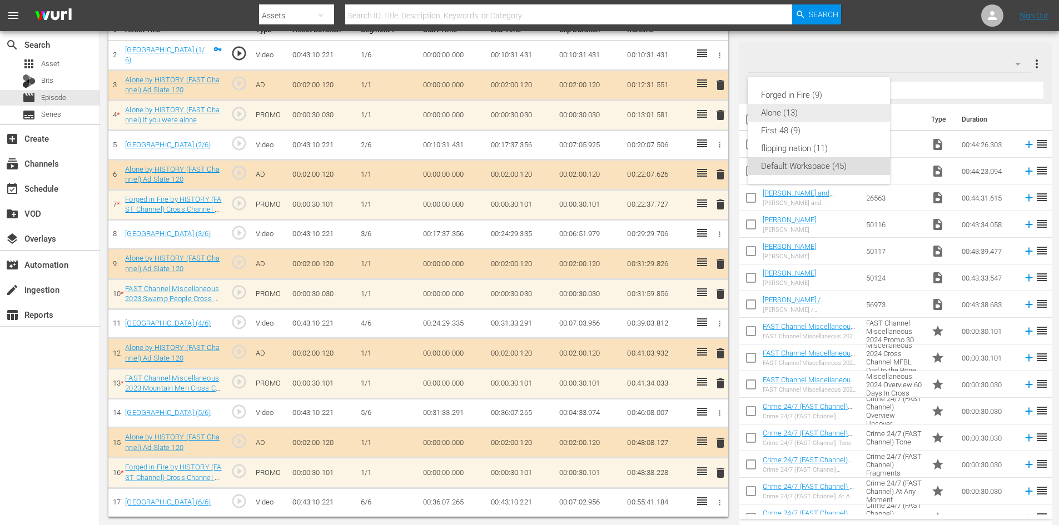
click at [771, 116] on div "Alone (13)" at bounding box center [819, 113] width 116 height 18
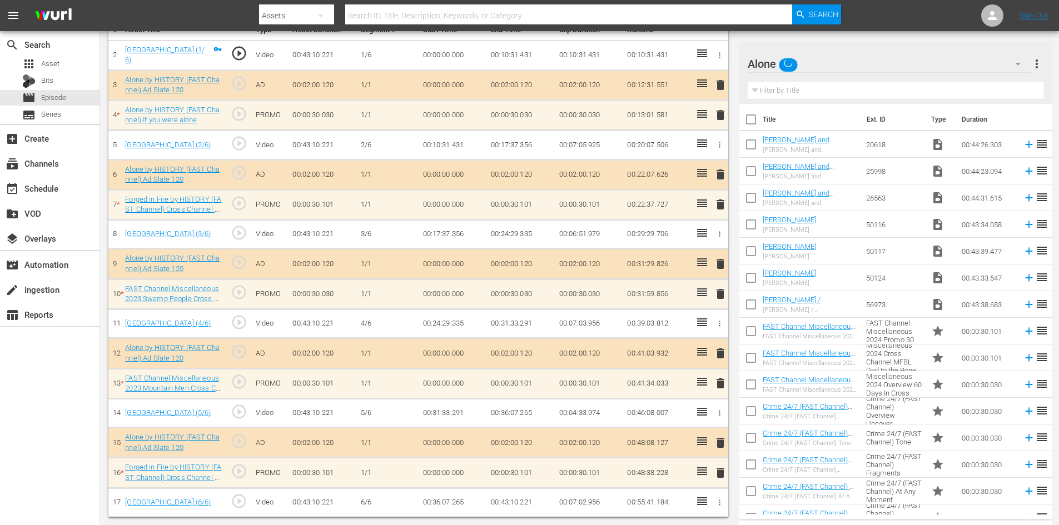
click at [716, 473] on span "delete" at bounding box center [720, 472] width 13 height 13
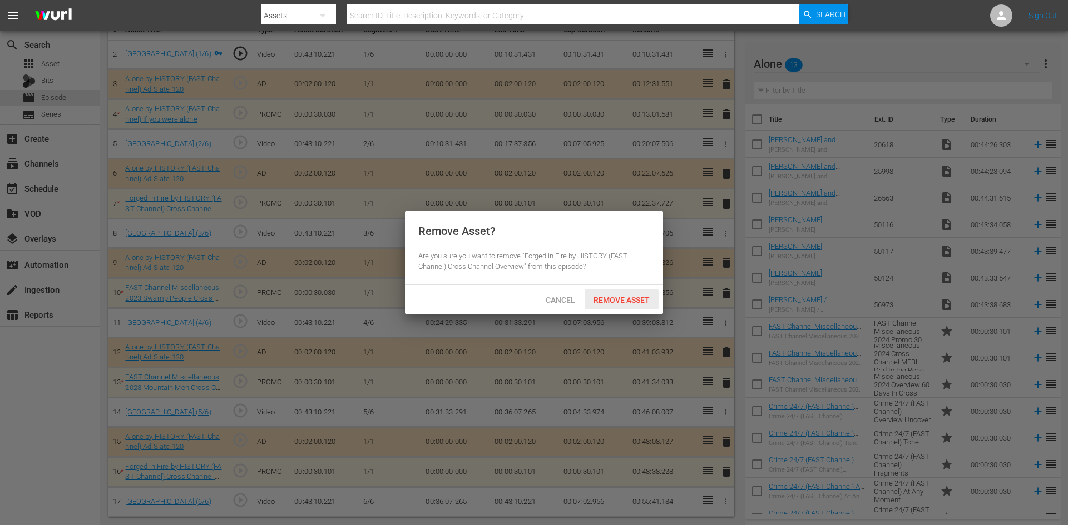
click at [632, 299] on span "Remove Asset" at bounding box center [621, 300] width 74 height 9
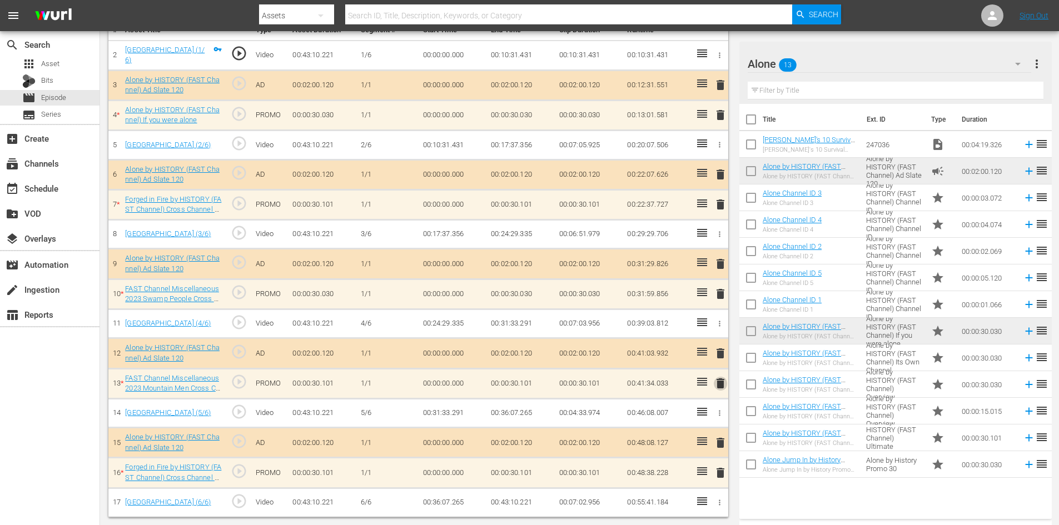
click at [719, 381] on span "delete" at bounding box center [720, 383] width 13 height 13
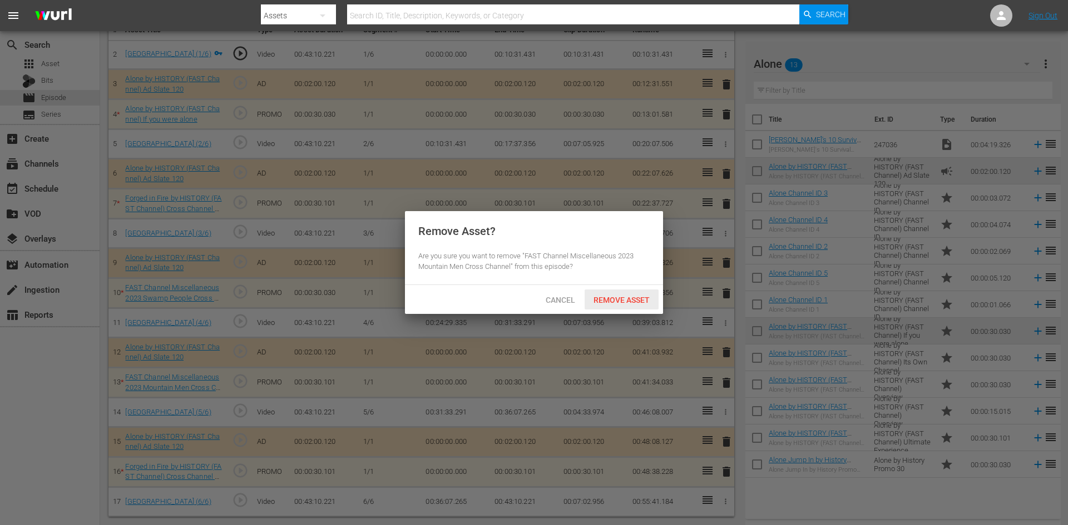
click at [632, 300] on span "Remove Asset" at bounding box center [621, 300] width 74 height 9
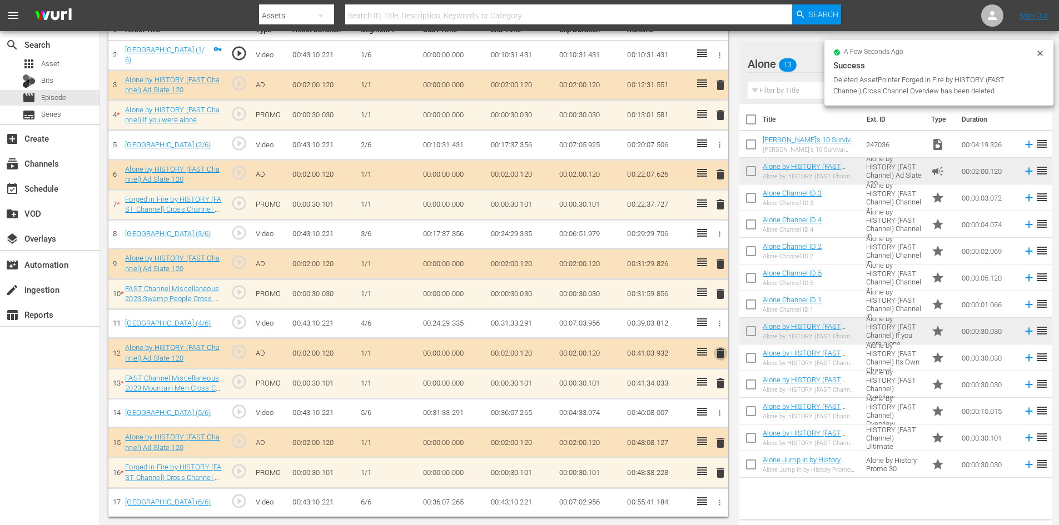
click at [723, 354] on span "delete" at bounding box center [720, 353] width 13 height 13
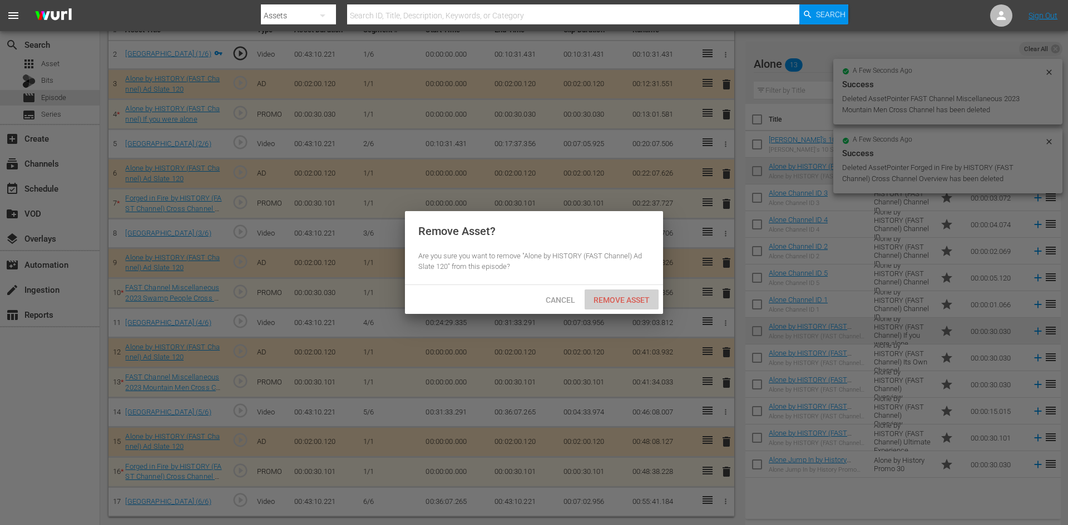
click at [624, 296] on span "Remove Asset" at bounding box center [621, 300] width 74 height 9
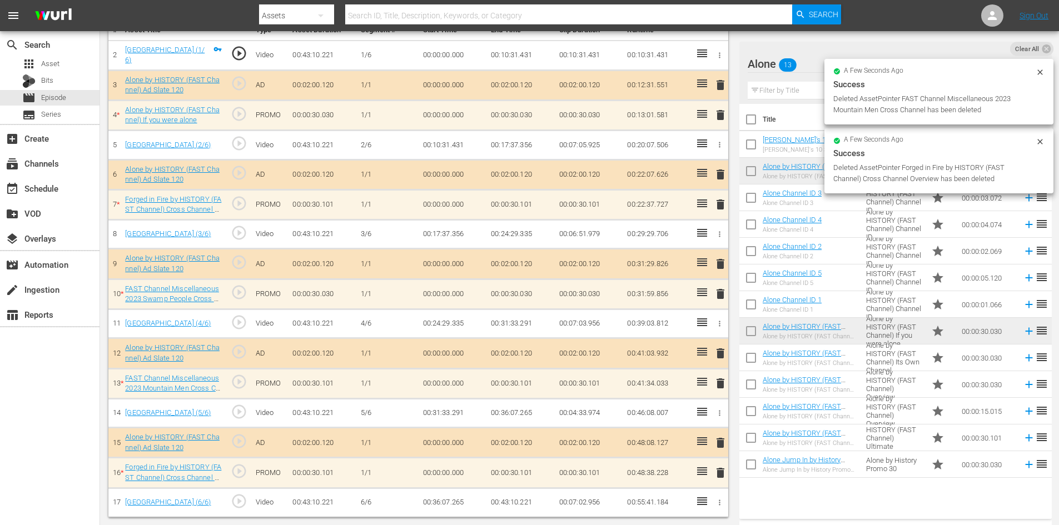
click at [714, 295] on span "delete" at bounding box center [720, 293] width 13 height 13
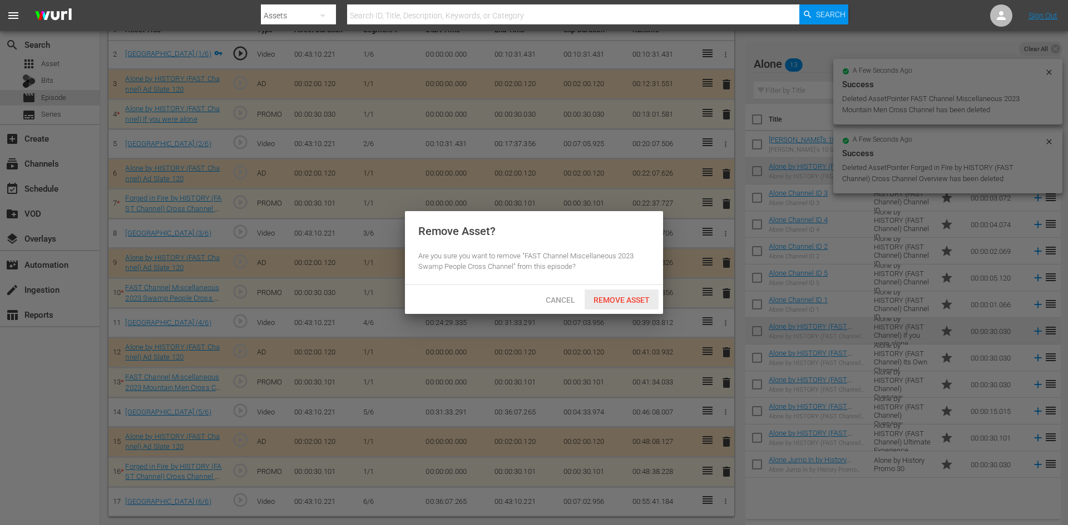
click at [637, 306] on div "Remove Asset" at bounding box center [621, 300] width 74 height 21
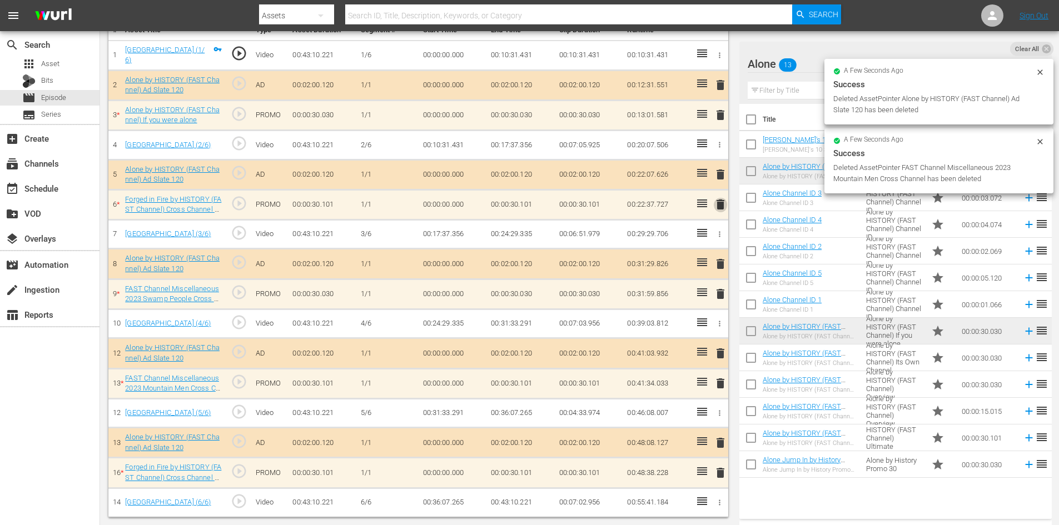
scroll to position [290, 0]
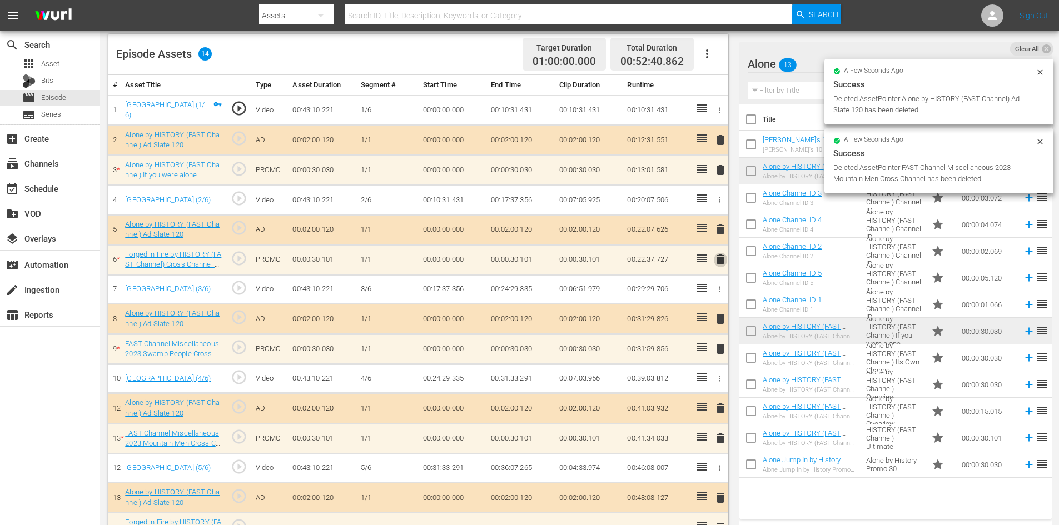
click at [716, 207] on tbody "1 [GEOGRAPHIC_DATA] (1/6) play_circle_outline Video 00:43:10.221 [DATE] 00:00:0…" at bounding box center [418, 334] width 620 height 478
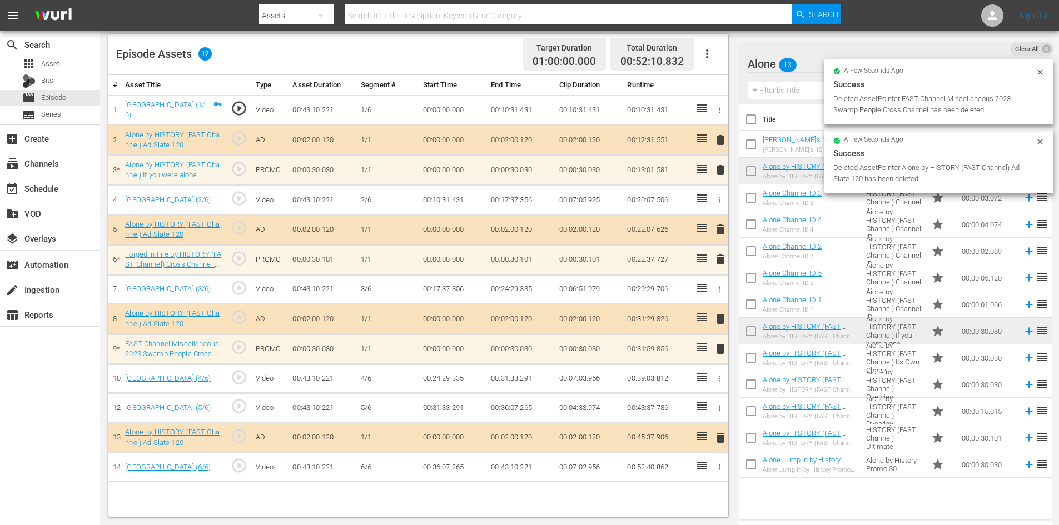
click at [719, 259] on span "delete" at bounding box center [720, 259] width 13 height 13
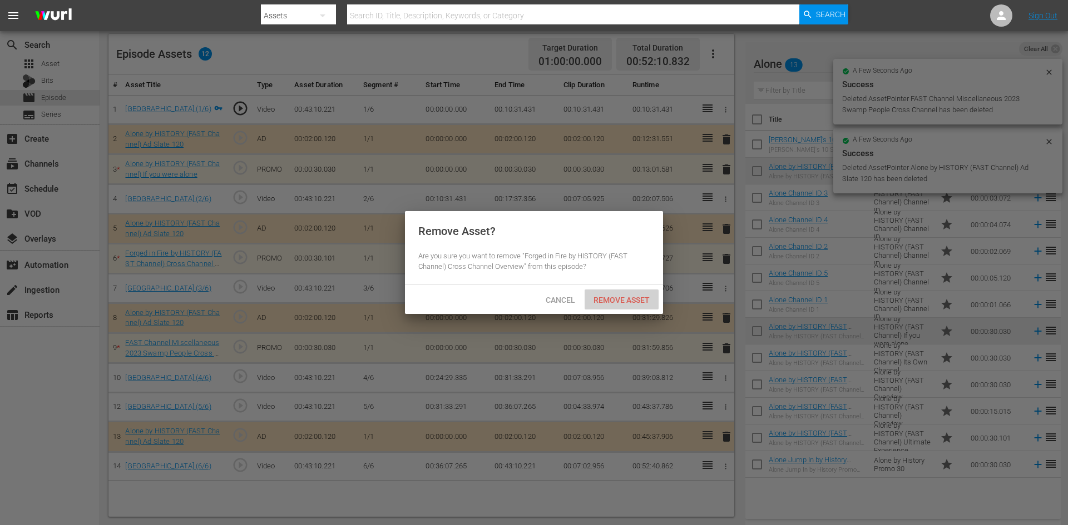
click at [634, 296] on div "Remove Asset" at bounding box center [621, 300] width 74 height 21
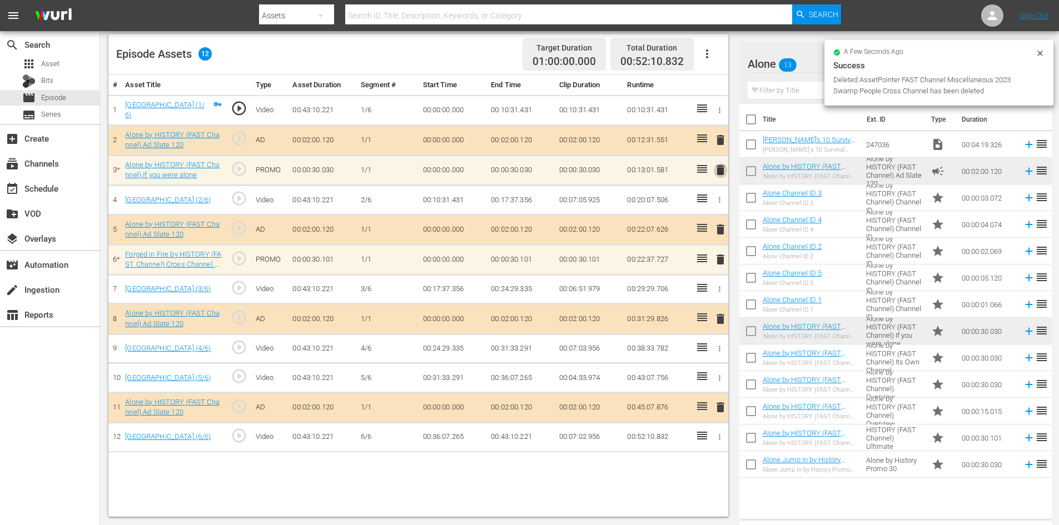
click at [717, 171] on span "delete" at bounding box center [720, 169] width 13 height 13
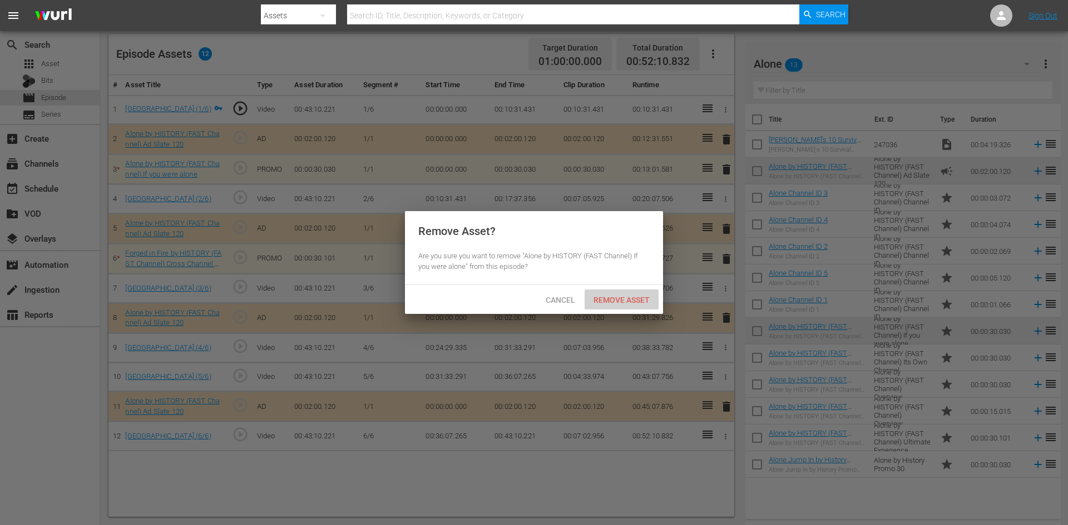
click at [633, 296] on span "Remove Asset" at bounding box center [621, 300] width 74 height 9
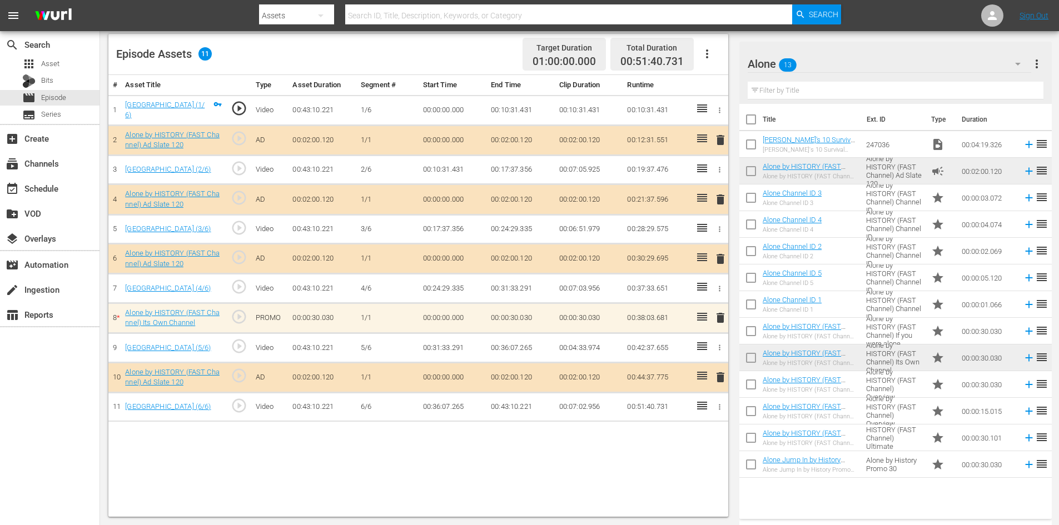
click at [722, 322] on span "delete" at bounding box center [720, 317] width 13 height 13
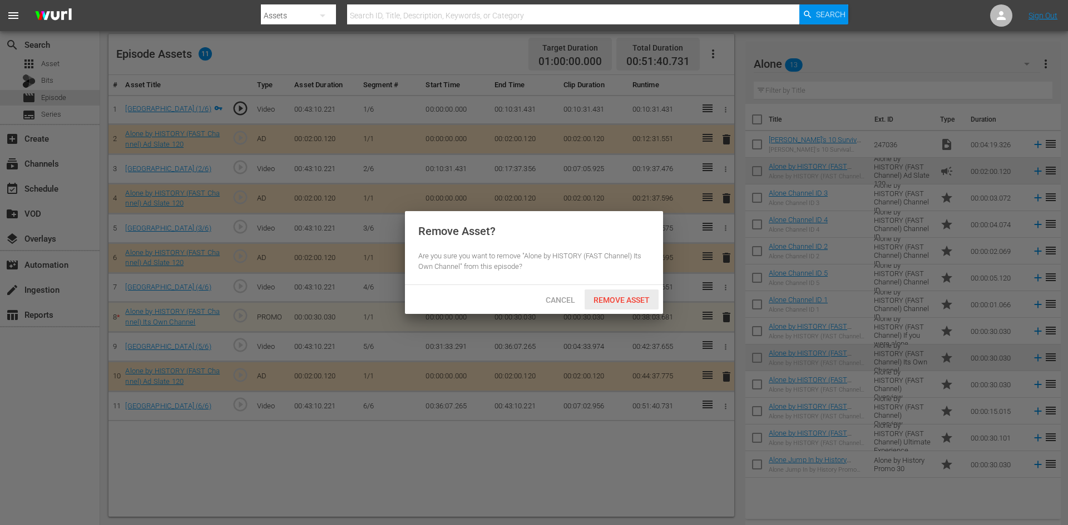
click at [630, 301] on span "Remove Asset" at bounding box center [621, 300] width 74 height 9
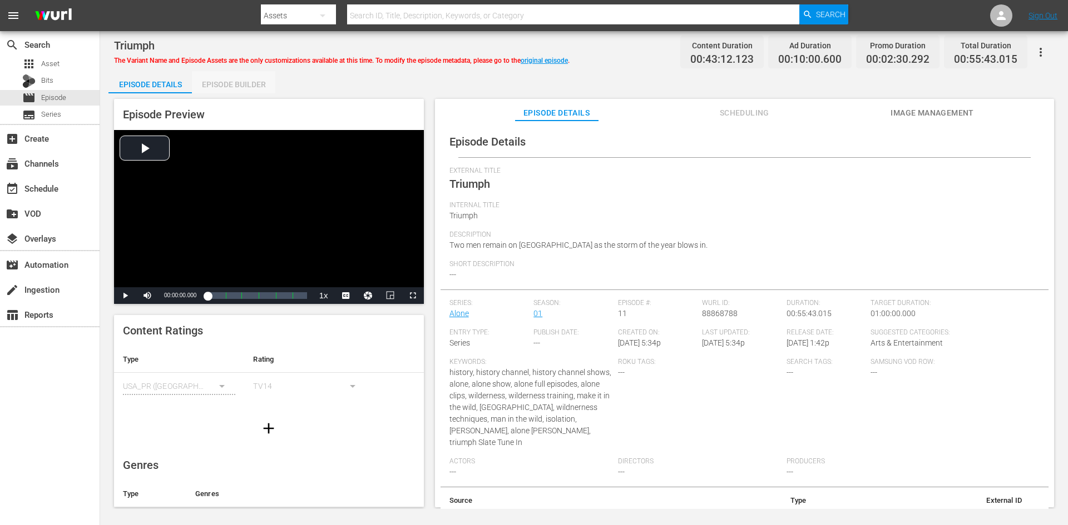
drag, startPoint x: 249, startPoint y: 83, endPoint x: 273, endPoint y: 90, distance: 25.0
click at [249, 84] on div "Episode Builder" at bounding box center [233, 84] width 83 height 27
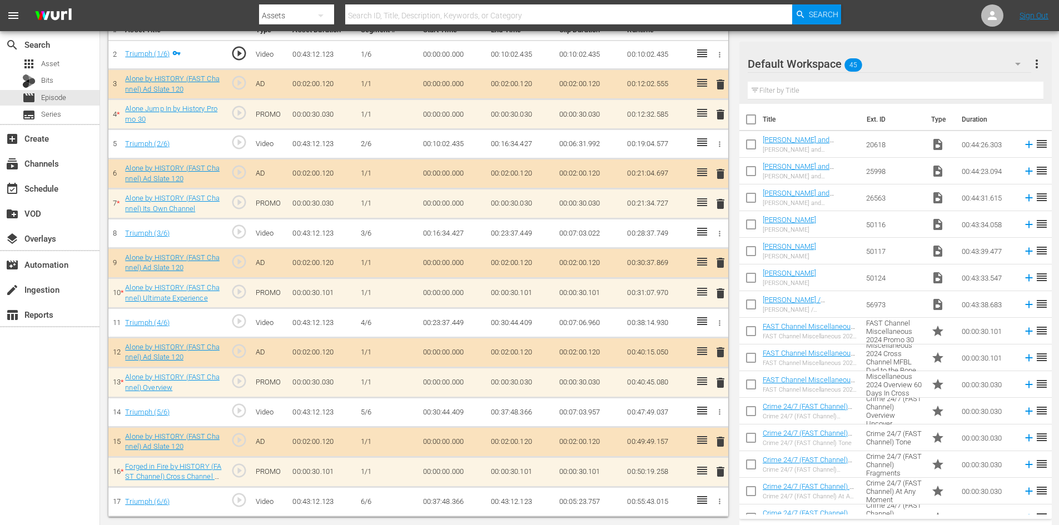
scroll to position [345, 0]
click at [947, 63] on div "Default Workspace 45" at bounding box center [890, 63] width 284 height 31
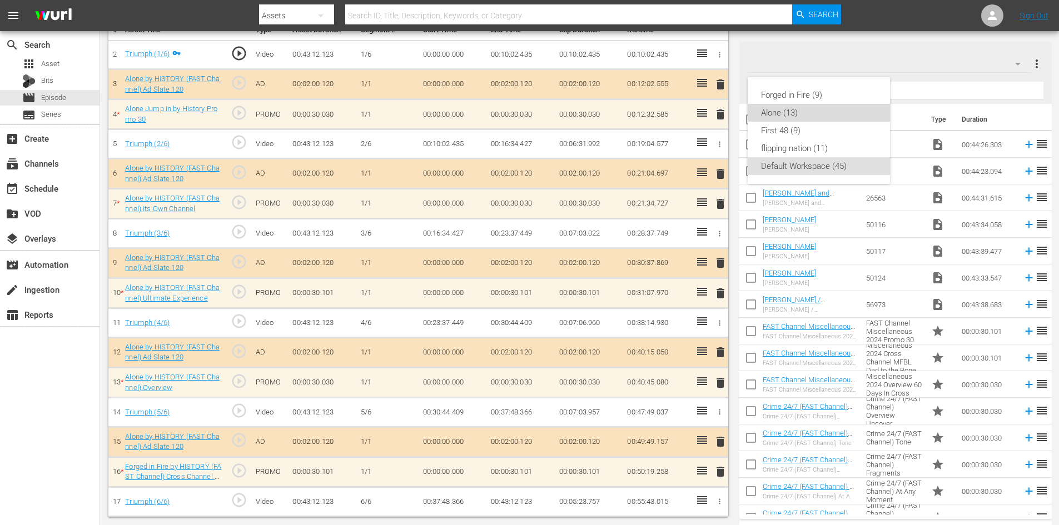
click at [782, 115] on div "Alone (13)" at bounding box center [819, 113] width 116 height 18
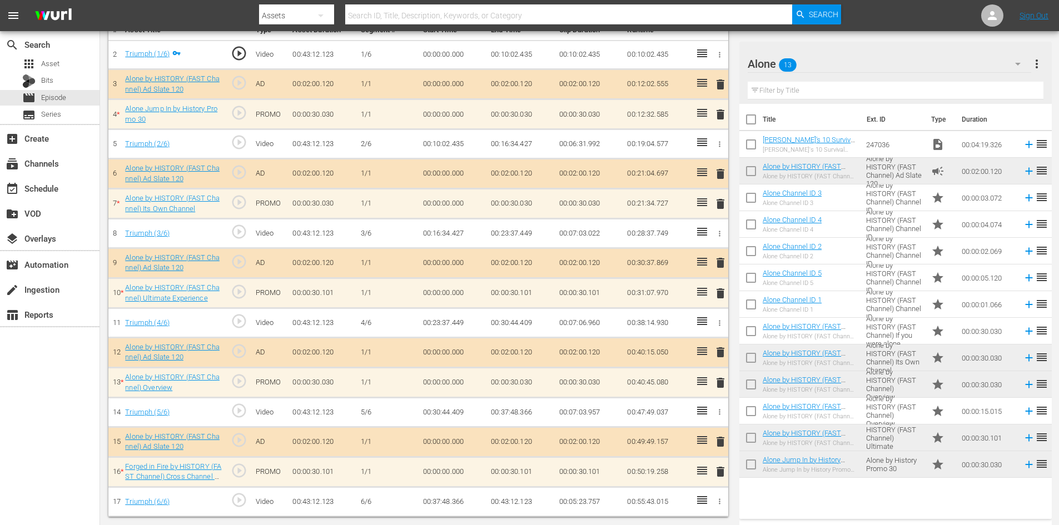
click at [716, 474] on span "delete" at bounding box center [720, 471] width 13 height 13
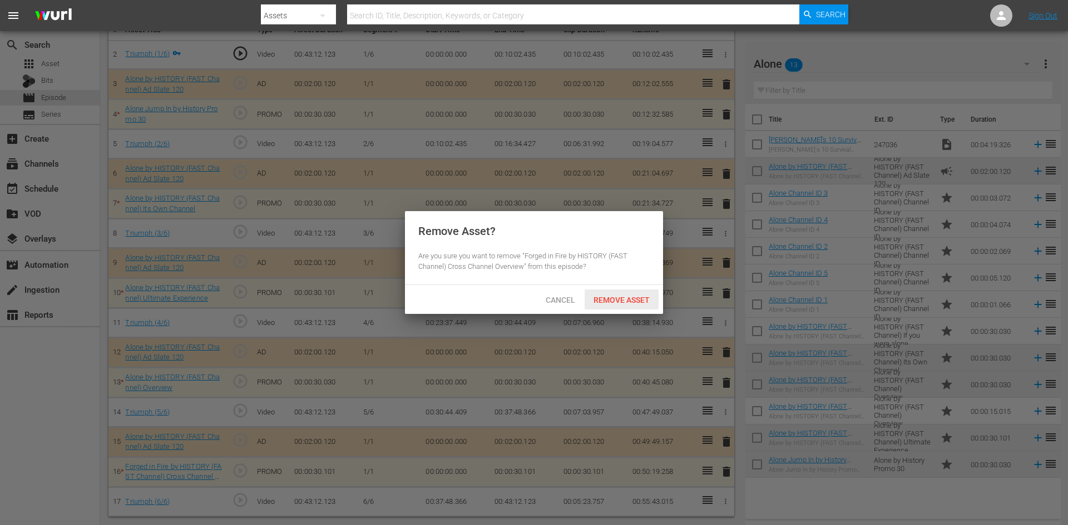
click at [641, 301] on span "Remove Asset" at bounding box center [621, 300] width 74 height 9
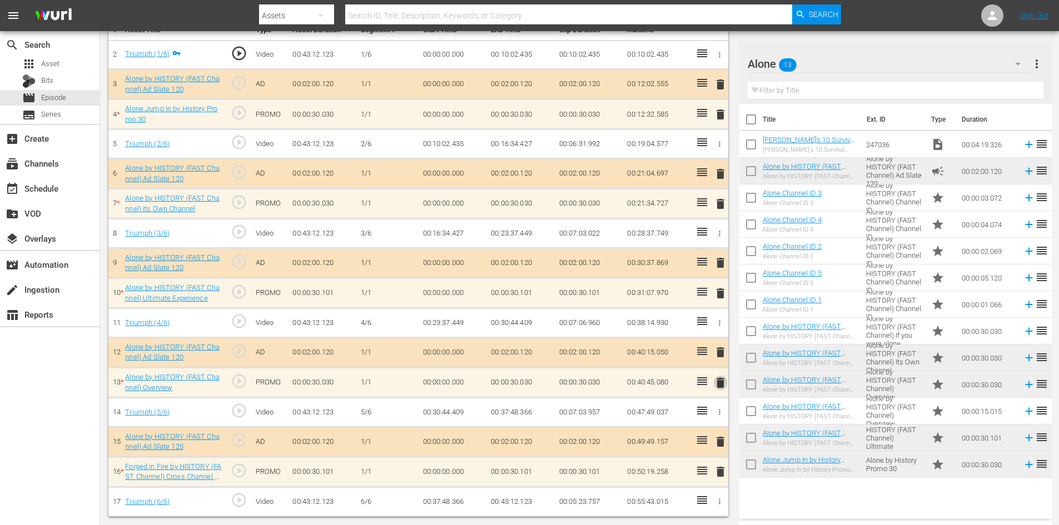
click at [720, 379] on span "delete" at bounding box center [720, 382] width 13 height 13
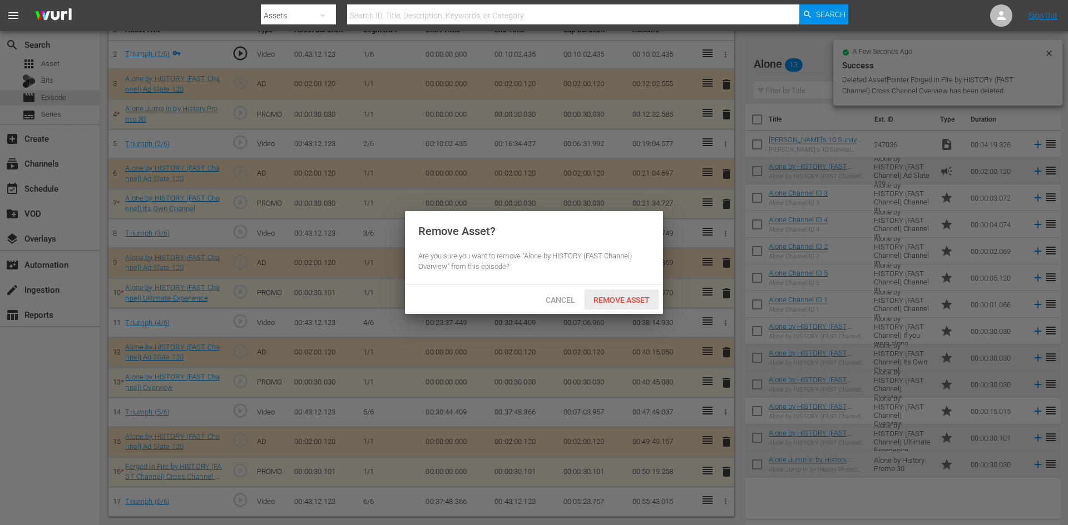
click at [642, 301] on span "Remove Asset" at bounding box center [621, 300] width 74 height 9
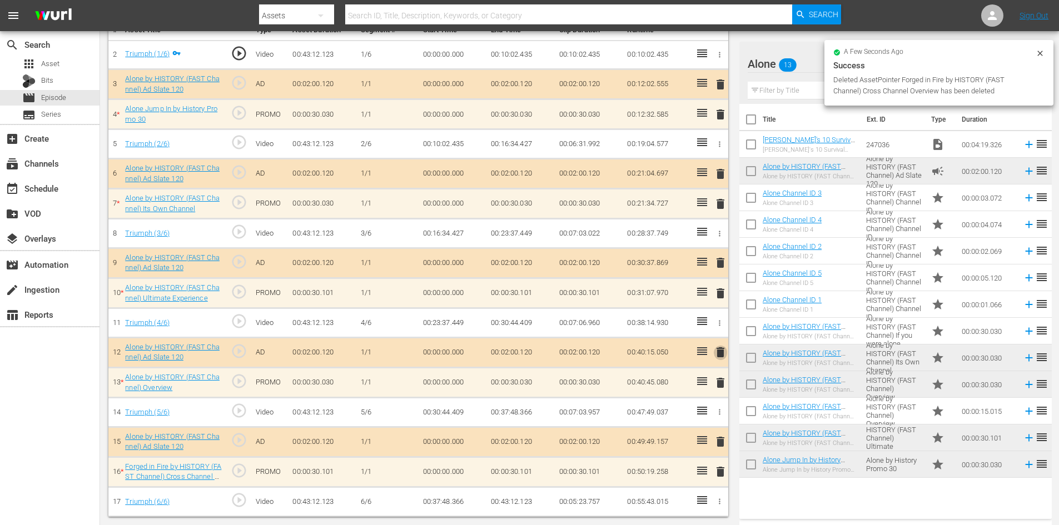
click at [719, 354] on span "delete" at bounding box center [720, 352] width 13 height 13
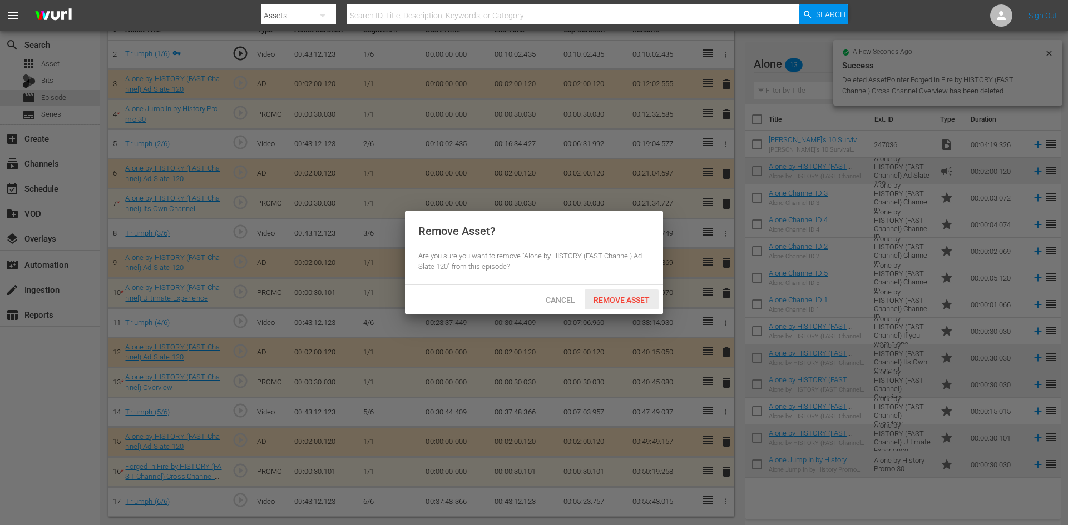
click at [638, 301] on span "Remove Asset" at bounding box center [621, 300] width 74 height 9
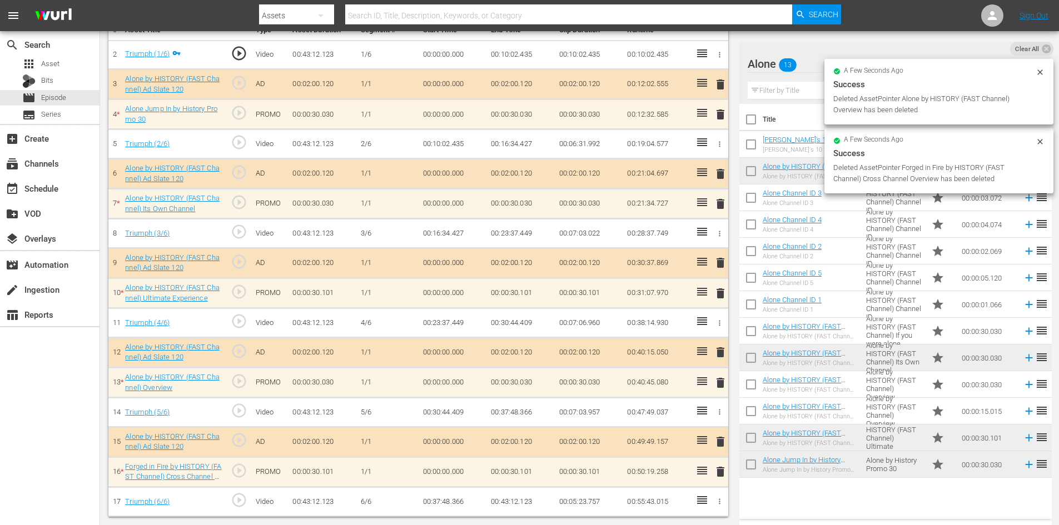
scroll to position [290, 0]
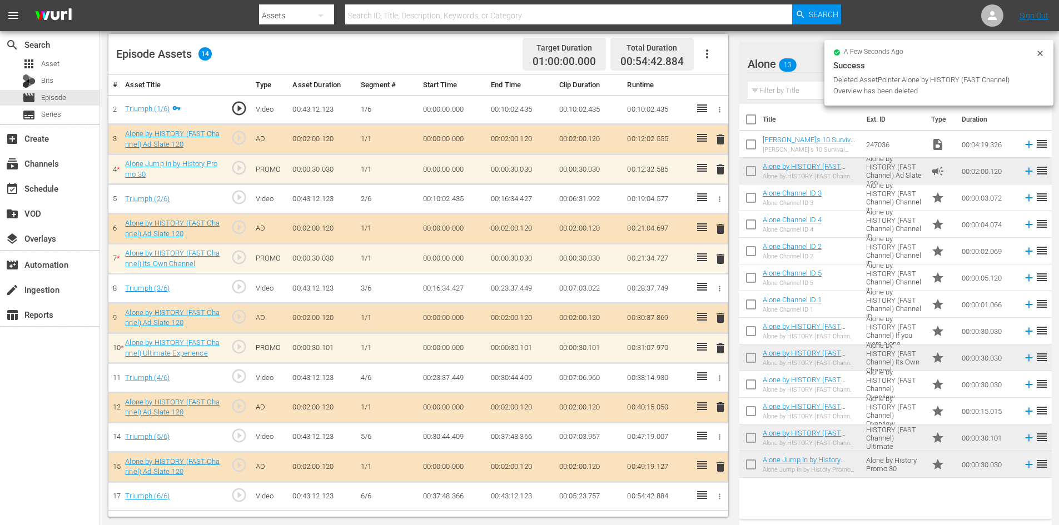
click at [718, 341] on td "delete" at bounding box center [718, 349] width 18 height 30
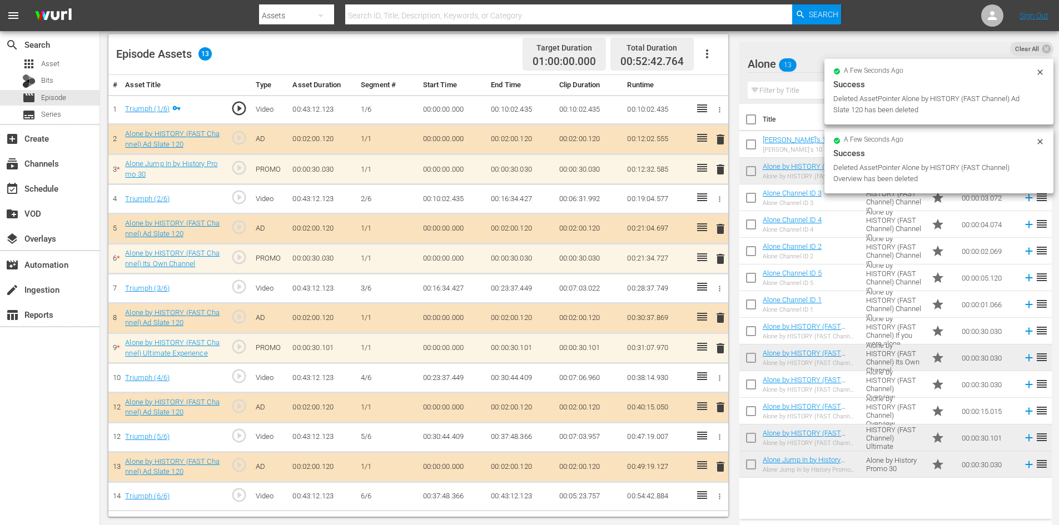
click at [723, 342] on span "delete" at bounding box center [720, 348] width 13 height 13
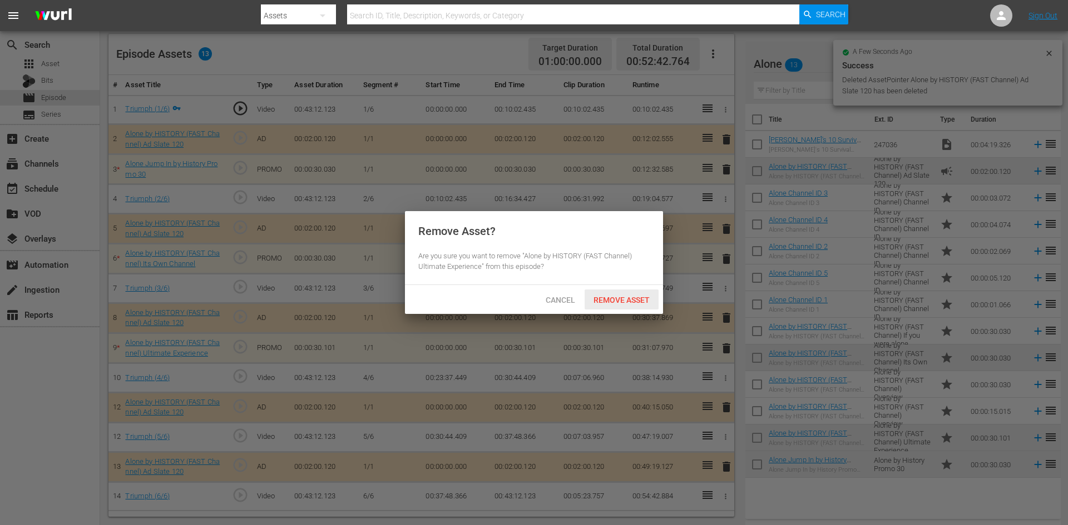
click at [603, 294] on div "Remove Asset" at bounding box center [621, 300] width 74 height 21
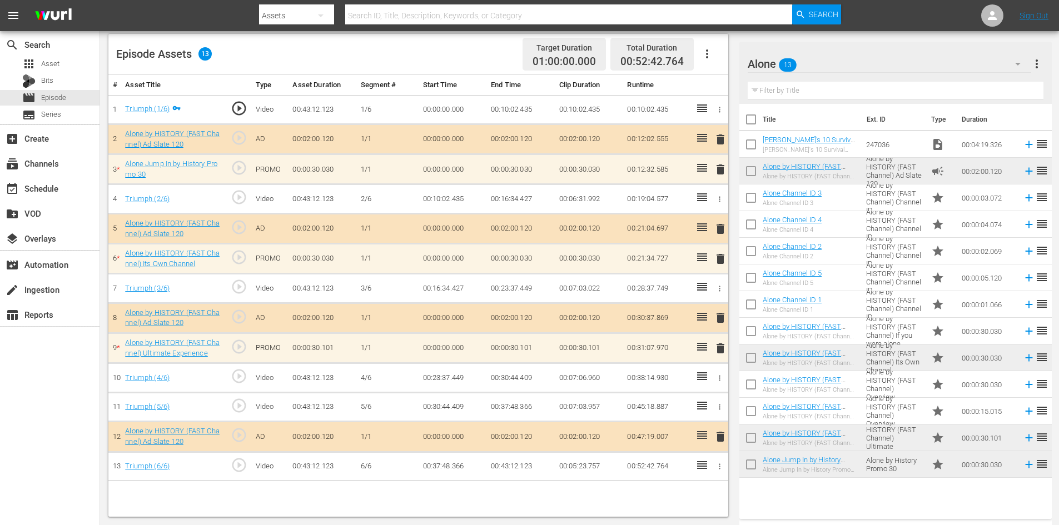
click at [718, 264] on span "delete" at bounding box center [720, 258] width 13 height 13
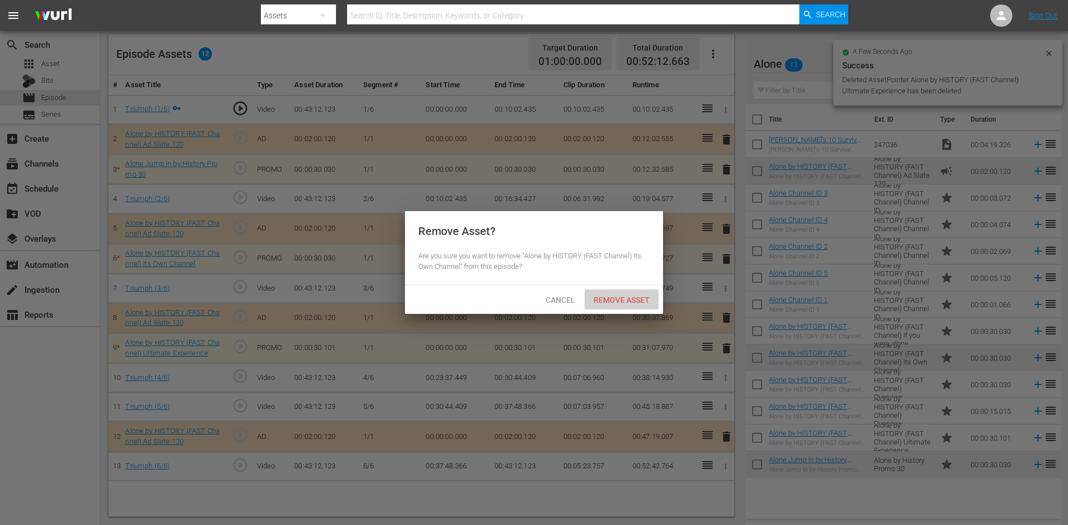
click at [653, 297] on div "Remove Asset" at bounding box center [621, 300] width 74 height 21
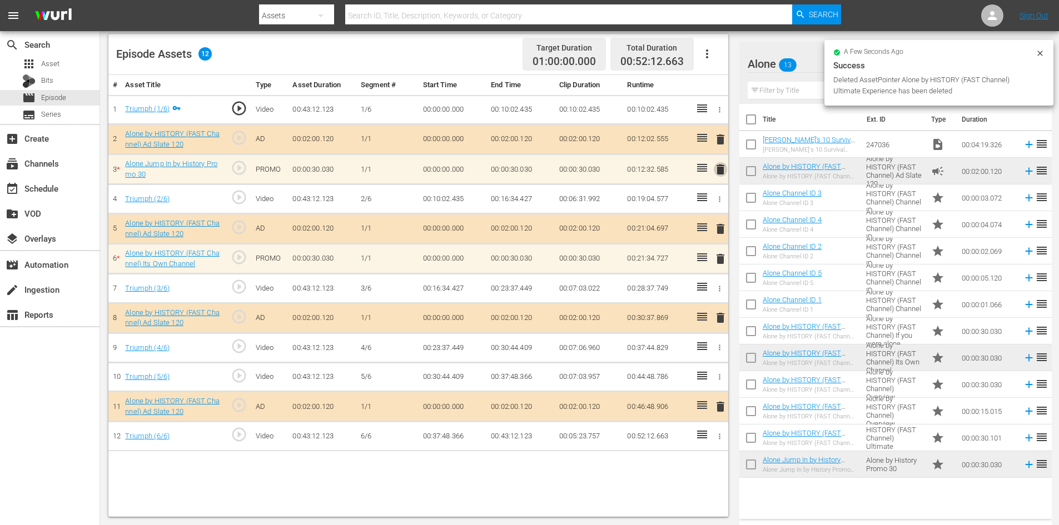
click at [719, 176] on span "delete" at bounding box center [720, 169] width 13 height 13
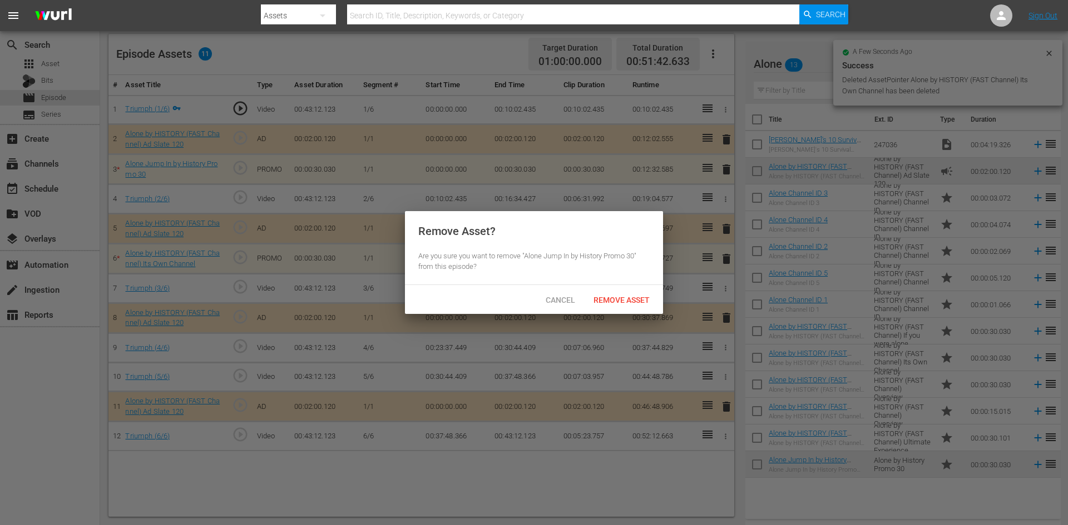
click at [613, 312] on div "Cancel Remove Asset" at bounding box center [534, 299] width 258 height 29
click at [616, 305] on div "Remove Asset" at bounding box center [621, 300] width 74 height 21
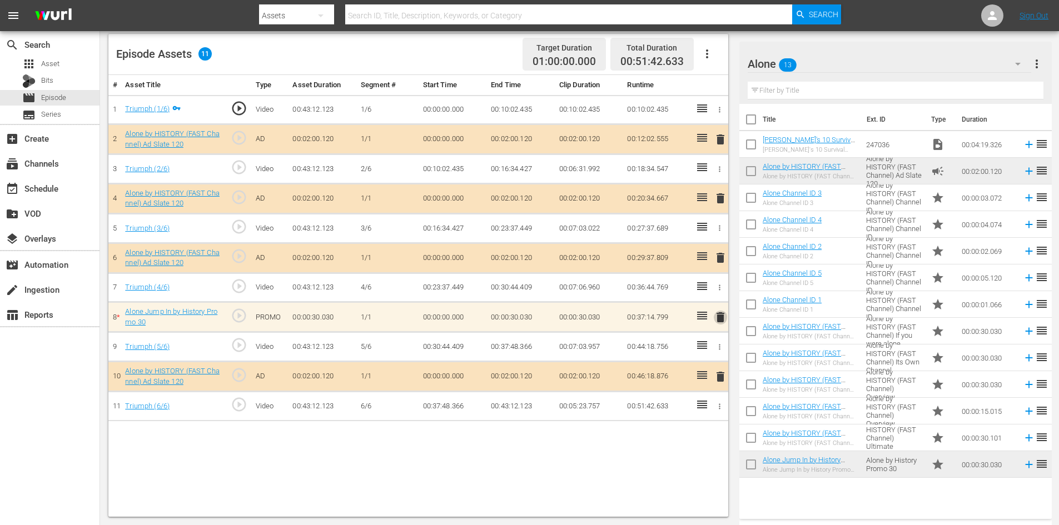
click at [717, 319] on span "delete" at bounding box center [720, 317] width 13 height 13
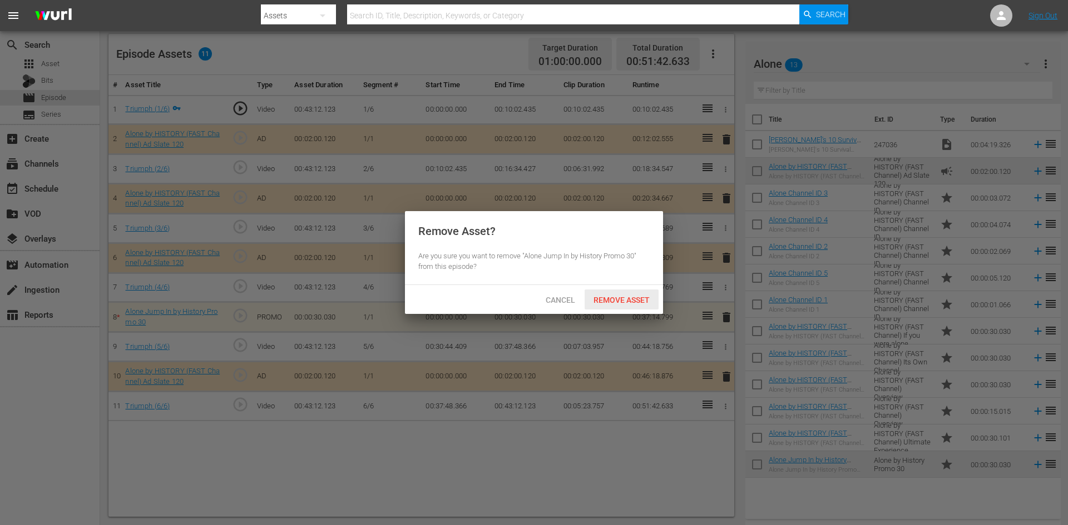
click at [618, 291] on div "Remove Asset" at bounding box center [621, 300] width 74 height 21
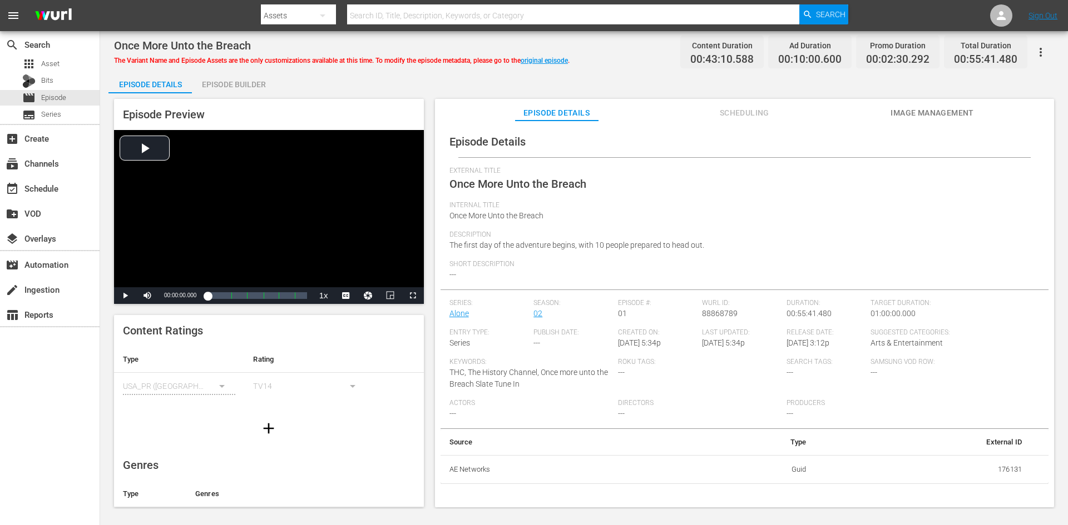
click at [239, 81] on div "Episode Builder" at bounding box center [233, 84] width 83 height 27
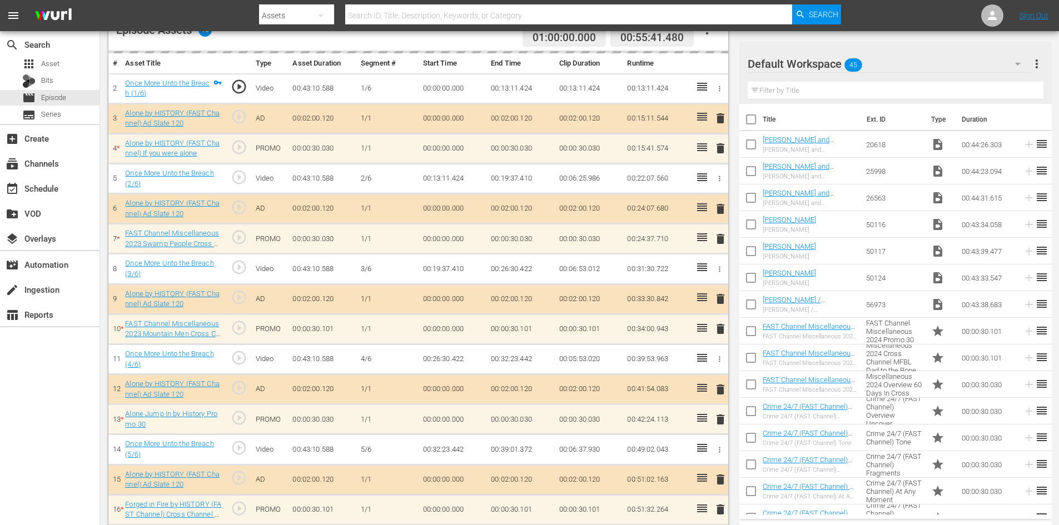
scroll to position [352, 0]
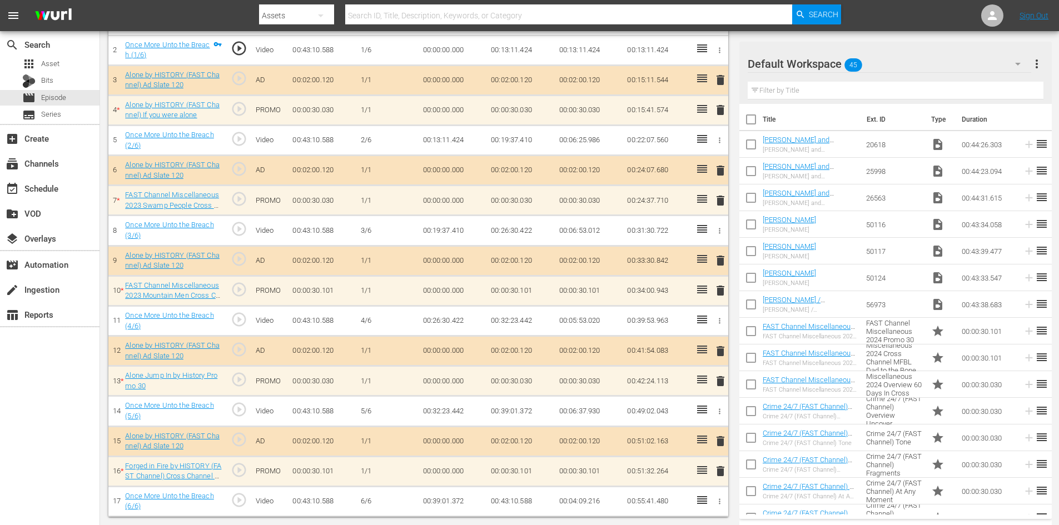
click at [925, 66] on div "Default Workspace 45" at bounding box center [890, 63] width 284 height 31
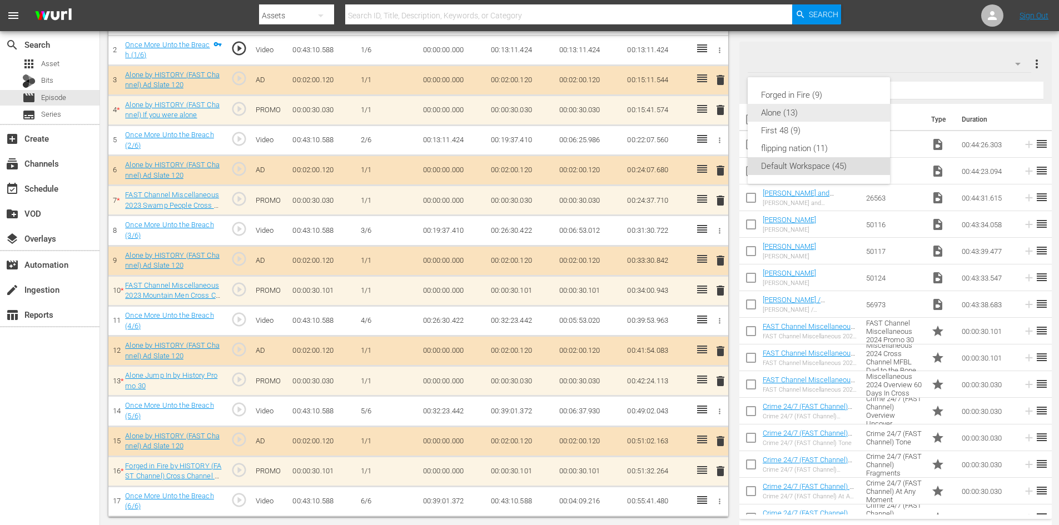
click at [783, 110] on div "Alone (13)" at bounding box center [819, 113] width 116 height 18
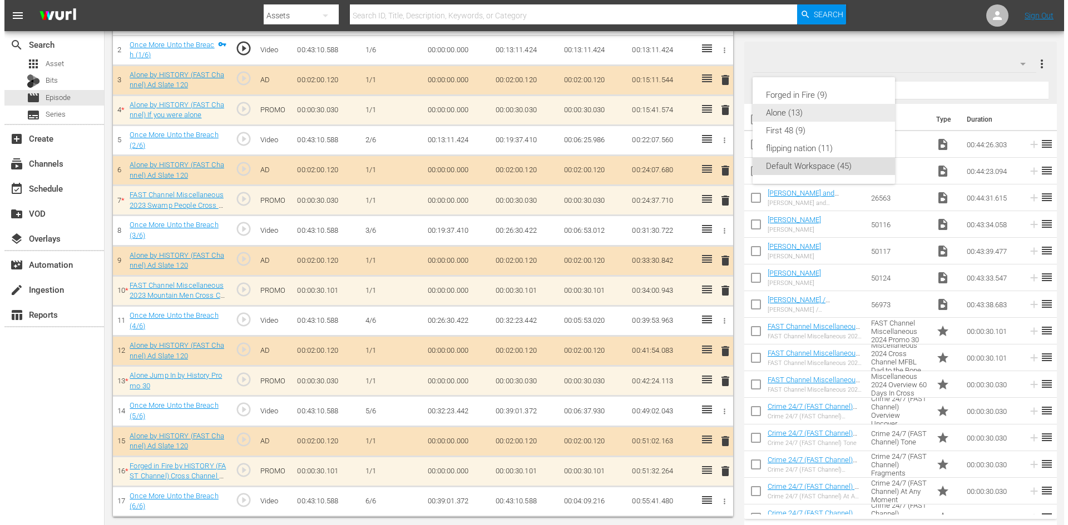
scroll to position [350, 0]
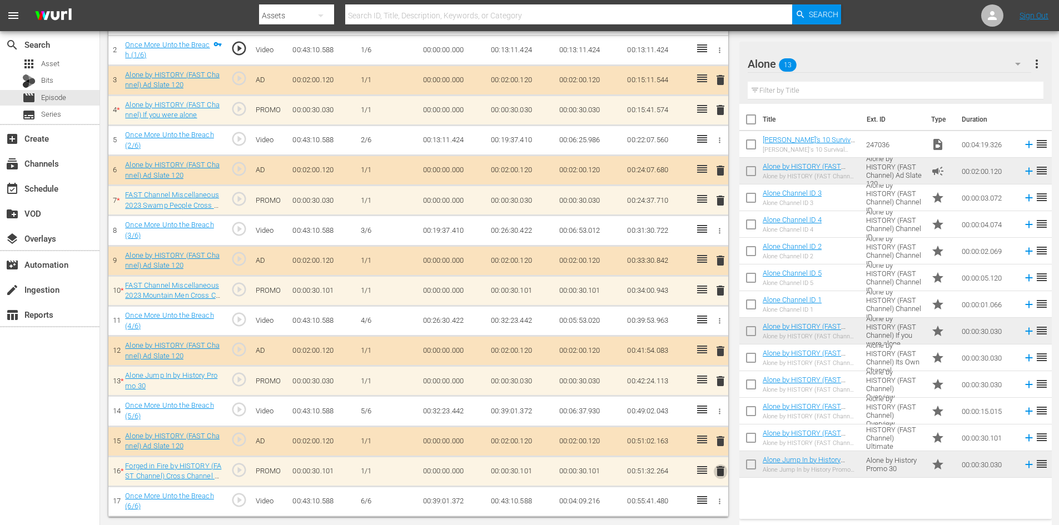
click at [719, 472] on span "delete" at bounding box center [720, 471] width 13 height 13
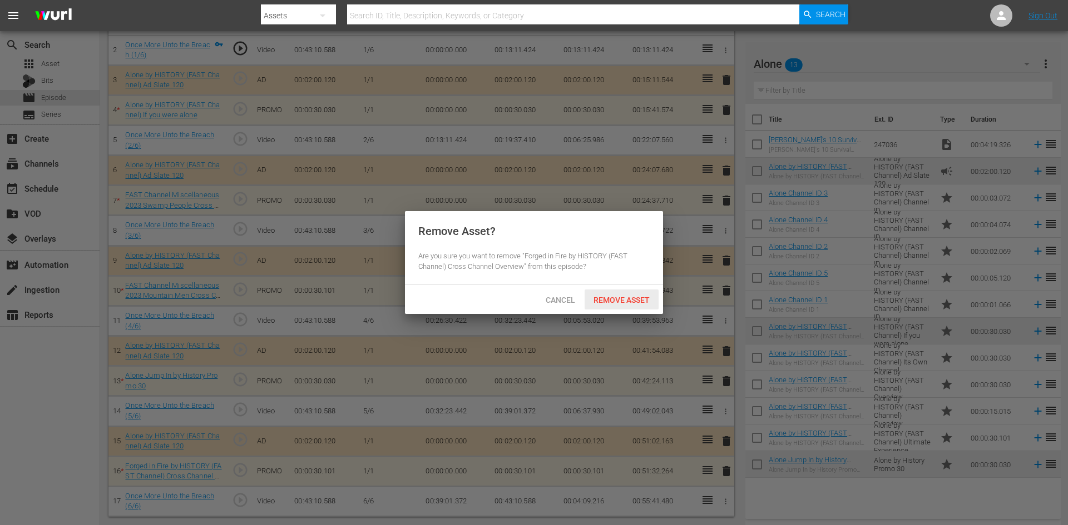
click at [636, 300] on span "Remove Asset" at bounding box center [621, 300] width 74 height 9
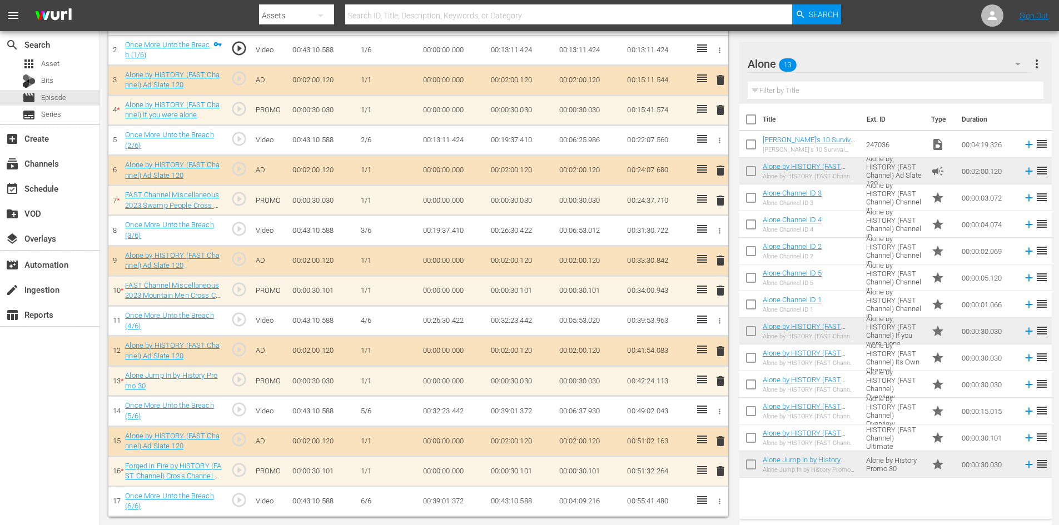
click at [720, 383] on span "delete" at bounding box center [720, 381] width 13 height 13
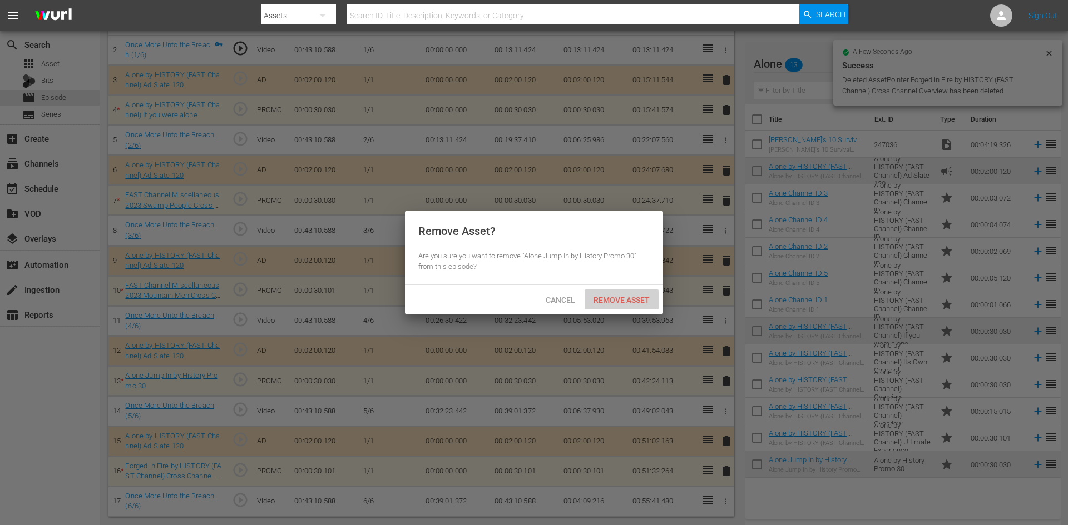
click at [631, 301] on span "Remove Asset" at bounding box center [621, 300] width 74 height 9
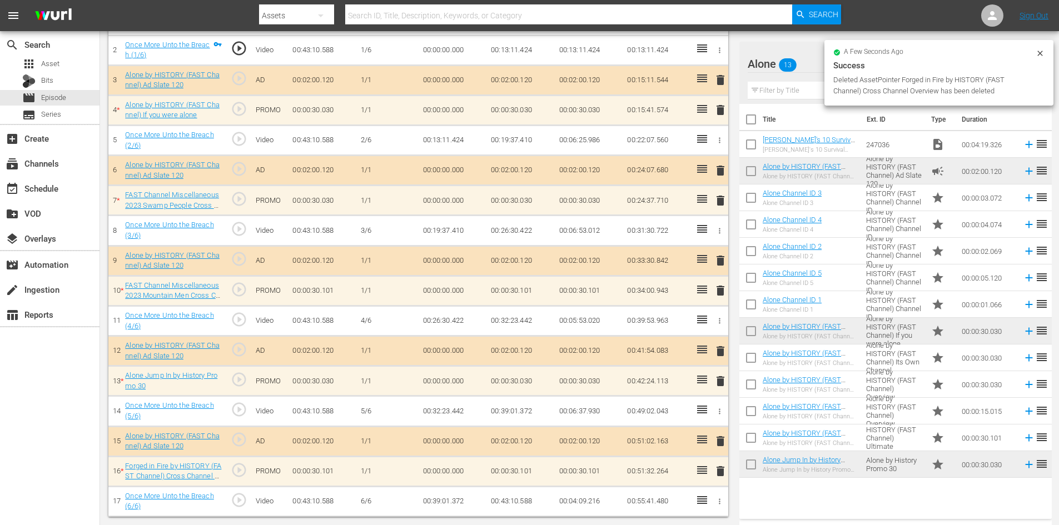
click at [716, 352] on span "delete" at bounding box center [720, 351] width 13 height 13
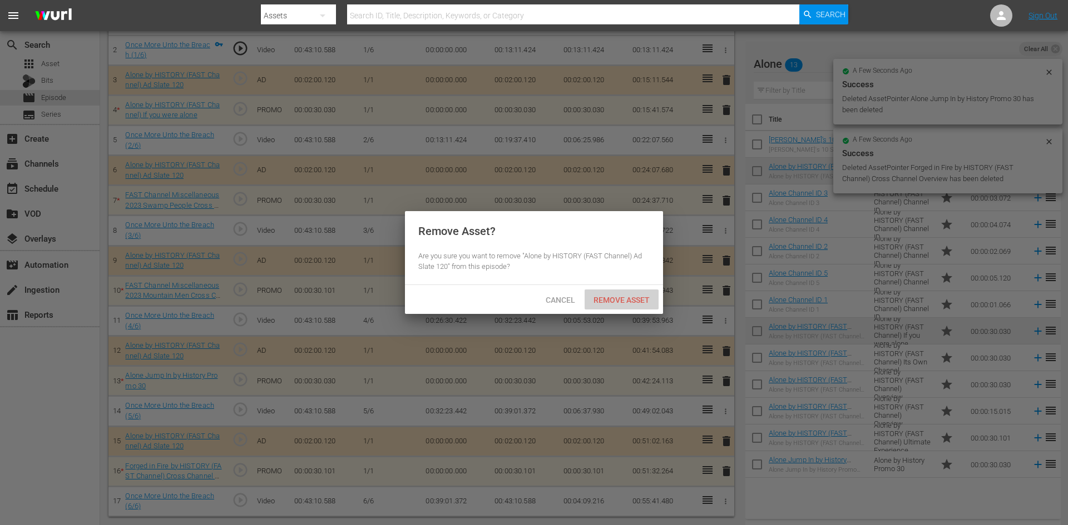
click at [616, 301] on span "Remove Asset" at bounding box center [621, 300] width 74 height 9
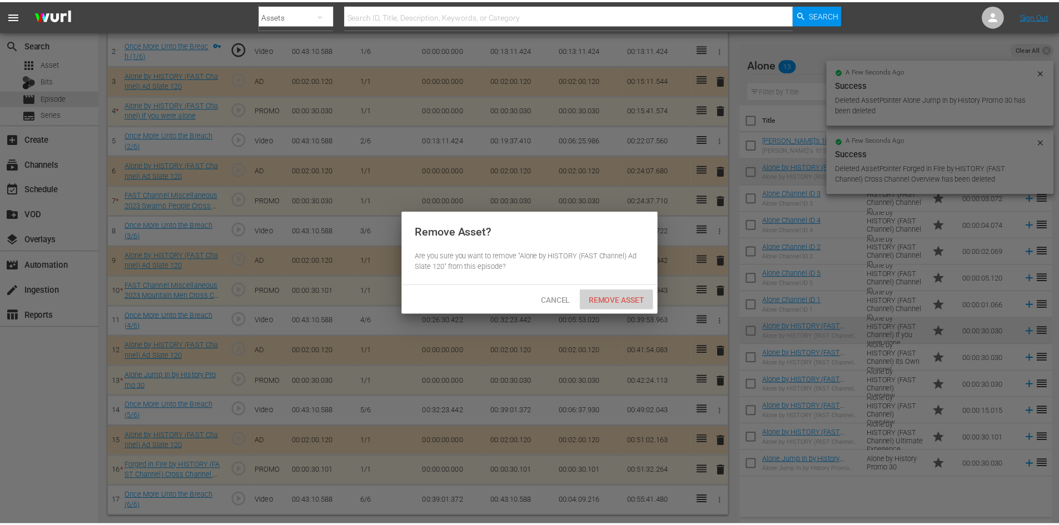
scroll to position [290, 0]
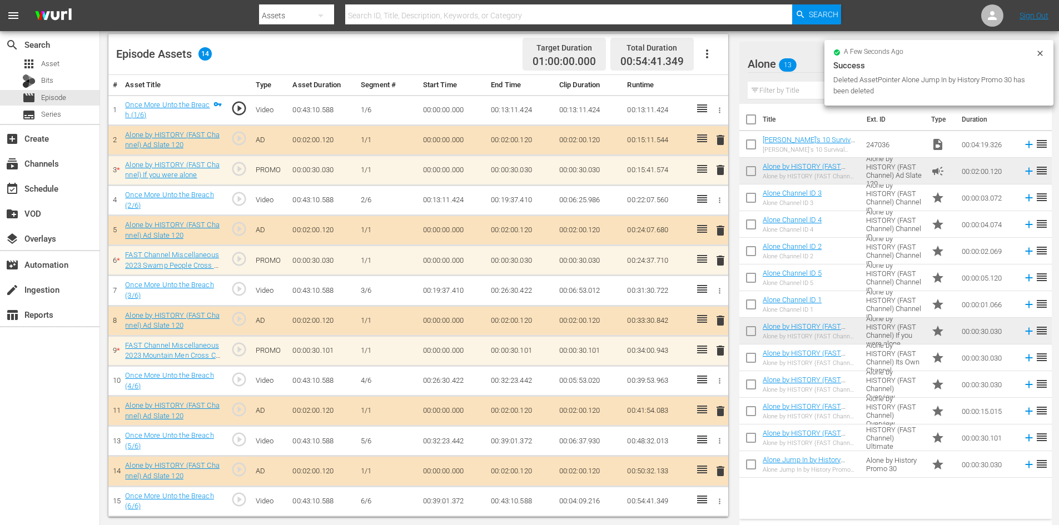
click at [718, 356] on span "delete" at bounding box center [720, 350] width 13 height 13
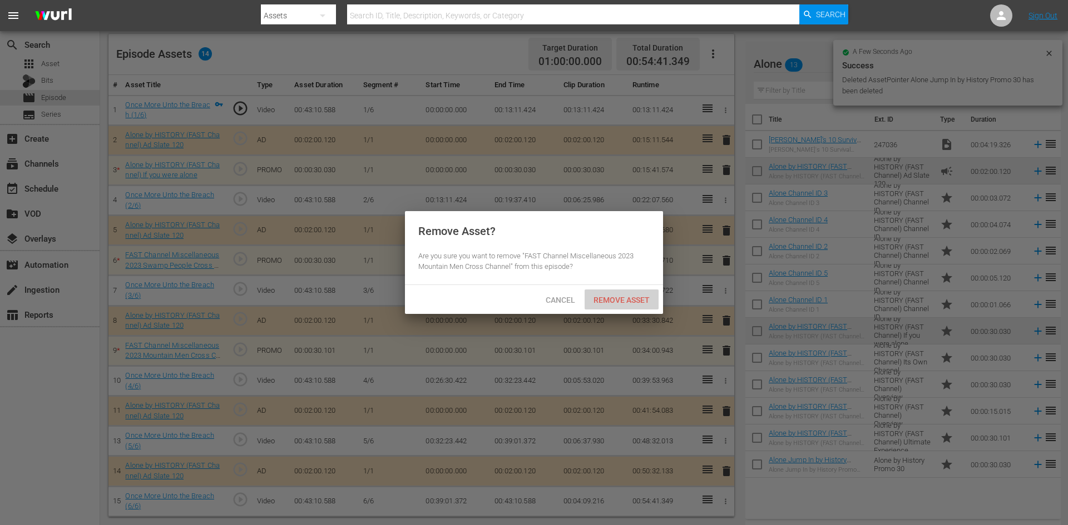
click at [635, 302] on span "Remove Asset" at bounding box center [621, 300] width 74 height 9
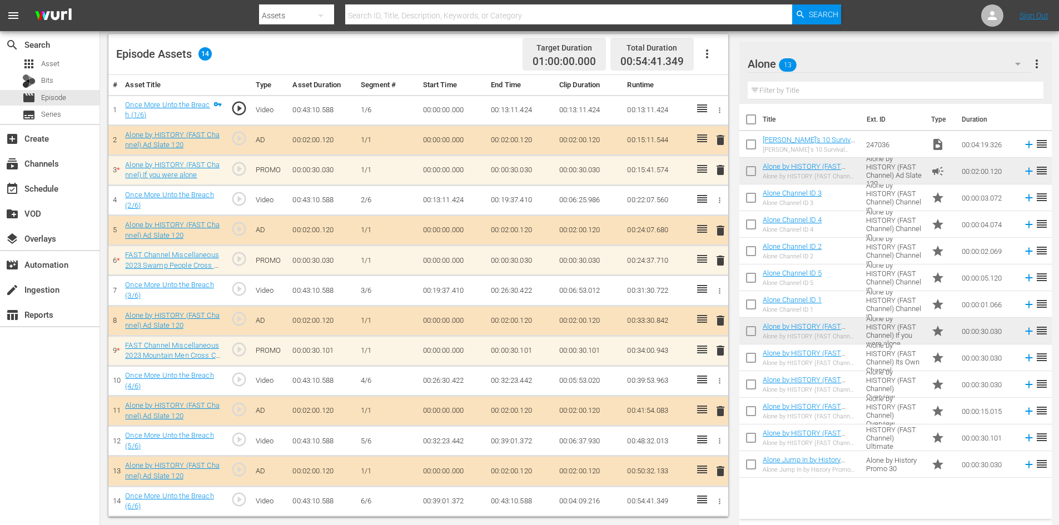
click at [719, 260] on span "delete" at bounding box center [720, 260] width 13 height 13
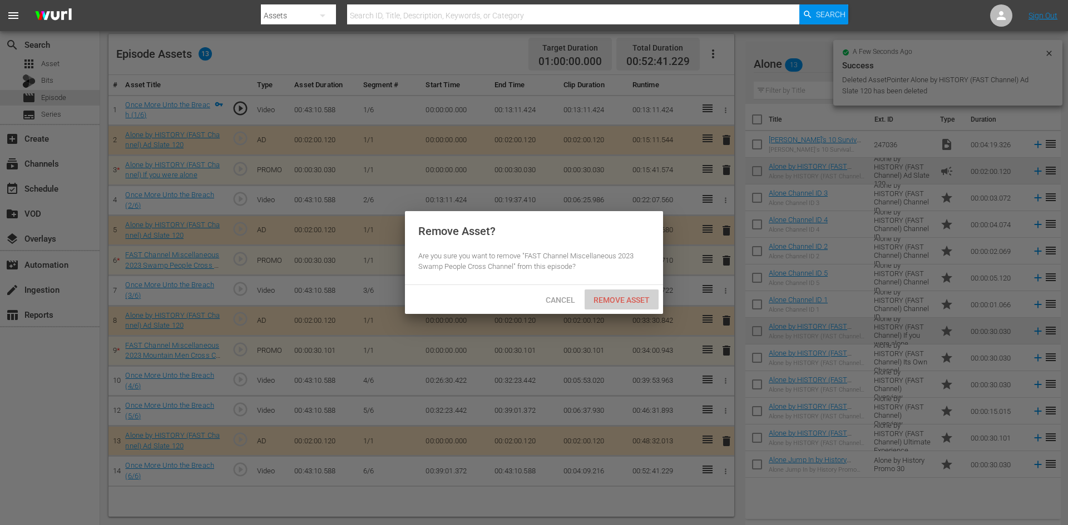
click at [633, 305] on div "Remove Asset" at bounding box center [621, 300] width 74 height 21
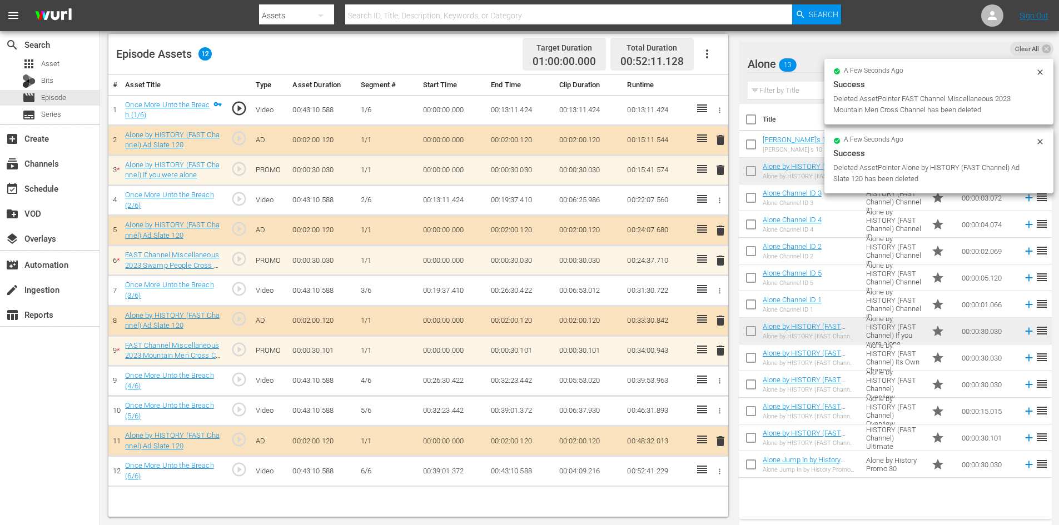
click at [722, 165] on span "delete" at bounding box center [720, 169] width 13 height 13
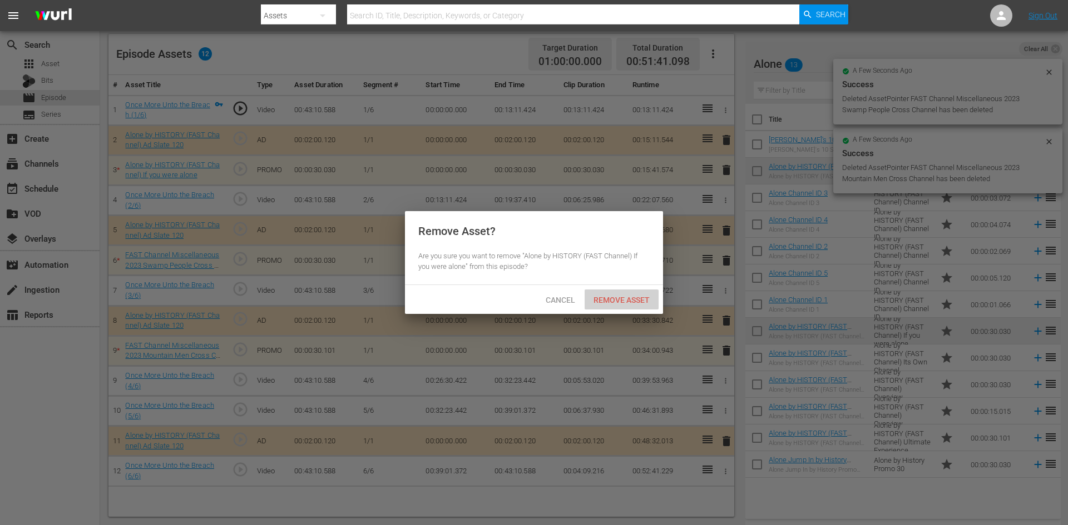
click at [620, 296] on span "Remove Asset" at bounding box center [621, 300] width 74 height 9
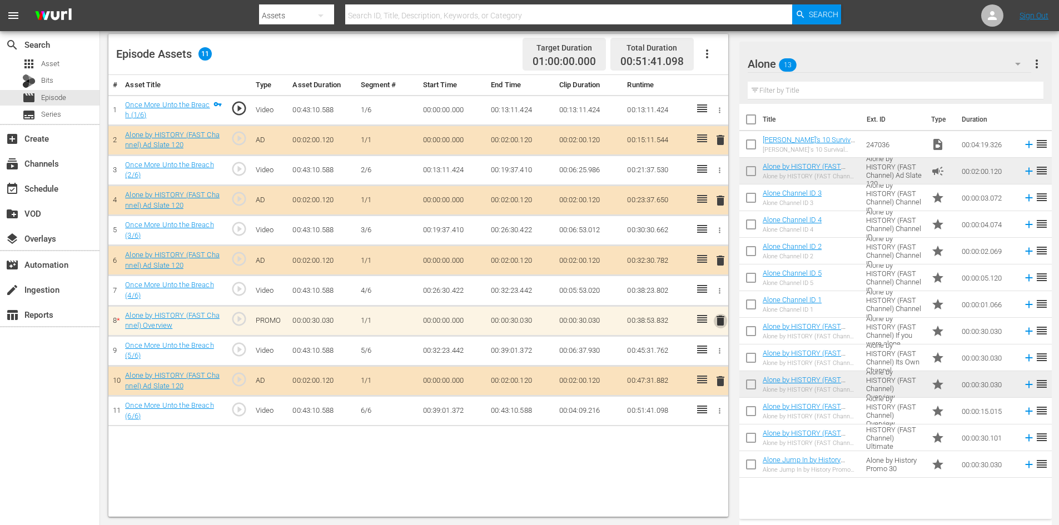
click at [719, 323] on span "delete" at bounding box center [720, 320] width 13 height 13
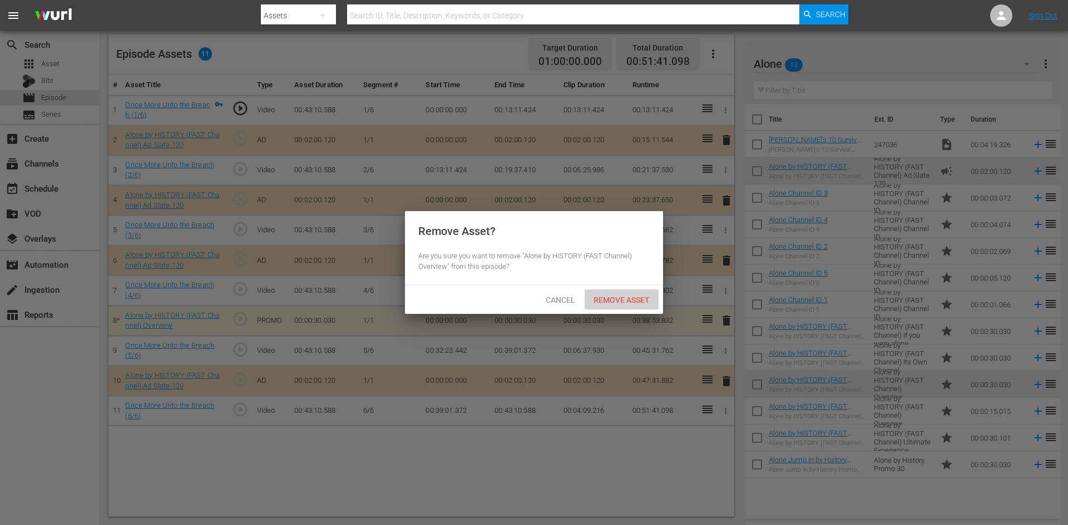
click at [639, 300] on span "Remove Asset" at bounding box center [621, 300] width 74 height 9
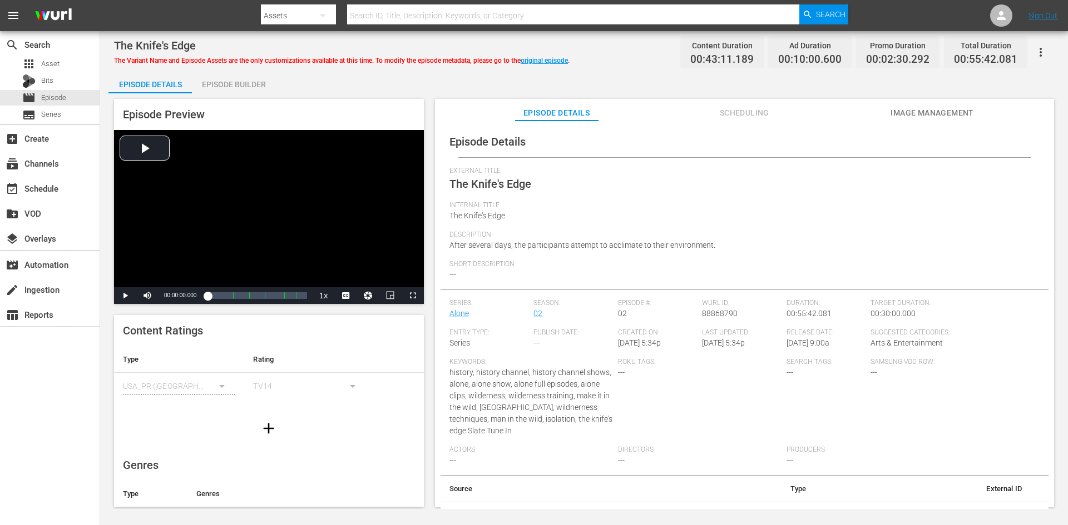
click at [255, 83] on div "Episode Builder" at bounding box center [233, 84] width 83 height 27
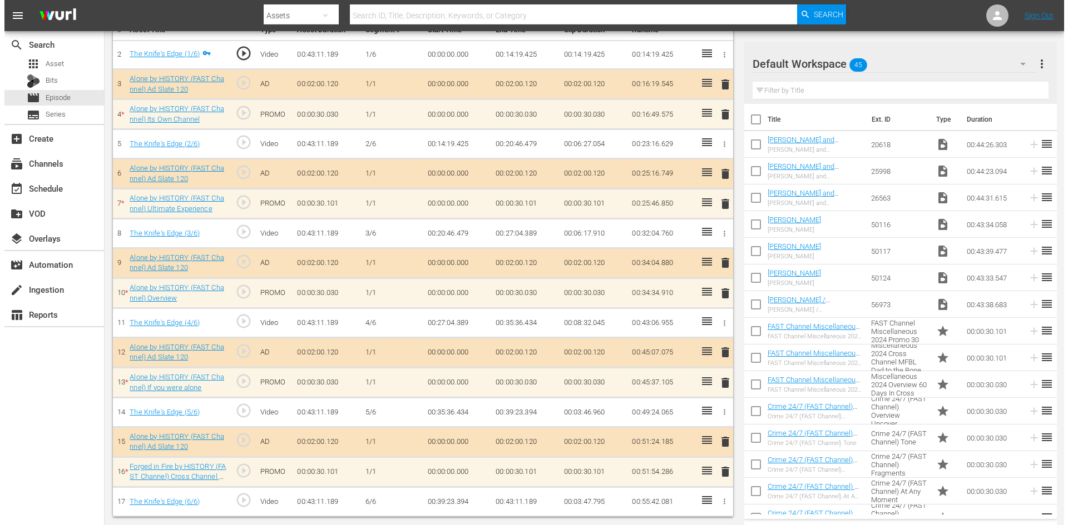
scroll to position [345, 0]
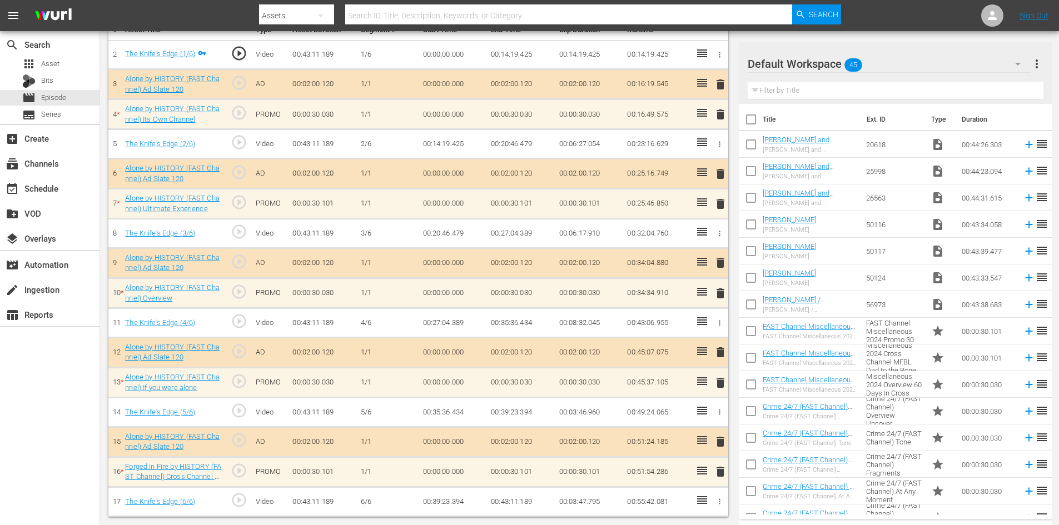
click at [943, 62] on div "Default Workspace 45" at bounding box center [890, 63] width 284 height 31
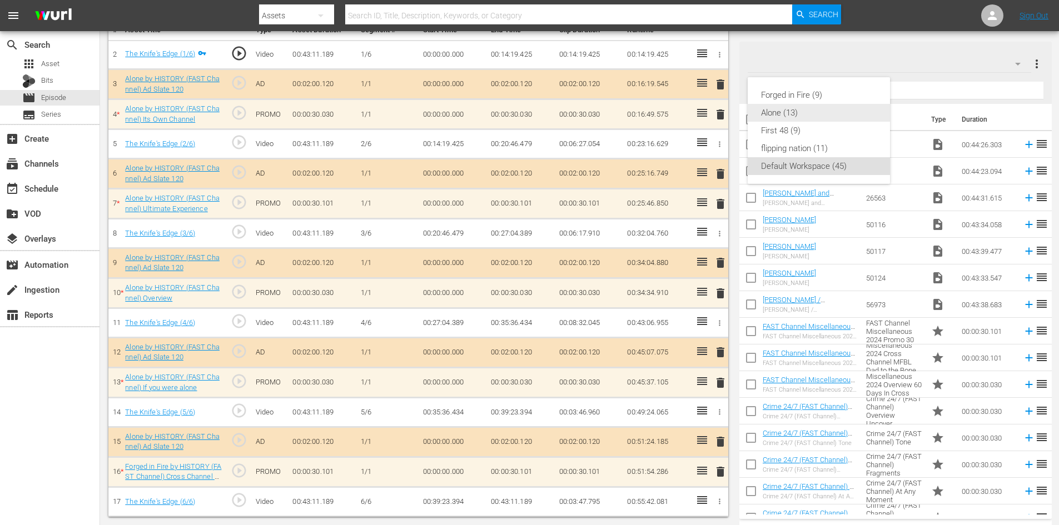
click at [799, 111] on div "Alone (13)" at bounding box center [819, 113] width 116 height 18
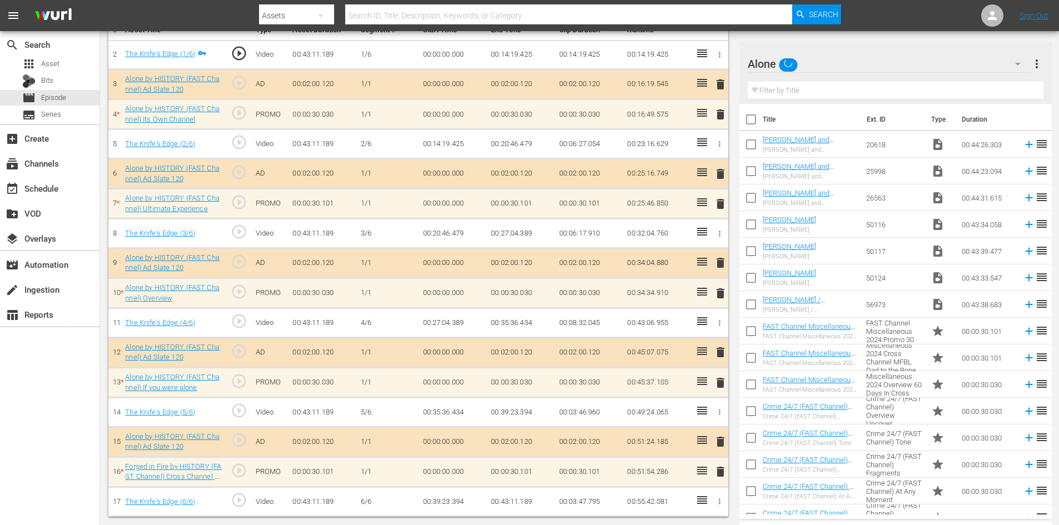
click at [721, 470] on span "delete" at bounding box center [720, 471] width 13 height 13
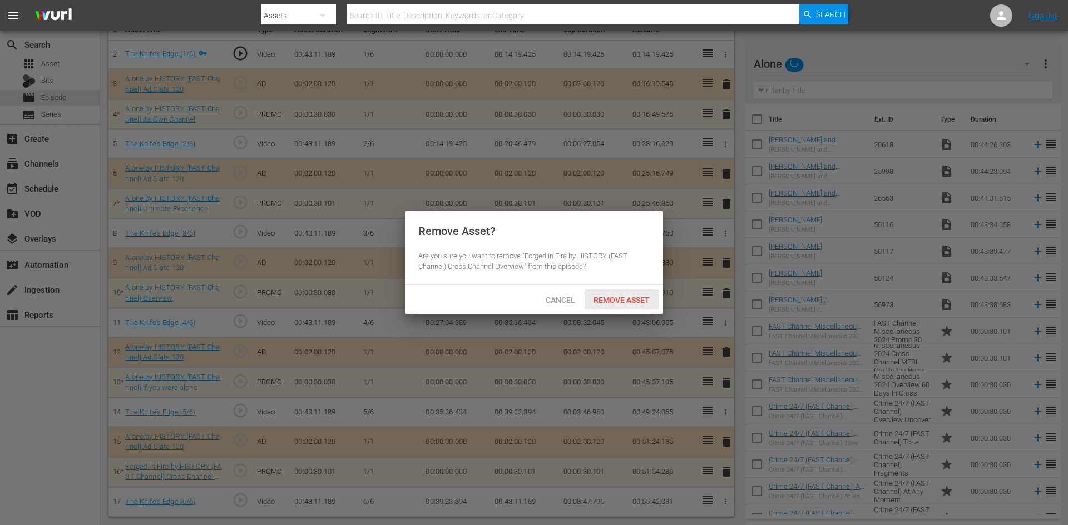
click at [623, 292] on div "Remove Asset" at bounding box center [621, 300] width 74 height 21
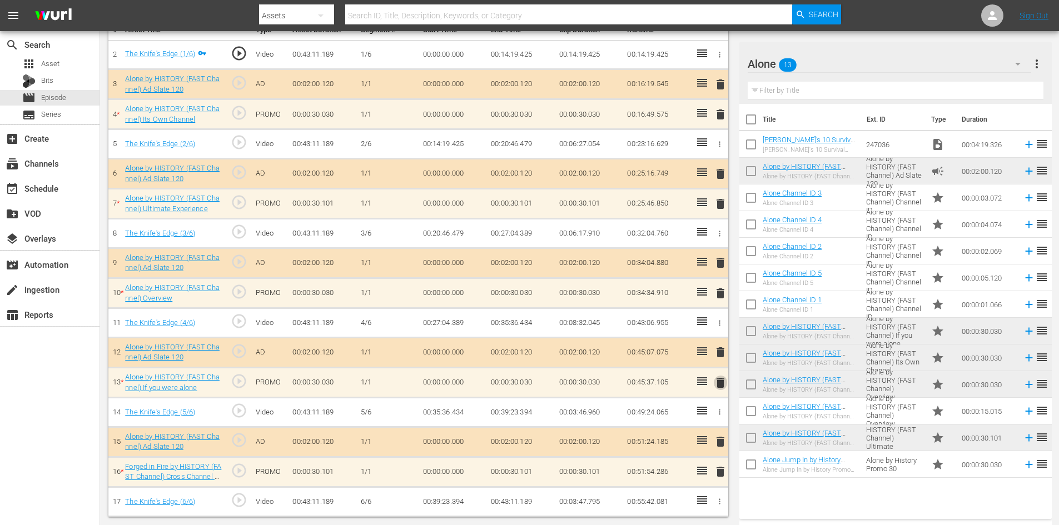
click at [718, 386] on span "delete" at bounding box center [720, 382] width 13 height 13
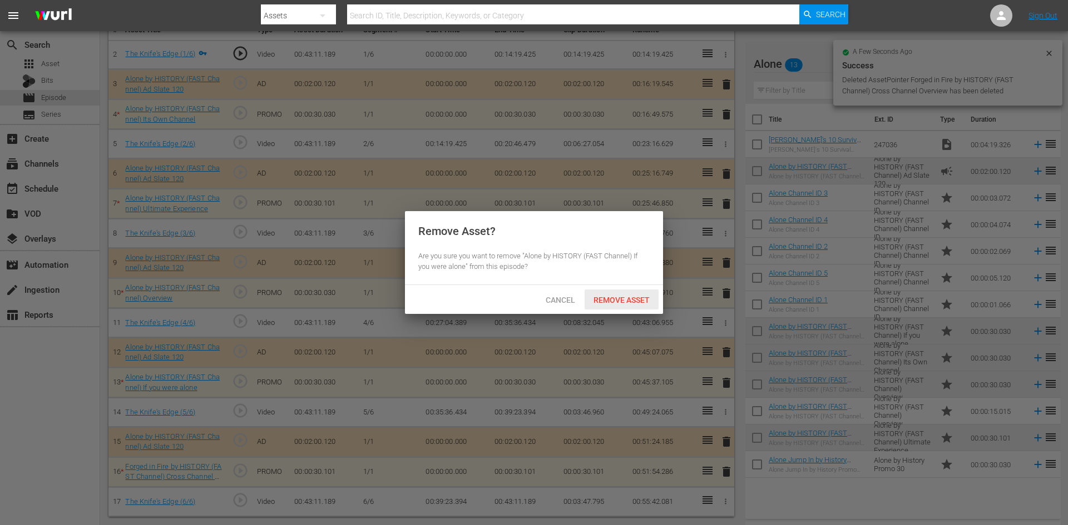
click at [632, 301] on span "Remove Asset" at bounding box center [621, 300] width 74 height 9
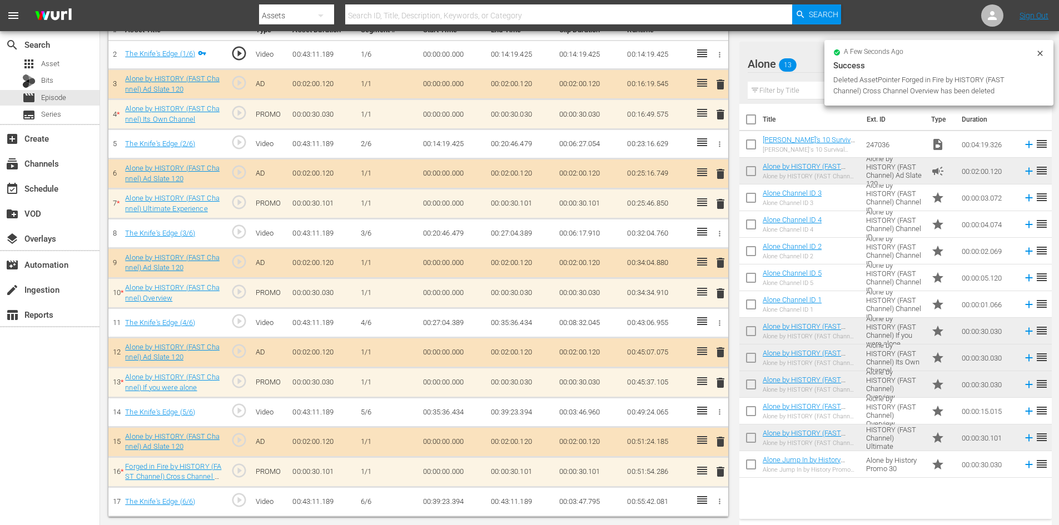
click at [727, 291] on span "delete" at bounding box center [720, 293] width 13 height 13
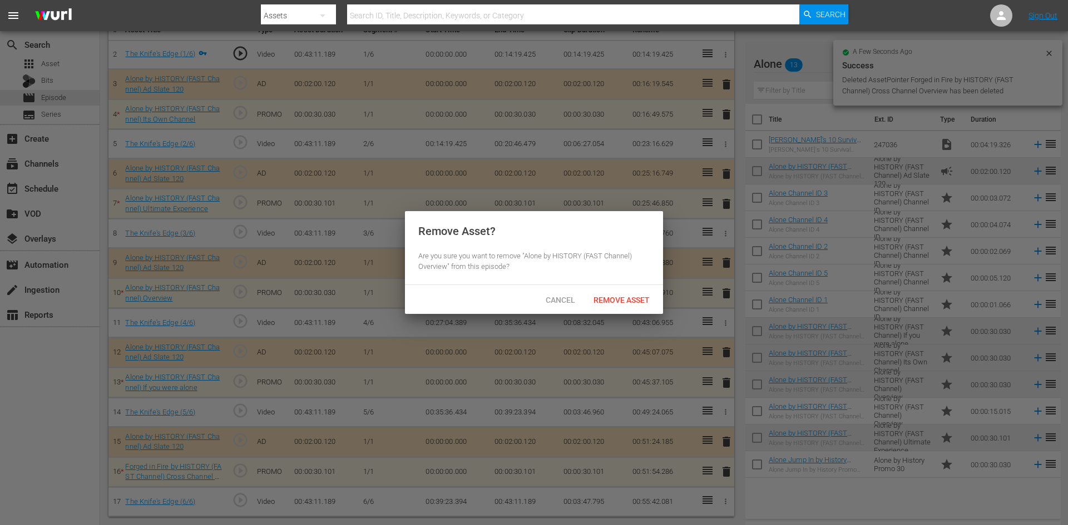
scroll to position [314, 0]
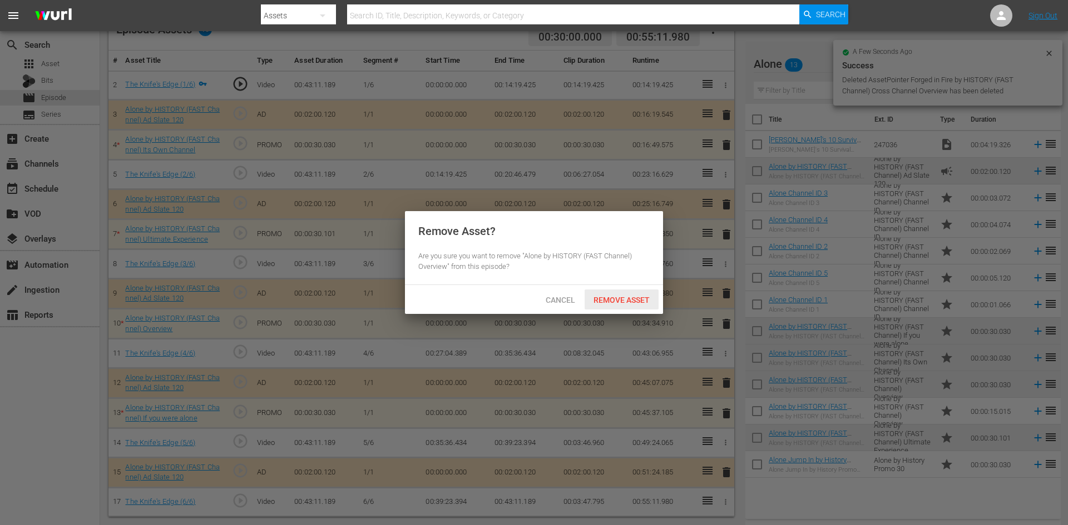
click at [632, 309] on div "Remove Asset" at bounding box center [621, 300] width 74 height 21
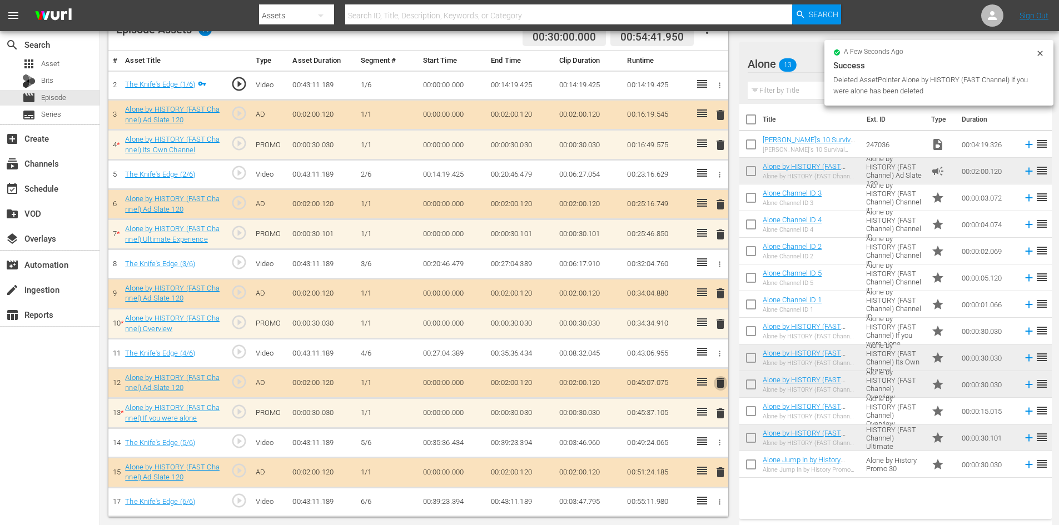
click at [719, 386] on span "delete" at bounding box center [720, 382] width 13 height 13
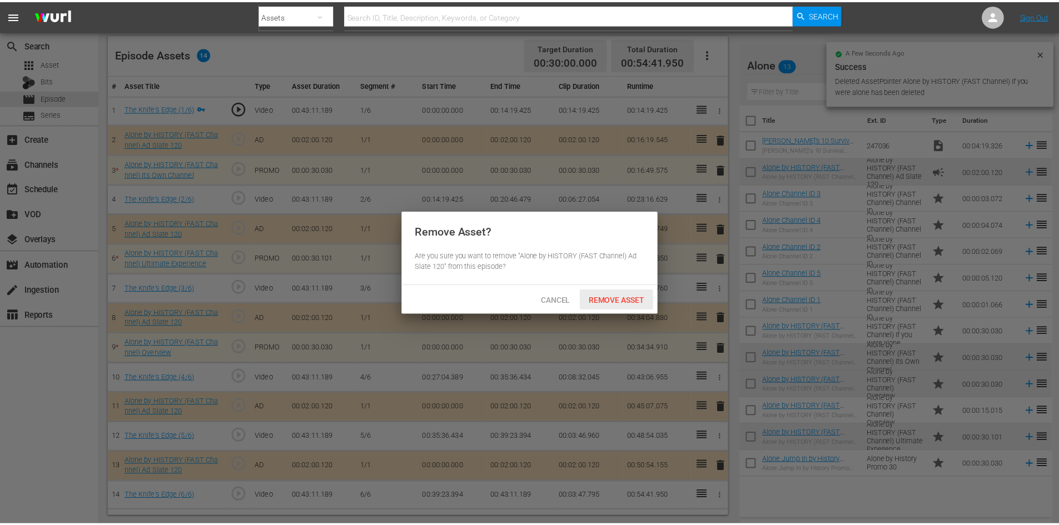
scroll to position [290, 0]
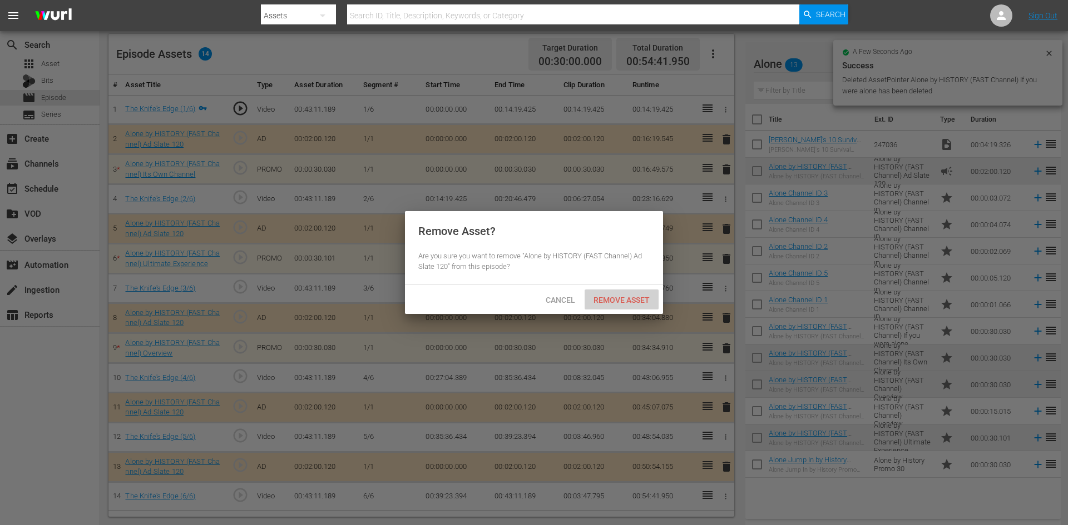
click at [627, 299] on span "Remove Asset" at bounding box center [621, 300] width 74 height 9
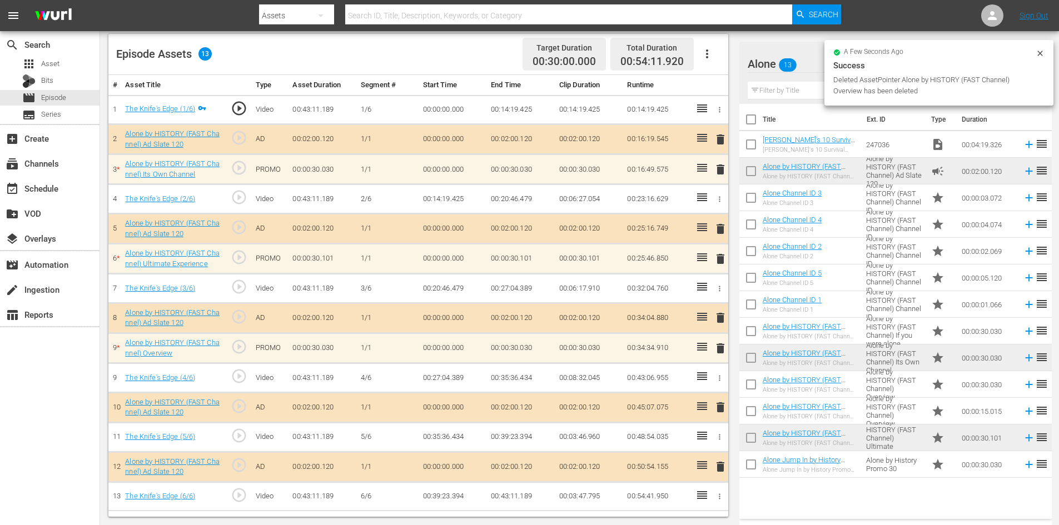
click at [720, 264] on span "delete" at bounding box center [720, 258] width 13 height 13
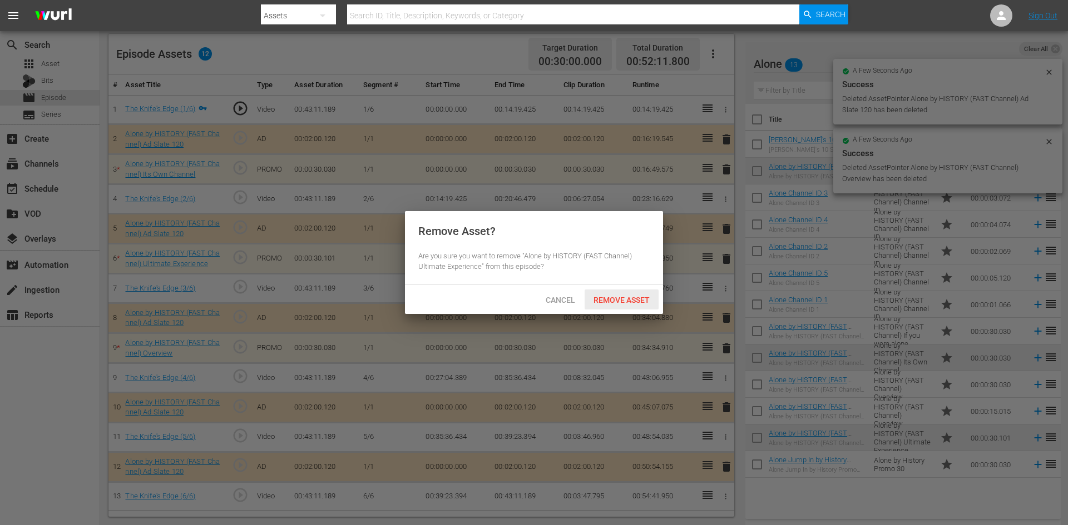
click at [628, 299] on span "Remove Asset" at bounding box center [621, 300] width 74 height 9
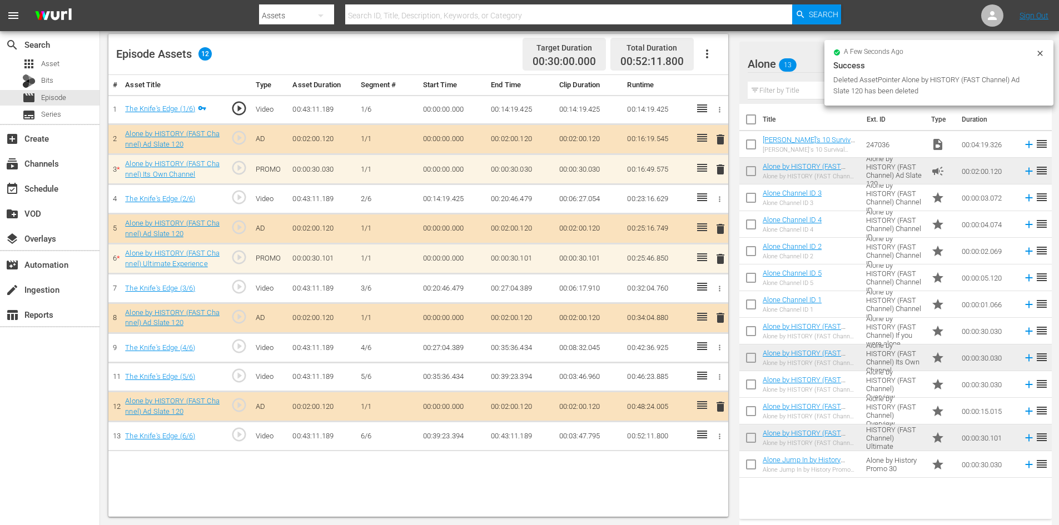
click at [723, 168] on span "delete" at bounding box center [720, 169] width 13 height 13
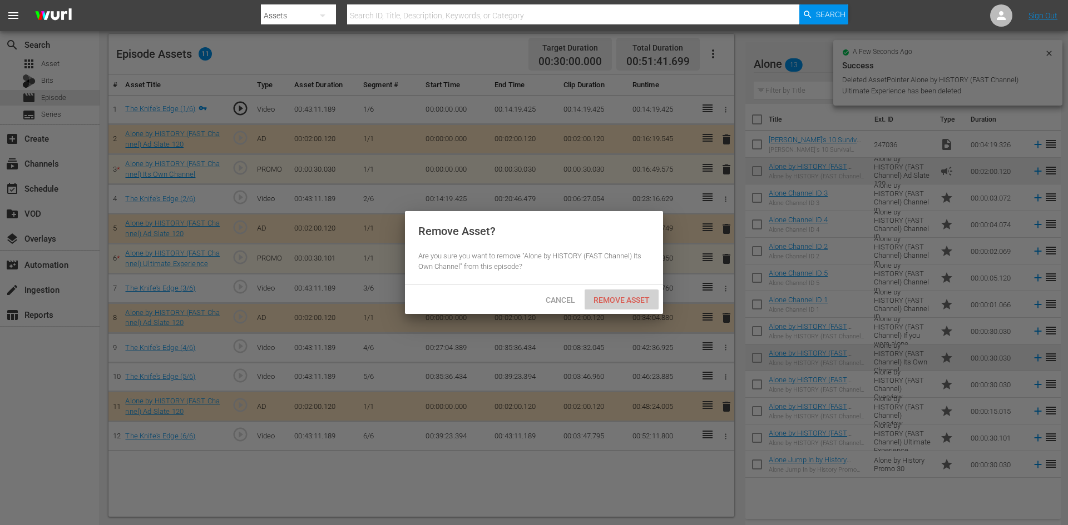
click at [608, 301] on span "Remove Asset" at bounding box center [621, 300] width 74 height 9
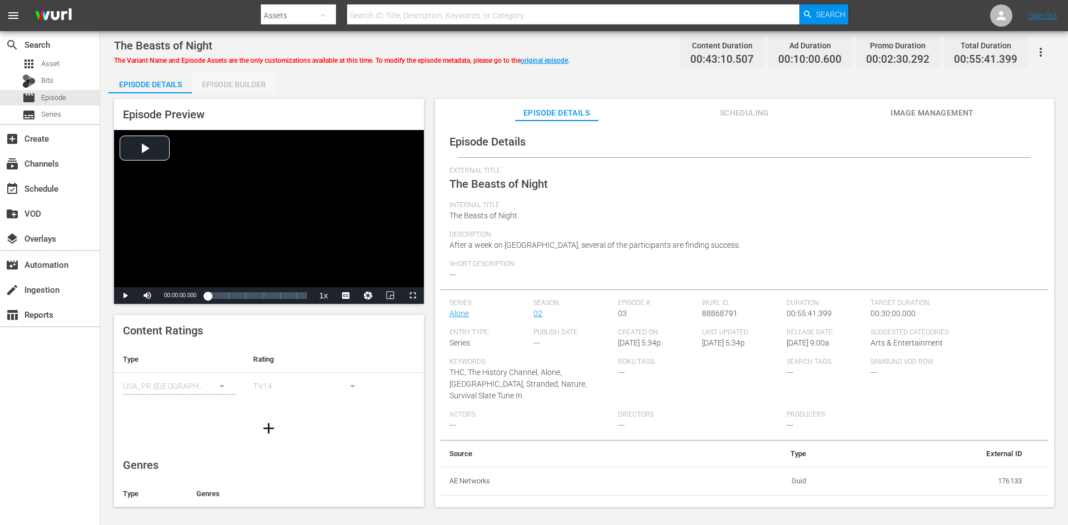
click at [231, 86] on div "Episode Builder" at bounding box center [233, 84] width 83 height 27
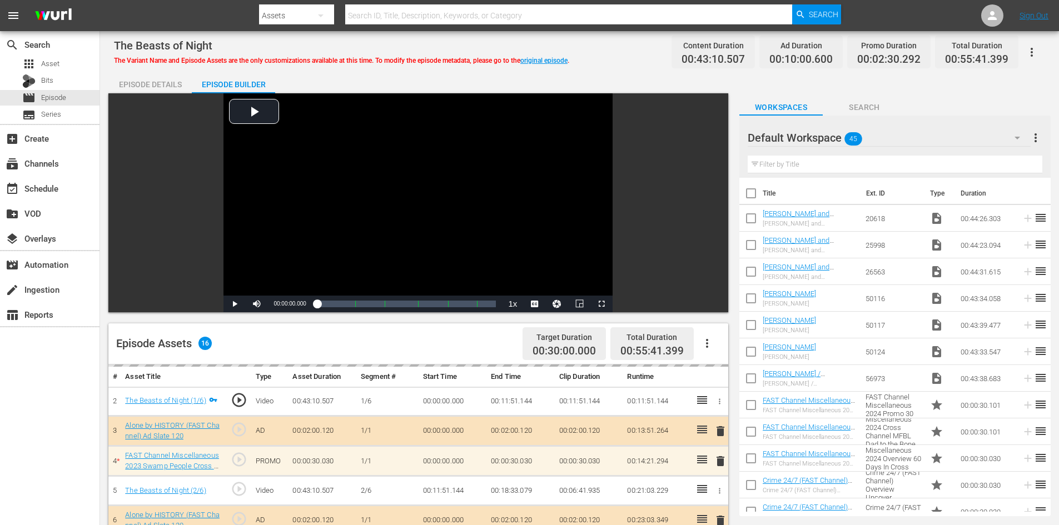
click at [927, 133] on div "Default Workspace 45" at bounding box center [889, 137] width 283 height 31
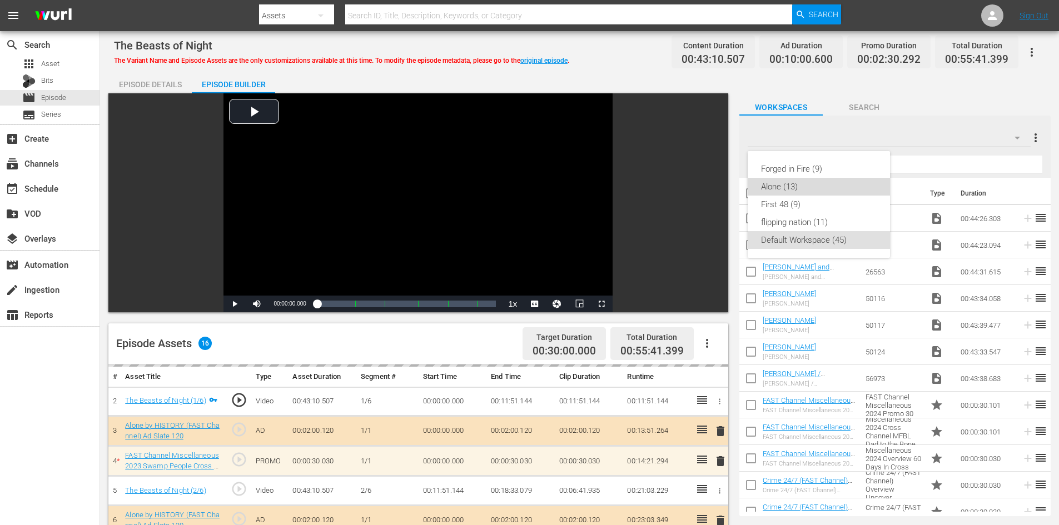
click at [781, 185] on div "Alone (13)" at bounding box center [819, 187] width 116 height 18
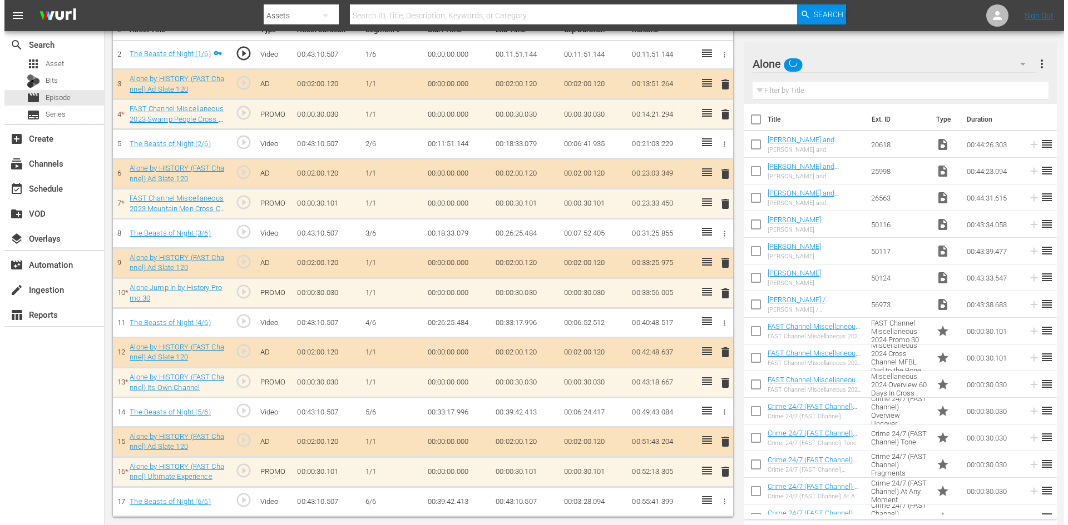
scroll to position [345, 0]
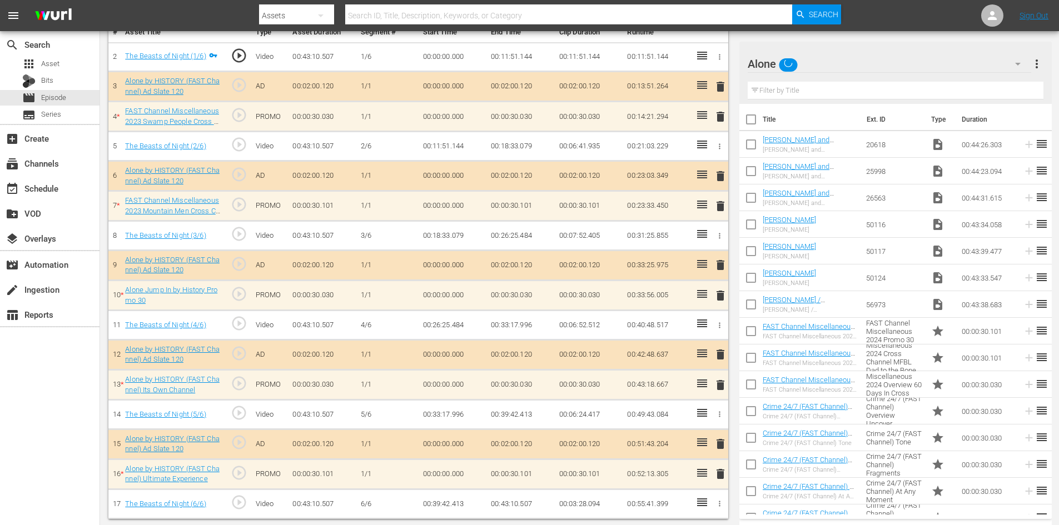
click at [721, 474] on span "delete" at bounding box center [720, 474] width 13 height 13
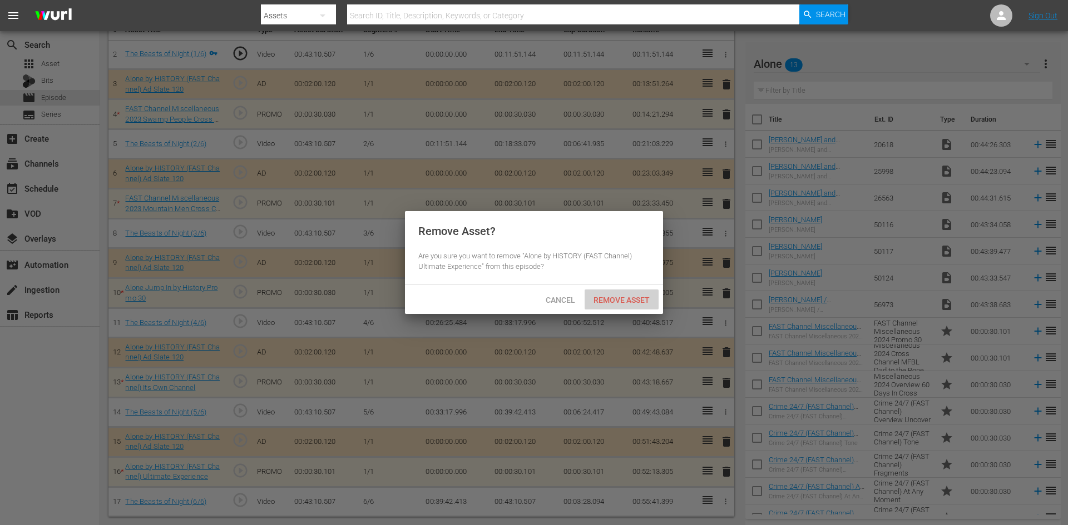
click at [627, 300] on span "Remove Asset" at bounding box center [621, 300] width 74 height 9
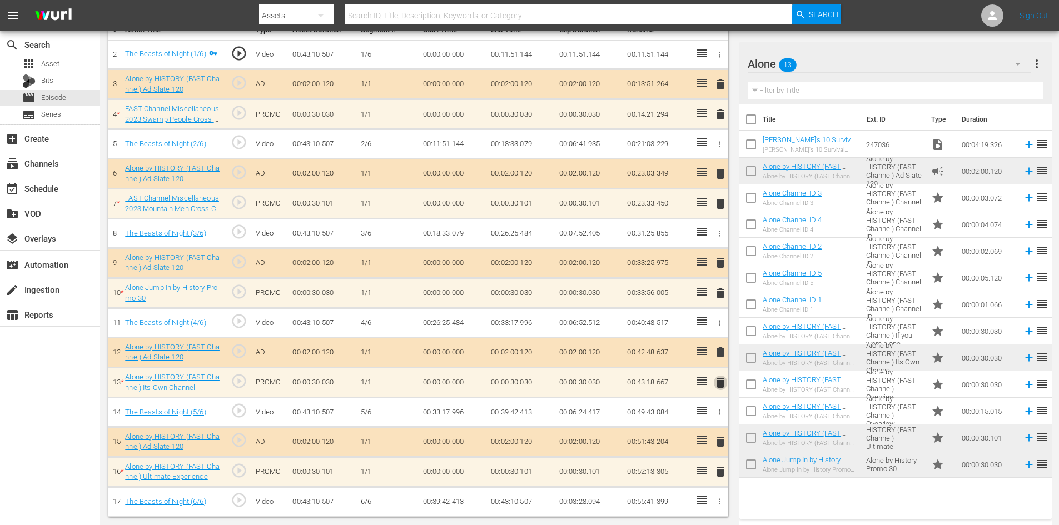
click at [721, 383] on span "delete" at bounding box center [720, 382] width 13 height 13
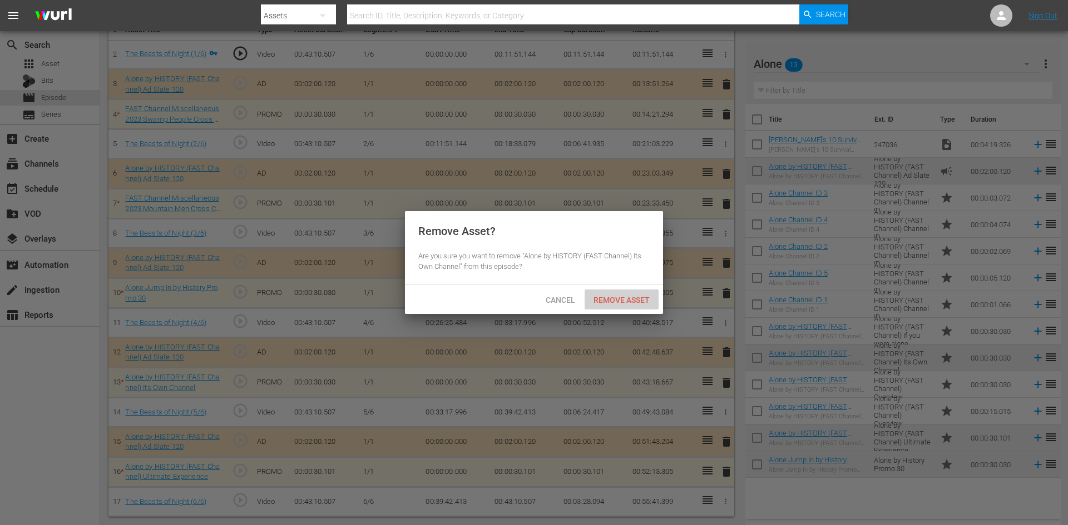
click at [628, 291] on div "Remove Asset" at bounding box center [621, 300] width 74 height 21
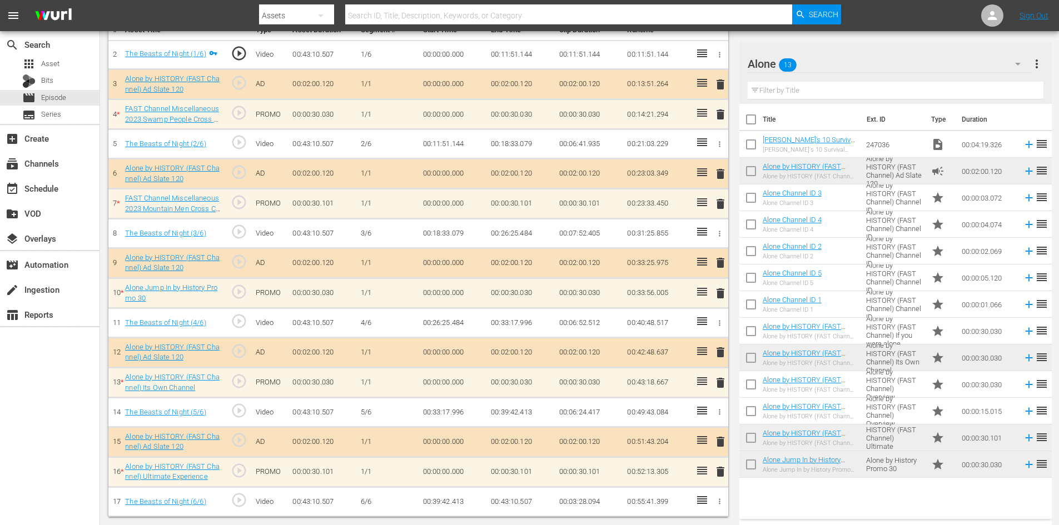
click at [719, 351] on span "delete" at bounding box center [720, 352] width 13 height 13
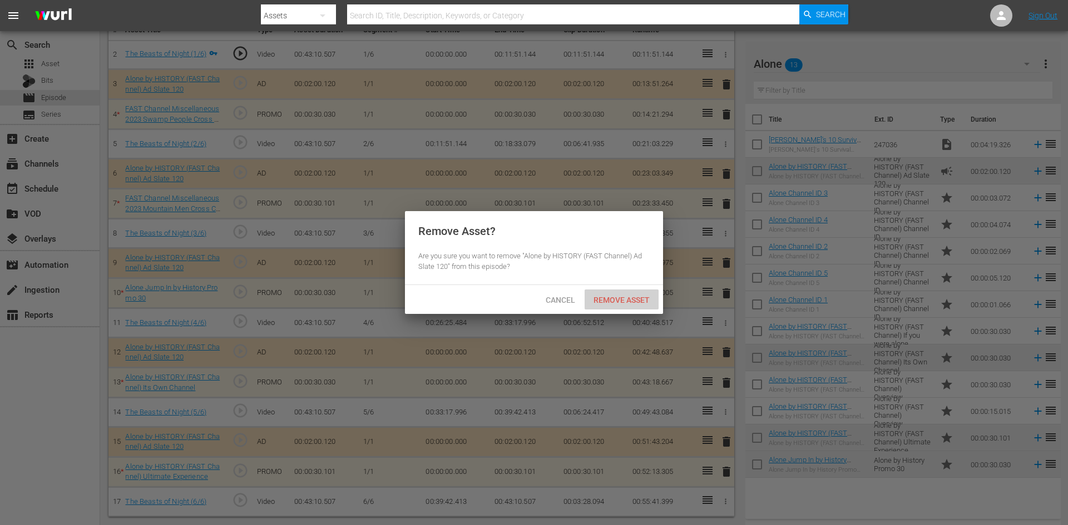
click at [636, 299] on span "Remove Asset" at bounding box center [621, 300] width 74 height 9
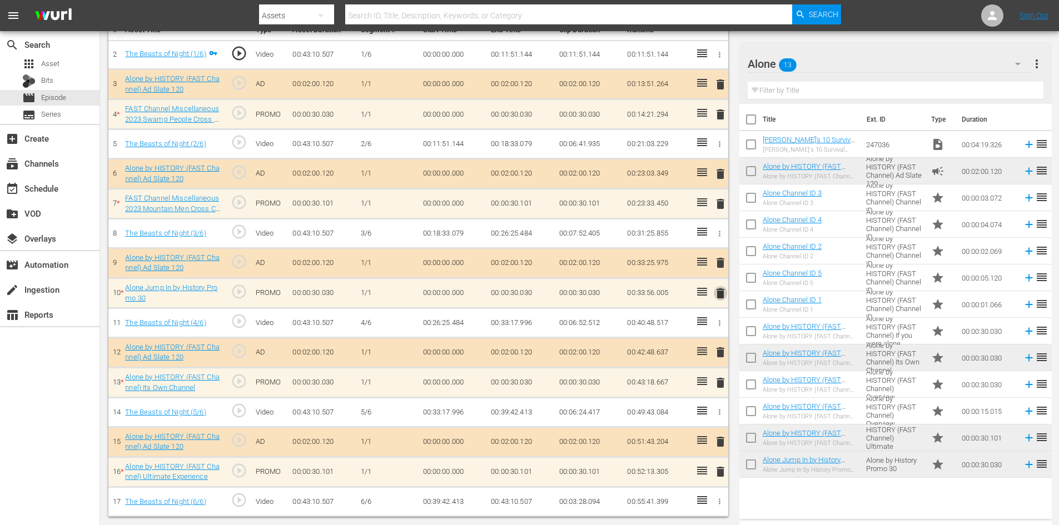
click at [721, 296] on span "delete" at bounding box center [720, 293] width 13 height 13
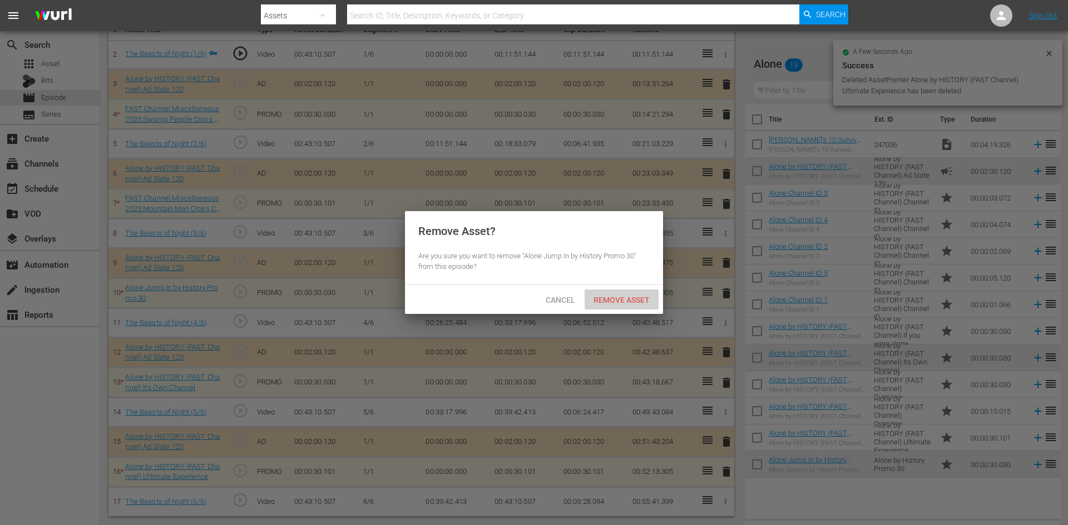
click at [632, 301] on span "Remove Asset" at bounding box center [621, 300] width 74 height 9
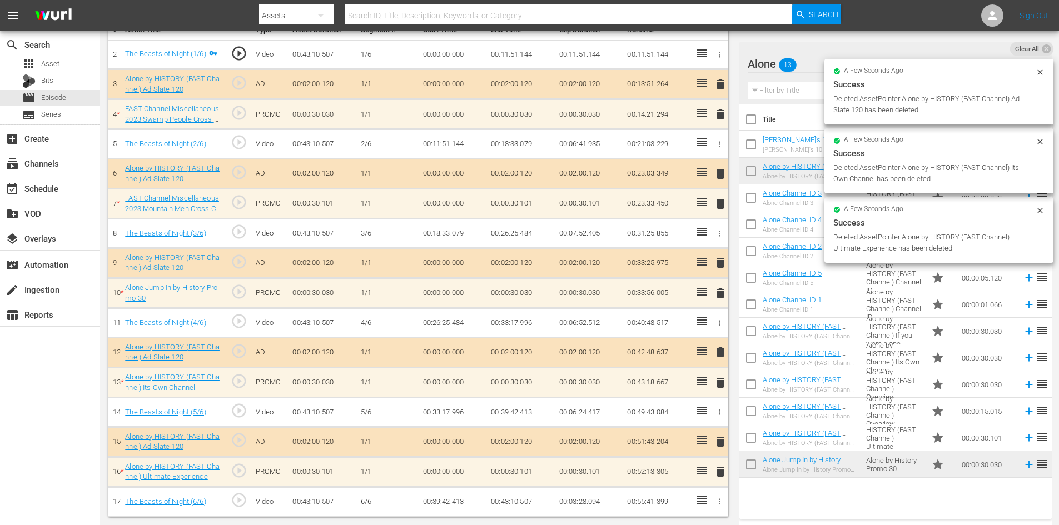
drag, startPoint x: 722, startPoint y: 205, endPoint x: 716, endPoint y: 207, distance: 6.7
click at [722, 205] on span "delete" at bounding box center [720, 203] width 13 height 13
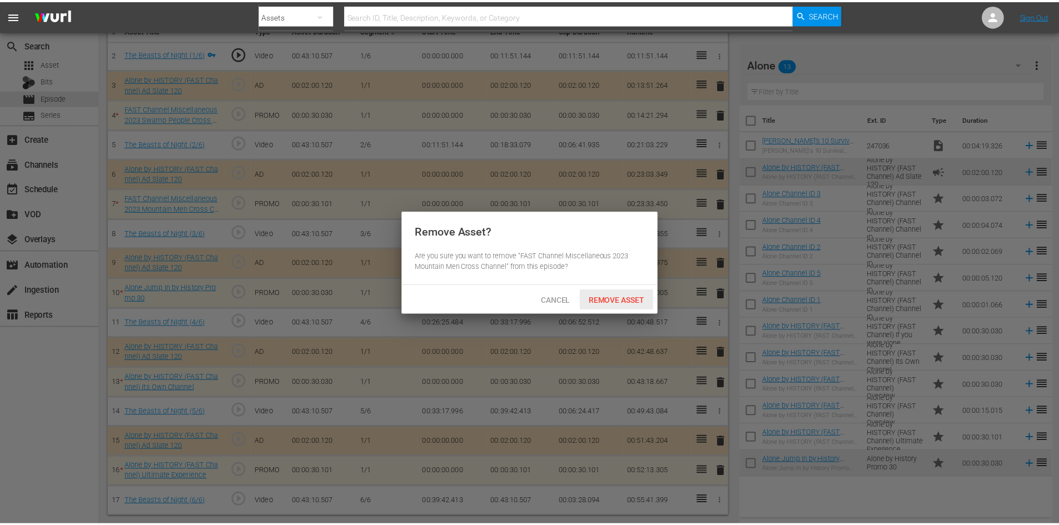
scroll to position [290, 0]
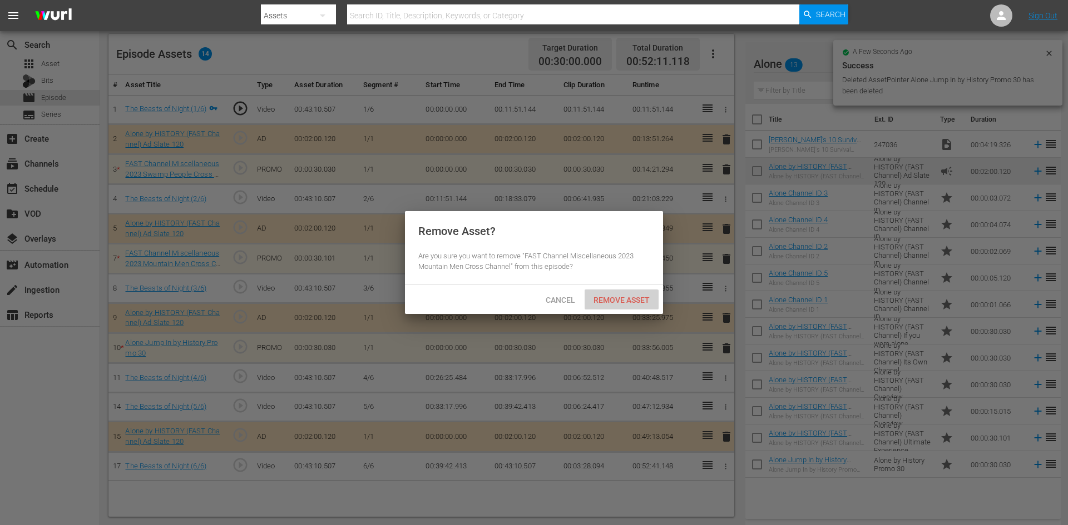
click at [608, 301] on span "Remove Asset" at bounding box center [621, 300] width 74 height 9
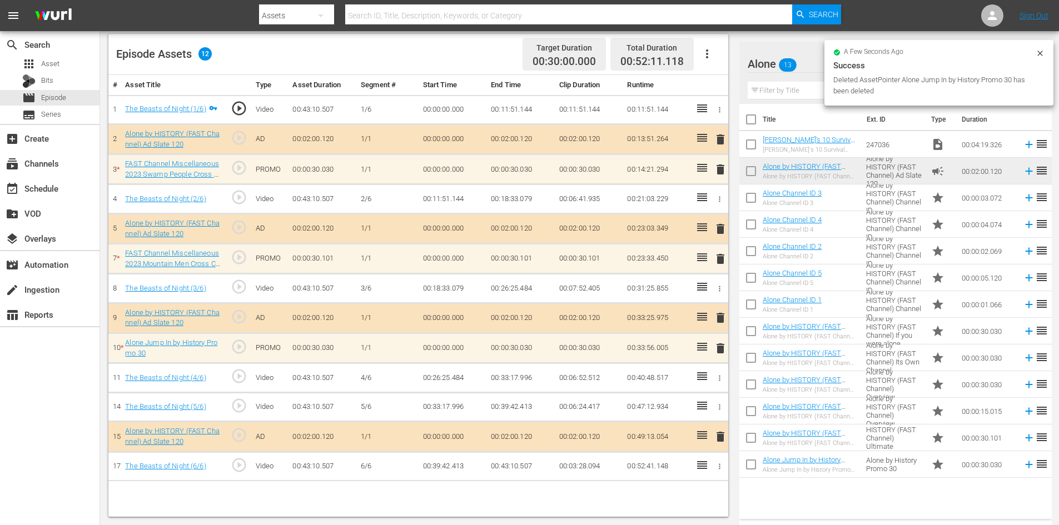
click at [722, 168] on span "delete" at bounding box center [720, 169] width 13 height 13
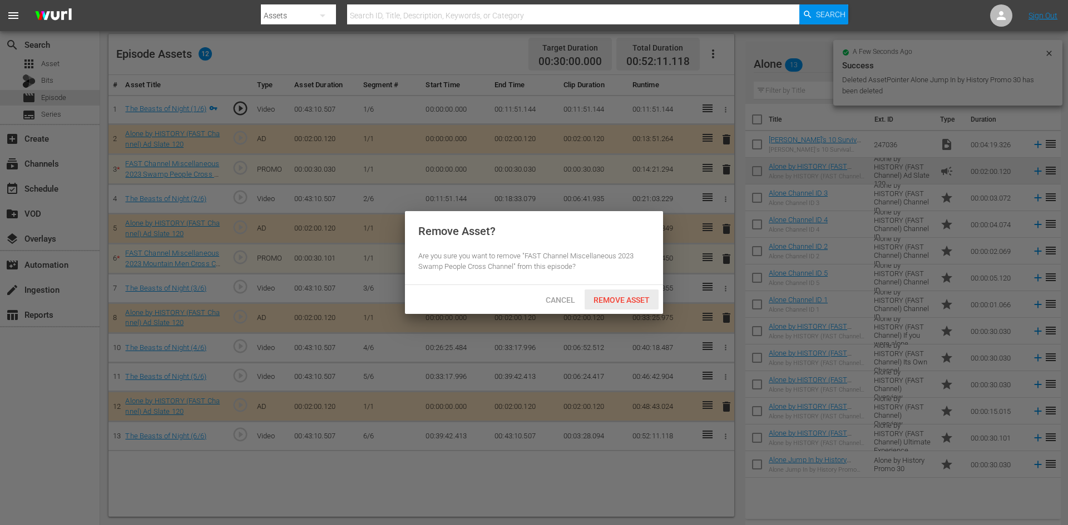
click at [621, 296] on span "Remove Asset" at bounding box center [621, 300] width 74 height 9
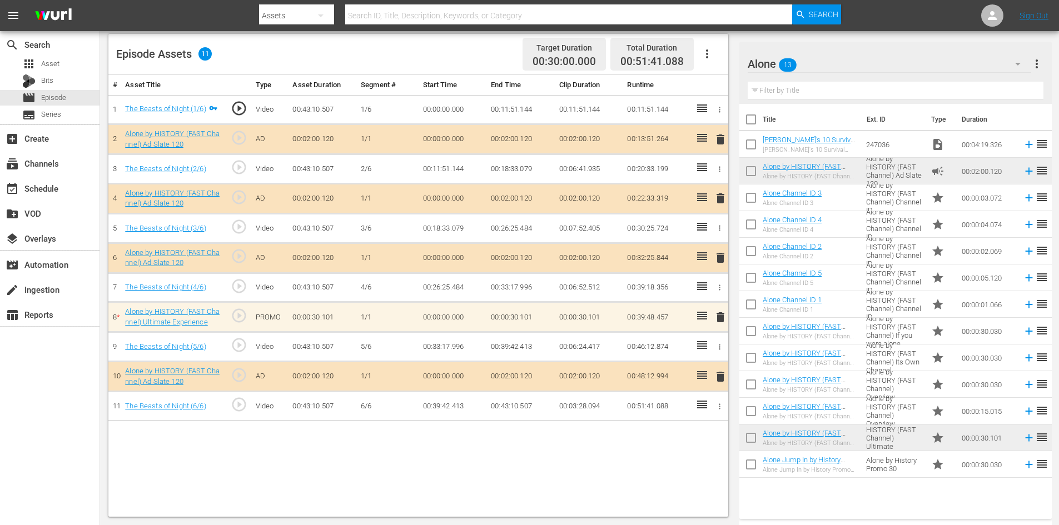
click at [720, 316] on span "delete" at bounding box center [720, 317] width 13 height 13
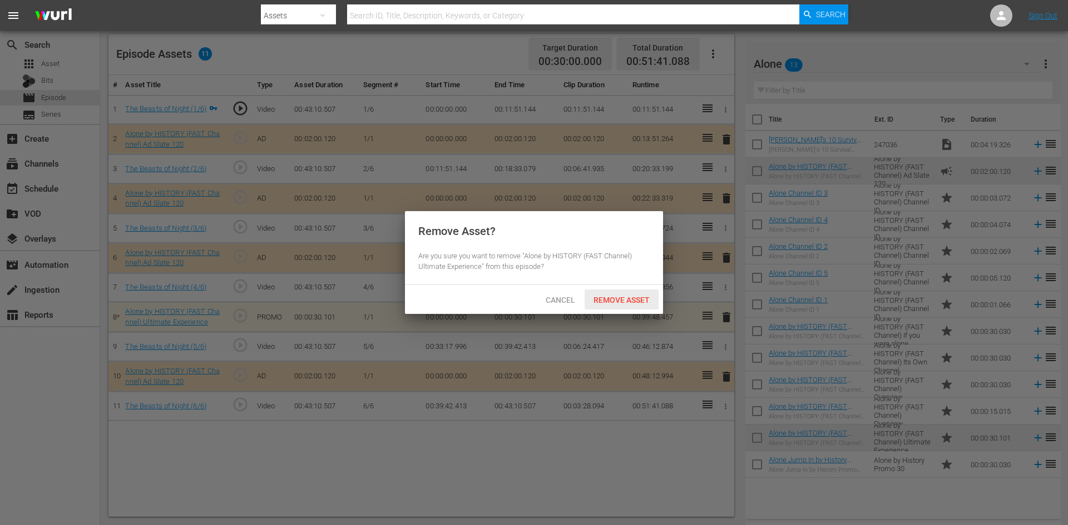
click at [590, 294] on div "Remove Asset" at bounding box center [621, 300] width 74 height 21
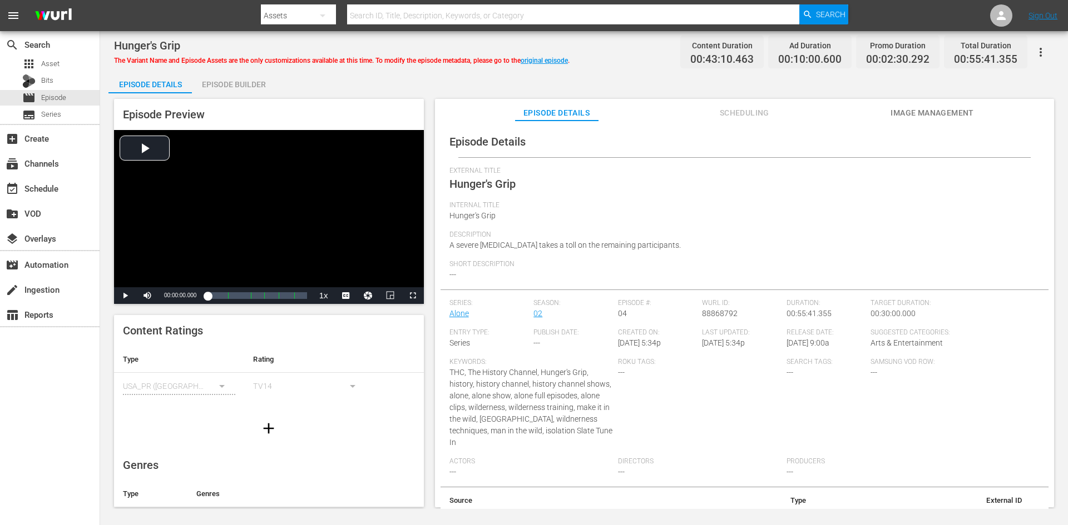
click at [237, 80] on div "Episode Builder" at bounding box center [233, 84] width 83 height 27
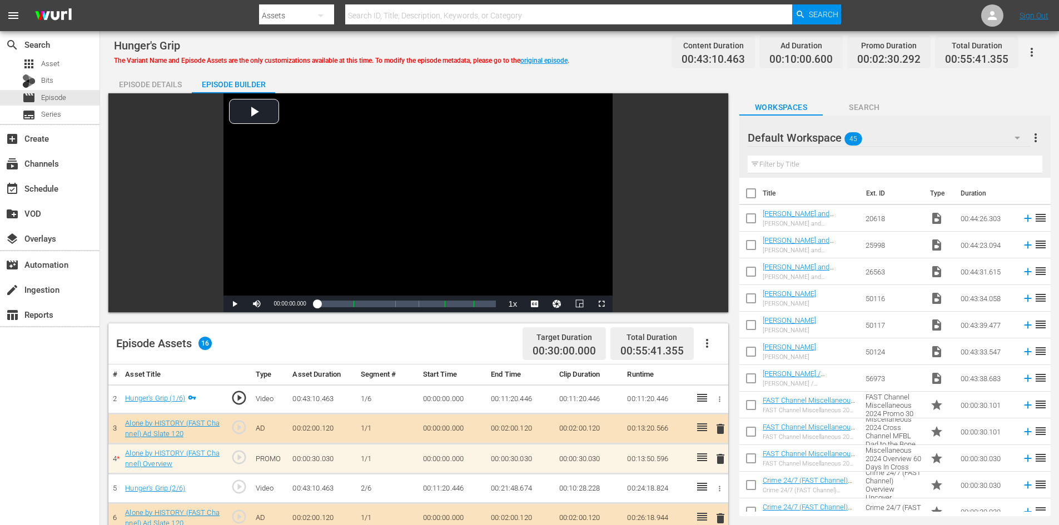
click at [951, 141] on div "Default Workspace 45" at bounding box center [889, 137] width 283 height 31
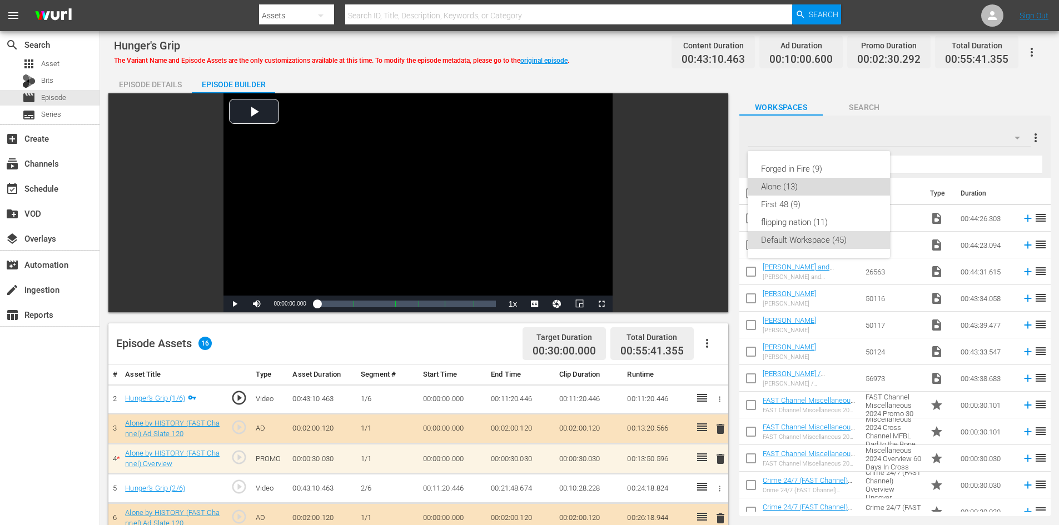
click at [788, 190] on div "Alone (13)" at bounding box center [819, 187] width 116 height 18
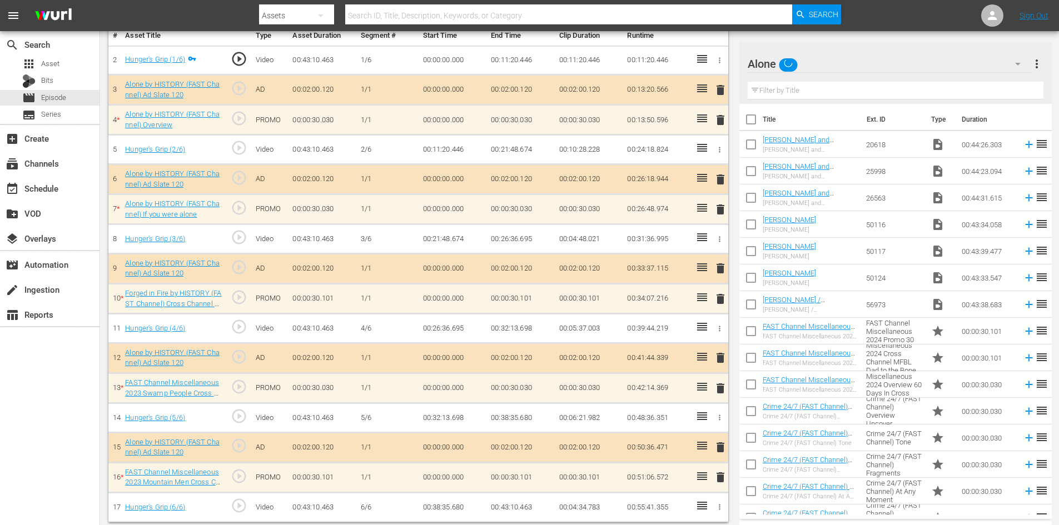
scroll to position [345, 0]
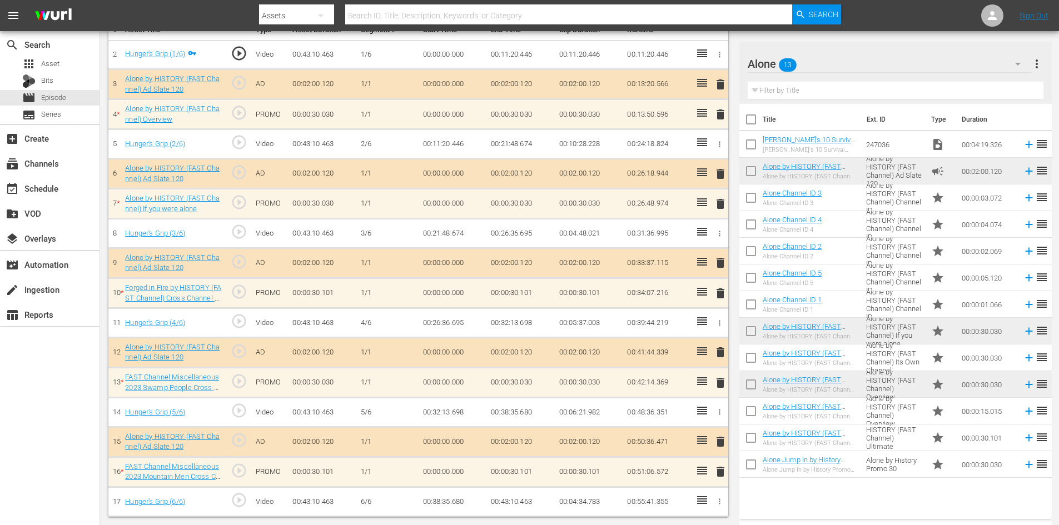
click at [716, 471] on span "delete" at bounding box center [720, 471] width 13 height 13
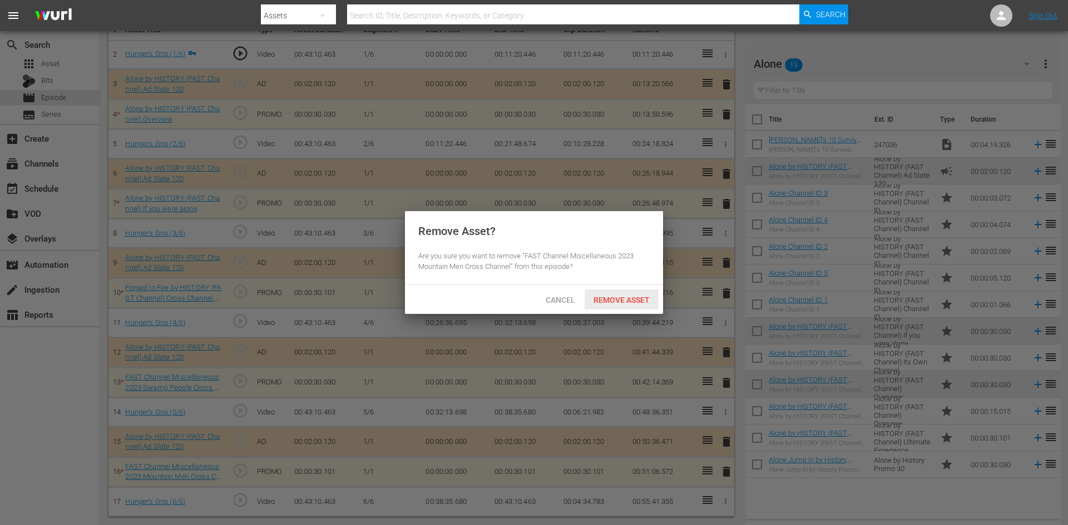
click at [622, 301] on span "Remove Asset" at bounding box center [621, 300] width 74 height 9
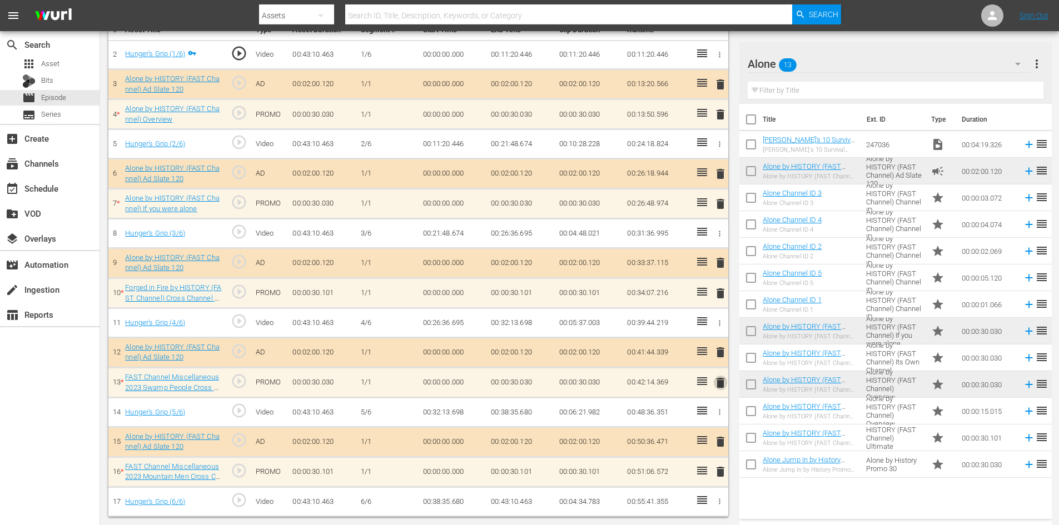
click at [718, 382] on span "delete" at bounding box center [720, 382] width 13 height 13
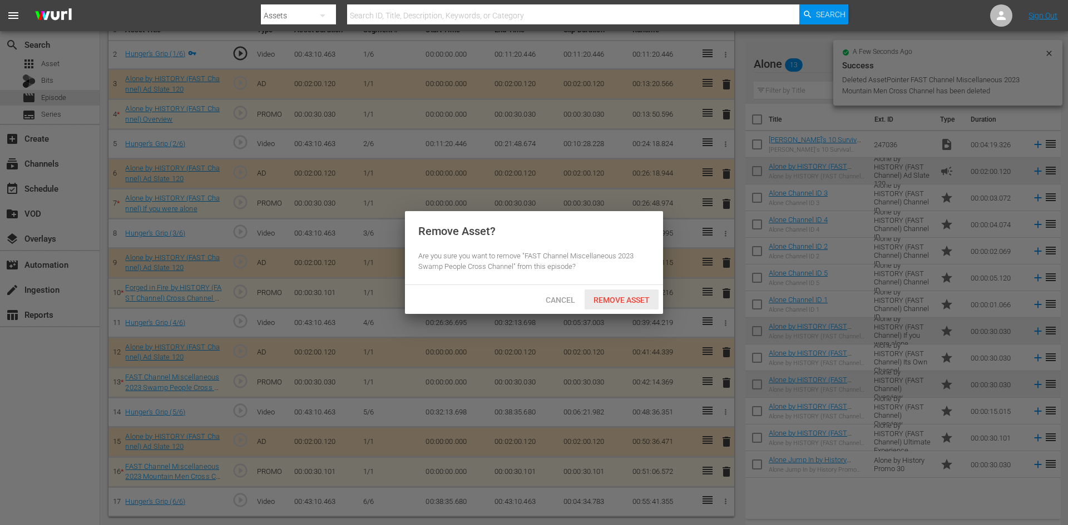
click at [628, 302] on span "Remove Asset" at bounding box center [621, 300] width 74 height 9
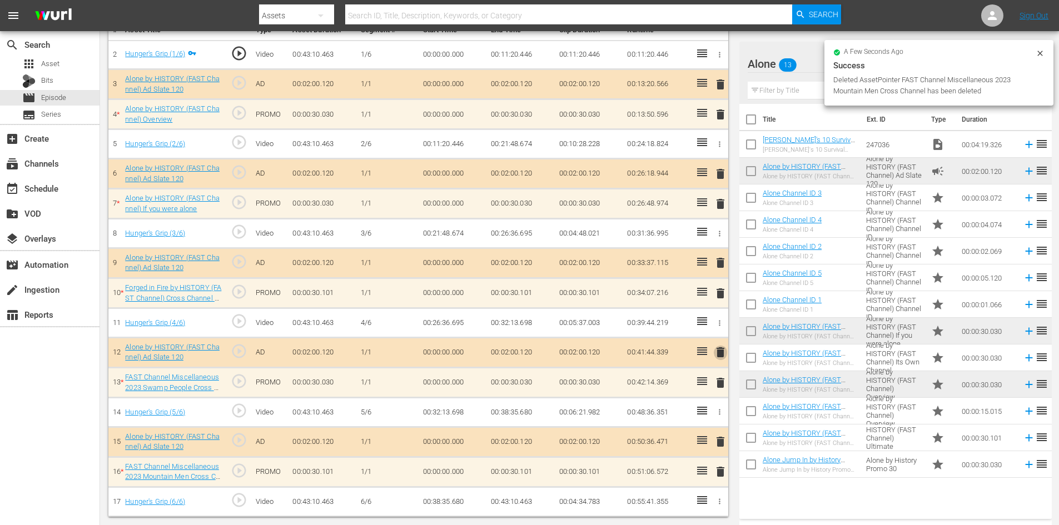
click at [718, 350] on span "delete" at bounding box center [720, 352] width 13 height 13
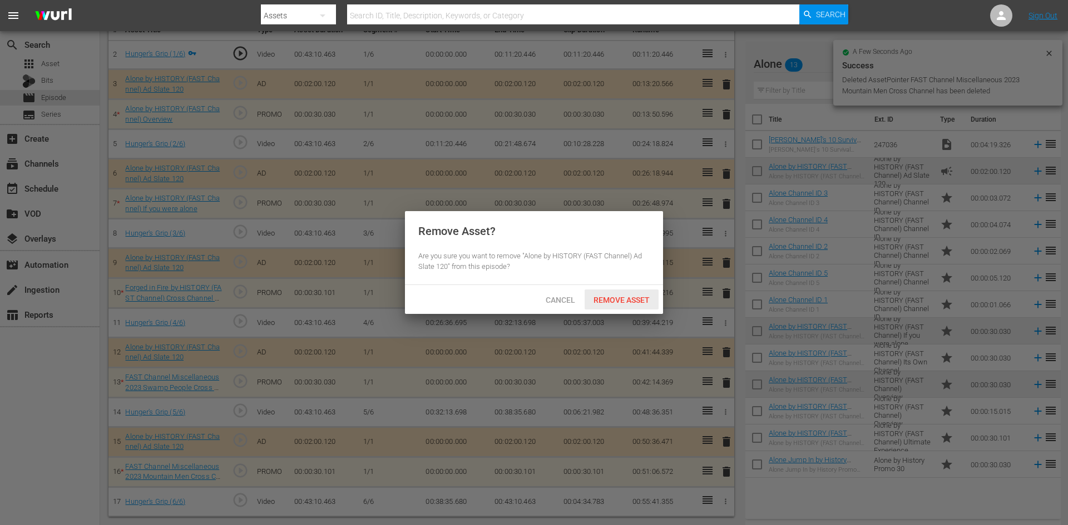
click at [629, 299] on span "Remove Asset" at bounding box center [621, 300] width 74 height 9
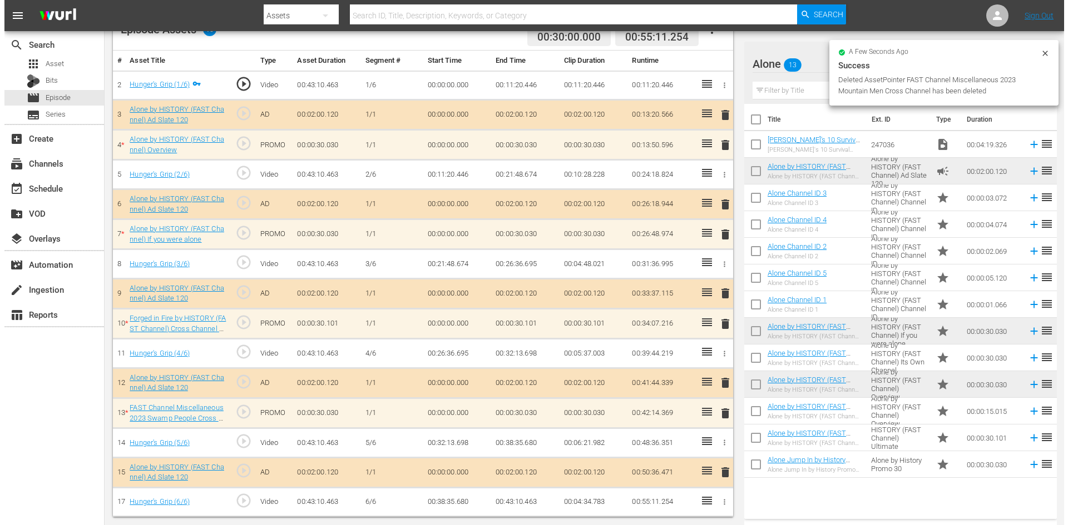
scroll to position [314, 0]
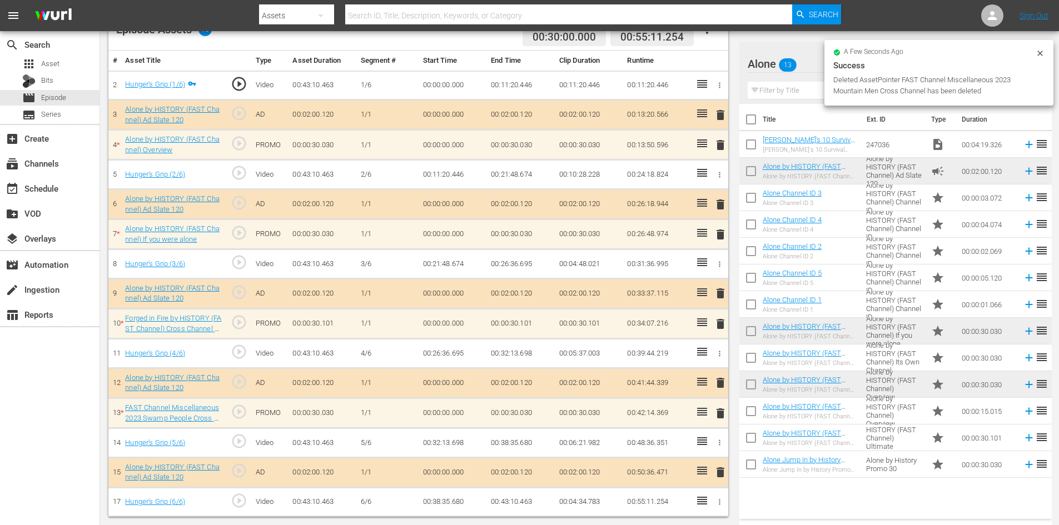
click at [718, 290] on span "delete" at bounding box center [720, 293] width 13 height 13
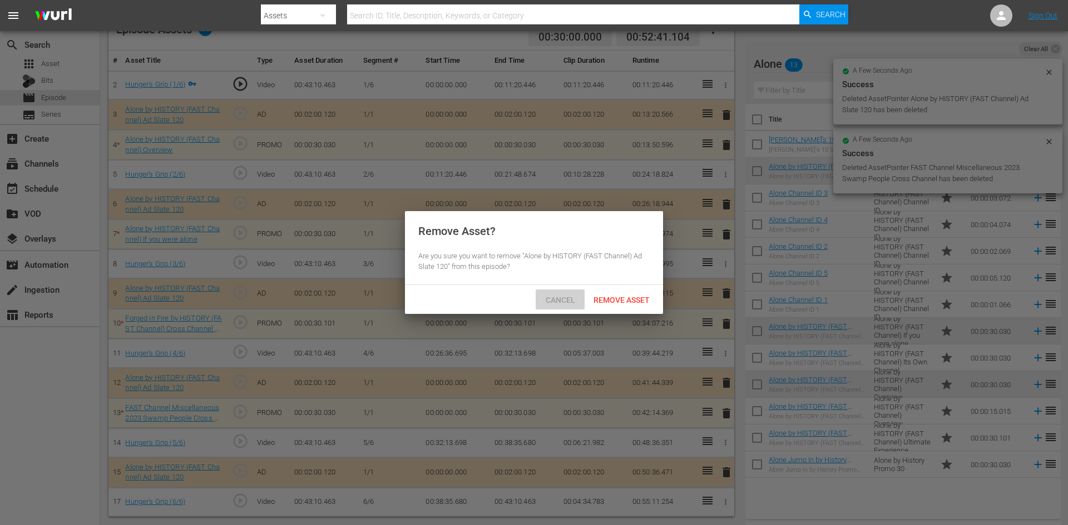
click at [565, 296] on span "Cancel" at bounding box center [560, 300] width 47 height 9
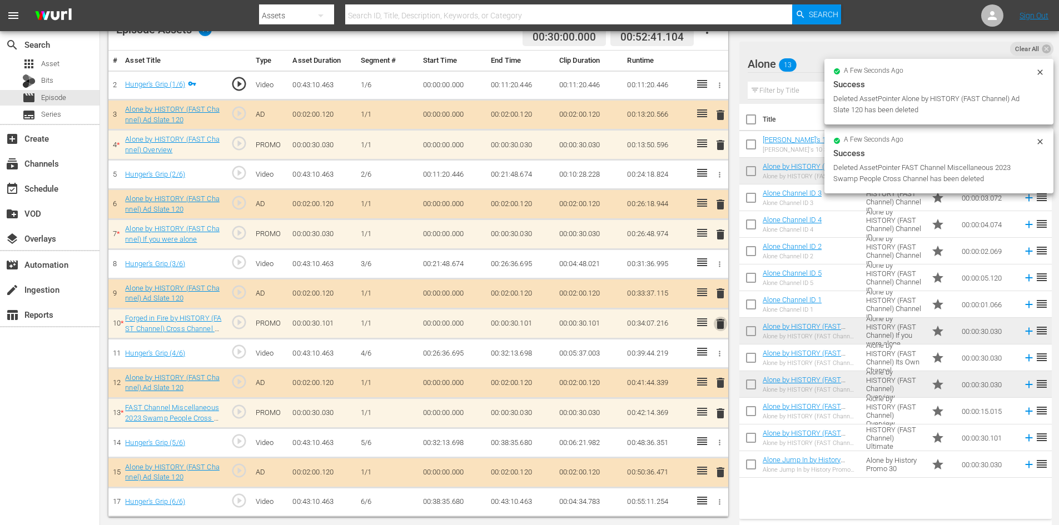
click at [721, 325] on span "delete" at bounding box center [720, 323] width 13 height 13
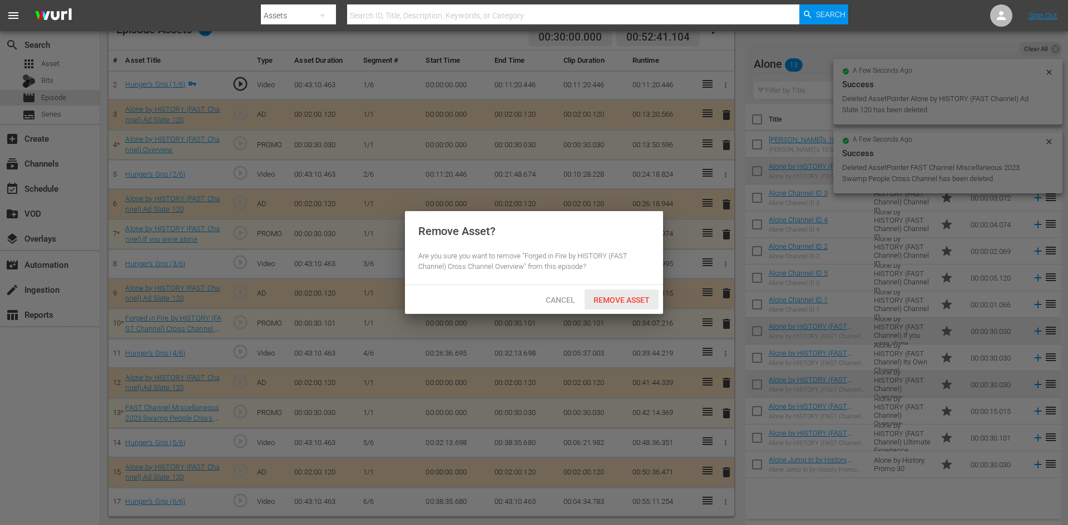
click at [626, 300] on span "Remove Asset" at bounding box center [621, 300] width 74 height 9
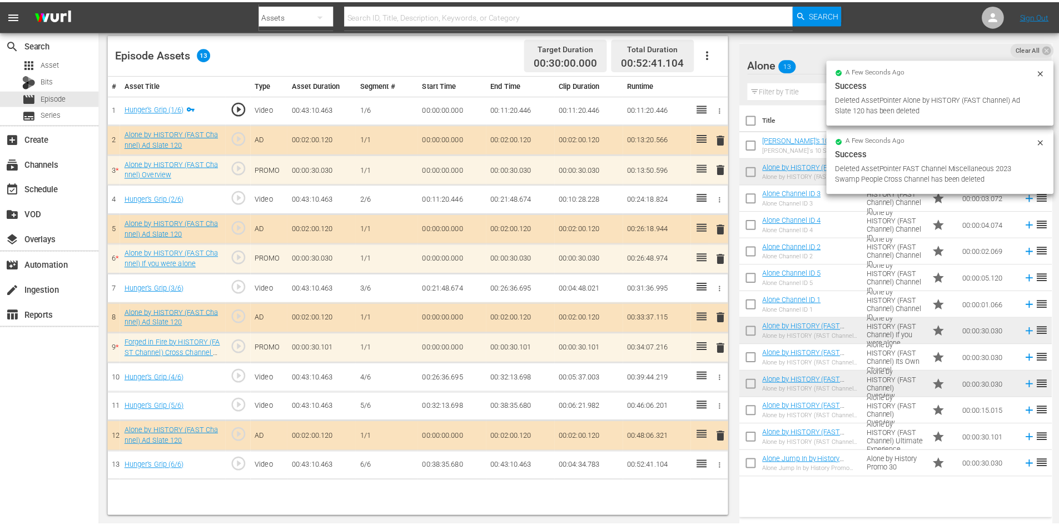
scroll to position [290, 0]
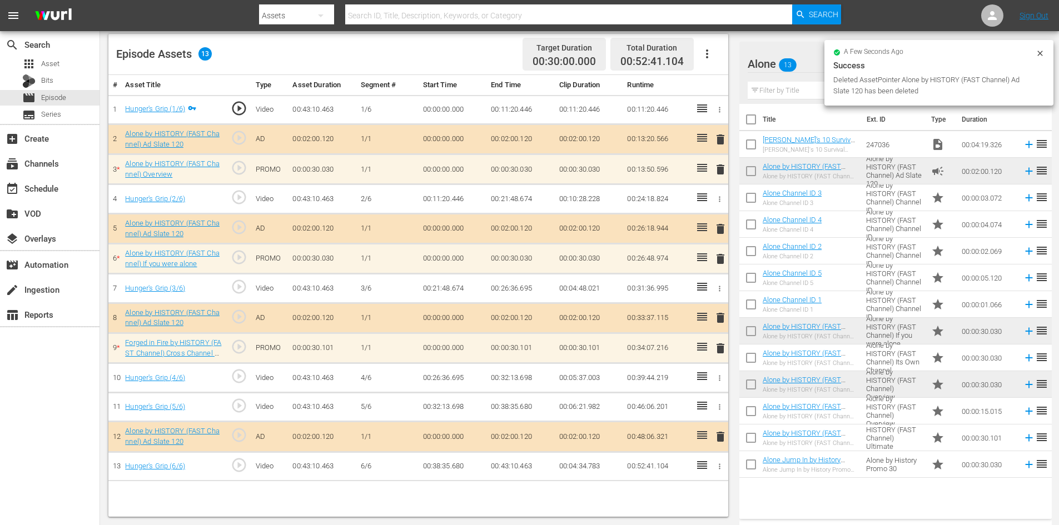
click at [720, 261] on span "delete" at bounding box center [720, 258] width 13 height 13
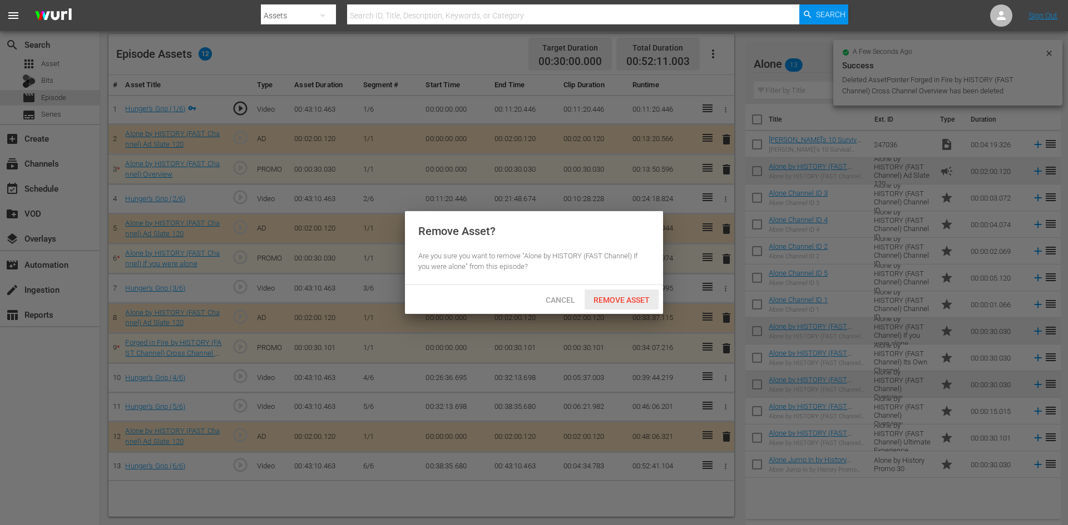
click at [598, 293] on div "Remove Asset" at bounding box center [621, 300] width 74 height 21
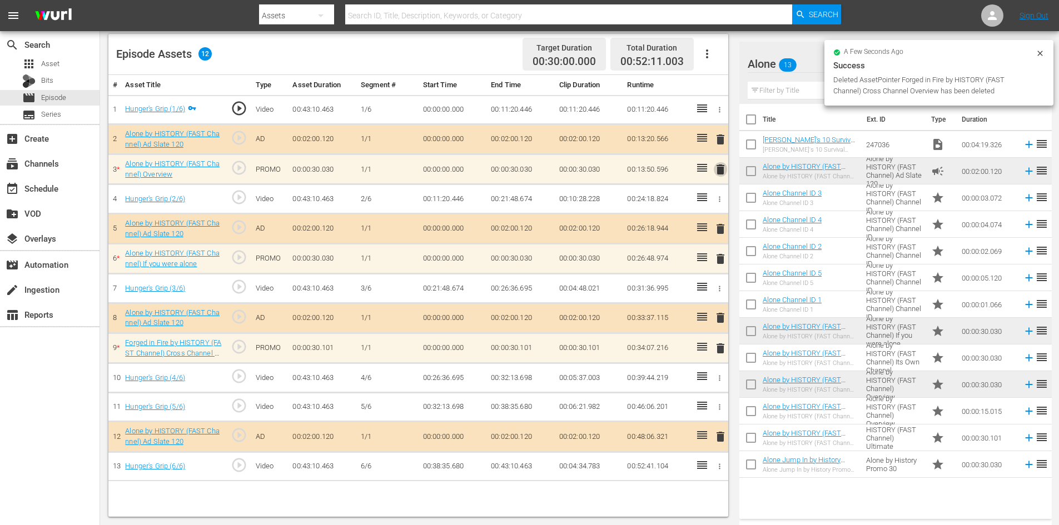
click at [724, 172] on span "delete" at bounding box center [720, 169] width 13 height 13
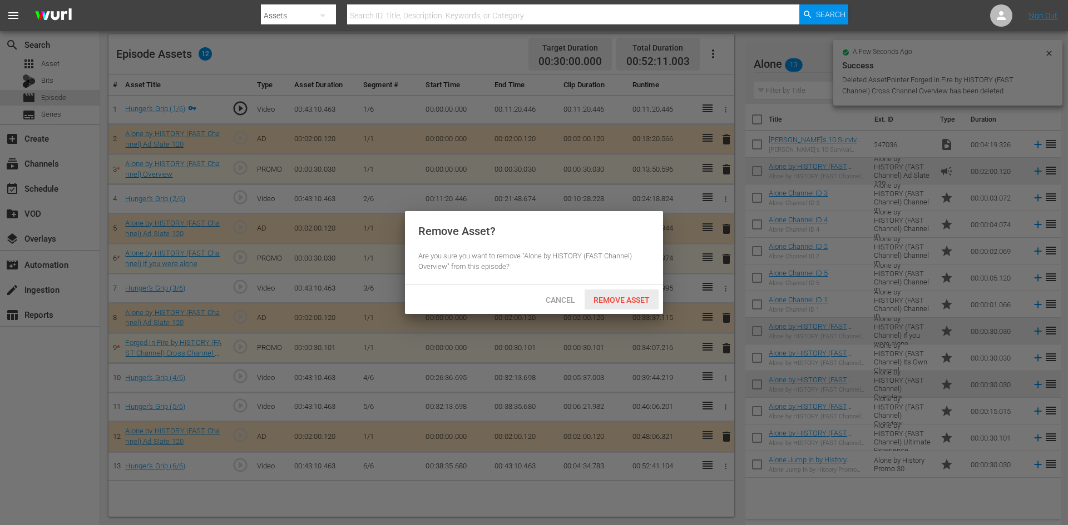
click at [610, 294] on div "Remove Asset" at bounding box center [621, 300] width 74 height 21
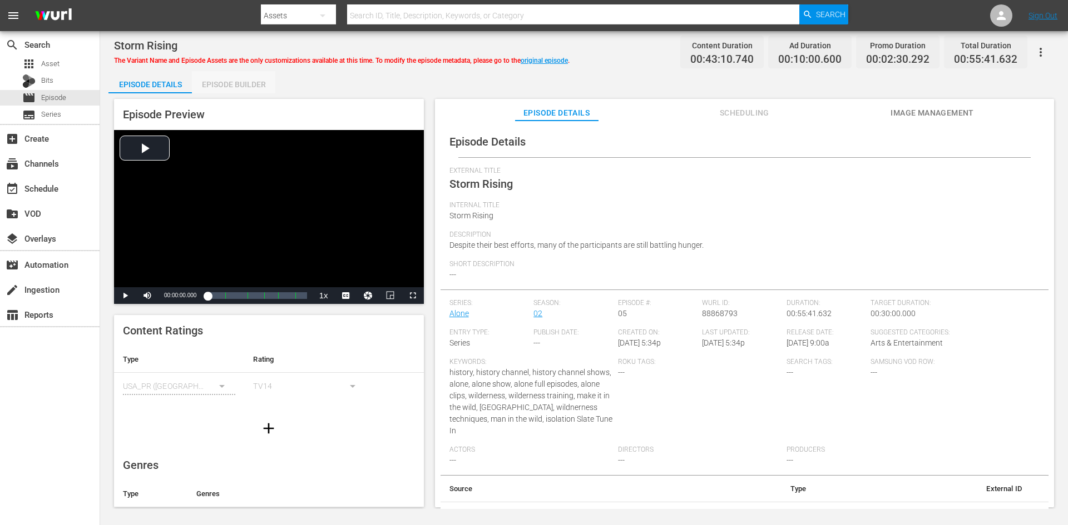
click at [265, 86] on div "Episode Builder" at bounding box center [233, 84] width 83 height 27
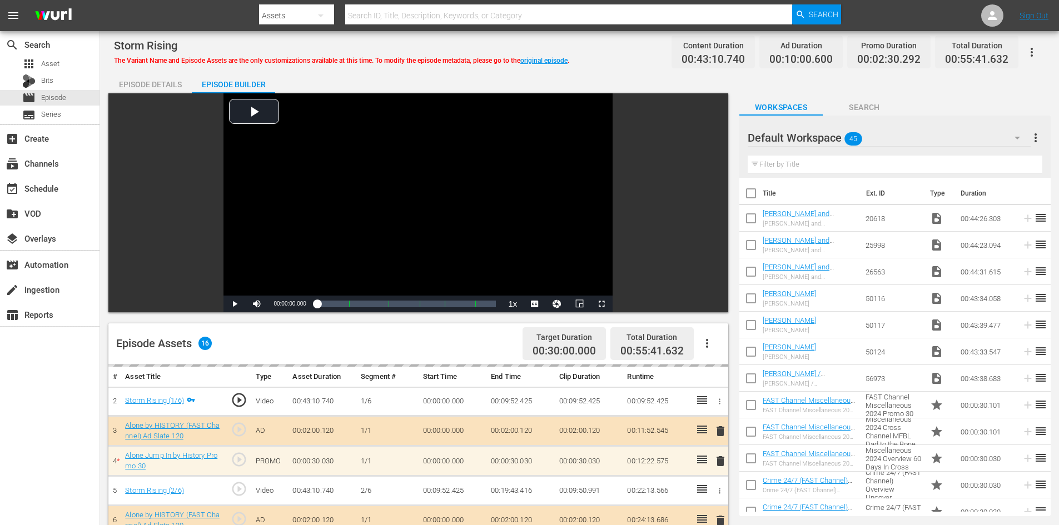
click at [919, 137] on div "Default Workspace 45" at bounding box center [889, 137] width 283 height 31
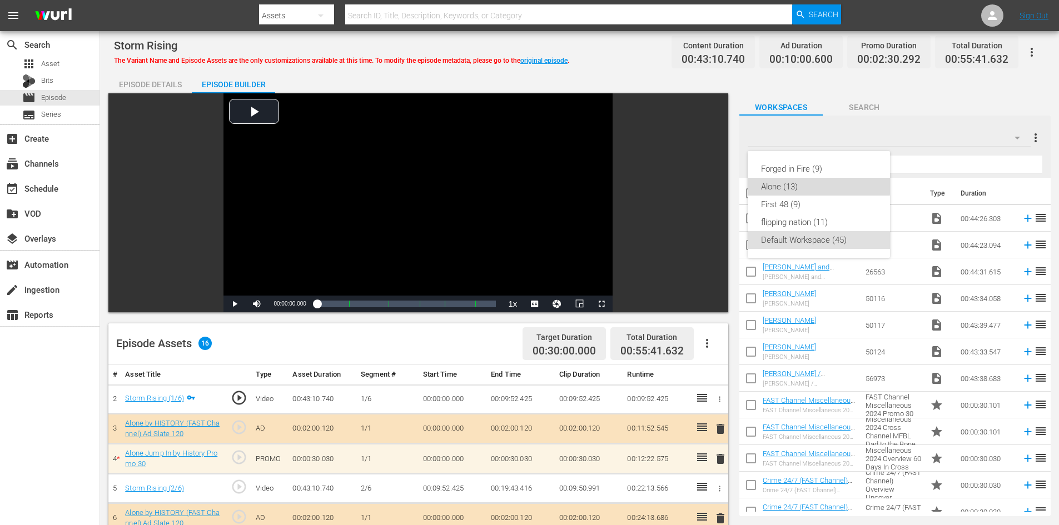
click at [796, 183] on div "Alone (13)" at bounding box center [819, 187] width 116 height 18
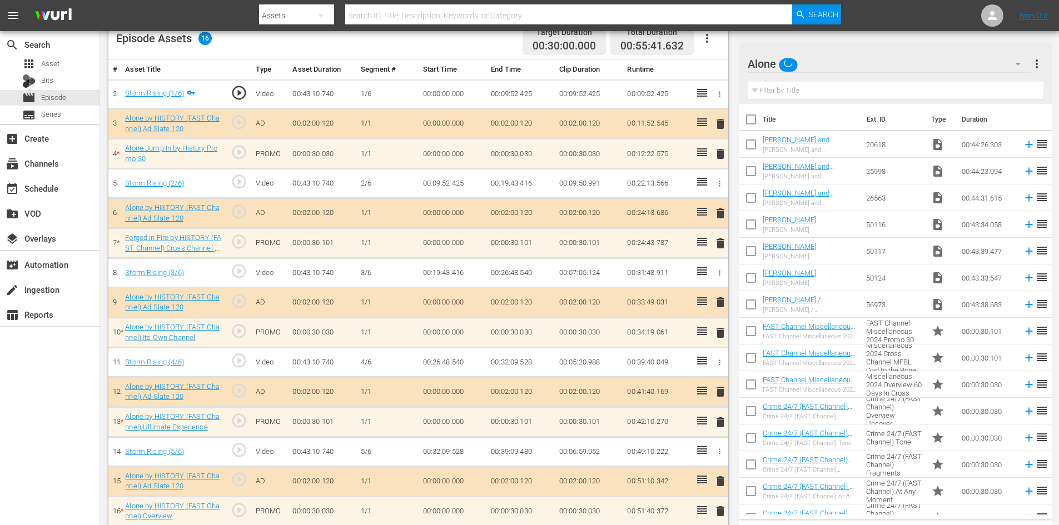
scroll to position [345, 0]
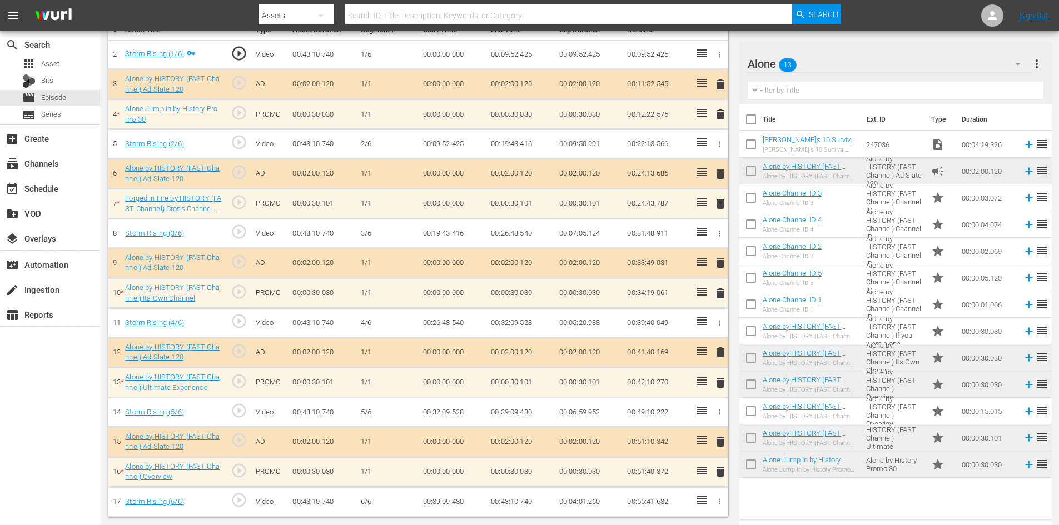
click at [720, 470] on span "delete" at bounding box center [720, 471] width 13 height 13
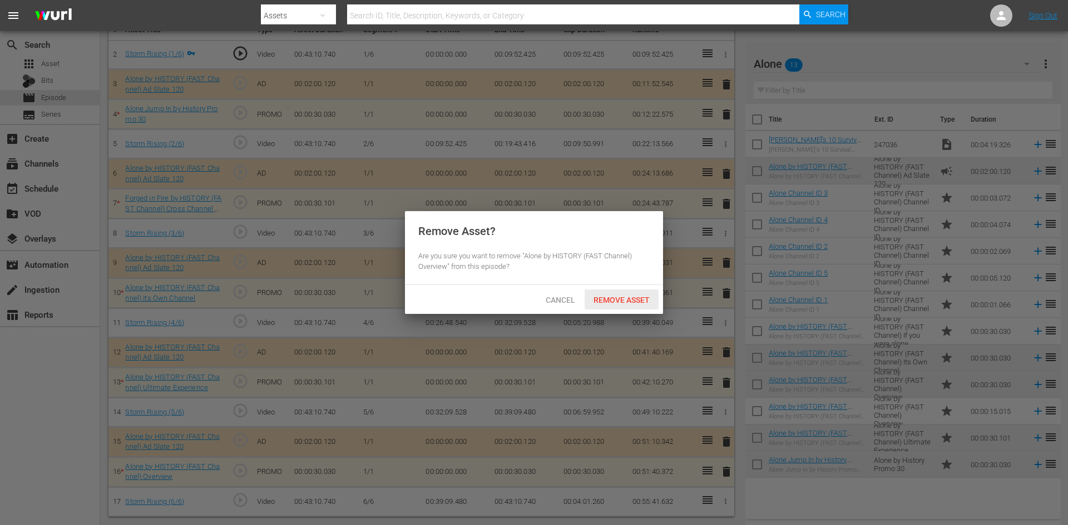
click at [639, 296] on span "Remove Asset" at bounding box center [621, 300] width 74 height 9
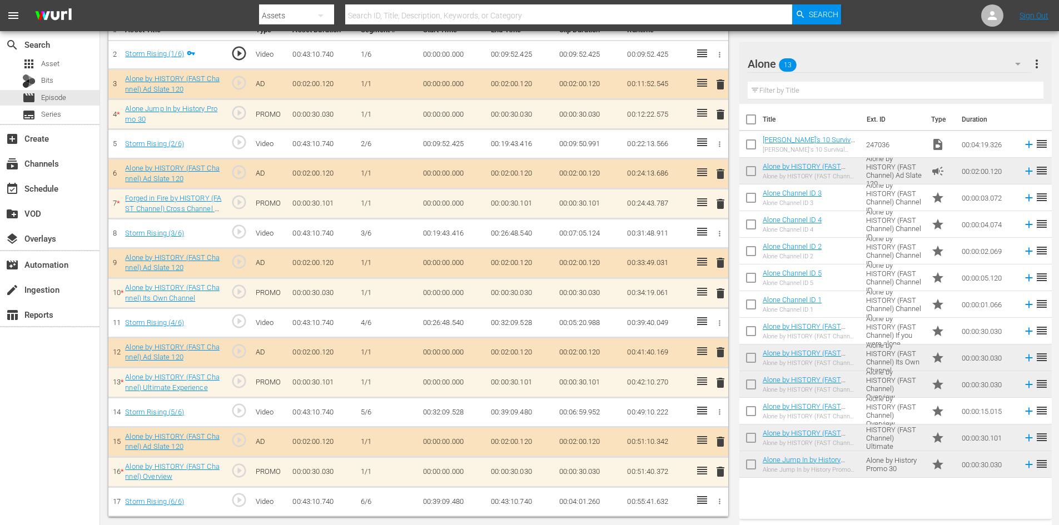
click at [721, 382] on span "delete" at bounding box center [720, 382] width 13 height 13
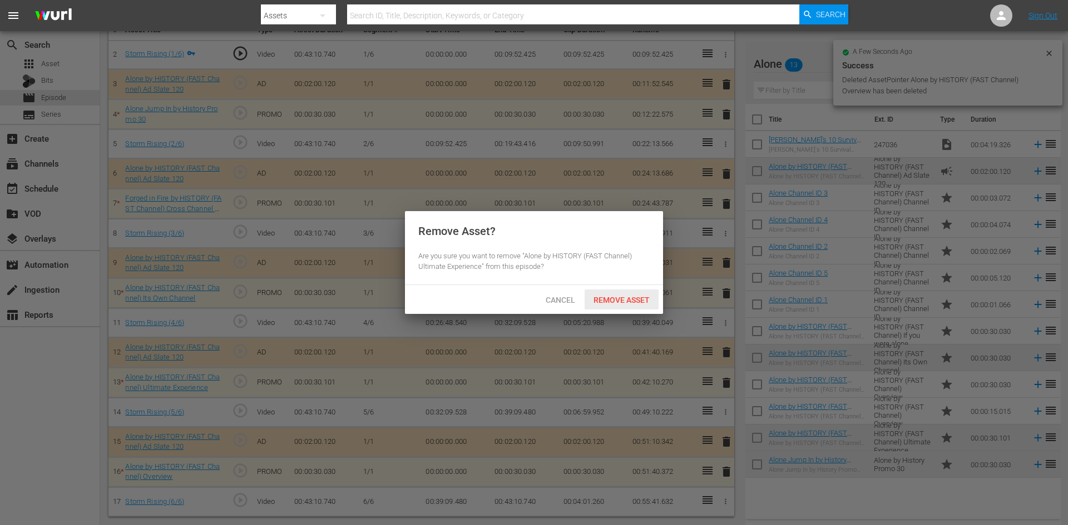
click at [611, 296] on span "Remove Asset" at bounding box center [621, 300] width 74 height 9
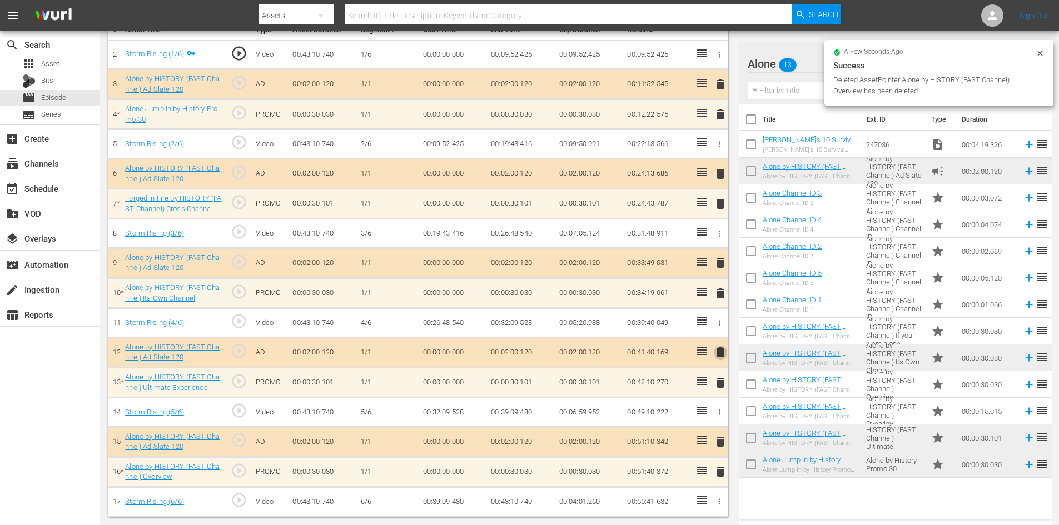
drag, startPoint x: 722, startPoint y: 350, endPoint x: 694, endPoint y: 338, distance: 30.4
click at [721, 350] on span "delete" at bounding box center [720, 352] width 13 height 13
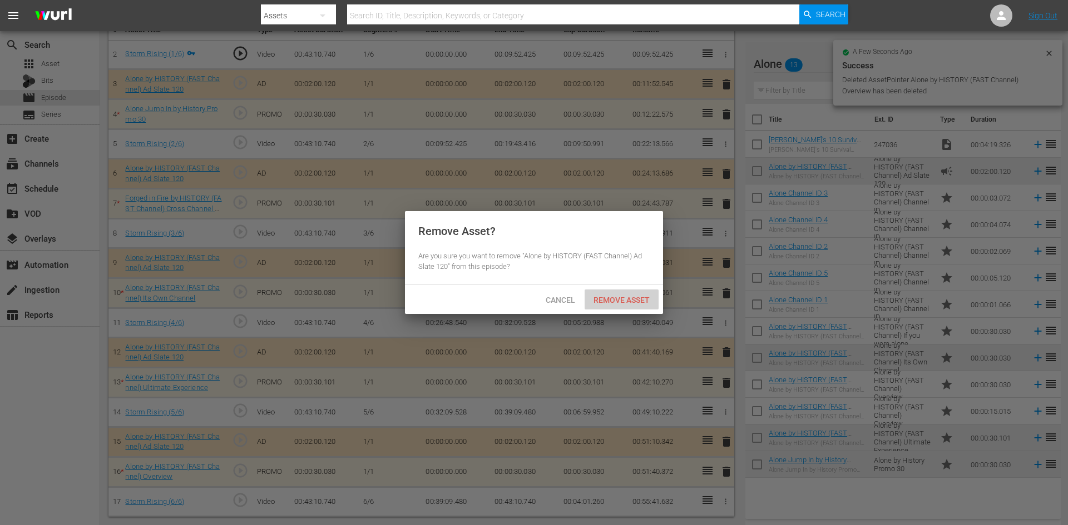
click at [636, 300] on span "Remove Asset" at bounding box center [621, 300] width 74 height 9
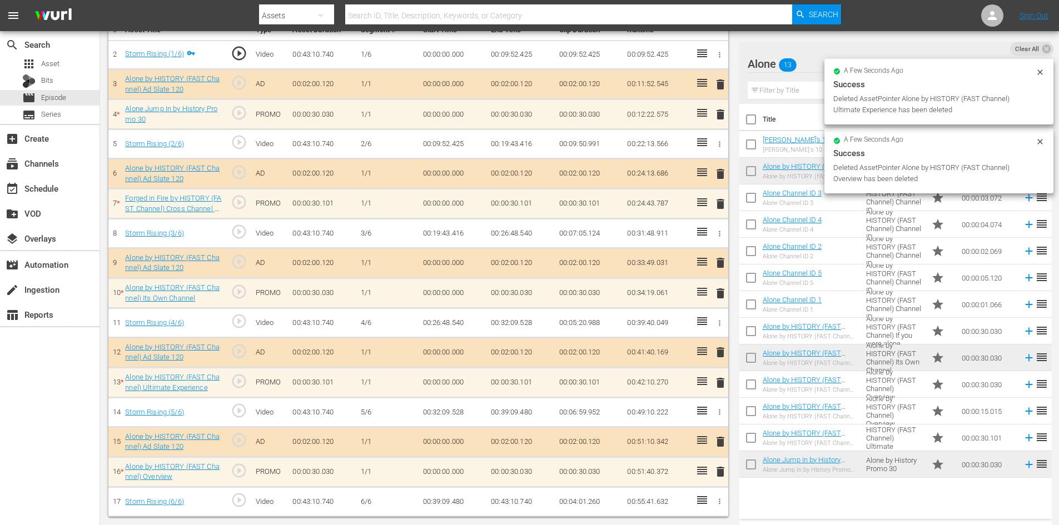
click at [720, 297] on span "delete" at bounding box center [720, 293] width 13 height 13
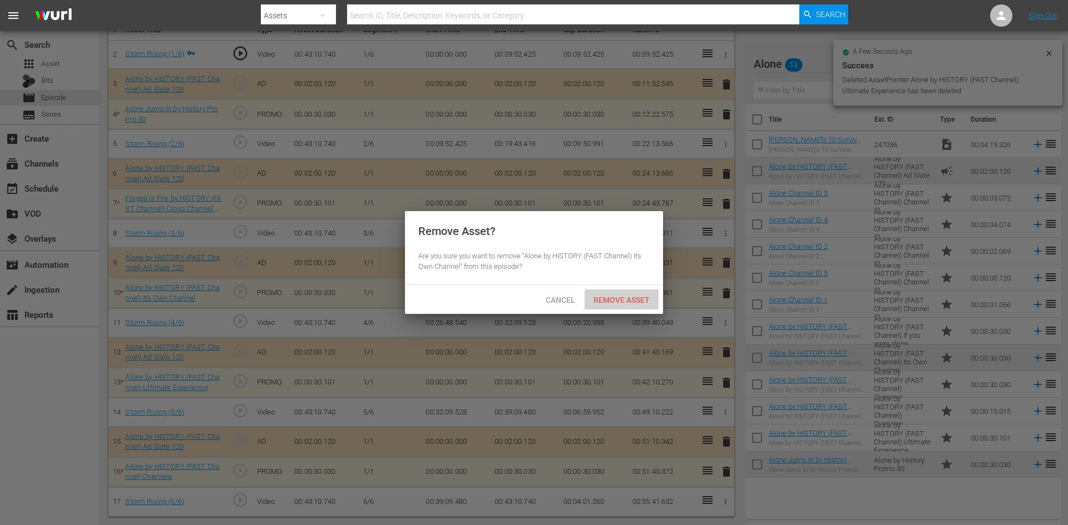
click at [641, 302] on span "Remove Asset" at bounding box center [621, 300] width 74 height 9
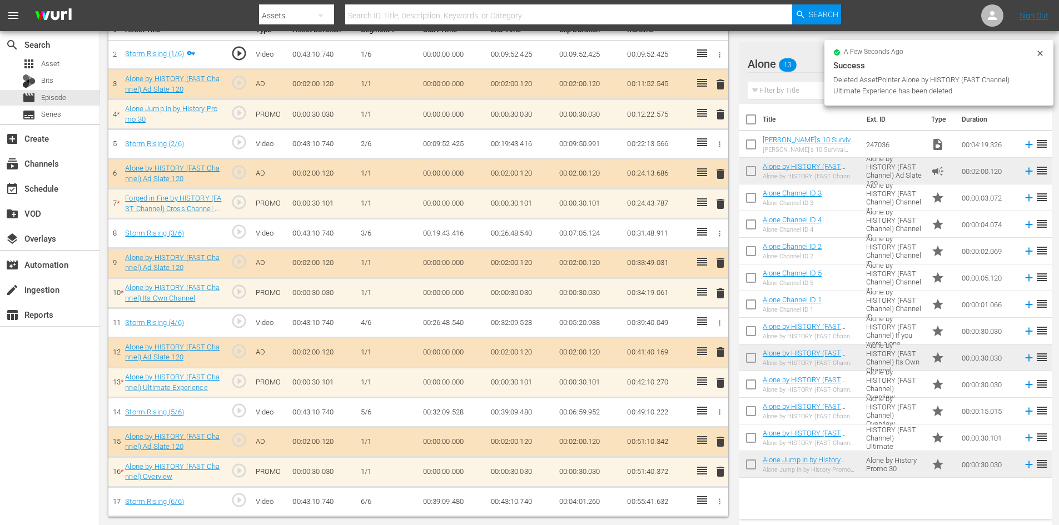
scroll to position [290, 0]
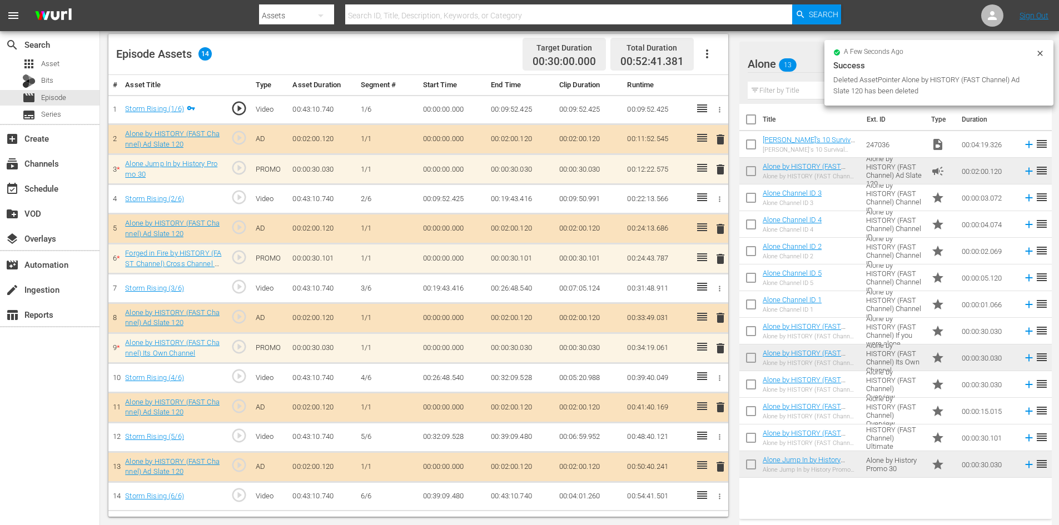
click at [723, 262] on span "delete" at bounding box center [720, 258] width 13 height 13
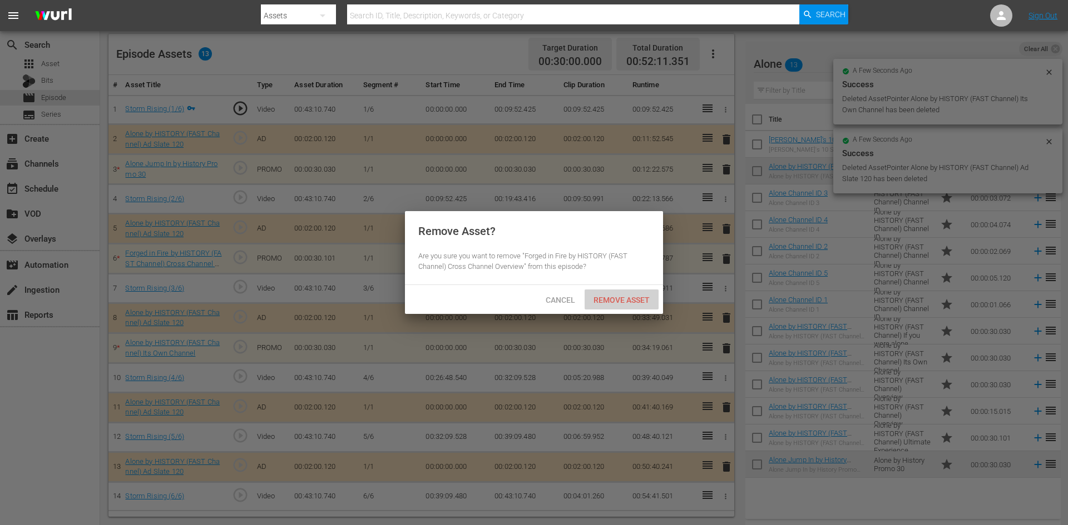
click at [642, 301] on span "Remove Asset" at bounding box center [621, 300] width 74 height 9
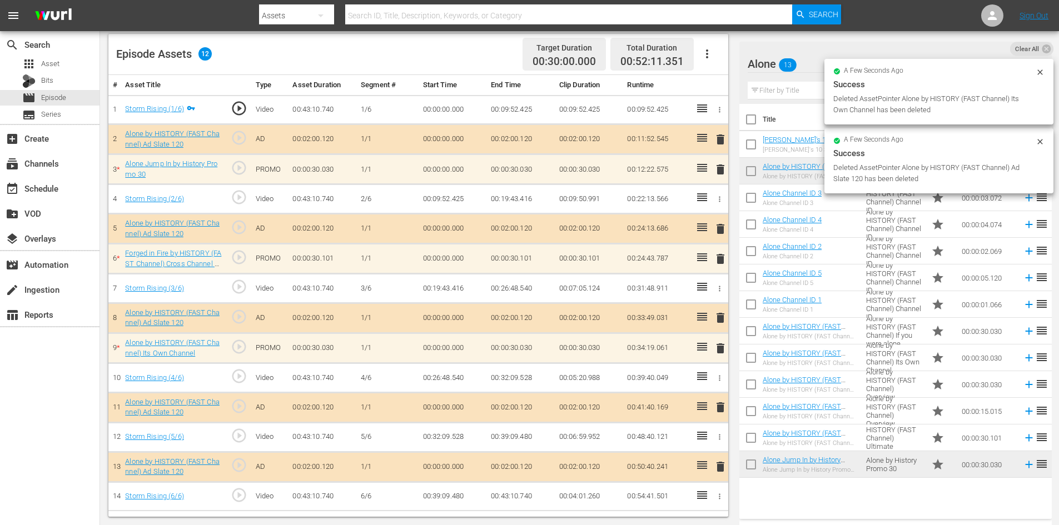
click at [719, 166] on span "delete" at bounding box center [720, 169] width 13 height 13
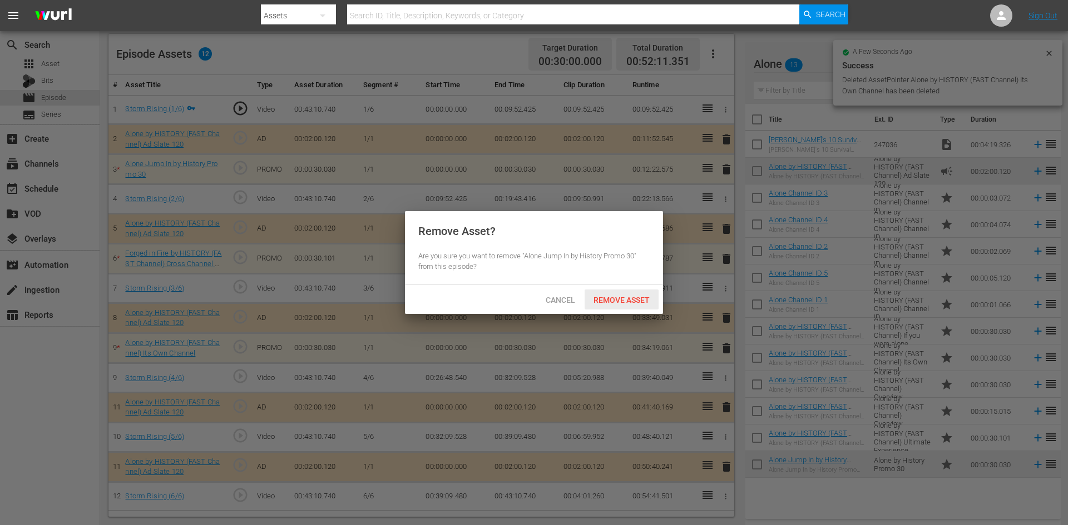
click at [605, 300] on span "Remove Asset" at bounding box center [621, 300] width 74 height 9
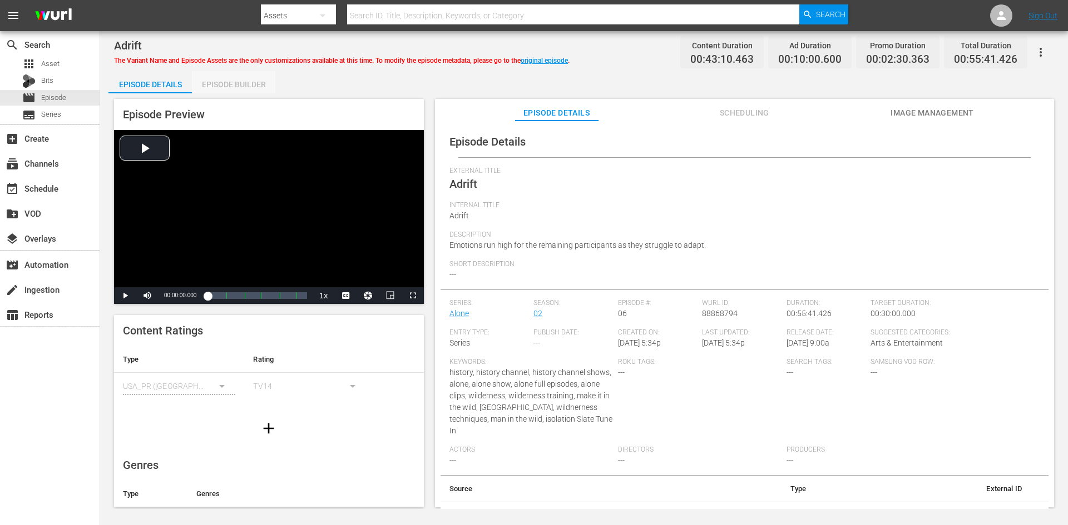
click at [251, 80] on div "Episode Builder" at bounding box center [233, 84] width 83 height 27
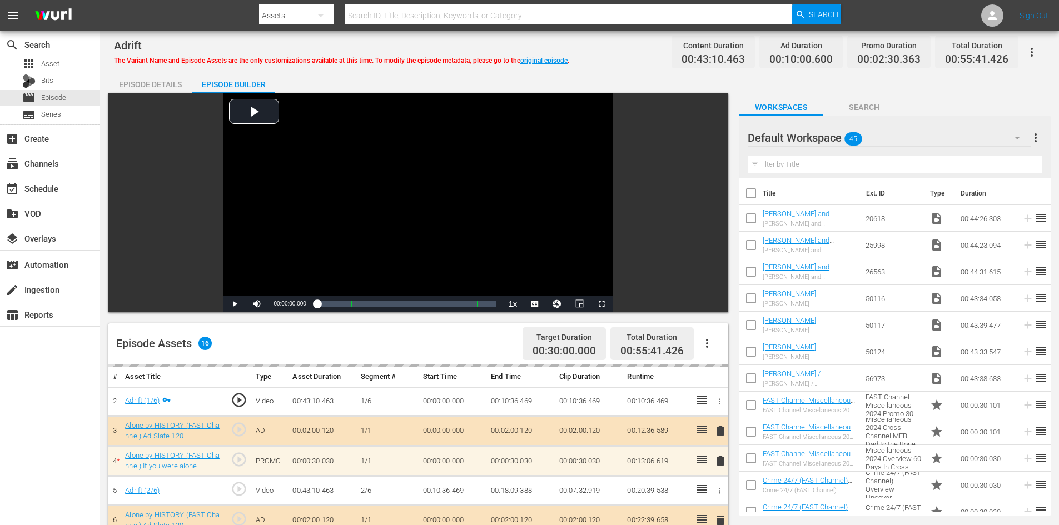
click at [914, 131] on div "Default Workspace 45" at bounding box center [889, 137] width 283 height 31
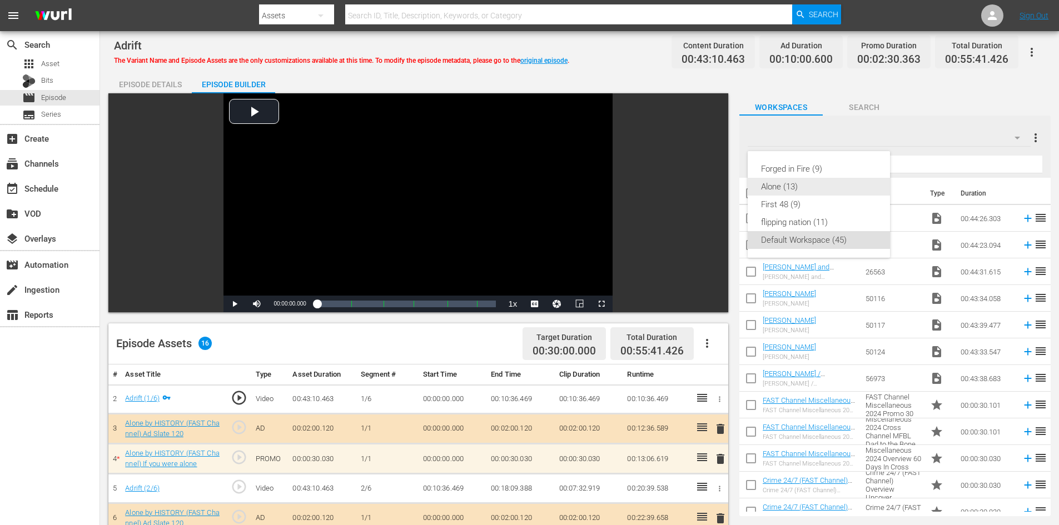
click at [775, 188] on div "Alone (13)" at bounding box center [819, 187] width 116 height 18
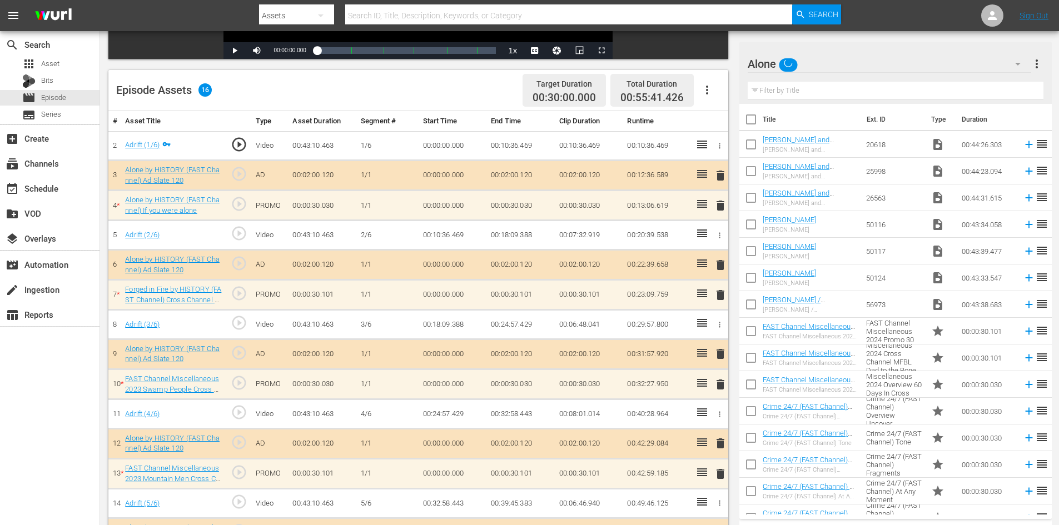
scroll to position [345, 0]
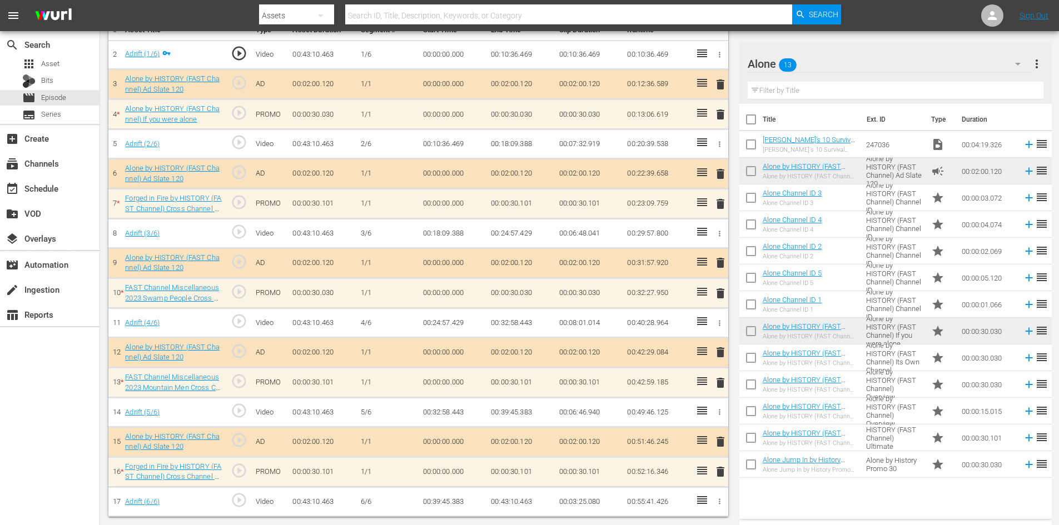
click at [722, 471] on span "delete" at bounding box center [720, 471] width 13 height 13
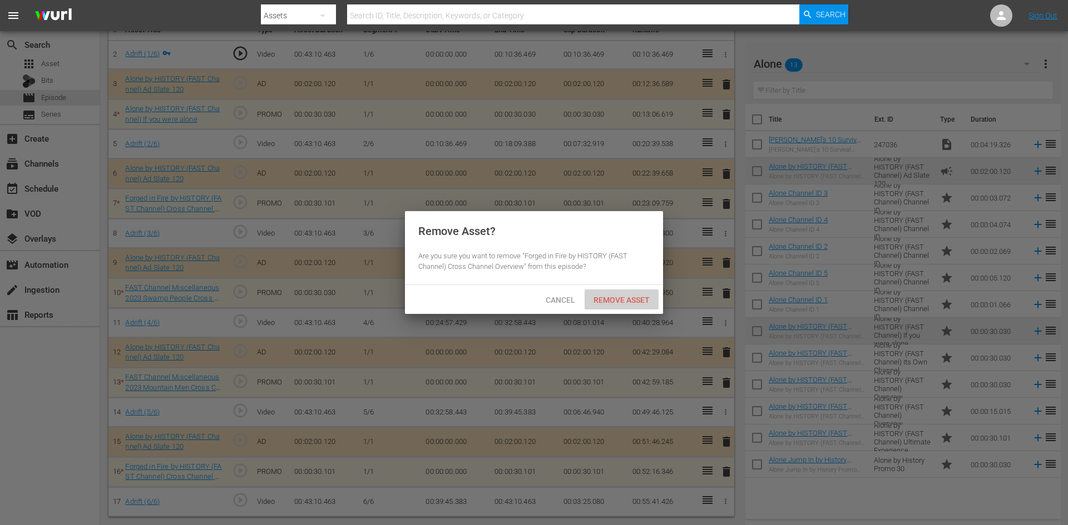
click at [634, 301] on span "Remove Asset" at bounding box center [621, 300] width 74 height 9
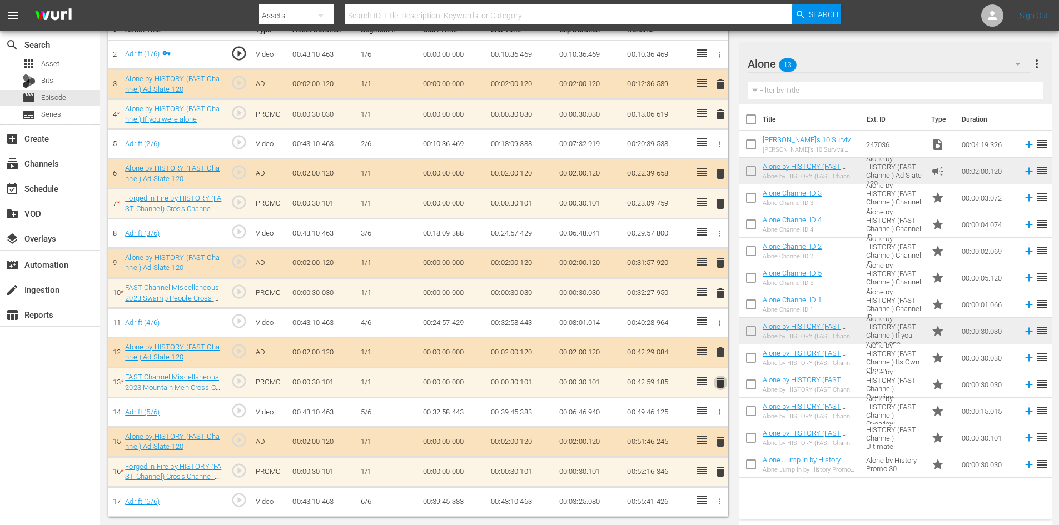
click at [717, 381] on span "delete" at bounding box center [720, 382] width 13 height 13
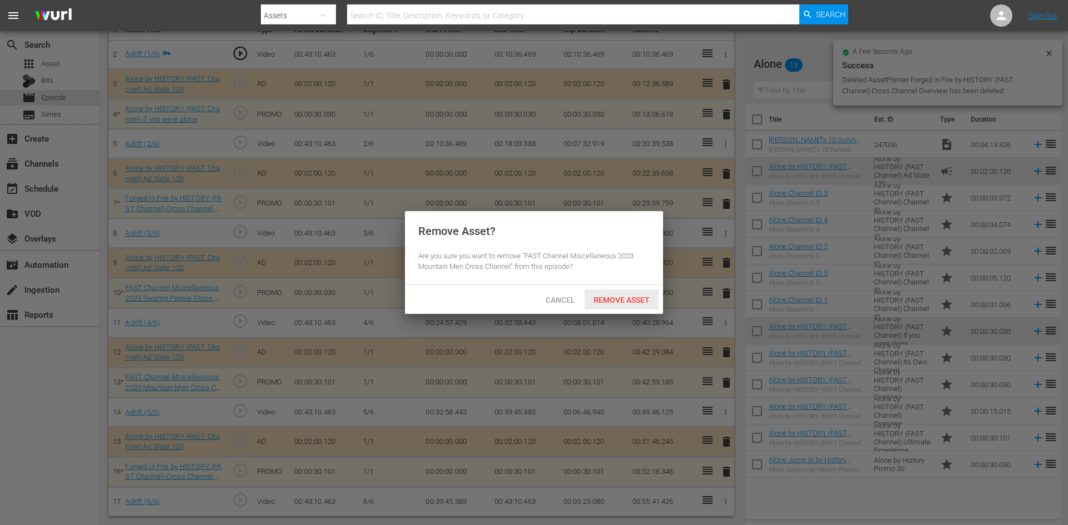
click at [607, 296] on span "Remove Asset" at bounding box center [621, 300] width 74 height 9
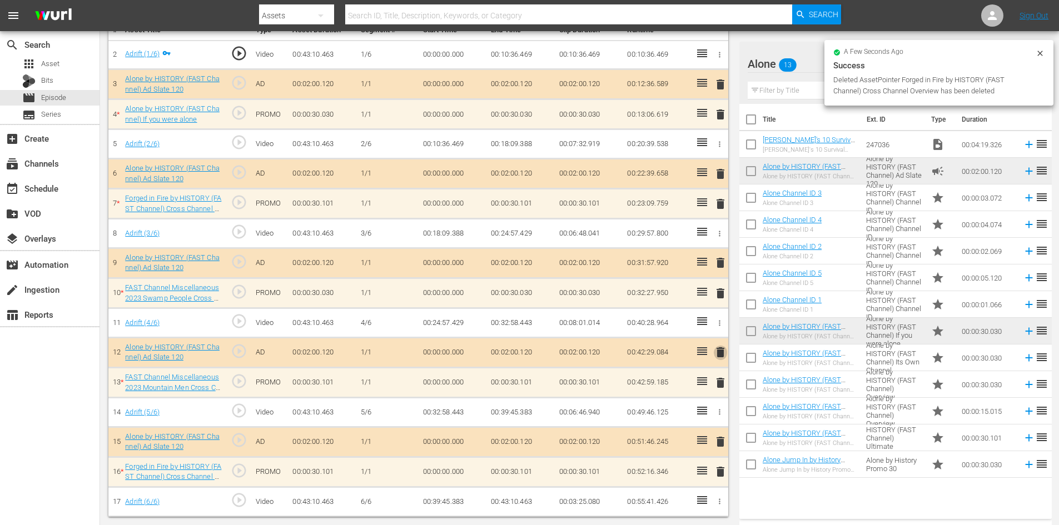
click at [719, 354] on span "delete" at bounding box center [720, 352] width 13 height 13
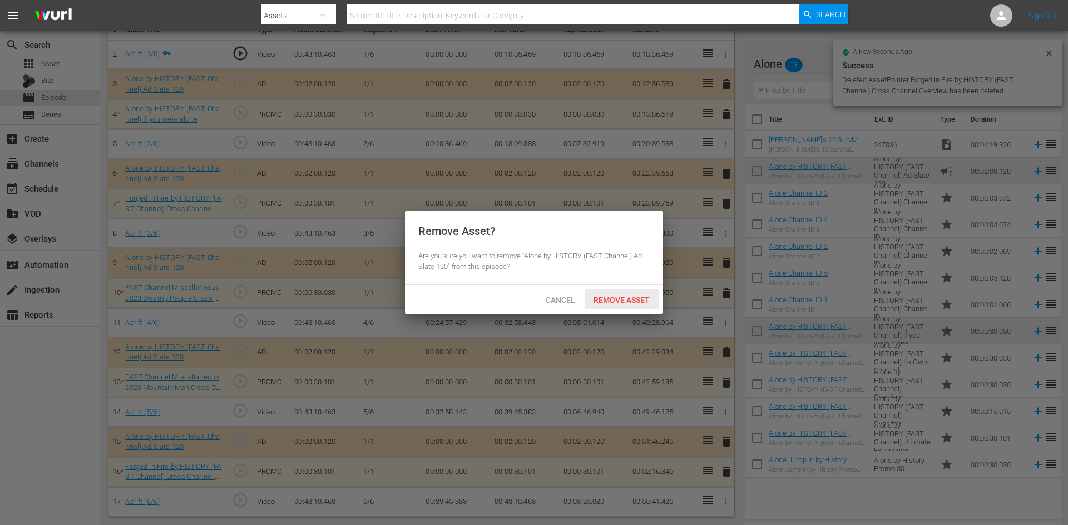
click at [611, 298] on span "Remove Asset" at bounding box center [621, 300] width 74 height 9
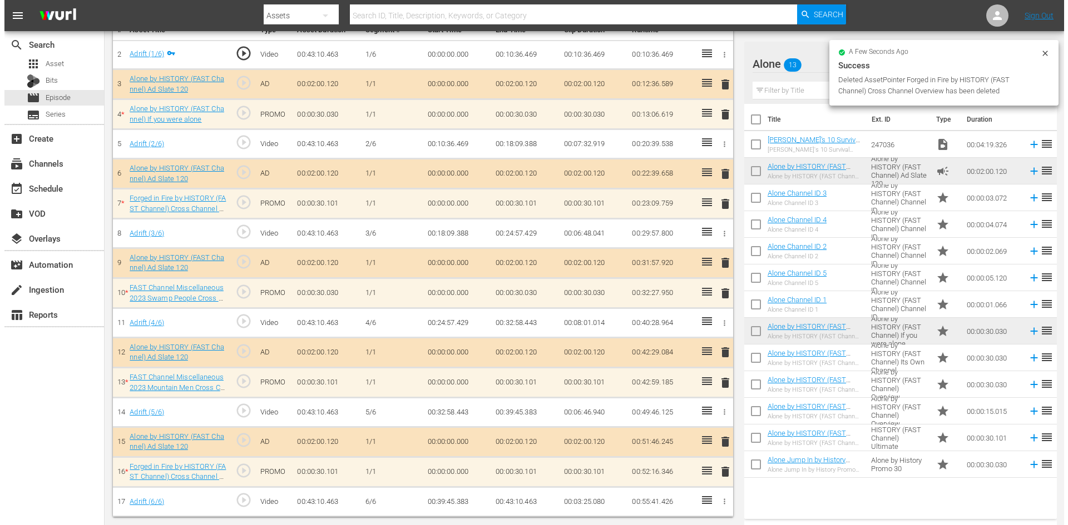
scroll to position [314, 0]
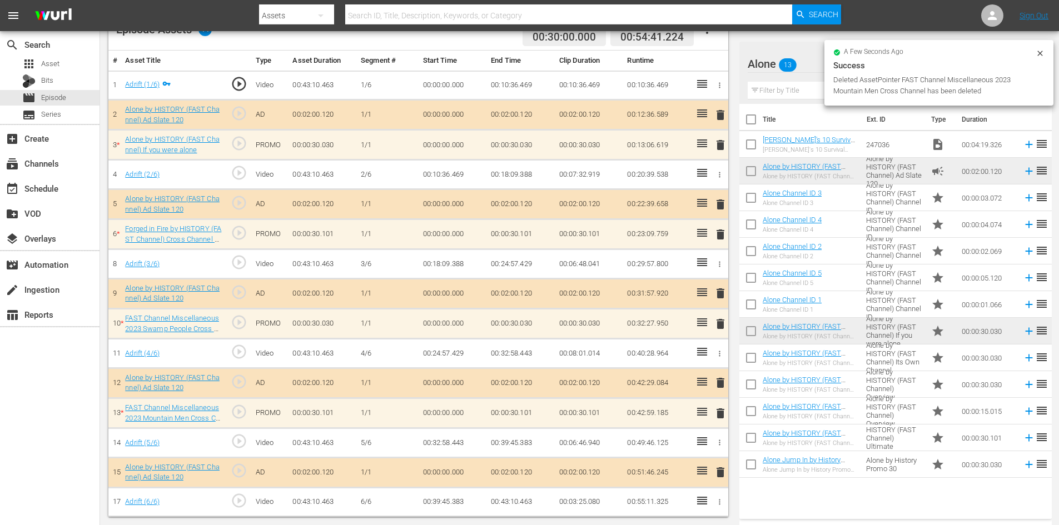
click at [718, 322] on span "delete" at bounding box center [720, 323] width 13 height 13
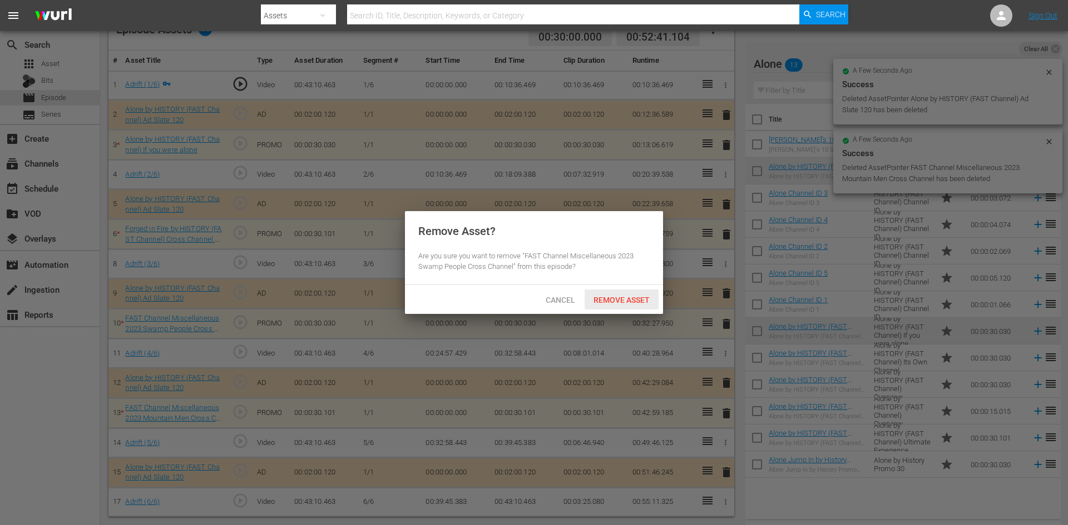
click at [617, 302] on span "Remove Asset" at bounding box center [621, 300] width 74 height 9
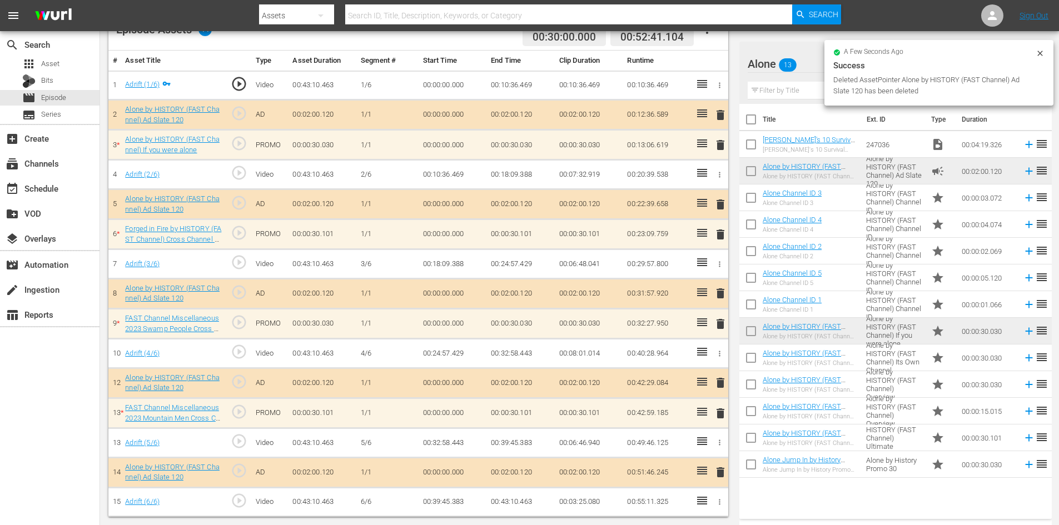
click at [714, 231] on span "delete" at bounding box center [720, 234] width 13 height 13
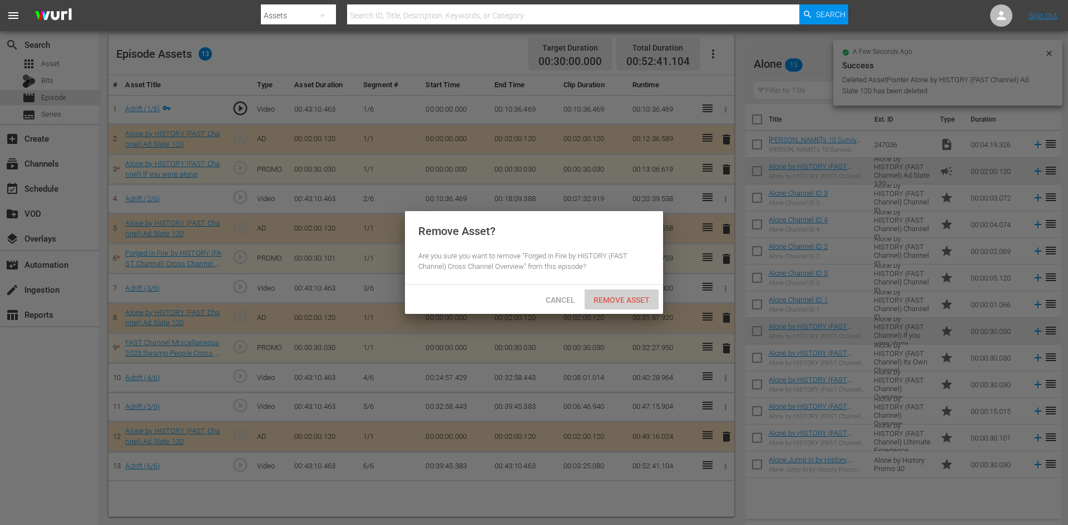
click at [622, 296] on span "Remove Asset" at bounding box center [621, 300] width 74 height 9
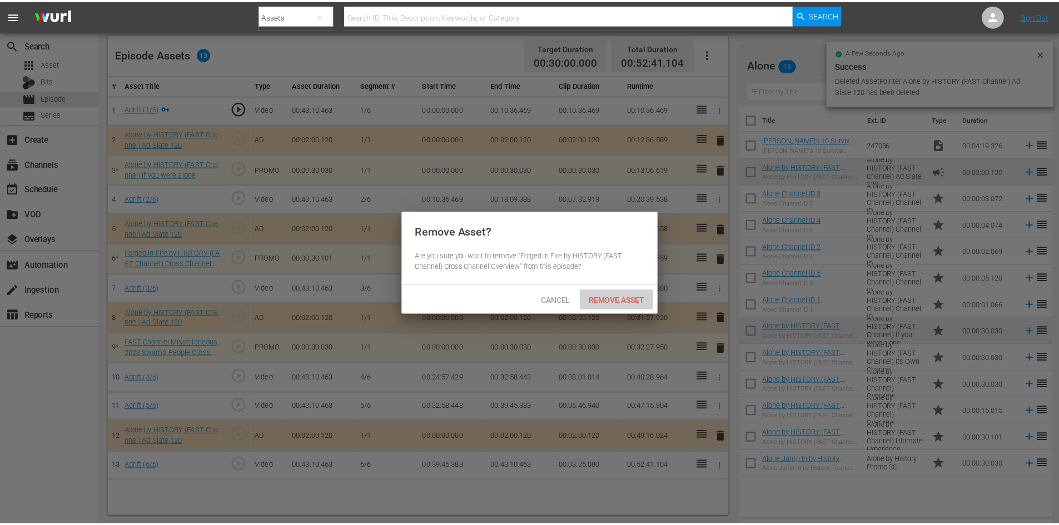
scroll to position [290, 0]
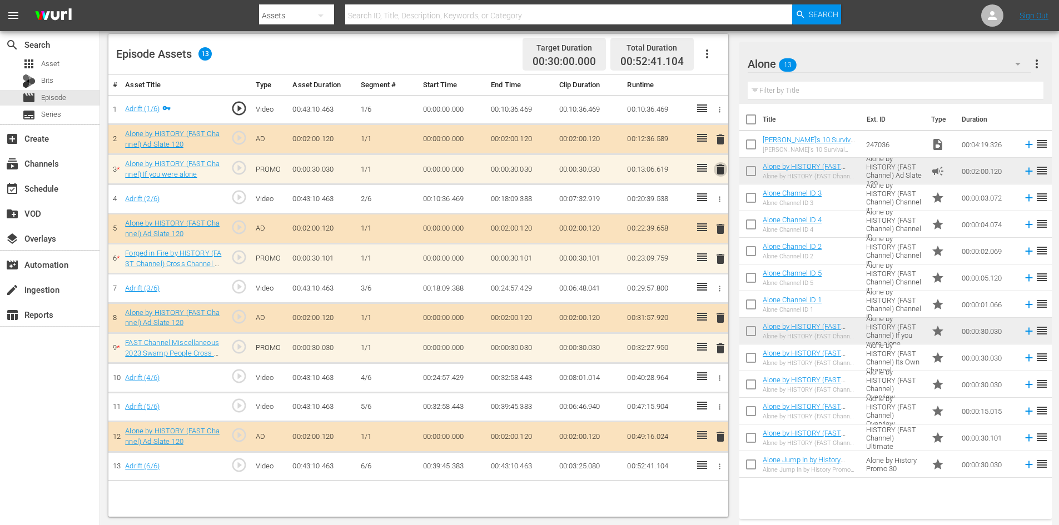
click at [727, 167] on span "delete" at bounding box center [720, 169] width 13 height 13
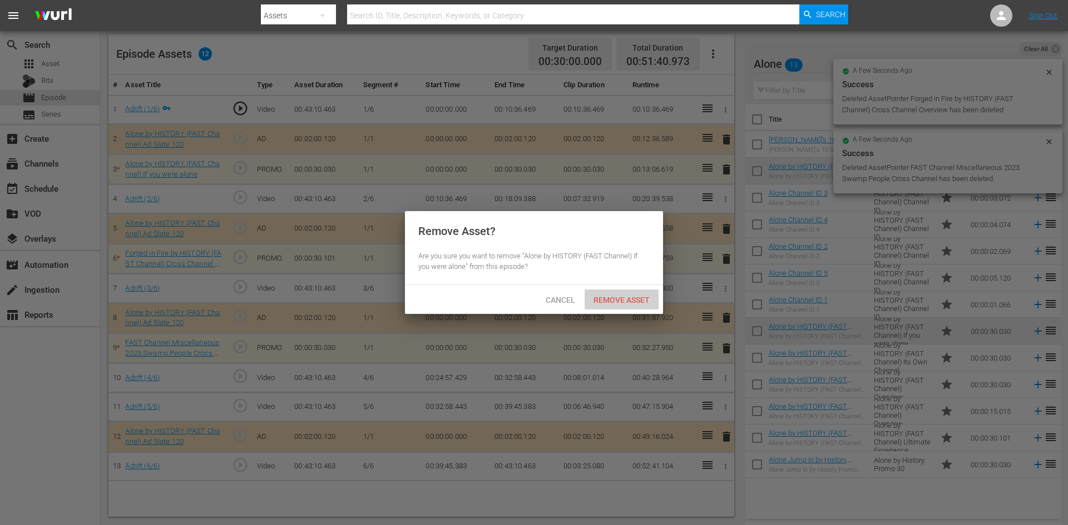
click at [626, 299] on span "Remove Asset" at bounding box center [621, 300] width 74 height 9
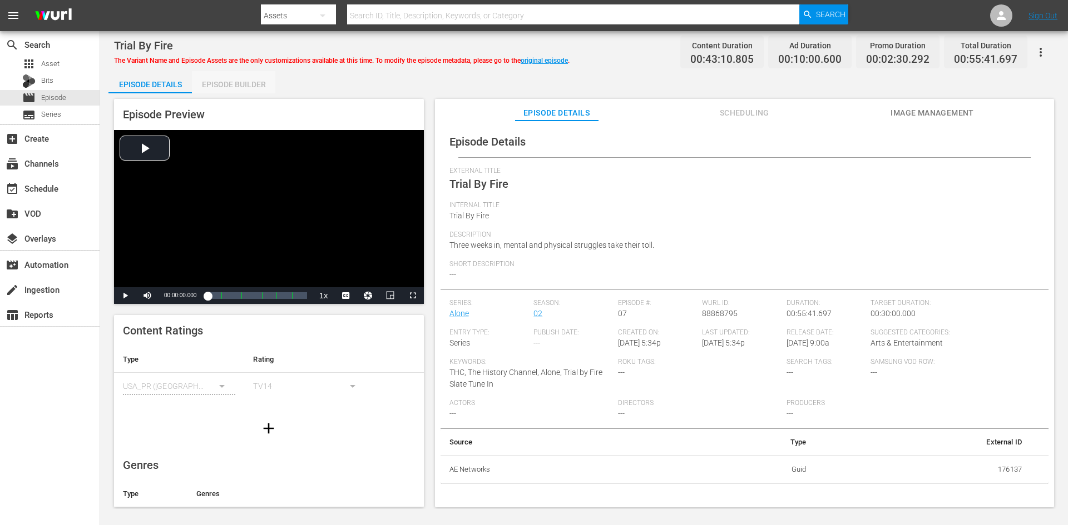
click at [247, 79] on div "Episode Builder" at bounding box center [233, 84] width 83 height 27
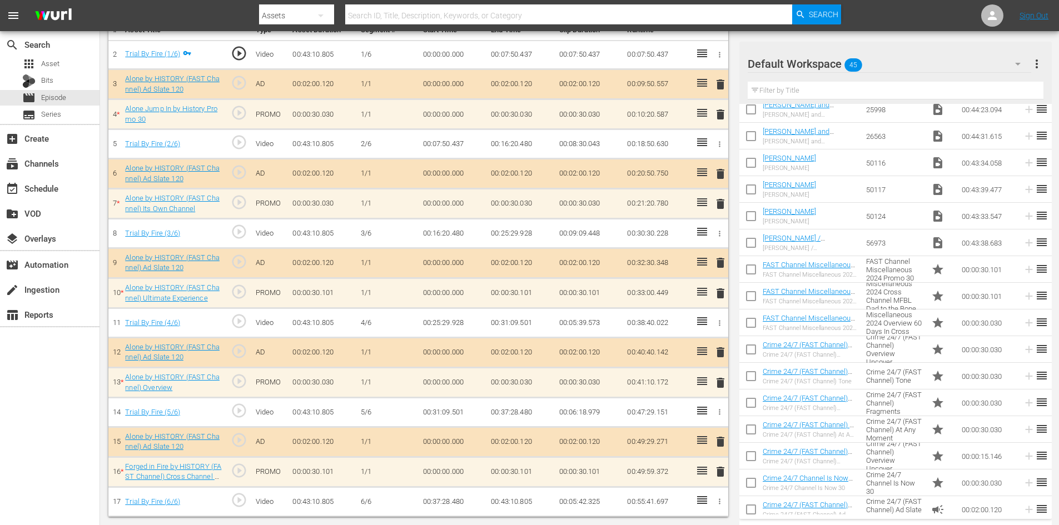
scroll to position [222, 0]
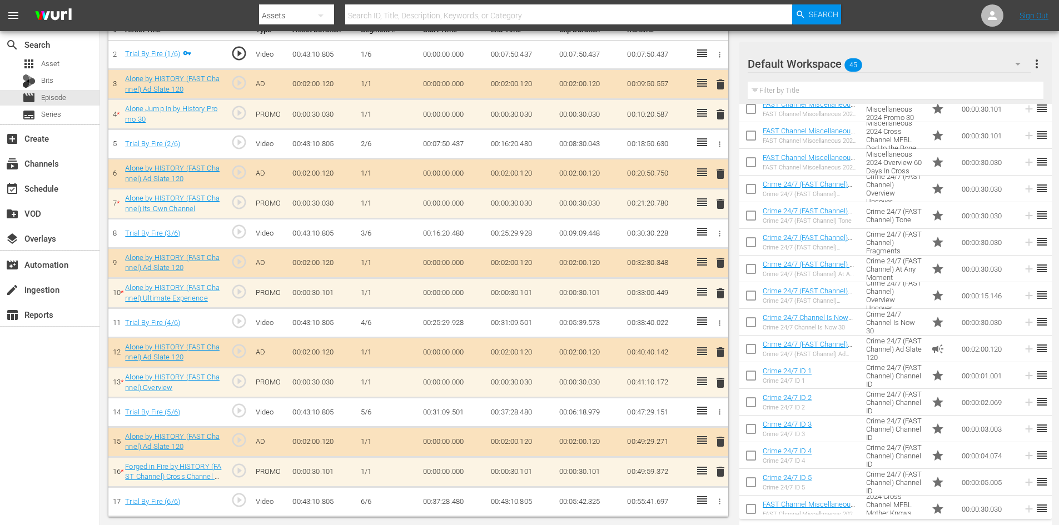
click at [959, 59] on div "Default Workspace 45" at bounding box center [890, 63] width 284 height 31
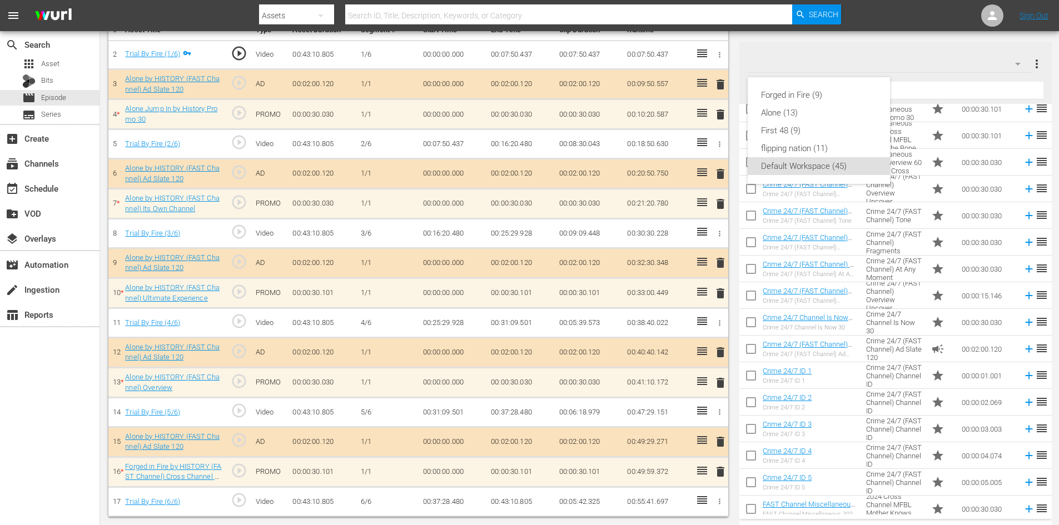
scroll to position [345, 0]
click at [785, 117] on div "Alone (13)" at bounding box center [819, 113] width 116 height 18
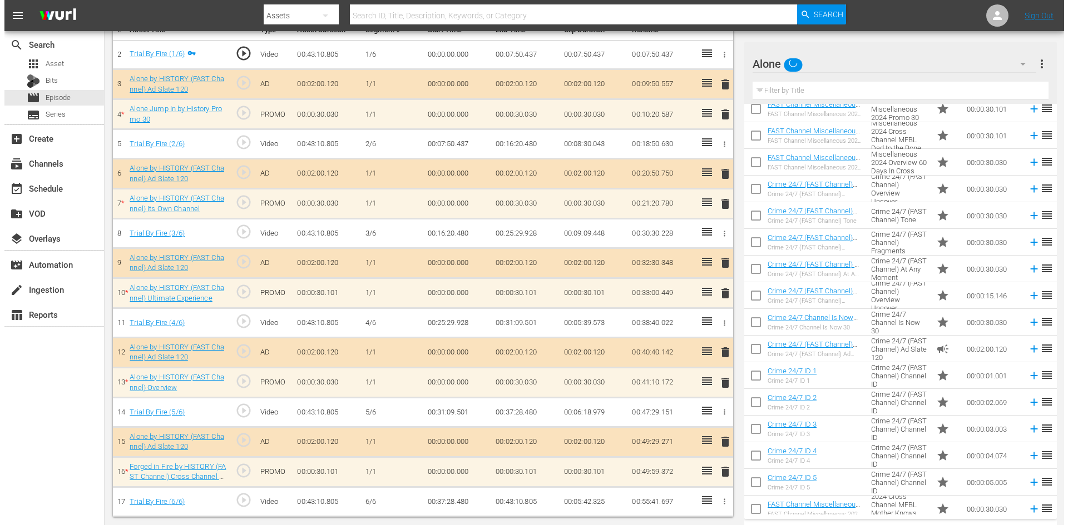
scroll to position [0, 0]
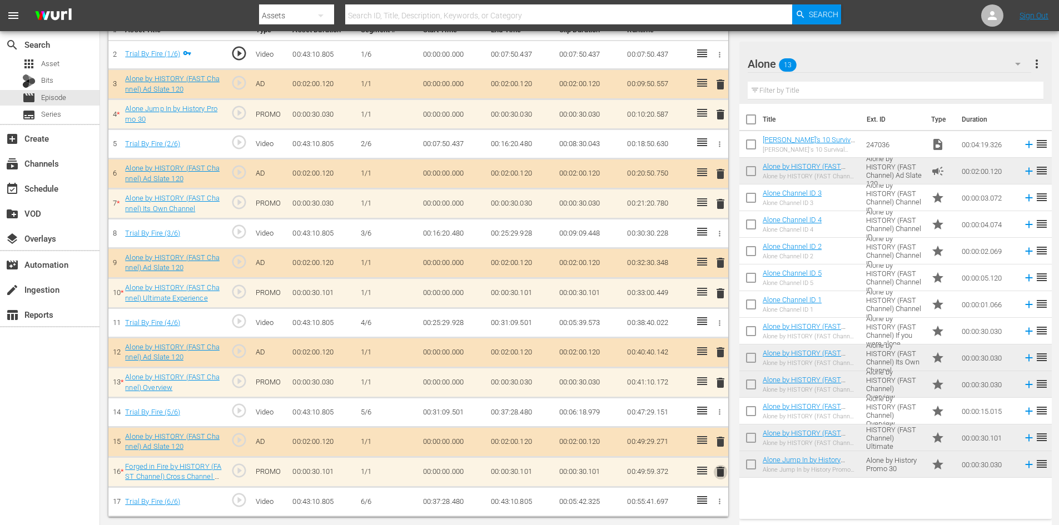
click at [722, 473] on span "delete" at bounding box center [720, 471] width 13 height 13
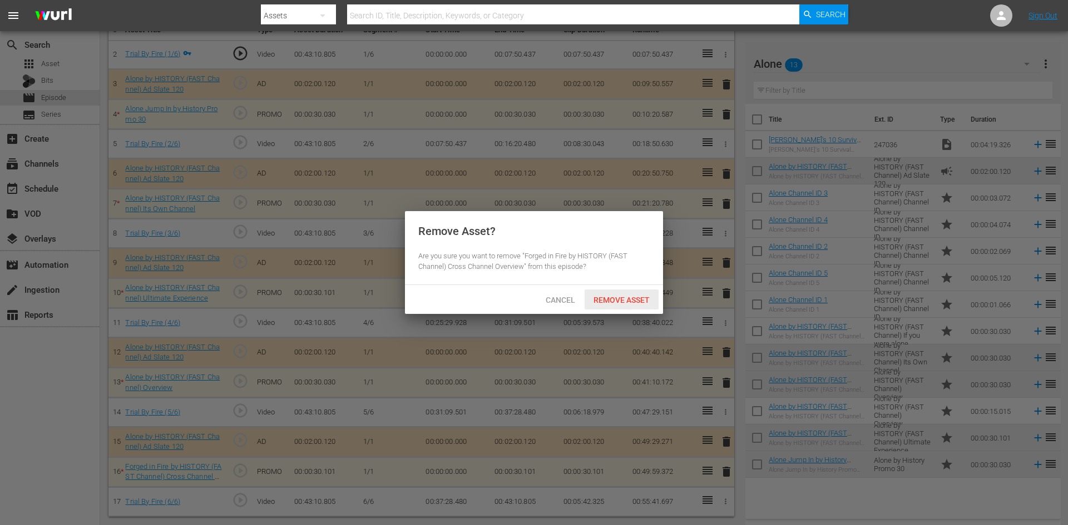
click at [632, 296] on span "Remove Asset" at bounding box center [621, 300] width 74 height 9
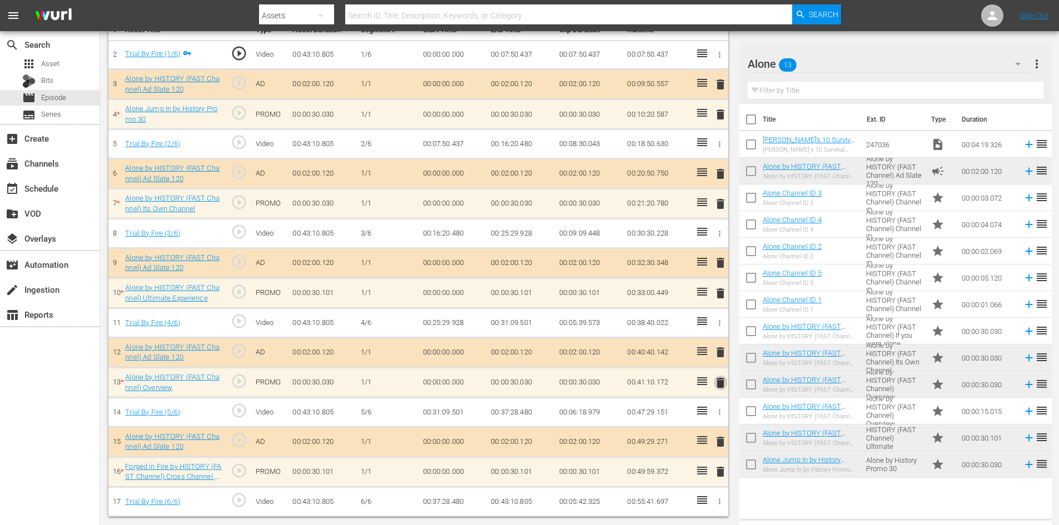
click at [719, 379] on span "delete" at bounding box center [720, 382] width 13 height 13
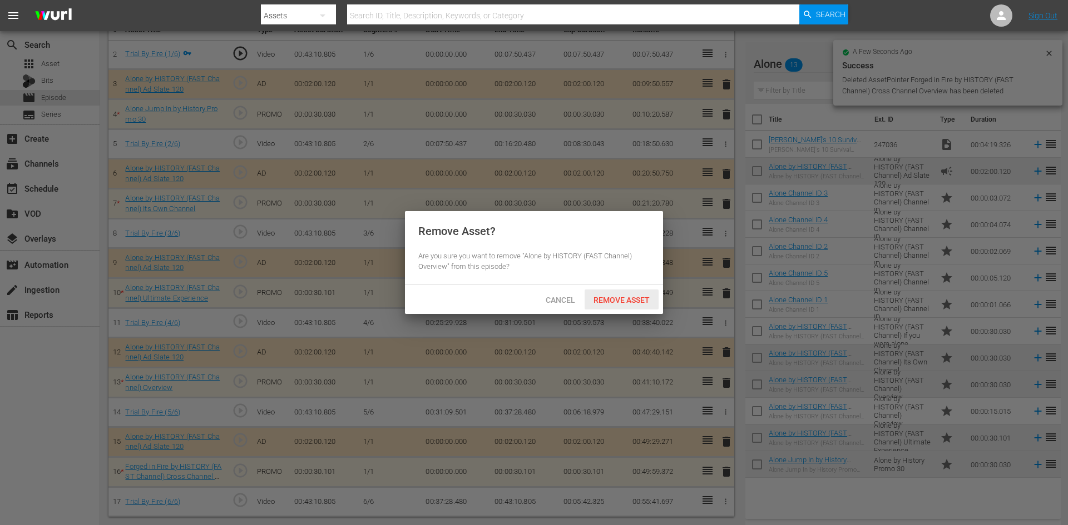
click at [619, 294] on div "Remove Asset" at bounding box center [621, 300] width 74 height 21
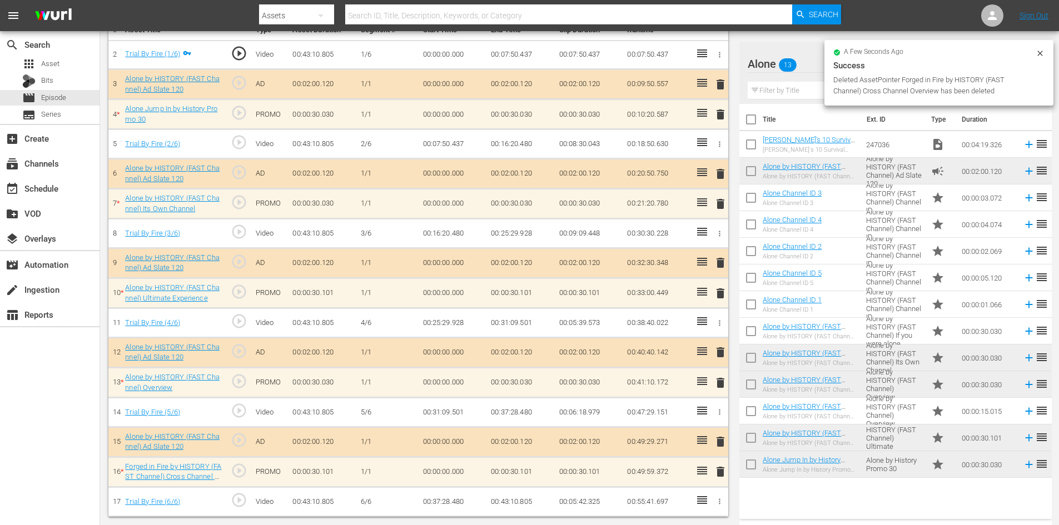
click at [721, 349] on span "delete" at bounding box center [720, 352] width 13 height 13
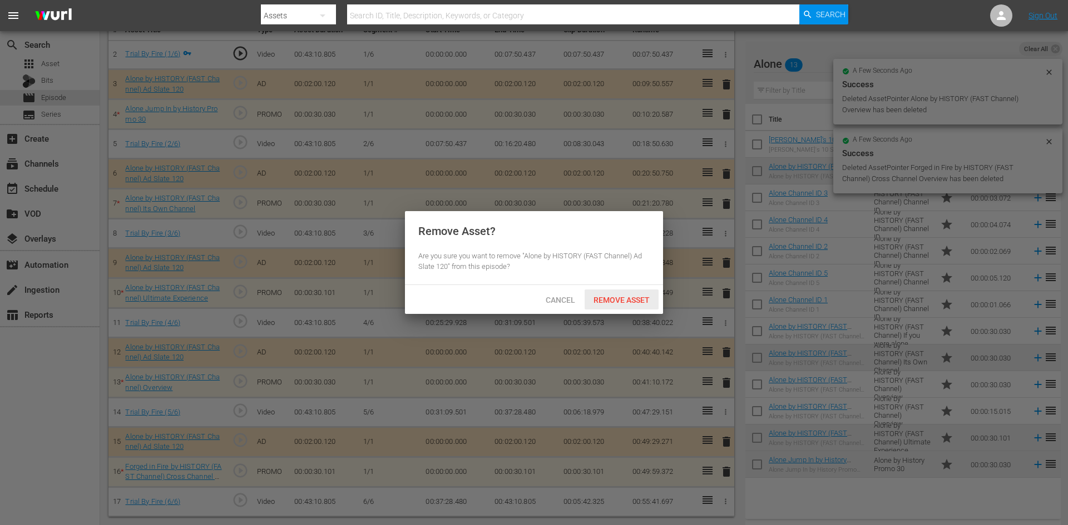
click at [621, 296] on span "Remove Asset" at bounding box center [621, 300] width 74 height 9
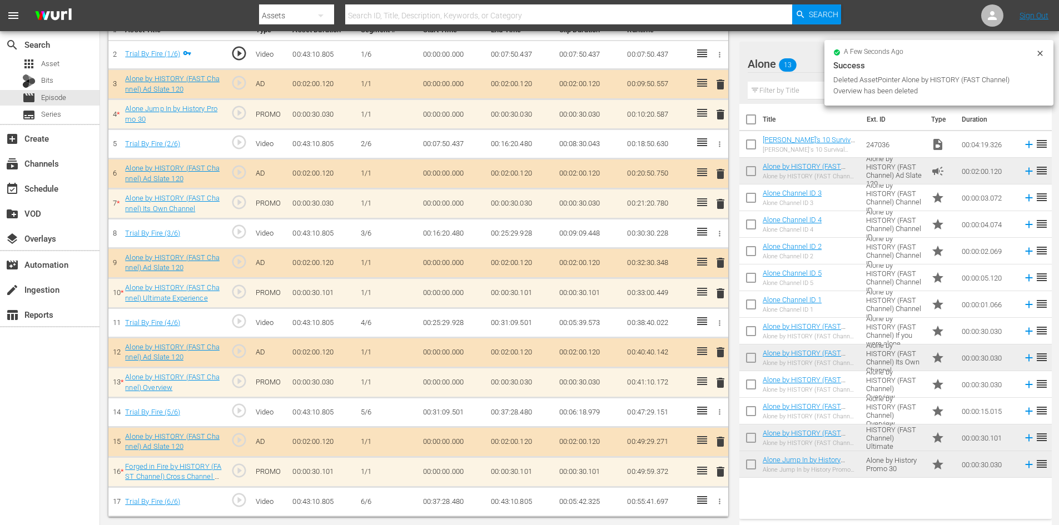
click at [721, 292] on span "delete" at bounding box center [720, 293] width 13 height 13
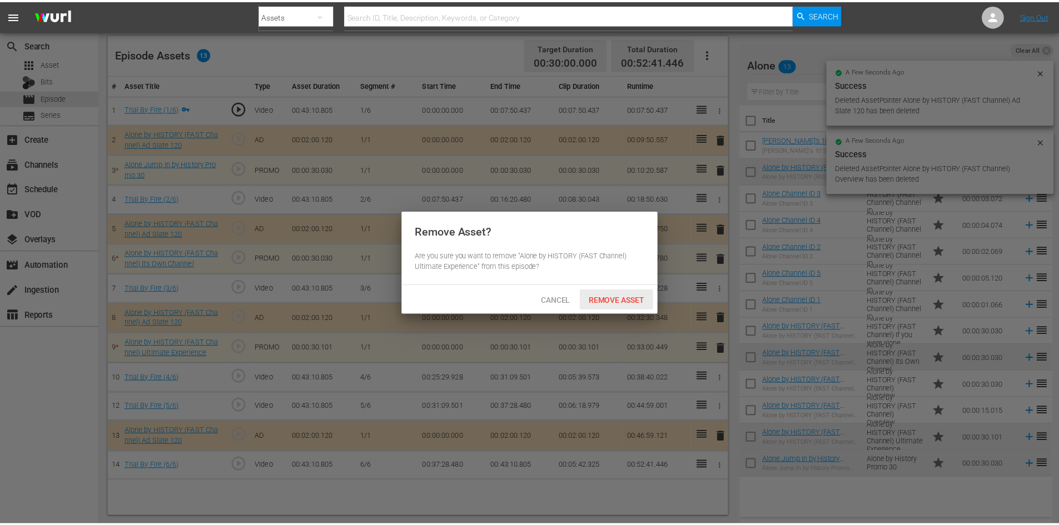
scroll to position [290, 0]
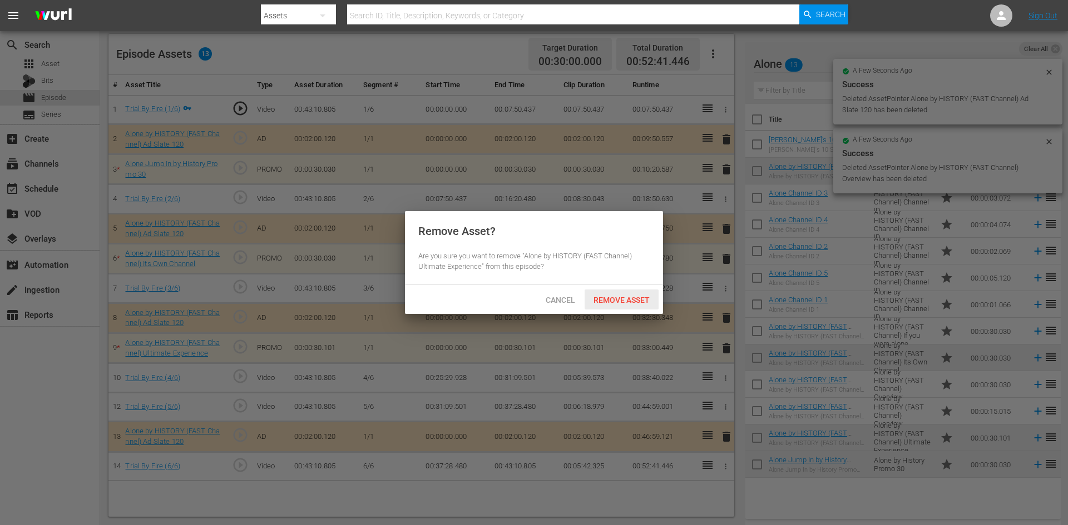
click at [634, 299] on span "Remove Asset" at bounding box center [621, 300] width 74 height 9
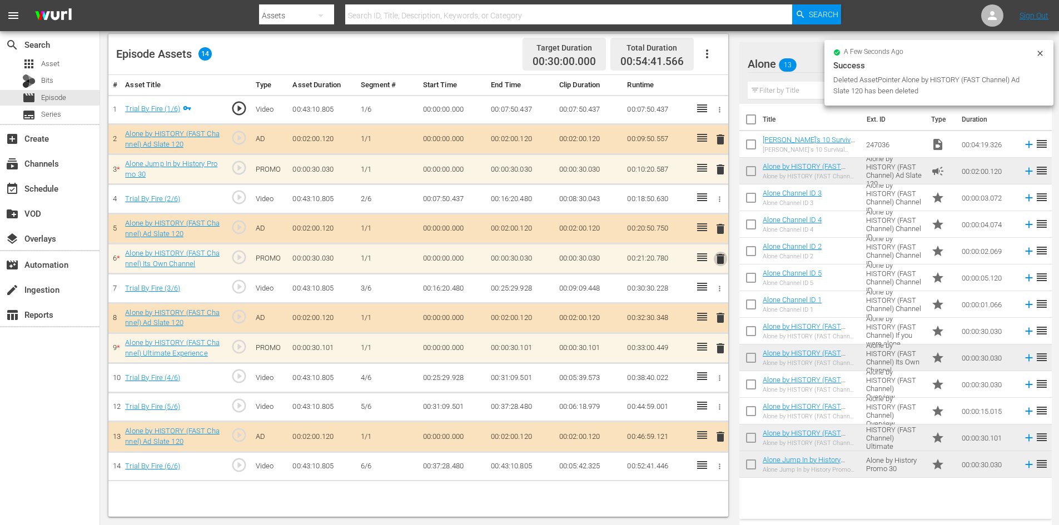
click at [718, 261] on span "delete" at bounding box center [720, 258] width 13 height 13
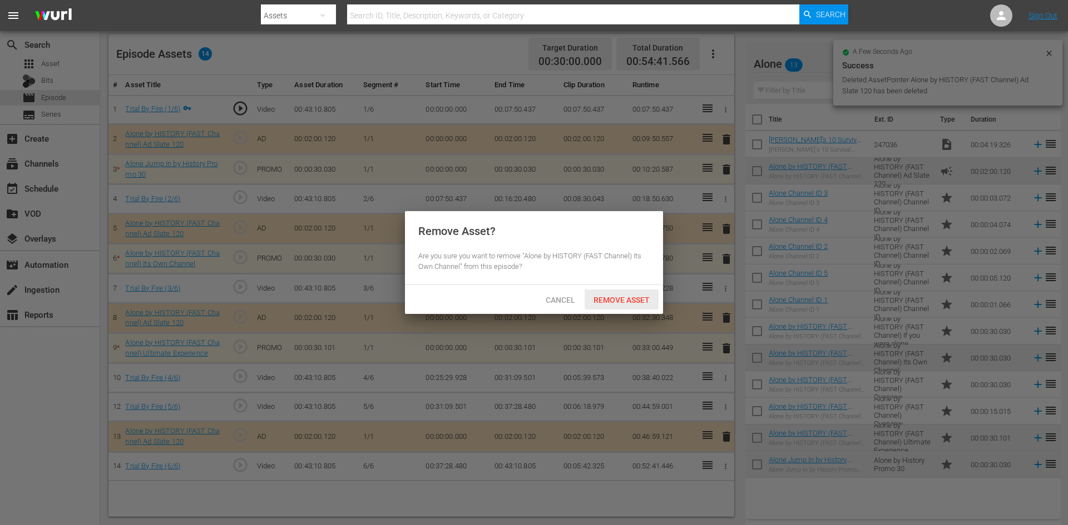
click at [609, 296] on span "Remove Asset" at bounding box center [621, 300] width 74 height 9
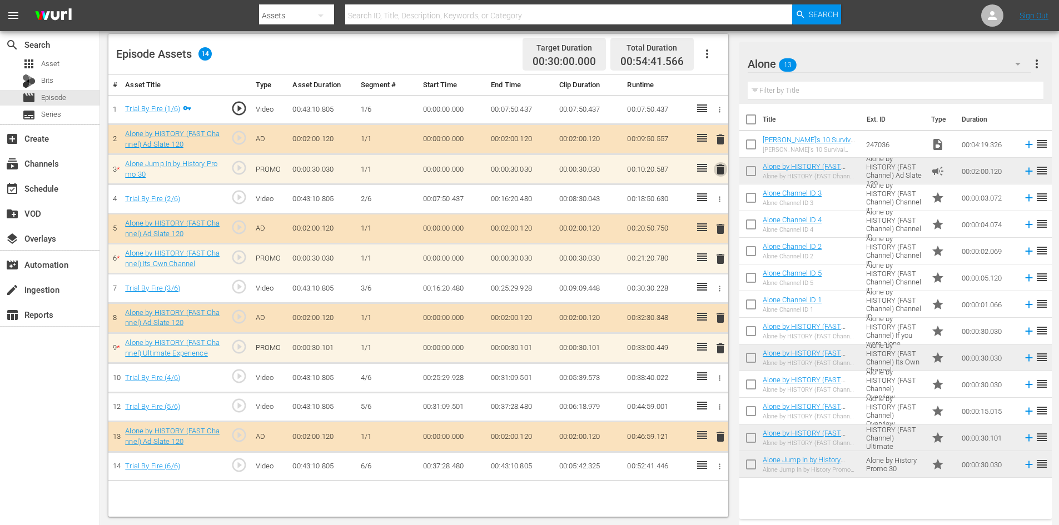
click at [722, 172] on span "delete" at bounding box center [720, 169] width 13 height 13
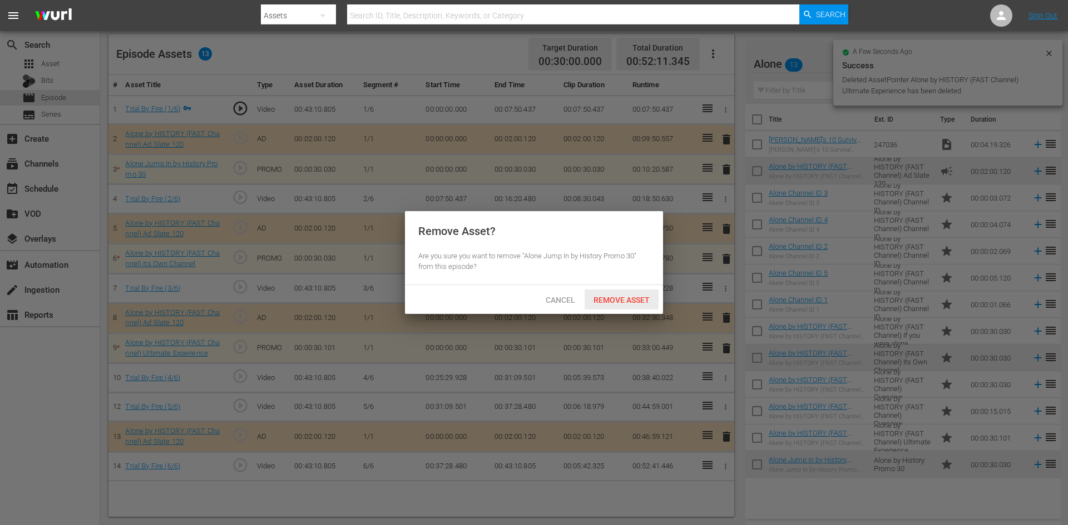
click at [623, 300] on span "Remove Asset" at bounding box center [621, 300] width 74 height 9
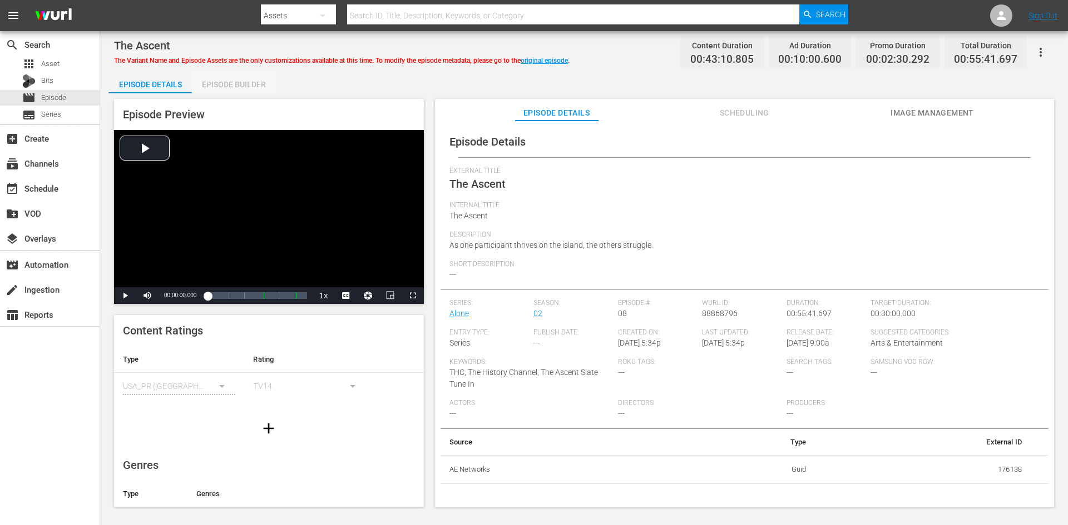
click at [211, 81] on div "Episode Builder" at bounding box center [233, 84] width 83 height 27
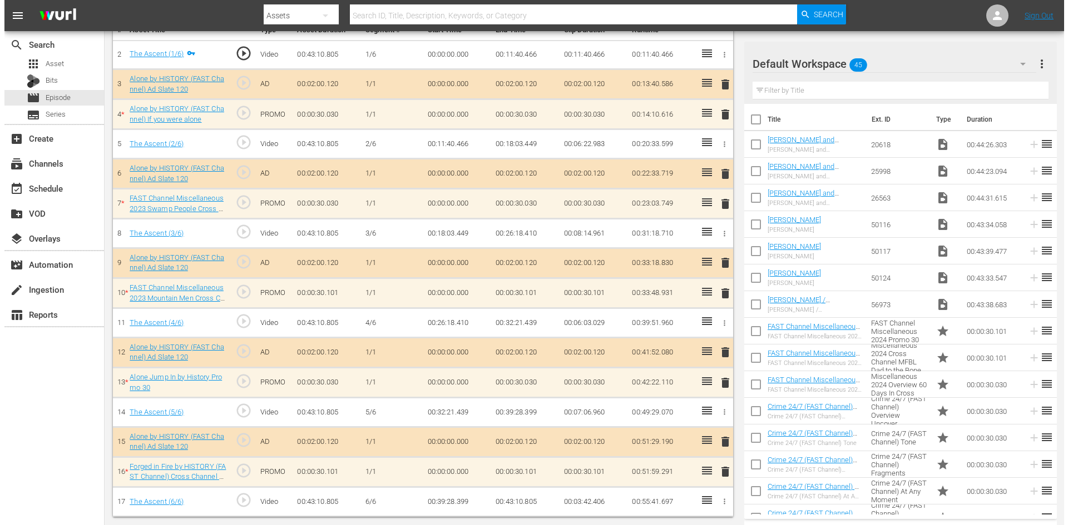
scroll to position [345, 0]
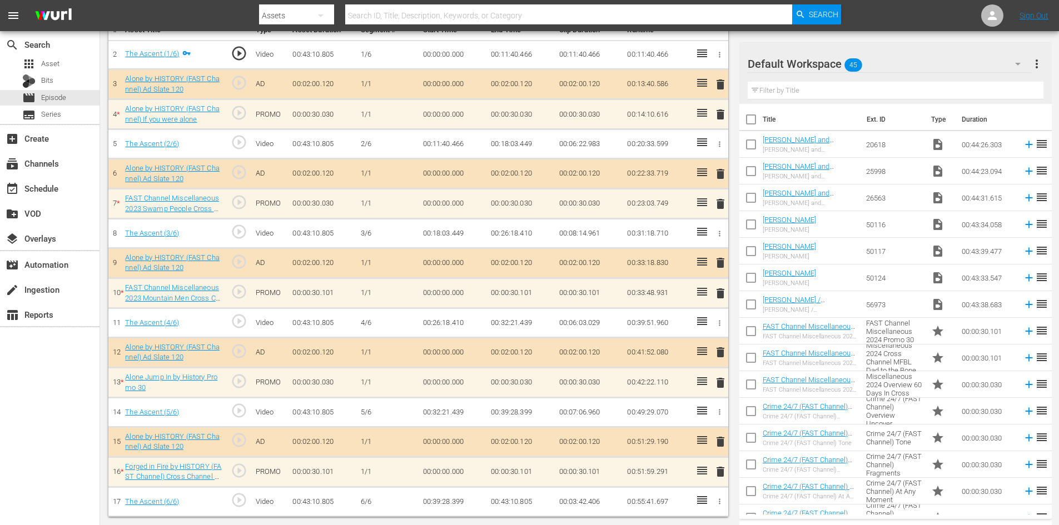
click at [930, 67] on div "Default Workspace 45" at bounding box center [890, 63] width 284 height 31
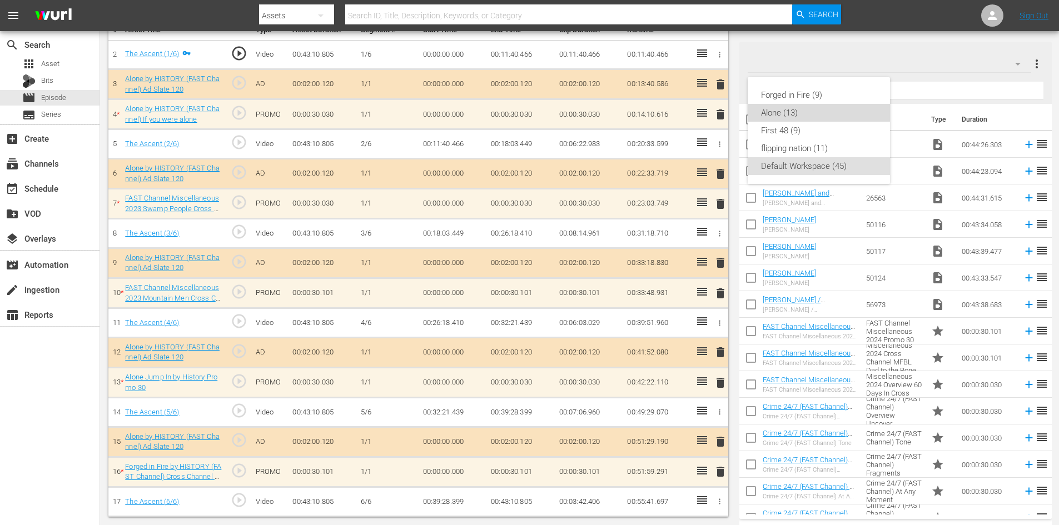
click at [801, 115] on div "Alone (13)" at bounding box center [819, 113] width 116 height 18
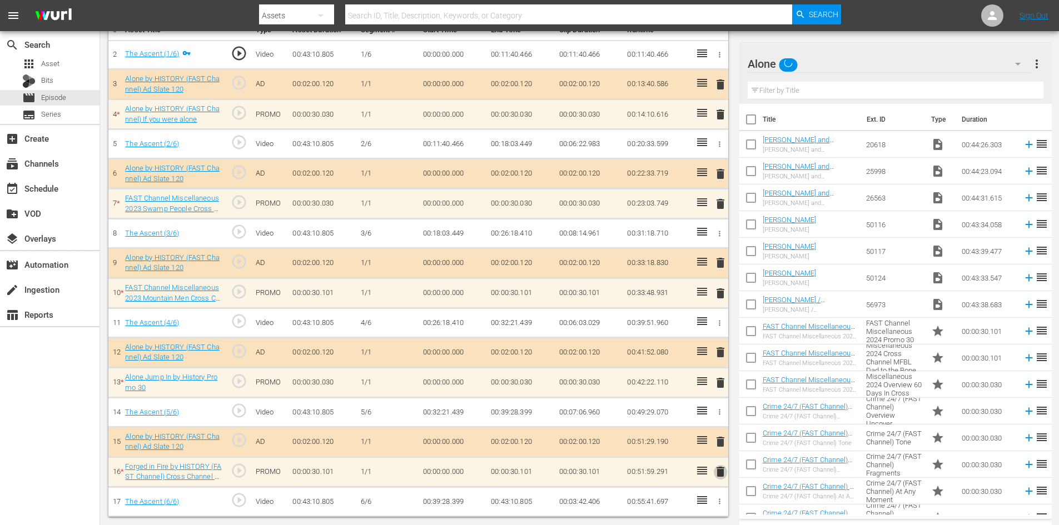
click at [719, 474] on span "delete" at bounding box center [720, 471] width 13 height 13
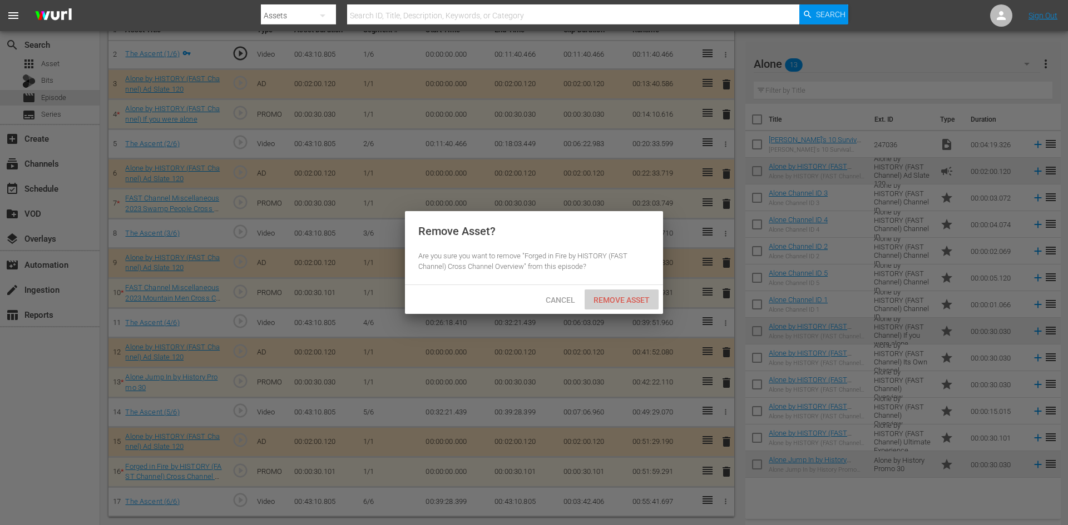
click at [624, 298] on span "Remove Asset" at bounding box center [621, 300] width 74 height 9
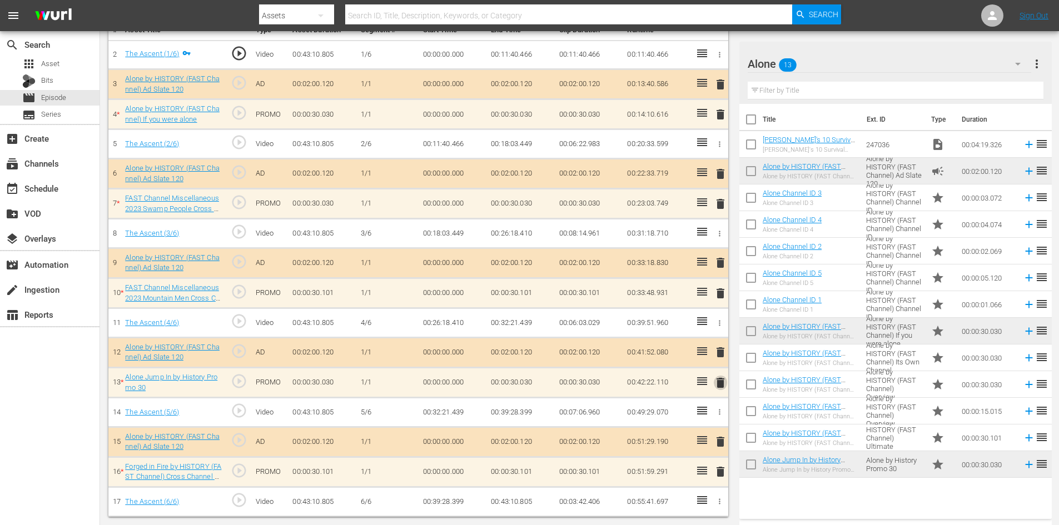
click at [719, 384] on span "delete" at bounding box center [720, 382] width 13 height 13
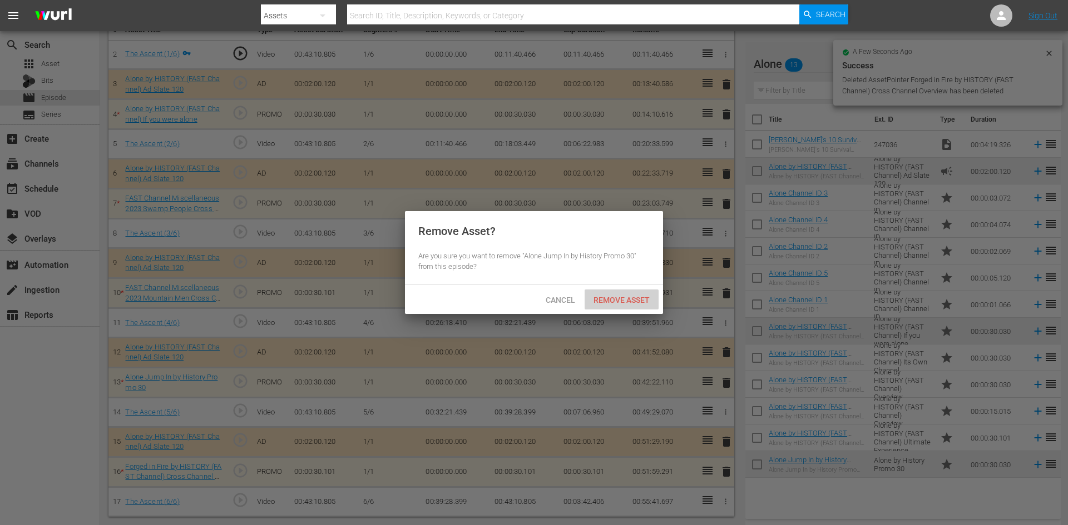
click at [617, 294] on div "Remove Asset" at bounding box center [621, 300] width 74 height 21
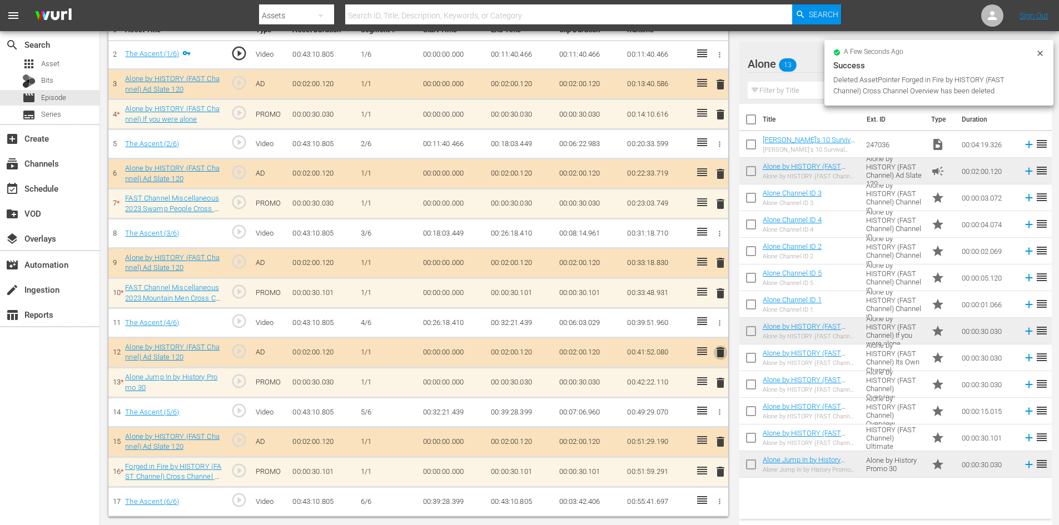
click at [718, 350] on span "delete" at bounding box center [720, 352] width 13 height 13
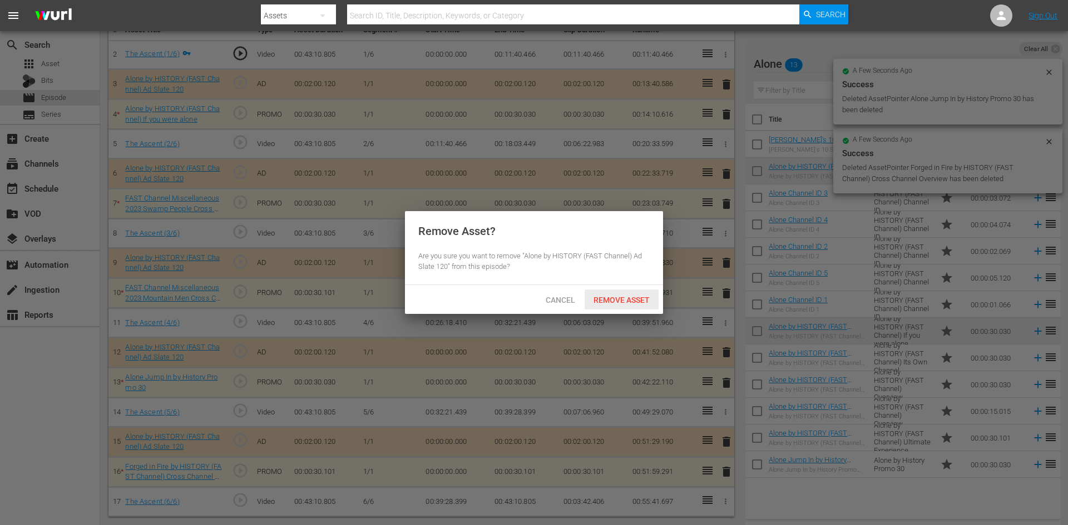
click at [643, 301] on span "Remove Asset" at bounding box center [621, 300] width 74 height 9
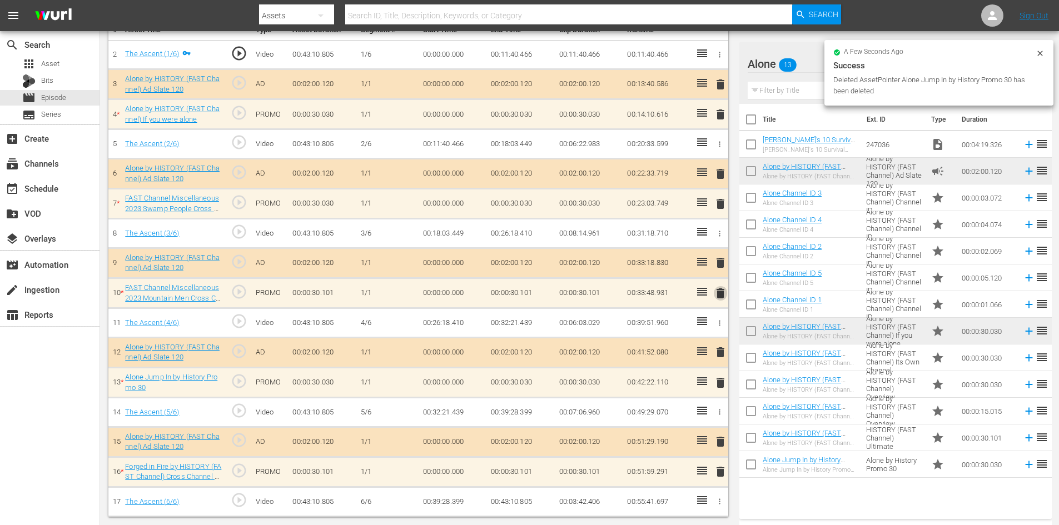
click at [723, 300] on button "delete" at bounding box center [720, 293] width 13 height 16
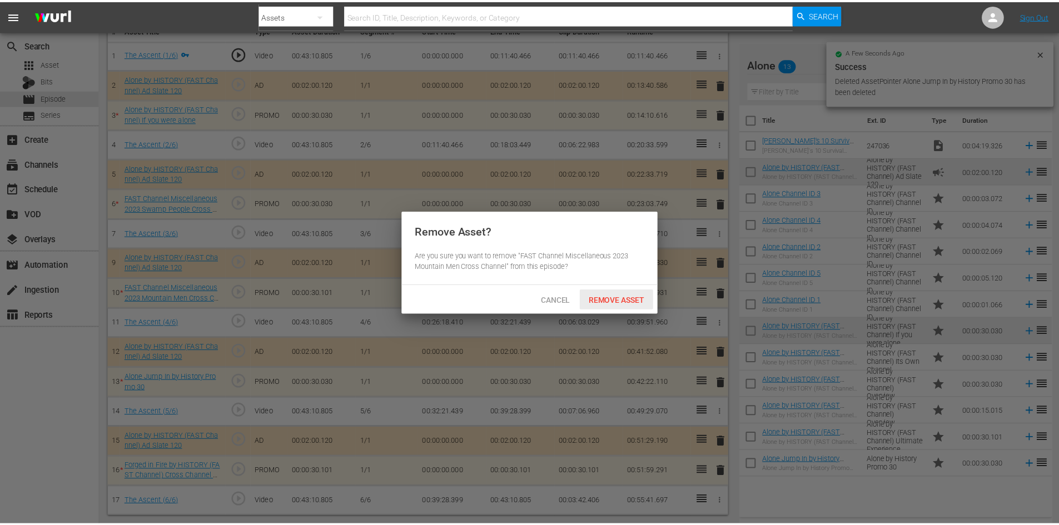
scroll to position [290, 0]
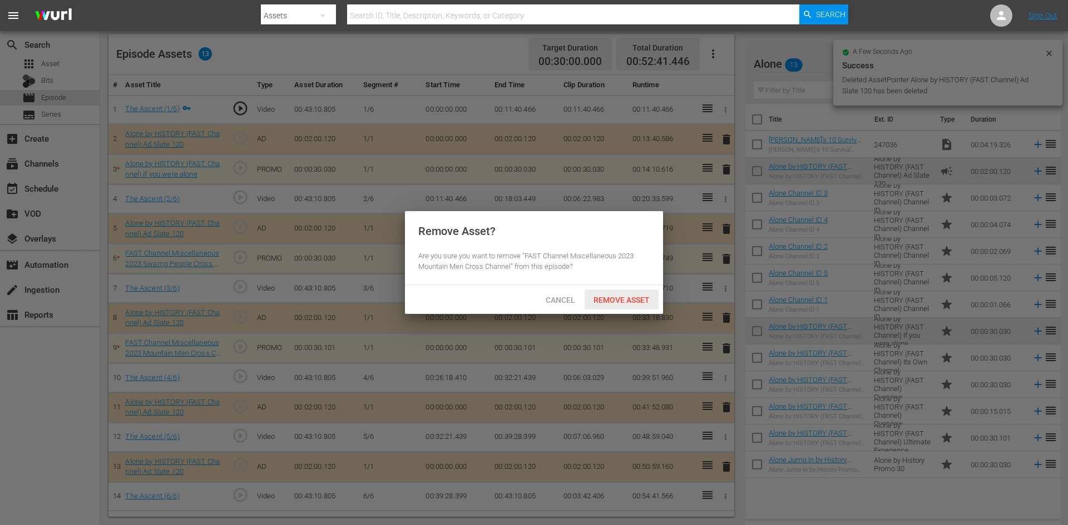
click at [641, 303] on span "Remove Asset" at bounding box center [621, 300] width 74 height 9
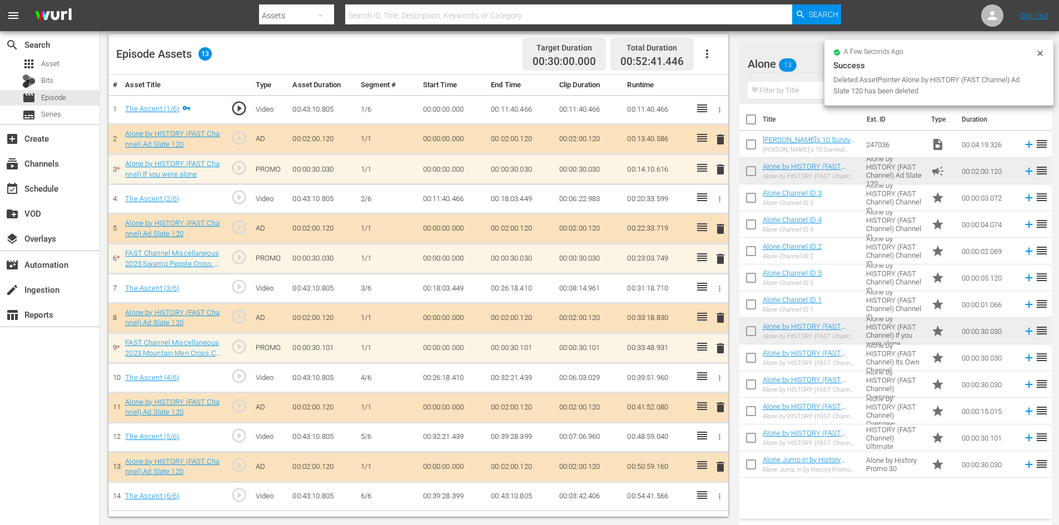
click at [720, 257] on span "delete" at bounding box center [720, 258] width 13 height 13
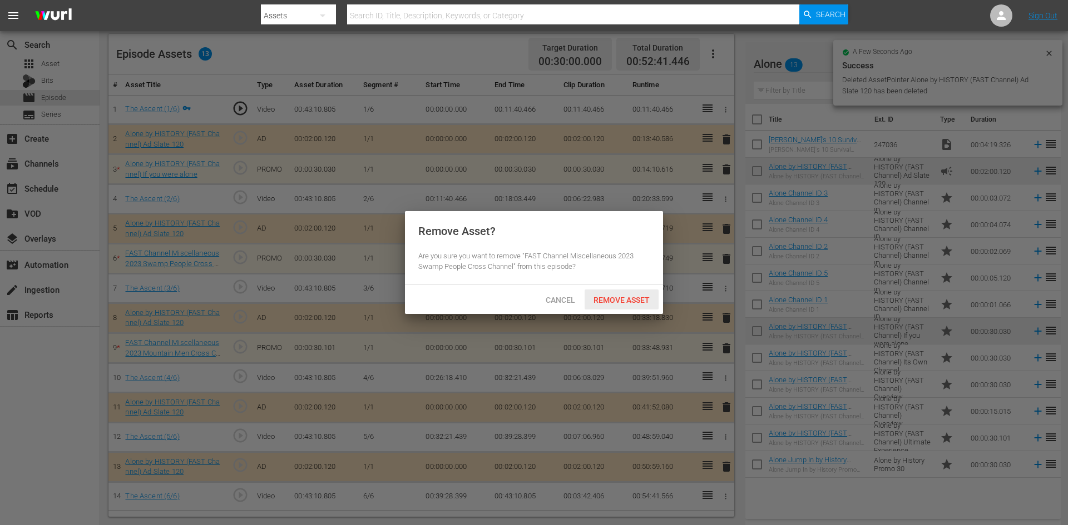
click at [647, 300] on span "Remove Asset" at bounding box center [621, 300] width 74 height 9
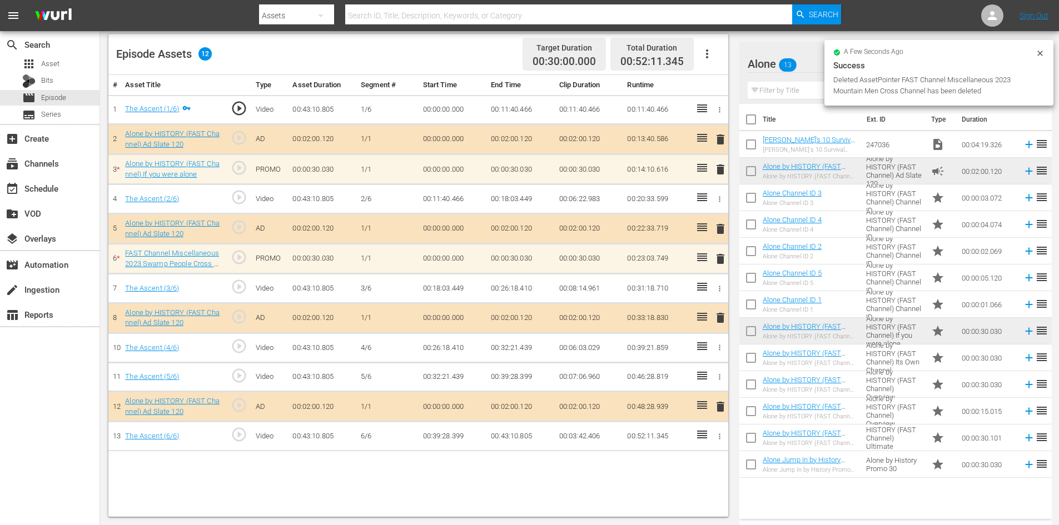
click at [714, 169] on span "delete" at bounding box center [720, 169] width 13 height 13
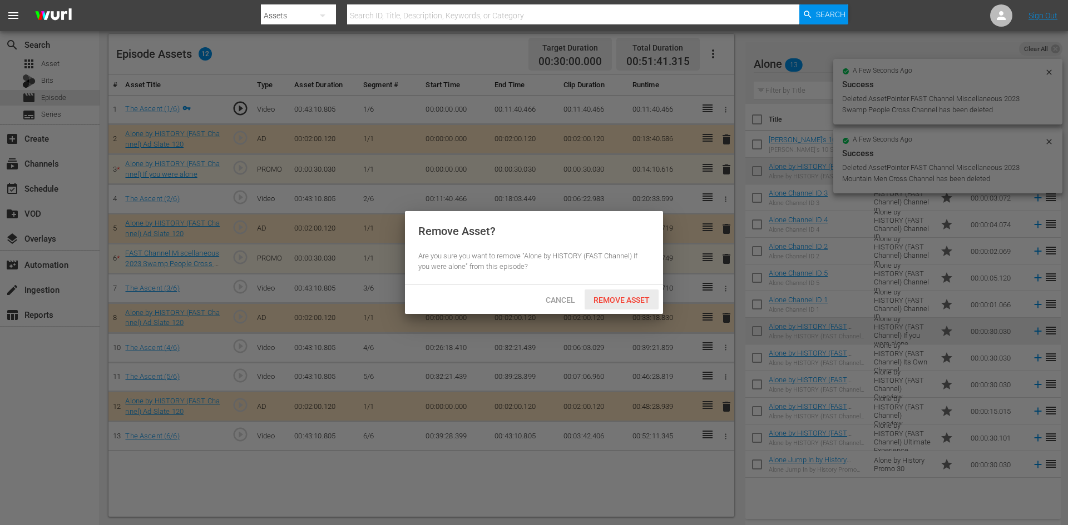
click at [631, 299] on span "Remove Asset" at bounding box center [621, 300] width 74 height 9
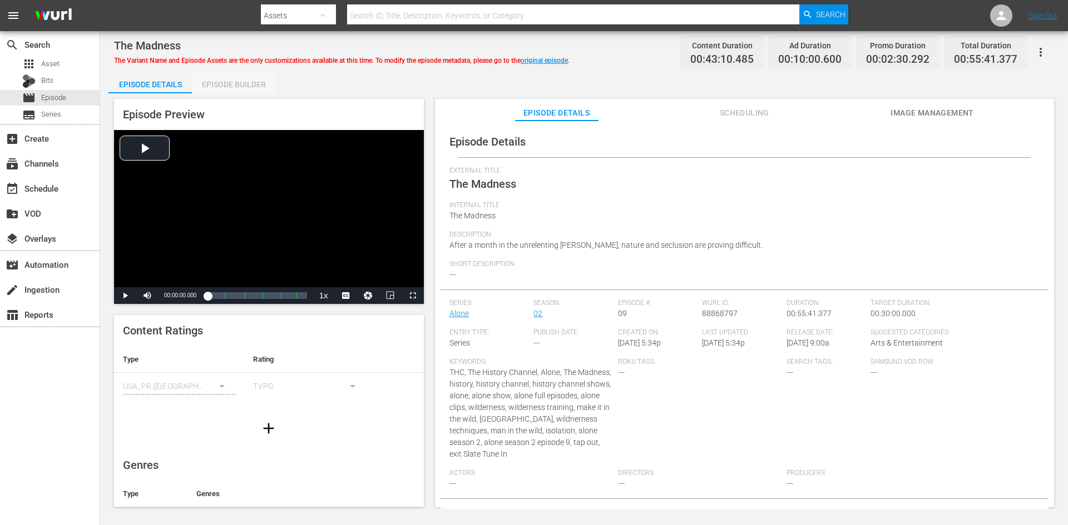
click at [262, 85] on div "Episode Builder" at bounding box center [233, 84] width 83 height 27
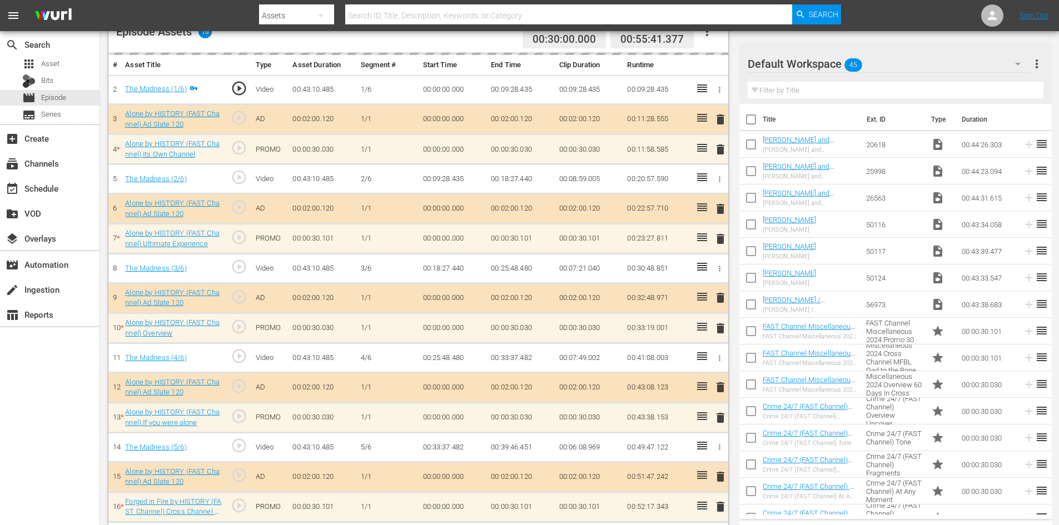
scroll to position [334, 0]
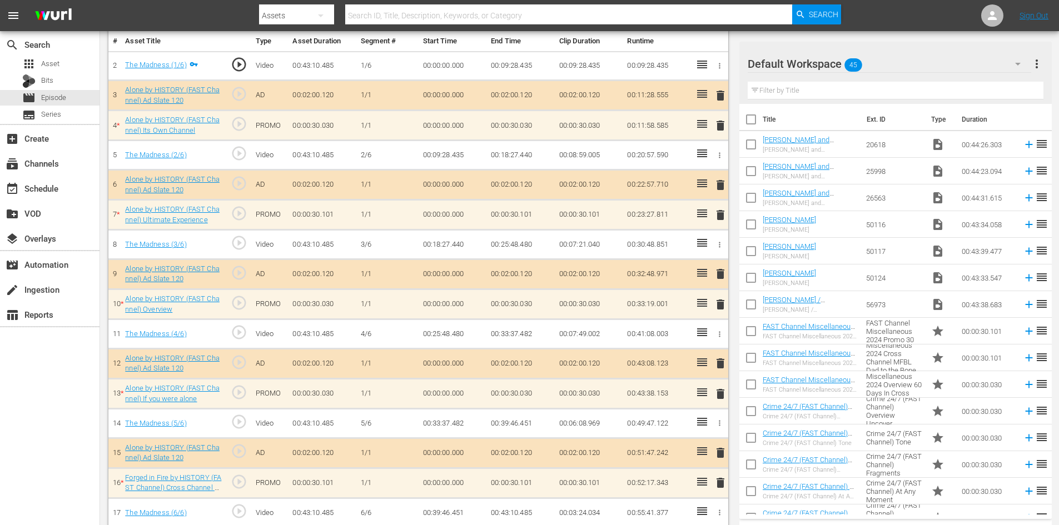
click at [942, 54] on div "Default Workspace 45" at bounding box center [890, 63] width 284 height 31
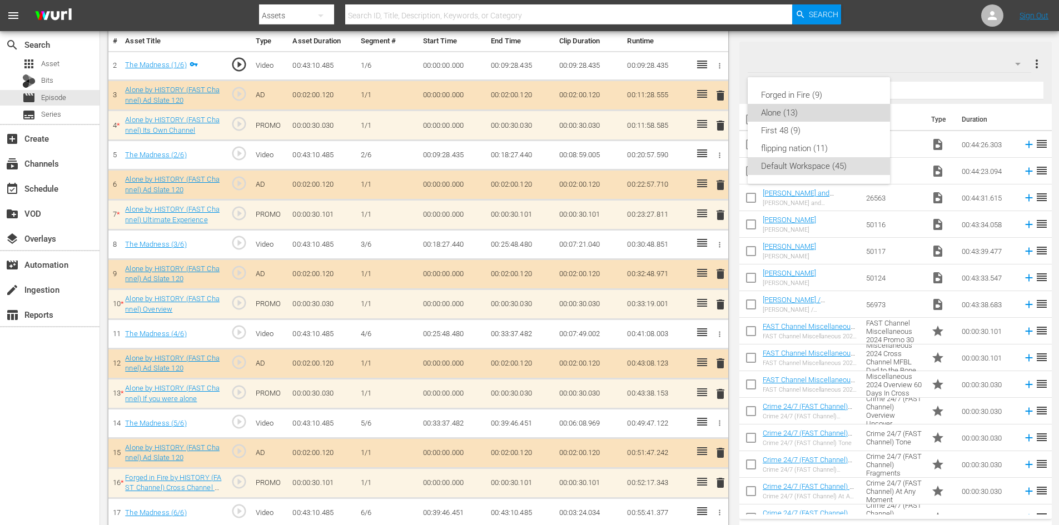
click at [772, 115] on div "Alone (13)" at bounding box center [819, 113] width 116 height 18
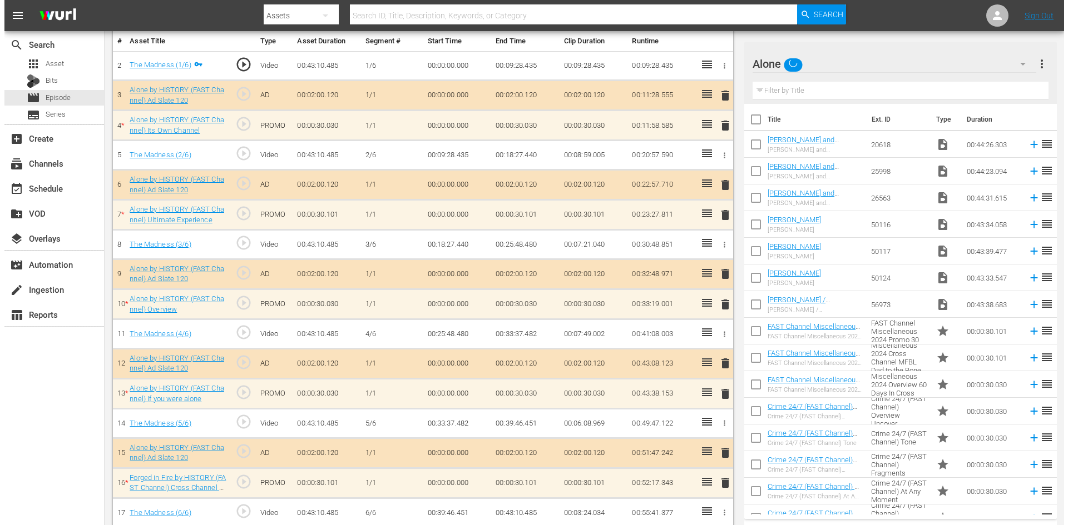
scroll to position [345, 0]
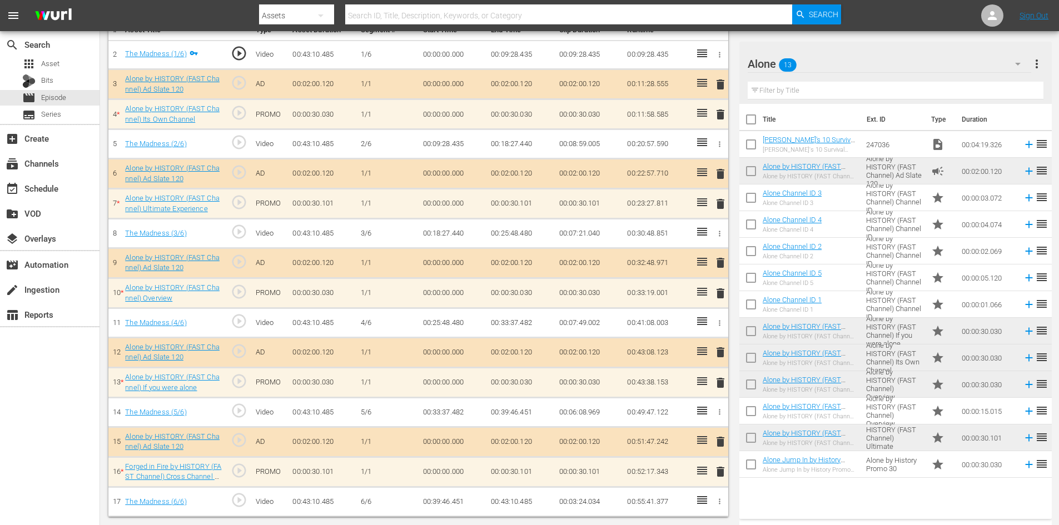
click at [721, 475] on span "delete" at bounding box center [720, 471] width 13 height 13
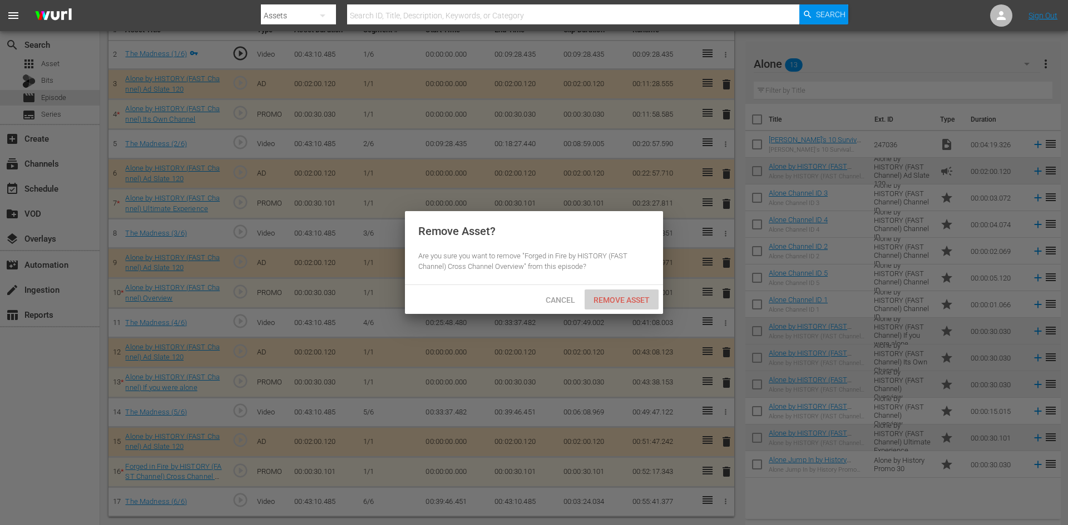
click at [626, 298] on span "Remove Asset" at bounding box center [621, 300] width 74 height 9
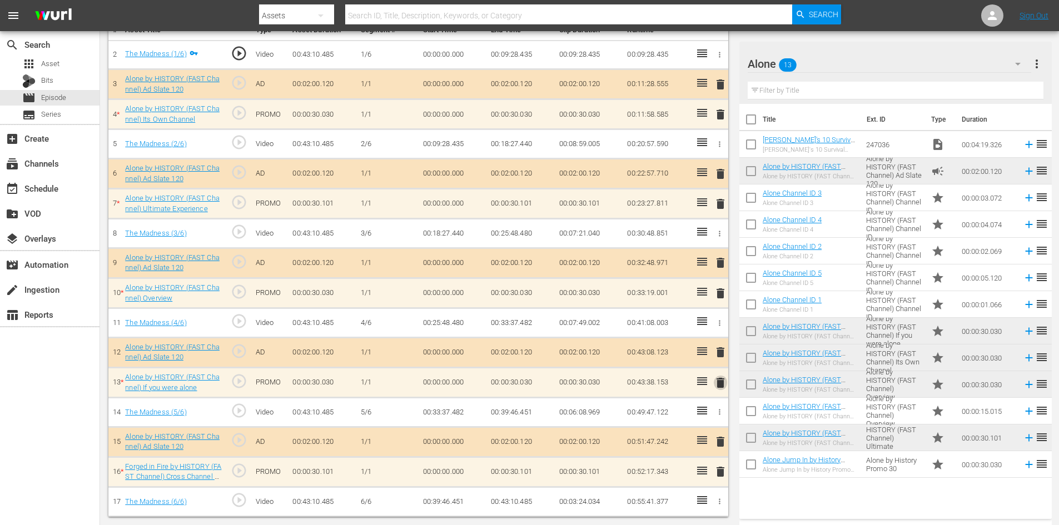
click at [721, 384] on span "delete" at bounding box center [720, 382] width 13 height 13
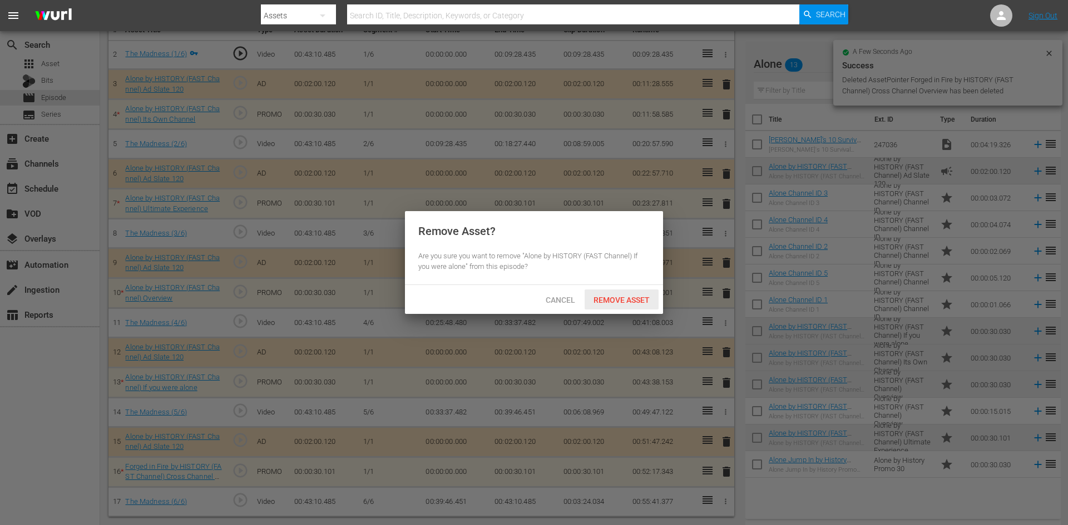
click at [636, 297] on span "Remove Asset" at bounding box center [621, 300] width 74 height 9
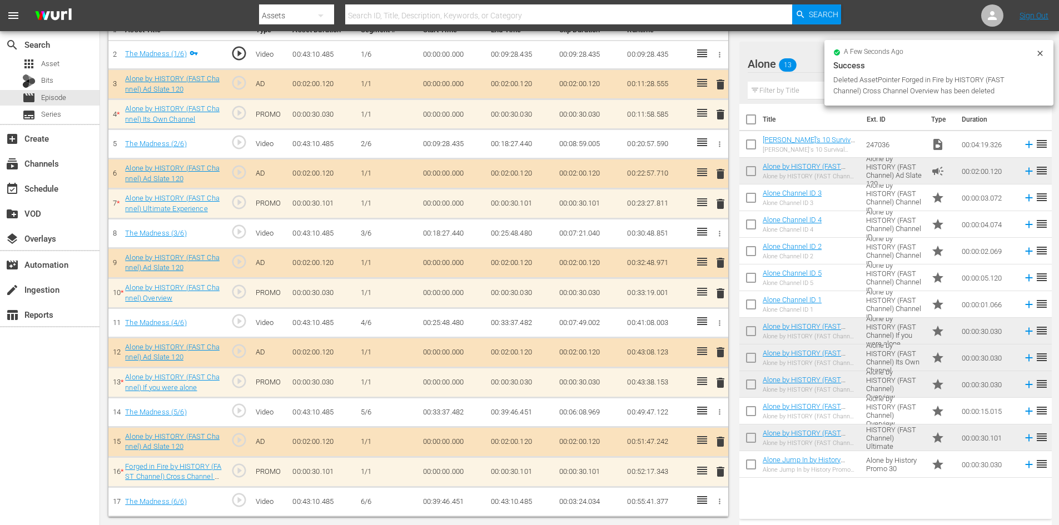
click at [720, 349] on span "delete" at bounding box center [720, 352] width 13 height 13
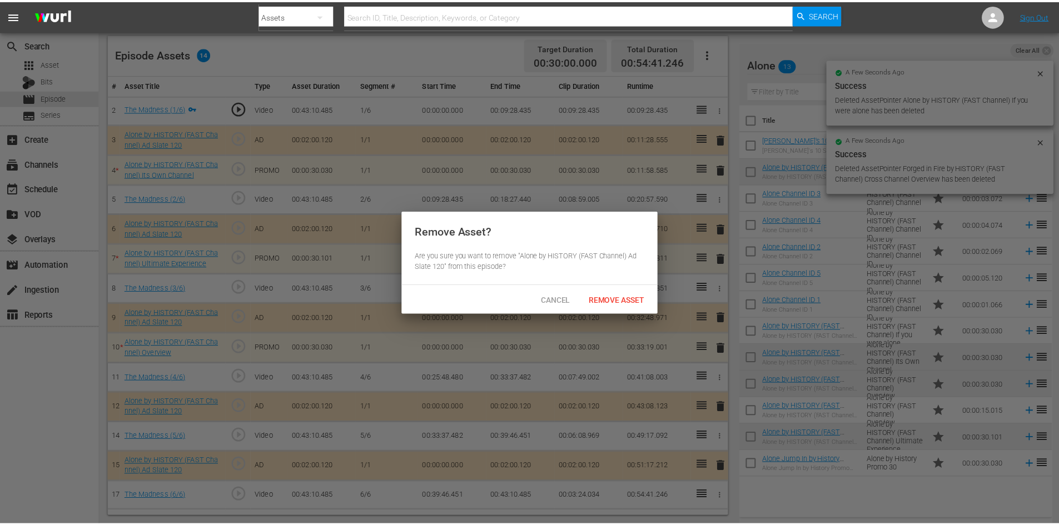
scroll to position [290, 0]
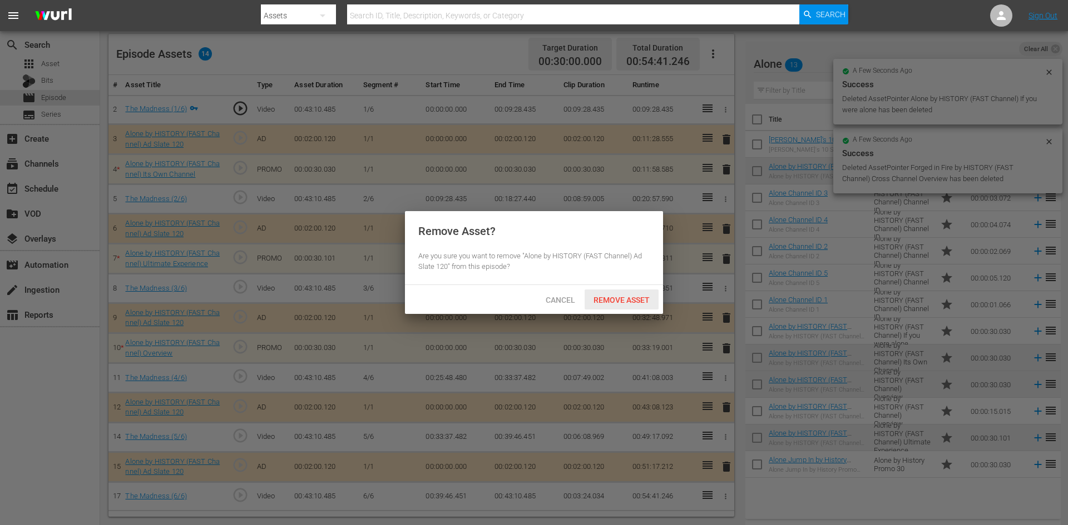
click at [632, 299] on span "Remove Asset" at bounding box center [621, 300] width 74 height 9
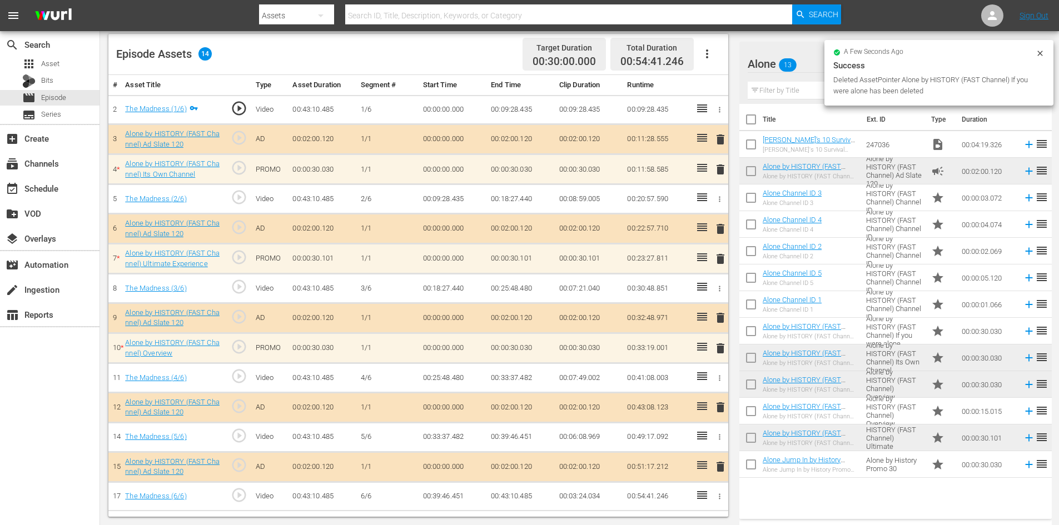
click at [725, 256] on span "delete" at bounding box center [720, 258] width 13 height 13
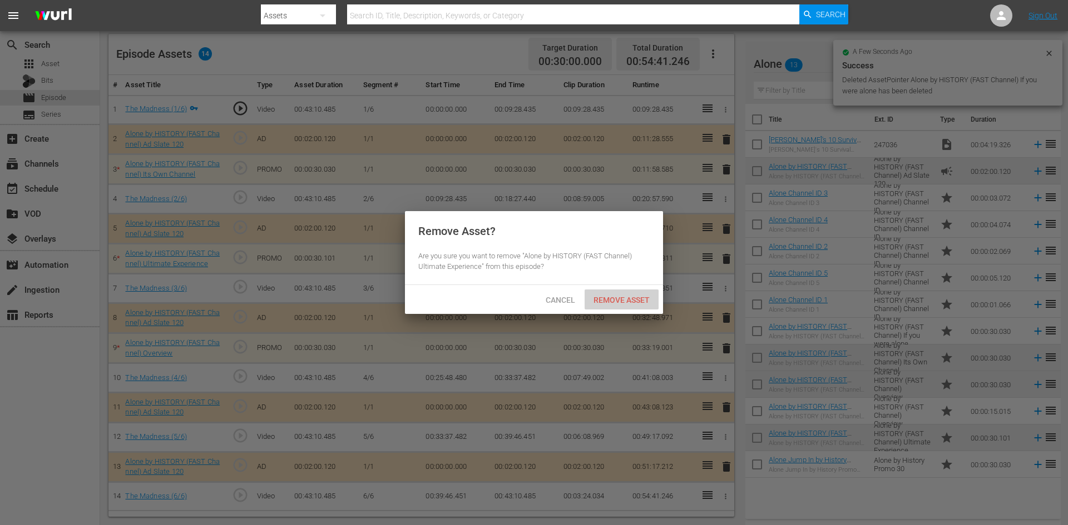
click at [638, 297] on span "Remove Asset" at bounding box center [621, 300] width 74 height 9
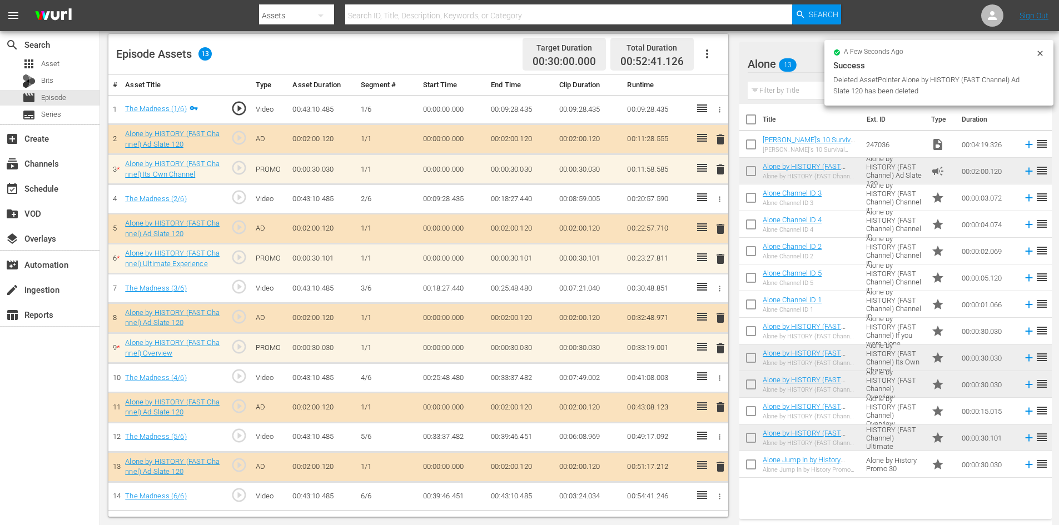
click at [726, 170] on span "delete" at bounding box center [720, 169] width 13 height 13
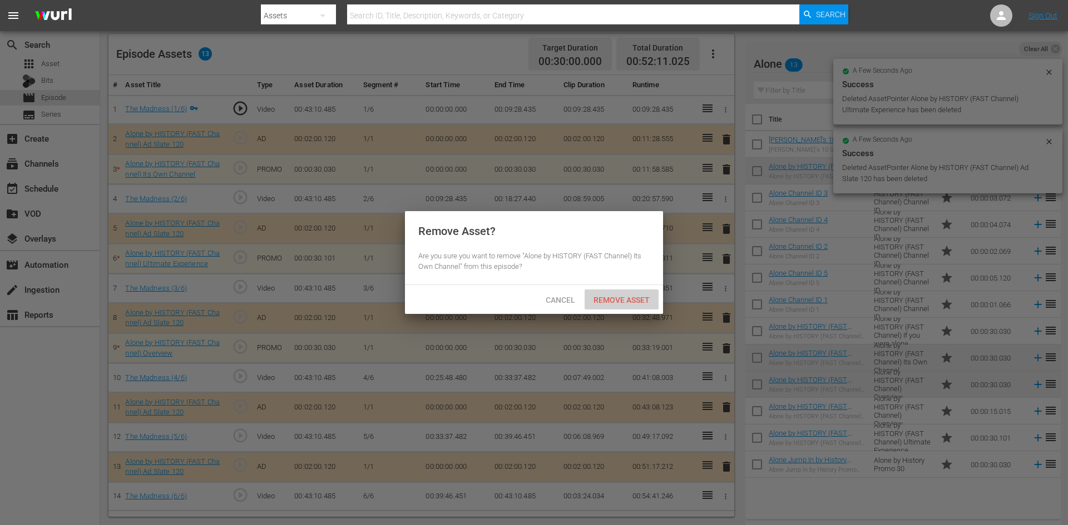
click at [604, 291] on div "Remove Asset" at bounding box center [621, 300] width 74 height 21
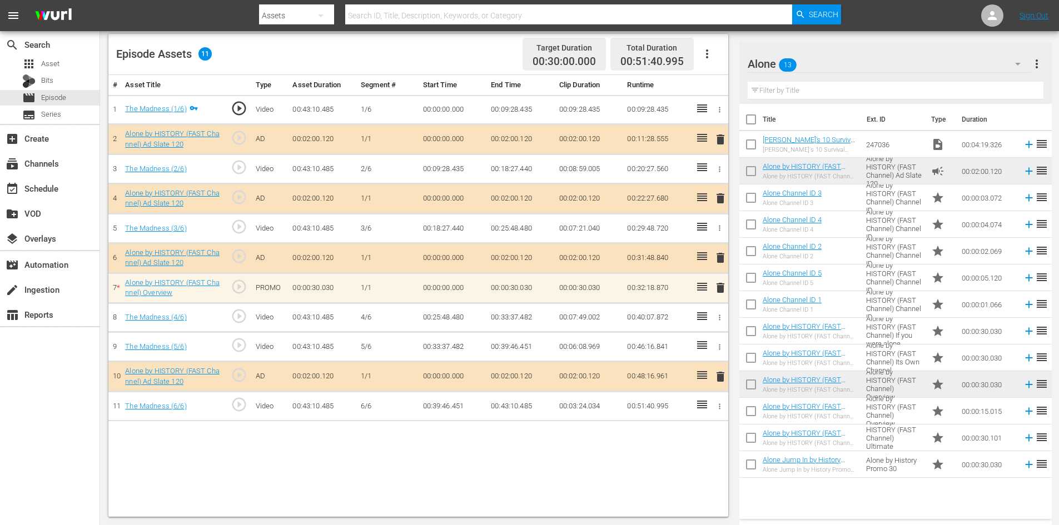
click at [720, 290] on span "delete" at bounding box center [720, 287] width 13 height 13
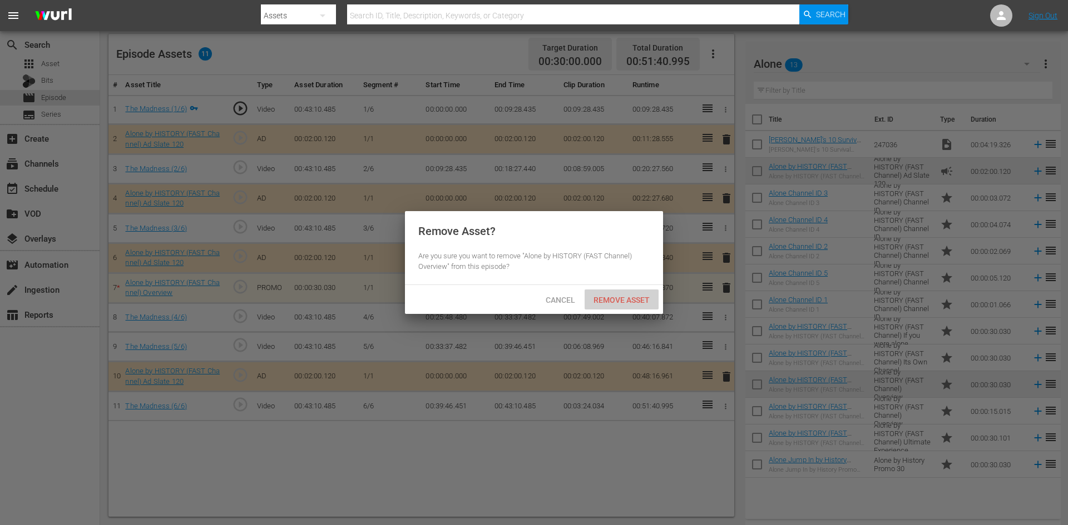
click at [619, 291] on div "Remove Asset" at bounding box center [621, 300] width 74 height 21
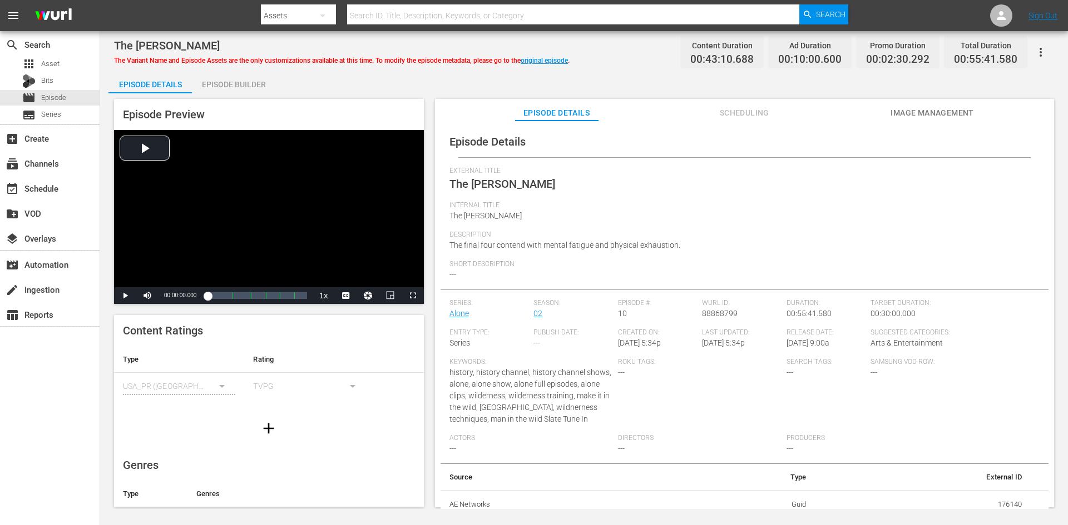
click at [256, 85] on div "Episode Builder" at bounding box center [233, 84] width 83 height 27
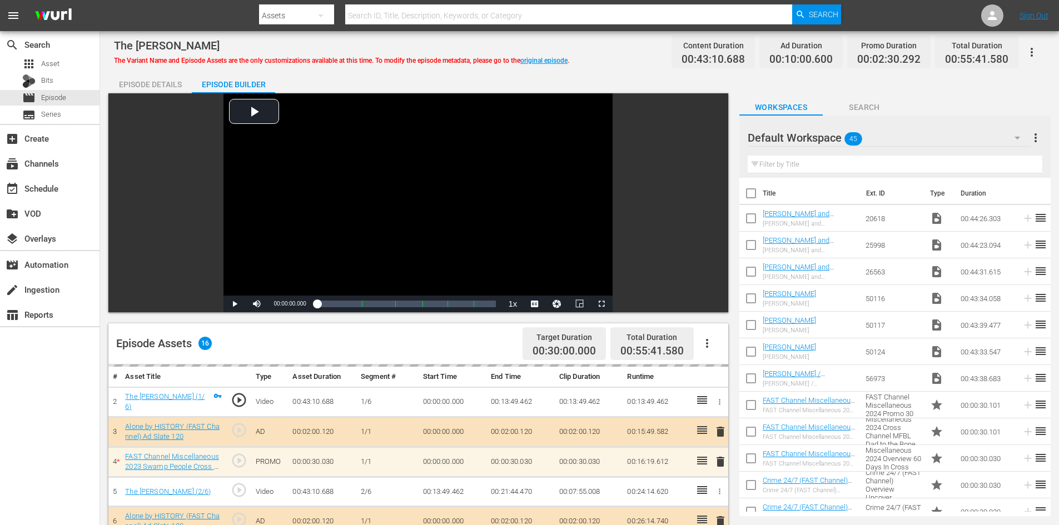
click at [959, 136] on div "Default Workspace 45" at bounding box center [889, 137] width 283 height 31
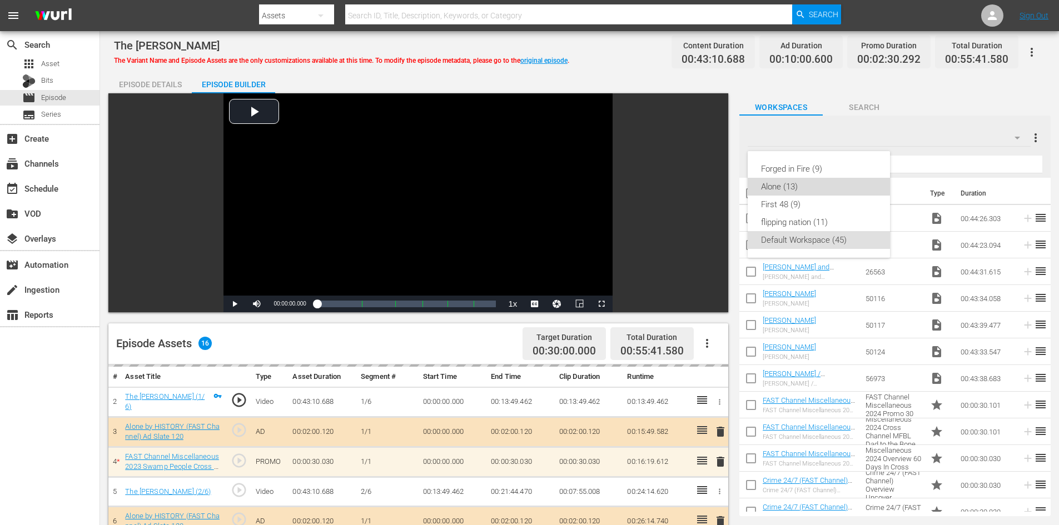
click at [813, 185] on div "Alone (13)" at bounding box center [819, 187] width 116 height 18
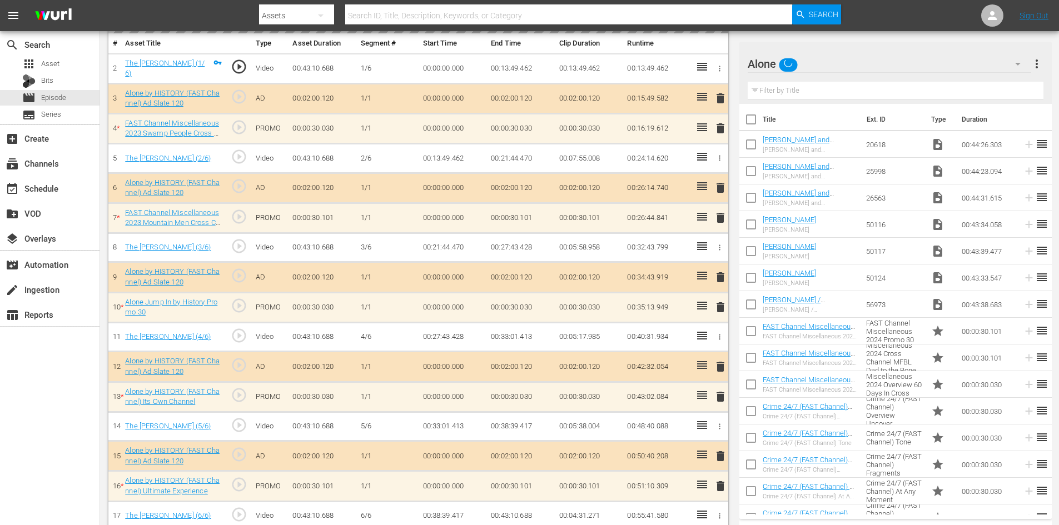
scroll to position [347, 0]
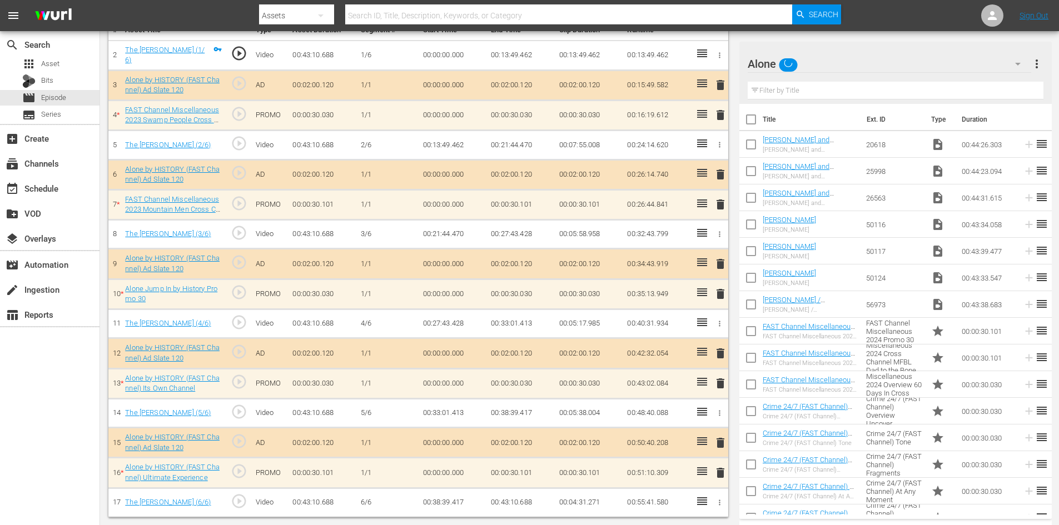
click at [720, 473] on div "delete" at bounding box center [718, 473] width 9 height 16
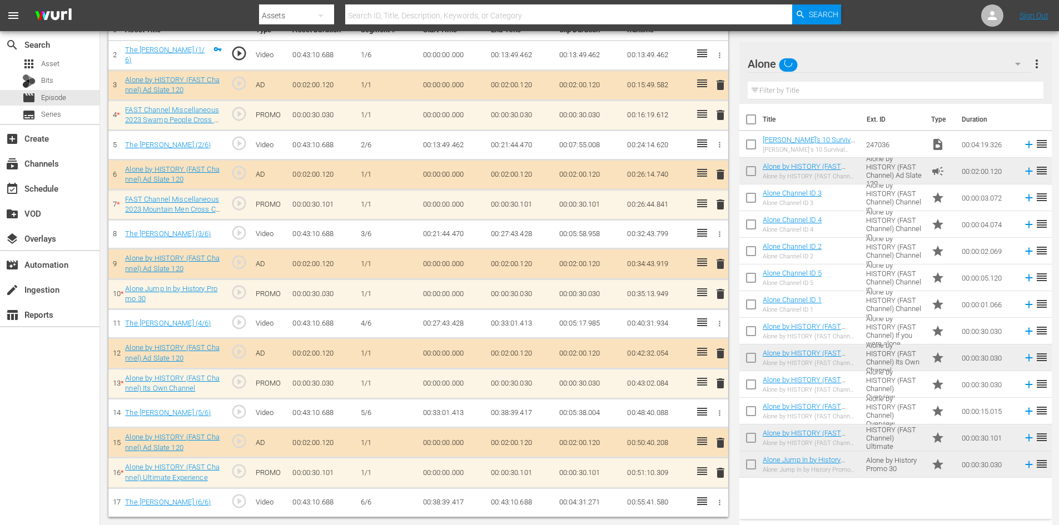
click at [719, 471] on span "delete" at bounding box center [720, 472] width 13 height 13
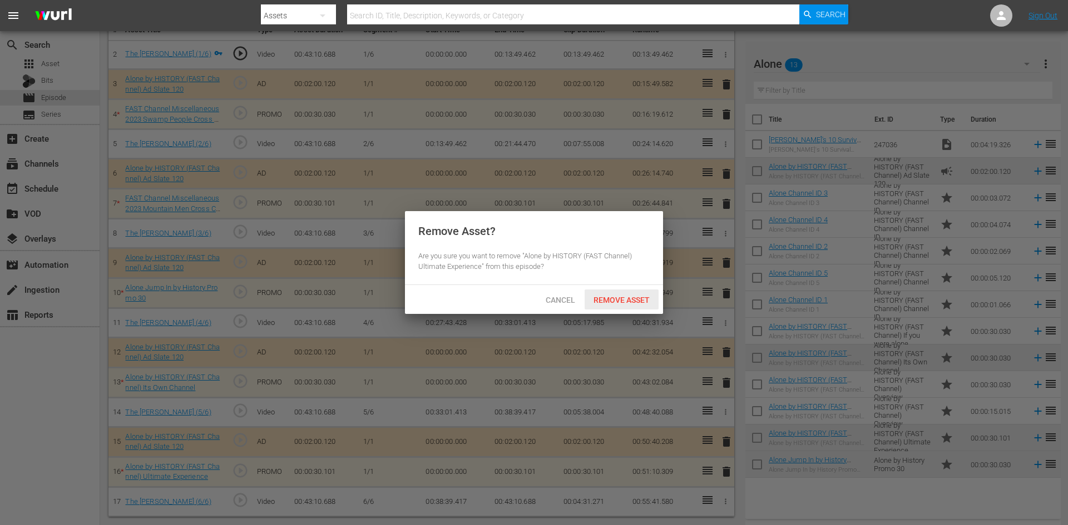
click at [634, 296] on span "Remove Asset" at bounding box center [621, 300] width 74 height 9
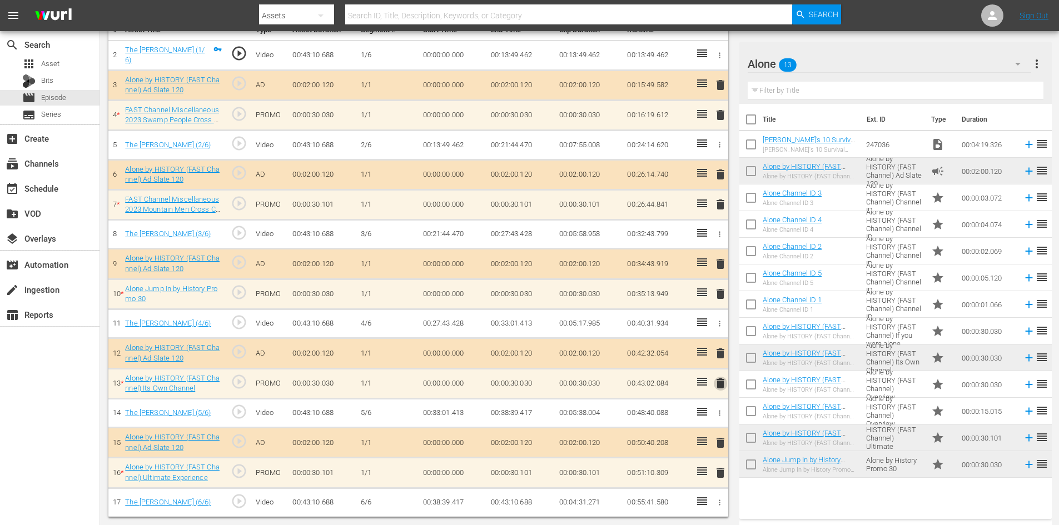
click at [722, 379] on span "delete" at bounding box center [720, 383] width 13 height 13
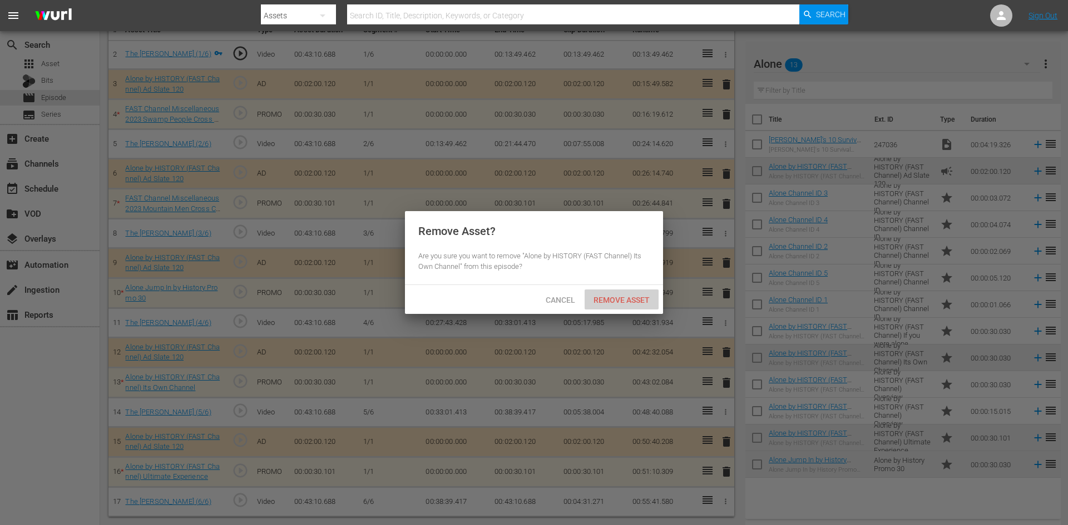
click at [638, 297] on span "Remove Asset" at bounding box center [621, 300] width 74 height 9
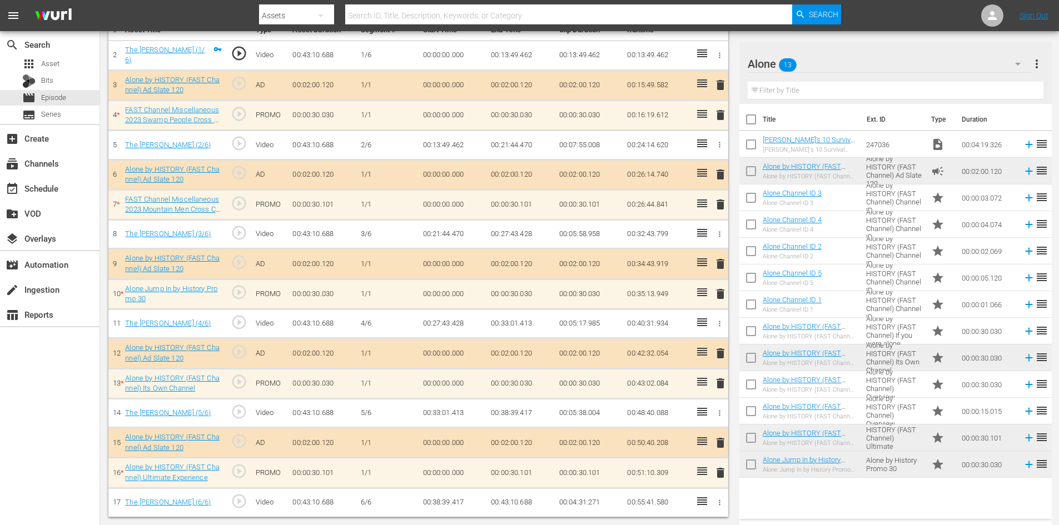
click at [719, 351] on span "delete" at bounding box center [720, 353] width 13 height 13
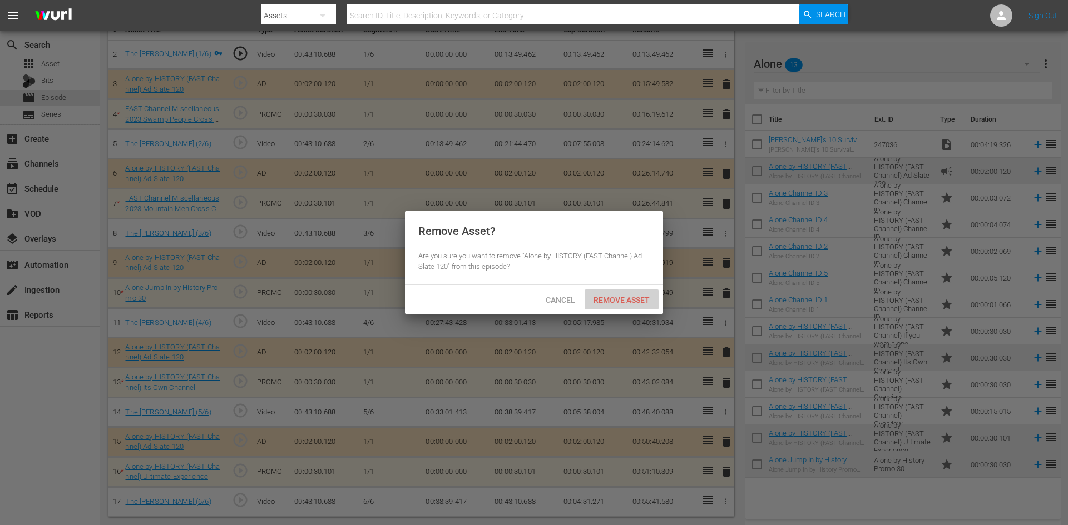
click at [643, 305] on div "Remove Asset" at bounding box center [621, 300] width 74 height 21
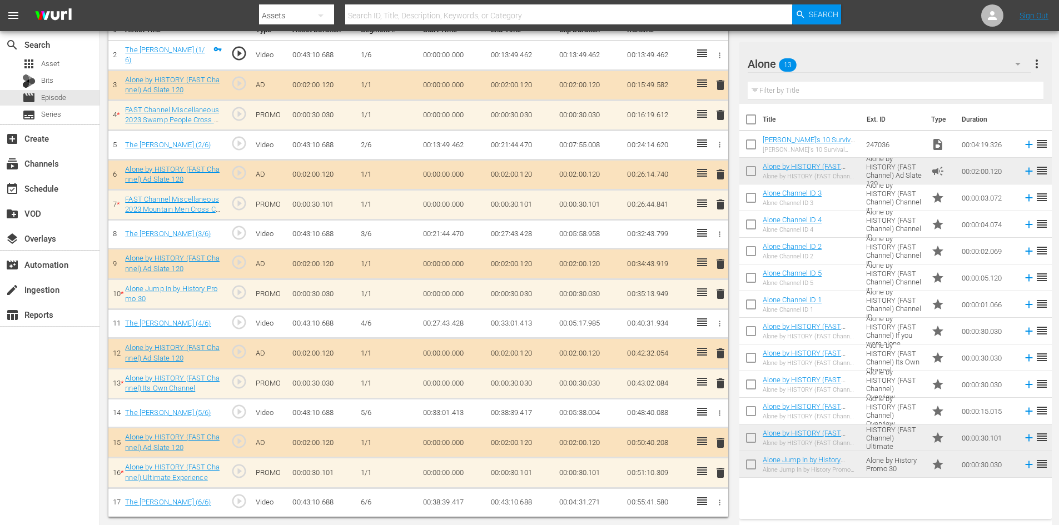
scroll to position [290, 0]
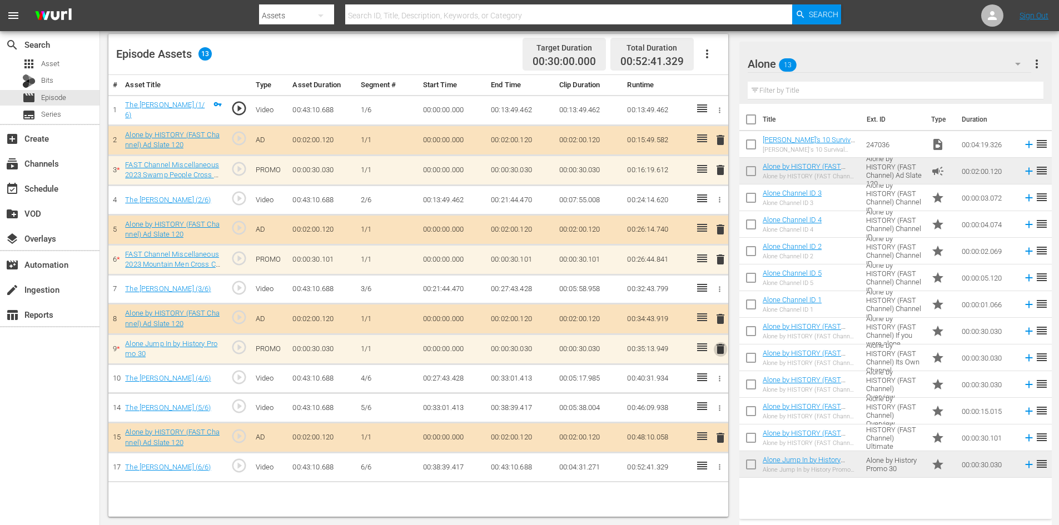
click at [720, 347] on span "delete" at bounding box center [720, 349] width 13 height 13
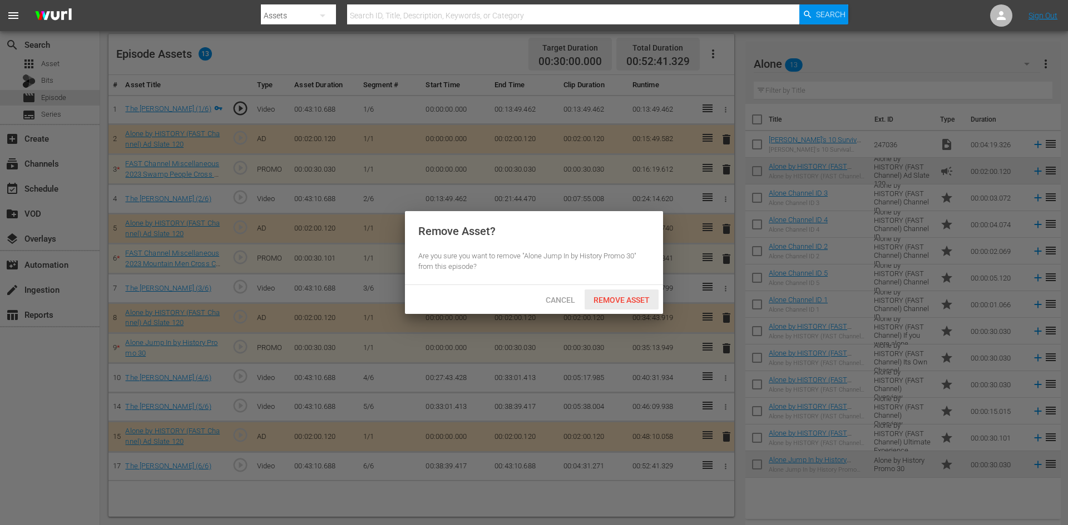
click at [643, 293] on div "Remove Asset" at bounding box center [621, 300] width 74 height 21
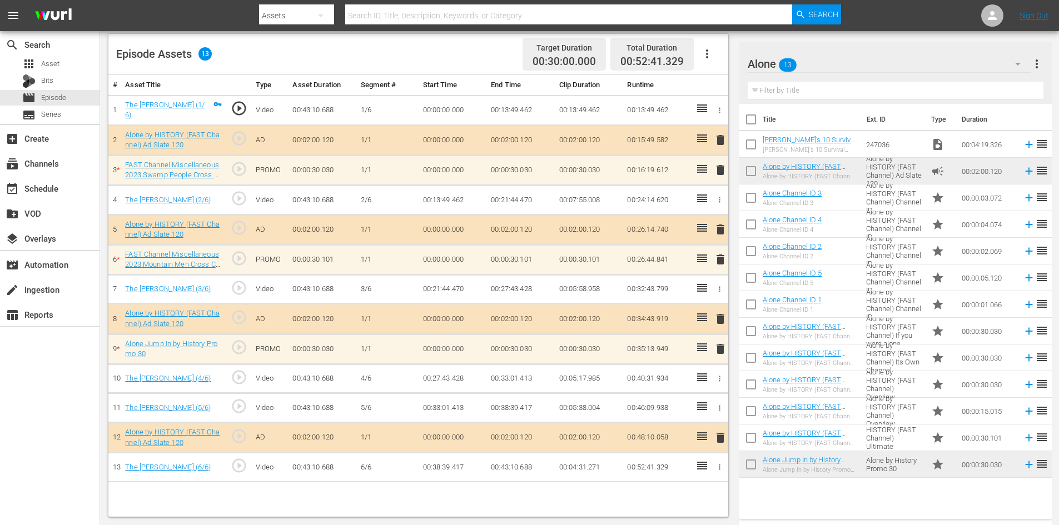
click at [716, 257] on span "delete" at bounding box center [720, 259] width 13 height 13
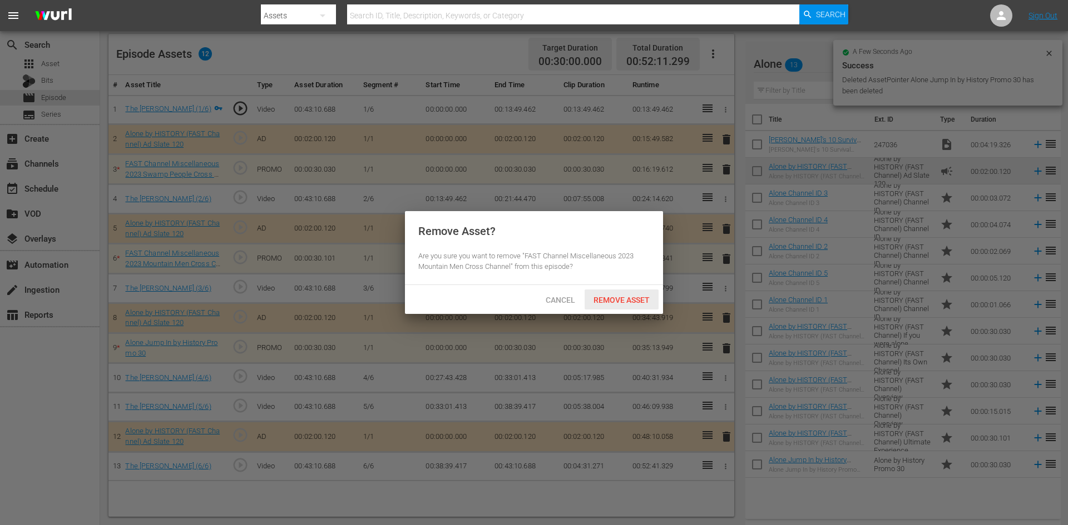
click at [603, 302] on span "Remove Asset" at bounding box center [621, 300] width 74 height 9
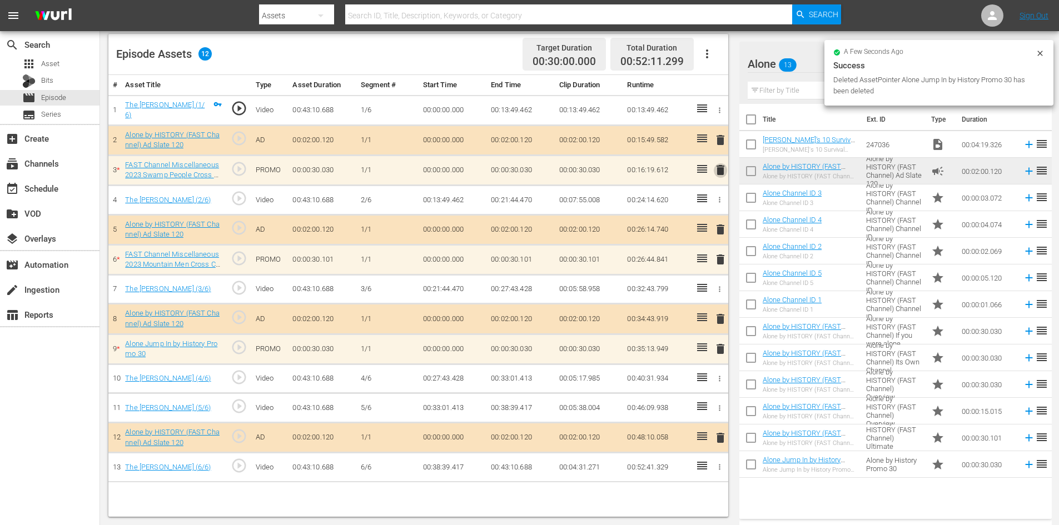
click at [721, 166] on span "delete" at bounding box center [720, 169] width 13 height 13
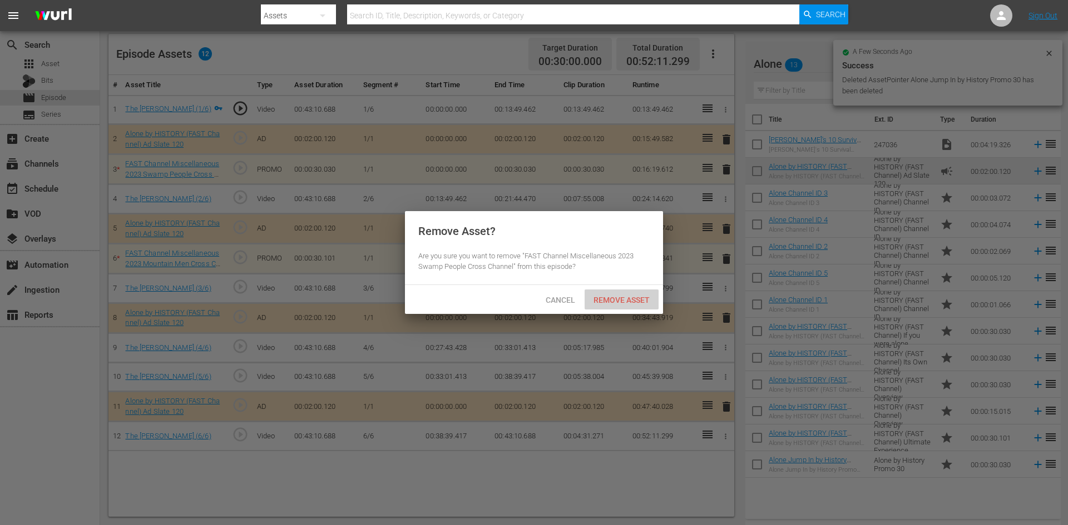
click at [617, 302] on span "Remove Asset" at bounding box center [621, 300] width 74 height 9
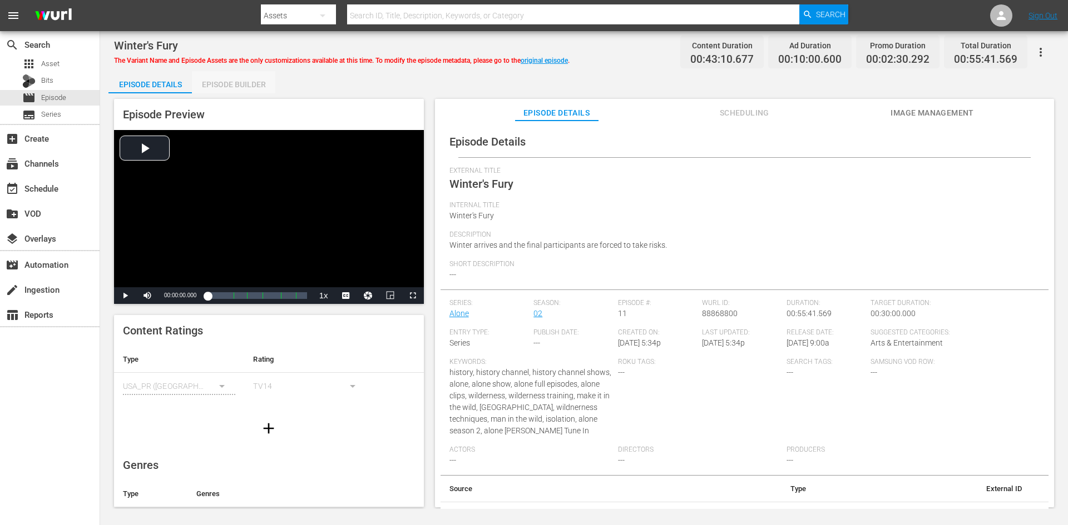
click at [221, 83] on div "Episode Builder" at bounding box center [233, 84] width 83 height 27
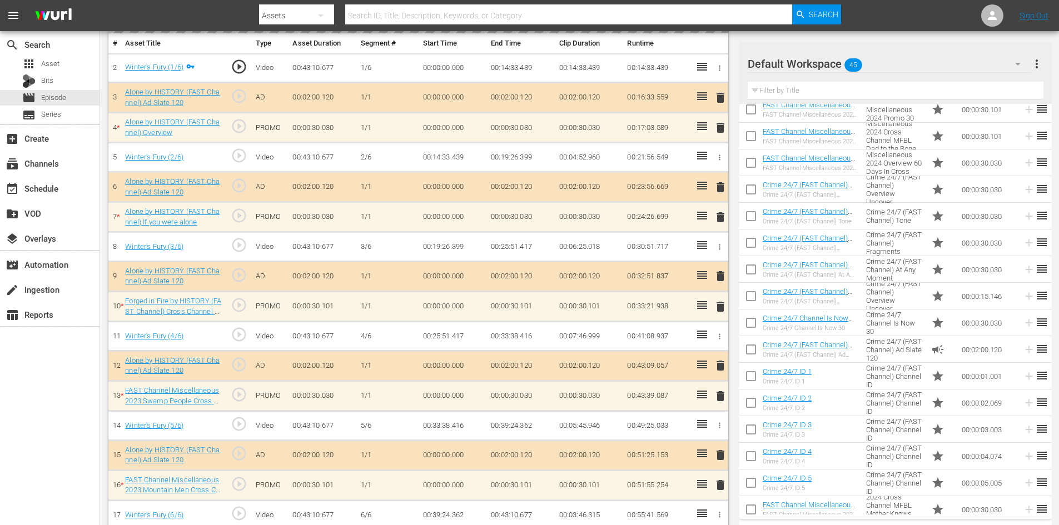
scroll to position [222, 0]
click at [924, 57] on div "Default Workspace 45" at bounding box center [890, 63] width 284 height 31
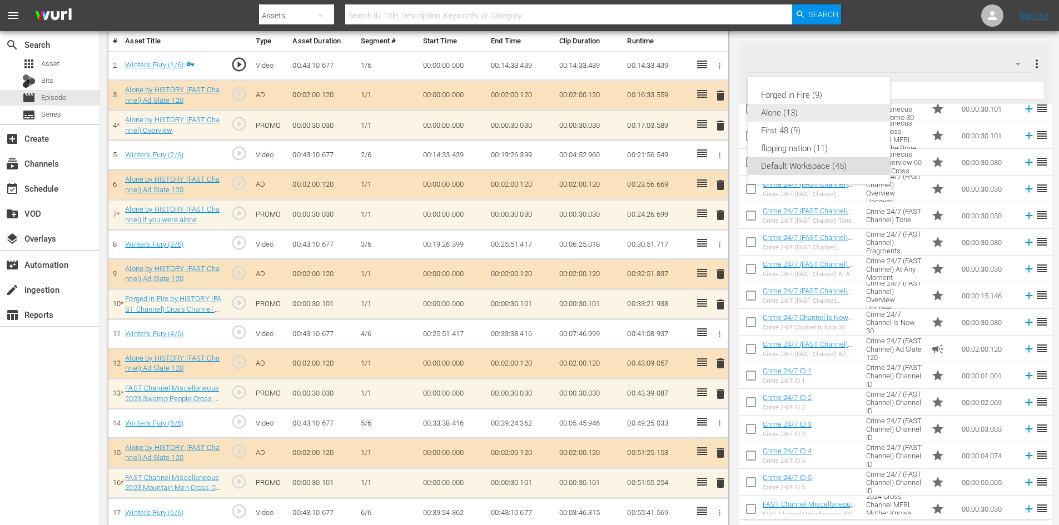
click at [793, 111] on div "Alone (13)" at bounding box center [819, 113] width 116 height 18
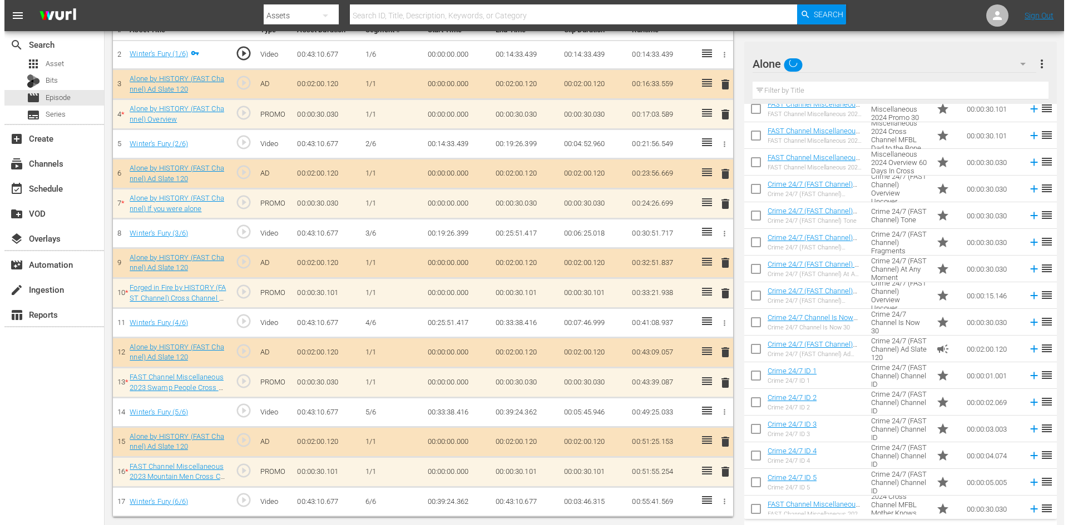
scroll to position [0, 0]
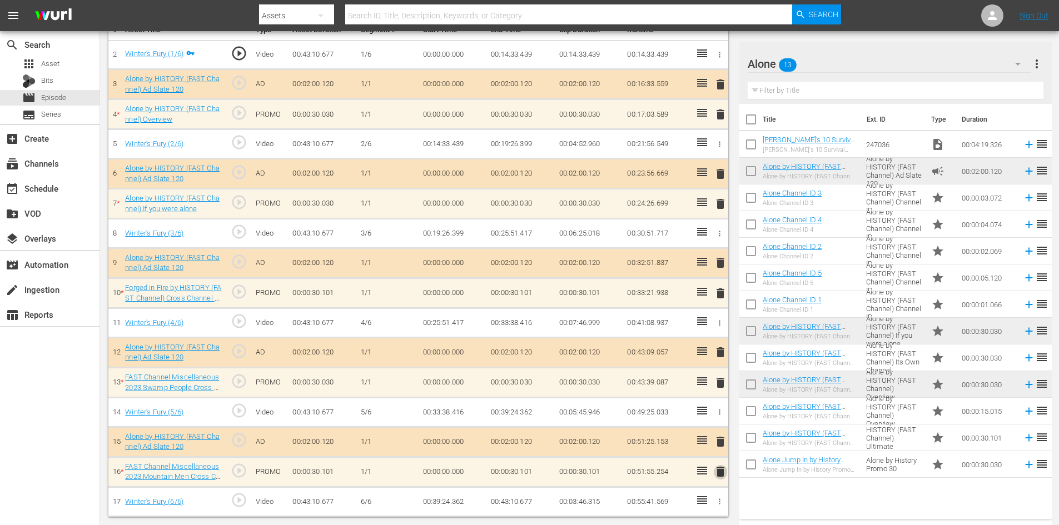
click at [721, 473] on span "delete" at bounding box center [720, 471] width 13 height 13
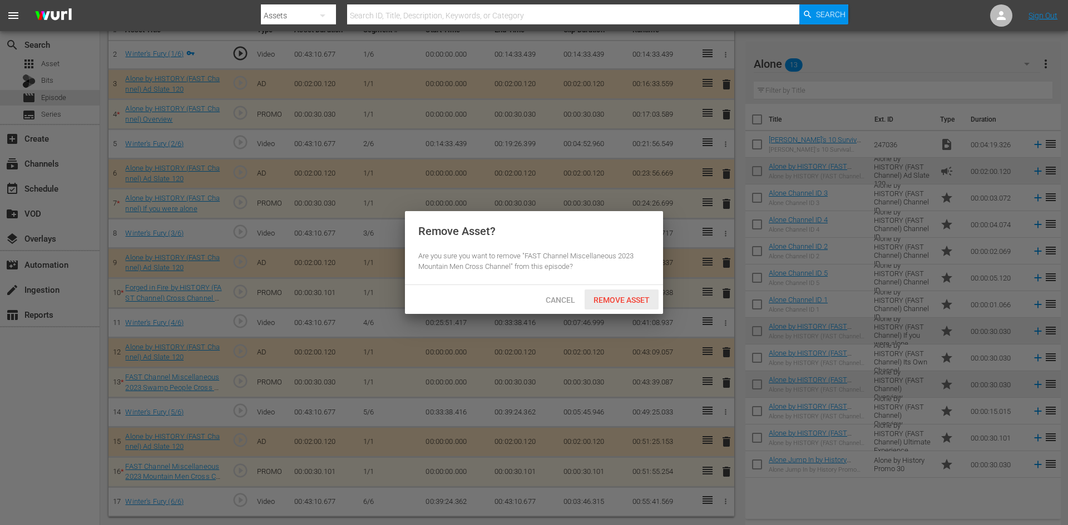
click at [636, 298] on span "Remove Asset" at bounding box center [621, 300] width 74 height 9
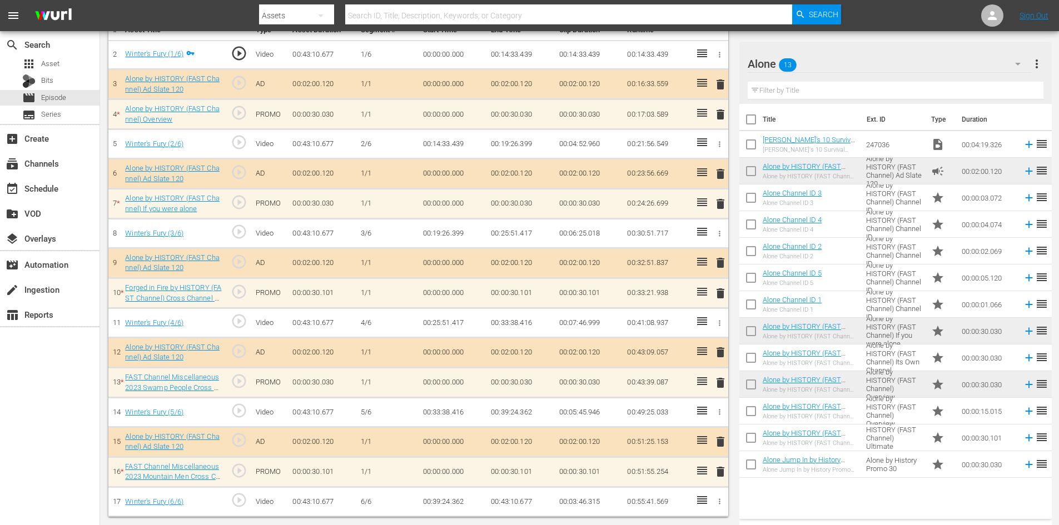
click at [726, 381] on span "delete" at bounding box center [720, 382] width 13 height 13
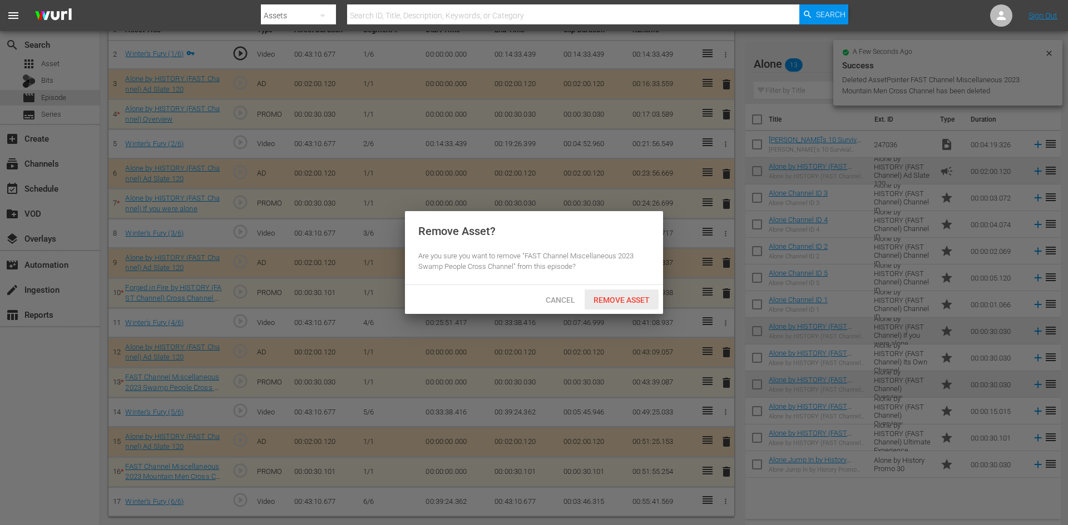
click at [638, 299] on span "Remove Asset" at bounding box center [621, 300] width 74 height 9
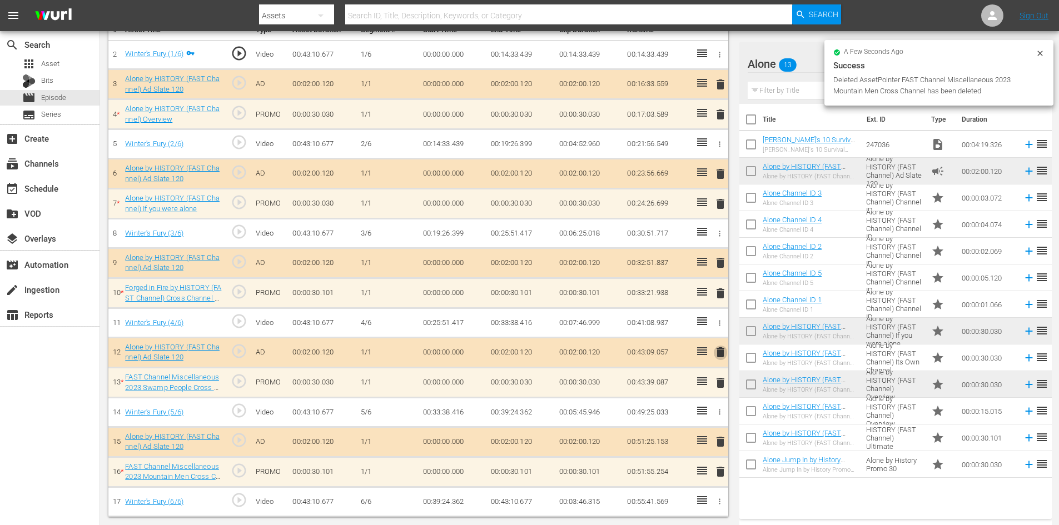
click at [720, 354] on span "delete" at bounding box center [720, 352] width 13 height 13
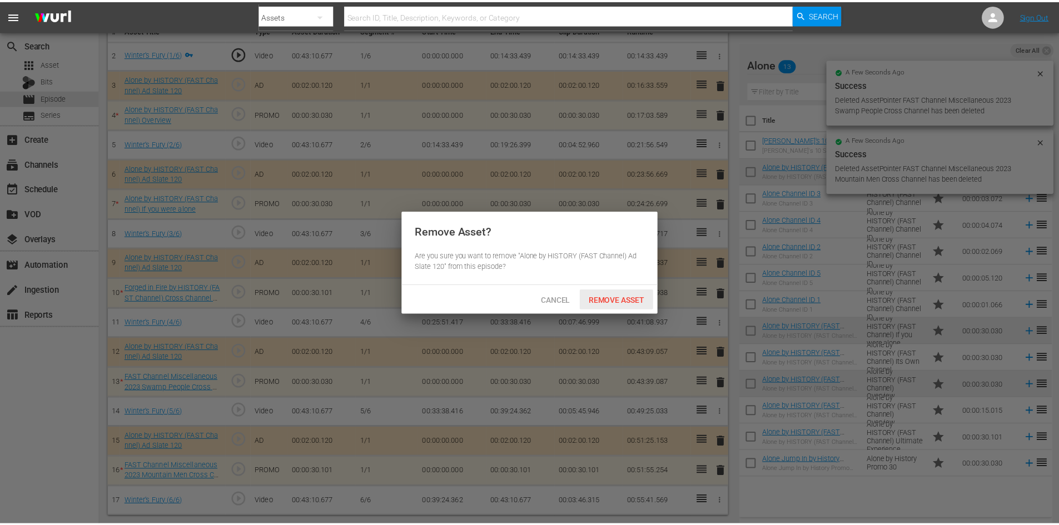
scroll to position [290, 0]
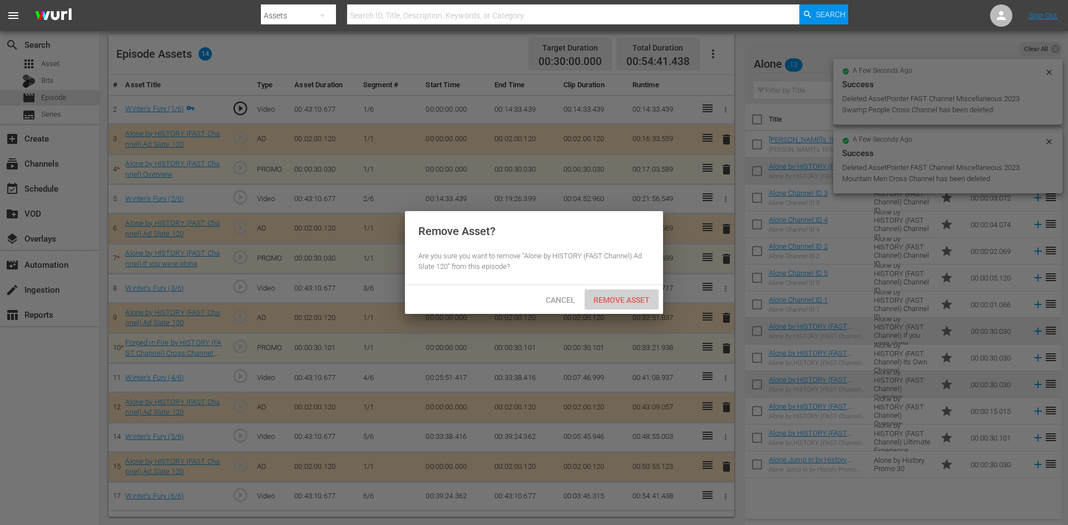
click at [628, 297] on span "Remove Asset" at bounding box center [621, 300] width 74 height 9
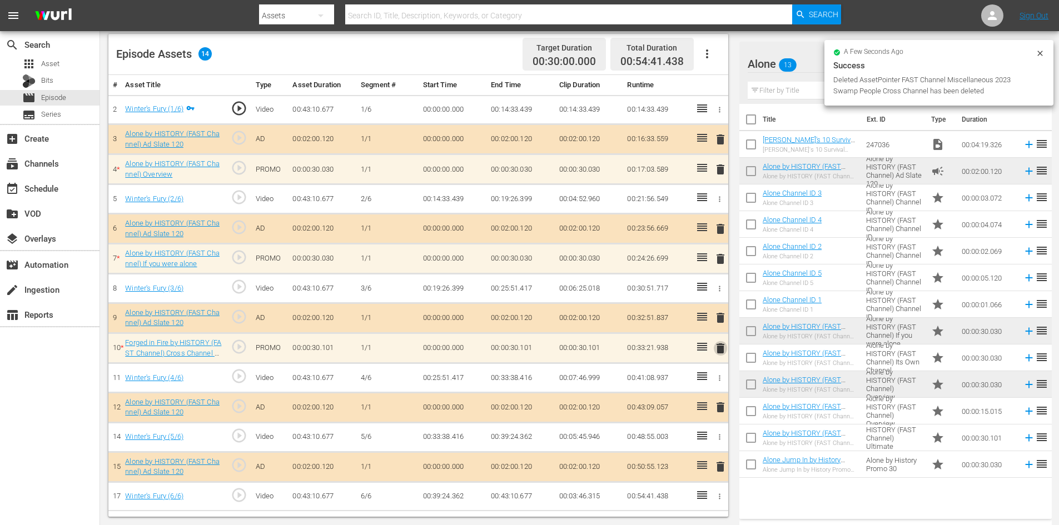
click at [720, 350] on span "delete" at bounding box center [720, 348] width 13 height 13
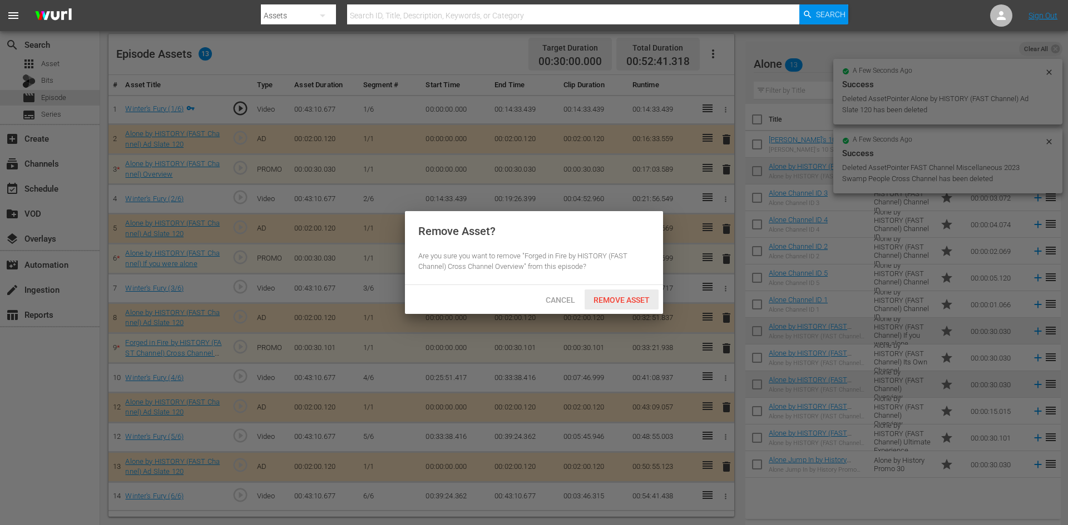
click at [627, 301] on span "Remove Asset" at bounding box center [621, 300] width 74 height 9
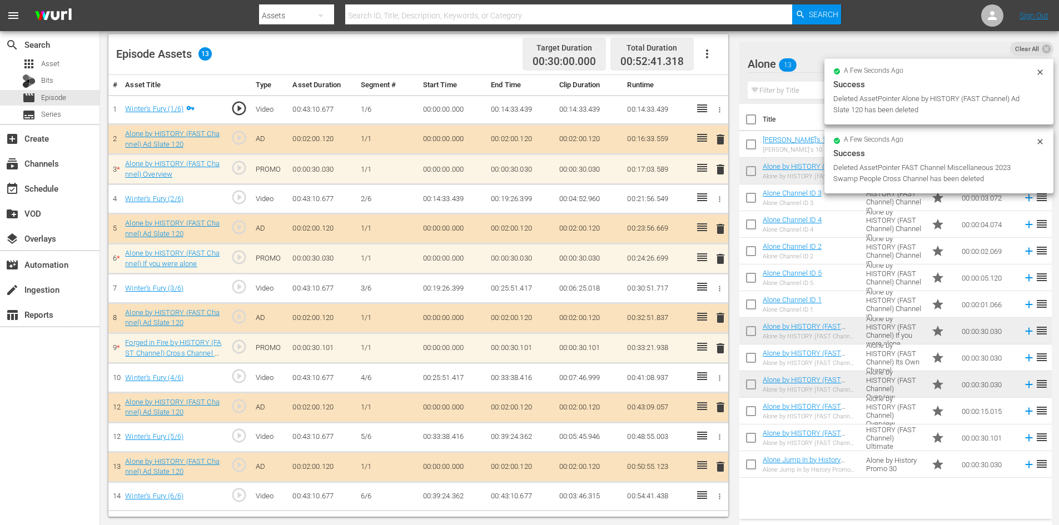
click at [719, 258] on span "delete" at bounding box center [720, 258] width 13 height 13
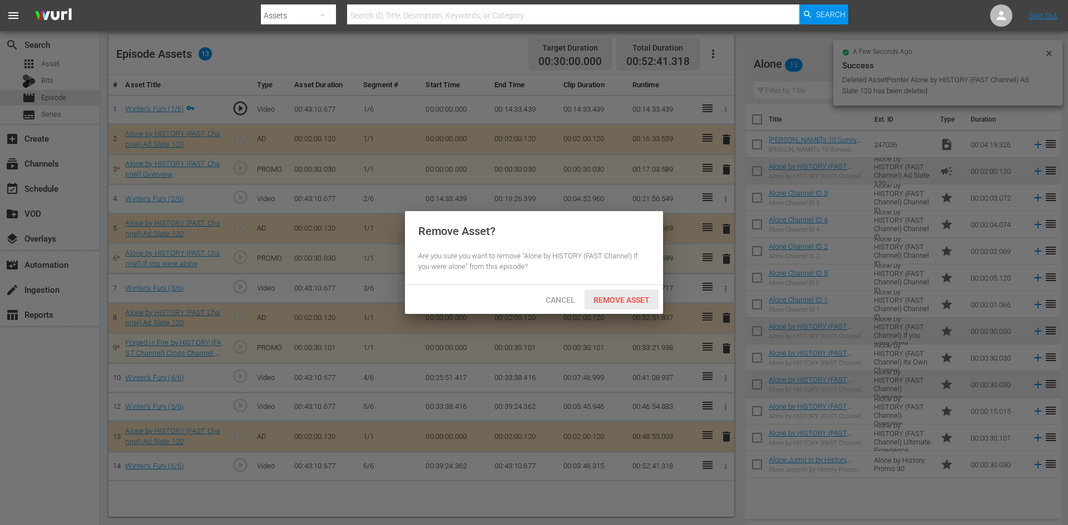
click at [625, 301] on span "Remove Asset" at bounding box center [621, 300] width 74 height 9
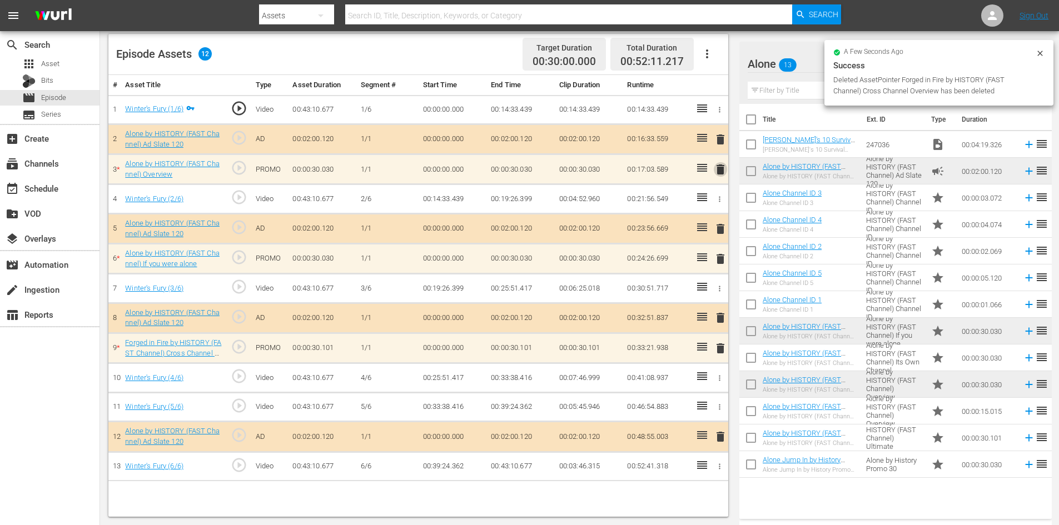
click at [722, 171] on span "delete" at bounding box center [720, 169] width 13 height 13
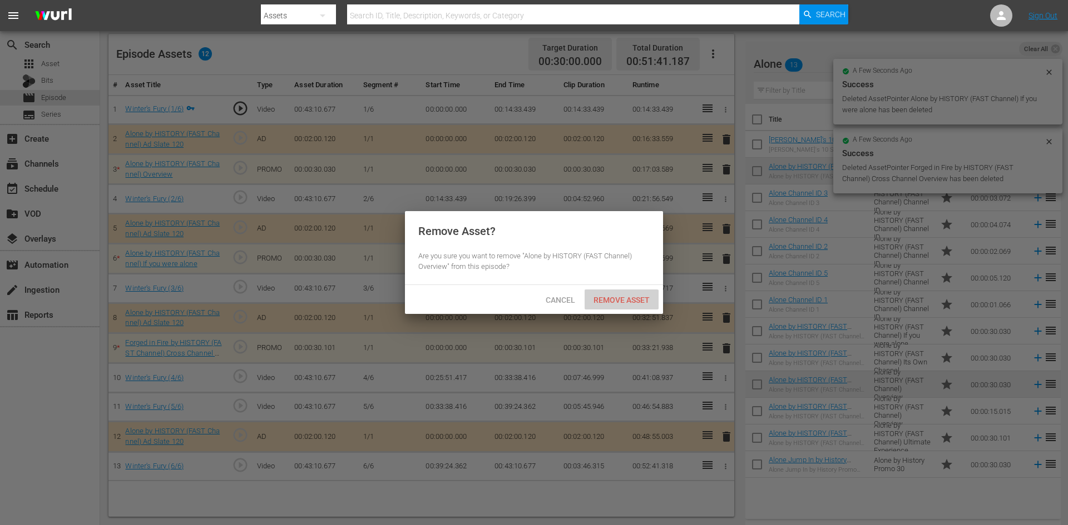
click at [618, 300] on span "Remove Asset" at bounding box center [621, 300] width 74 height 9
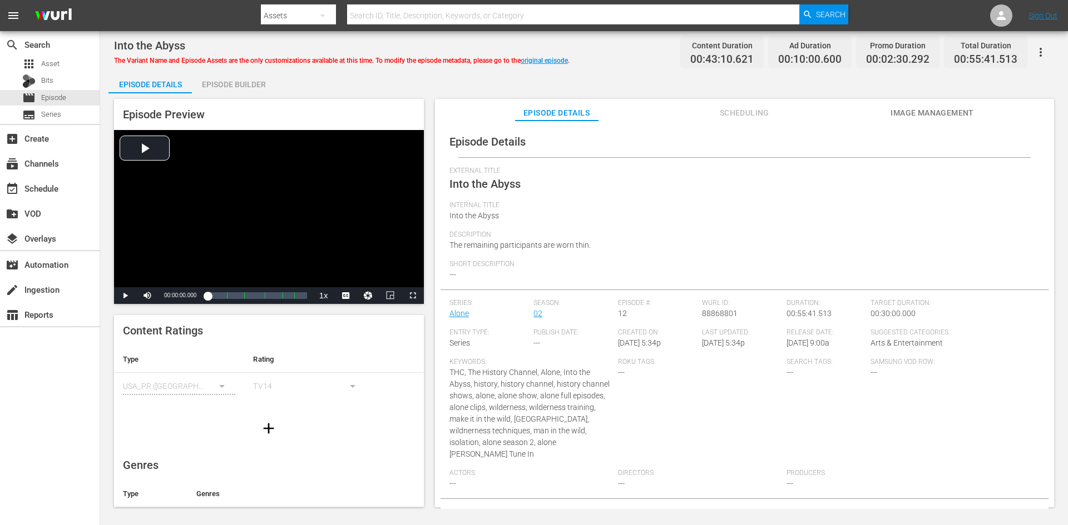
click at [227, 85] on div "Episode Builder" at bounding box center [233, 84] width 83 height 27
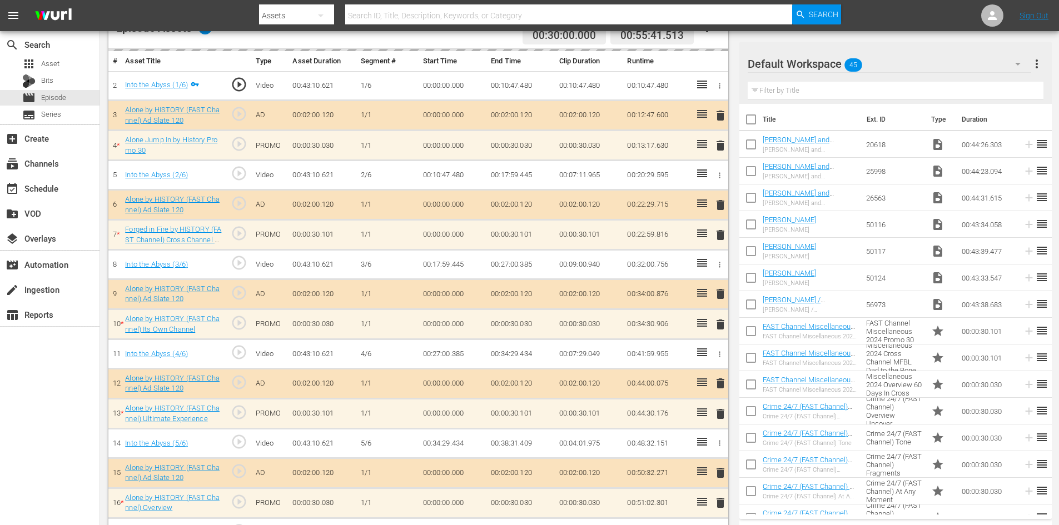
scroll to position [334, 0]
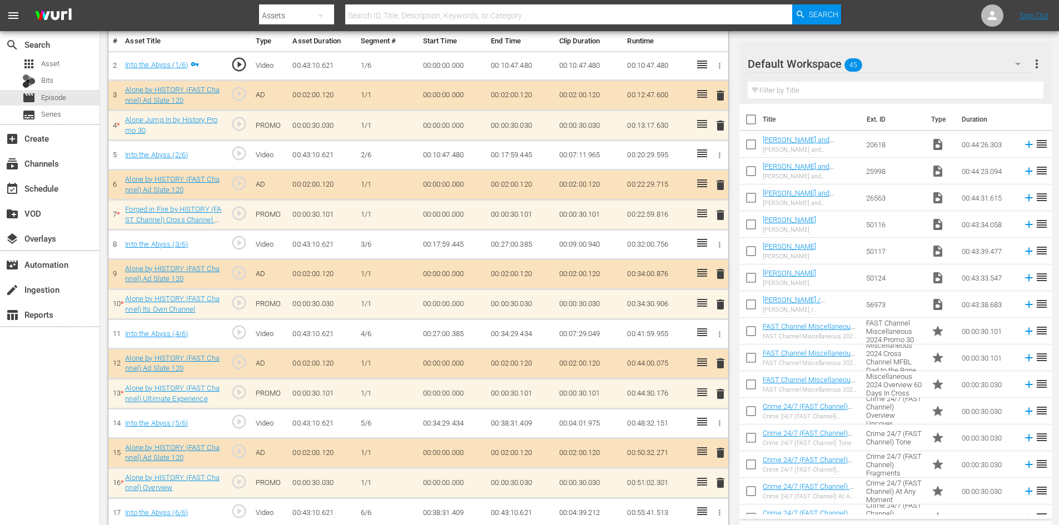
click at [914, 61] on div "Default Workspace 45" at bounding box center [890, 63] width 284 height 31
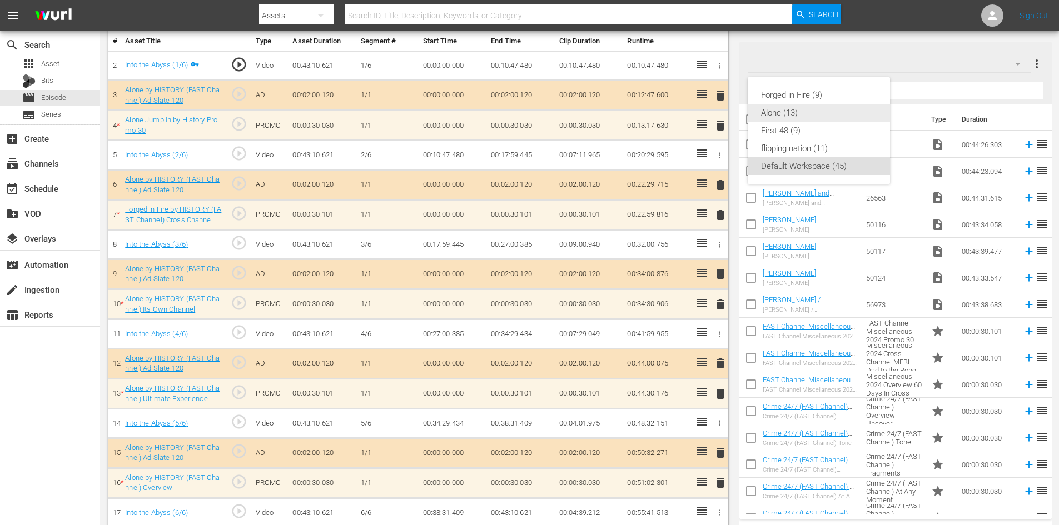
click at [782, 114] on div "Alone (13)" at bounding box center [819, 113] width 116 height 18
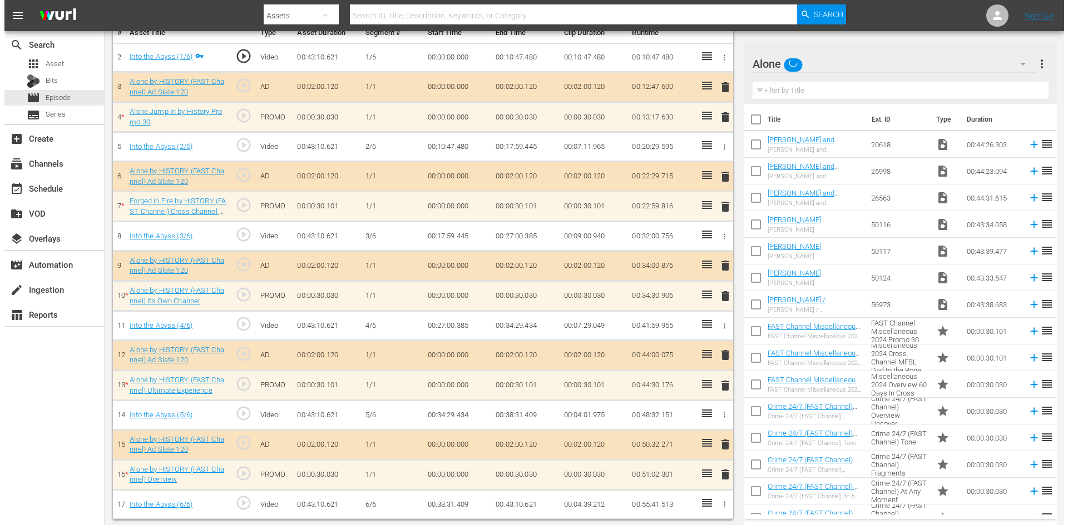
scroll to position [345, 0]
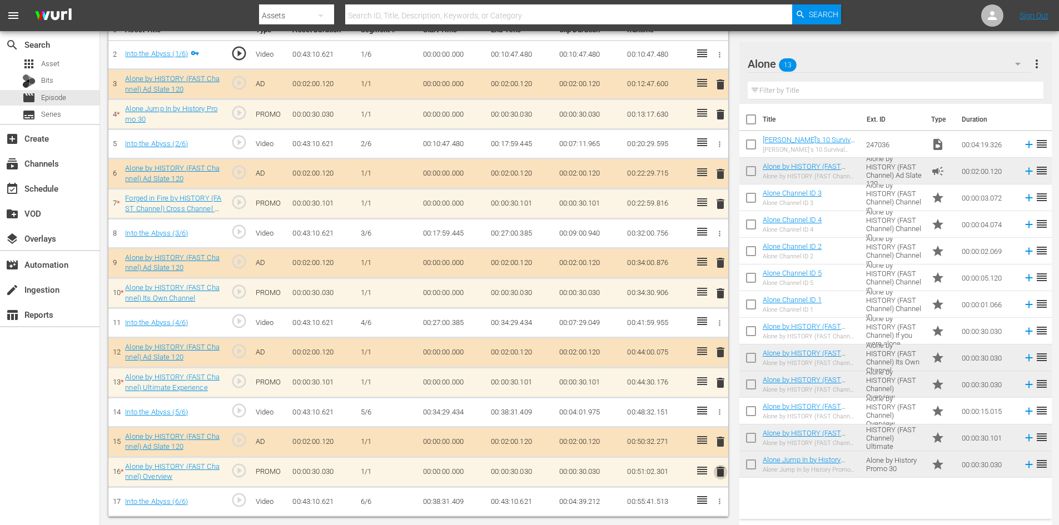
click at [717, 470] on span "delete" at bounding box center [720, 471] width 13 height 13
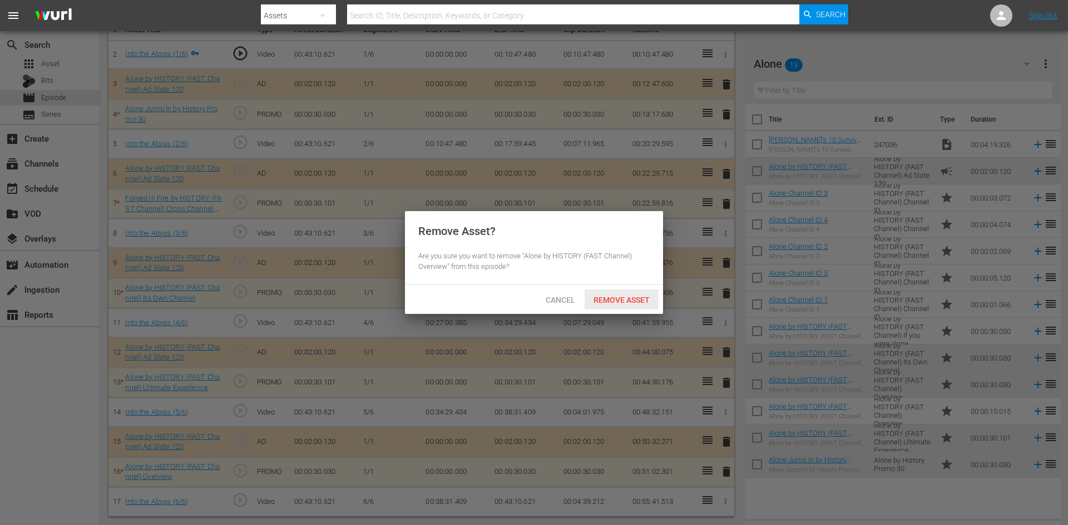
click at [625, 293] on div "Remove Asset" at bounding box center [621, 300] width 74 height 21
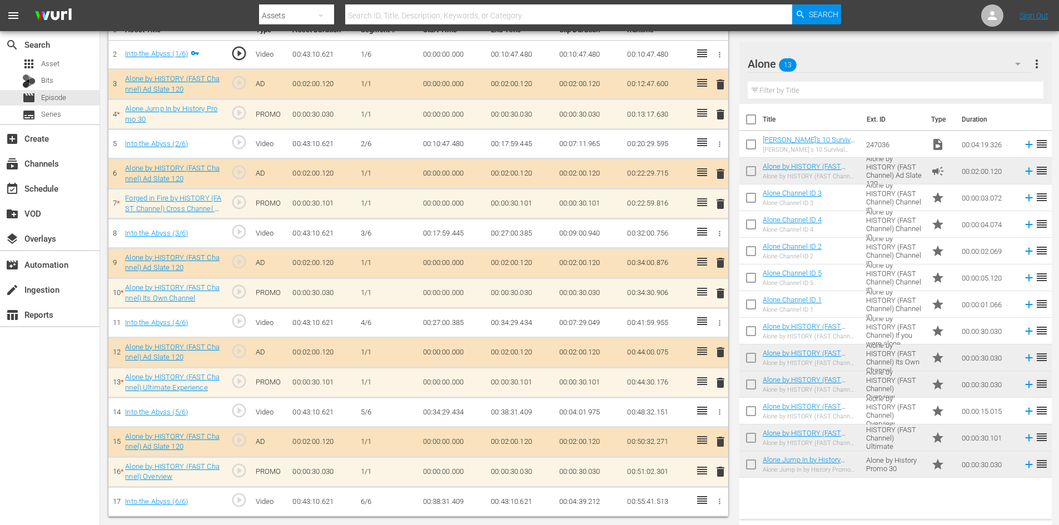
click at [718, 386] on span "delete" at bounding box center [720, 382] width 13 height 13
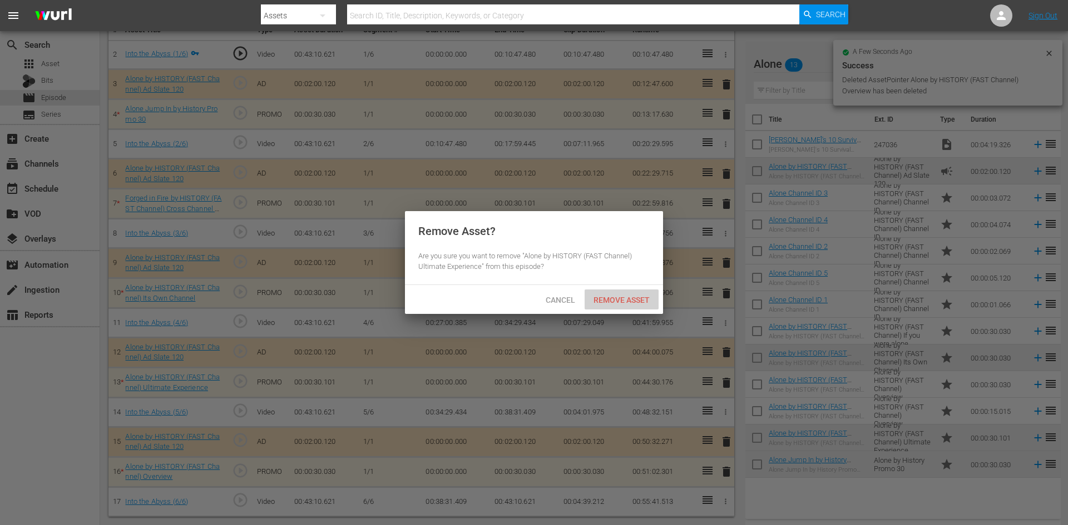
drag, startPoint x: 599, startPoint y: 295, endPoint x: 609, endPoint y: 300, distance: 11.2
click at [600, 295] on div "Remove Asset" at bounding box center [621, 300] width 74 height 21
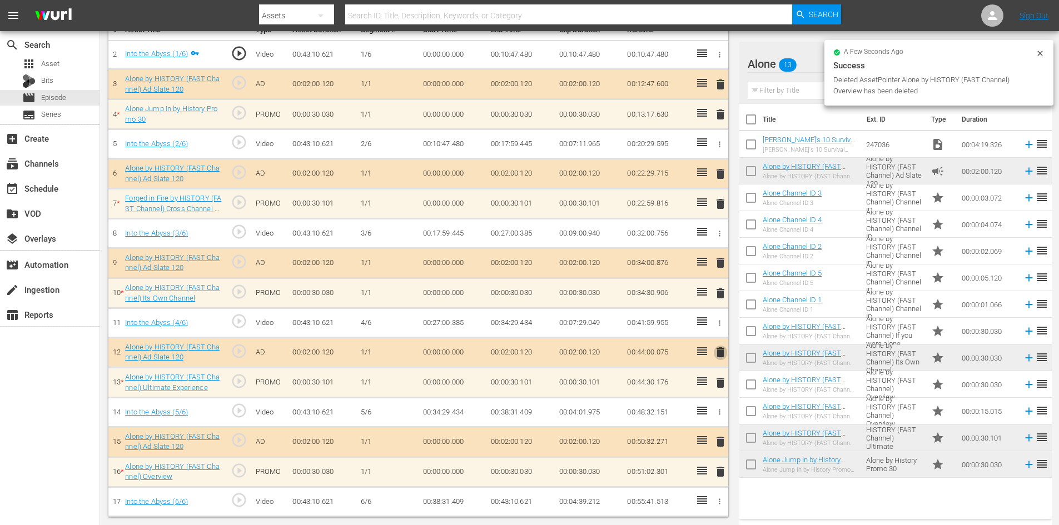
click at [721, 355] on span "delete" at bounding box center [720, 352] width 13 height 13
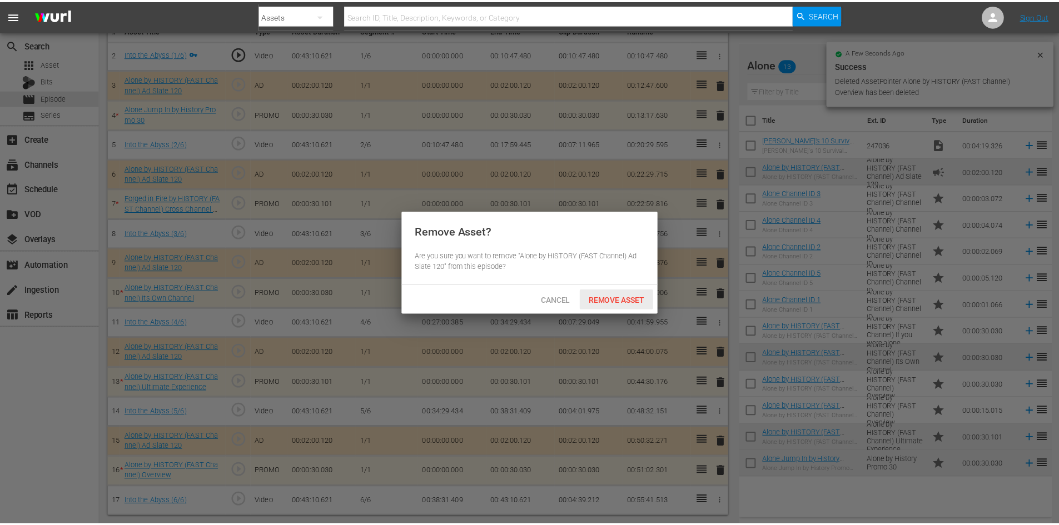
scroll to position [314, 0]
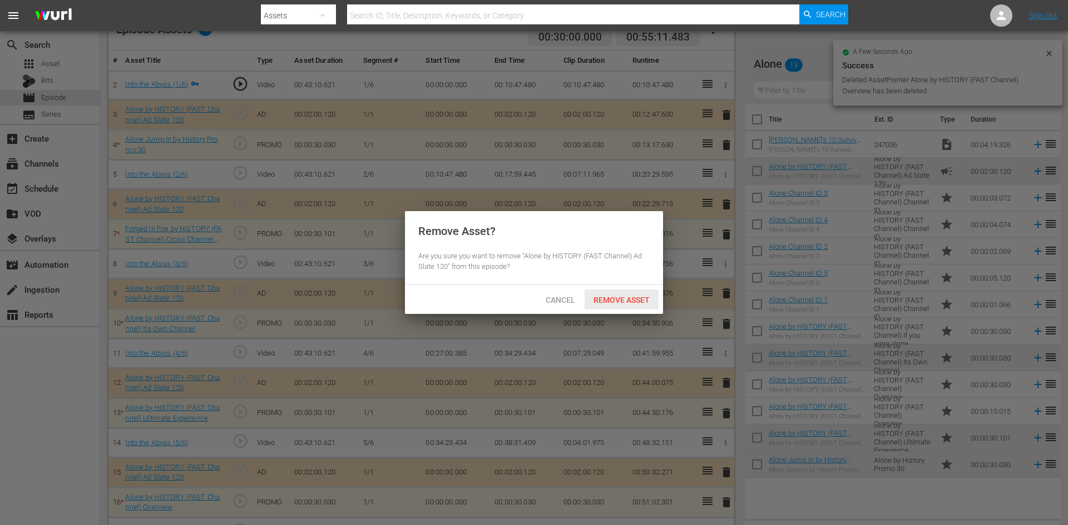
click at [622, 301] on span "Remove Asset" at bounding box center [621, 300] width 74 height 9
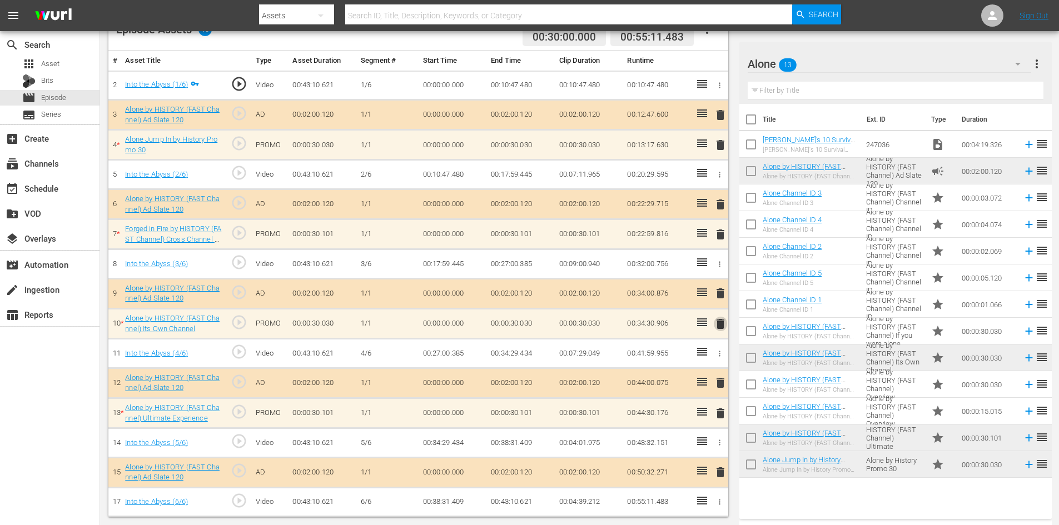
click at [720, 323] on span "delete" at bounding box center [720, 323] width 13 height 13
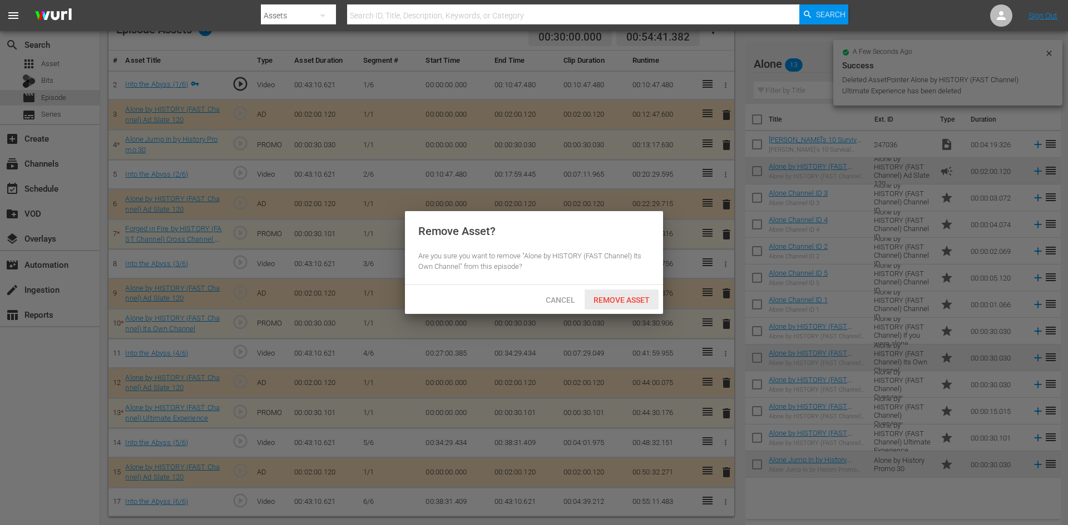
click at [637, 302] on span "Remove Asset" at bounding box center [621, 300] width 74 height 9
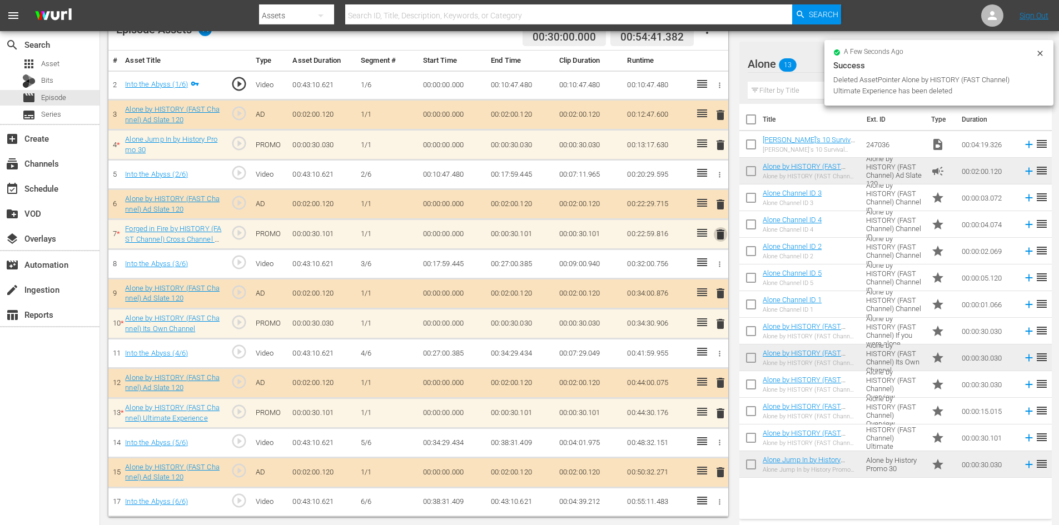
click at [724, 232] on span "delete" at bounding box center [720, 234] width 13 height 13
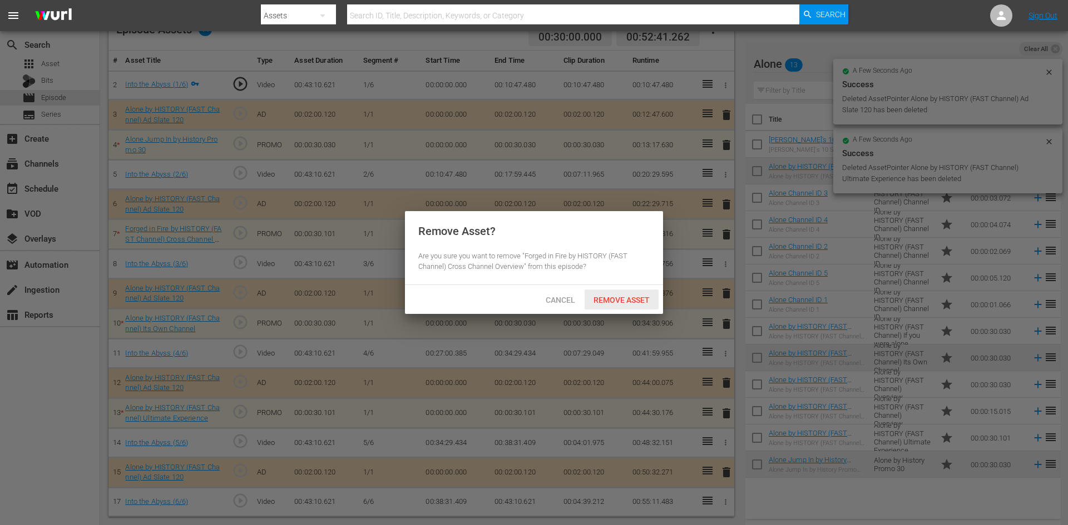
click at [639, 301] on span "Remove Asset" at bounding box center [621, 300] width 74 height 9
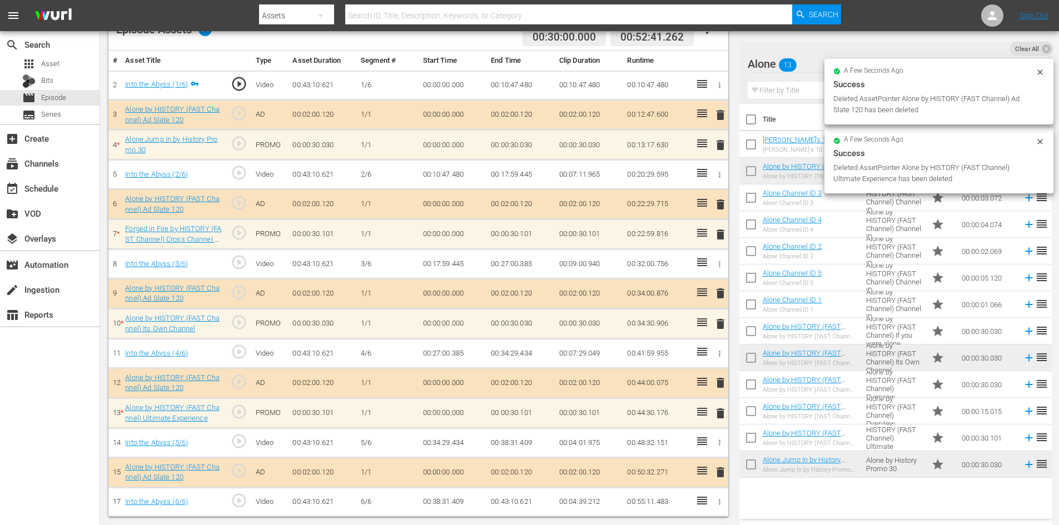
scroll to position [290, 0]
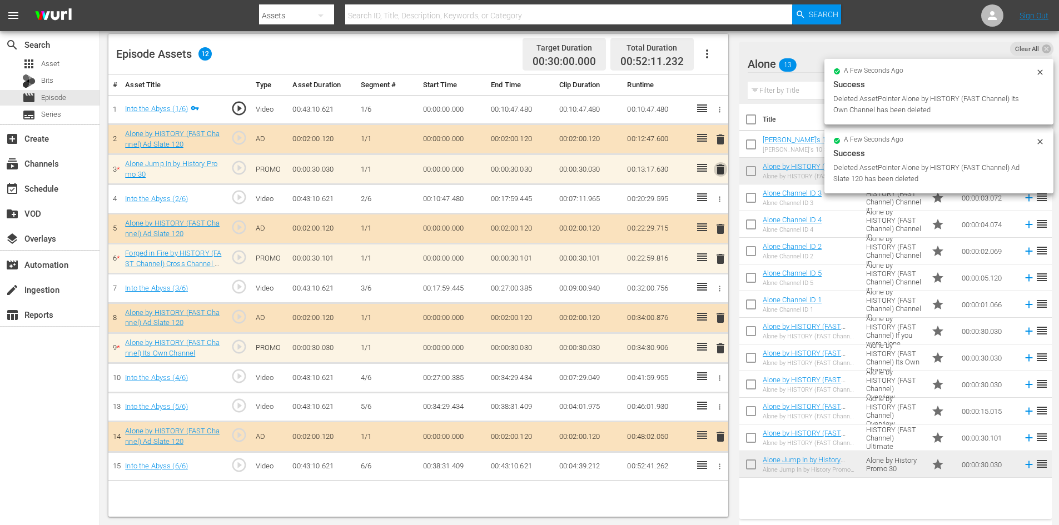
click at [723, 171] on span "delete" at bounding box center [720, 169] width 13 height 13
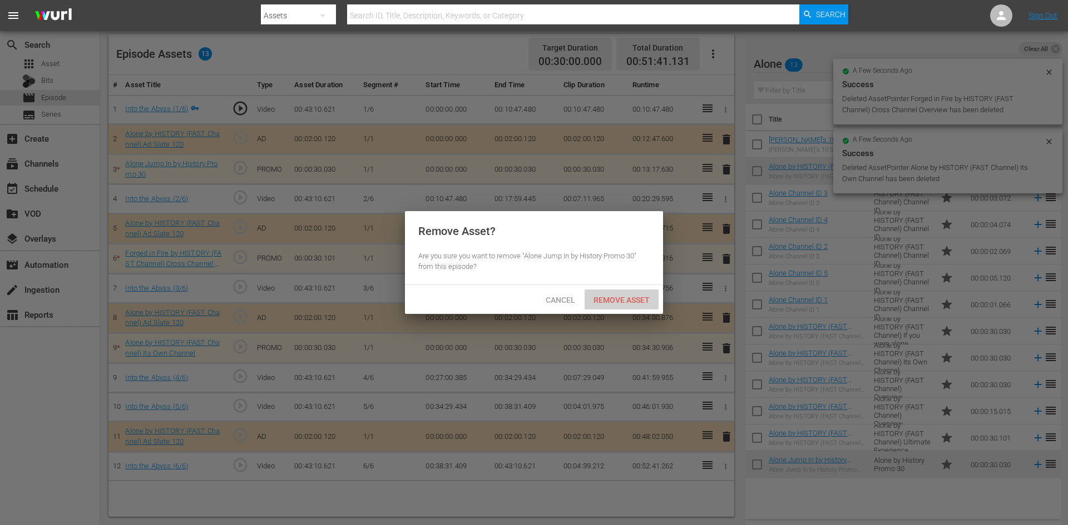
click at [634, 296] on span "Remove Asset" at bounding box center [621, 300] width 74 height 9
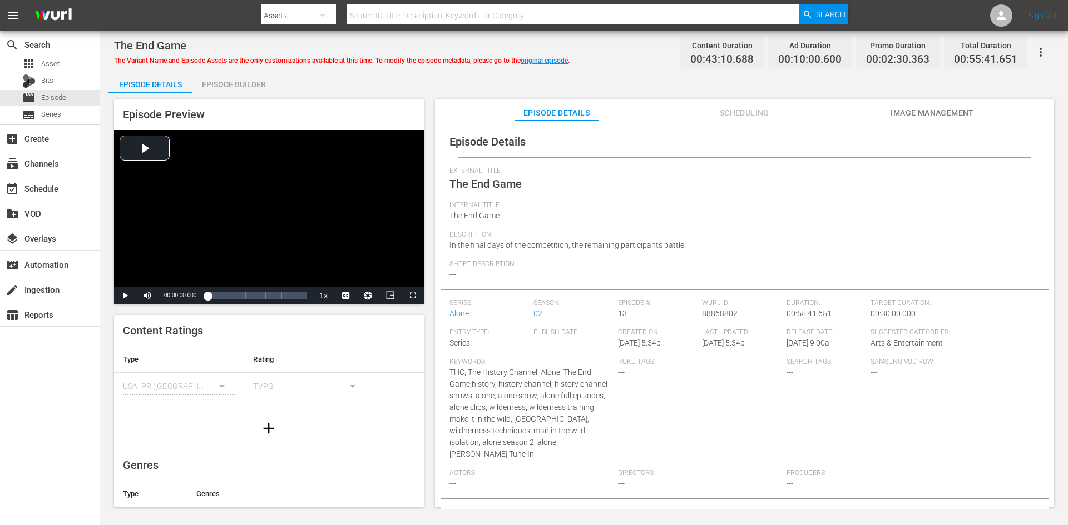
click at [244, 72] on div "Episode Builder" at bounding box center [233, 84] width 83 height 27
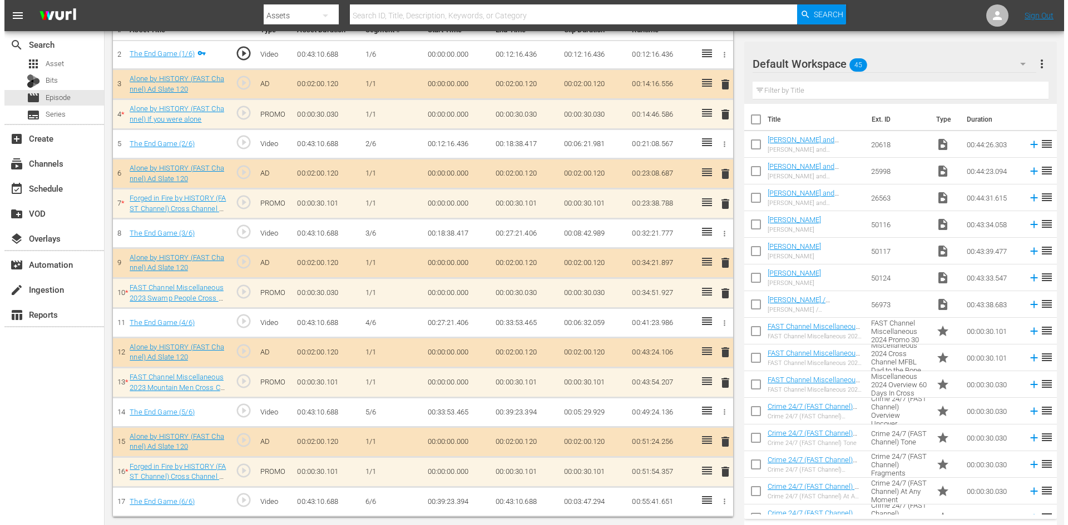
scroll to position [345, 0]
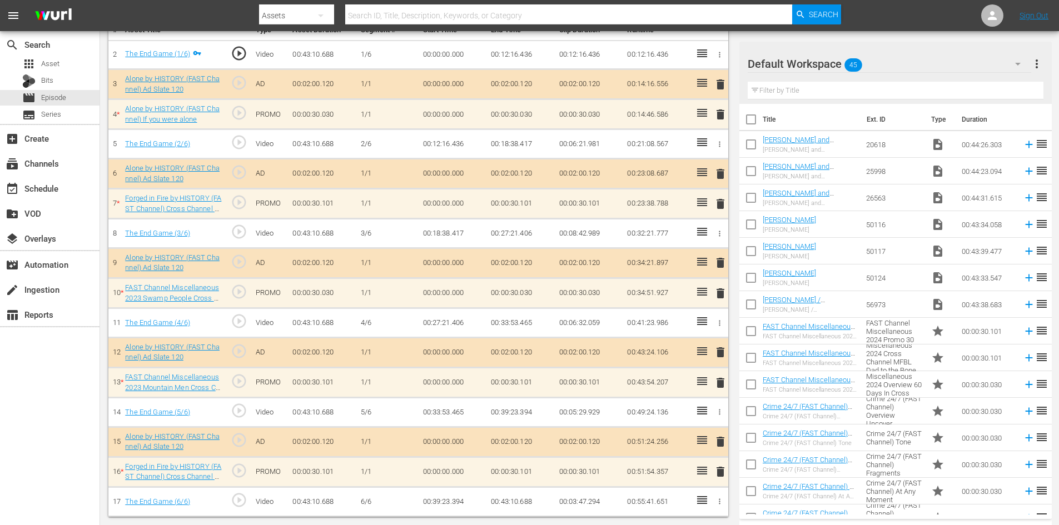
click at [934, 67] on div "Default Workspace 45" at bounding box center [890, 63] width 284 height 31
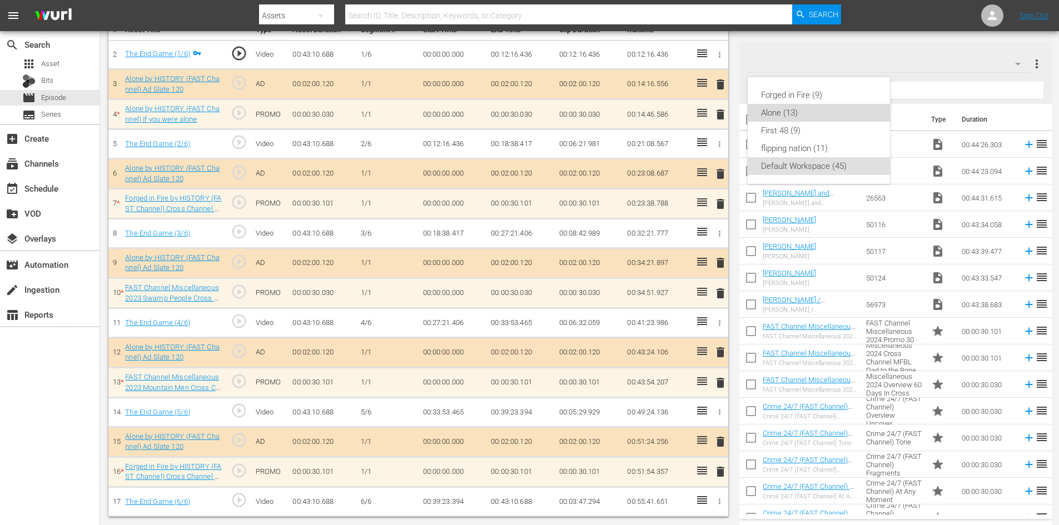
click at [790, 110] on div "Alone (13)" at bounding box center [819, 113] width 116 height 18
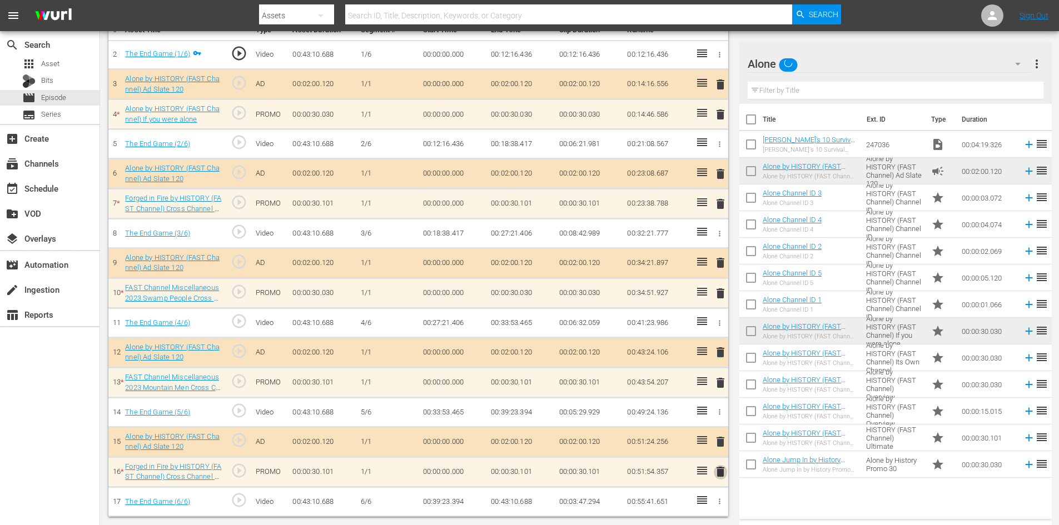
click at [721, 473] on span "delete" at bounding box center [720, 471] width 13 height 13
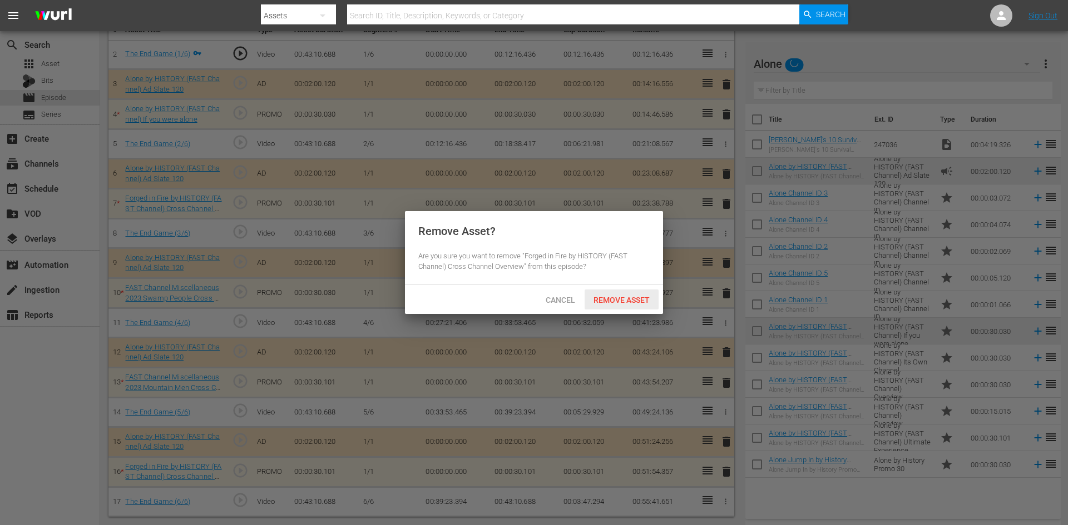
click at [624, 300] on span "Remove Asset" at bounding box center [621, 300] width 74 height 9
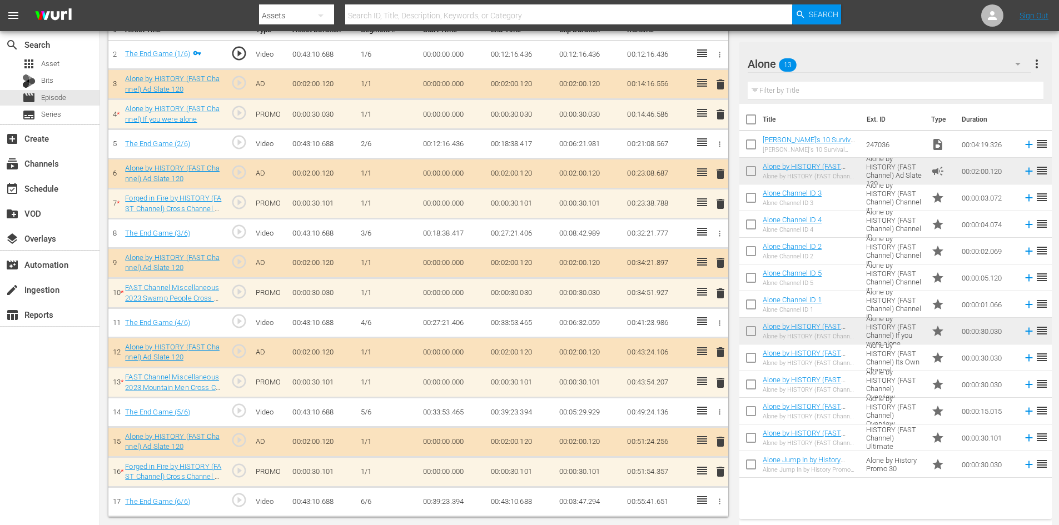
click at [719, 385] on span "delete" at bounding box center [720, 382] width 13 height 13
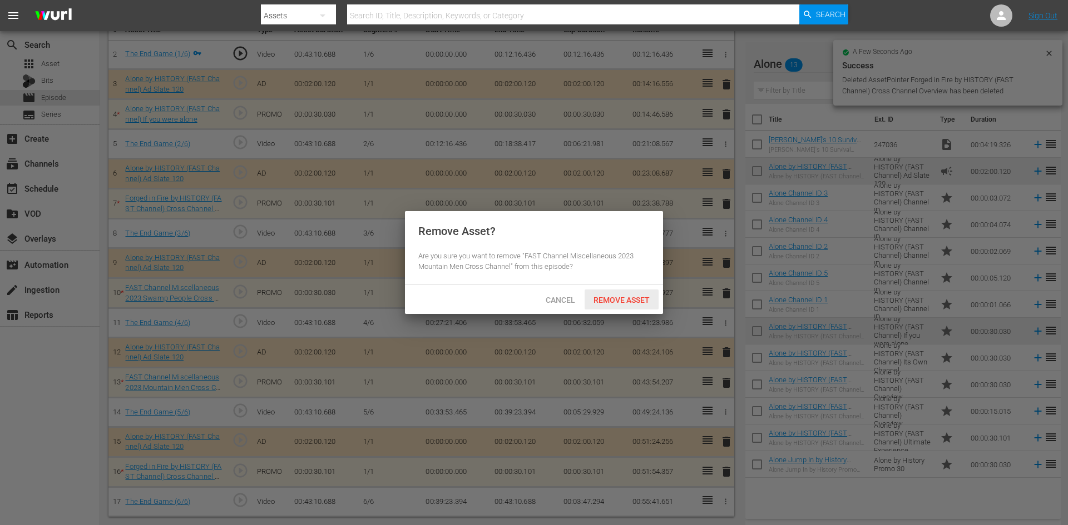
click at [643, 305] on div "Remove Asset" at bounding box center [621, 300] width 74 height 21
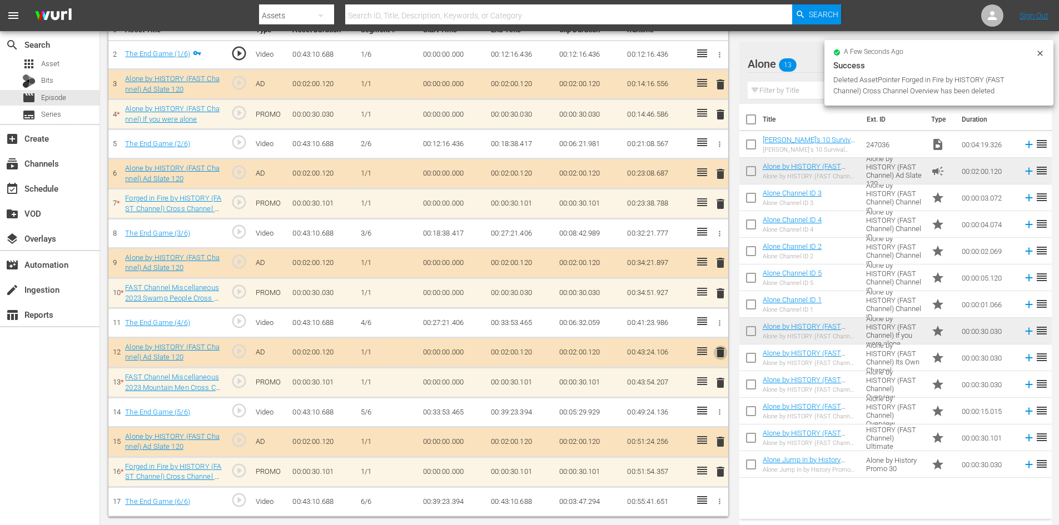
click at [721, 351] on span "delete" at bounding box center [720, 352] width 13 height 13
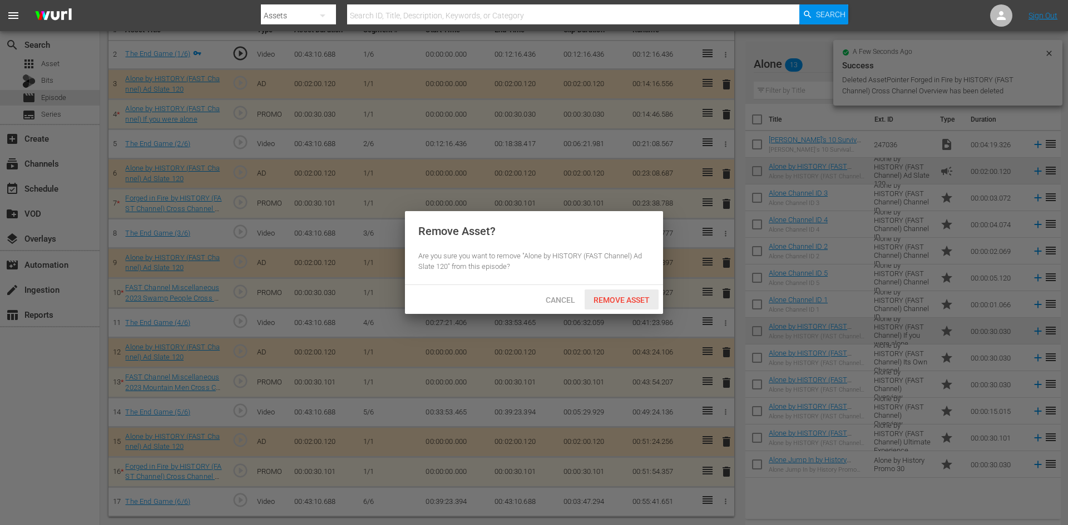
scroll to position [314, 0]
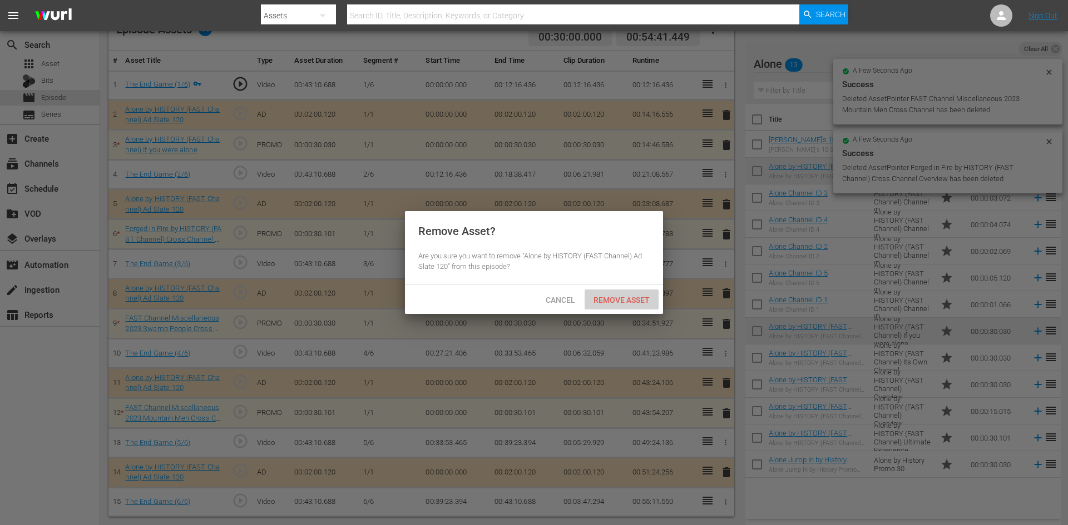
click at [632, 299] on span "Remove Asset" at bounding box center [621, 300] width 74 height 9
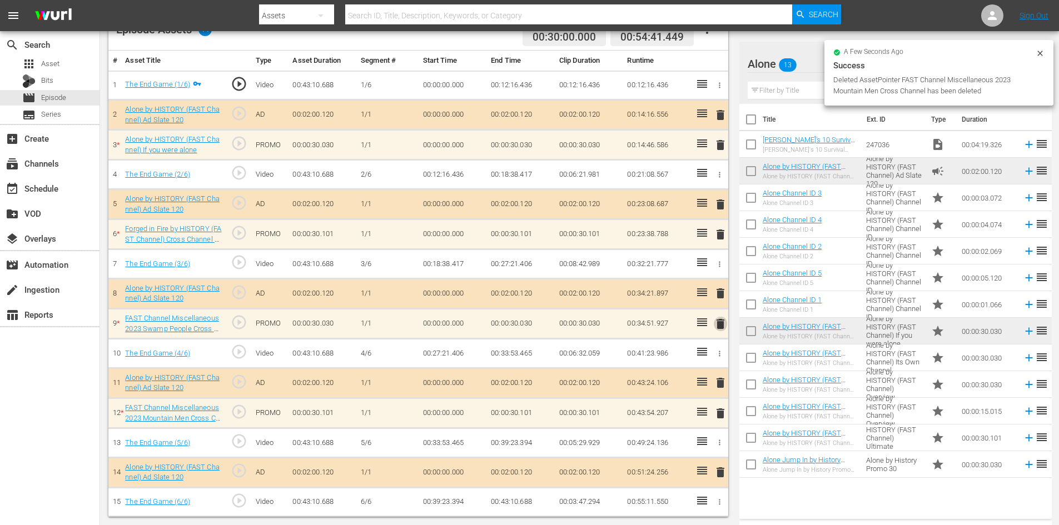
click at [723, 328] on span "delete" at bounding box center [720, 323] width 13 height 13
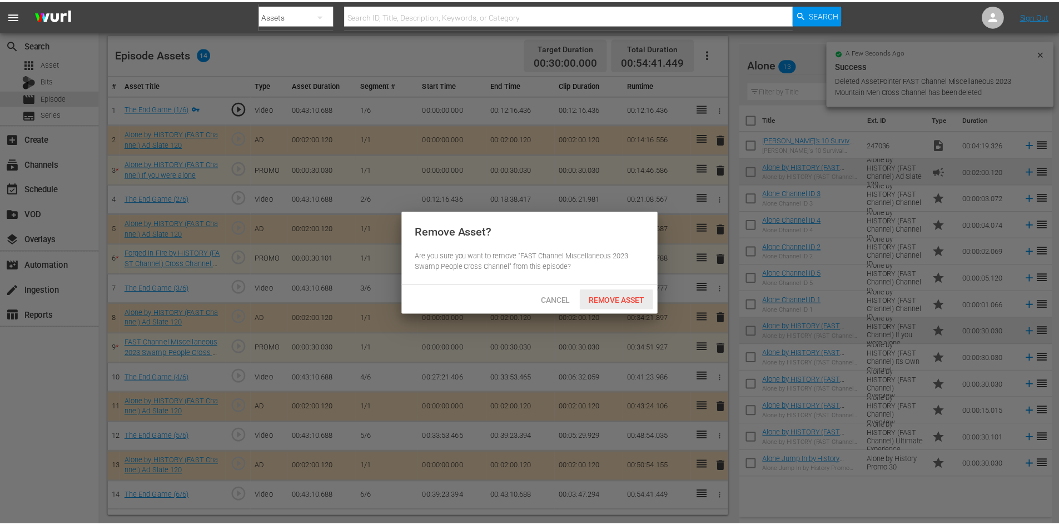
scroll to position [290, 0]
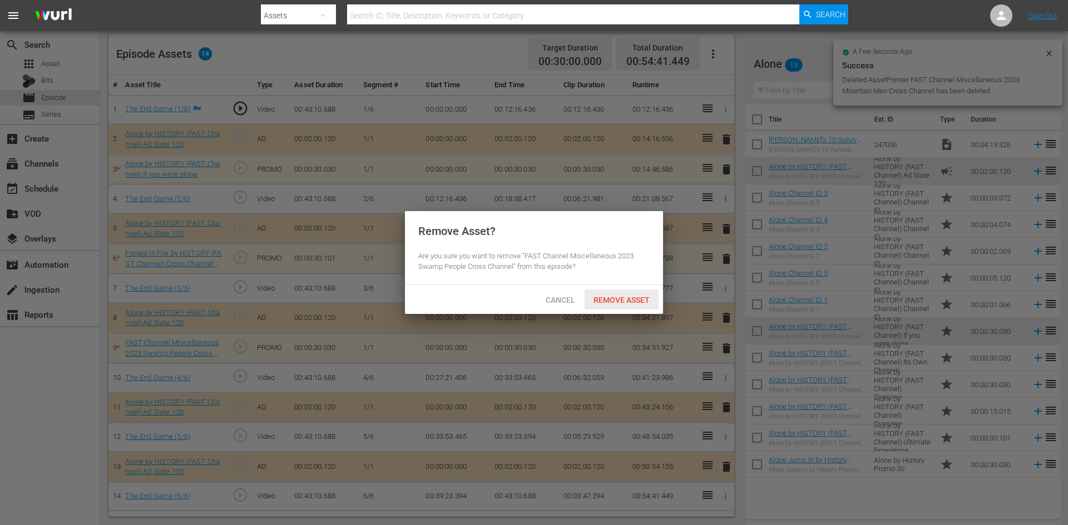
drag, startPoint x: 631, startPoint y: 297, endPoint x: 639, endPoint y: 294, distance: 9.0
click at [632, 297] on span "Remove Asset" at bounding box center [621, 300] width 74 height 9
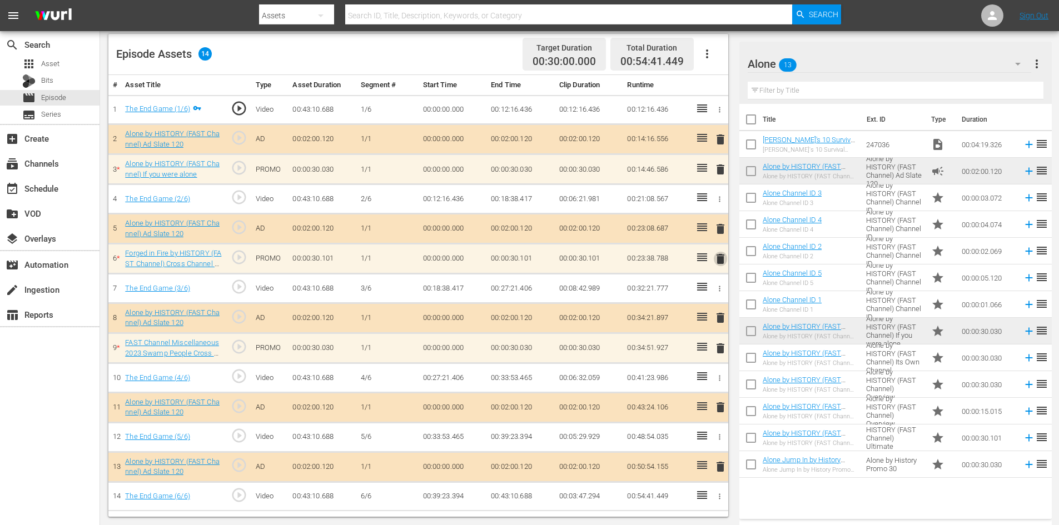
click at [719, 260] on span "delete" at bounding box center [720, 258] width 13 height 13
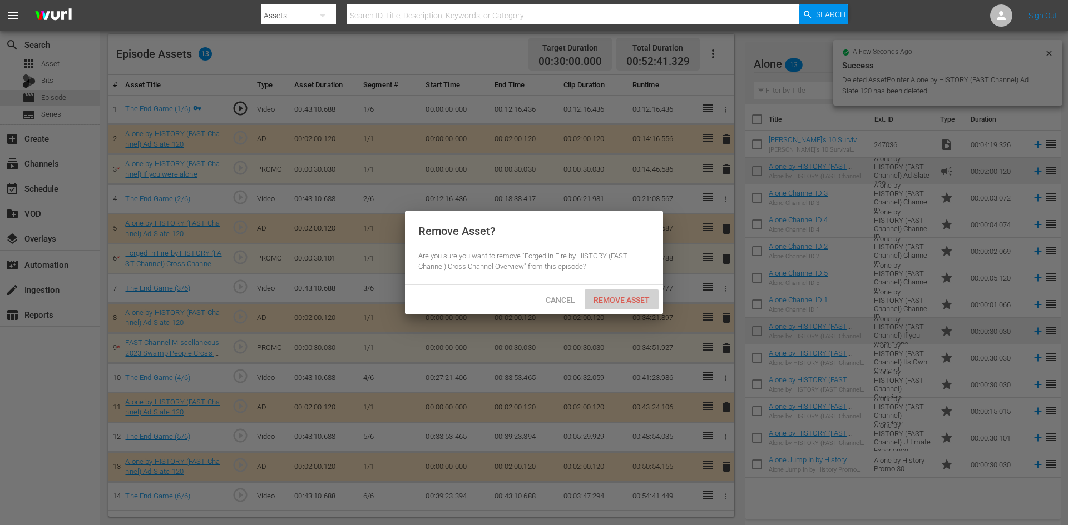
click at [625, 297] on span "Remove Asset" at bounding box center [621, 300] width 74 height 9
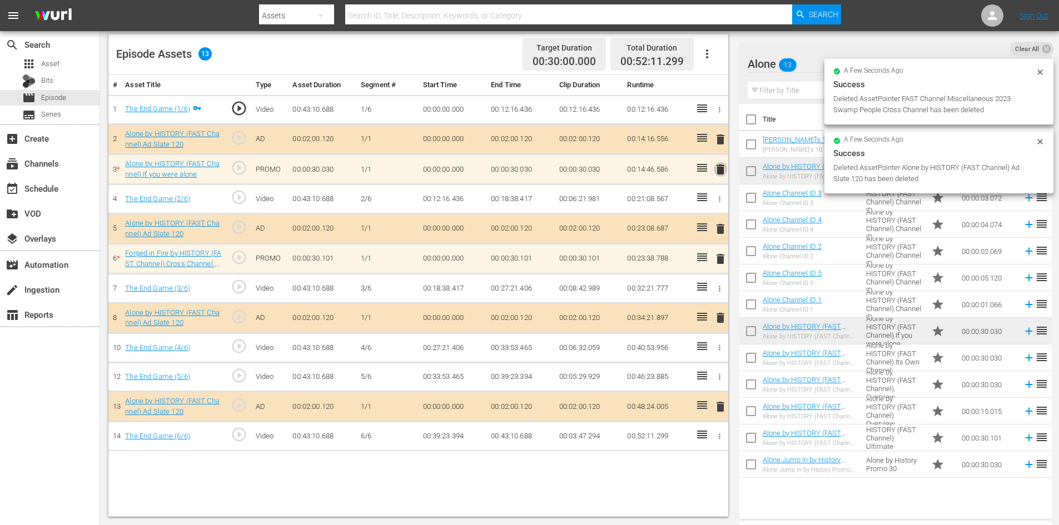
click at [717, 166] on span "delete" at bounding box center [720, 169] width 13 height 13
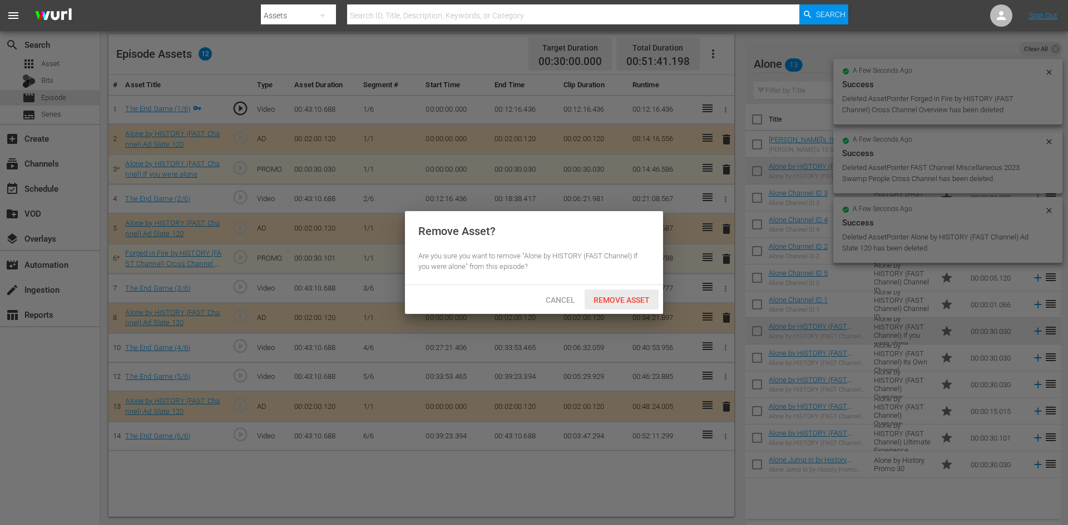
click at [631, 296] on span "Remove Asset" at bounding box center [621, 300] width 74 height 9
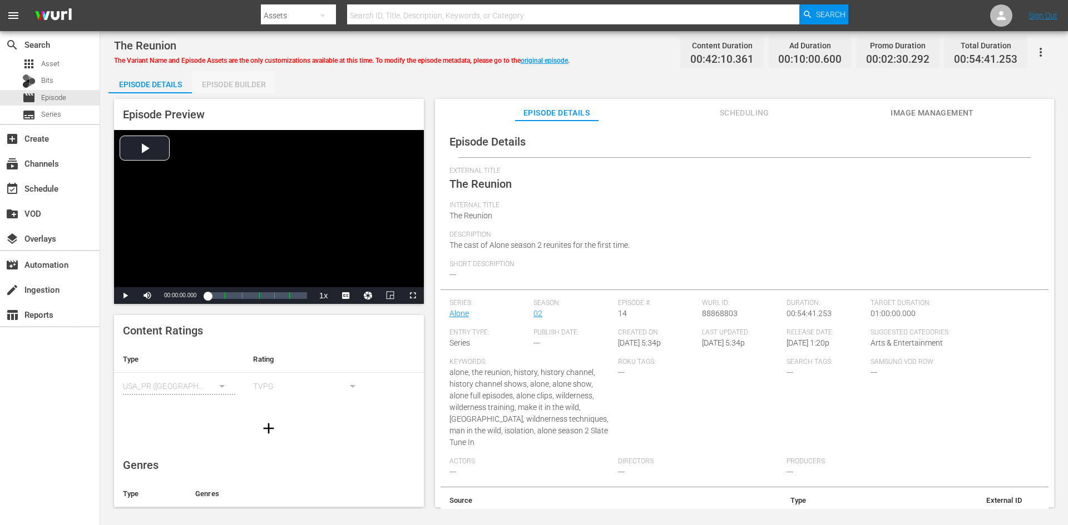
click at [241, 81] on div "Episode Builder" at bounding box center [233, 84] width 83 height 27
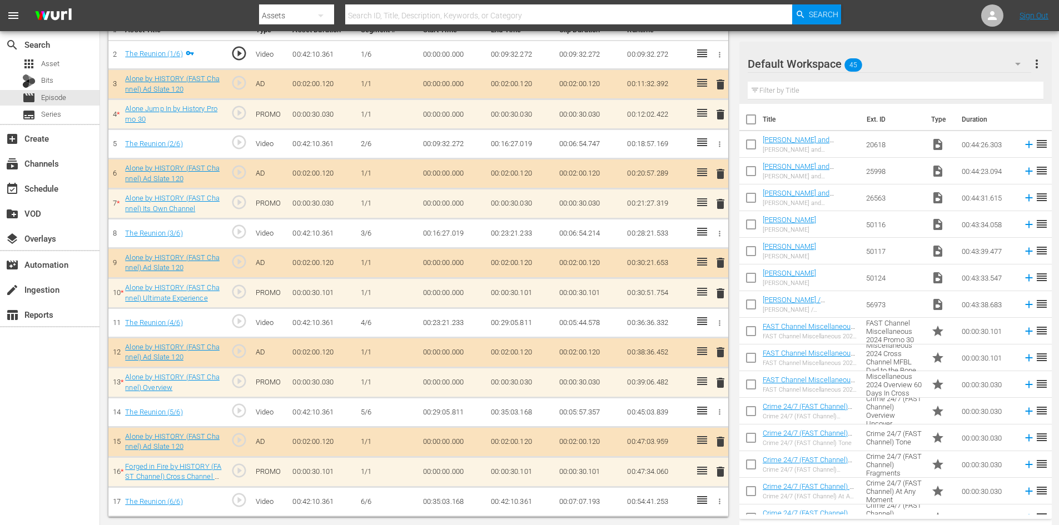
scroll to position [345, 0]
click at [944, 81] on div "Filter by Title" at bounding box center [896, 90] width 296 height 27
click at [940, 67] on div "Default Workspace 45" at bounding box center [890, 63] width 284 height 31
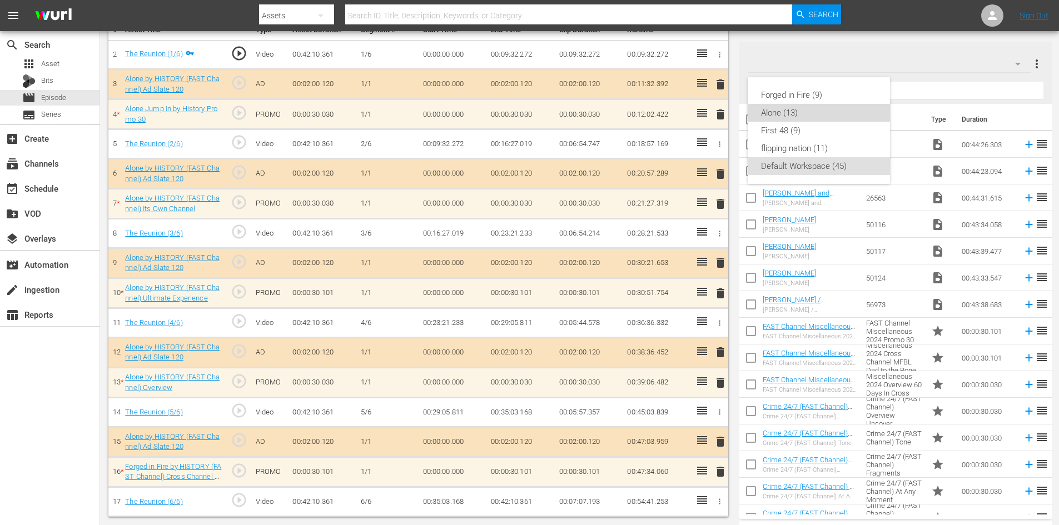
click at [818, 115] on div "Alone (13)" at bounding box center [819, 113] width 116 height 18
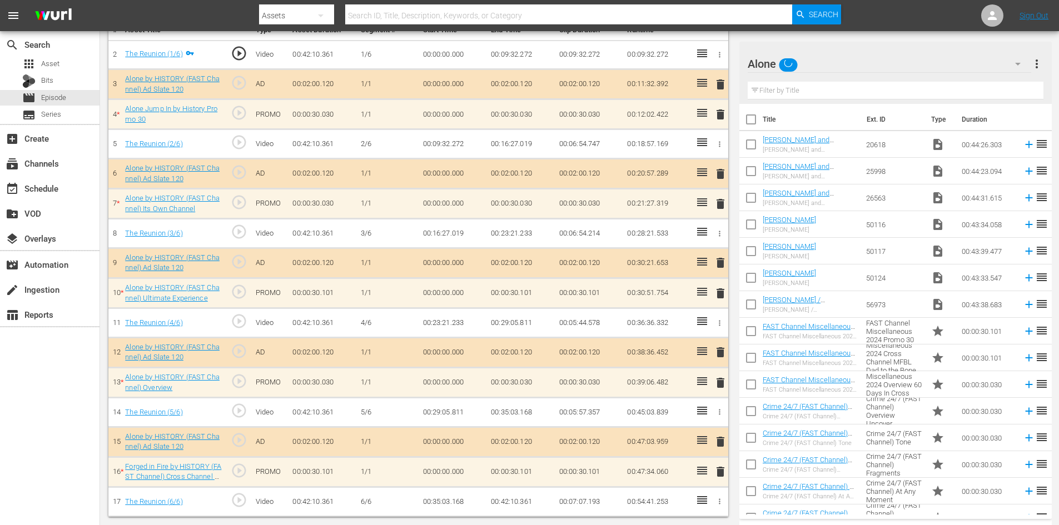
click at [717, 474] on span "delete" at bounding box center [720, 471] width 13 height 13
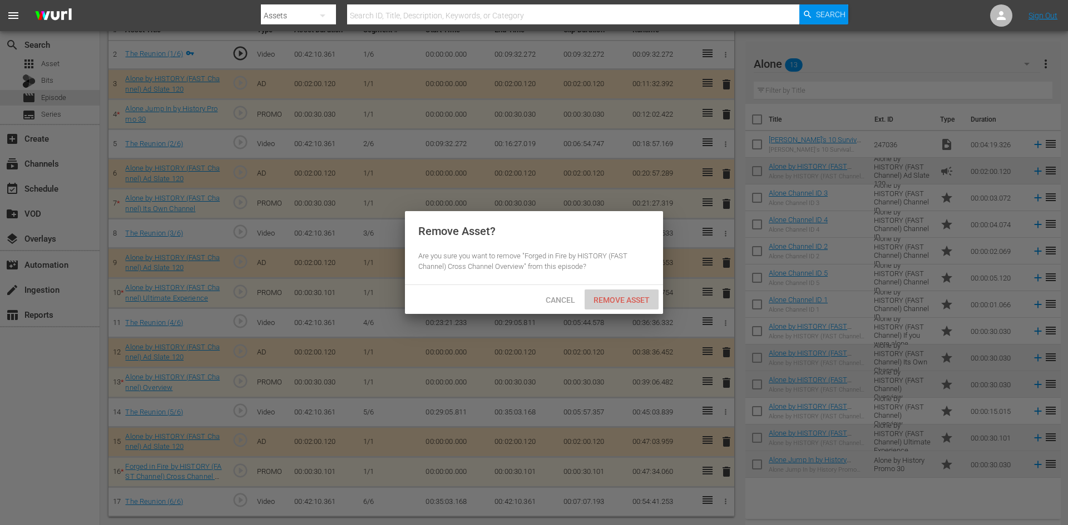
click at [632, 293] on div "Remove Asset" at bounding box center [621, 300] width 74 height 21
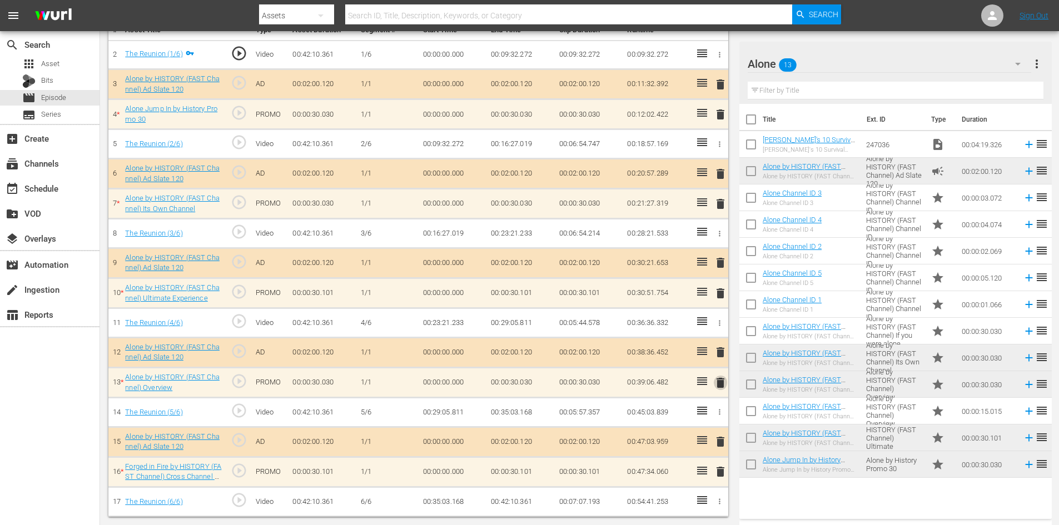
click at [721, 383] on span "delete" at bounding box center [720, 382] width 13 height 13
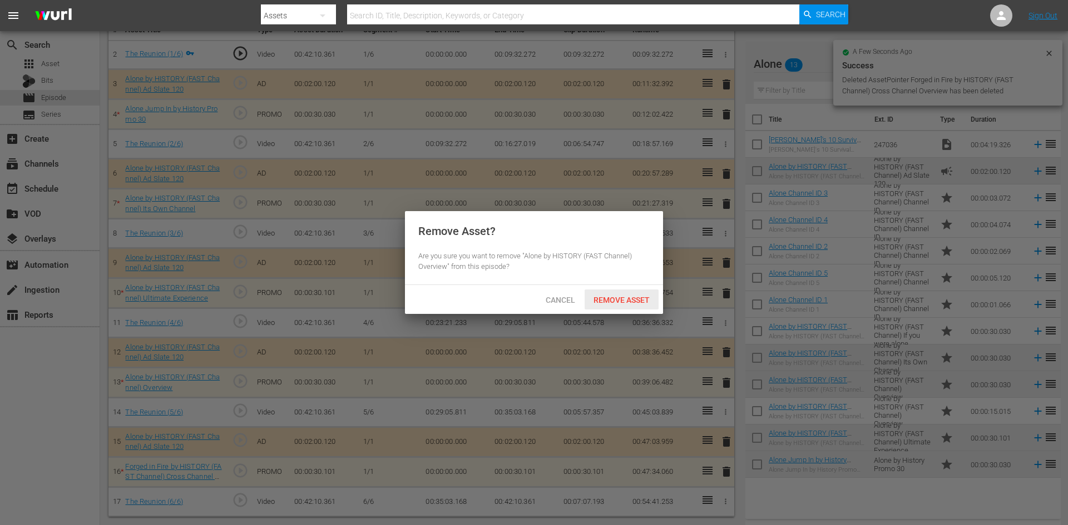
click at [611, 303] on span "Remove Asset" at bounding box center [621, 300] width 74 height 9
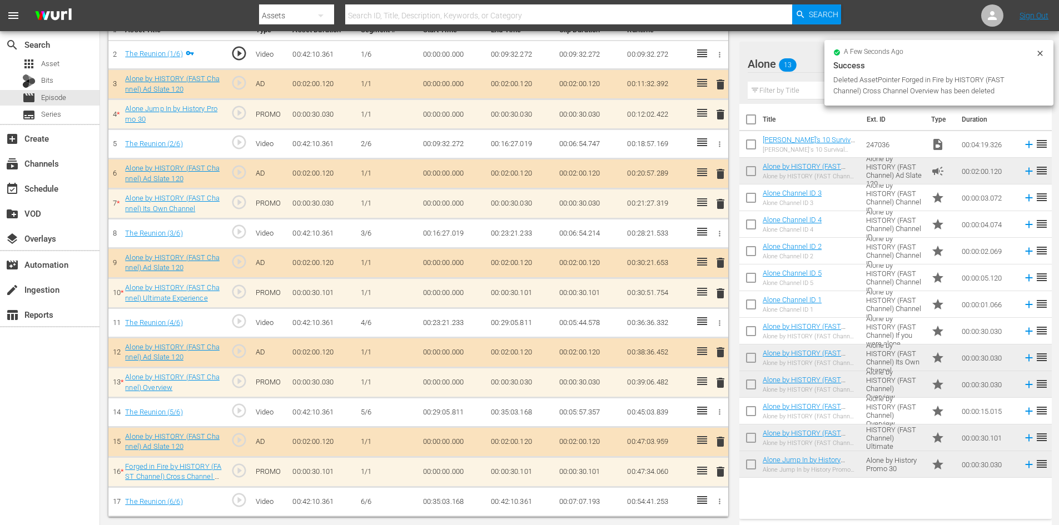
click at [721, 356] on span "delete" at bounding box center [720, 352] width 13 height 13
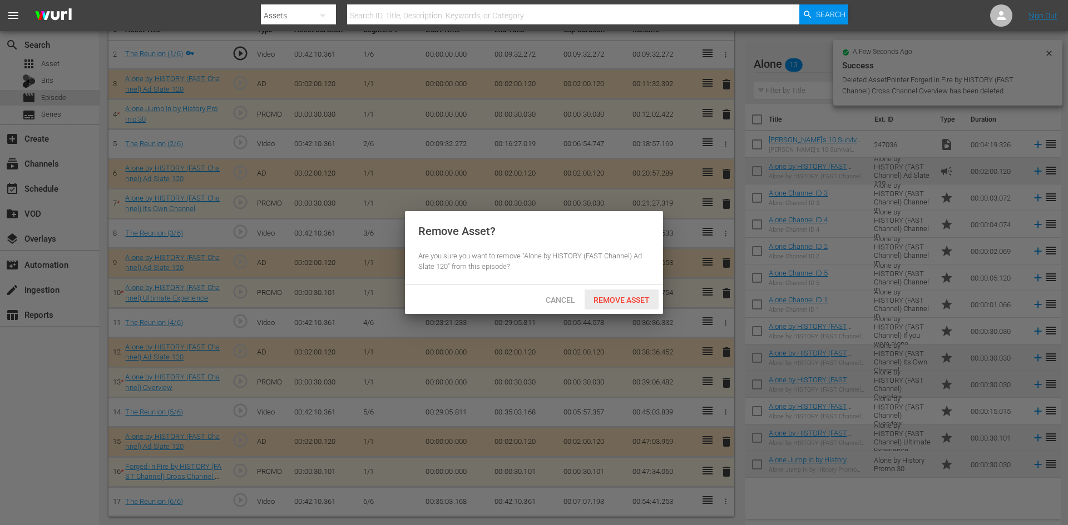
click at [622, 296] on span "Remove Asset" at bounding box center [621, 300] width 74 height 9
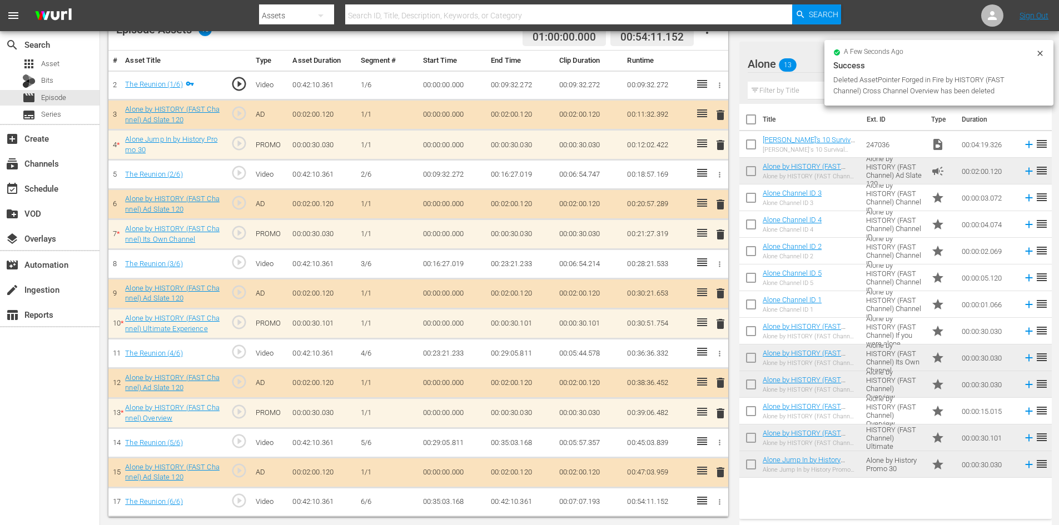
scroll to position [314, 0]
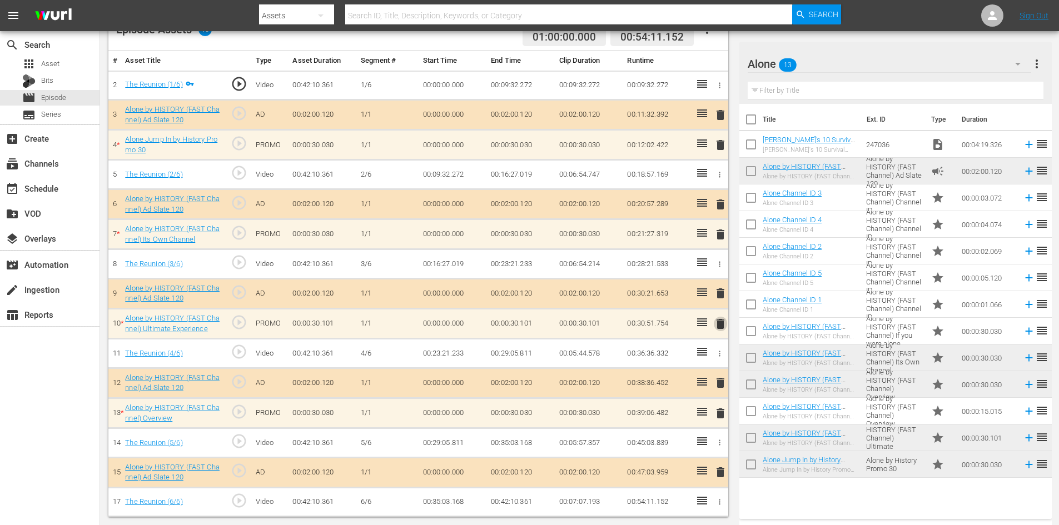
click at [721, 322] on span "delete" at bounding box center [720, 323] width 13 height 13
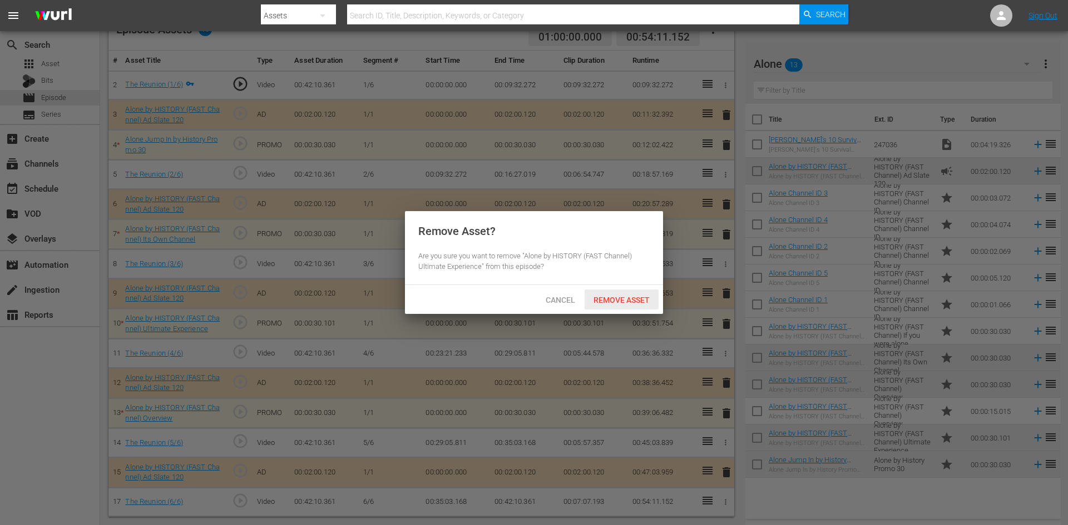
click at [642, 300] on span "Remove Asset" at bounding box center [621, 300] width 74 height 9
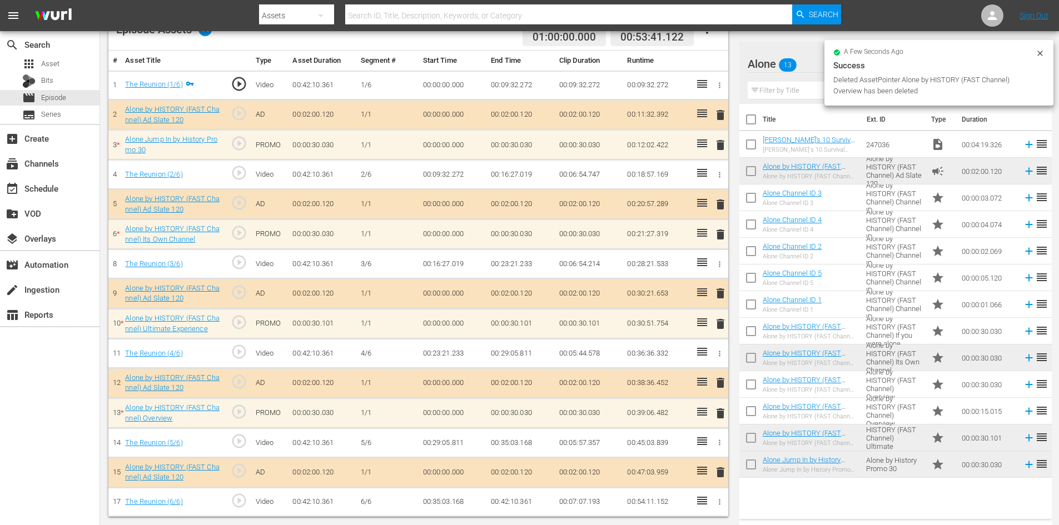
click at [721, 231] on span "delete" at bounding box center [720, 234] width 13 height 13
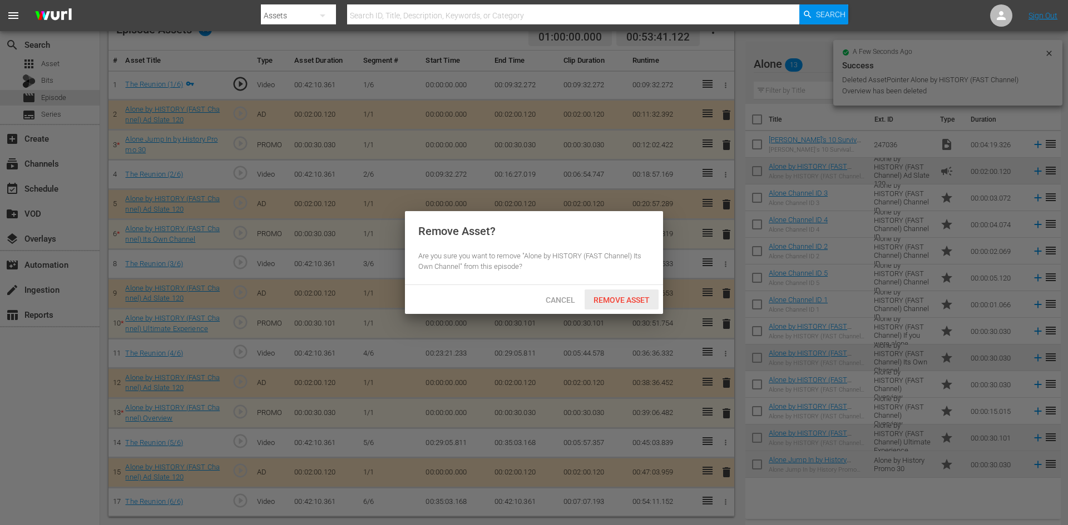
click at [623, 301] on span "Remove Asset" at bounding box center [621, 300] width 74 height 9
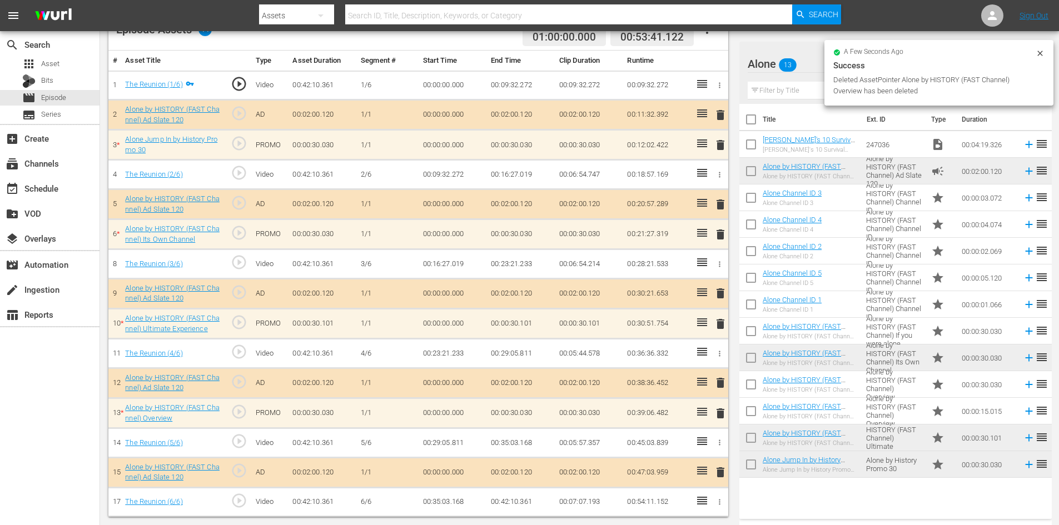
click at [717, 141] on span "delete" at bounding box center [720, 144] width 13 height 13
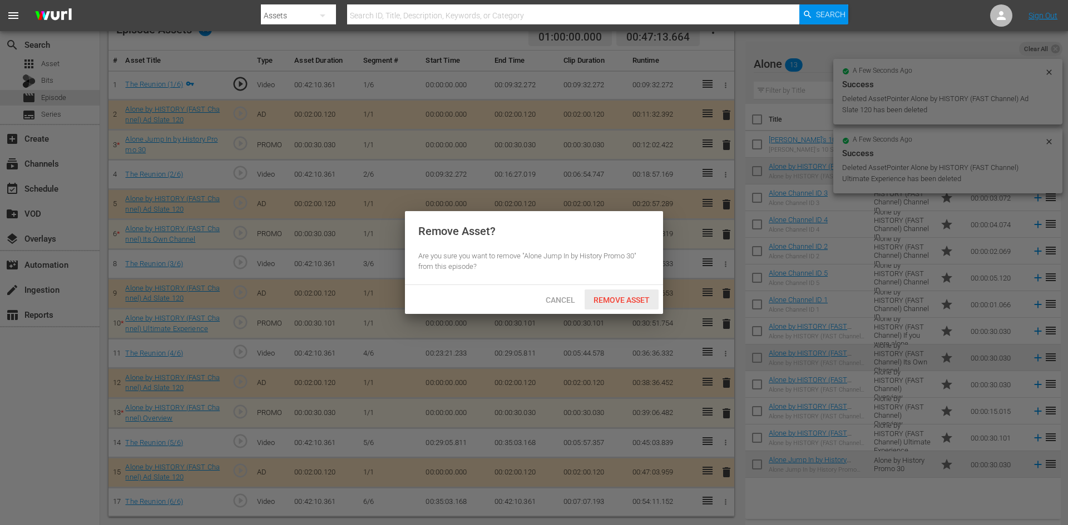
click at [615, 297] on span "Remove Asset" at bounding box center [621, 300] width 74 height 9
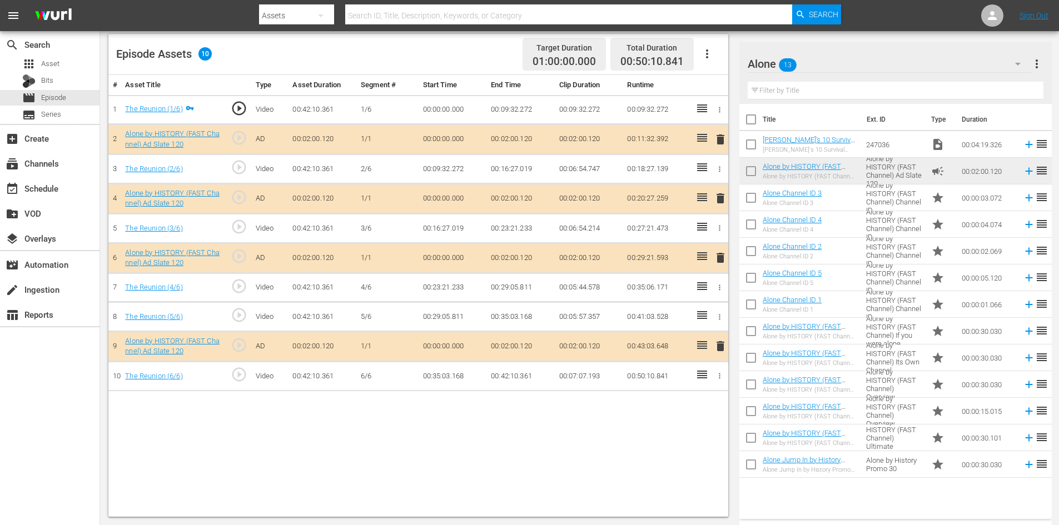
scroll to position [290, 0]
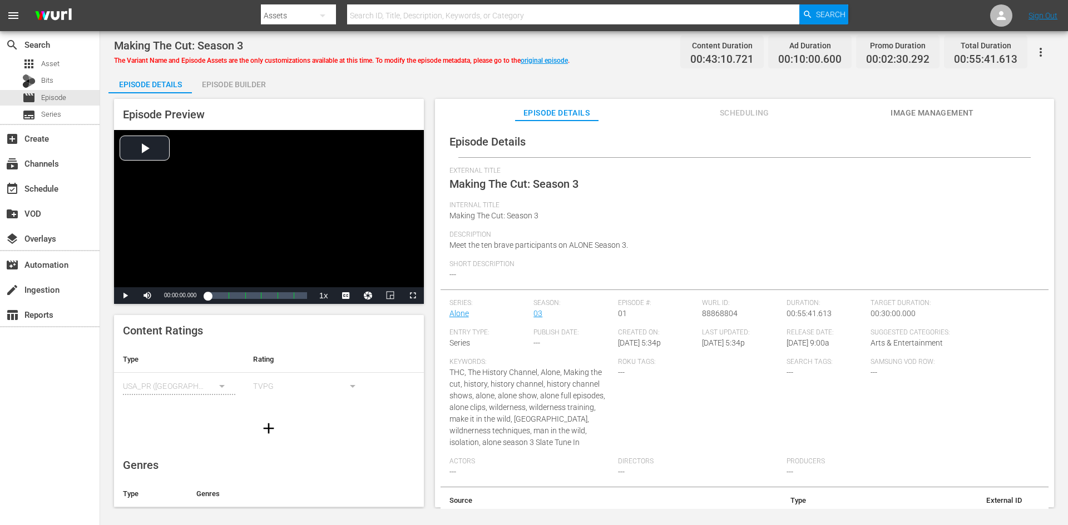
click at [252, 83] on div "Episode Builder" at bounding box center [233, 84] width 83 height 27
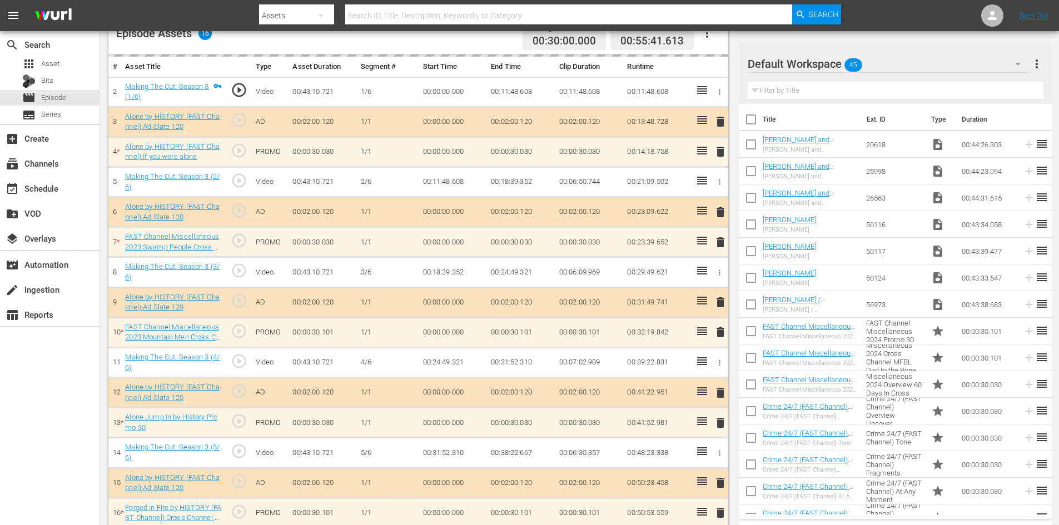
scroll to position [352, 0]
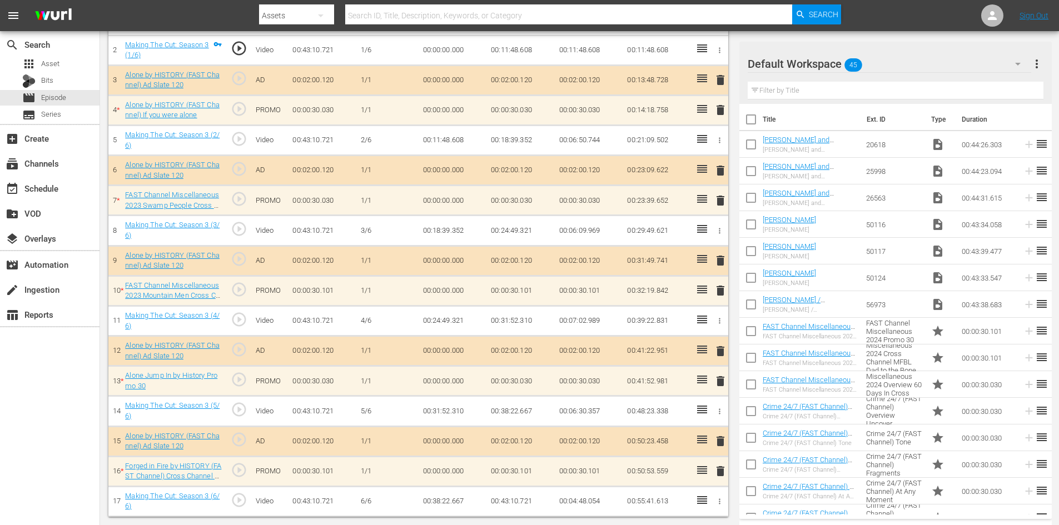
click at [982, 58] on div "Default Workspace 45" at bounding box center [890, 63] width 284 height 31
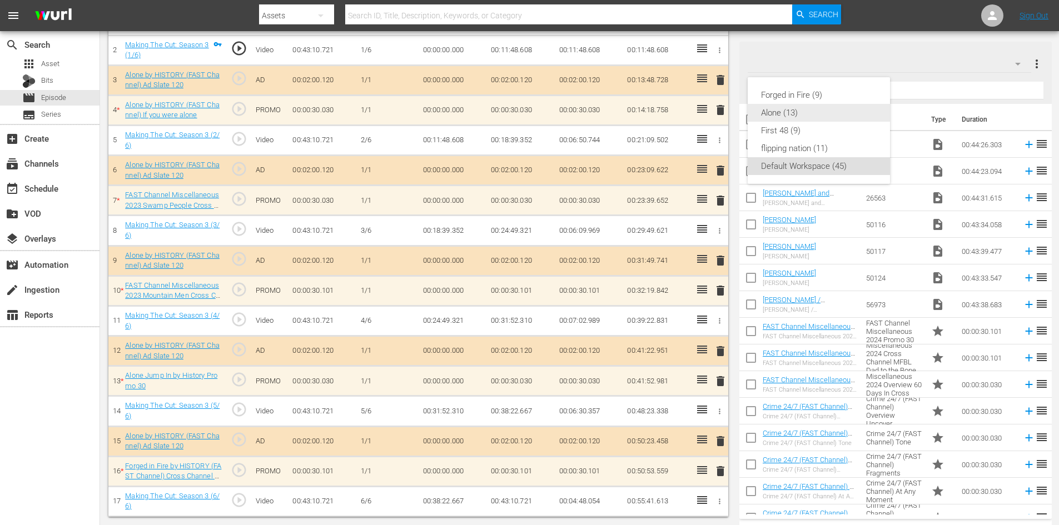
scroll to position [350, 0]
click at [802, 116] on div "Alone (13)" at bounding box center [819, 113] width 116 height 18
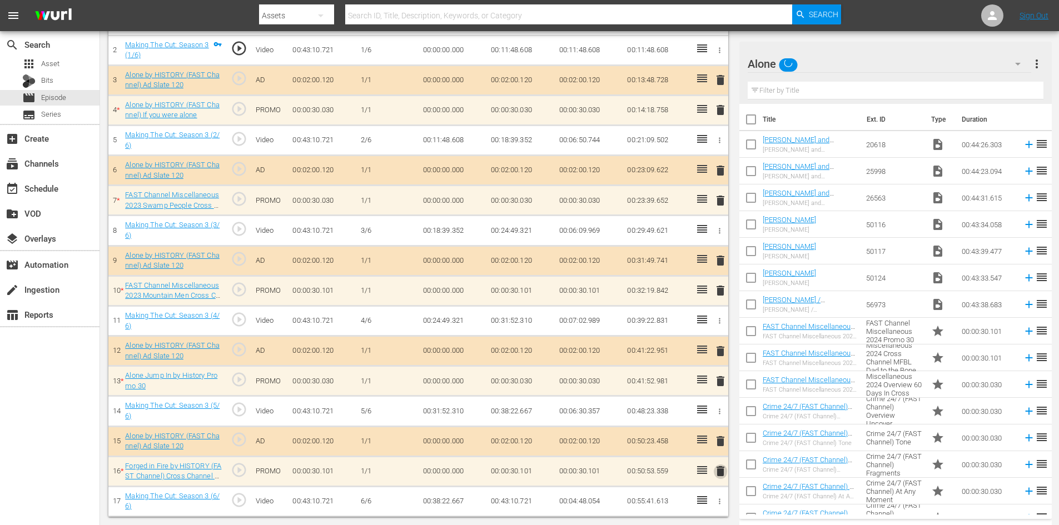
click at [721, 472] on span "delete" at bounding box center [720, 471] width 13 height 13
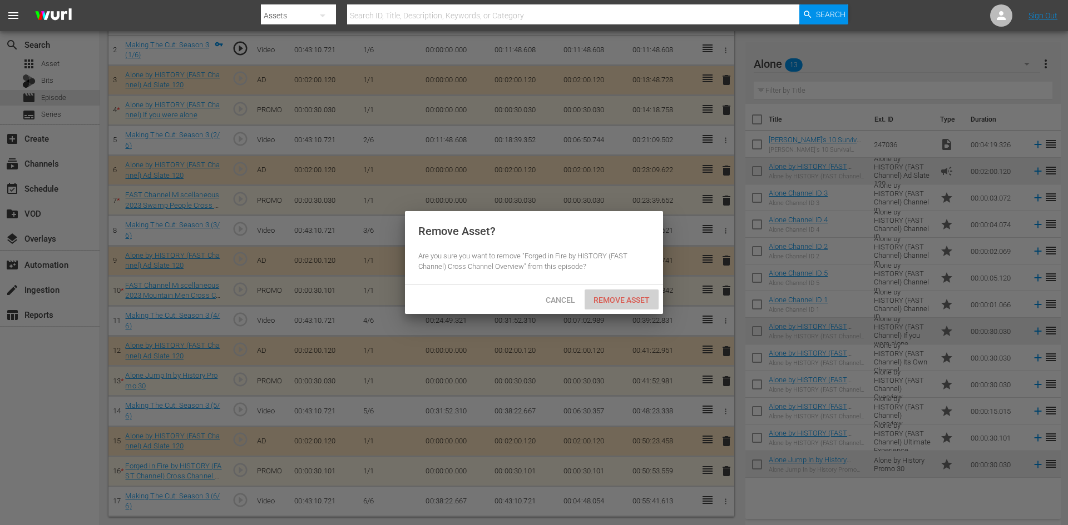
click at [634, 293] on div "Remove Asset" at bounding box center [621, 300] width 74 height 21
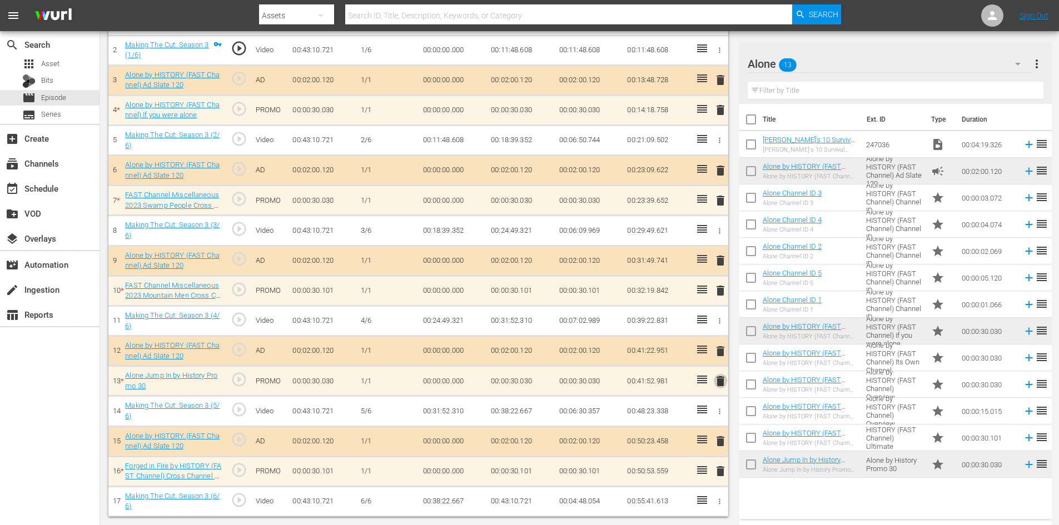
click at [720, 382] on span "delete" at bounding box center [720, 381] width 13 height 13
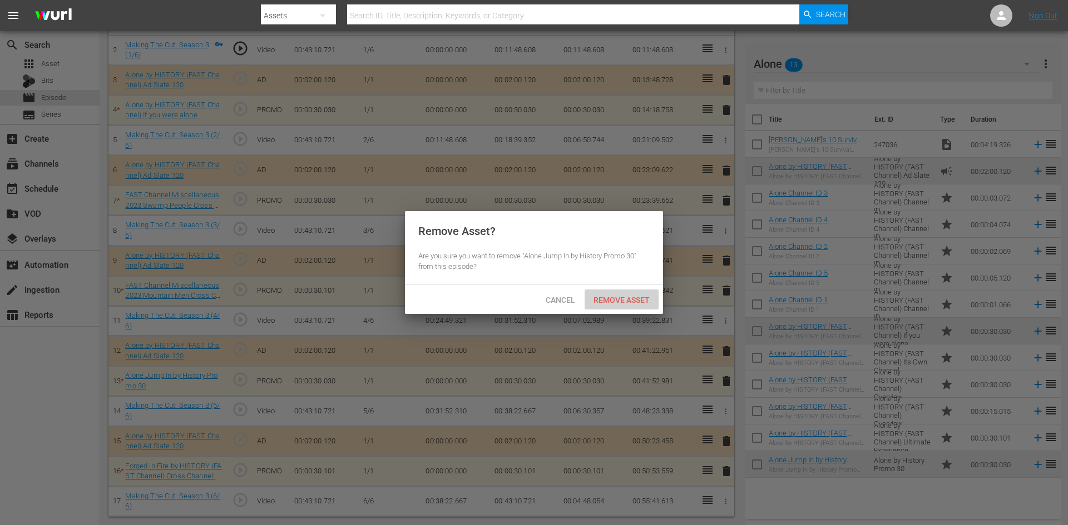
click at [627, 301] on span "Remove Asset" at bounding box center [621, 300] width 74 height 9
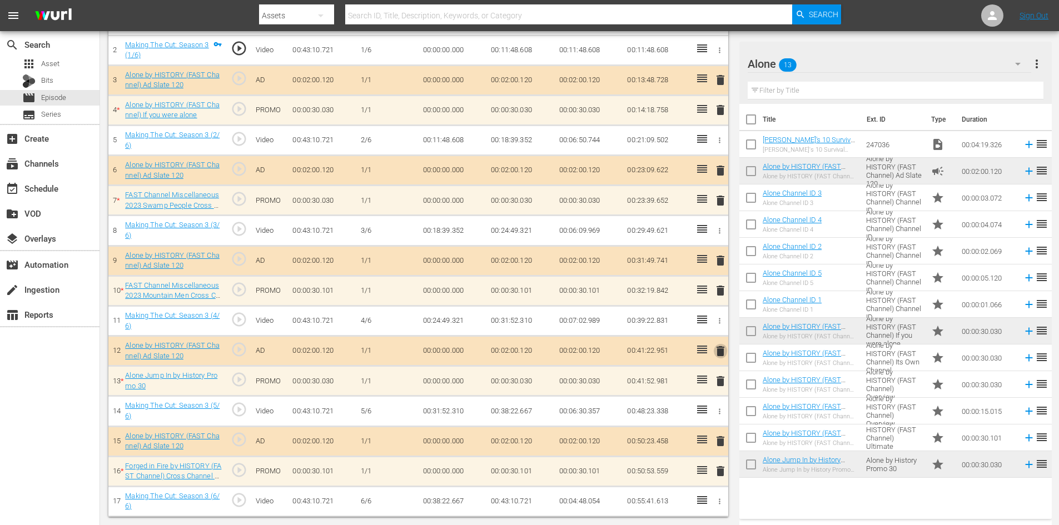
click at [721, 351] on span "delete" at bounding box center [720, 351] width 13 height 13
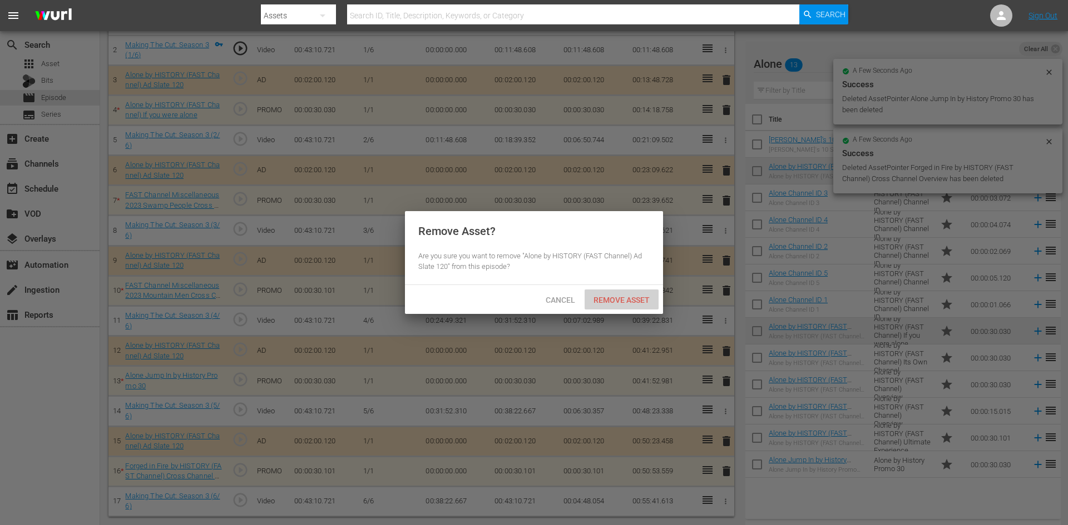
click at [632, 299] on span "Remove Asset" at bounding box center [621, 300] width 74 height 9
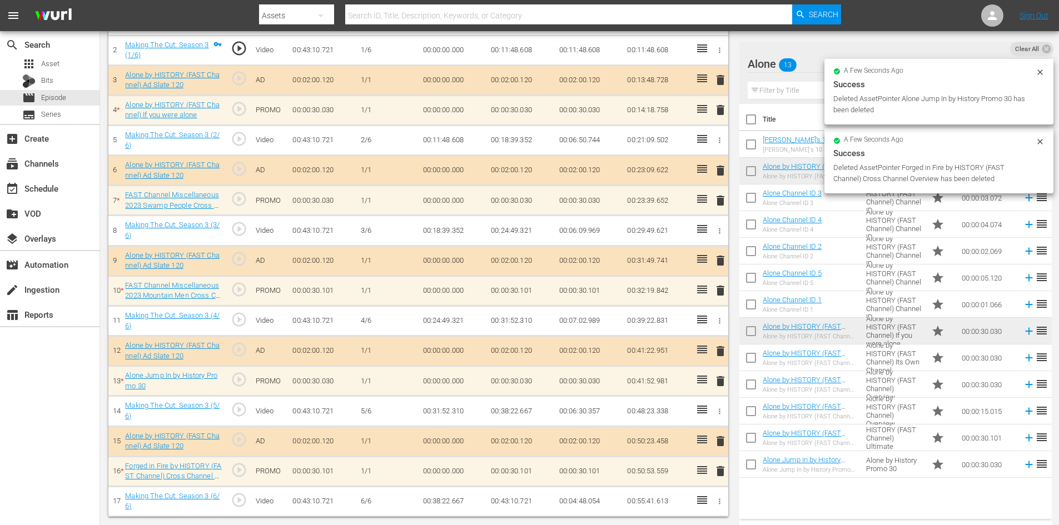
click at [722, 295] on span "delete" at bounding box center [720, 290] width 13 height 13
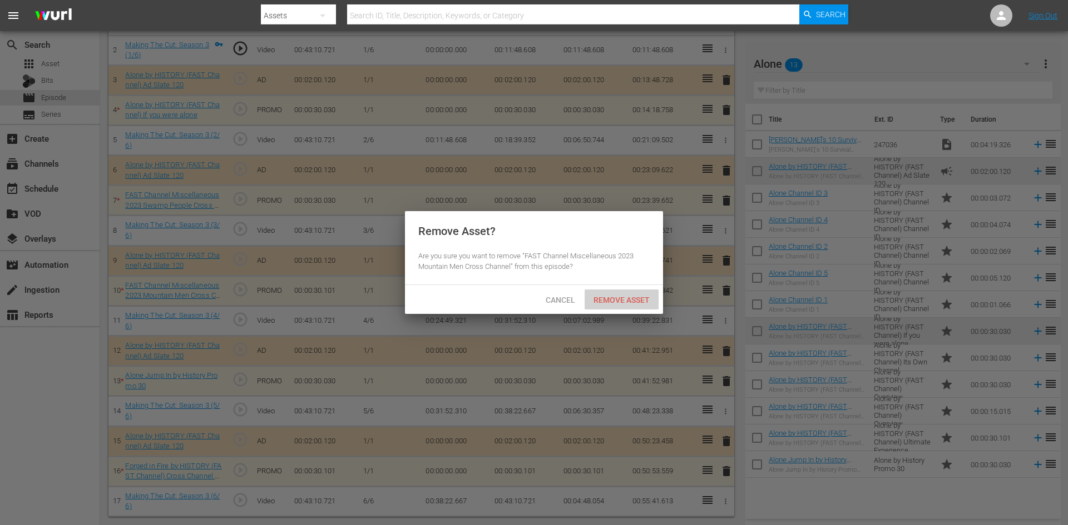
click at [624, 302] on span "Remove Asset" at bounding box center [621, 300] width 74 height 9
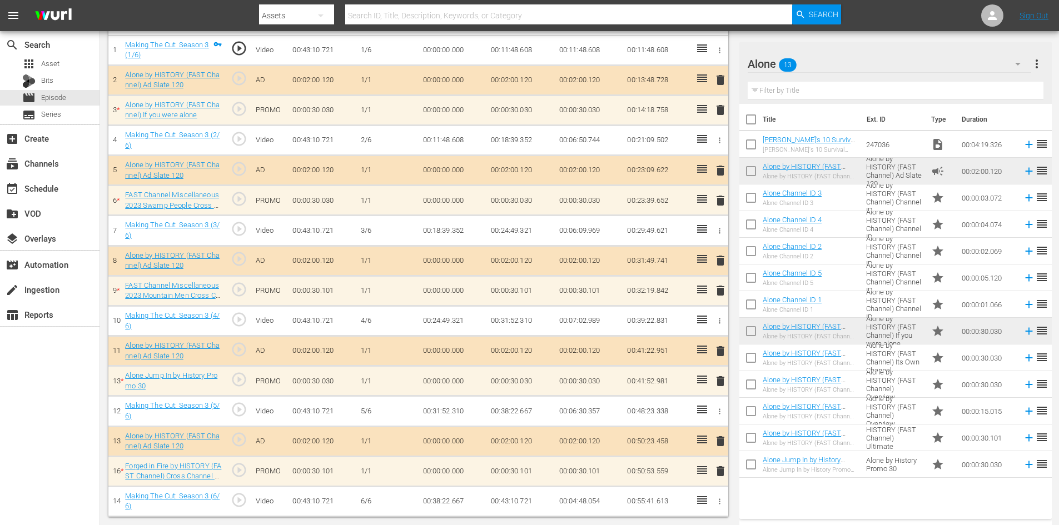
scroll to position [290, 0]
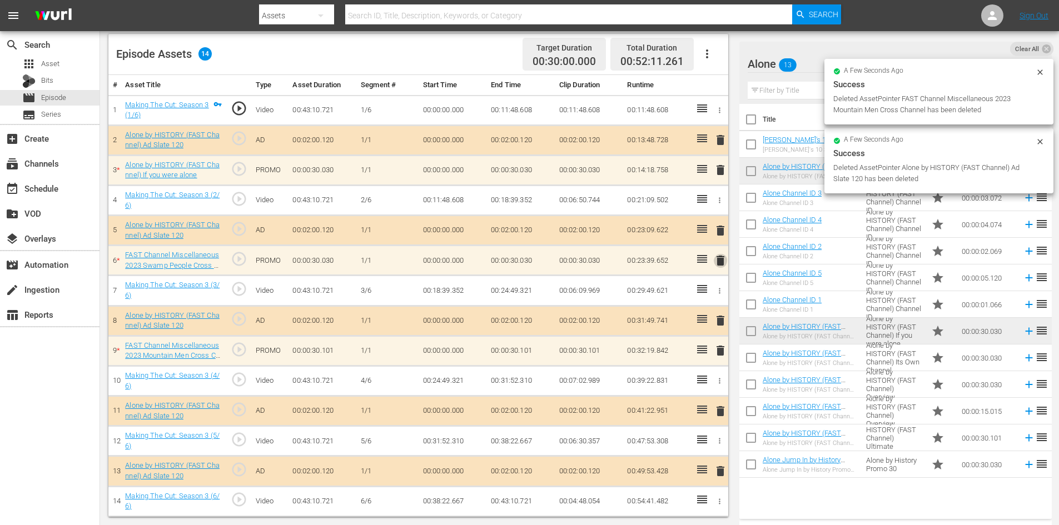
click at [719, 259] on span "delete" at bounding box center [720, 260] width 13 height 13
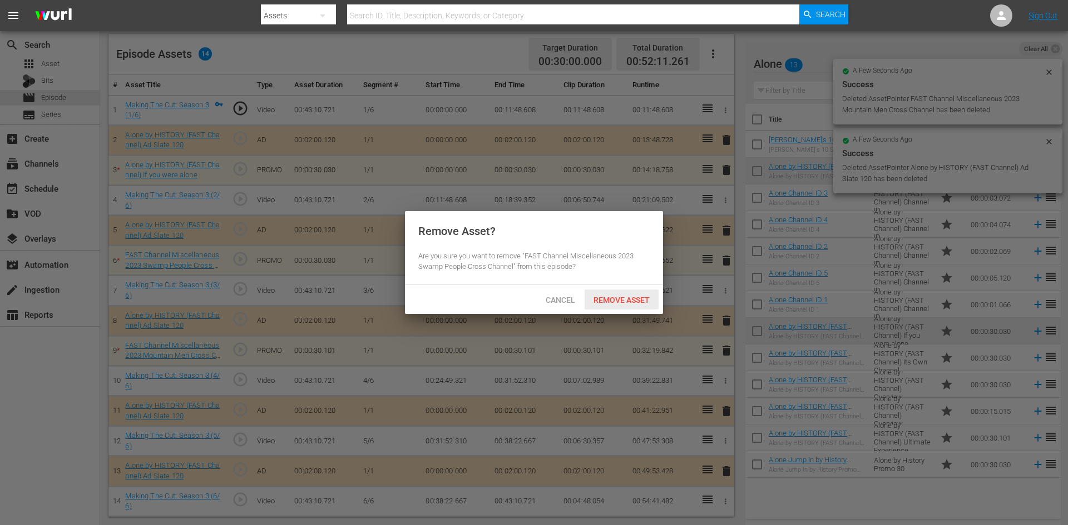
click at [598, 297] on span "Remove Asset" at bounding box center [621, 300] width 74 height 9
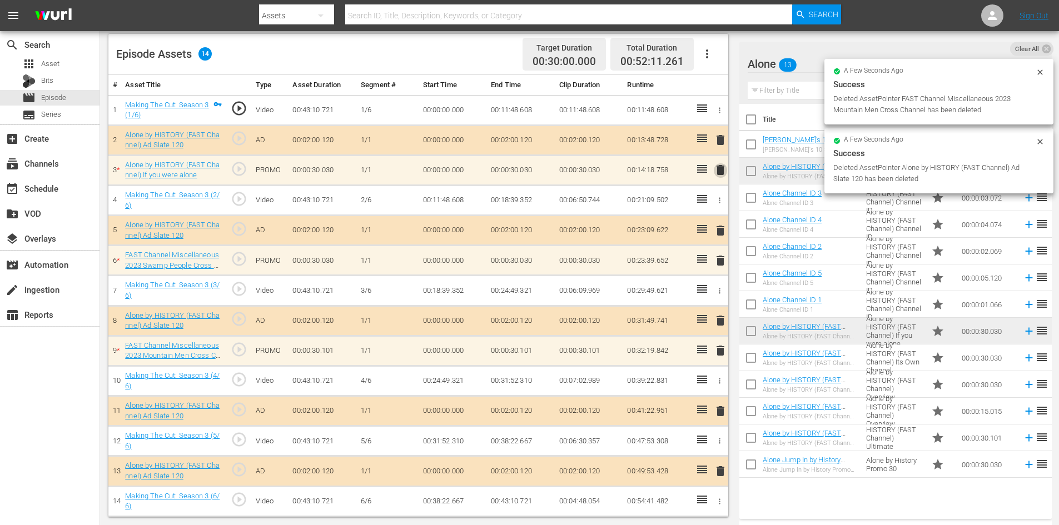
click at [717, 171] on span "delete" at bounding box center [720, 169] width 13 height 13
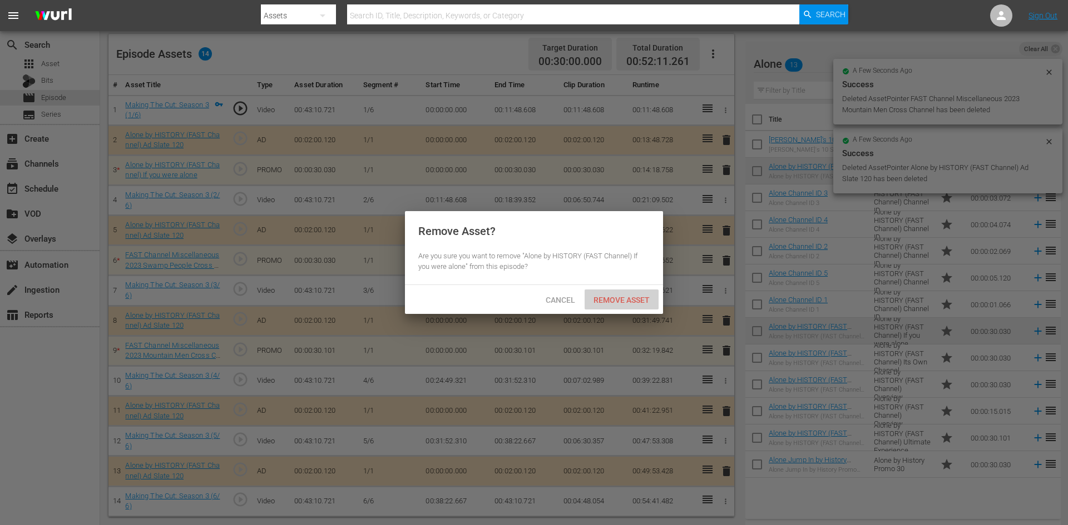
click at [608, 300] on span "Remove Asset" at bounding box center [621, 300] width 74 height 9
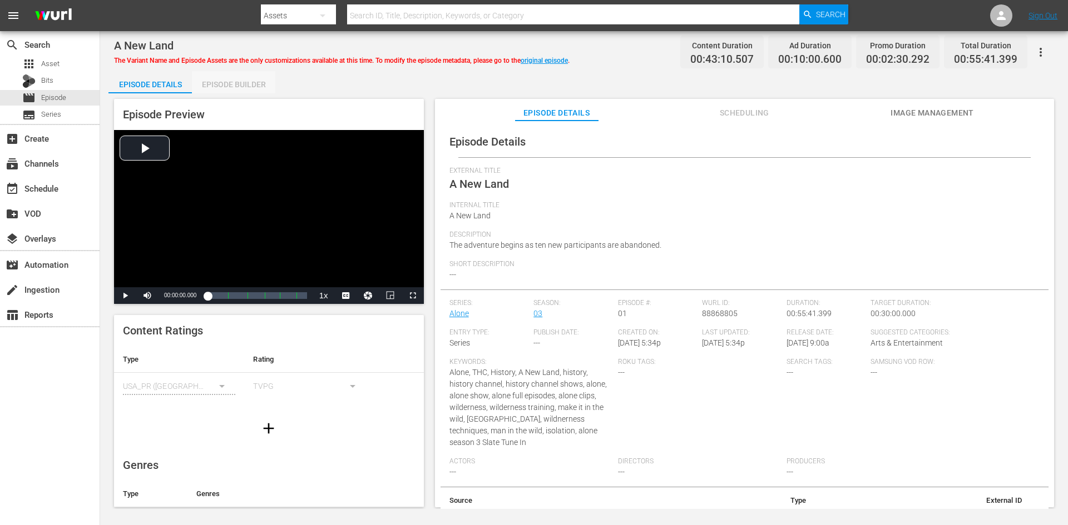
click at [244, 85] on div "Episode Builder" at bounding box center [233, 84] width 83 height 27
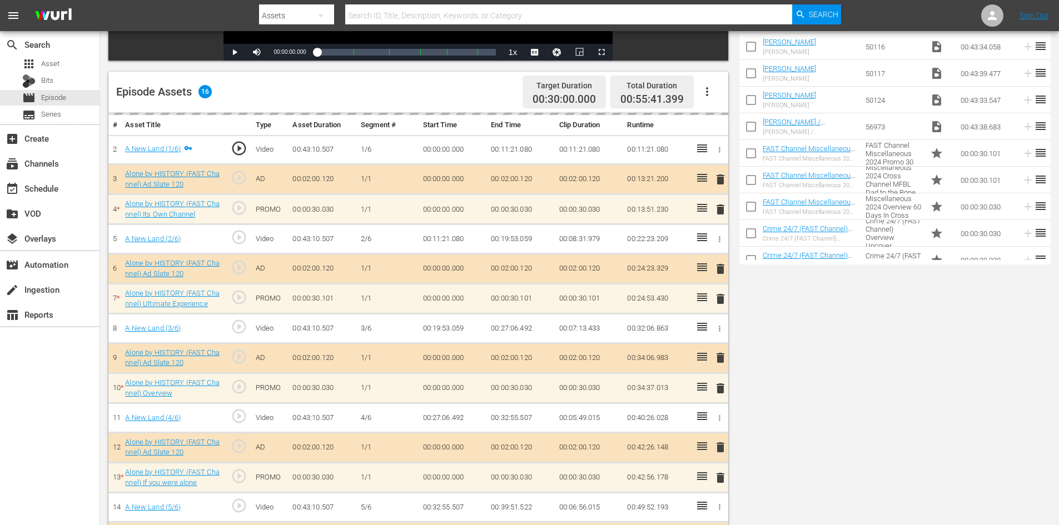
scroll to position [347, 0]
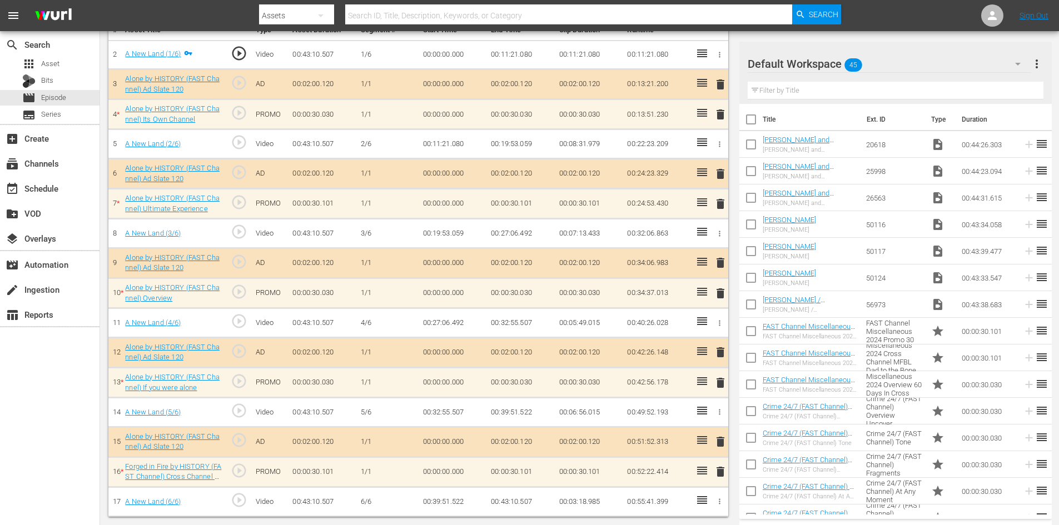
click at [940, 62] on div "Default Workspace 45" at bounding box center [890, 63] width 284 height 31
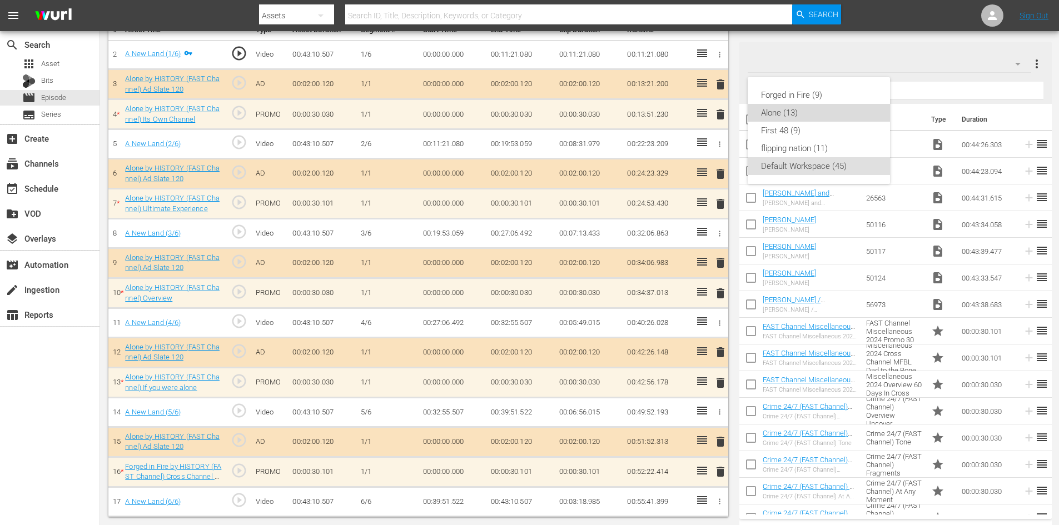
click at [786, 116] on div "Alone (13)" at bounding box center [819, 113] width 116 height 18
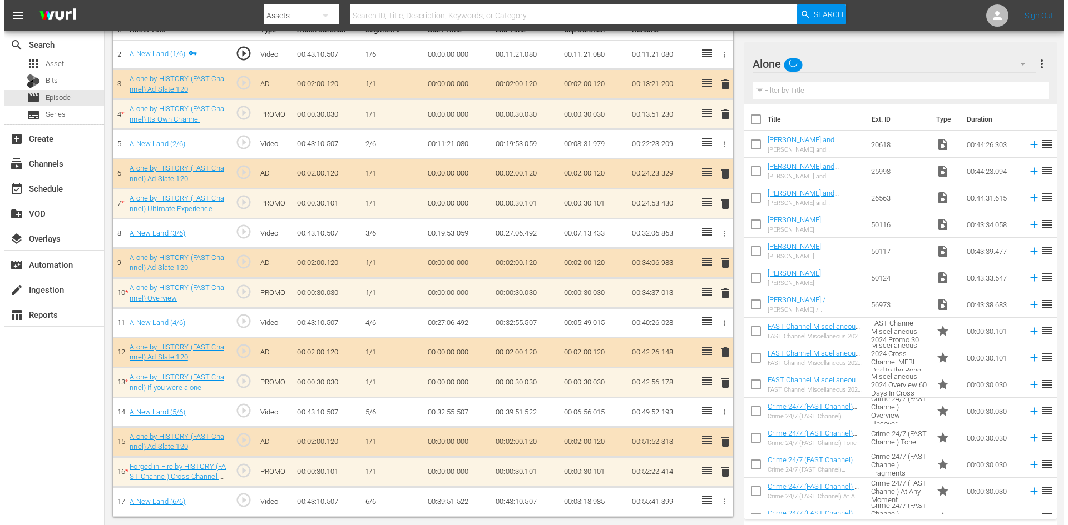
scroll to position [345, 0]
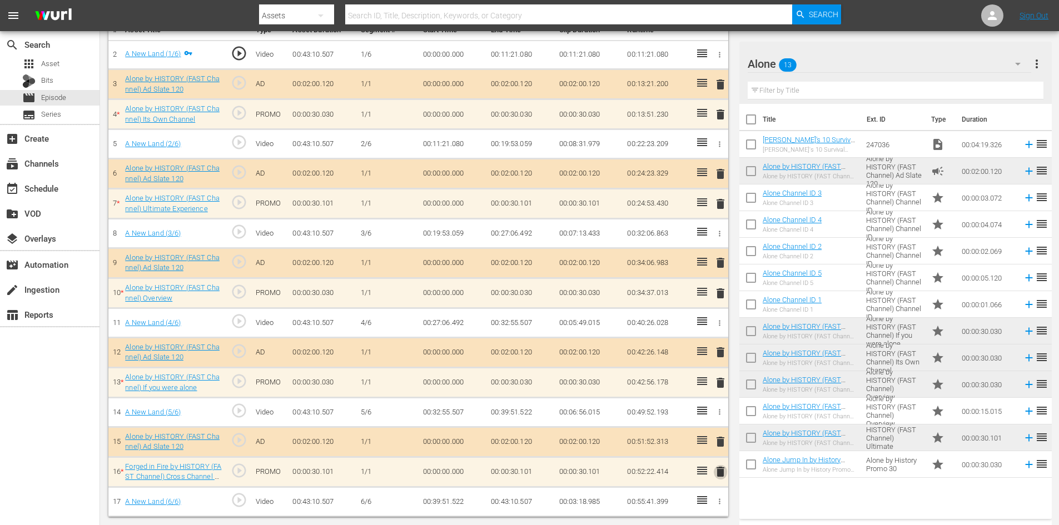
click at [721, 472] on span "delete" at bounding box center [720, 471] width 13 height 13
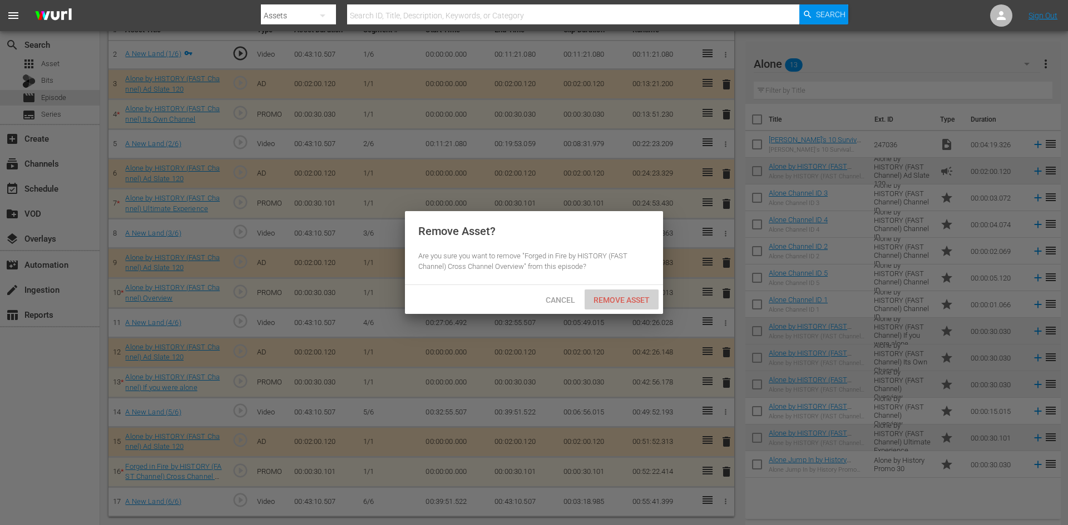
click at [619, 292] on div "Remove Asset" at bounding box center [621, 300] width 74 height 21
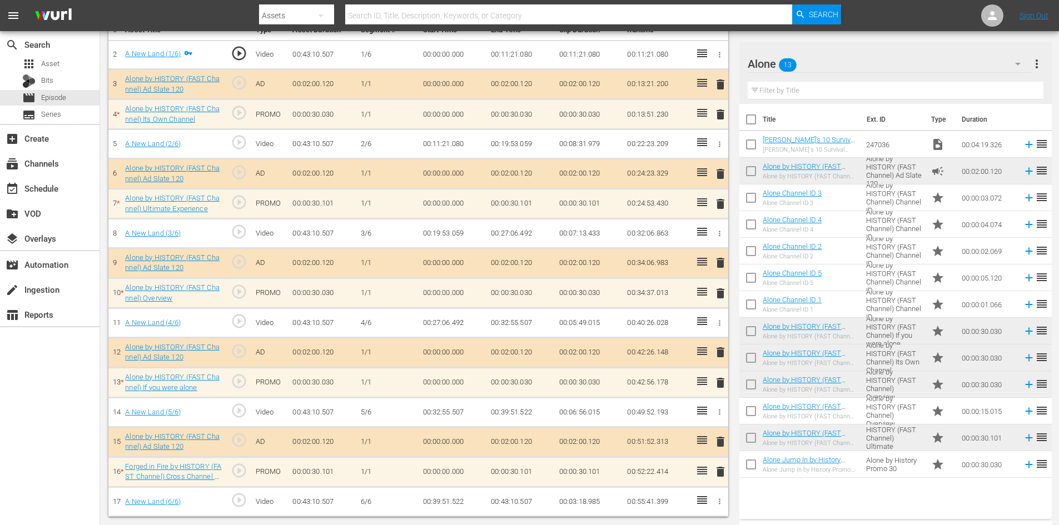
click at [721, 383] on span "delete" at bounding box center [720, 382] width 13 height 13
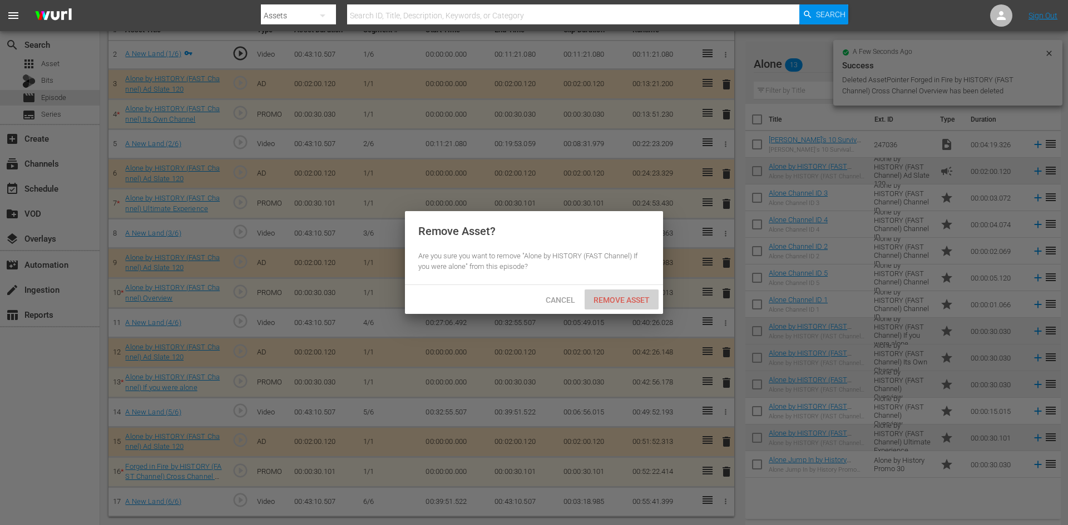
click at [640, 296] on span "Remove Asset" at bounding box center [621, 300] width 74 height 9
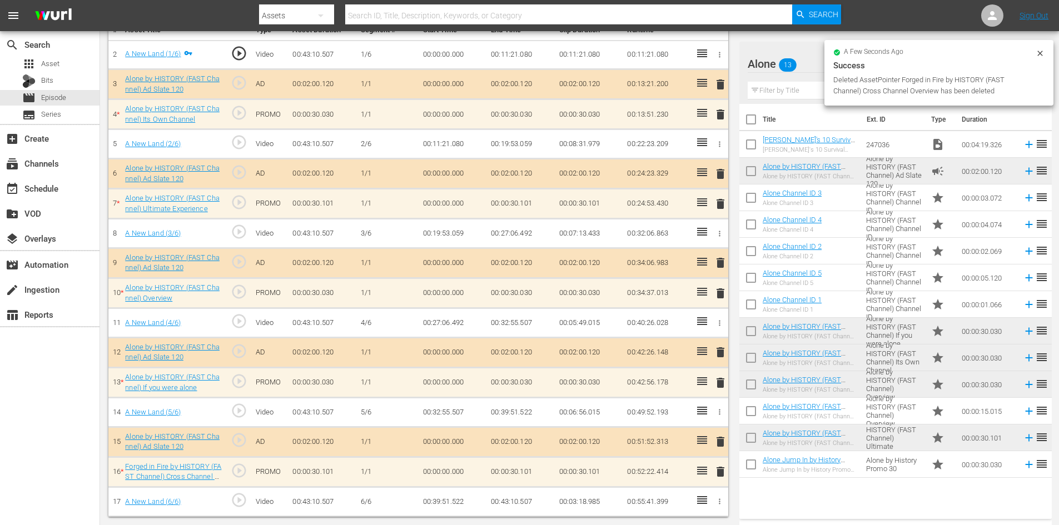
click at [720, 352] on span "delete" at bounding box center [720, 352] width 13 height 13
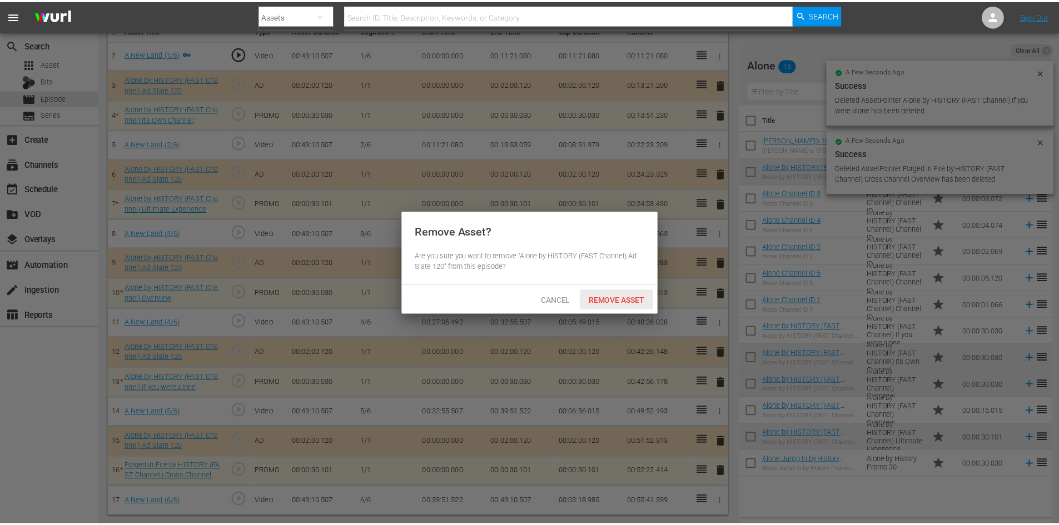
scroll to position [290, 0]
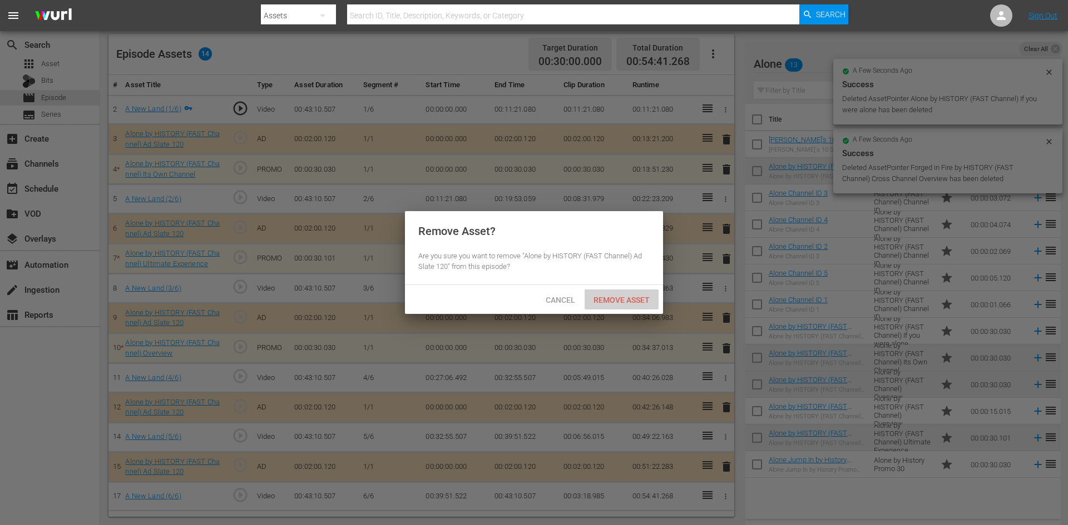
click at [631, 296] on span "Remove Asset" at bounding box center [621, 300] width 74 height 9
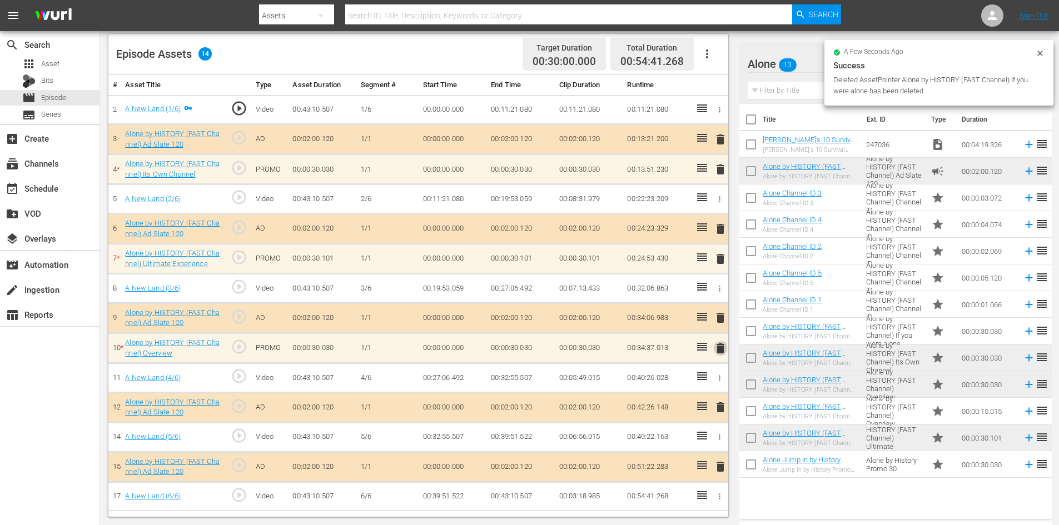
click at [720, 355] on button "delete" at bounding box center [720, 348] width 13 height 16
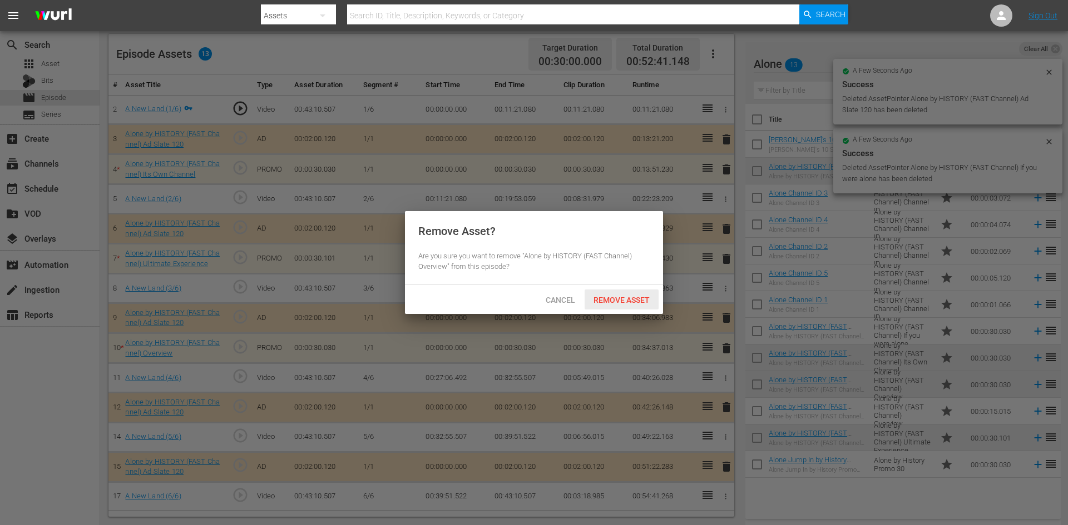
click at [632, 292] on div "Remove Asset" at bounding box center [621, 300] width 74 height 21
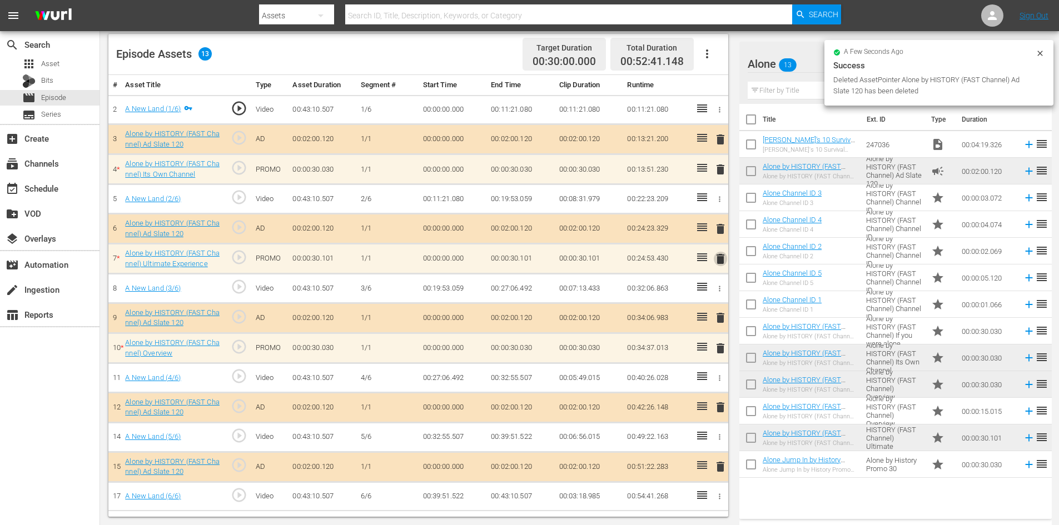
click at [717, 264] on span "delete" at bounding box center [720, 258] width 13 height 13
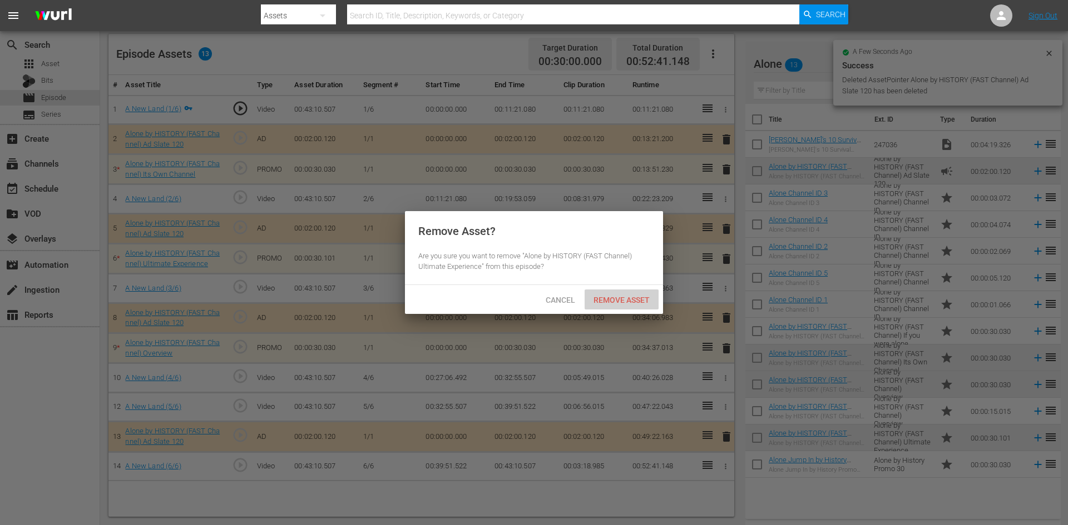
click at [627, 301] on span "Remove Asset" at bounding box center [621, 300] width 74 height 9
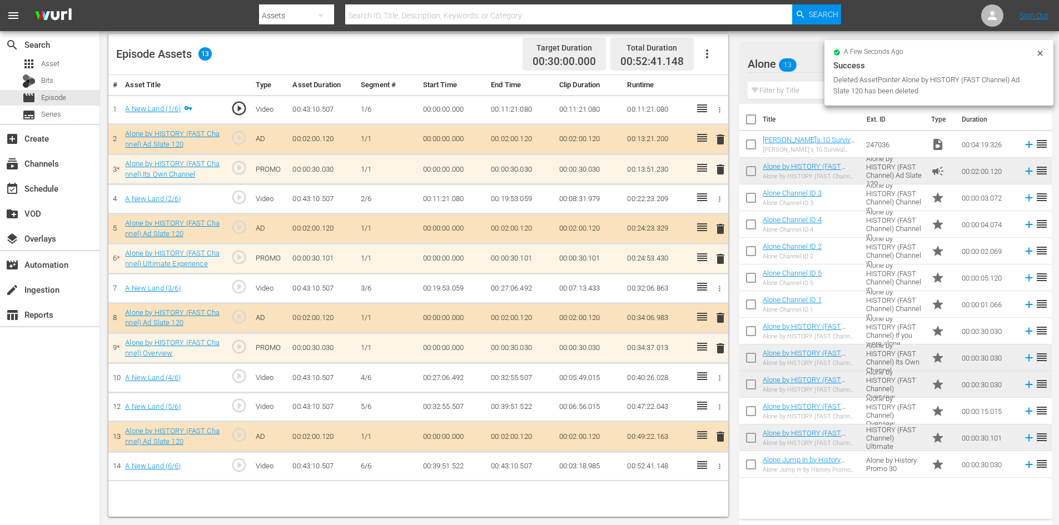
click at [724, 152] on td "delete" at bounding box center [718, 140] width 18 height 30
click at [718, 167] on span "delete" at bounding box center [720, 169] width 13 height 13
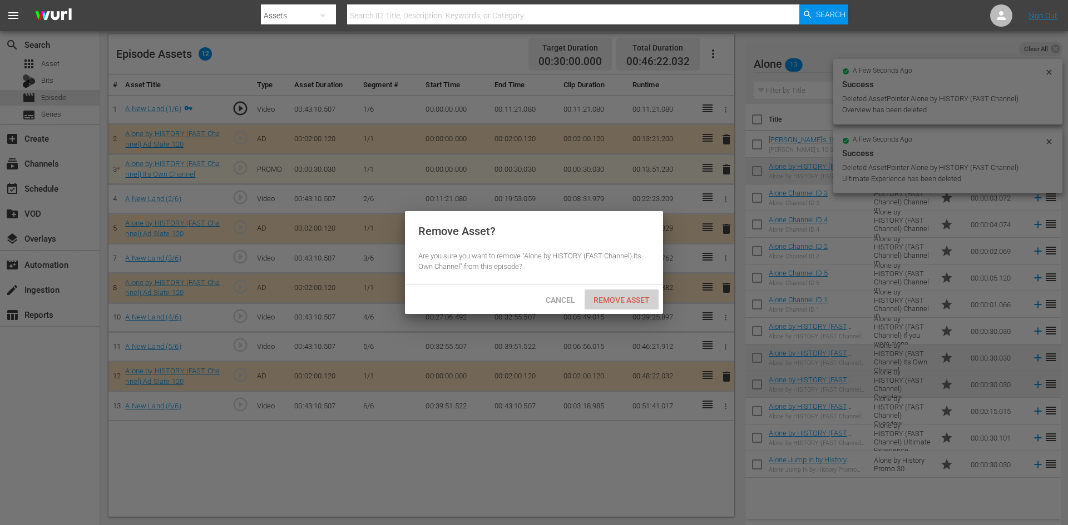
click at [631, 301] on span "Remove Asset" at bounding box center [621, 300] width 74 height 9
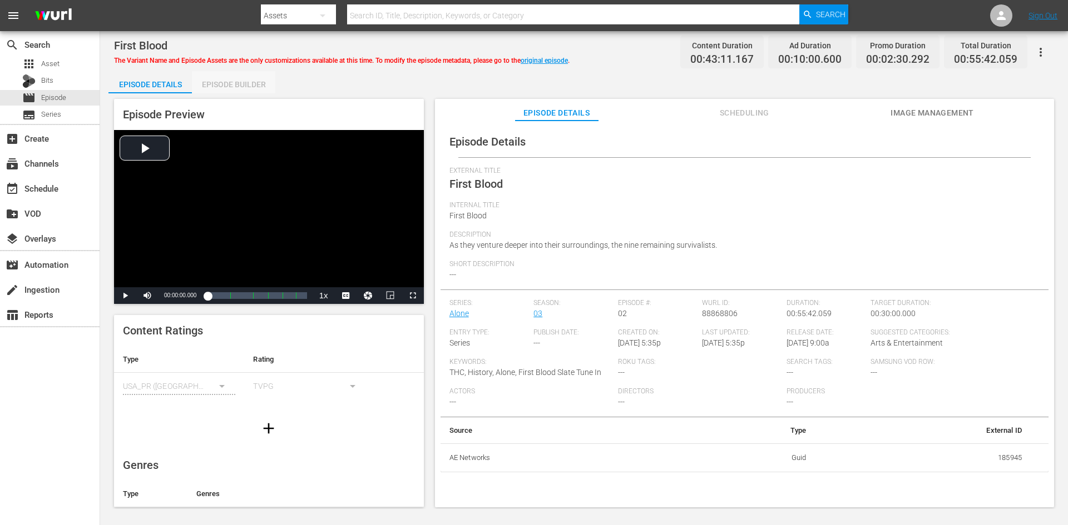
click at [235, 91] on div "Episode Builder" at bounding box center [233, 84] width 83 height 27
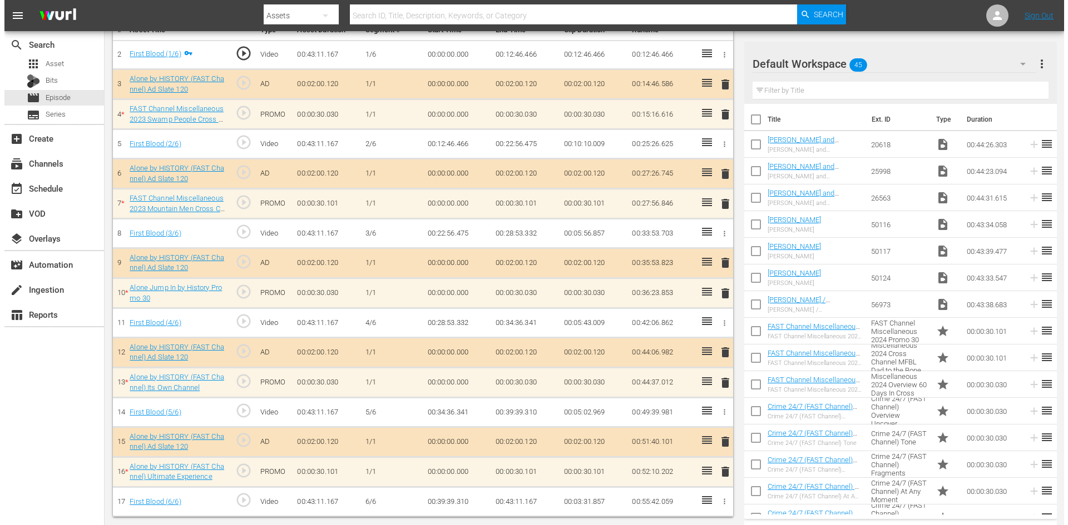
scroll to position [345, 0]
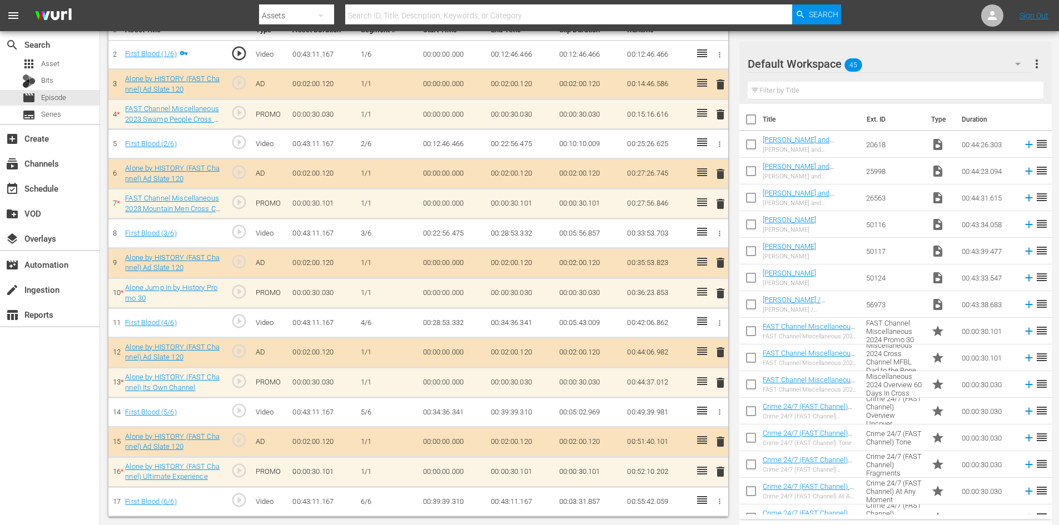
click at [981, 58] on div "Default Workspace 45" at bounding box center [890, 63] width 284 height 31
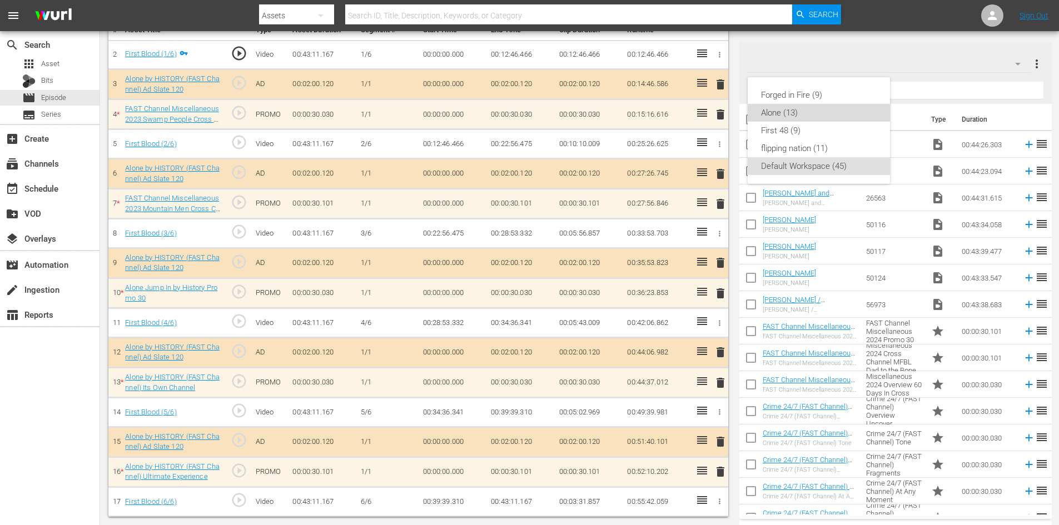
click at [793, 117] on div "Alone (13)" at bounding box center [819, 113] width 116 height 18
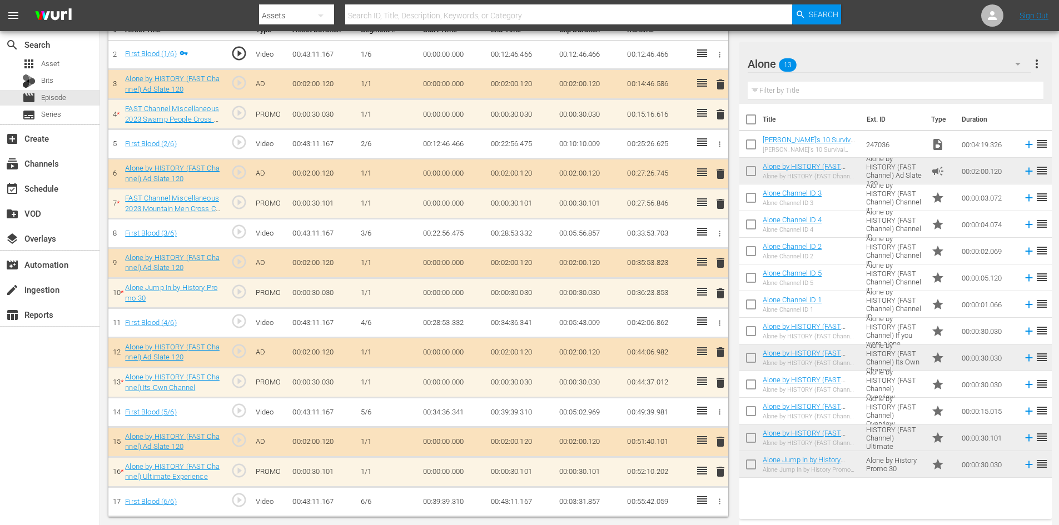
click at [721, 474] on span "delete" at bounding box center [720, 471] width 13 height 13
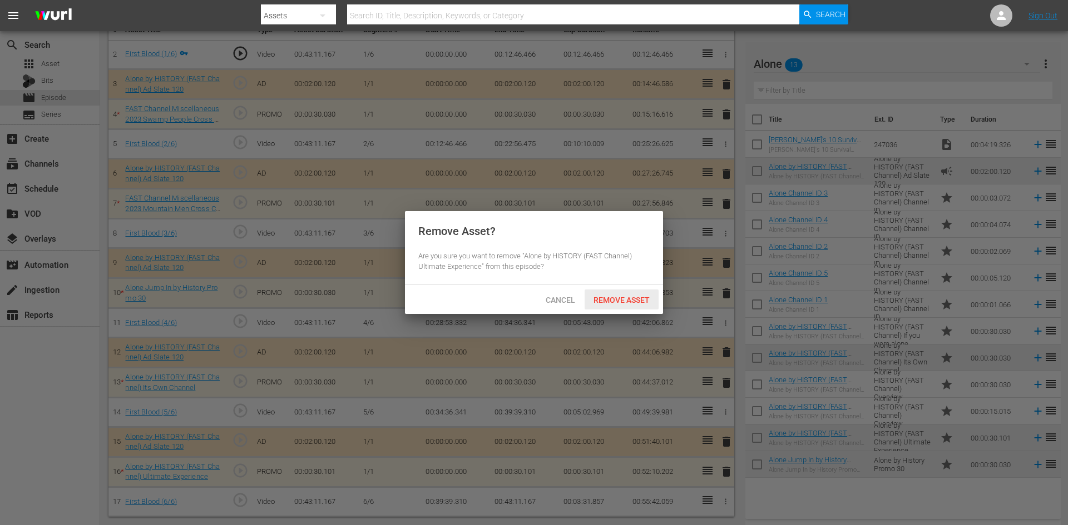
click at [613, 293] on div "Remove Asset" at bounding box center [621, 300] width 74 height 21
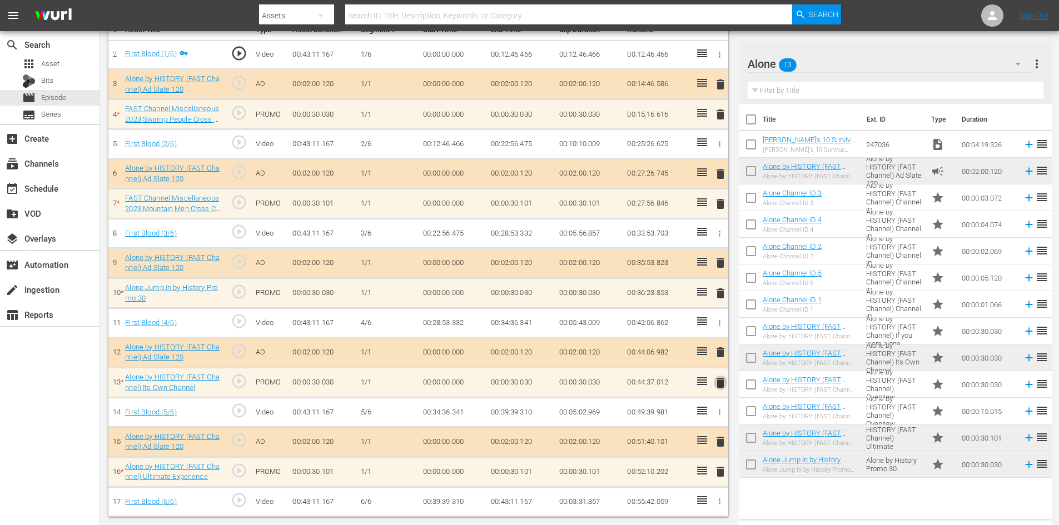
click at [718, 383] on span "delete" at bounding box center [720, 382] width 13 height 13
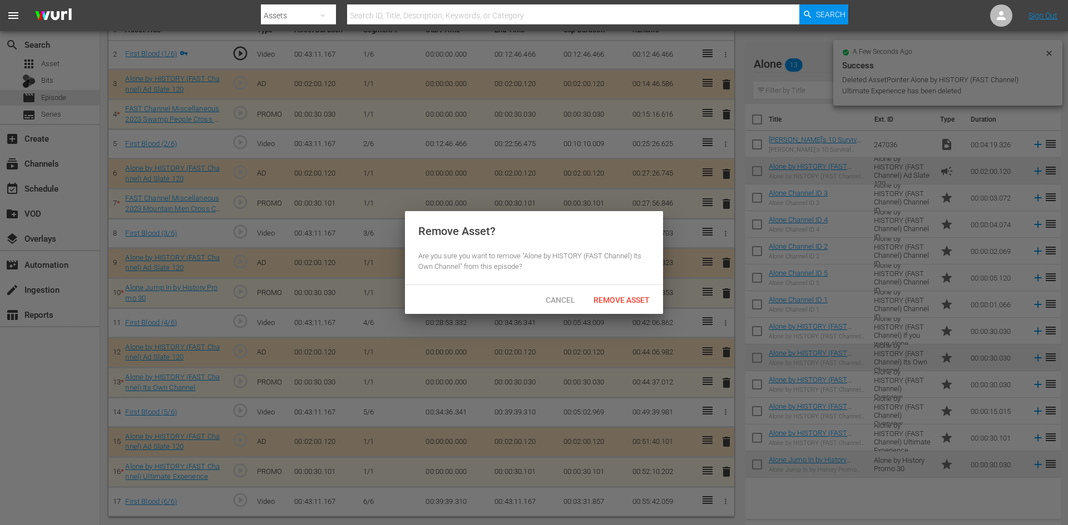
click at [628, 289] on div "Cancel Remove Asset" at bounding box center [534, 299] width 258 height 29
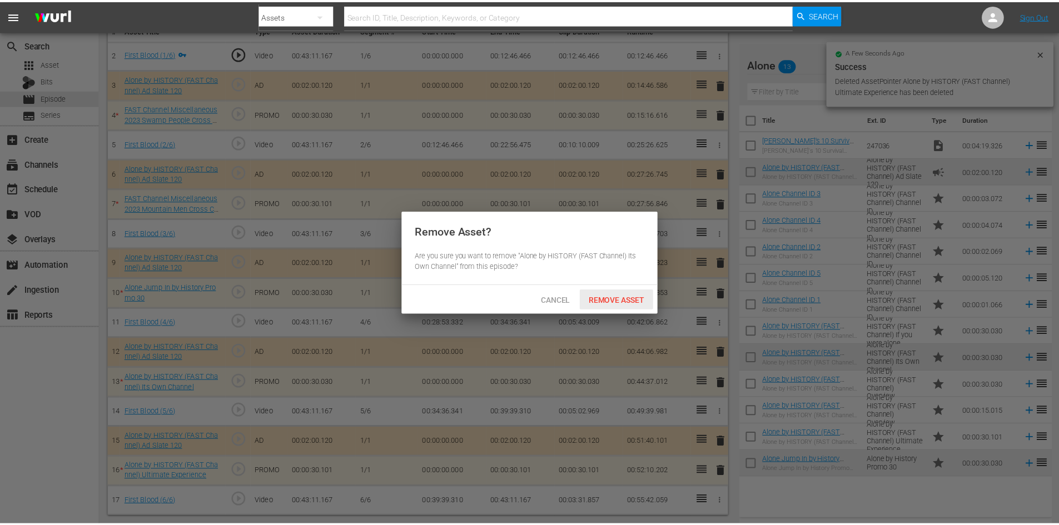
scroll to position [314, 0]
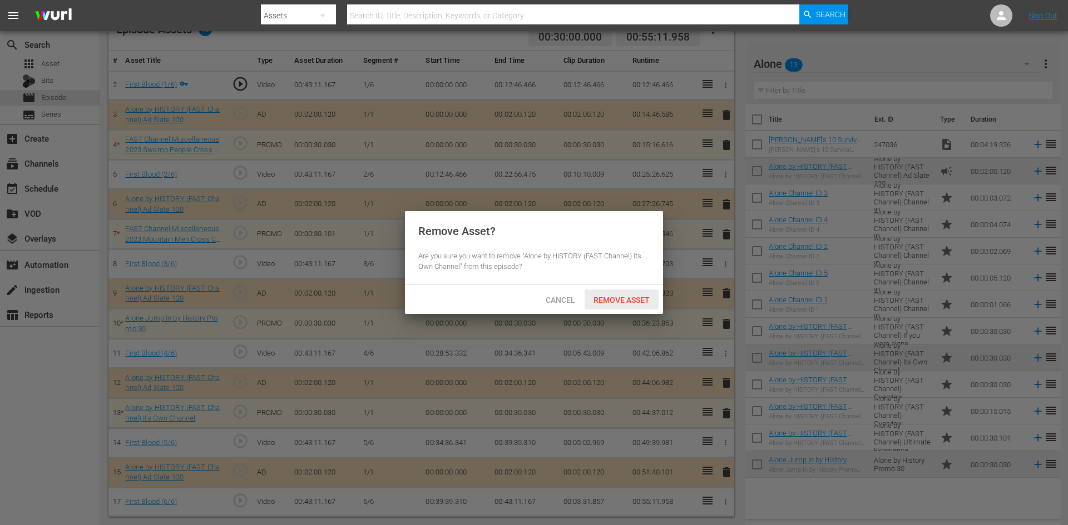
click at [621, 294] on div "Remove Asset" at bounding box center [621, 300] width 74 height 21
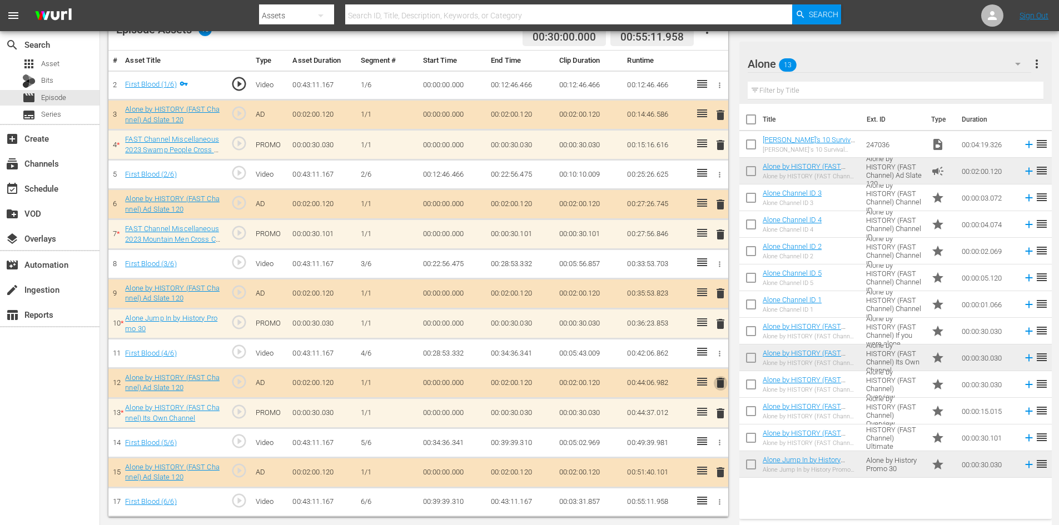
click at [721, 377] on span "delete" at bounding box center [720, 382] width 13 height 13
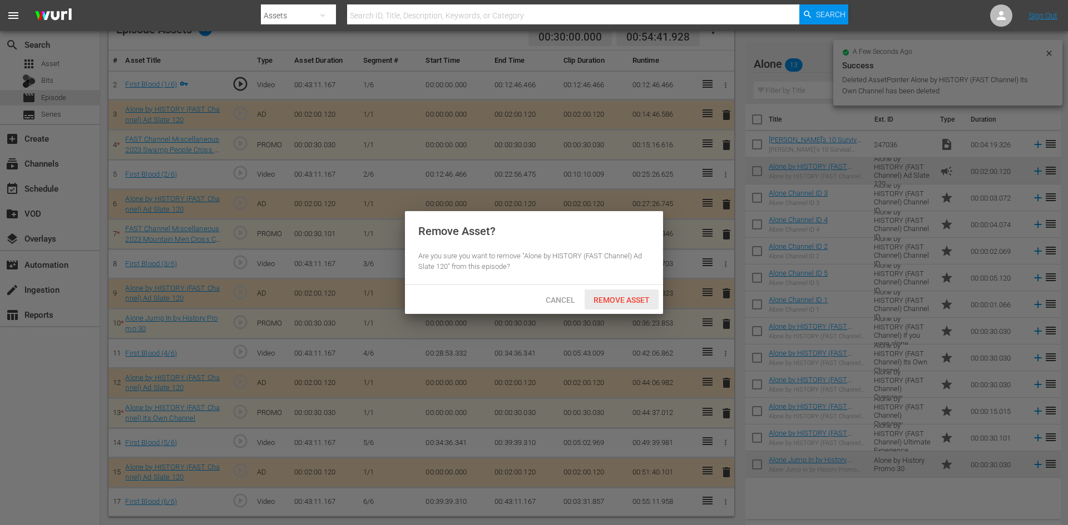
click at [624, 296] on span "Remove Asset" at bounding box center [621, 300] width 74 height 9
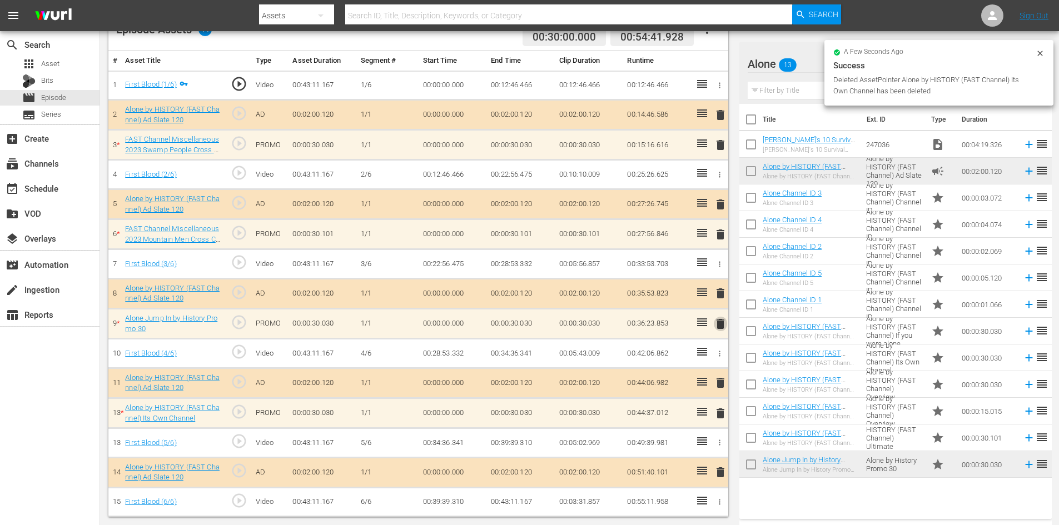
click at [721, 330] on tbody "1 First Blood (1/6) play_circle_outline Video 00:43:11.167 [DATE] 00:00:00.000 …" at bounding box center [418, 294] width 620 height 446
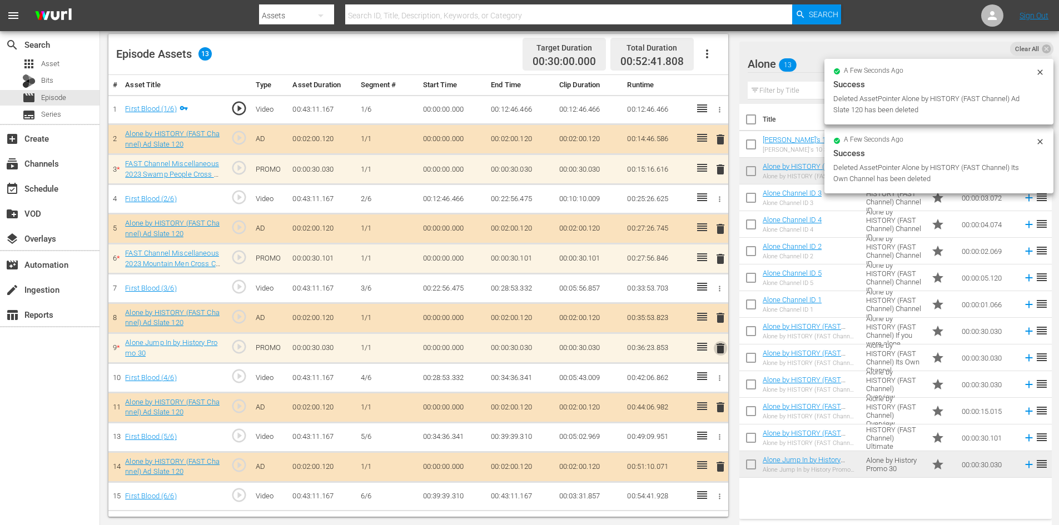
click at [722, 348] on span "delete" at bounding box center [720, 348] width 13 height 13
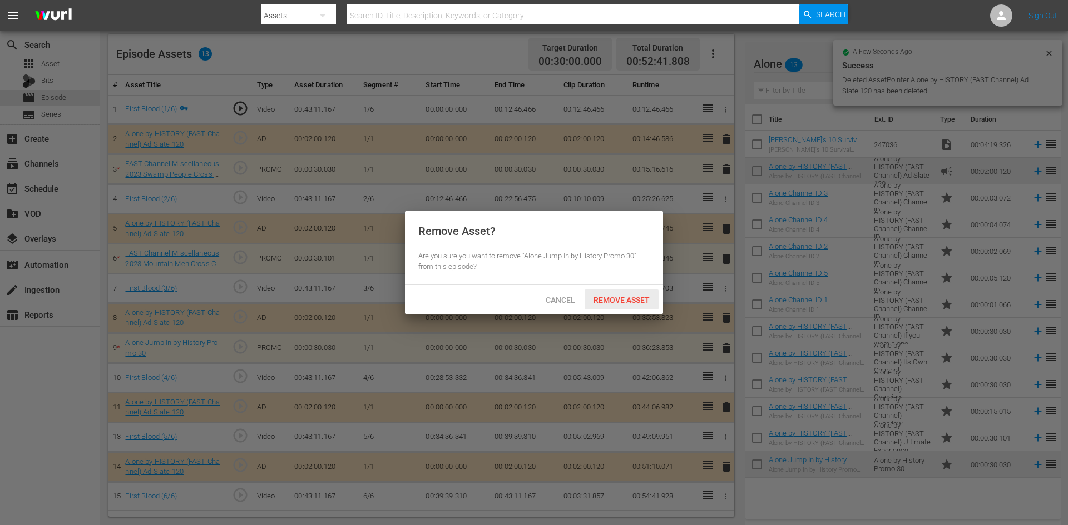
click at [639, 296] on span "Remove Asset" at bounding box center [621, 300] width 74 height 9
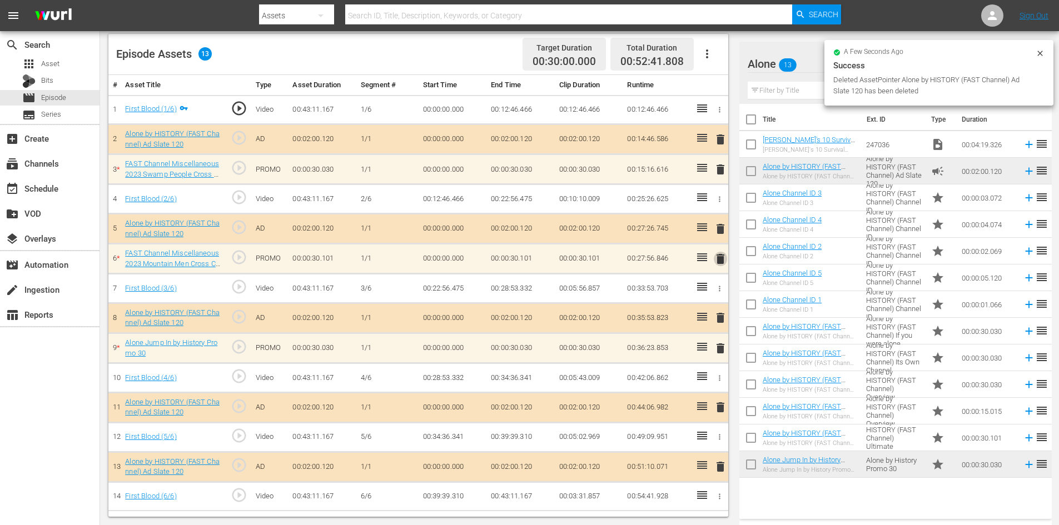
click at [717, 256] on span "delete" at bounding box center [720, 258] width 13 height 13
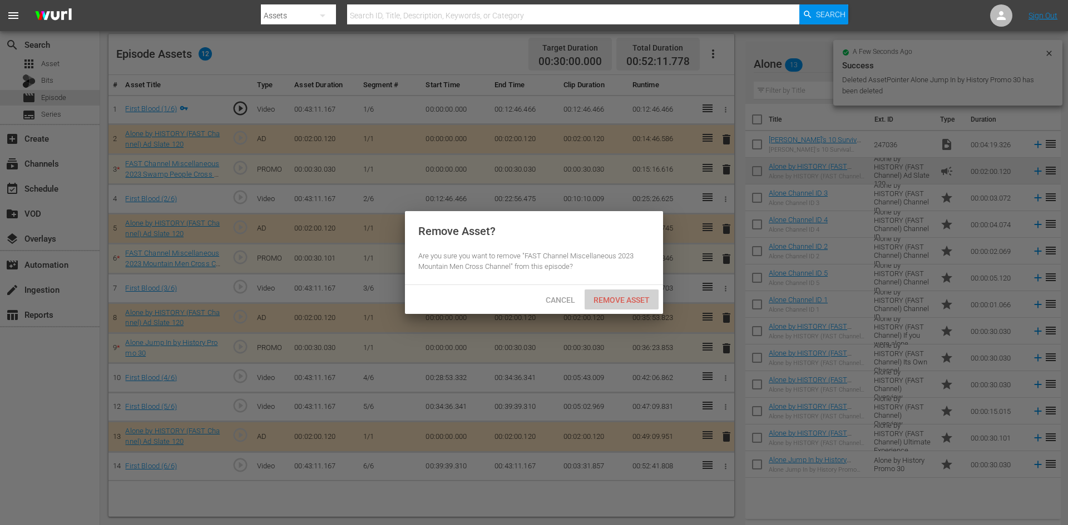
click at [619, 304] on div "Remove Asset" at bounding box center [621, 300] width 74 height 21
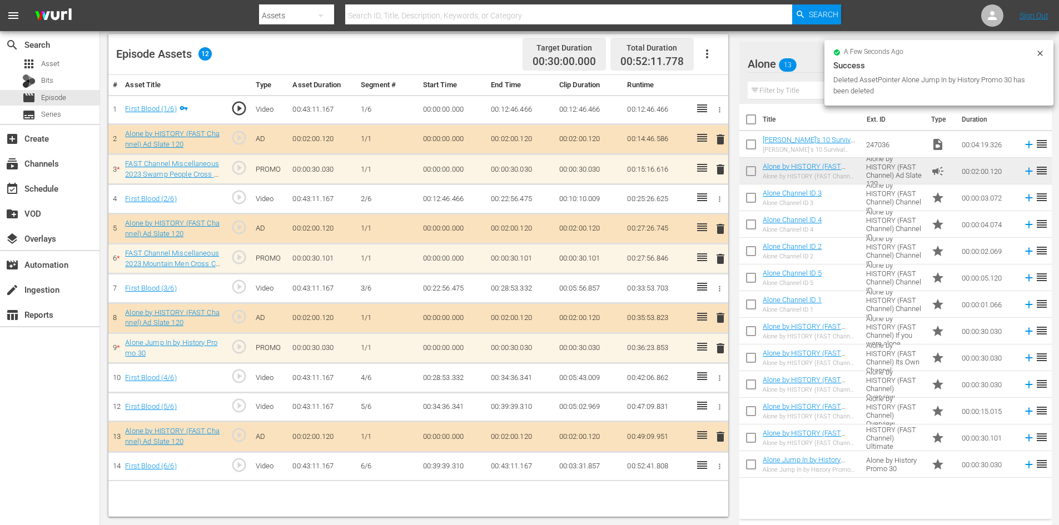
click at [723, 166] on span "delete" at bounding box center [720, 169] width 13 height 13
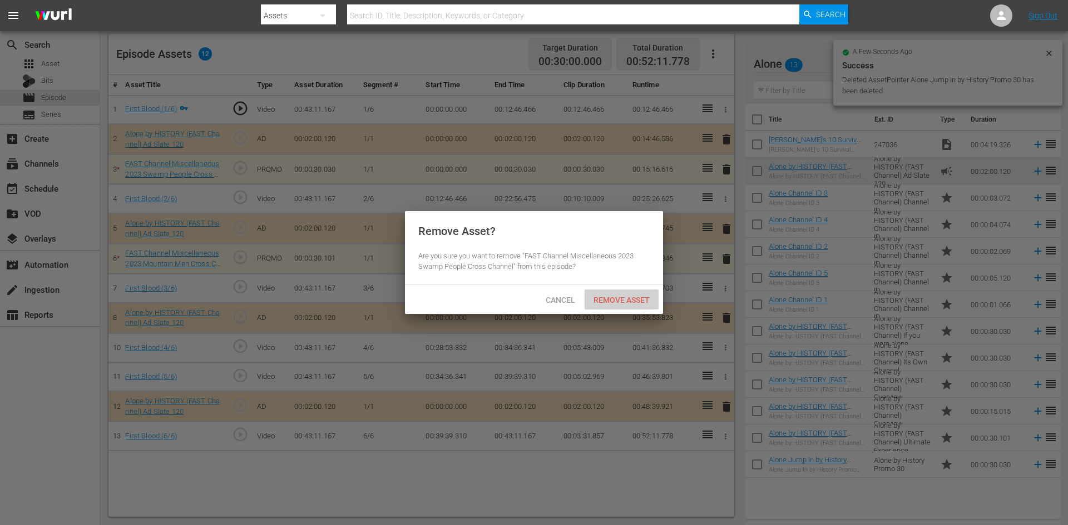
click at [608, 297] on span "Remove Asset" at bounding box center [621, 300] width 74 height 9
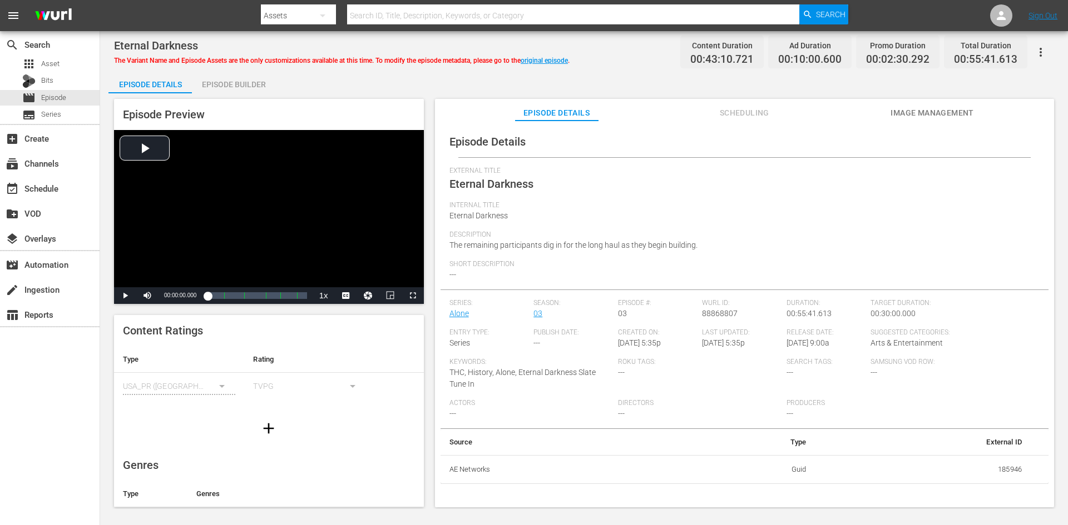
click at [241, 83] on div "Episode Builder" at bounding box center [233, 84] width 83 height 27
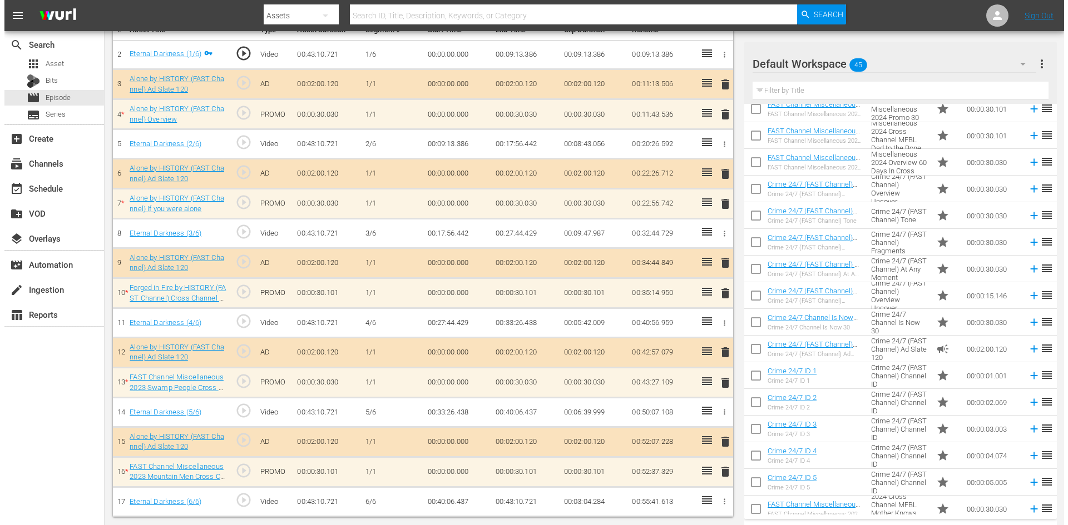
scroll to position [345, 0]
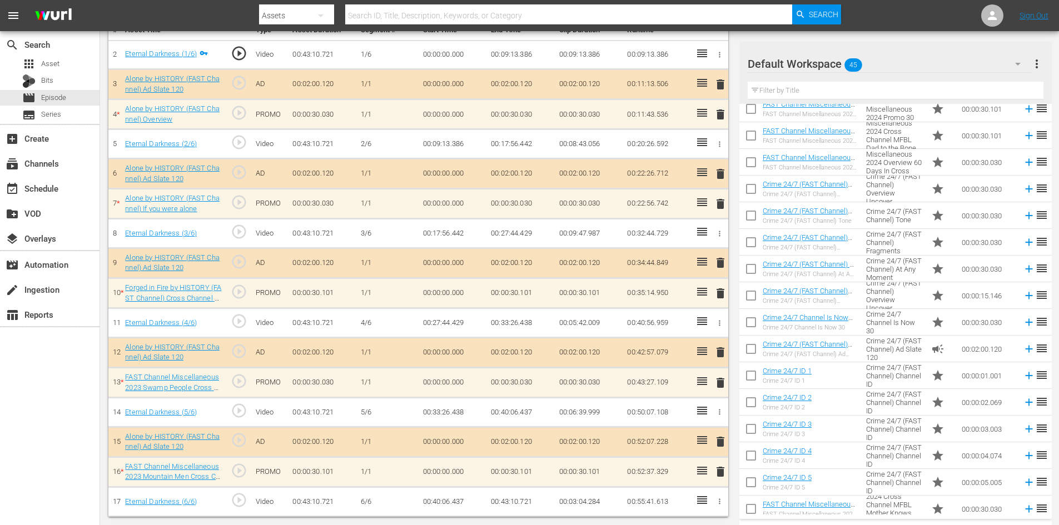
click at [934, 50] on div "Default Workspace 45" at bounding box center [890, 63] width 284 height 31
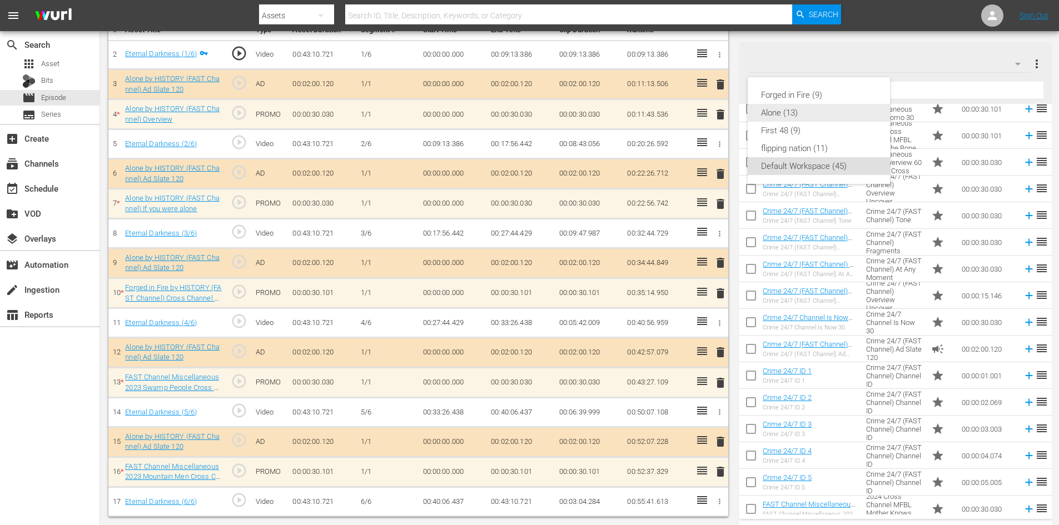
click at [819, 112] on div "Alone (13)" at bounding box center [819, 113] width 116 height 18
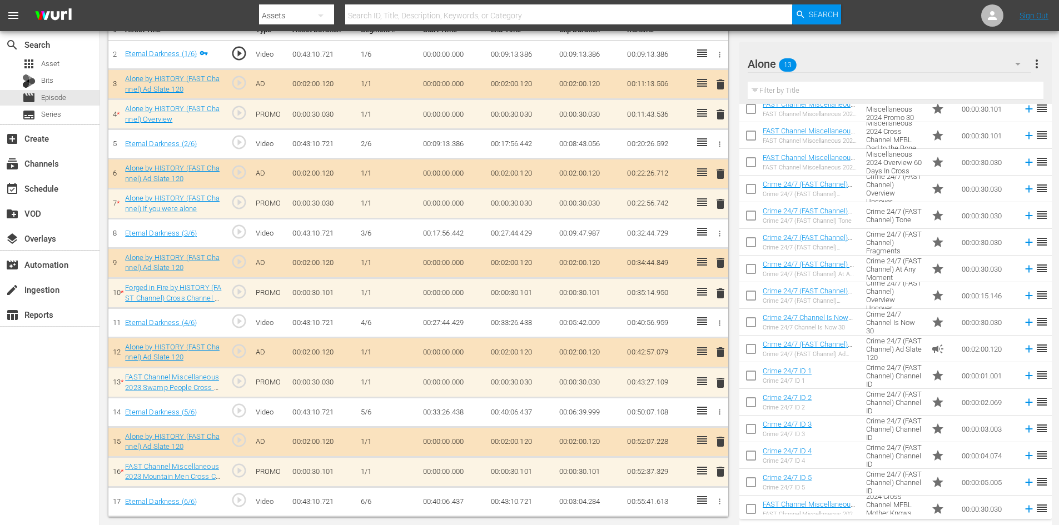
click at [721, 469] on span "delete" at bounding box center [720, 471] width 13 height 13
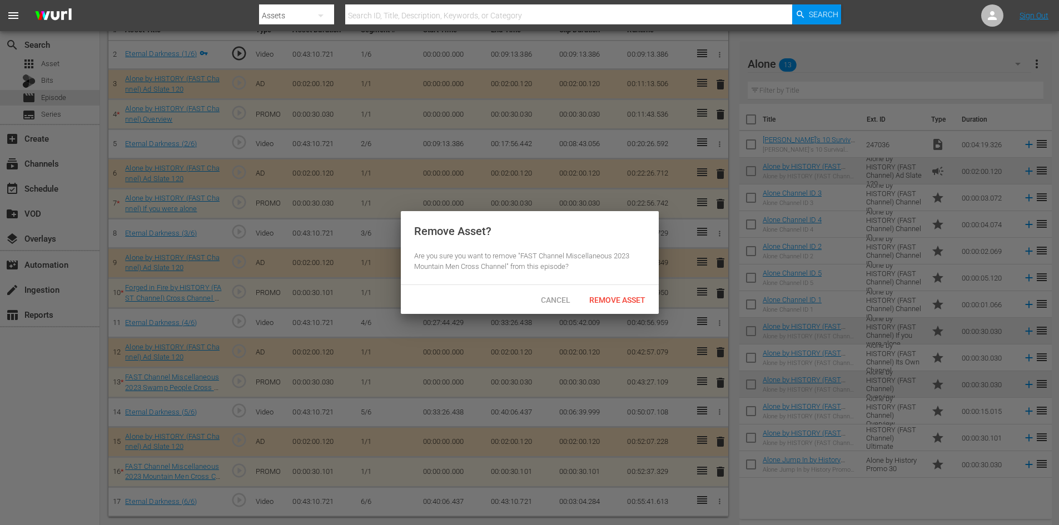
scroll to position [0, 0]
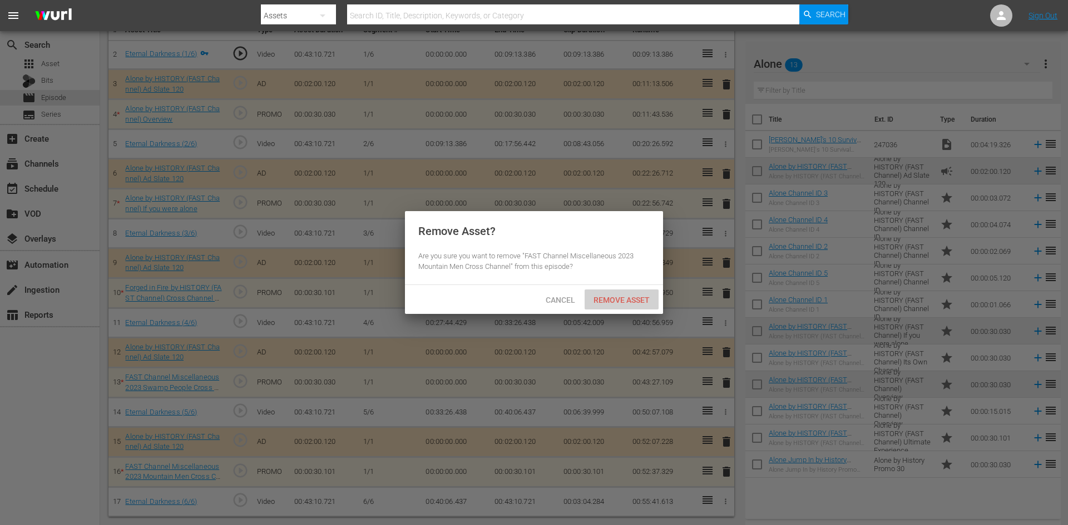
click at [638, 299] on span "Remove Asset" at bounding box center [621, 300] width 74 height 9
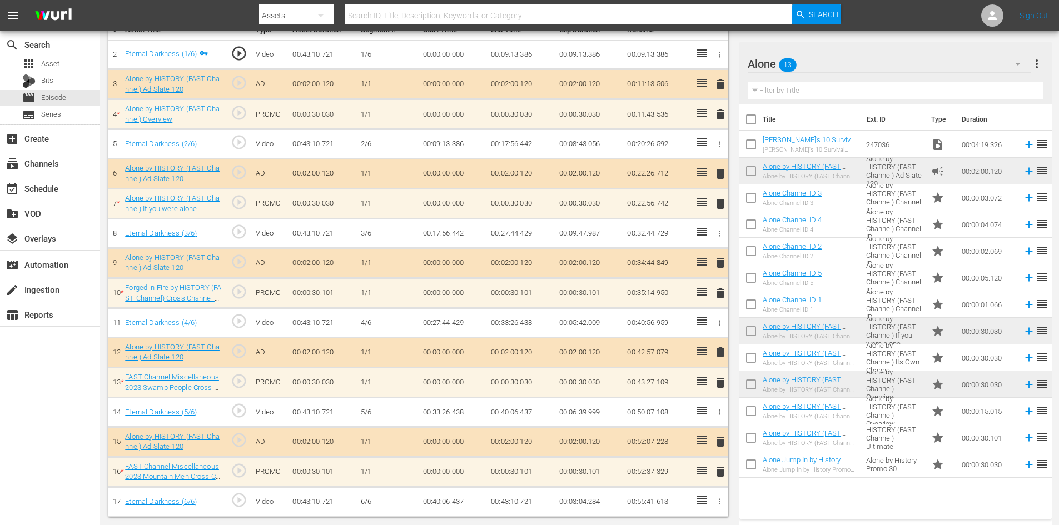
click at [721, 379] on span "delete" at bounding box center [720, 382] width 13 height 13
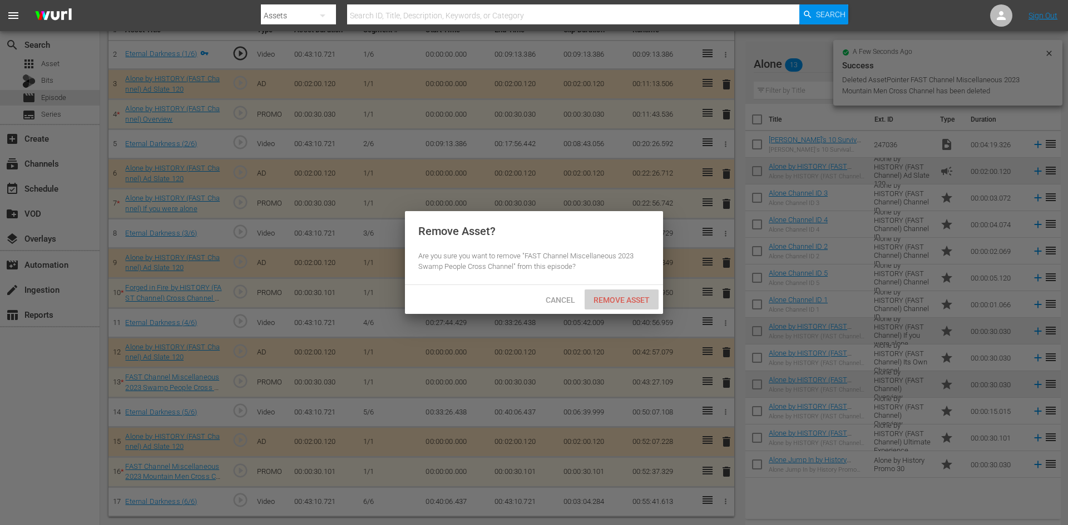
click at [639, 300] on span "Remove Asset" at bounding box center [621, 300] width 74 height 9
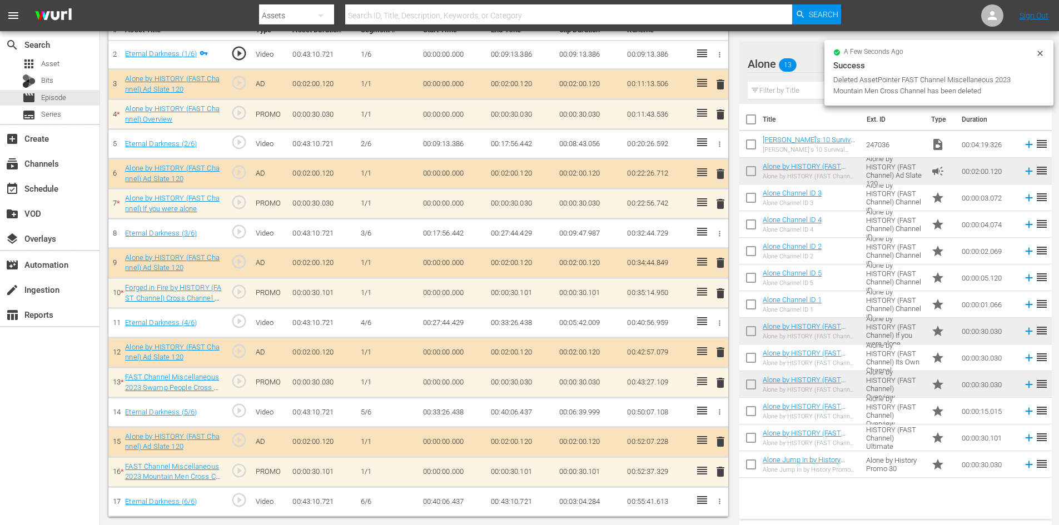
click at [722, 350] on span "delete" at bounding box center [720, 352] width 13 height 13
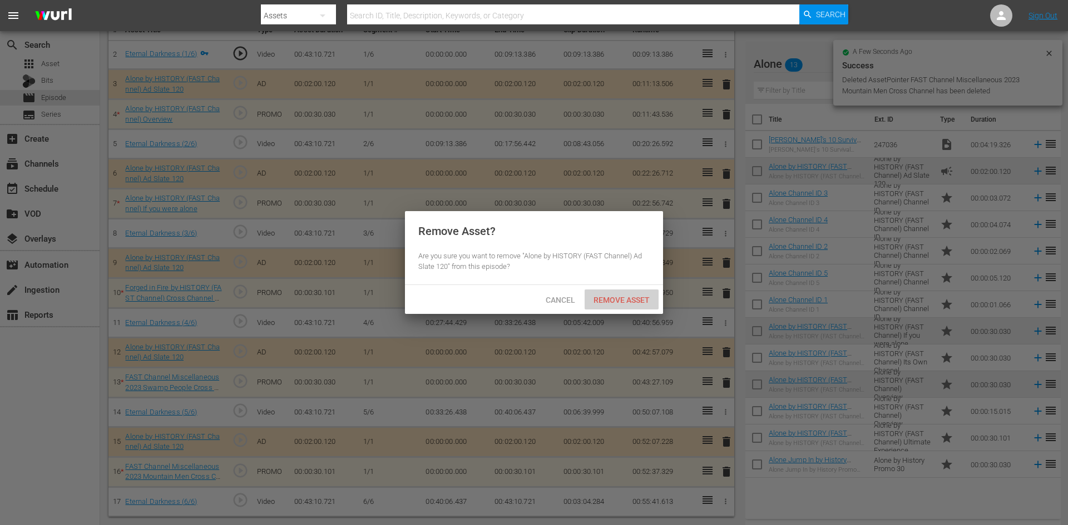
click at [650, 301] on span "Remove Asset" at bounding box center [621, 300] width 74 height 9
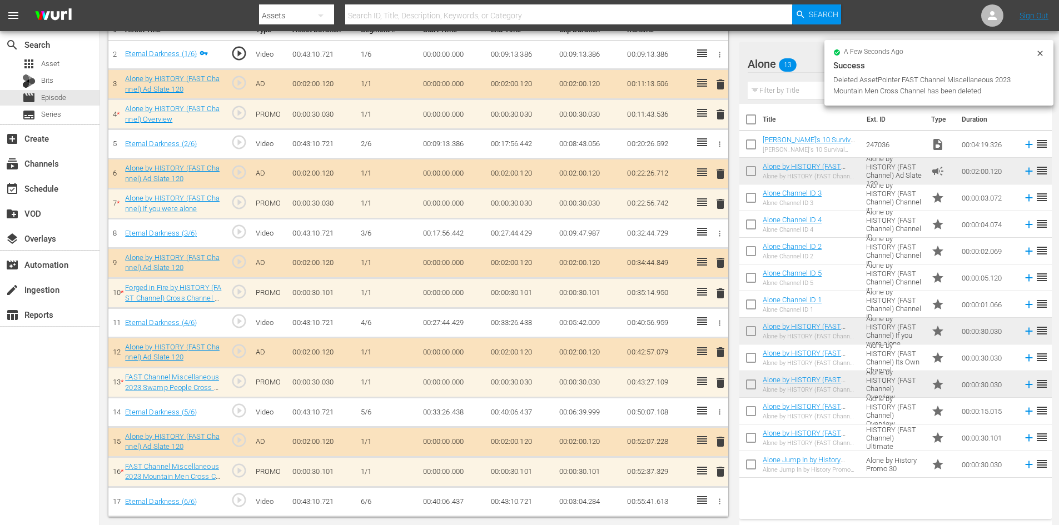
scroll to position [314, 0]
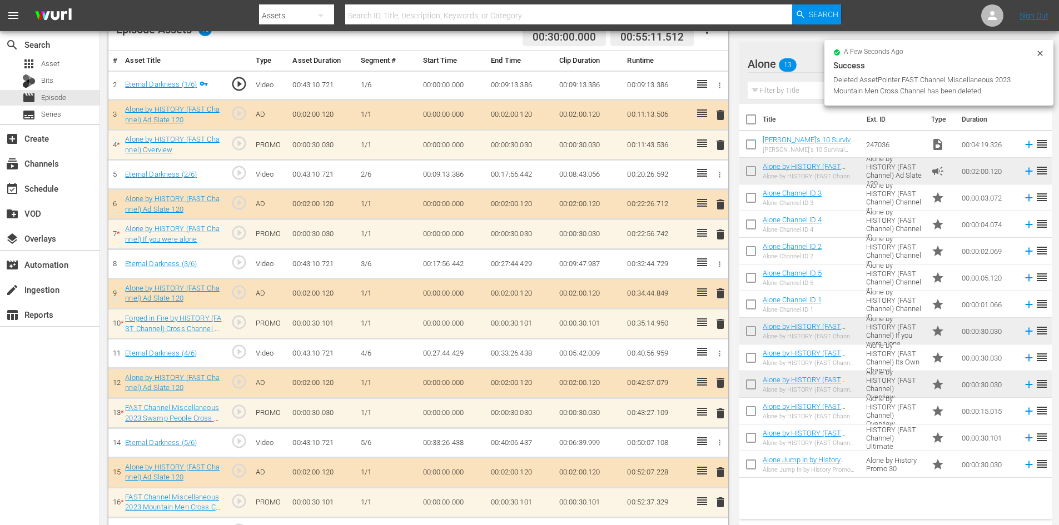
click at [716, 292] on tbody "2 Eternal Darkness (1/6) play_circle_outline Video 00:43:10.721 1/6 00:00:00.00…" at bounding box center [418, 309] width 620 height 477
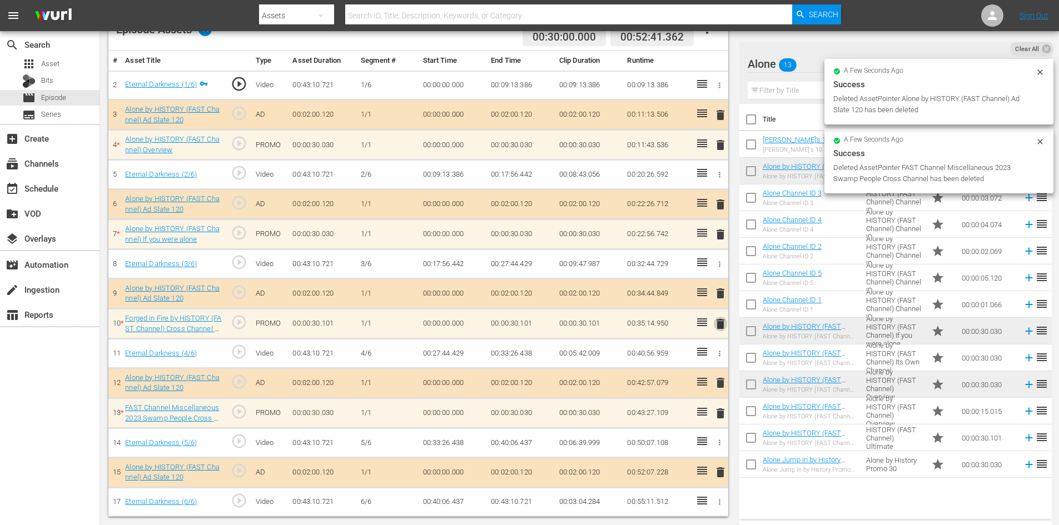
click at [719, 322] on span "delete" at bounding box center [720, 323] width 13 height 13
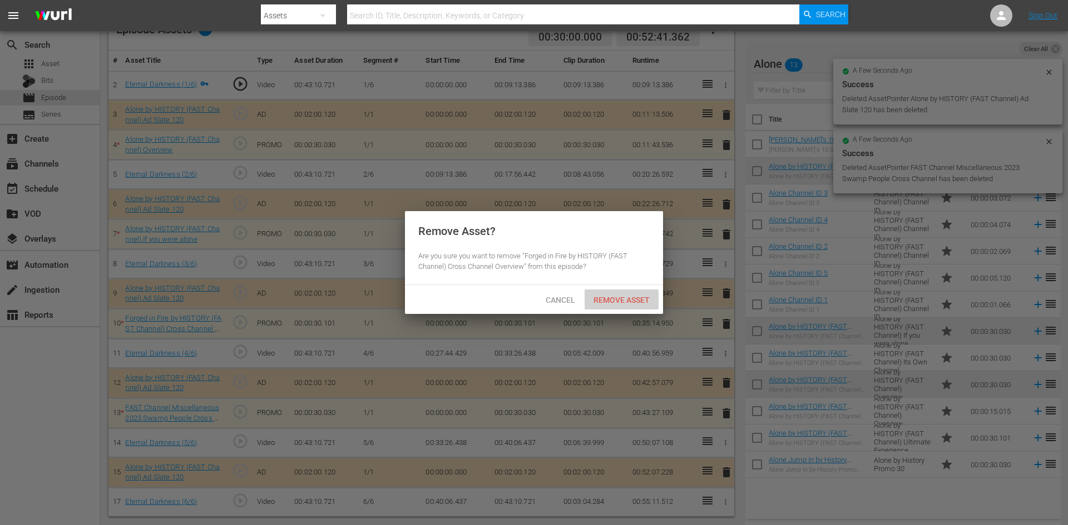
click at [627, 307] on div "Remove Asset" at bounding box center [621, 300] width 74 height 21
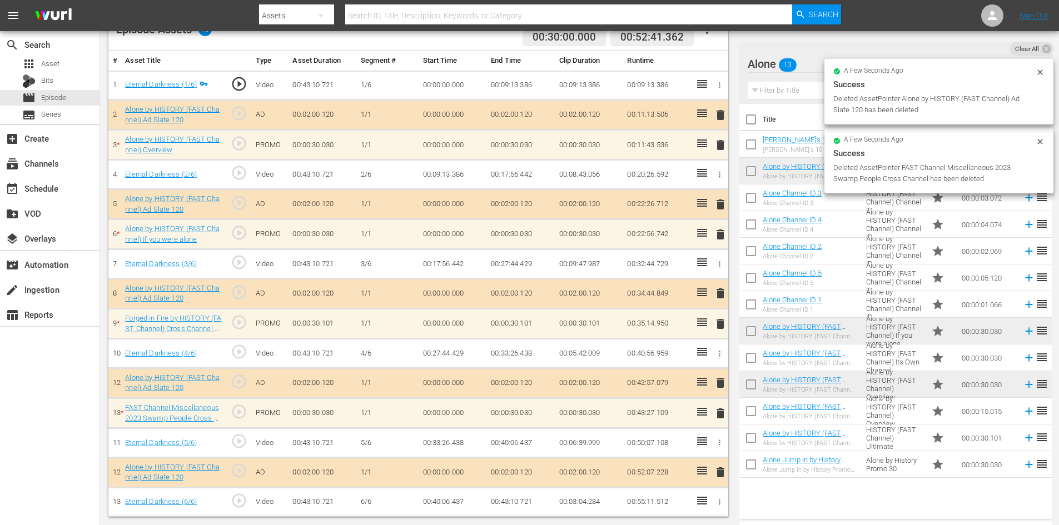
click at [720, 237] on span "delete" at bounding box center [720, 234] width 13 height 13
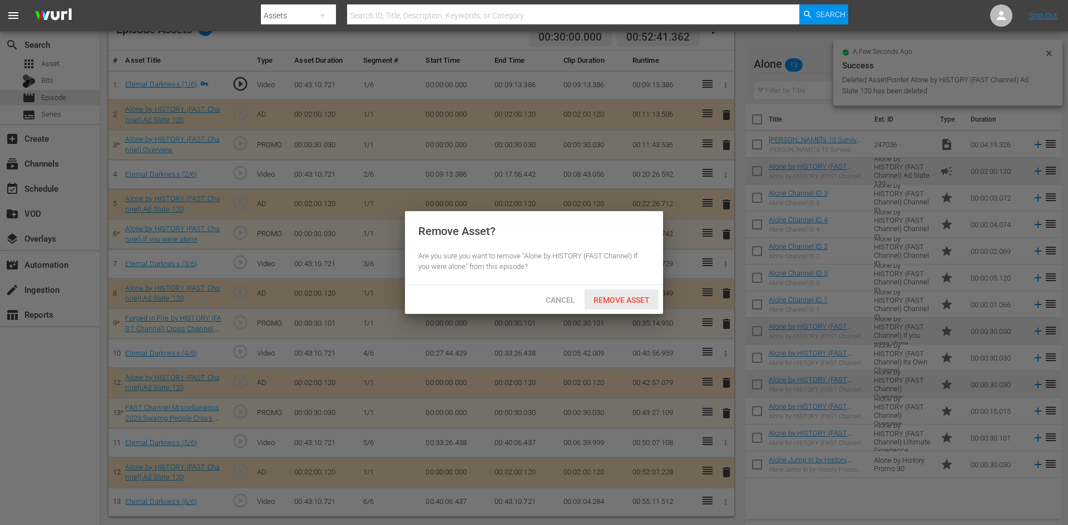
click at [638, 302] on span "Remove Asset" at bounding box center [621, 300] width 74 height 9
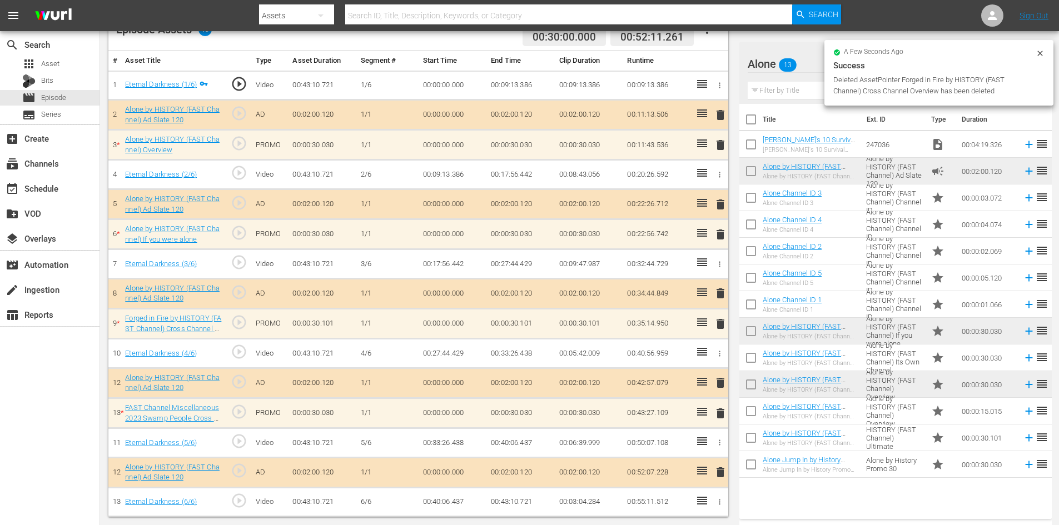
scroll to position [290, 0]
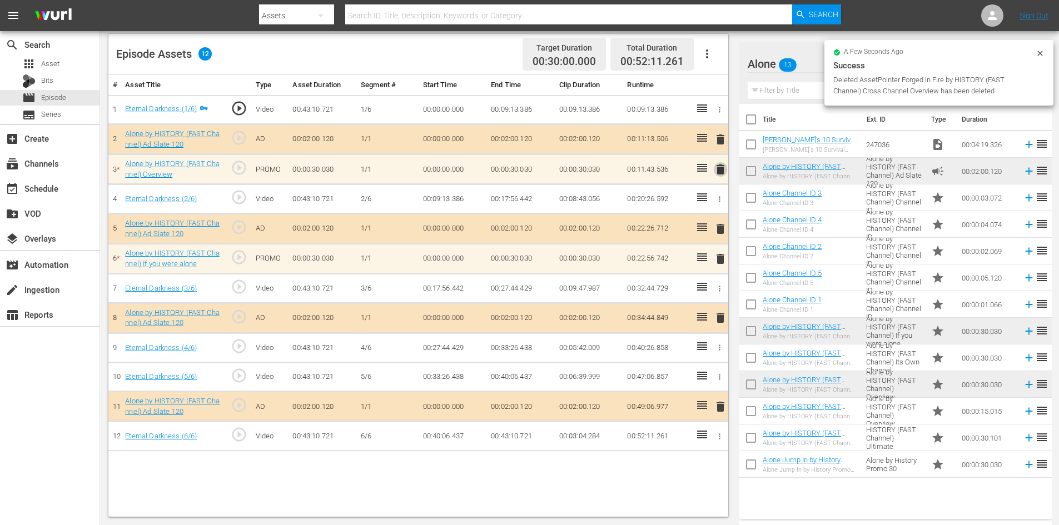
click at [721, 168] on span "delete" at bounding box center [720, 169] width 13 height 13
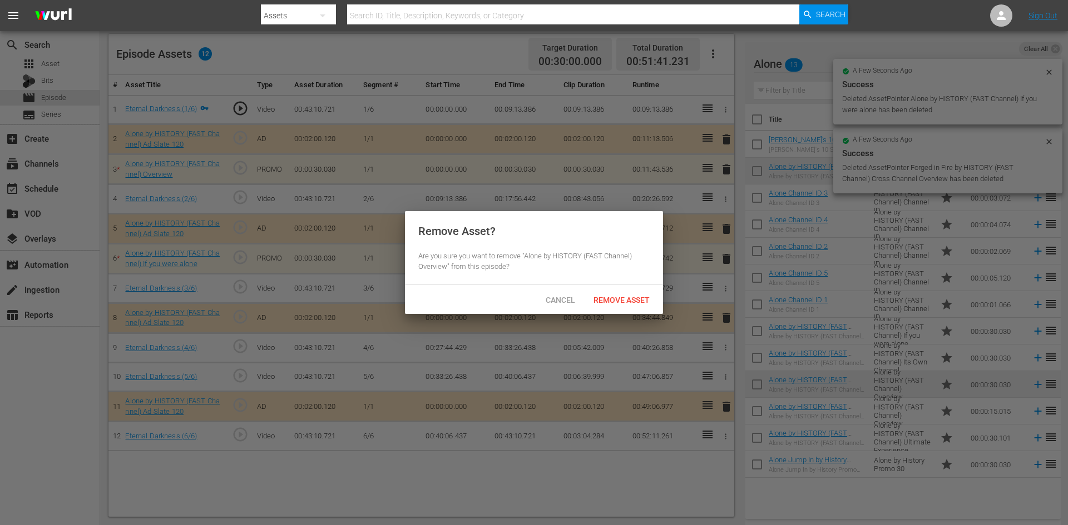
click at [617, 313] on div "Cancel Remove Asset" at bounding box center [534, 299] width 258 height 29
click at [620, 305] on div "Remove Asset" at bounding box center [621, 300] width 74 height 21
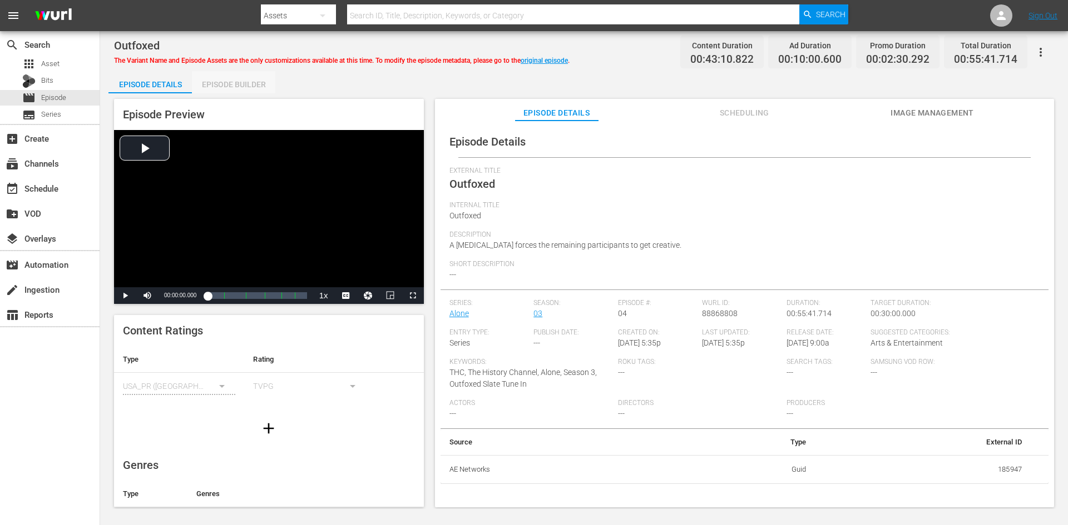
click at [253, 82] on div "Episode Builder" at bounding box center [233, 84] width 83 height 27
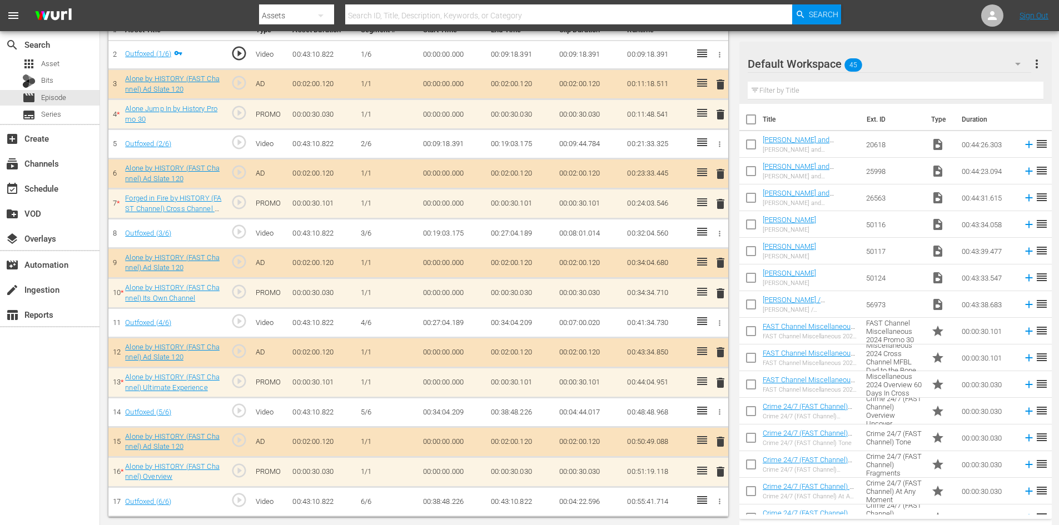
scroll to position [345, 0]
click at [925, 63] on div "Default Workspace 45" at bounding box center [890, 63] width 284 height 31
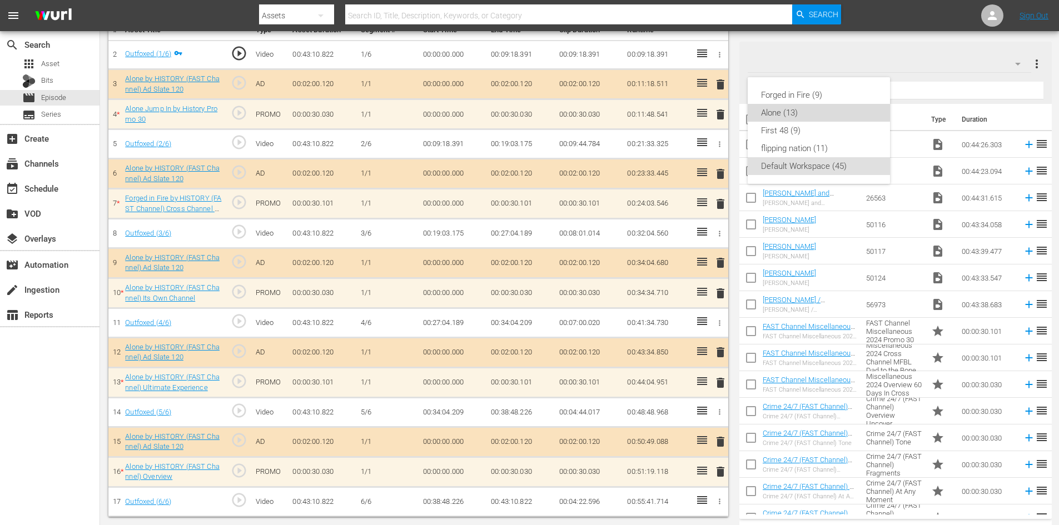
click at [815, 117] on div "Alone (13)" at bounding box center [819, 113] width 116 height 18
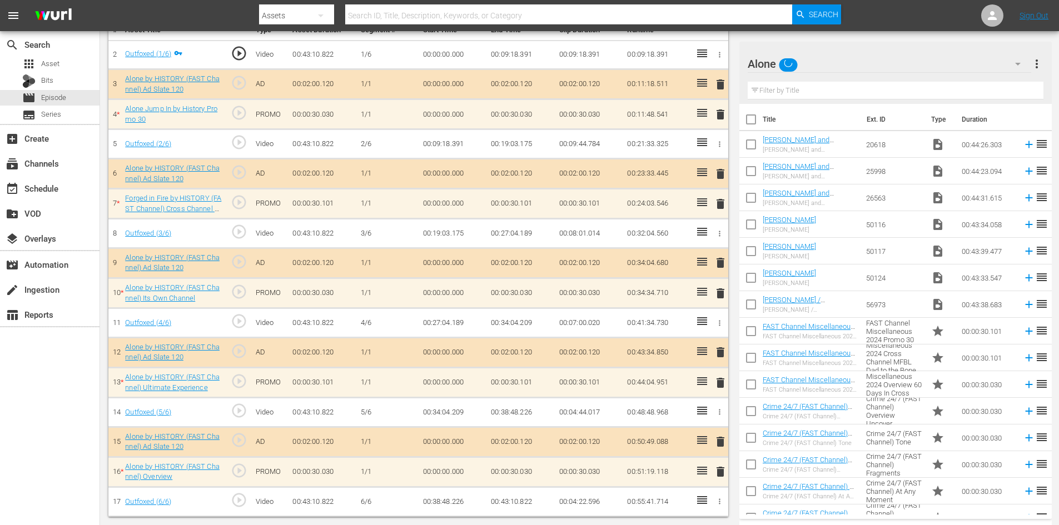
click at [720, 472] on span "delete" at bounding box center [720, 471] width 13 height 13
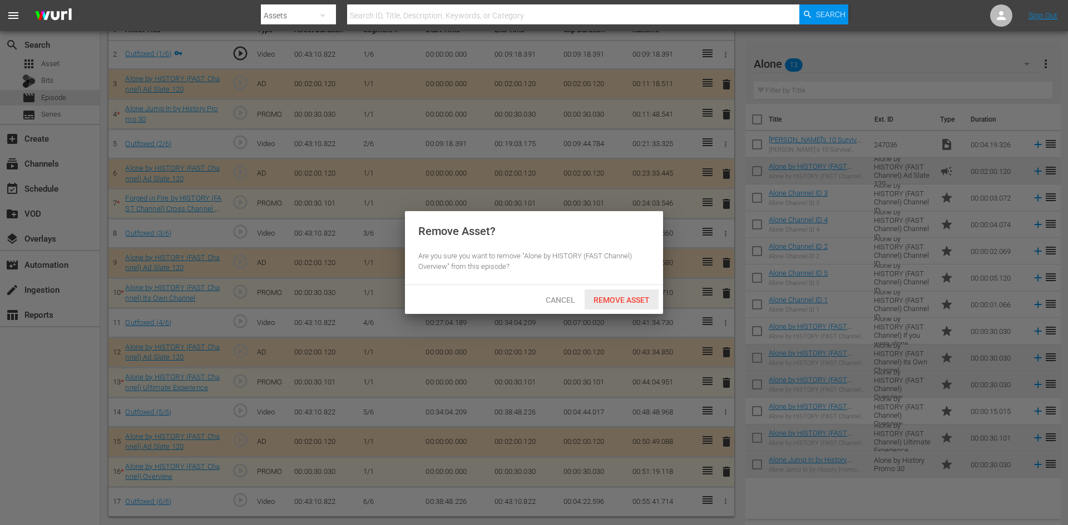
click at [613, 301] on span "Remove Asset" at bounding box center [621, 300] width 74 height 9
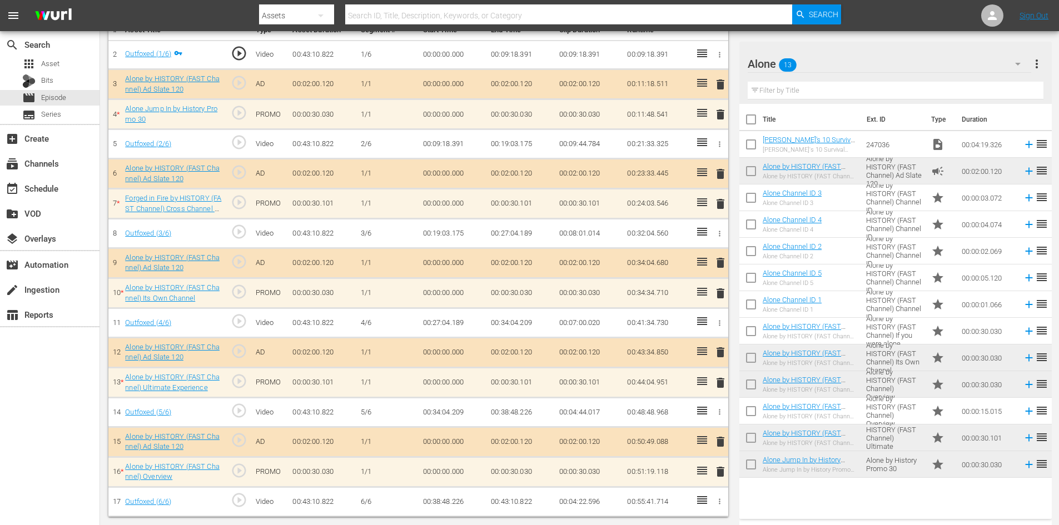
click at [724, 385] on span "delete" at bounding box center [720, 382] width 13 height 13
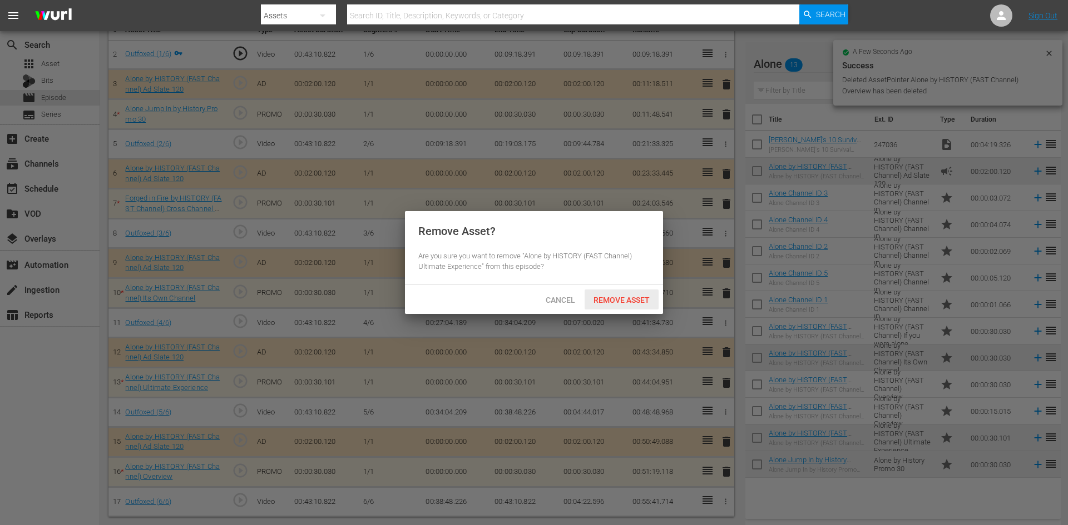
click at [636, 296] on span "Remove Asset" at bounding box center [621, 300] width 74 height 9
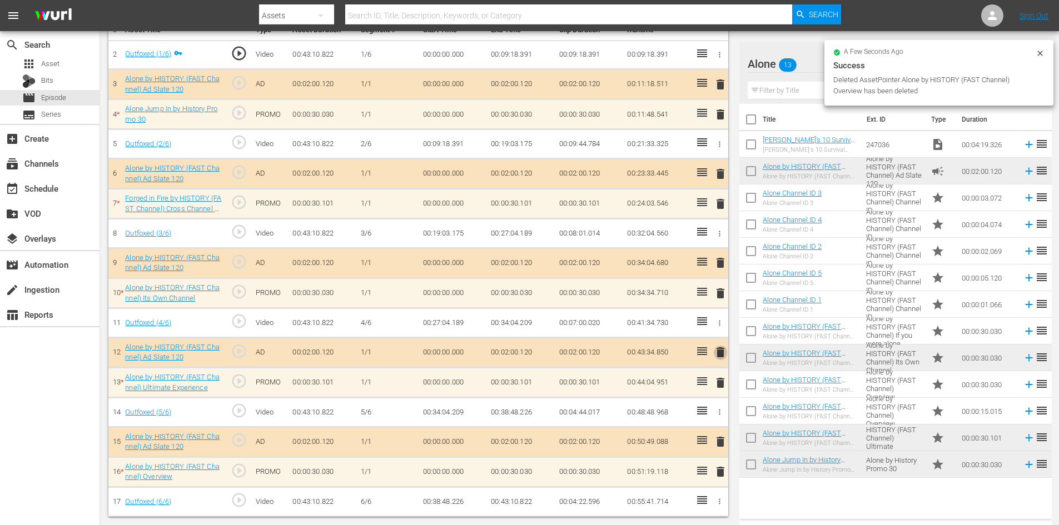
click at [719, 351] on span "delete" at bounding box center [720, 352] width 13 height 13
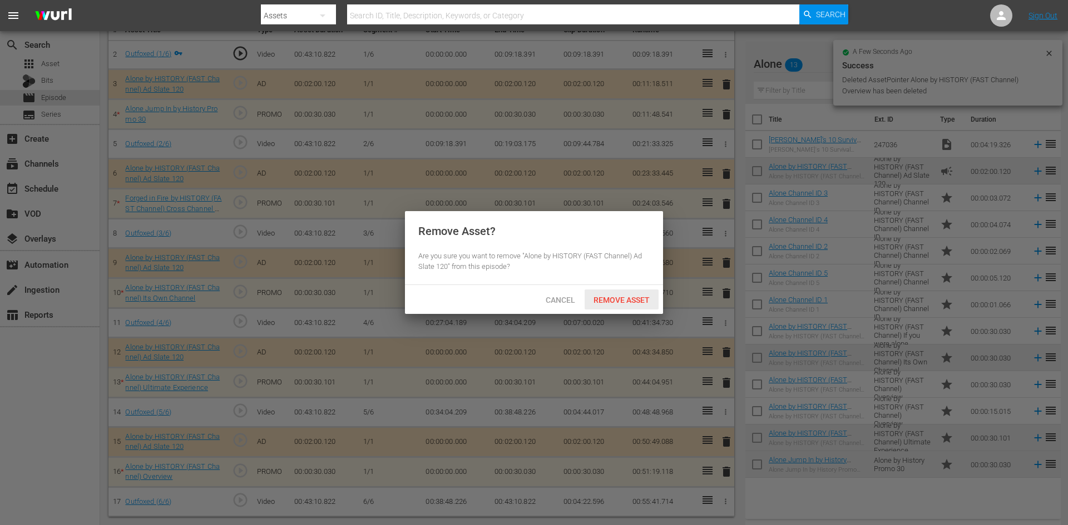
click at [628, 298] on span "Remove Asset" at bounding box center [621, 300] width 74 height 9
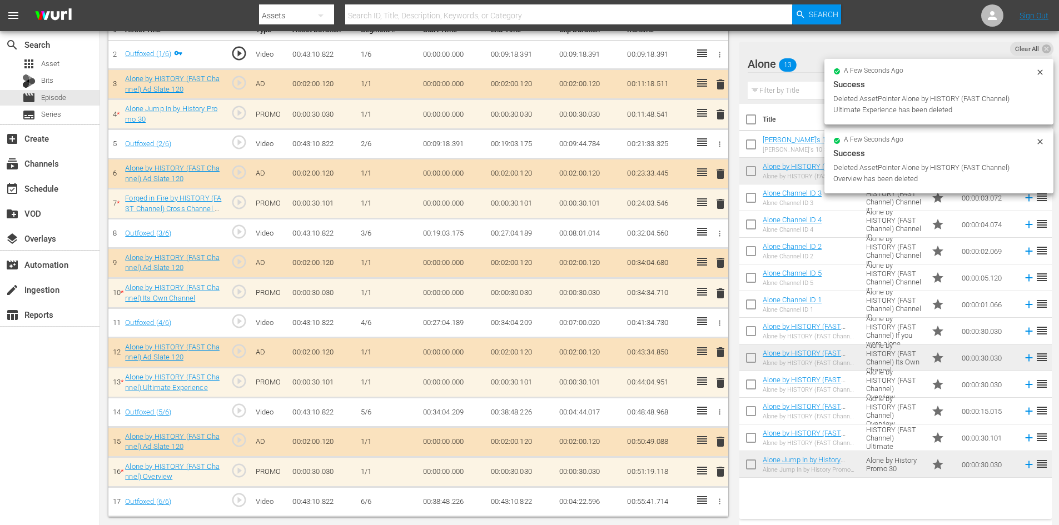
click at [726, 290] on span "delete" at bounding box center [720, 293] width 13 height 13
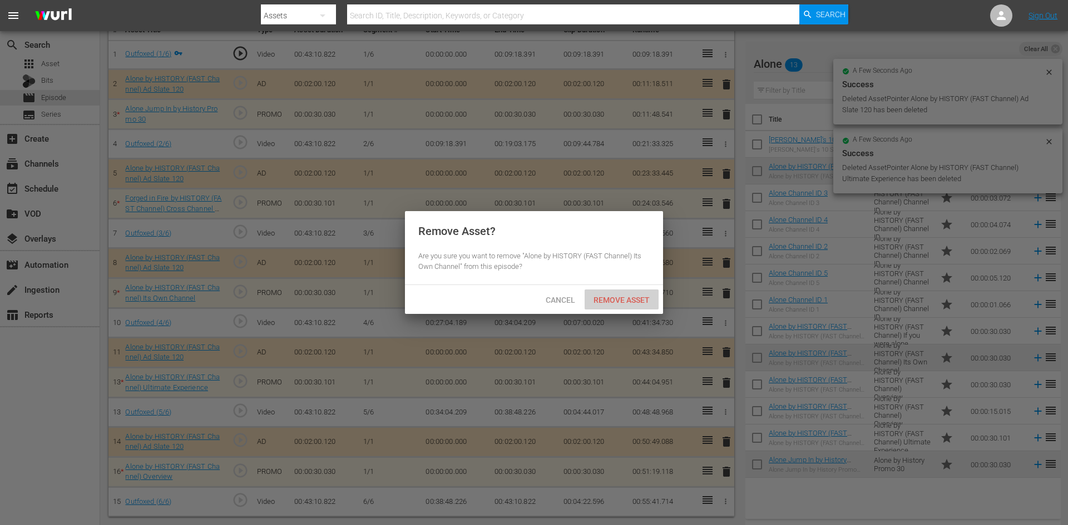
click at [637, 300] on span "Remove Asset" at bounding box center [621, 300] width 74 height 9
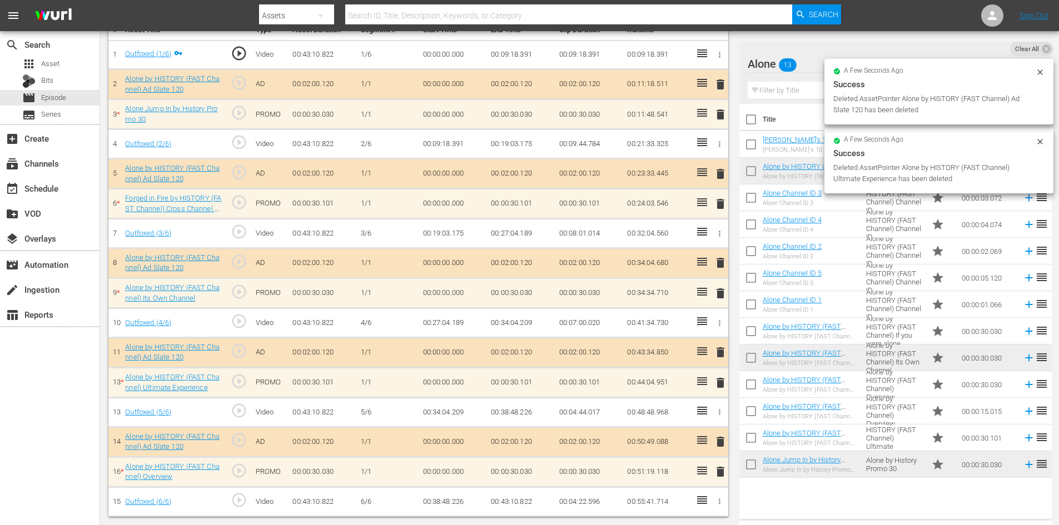
scroll to position [290, 0]
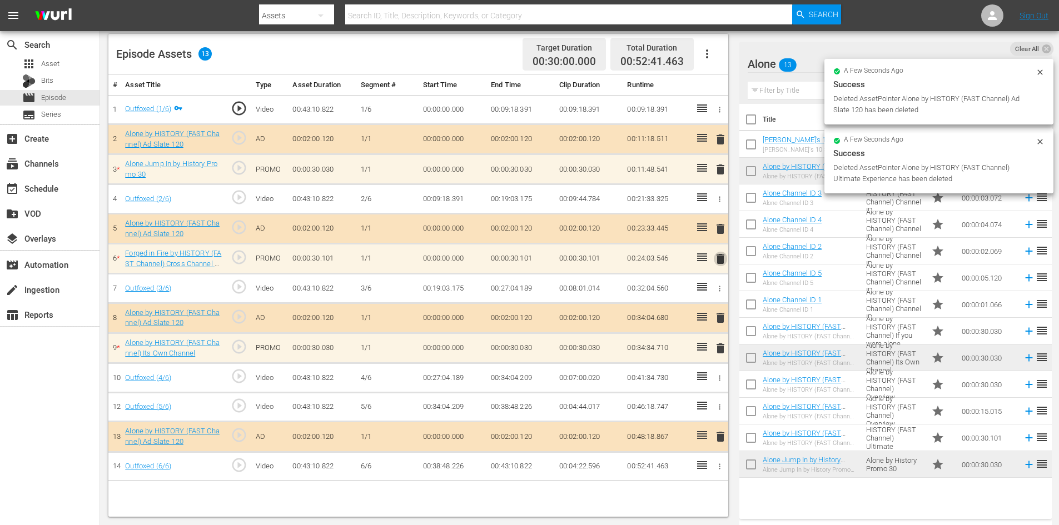
drag, startPoint x: 722, startPoint y: 266, endPoint x: 716, endPoint y: 262, distance: 7.2
click at [722, 265] on button "delete" at bounding box center [720, 259] width 13 height 16
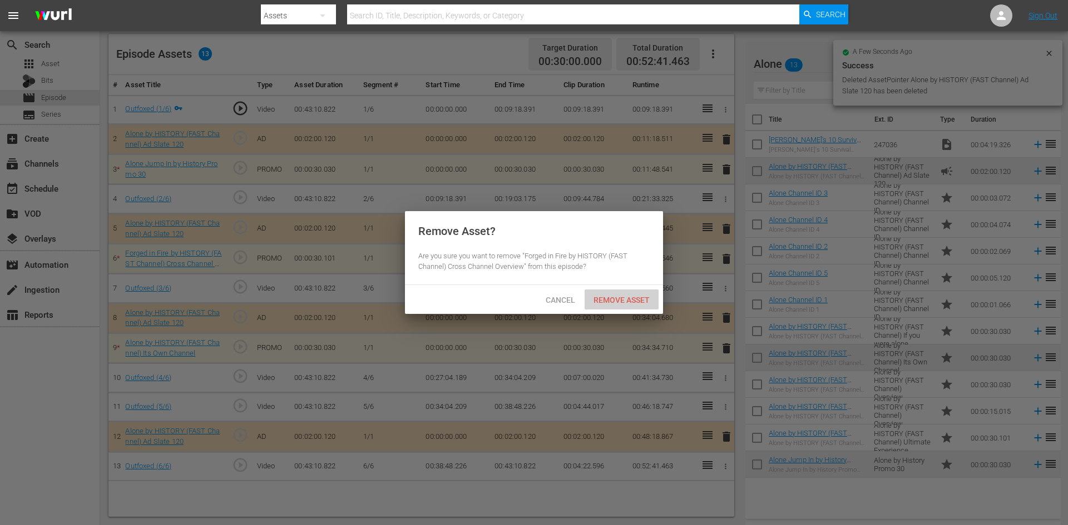
click at [634, 298] on span "Remove Asset" at bounding box center [621, 300] width 74 height 9
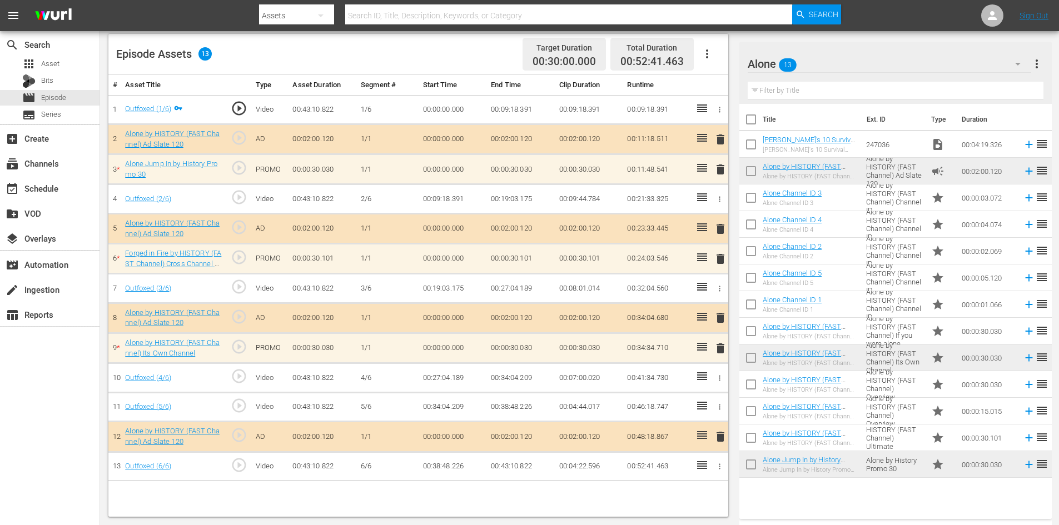
click at [714, 166] on span "delete" at bounding box center [720, 169] width 13 height 13
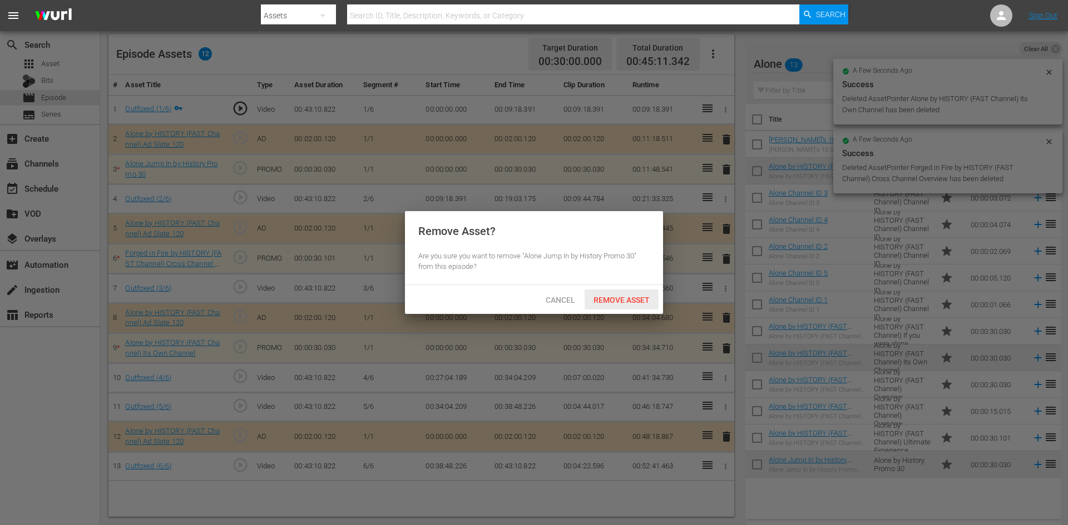
click at [609, 304] on span "Remove Asset" at bounding box center [621, 300] width 74 height 9
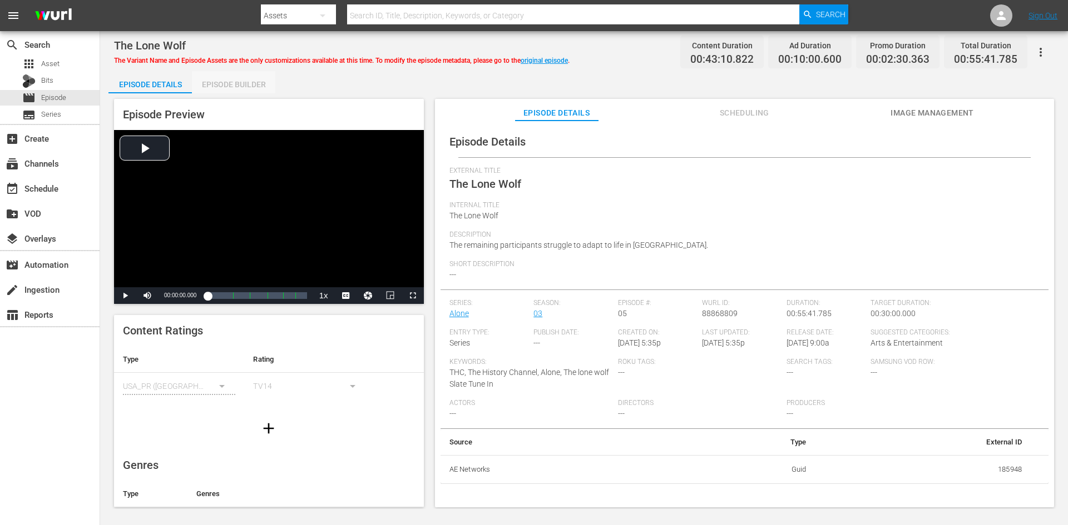
click at [258, 82] on div "Episode Builder" at bounding box center [233, 84] width 83 height 27
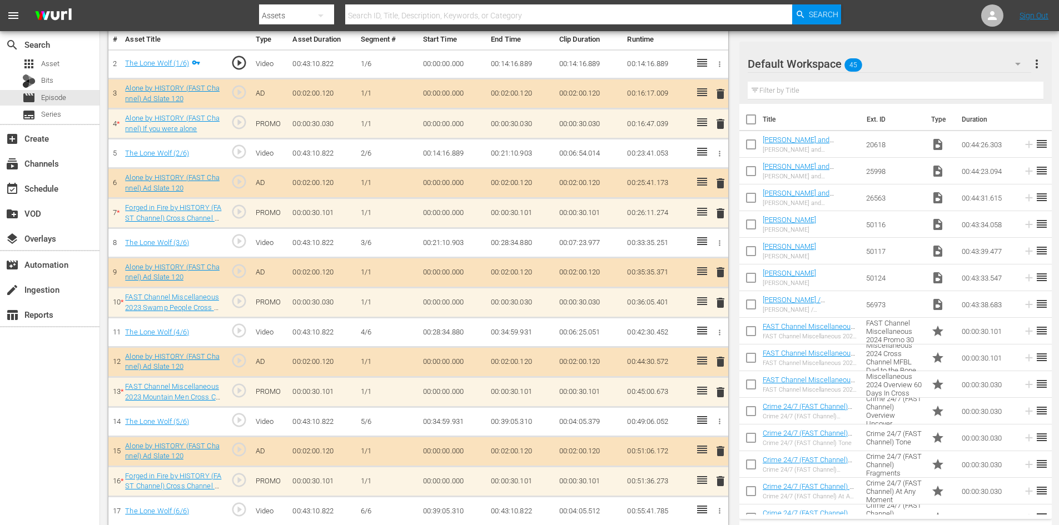
scroll to position [347, 0]
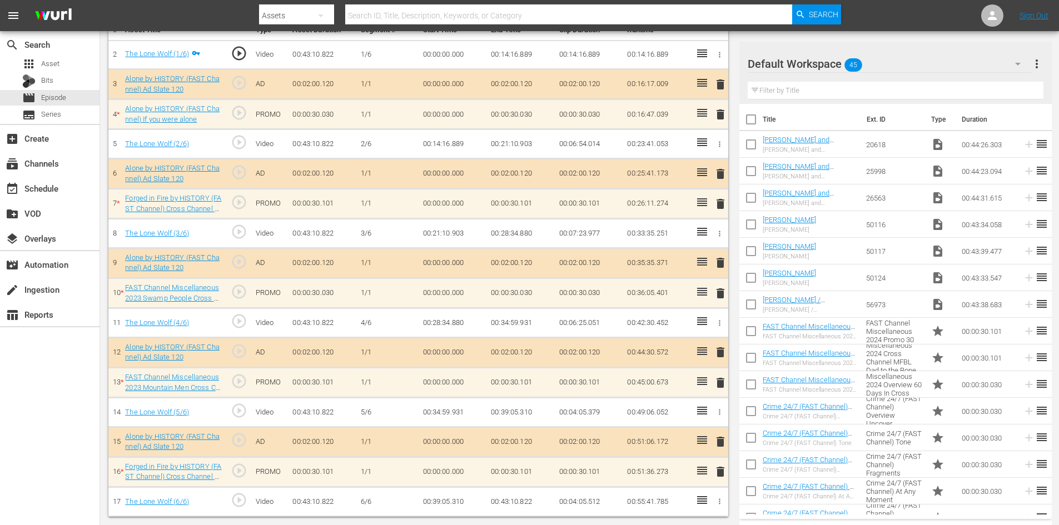
click at [922, 62] on div "Default Workspace 45" at bounding box center [890, 63] width 284 height 31
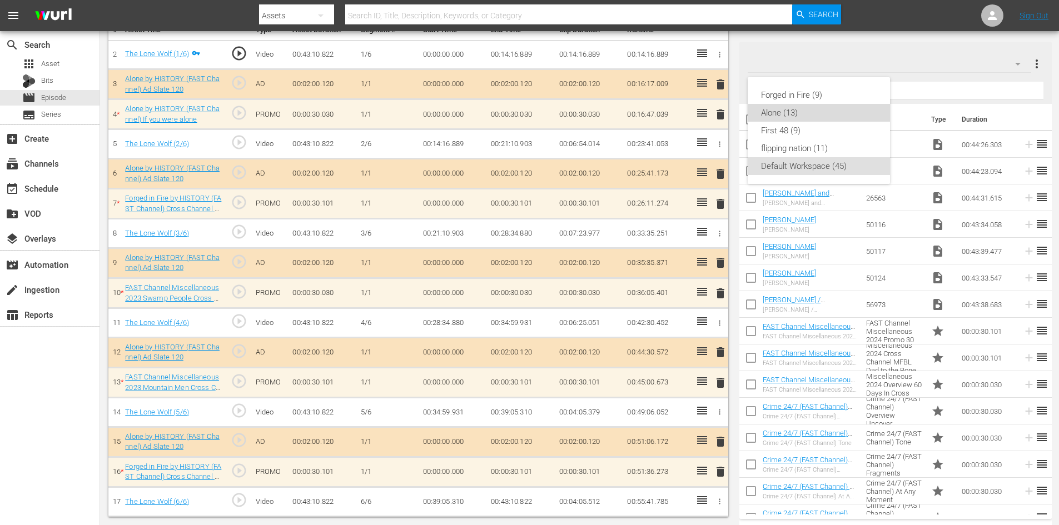
click at [790, 113] on div "Alone (13)" at bounding box center [819, 113] width 116 height 18
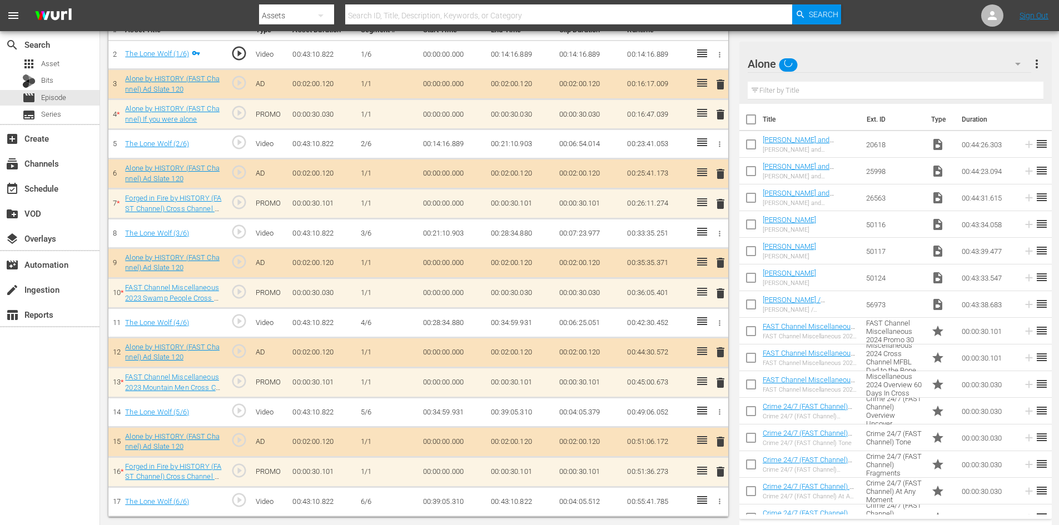
scroll to position [345, 0]
click at [722, 473] on span "delete" at bounding box center [720, 471] width 13 height 13
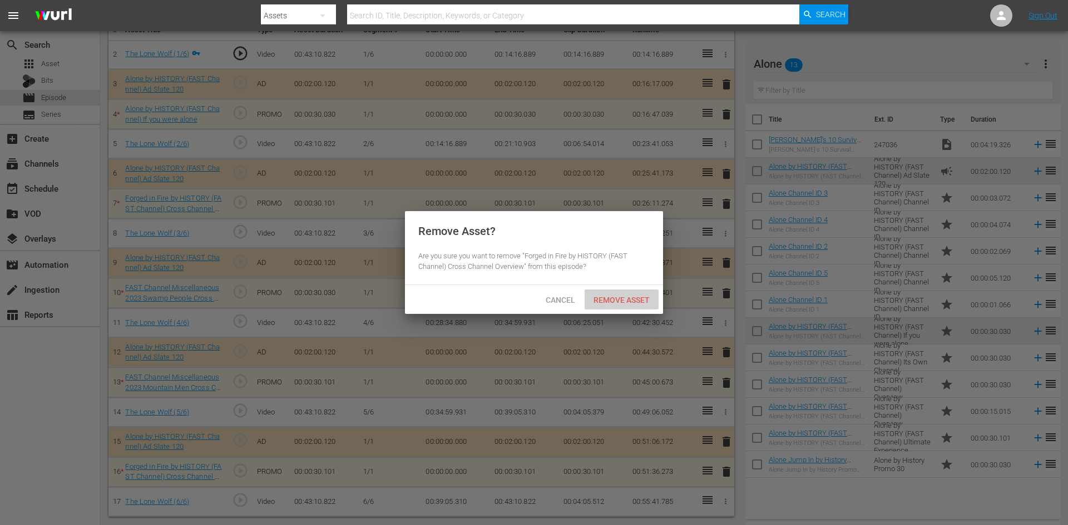
click at [617, 299] on span "Remove Asset" at bounding box center [621, 300] width 74 height 9
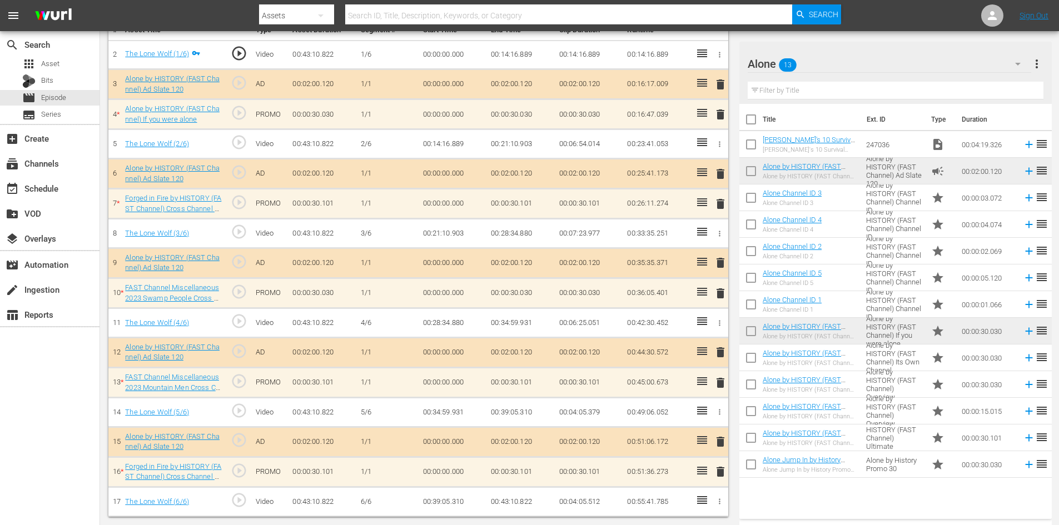
click at [722, 379] on span "delete" at bounding box center [720, 382] width 13 height 13
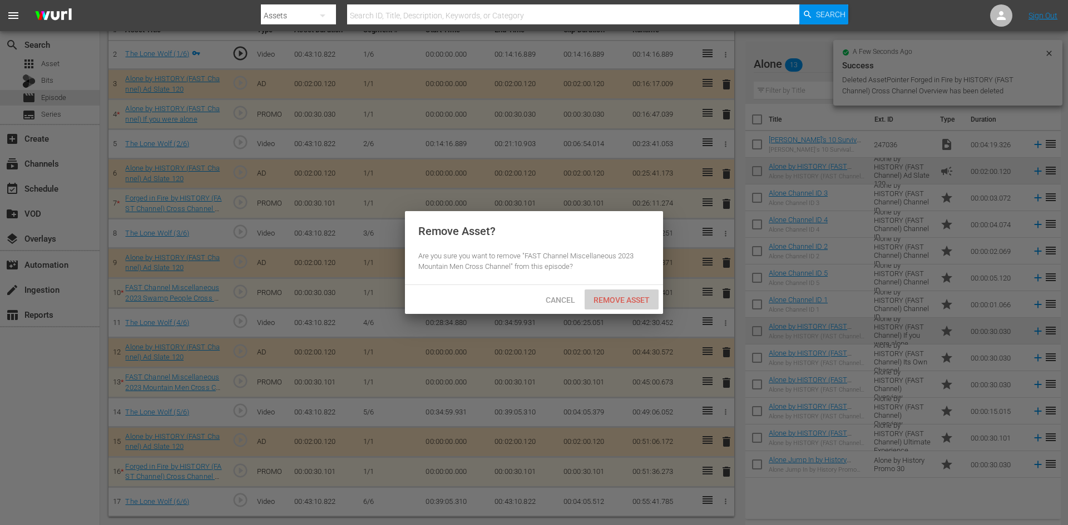
click at [629, 297] on span "Remove Asset" at bounding box center [621, 300] width 74 height 9
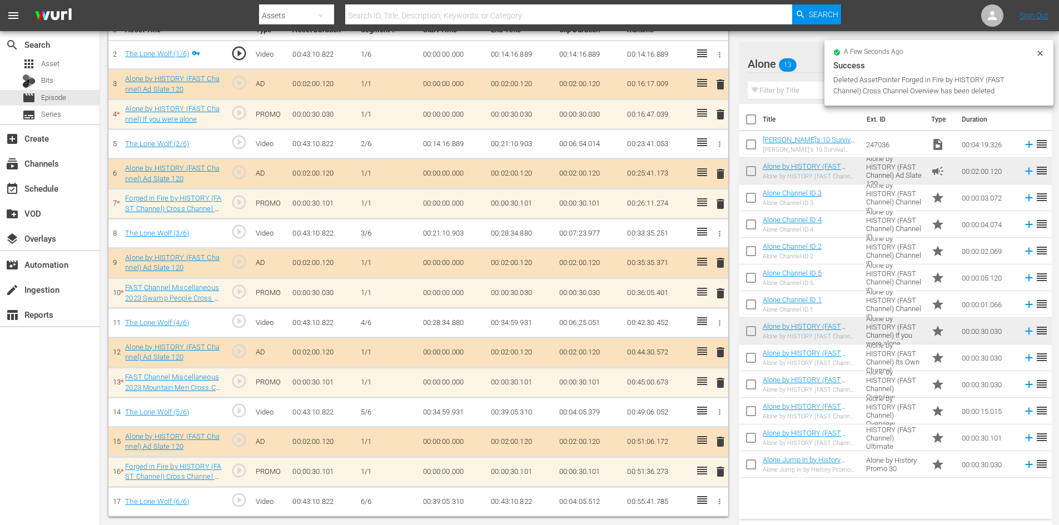
click at [720, 351] on span "delete" at bounding box center [720, 352] width 13 height 13
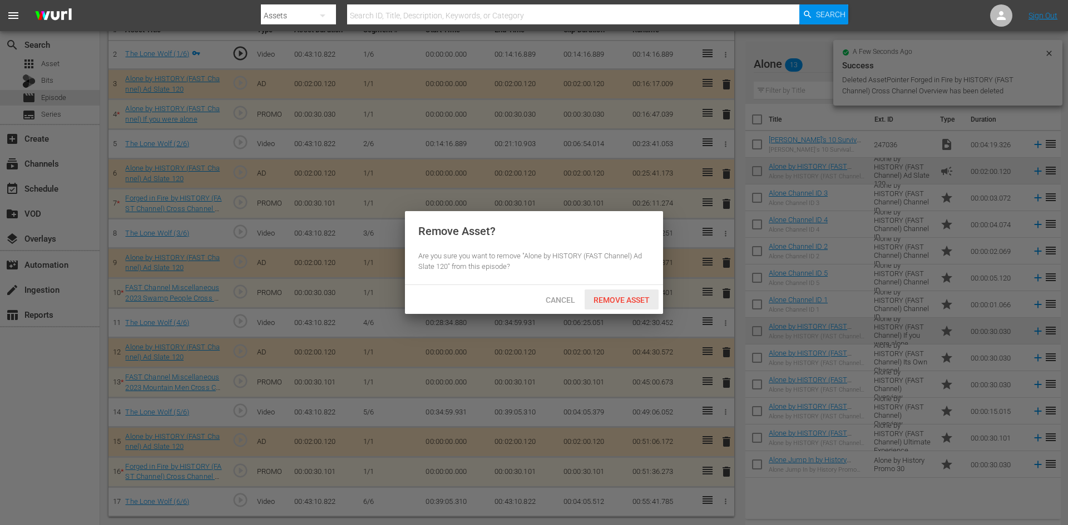
click at [634, 303] on span "Remove Asset" at bounding box center [621, 300] width 74 height 9
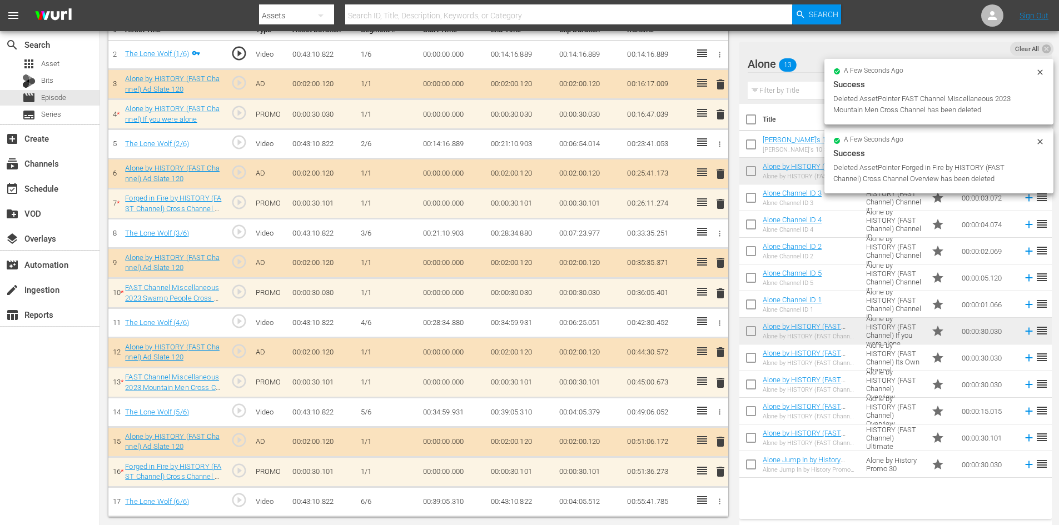
click at [725, 298] on span "delete" at bounding box center [720, 293] width 13 height 13
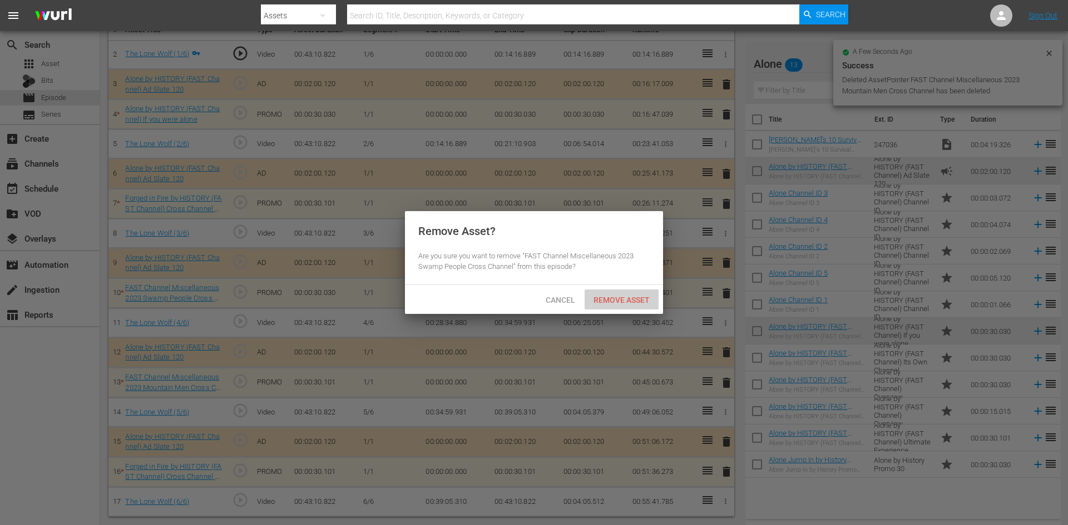
click at [641, 299] on span "Remove Asset" at bounding box center [621, 300] width 74 height 9
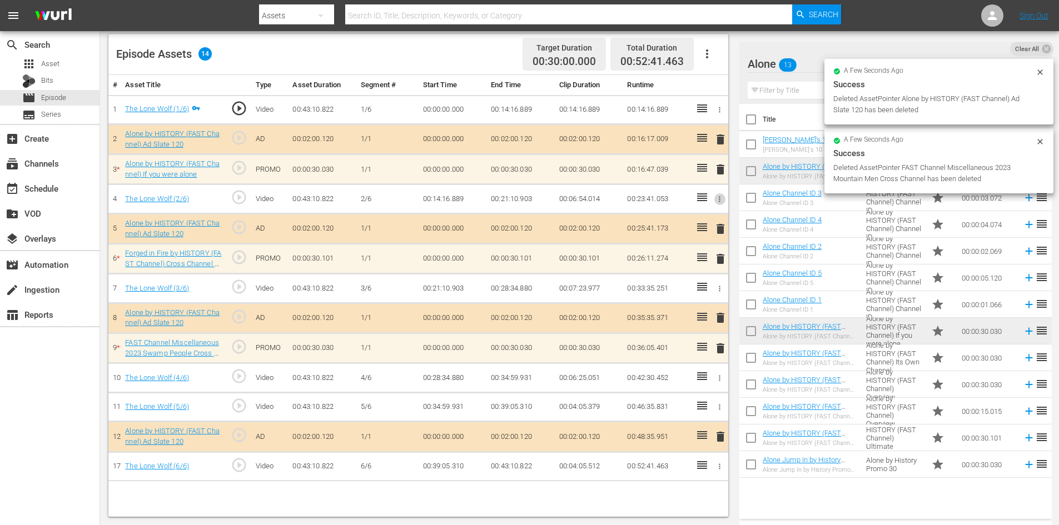
scroll to position [290, 0]
click at [719, 201] on icon "button" at bounding box center [720, 199] width 2 height 6
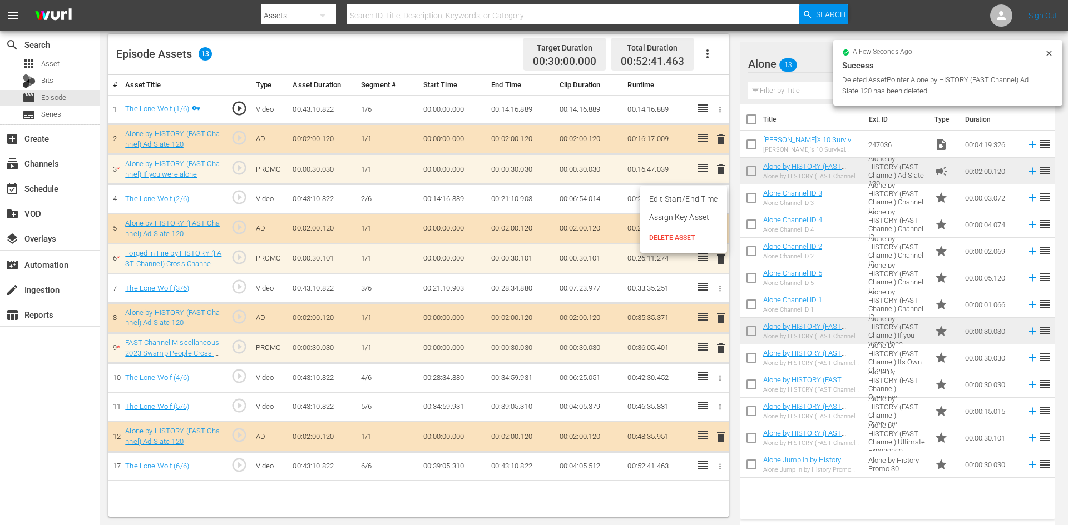
click at [643, 292] on div at bounding box center [534, 262] width 1068 height 525
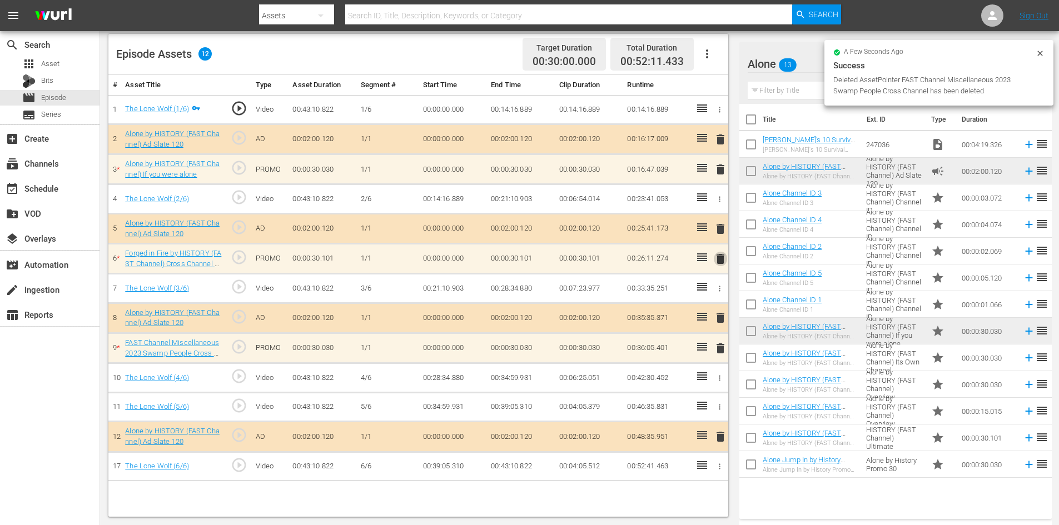
click at [719, 259] on span "delete" at bounding box center [720, 258] width 13 height 13
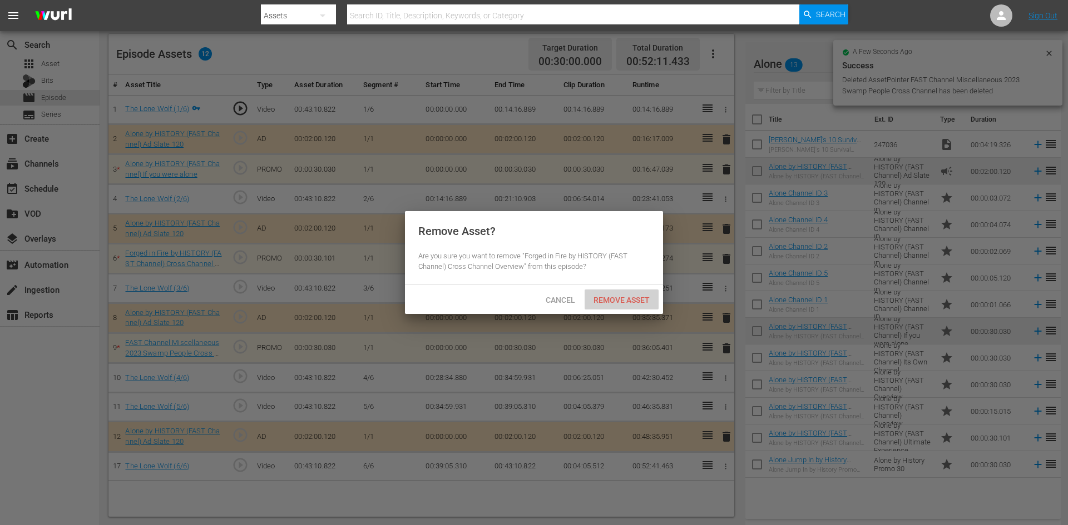
click at [618, 297] on span "Remove Asset" at bounding box center [621, 300] width 74 height 9
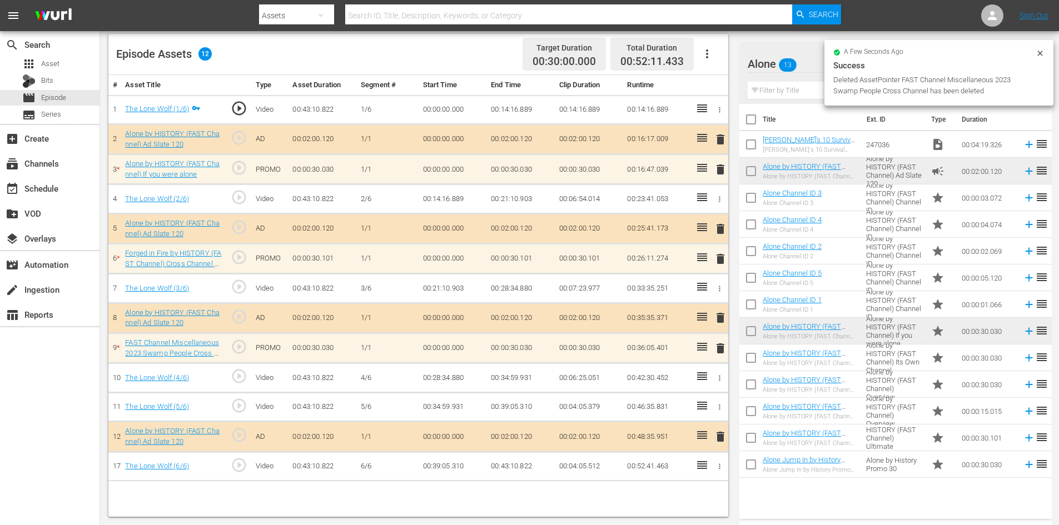
click at [716, 169] on span "delete" at bounding box center [720, 169] width 13 height 13
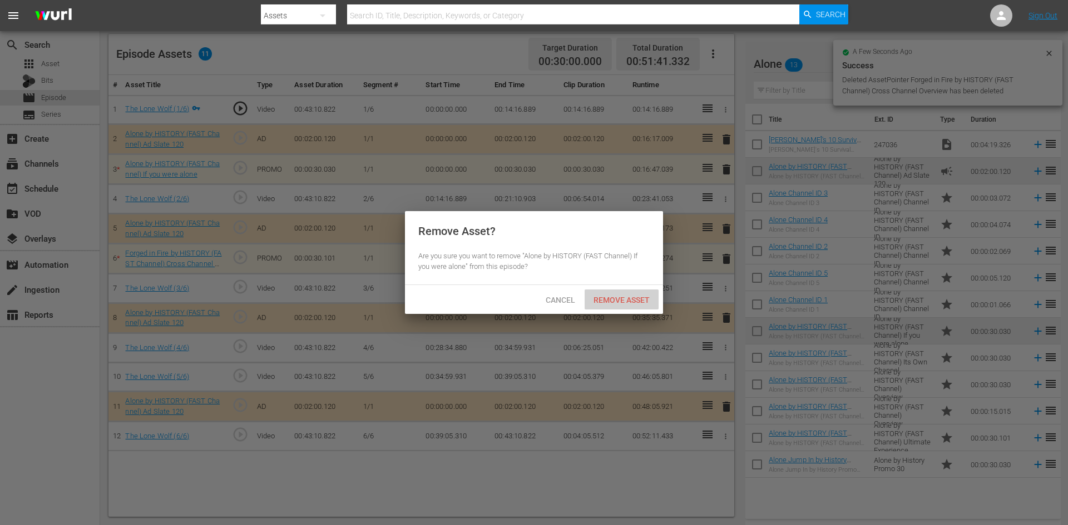
click at [635, 298] on span "Remove Asset" at bounding box center [621, 300] width 74 height 9
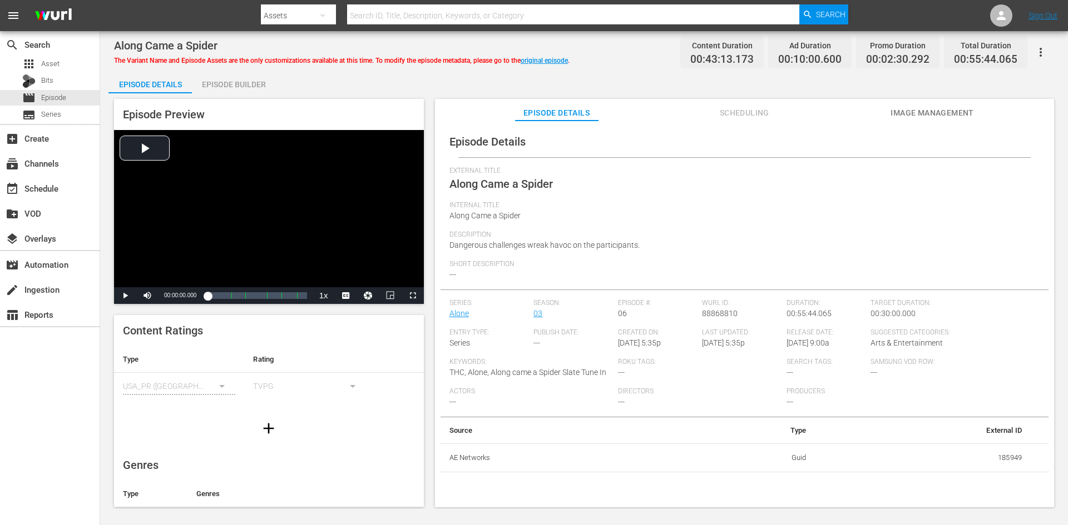
click at [248, 86] on div "Episode Builder" at bounding box center [233, 84] width 83 height 27
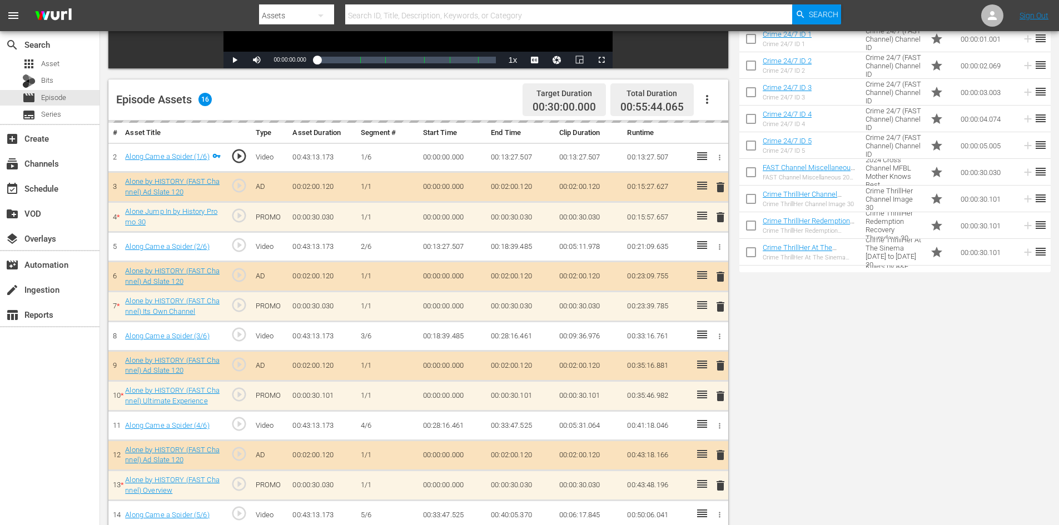
scroll to position [334, 0]
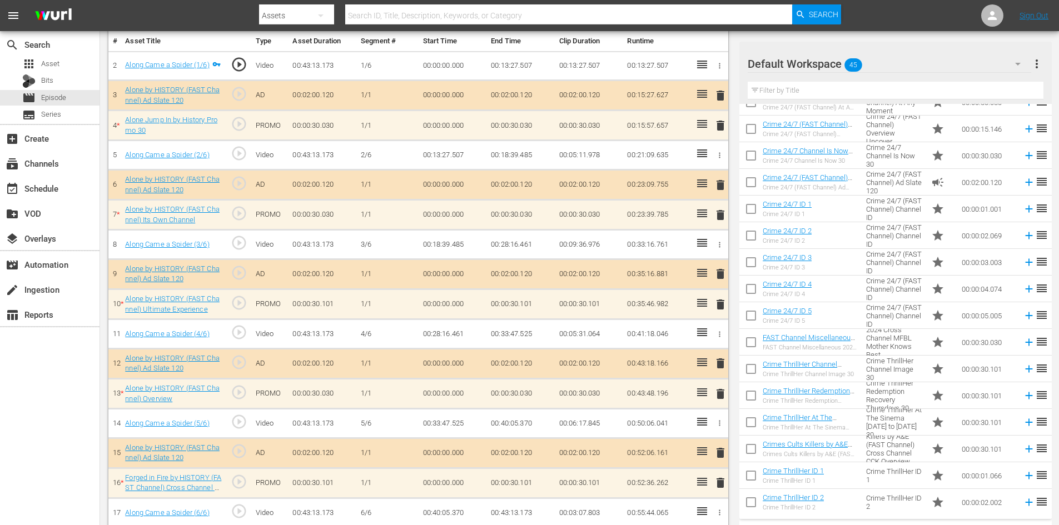
click at [954, 68] on div "Default Workspace 45" at bounding box center [890, 63] width 284 height 31
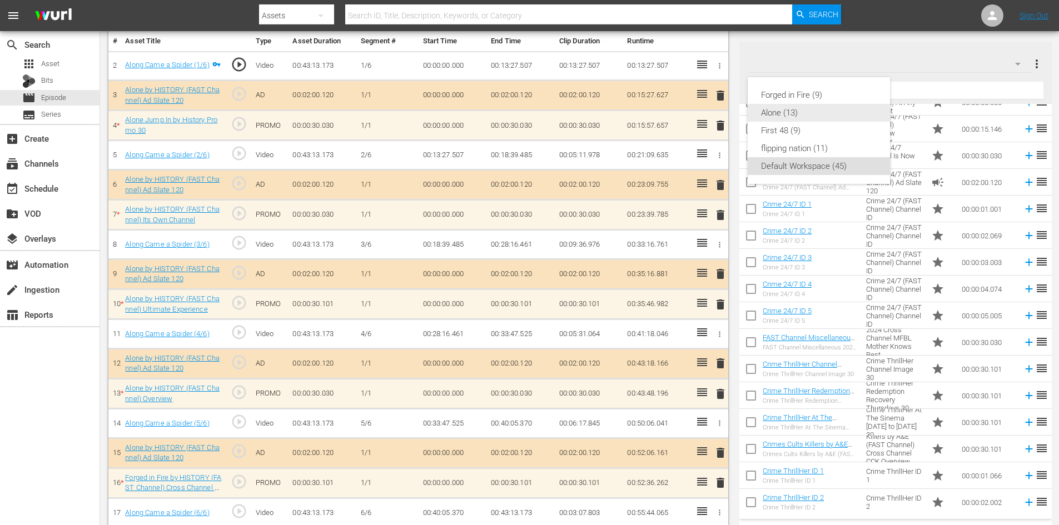
click at [799, 115] on div "Alone (13)" at bounding box center [819, 113] width 116 height 18
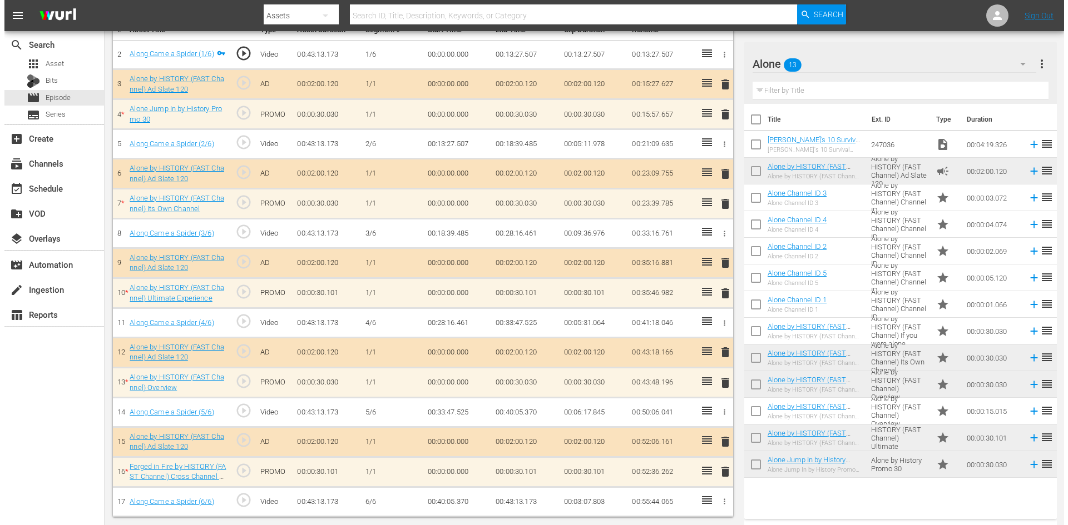
scroll to position [0, 0]
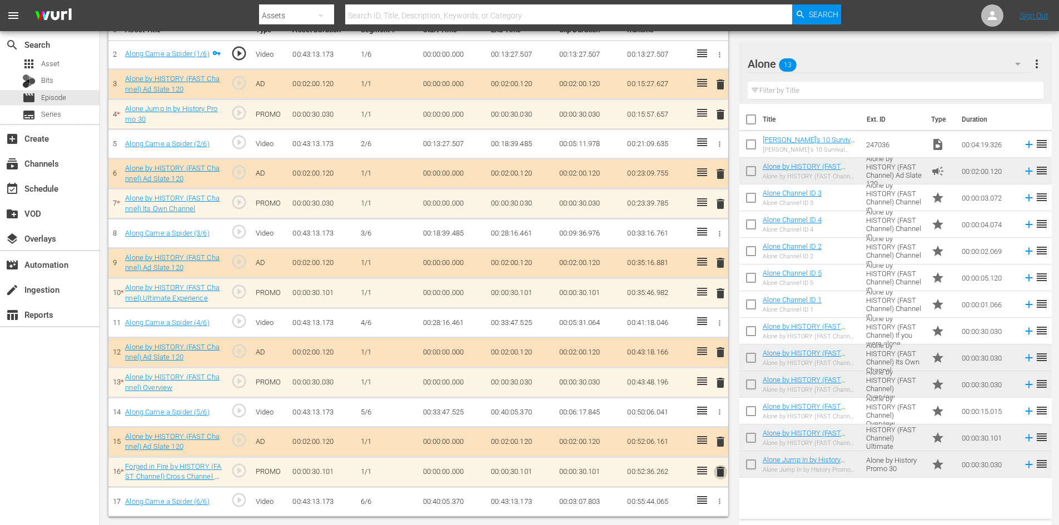
click at [719, 475] on span "delete" at bounding box center [720, 471] width 13 height 13
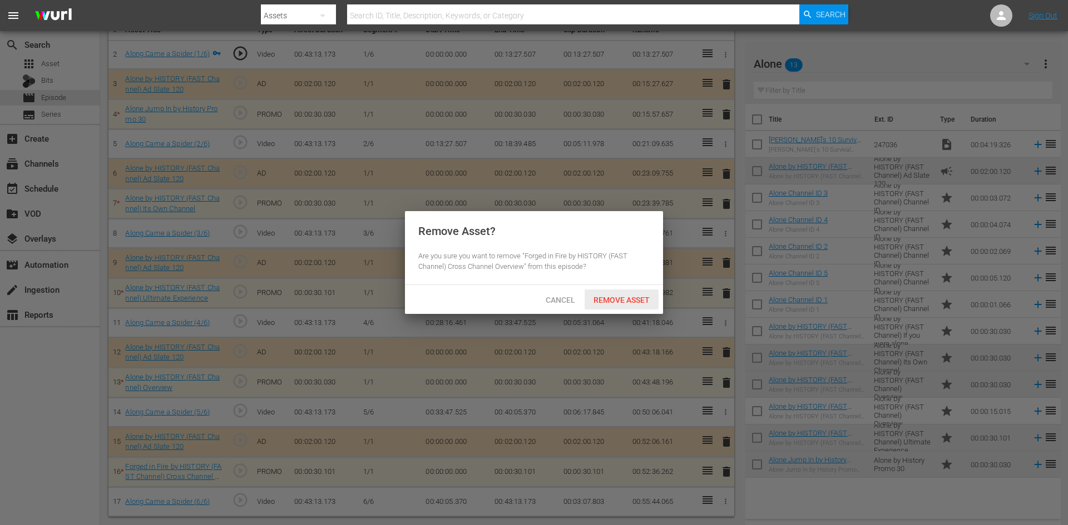
click at [631, 299] on span "Remove Asset" at bounding box center [621, 300] width 74 height 9
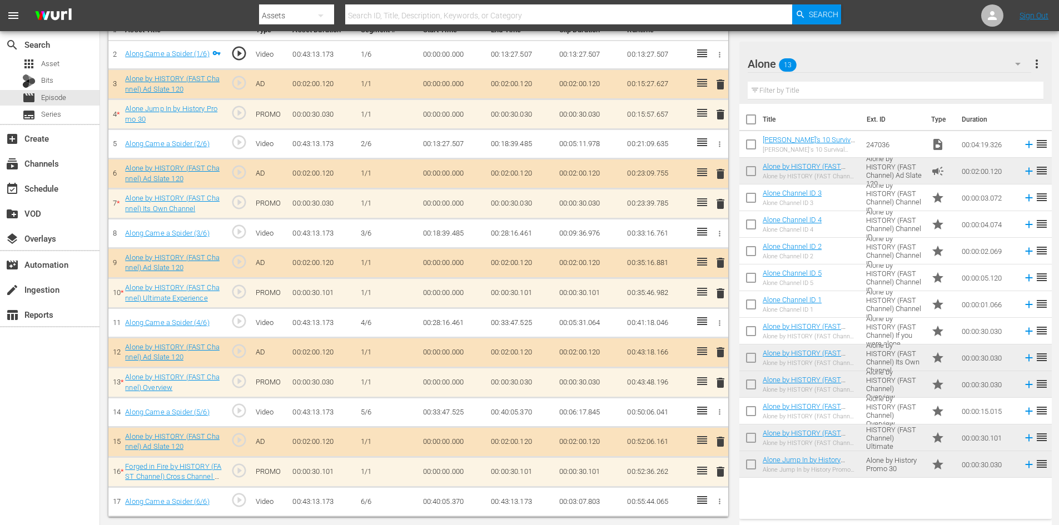
click at [718, 384] on span "delete" at bounding box center [720, 382] width 13 height 13
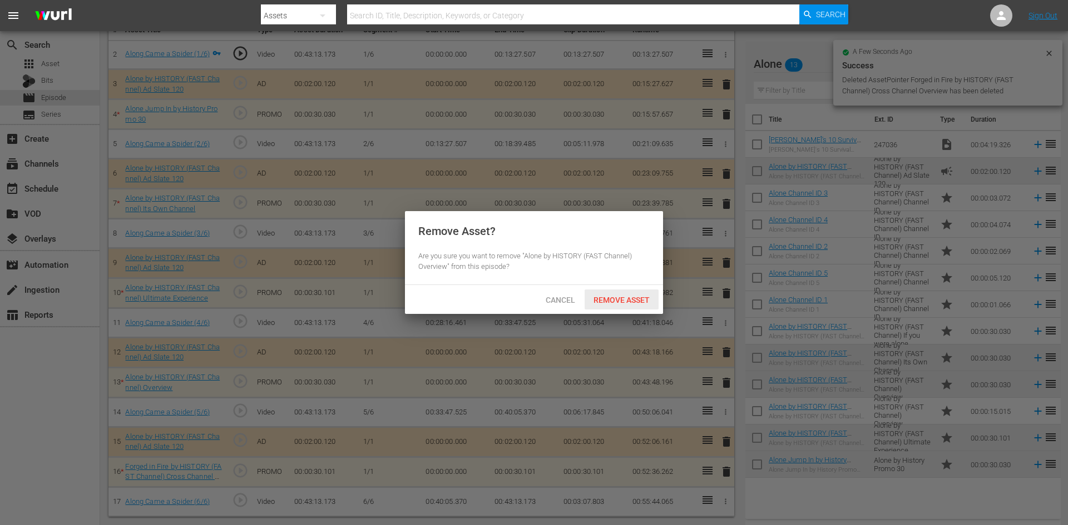
click at [630, 294] on div "Remove Asset" at bounding box center [621, 300] width 74 height 21
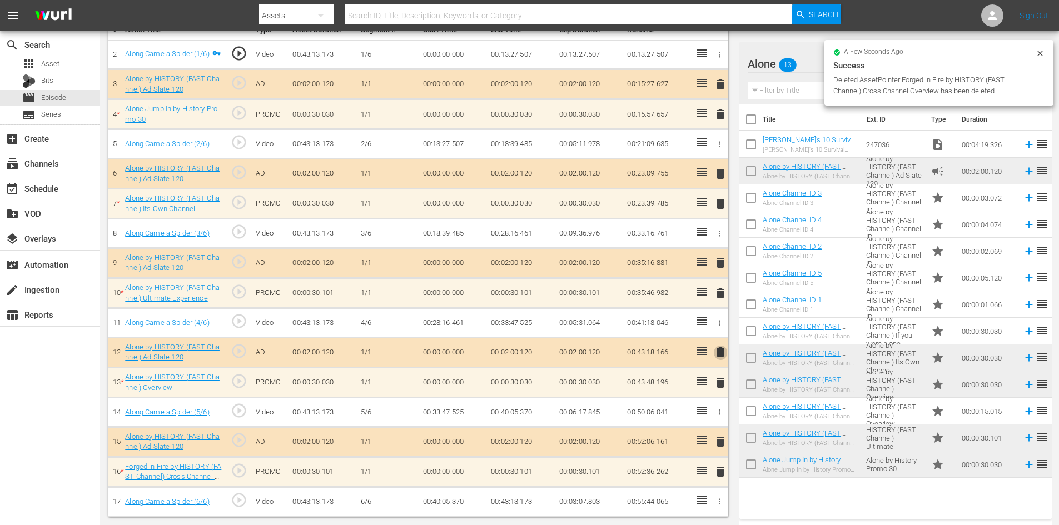
click at [719, 349] on span "delete" at bounding box center [720, 352] width 13 height 13
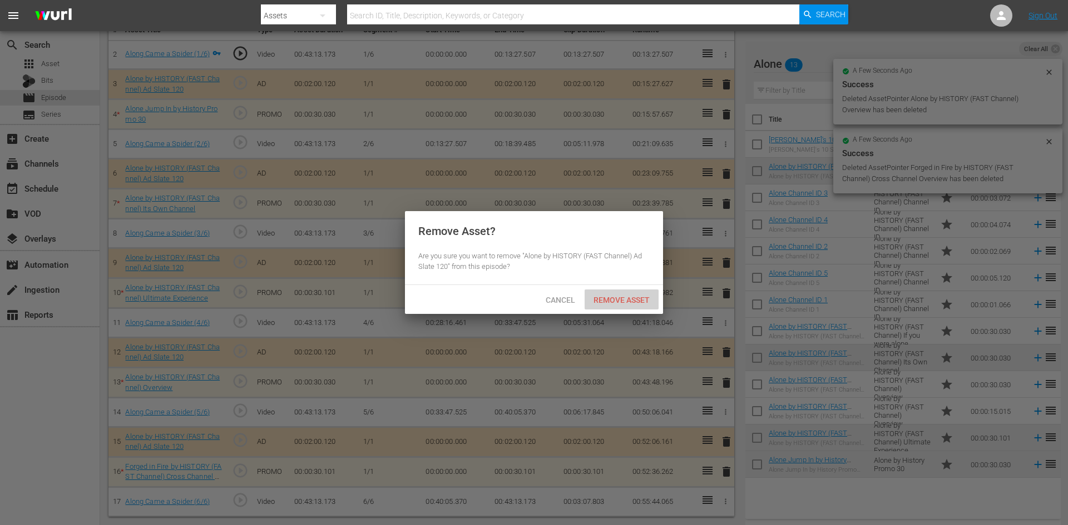
click at [623, 301] on span "Remove Asset" at bounding box center [621, 300] width 74 height 9
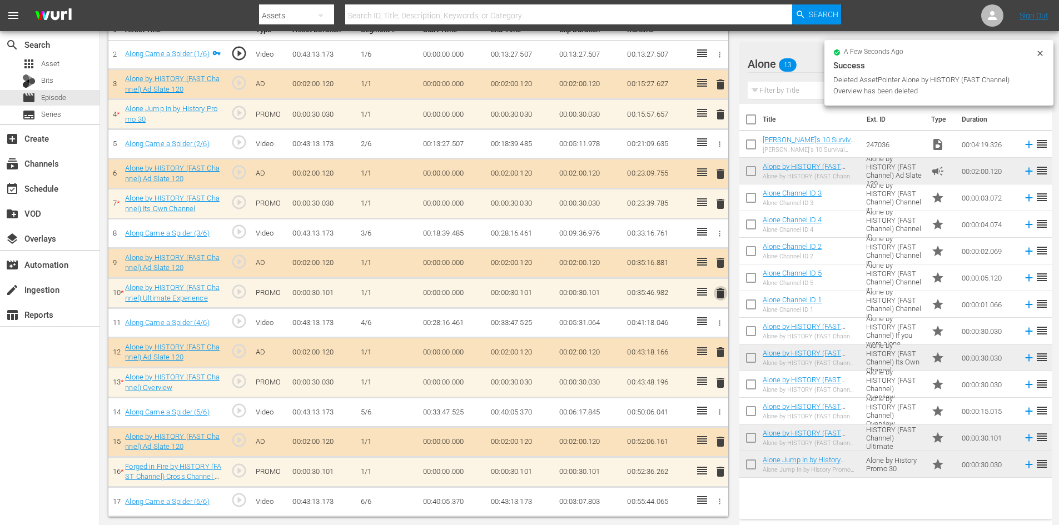
click at [722, 292] on span "delete" at bounding box center [720, 293] width 13 height 13
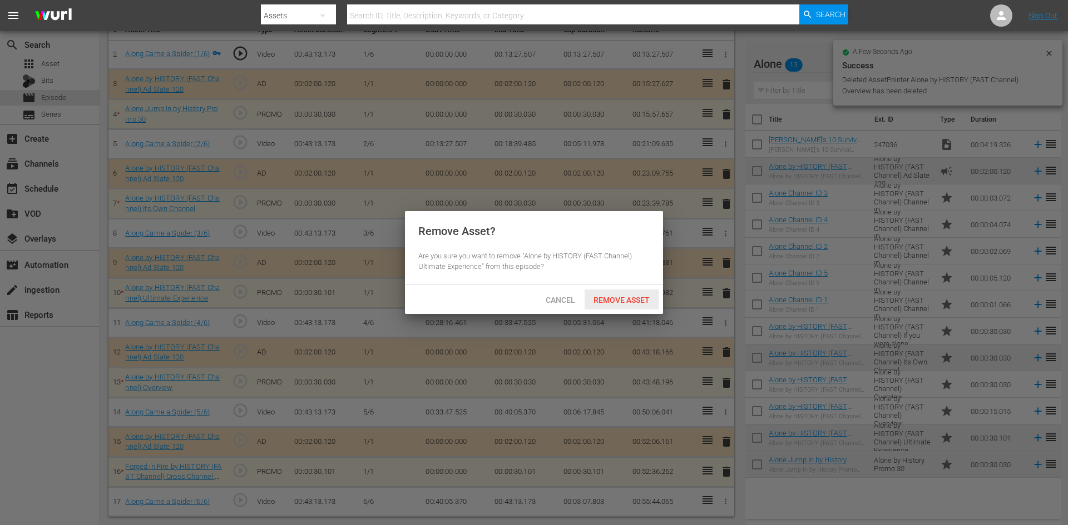
click at [636, 301] on span "Remove Asset" at bounding box center [621, 300] width 74 height 9
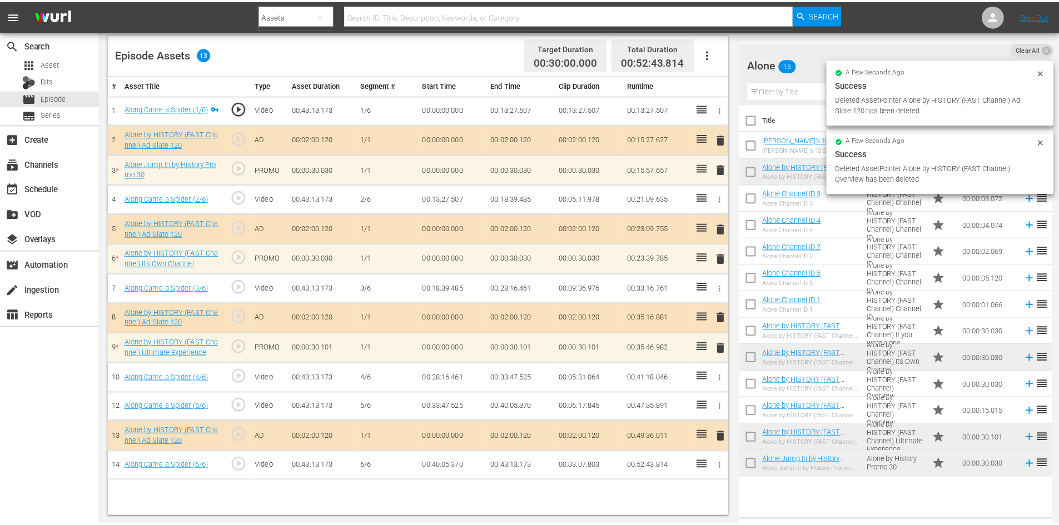
scroll to position [290, 0]
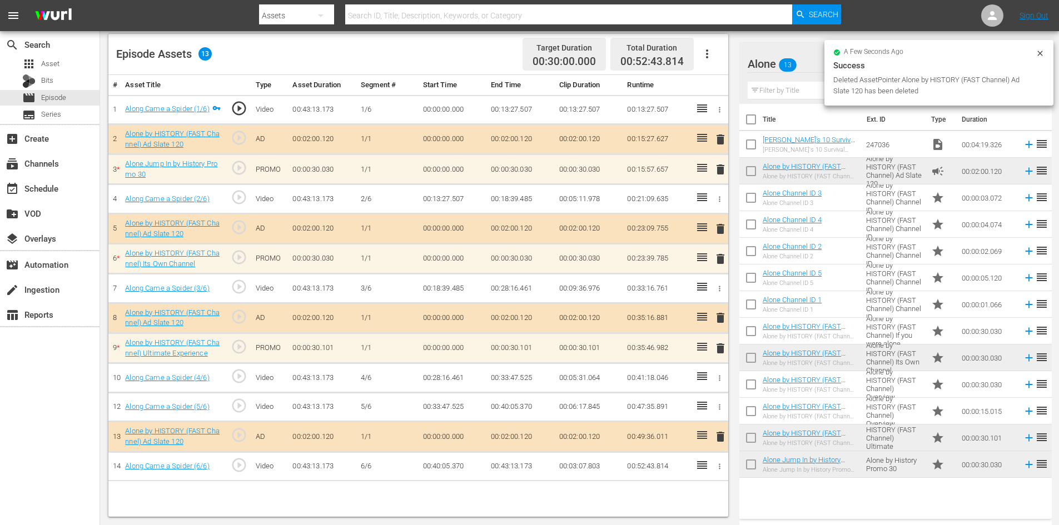
click at [723, 257] on span "delete" at bounding box center [720, 258] width 13 height 13
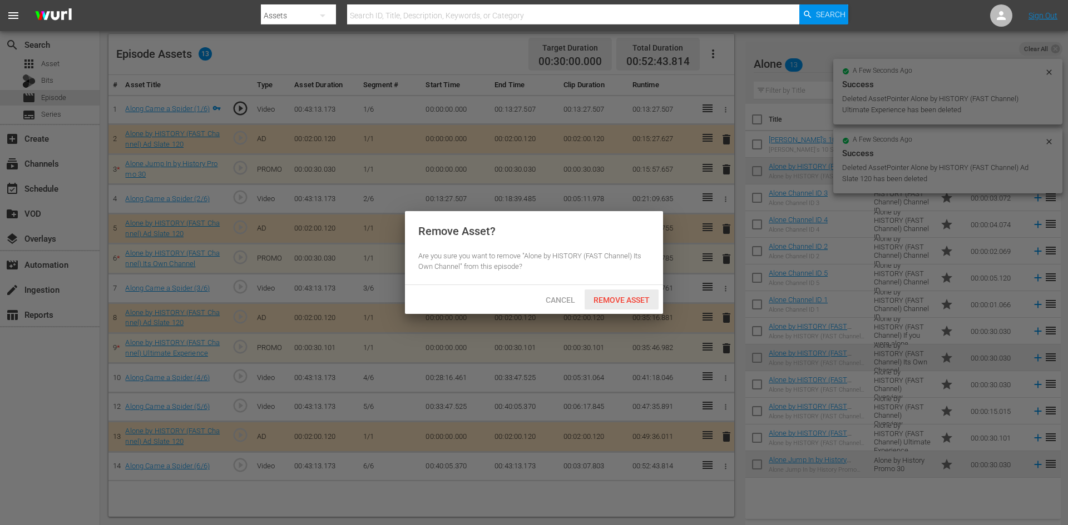
click at [632, 300] on span "Remove Asset" at bounding box center [621, 300] width 74 height 9
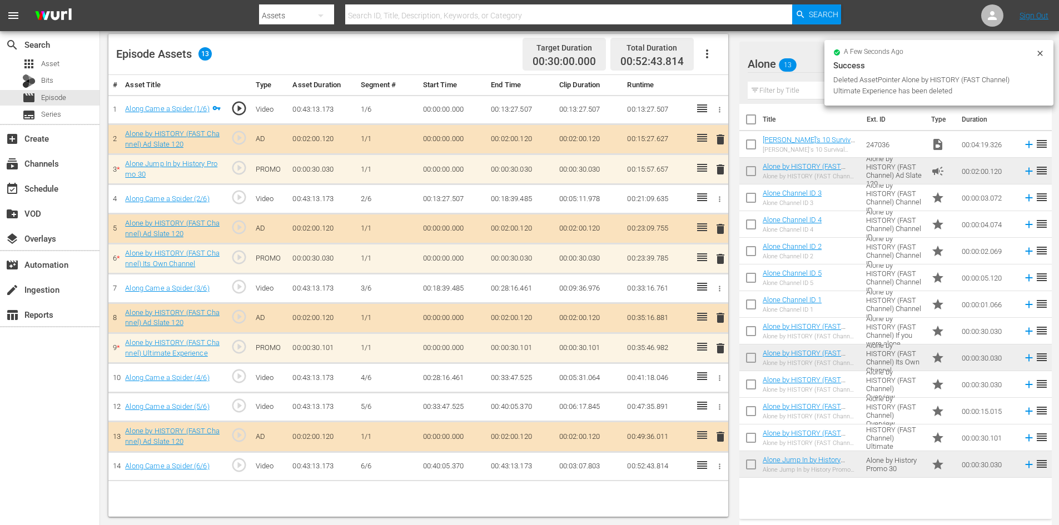
click at [720, 173] on span "delete" at bounding box center [720, 169] width 13 height 13
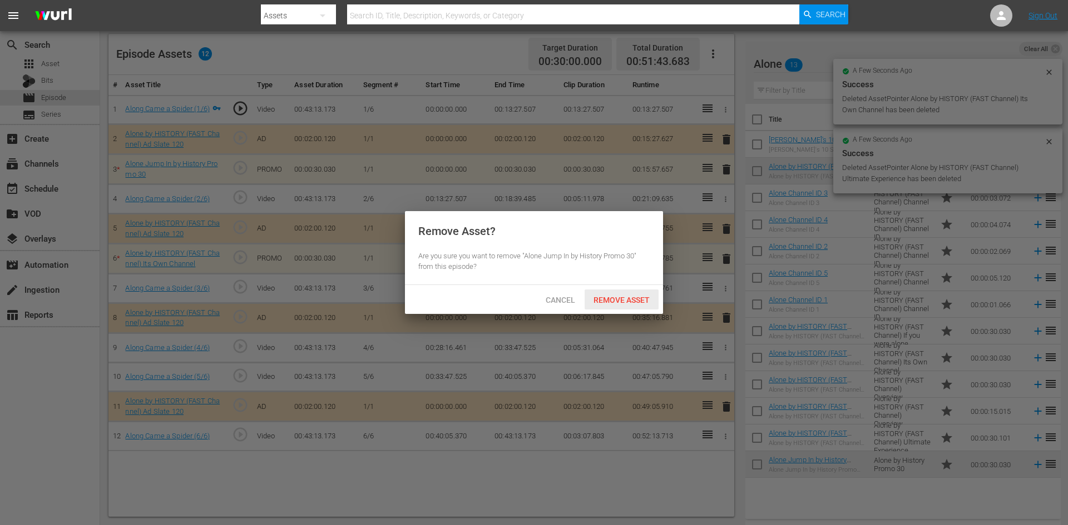
click at [626, 305] on div "Remove Asset" at bounding box center [621, 300] width 74 height 21
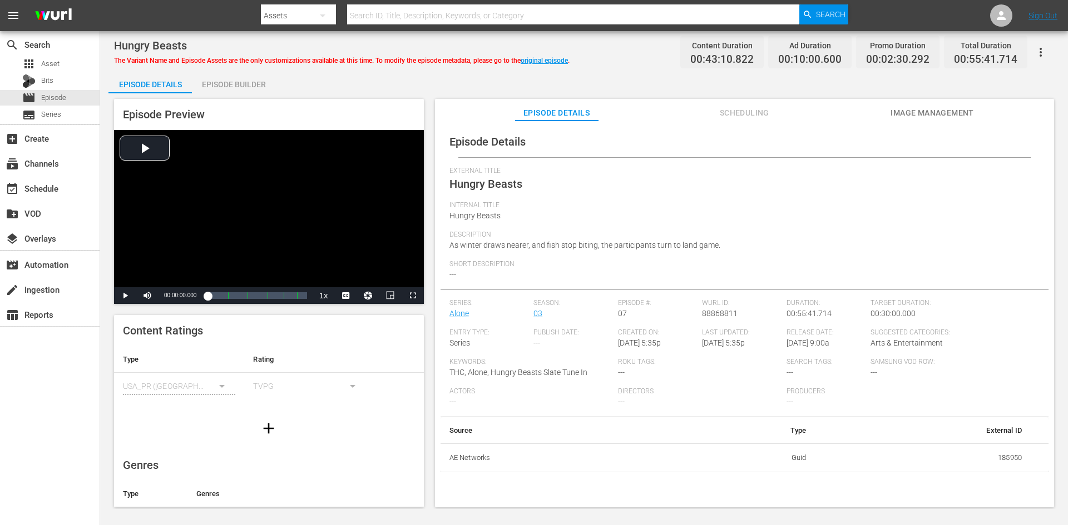
click at [241, 81] on div "Episode Builder" at bounding box center [233, 84] width 83 height 27
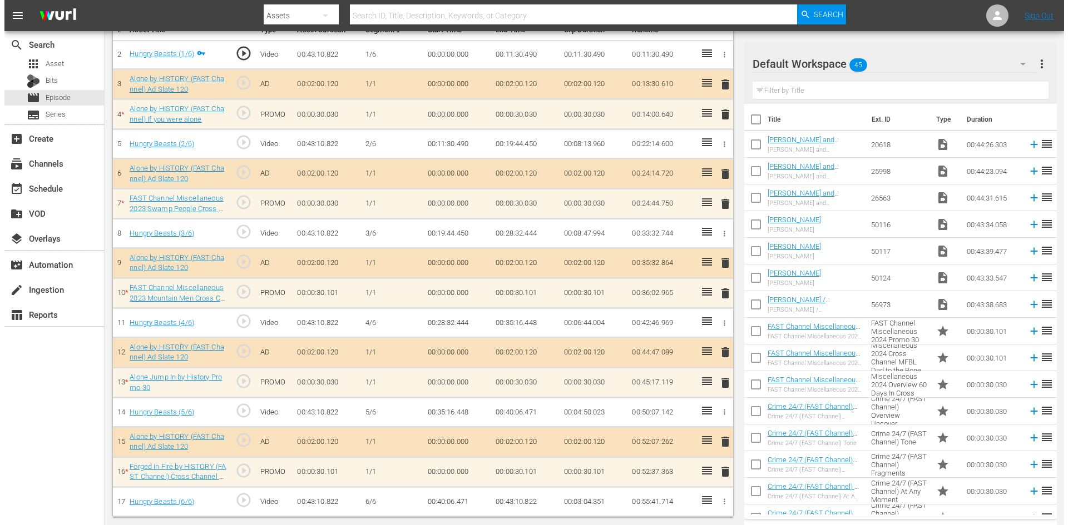
scroll to position [345, 0]
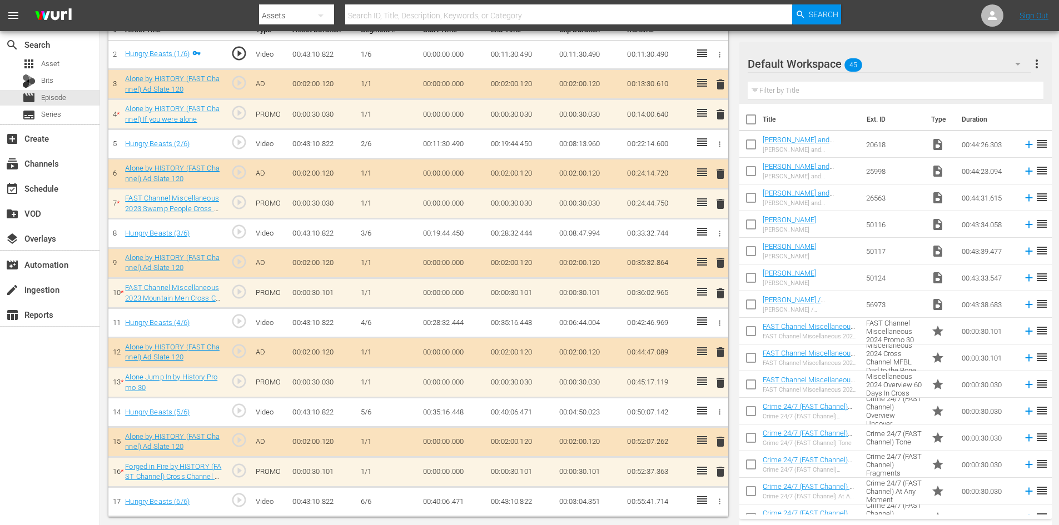
click at [942, 61] on div "Default Workspace 45" at bounding box center [890, 63] width 284 height 31
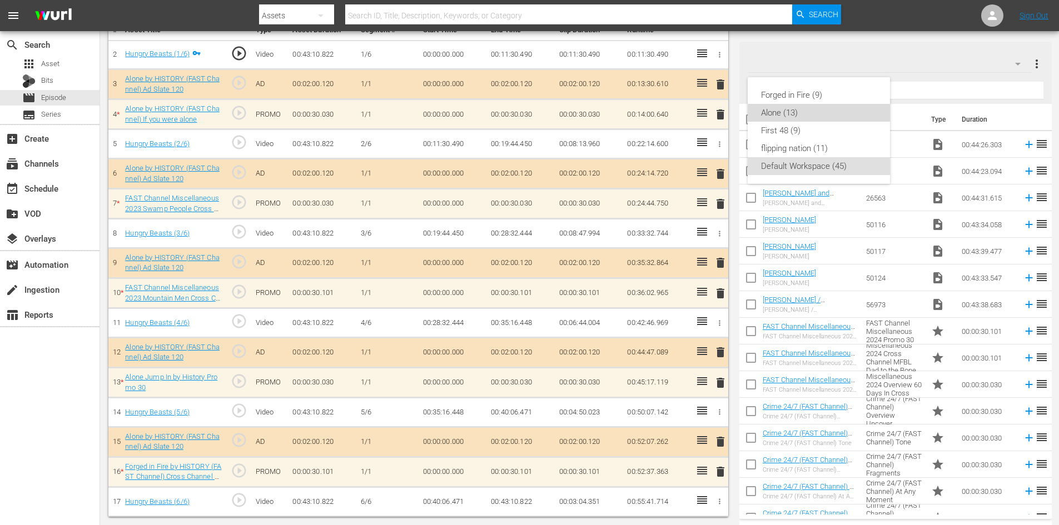
click at [783, 111] on div "Alone (13)" at bounding box center [819, 113] width 116 height 18
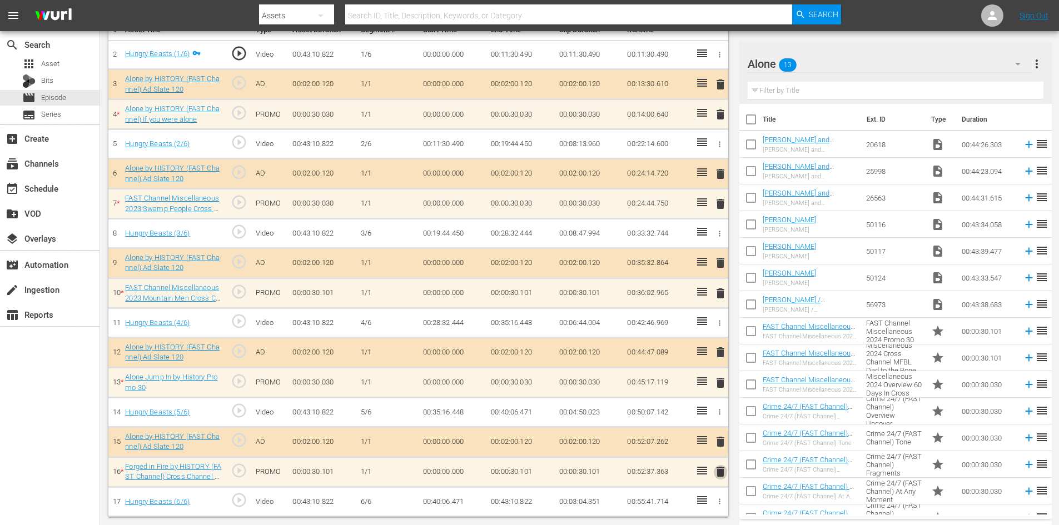
click at [717, 474] on span "delete" at bounding box center [720, 471] width 13 height 13
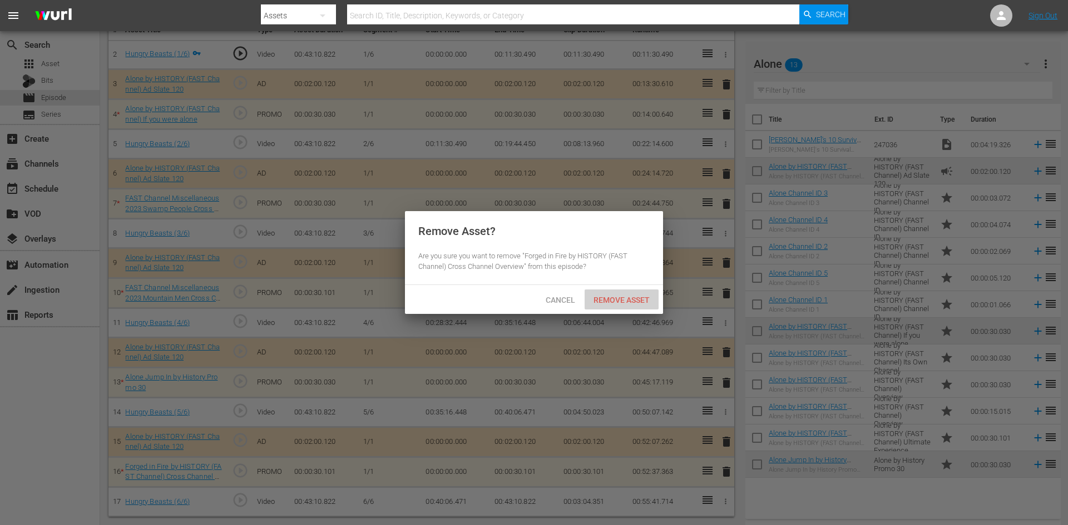
click at [632, 304] on div "Remove Asset" at bounding box center [621, 300] width 74 height 21
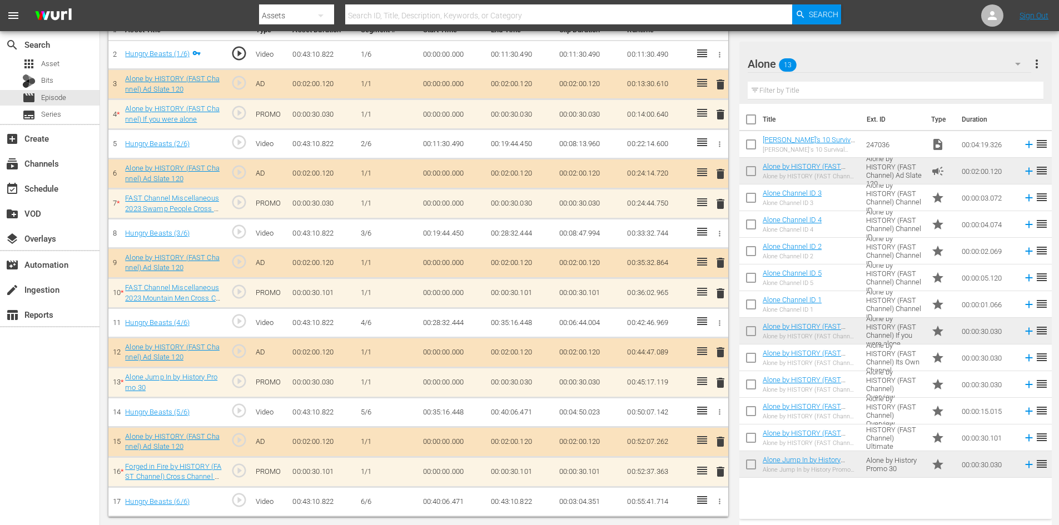
click at [721, 383] on span "delete" at bounding box center [720, 382] width 13 height 13
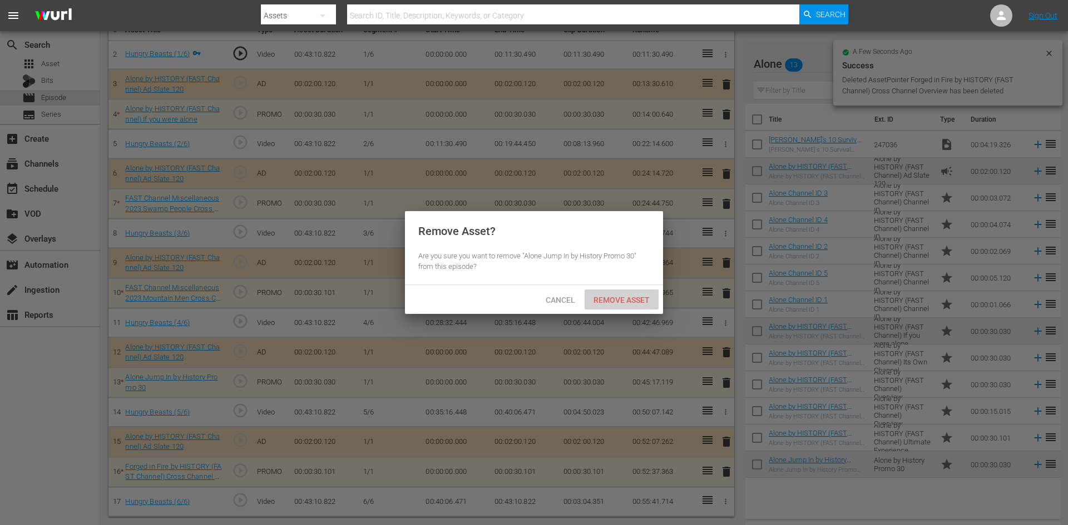
click at [636, 301] on span "Remove Asset" at bounding box center [621, 300] width 74 height 9
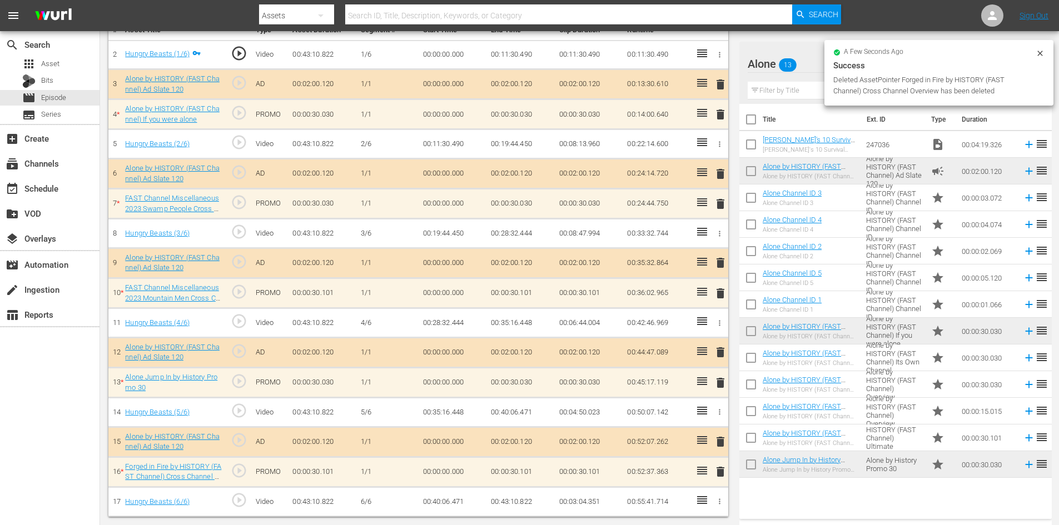
click at [719, 354] on span "delete" at bounding box center [720, 352] width 13 height 13
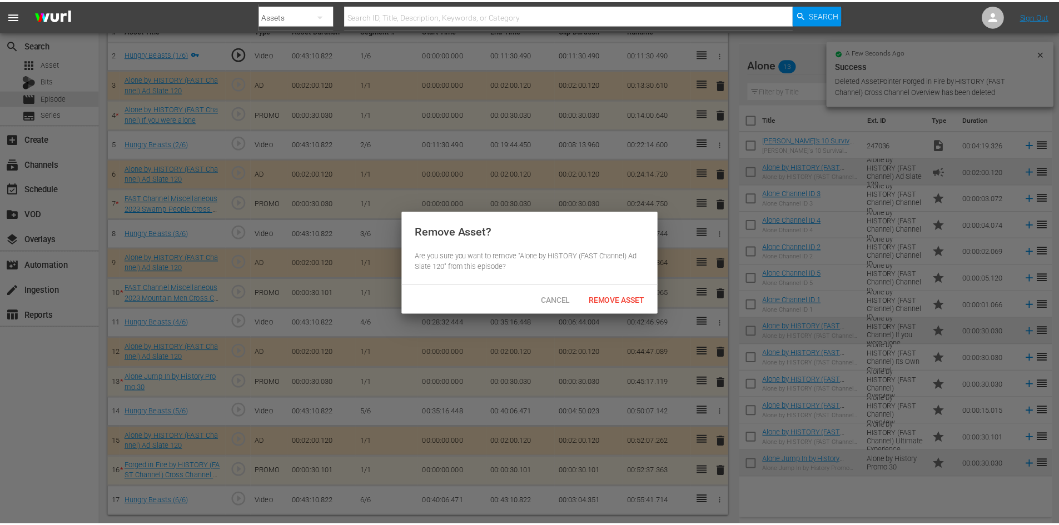
scroll to position [314, 0]
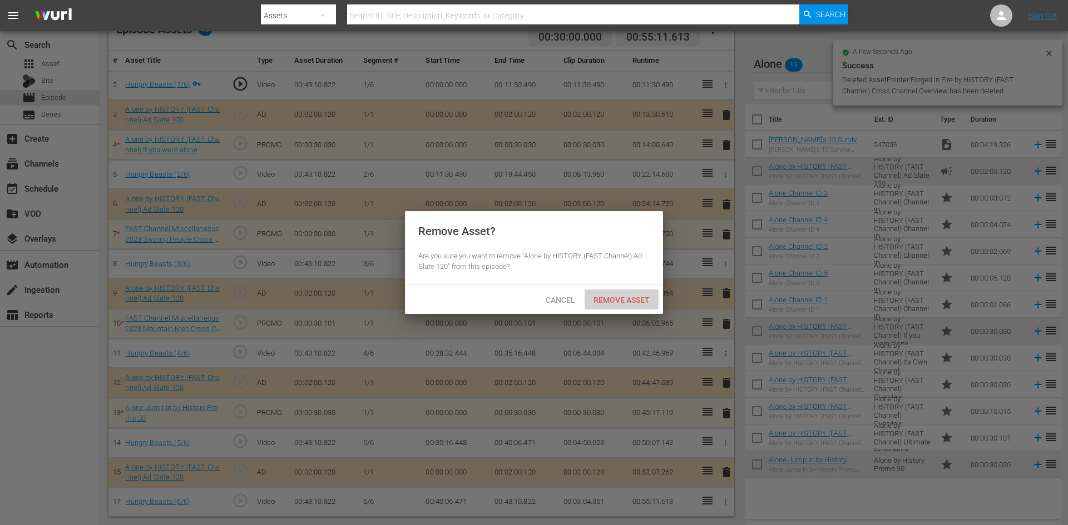
click at [627, 300] on span "Remove Asset" at bounding box center [621, 300] width 74 height 9
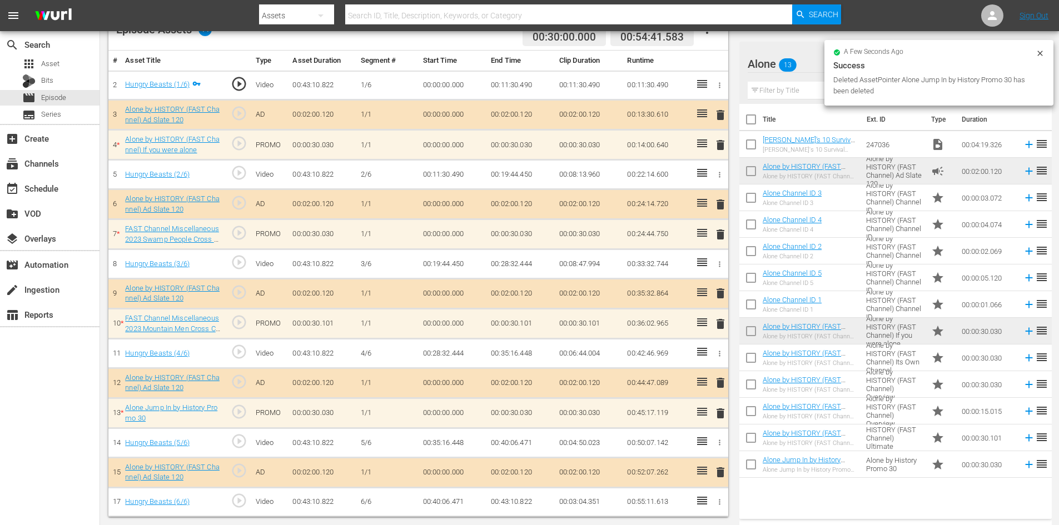
click at [721, 327] on span "delete" at bounding box center [720, 323] width 13 height 13
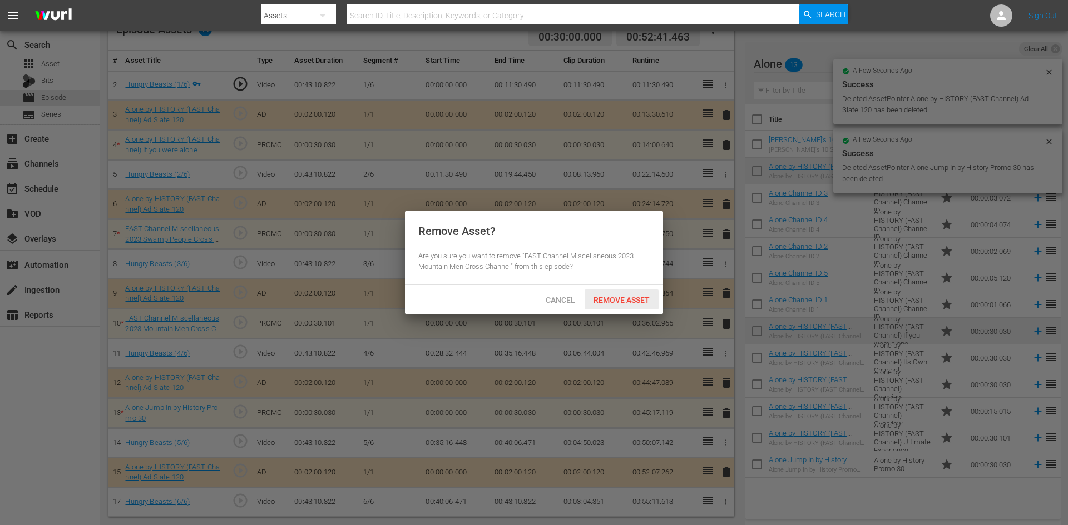
click at [636, 299] on span "Remove Asset" at bounding box center [621, 300] width 74 height 9
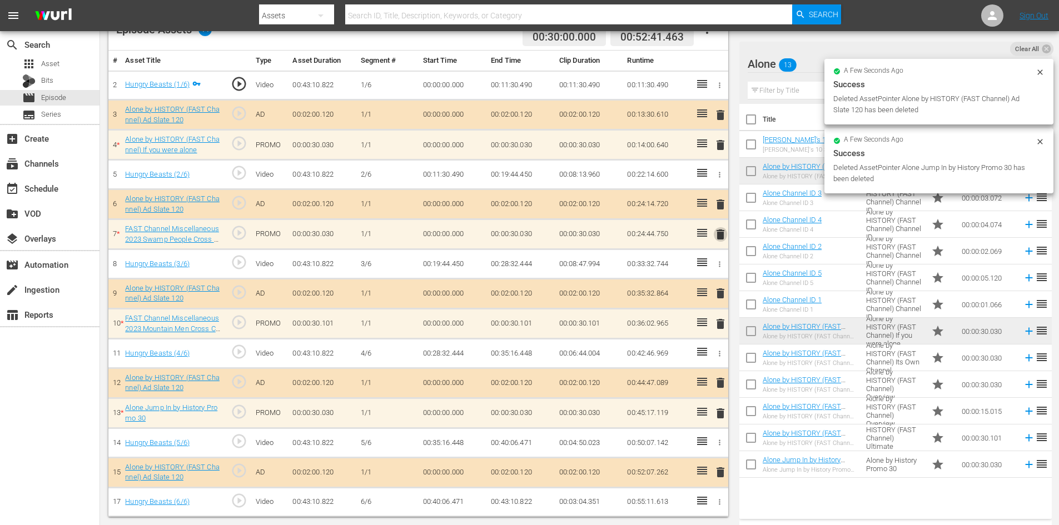
scroll to position [290, 0]
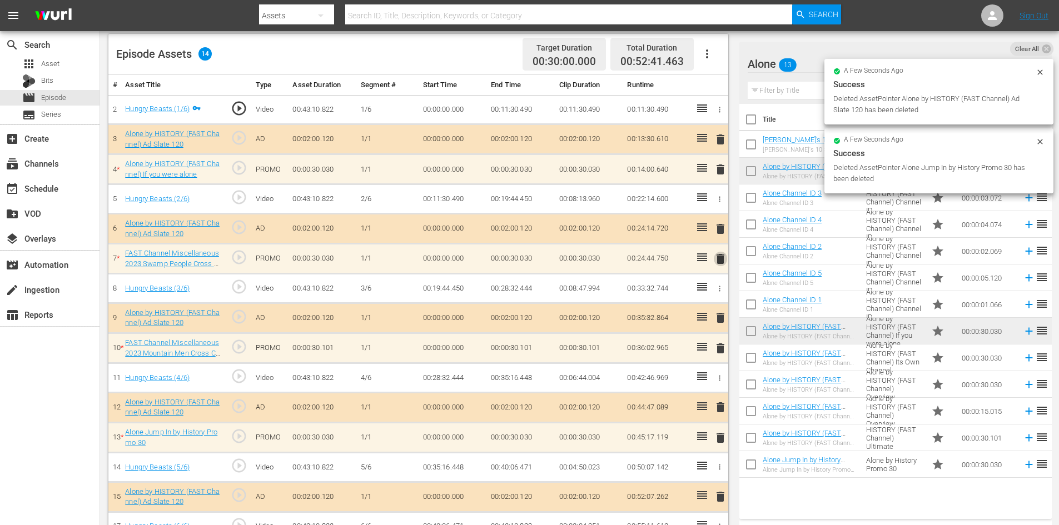
click at [717, 236] on tbody "2 Hungry Beasts (1/6) play_circle_outline Video 00:43:10.822 1/6 00:00:00.000 0…" at bounding box center [418, 318] width 620 height 446
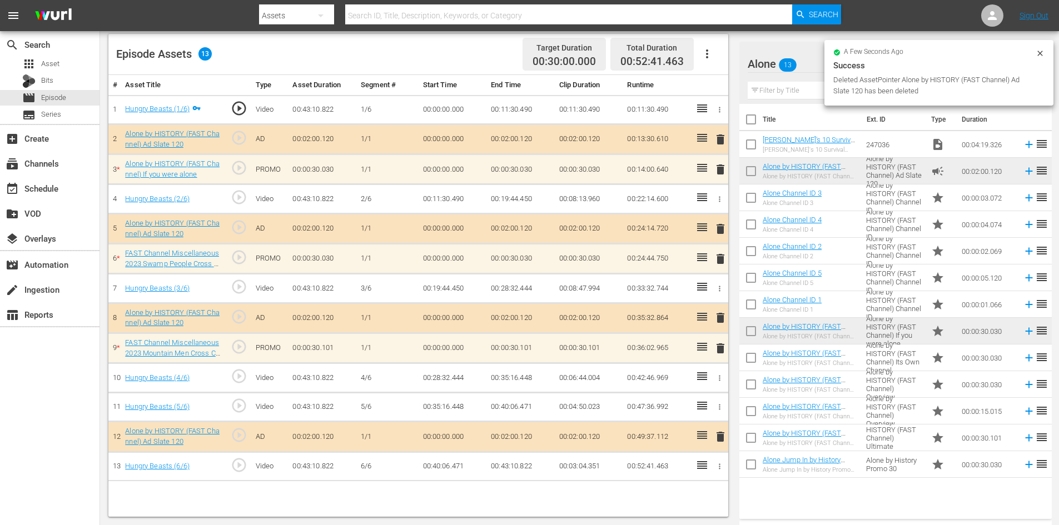
click at [718, 262] on span "delete" at bounding box center [720, 258] width 13 height 13
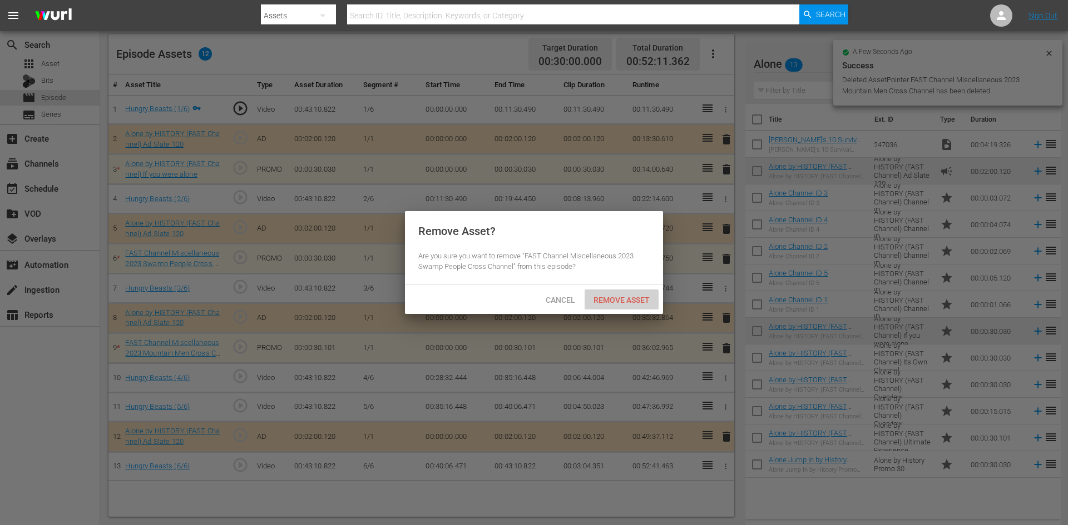
click at [636, 296] on span "Remove Asset" at bounding box center [621, 300] width 74 height 9
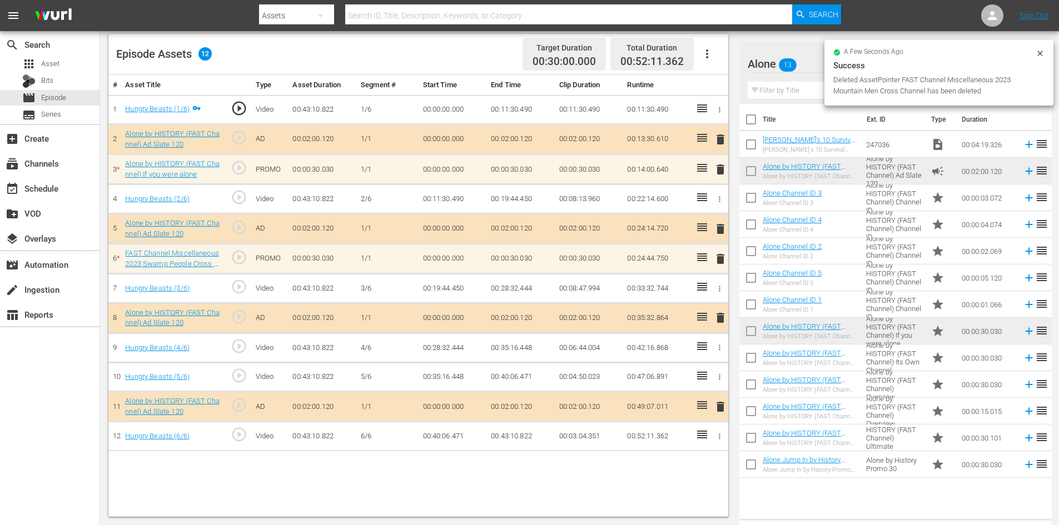
click at [723, 170] on span "delete" at bounding box center [720, 169] width 13 height 13
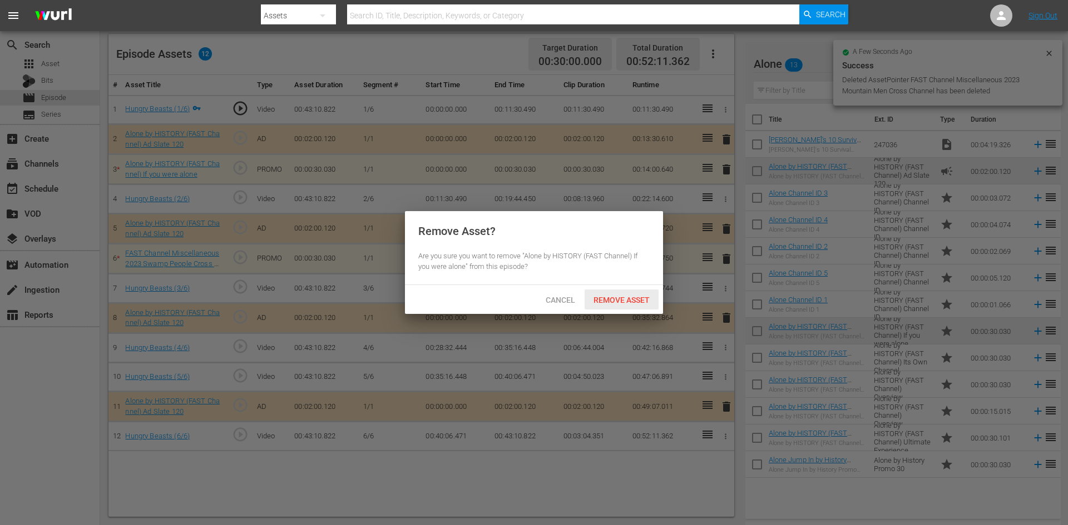
click at [616, 301] on span "Remove Asset" at bounding box center [621, 300] width 74 height 9
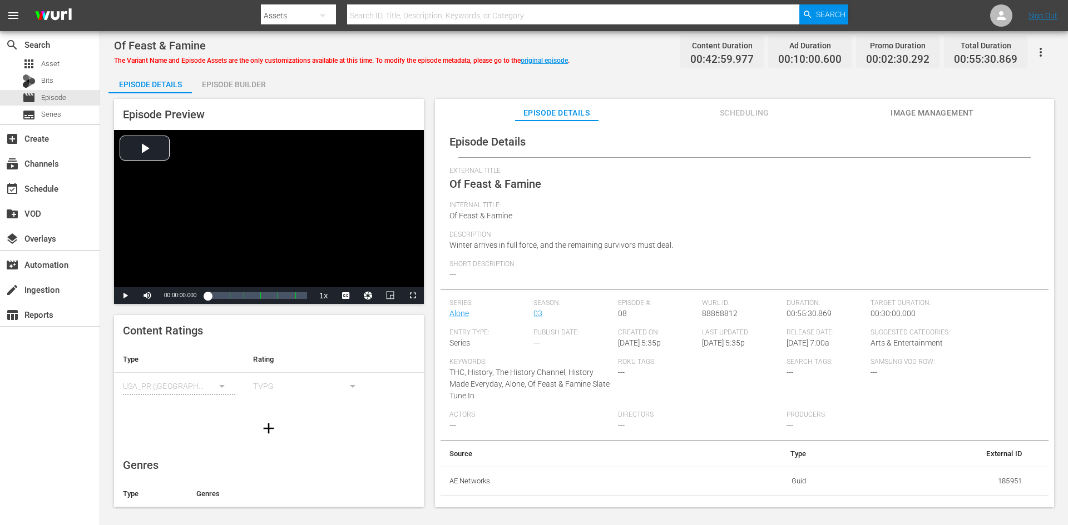
click at [254, 83] on div "Episode Builder" at bounding box center [233, 84] width 83 height 27
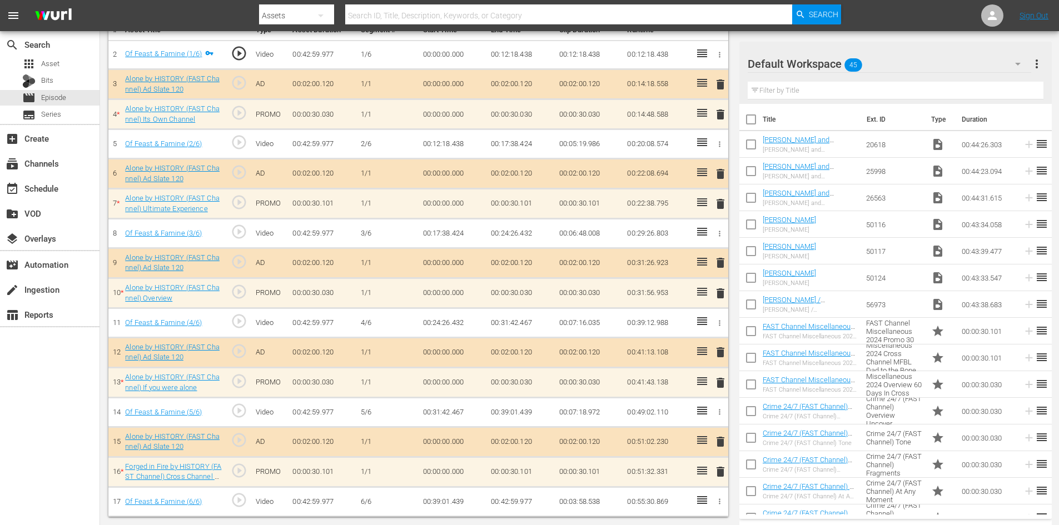
scroll to position [345, 0]
click at [922, 57] on div "Default Workspace 45" at bounding box center [890, 63] width 284 height 31
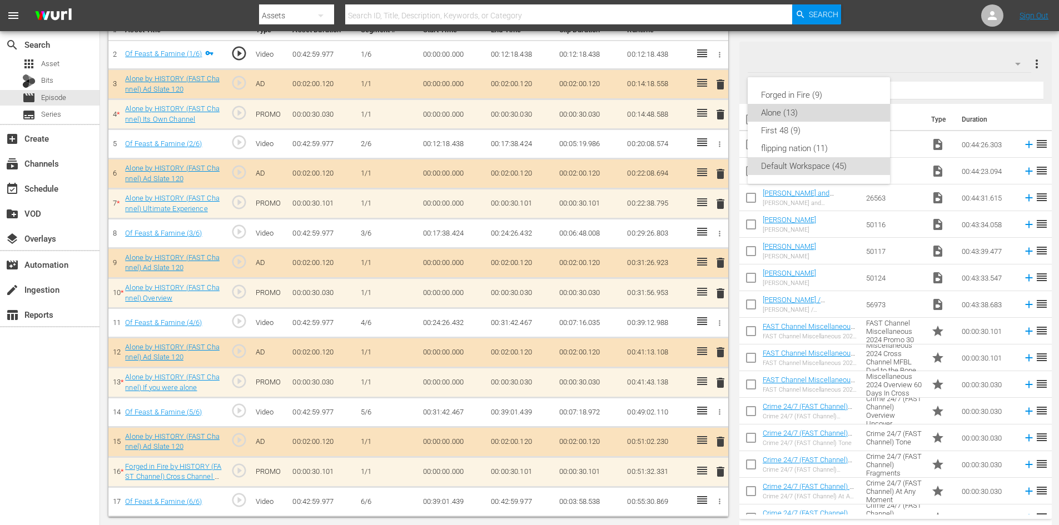
click at [781, 112] on div "Alone (13)" at bounding box center [819, 113] width 116 height 18
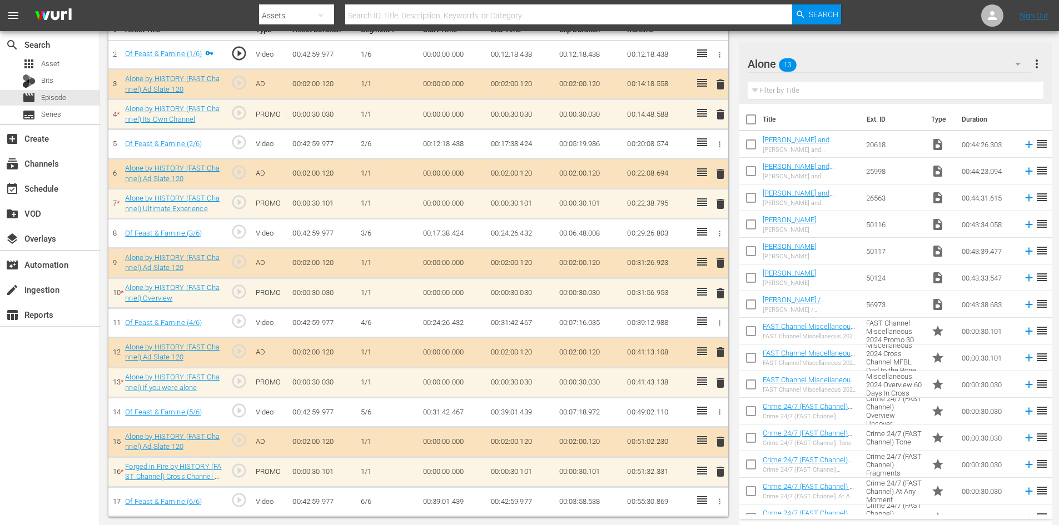
click at [721, 472] on span "delete" at bounding box center [720, 471] width 13 height 13
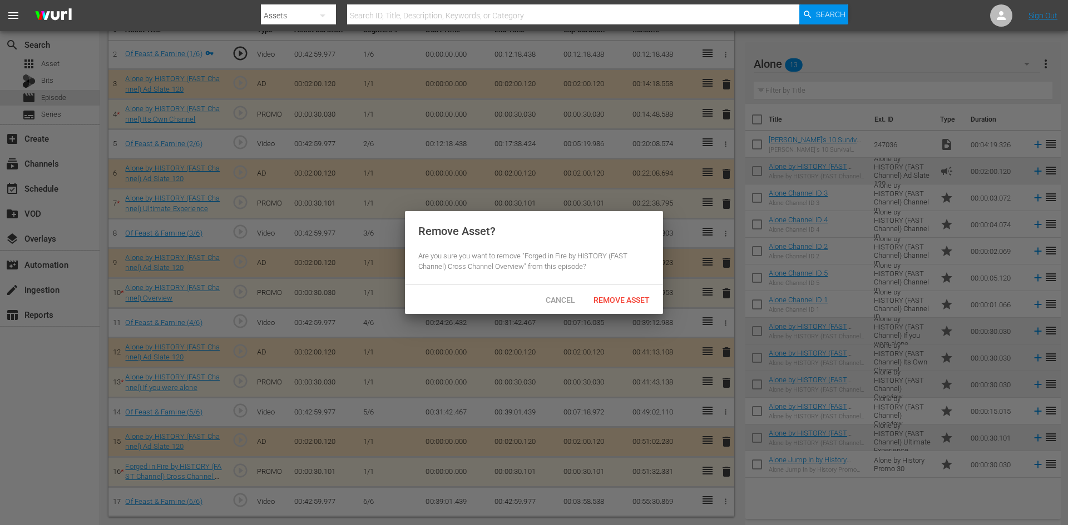
click at [625, 289] on div "Cancel Remove Asset" at bounding box center [534, 299] width 258 height 29
click at [636, 296] on span "Remove Asset" at bounding box center [621, 300] width 74 height 9
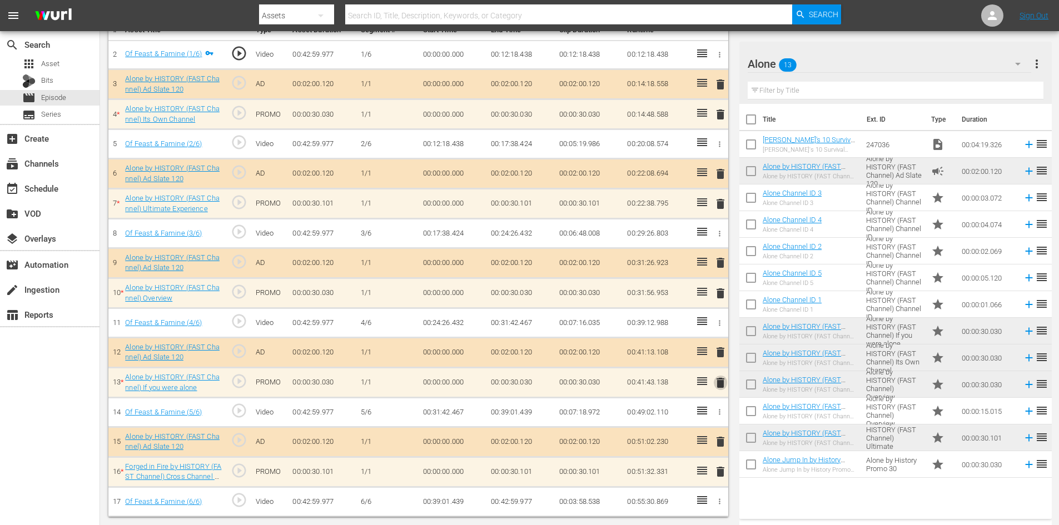
click at [722, 384] on span "delete" at bounding box center [720, 382] width 13 height 13
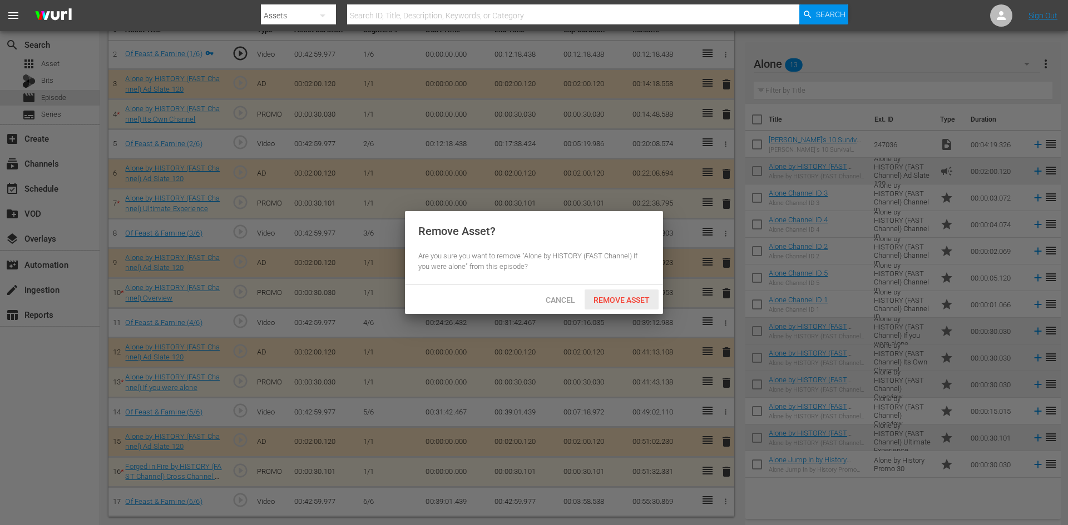
click at [633, 300] on span "Remove Asset" at bounding box center [621, 300] width 74 height 9
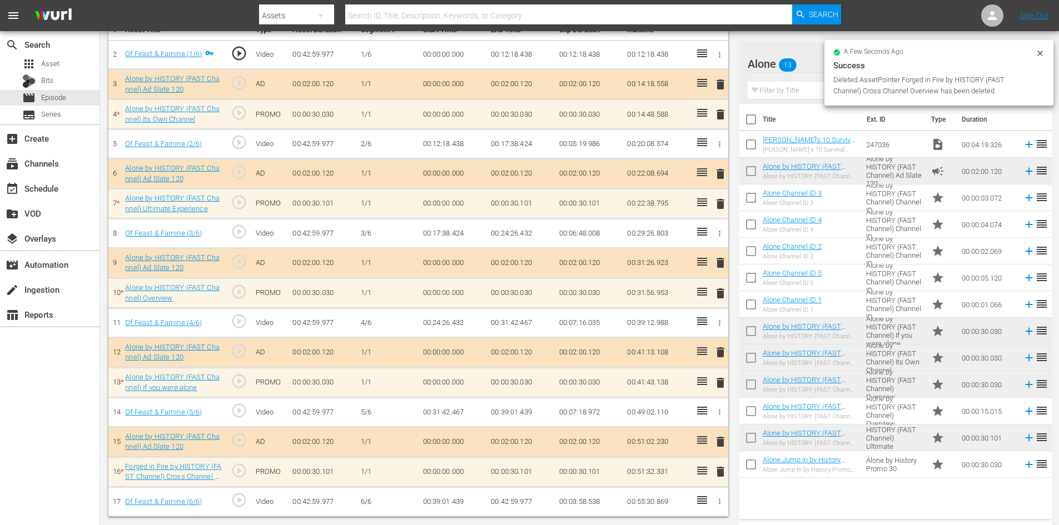
click at [721, 354] on span "delete" at bounding box center [720, 352] width 13 height 13
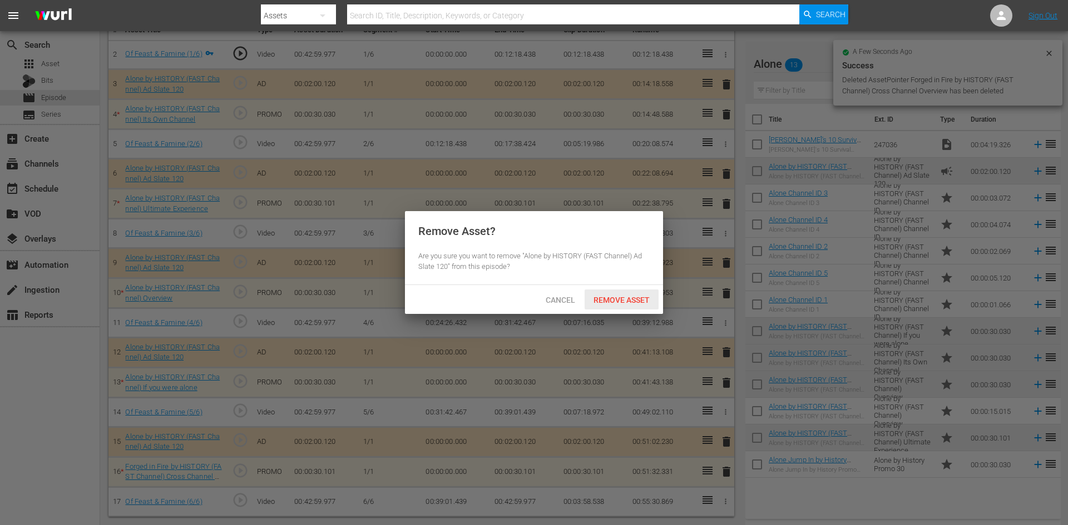
click at [635, 296] on span "Remove Asset" at bounding box center [621, 300] width 74 height 9
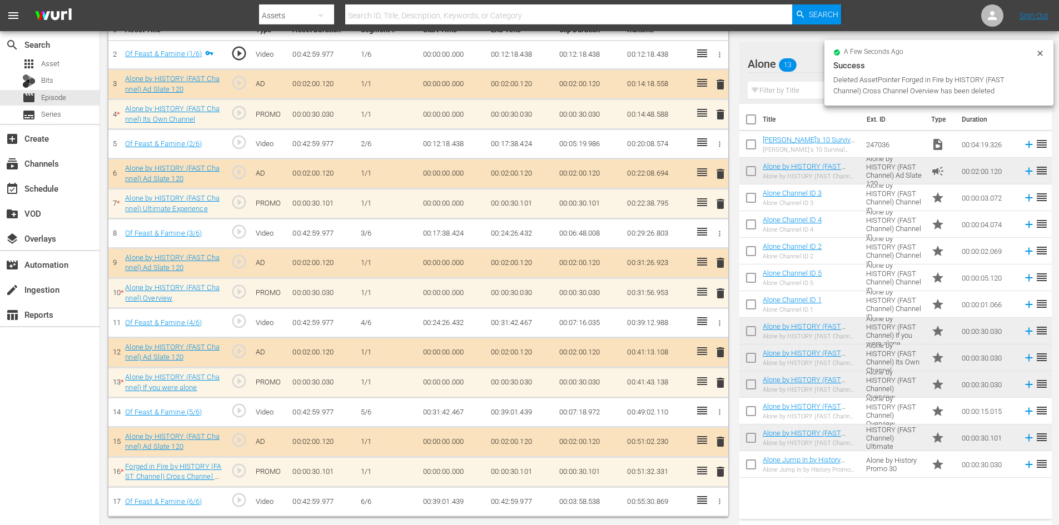
scroll to position [290, 0]
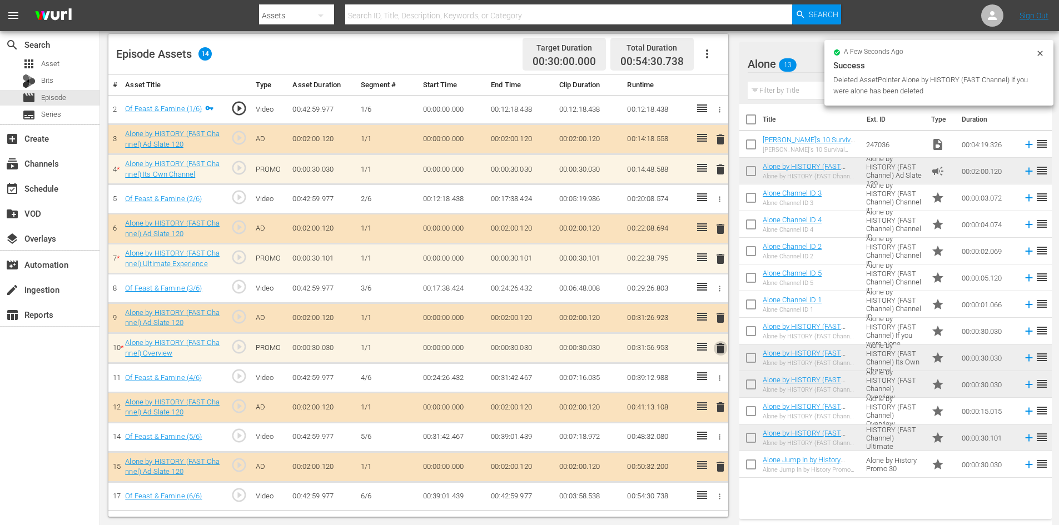
click at [721, 350] on span "delete" at bounding box center [720, 348] width 13 height 13
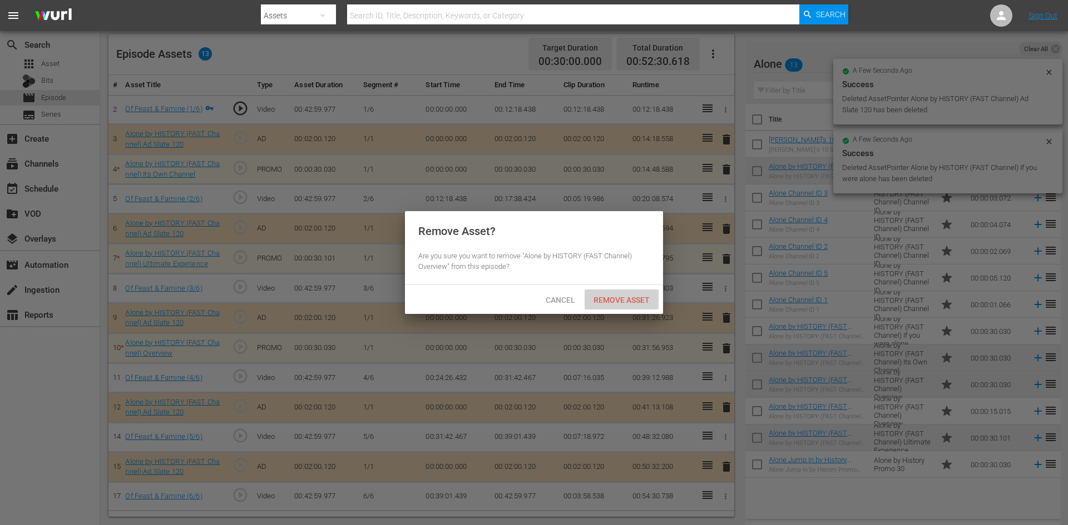
click at [625, 299] on span "Remove Asset" at bounding box center [621, 300] width 74 height 9
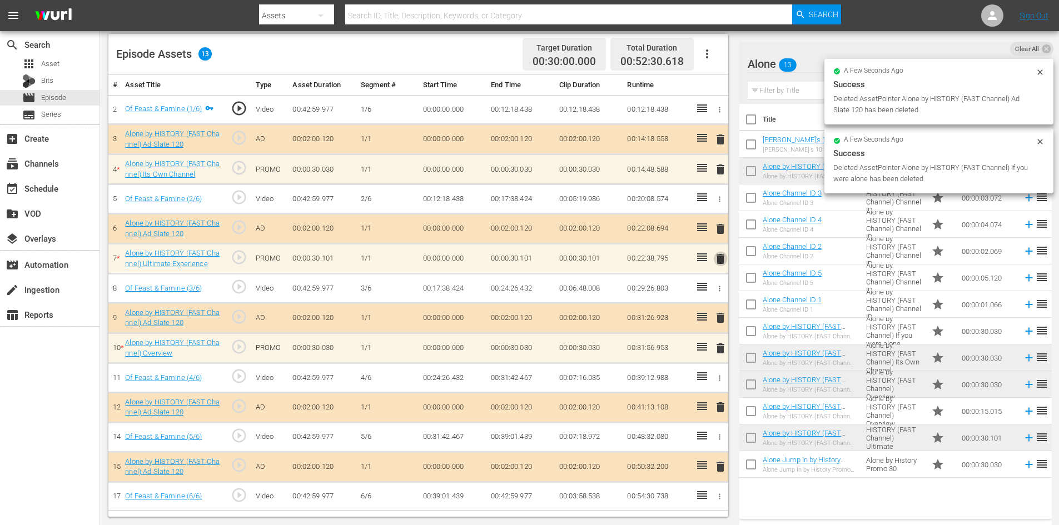
click at [719, 260] on span "delete" at bounding box center [720, 258] width 13 height 13
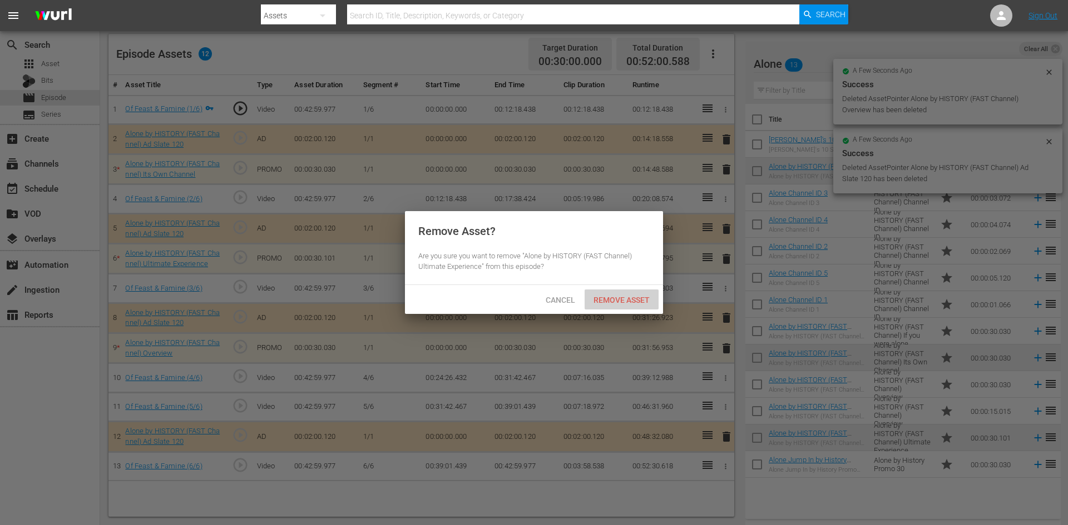
click at [638, 301] on span "Remove Asset" at bounding box center [621, 300] width 74 height 9
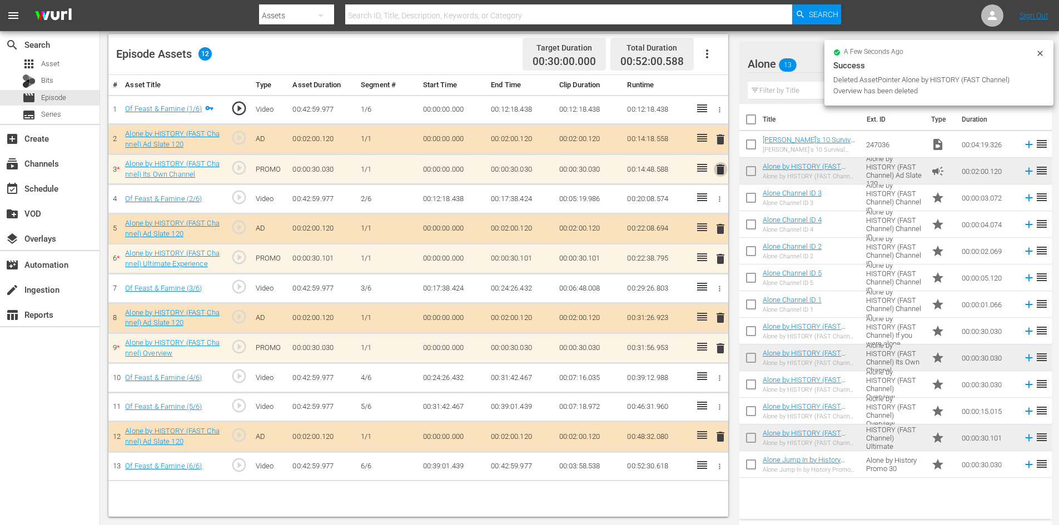
click at [719, 165] on span "delete" at bounding box center [720, 169] width 13 height 13
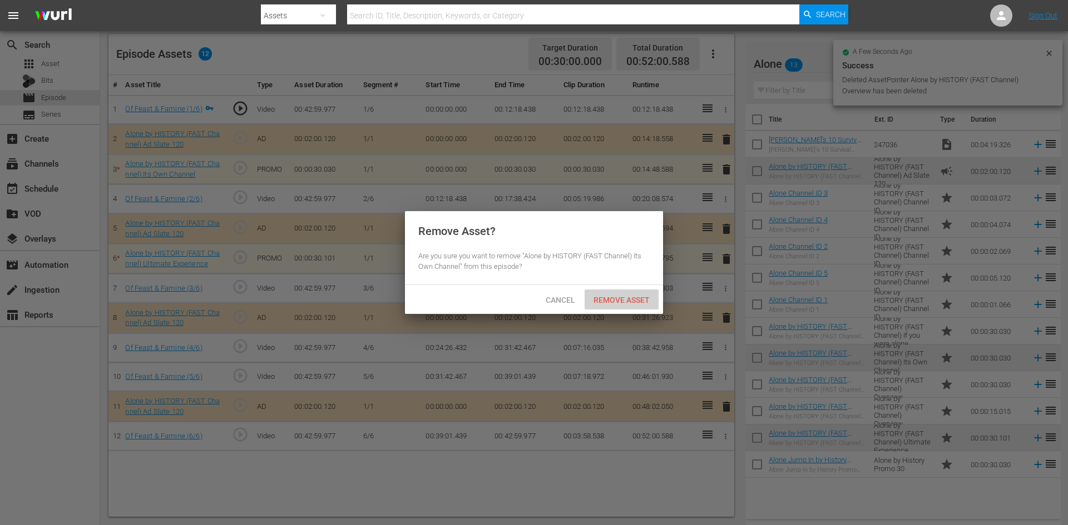
click at [621, 300] on span "Remove Asset" at bounding box center [621, 300] width 74 height 9
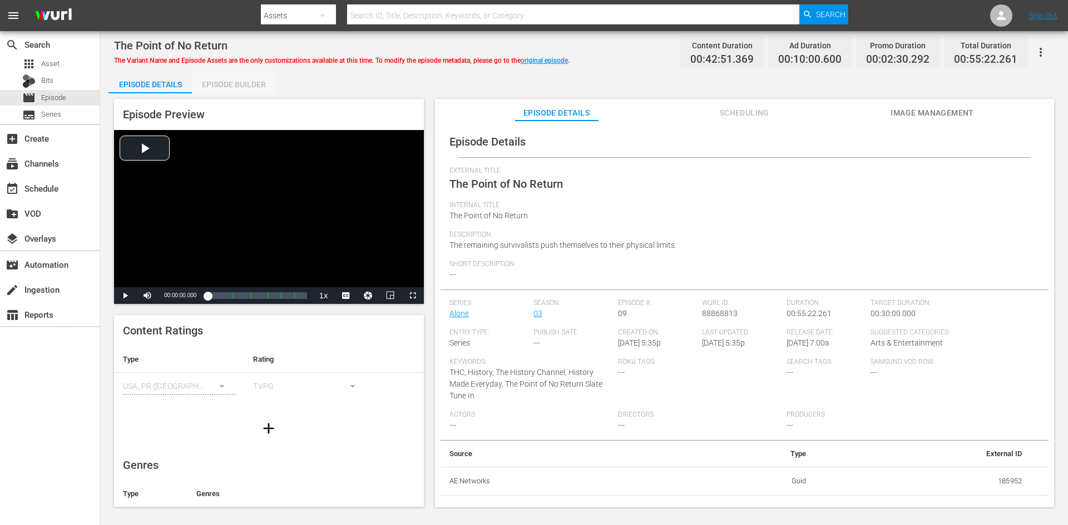
click at [251, 85] on div "Episode Builder" at bounding box center [233, 84] width 83 height 27
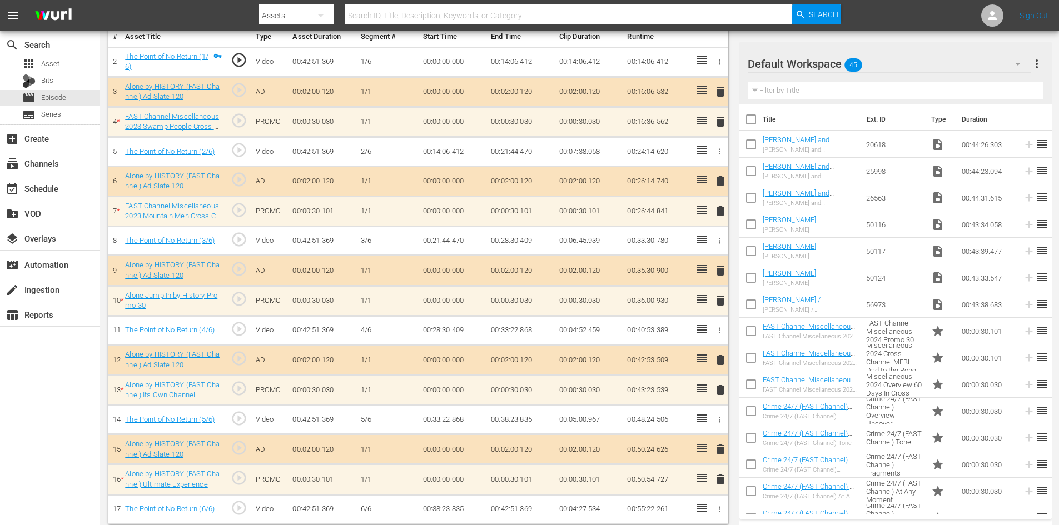
scroll to position [348, 0]
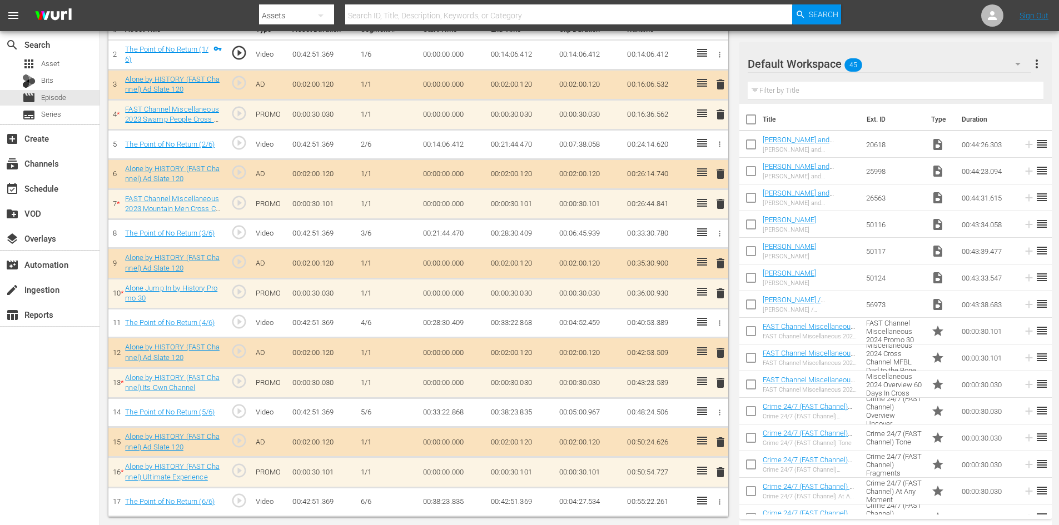
click at [947, 58] on div "Default Workspace 45" at bounding box center [890, 63] width 284 height 31
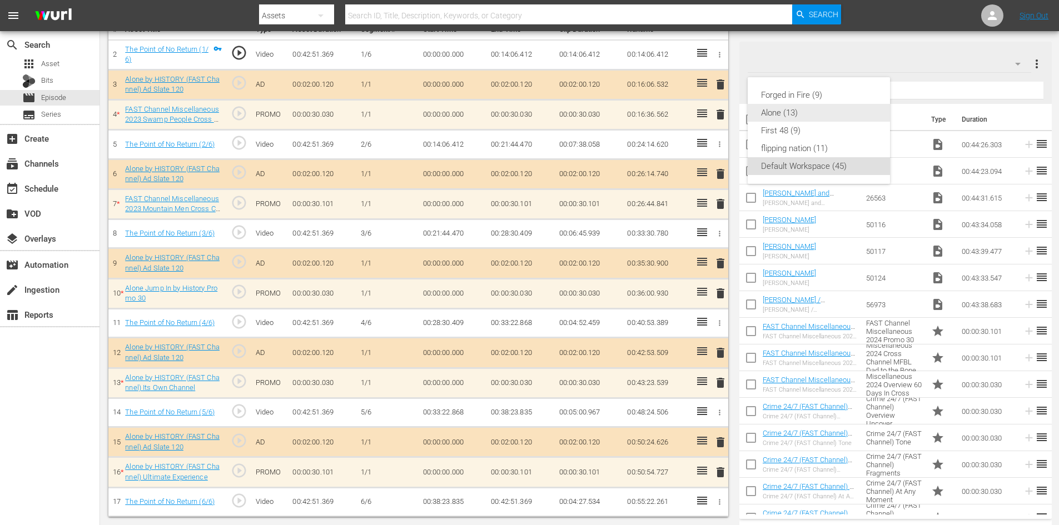
click at [790, 110] on div "Alone (13)" at bounding box center [819, 113] width 116 height 18
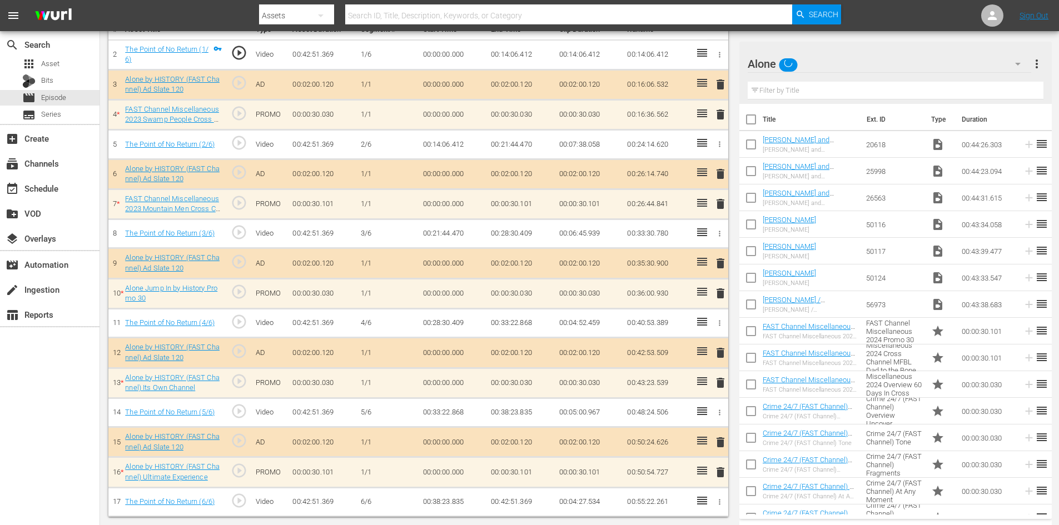
click at [720, 476] on div "delete" at bounding box center [718, 473] width 9 height 16
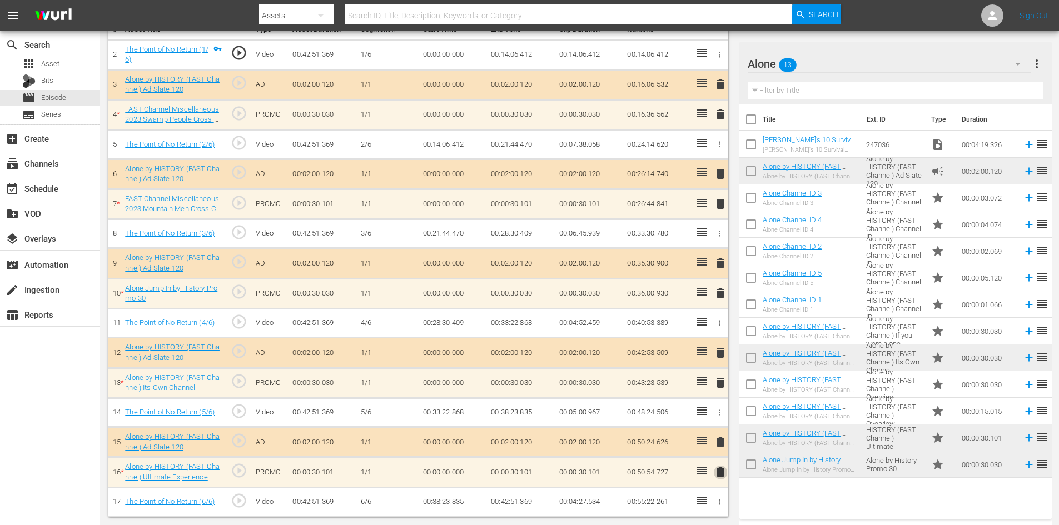
click at [719, 470] on span "delete" at bounding box center [720, 472] width 13 height 13
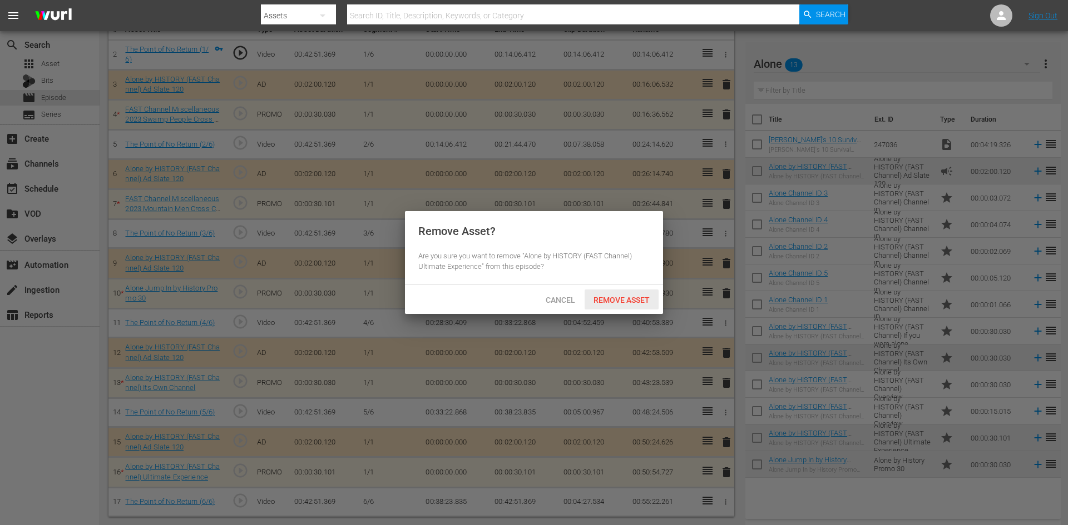
click at [630, 301] on span "Remove Asset" at bounding box center [621, 300] width 74 height 9
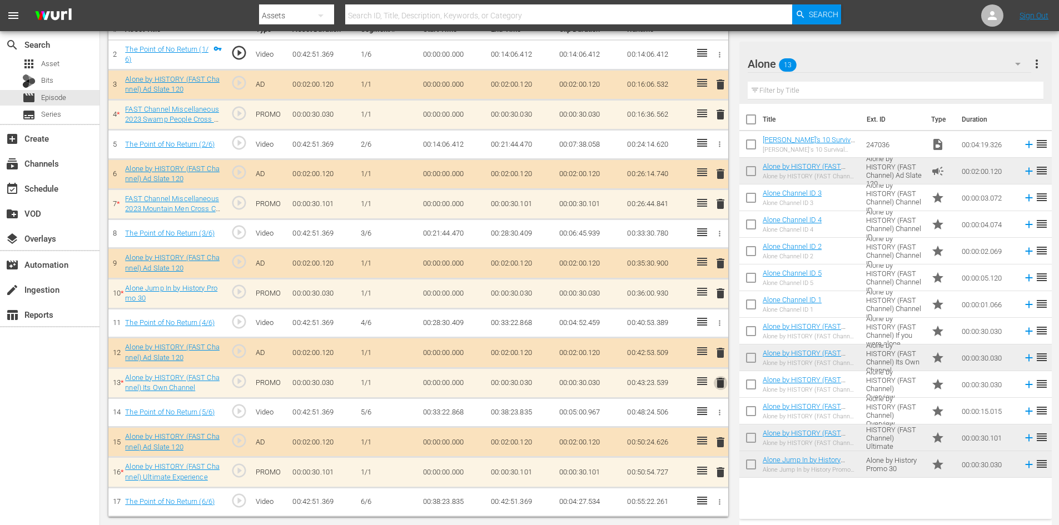
click at [719, 383] on span "delete" at bounding box center [720, 382] width 13 height 13
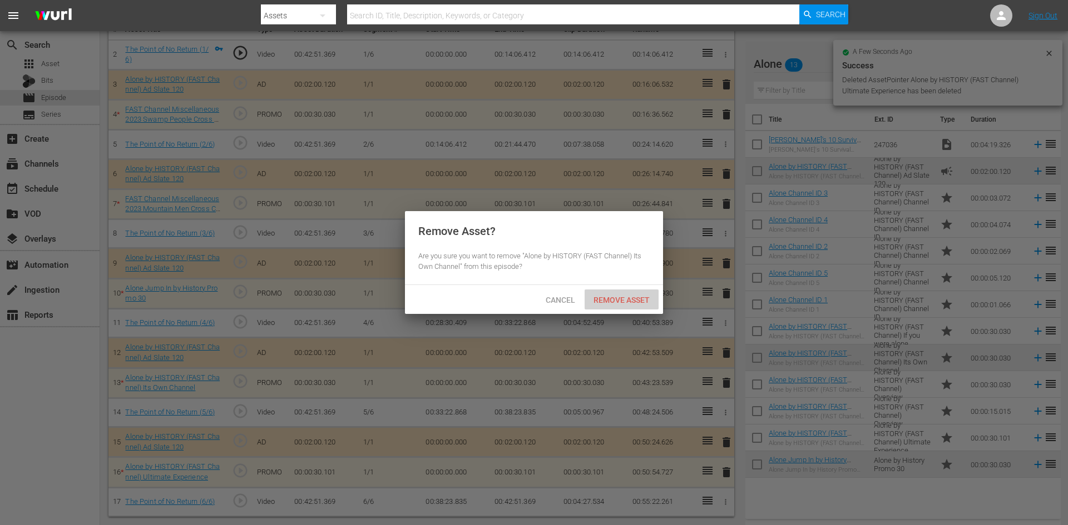
click at [637, 302] on span "Remove Asset" at bounding box center [621, 300] width 74 height 9
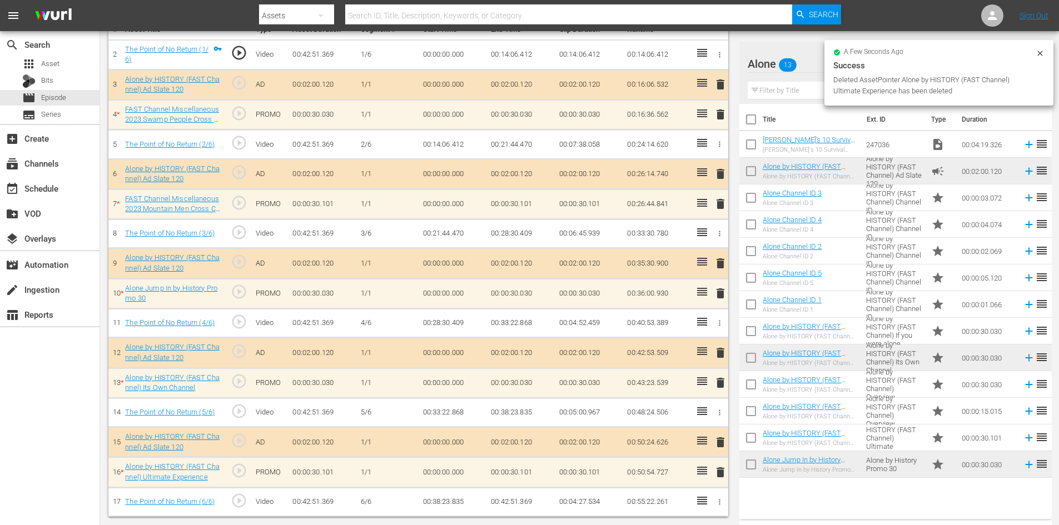
click at [721, 353] on span "delete" at bounding box center [720, 352] width 13 height 13
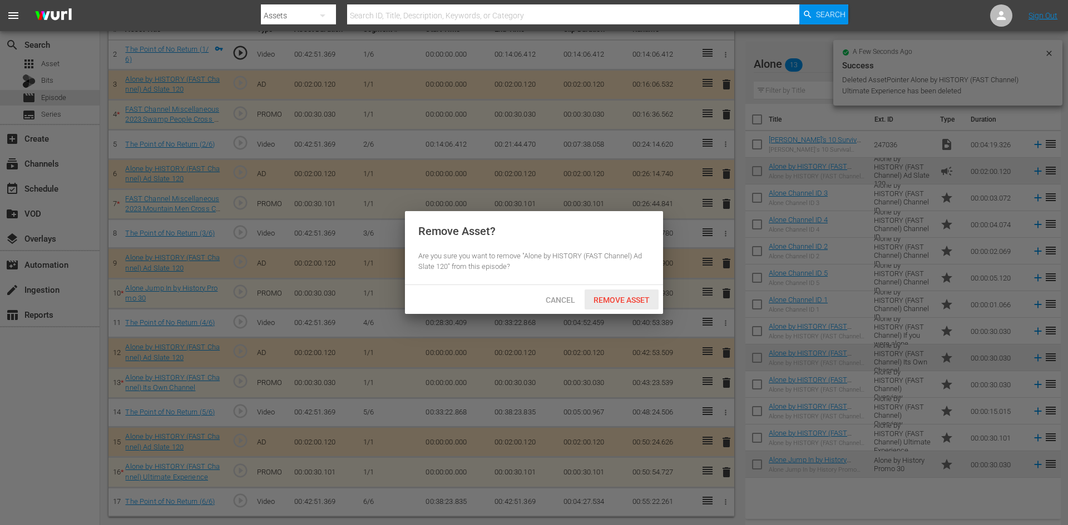
click at [627, 296] on span "Remove Asset" at bounding box center [621, 300] width 74 height 9
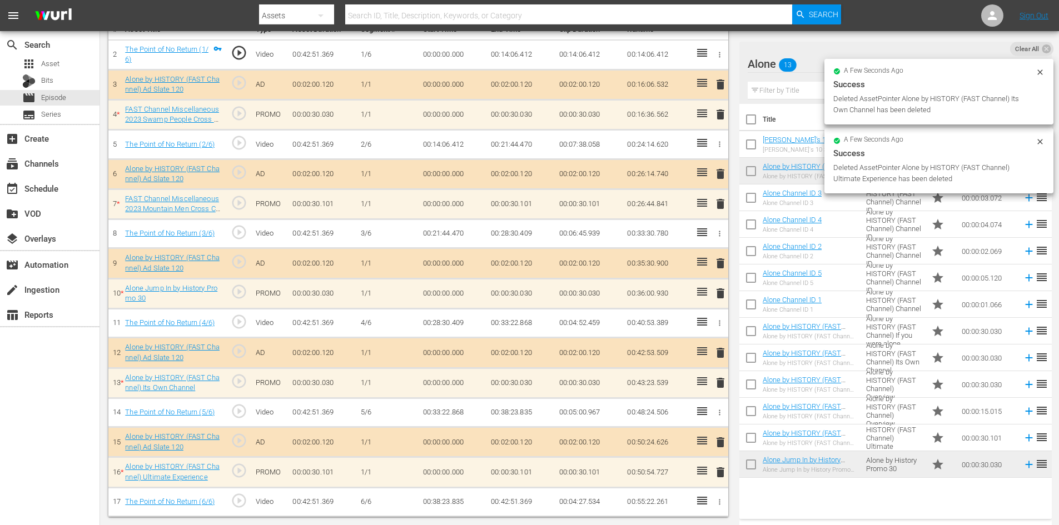
click at [726, 297] on span "delete" at bounding box center [720, 293] width 13 height 13
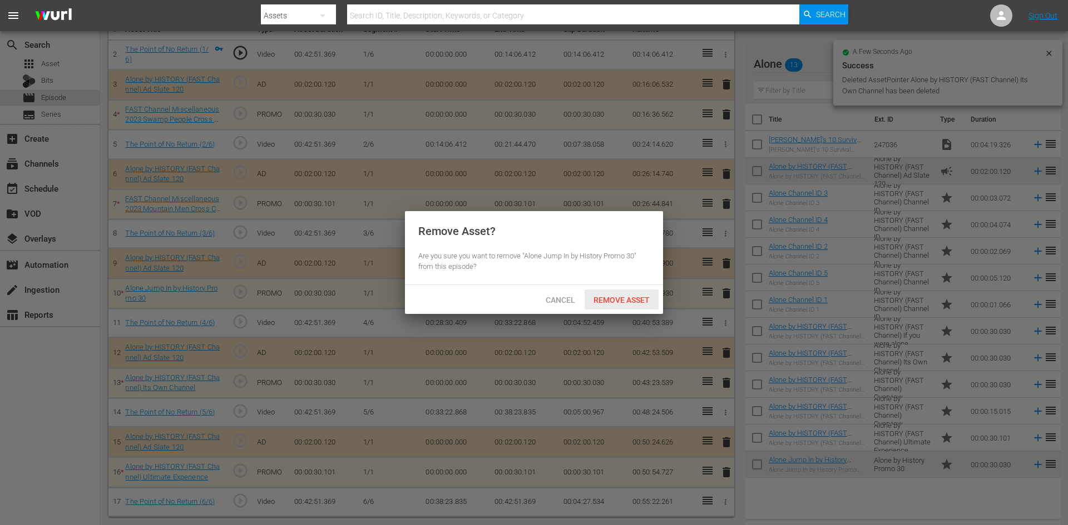
click at [606, 298] on span "Remove Asset" at bounding box center [621, 300] width 74 height 9
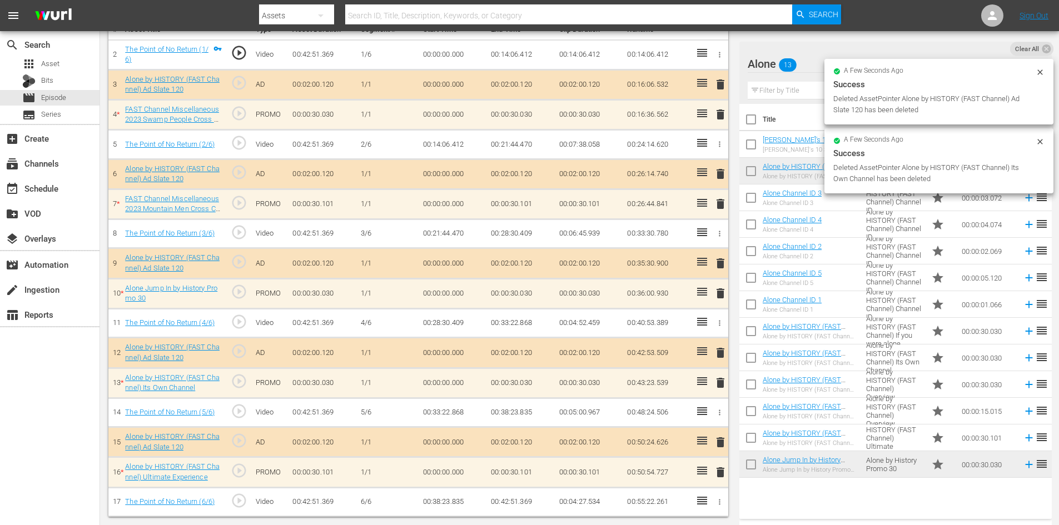
scroll to position [290, 0]
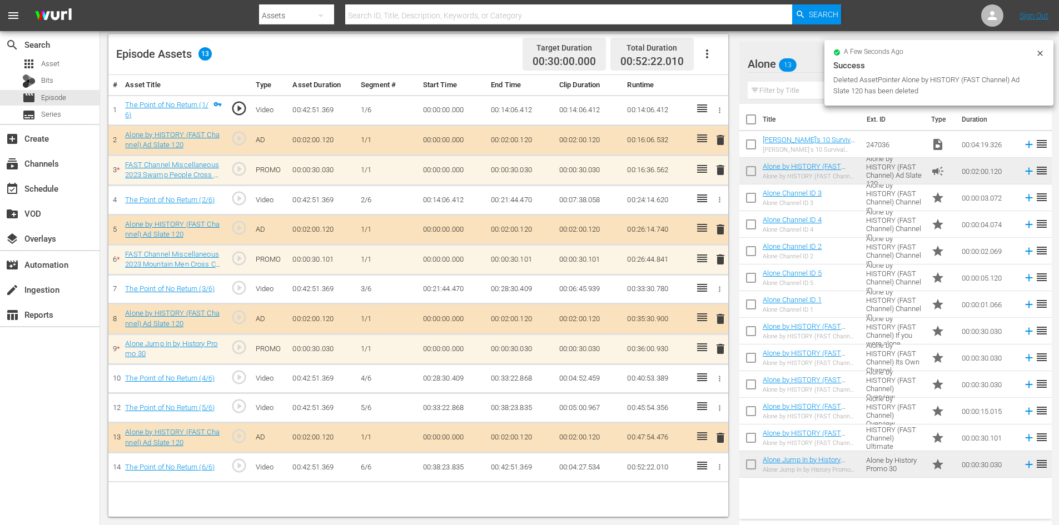
click at [718, 258] on span "delete" at bounding box center [720, 259] width 13 height 13
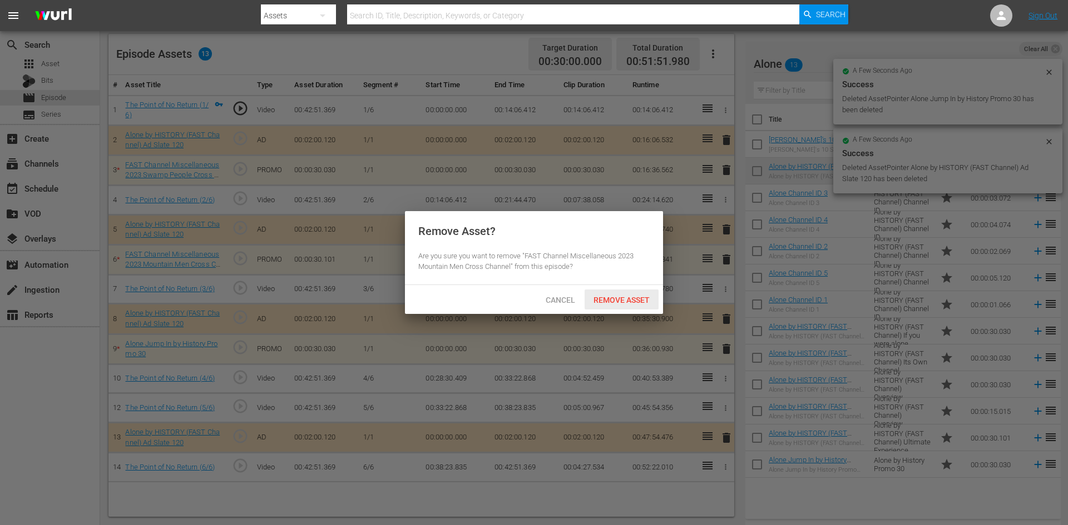
click at [604, 296] on span "Remove Asset" at bounding box center [621, 300] width 74 height 9
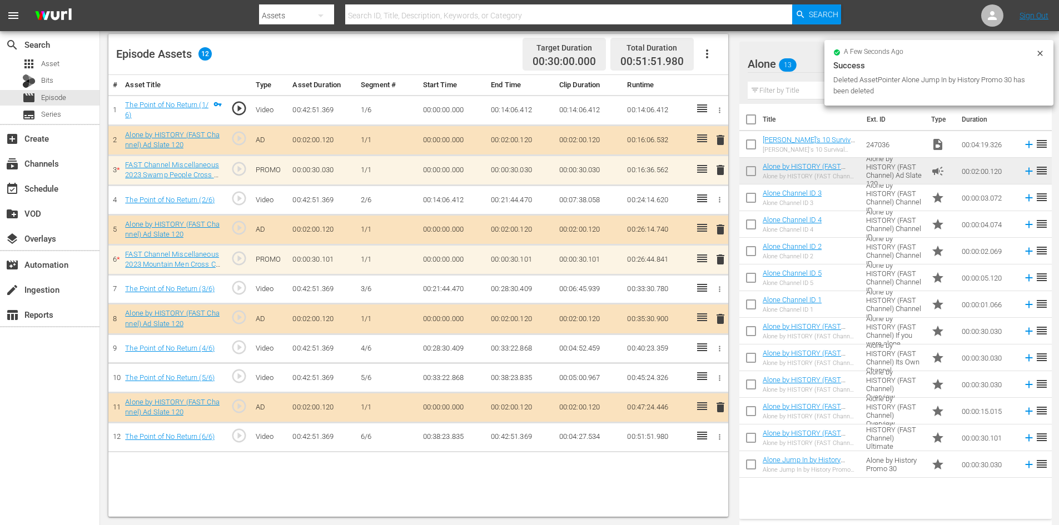
click at [728, 165] on td "delete" at bounding box center [718, 170] width 18 height 30
click at [721, 168] on span "delete" at bounding box center [720, 169] width 13 height 13
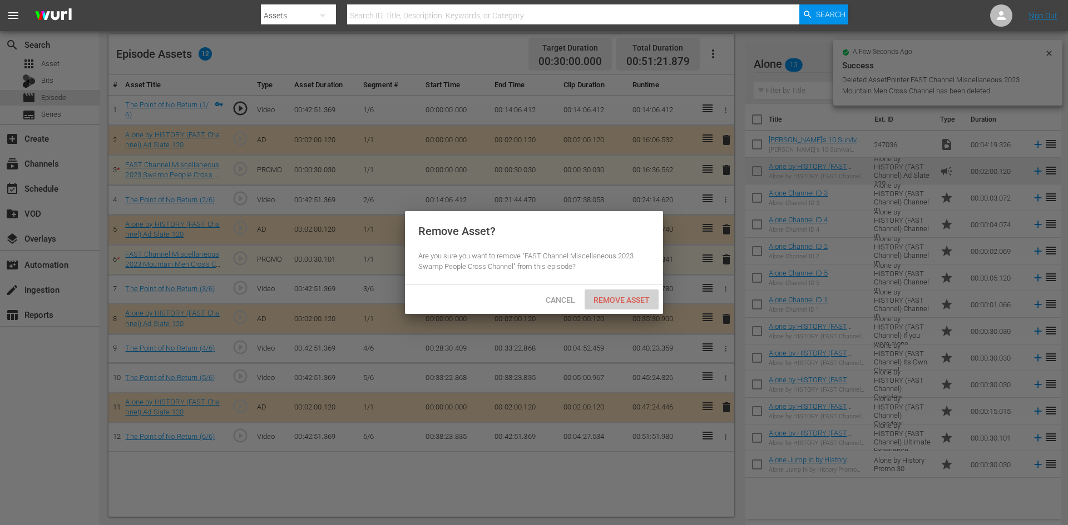
click at [603, 295] on div "Remove Asset" at bounding box center [621, 300] width 74 height 21
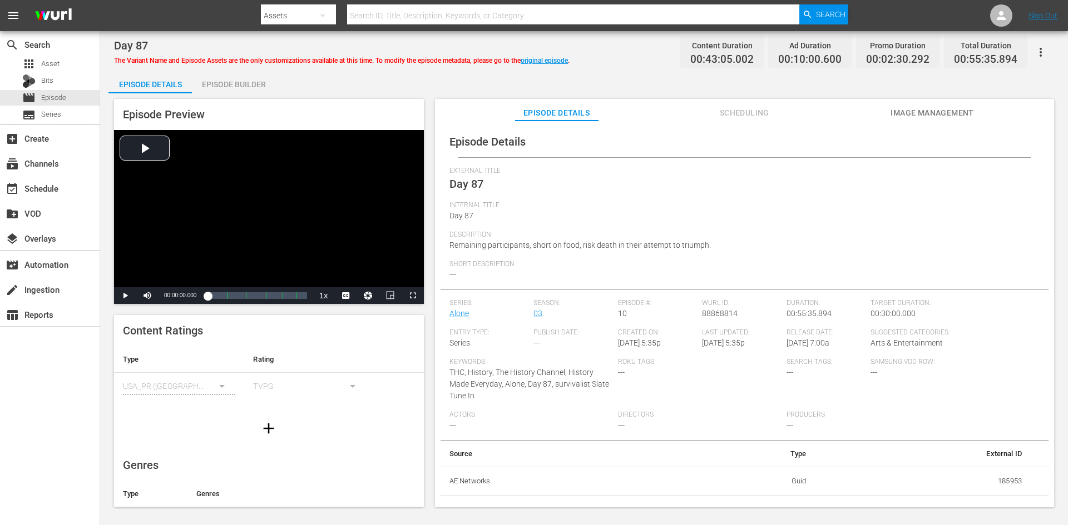
click at [238, 85] on div "Episode Builder" at bounding box center [233, 84] width 83 height 27
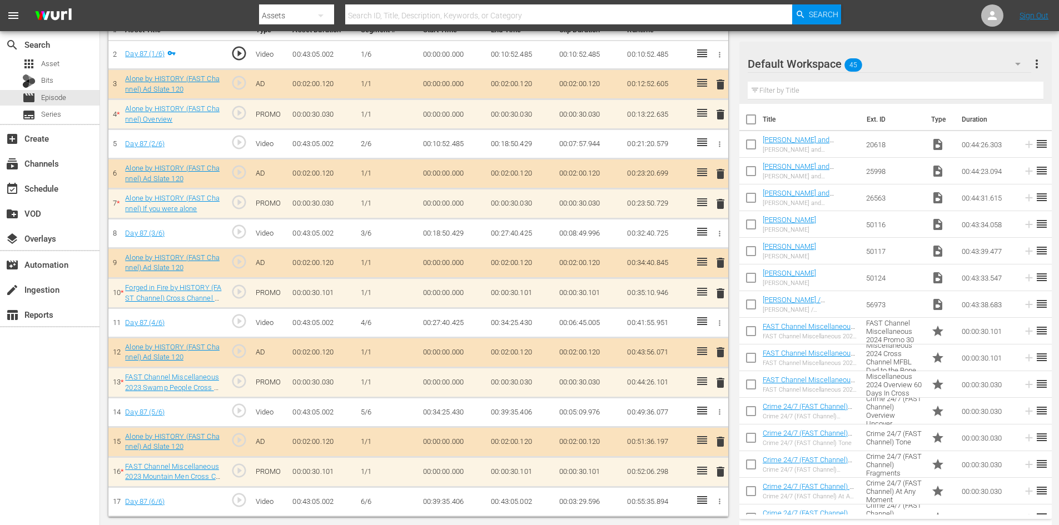
scroll to position [345, 0]
click at [984, 59] on div "Default Workspace 45" at bounding box center [890, 63] width 284 height 31
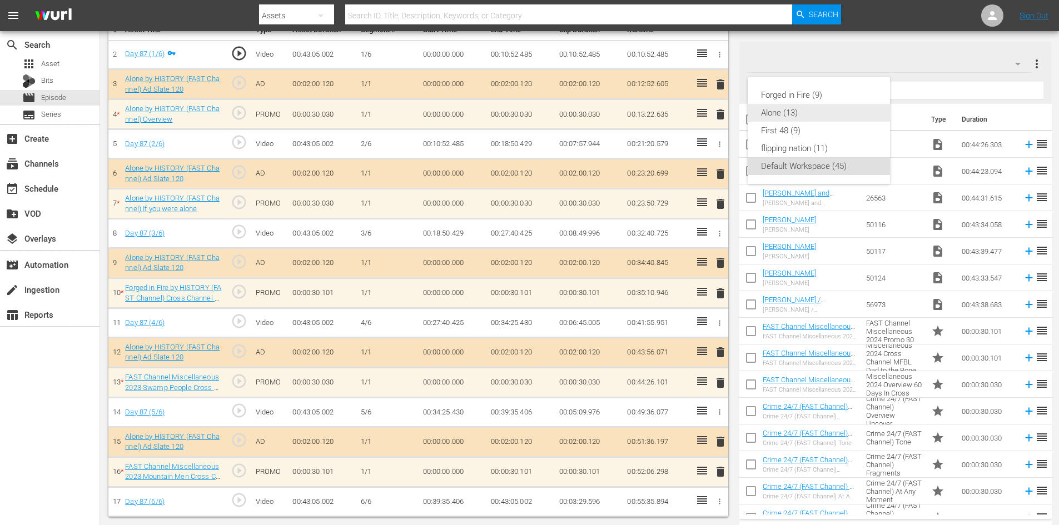
click at [791, 113] on div "Alone (13)" at bounding box center [819, 113] width 116 height 18
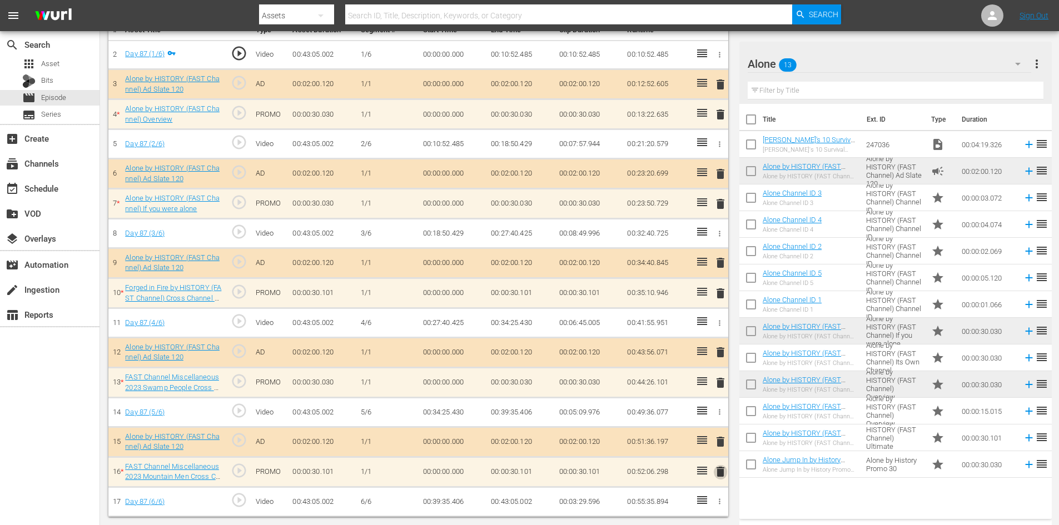
click at [722, 473] on span "delete" at bounding box center [720, 471] width 13 height 13
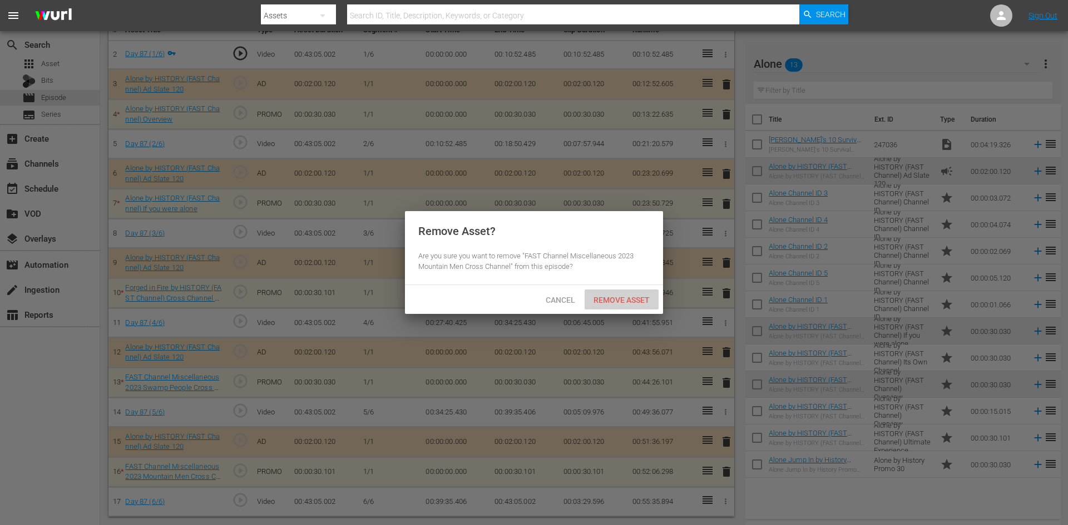
click at [629, 296] on span "Remove Asset" at bounding box center [621, 300] width 74 height 9
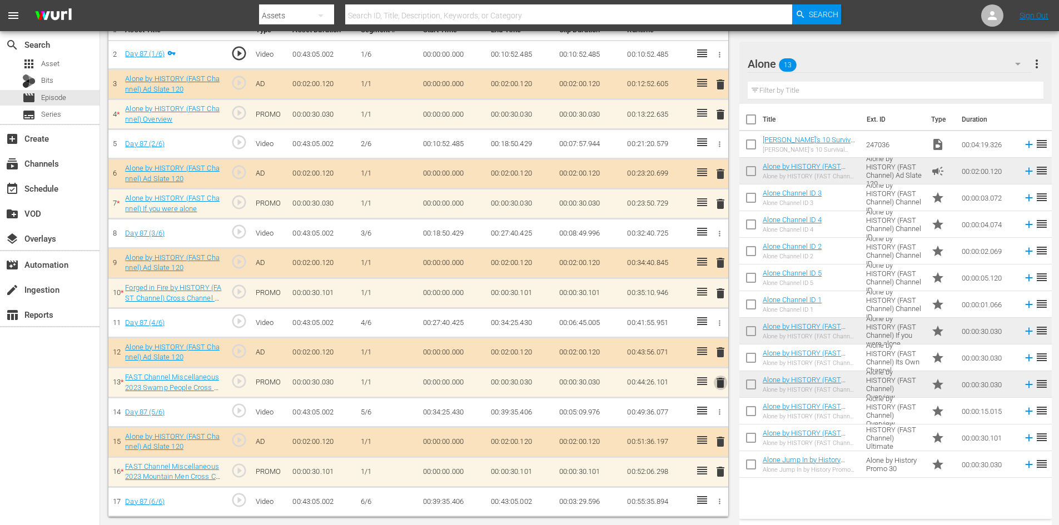
click at [722, 386] on span "delete" at bounding box center [720, 382] width 13 height 13
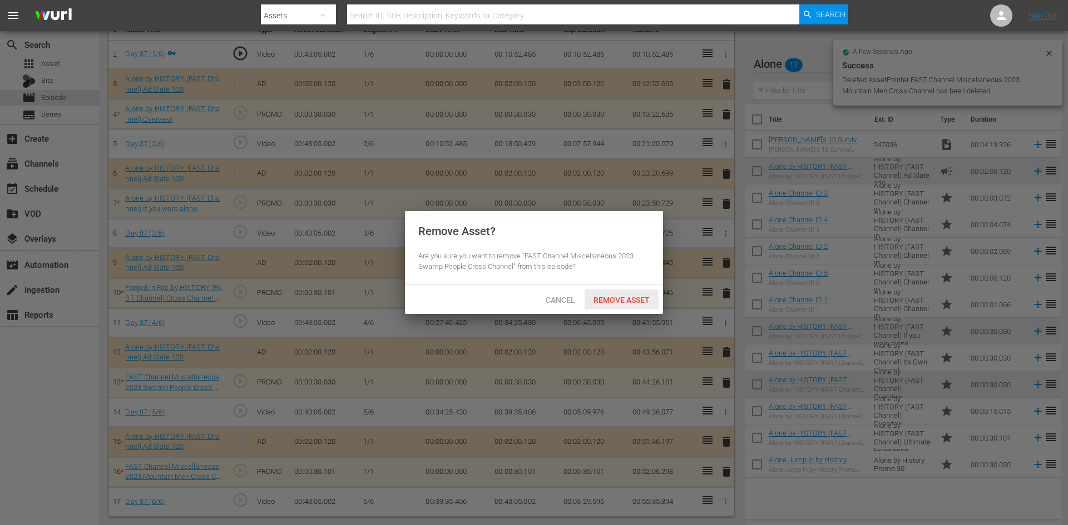
click at [610, 300] on span "Remove Asset" at bounding box center [621, 300] width 74 height 9
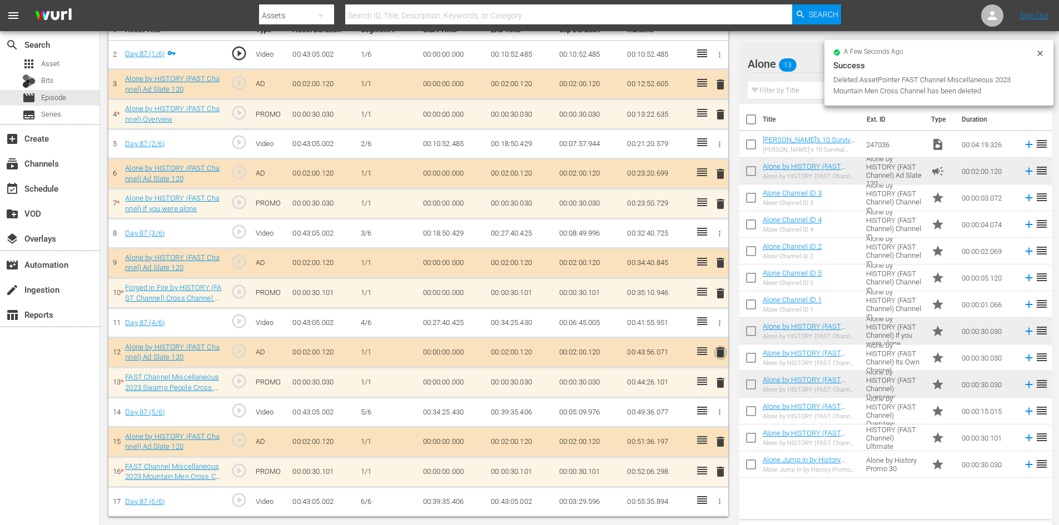
click at [719, 348] on span "delete" at bounding box center [720, 352] width 13 height 13
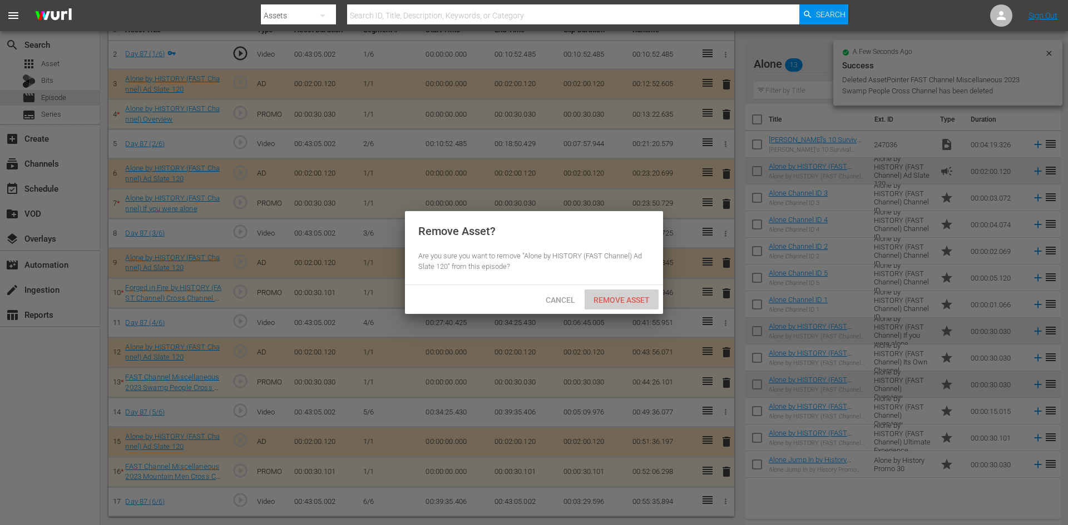
click at [632, 301] on span "Remove Asset" at bounding box center [621, 300] width 74 height 9
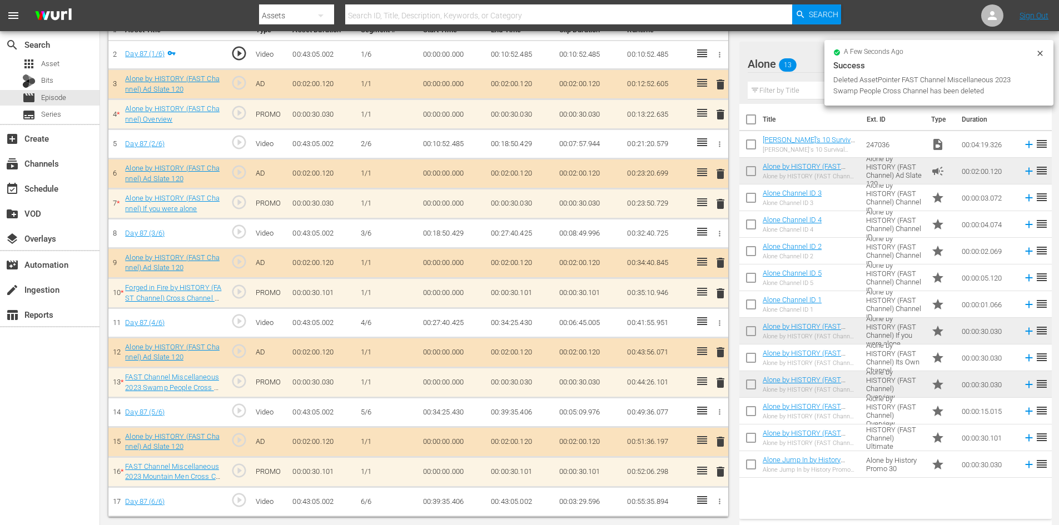
scroll to position [290, 0]
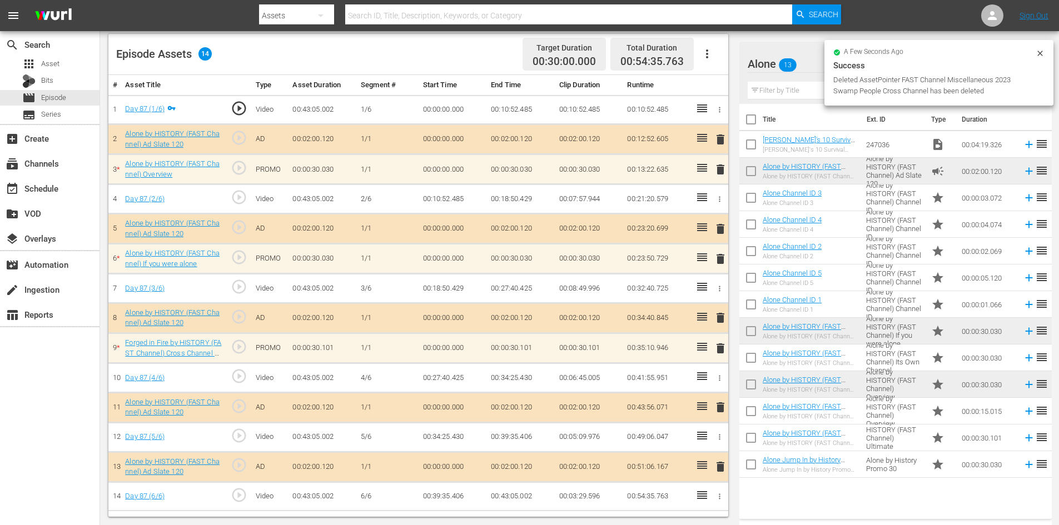
click at [717, 298] on td at bounding box center [718, 288] width 18 height 29
click at [722, 349] on span "delete" at bounding box center [720, 348] width 13 height 13
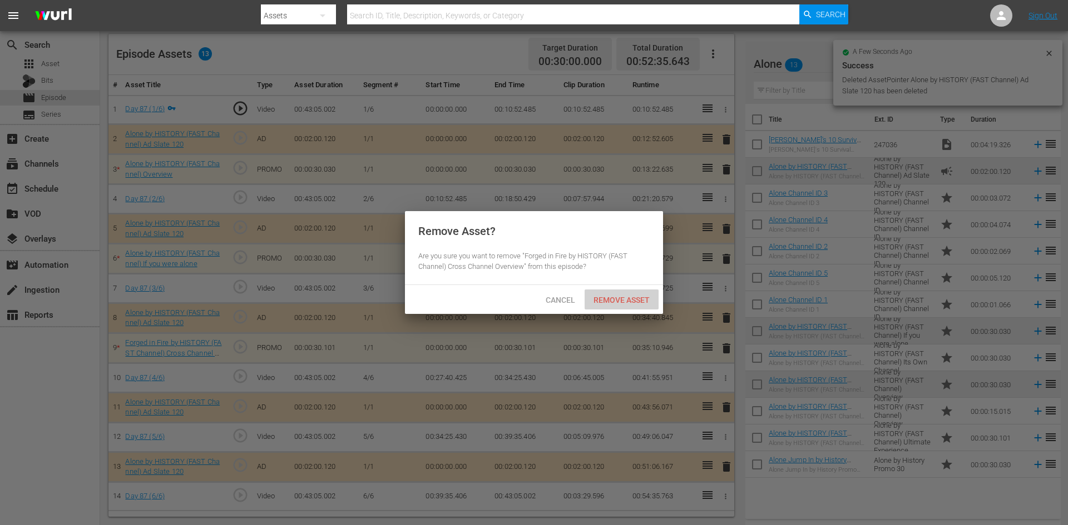
click at [637, 300] on span "Remove Asset" at bounding box center [621, 300] width 74 height 9
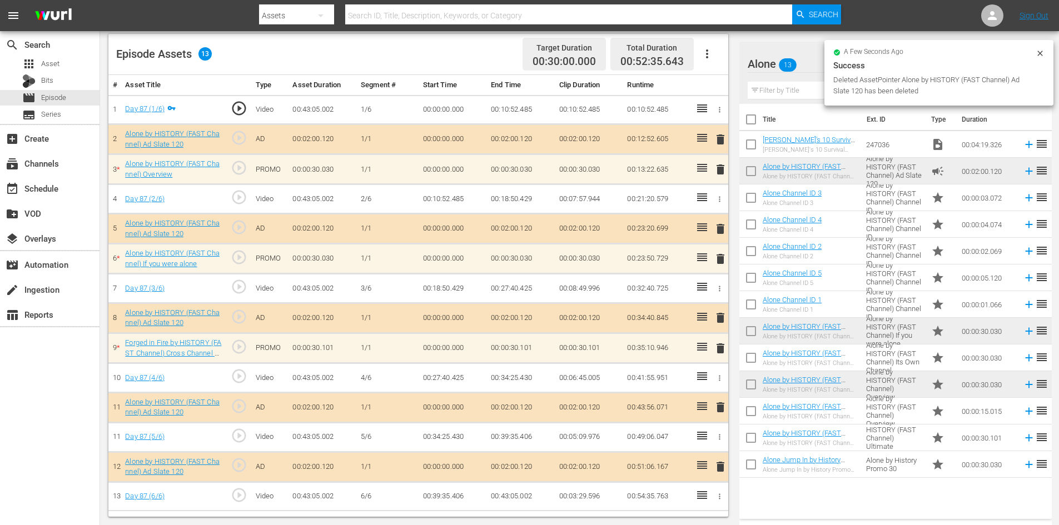
click at [723, 259] on span "delete" at bounding box center [720, 258] width 13 height 13
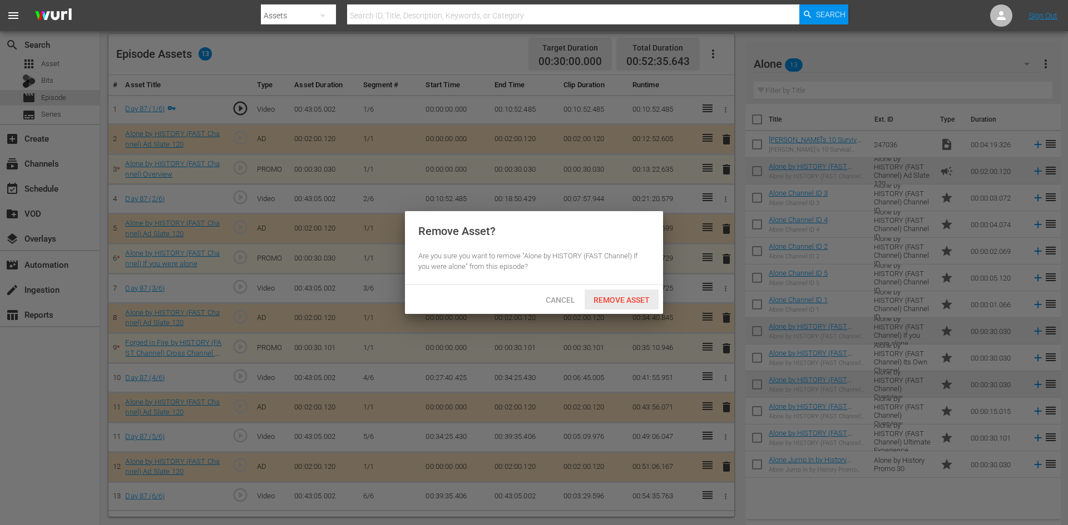
click at [614, 296] on span "Remove Asset" at bounding box center [621, 300] width 74 height 9
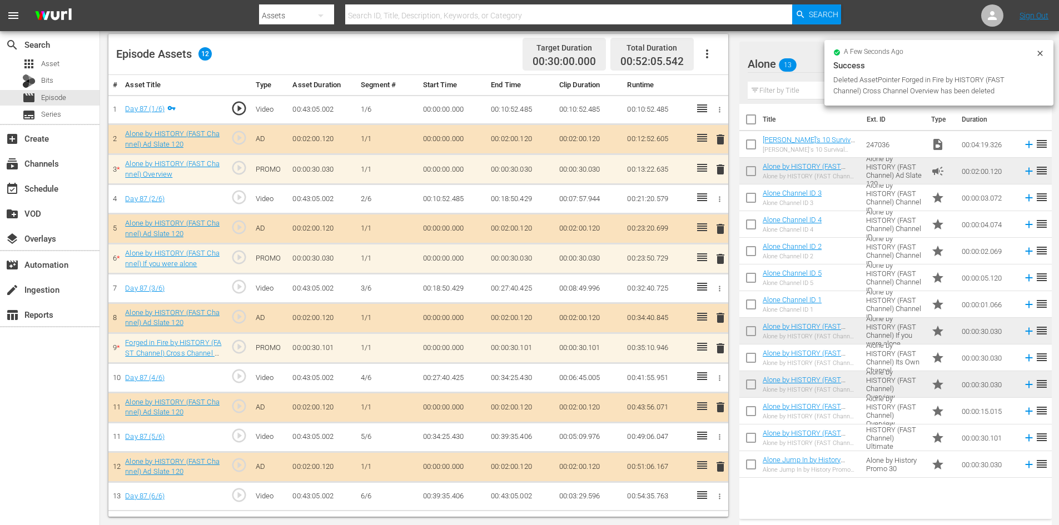
click at [723, 171] on span "delete" at bounding box center [720, 169] width 13 height 13
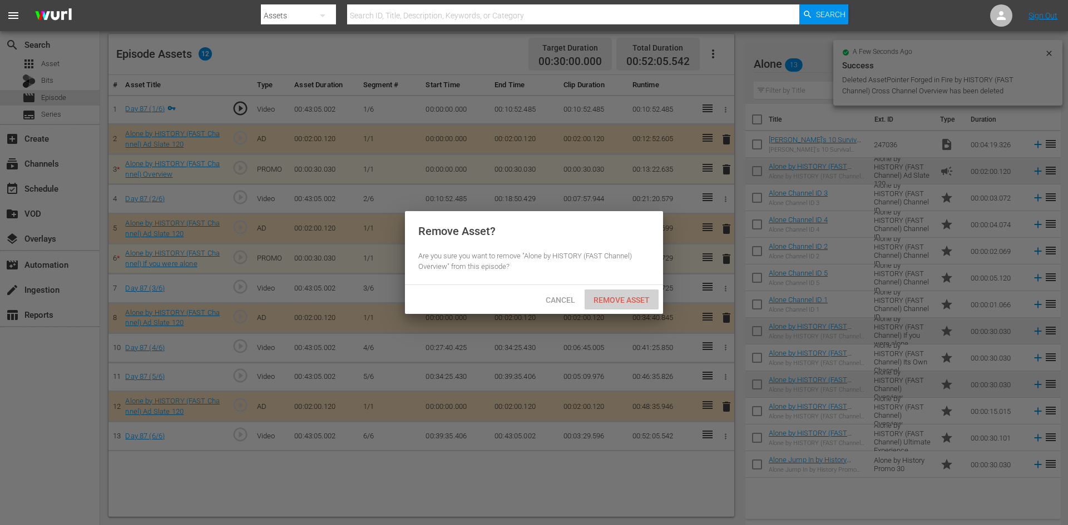
click at [623, 303] on span "Remove Asset" at bounding box center [621, 300] width 74 height 9
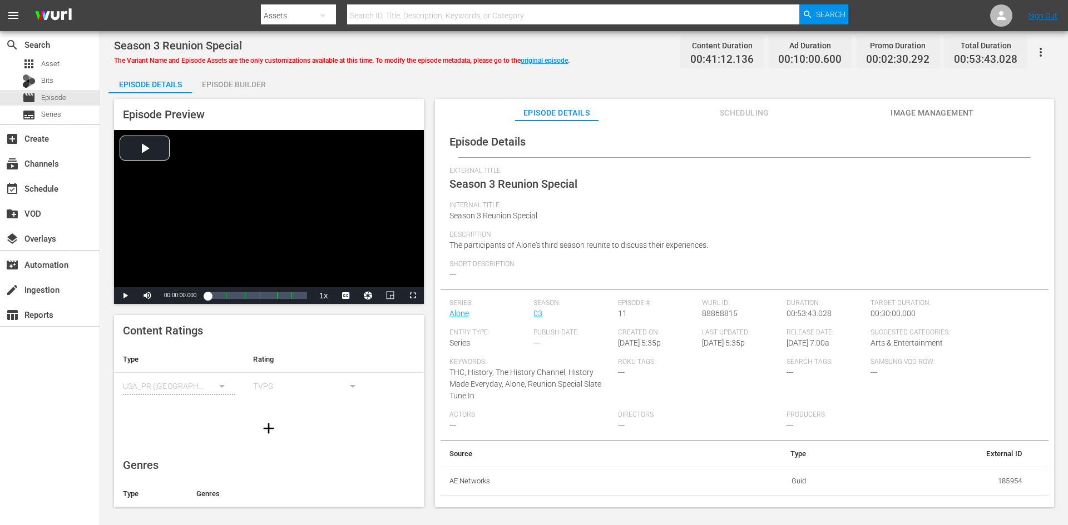
click at [233, 81] on div "Episode Builder" at bounding box center [233, 84] width 83 height 27
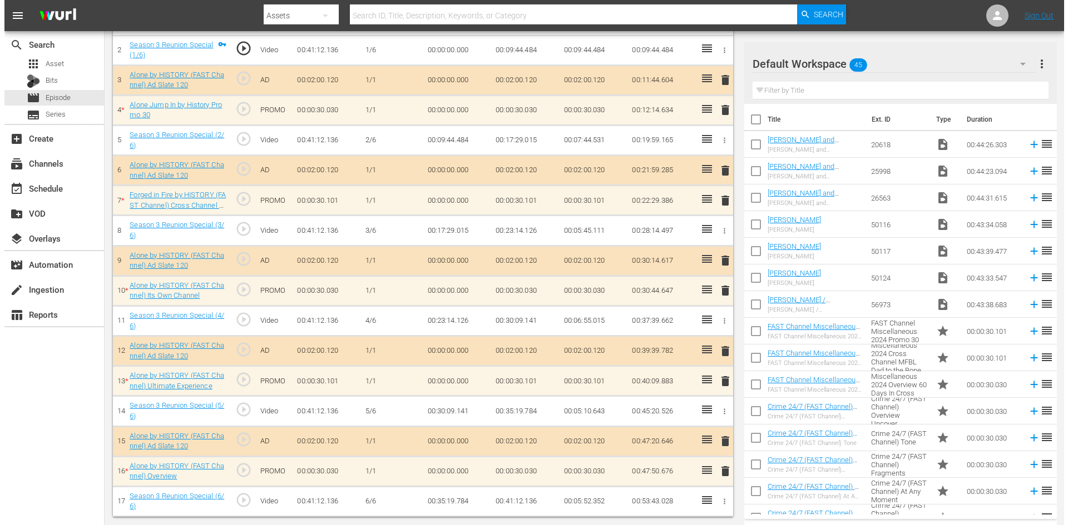
scroll to position [350, 0]
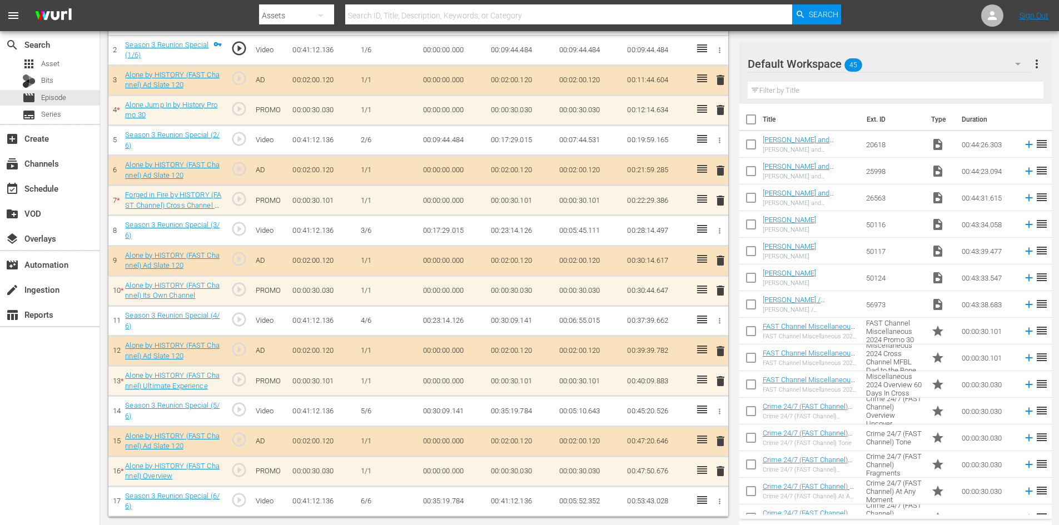
click at [977, 66] on div "Default Workspace 45" at bounding box center [890, 63] width 284 height 31
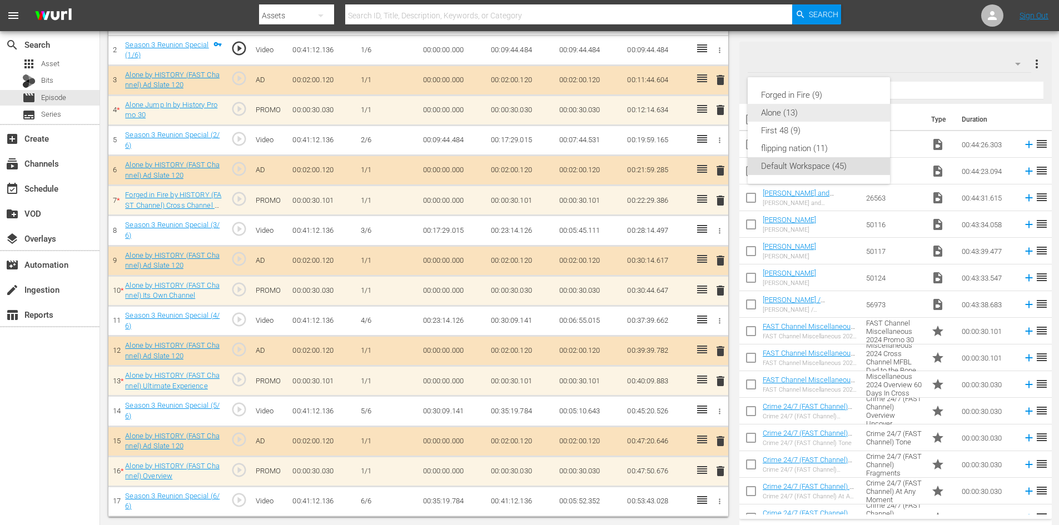
click at [779, 112] on div "Alone (13)" at bounding box center [819, 113] width 116 height 18
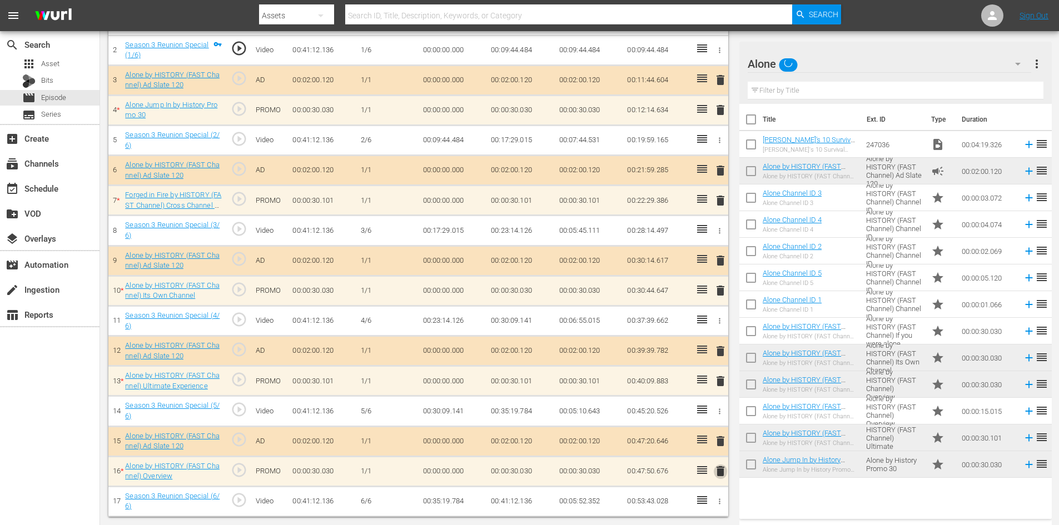
click at [714, 471] on span "delete" at bounding box center [720, 471] width 13 height 13
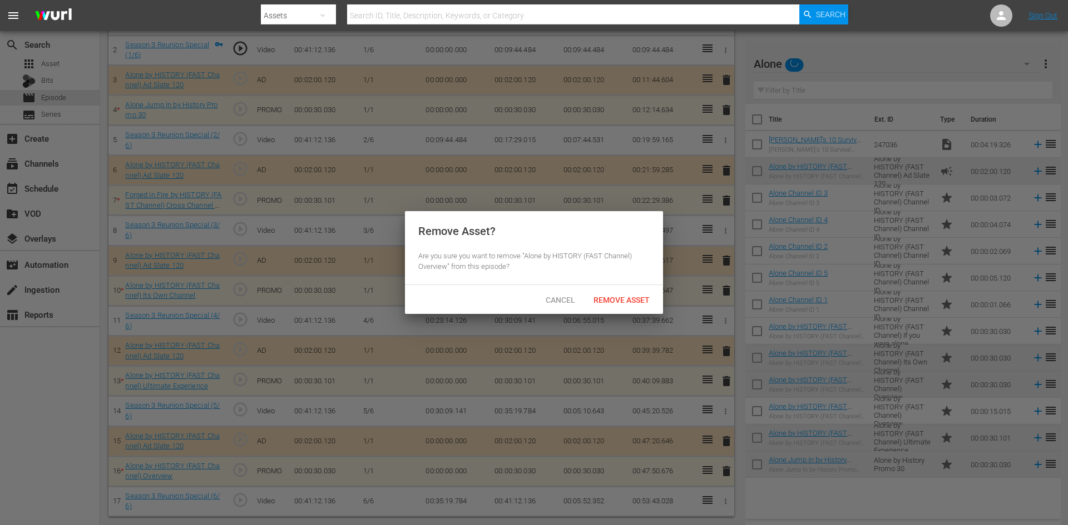
click at [627, 287] on div "Cancel Remove Asset" at bounding box center [534, 299] width 258 height 29
click at [627, 297] on span "Remove Asset" at bounding box center [621, 300] width 74 height 9
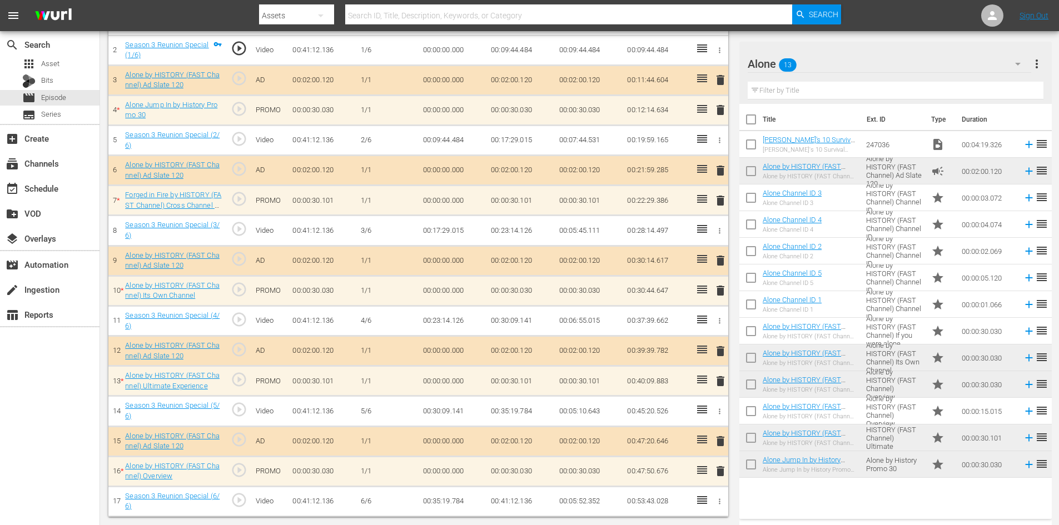
click at [721, 386] on span "delete" at bounding box center [720, 381] width 13 height 13
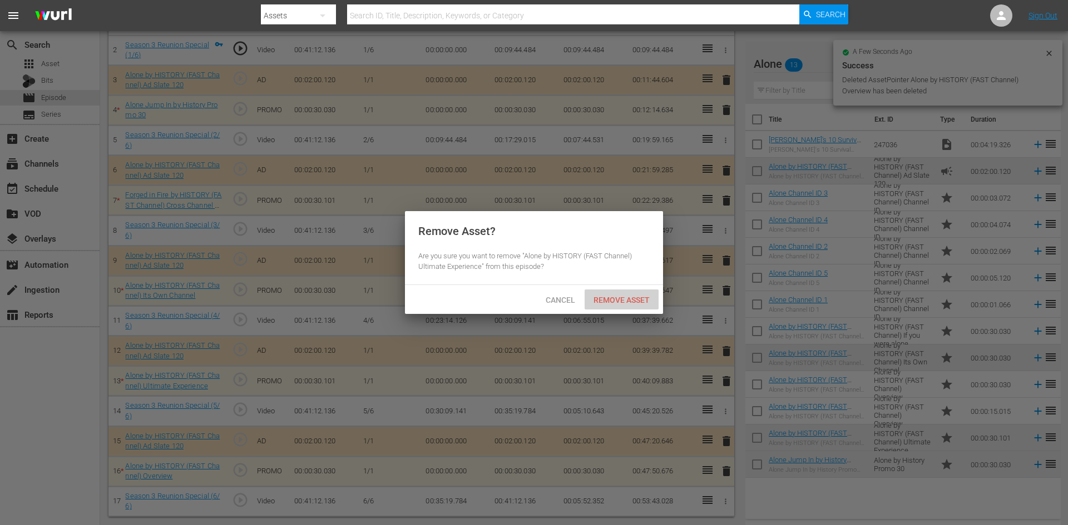
click at [644, 301] on span "Remove Asset" at bounding box center [621, 300] width 74 height 9
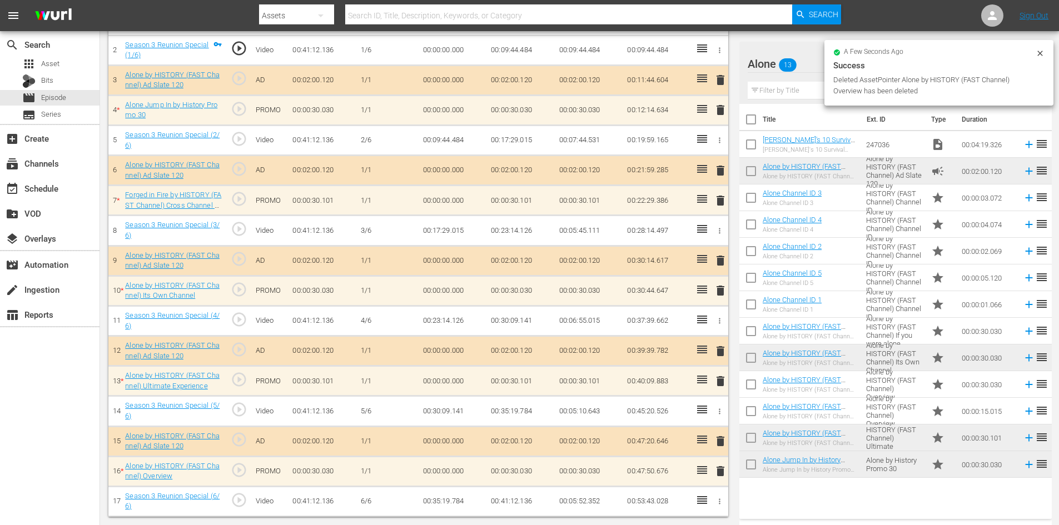
click at [727, 353] on span "delete" at bounding box center [720, 351] width 13 height 13
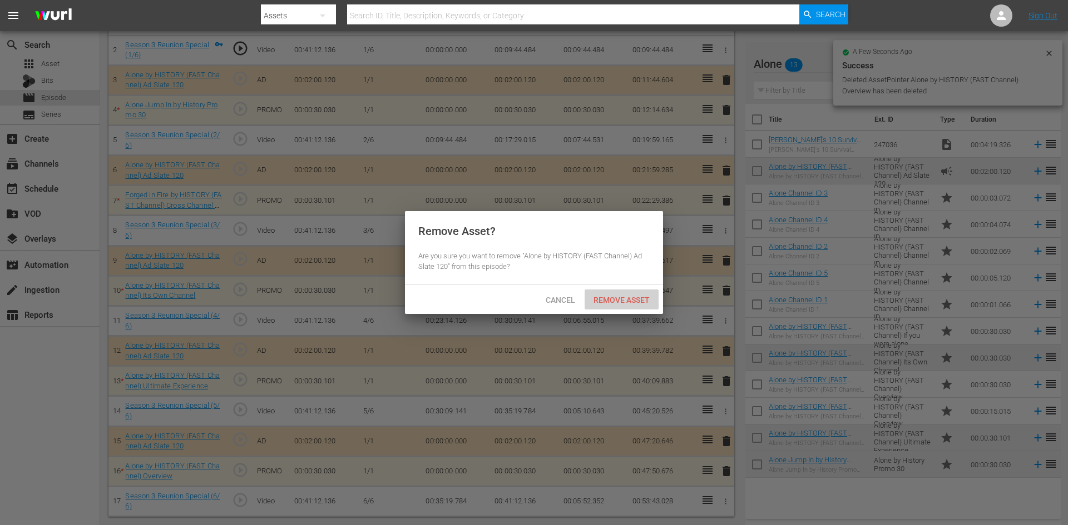
click at [619, 296] on span "Remove Asset" at bounding box center [621, 300] width 74 height 9
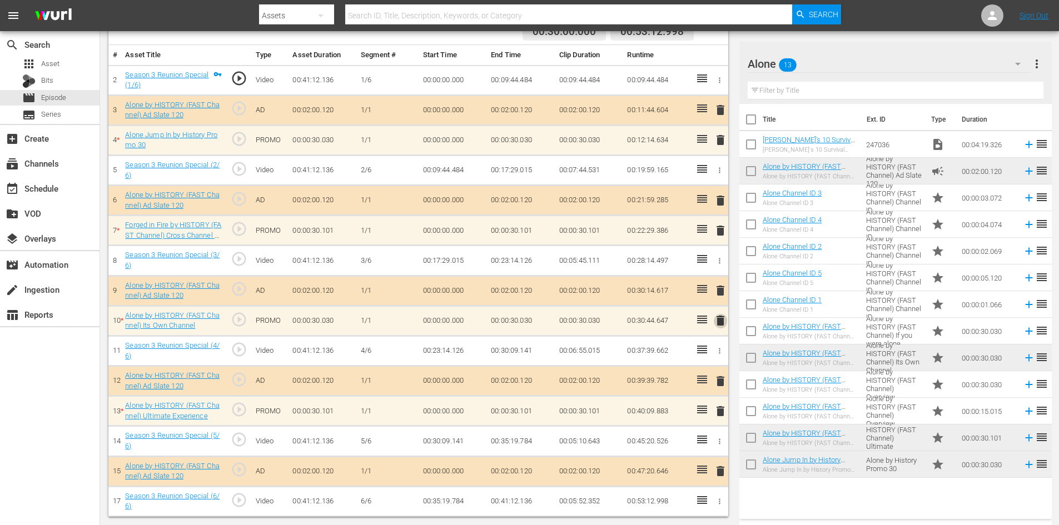
click at [714, 319] on span "delete" at bounding box center [720, 320] width 13 height 13
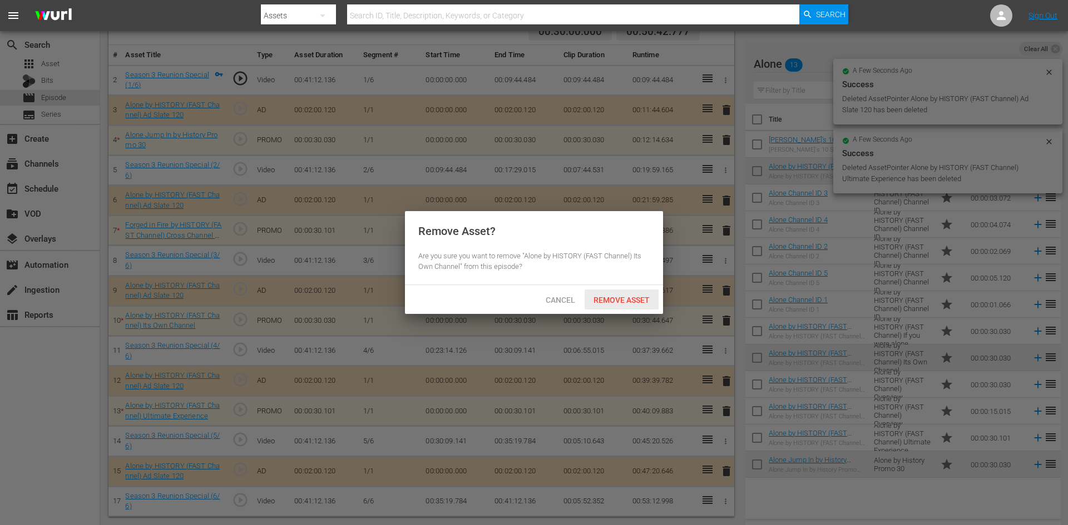
click at [624, 300] on span "Remove Asset" at bounding box center [621, 300] width 74 height 9
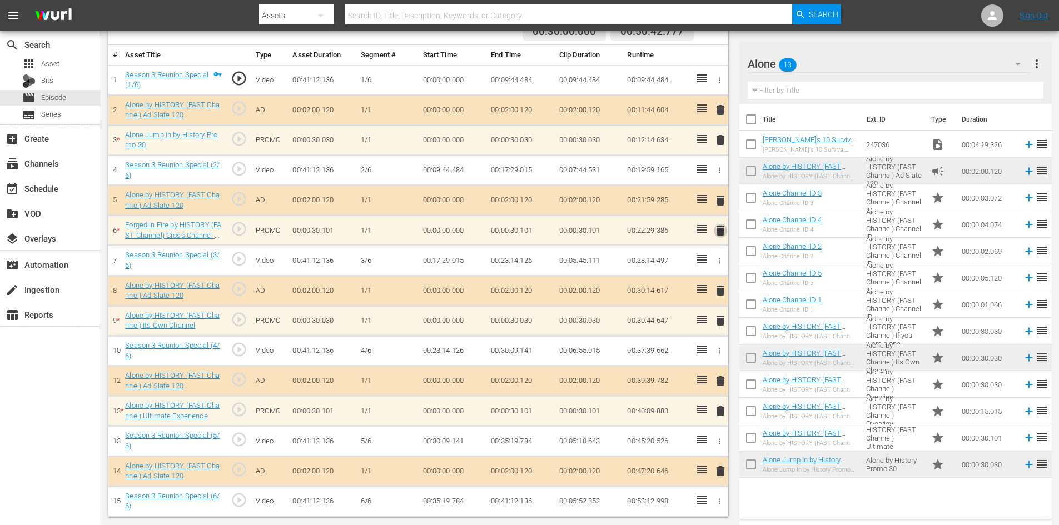
click at [722, 231] on span "delete" at bounding box center [720, 230] width 13 height 13
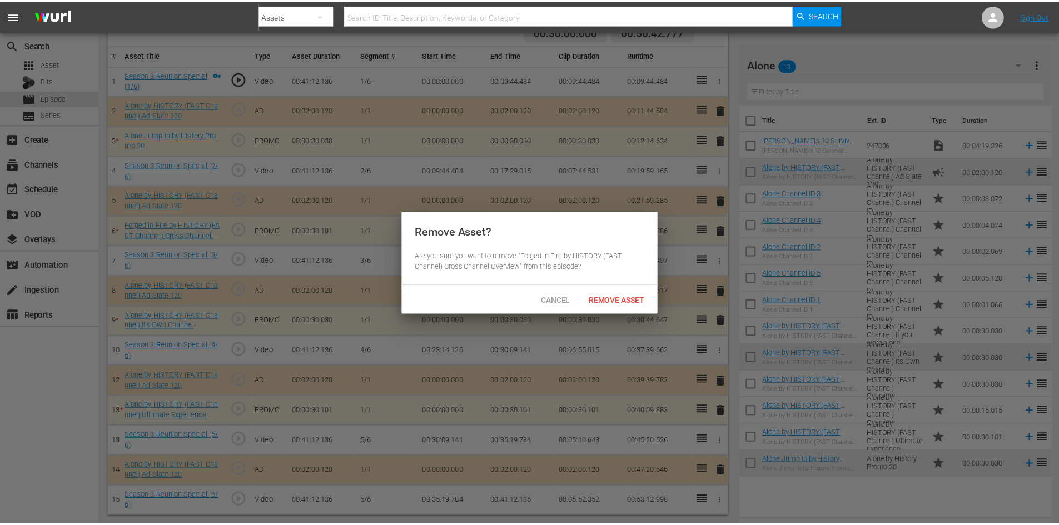
scroll to position [290, 0]
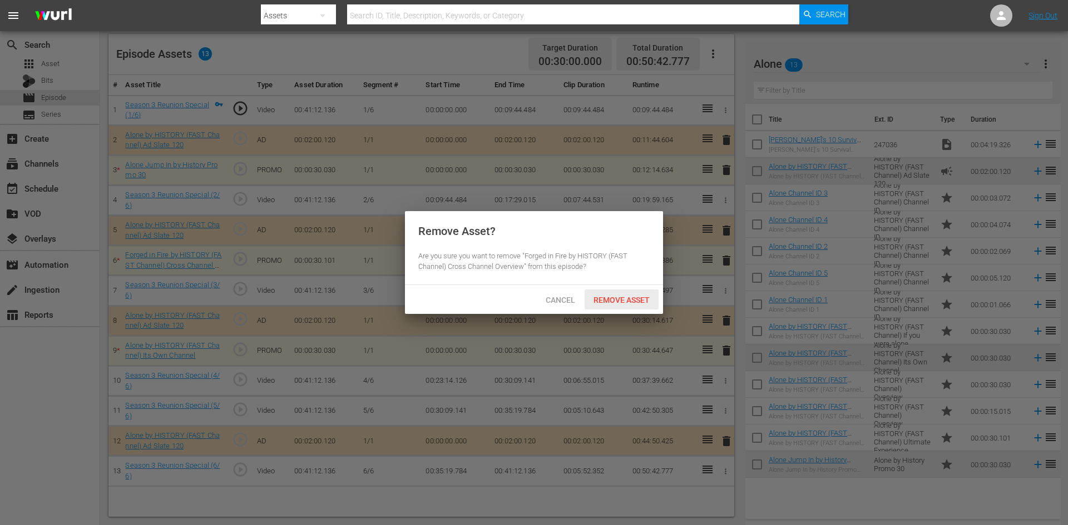
click at [610, 296] on span "Remove Asset" at bounding box center [621, 300] width 74 height 9
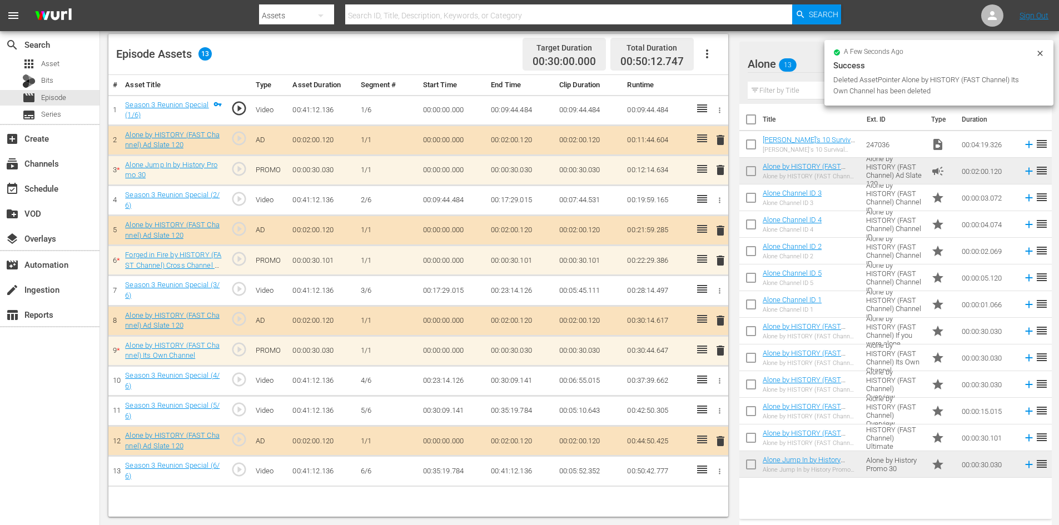
click at [719, 175] on span "delete" at bounding box center [720, 169] width 13 height 13
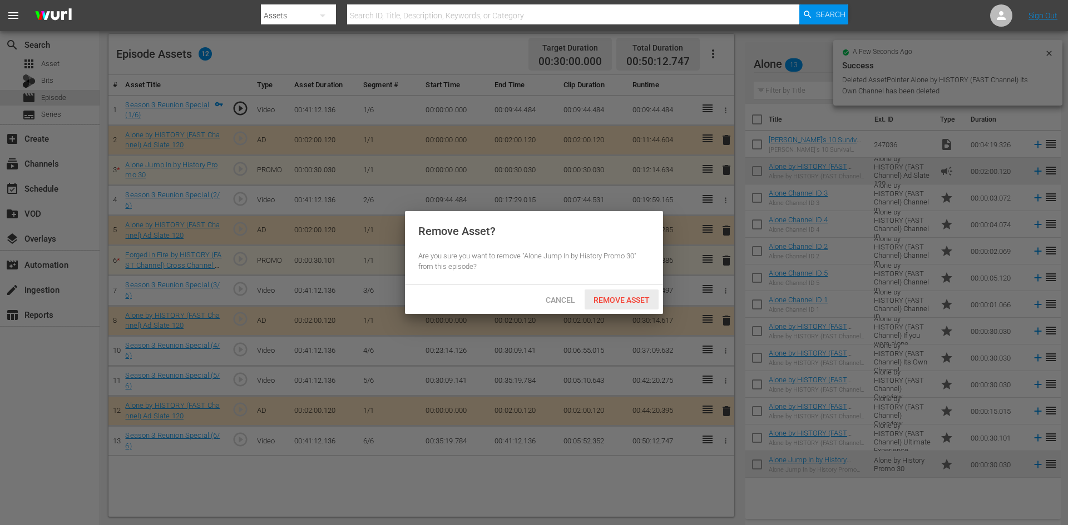
click at [617, 298] on span "Remove Asset" at bounding box center [621, 300] width 74 height 9
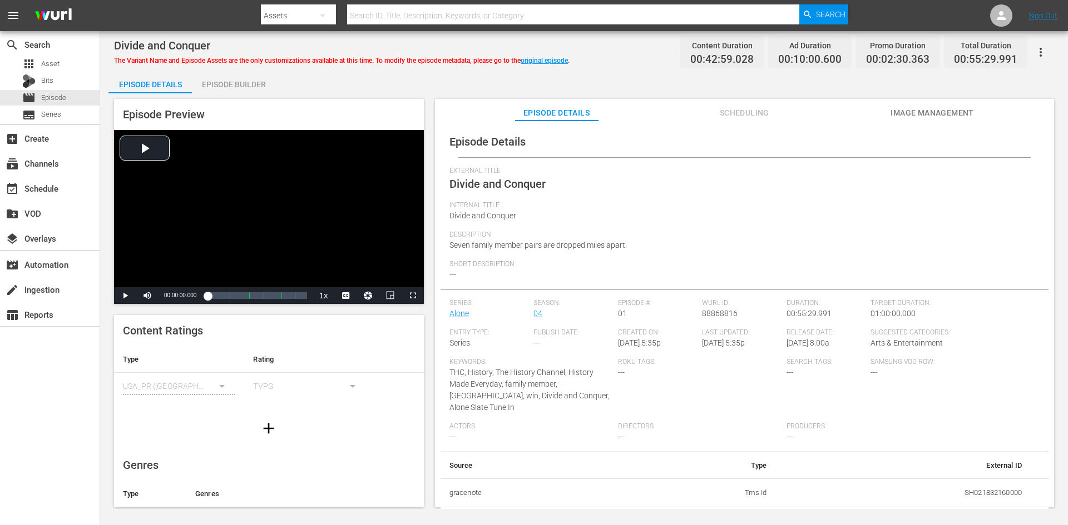
click at [226, 78] on div "Episode Builder" at bounding box center [233, 84] width 83 height 27
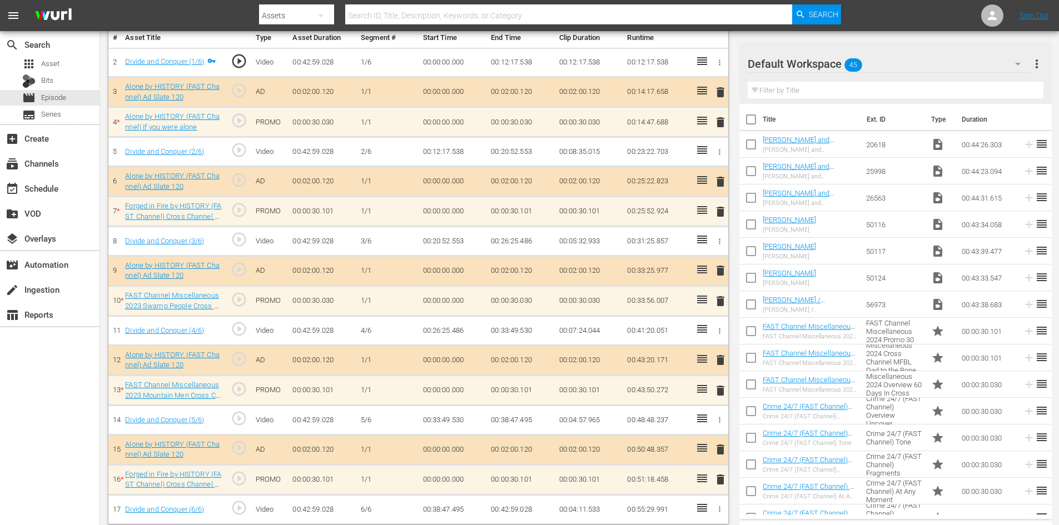
scroll to position [347, 0]
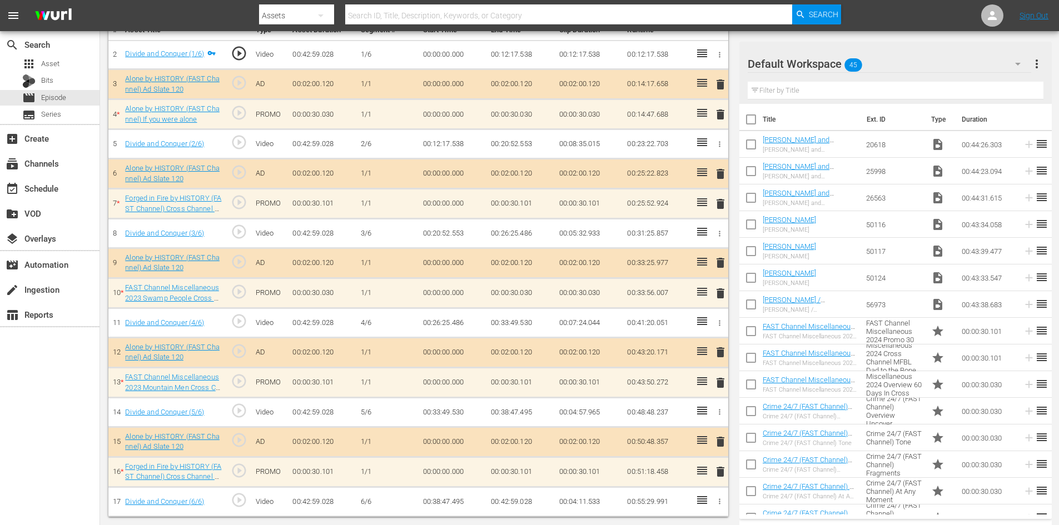
click at [976, 62] on div "Default Workspace 45" at bounding box center [890, 63] width 284 height 31
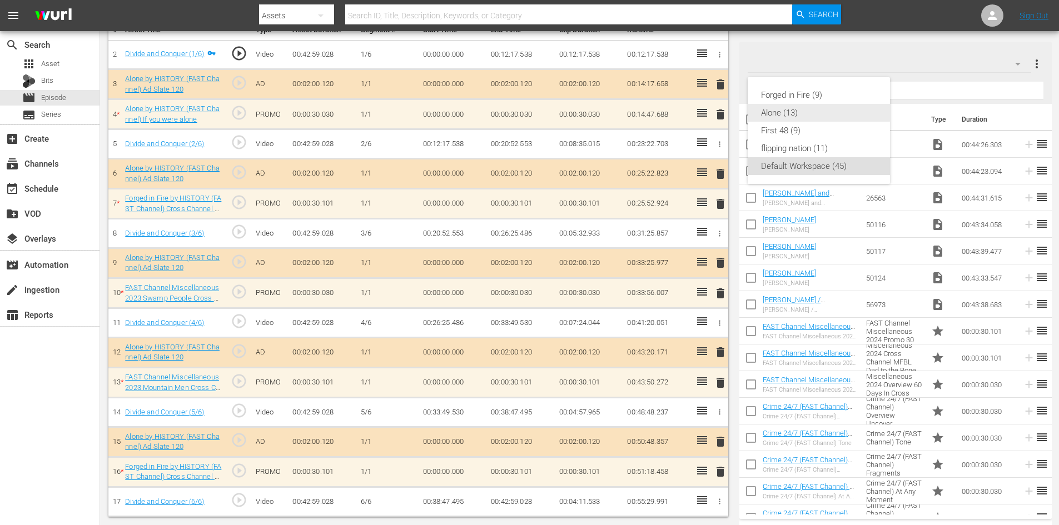
click at [781, 114] on div "Alone (13)" at bounding box center [819, 113] width 116 height 18
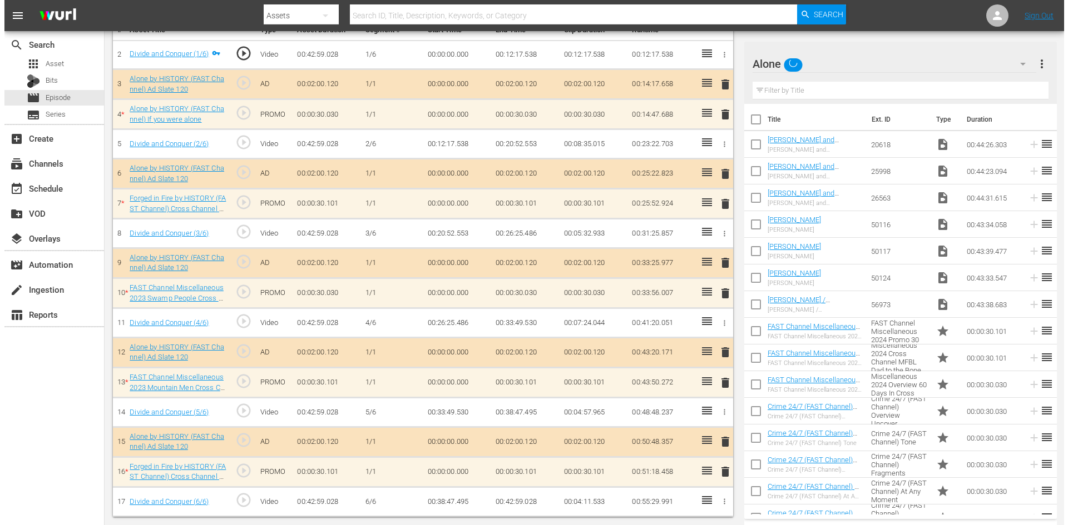
scroll to position [345, 0]
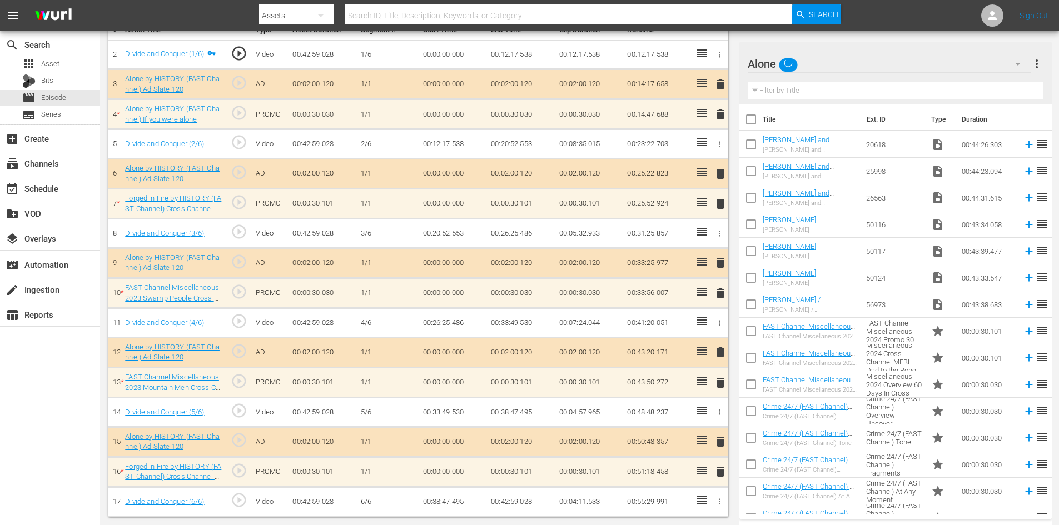
click at [721, 478] on span "delete" at bounding box center [720, 471] width 13 height 13
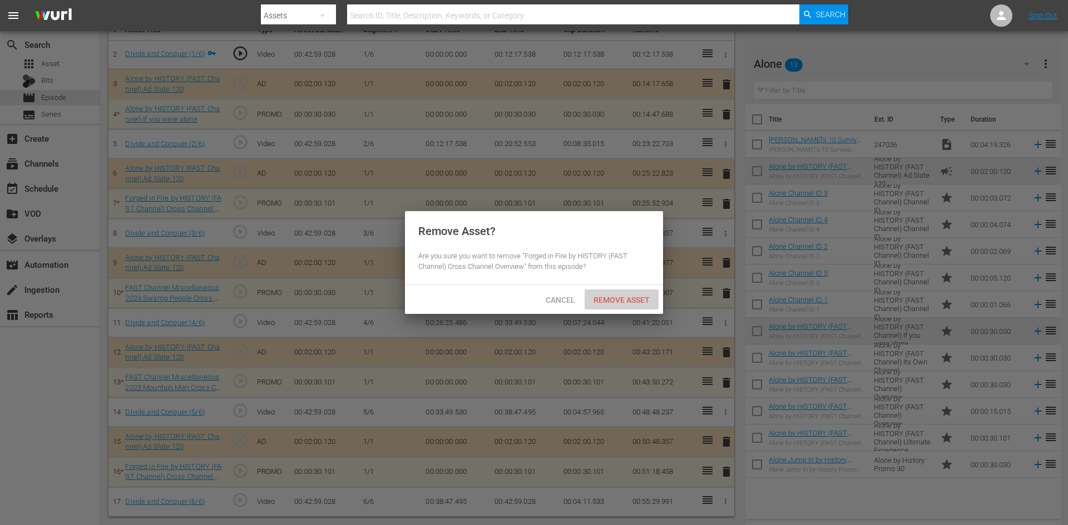
click at [631, 302] on span "Remove Asset" at bounding box center [621, 300] width 74 height 9
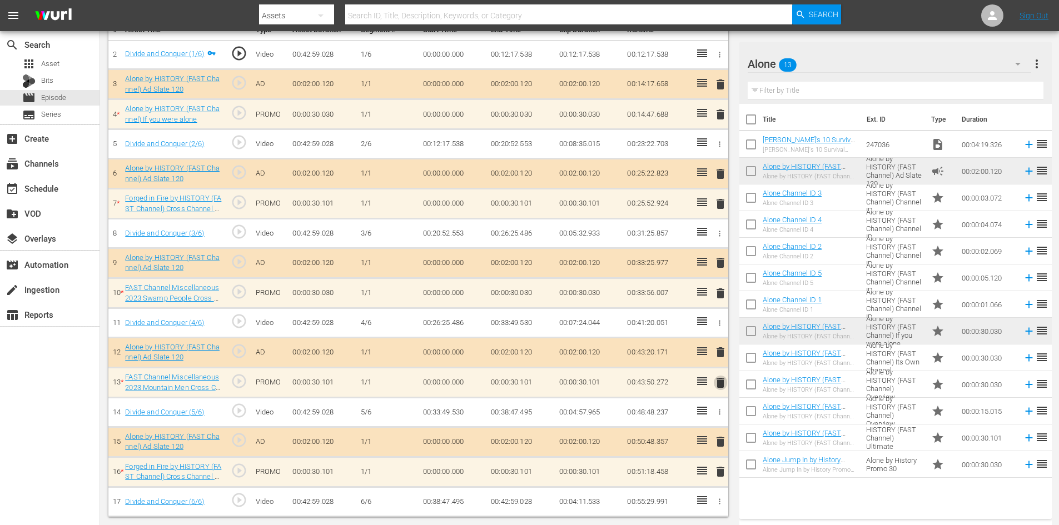
click at [721, 376] on button "delete" at bounding box center [720, 383] width 13 height 16
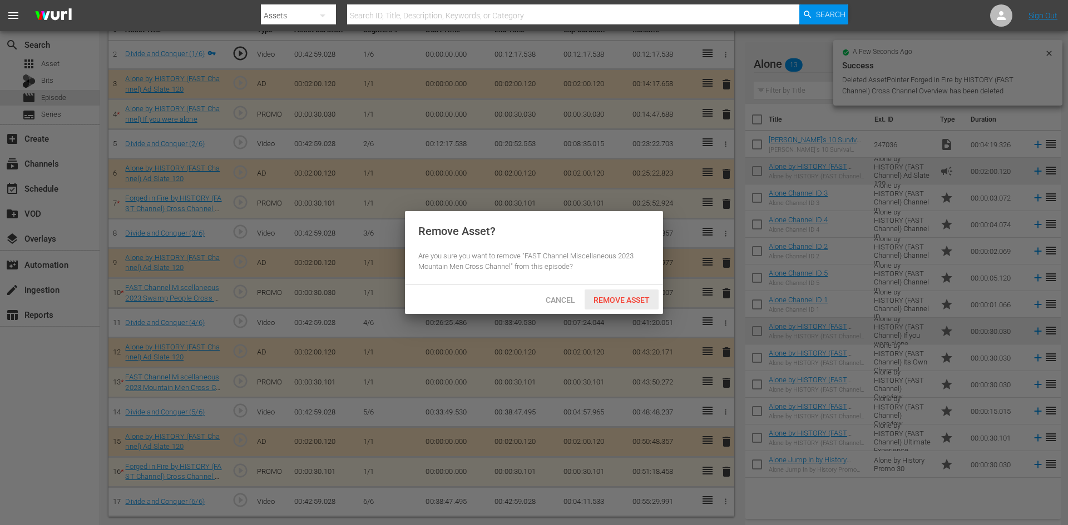
click at [642, 296] on span "Remove Asset" at bounding box center [621, 300] width 74 height 9
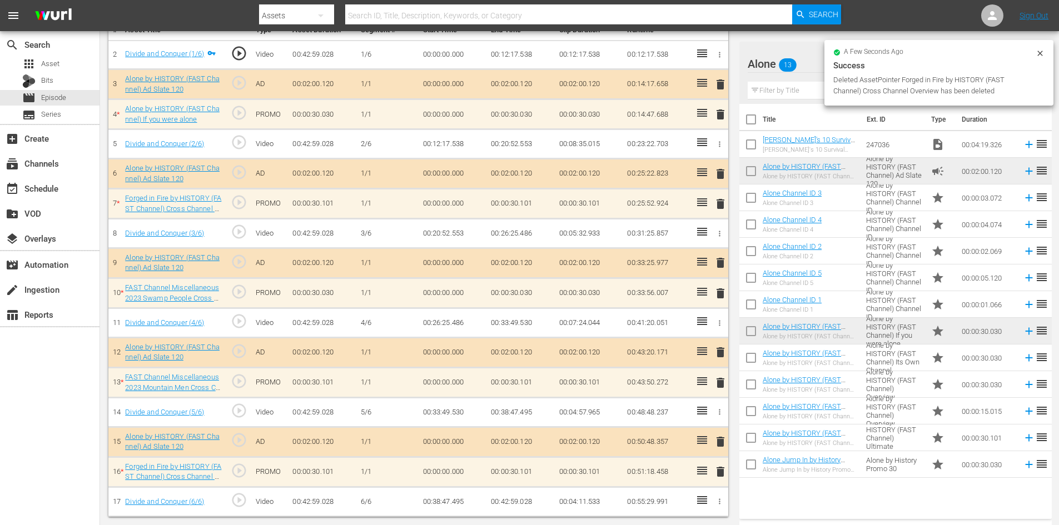
click at [725, 350] on span "delete" at bounding box center [720, 352] width 13 height 13
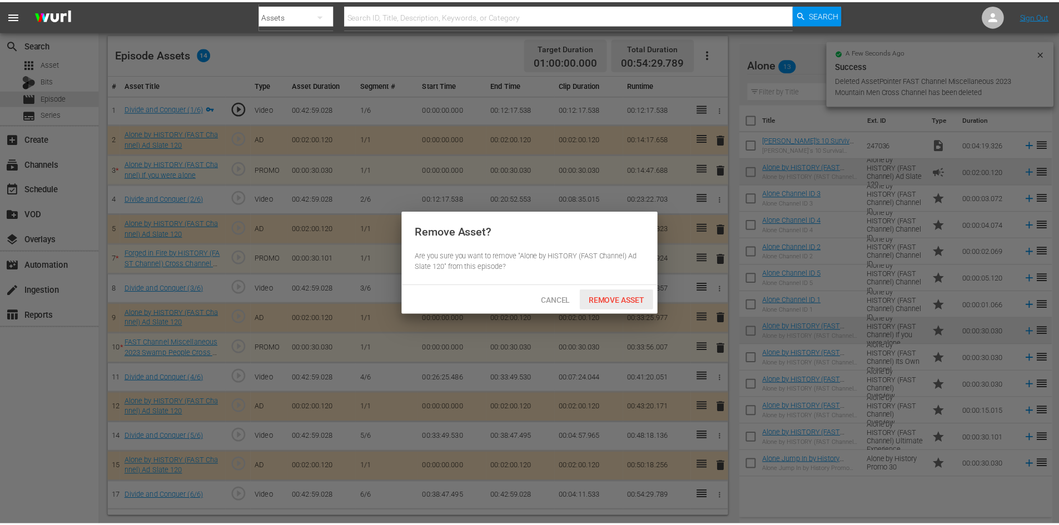
scroll to position [290, 0]
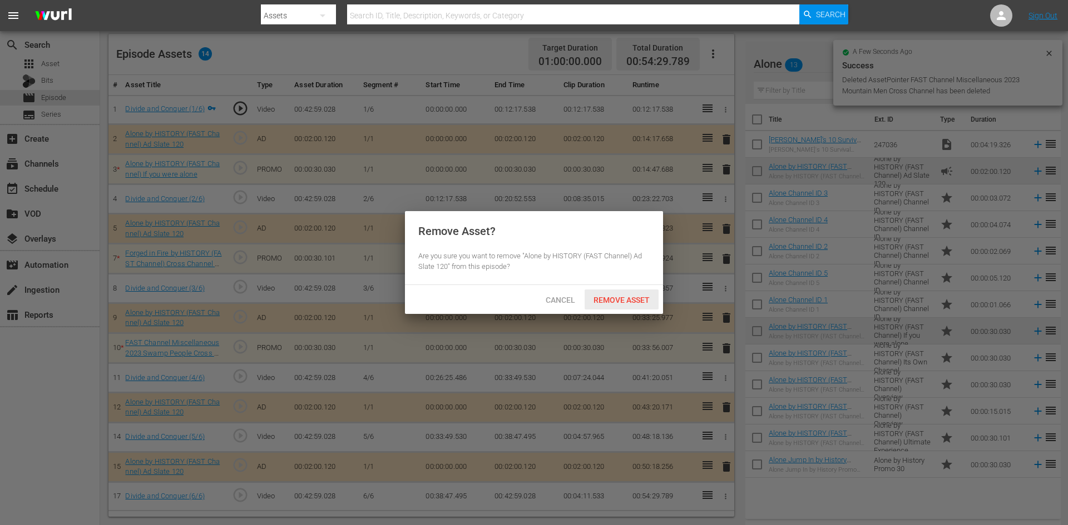
click at [619, 300] on span "Remove Asset" at bounding box center [621, 300] width 74 height 9
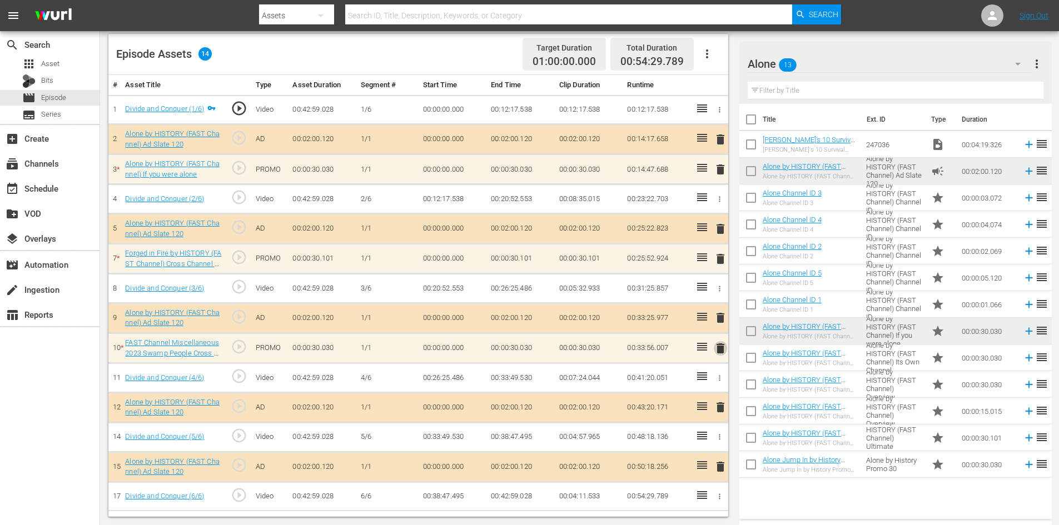
click at [718, 351] on span "delete" at bounding box center [720, 348] width 13 height 13
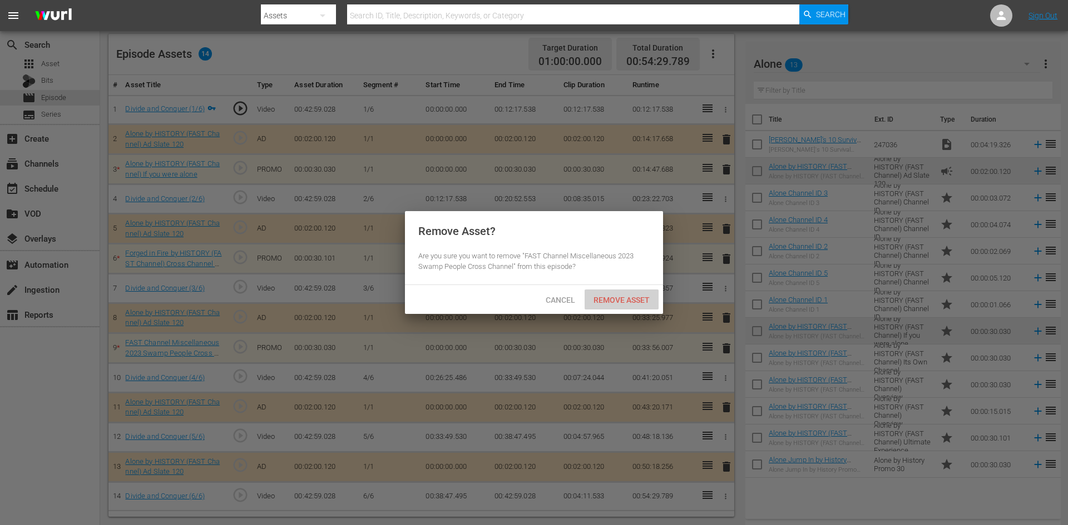
click at [635, 304] on div "Remove Asset" at bounding box center [621, 300] width 74 height 21
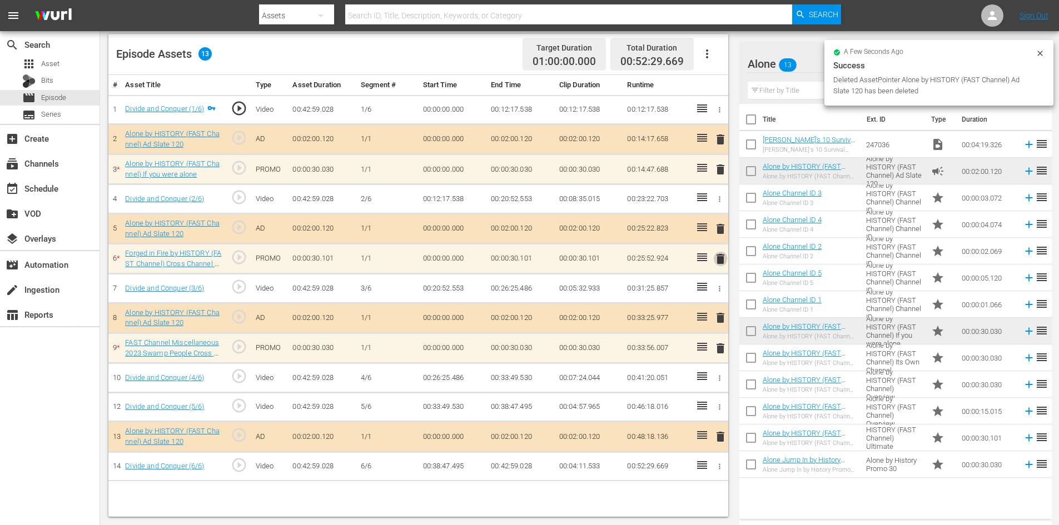
click at [721, 261] on span "delete" at bounding box center [720, 258] width 13 height 13
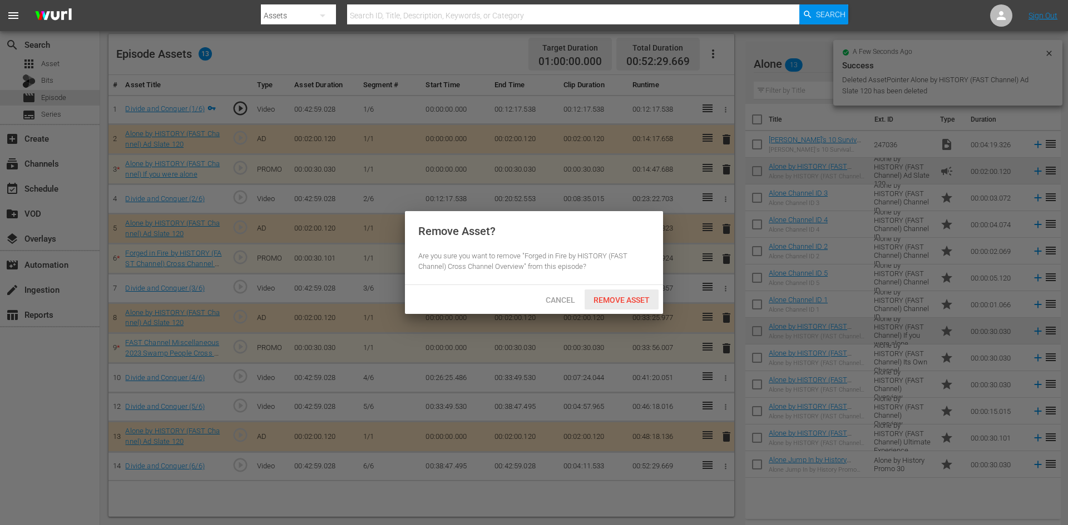
click at [628, 304] on div "Remove Asset" at bounding box center [621, 300] width 74 height 21
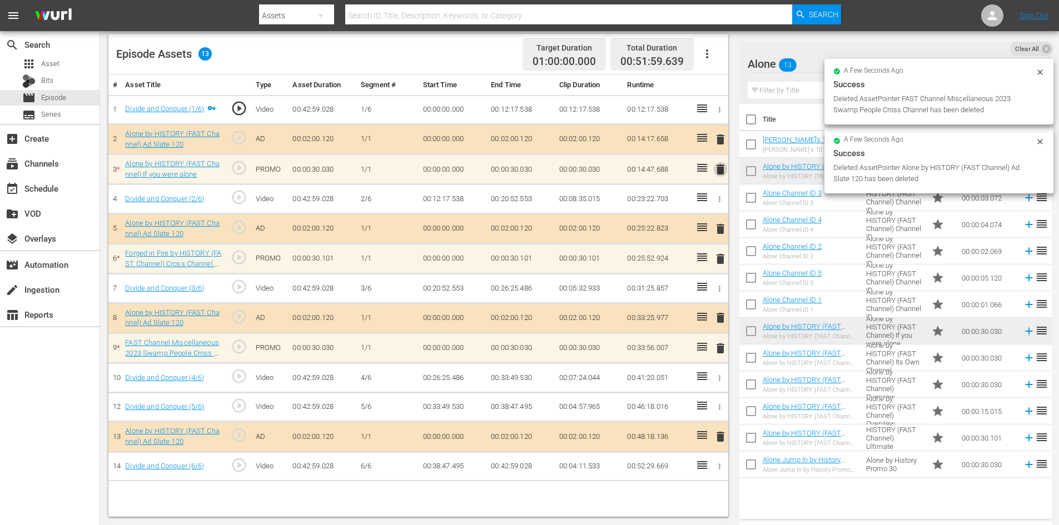
click at [723, 173] on span "delete" at bounding box center [720, 169] width 13 height 13
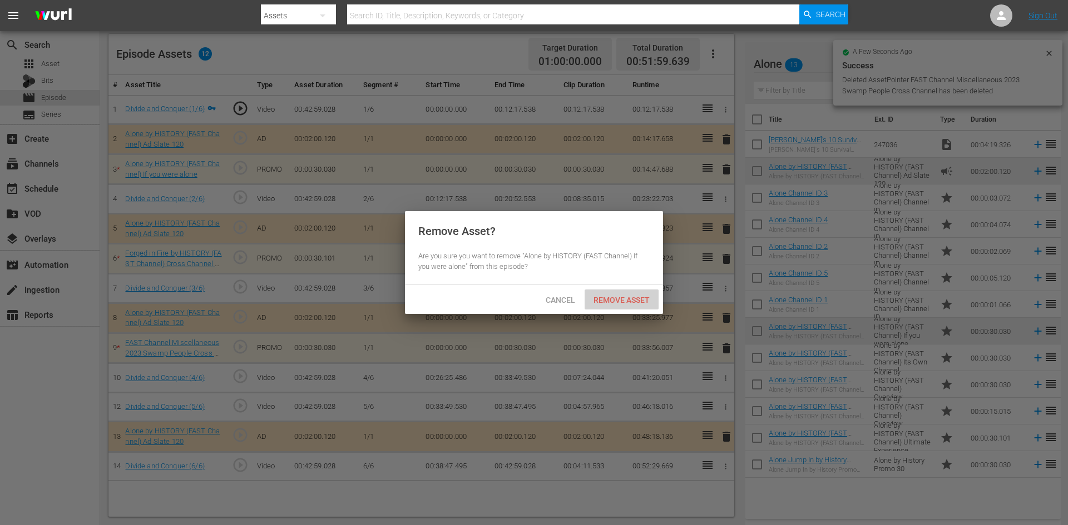
click at [627, 297] on span "Remove Asset" at bounding box center [621, 300] width 74 height 9
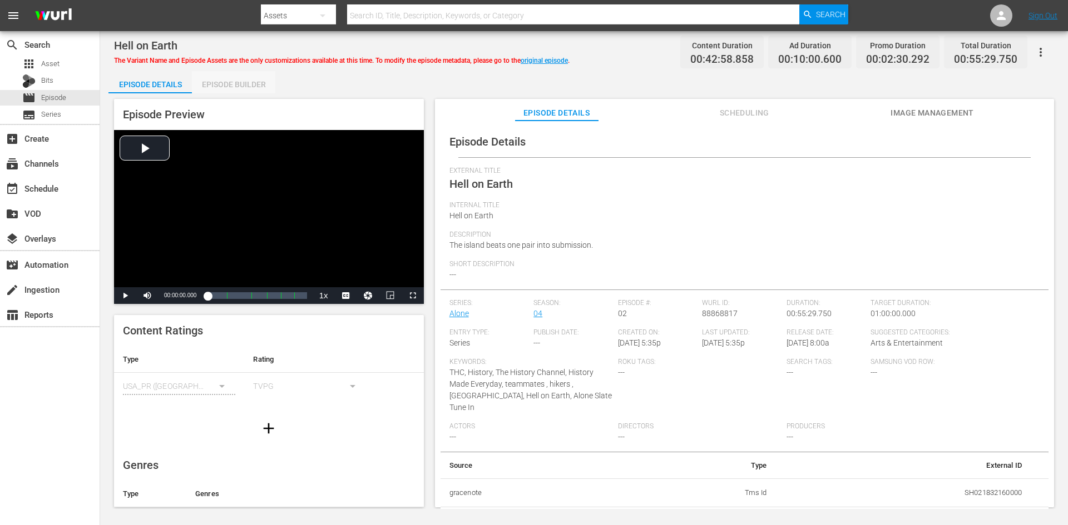
drag, startPoint x: 246, startPoint y: 81, endPoint x: 249, endPoint y: 89, distance: 8.1
click at [247, 82] on div "Episode Builder" at bounding box center [233, 84] width 83 height 27
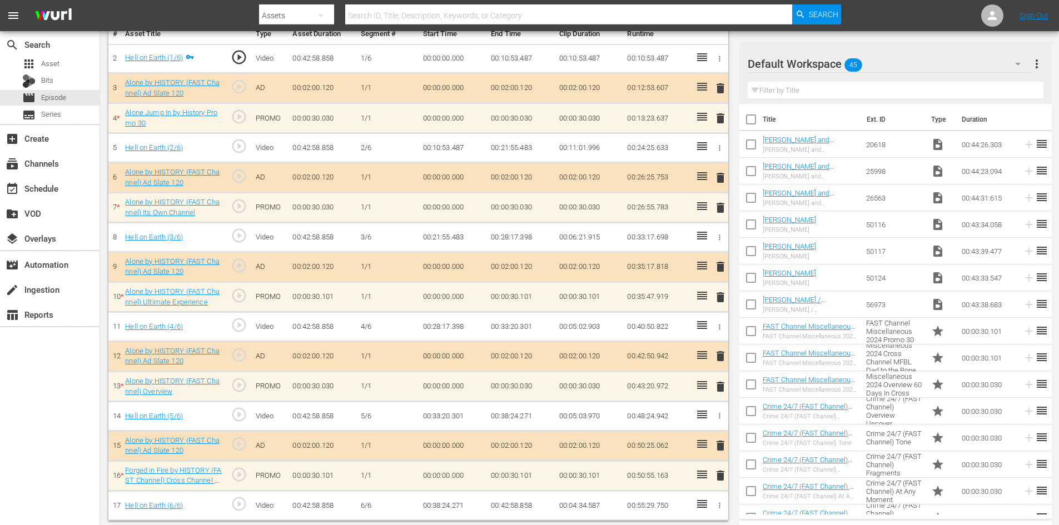
scroll to position [347, 0]
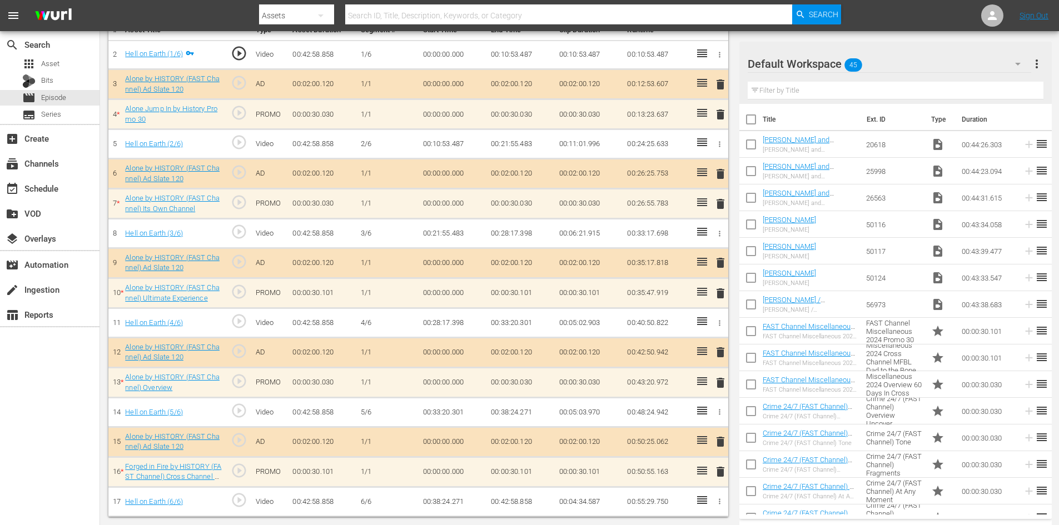
click at [994, 58] on div "Default Workspace 45" at bounding box center [890, 63] width 284 height 31
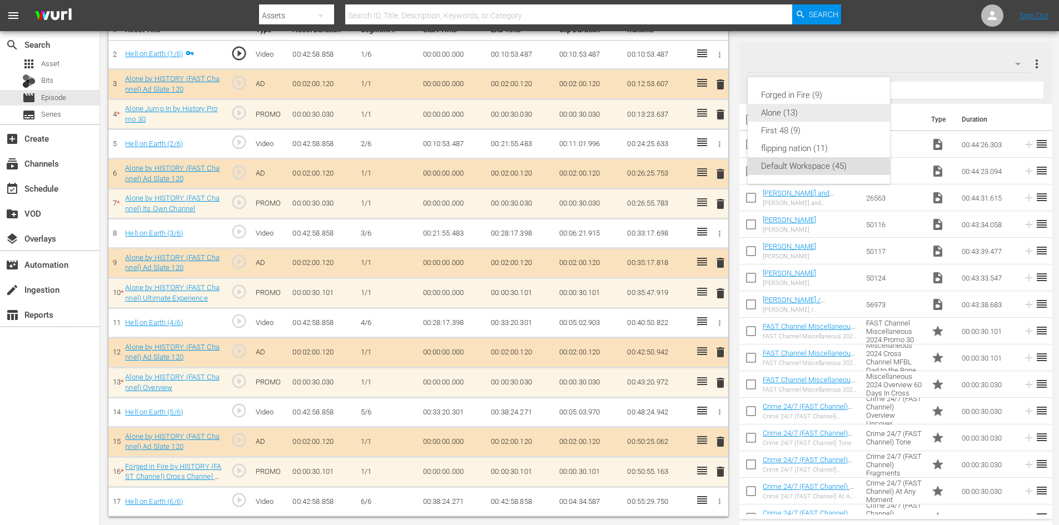
click at [799, 111] on div "Alone (13)" at bounding box center [819, 113] width 116 height 18
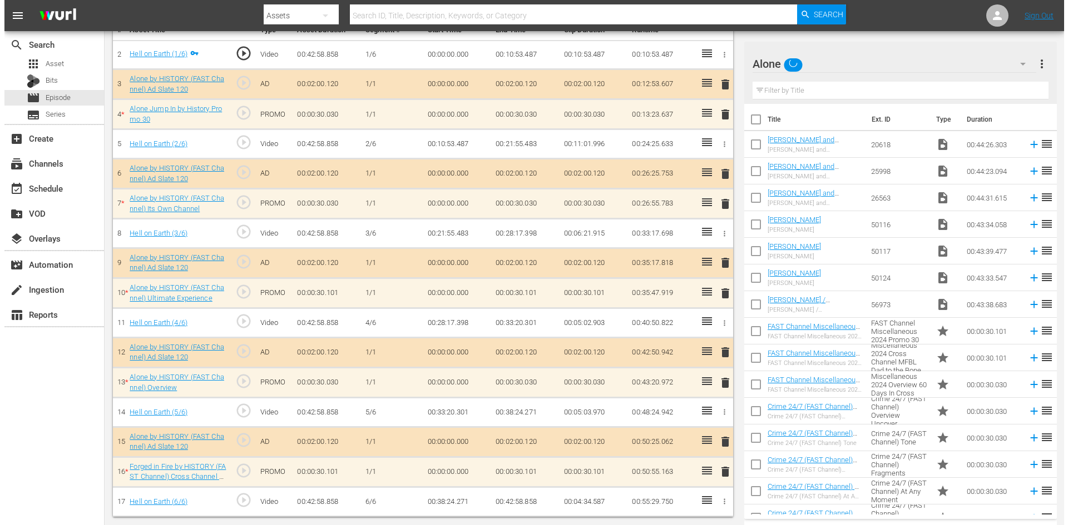
scroll to position [345, 0]
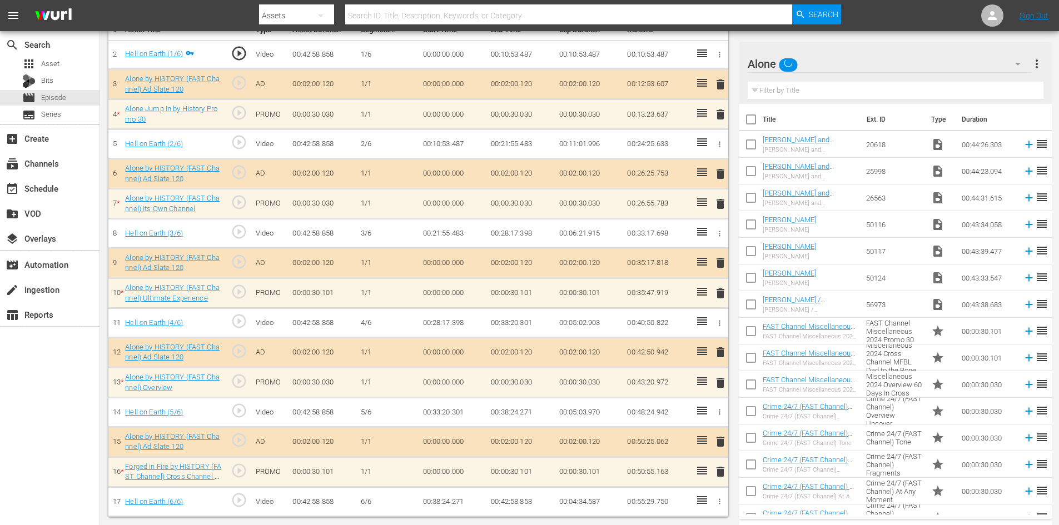
click at [719, 469] on span "delete" at bounding box center [720, 471] width 13 height 13
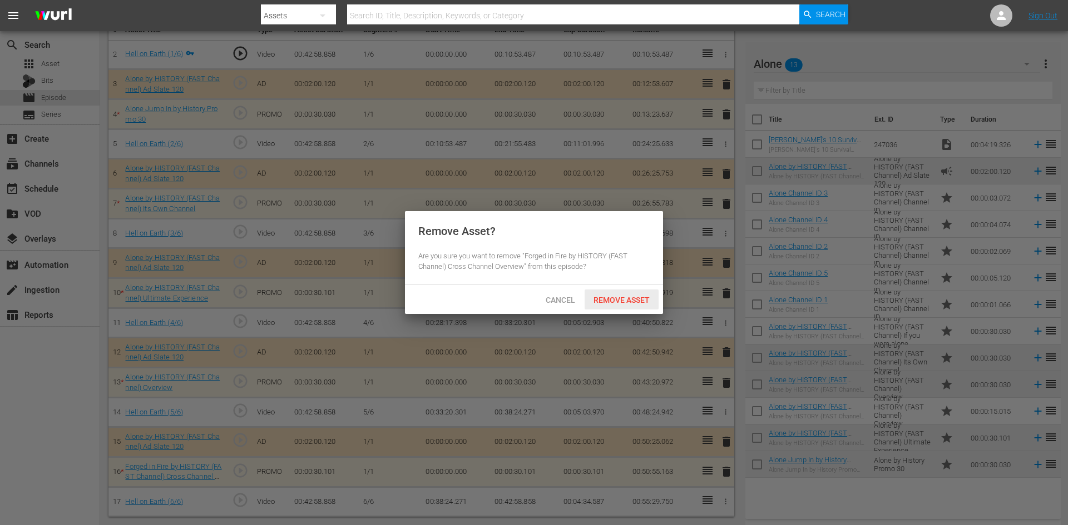
click at [622, 297] on span "Remove Asset" at bounding box center [621, 300] width 74 height 9
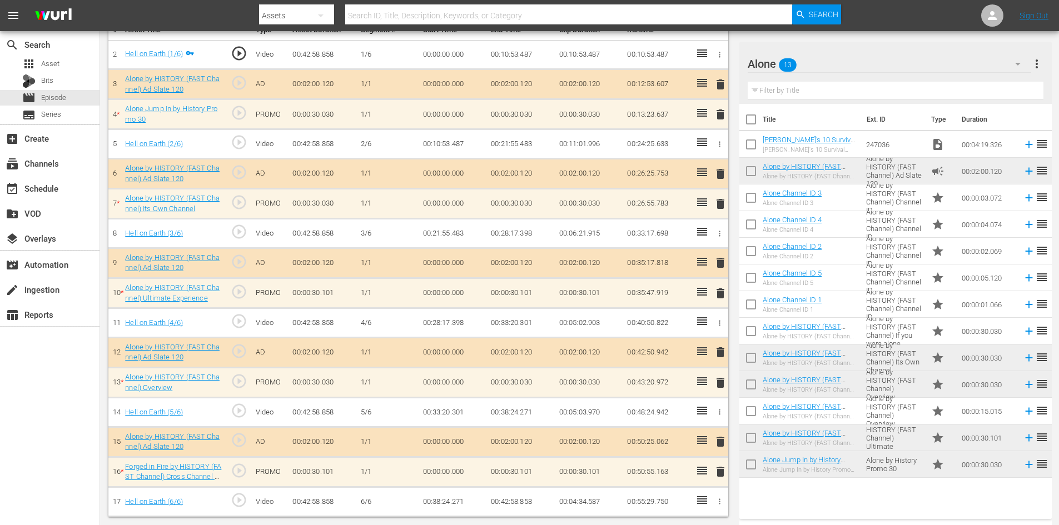
click at [720, 383] on span "delete" at bounding box center [720, 382] width 13 height 13
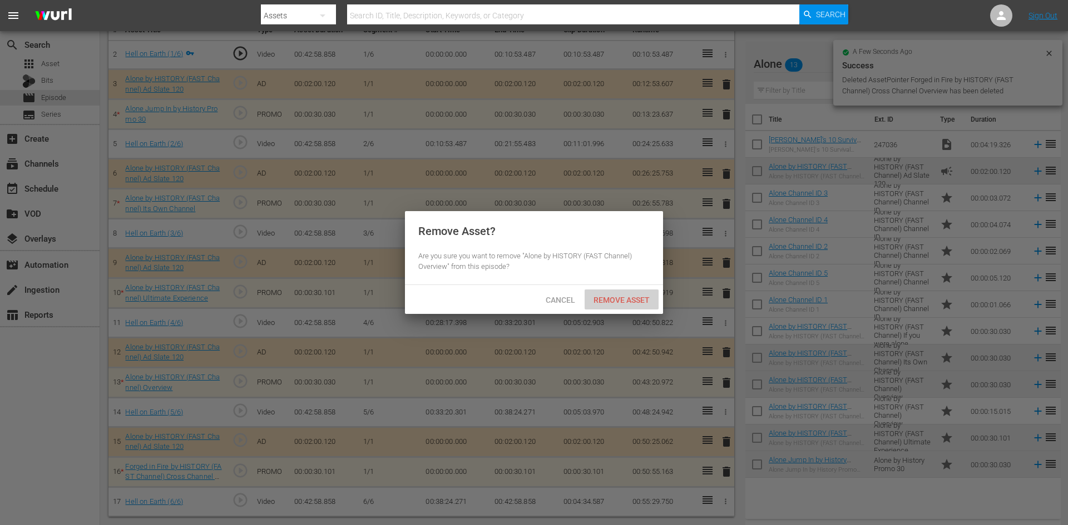
click at [641, 301] on span "Remove Asset" at bounding box center [621, 300] width 74 height 9
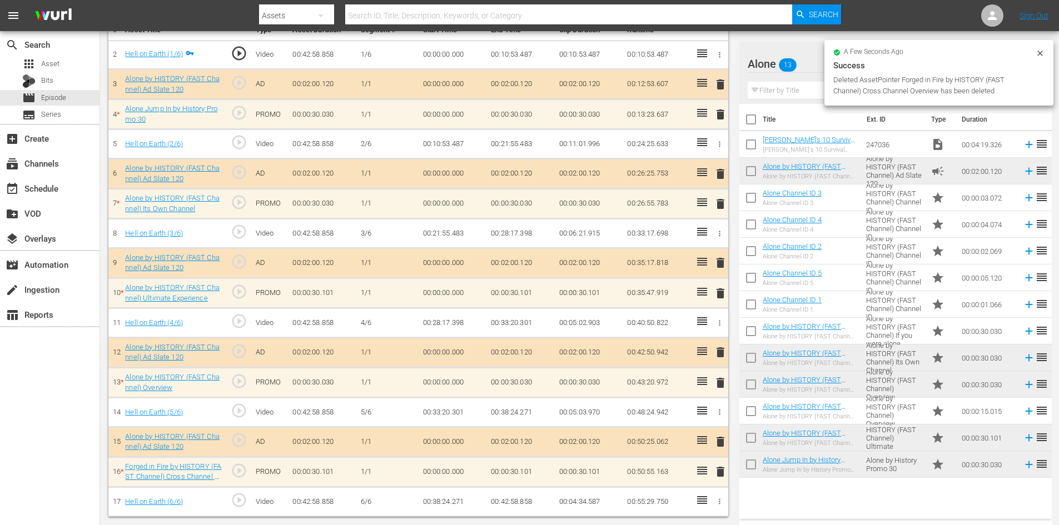
click at [722, 350] on span "delete" at bounding box center [720, 352] width 13 height 13
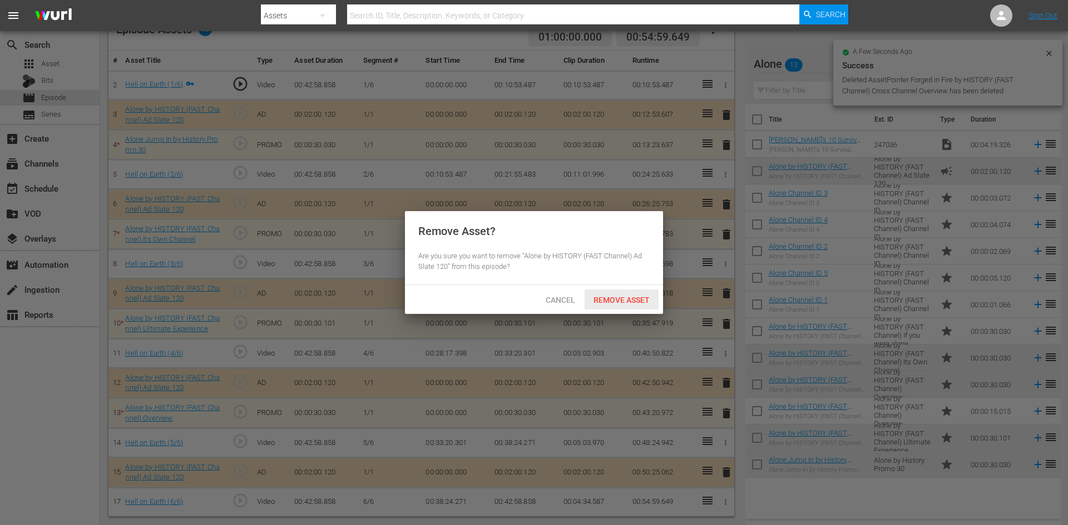
scroll to position [314, 0]
click at [635, 296] on span "Remove Asset" at bounding box center [621, 300] width 74 height 9
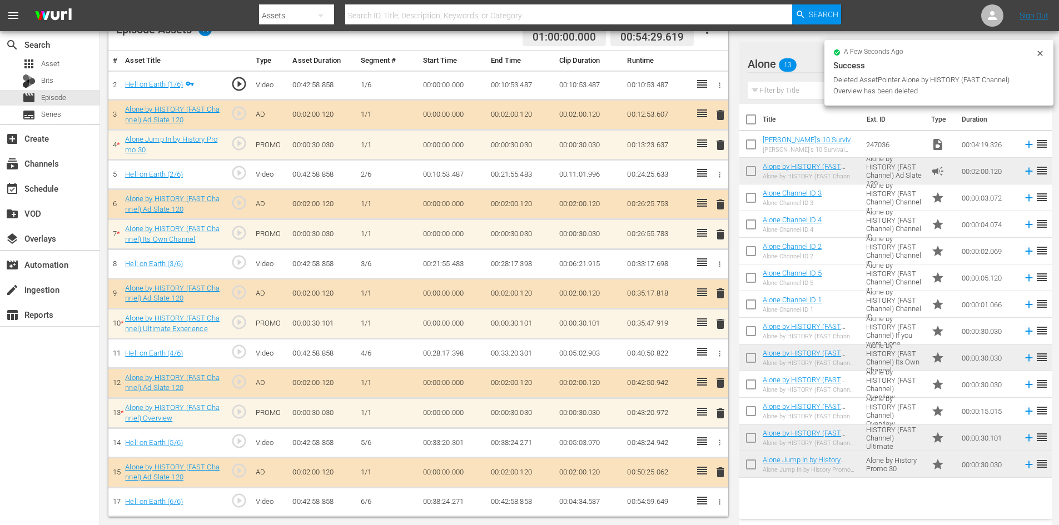
click at [722, 325] on span "delete" at bounding box center [720, 323] width 13 height 13
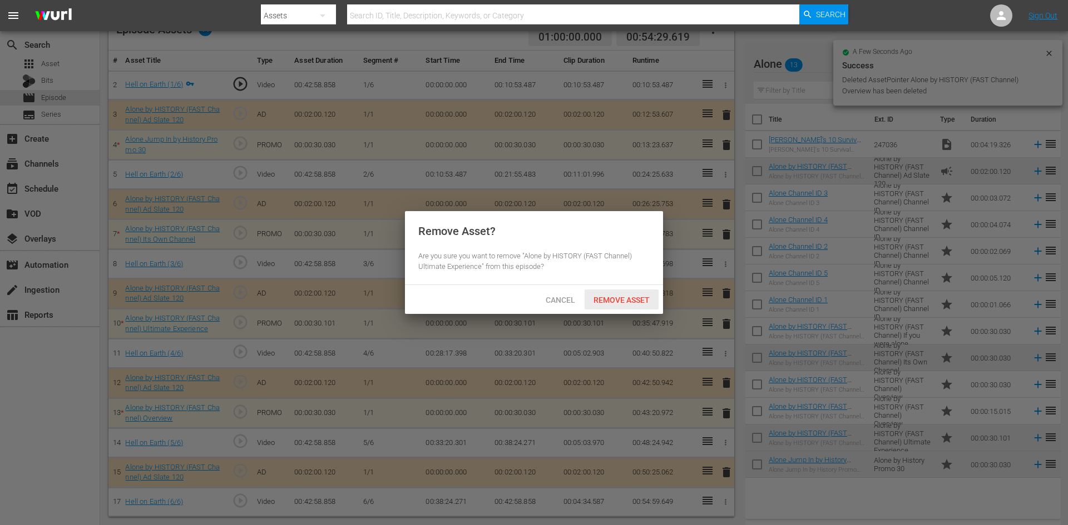
click at [631, 294] on div "Remove Asset" at bounding box center [621, 300] width 74 height 21
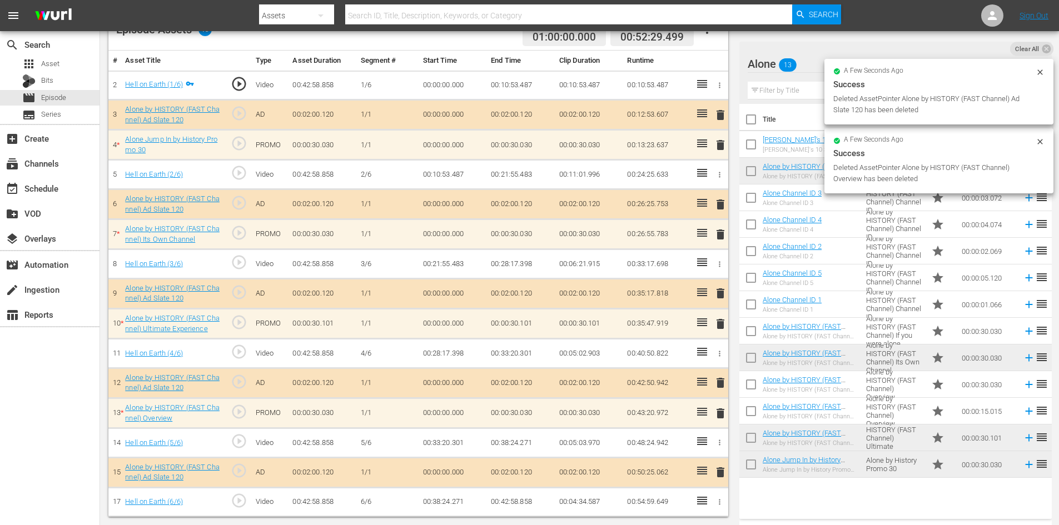
click at [714, 234] on span "delete" at bounding box center [720, 234] width 13 height 13
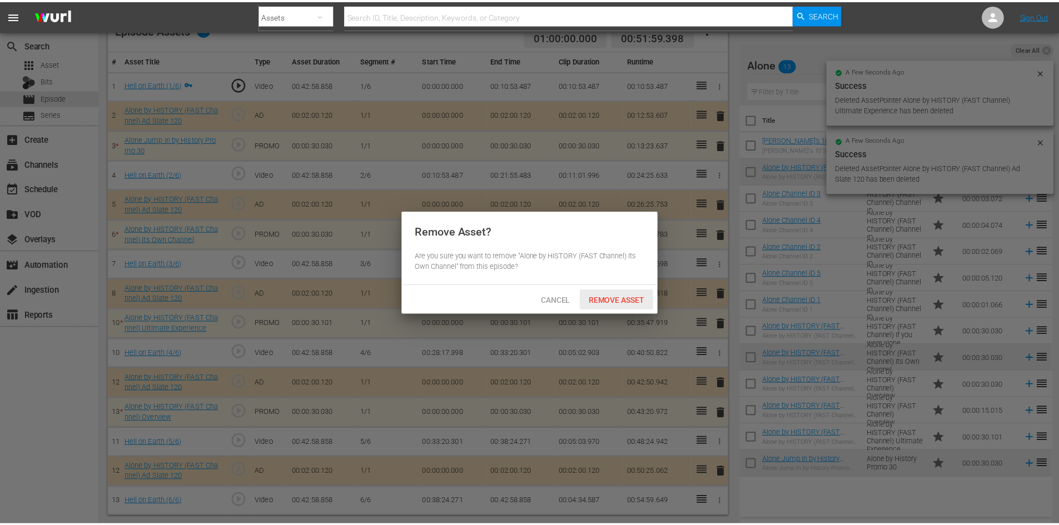
scroll to position [290, 0]
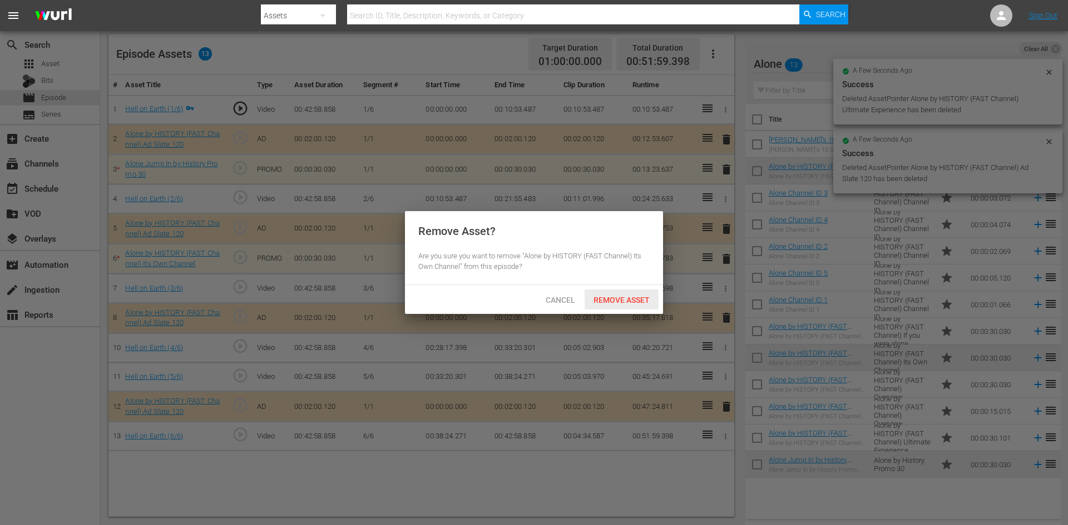
click at [626, 302] on span "Remove Asset" at bounding box center [621, 300] width 74 height 9
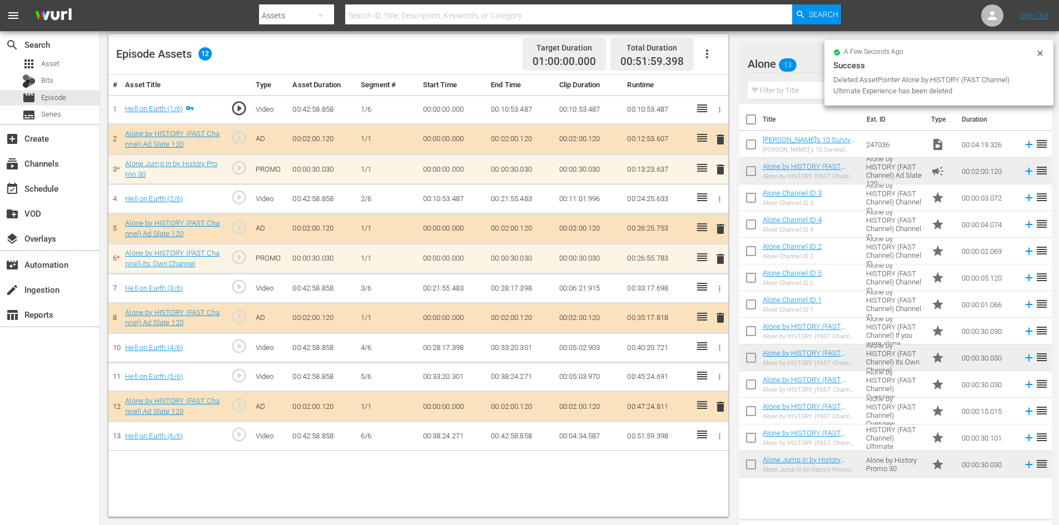
click at [717, 163] on span "delete" at bounding box center [720, 169] width 13 height 13
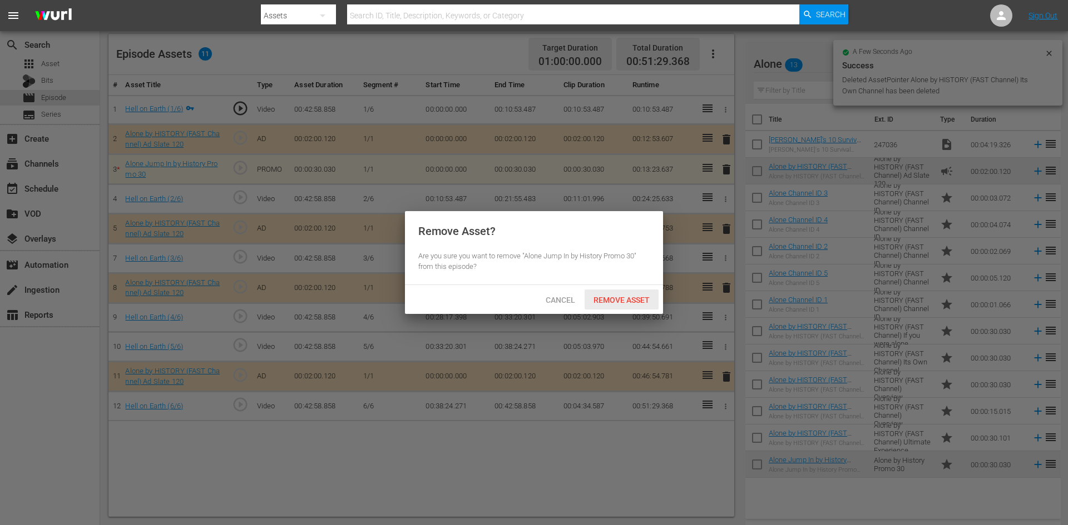
click at [624, 300] on span "Remove Asset" at bounding box center [621, 300] width 74 height 9
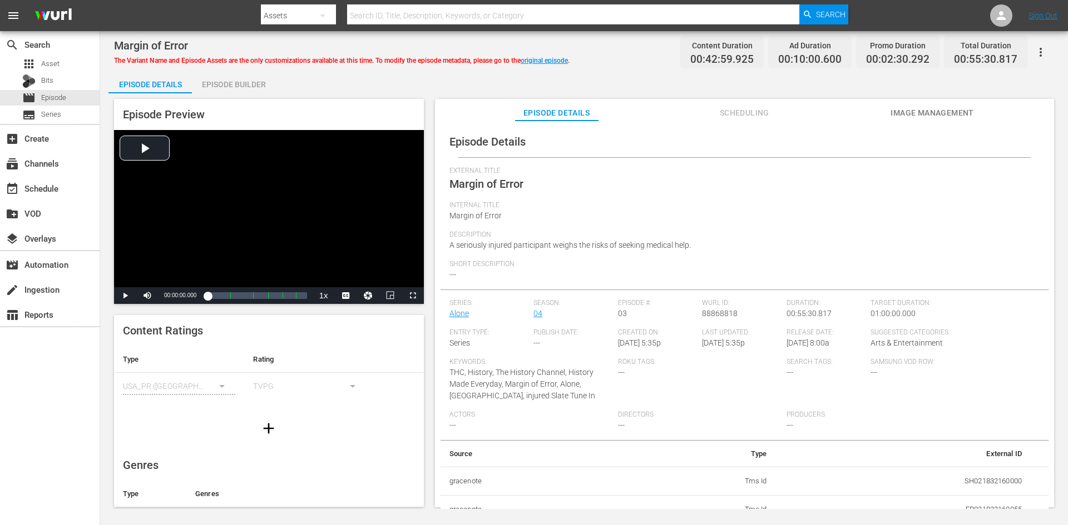
click at [245, 89] on div "Episode Builder" at bounding box center [233, 84] width 83 height 27
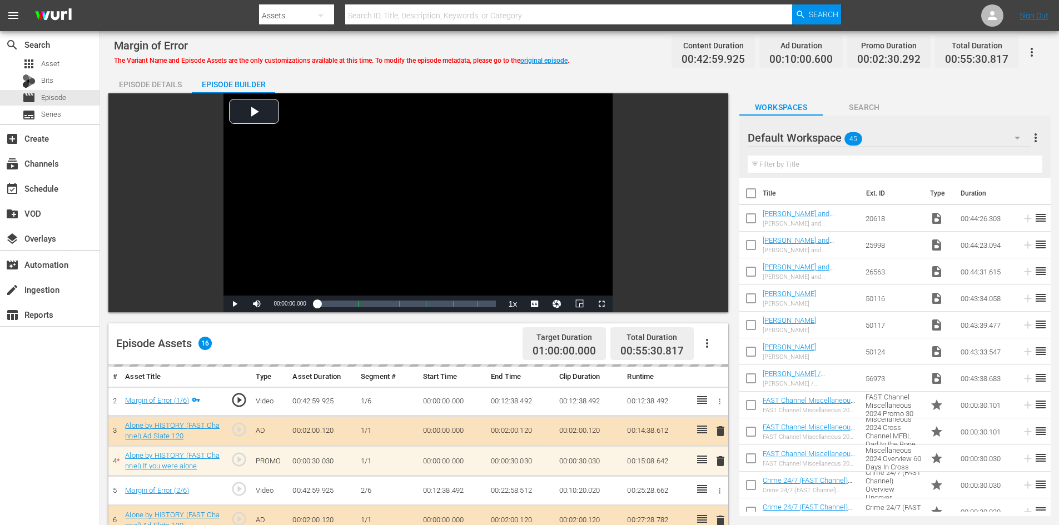
click at [887, 131] on div "Default Workspace 45" at bounding box center [889, 137] width 283 height 31
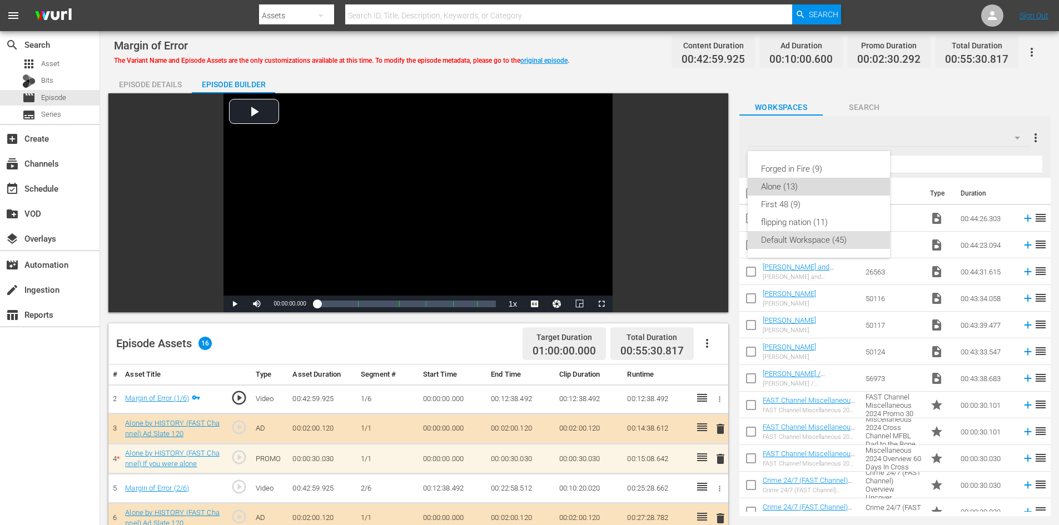
click at [771, 187] on div "Alone (13)" at bounding box center [819, 187] width 116 height 18
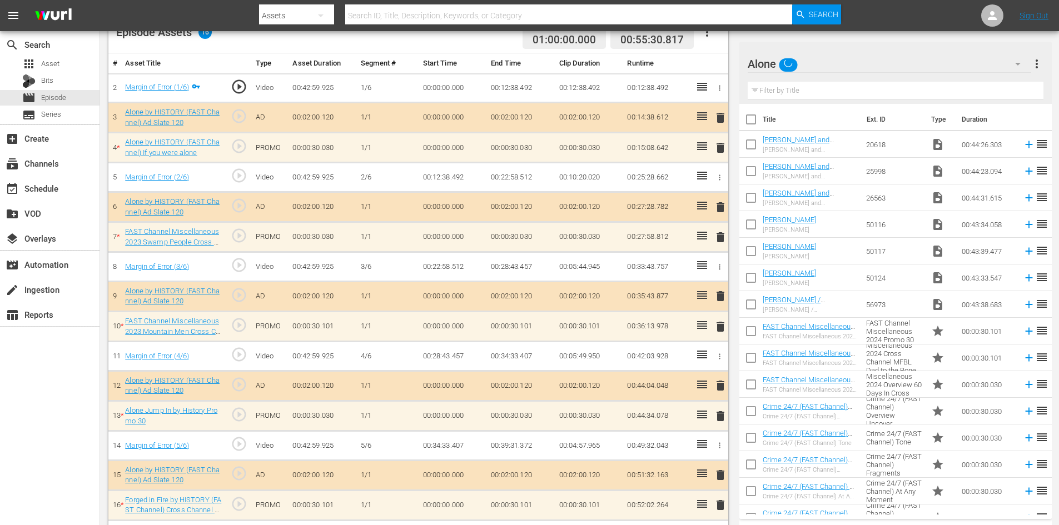
scroll to position [345, 0]
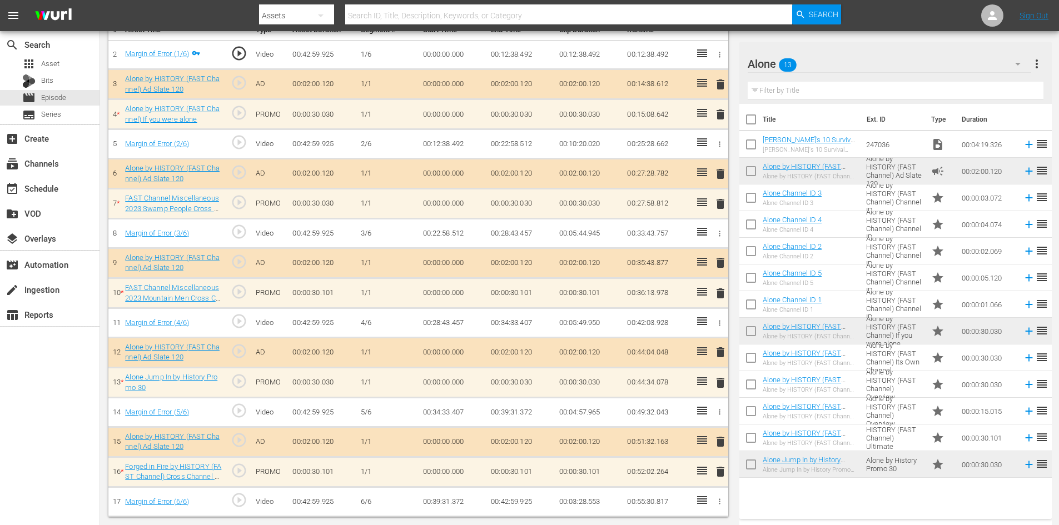
click at [719, 480] on td "delete" at bounding box center [718, 472] width 18 height 30
click at [719, 475] on span "delete" at bounding box center [720, 471] width 13 height 13
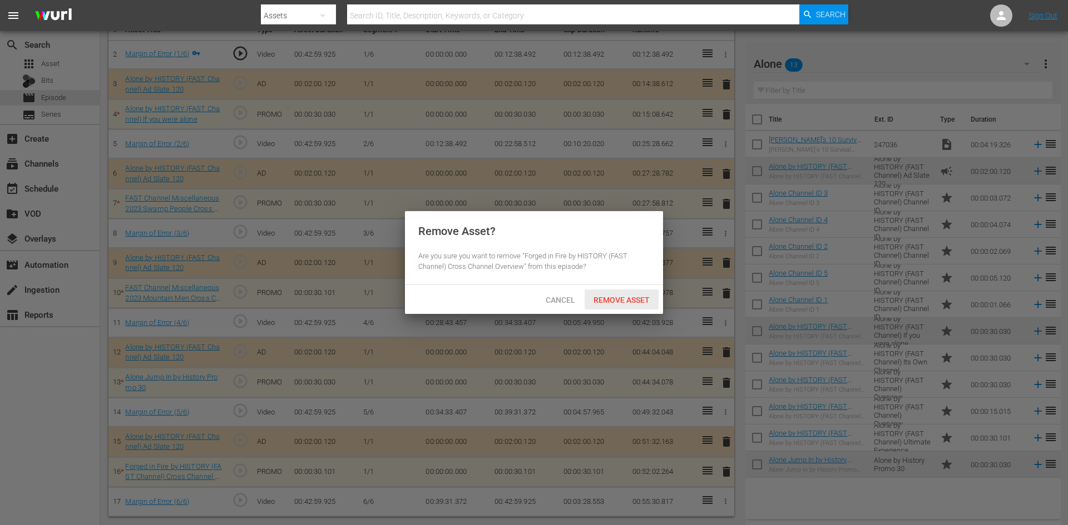
click at [643, 302] on span "Remove Asset" at bounding box center [621, 300] width 74 height 9
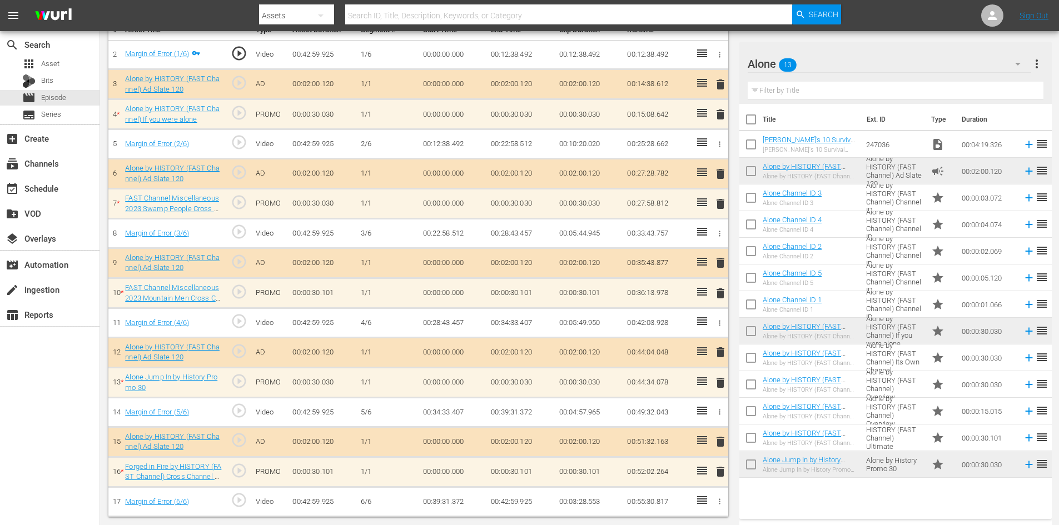
click at [716, 383] on span "delete" at bounding box center [720, 382] width 13 height 13
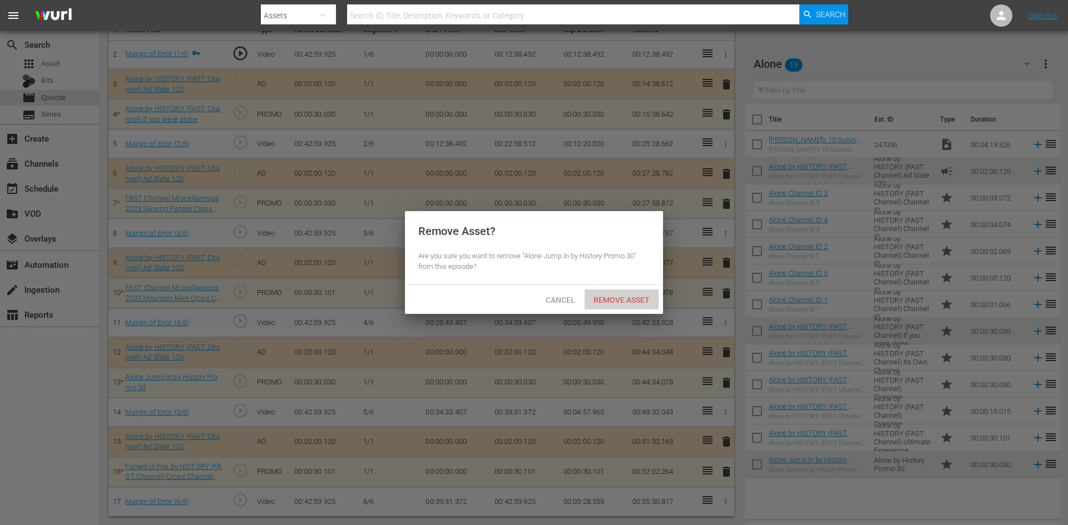
click at [626, 301] on span "Remove Asset" at bounding box center [621, 300] width 74 height 9
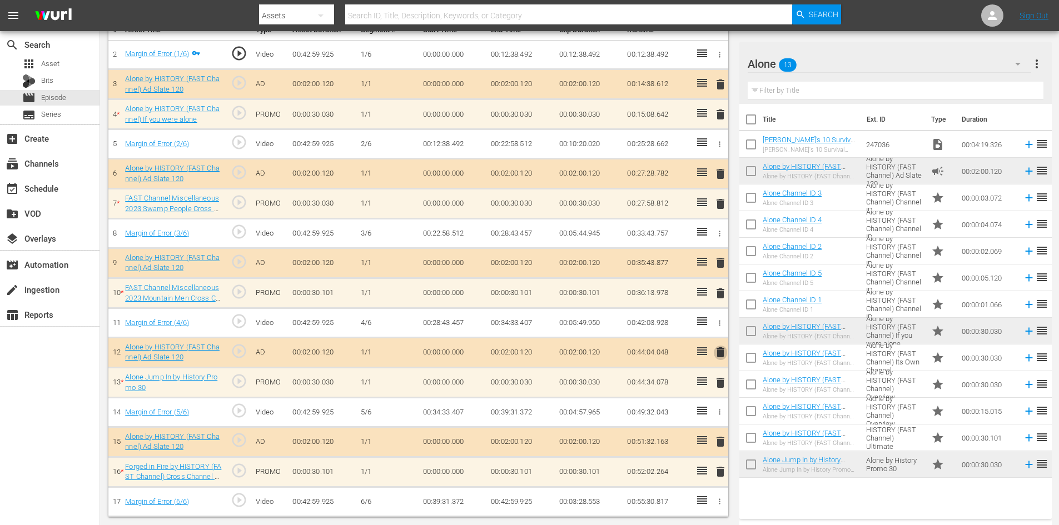
click at [725, 358] on span "delete" at bounding box center [720, 352] width 13 height 13
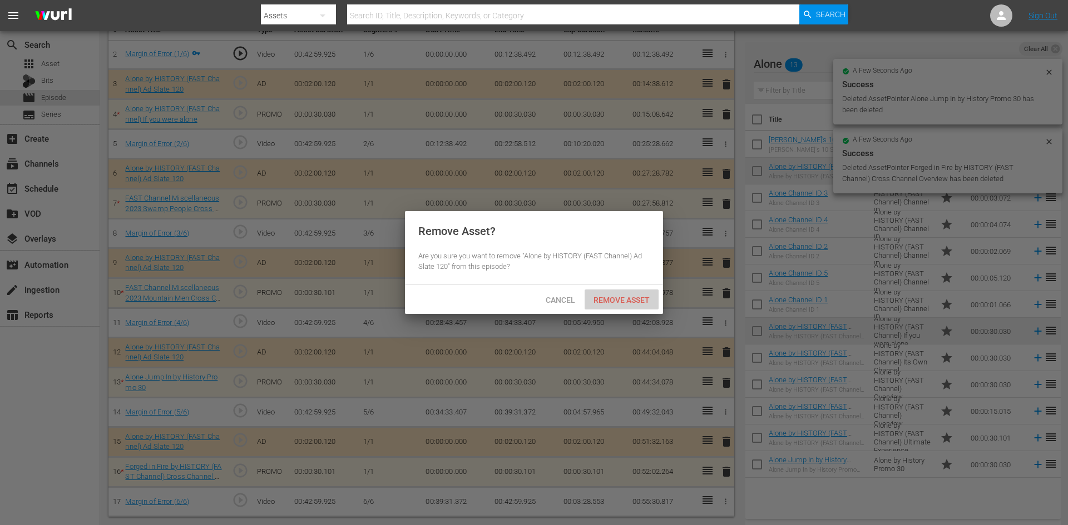
drag, startPoint x: 626, startPoint y: 295, endPoint x: 651, endPoint y: 307, distance: 28.1
click at [627, 296] on span "Remove Asset" at bounding box center [621, 300] width 74 height 9
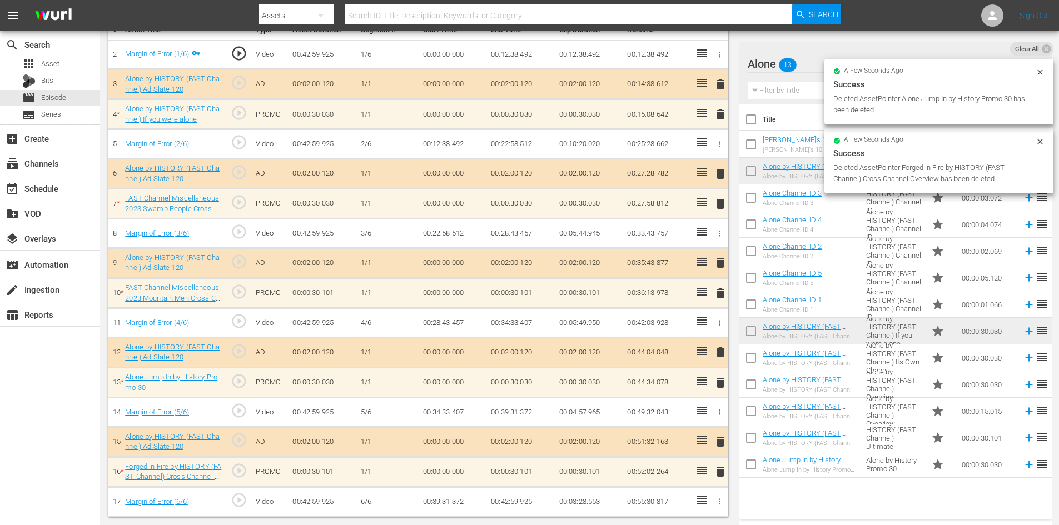
click at [718, 291] on span "delete" at bounding box center [720, 293] width 13 height 13
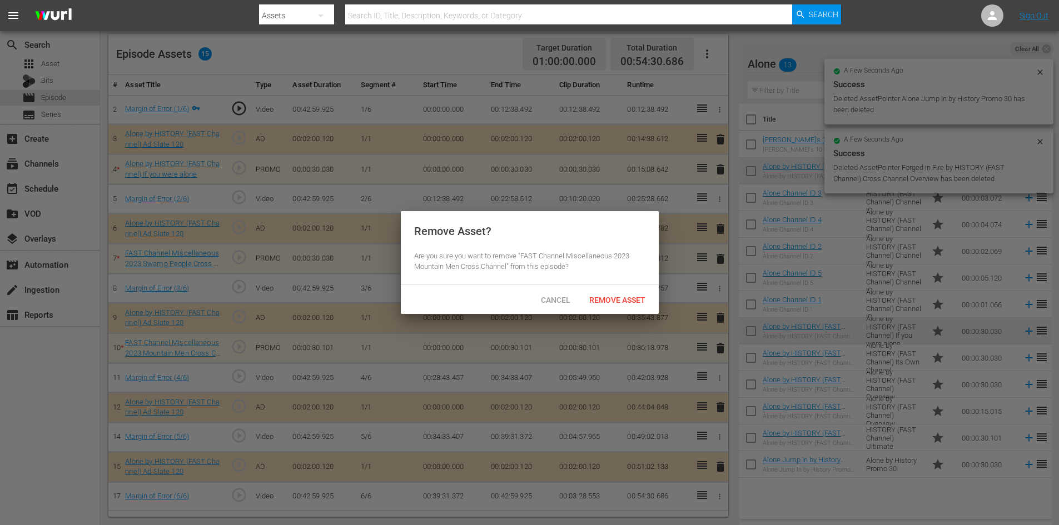
scroll to position [290, 0]
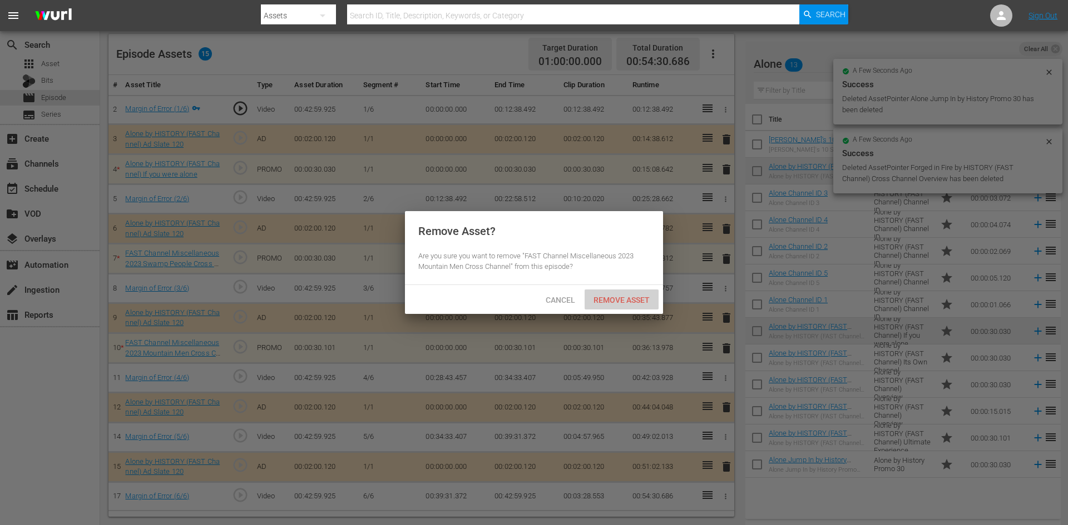
click at [628, 299] on span "Remove Asset" at bounding box center [621, 300] width 74 height 9
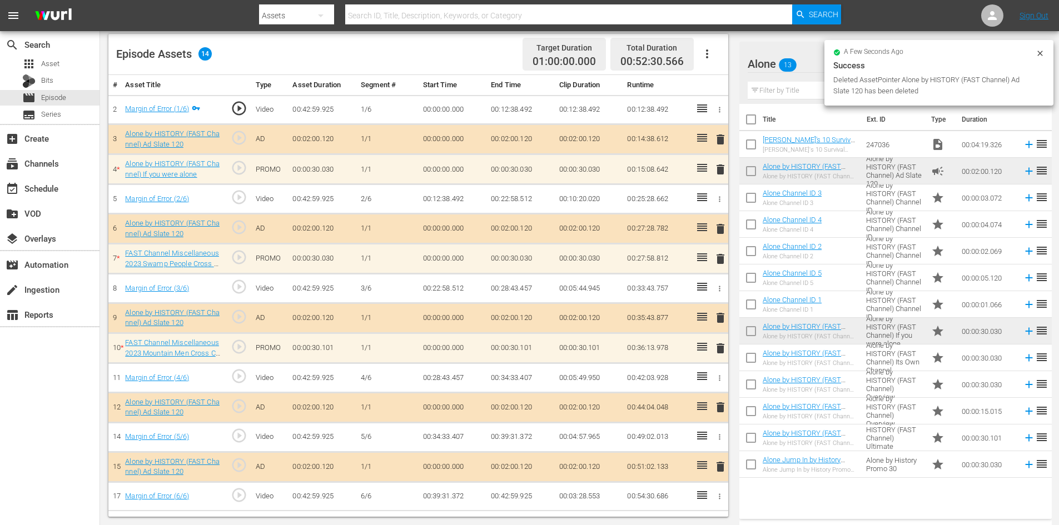
click at [724, 265] on span "delete" at bounding box center [720, 258] width 13 height 13
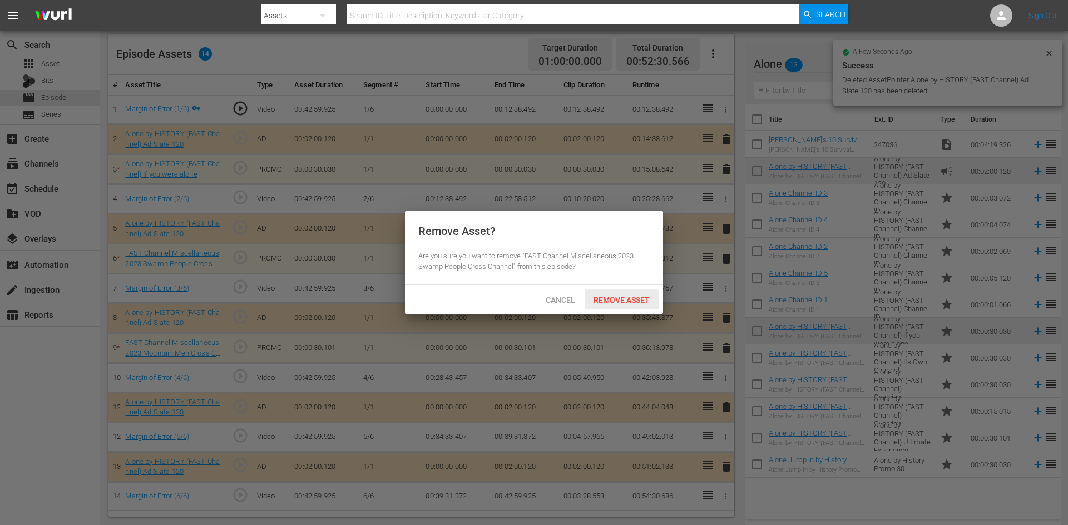
click at [638, 300] on span "Remove Asset" at bounding box center [621, 300] width 74 height 9
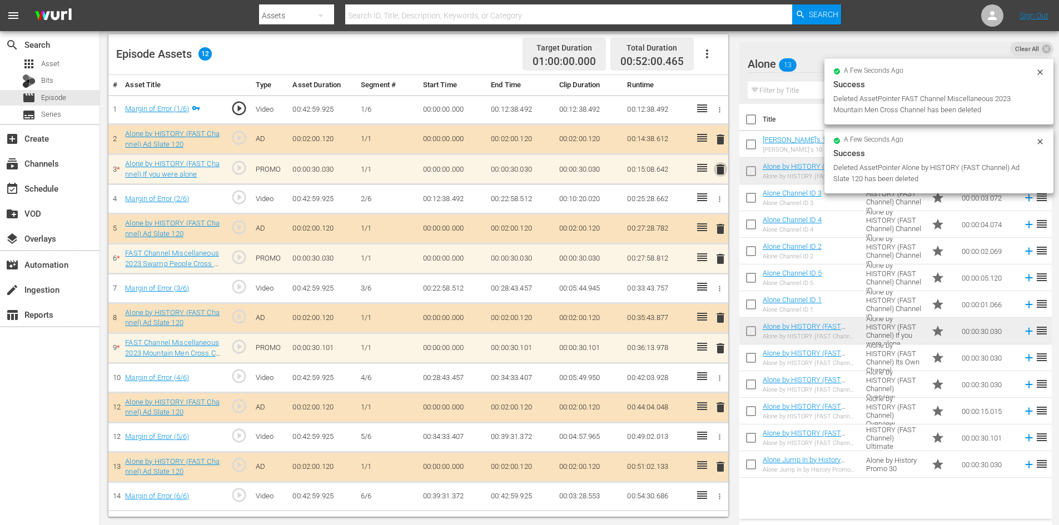
click at [718, 174] on span "delete" at bounding box center [720, 169] width 13 height 13
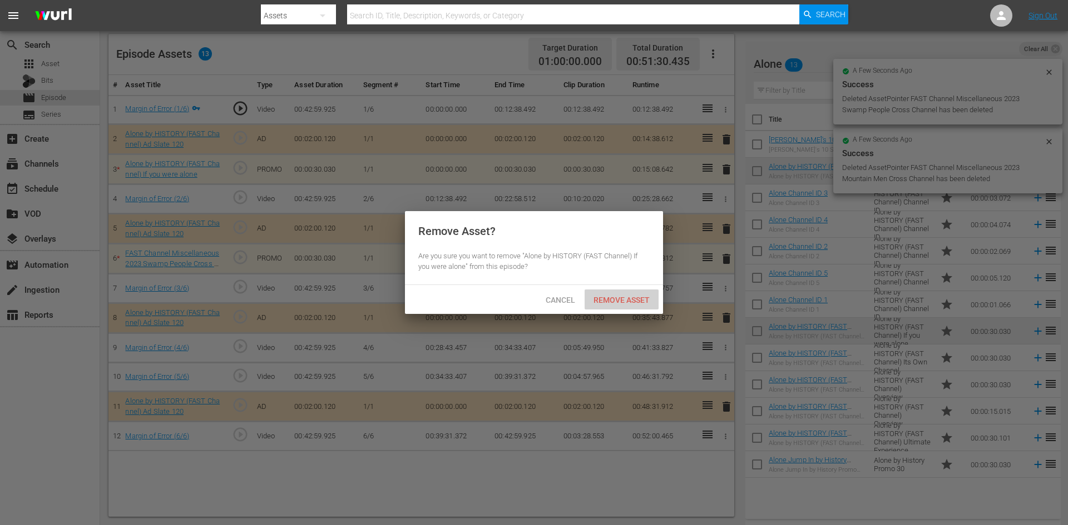
click at [632, 306] on div "Remove Asset" at bounding box center [621, 300] width 74 height 21
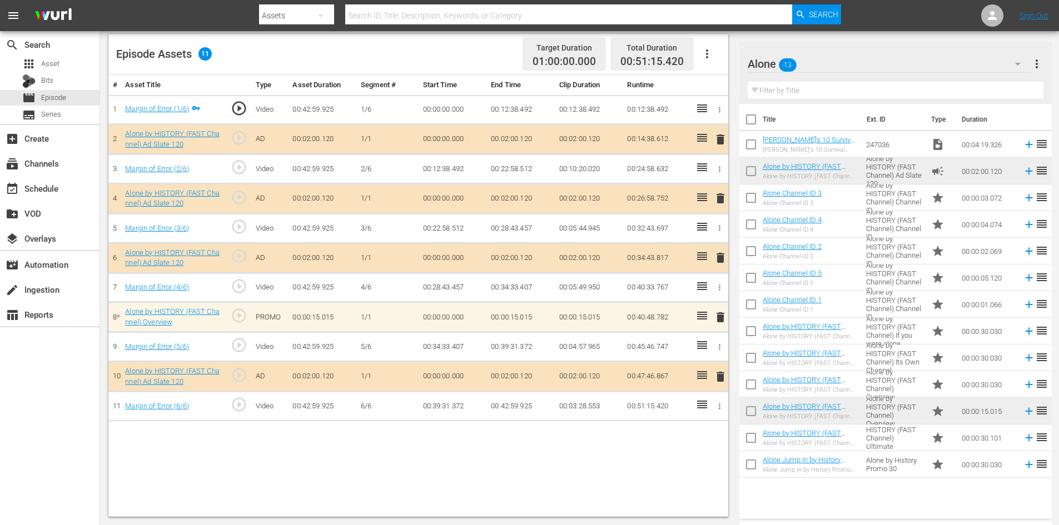
click at [719, 318] on span "delete" at bounding box center [720, 317] width 13 height 13
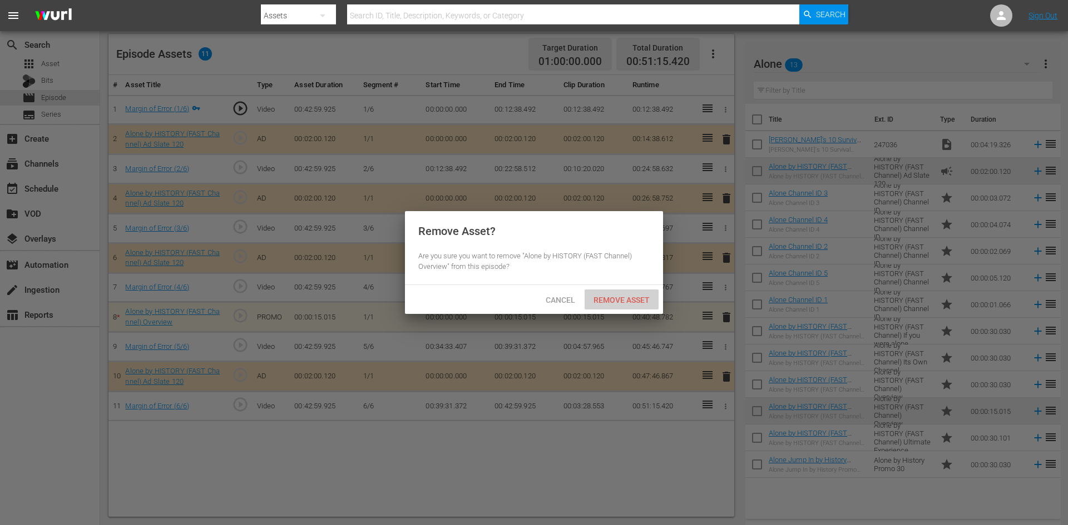
click at [623, 299] on span "Remove Asset" at bounding box center [621, 300] width 74 height 9
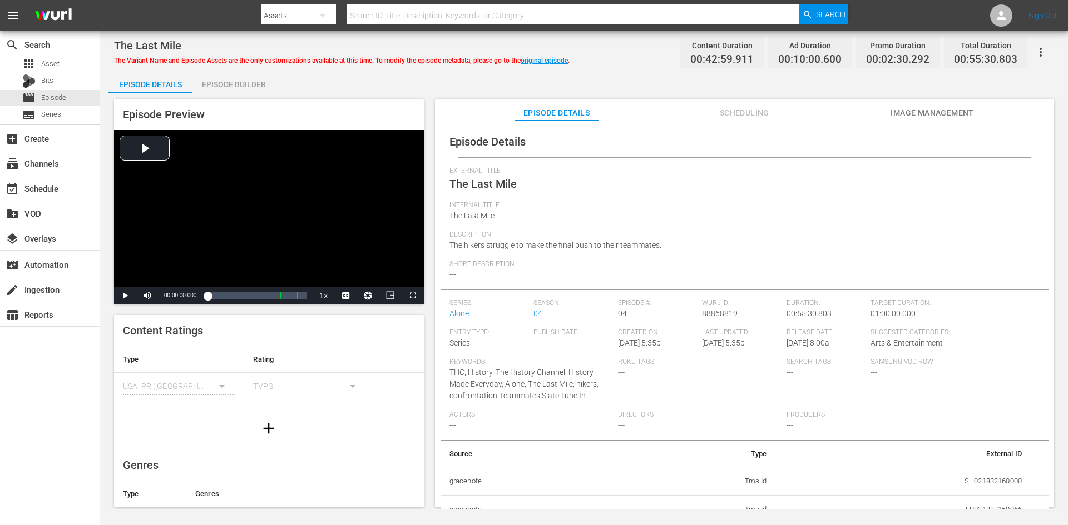
click at [238, 75] on div "Episode Builder" at bounding box center [233, 84] width 83 height 27
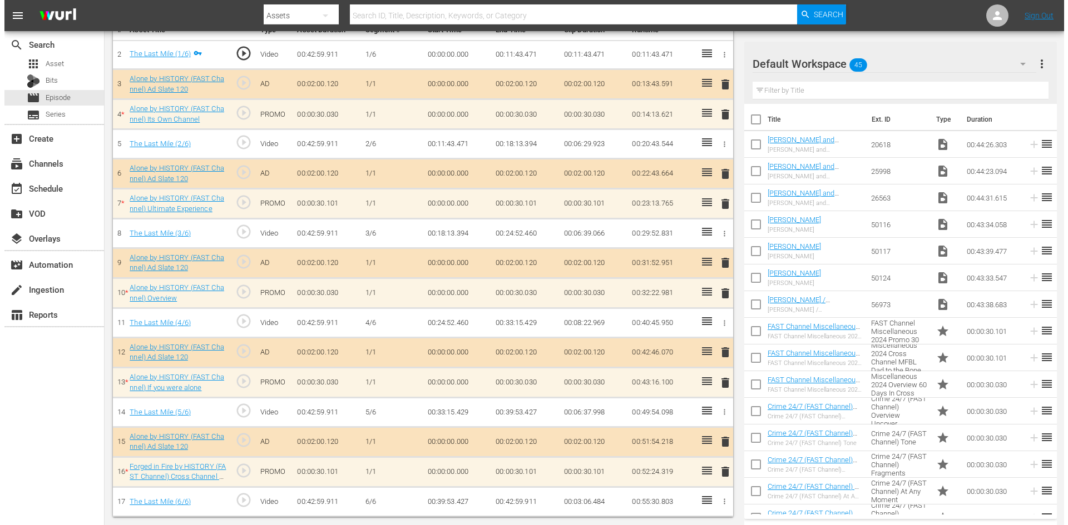
scroll to position [345, 0]
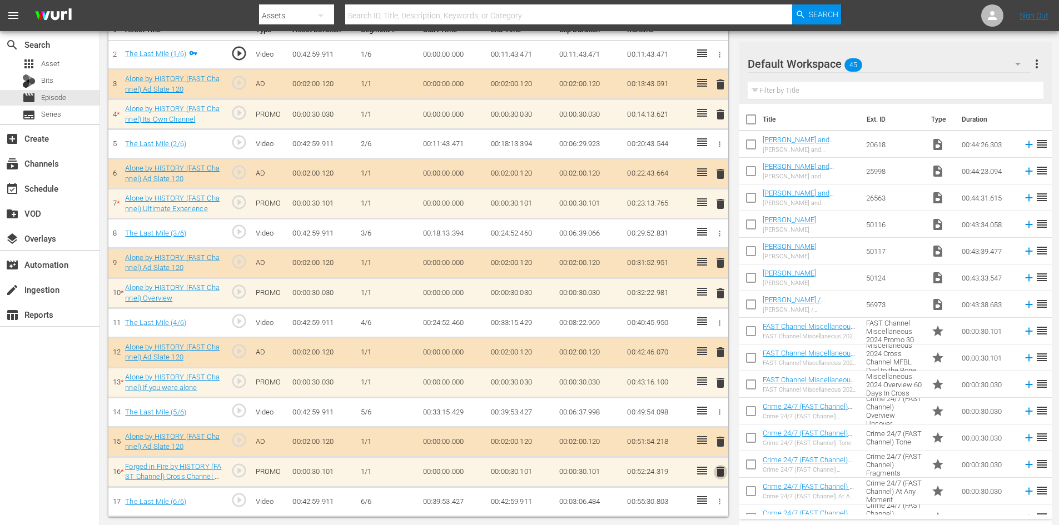
click at [722, 473] on span "delete" at bounding box center [720, 471] width 13 height 13
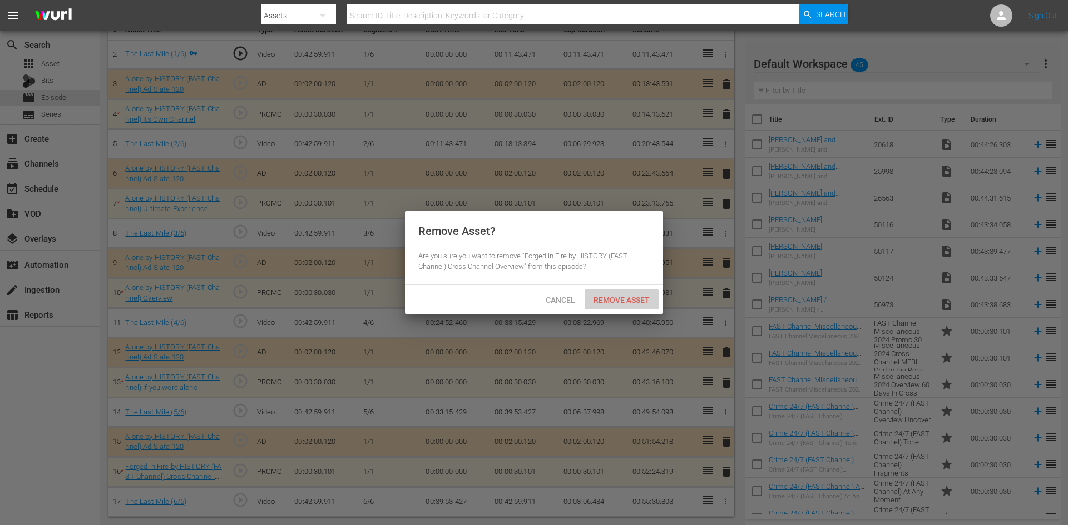
click at [642, 292] on div "Remove Asset" at bounding box center [621, 300] width 74 height 21
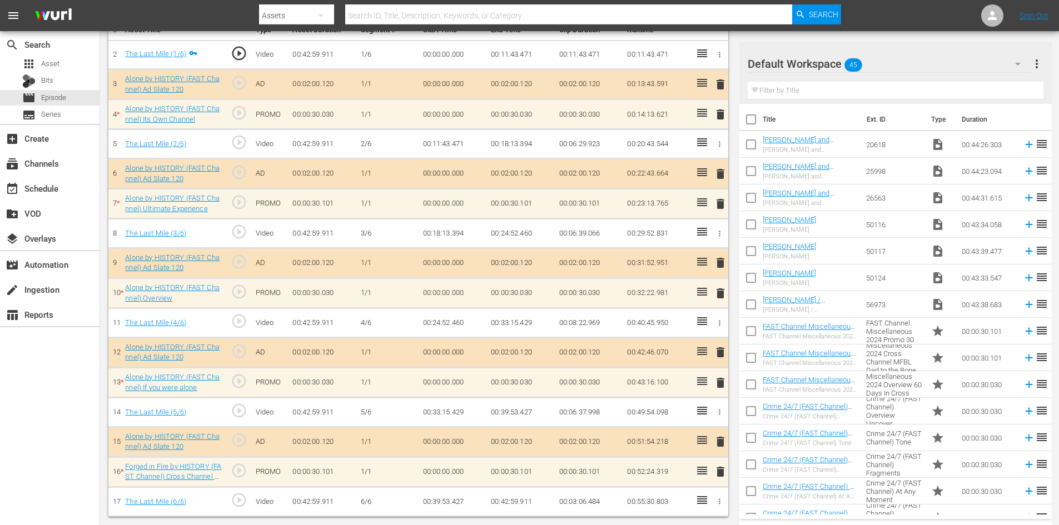
click at [716, 382] on span "delete" at bounding box center [720, 382] width 13 height 13
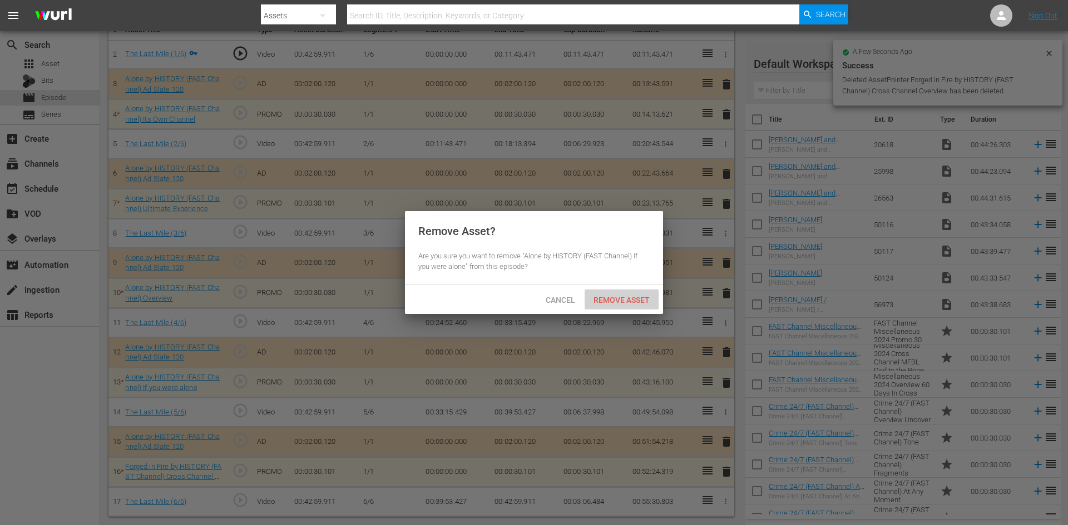
click at [624, 298] on span "Remove Asset" at bounding box center [621, 300] width 74 height 9
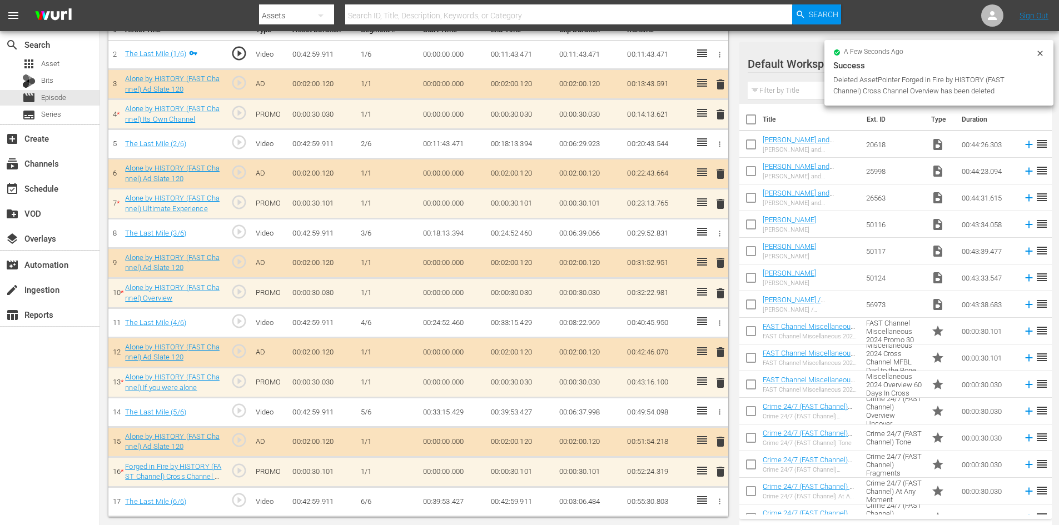
click at [719, 354] on span "delete" at bounding box center [720, 352] width 13 height 13
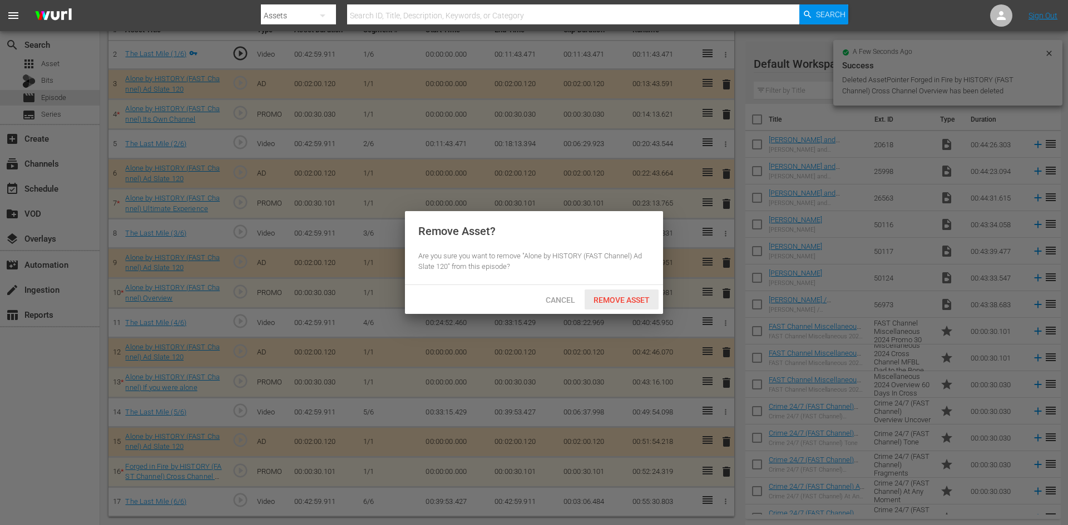
click at [616, 301] on span "Remove Asset" at bounding box center [621, 300] width 74 height 9
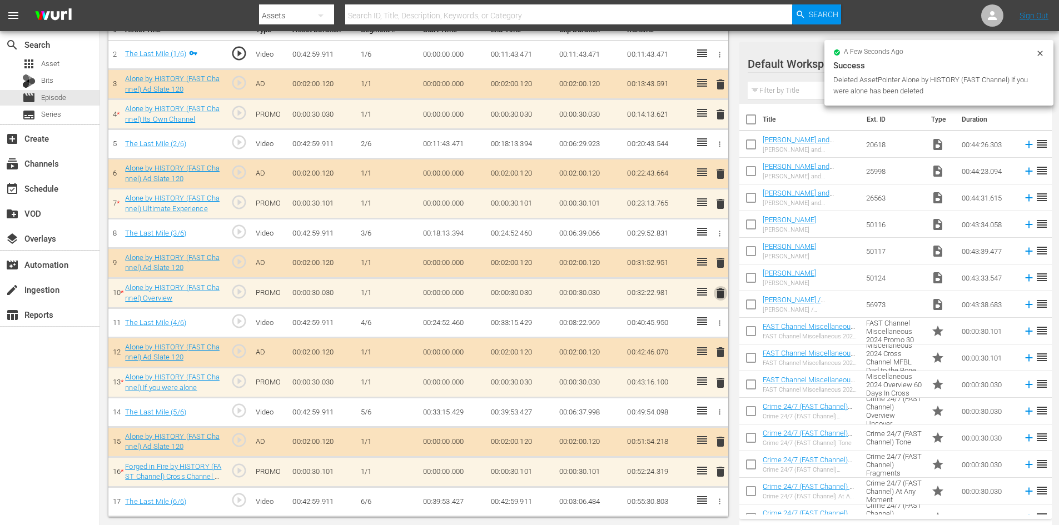
click at [723, 292] on span "delete" at bounding box center [720, 293] width 13 height 13
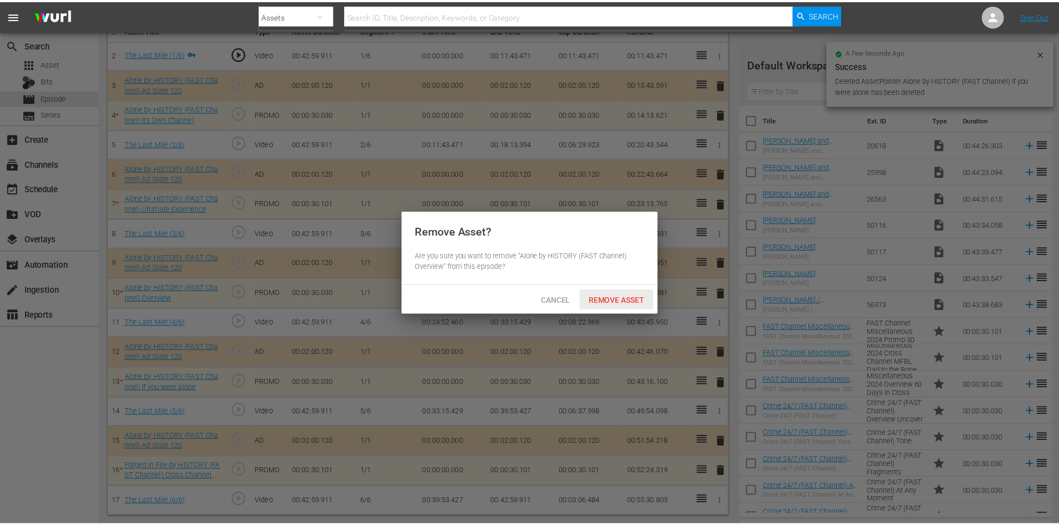
scroll to position [290, 0]
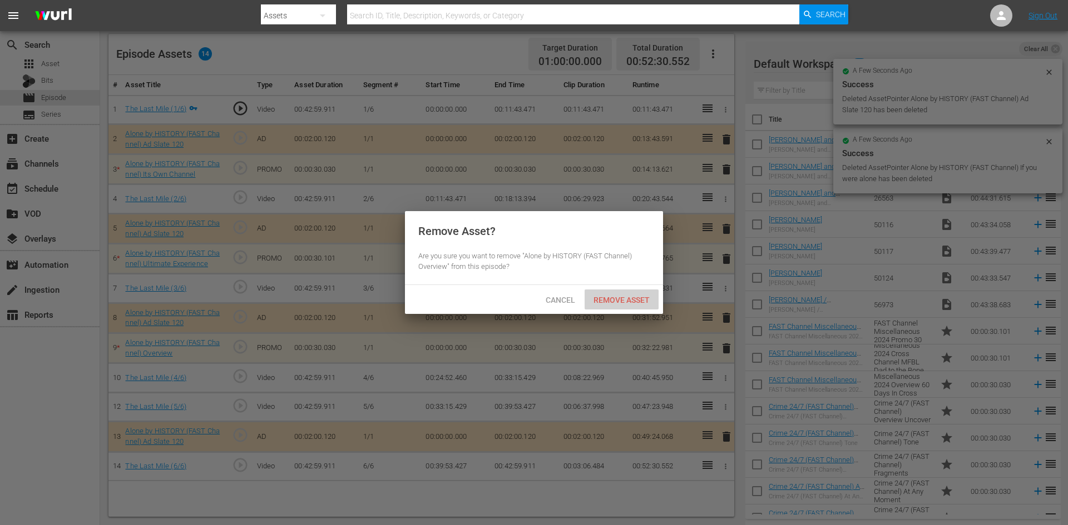
click at [609, 300] on span "Remove Asset" at bounding box center [621, 300] width 74 height 9
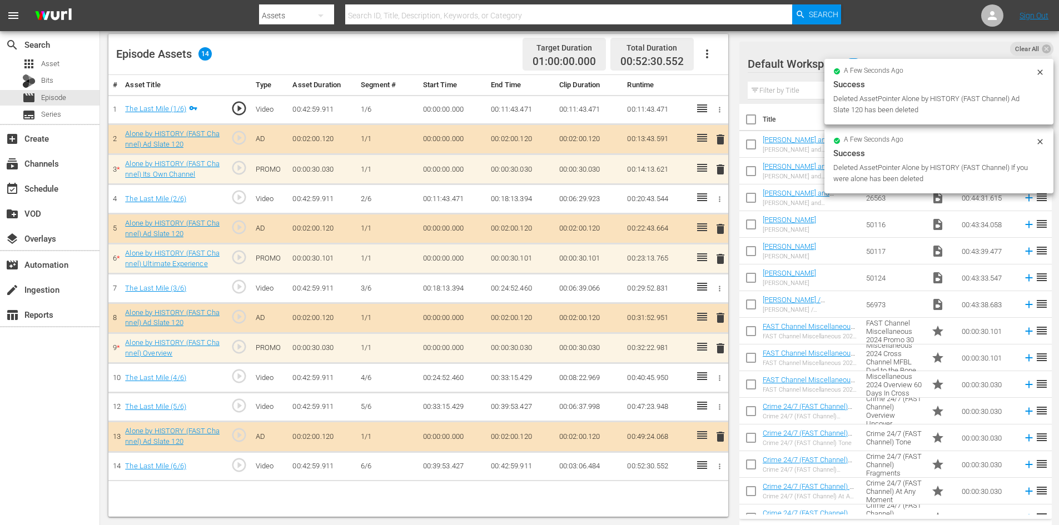
click at [722, 172] on span "delete" at bounding box center [720, 169] width 13 height 13
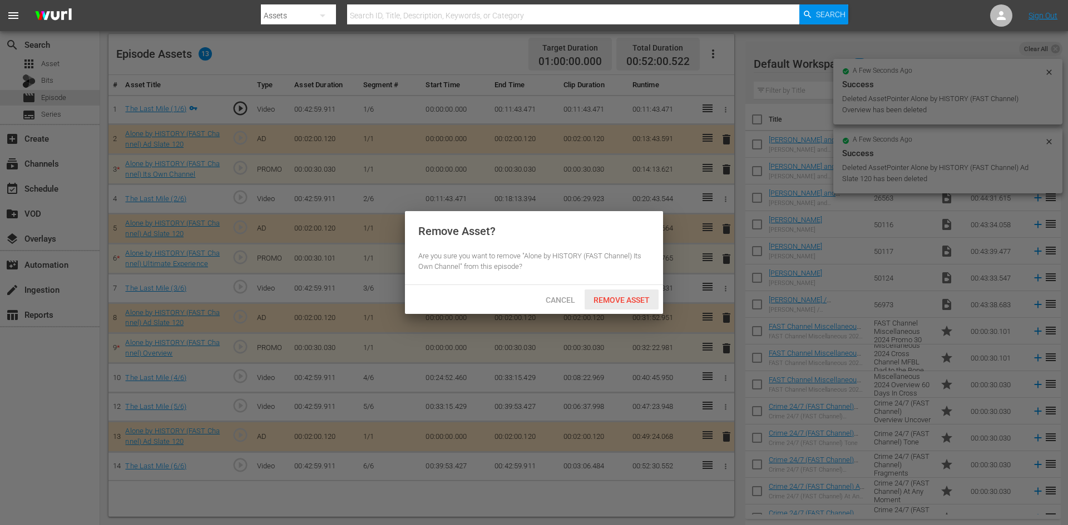
click at [616, 301] on span "Remove Asset" at bounding box center [621, 300] width 74 height 9
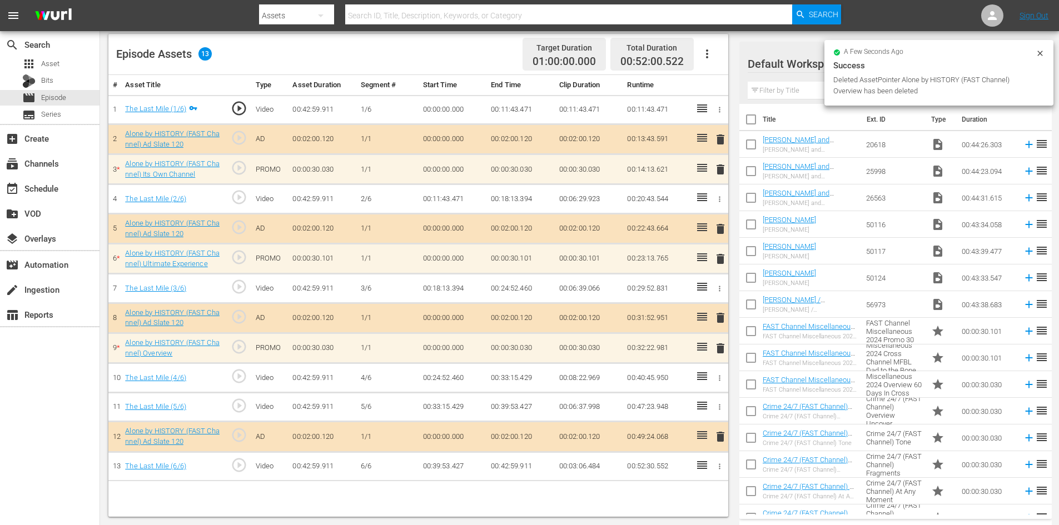
click at [728, 261] on td "delete" at bounding box center [718, 259] width 18 height 30
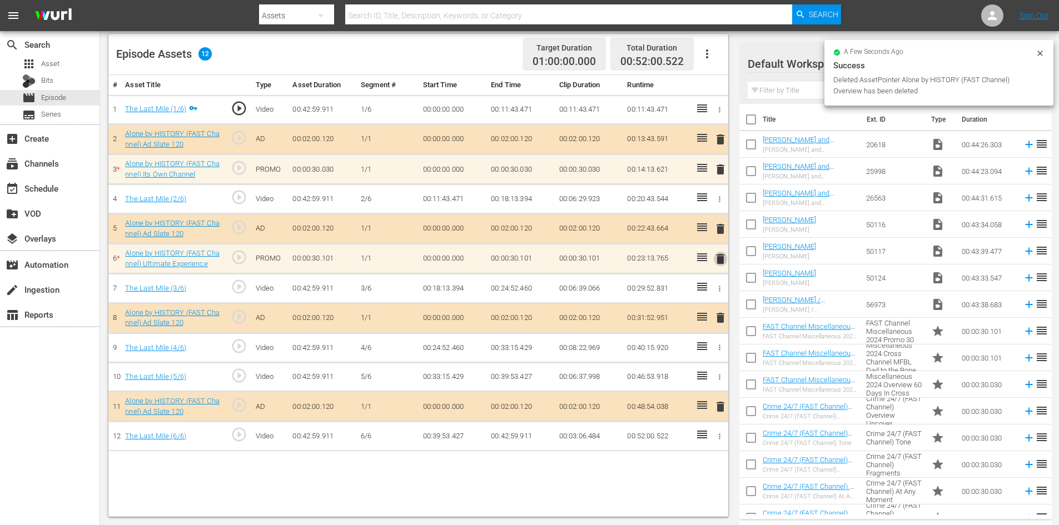
click at [722, 261] on span "delete" at bounding box center [720, 258] width 13 height 13
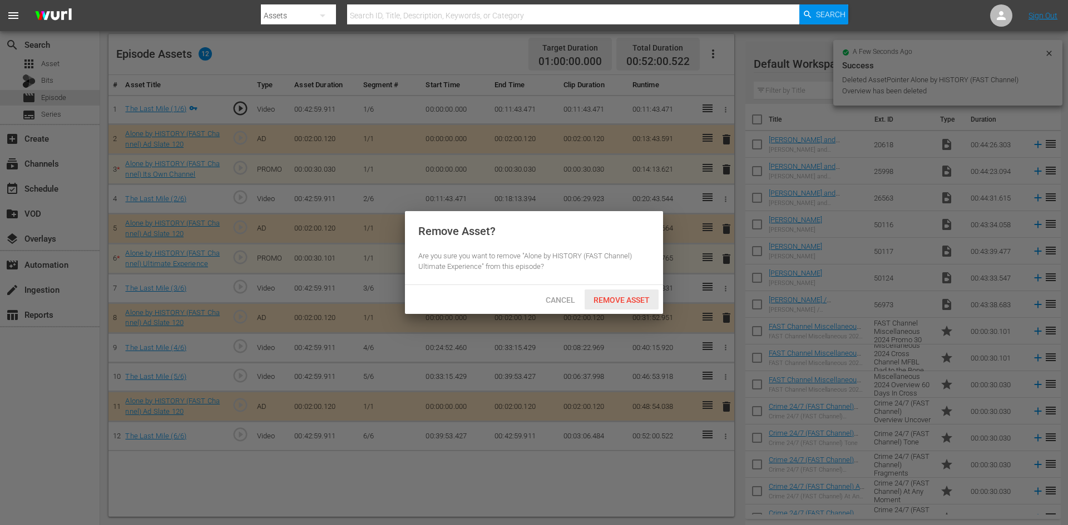
click at [634, 304] on div "Remove Asset" at bounding box center [621, 300] width 74 height 21
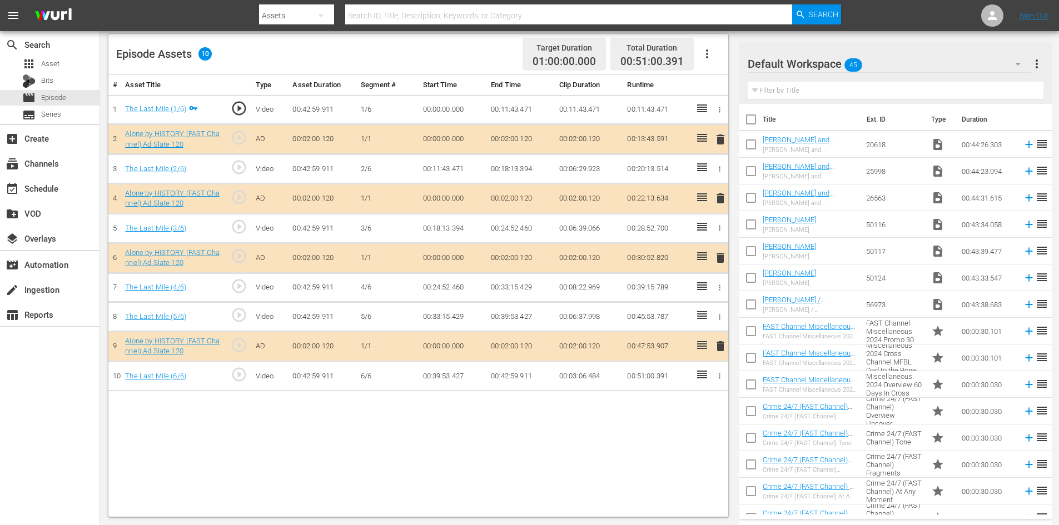
click at [990, 58] on div "Default Workspace 45" at bounding box center [890, 63] width 284 height 31
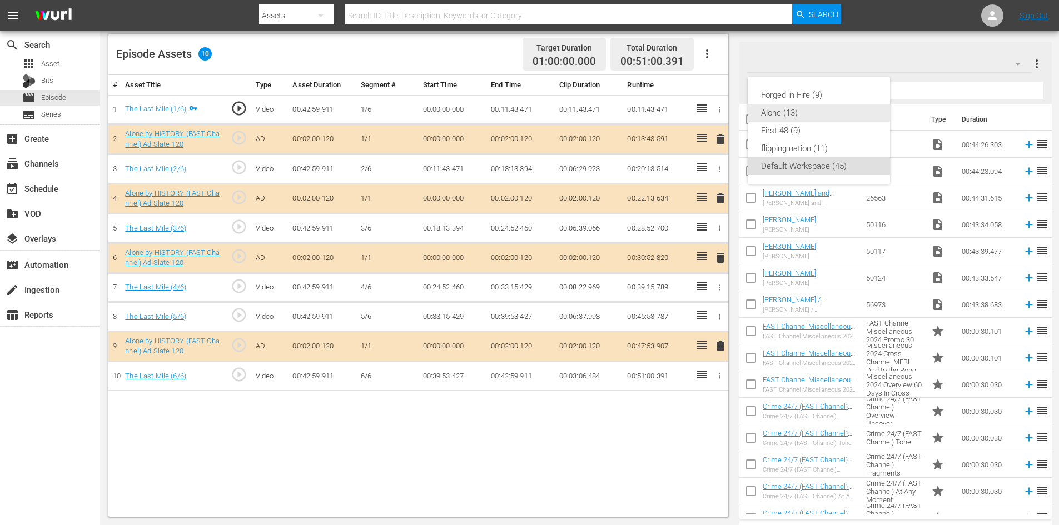
click at [792, 110] on div "Alone (13)" at bounding box center [819, 113] width 116 height 18
